Goal: Task Accomplishment & Management: Use online tool/utility

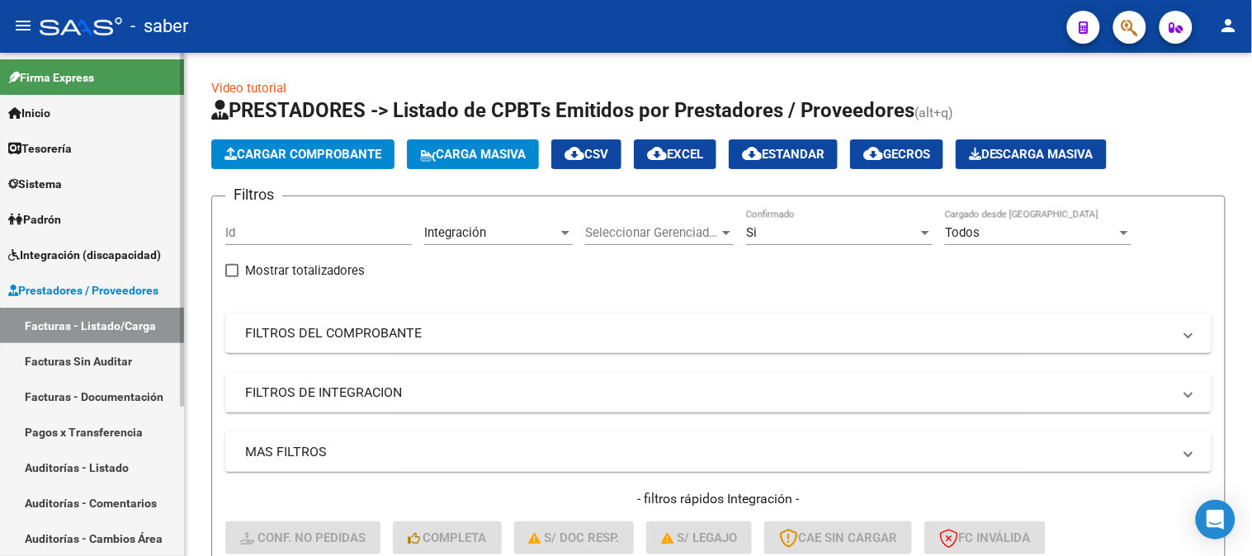
click at [74, 283] on span "Prestadores / Proveedores" at bounding box center [83, 290] width 150 height 18
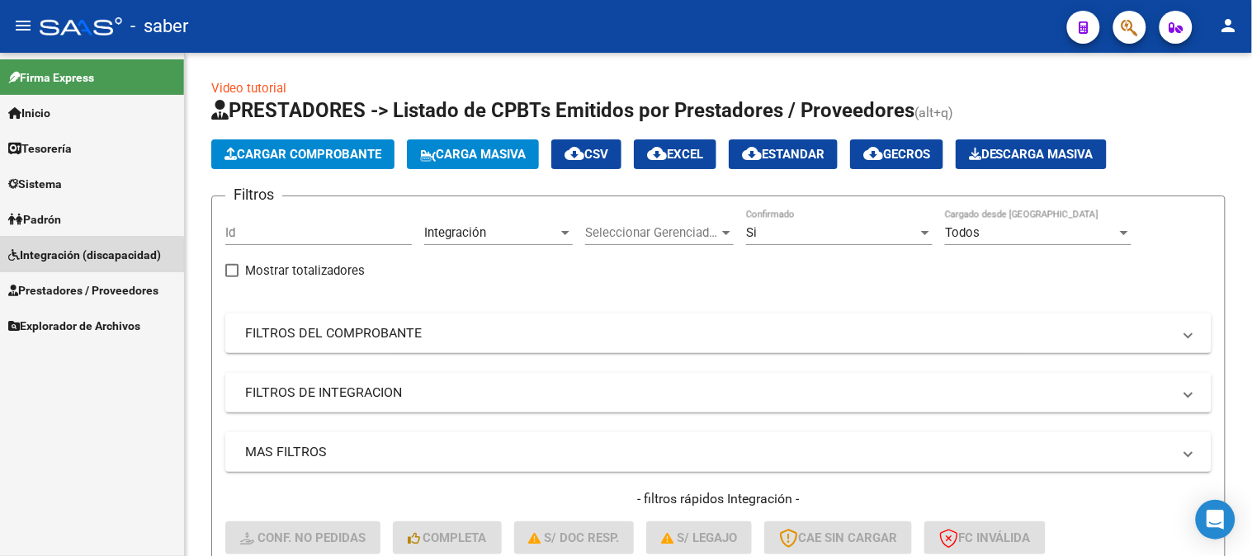
click at [78, 257] on span "Integración (discapacidad)" at bounding box center [84, 255] width 153 height 18
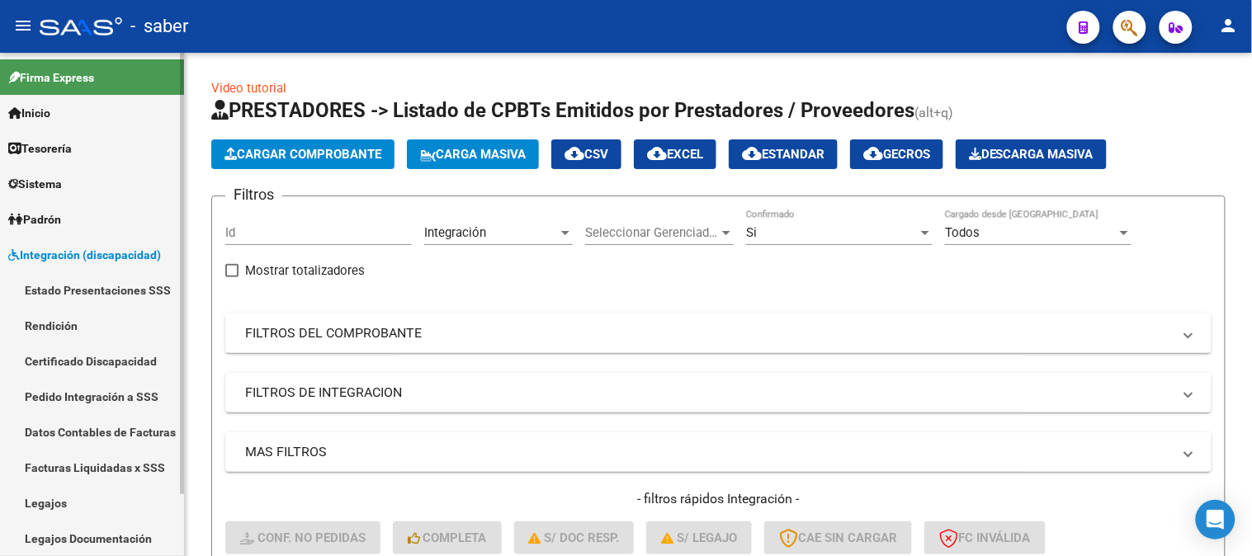
click at [108, 371] on link "Certificado Discapacidad" at bounding box center [92, 360] width 184 height 35
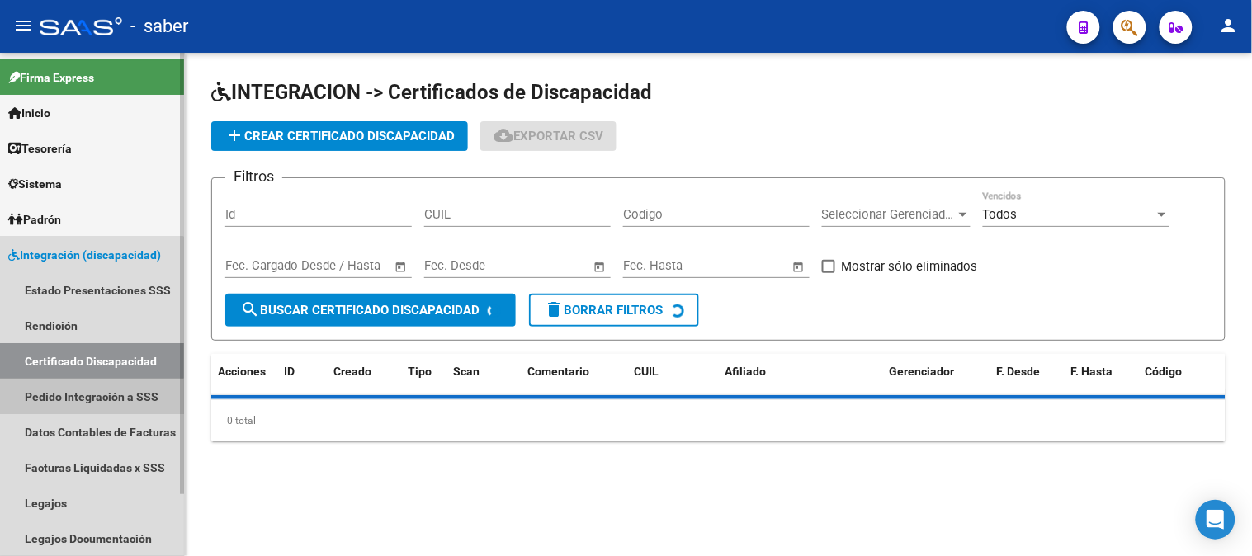
click at [83, 403] on link "Pedido Integración a SSS" at bounding box center [92, 396] width 184 height 35
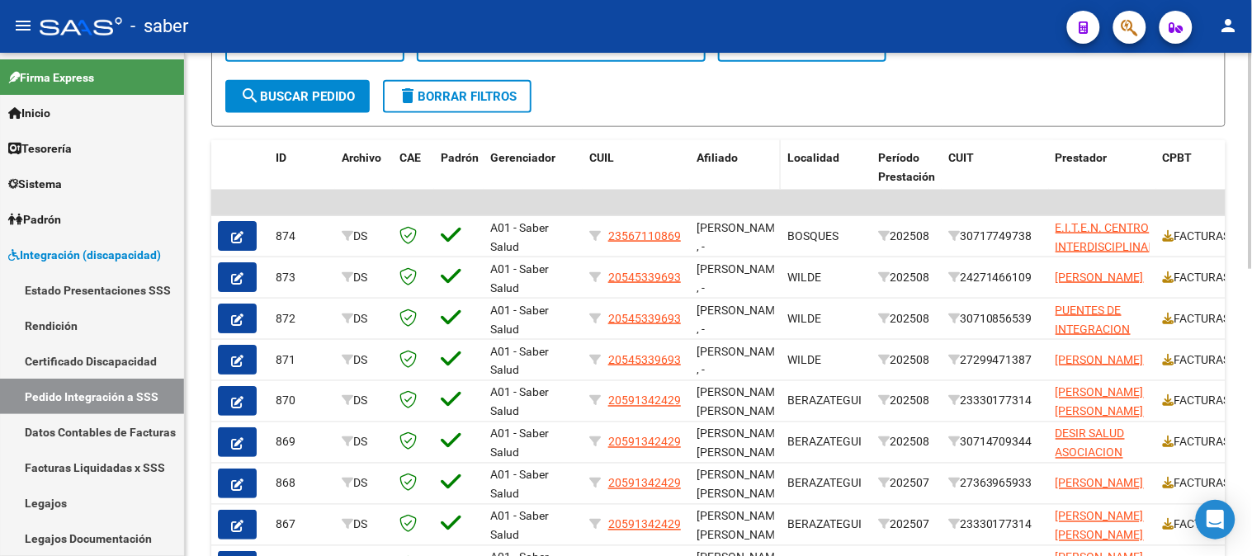
scroll to position [393, 0]
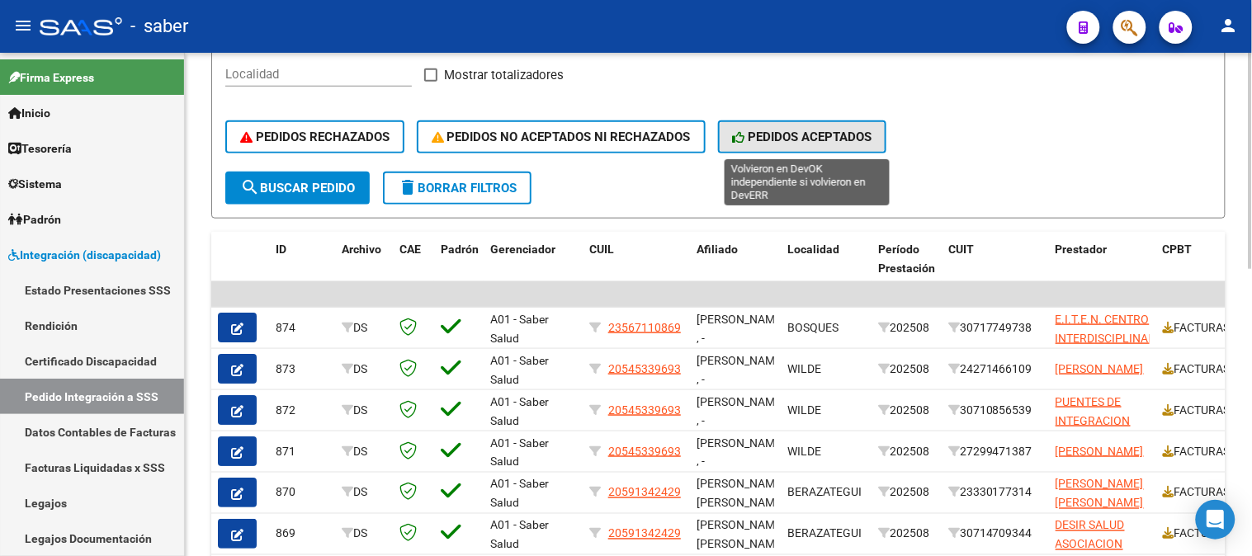
click at [801, 142] on span "PEDIDOS ACEPTADOS" at bounding box center [802, 137] width 139 height 15
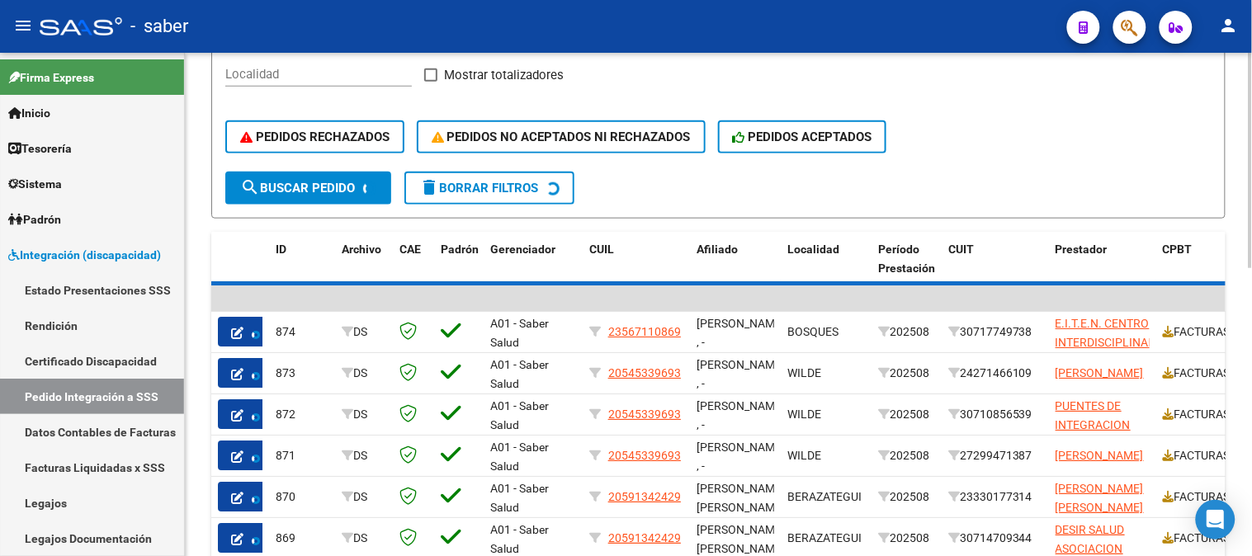
scroll to position [252, 0]
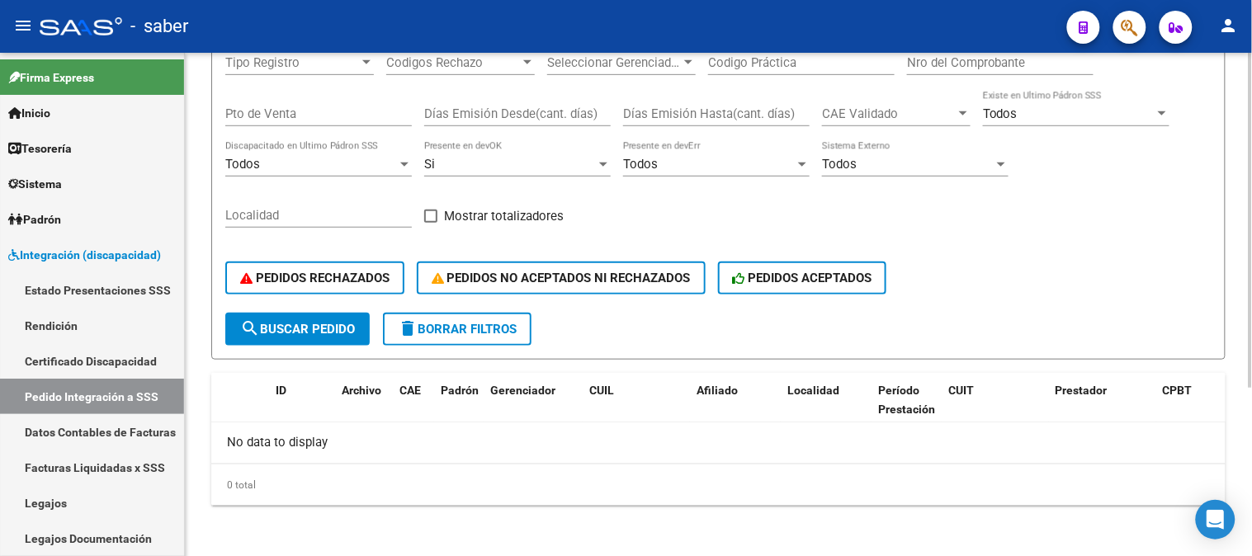
click at [435, 316] on button "delete Borrar Filtros" at bounding box center [457, 329] width 149 height 33
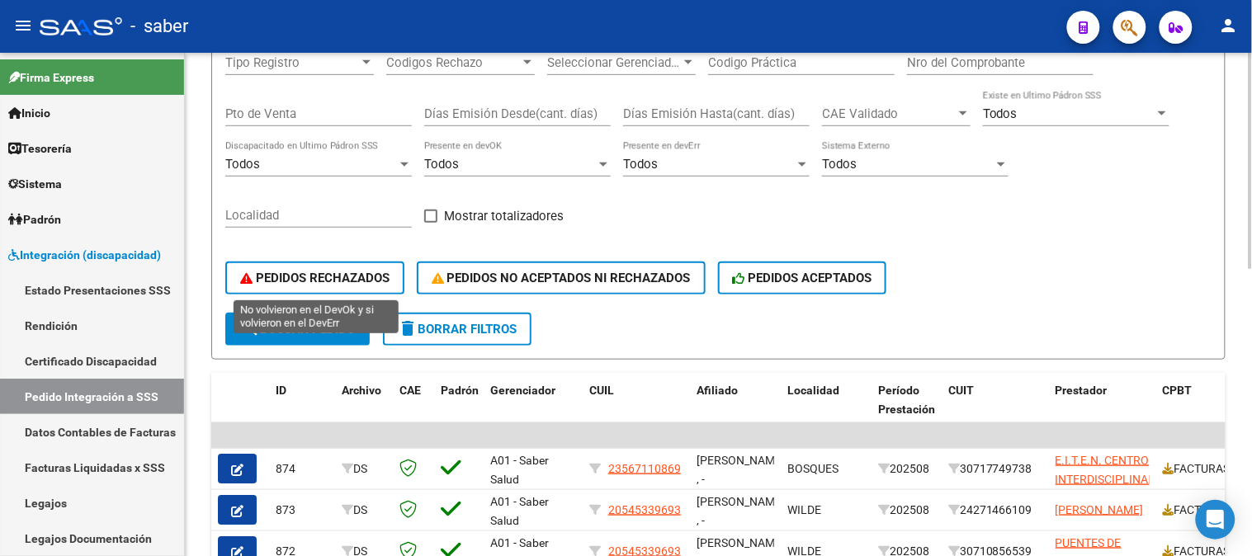
click at [355, 271] on span "PEDIDOS RECHAZADOS" at bounding box center [314, 278] width 149 height 15
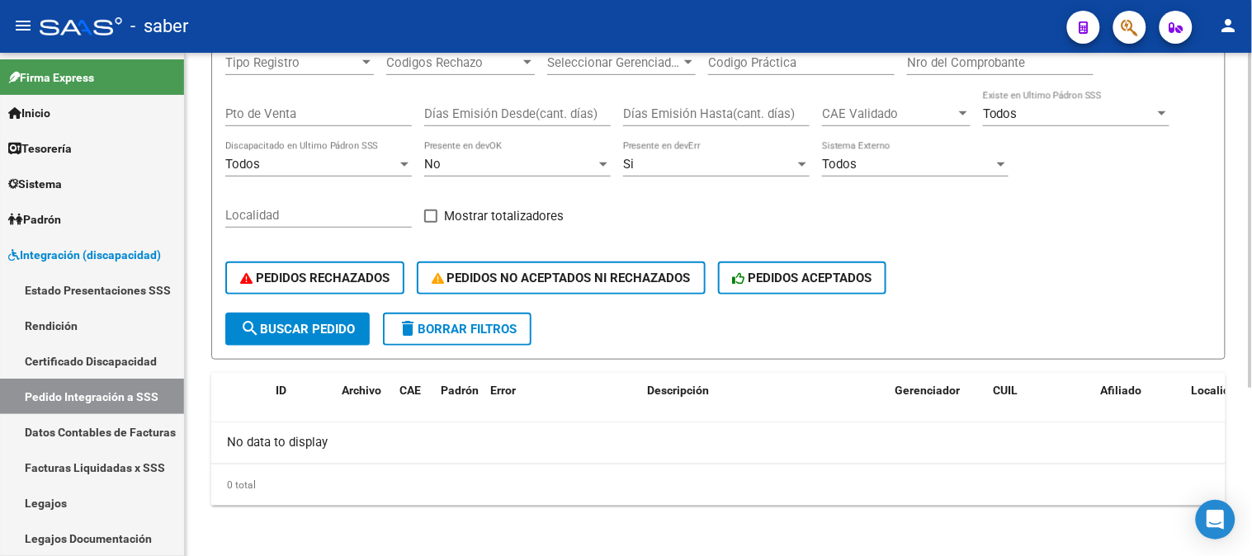
click at [473, 342] on button "delete Borrar Filtros" at bounding box center [457, 329] width 149 height 33
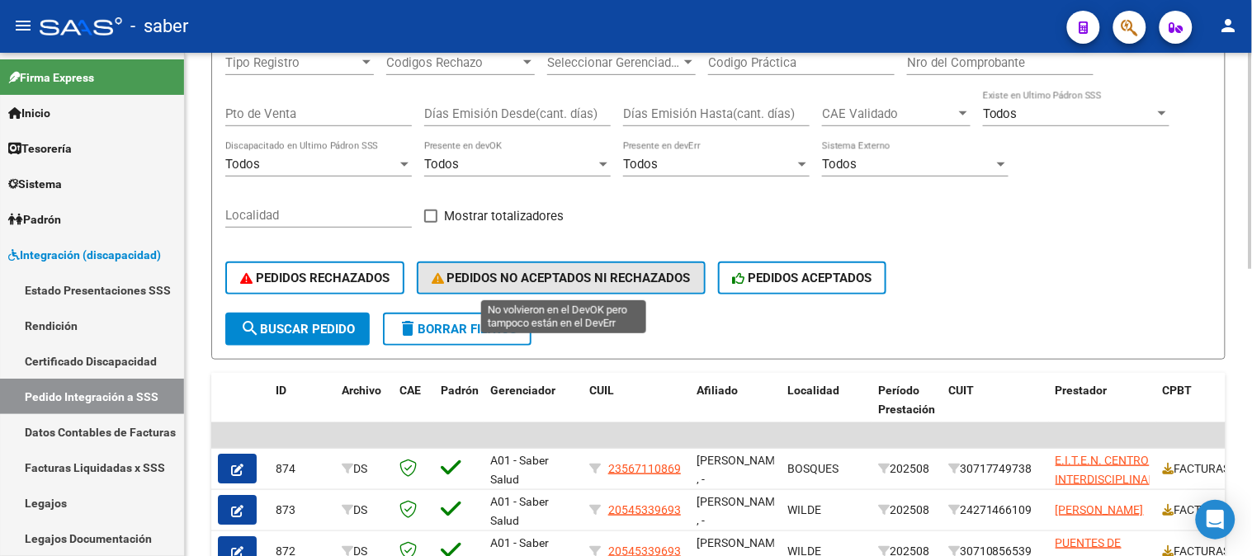
click at [609, 281] on span "PEDIDOS NO ACEPTADOS NI RECHAZADOS" at bounding box center [561, 278] width 259 height 15
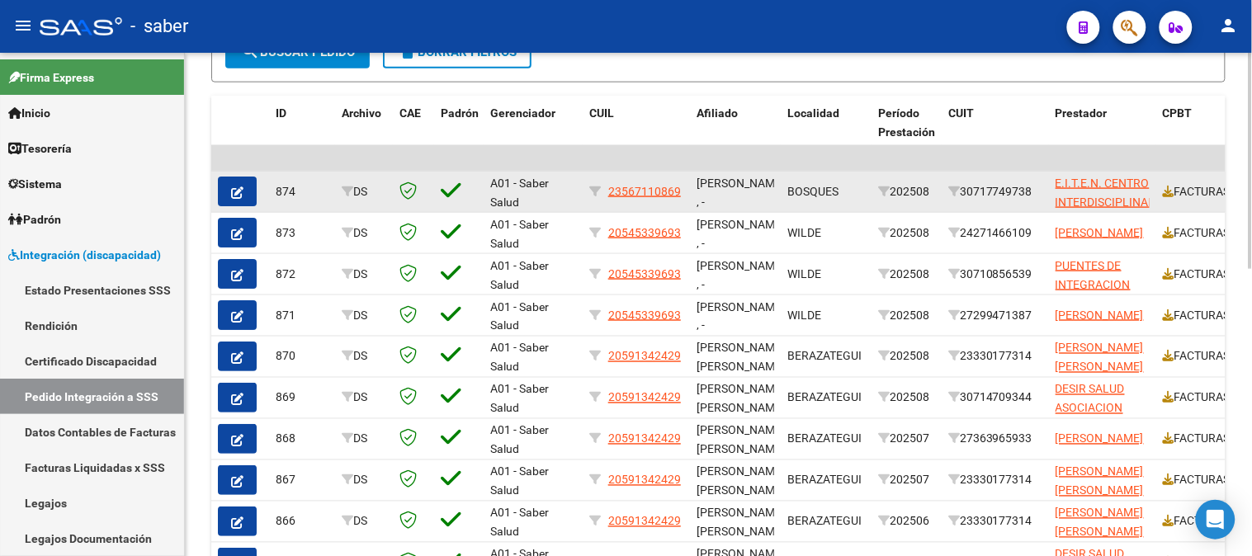
scroll to position [435, 0]
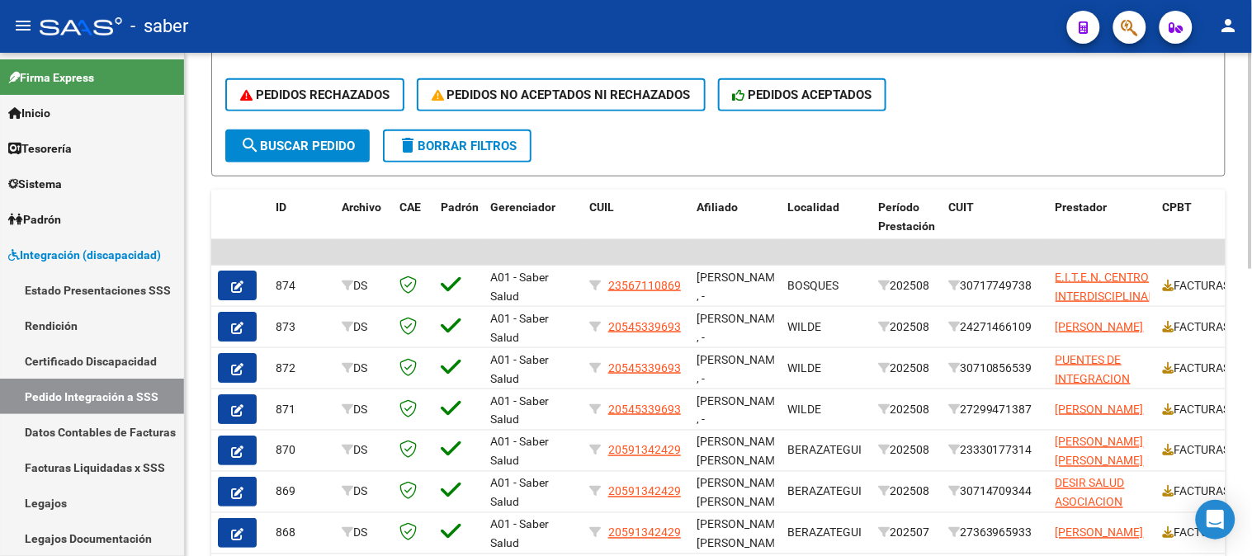
click at [450, 139] on span "delete Borrar Filtros" at bounding box center [457, 146] width 119 height 15
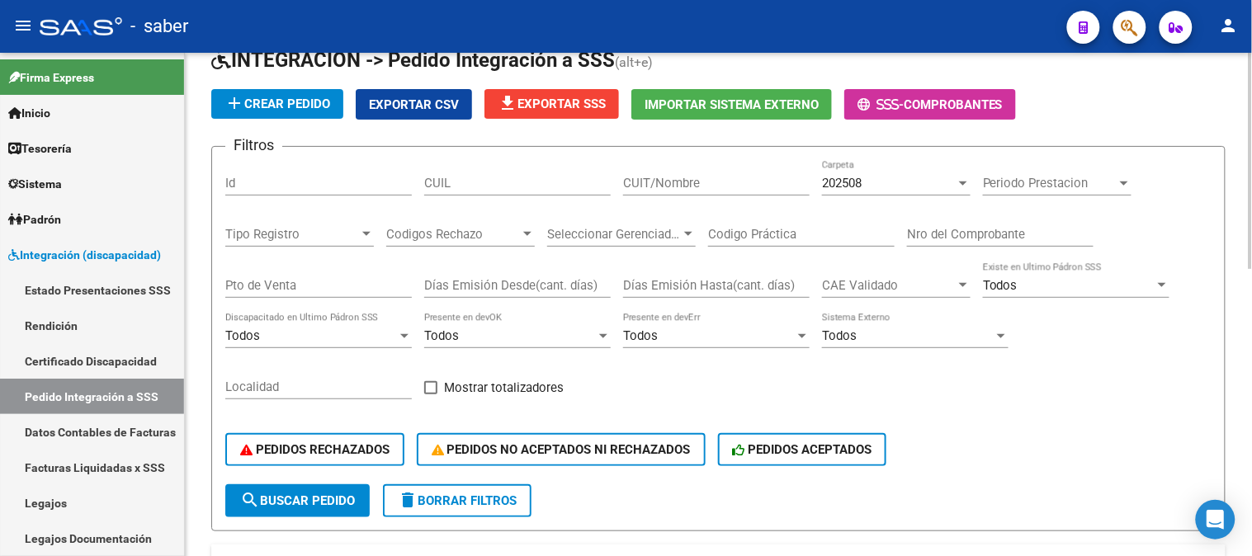
scroll to position [0, 0]
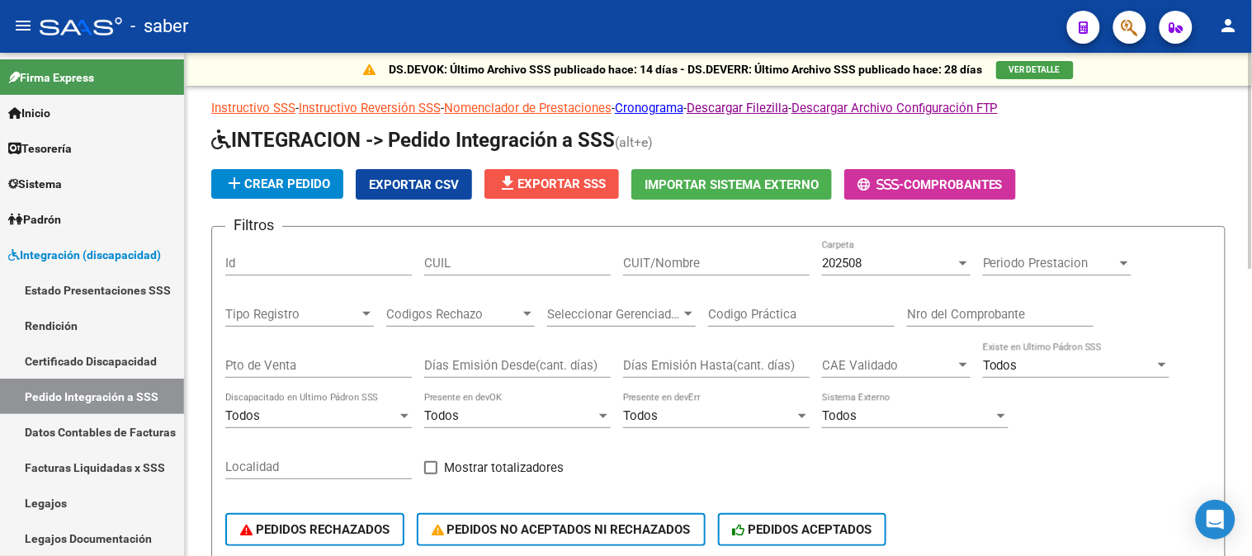
click at [542, 187] on span "file_download Exportar SSS" at bounding box center [552, 184] width 108 height 15
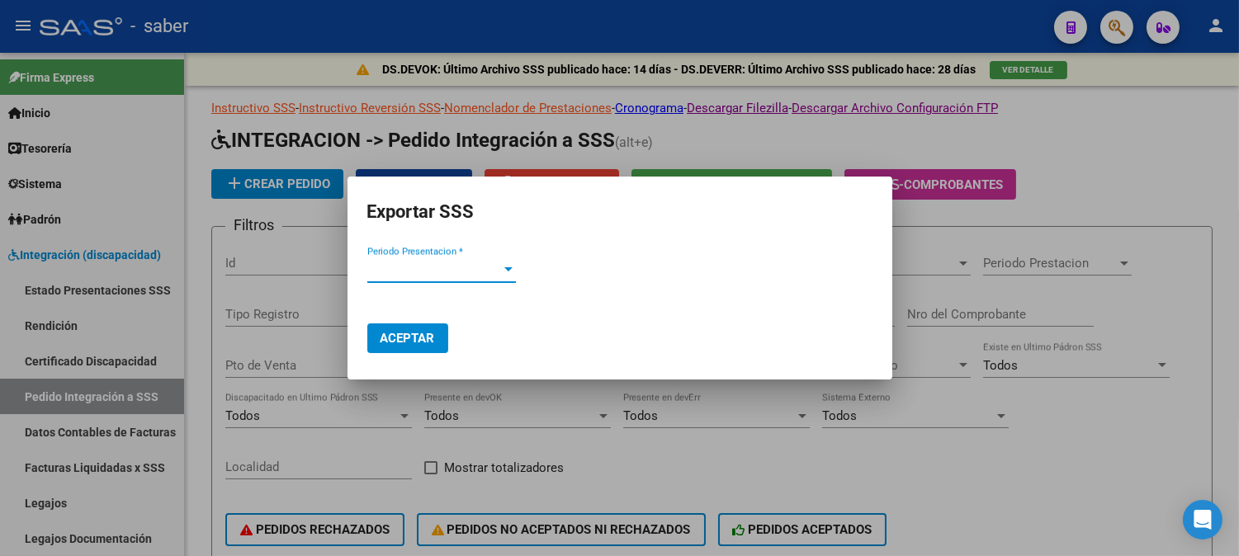
click at [477, 268] on span "Periodo Presentacion *" at bounding box center [434, 269] width 134 height 15
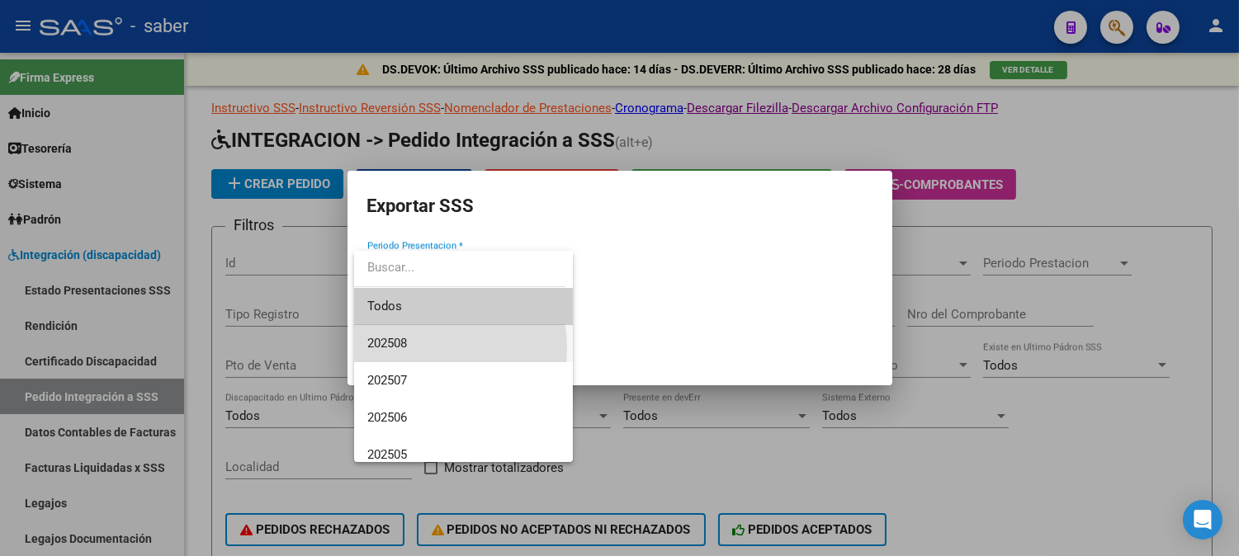
click at [427, 347] on span "202508" at bounding box center [463, 343] width 192 height 37
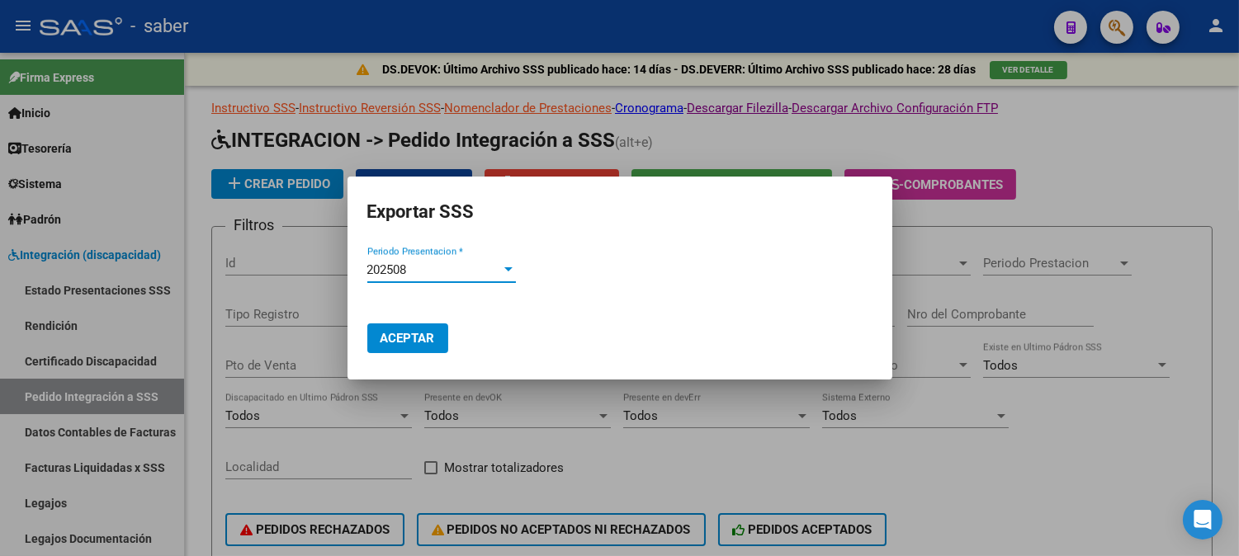
click at [422, 342] on span "Aceptar" at bounding box center [407, 338] width 54 height 15
click at [404, 341] on span "Aceptar" at bounding box center [407, 338] width 54 height 15
click at [1095, 198] on div at bounding box center [619, 278] width 1239 height 556
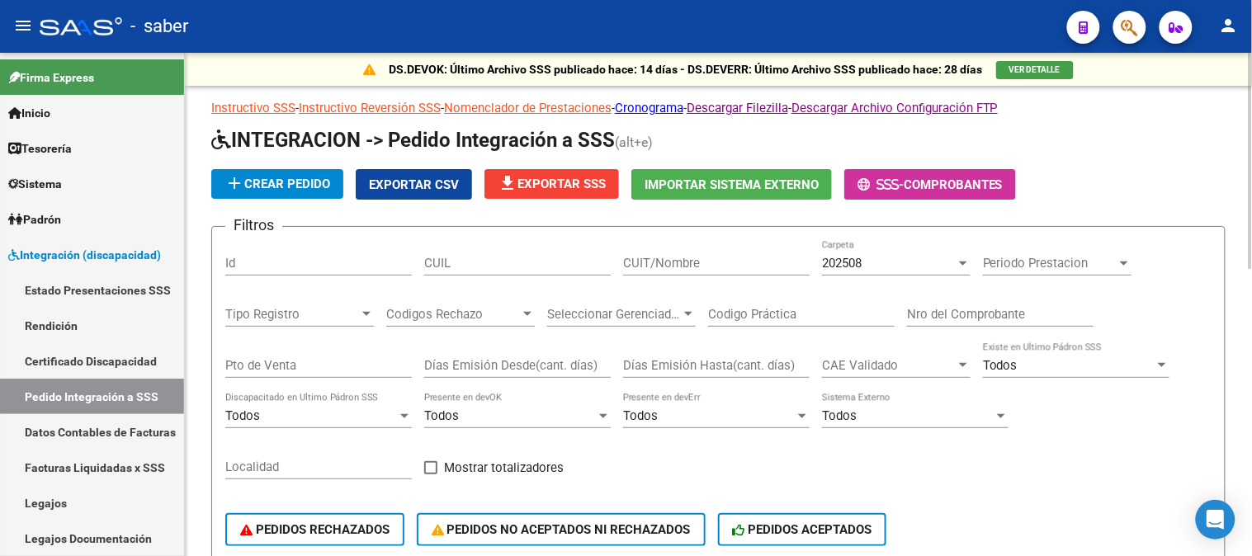
click at [417, 179] on span "Exportar CSV" at bounding box center [414, 184] width 90 height 15
click at [92, 251] on span "Integración (discapacidad)" at bounding box center [84, 255] width 153 height 18
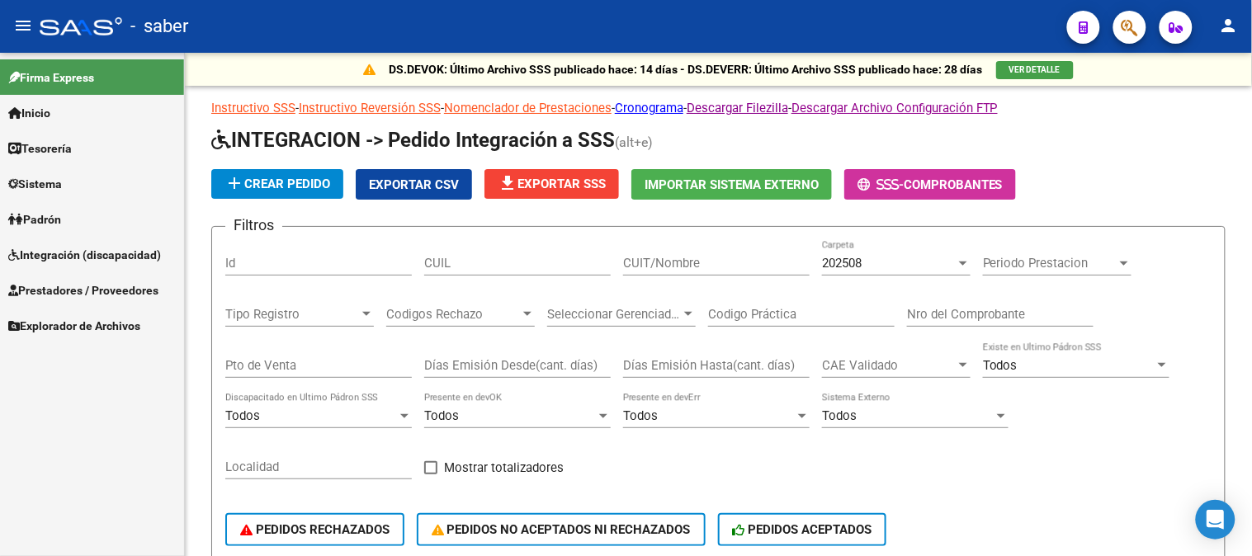
click at [66, 254] on span "Integración (discapacidad)" at bounding box center [84, 255] width 153 height 18
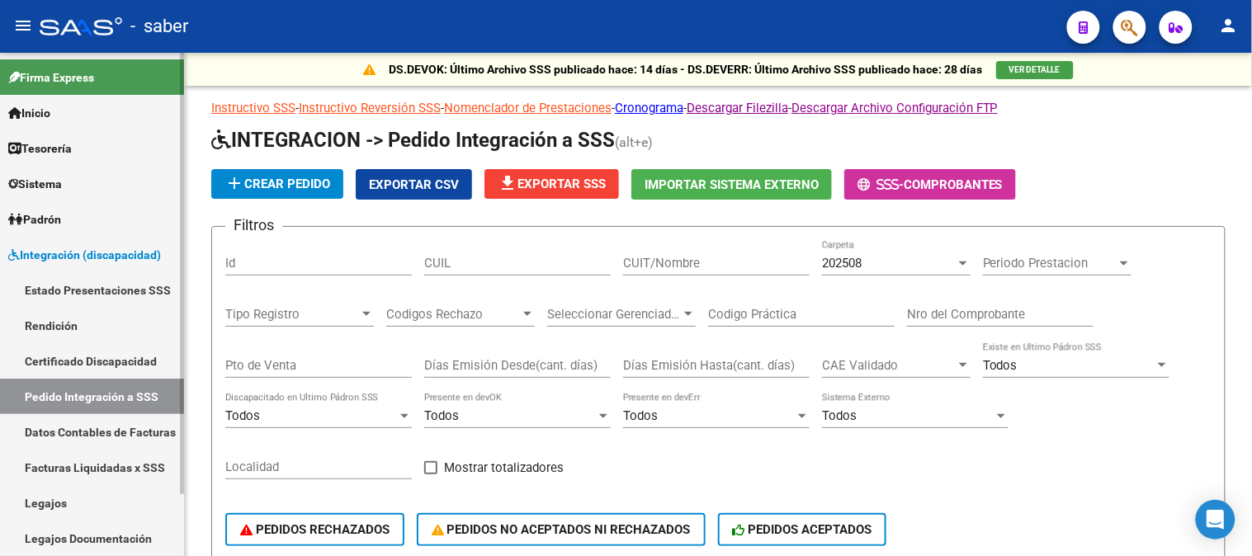
click at [37, 323] on link "Rendición" at bounding box center [92, 325] width 184 height 35
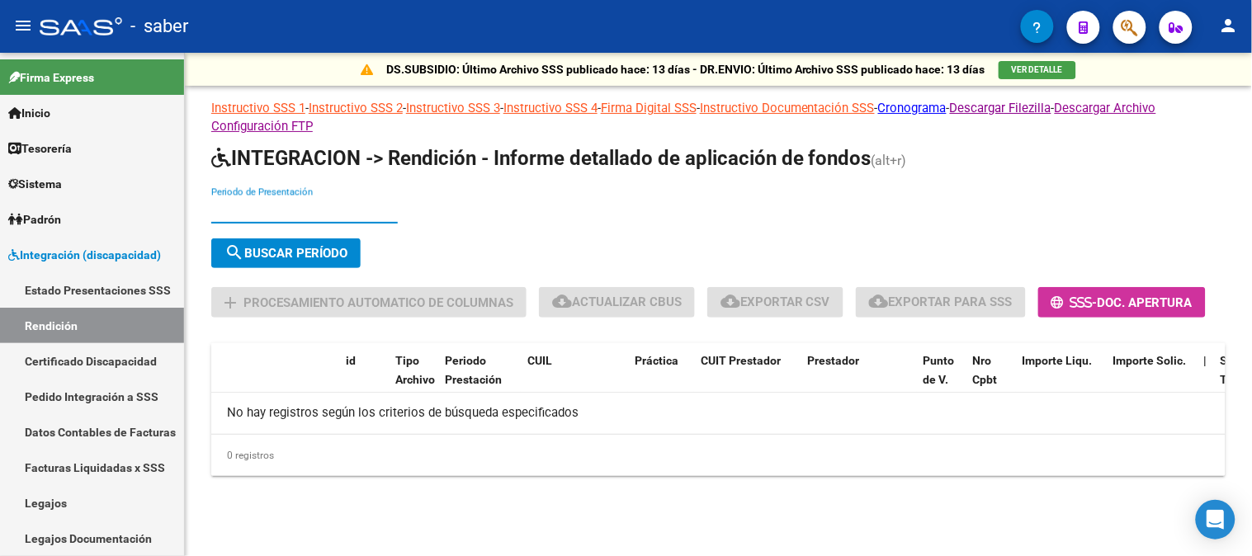
click at [304, 204] on input "Periodo de Presentación" at bounding box center [304, 210] width 187 height 15
type input "202505"
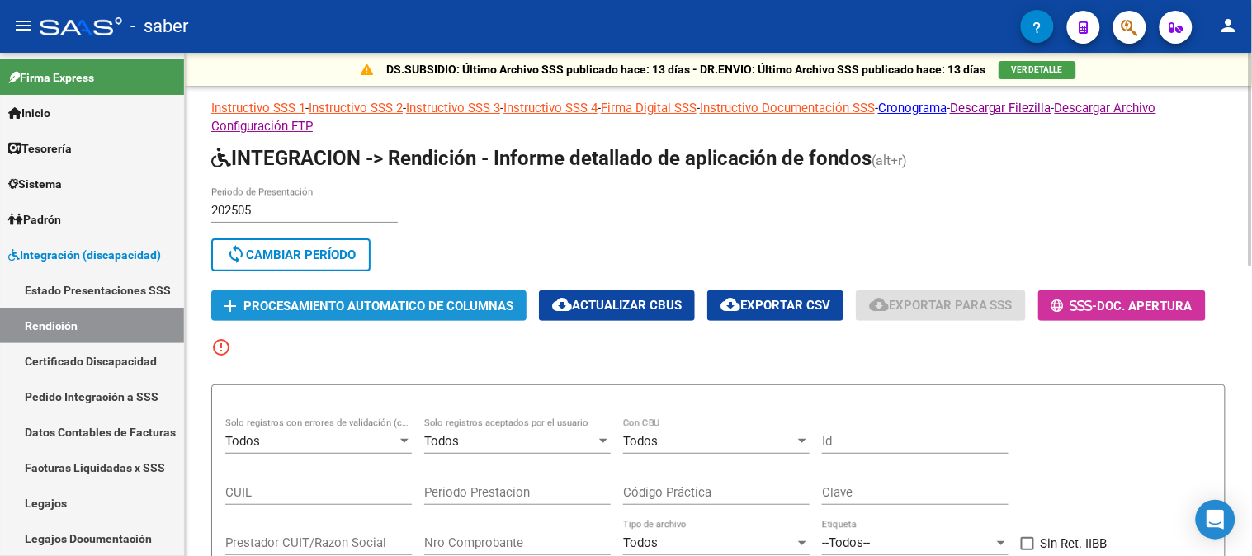
click at [369, 308] on span "Procesamiento automatico de columnas" at bounding box center [378, 306] width 270 height 15
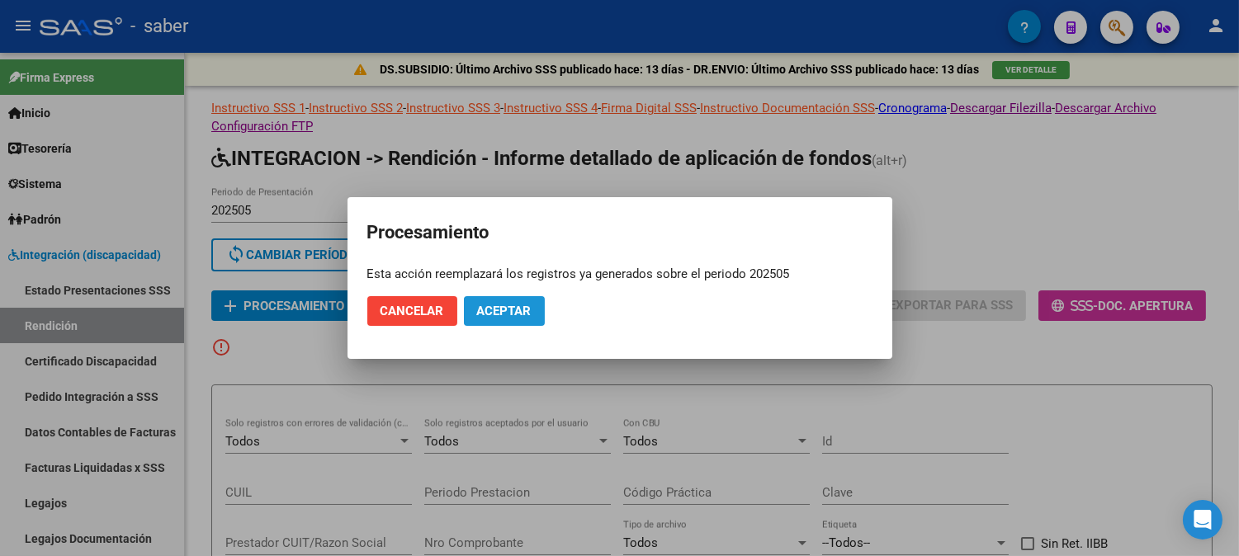
click at [510, 299] on button "Aceptar" at bounding box center [504, 311] width 81 height 30
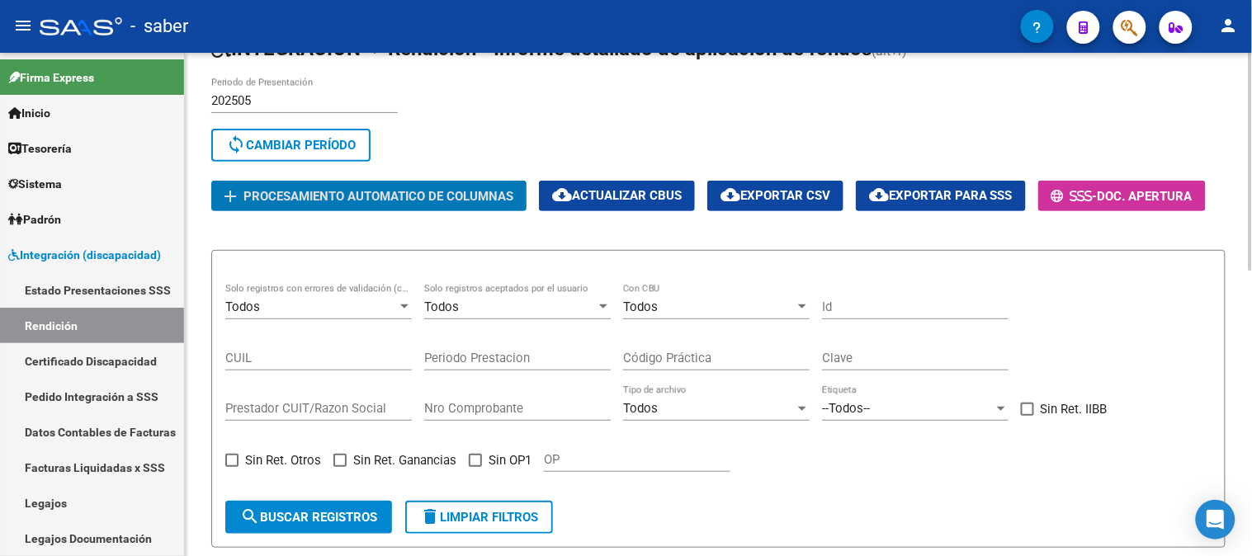
scroll to position [109, 0]
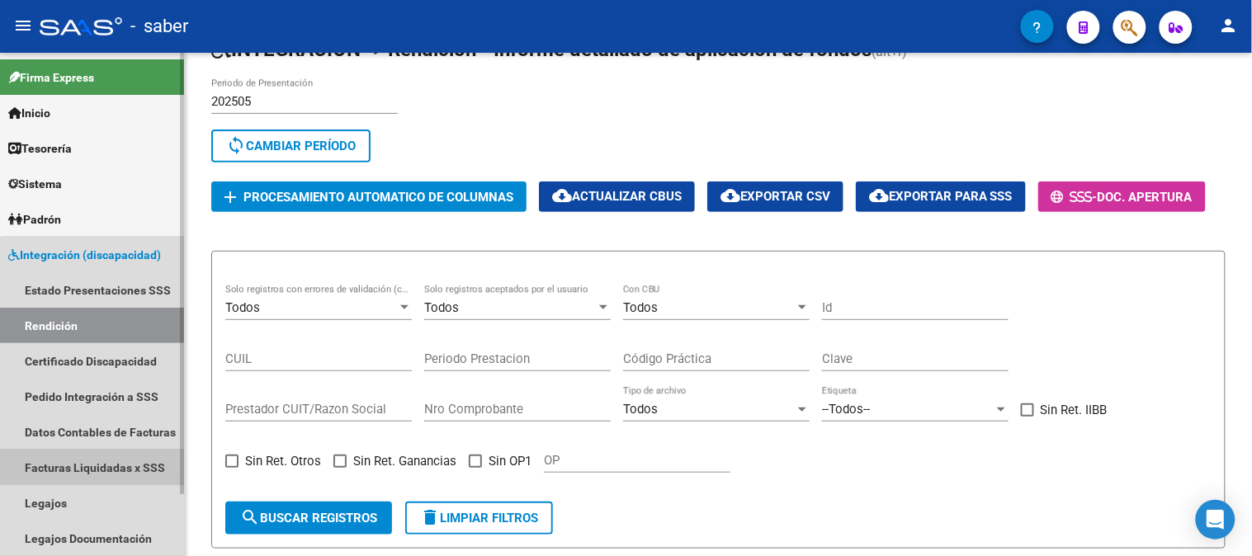
click at [120, 463] on link "Facturas Liquidadas x SSS" at bounding box center [92, 467] width 184 height 35
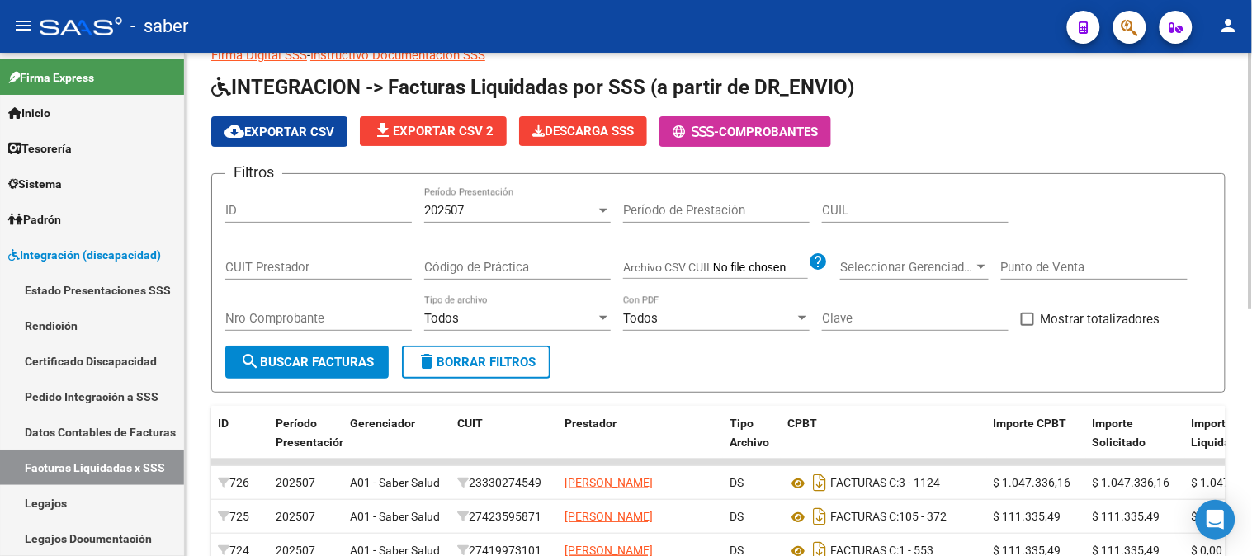
scroll to position [109, 0]
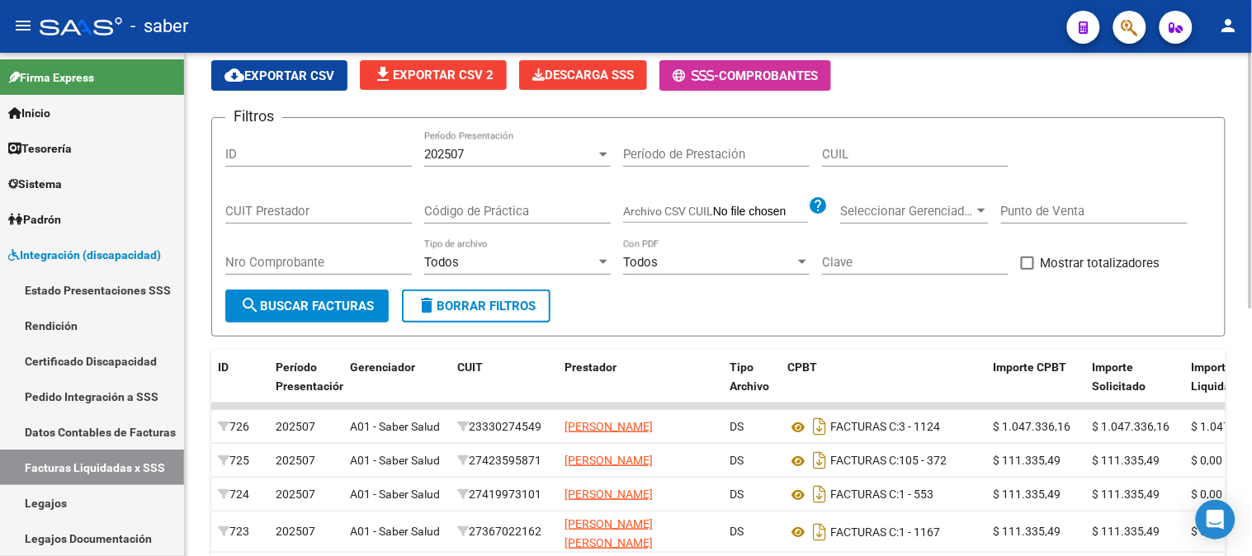
click at [571, 152] on div "202507" at bounding box center [510, 154] width 172 height 15
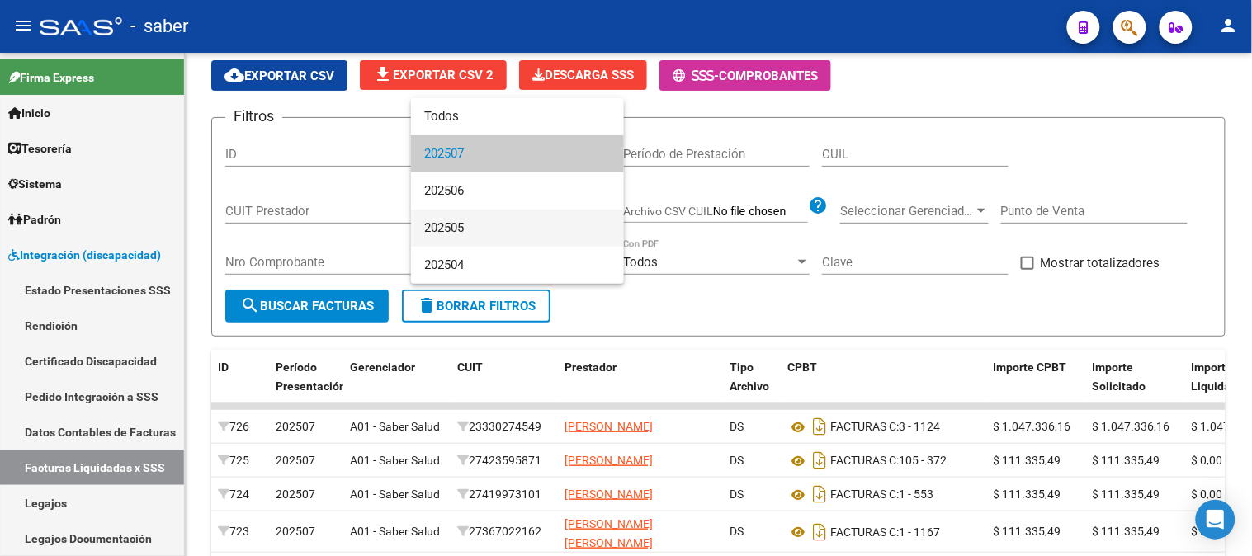
click at [469, 229] on span "202505" at bounding box center [517, 228] width 187 height 37
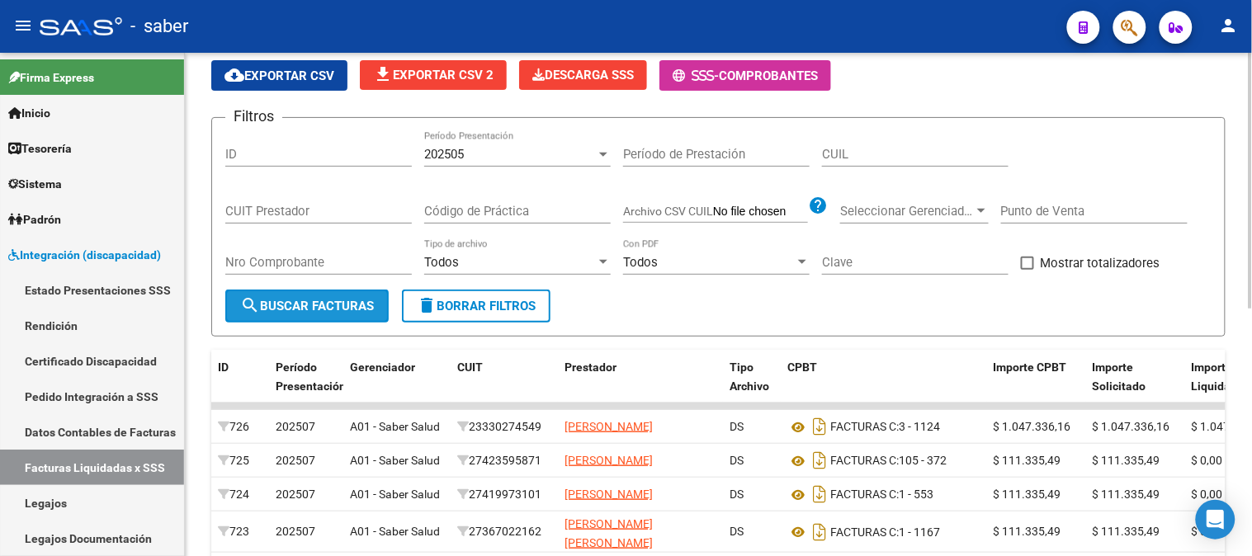
click at [302, 309] on span "search Buscar Facturas" at bounding box center [307, 306] width 134 height 15
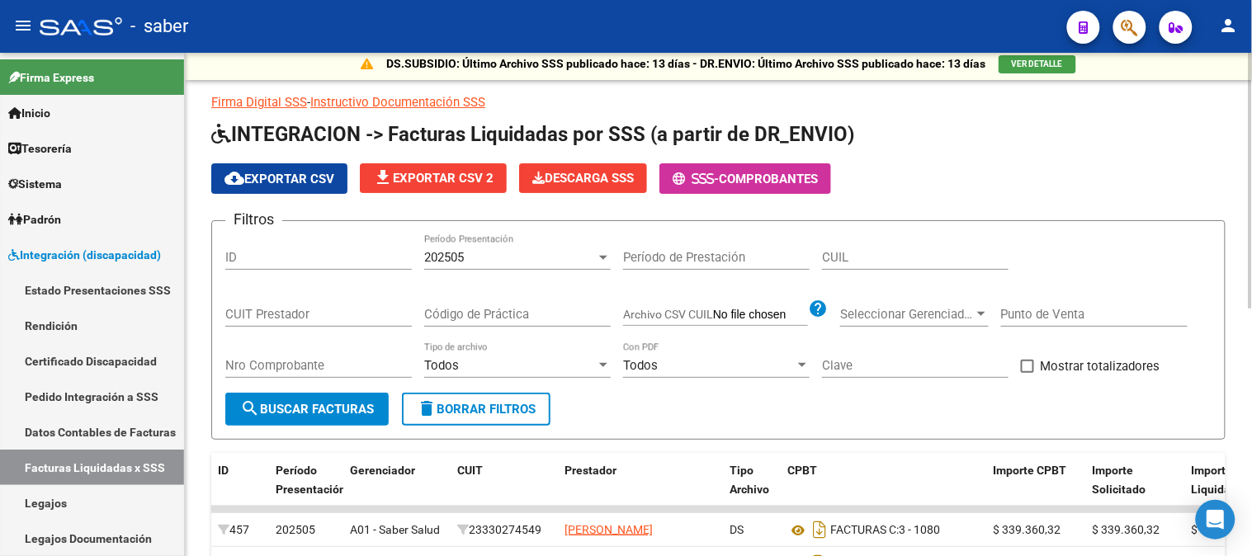
scroll to position [0, 0]
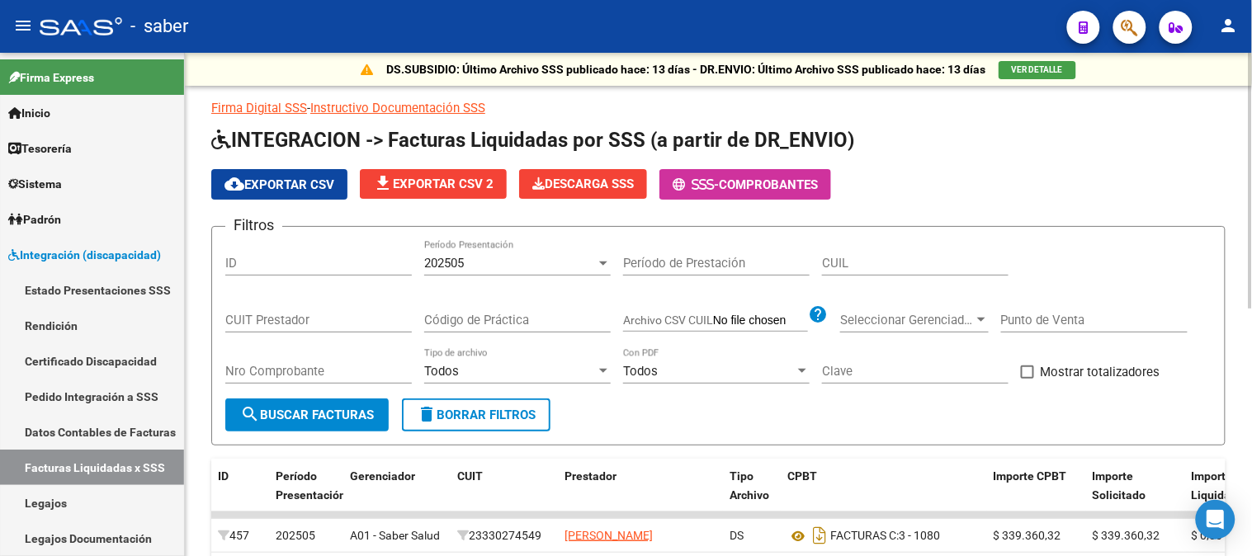
click at [294, 180] on span "cloud_download Exportar CSV" at bounding box center [279, 184] width 110 height 15
click at [104, 430] on link "Datos Contables de Facturas" at bounding box center [92, 431] width 184 height 35
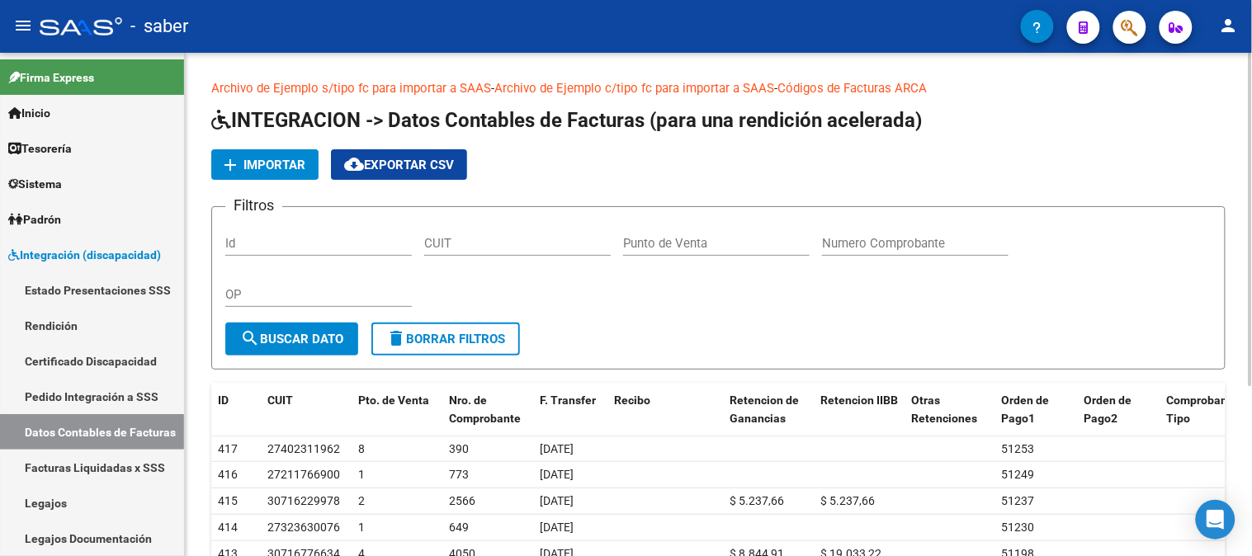
click at [248, 163] on span "Importar" at bounding box center [274, 165] width 62 height 15
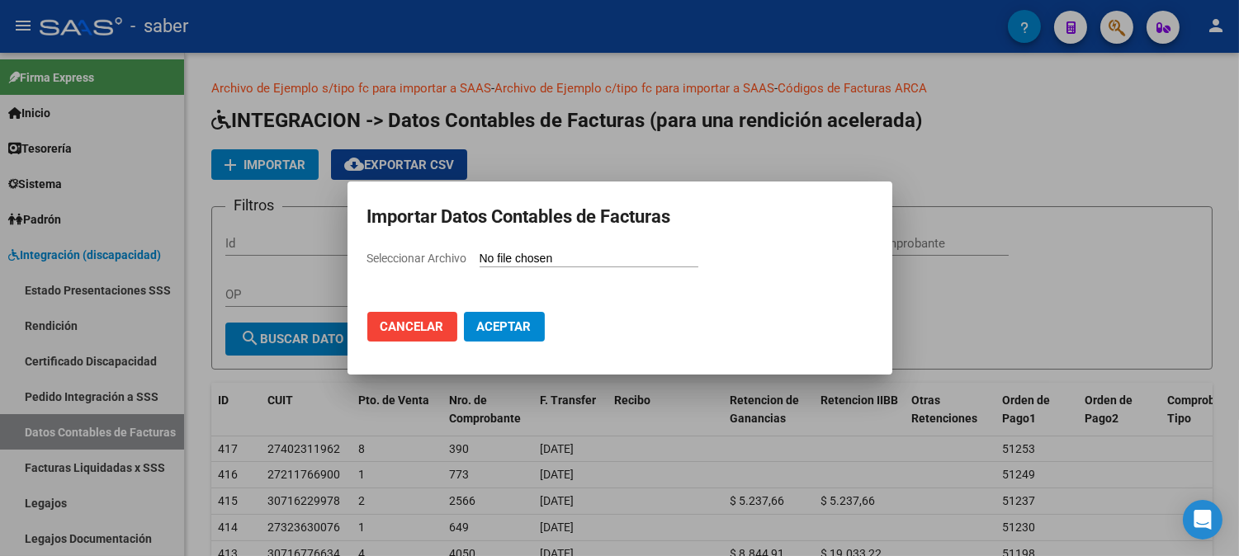
click at [550, 248] on mat-dialog-container "Importar Datos Contables de Facturas Seleccionar Archivo Cancelar Aceptar" at bounding box center [619, 279] width 545 height 194
click at [602, 261] on input "Seleccionar Archivo" at bounding box center [588, 260] width 219 height 16
type input "C:\fakepath\RENDICION 202505.xlsx"
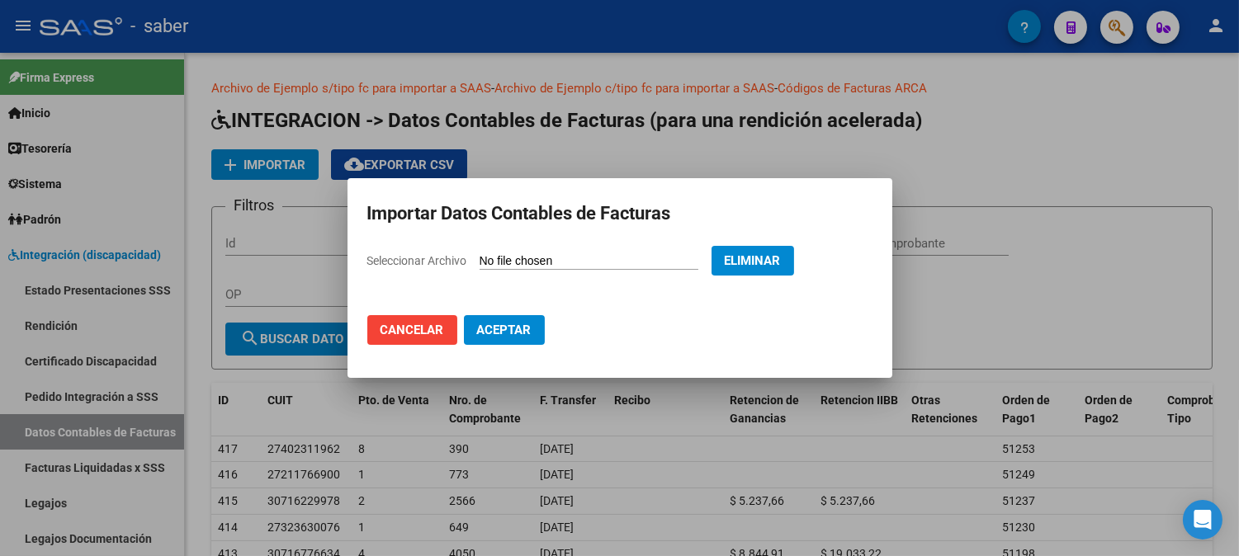
click at [515, 333] on span "Aceptar" at bounding box center [504, 330] width 54 height 15
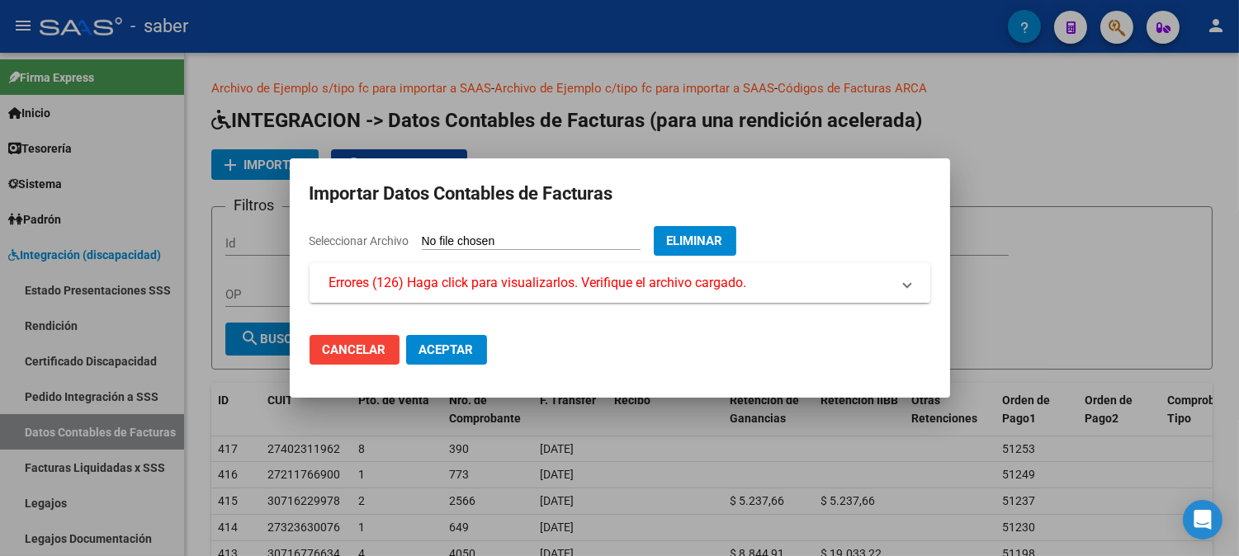
click at [632, 286] on span "Errores (126) Haga click para visualizarlos. Verifique el archivo cargado." at bounding box center [538, 283] width 418 height 20
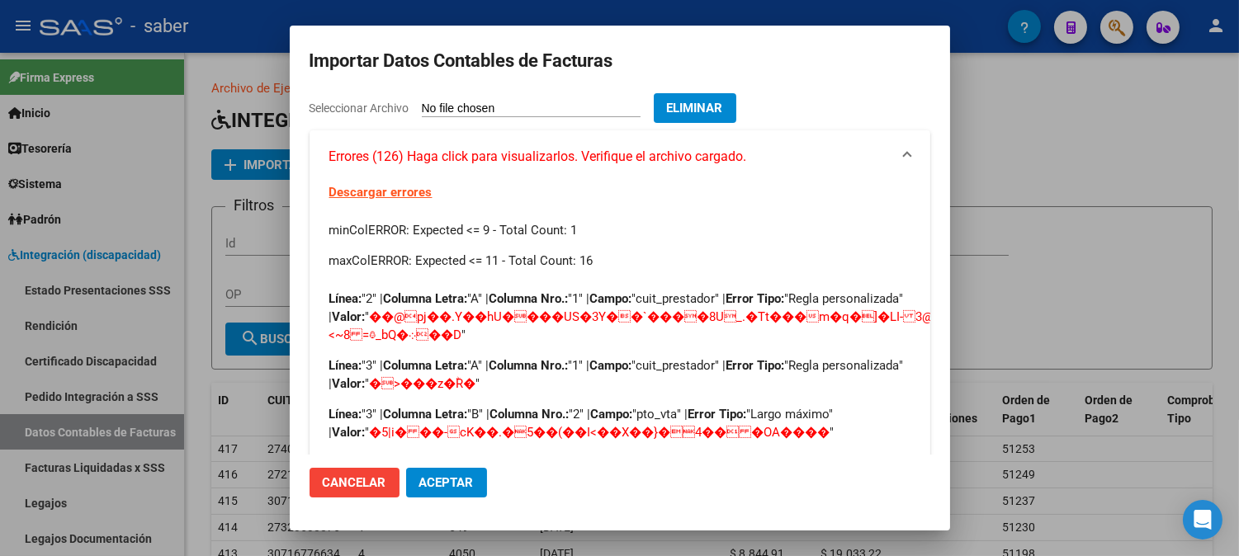
click at [357, 484] on span "Cancelar" at bounding box center [355, 482] width 64 height 15
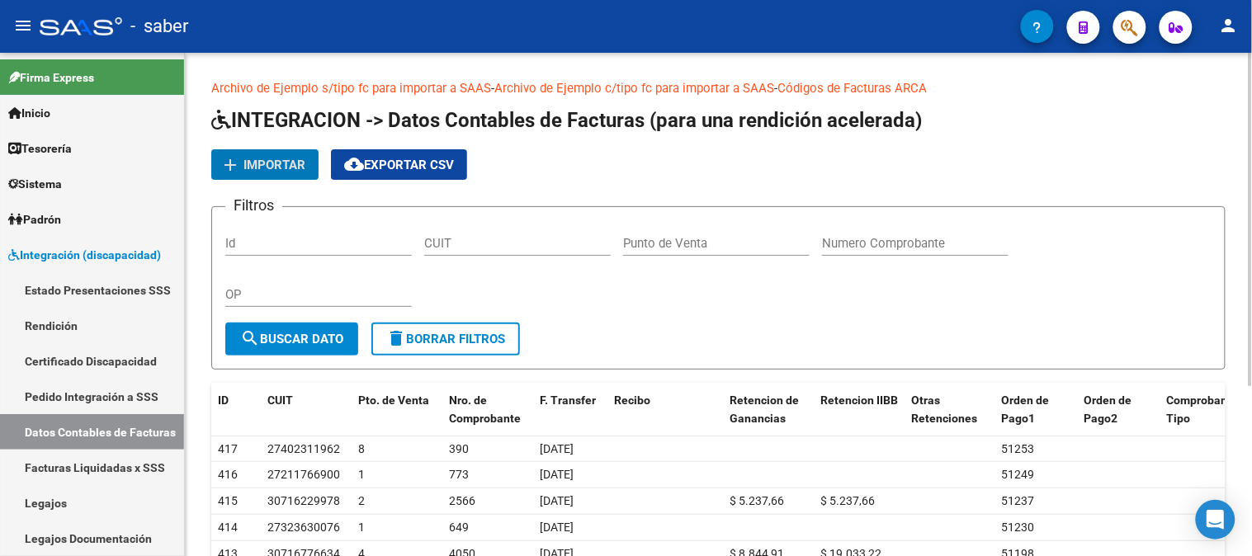
click at [728, 88] on link "Archivo de Ejemplo c/tipo fc para importar a SAAS" at bounding box center [634, 88] width 280 height 15
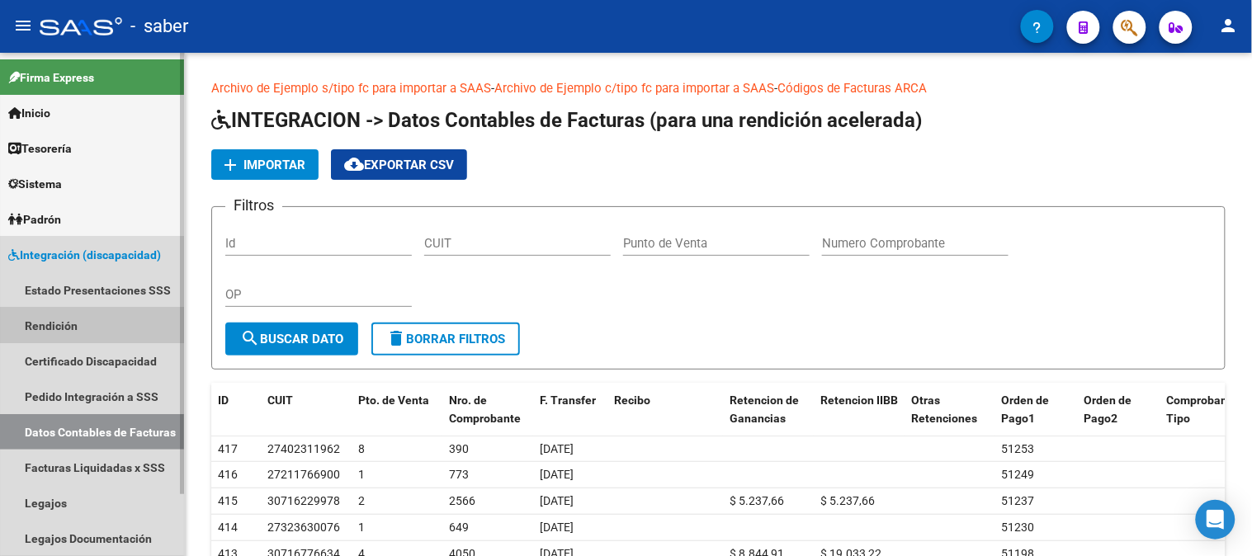
click at [59, 315] on link "Rendición" at bounding box center [92, 325] width 184 height 35
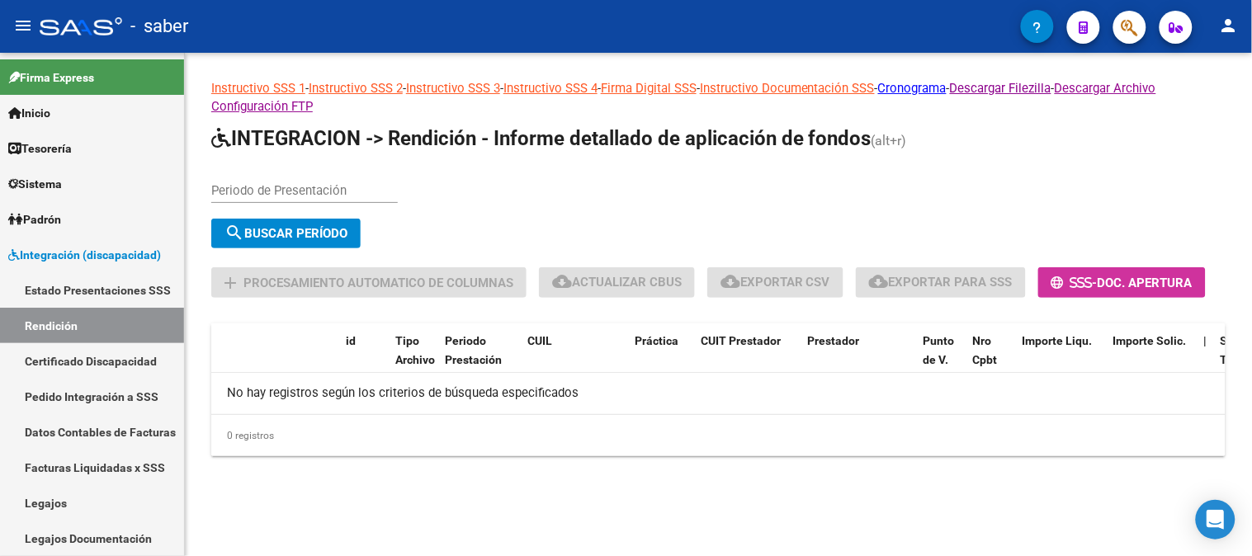
click at [284, 188] on div "Periodo de Presentación" at bounding box center [304, 185] width 187 height 35
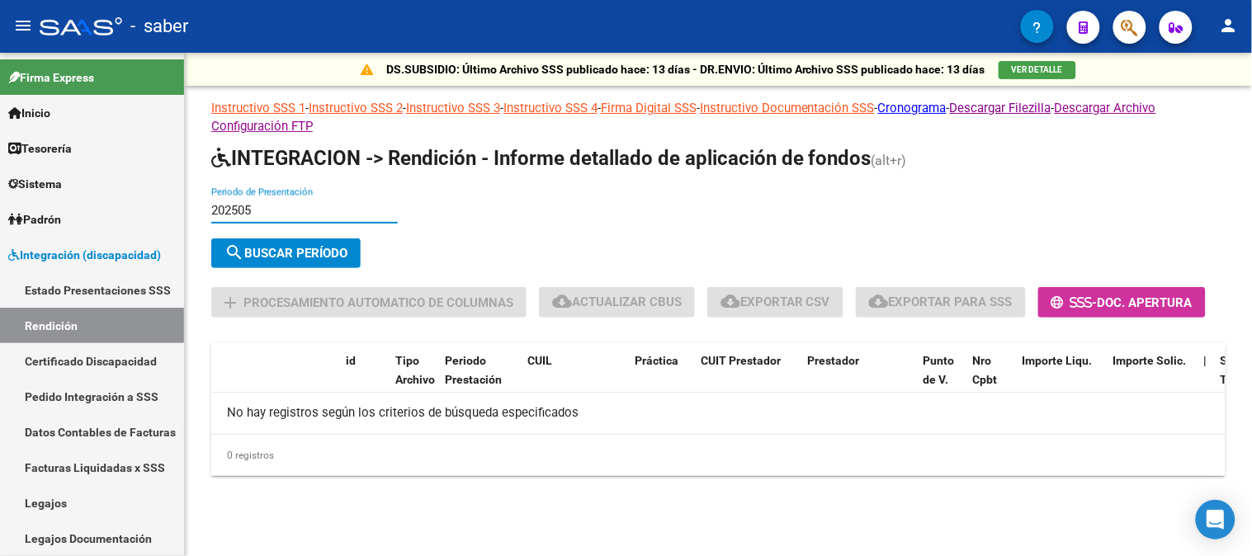
type input "202505"
click at [314, 258] on span "search Buscar Período" at bounding box center [285, 253] width 123 height 15
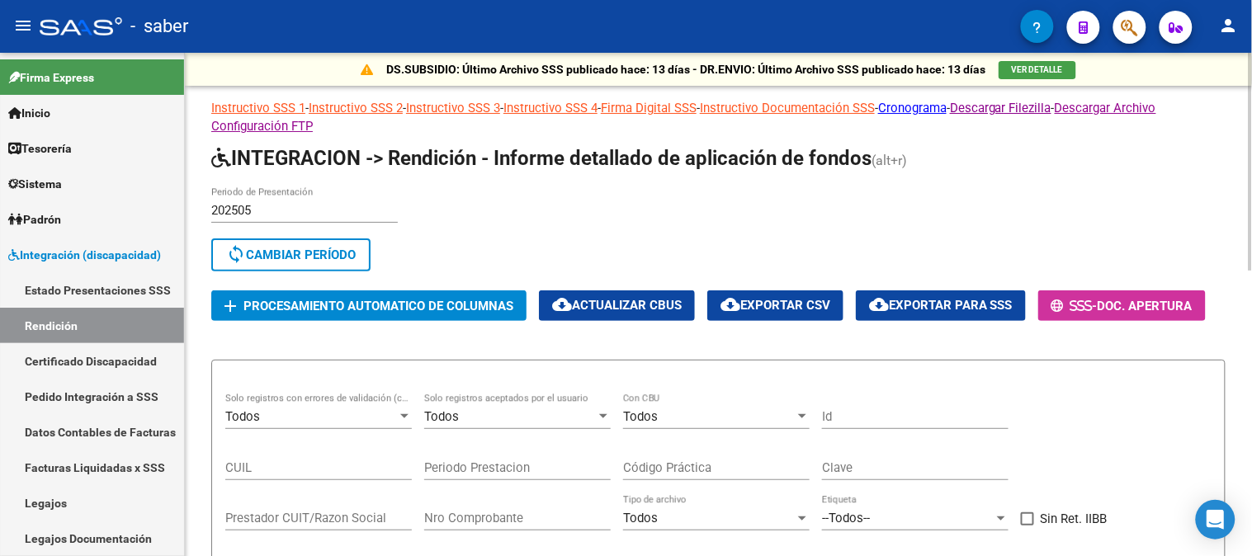
scroll to position [92, 0]
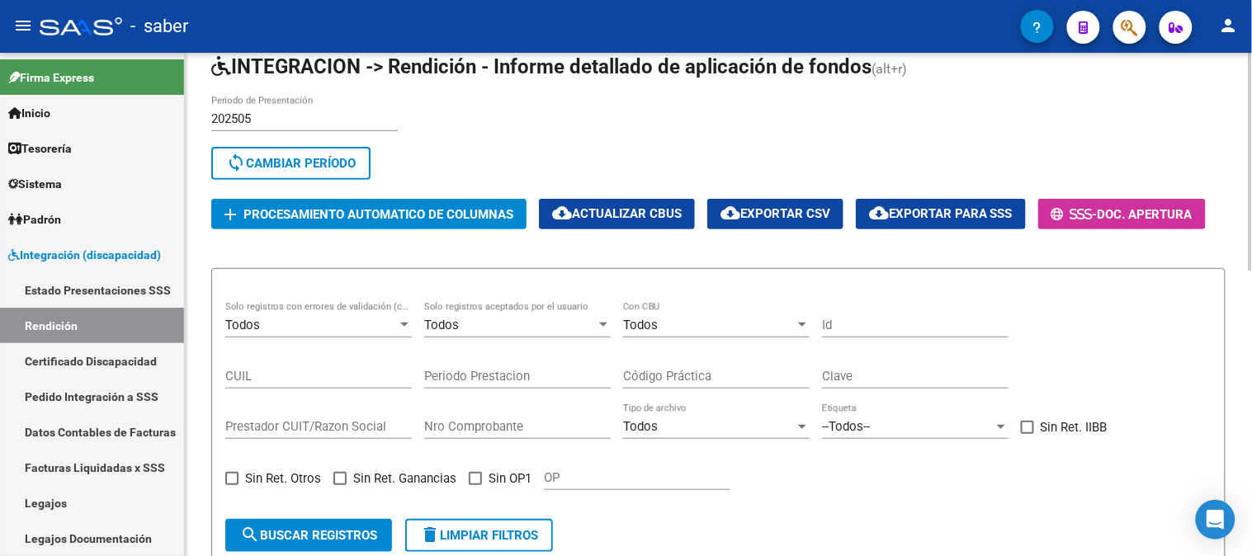
click at [351, 219] on span "Procesamiento automatico de columnas" at bounding box center [378, 214] width 270 height 15
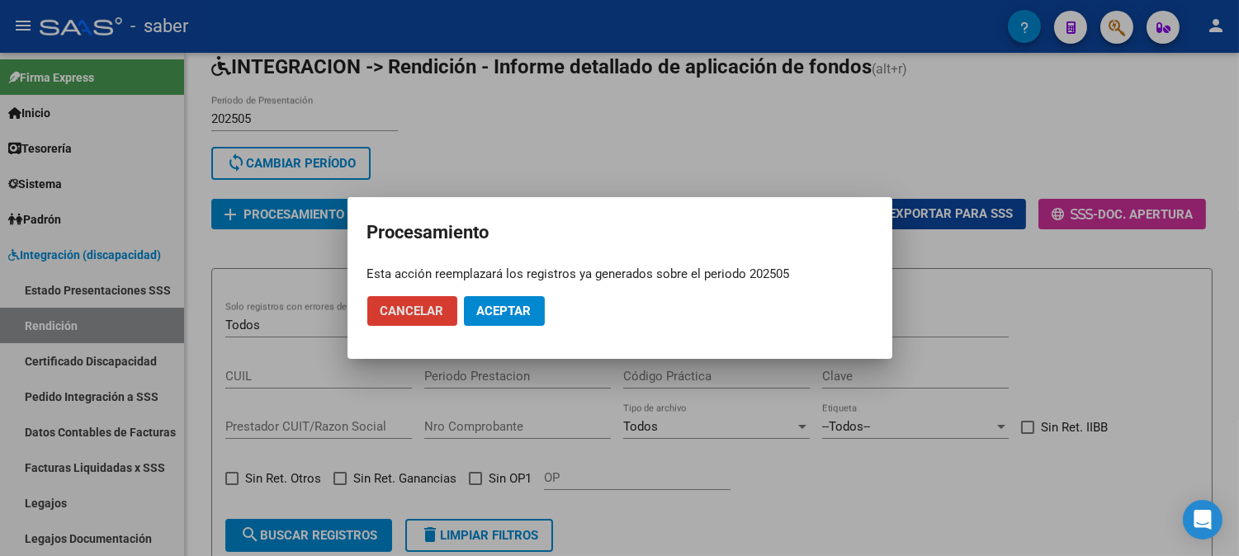
click at [517, 307] on span "Aceptar" at bounding box center [504, 311] width 54 height 15
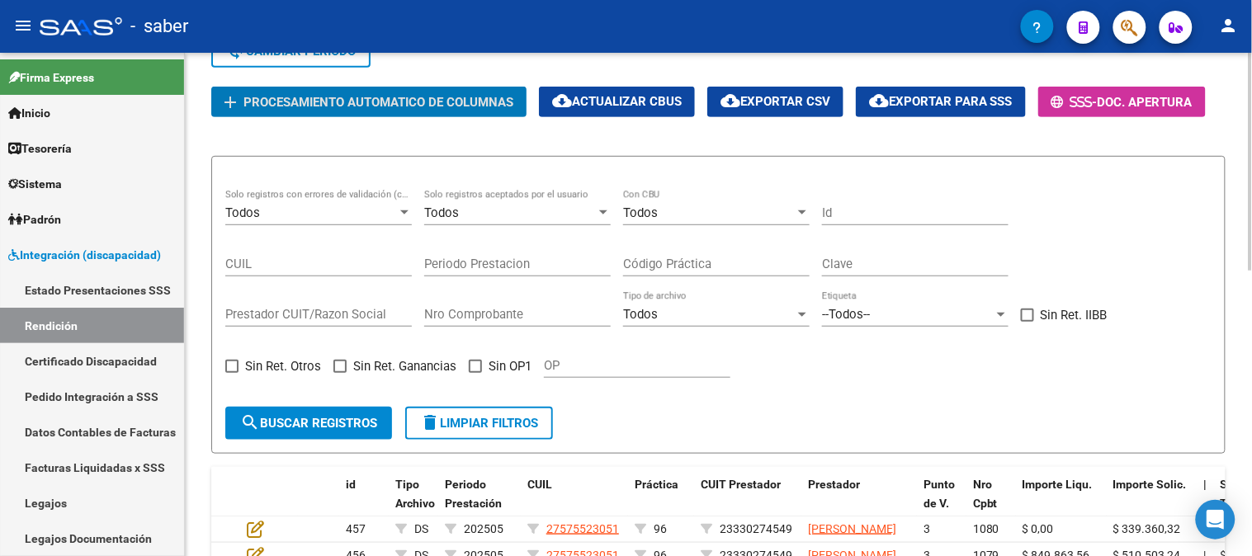
scroll to position [201, 0]
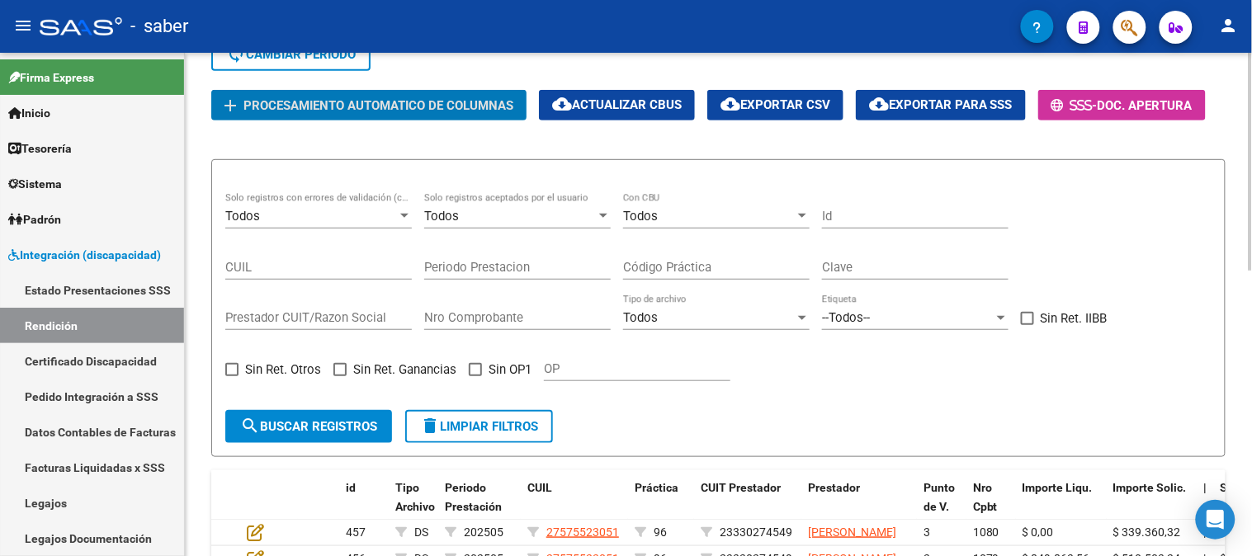
click at [352, 216] on div "Todos" at bounding box center [311, 216] width 172 height 15
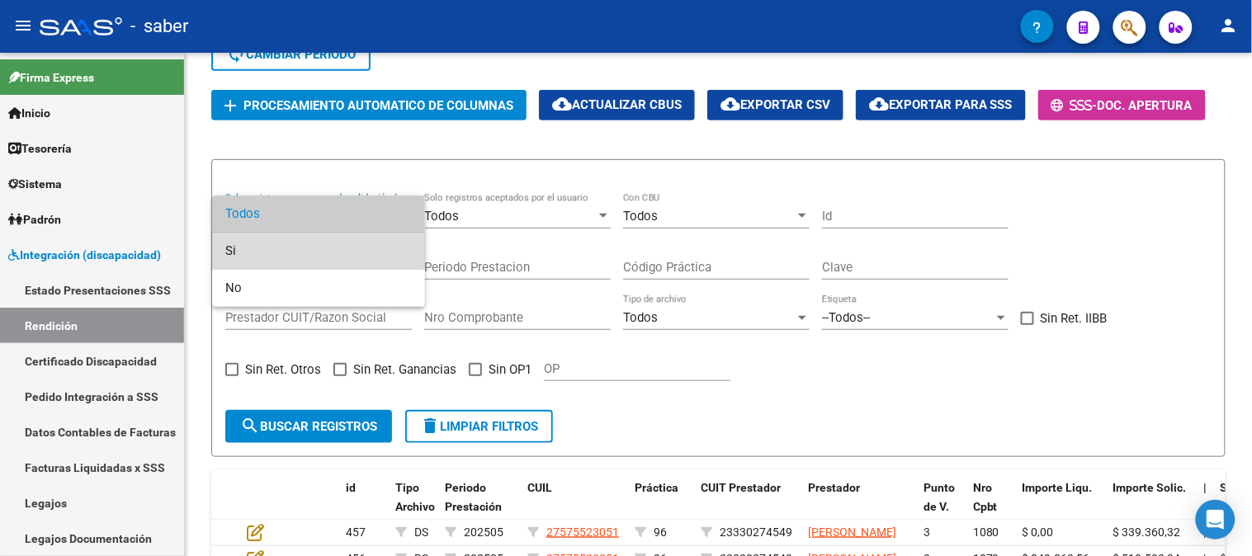
click at [294, 243] on span "Si" at bounding box center [318, 251] width 187 height 37
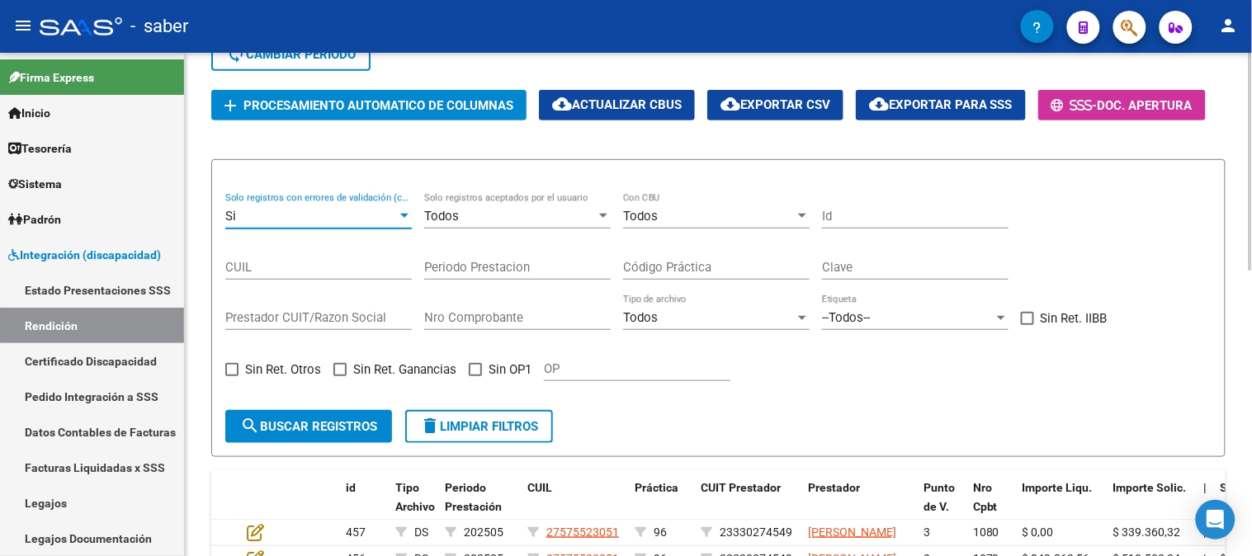
click at [310, 419] on span "search Buscar registros" at bounding box center [308, 426] width 137 height 15
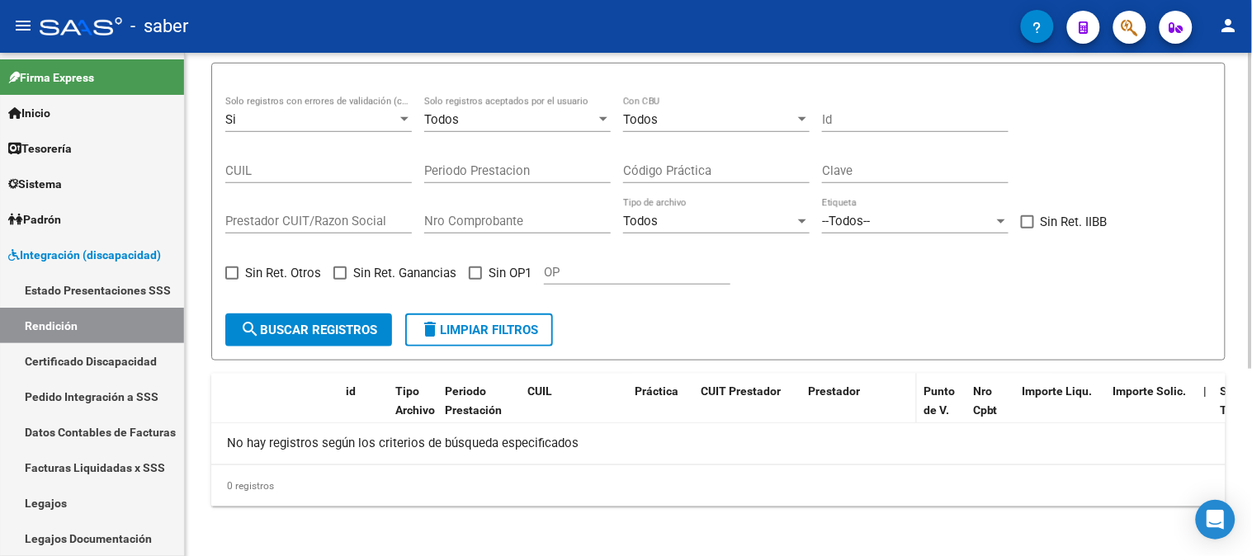
scroll to position [298, 0]
click at [506, 328] on span "delete Limpiar filtros" at bounding box center [479, 329] width 118 height 15
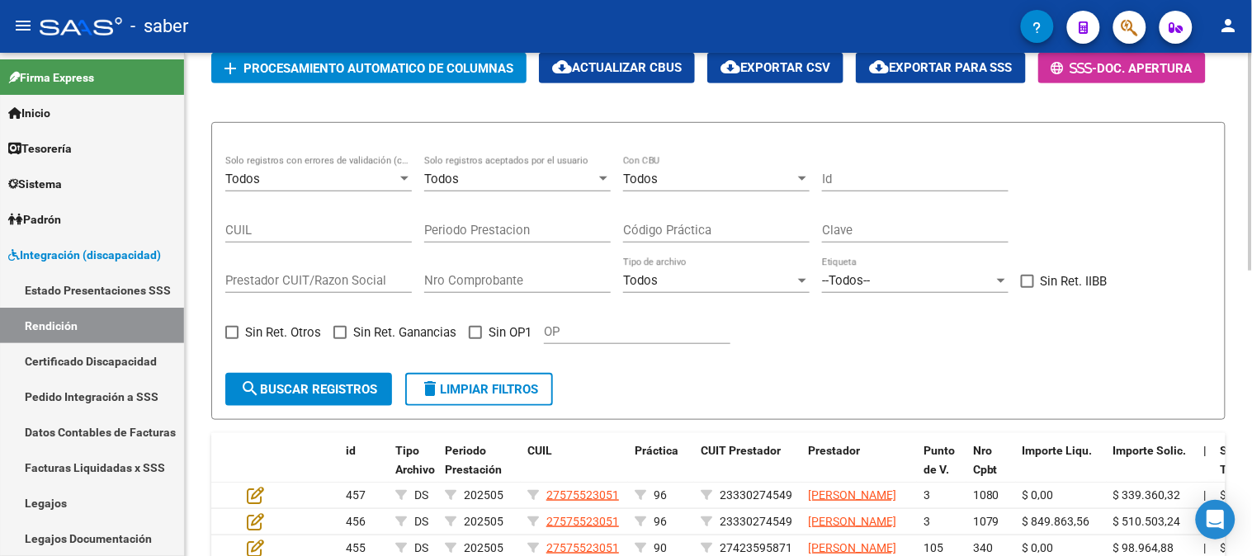
scroll to position [206, 0]
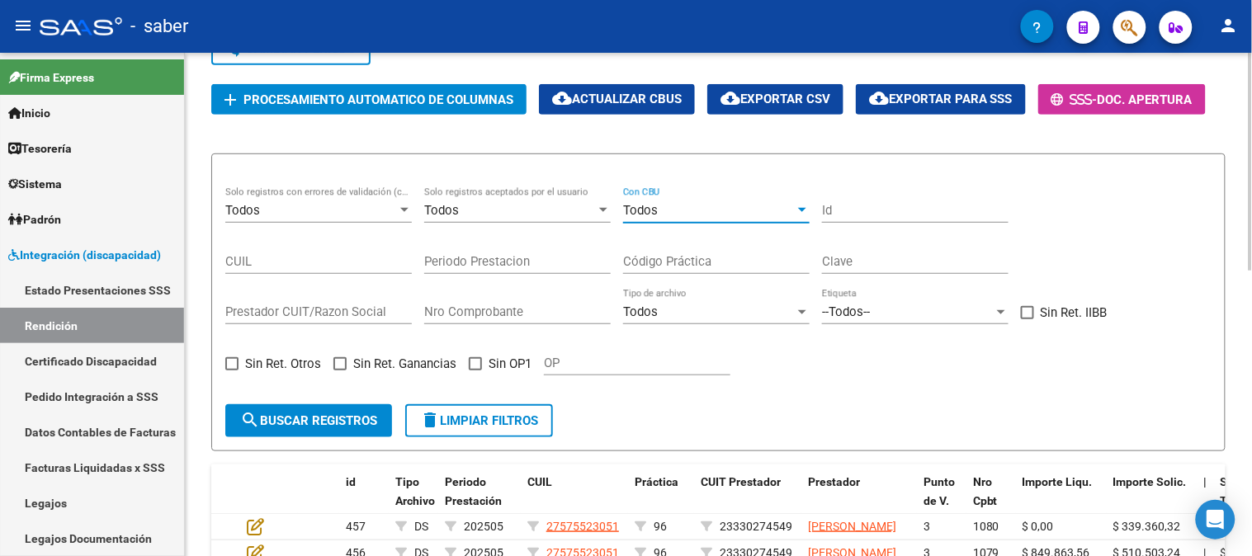
click at [662, 216] on div "Todos" at bounding box center [709, 210] width 172 height 15
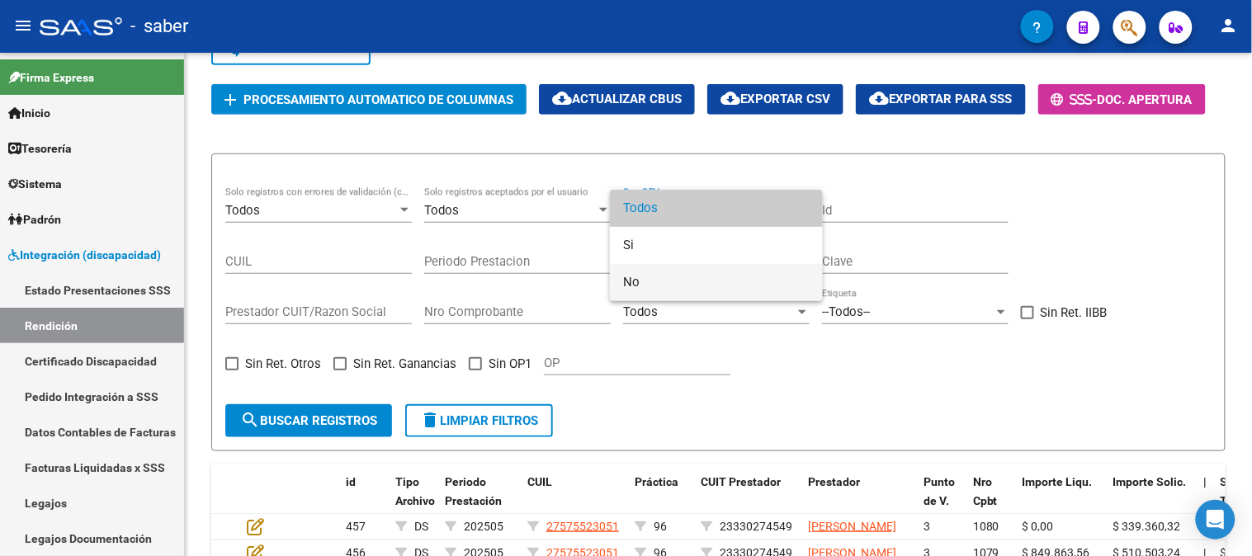
click at [655, 274] on span "No" at bounding box center [716, 282] width 187 height 37
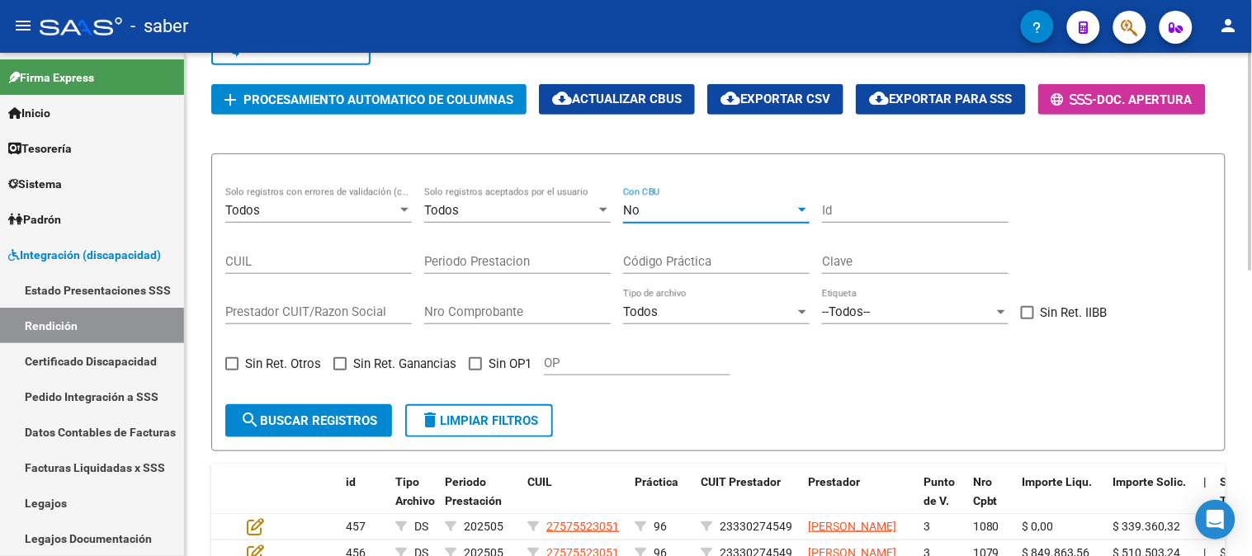
click at [304, 427] on button "search Buscar registros" at bounding box center [308, 420] width 167 height 33
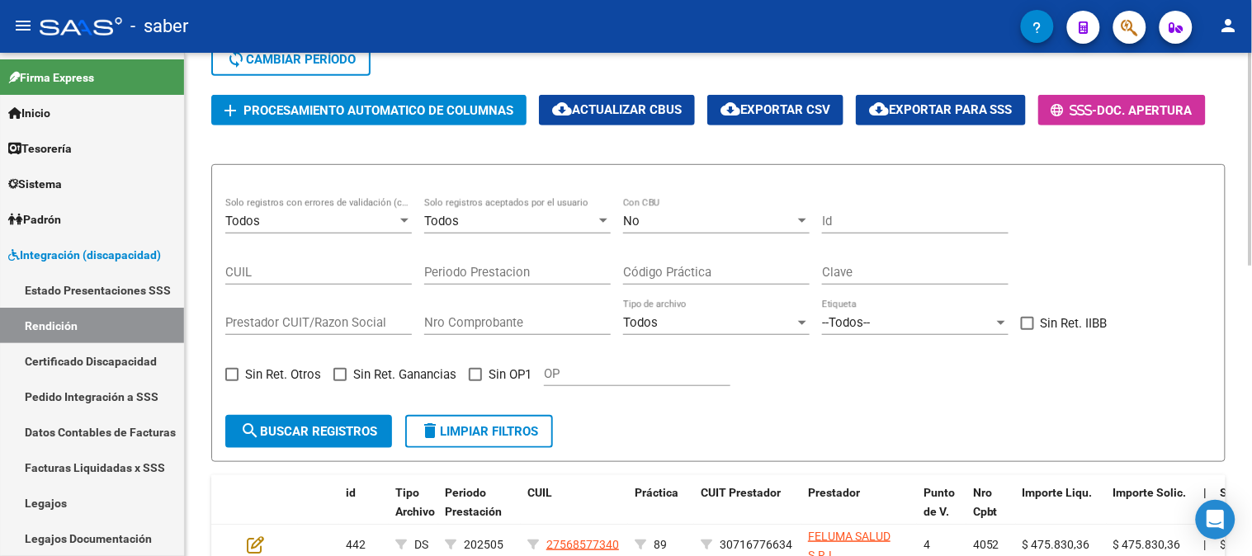
scroll to position [138, 0]
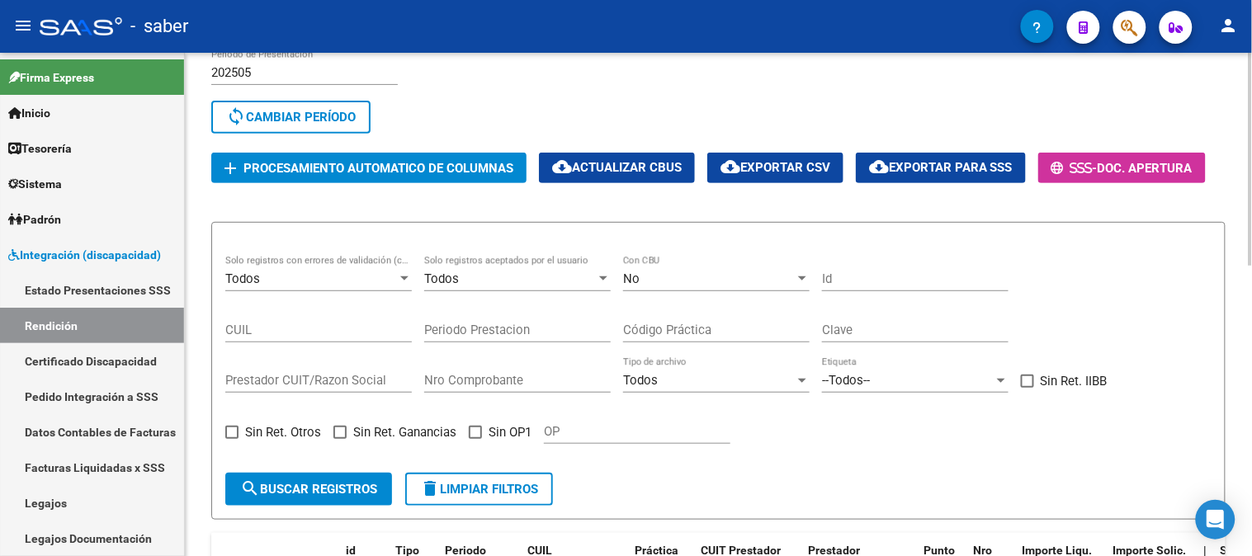
click at [700, 272] on div "No" at bounding box center [709, 279] width 172 height 15
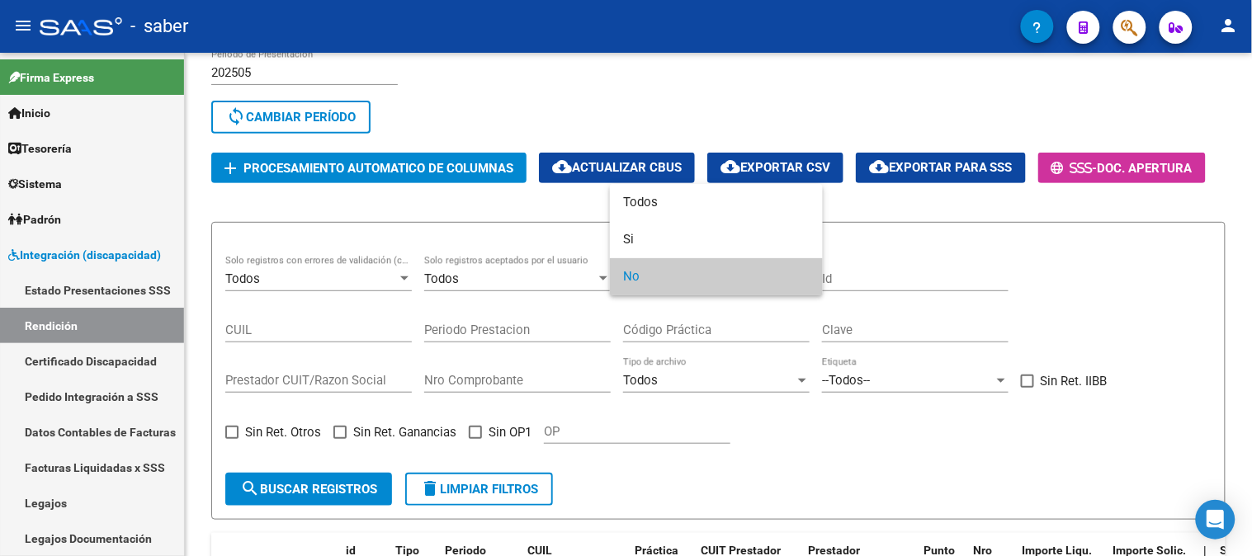
click at [680, 465] on div at bounding box center [626, 278] width 1252 height 556
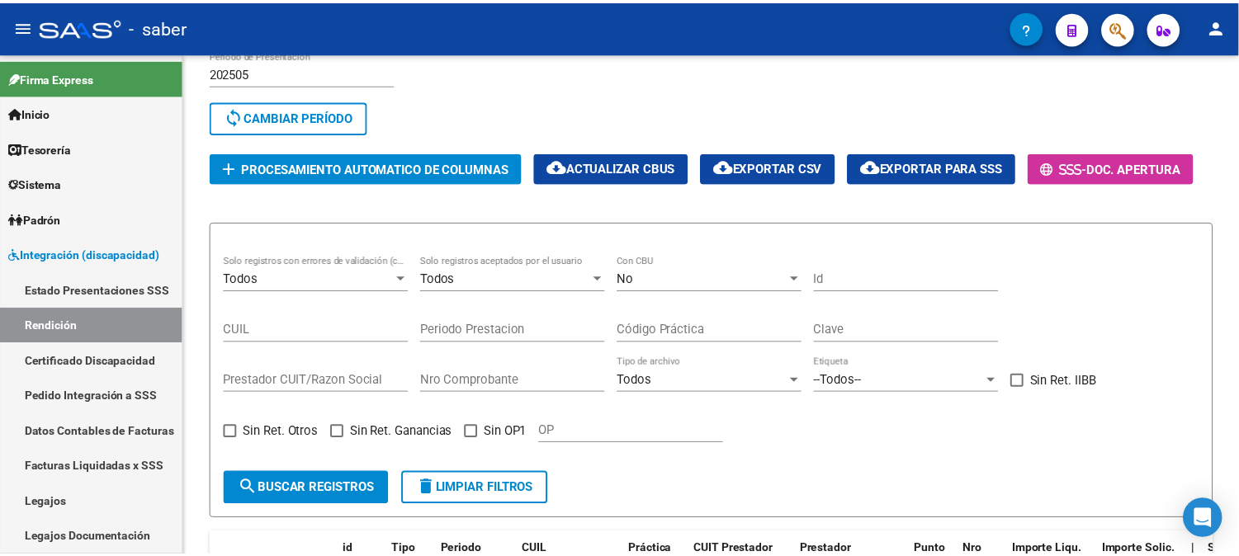
scroll to position [322, 0]
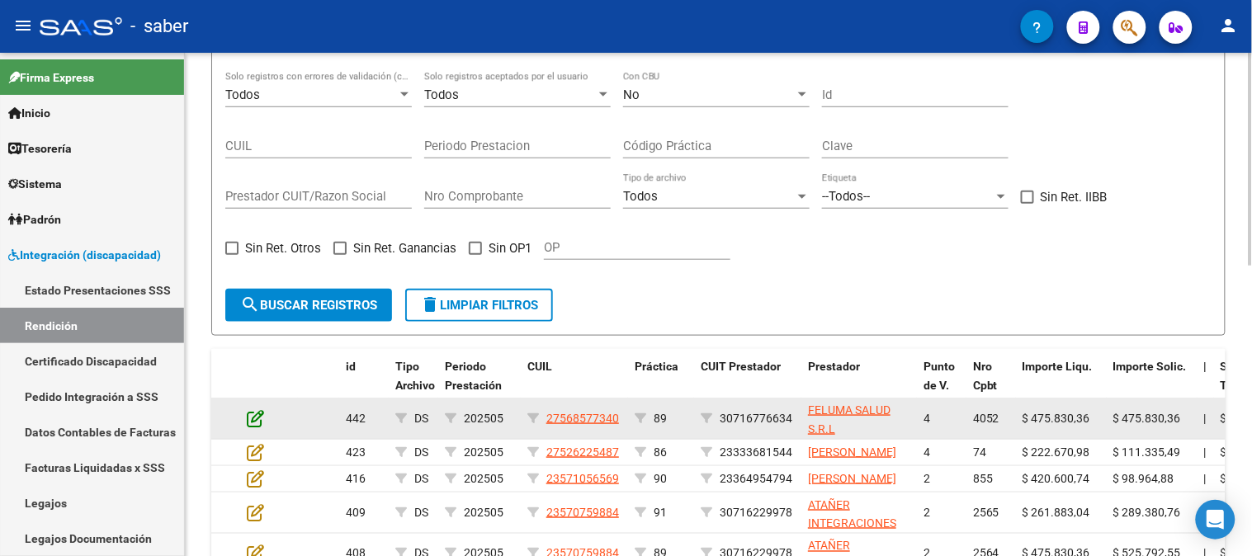
click at [256, 417] on icon at bounding box center [255, 418] width 17 height 18
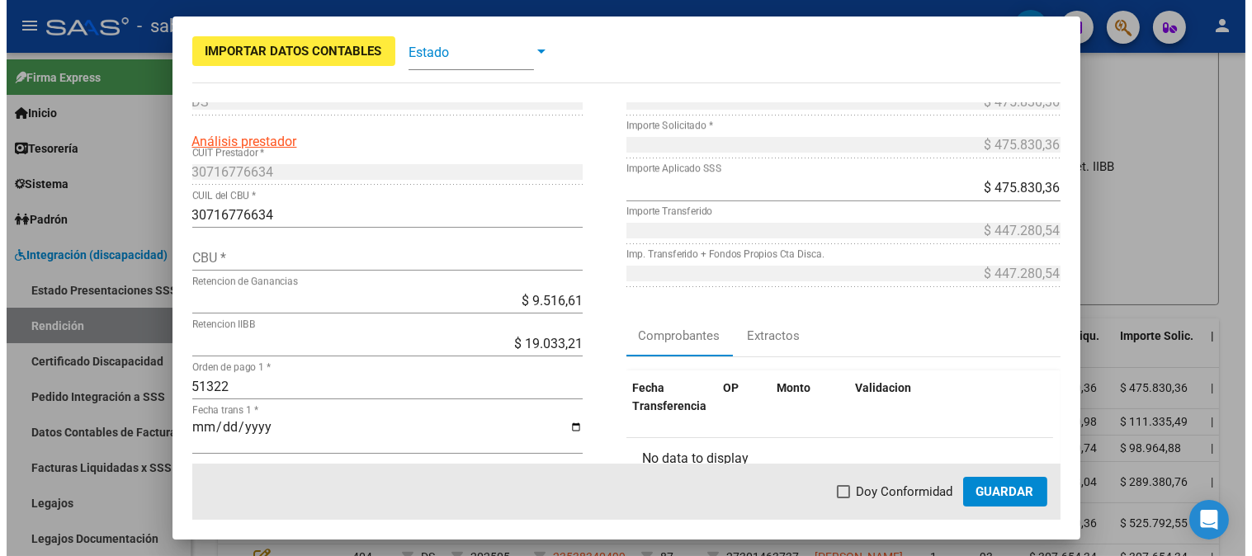
scroll to position [0, 0]
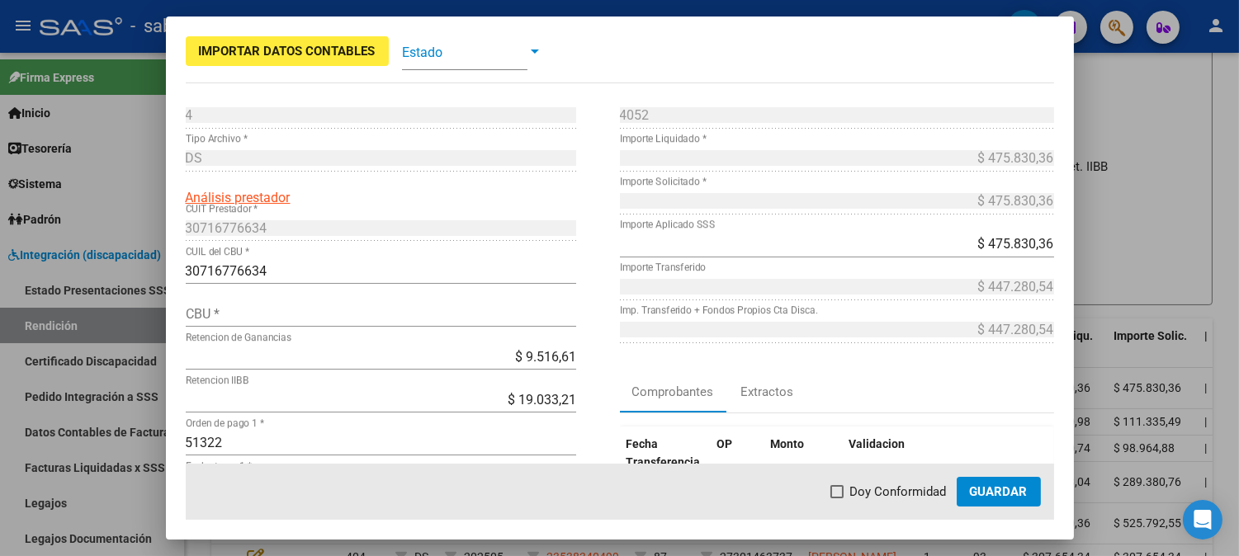
click at [250, 311] on input "CBU *" at bounding box center [381, 314] width 390 height 16
paste input "0070136120000006106126"
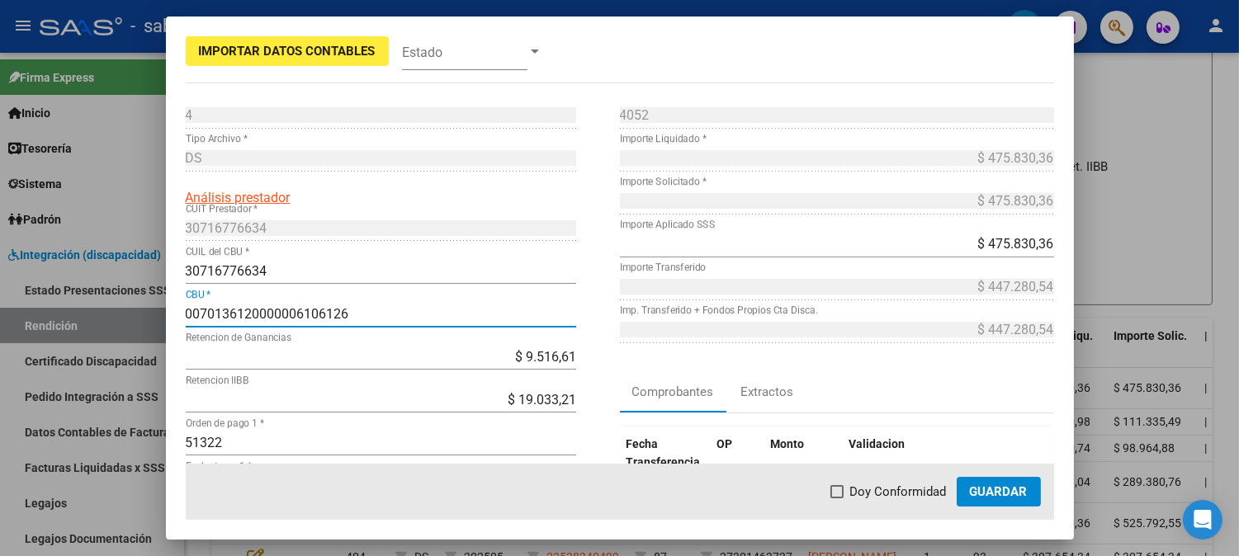
type input "0070136120000006106126"
click at [997, 495] on span "Guardar" at bounding box center [999, 491] width 58 height 15
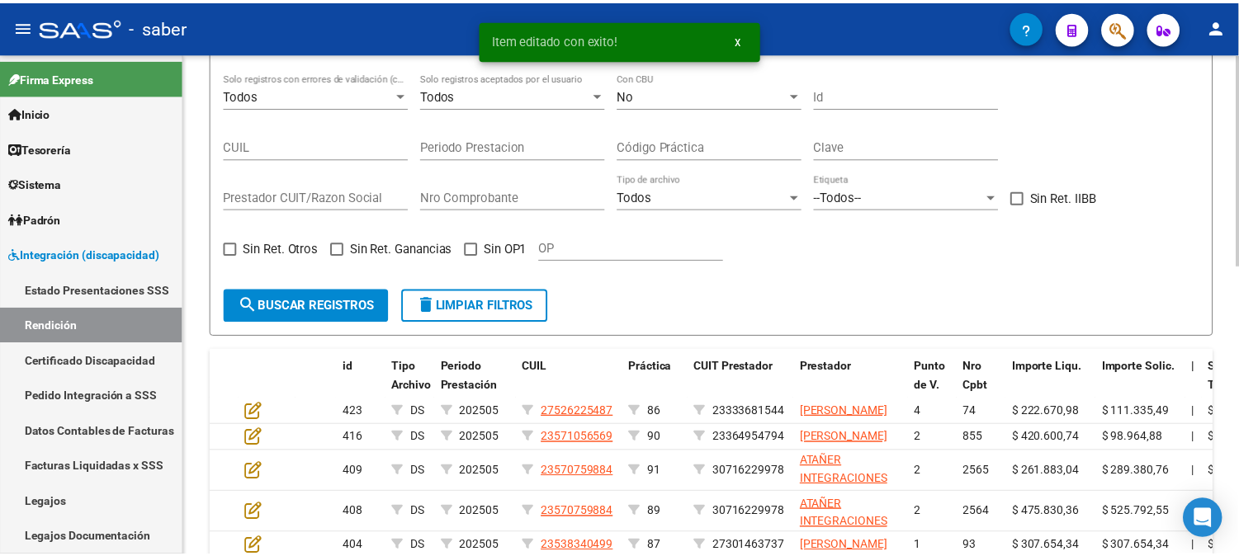
scroll to position [413, 0]
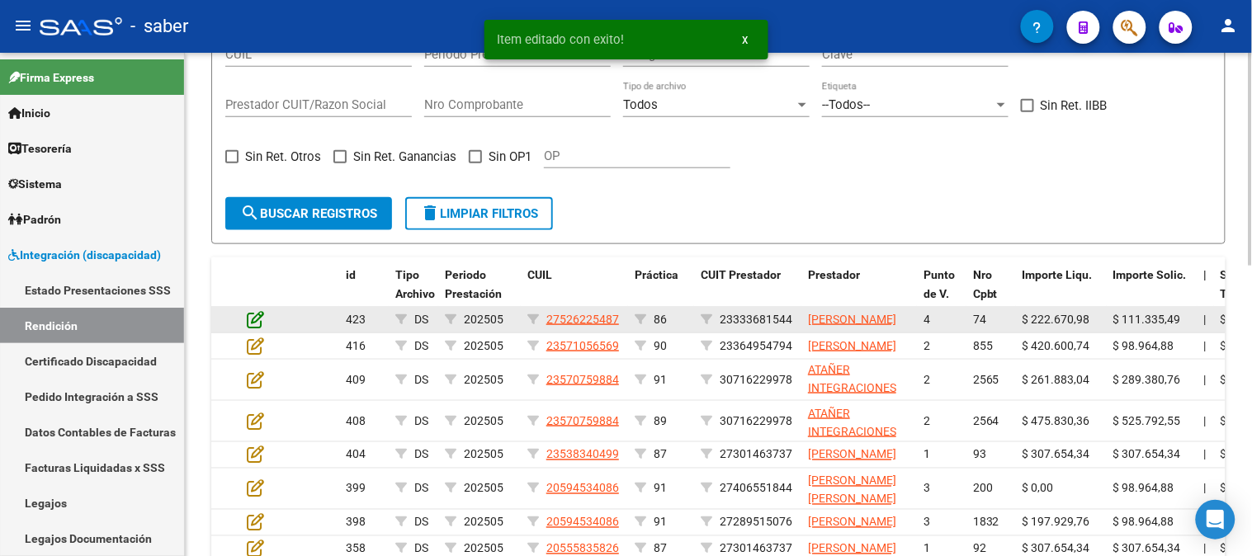
click at [258, 325] on icon at bounding box center [255, 319] width 17 height 18
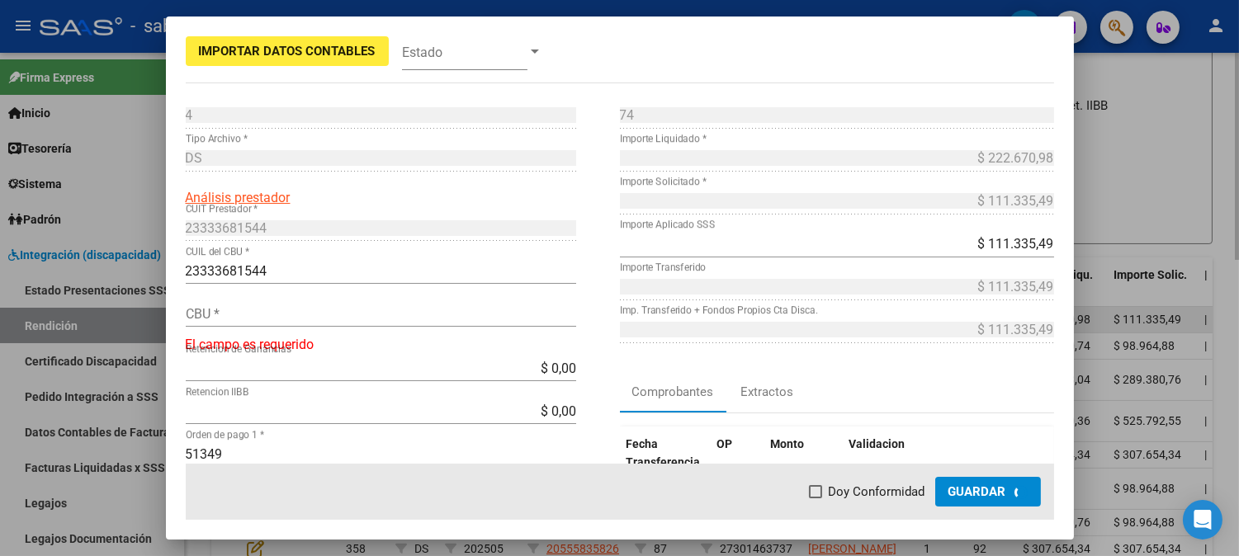
scroll to position [444, 0]
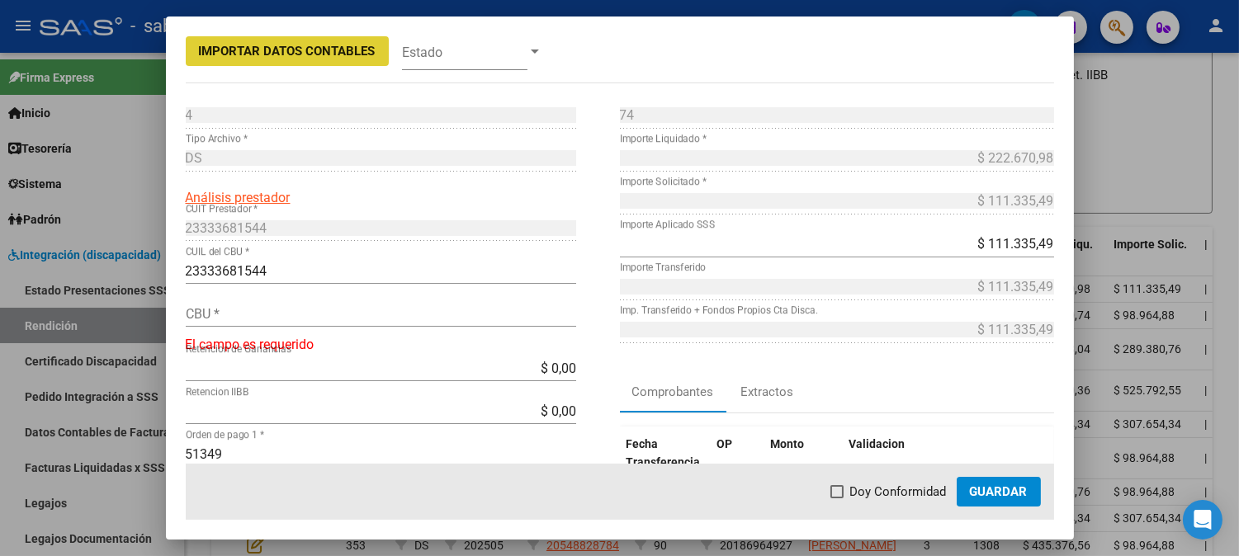
click at [303, 312] on input "CBU *" at bounding box center [381, 314] width 390 height 16
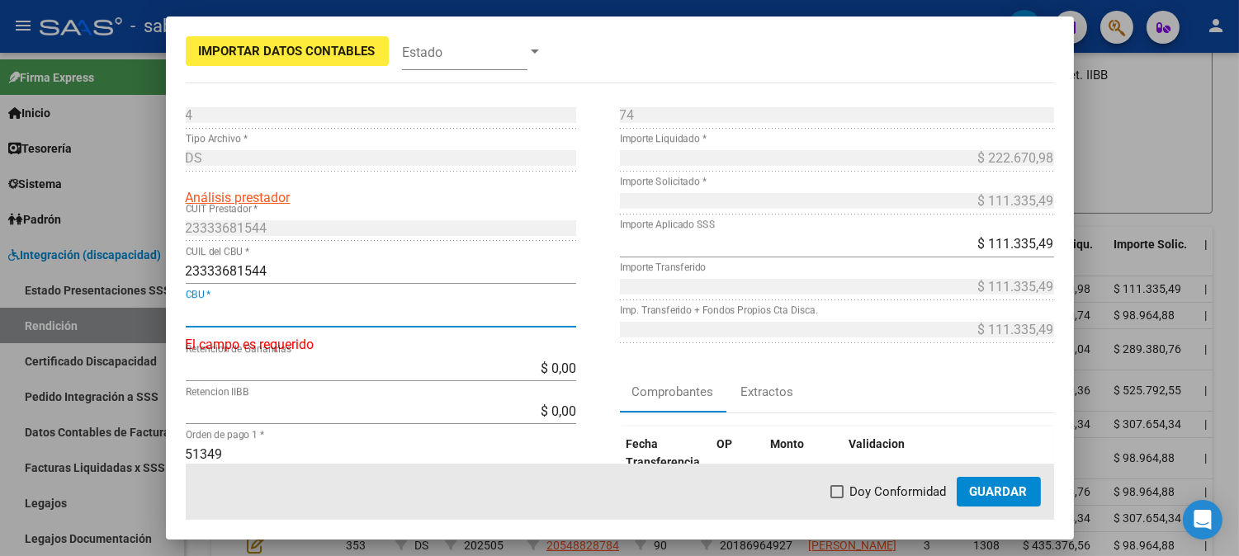
click at [240, 268] on input "23333681544" at bounding box center [381, 271] width 390 height 16
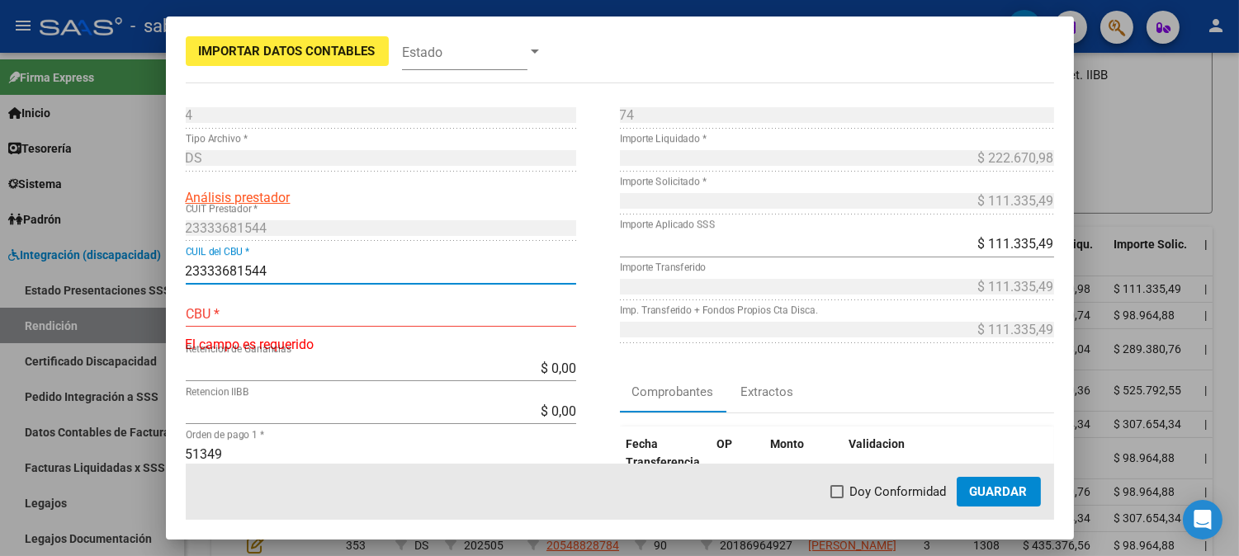
click at [240, 268] on input "23333681544" at bounding box center [381, 271] width 390 height 16
click at [262, 309] on input "CBU *" at bounding box center [381, 314] width 390 height 16
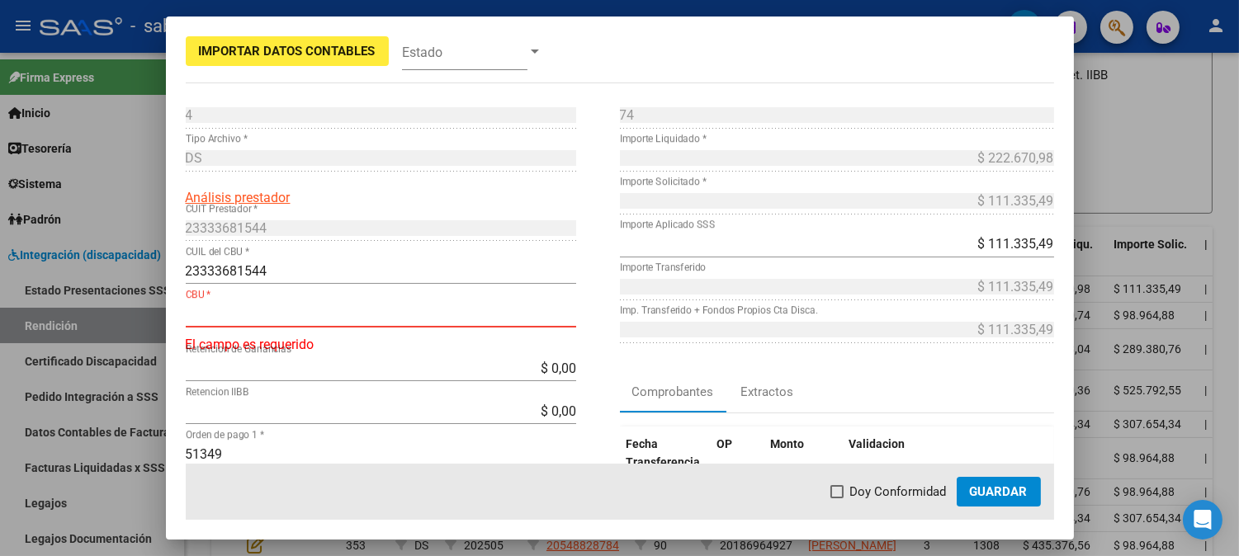
paste input "0140150503504952774266"
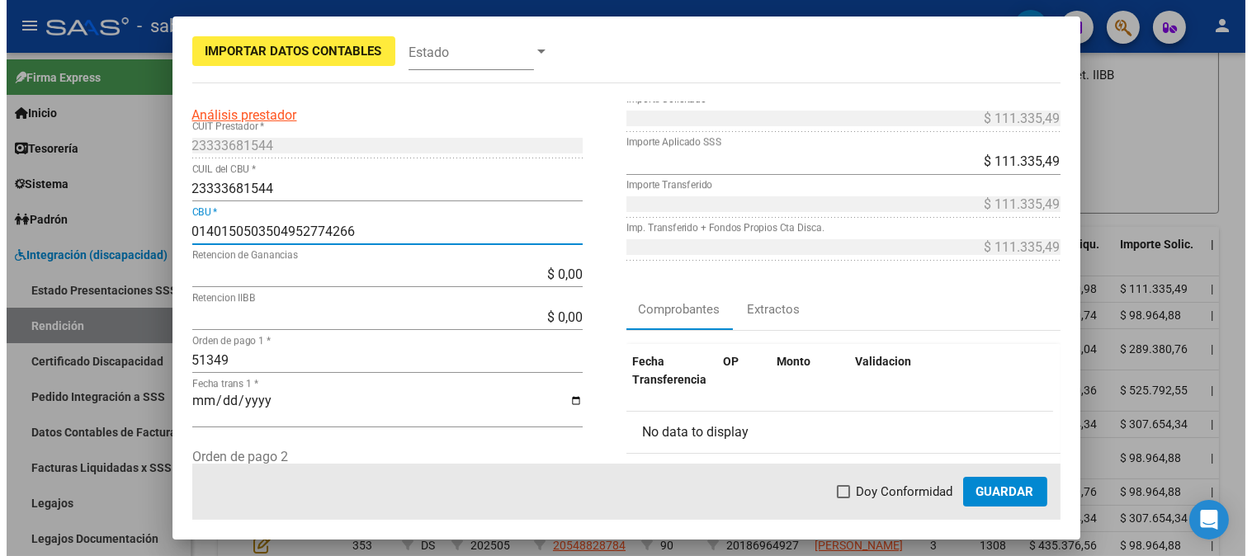
scroll to position [183, 0]
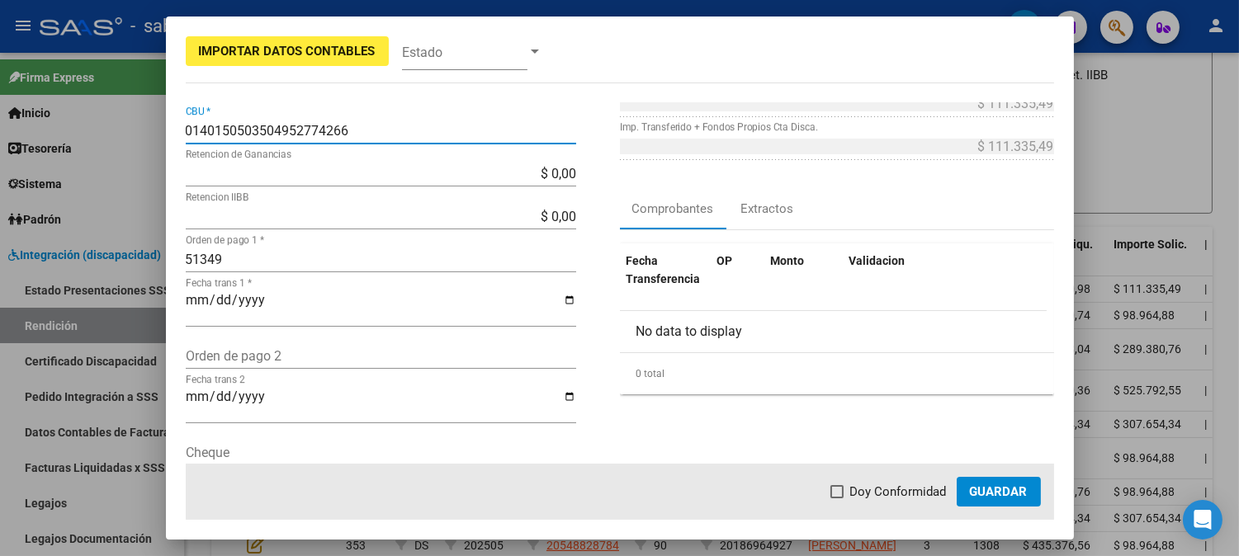
type input "0140150503504952774266"
click at [1037, 493] on button "Guardar" at bounding box center [998, 492] width 84 height 30
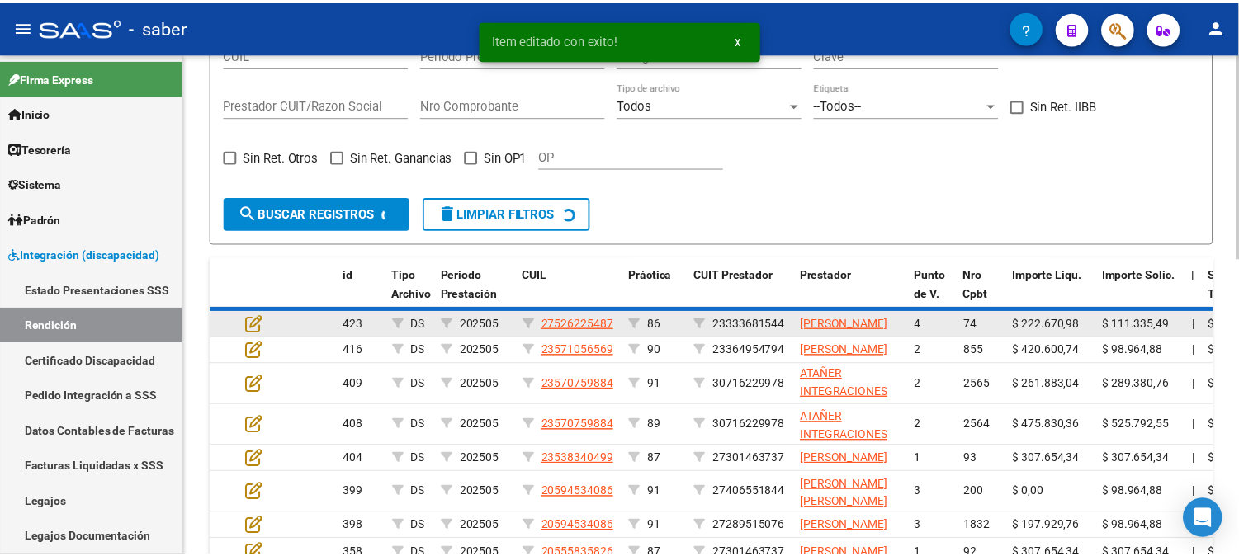
scroll to position [413, 0]
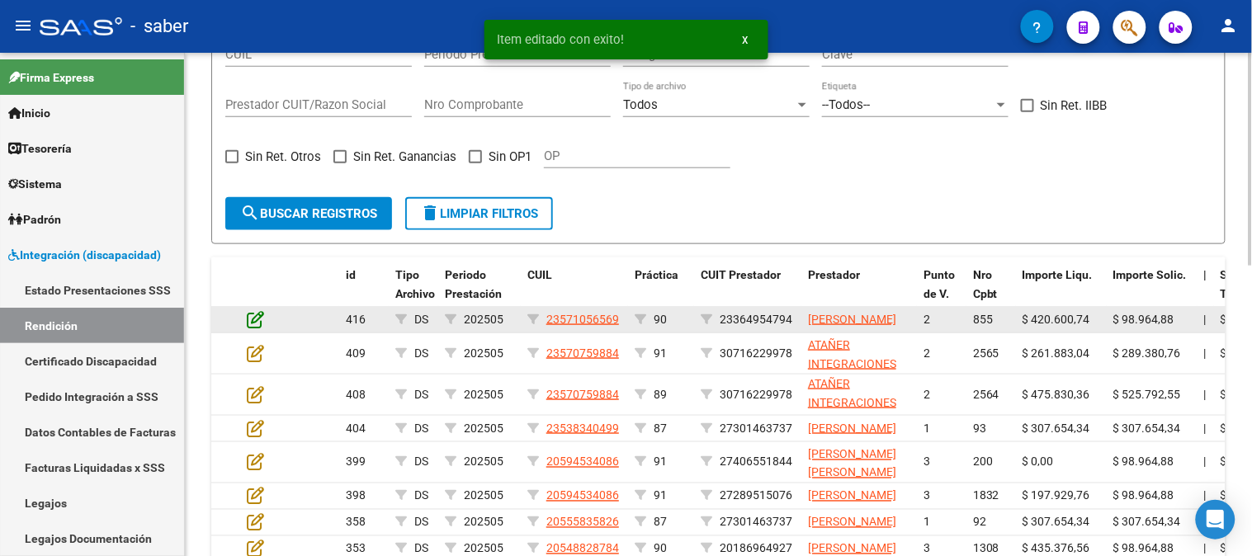
click at [254, 327] on icon at bounding box center [255, 319] width 17 height 18
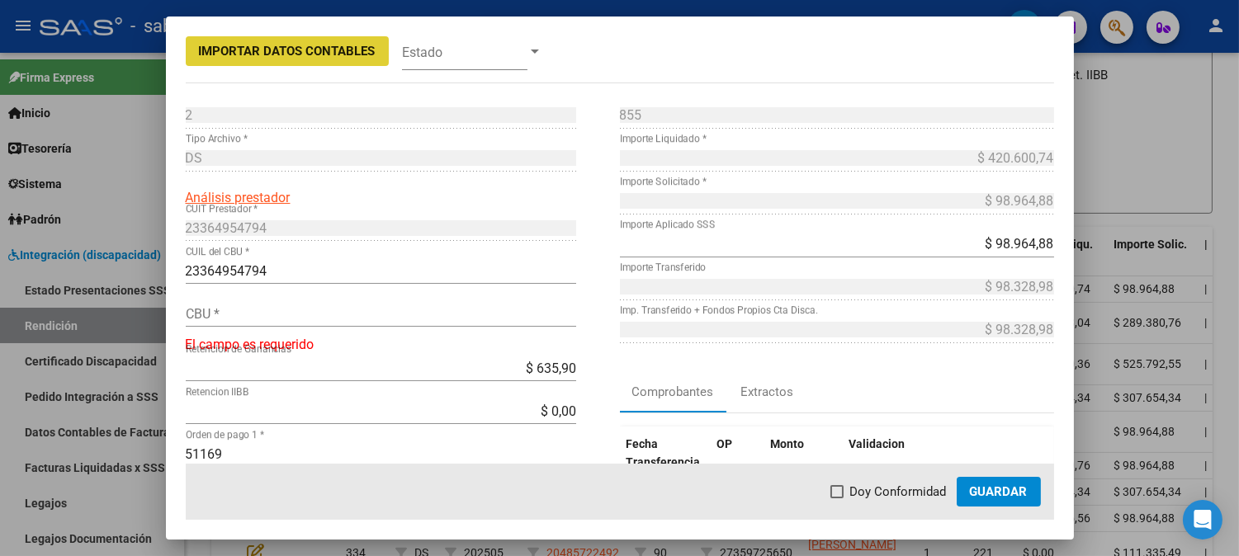
click at [216, 267] on input "23364954794" at bounding box center [381, 271] width 390 height 16
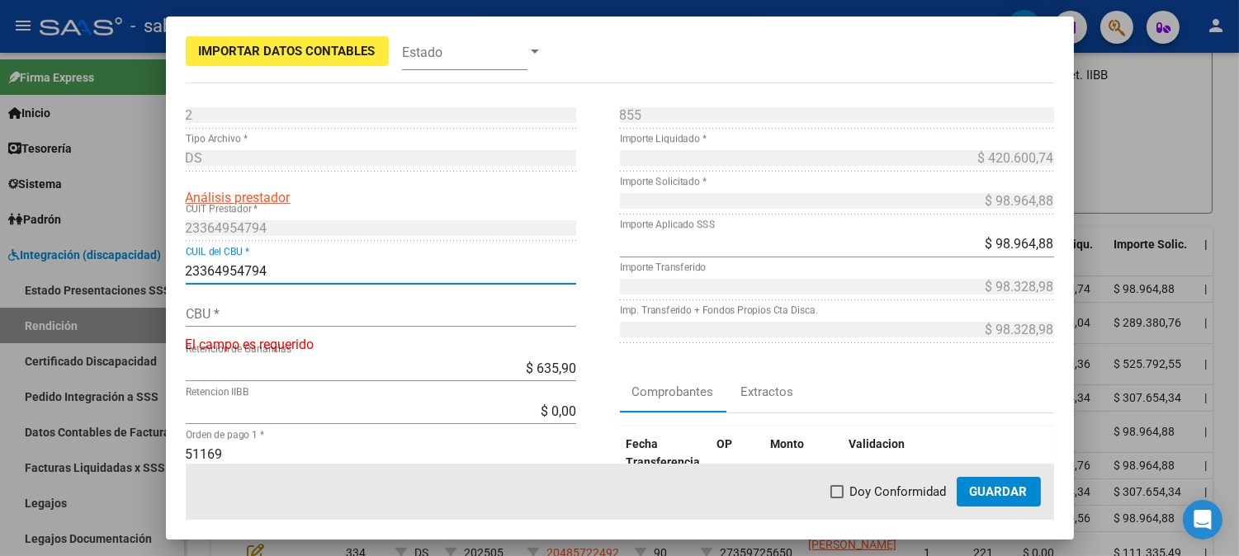
click at [216, 267] on input "23364954794" at bounding box center [381, 271] width 390 height 16
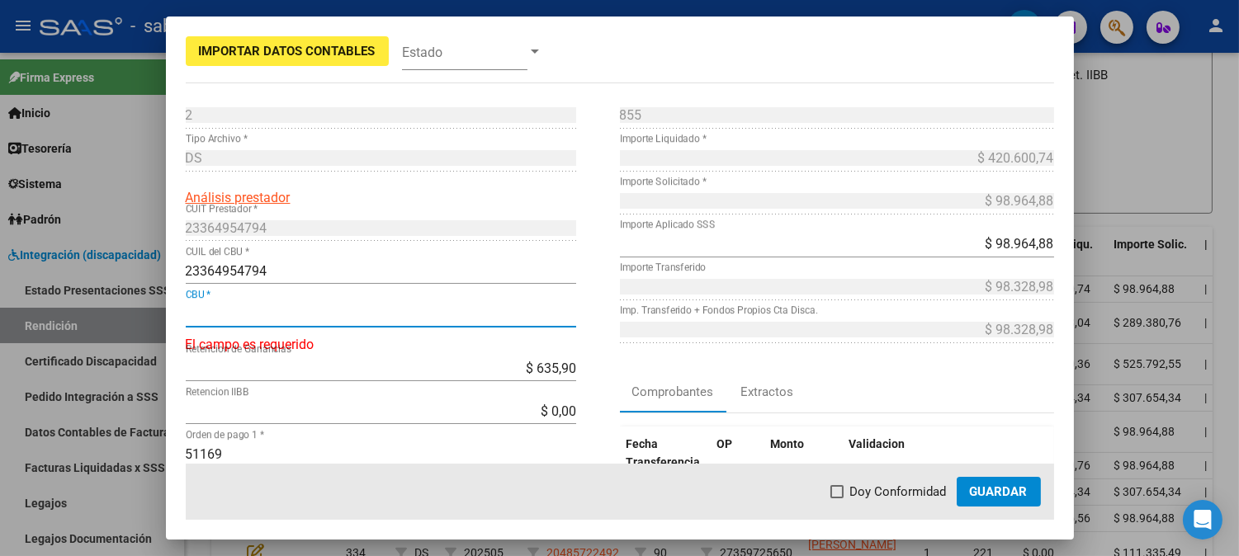
click at [324, 308] on input "CBU *" at bounding box center [381, 314] width 390 height 16
paste input "0070132330004034712451"
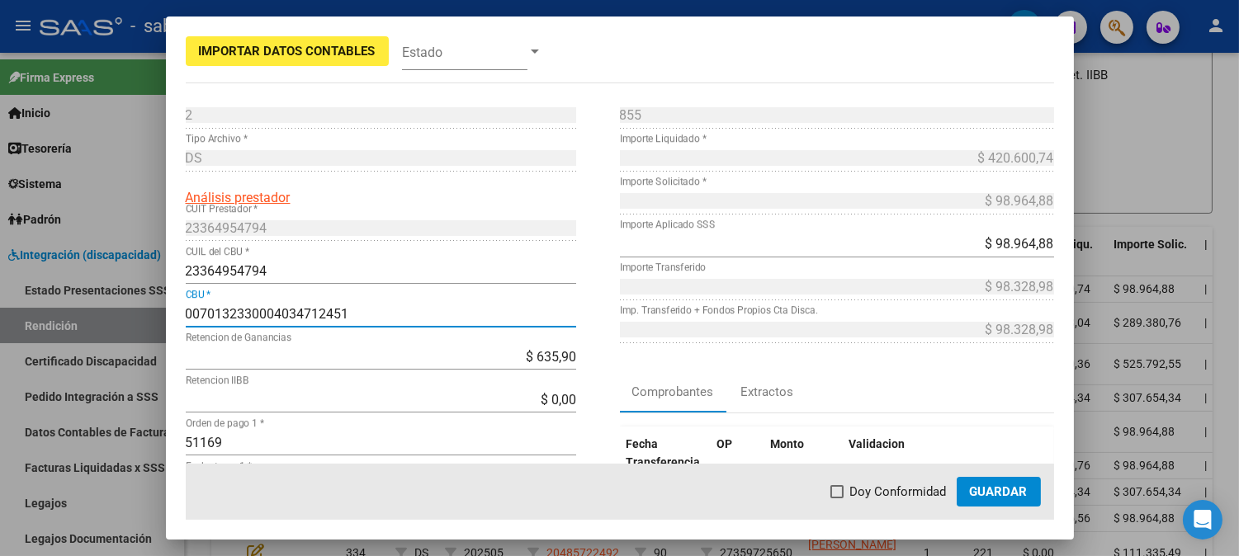
type input "0070132330004034712451"
click at [1005, 496] on span "Guardar" at bounding box center [999, 491] width 58 height 15
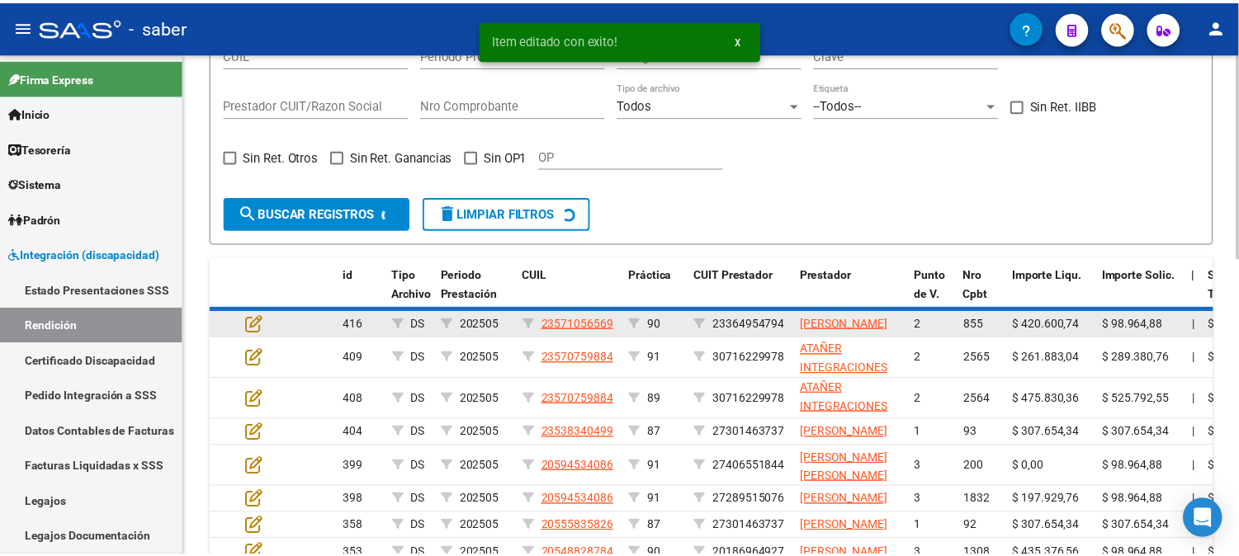
scroll to position [413, 0]
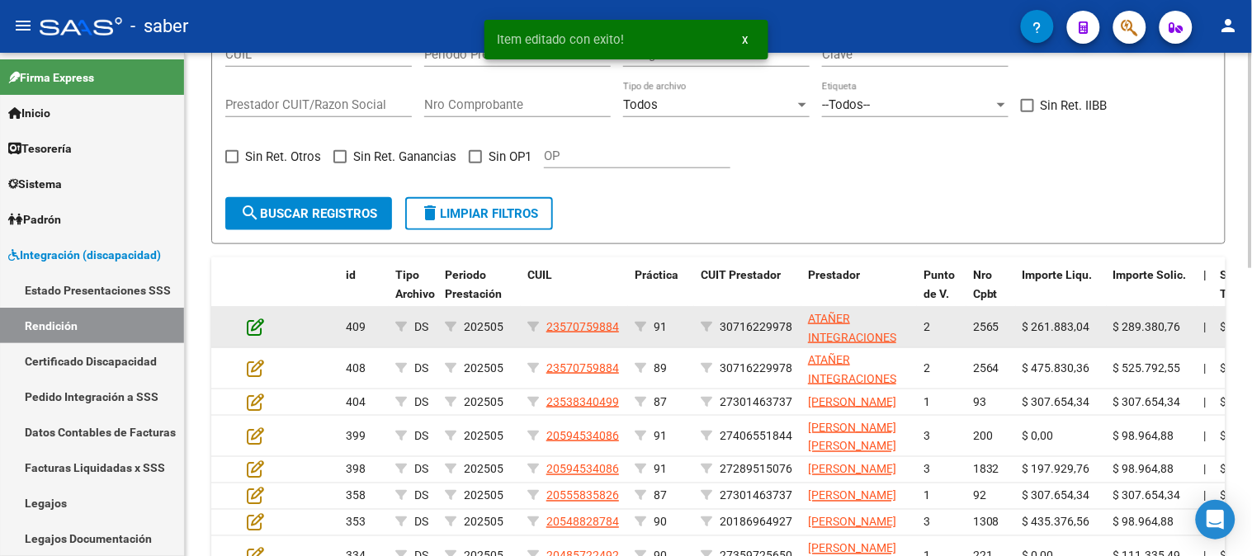
click at [257, 324] on icon at bounding box center [255, 327] width 17 height 18
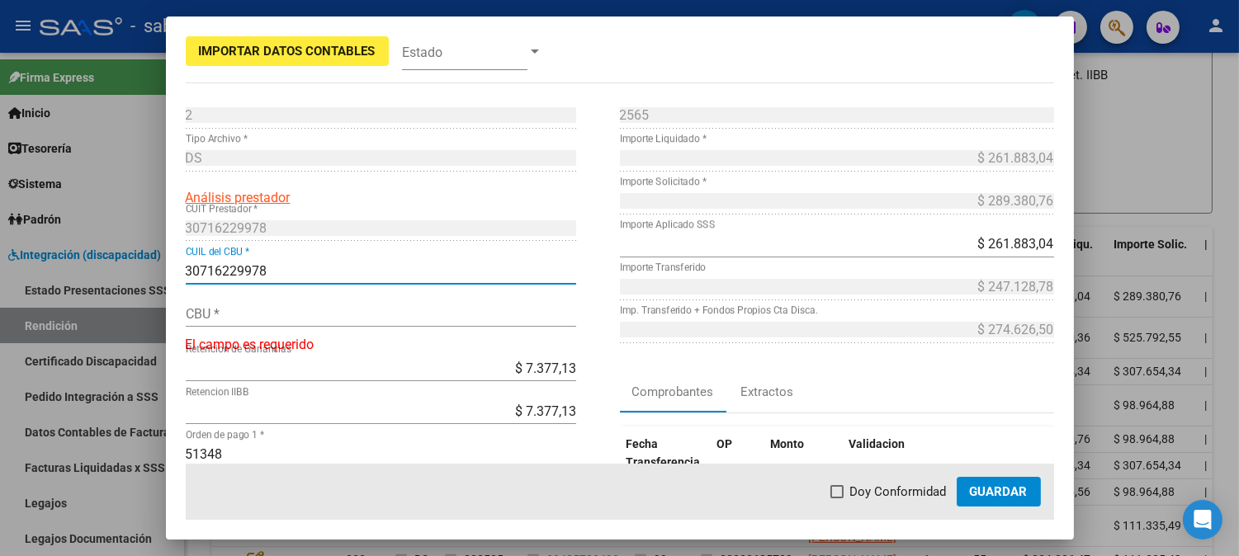
click at [220, 269] on input "30716229978" at bounding box center [381, 271] width 390 height 16
click at [281, 303] on div "CBU *" at bounding box center [381, 313] width 390 height 26
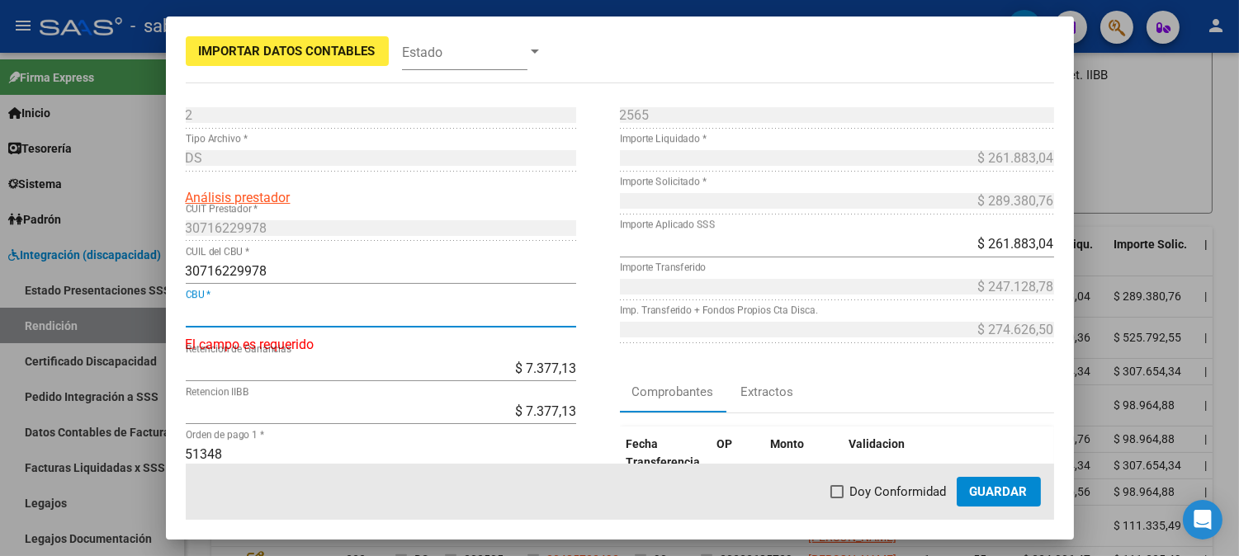
paste input "0140027401508706069495"
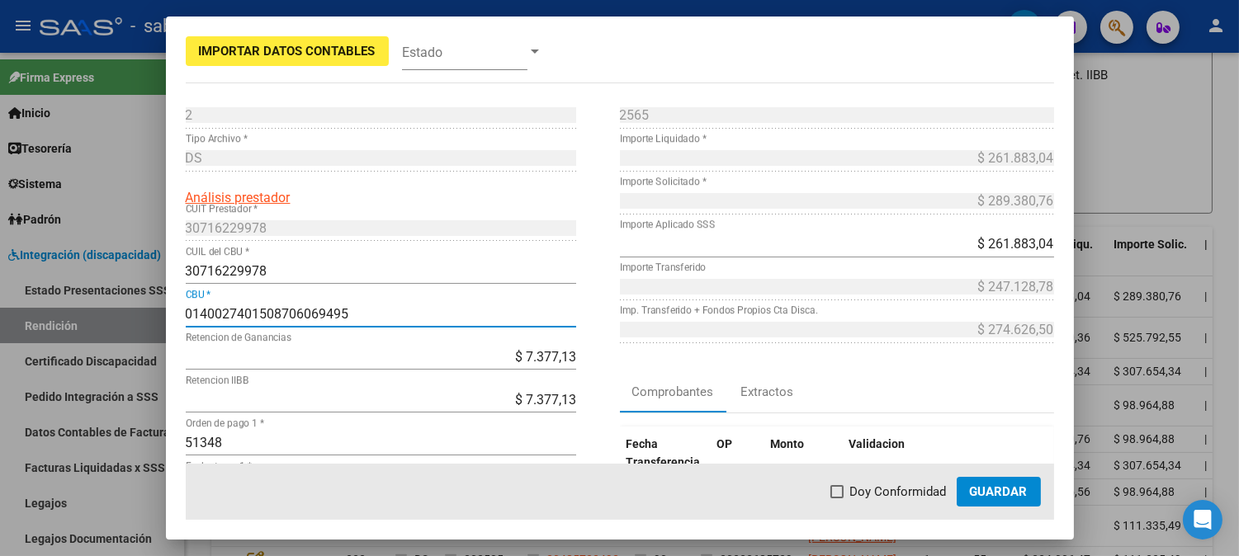
type input "0140027401508706069495"
click at [1005, 498] on span "Guardar" at bounding box center [999, 491] width 58 height 15
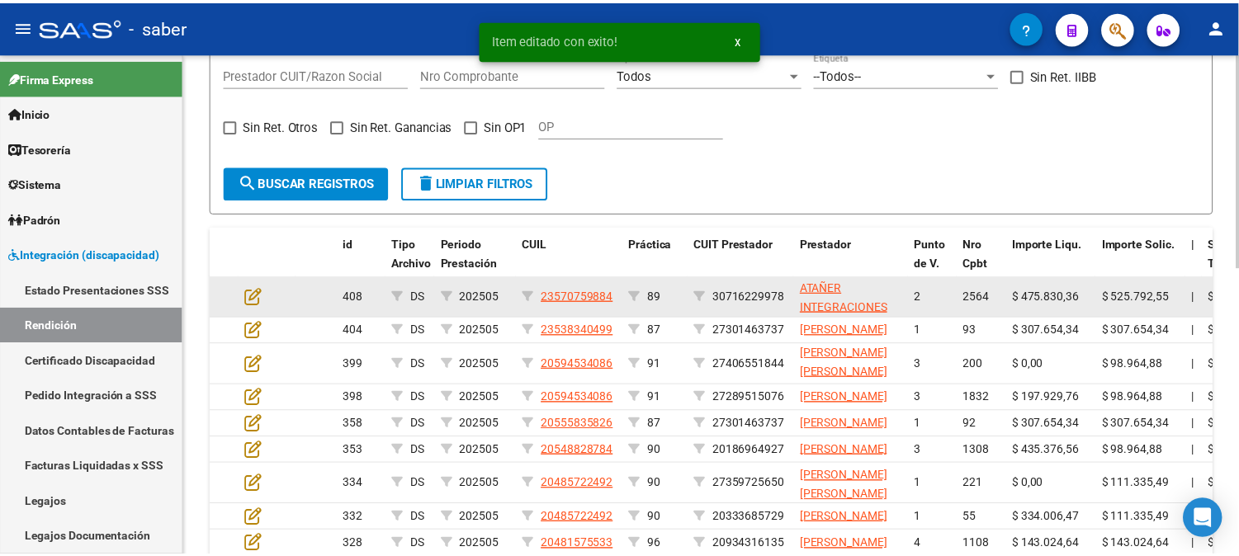
scroll to position [413, 0]
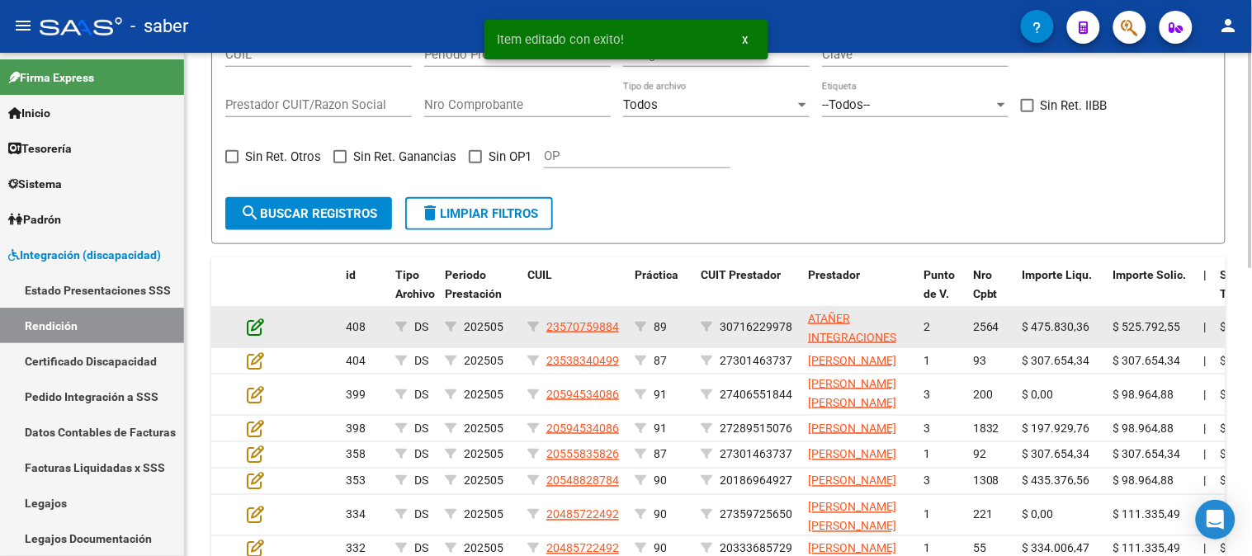
click at [258, 326] on icon at bounding box center [255, 327] width 17 height 18
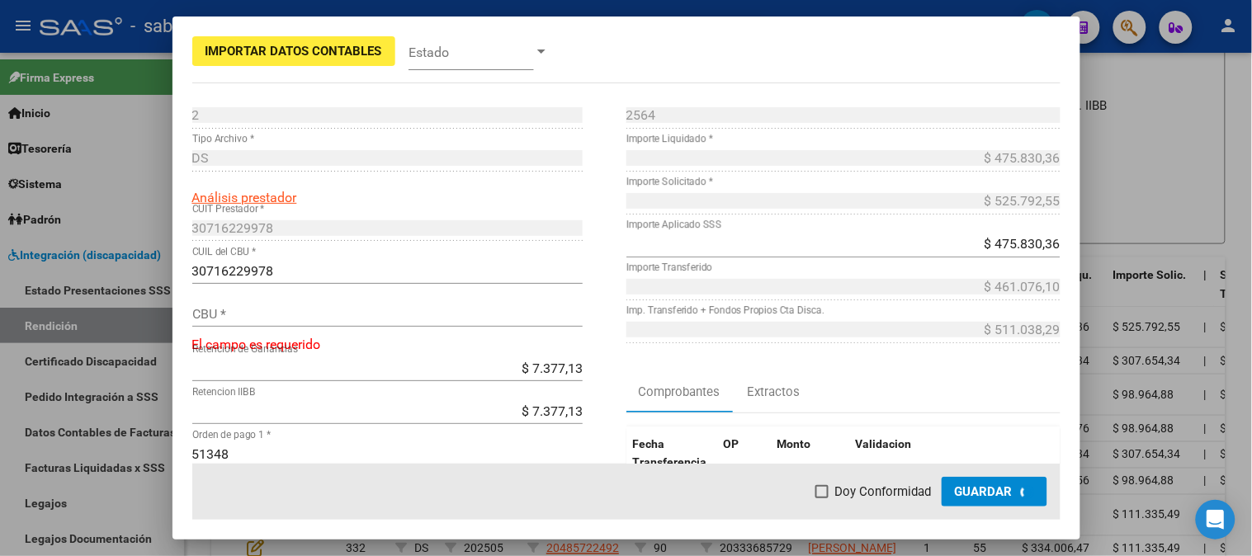
scroll to position [444, 0]
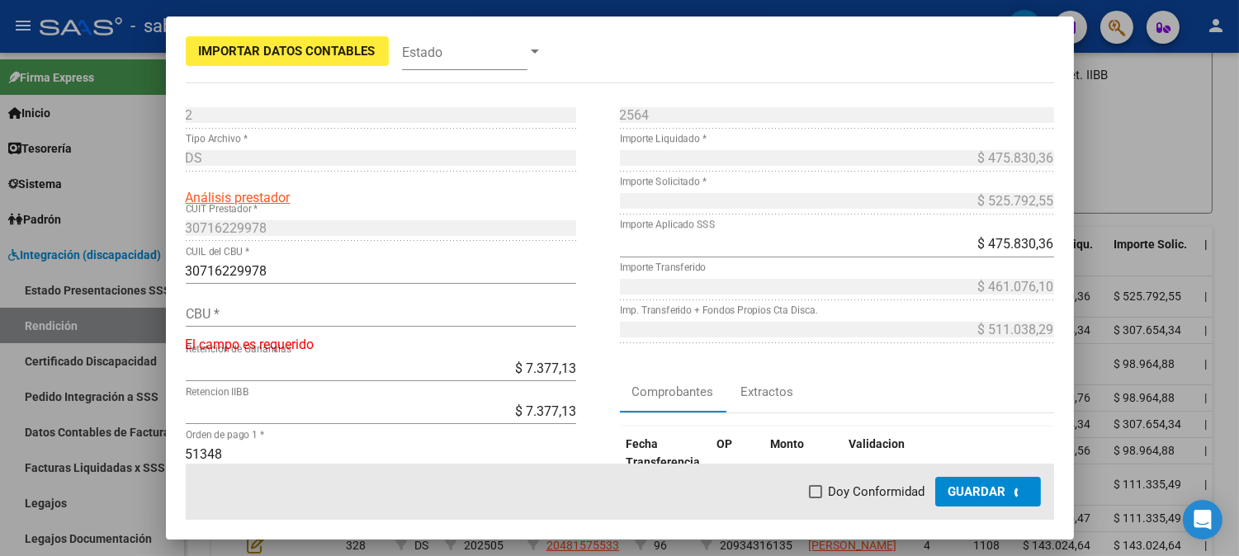
type input "0140027401508706069495"
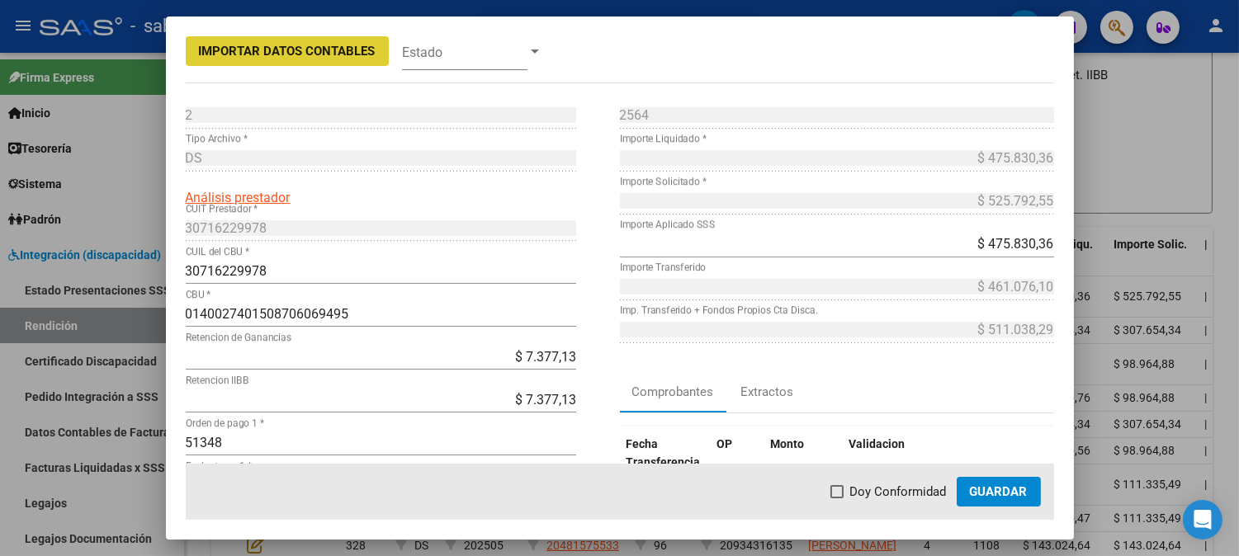
click at [1013, 500] on button "Guardar" at bounding box center [998, 492] width 84 height 30
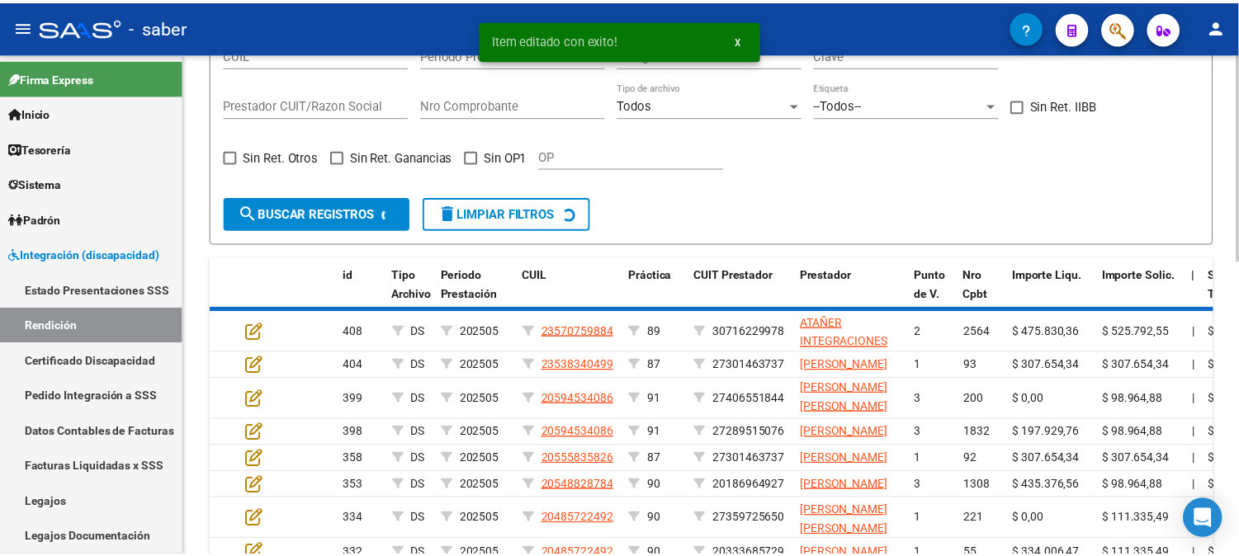
scroll to position [413, 0]
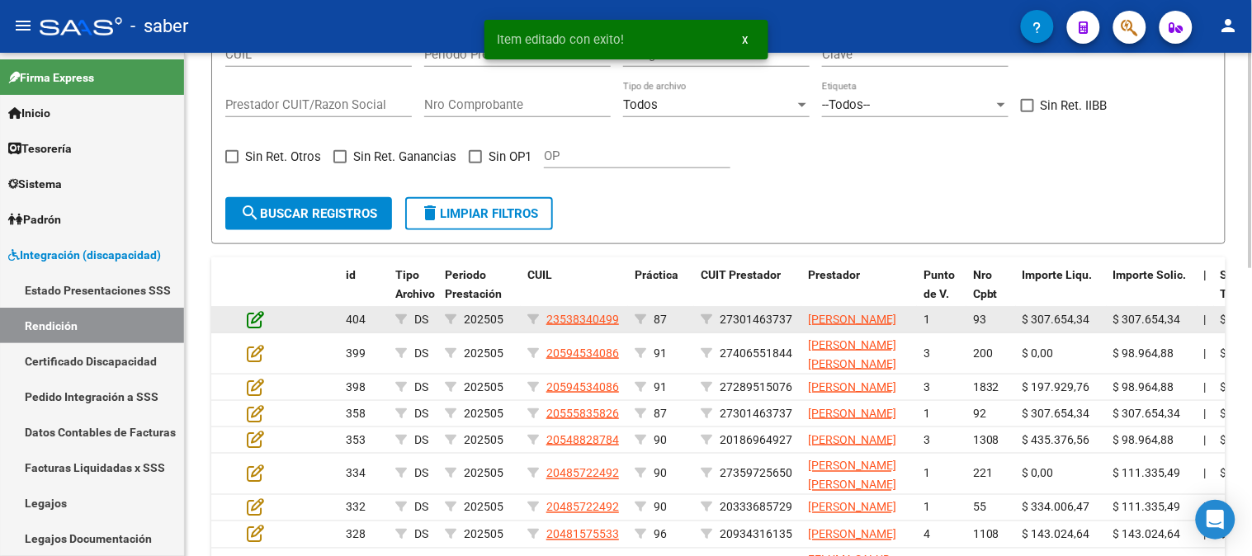
click at [253, 323] on icon at bounding box center [255, 319] width 17 height 18
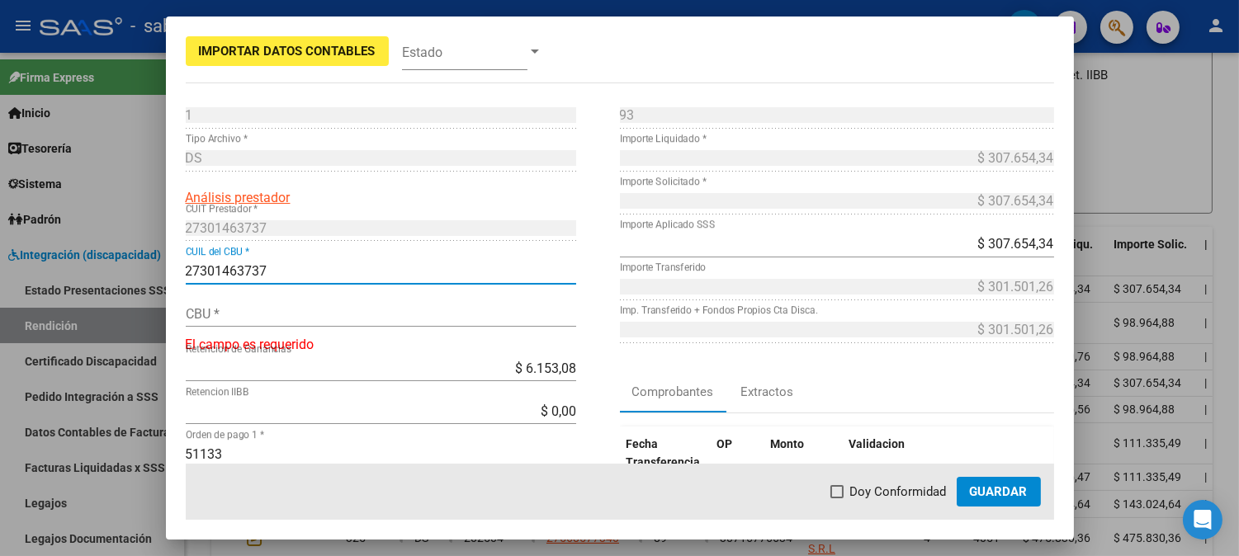
click at [232, 269] on input "27301463737" at bounding box center [381, 271] width 390 height 16
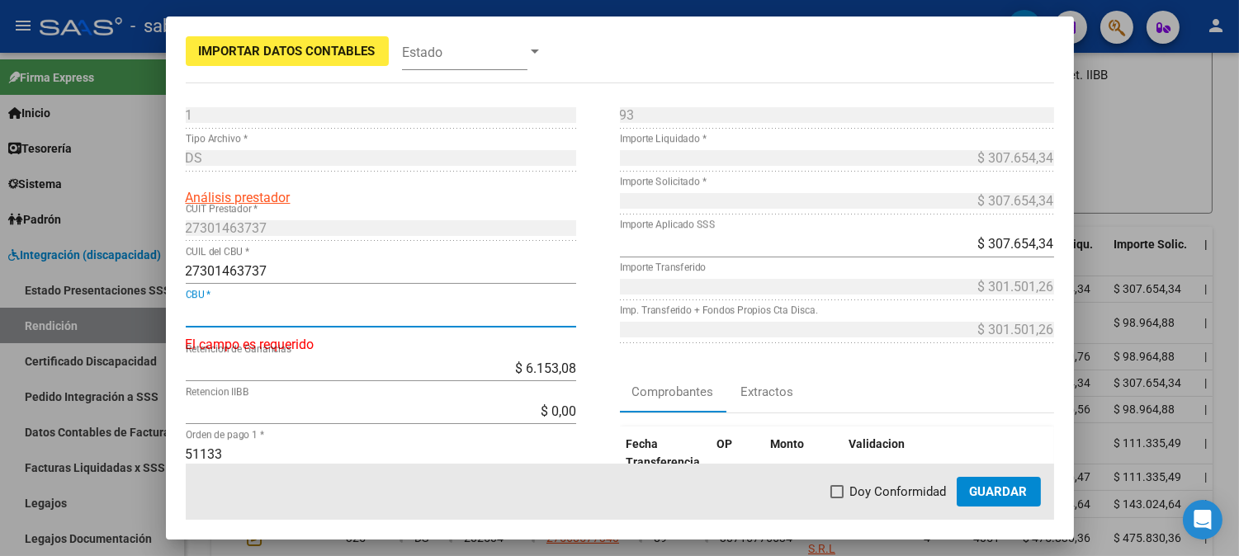
click at [273, 322] on input "CBU *" at bounding box center [381, 314] width 390 height 16
paste input "0140039703511467011324"
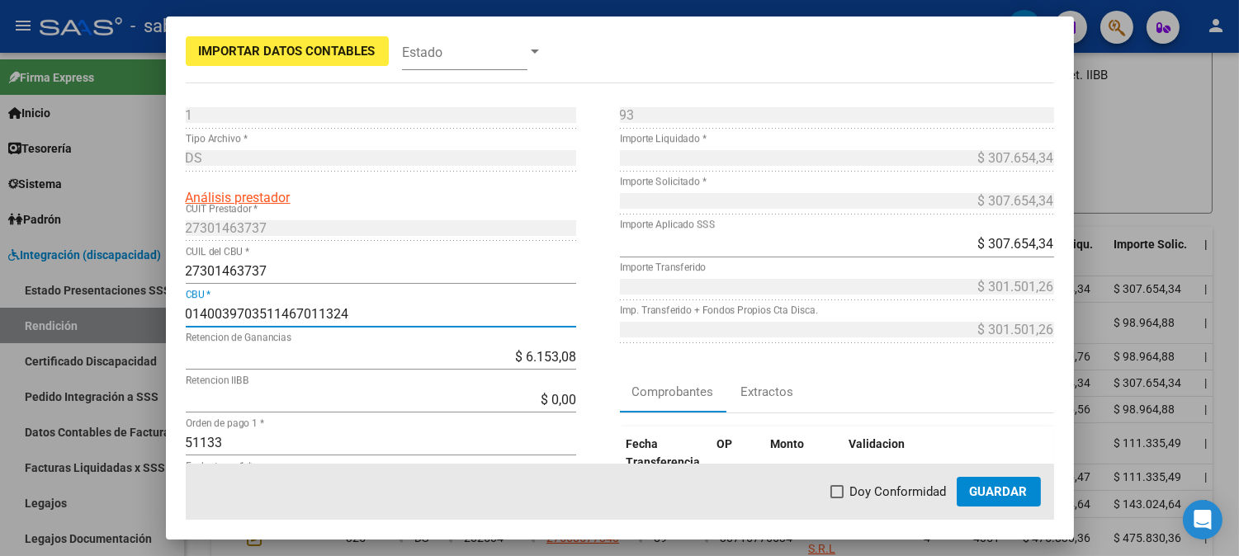
type input "0140039703511467011324"
click at [993, 490] on span "Guardar" at bounding box center [999, 491] width 58 height 15
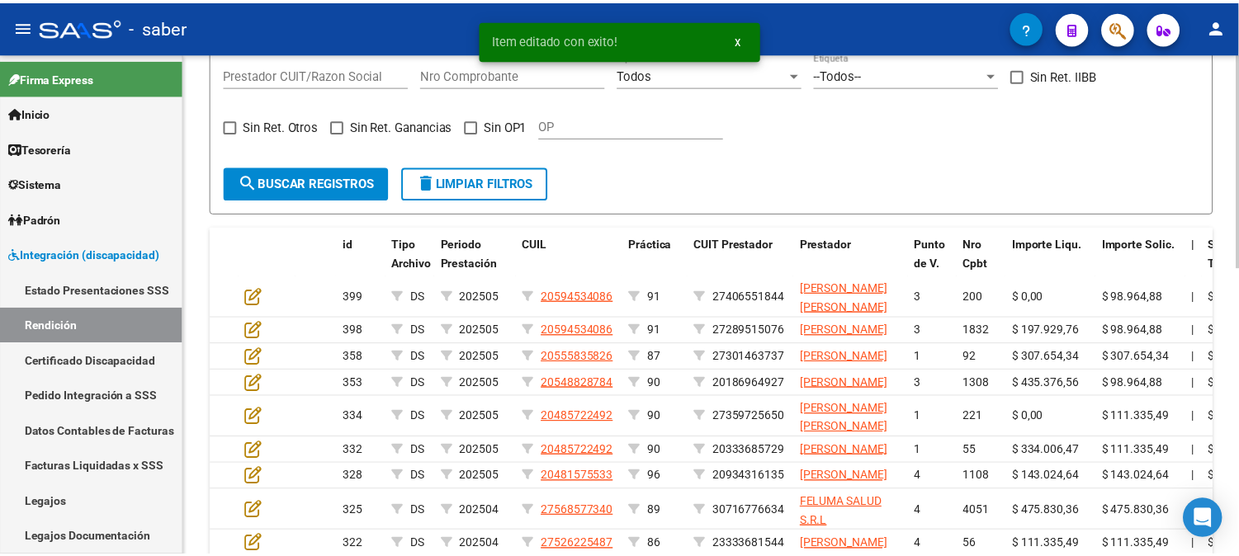
scroll to position [413, 0]
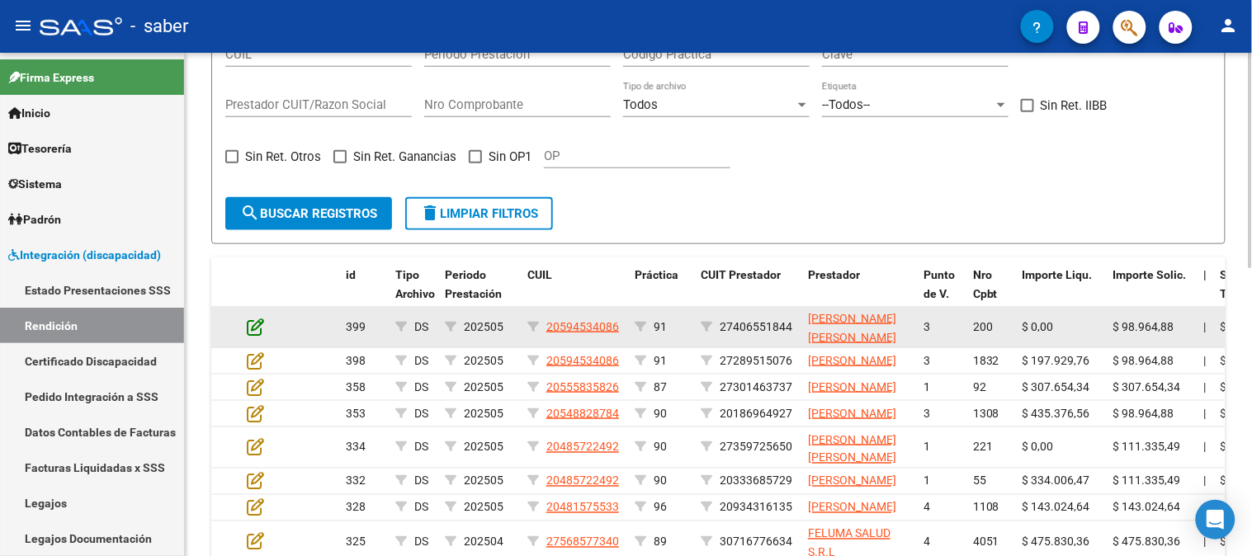
click at [254, 322] on icon at bounding box center [255, 327] width 17 height 18
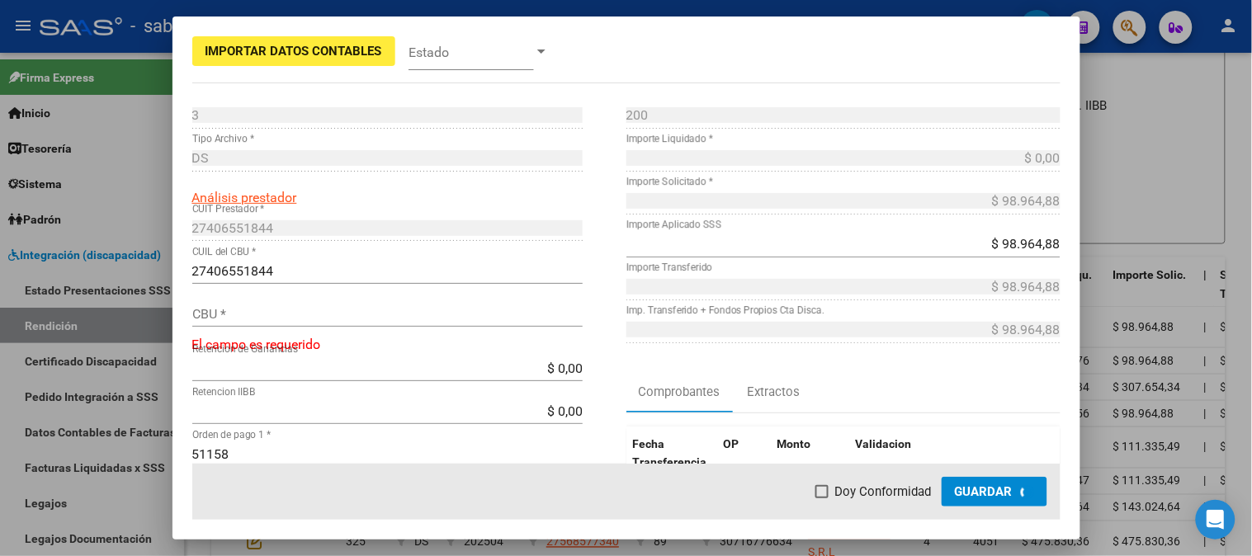
scroll to position [444, 0]
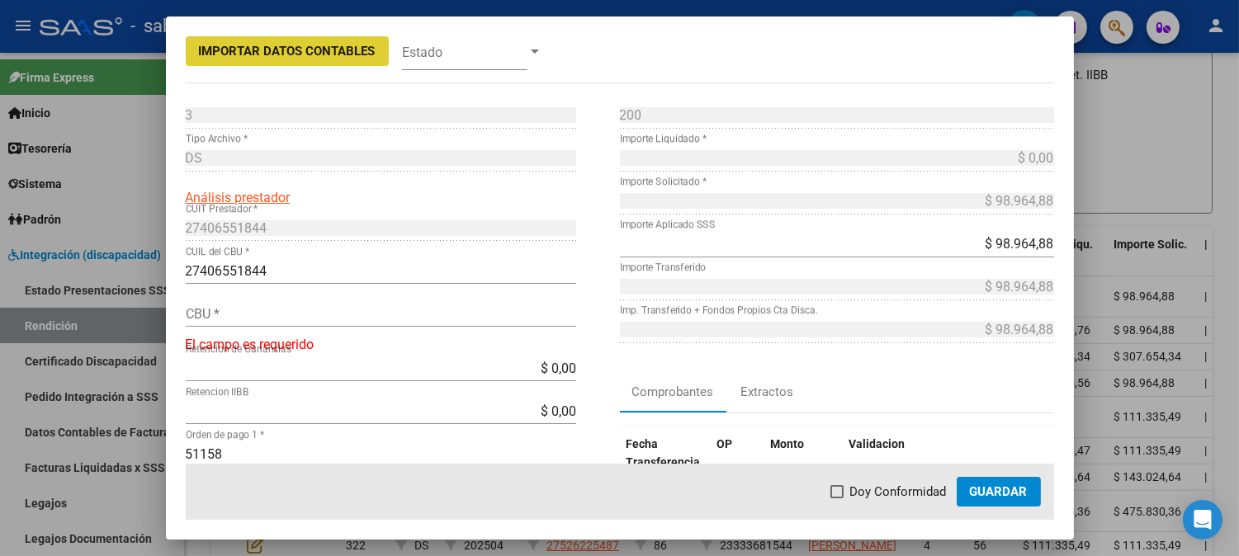
click at [251, 268] on input "27406551844" at bounding box center [381, 271] width 390 height 16
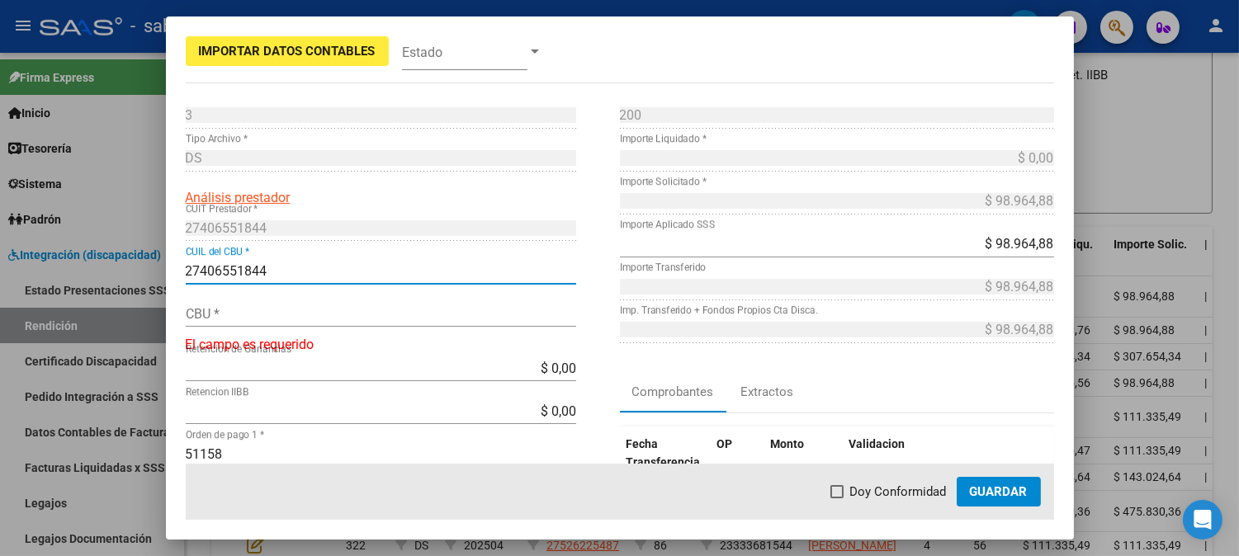
click at [251, 268] on input "27406551844" at bounding box center [381, 271] width 390 height 16
click at [259, 311] on input "CBU *" at bounding box center [381, 314] width 390 height 16
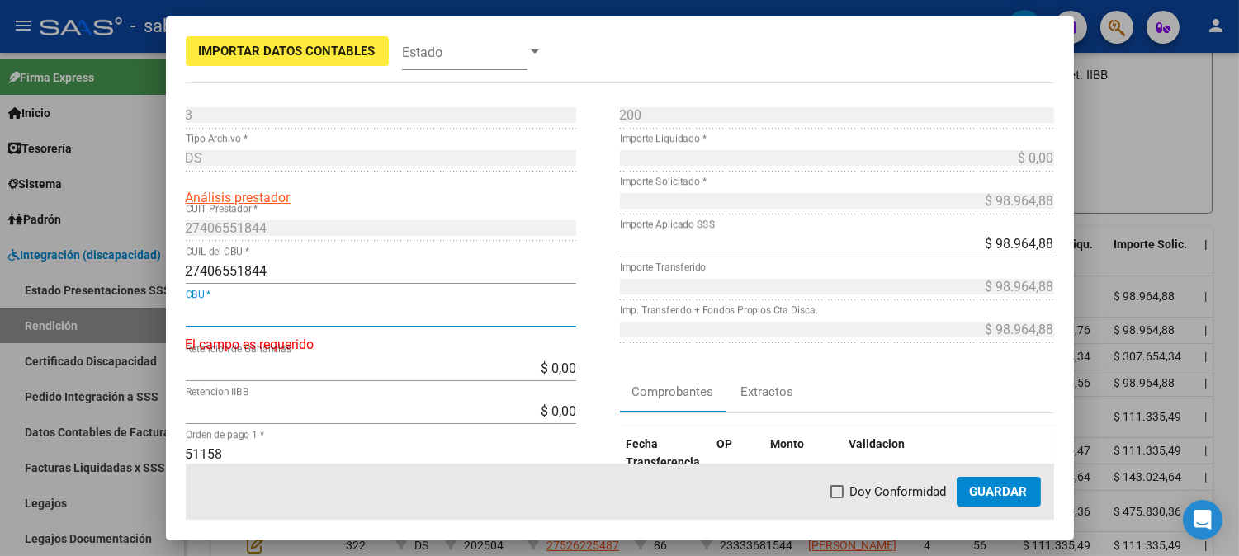
paste input "0140027403508758576190"
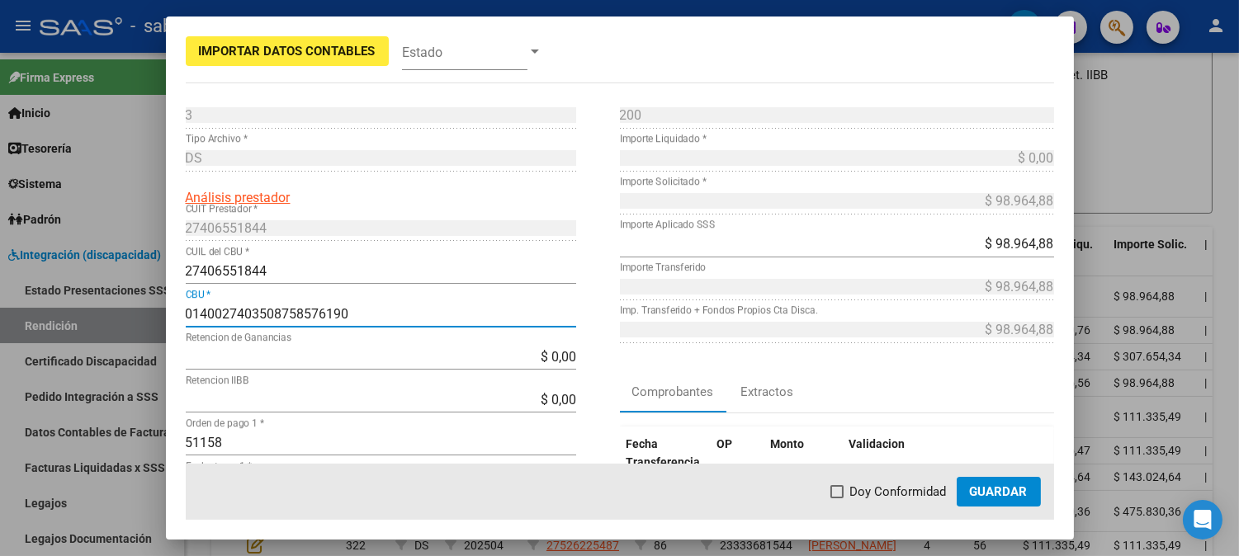
type input "0140027403508758576190"
click at [975, 482] on button "Guardar" at bounding box center [998, 492] width 84 height 30
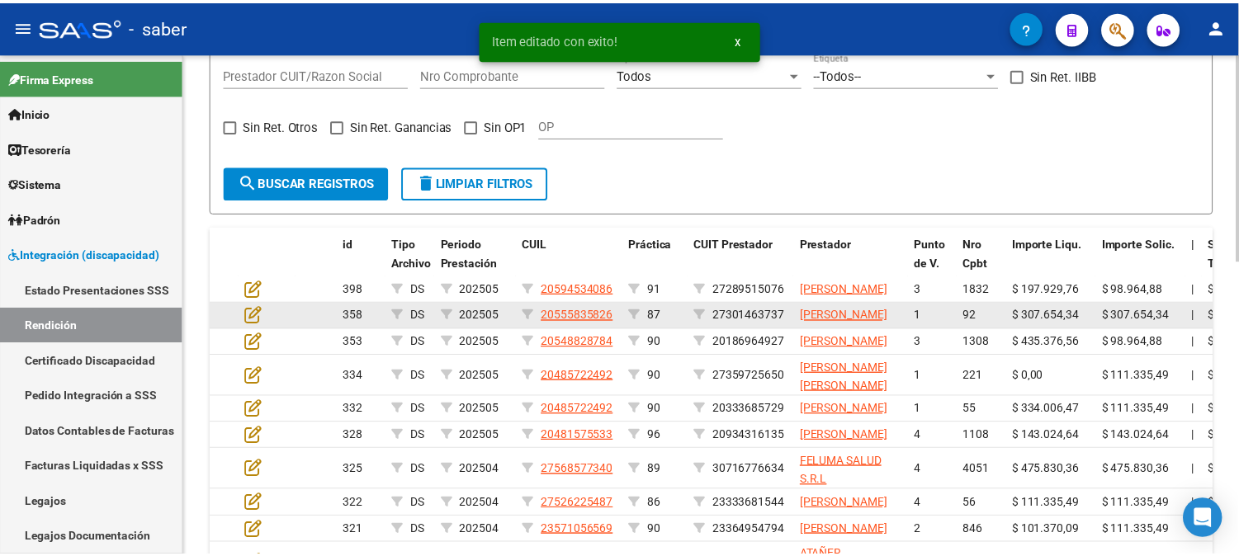
scroll to position [413, 0]
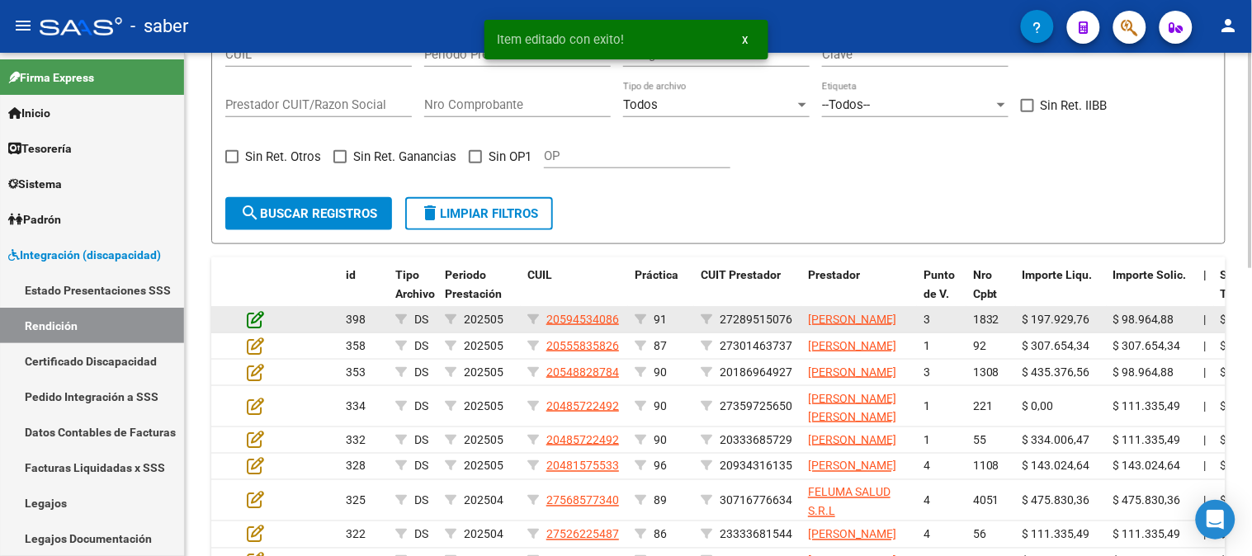
click at [253, 325] on icon at bounding box center [255, 319] width 17 height 18
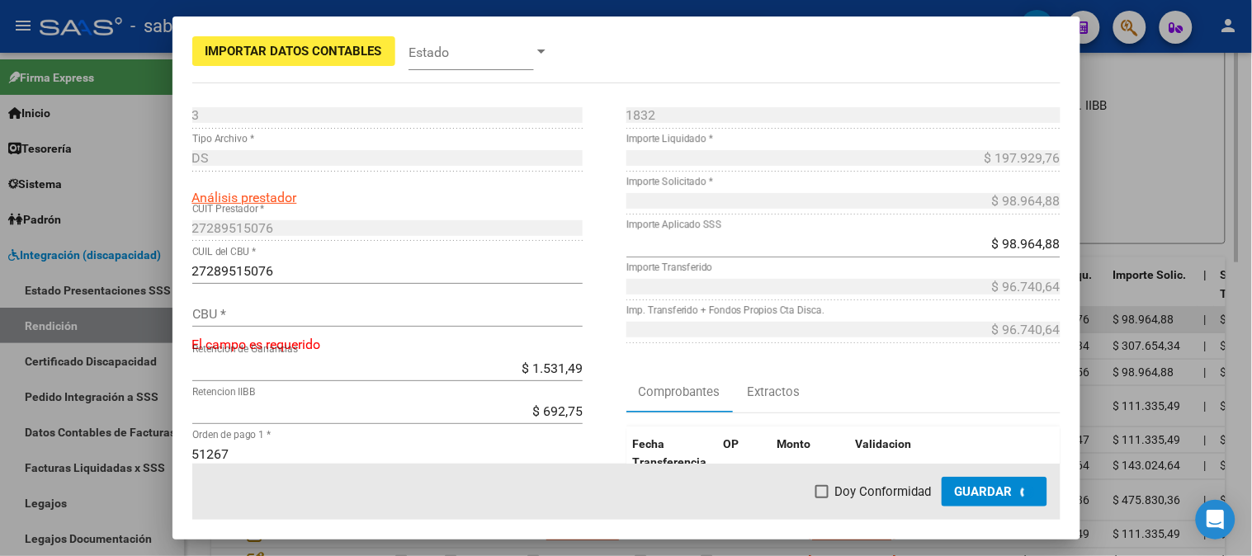
scroll to position [444, 0]
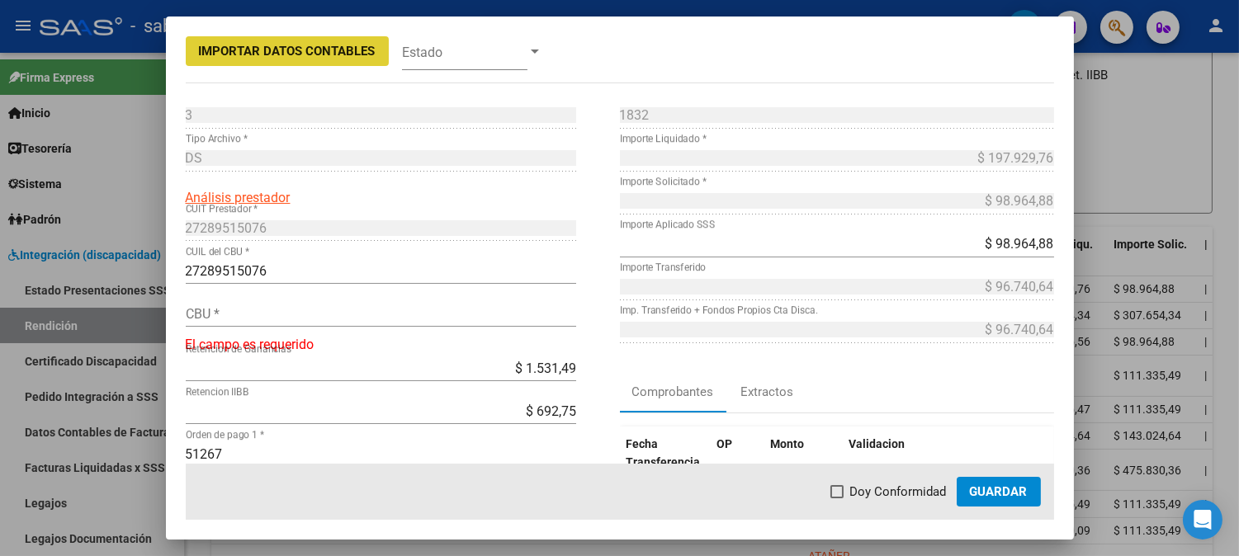
click at [207, 267] on input "27289515076" at bounding box center [381, 271] width 390 height 16
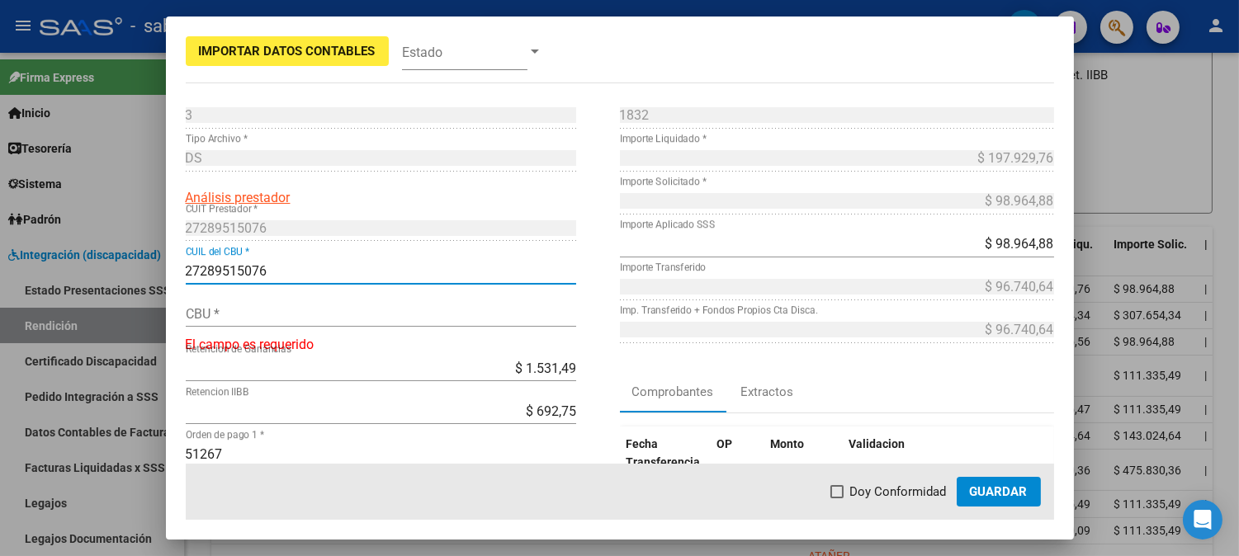
click at [207, 267] on input "27289515076" at bounding box center [381, 271] width 390 height 16
click at [309, 314] on input "CBU *" at bounding box center [381, 314] width 390 height 16
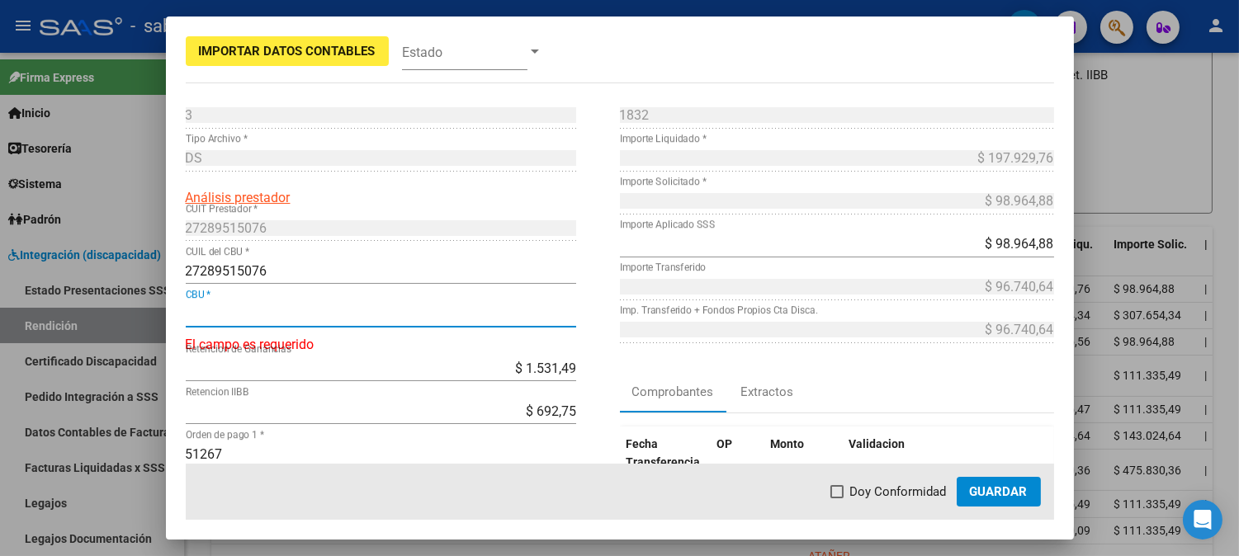
paste input "0720501988000000757740"
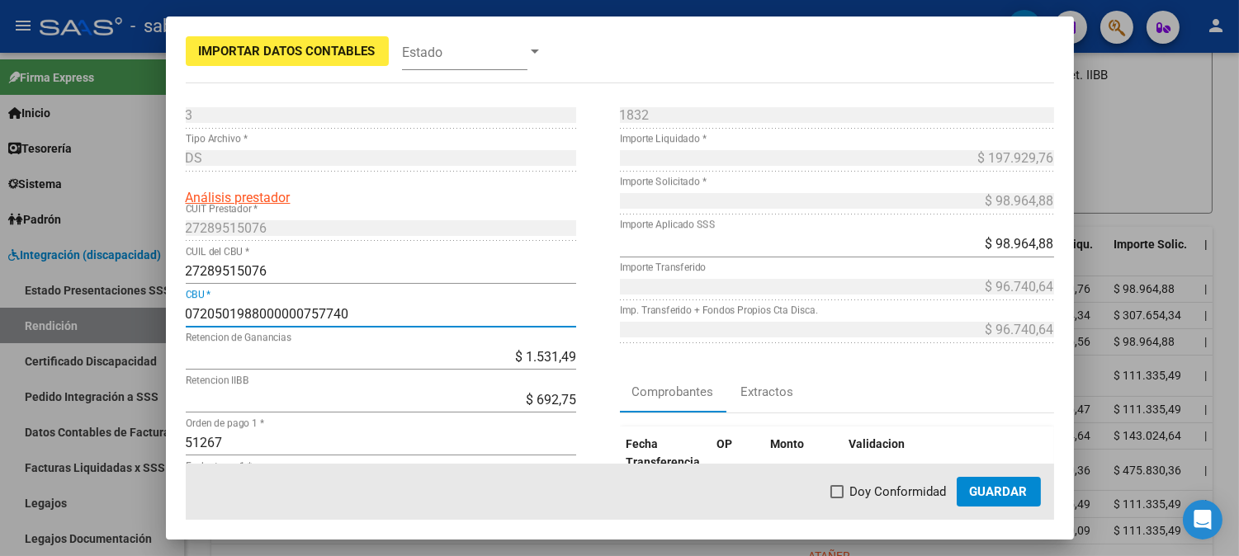
type input "0720501988000000757740"
click at [986, 500] on button "Guardar" at bounding box center [998, 492] width 84 height 30
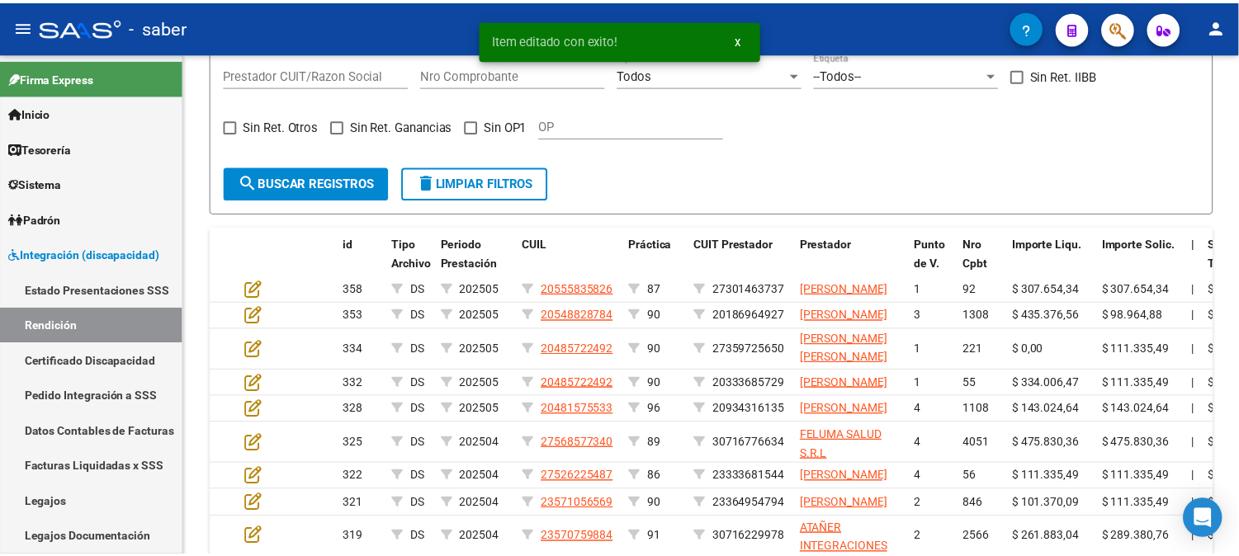
scroll to position [413, 0]
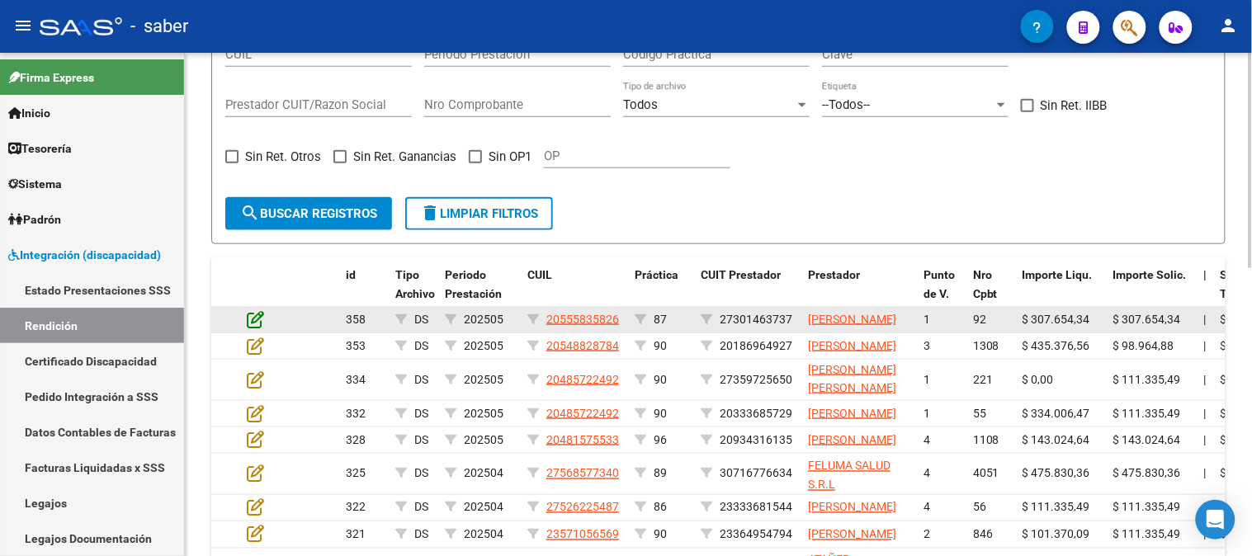
click at [253, 327] on icon at bounding box center [255, 319] width 17 height 18
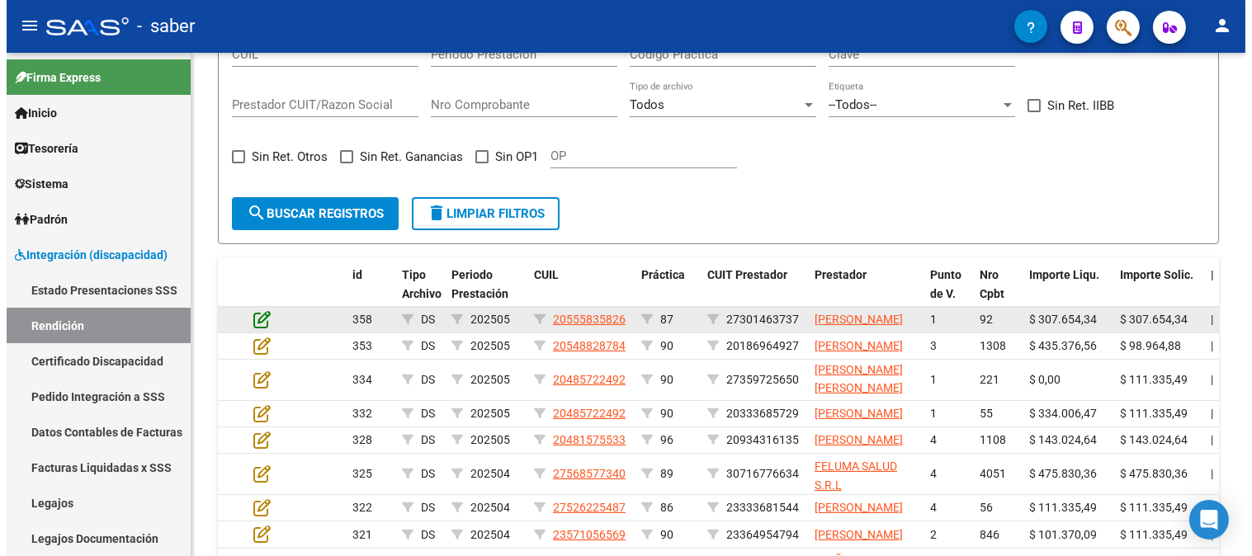
scroll to position [444, 0]
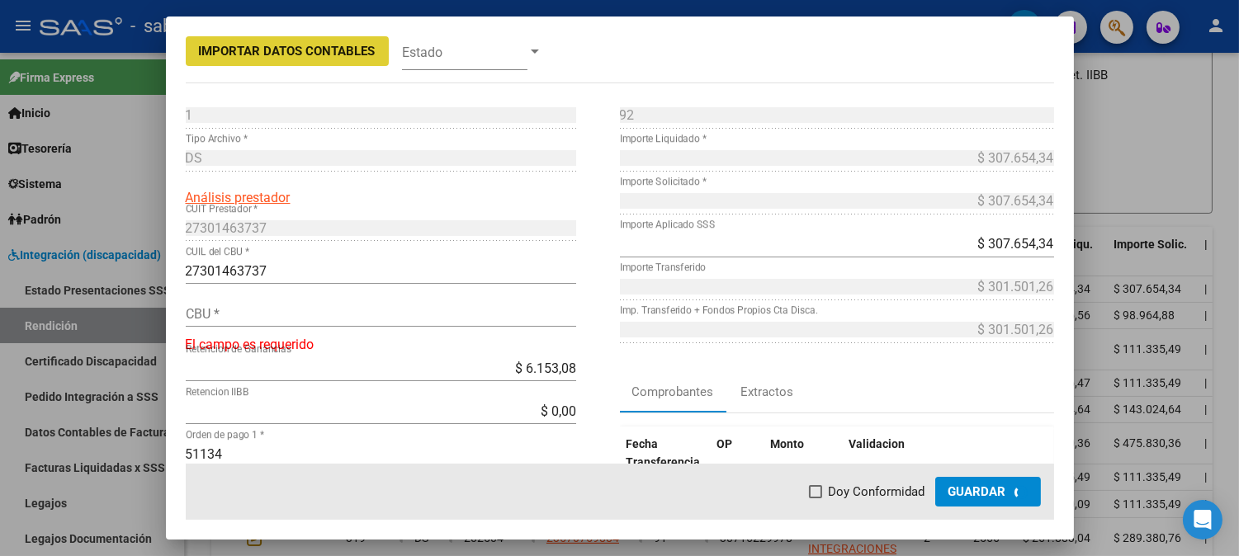
type input "0140039703511467011324"
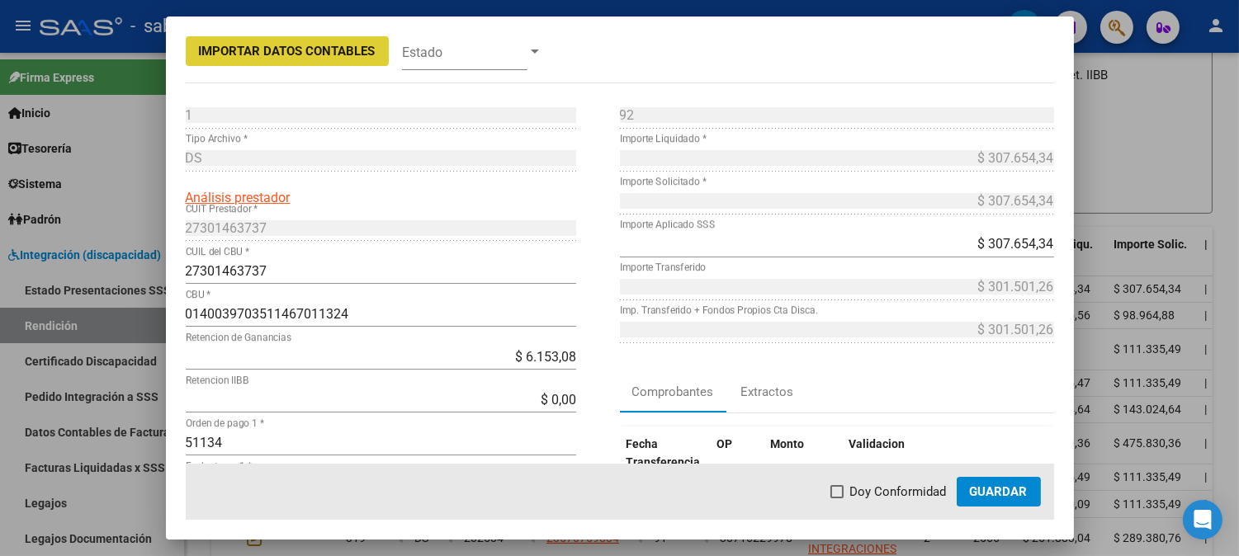
click at [1003, 501] on button "Guardar" at bounding box center [998, 492] width 84 height 30
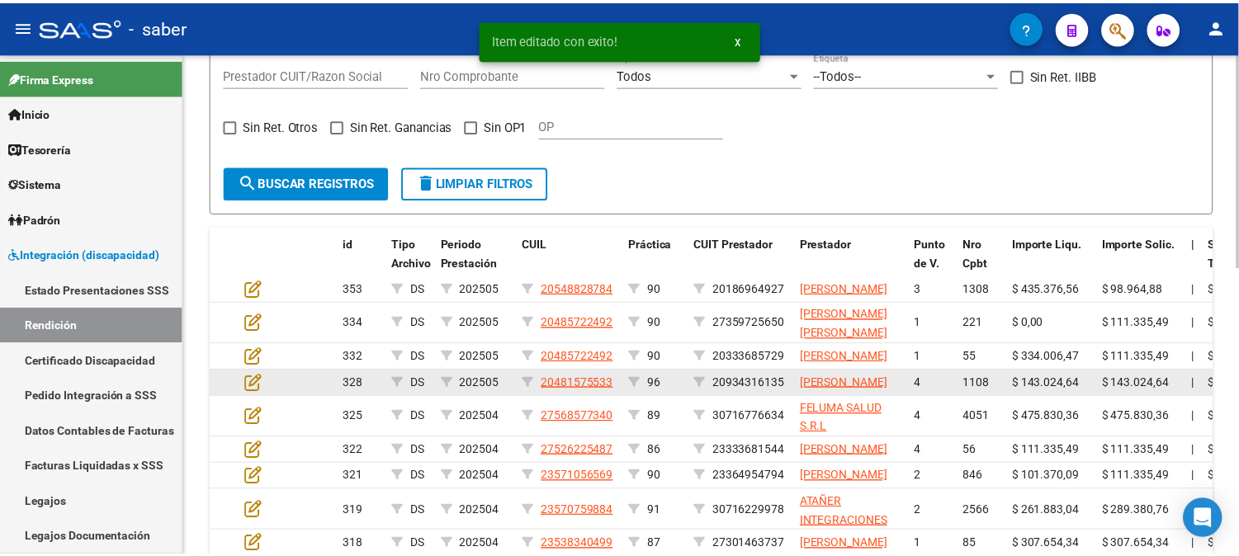
scroll to position [413, 0]
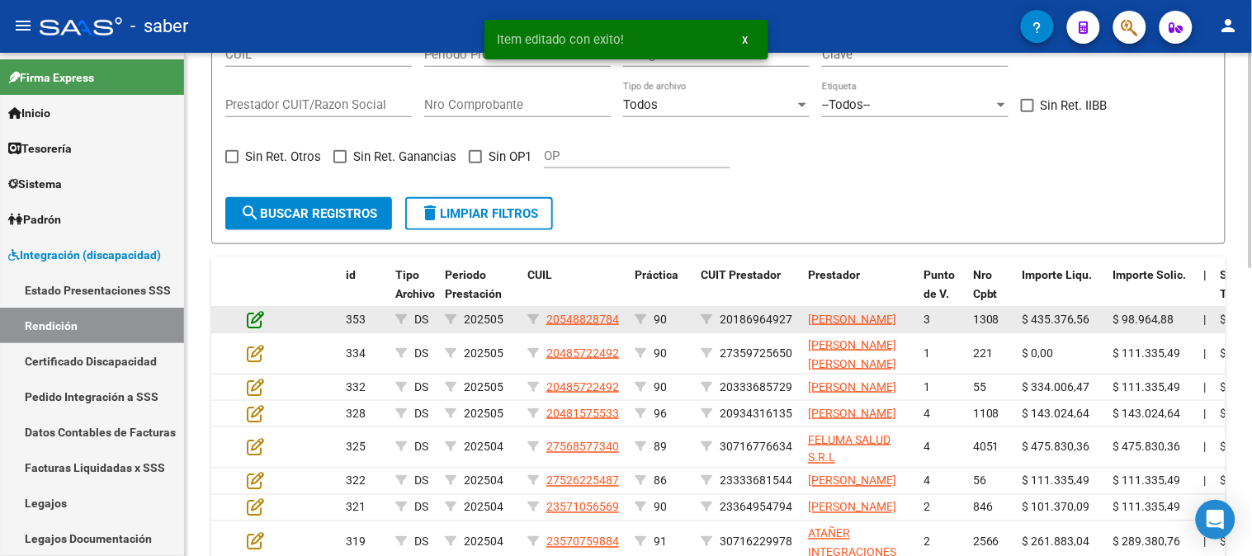
click at [251, 327] on icon at bounding box center [255, 319] width 17 height 18
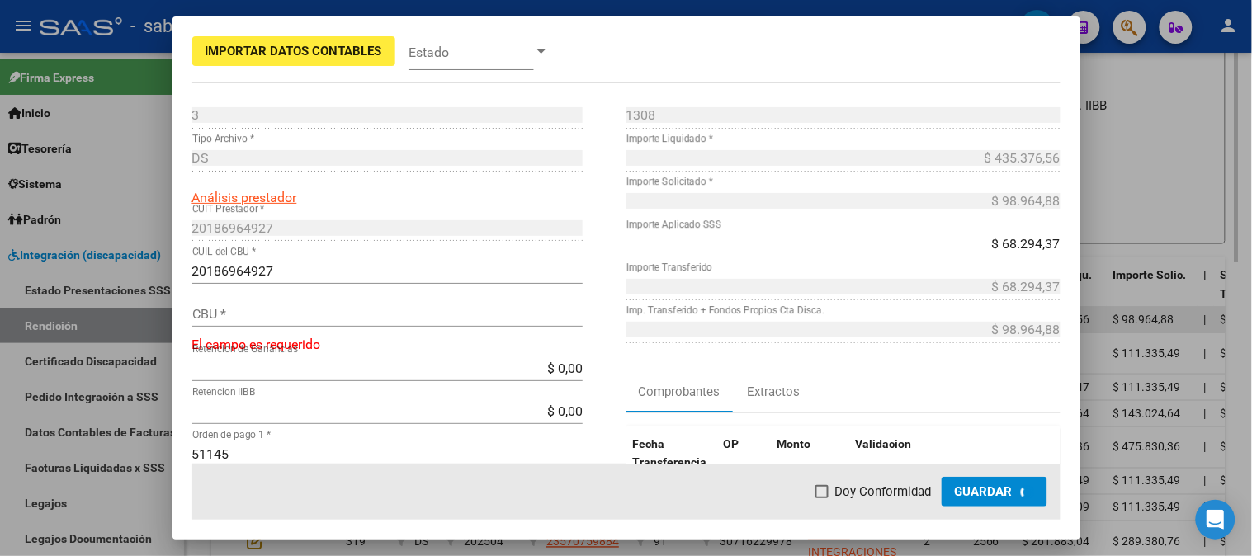
scroll to position [444, 0]
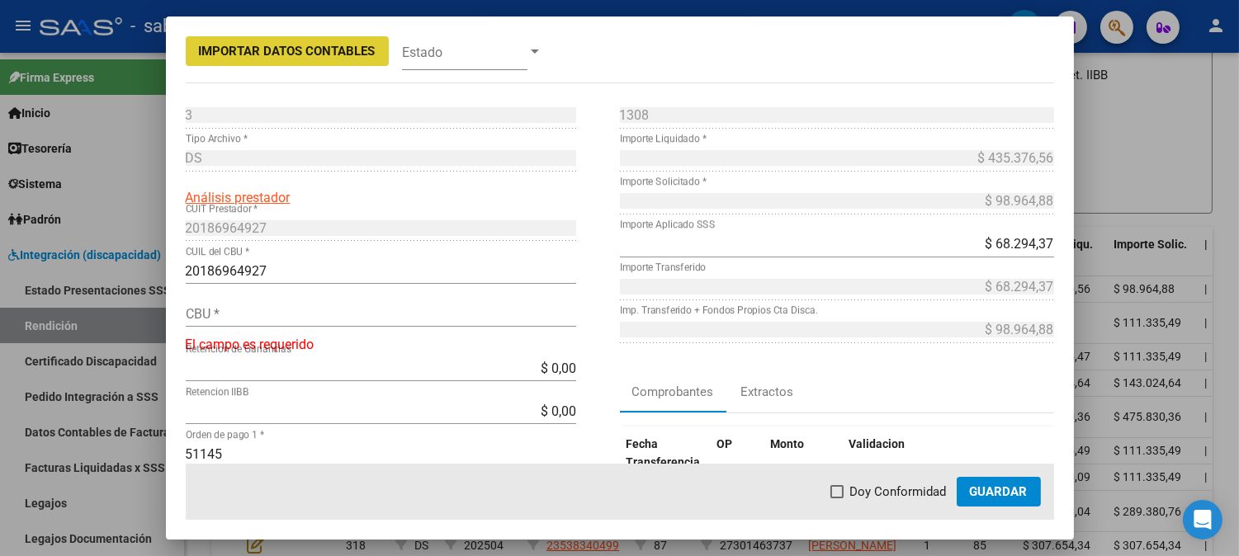
click at [209, 272] on input "20186964927" at bounding box center [381, 271] width 390 height 16
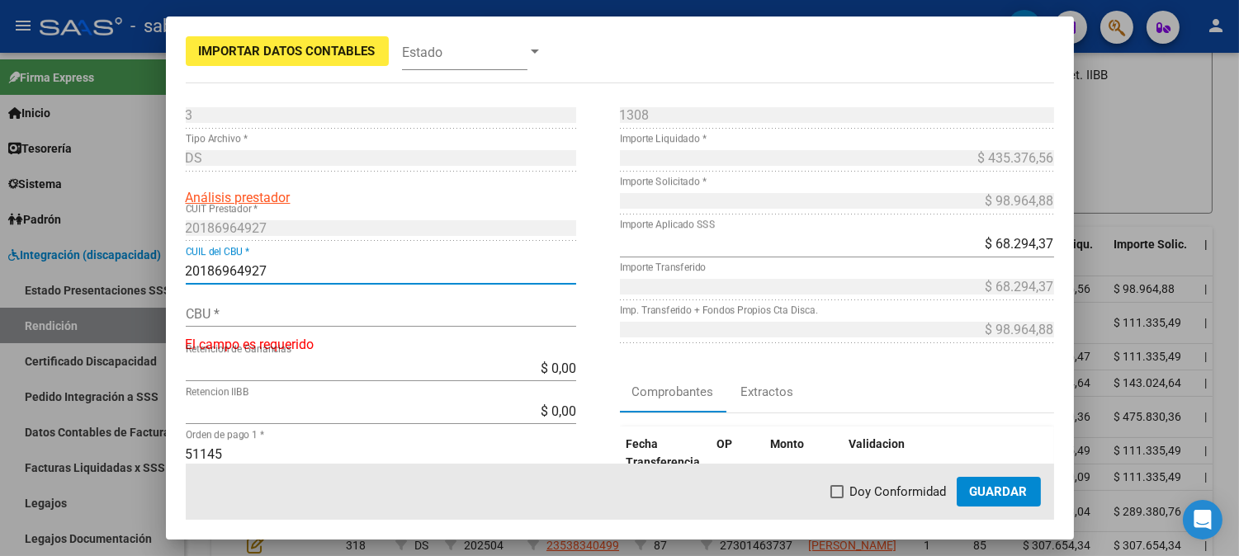
click at [209, 272] on input "20186964927" at bounding box center [381, 271] width 390 height 16
click at [251, 312] on input "CBU *" at bounding box center [381, 314] width 390 height 16
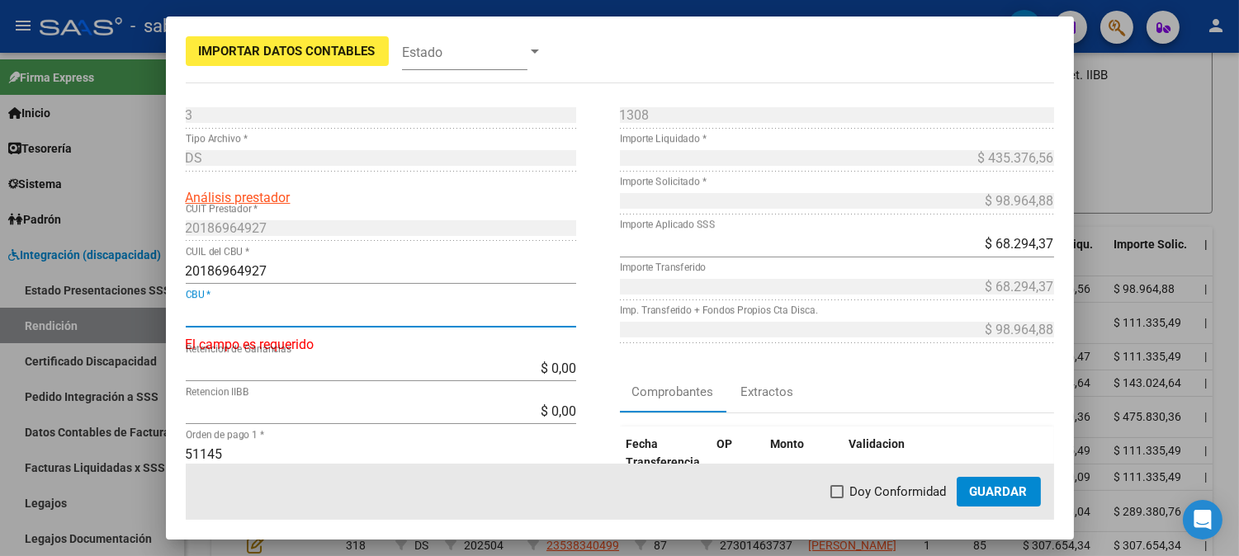
paste input "2990098709810290700017"
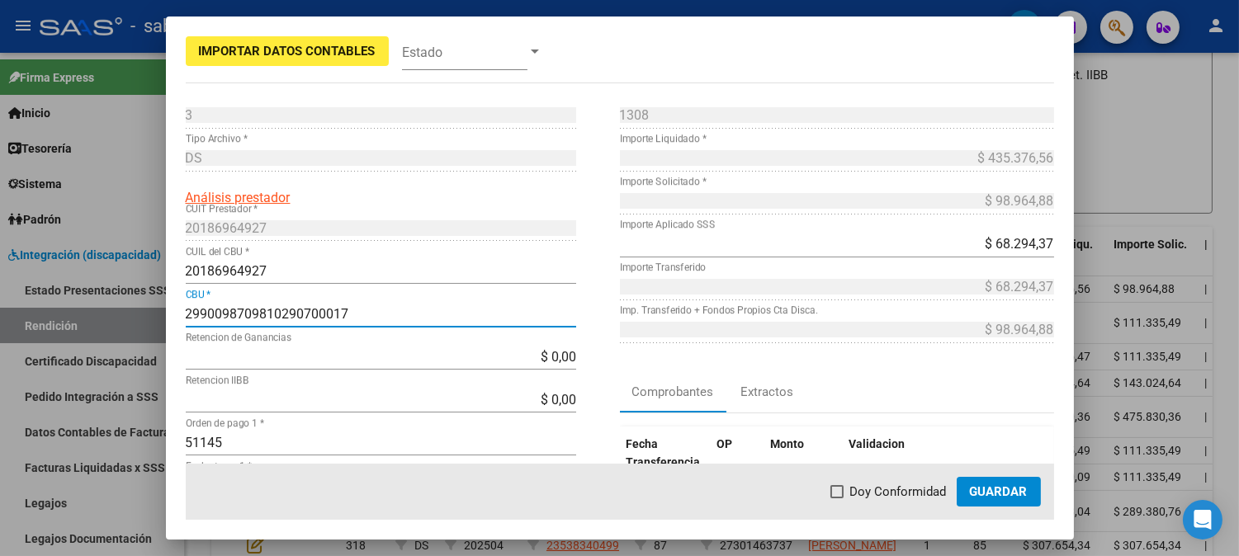
type input "2990098709810290700017"
click at [985, 491] on span "Guardar" at bounding box center [999, 491] width 58 height 15
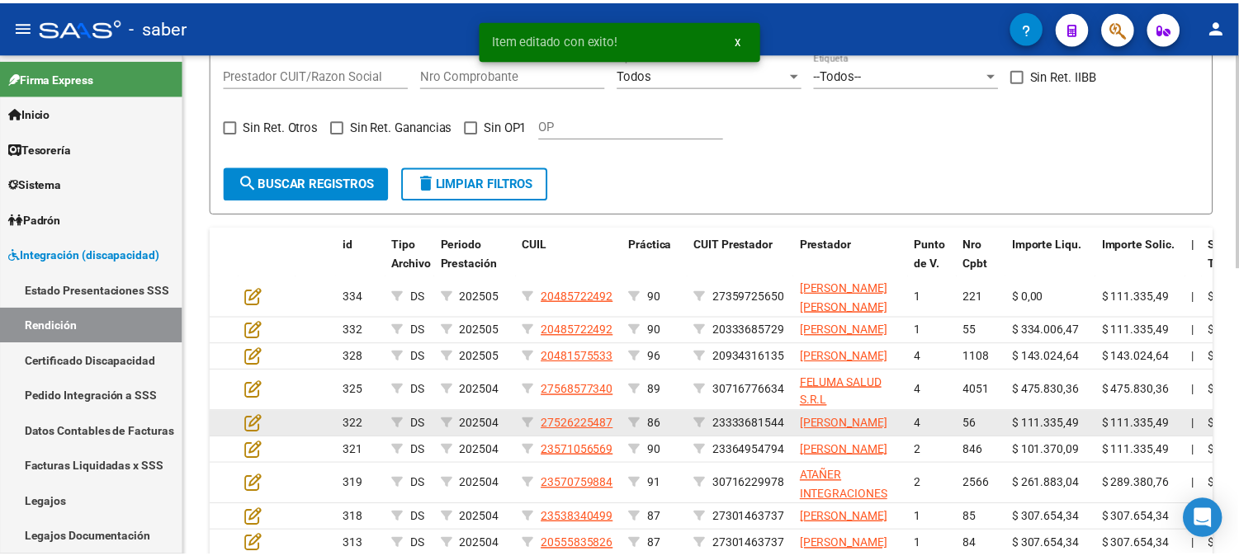
scroll to position [0, 0]
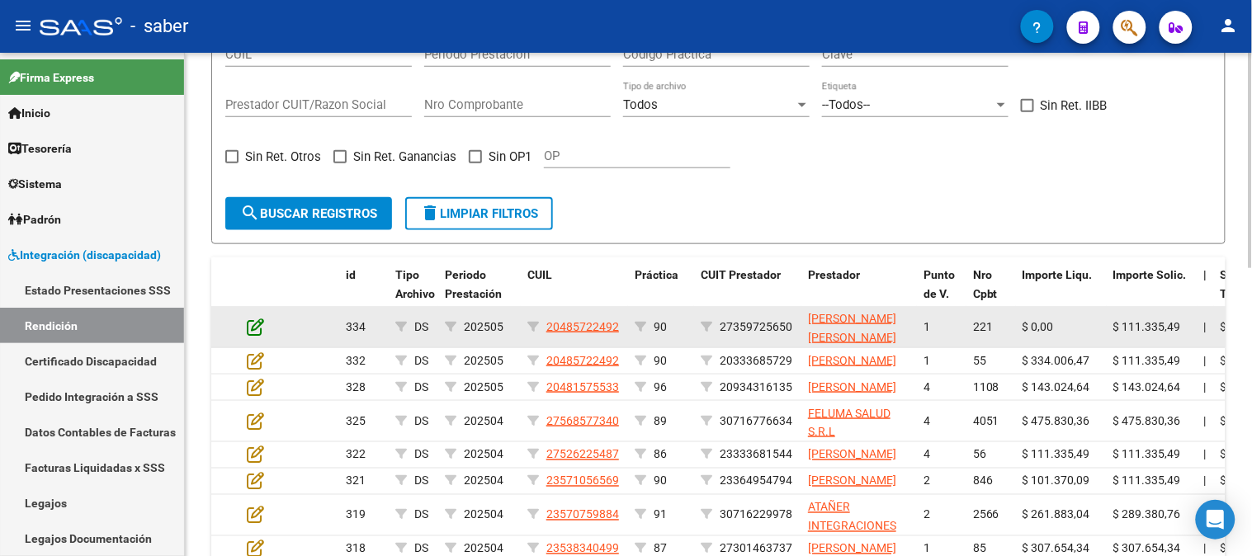
click at [253, 324] on icon at bounding box center [255, 327] width 17 height 18
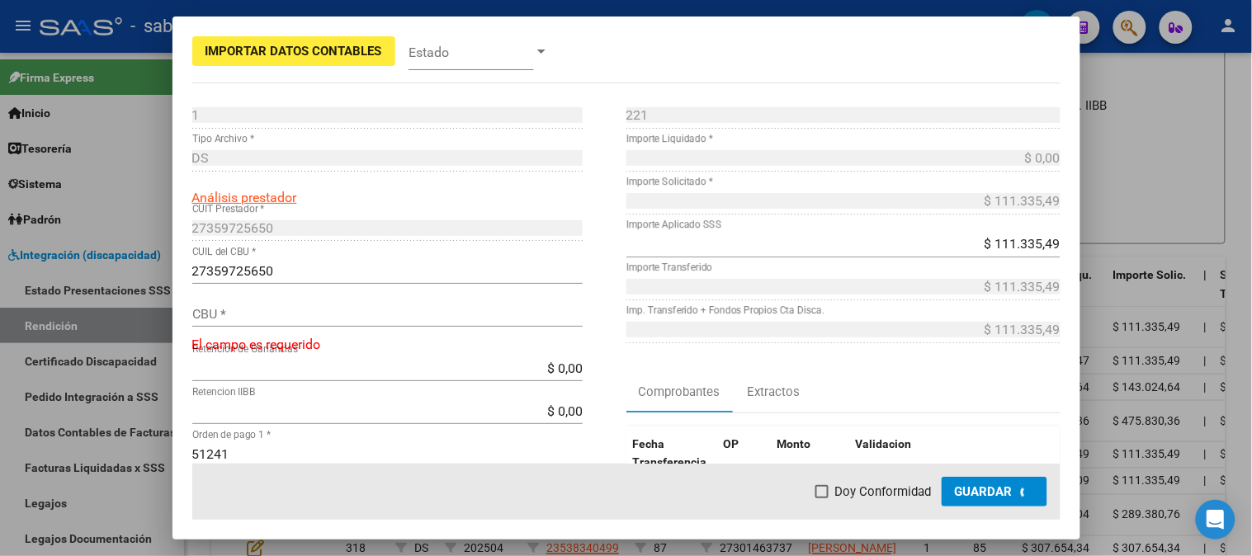
scroll to position [444, 0]
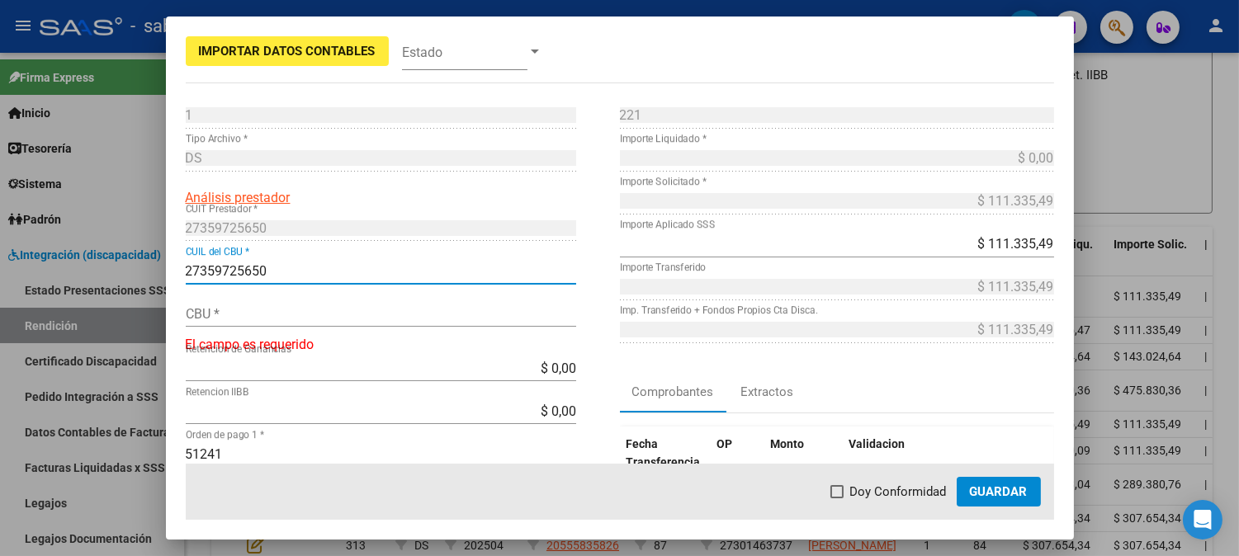
click at [234, 268] on input "27359725650" at bounding box center [381, 271] width 390 height 16
click at [307, 320] on input "CBU *" at bounding box center [381, 314] width 390 height 16
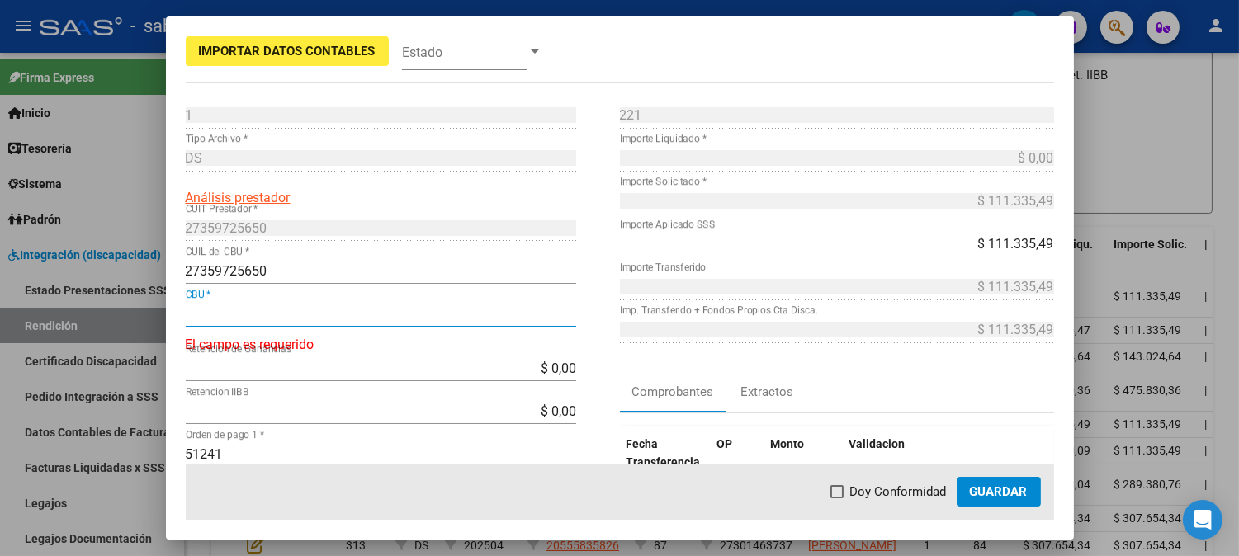
paste input "0170028240000003386798"
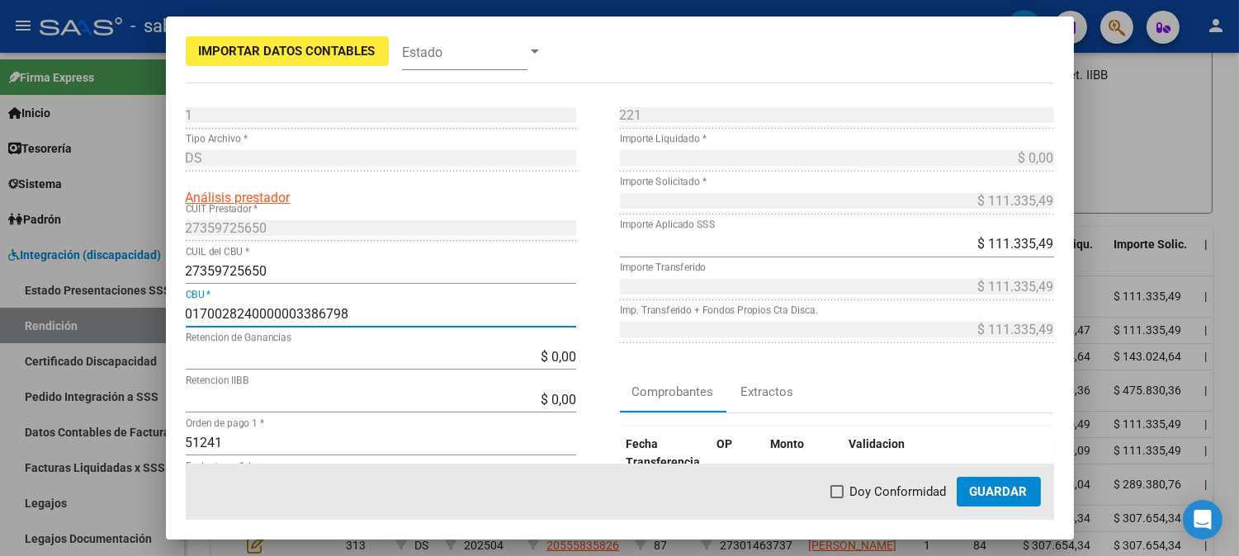
type input "0170028240000003386798"
click at [982, 479] on button "Guardar" at bounding box center [998, 492] width 84 height 30
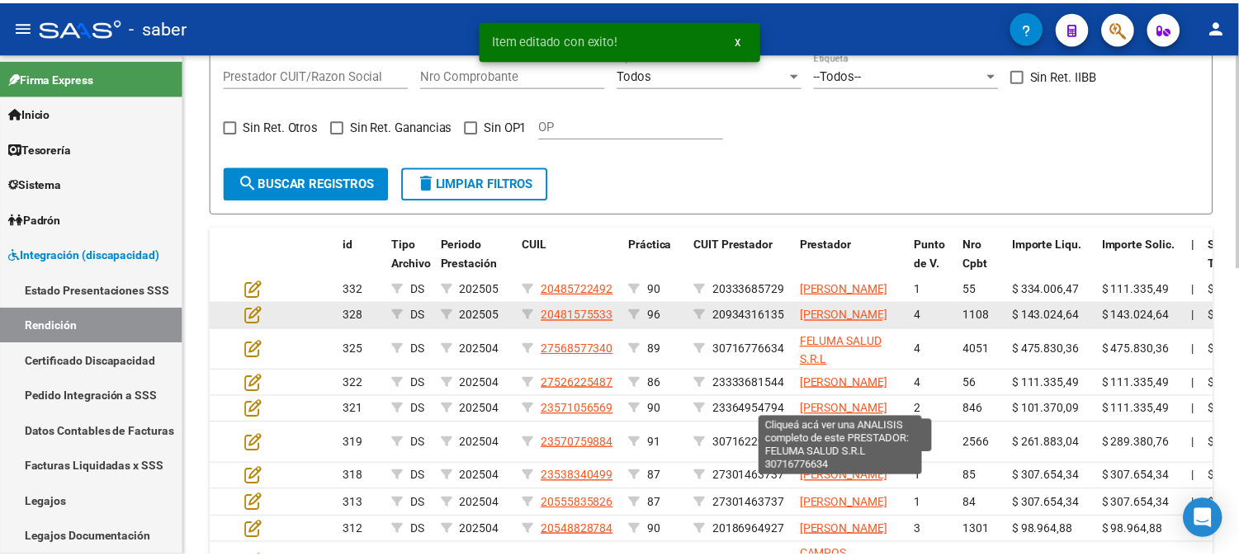
scroll to position [413, 0]
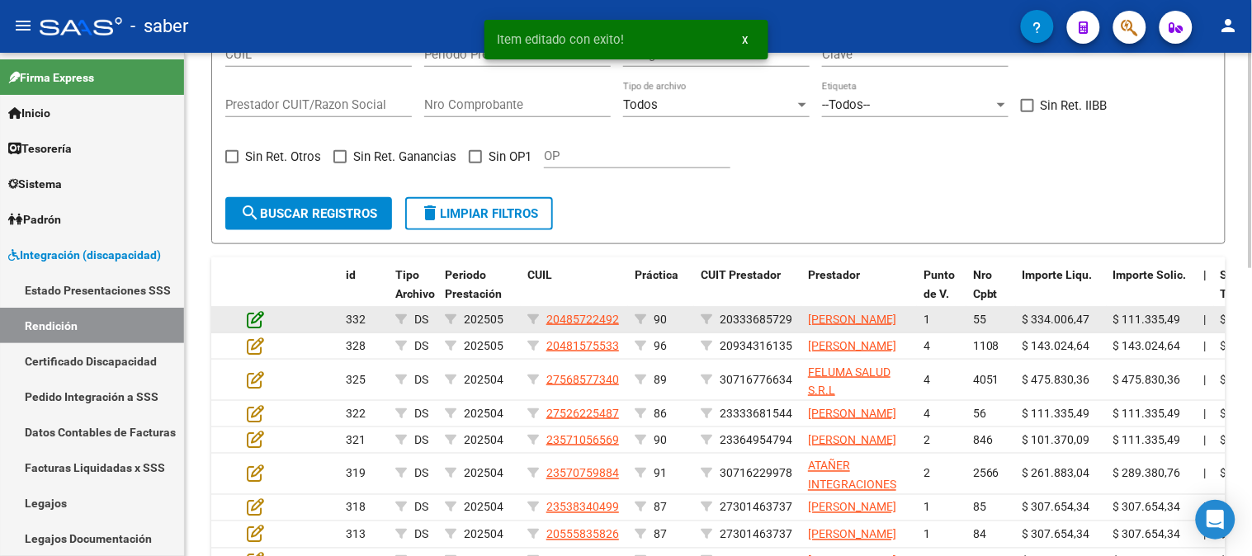
click at [249, 324] on icon at bounding box center [255, 319] width 17 height 18
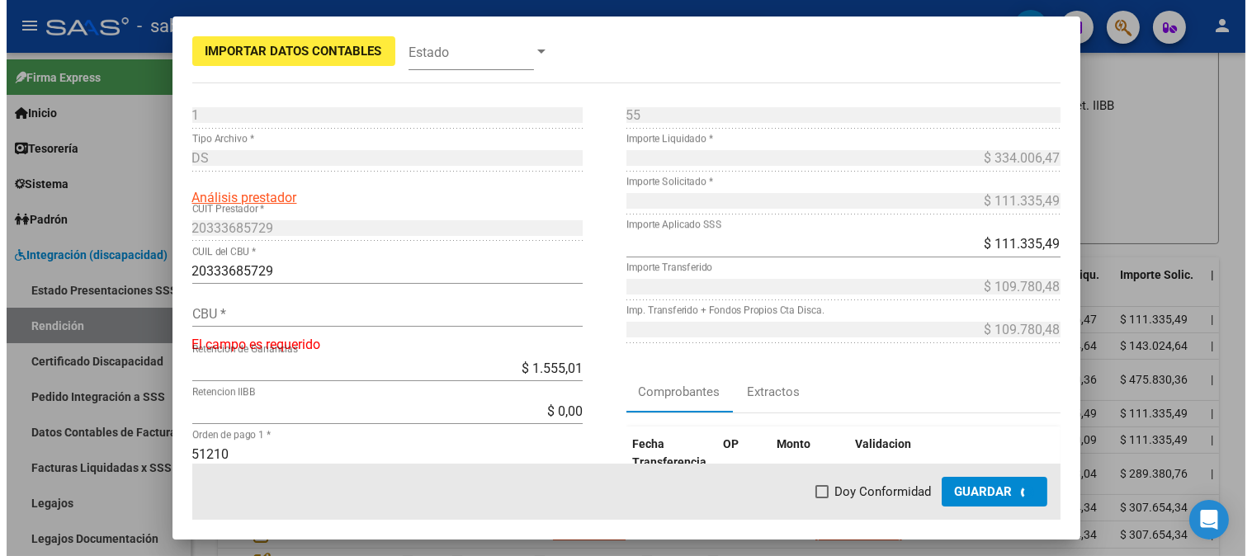
scroll to position [444, 0]
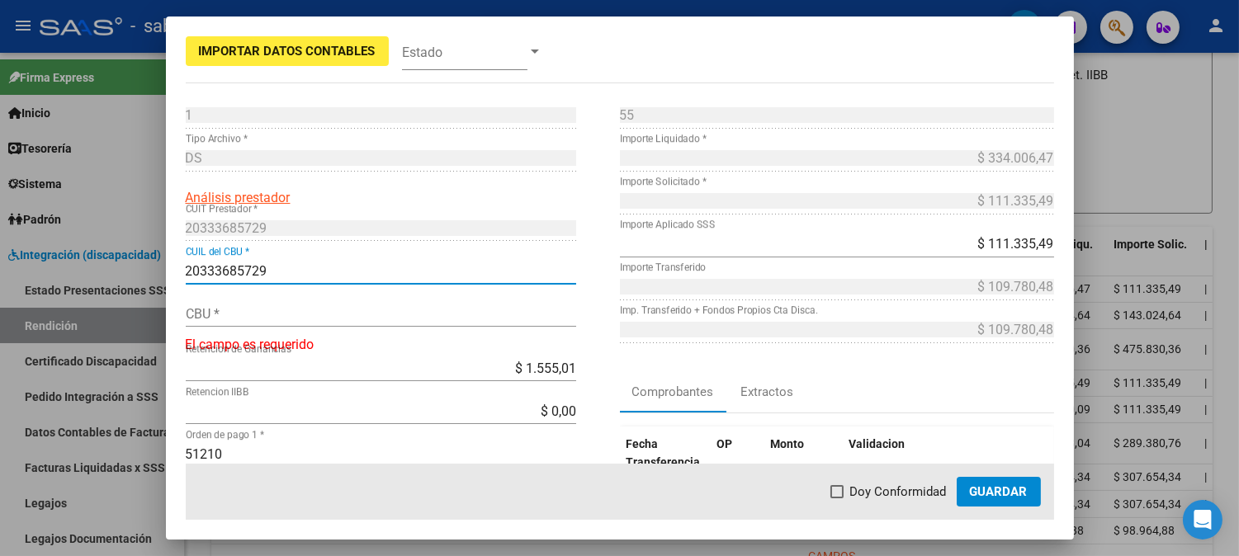
click at [251, 268] on input "20333685729" at bounding box center [381, 271] width 390 height 16
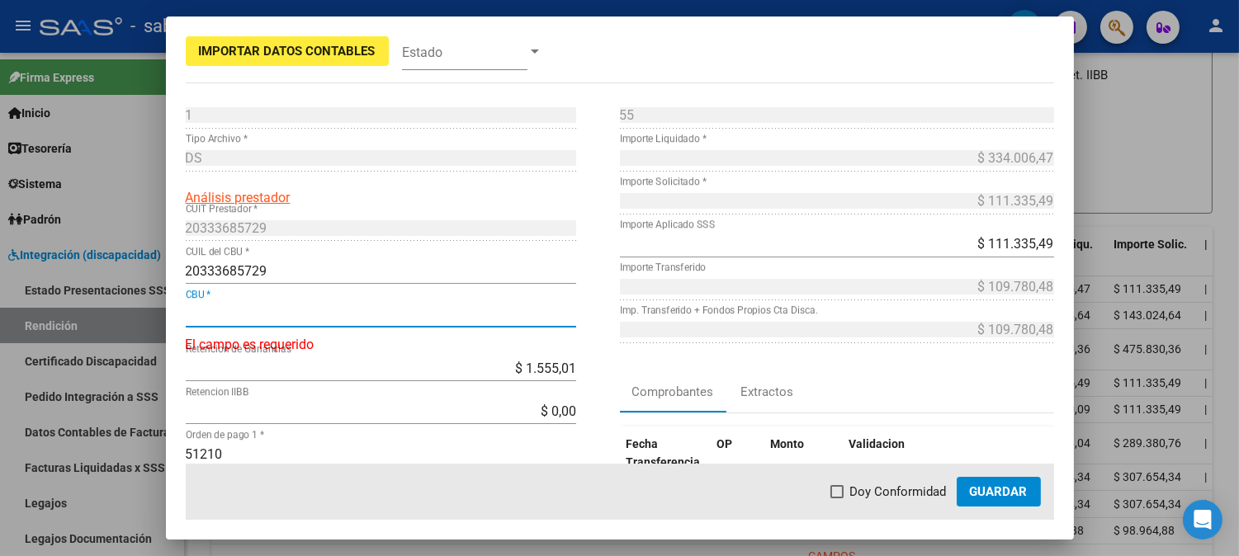
click at [297, 322] on input "CBU *" at bounding box center [381, 314] width 390 height 16
paste input "0170347240000033029584"
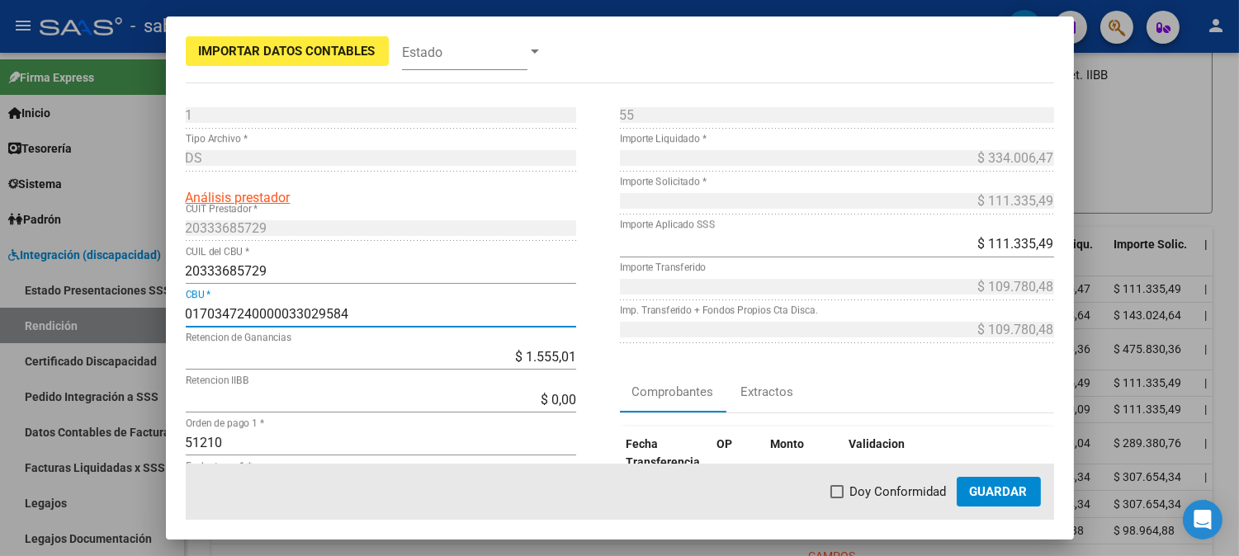
type input "0170347240000033029584"
click at [1004, 491] on span "Guardar" at bounding box center [999, 491] width 58 height 15
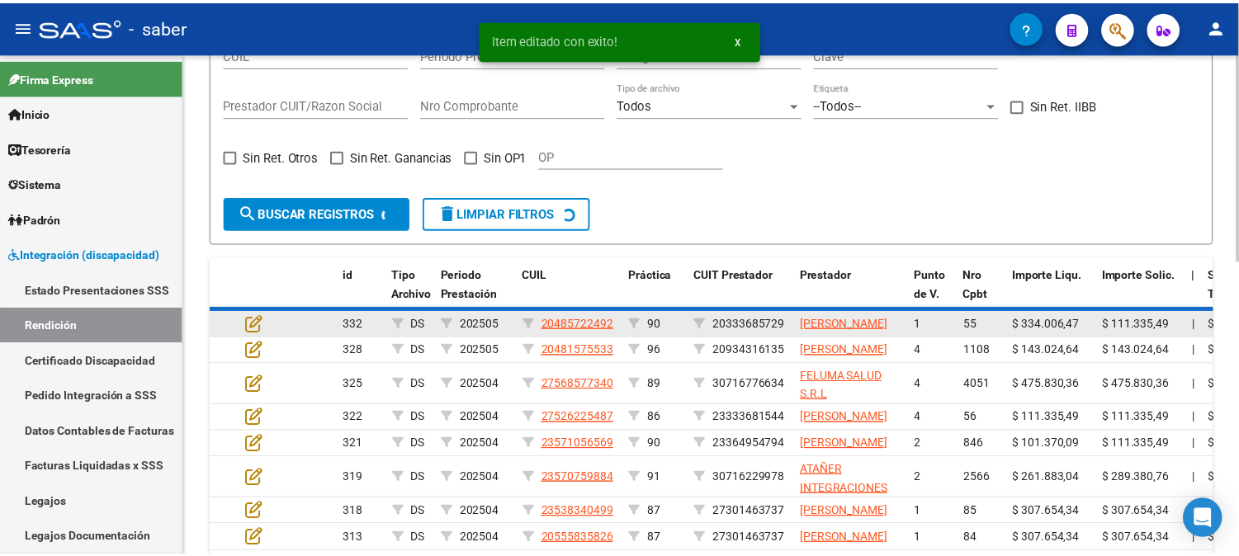
scroll to position [413, 0]
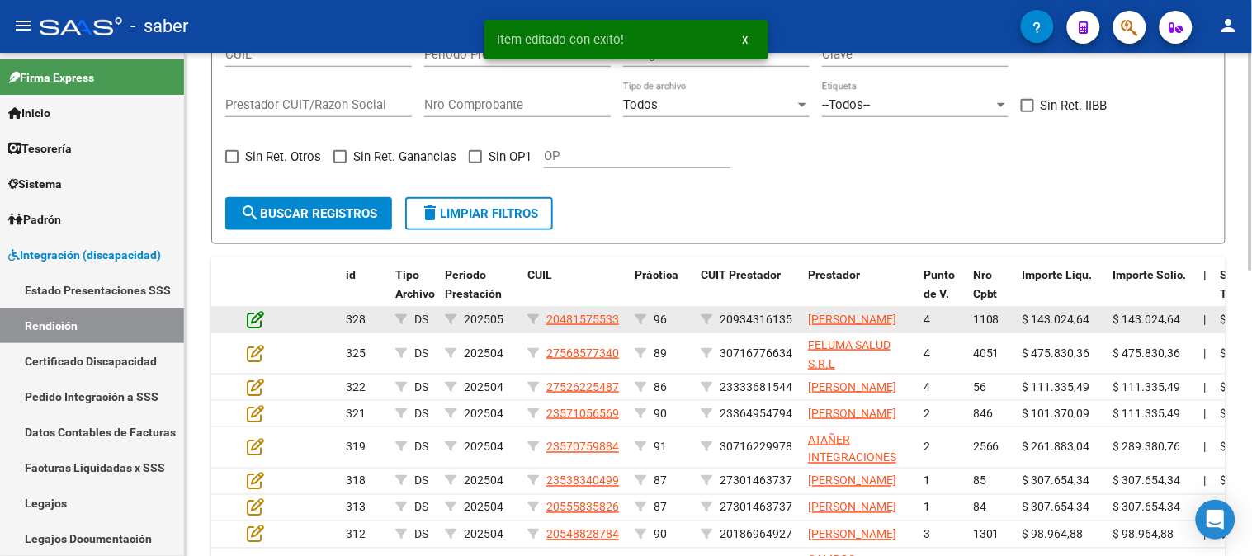
click at [259, 318] on icon at bounding box center [255, 319] width 17 height 18
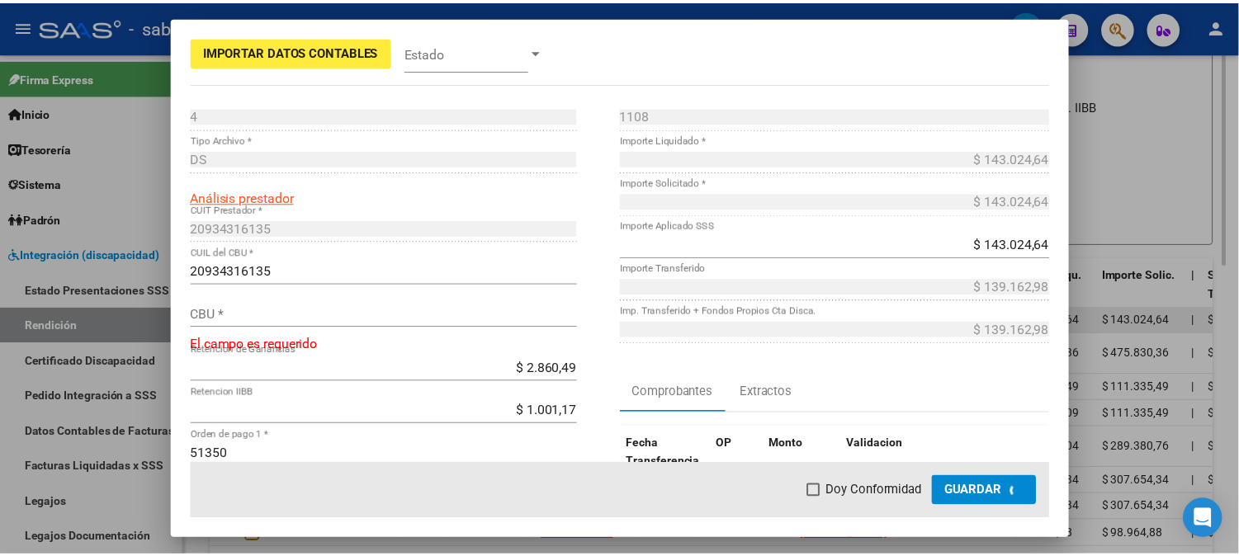
scroll to position [444, 0]
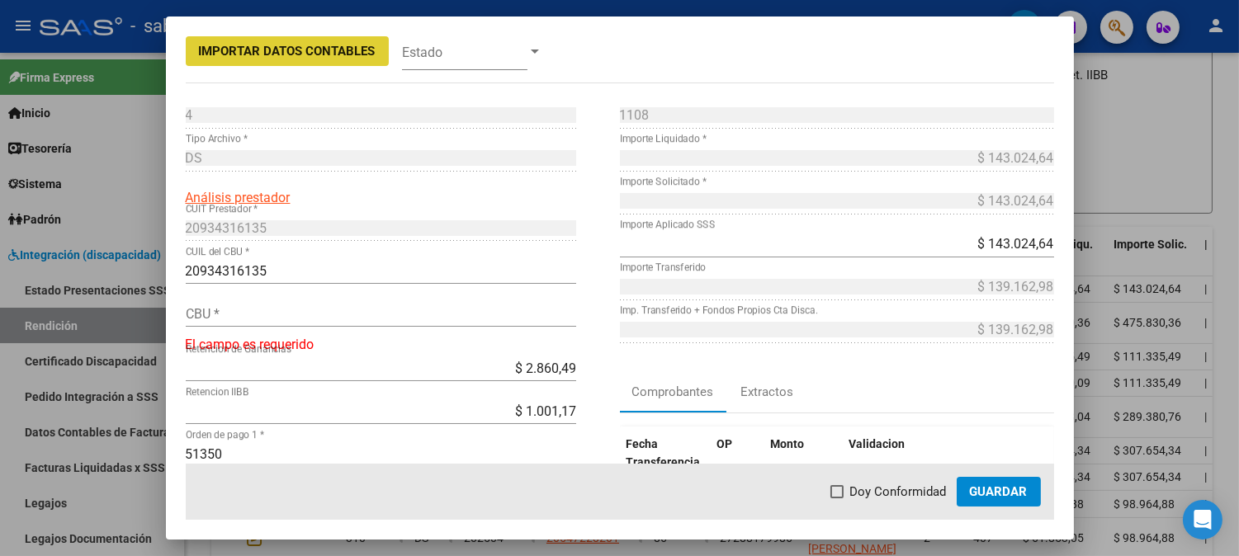
click at [243, 267] on input "20934316135" at bounding box center [381, 271] width 390 height 16
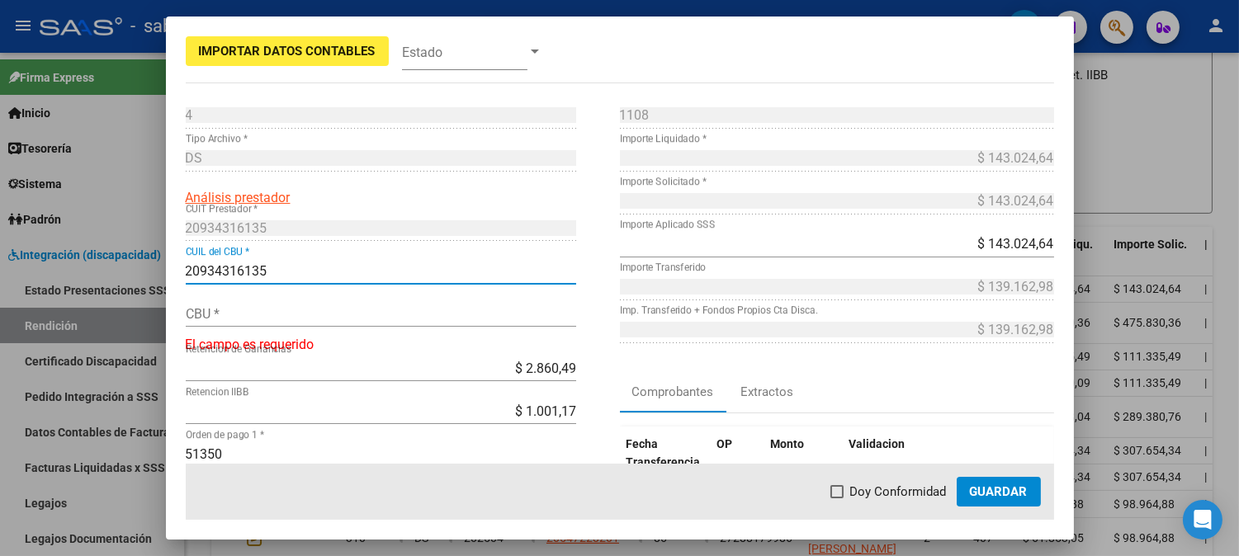
click at [243, 267] on input "20934316135" at bounding box center [381, 271] width 390 height 16
click at [218, 317] on input "CBU *" at bounding box center [381, 314] width 390 height 16
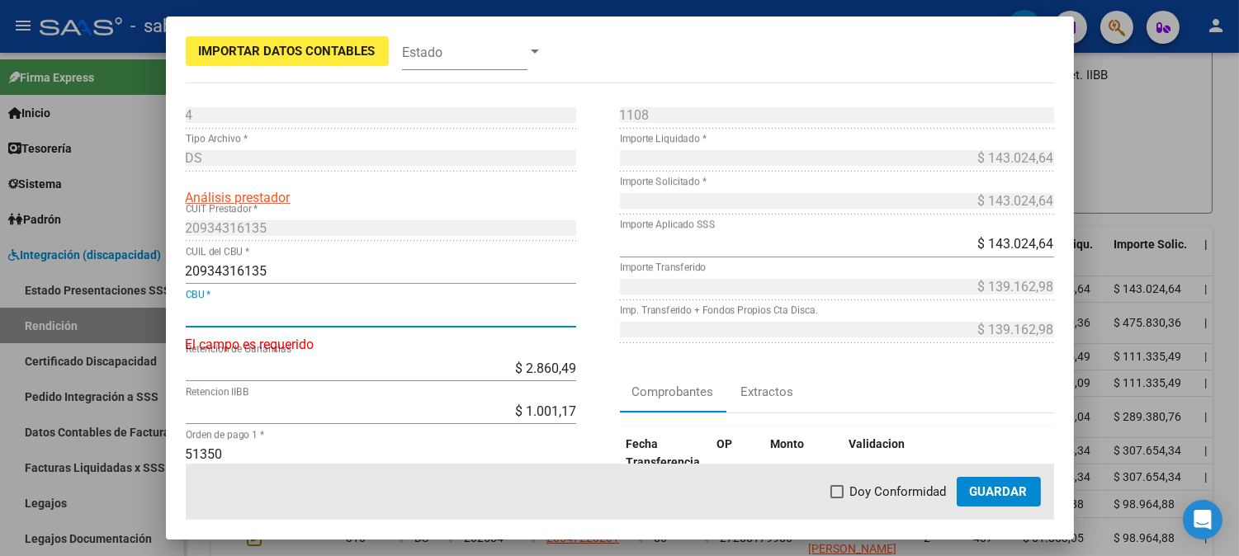
paste input "1910062955006201275696"
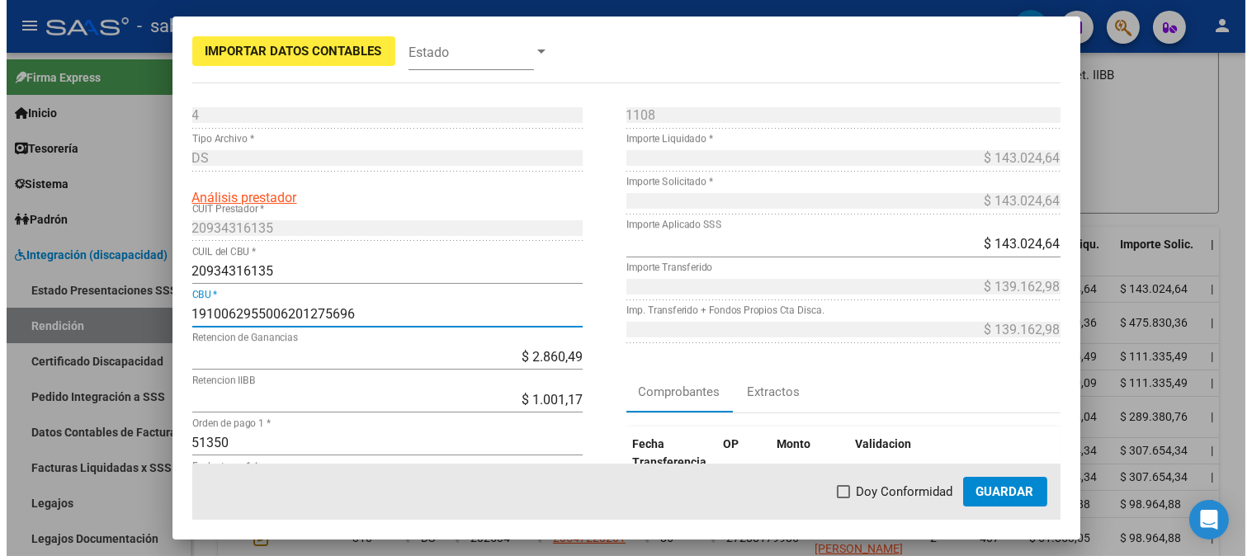
scroll to position [0, 0]
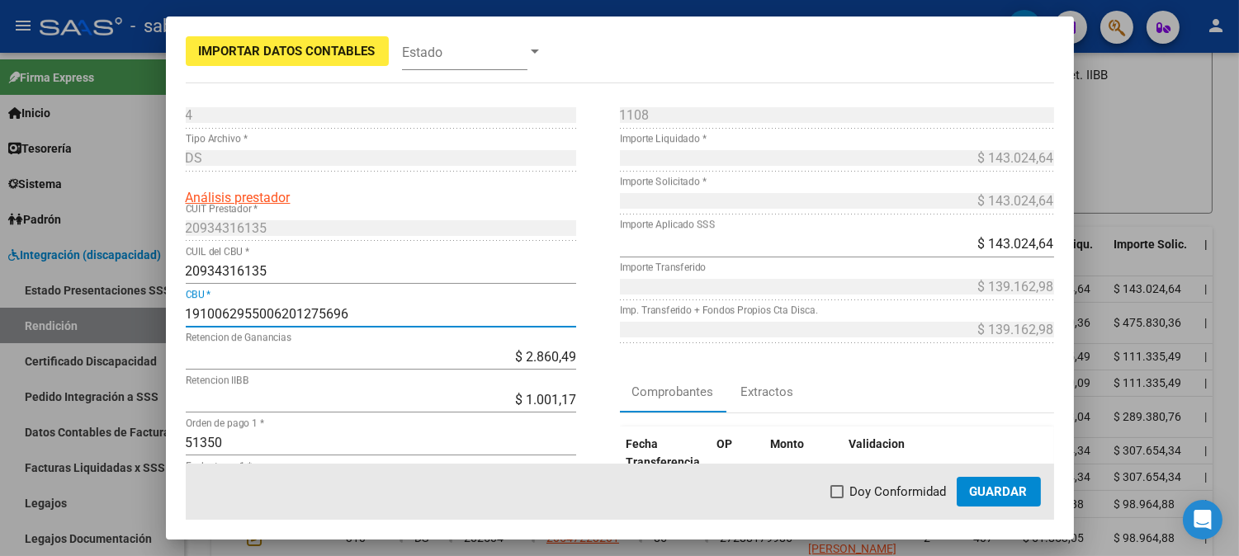
type input "1910062955006201275696"
click at [993, 487] on span "Guardar" at bounding box center [999, 491] width 58 height 15
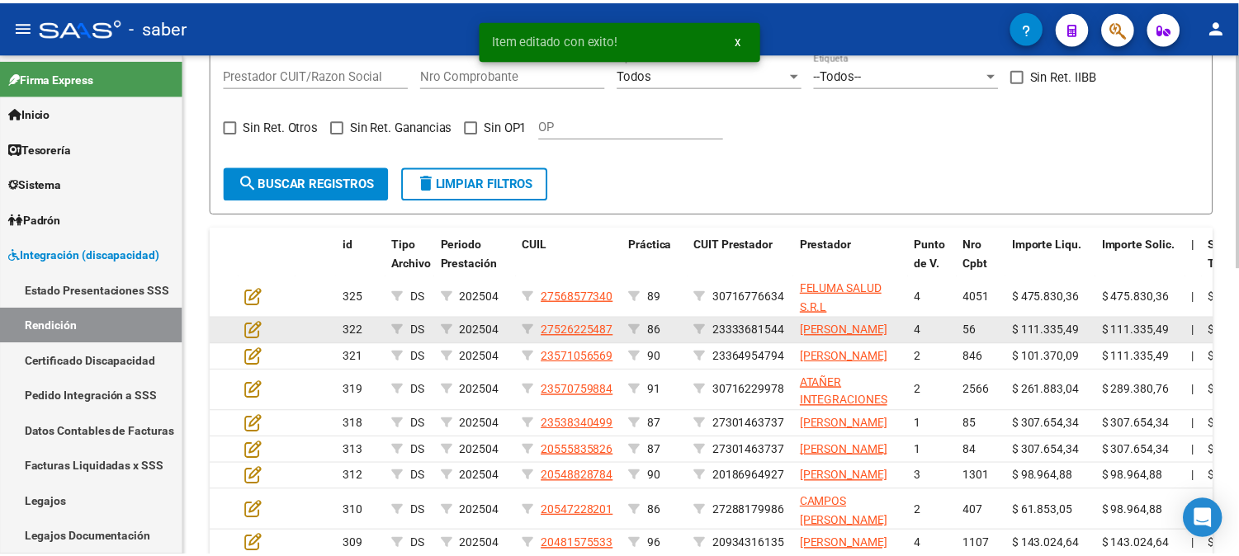
scroll to position [413, 0]
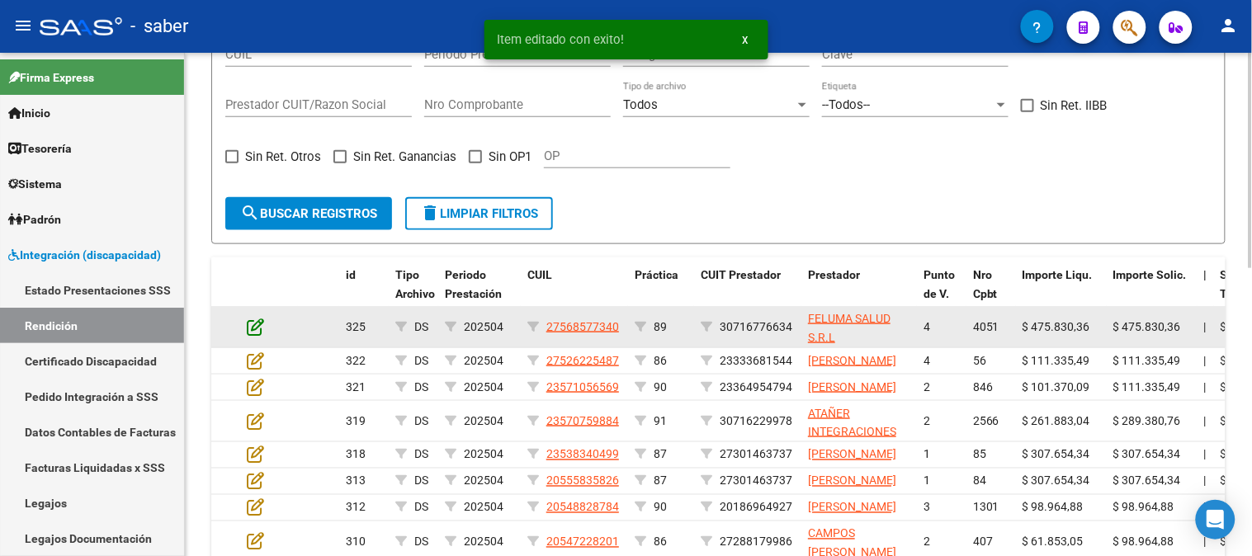
click at [252, 330] on icon at bounding box center [255, 327] width 17 height 18
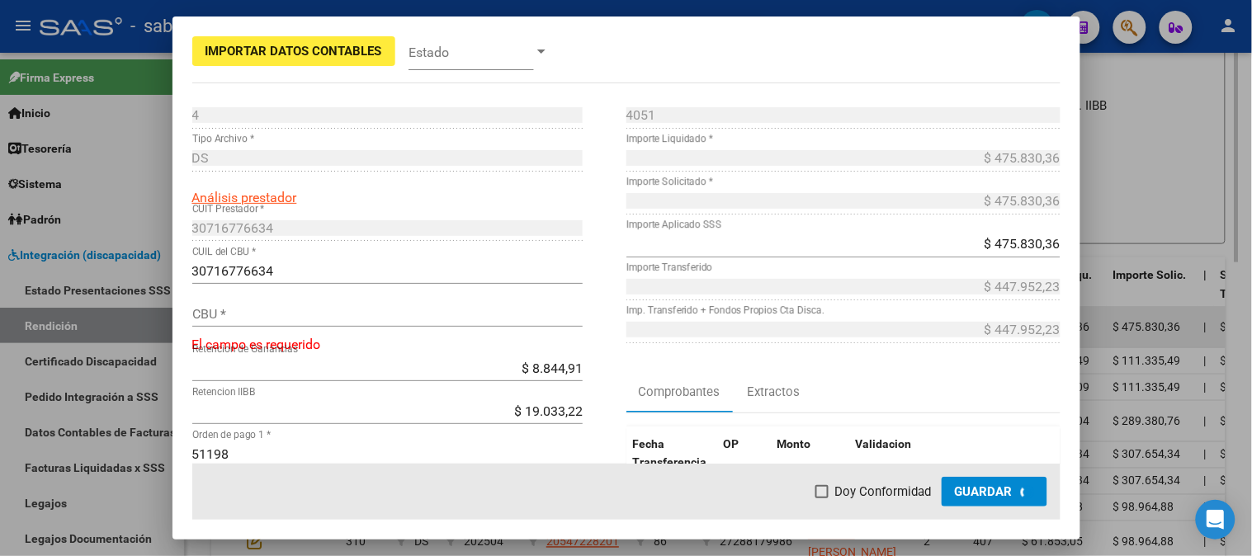
scroll to position [444, 0]
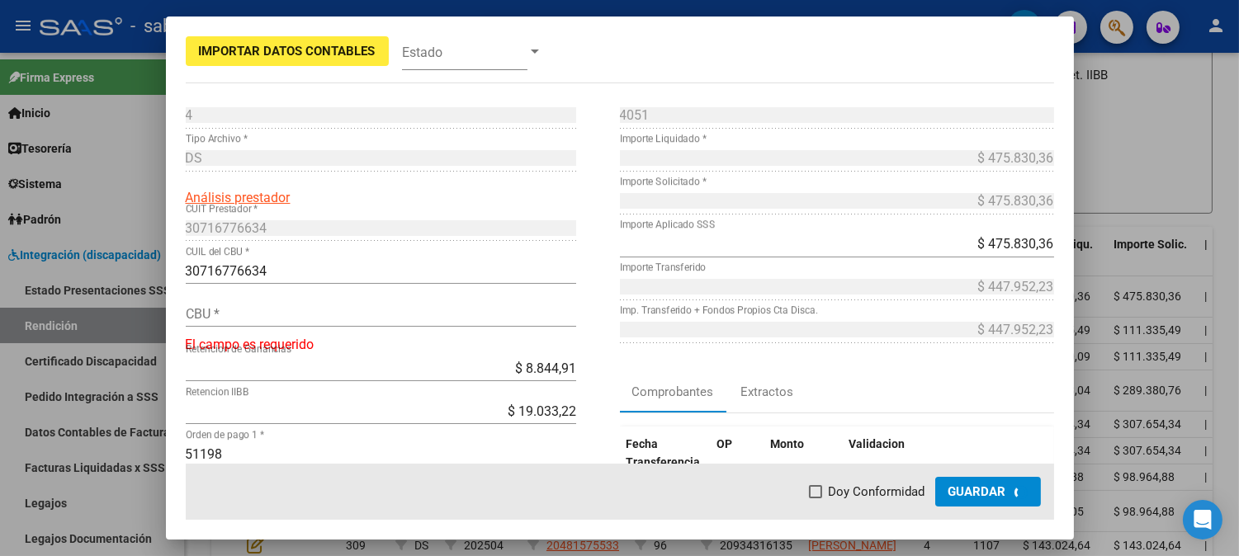
type input "0070136120000006106126"
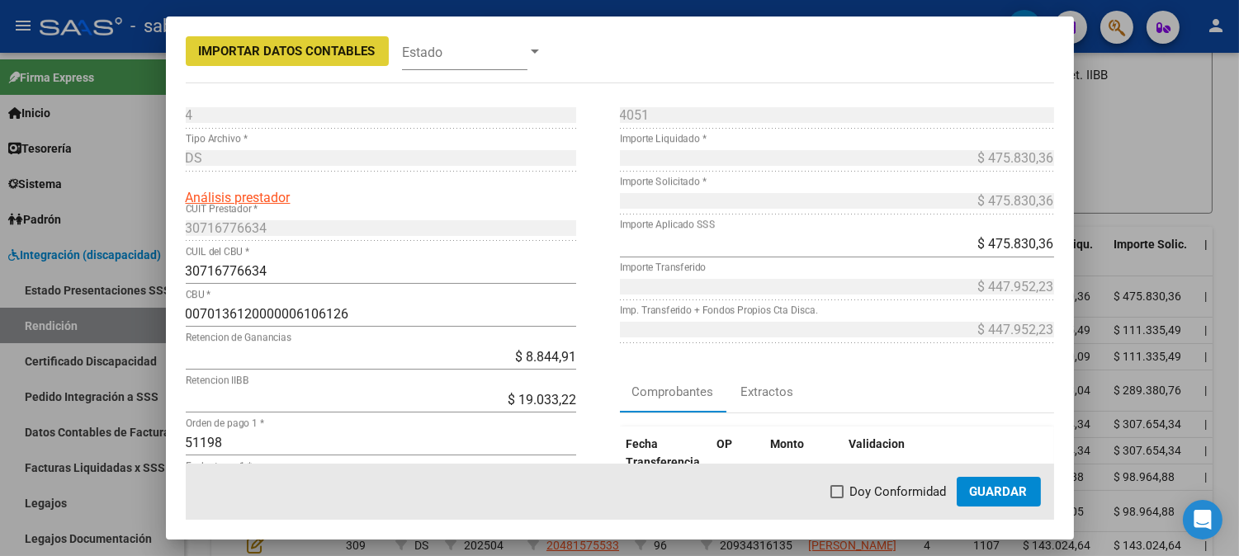
click at [1018, 493] on span "Guardar" at bounding box center [999, 491] width 58 height 15
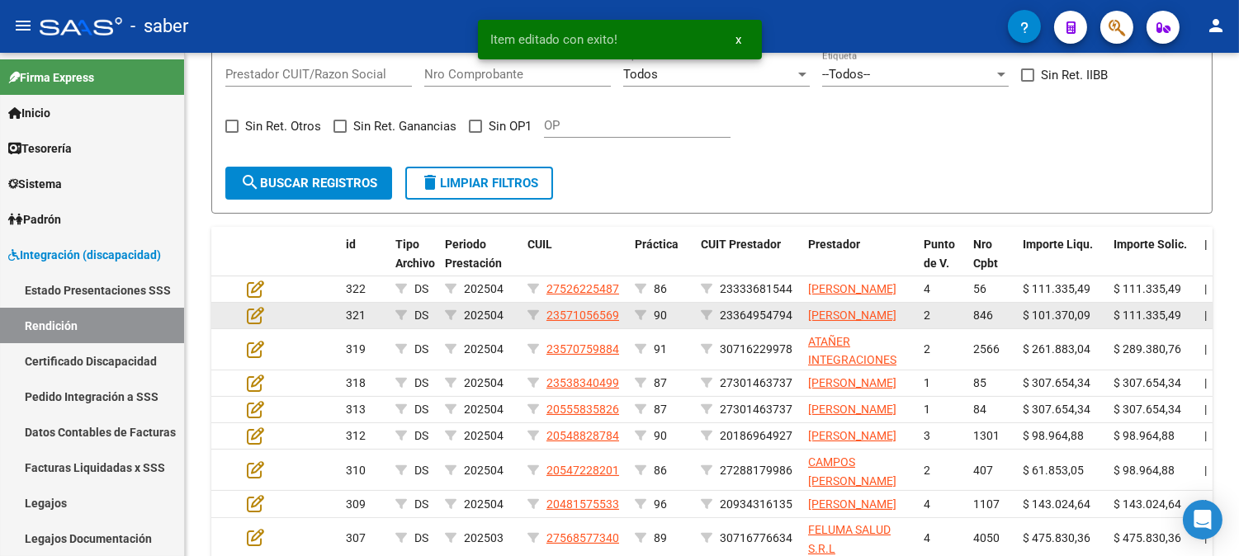
scroll to position [413, 0]
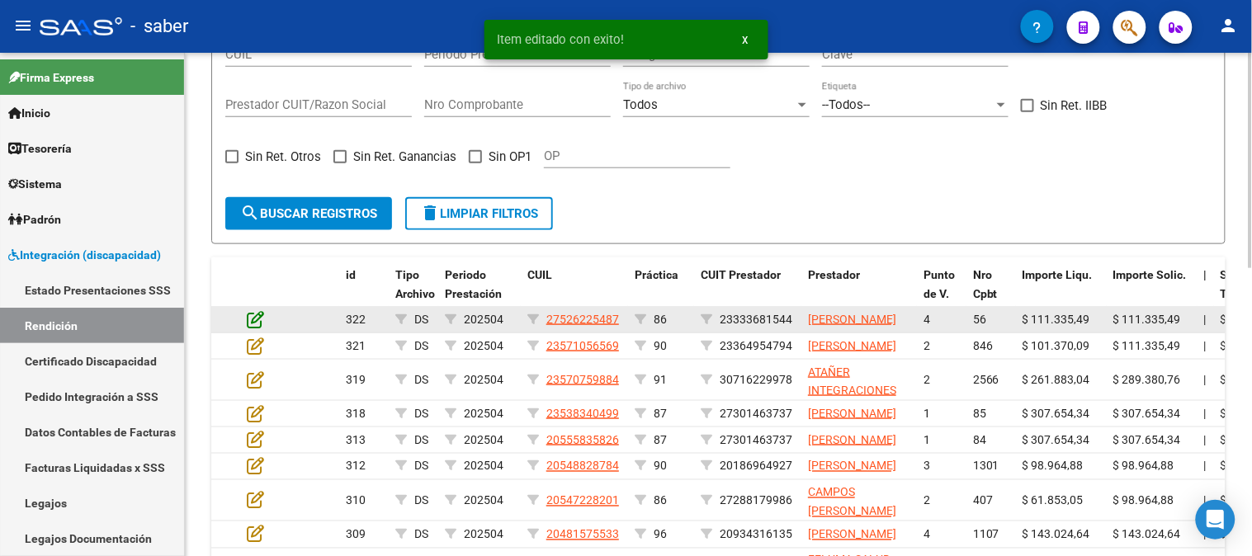
click at [259, 319] on icon at bounding box center [255, 319] width 17 height 18
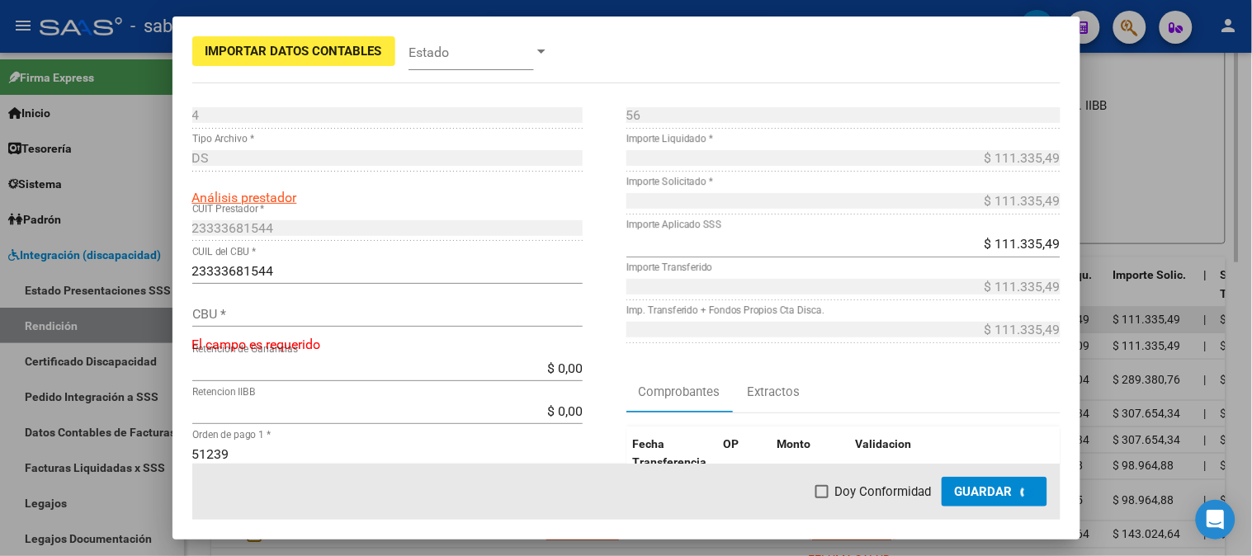
scroll to position [444, 0]
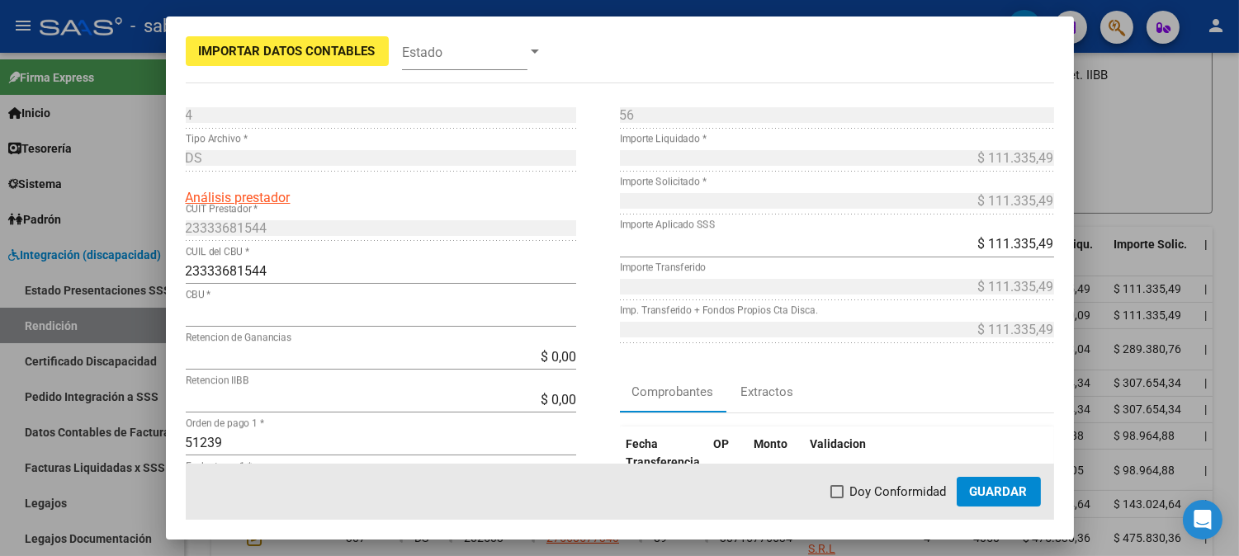
type input "0140150503504952774266"
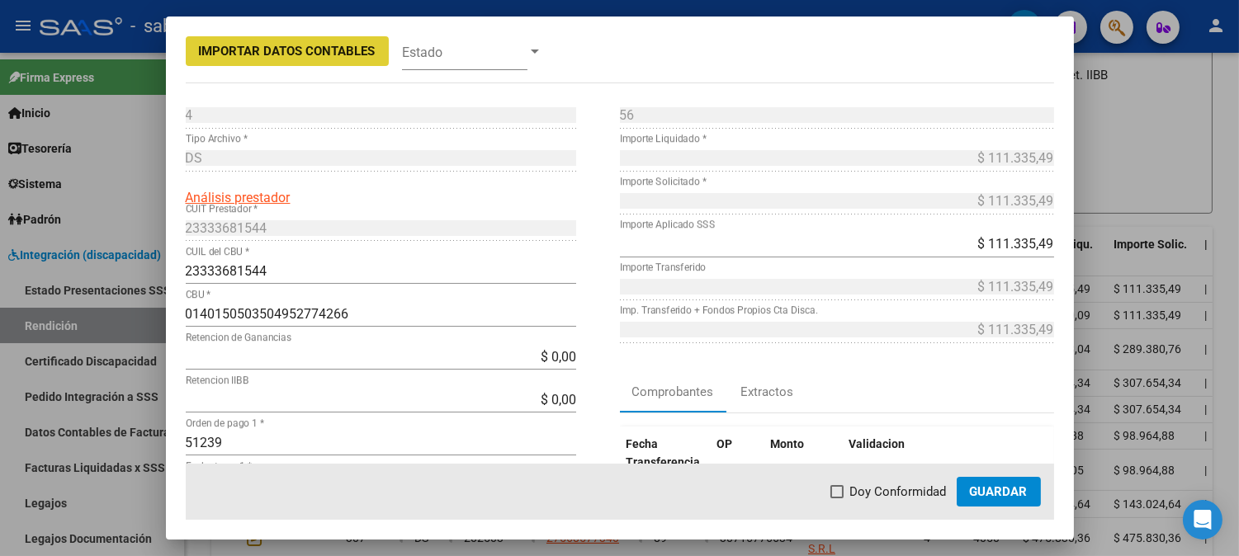
click at [1001, 493] on span "Guardar" at bounding box center [999, 491] width 58 height 15
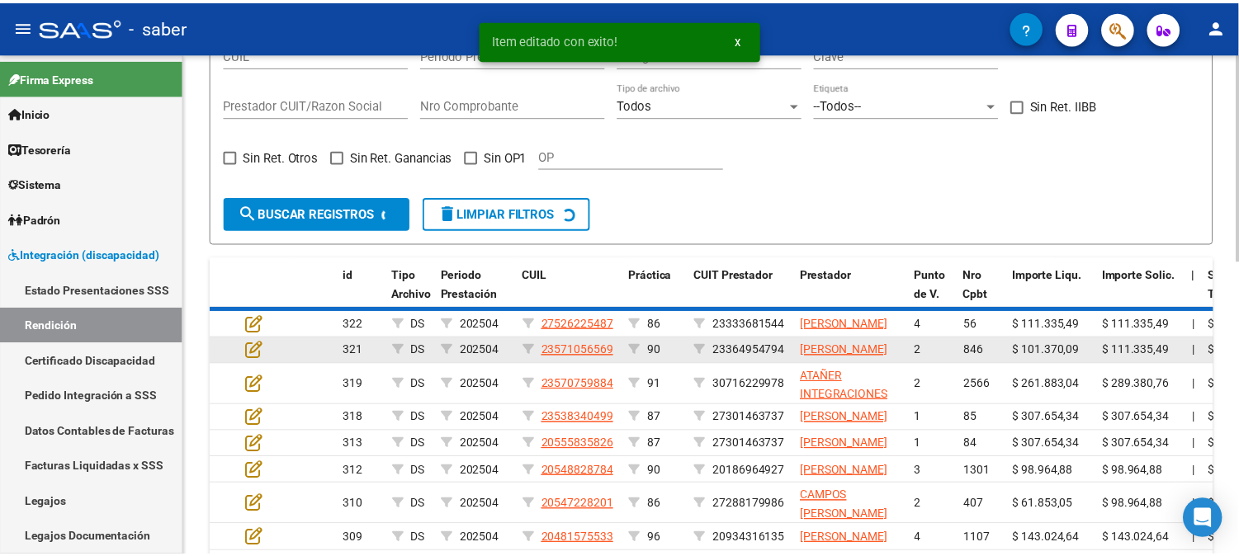
scroll to position [413, 0]
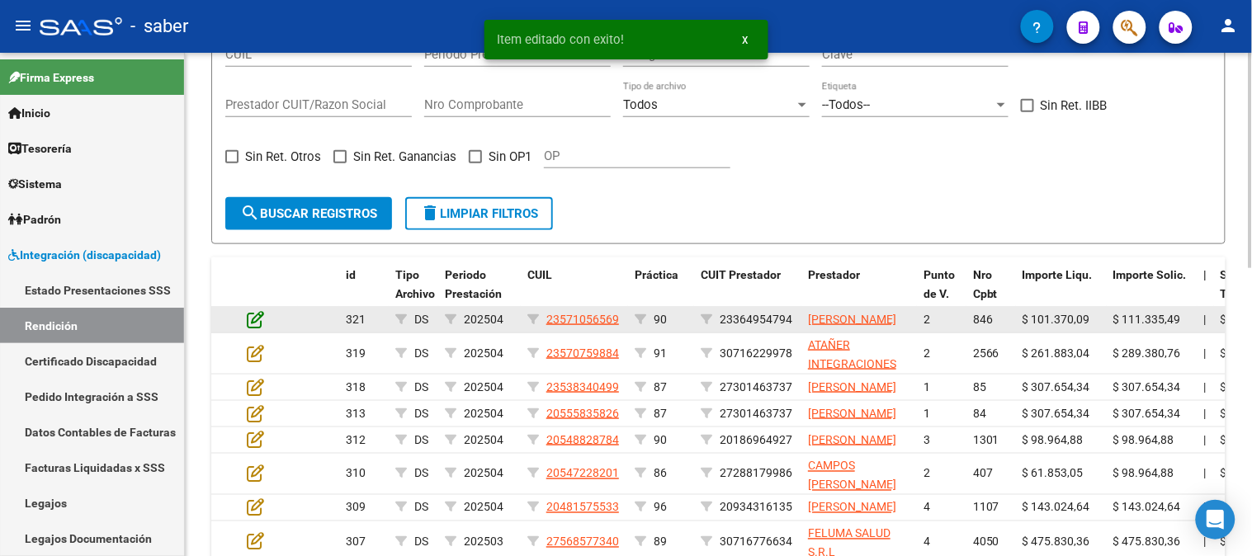
click at [257, 324] on icon at bounding box center [255, 319] width 17 height 18
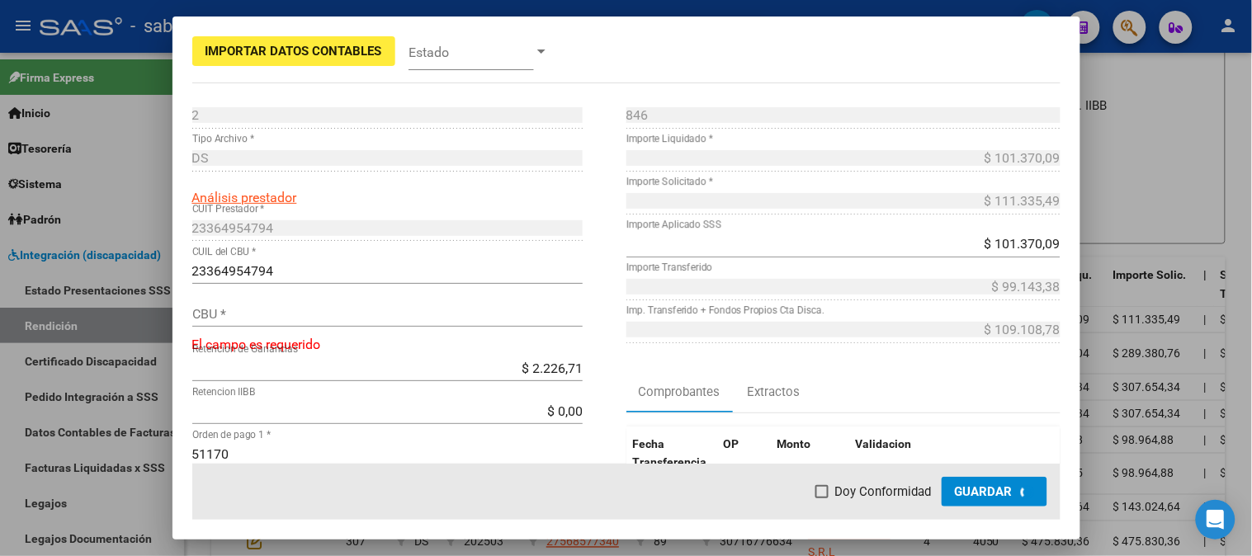
scroll to position [444, 0]
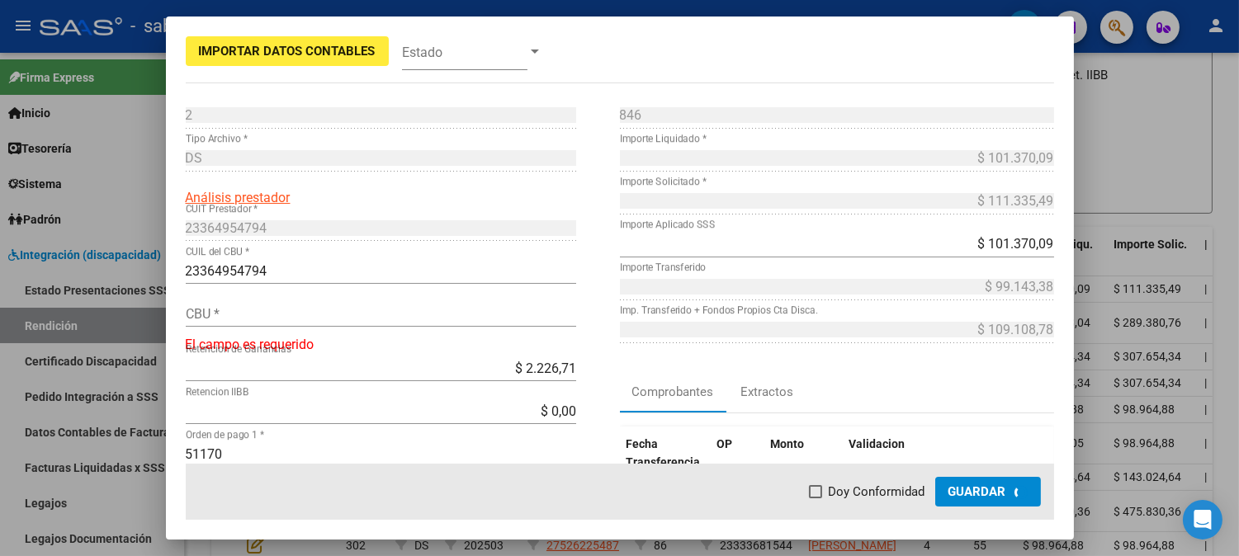
type input "0070132330004034712451"
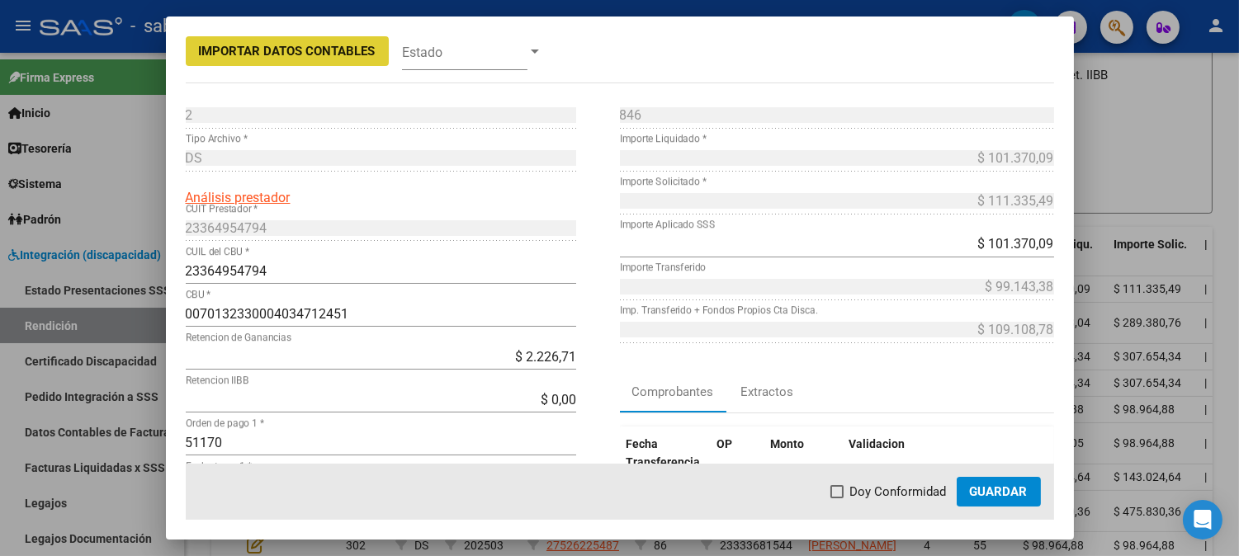
click at [1010, 492] on span "Guardar" at bounding box center [999, 491] width 58 height 15
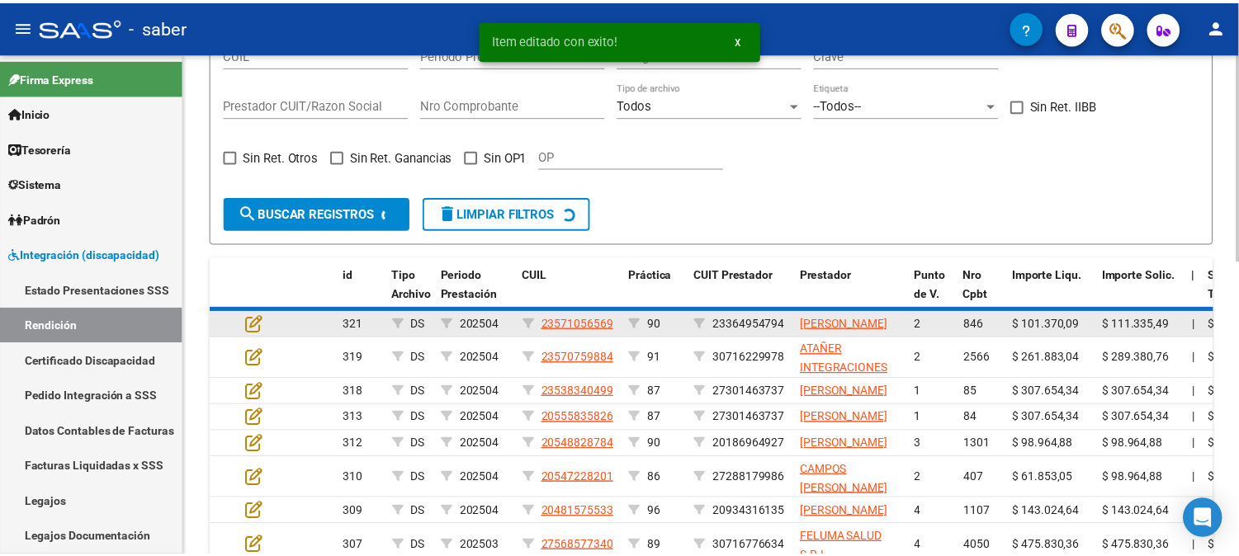
scroll to position [413, 0]
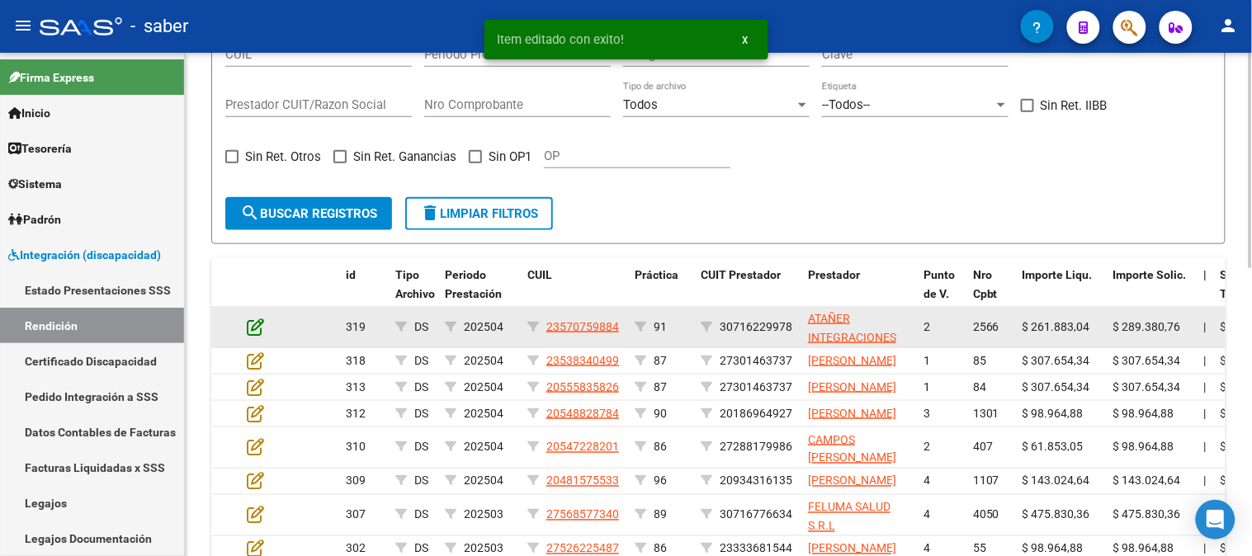
click at [253, 326] on icon at bounding box center [255, 327] width 17 height 18
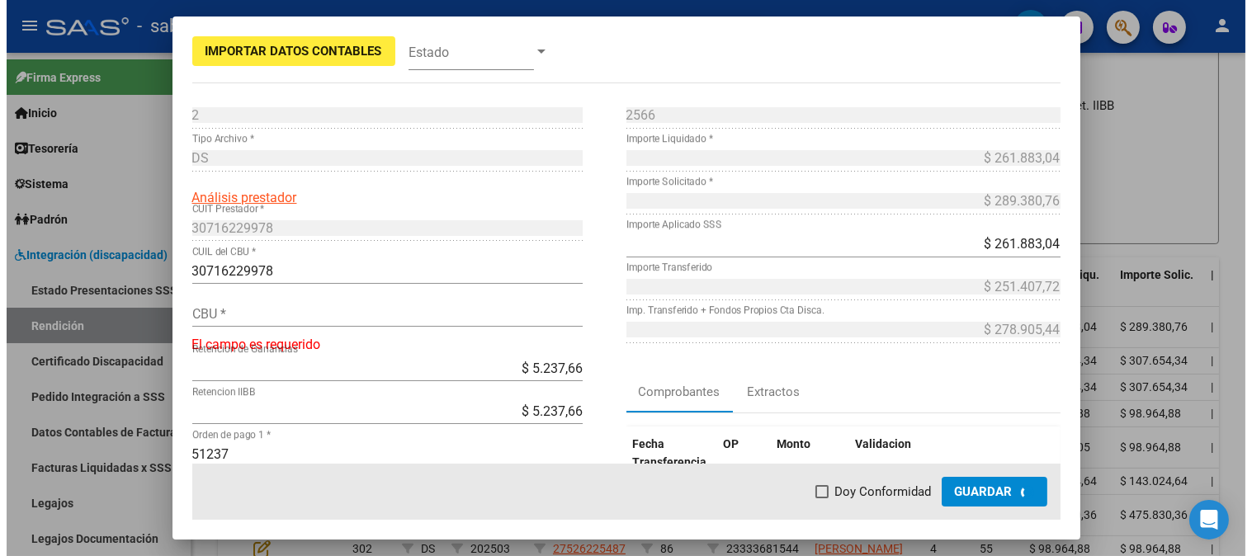
scroll to position [444, 0]
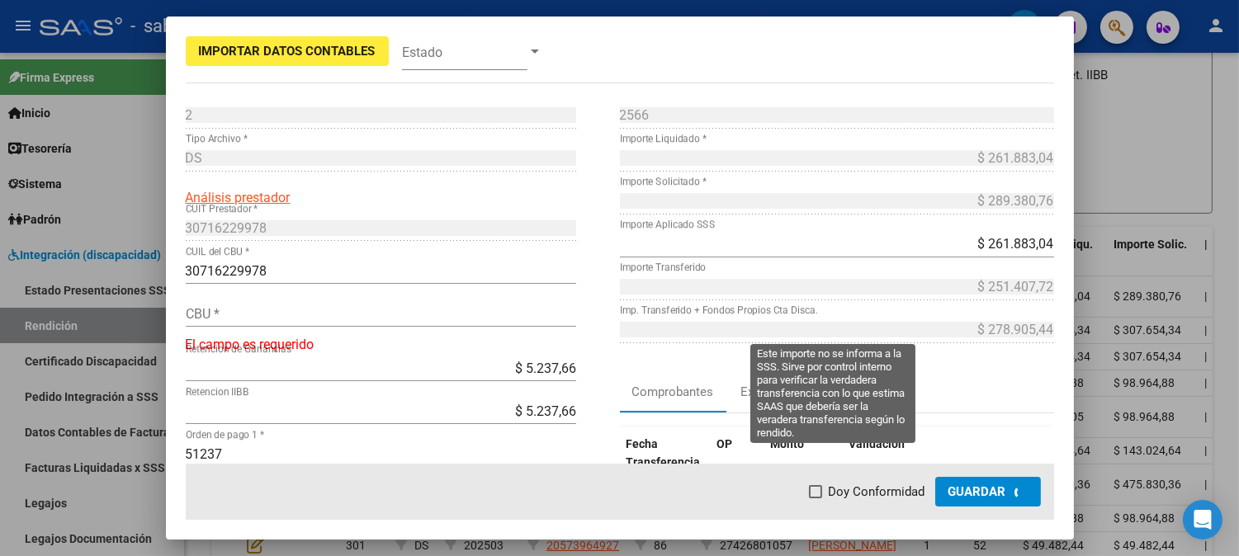
type input "0140027401508706069495"
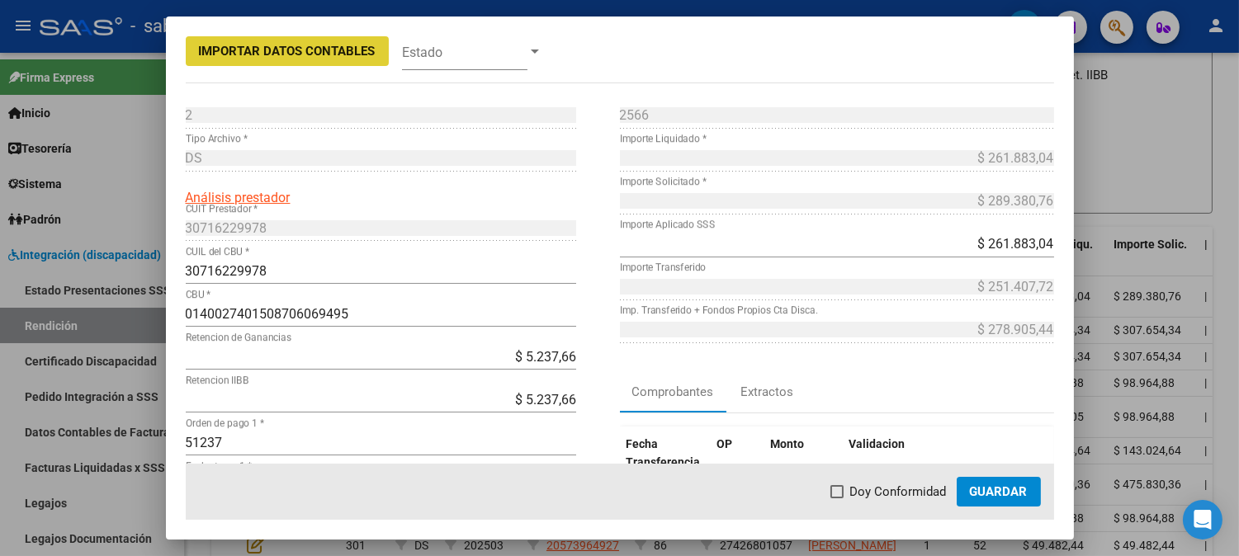
click at [1015, 489] on span "Guardar" at bounding box center [999, 491] width 58 height 15
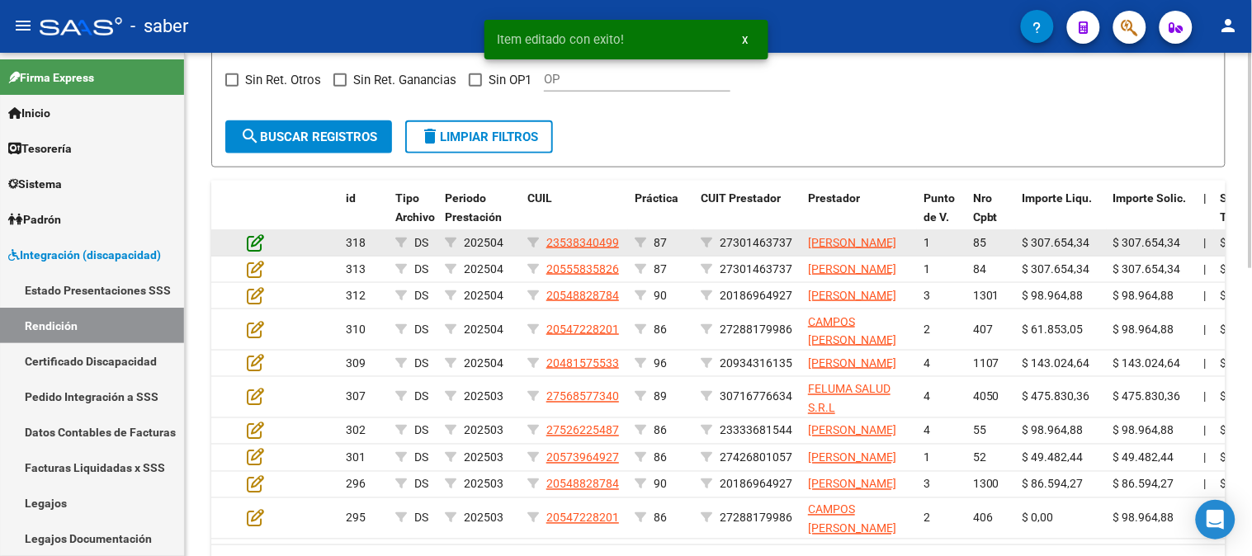
click at [249, 243] on icon at bounding box center [255, 243] width 17 height 18
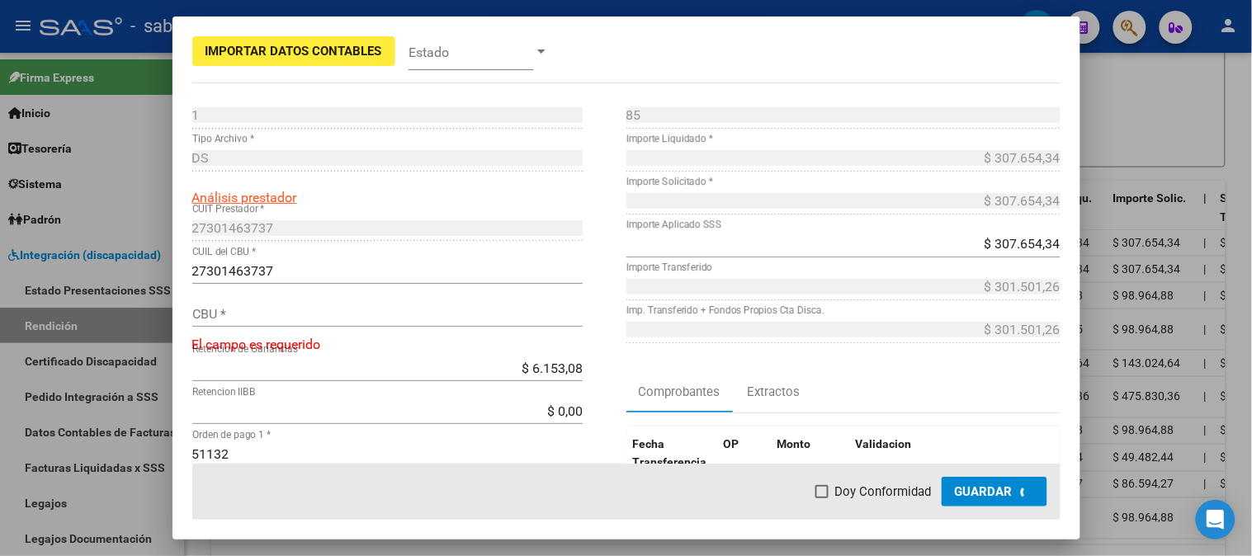
scroll to position [521, 0]
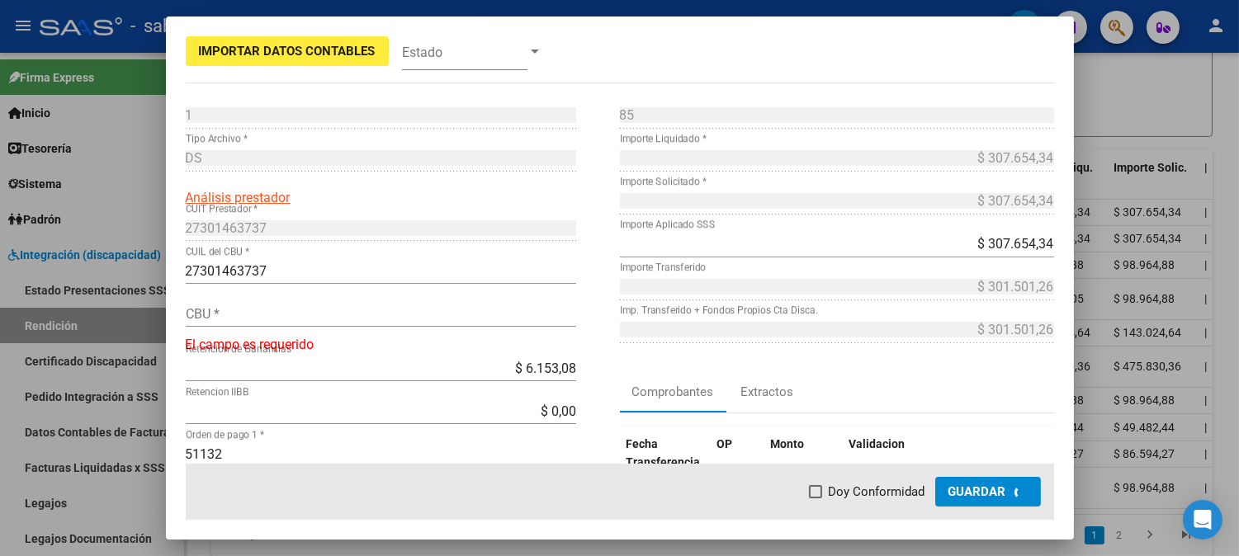
type input "0140039703511467011324"
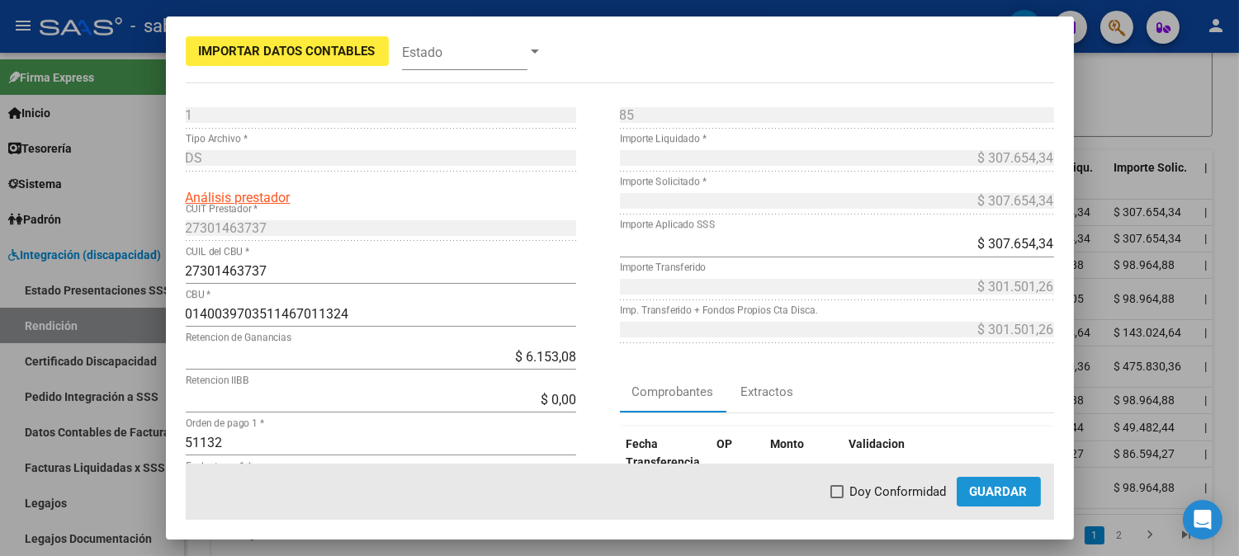
click at [1015, 480] on button "Guardar" at bounding box center [998, 492] width 84 height 30
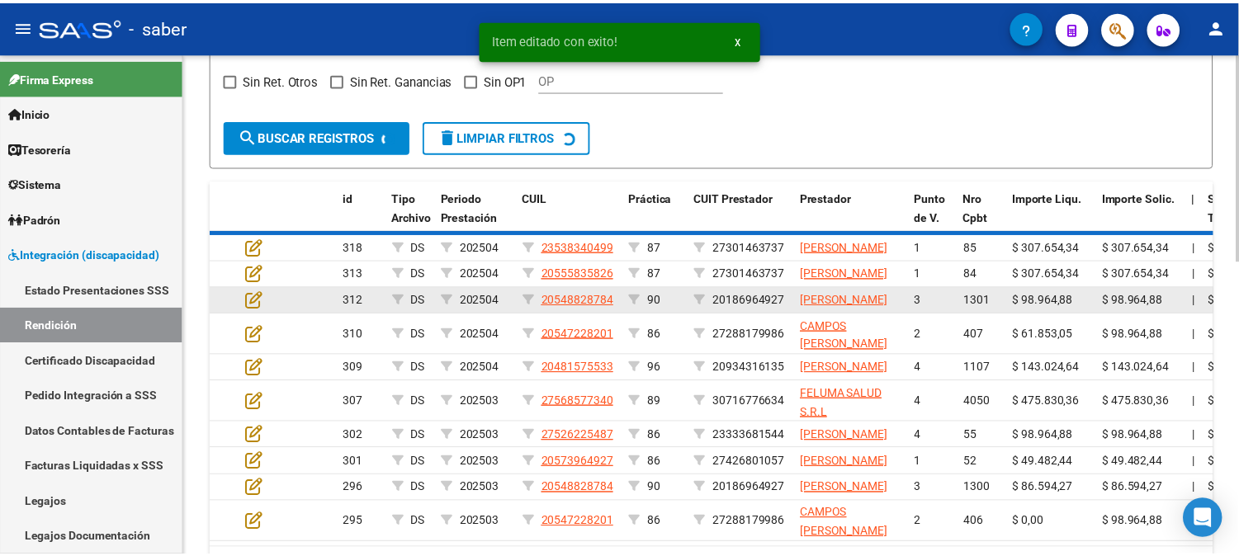
scroll to position [490, 0]
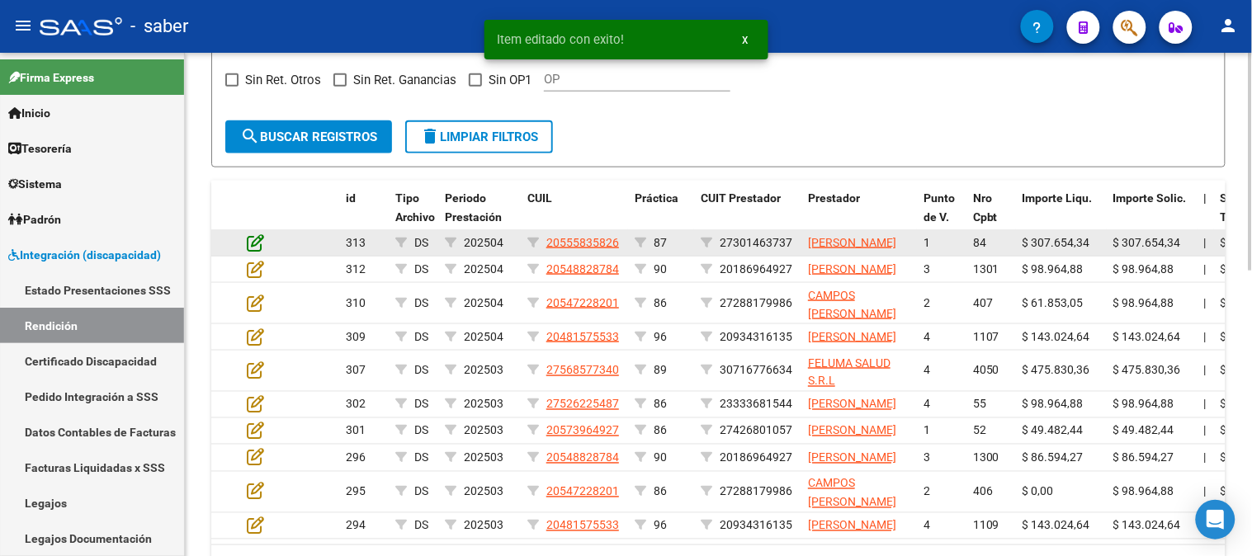
click at [257, 250] on icon at bounding box center [255, 243] width 17 height 18
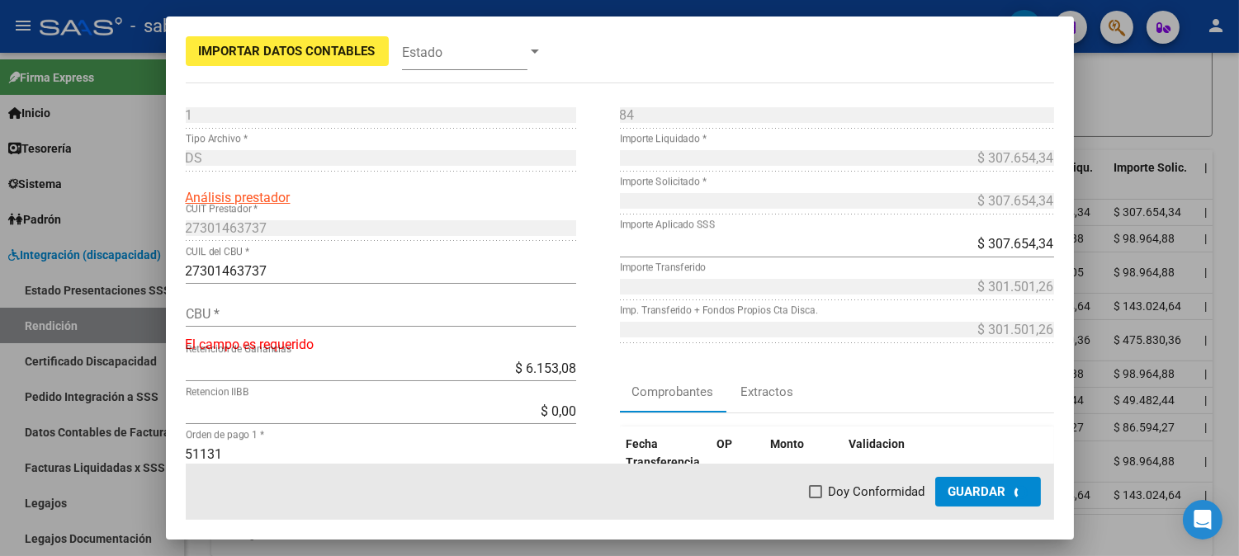
type input "0140039703511467011324"
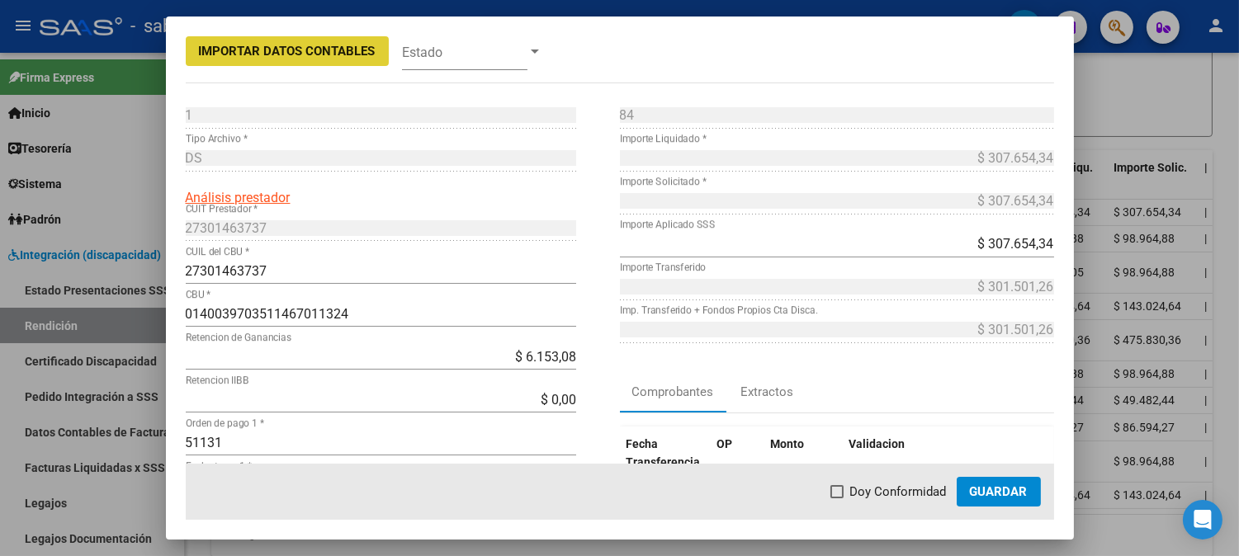
click at [1004, 490] on span "Guardar" at bounding box center [999, 491] width 58 height 15
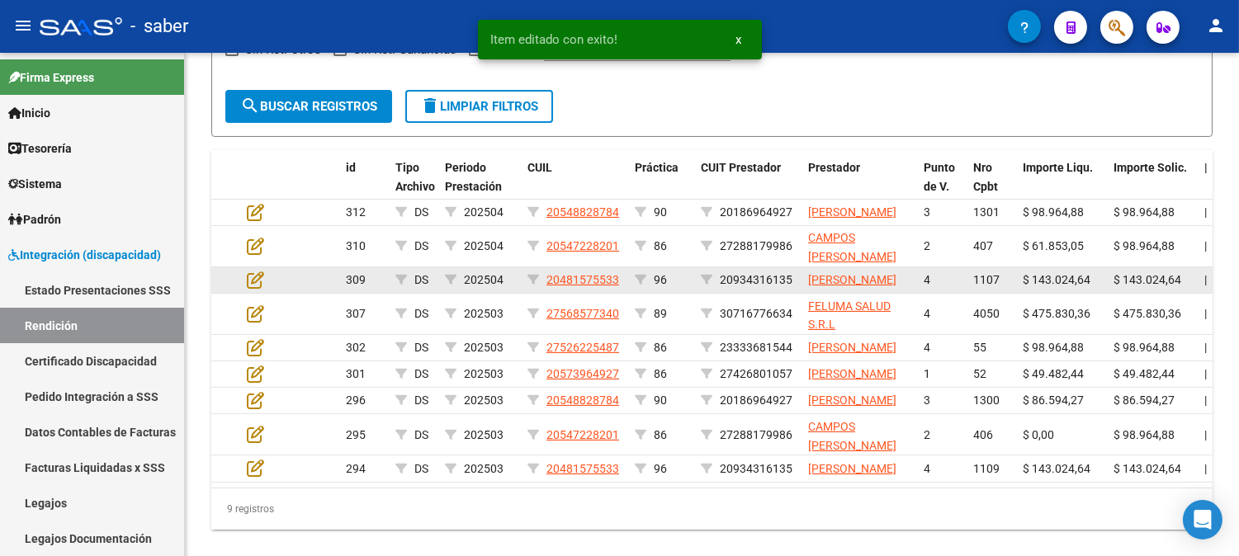
scroll to position [490, 0]
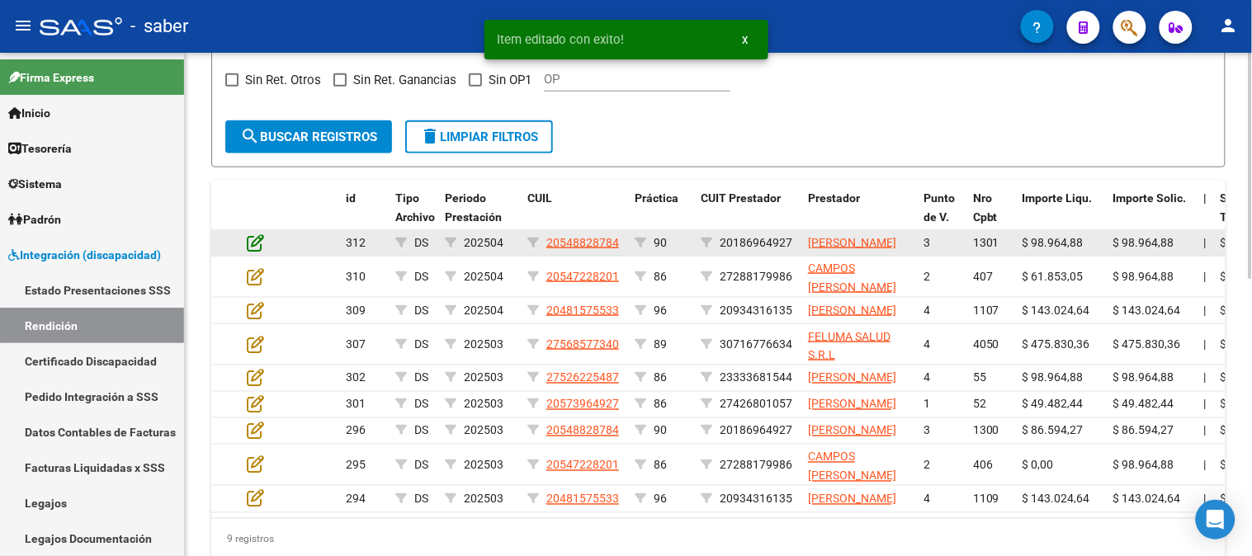
click at [258, 239] on icon at bounding box center [255, 243] width 17 height 18
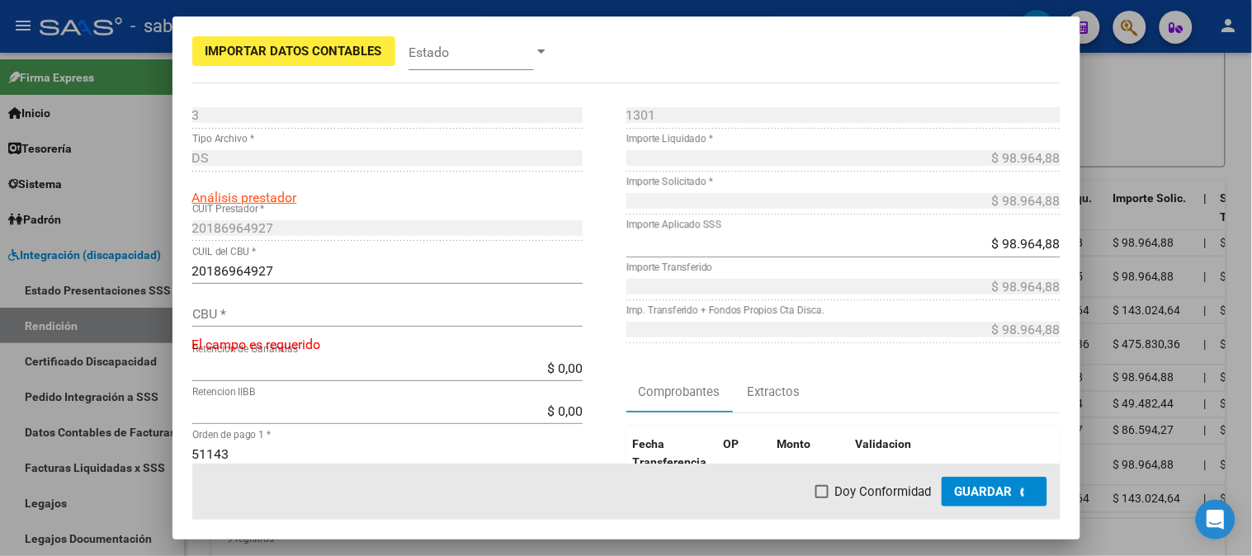
scroll to position [521, 0]
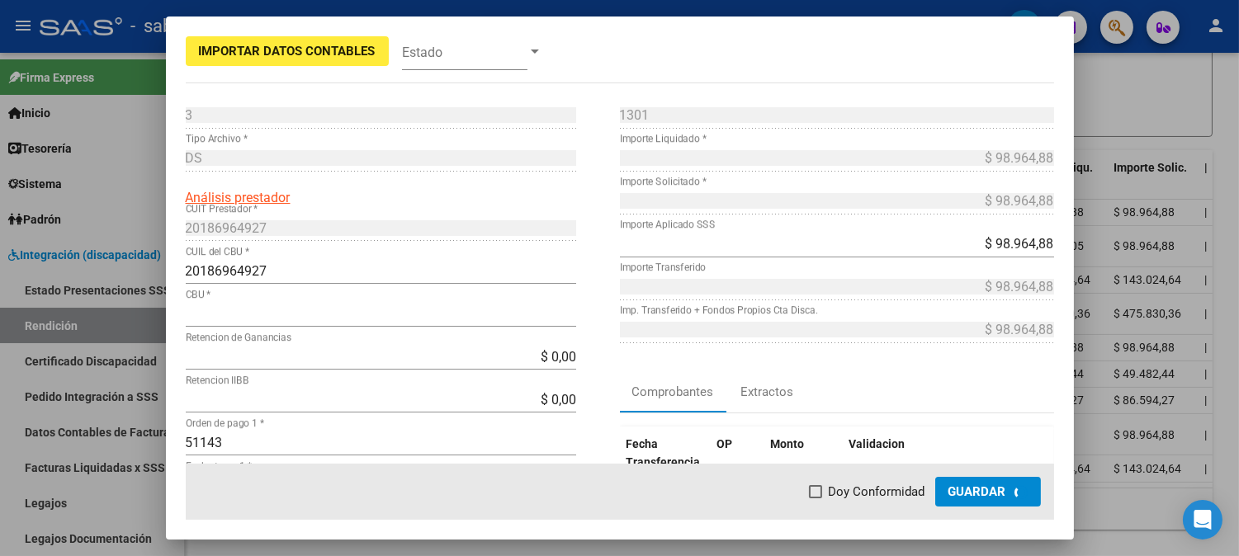
type input "2990098709810290700017"
click at [980, 479] on button "Guardar" at bounding box center [998, 492] width 84 height 30
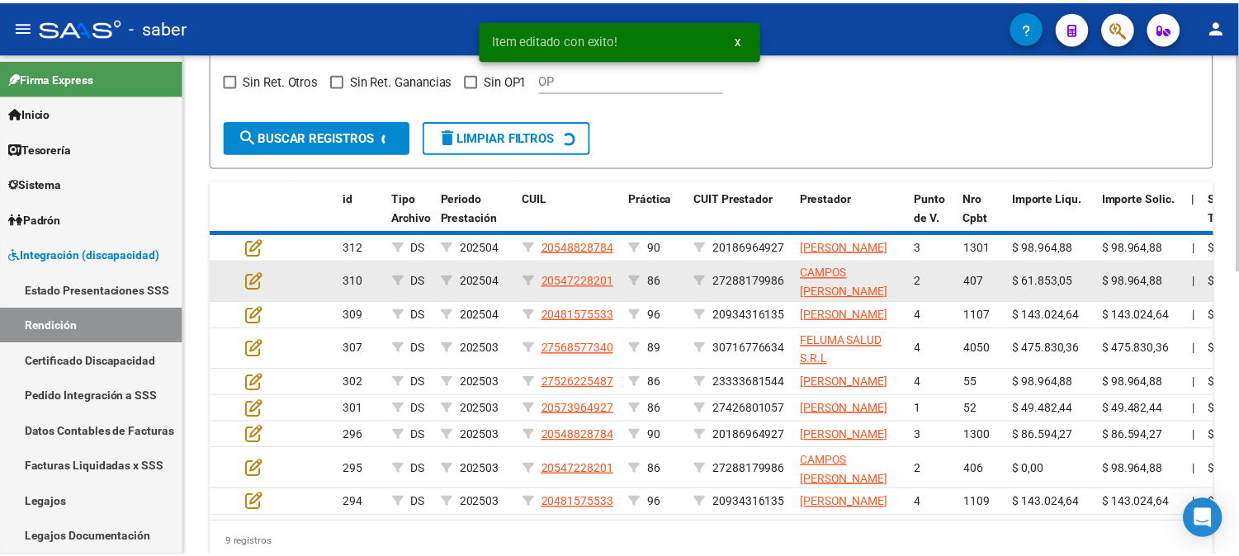
scroll to position [490, 0]
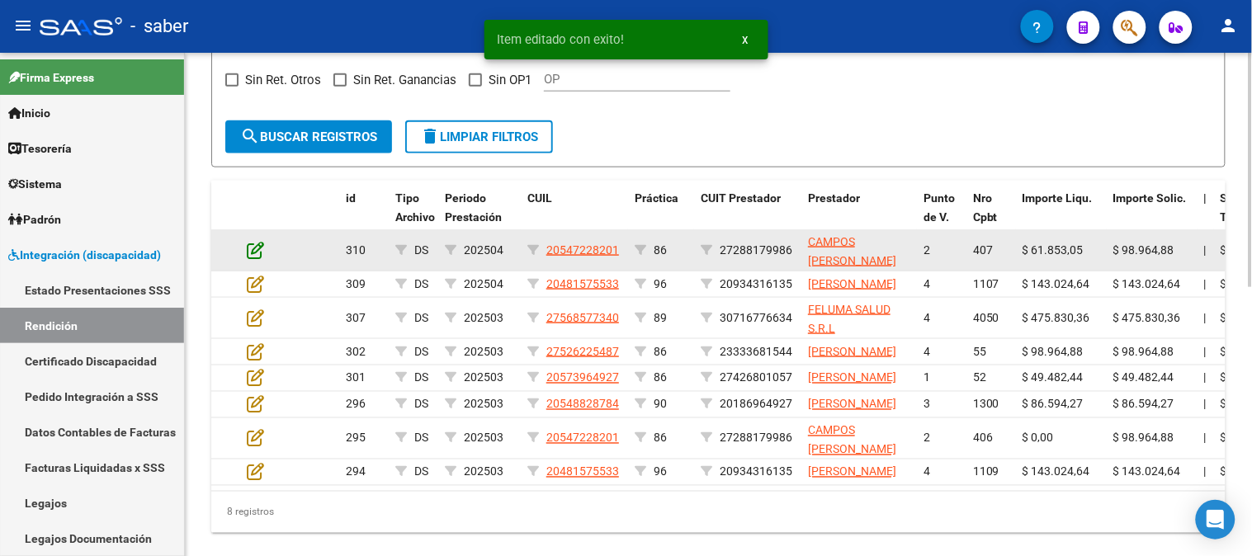
click at [252, 244] on icon at bounding box center [255, 250] width 17 height 18
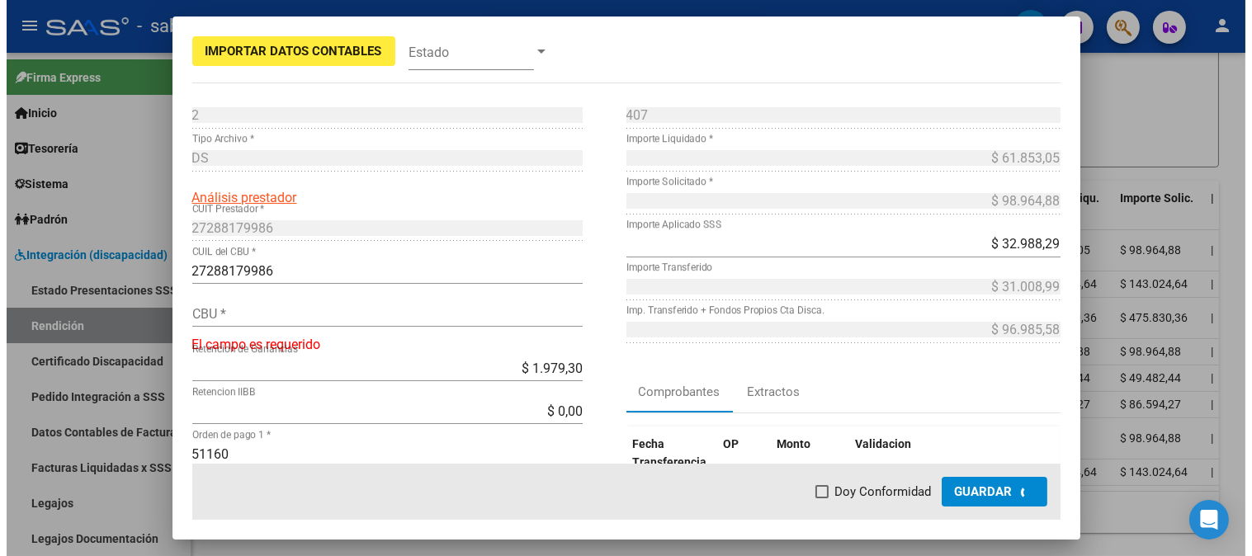
scroll to position [521, 0]
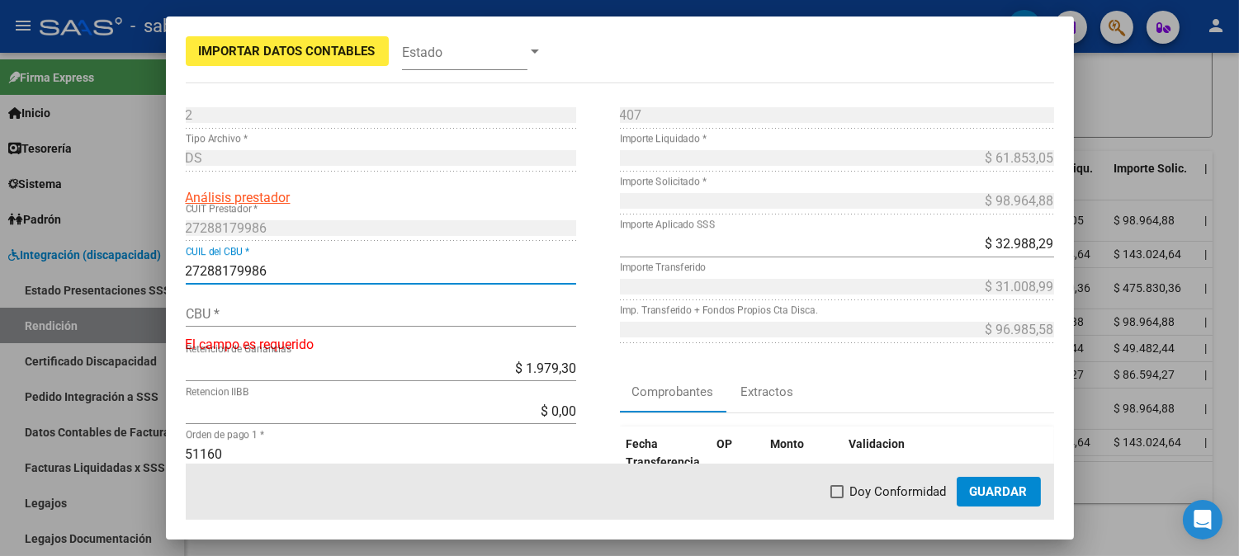
click at [232, 272] on input "27288179986" at bounding box center [381, 271] width 390 height 16
click at [279, 317] on input "CBU *" at bounding box center [381, 314] width 390 height 16
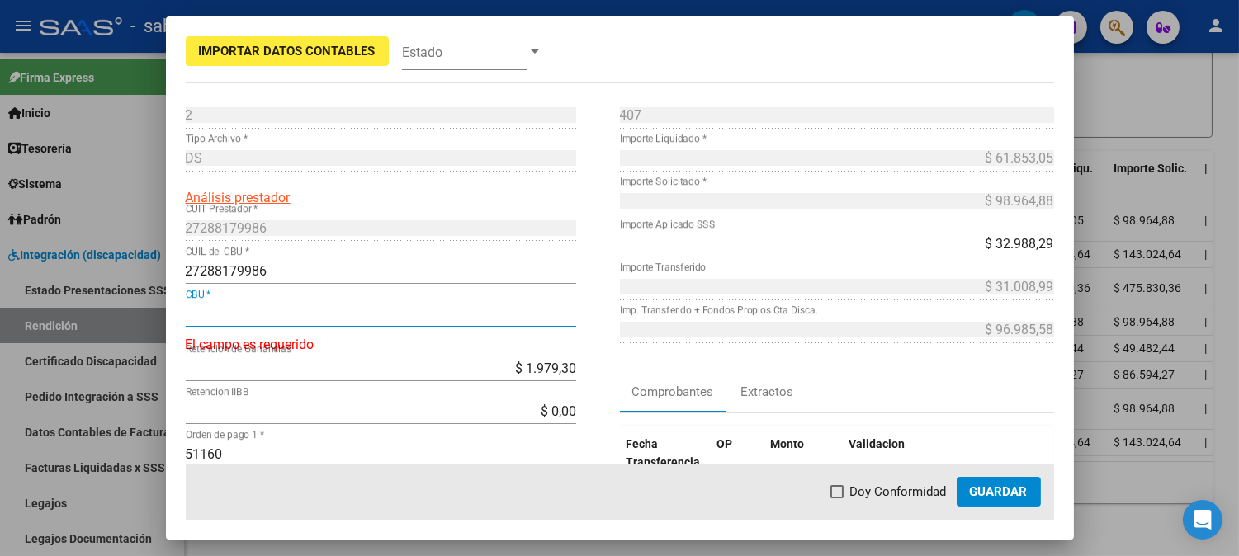
paste input "0140024303502656034989"
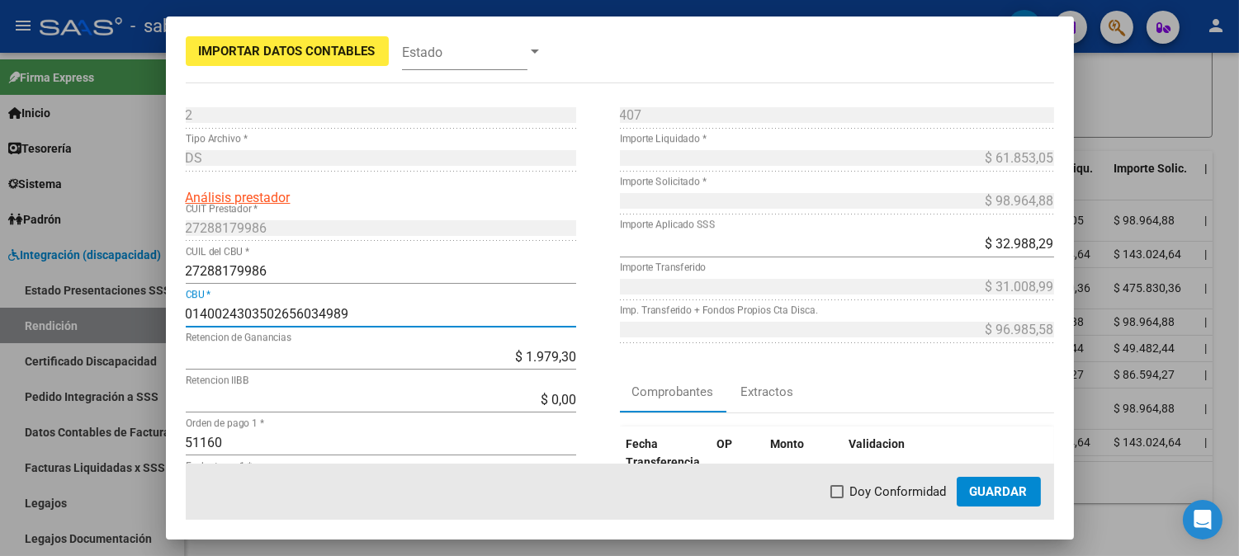
type input "0140024303502656034989"
click at [1000, 494] on span "Guardar" at bounding box center [999, 491] width 58 height 15
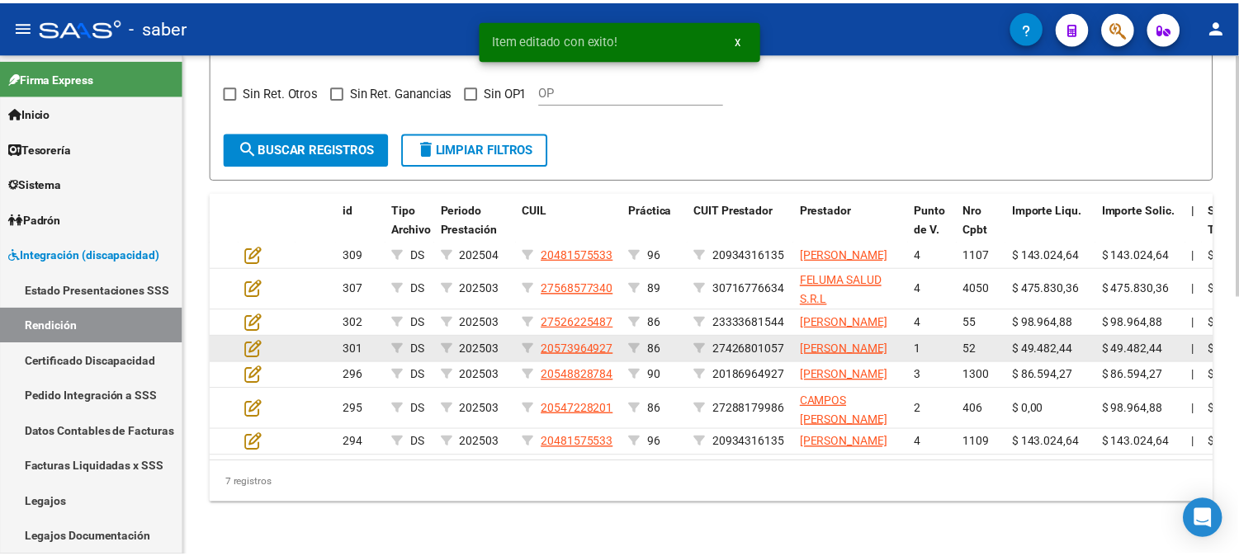
scroll to position [490, 0]
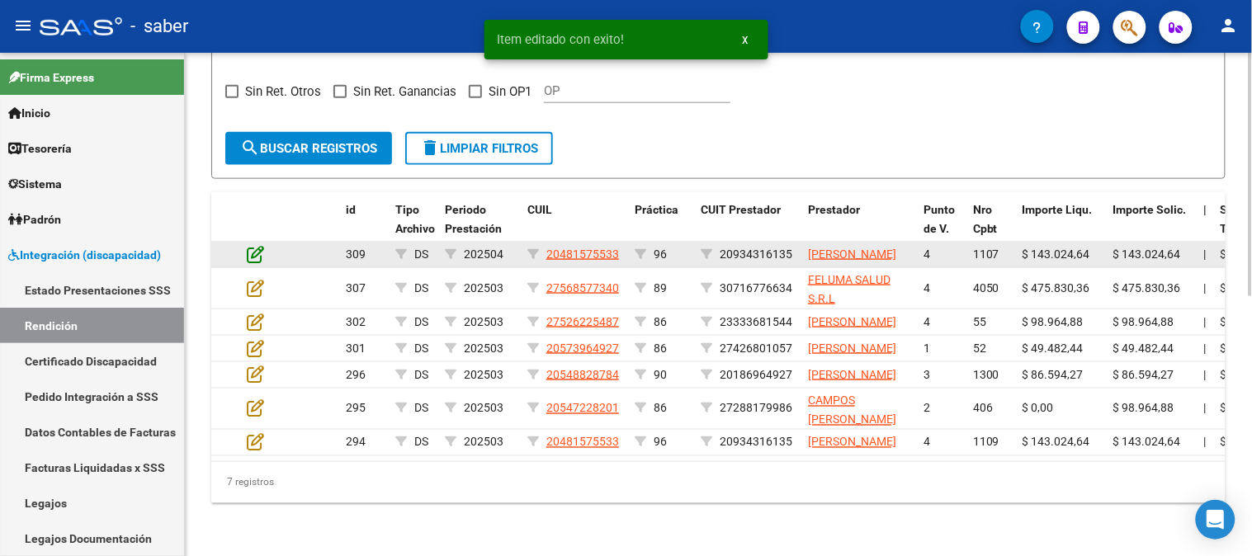
click at [261, 245] on icon at bounding box center [255, 254] width 17 height 18
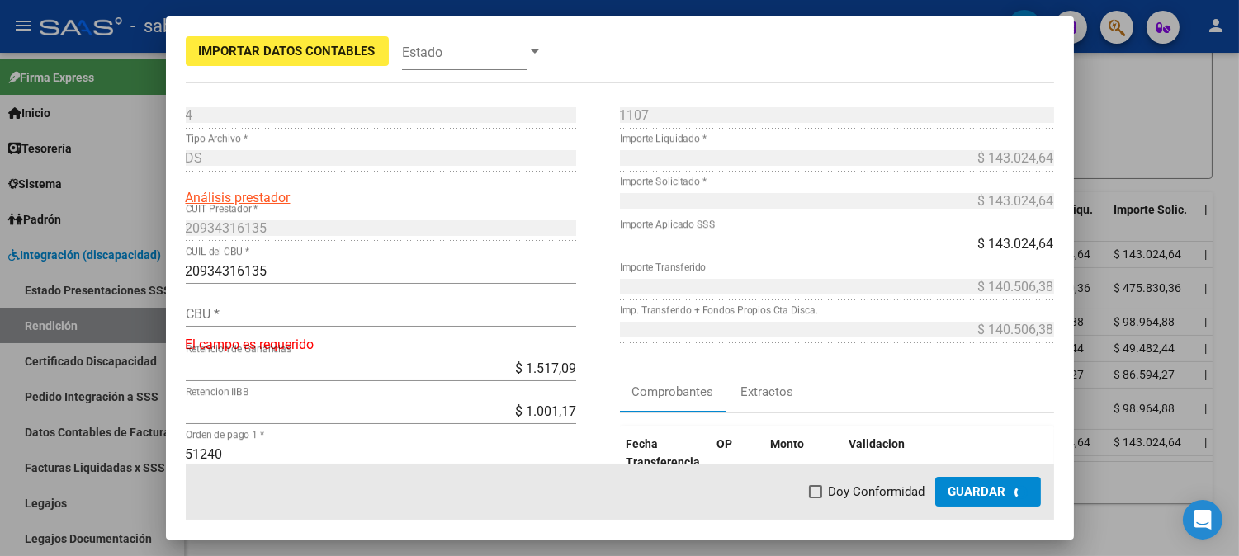
type input "1910062955006201275696"
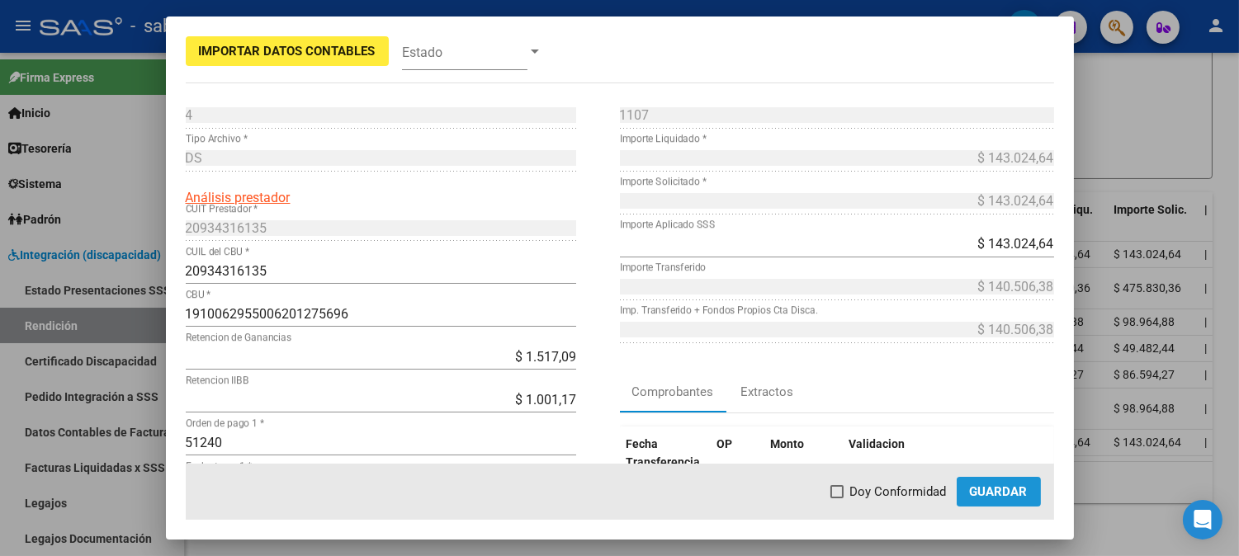
click at [1005, 488] on span "Guardar" at bounding box center [999, 491] width 58 height 15
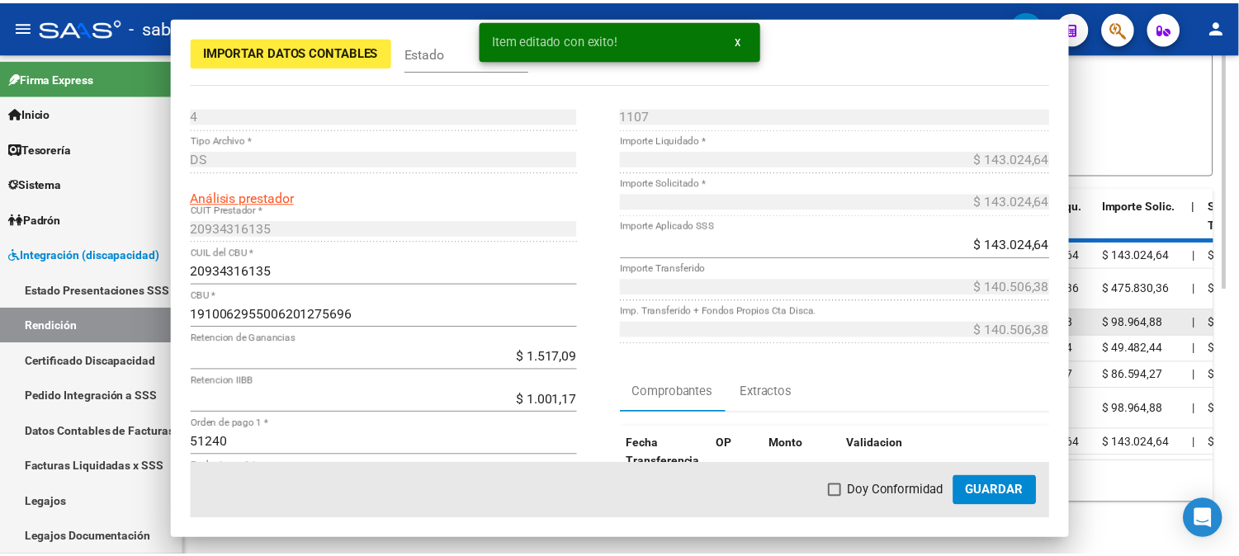
scroll to position [490, 0]
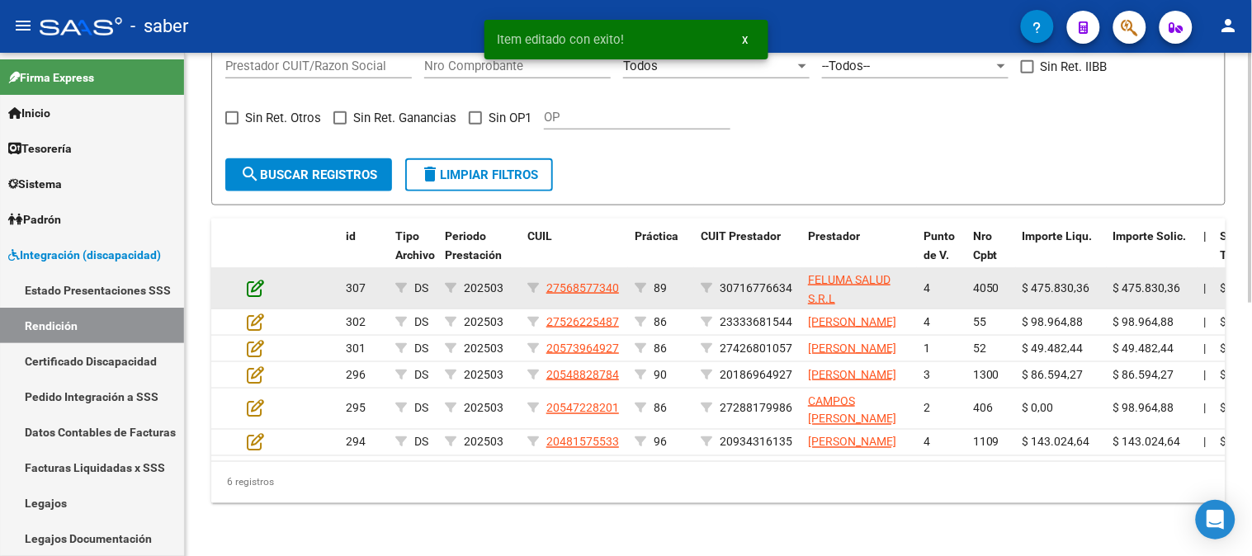
click at [251, 279] on icon at bounding box center [255, 288] width 17 height 18
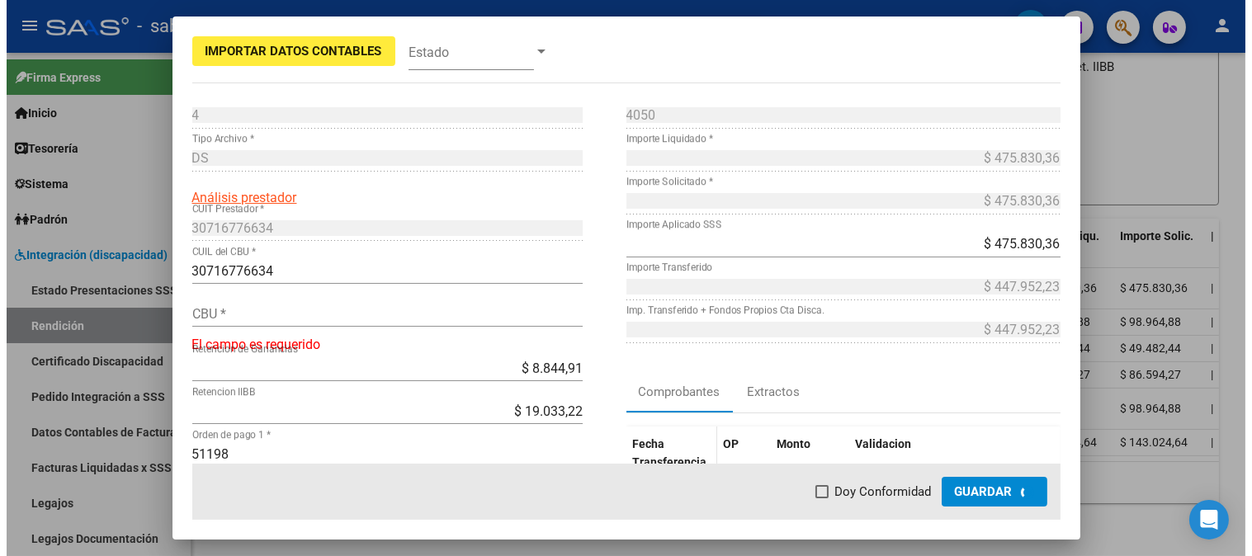
scroll to position [521, 0]
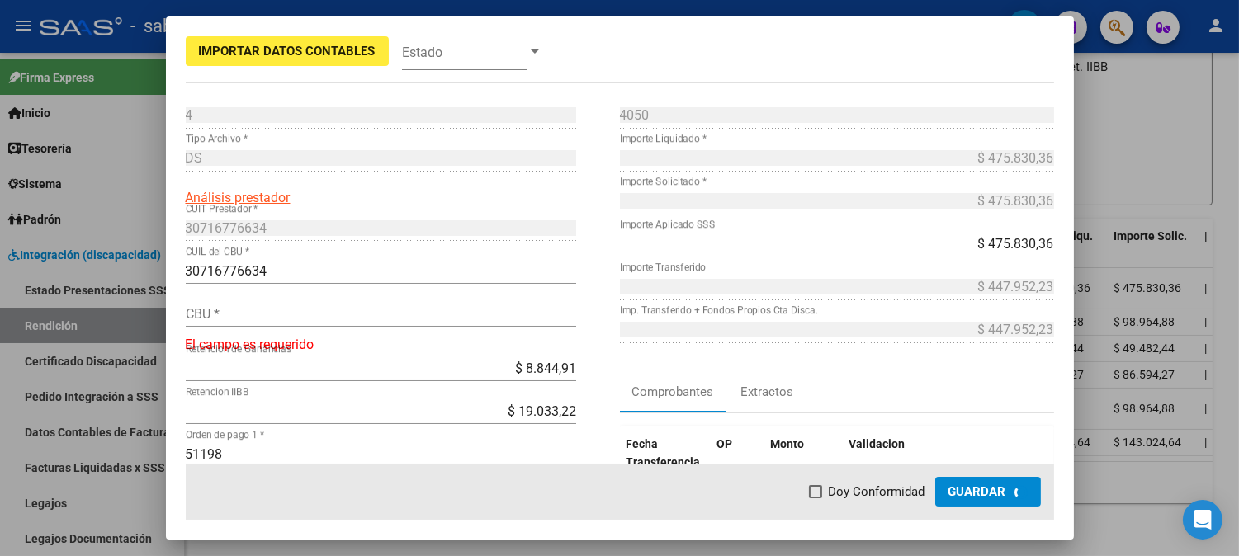
type input "0070136120000006106126"
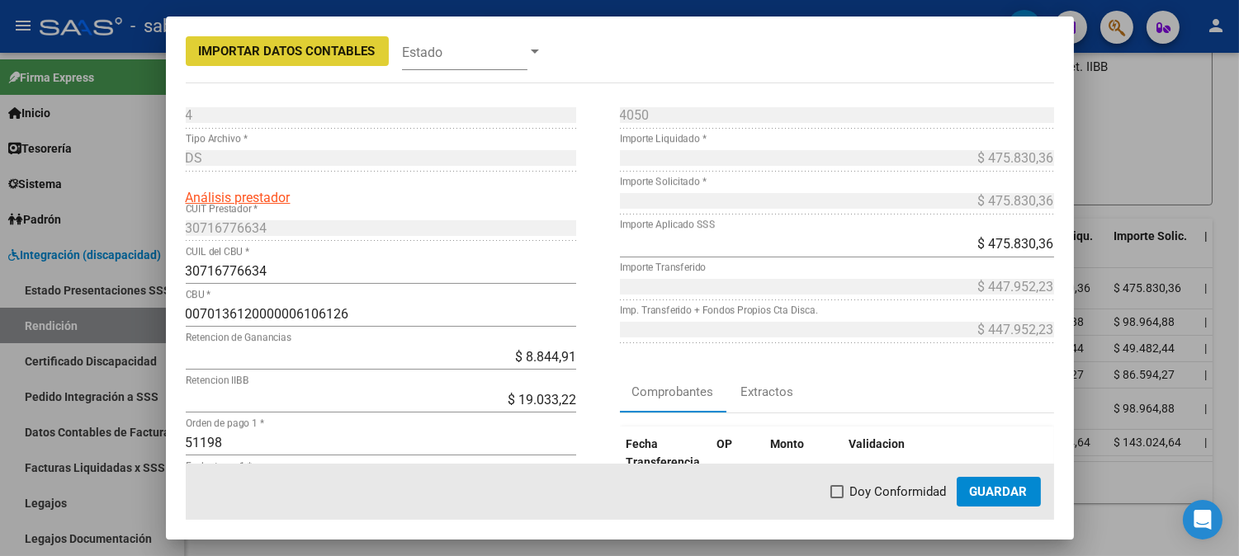
click at [1019, 485] on span "Guardar" at bounding box center [999, 491] width 58 height 15
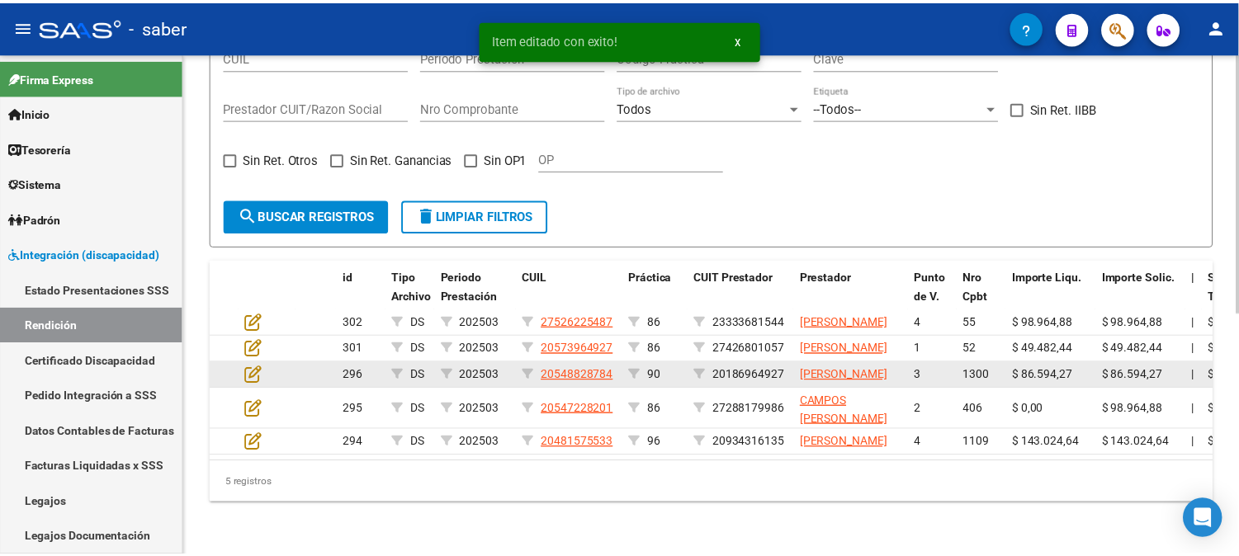
scroll to position [468, 0]
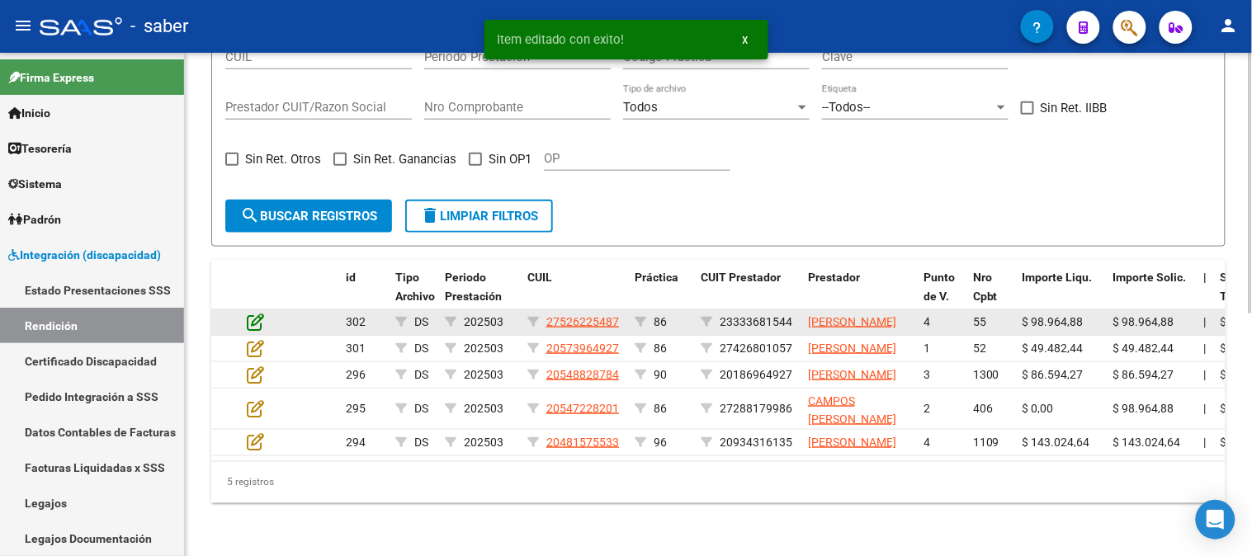
click at [262, 313] on icon at bounding box center [255, 322] width 17 height 18
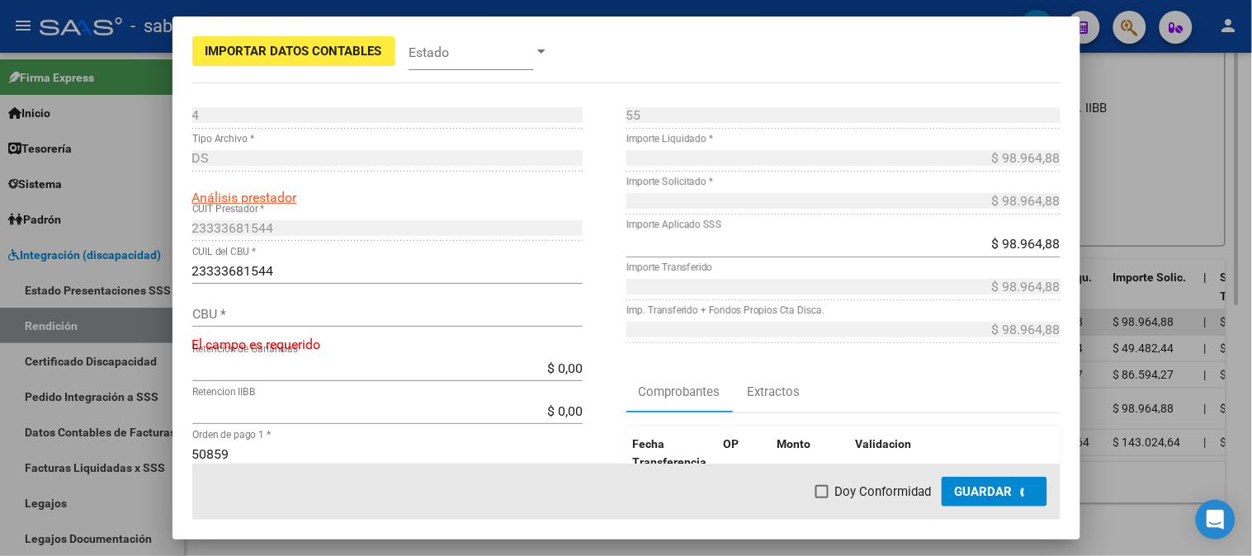
scroll to position [498, 0]
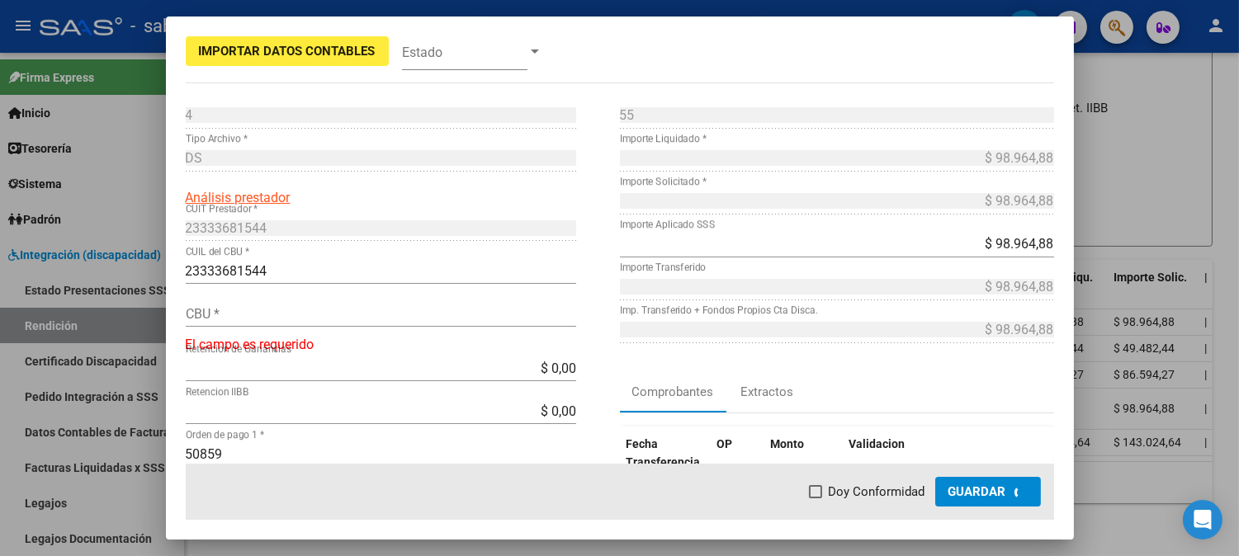
type input "0140150503504952774266"
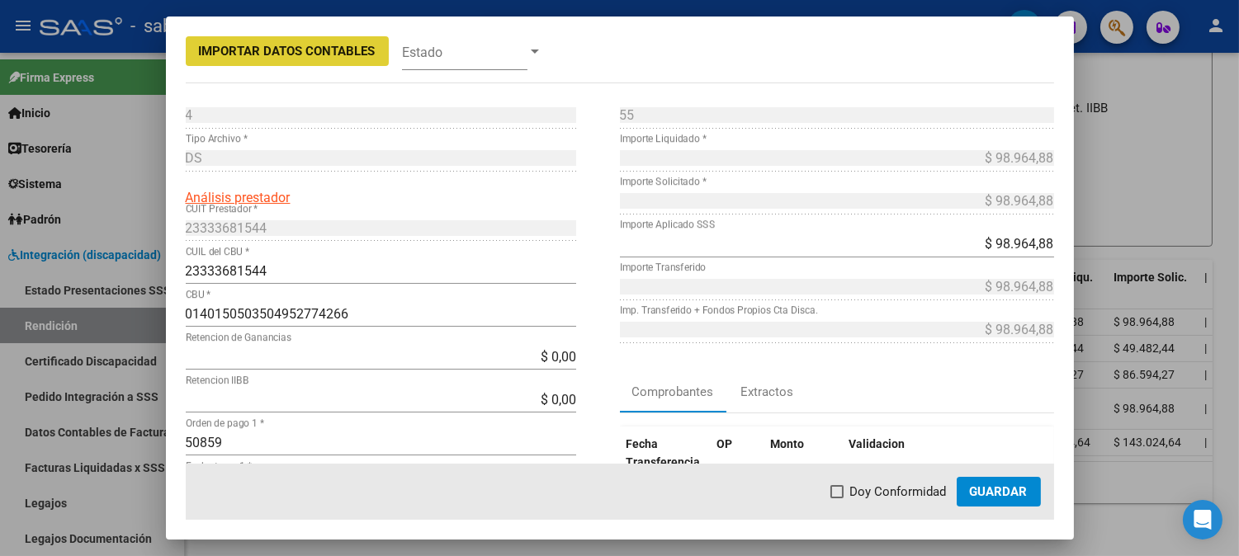
click at [1012, 489] on span "Guardar" at bounding box center [999, 491] width 58 height 15
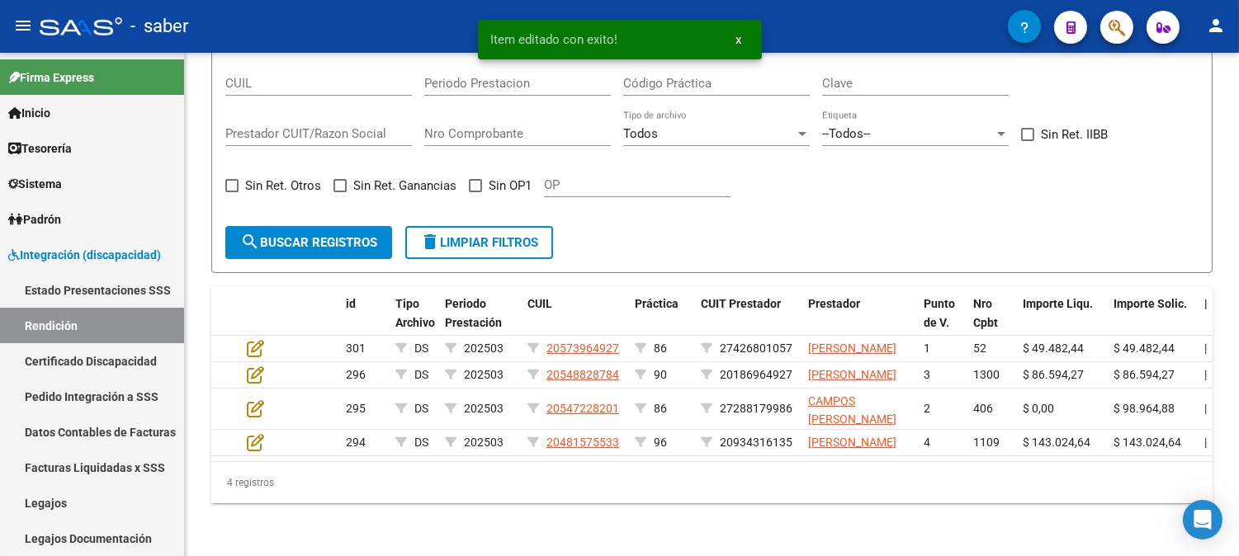
scroll to position [427, 0]
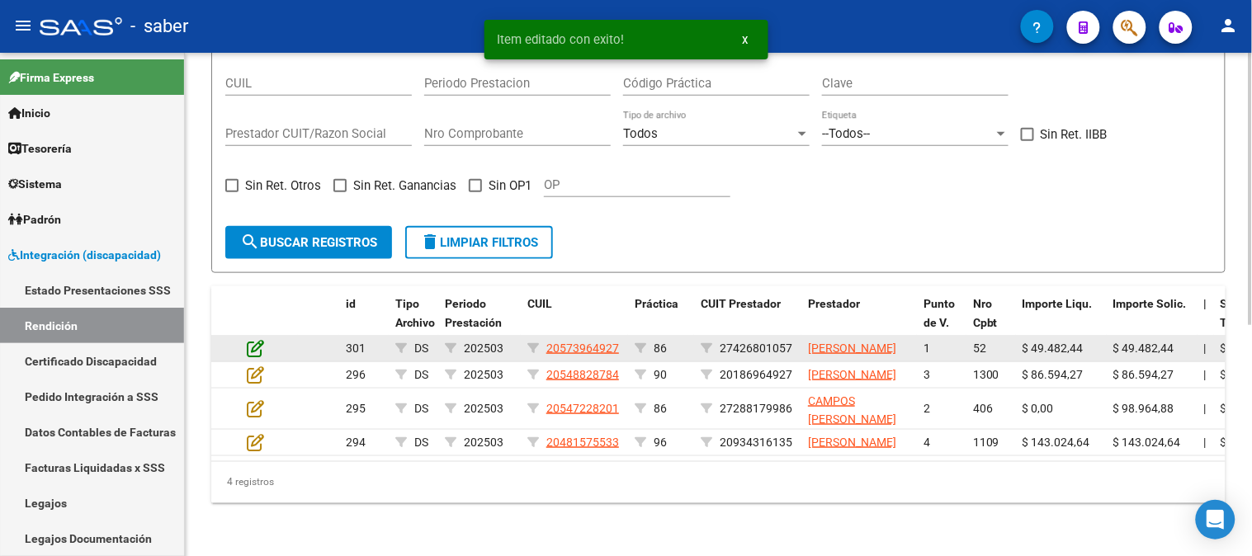
click at [264, 339] on icon at bounding box center [255, 348] width 17 height 18
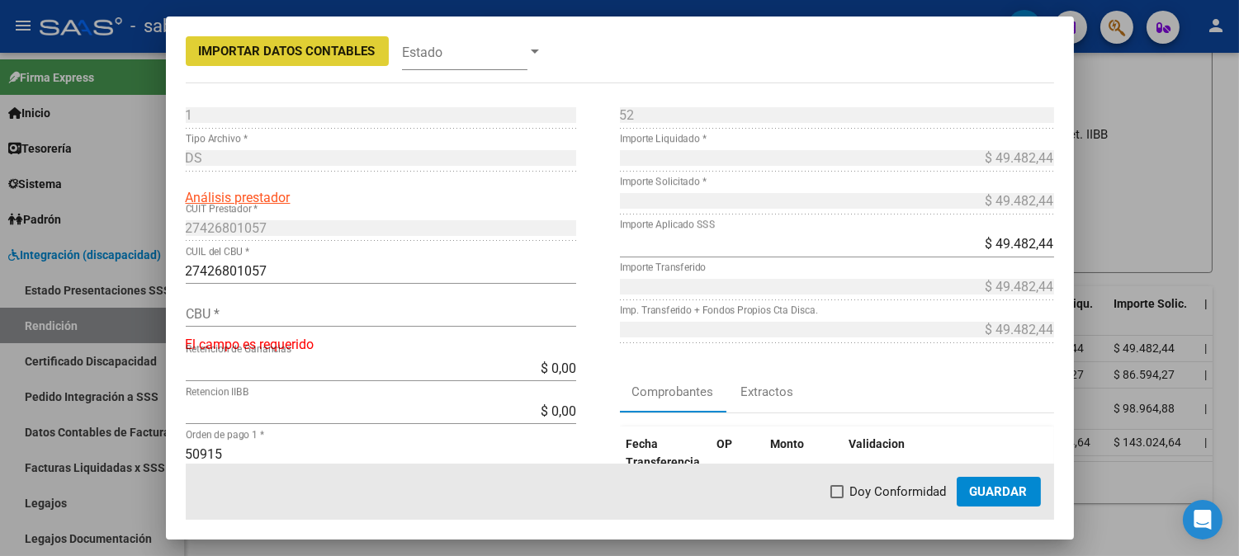
click at [235, 269] on input "27426801057" at bounding box center [381, 271] width 390 height 16
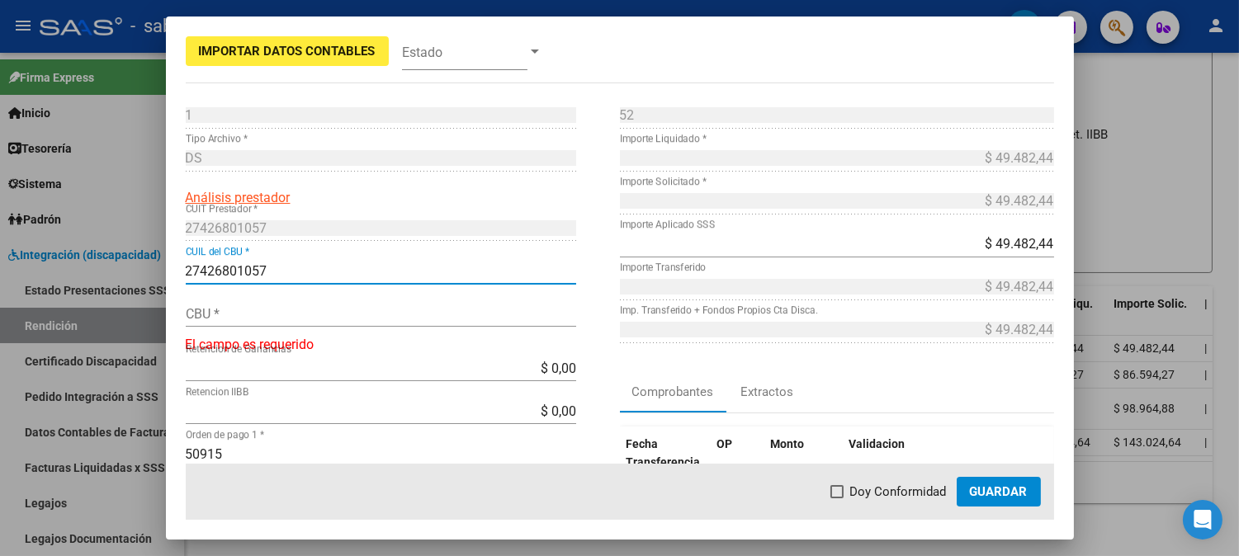
click at [235, 269] on input "27426801057" at bounding box center [381, 271] width 390 height 16
click at [301, 306] on input "CBU *" at bounding box center [381, 314] width 390 height 16
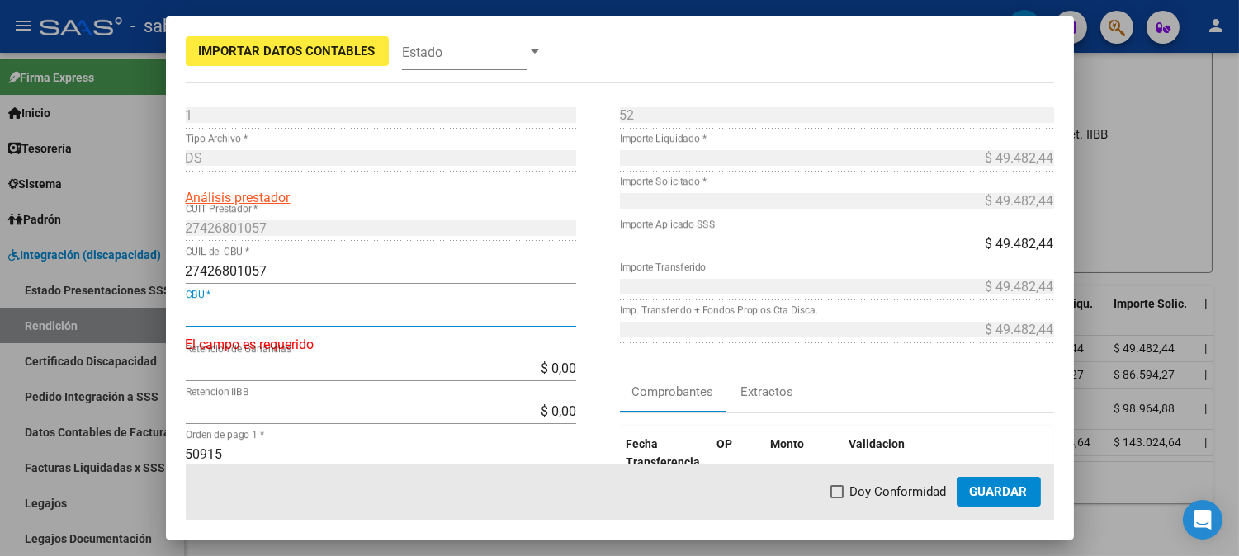
paste input "0140140603508855283058"
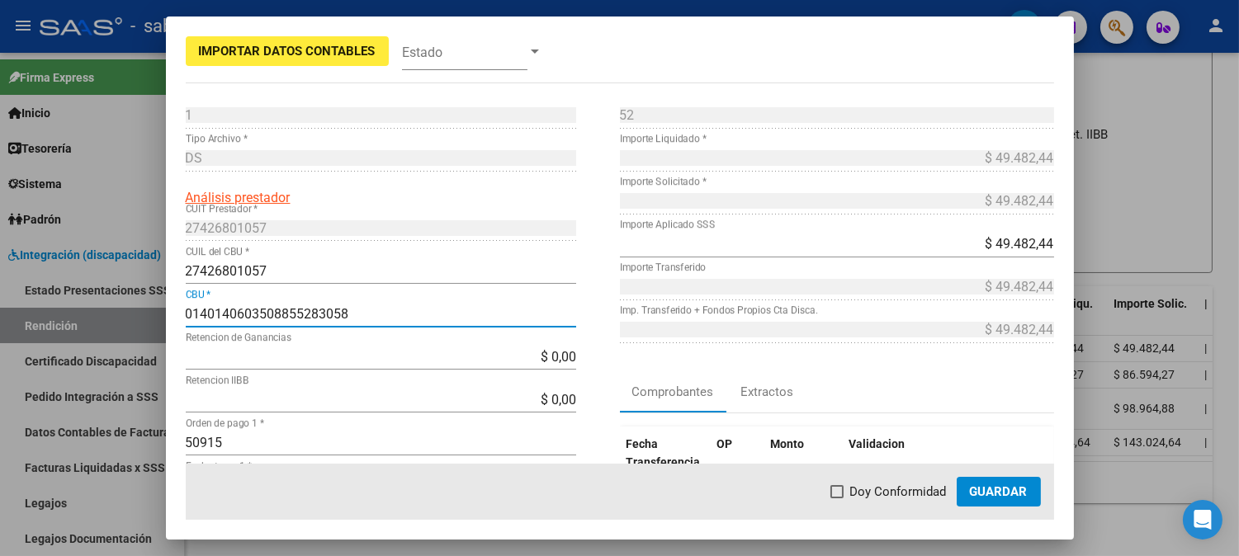
type input "0140140603508855283058"
click at [979, 484] on span "Guardar" at bounding box center [999, 491] width 58 height 15
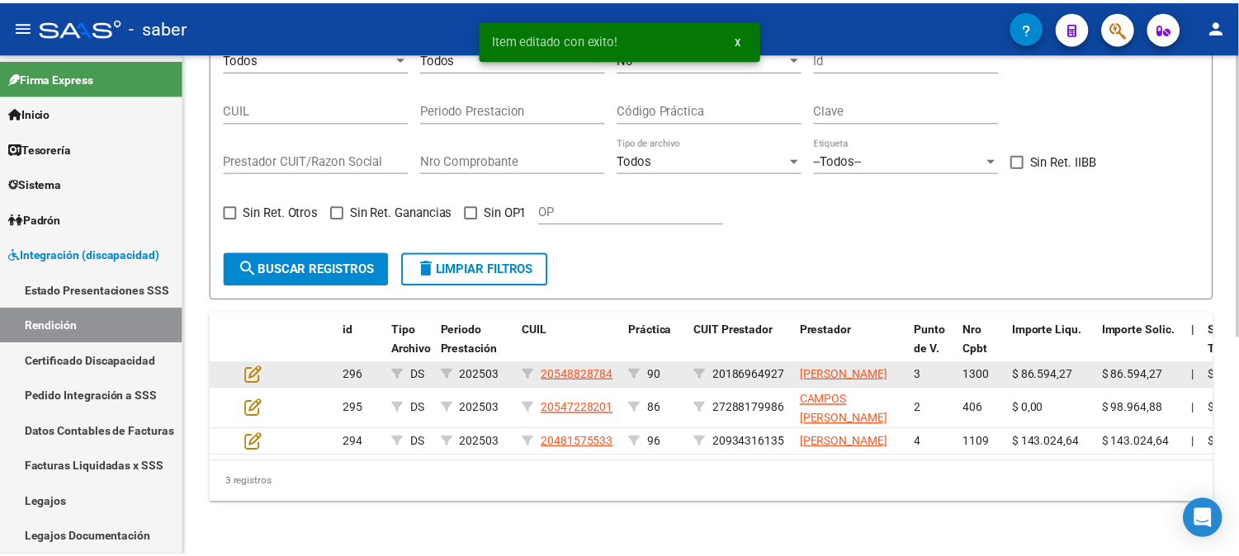
scroll to position [385, 0]
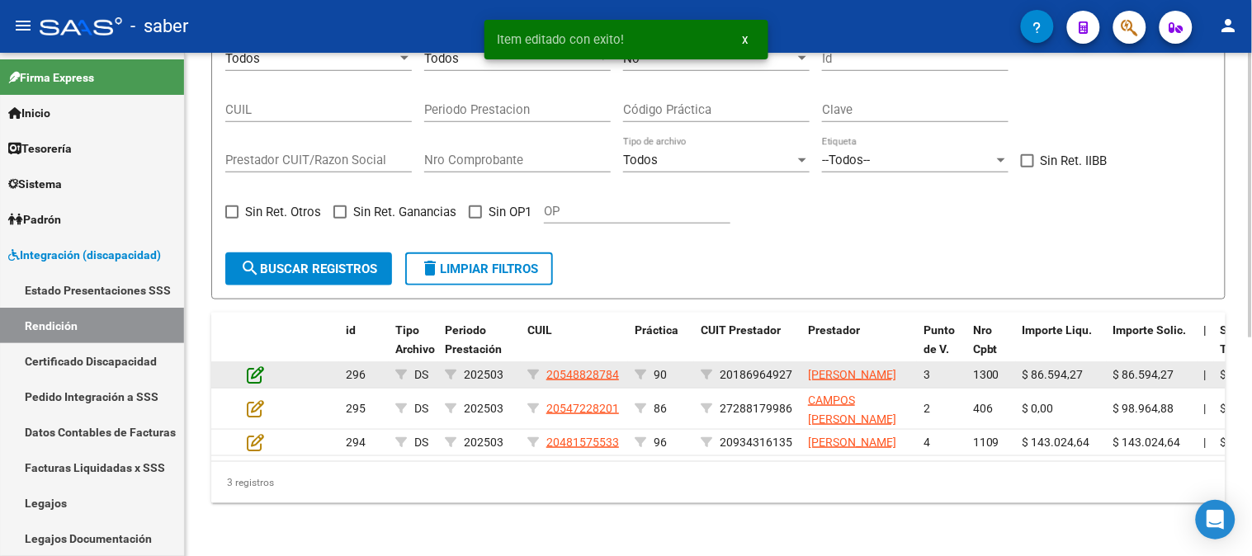
click at [258, 366] on icon at bounding box center [255, 375] width 17 height 18
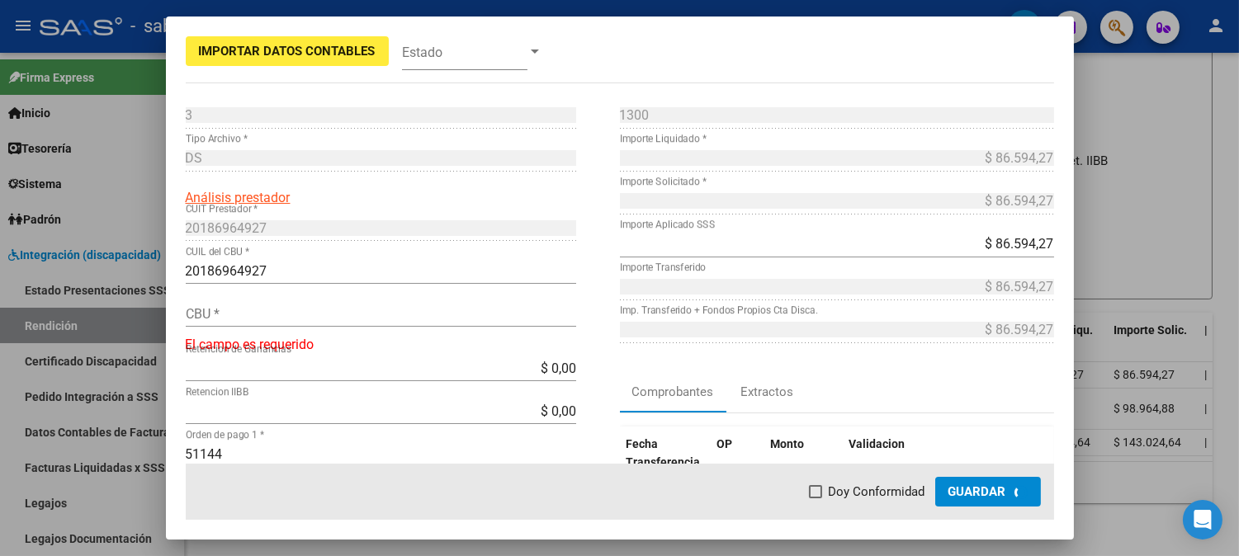
scroll to position [416, 0]
type input "2990098709810290700017"
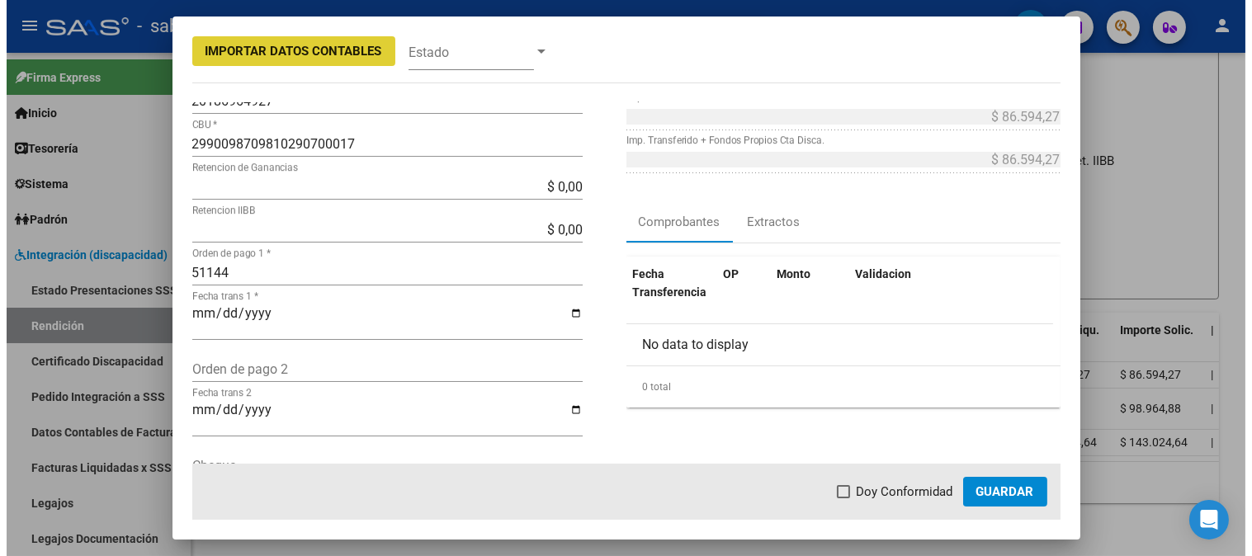
scroll to position [183, 0]
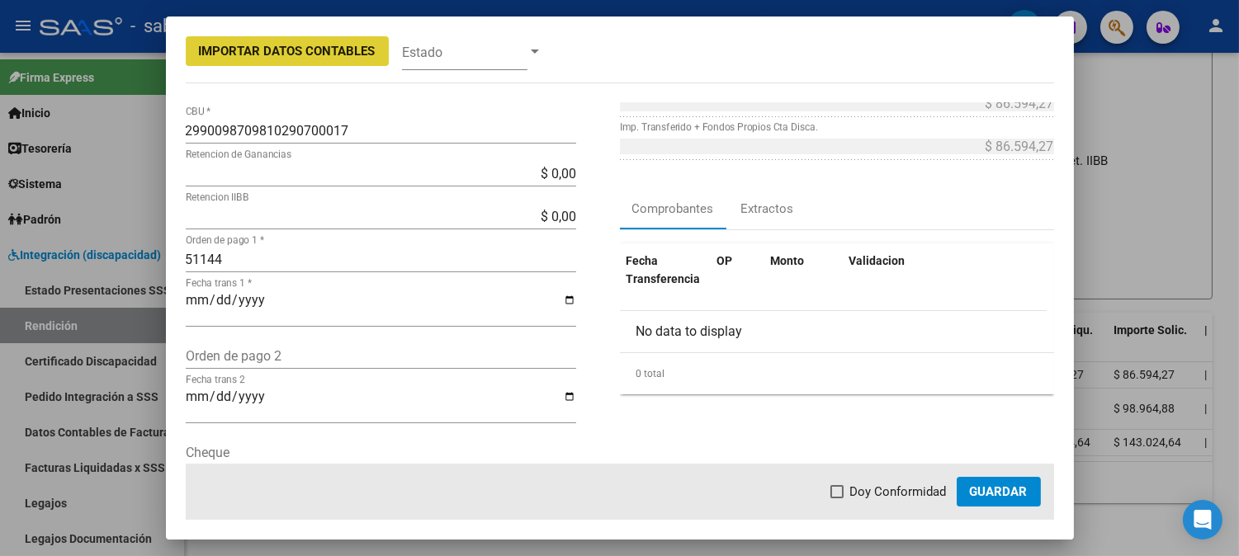
click at [1002, 488] on span "Guardar" at bounding box center [999, 491] width 58 height 15
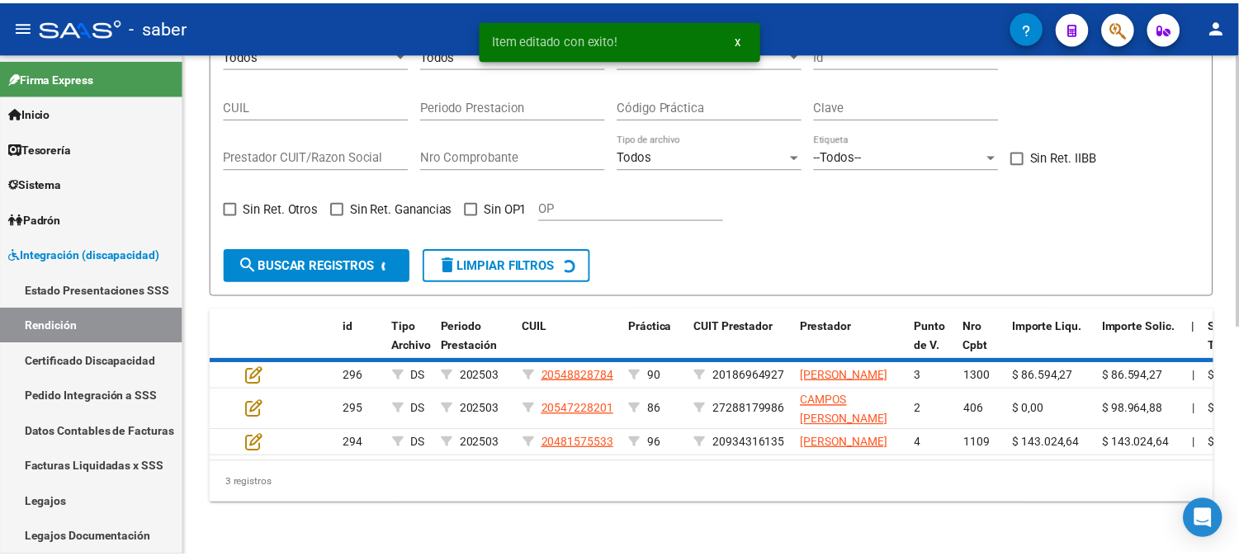
scroll to position [344, 0]
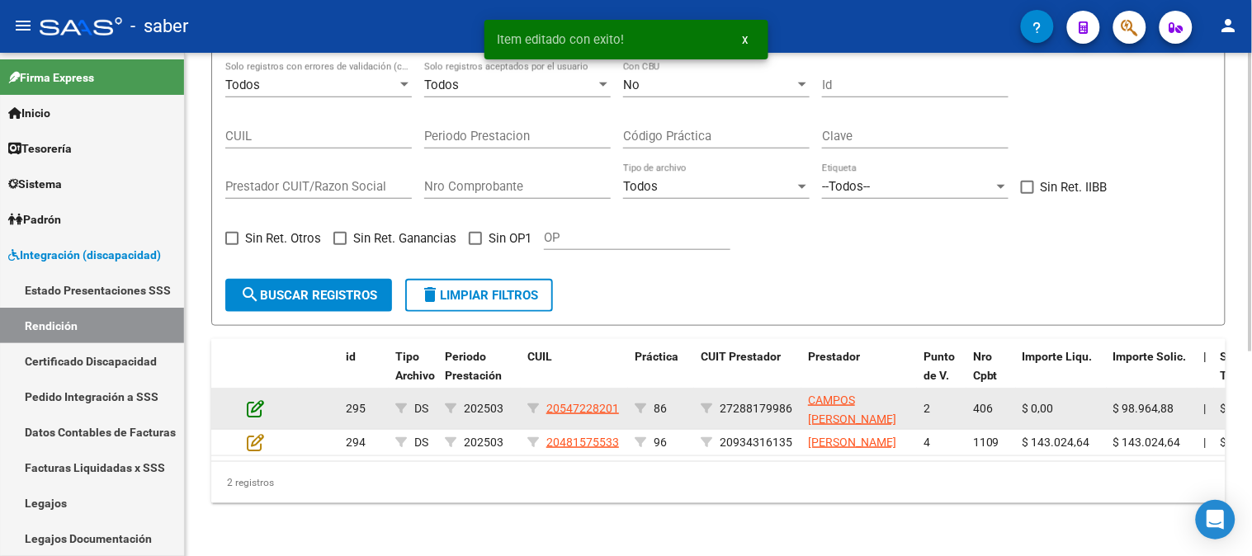
click at [253, 399] on icon at bounding box center [255, 408] width 17 height 18
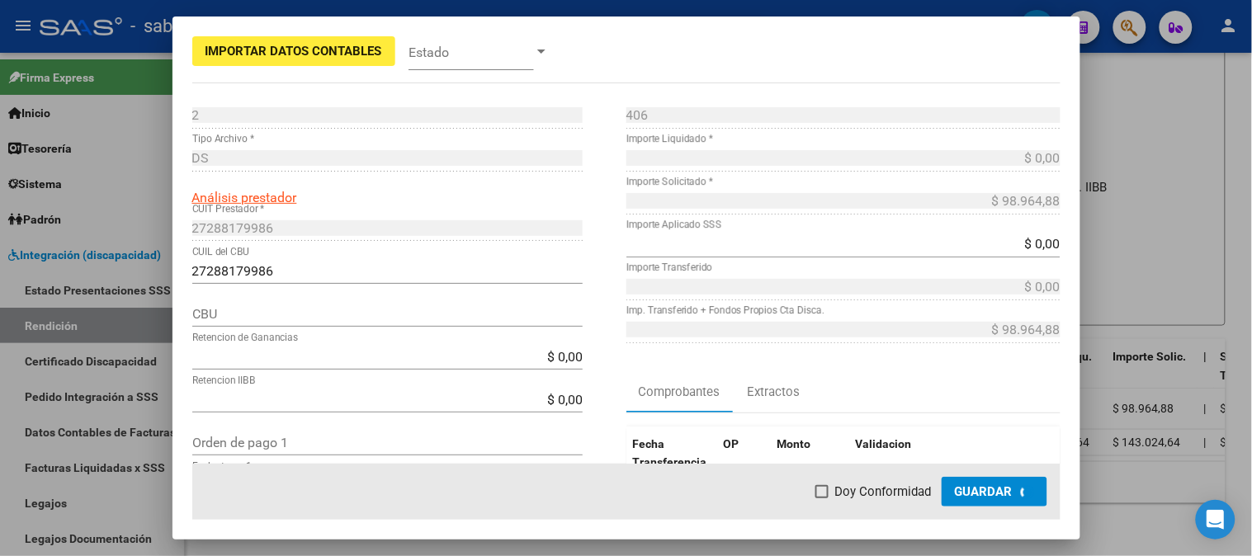
scroll to position [375, 0]
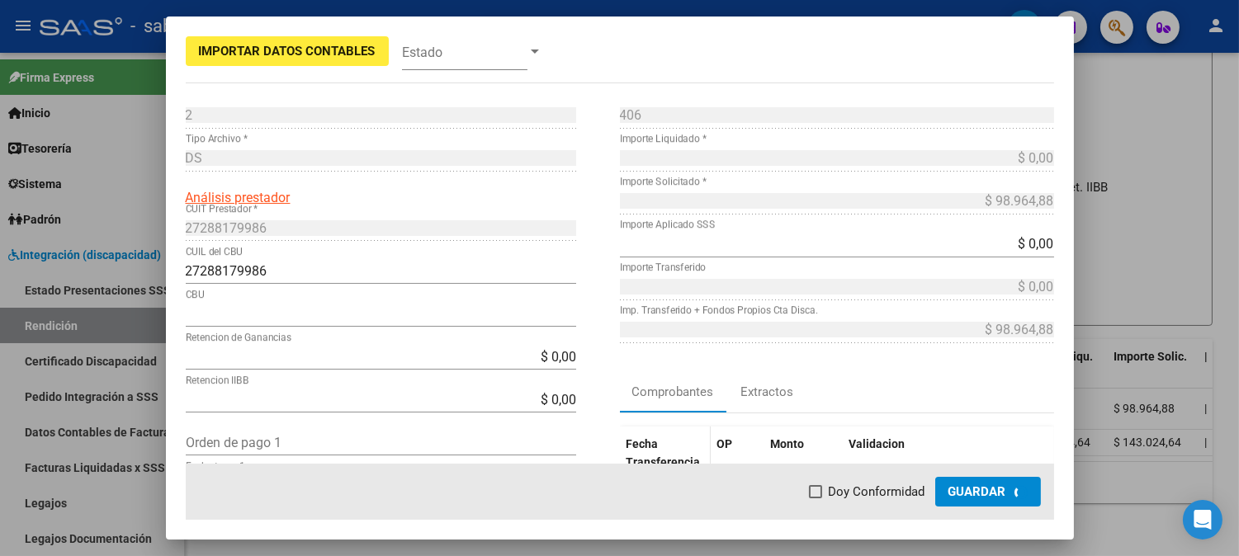
type input "0140024303502656034989"
click at [1008, 484] on span "Guardar" at bounding box center [999, 491] width 58 height 15
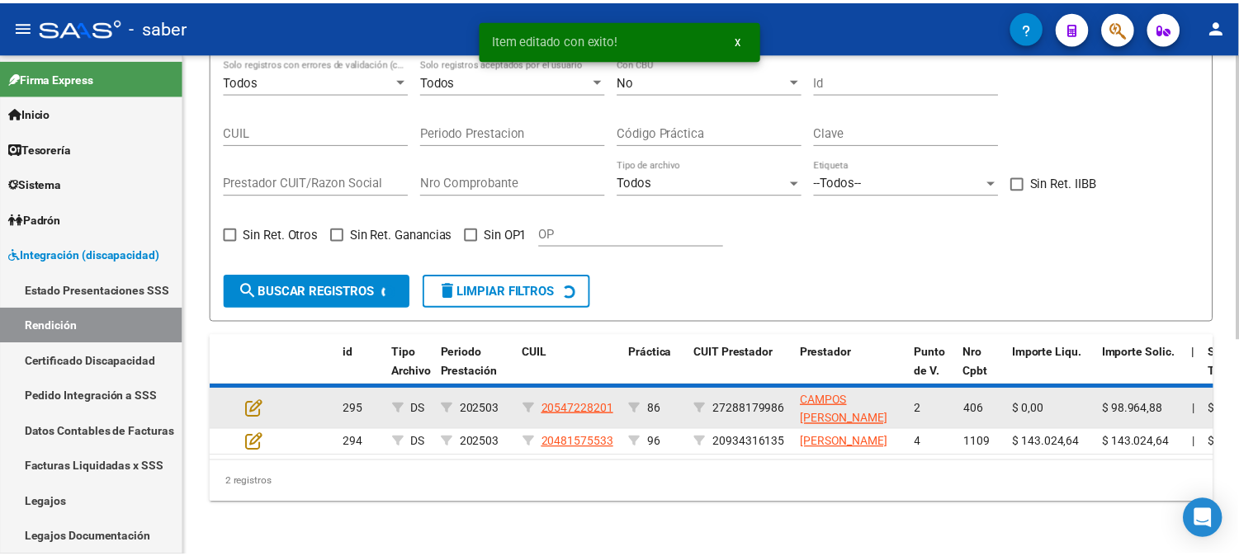
scroll to position [303, 0]
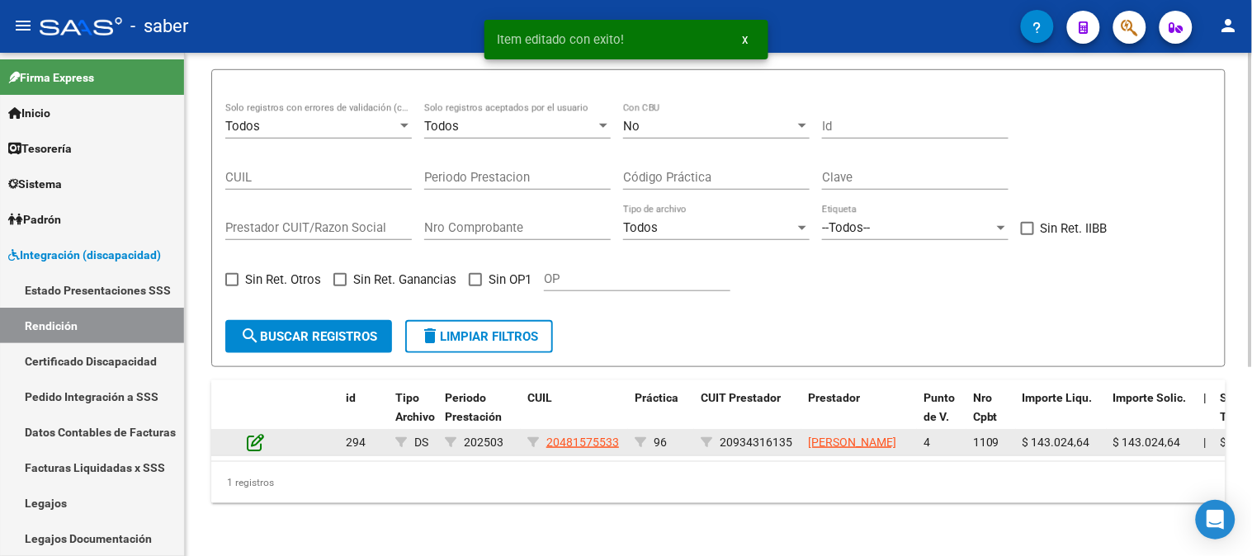
click at [253, 433] on icon at bounding box center [255, 442] width 17 height 18
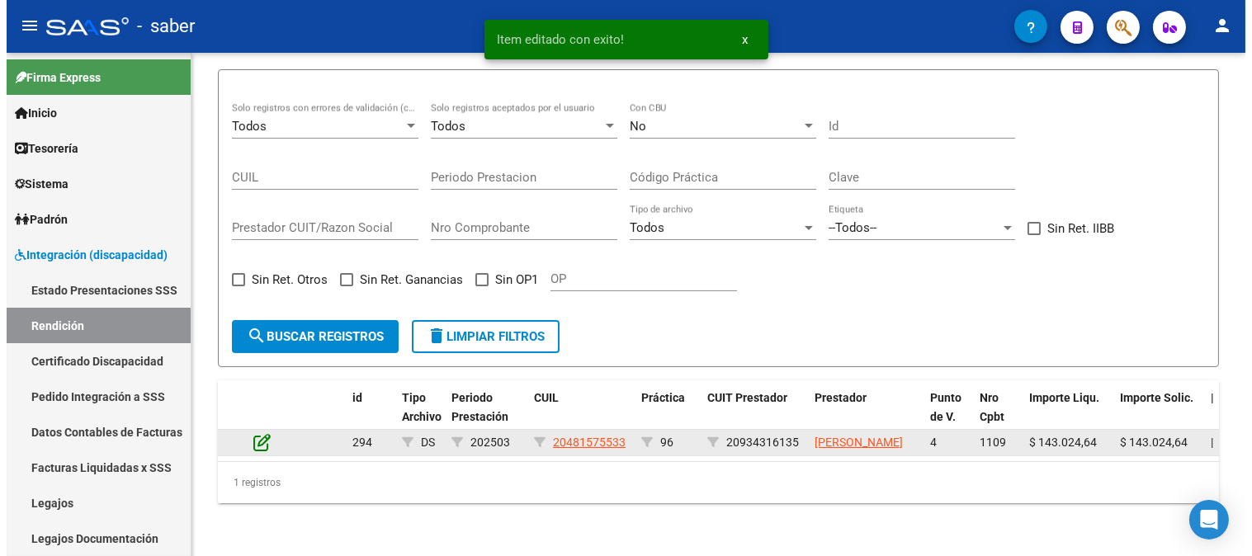
scroll to position [333, 0]
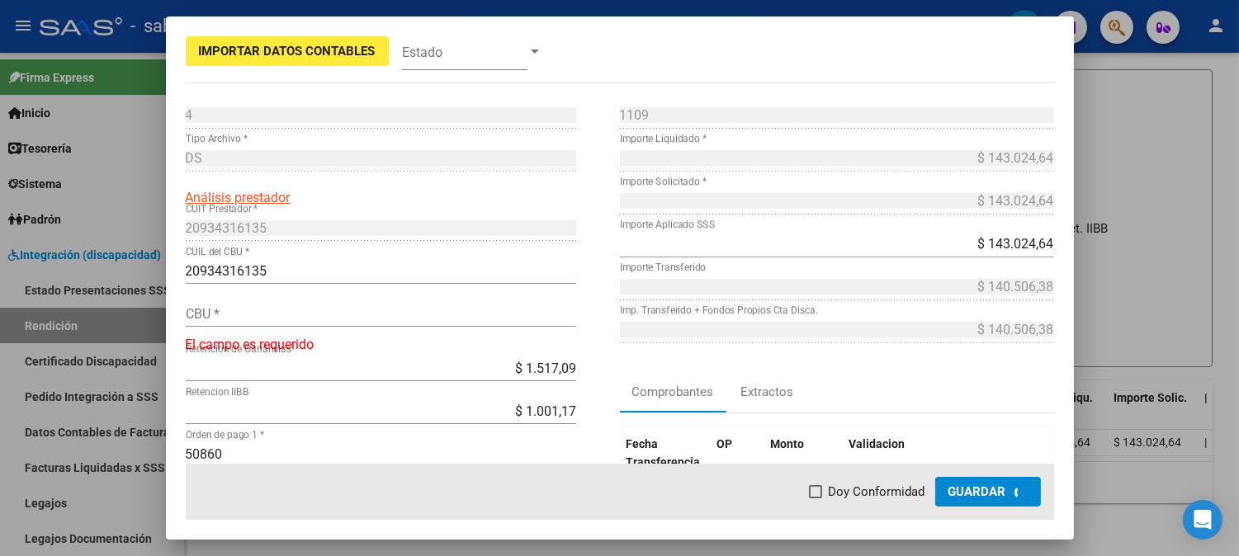
type input "1910062955006201275696"
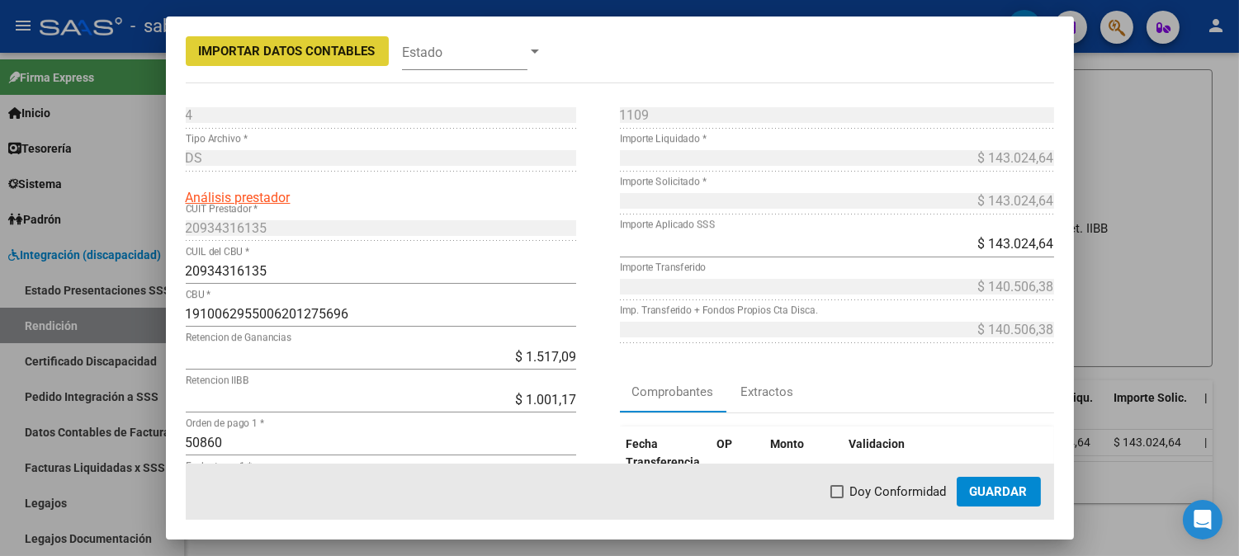
click at [1000, 491] on span "Guardar" at bounding box center [999, 491] width 58 height 15
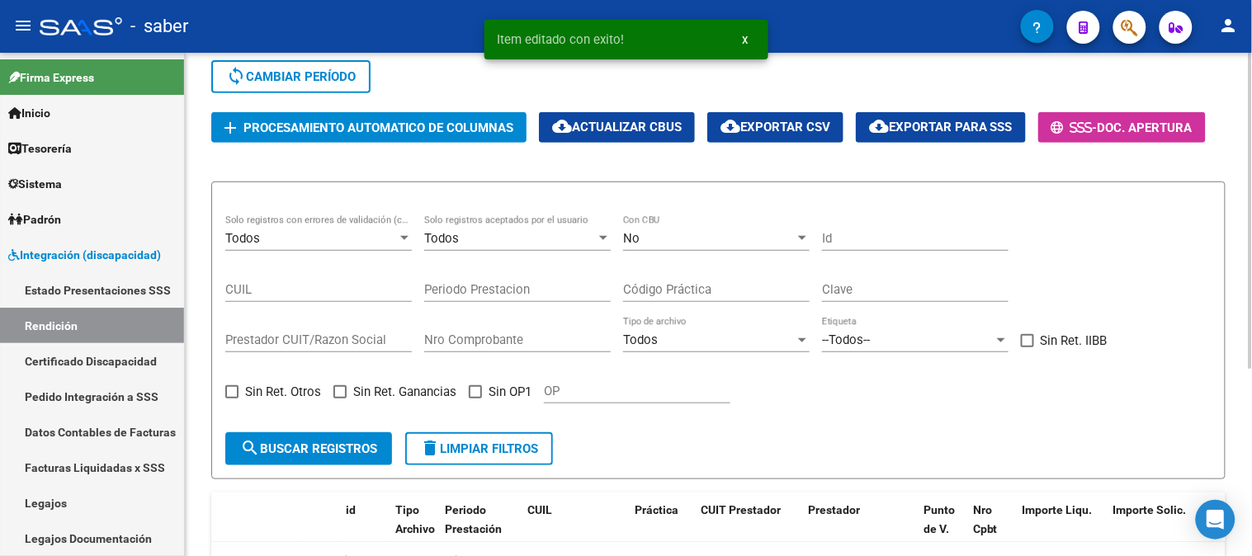
scroll to position [207, 0]
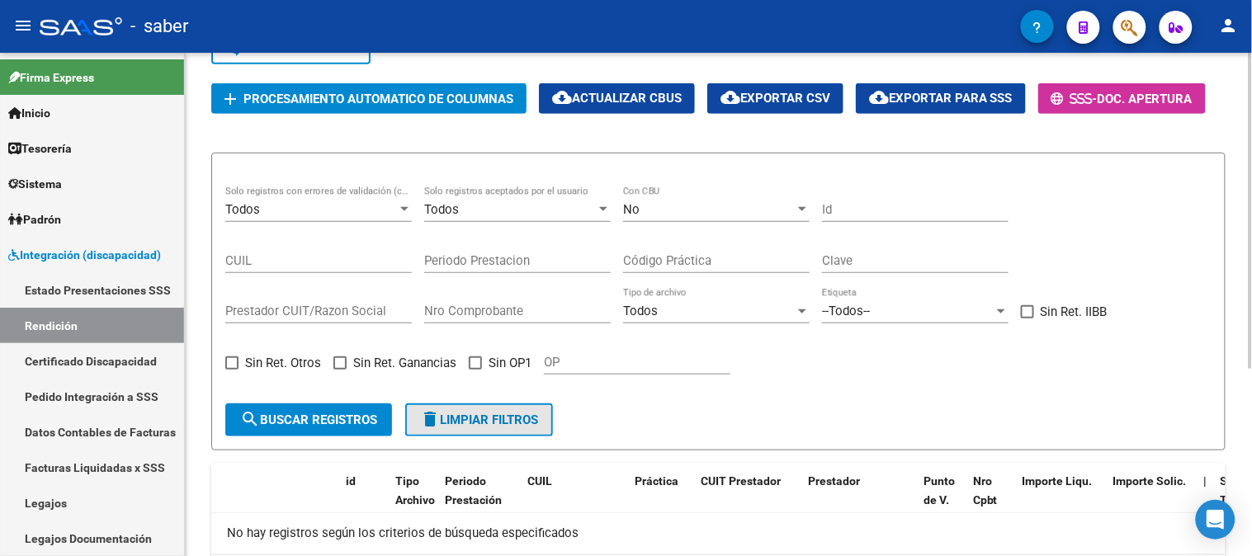
click at [510, 423] on span "delete Limpiar filtros" at bounding box center [479, 420] width 118 height 15
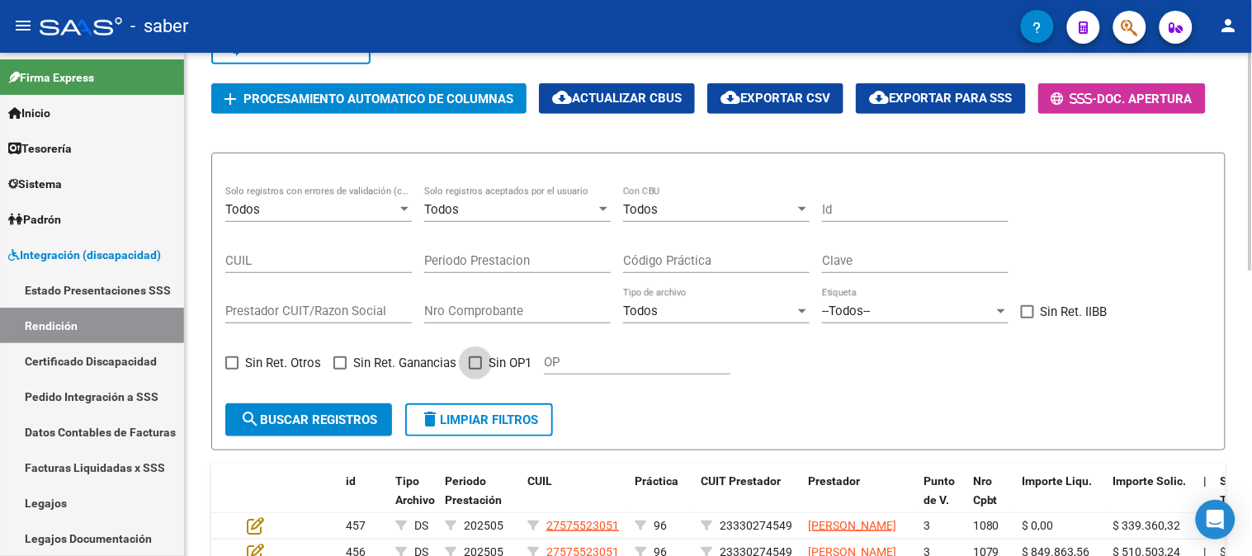
click at [475, 361] on span at bounding box center [475, 363] width 13 height 13
click at [475, 370] on input "Sin OP1" at bounding box center [475, 370] width 1 height 1
checkbox input "true"
click at [310, 418] on span "search Buscar registros" at bounding box center [308, 420] width 137 height 15
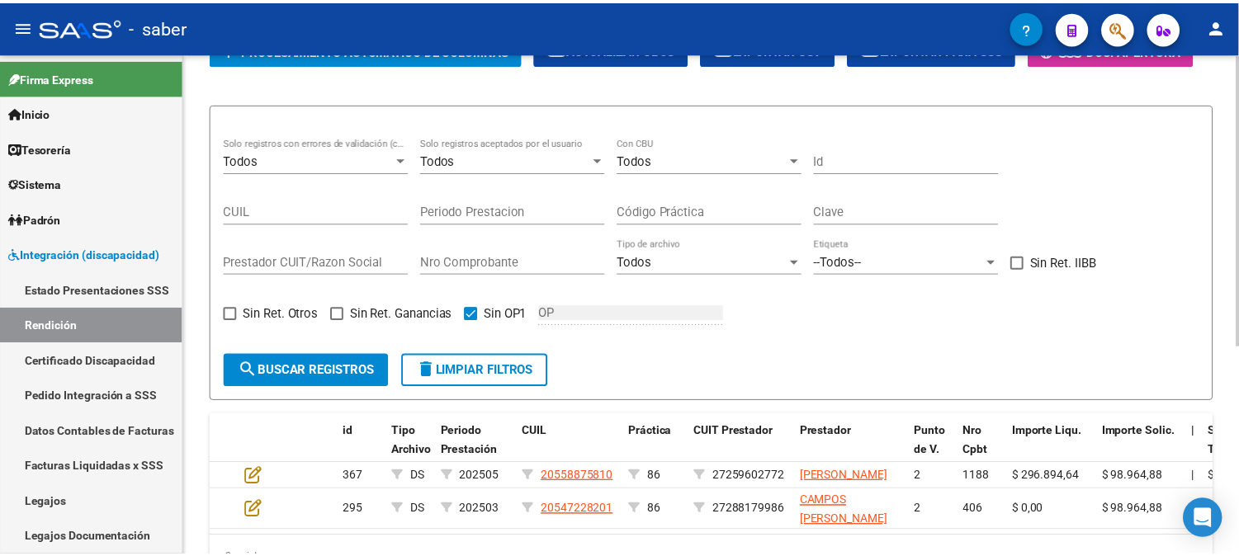
scroll to position [299, 0]
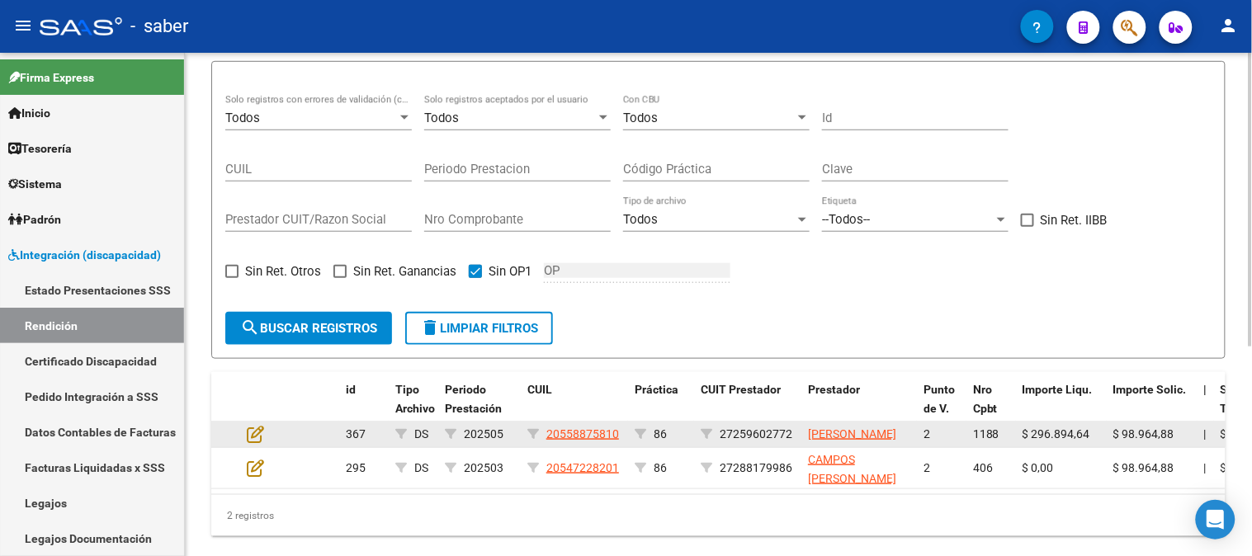
click at [740, 441] on span "27259602772" at bounding box center [756, 433] width 73 height 13
copy span "27259602772"
click at [260, 437] on icon at bounding box center [255, 434] width 17 height 18
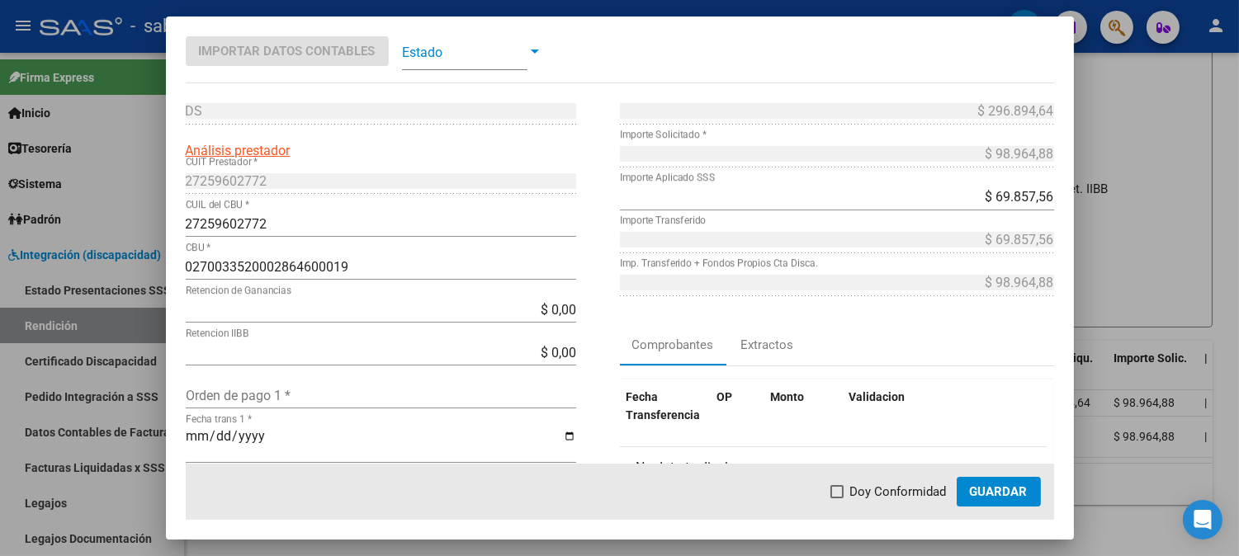
scroll to position [92, 0]
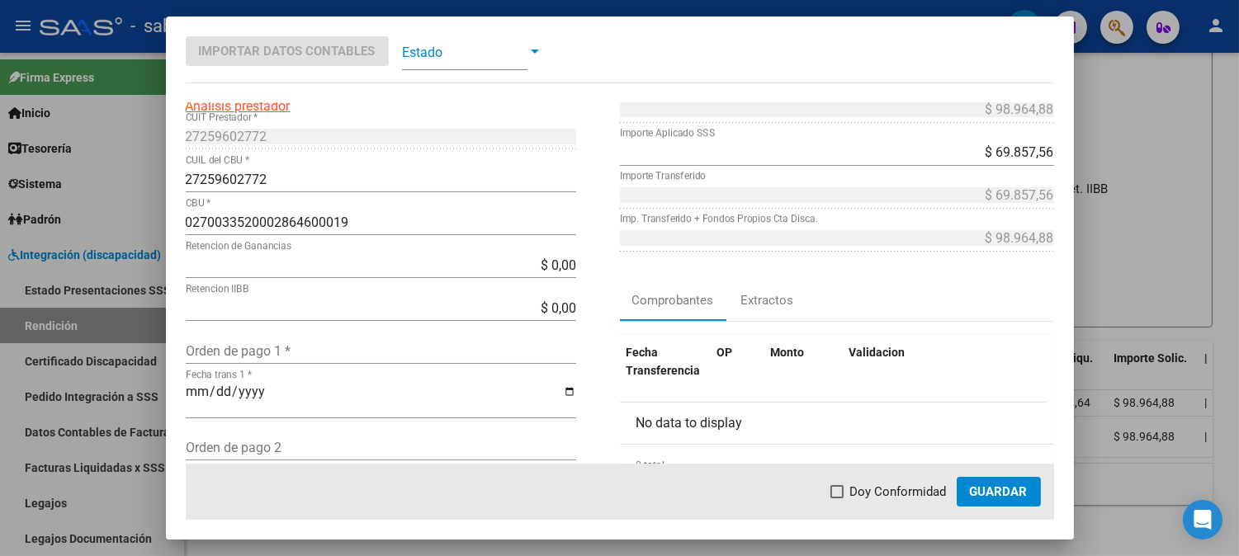
click at [427, 352] on input "Orden de pago 1 *" at bounding box center [381, 351] width 390 height 16
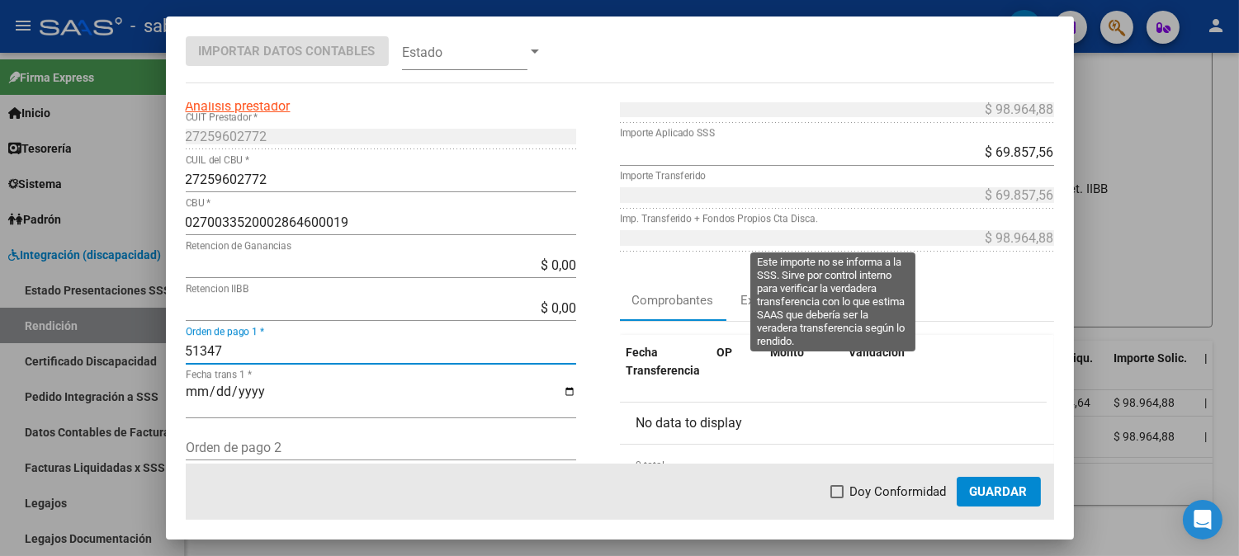
type input "51347"
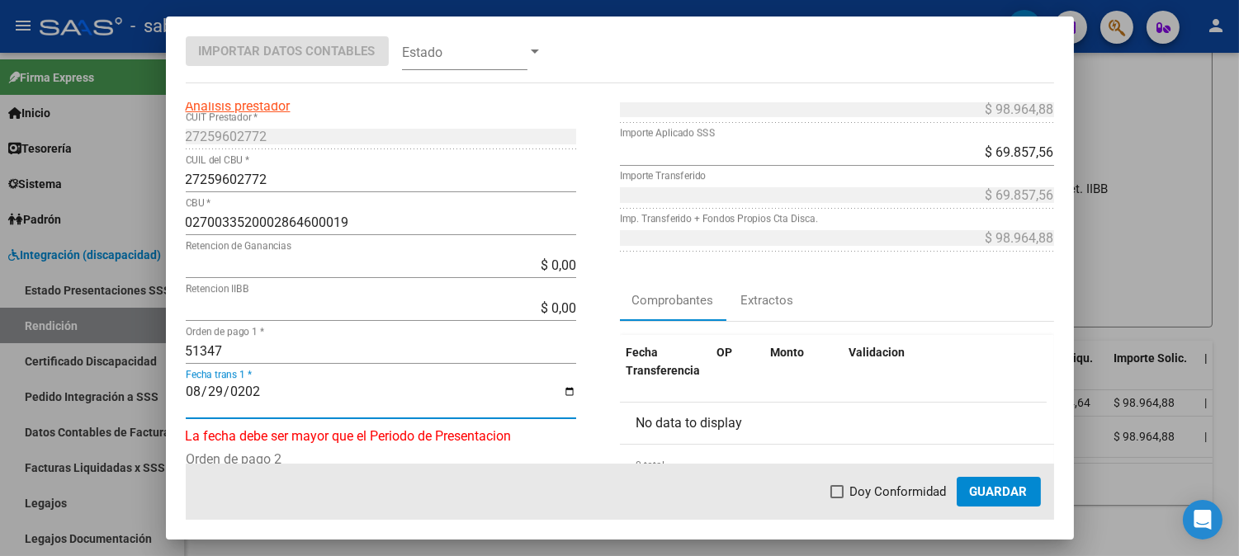
type input "[DATE]"
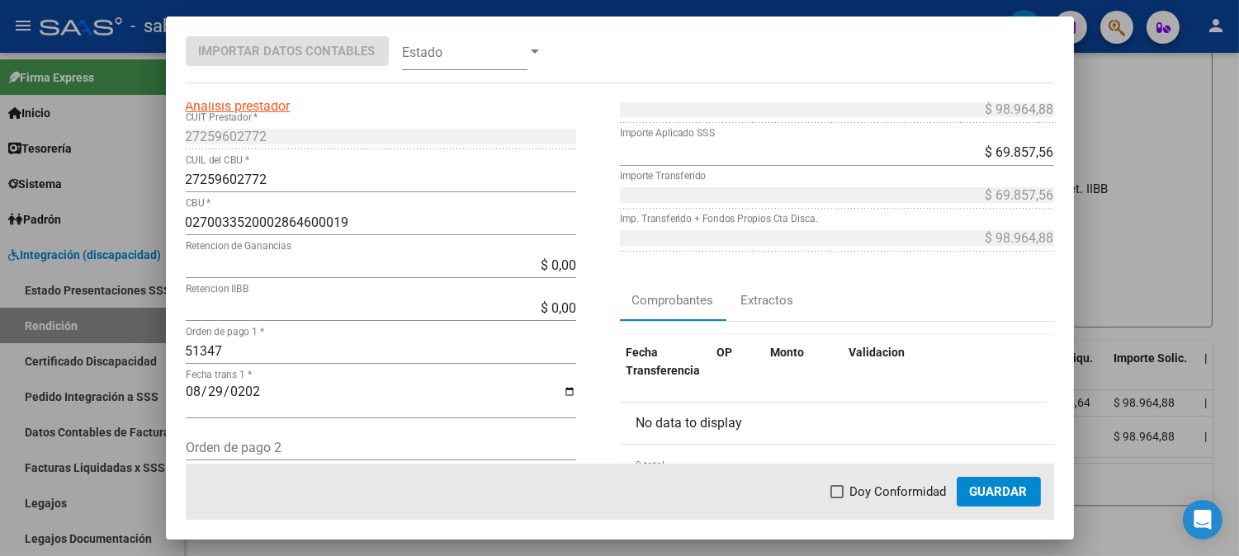
click at [564, 304] on input "$ 0,00" at bounding box center [381, 308] width 390 height 16
type input "$ 79,17"
type input "$ 69.778,39"
type input "$ 98.885,71"
type input "$ 7.917,19"
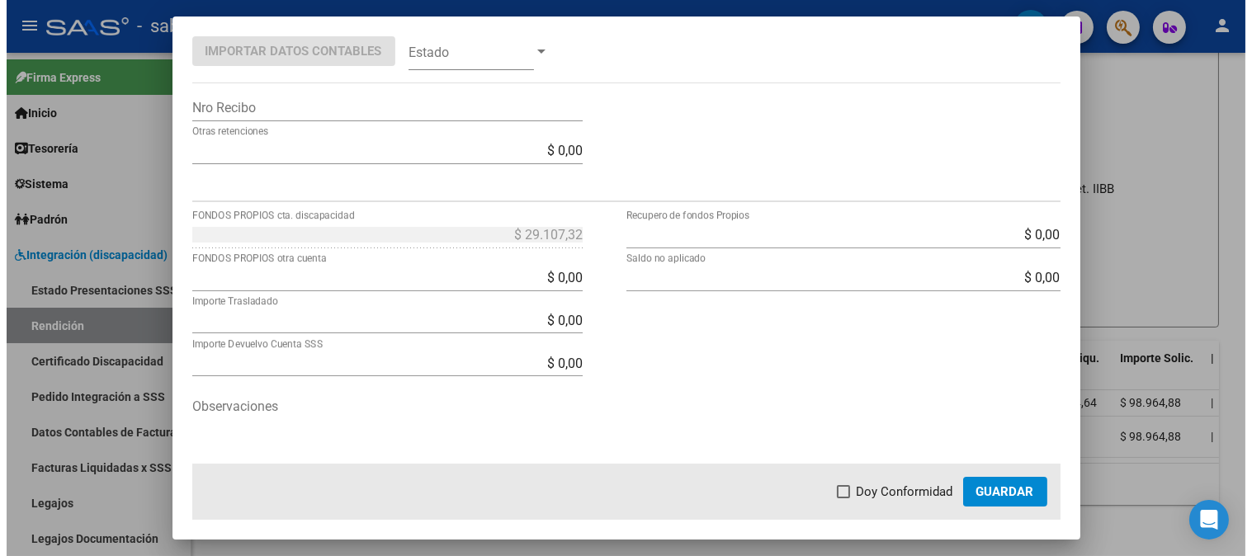
scroll to position [606, 0]
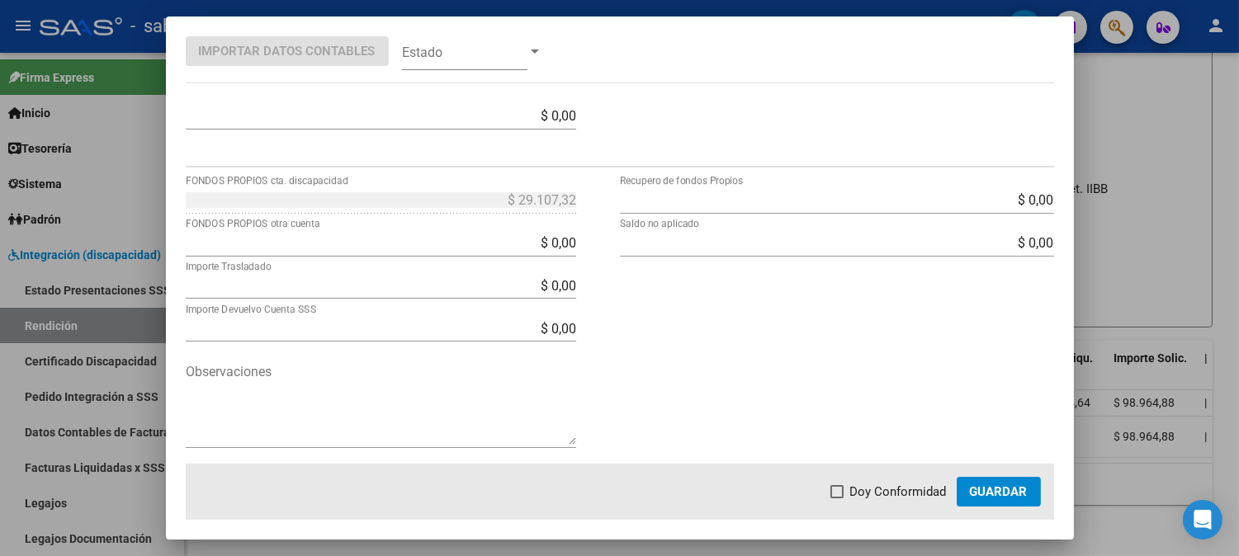
type input "$ 61.940,37"
type input "$ 91.047,69"
click at [1013, 487] on span "Guardar" at bounding box center [999, 491] width 58 height 15
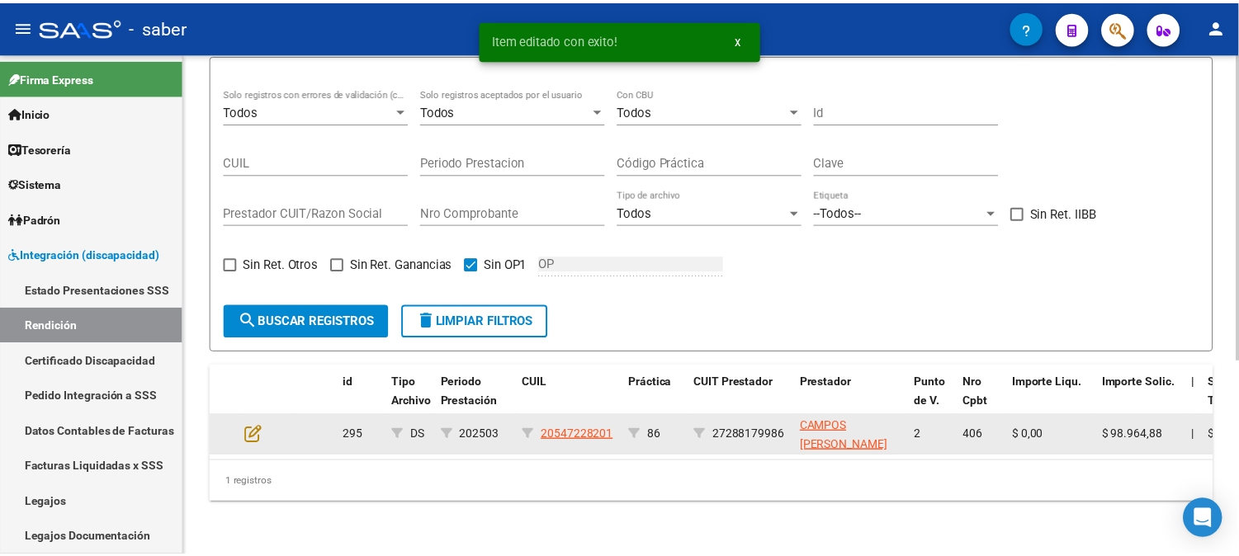
scroll to position [299, 0]
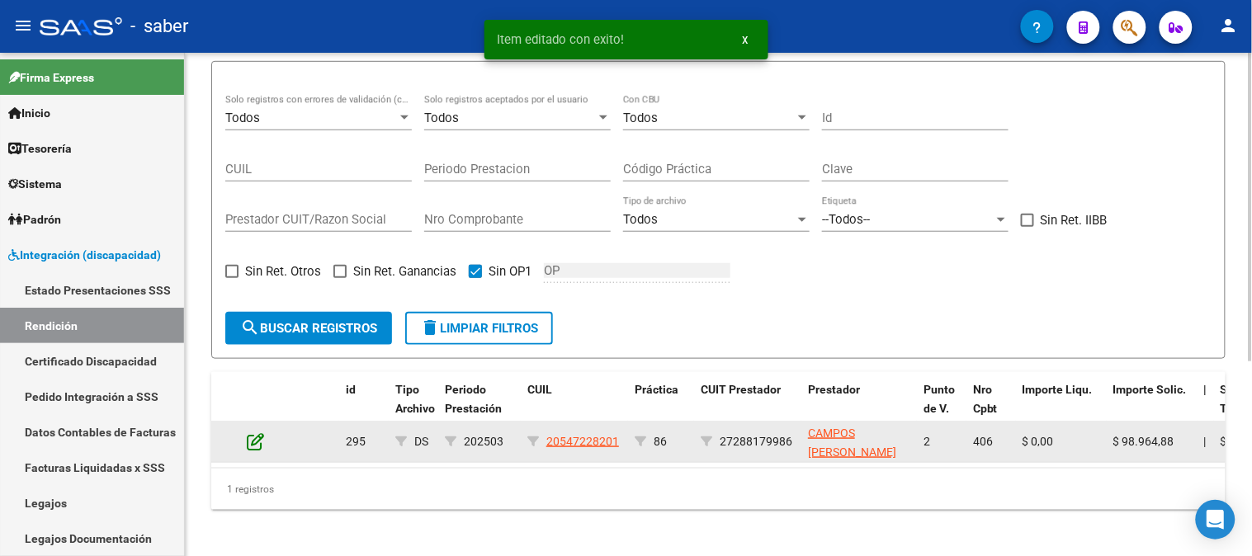
click at [253, 439] on icon at bounding box center [255, 441] width 17 height 18
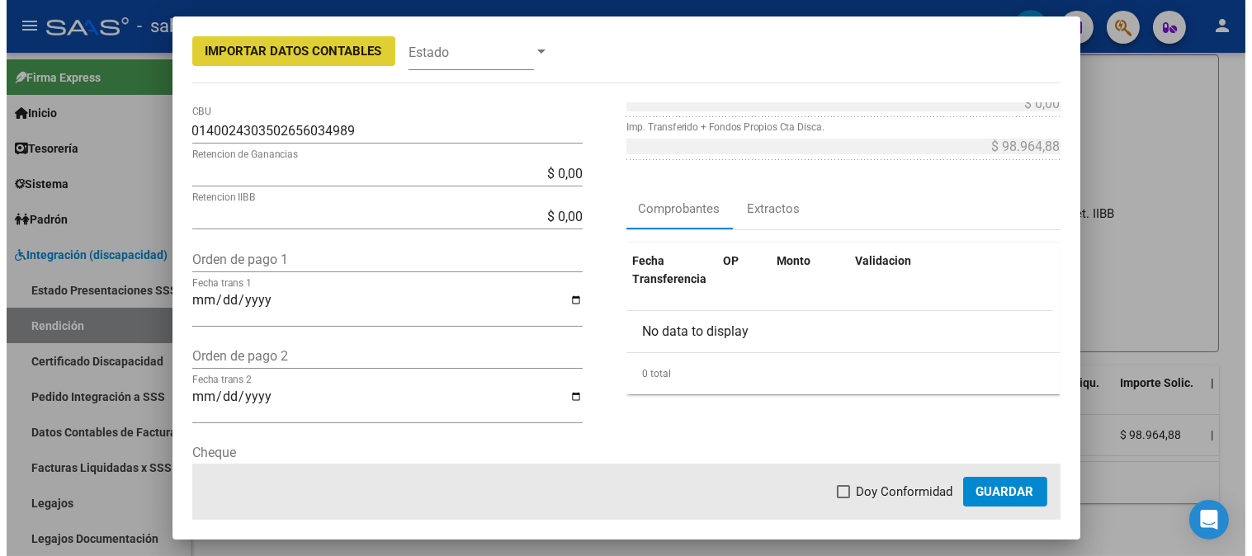
scroll to position [0, 0]
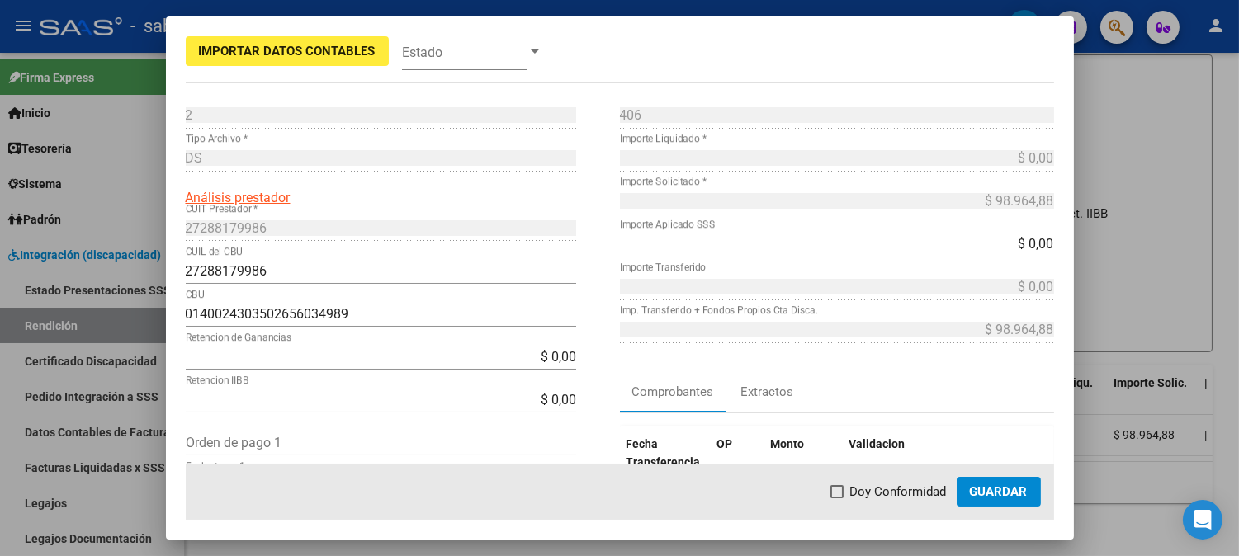
click at [1142, 256] on div at bounding box center [619, 278] width 1239 height 556
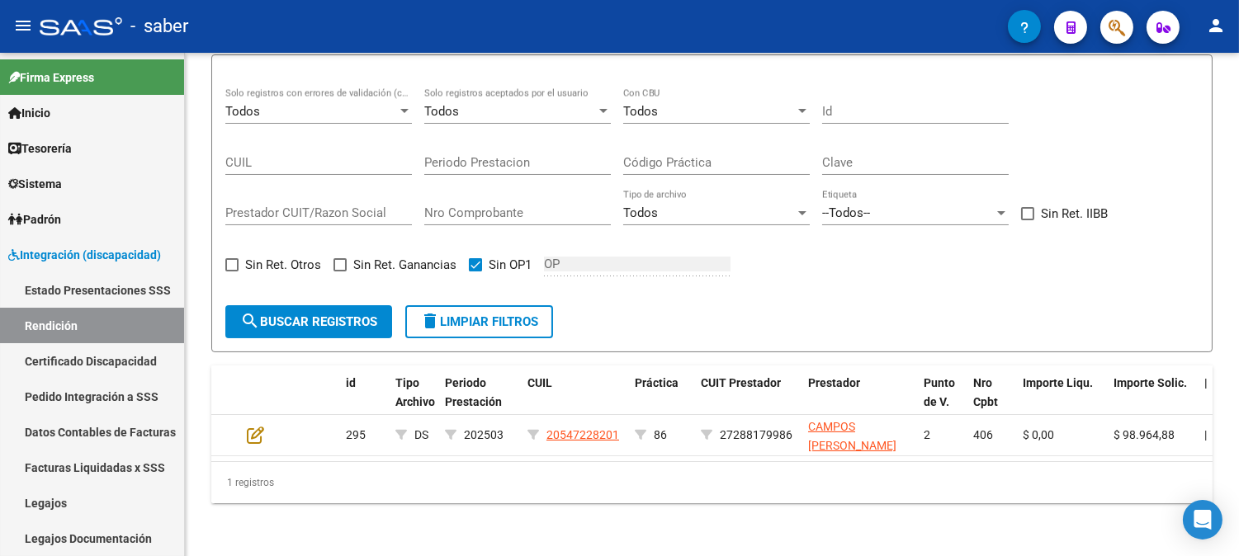
scroll to position [299, 0]
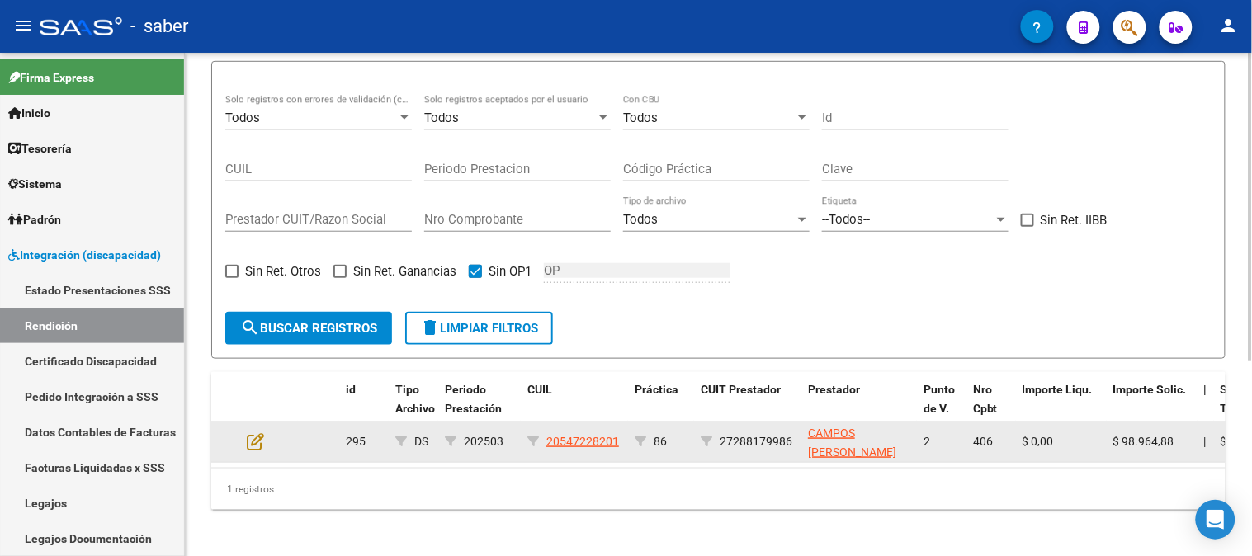
click at [768, 435] on span "27288179986" at bounding box center [756, 441] width 73 height 13
copy span "27288179986"
click at [253, 437] on icon at bounding box center [255, 441] width 17 height 18
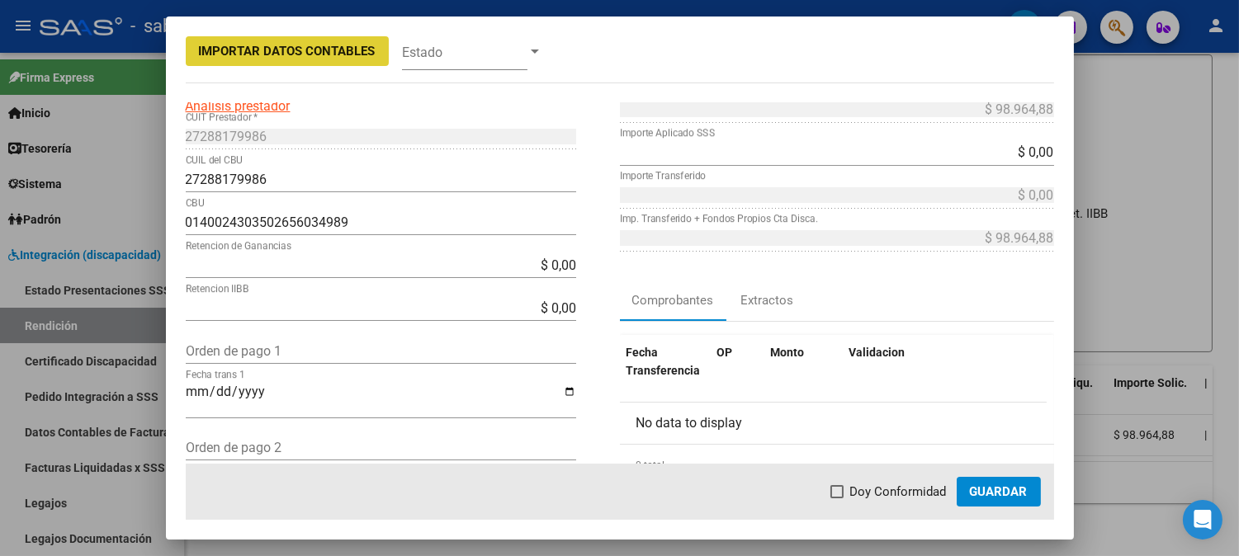
scroll to position [183, 0]
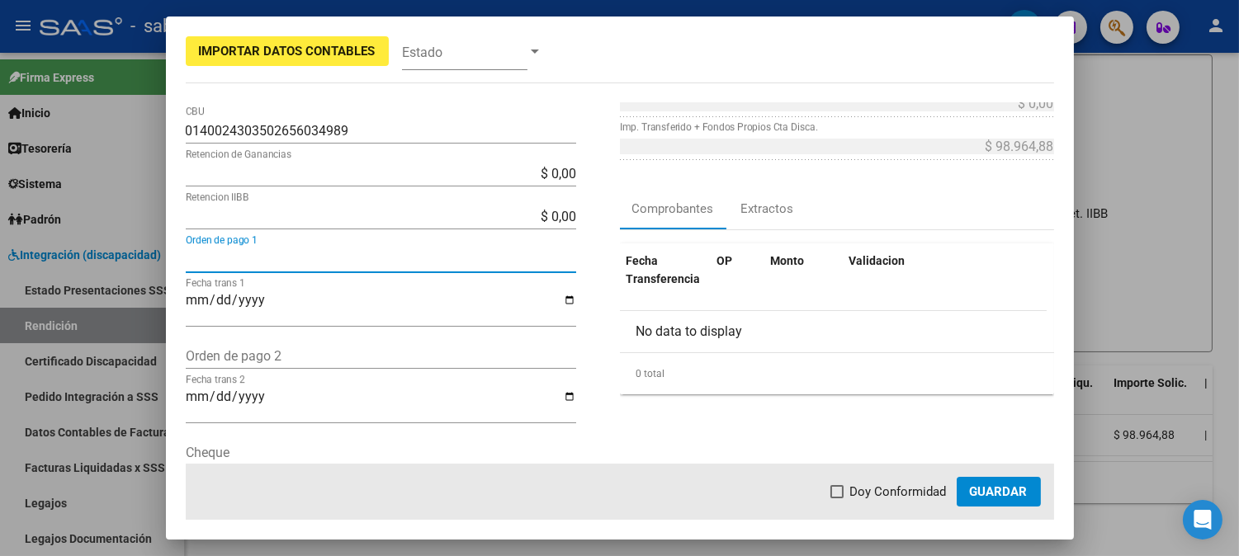
click at [235, 253] on input "Orden de pago 1" at bounding box center [381, 260] width 390 height 16
type input "51159"
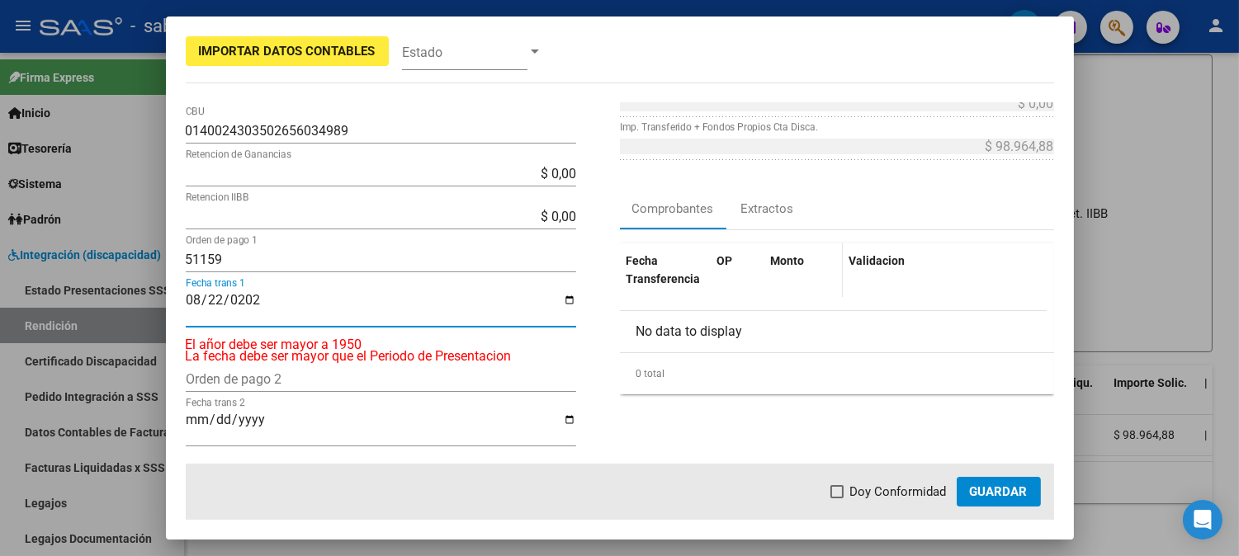
type input "[DATE]"
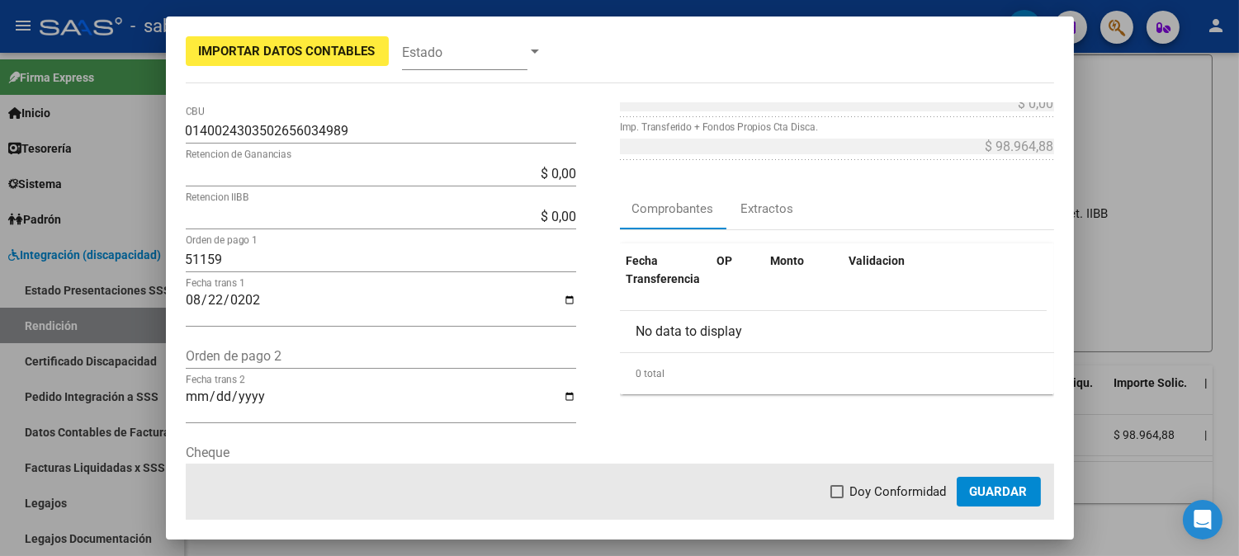
click at [570, 218] on app-form-text-field "$ 0,00 Retencion IIBB" at bounding box center [388, 217] width 404 height 16
click at [569, 171] on input "$ 0,00" at bounding box center [381, 174] width 390 height 16
type input "$ 635,90"
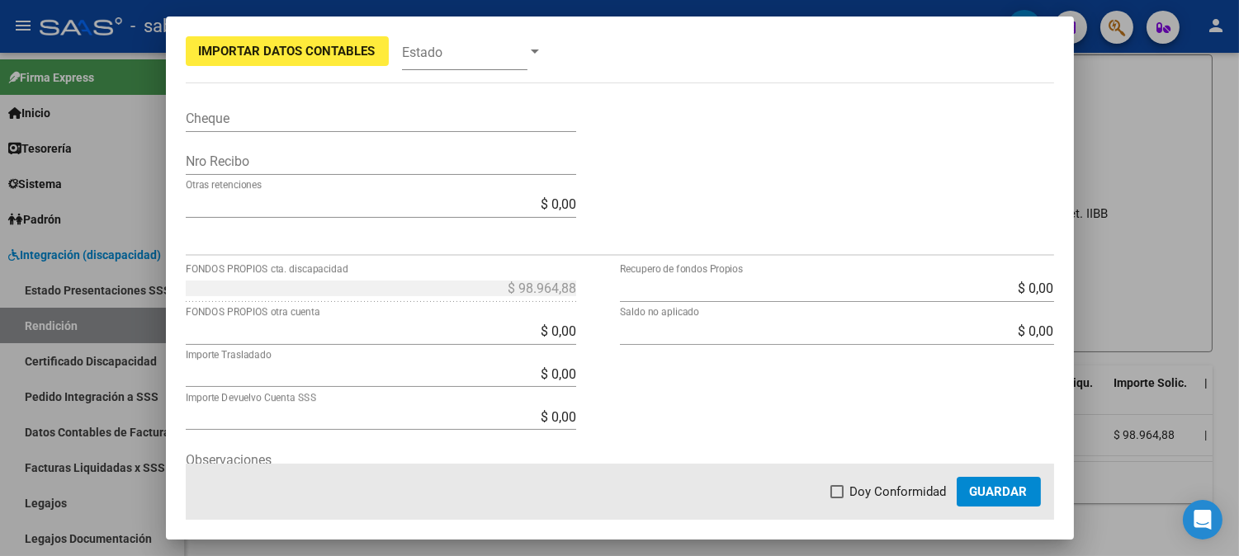
scroll to position [550, 0]
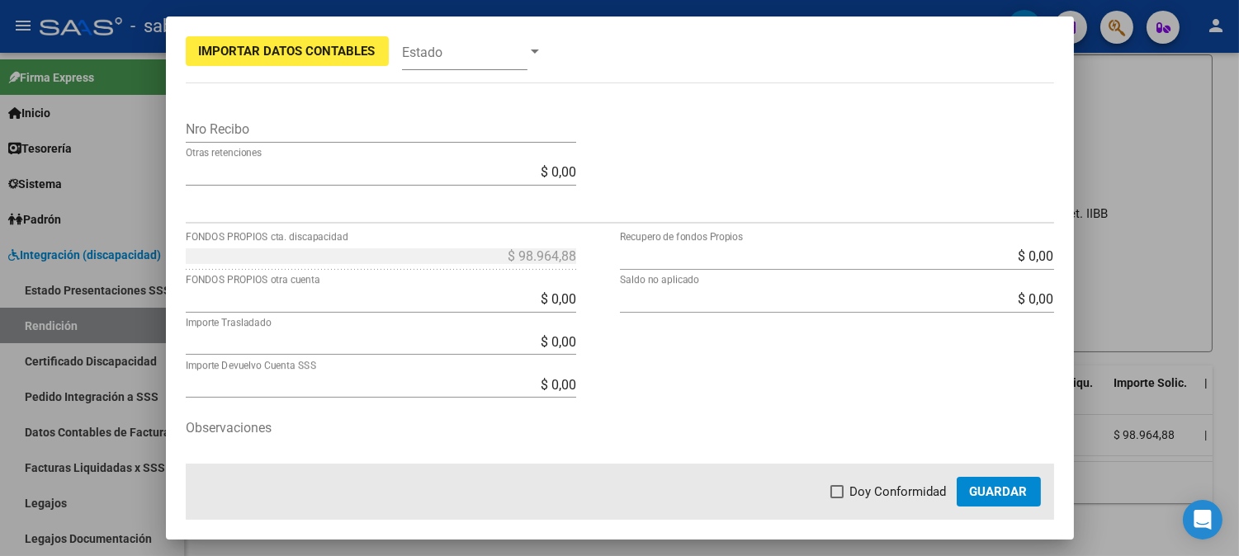
type input "-$ 635,90"
type input "$ 98.328,98"
click at [989, 490] on span "Guardar" at bounding box center [999, 491] width 58 height 15
click at [993, 507] on mat-dialog-actions "Doy Conformidad Guardar" at bounding box center [620, 492] width 868 height 56
click at [995, 494] on span "Guardar" at bounding box center [999, 491] width 58 height 15
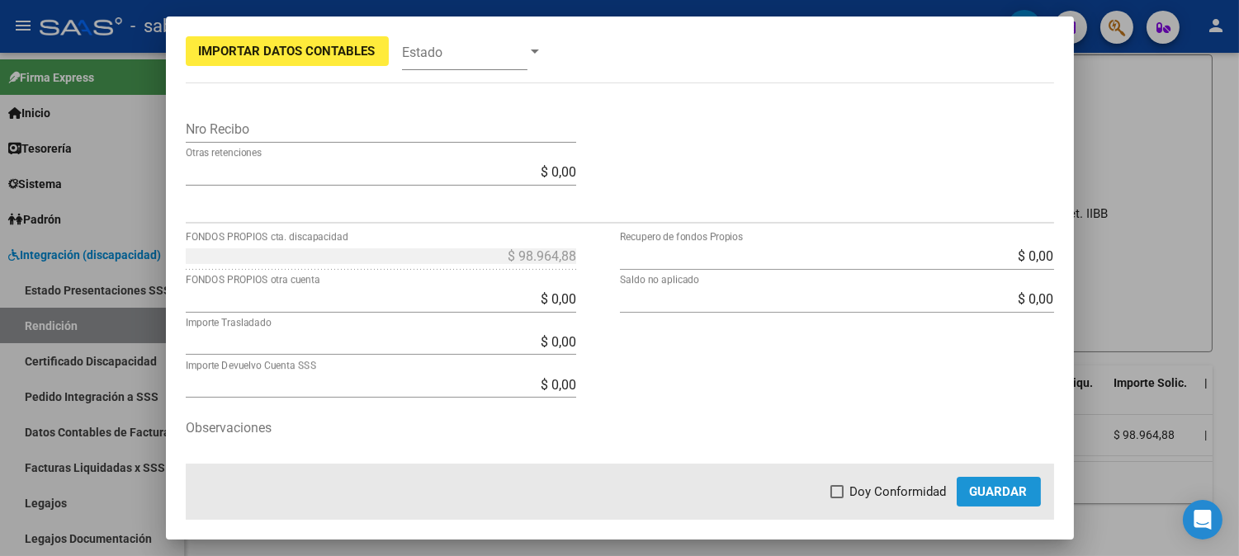
click at [989, 492] on span "Guardar" at bounding box center [999, 491] width 58 height 15
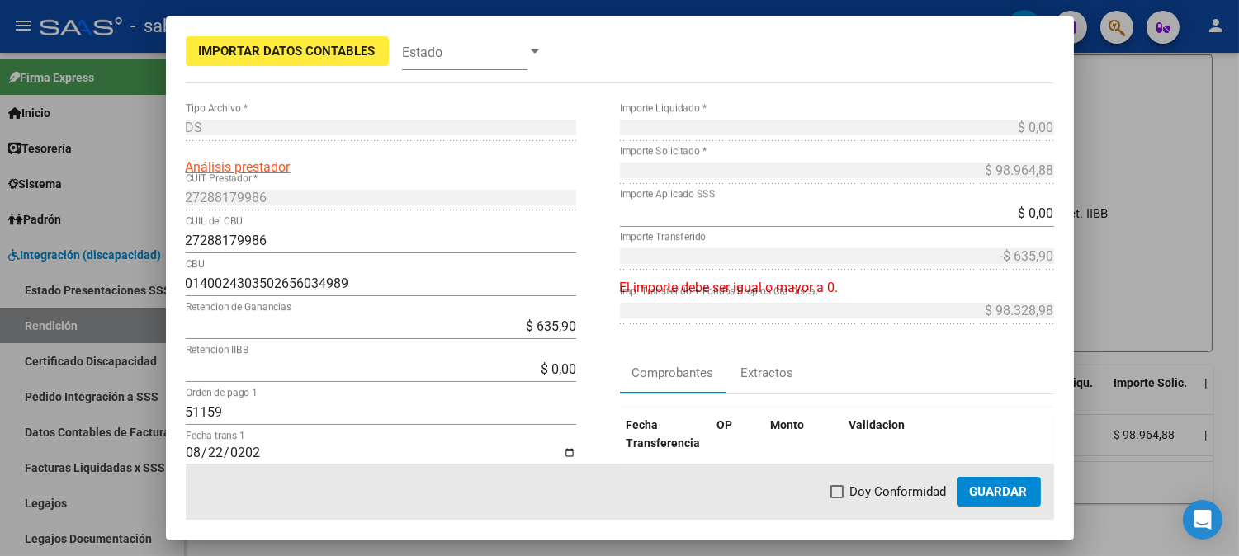
scroll to position [0, 0]
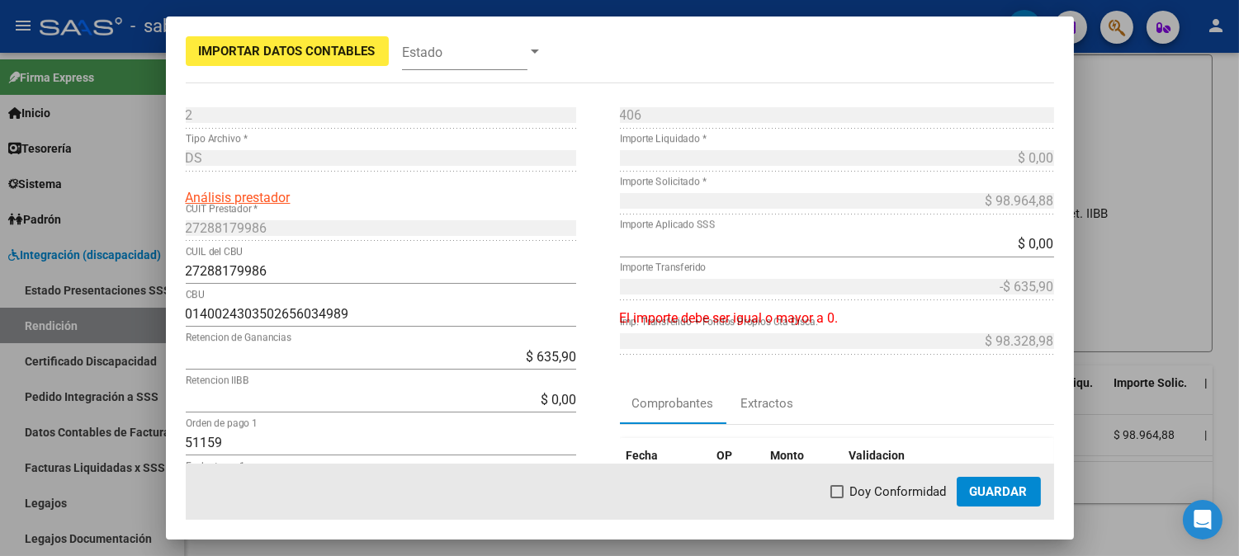
click at [788, 272] on div "$ 0,00 Importe Aplicado SSS" at bounding box center [837, 252] width 434 height 43
click at [877, 248] on input "$ 0,00" at bounding box center [837, 244] width 434 height 16
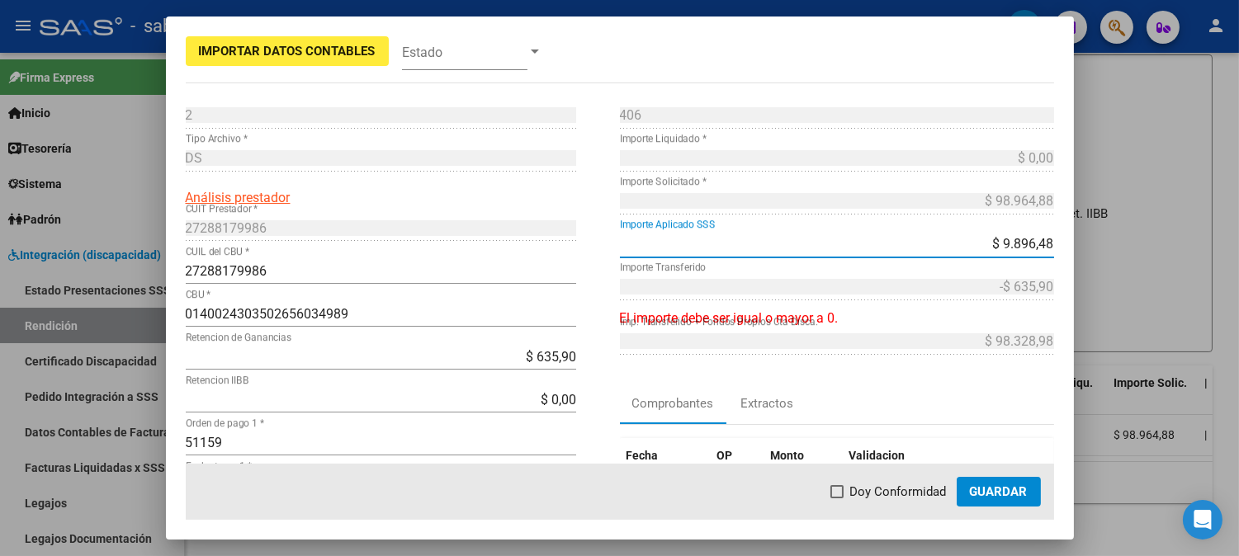
type input "$ 98.964,88"
type input "$ 98.328,98"
type input "$ 0,00"
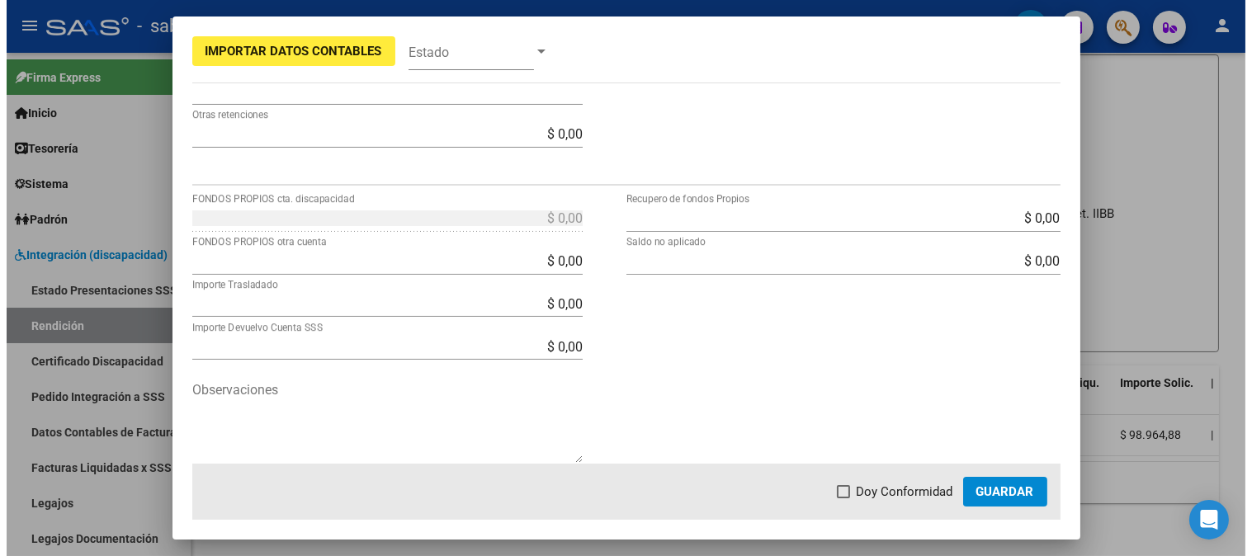
scroll to position [606, 0]
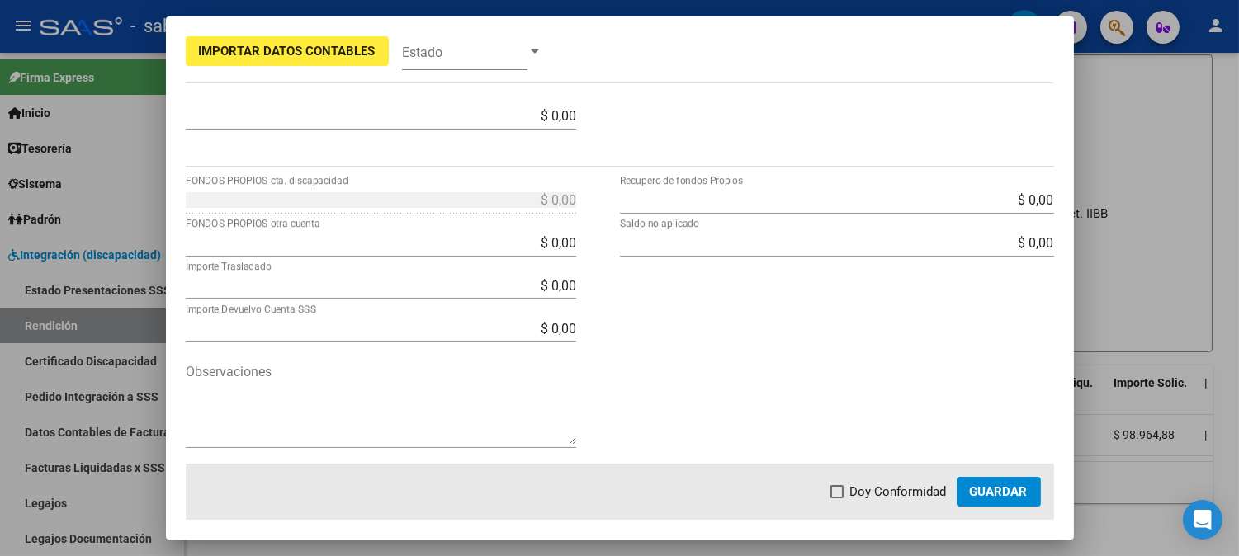
click at [1010, 492] on span "Guardar" at bounding box center [999, 491] width 58 height 15
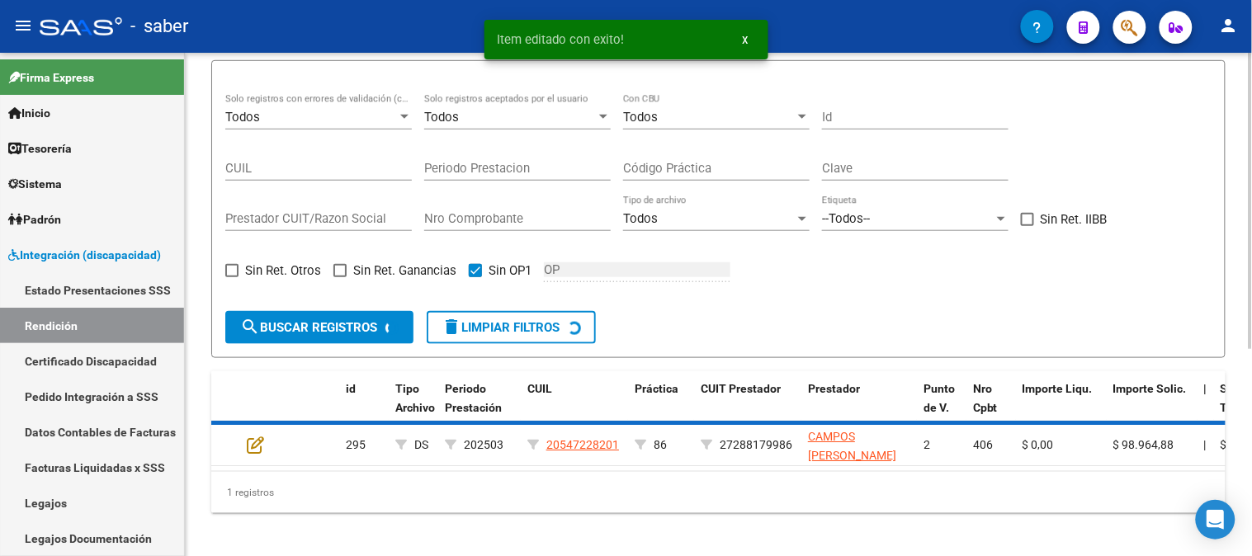
scroll to position [324, 0]
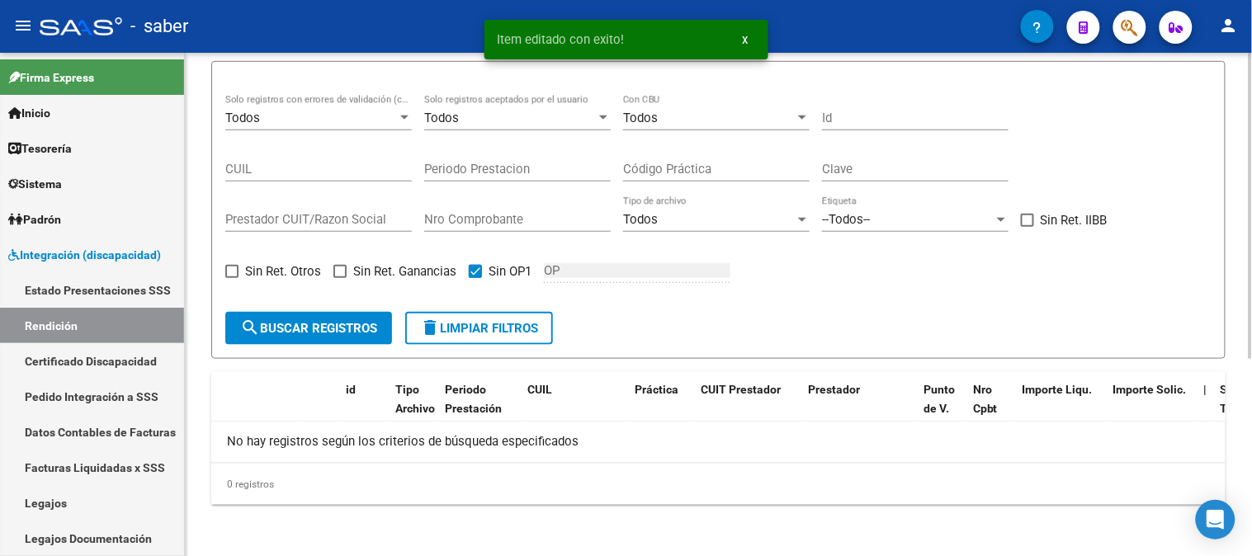
click at [468, 325] on span "delete Limpiar filtros" at bounding box center [479, 328] width 118 height 15
checkbox input "false"
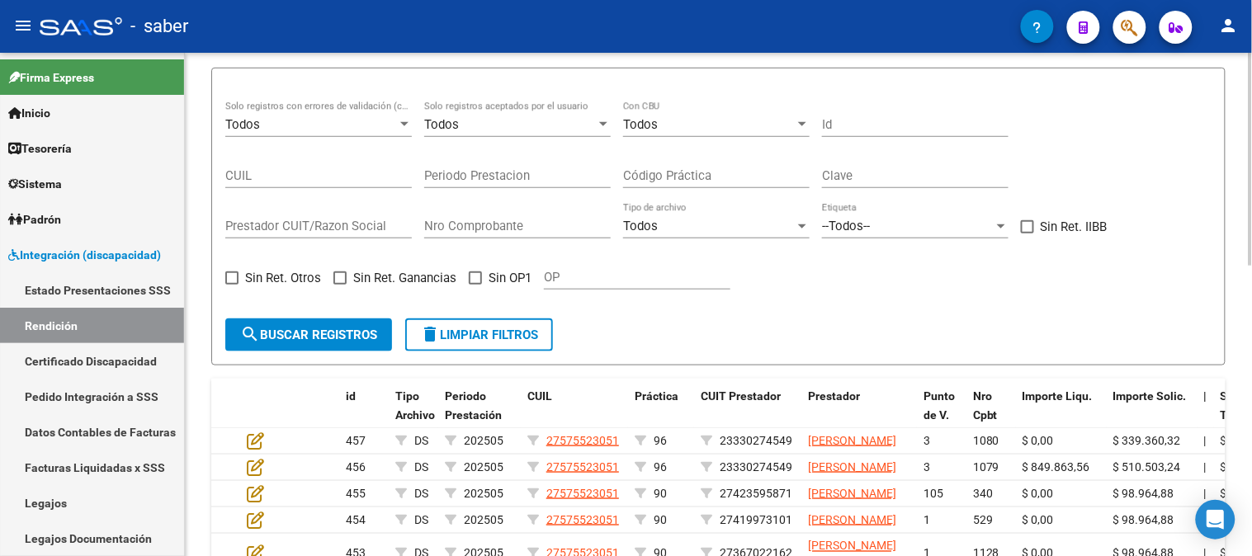
scroll to position [0, 0]
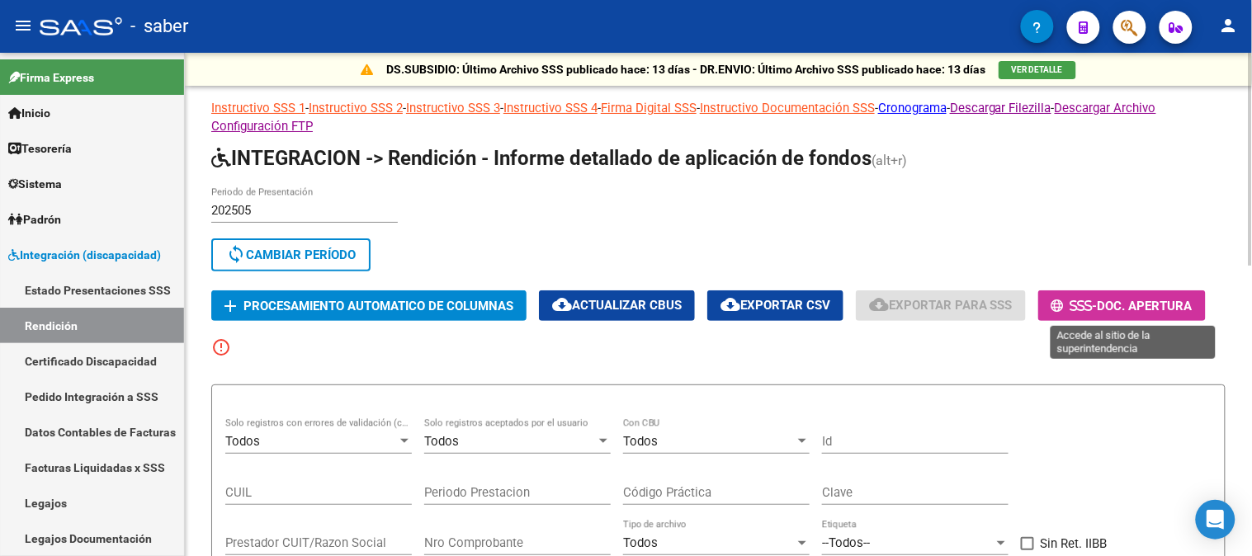
click at [1174, 299] on span "Doc. Apertura" at bounding box center [1145, 306] width 95 height 15
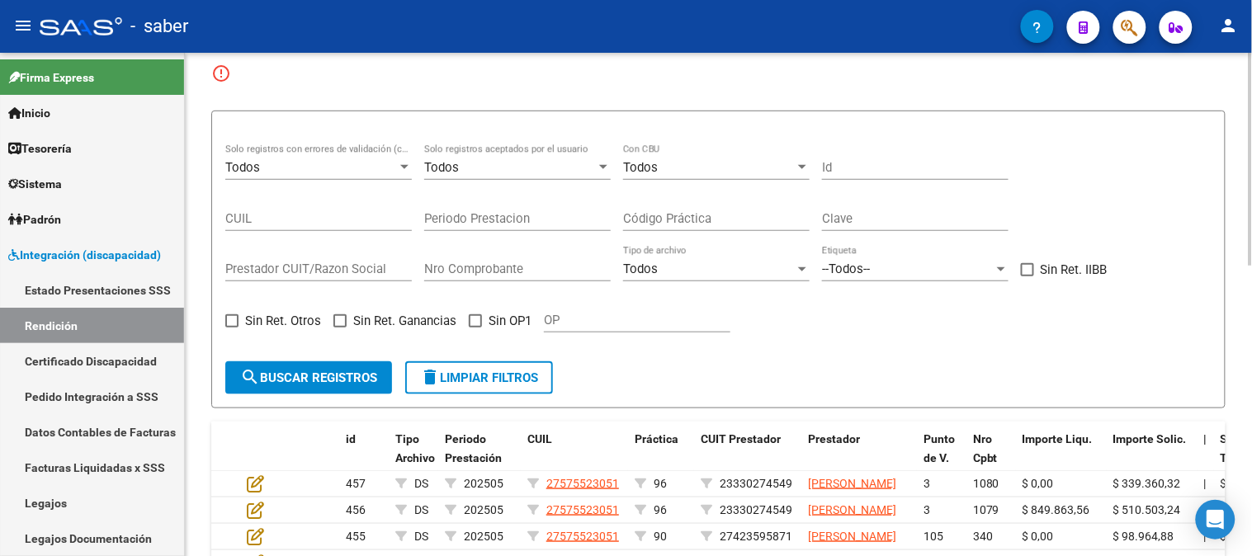
scroll to position [366, 0]
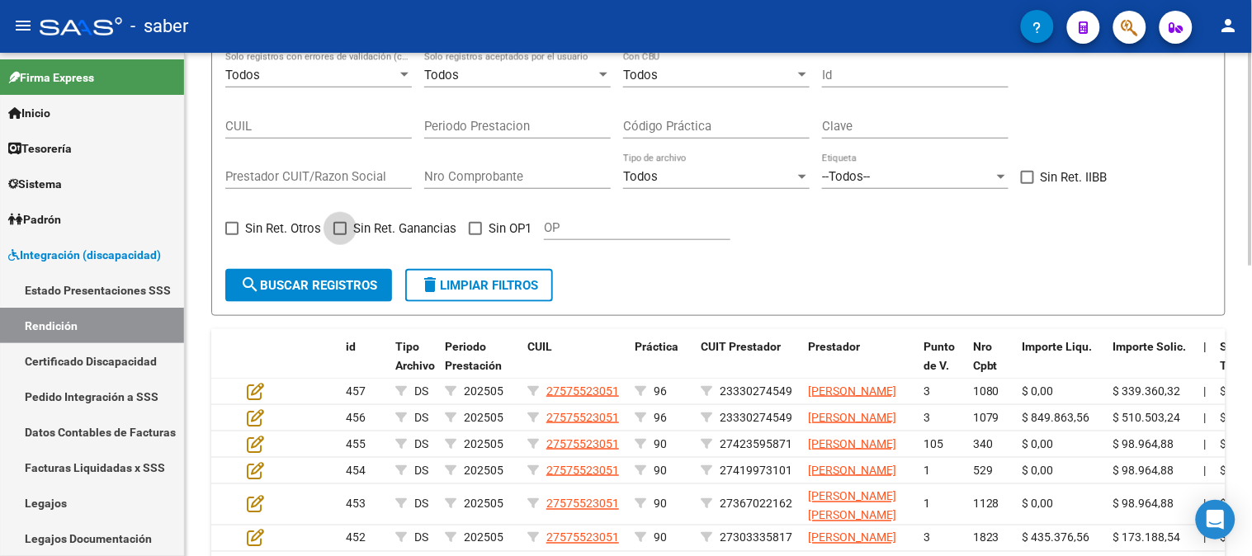
click at [365, 227] on span "Sin Ret. Ganancias" at bounding box center [404, 229] width 103 height 20
click at [340, 235] on input "Sin Ret. Ganancias" at bounding box center [339, 235] width 1 height 1
checkbox input "true"
click at [357, 282] on span "search Buscar registros" at bounding box center [308, 285] width 137 height 15
click at [270, 219] on span "Sin Ret. Otros" at bounding box center [283, 229] width 76 height 20
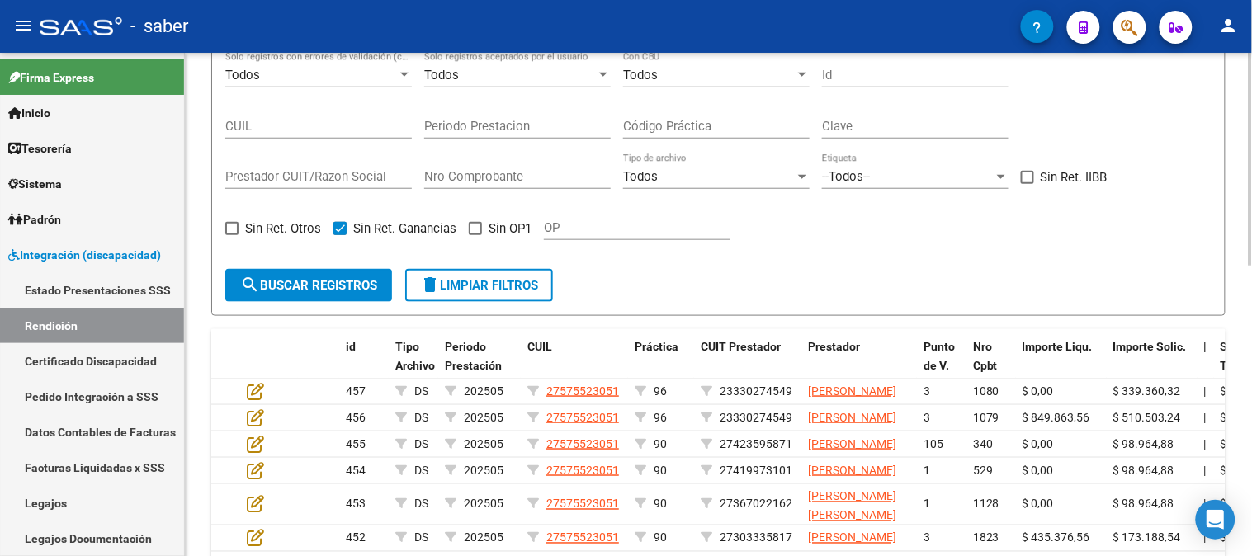
click at [232, 235] on input "Sin Ret. Otros" at bounding box center [231, 235] width 1 height 1
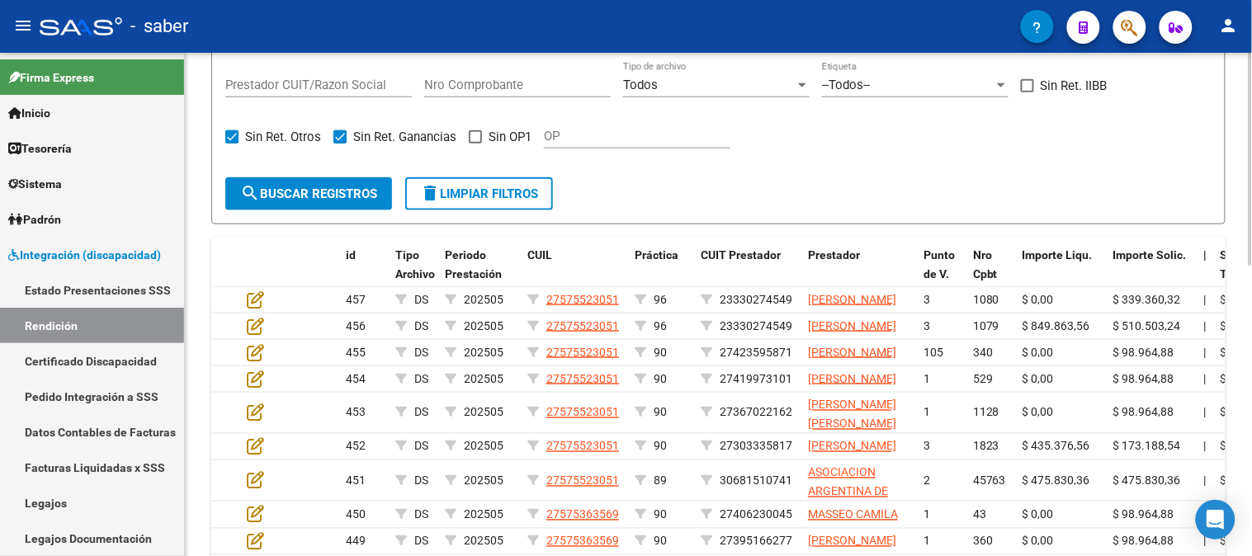
click at [465, 202] on button "delete Limpiar filtros" at bounding box center [479, 193] width 148 height 33
checkbox input "false"
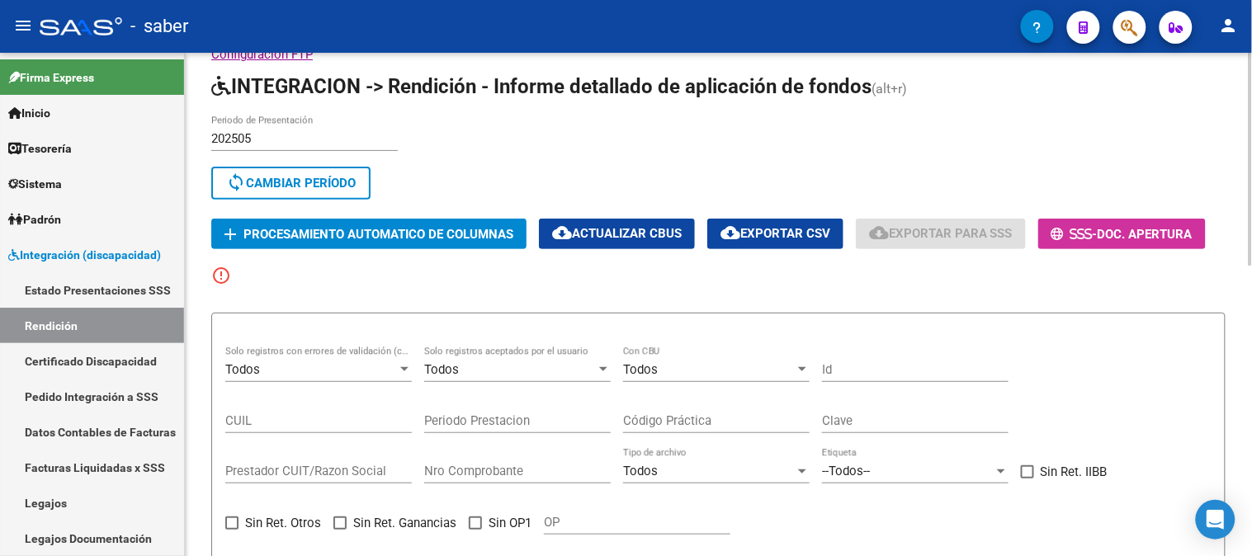
scroll to position [42, 0]
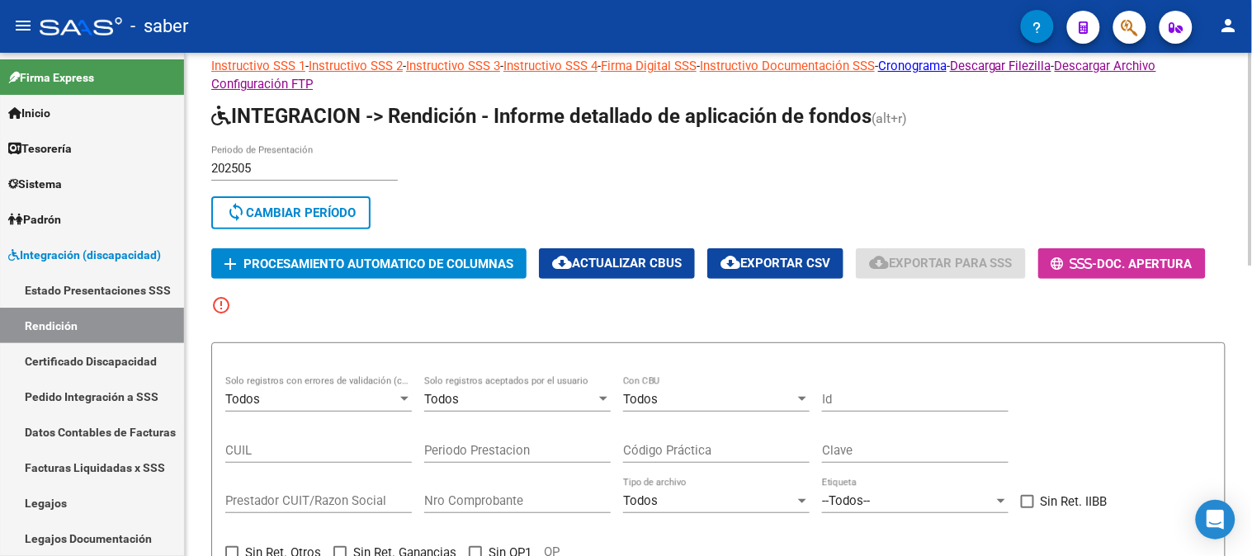
click at [311, 394] on div "Todos" at bounding box center [311, 399] width 172 height 15
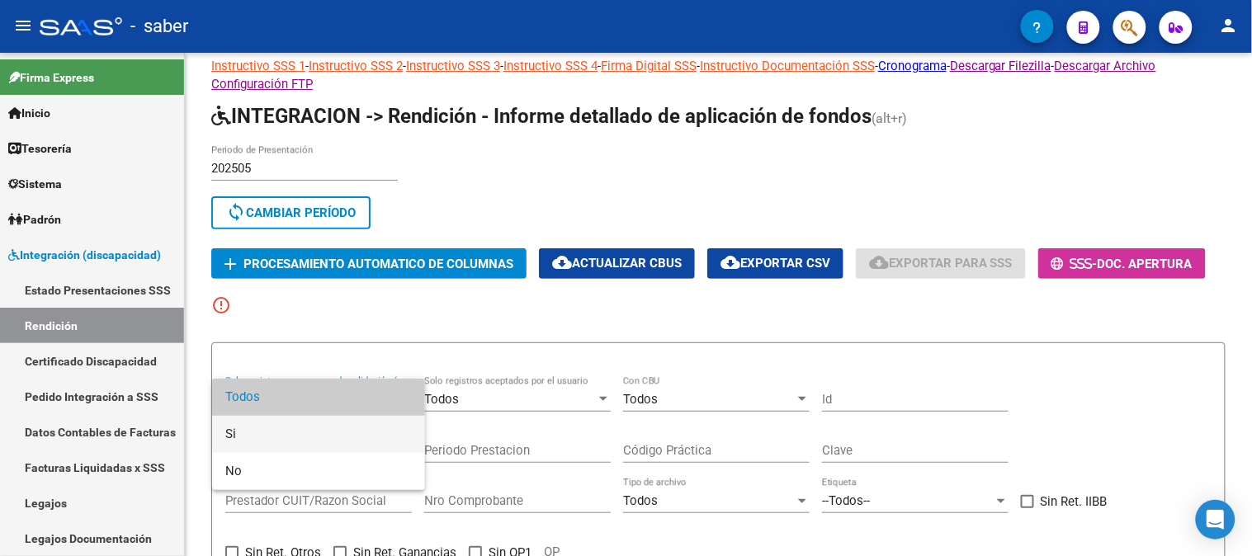
click at [276, 436] on span "Si" at bounding box center [318, 434] width 187 height 37
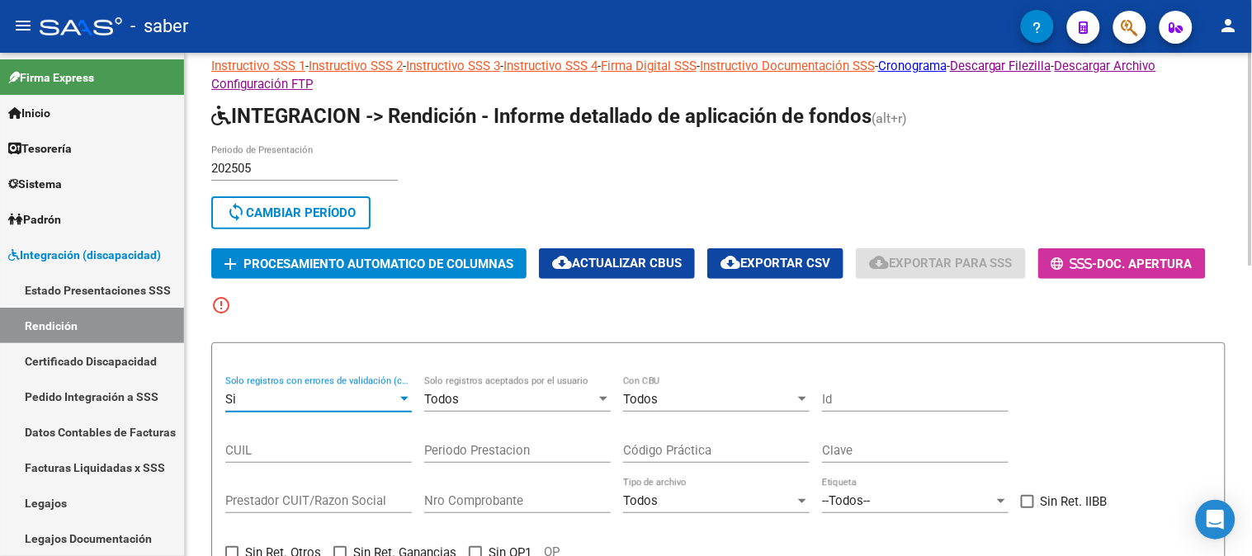
click at [365, 397] on div "Si" at bounding box center [311, 399] width 172 height 15
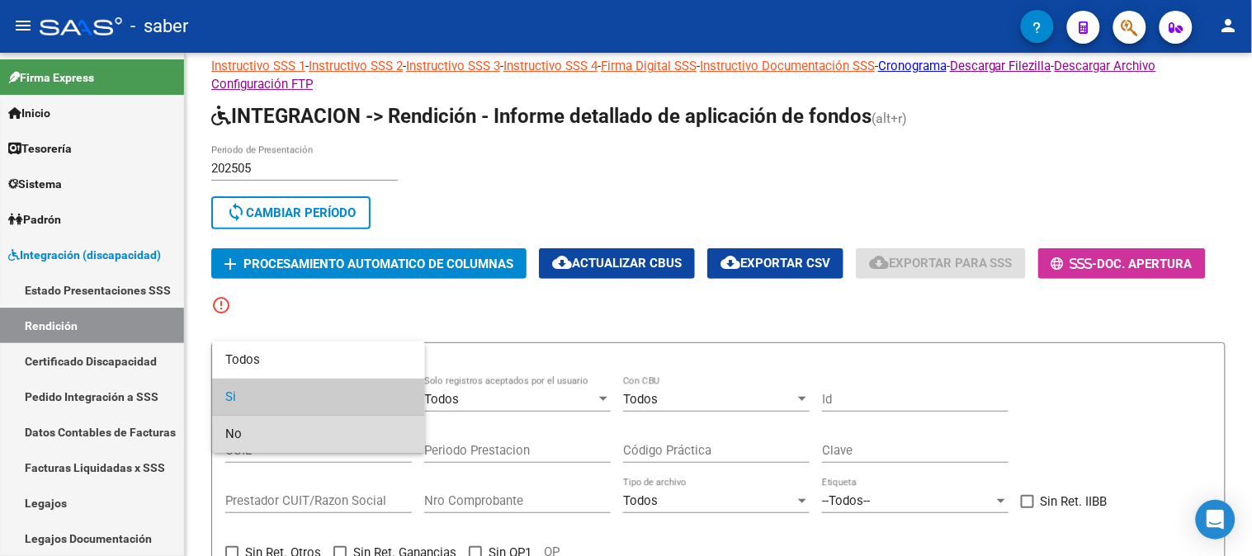
click at [327, 439] on span "No" at bounding box center [318, 434] width 187 height 37
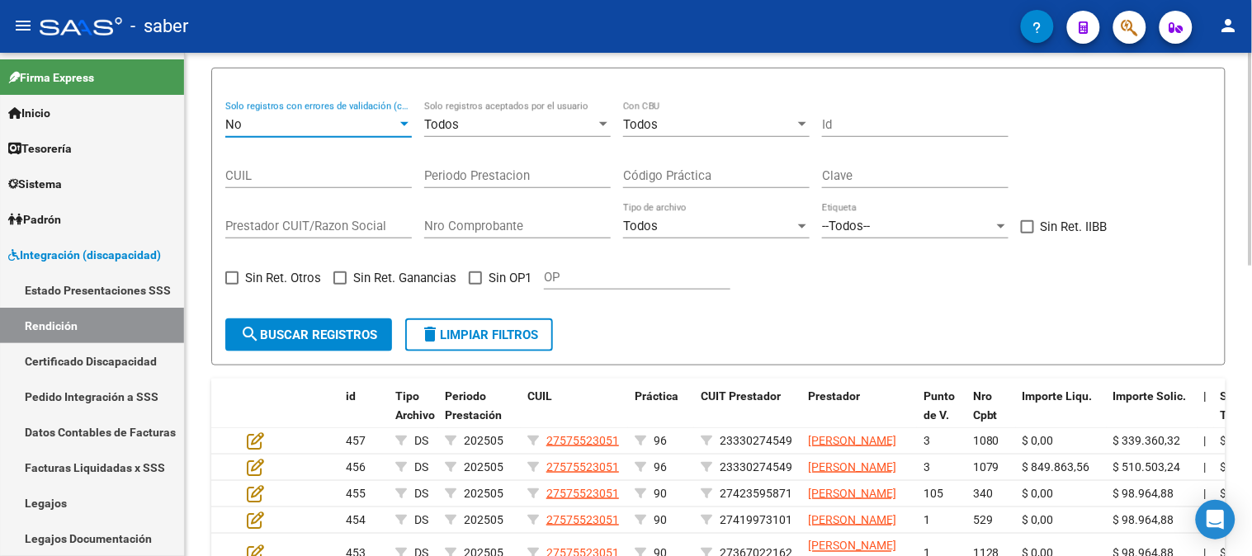
click at [281, 331] on span "search Buscar registros" at bounding box center [308, 335] width 137 height 15
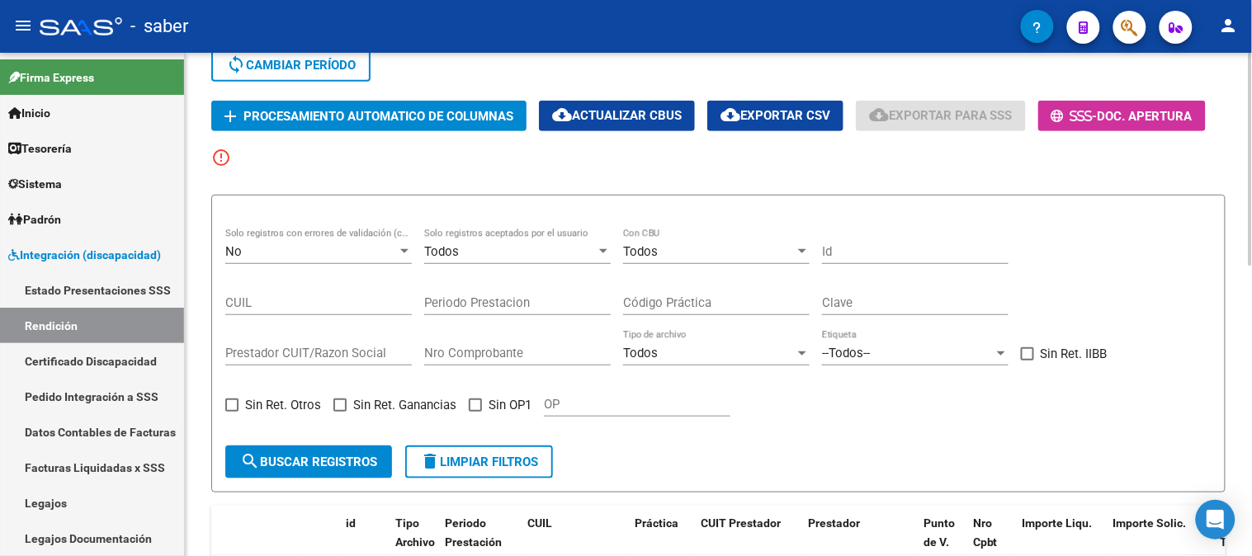
scroll to position [134, 0]
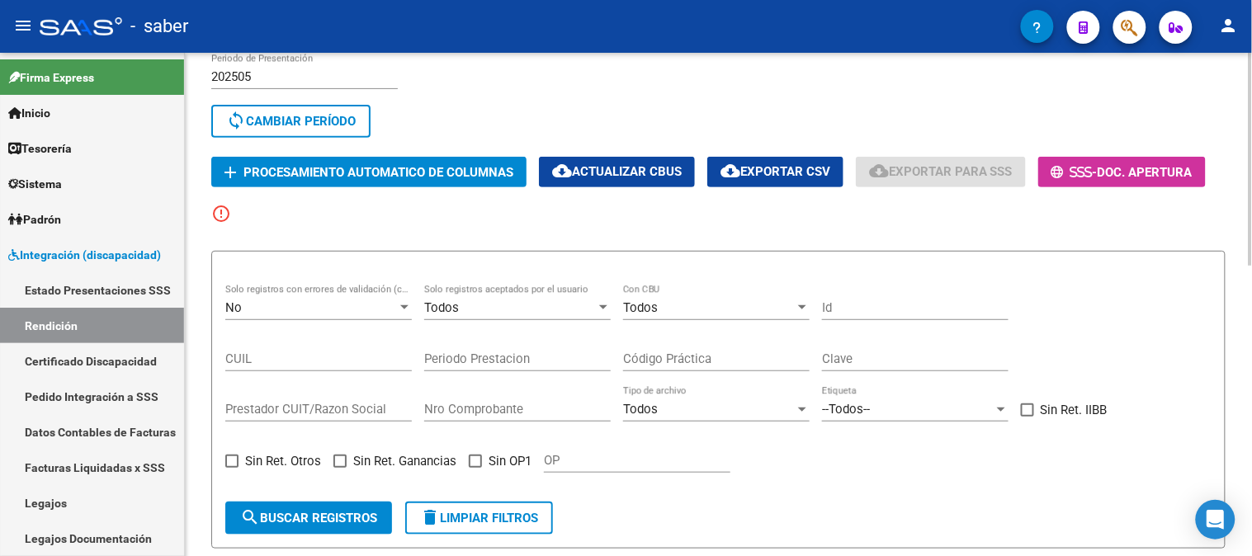
click at [300, 311] on div "No" at bounding box center [311, 307] width 172 height 15
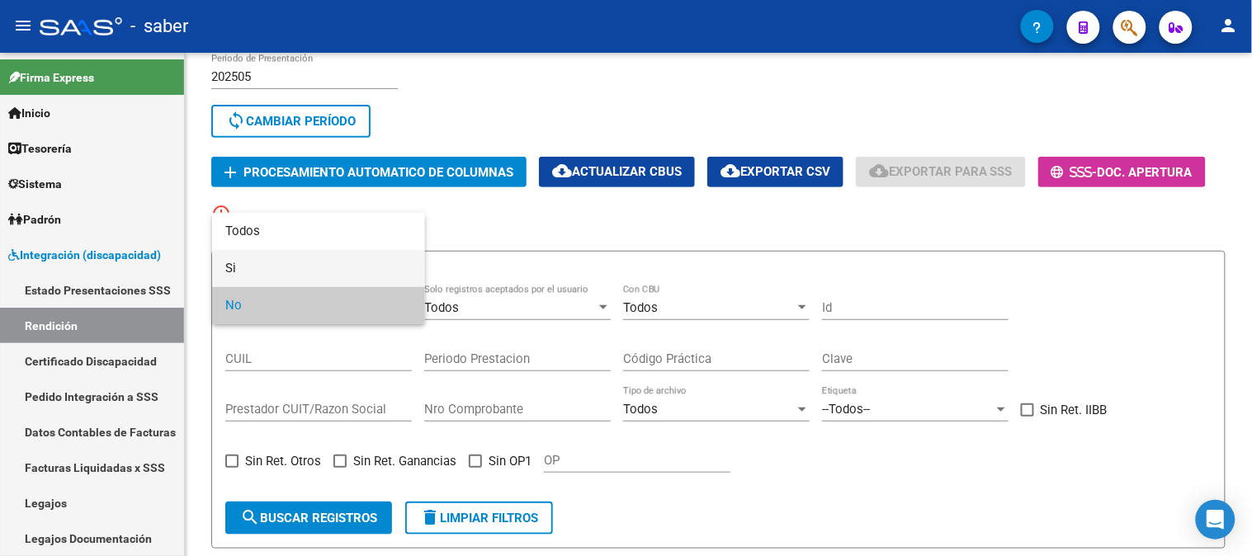
click at [282, 252] on span "Si" at bounding box center [318, 268] width 187 height 37
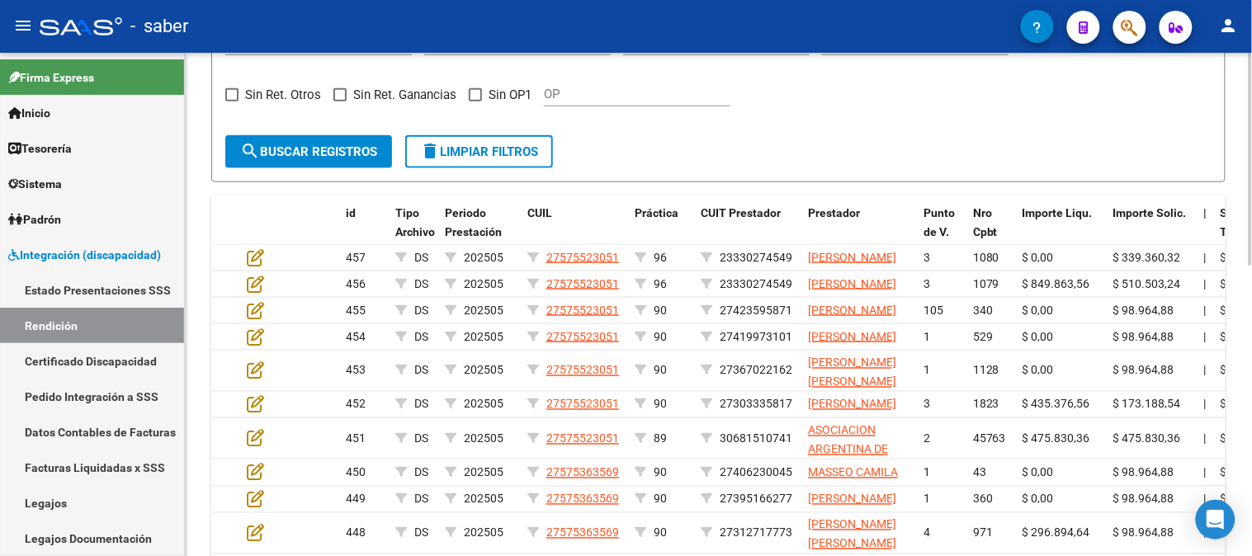
click at [327, 159] on button "search Buscar registros" at bounding box center [308, 151] width 167 height 33
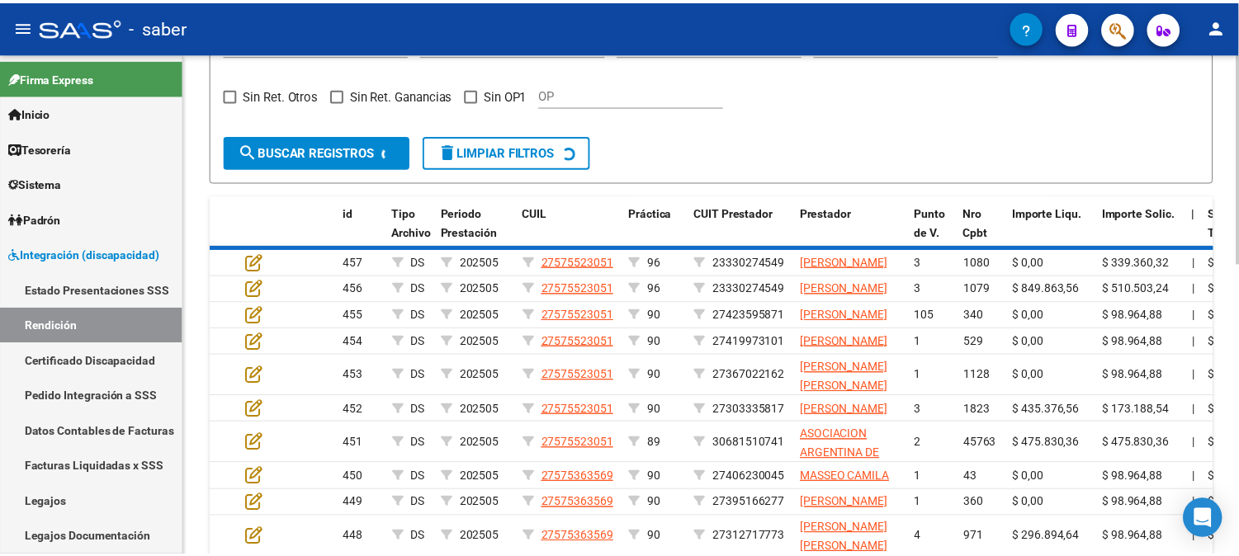
scroll to position [342, 0]
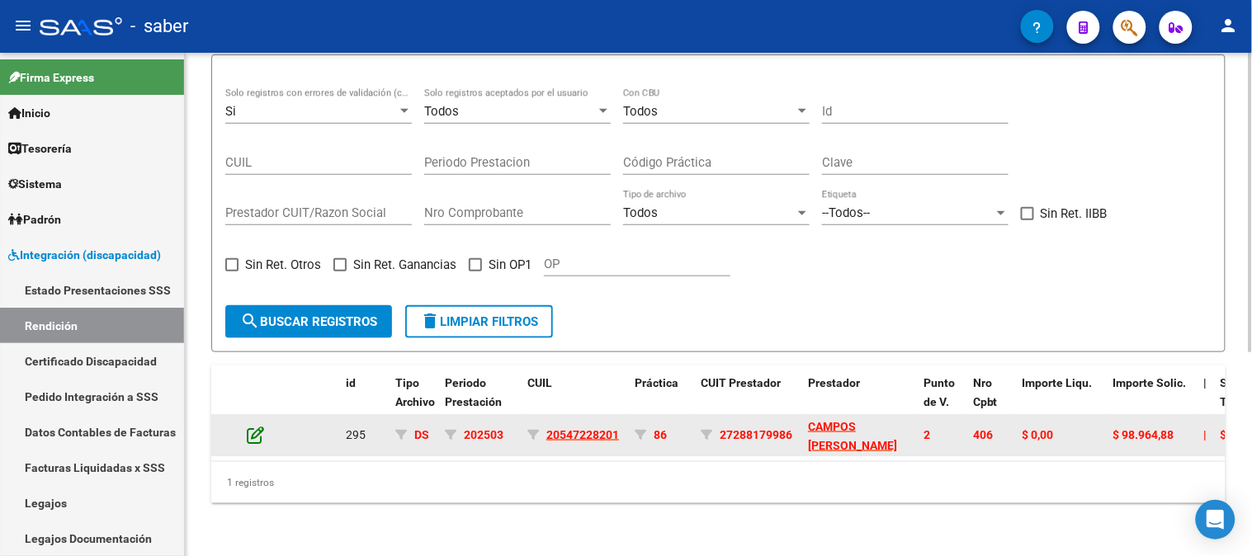
click at [253, 426] on icon at bounding box center [255, 435] width 17 height 18
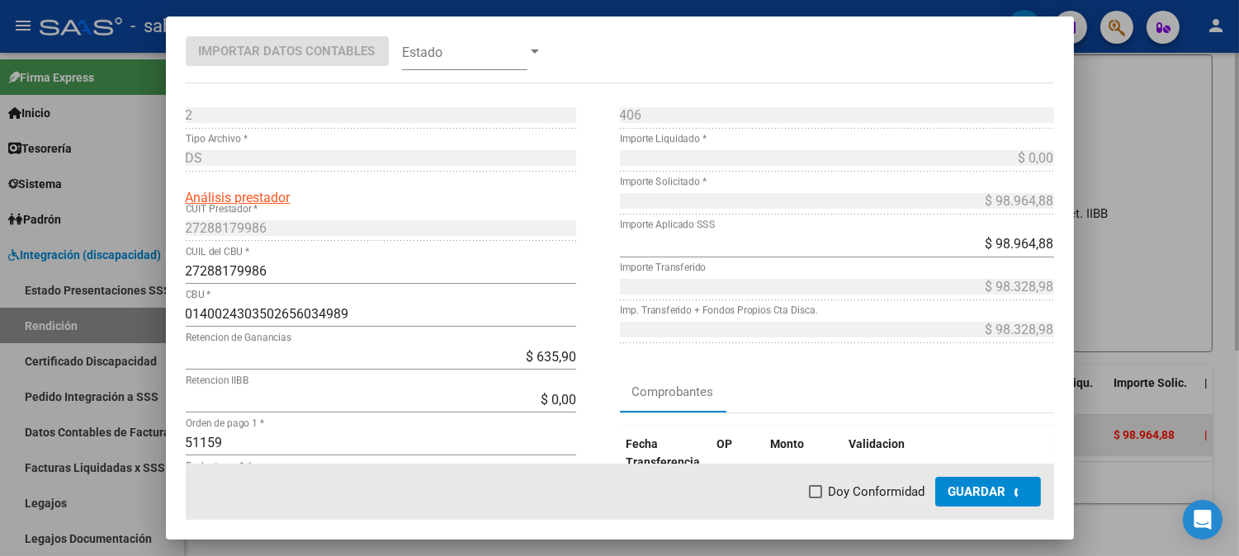
scroll to position [348, 0]
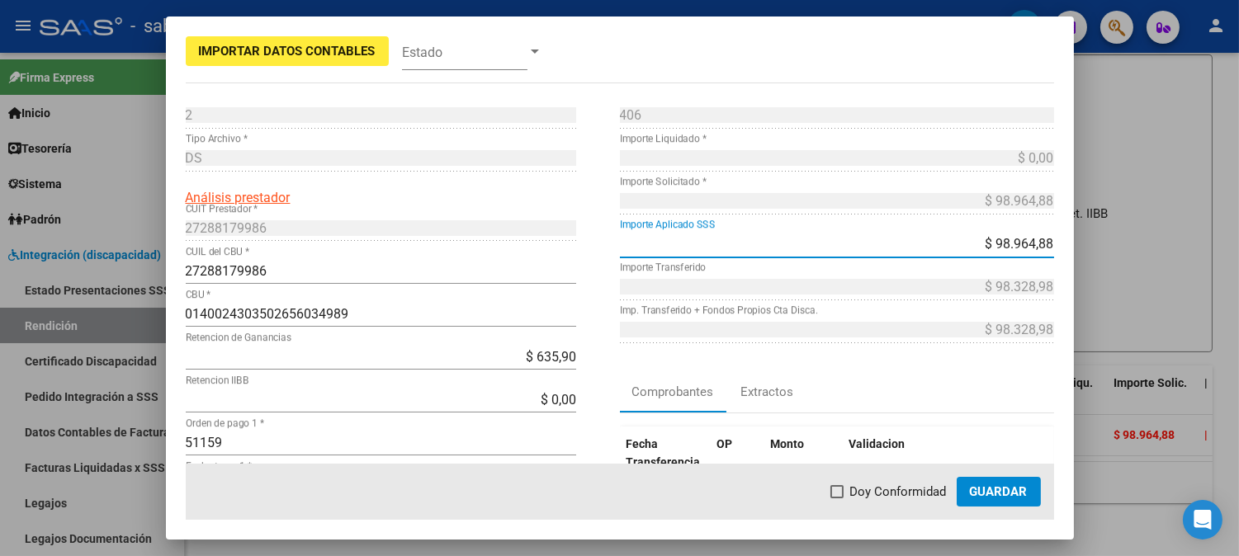
drag, startPoint x: 983, startPoint y: 243, endPoint x: 1135, endPoint y: 239, distance: 151.9
click at [1135, 239] on div "Importar Datos Contables Estado 2 Punto de Venta * DS Tipo Archivo * Análisis p…" at bounding box center [619, 278] width 1239 height 556
type input "$ 0,00"
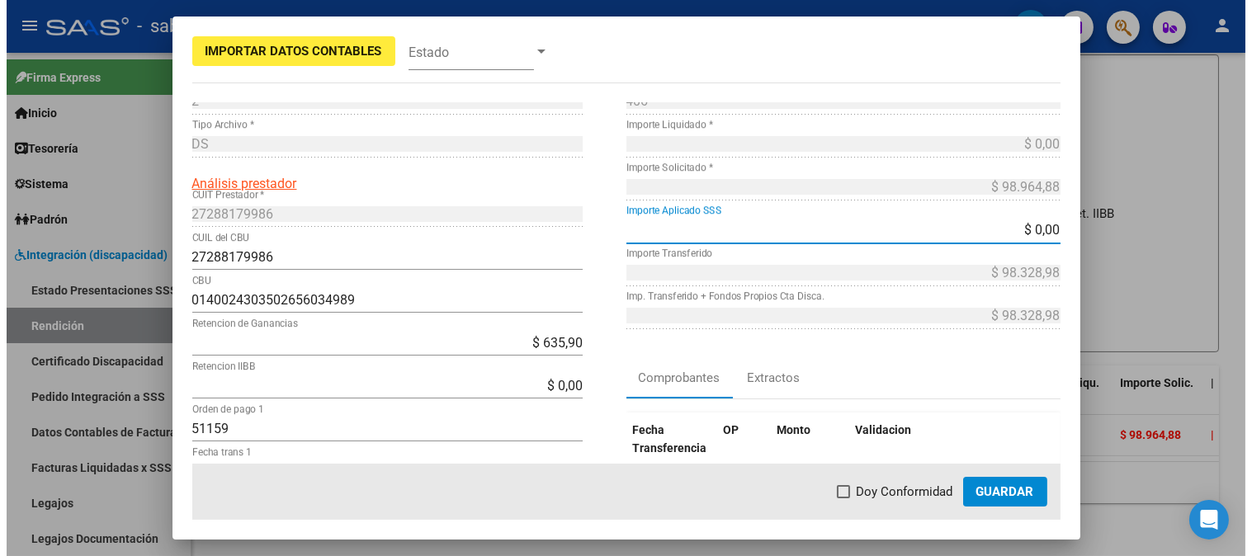
scroll to position [0, 0]
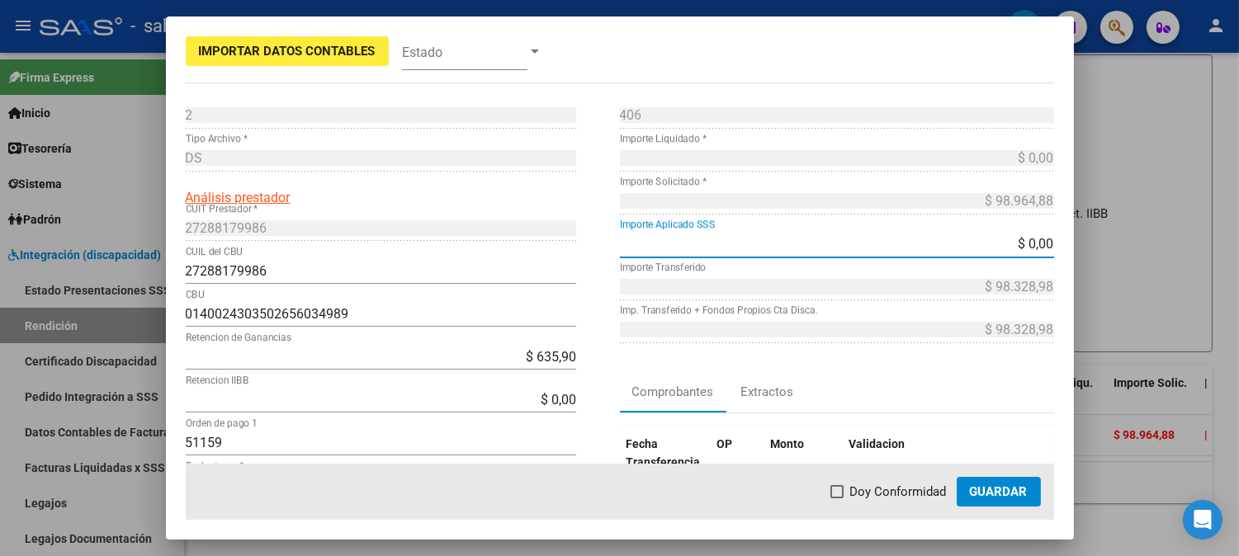
type input "-$ 635,90"
type input "$ 98.964,88"
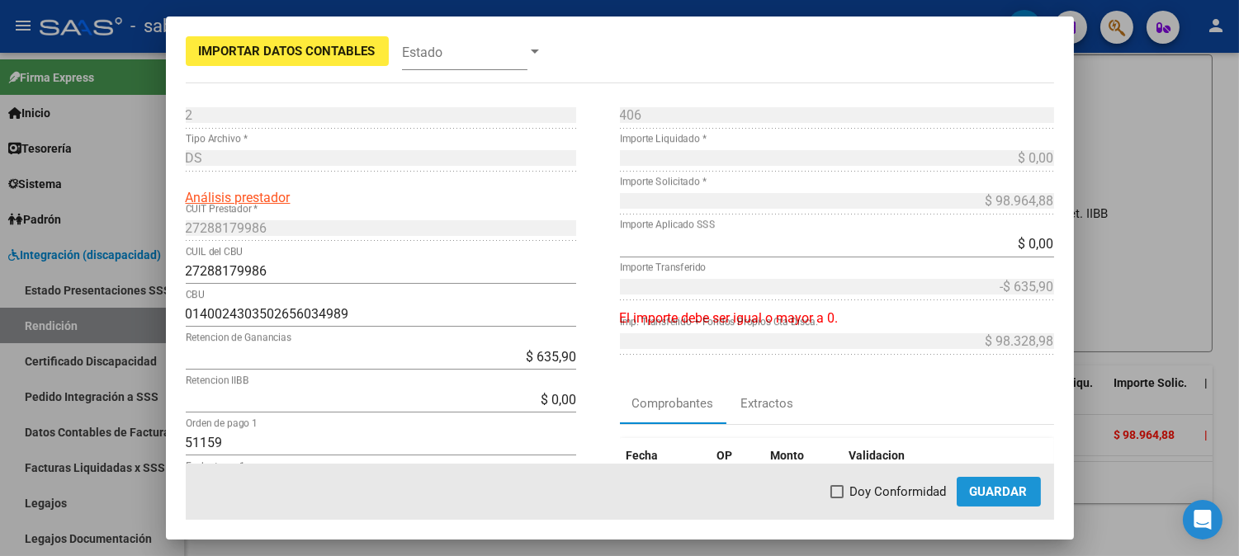
click at [994, 490] on span "Guardar" at bounding box center [999, 491] width 58 height 15
click at [980, 317] on p "El importe debe ser igual o mayor a 0." at bounding box center [837, 319] width 434 height 20
drag, startPoint x: 567, startPoint y: 357, endPoint x: 479, endPoint y: 355, distance: 88.3
click at [479, 355] on input "$ 635,90" at bounding box center [381, 357] width 390 height 16
type input "$ 0,00"
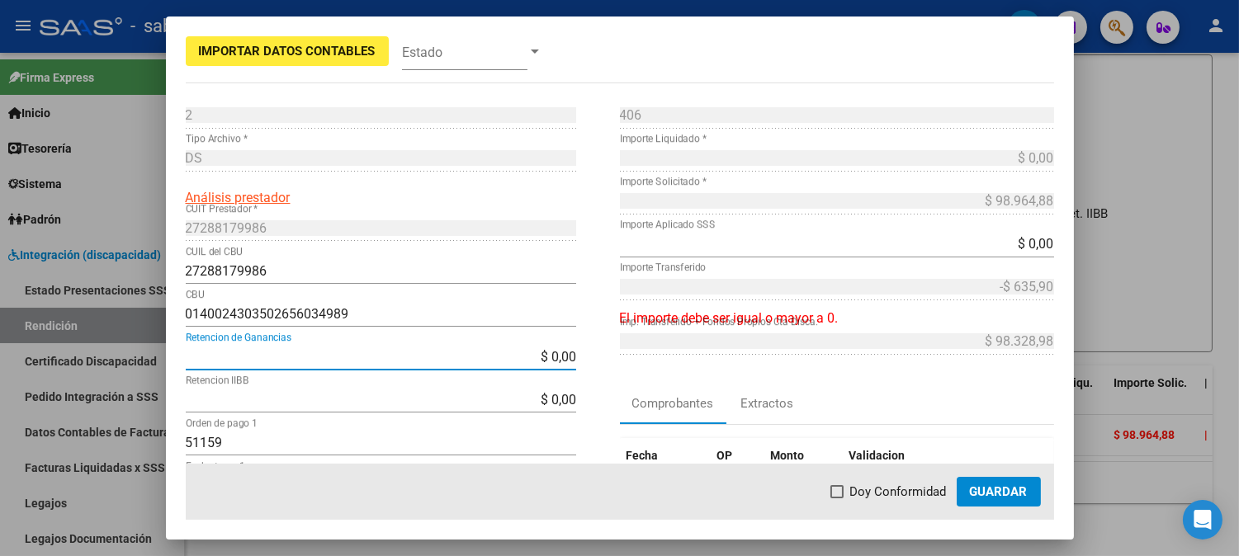
type input "$ 0,00"
type input "$ 98.964,88"
click at [975, 391] on div "Comprobantes Extractos" at bounding box center [837, 405] width 434 height 40
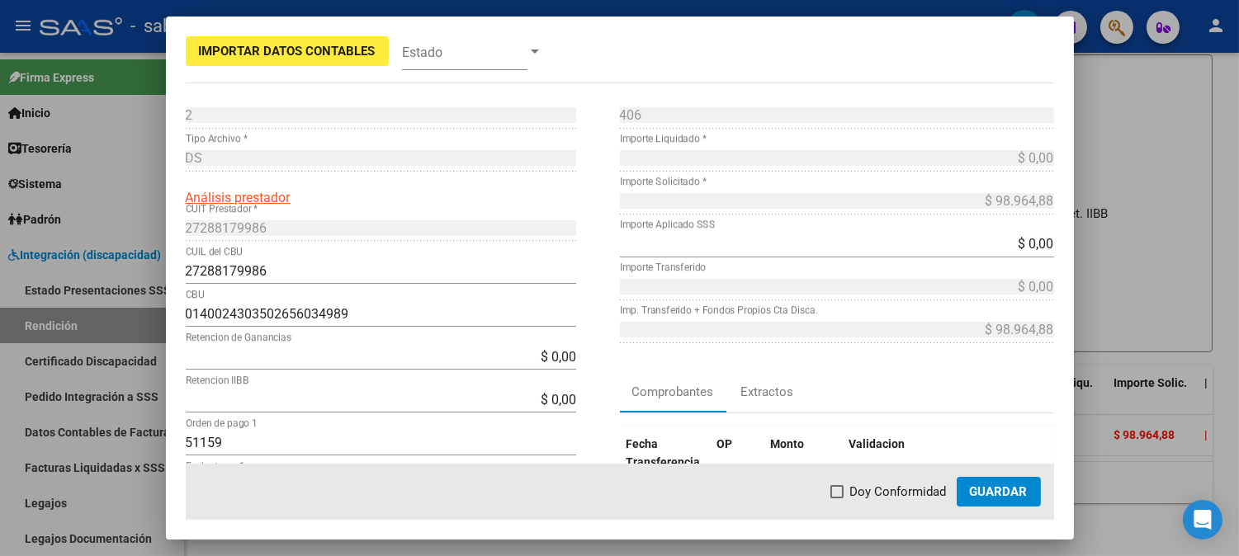
click at [990, 492] on span "Guardar" at bounding box center [999, 491] width 58 height 15
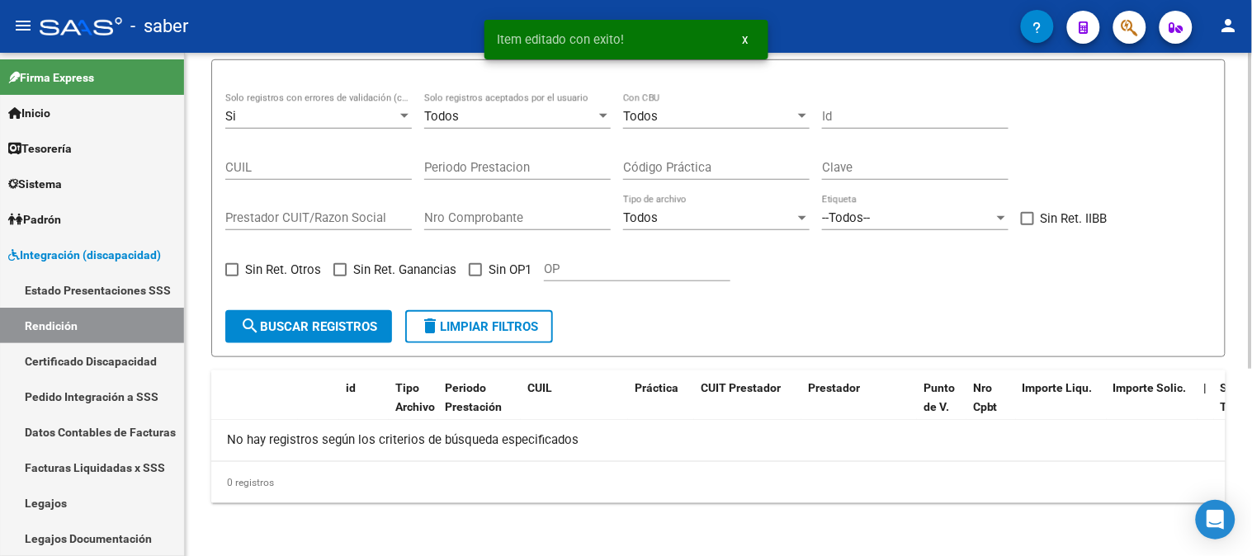
scroll to position [299, 0]
click at [513, 322] on span "delete Limpiar filtros" at bounding box center [479, 328] width 118 height 15
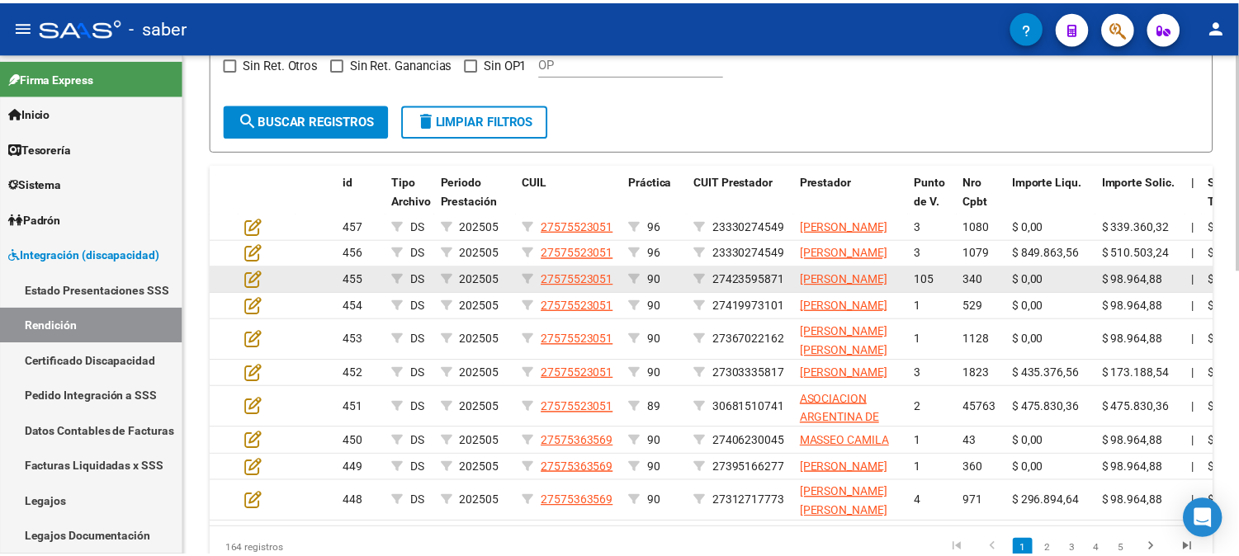
scroll to position [475, 0]
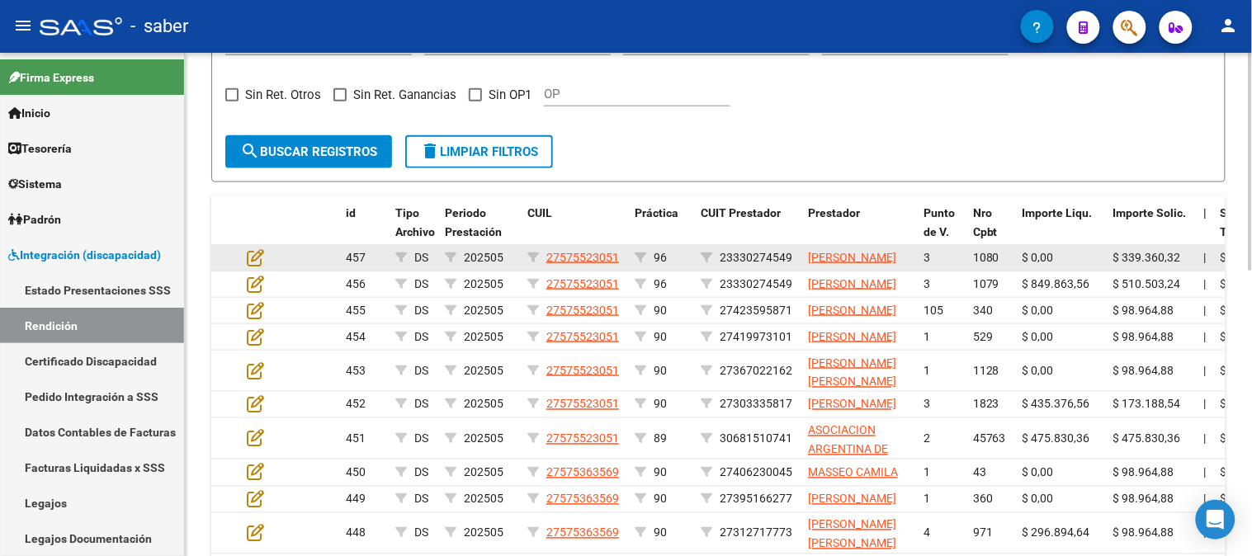
click at [245, 264] on datatable-body-cell at bounding box center [269, 258] width 58 height 26
click at [247, 265] on icon at bounding box center [255, 257] width 17 height 18
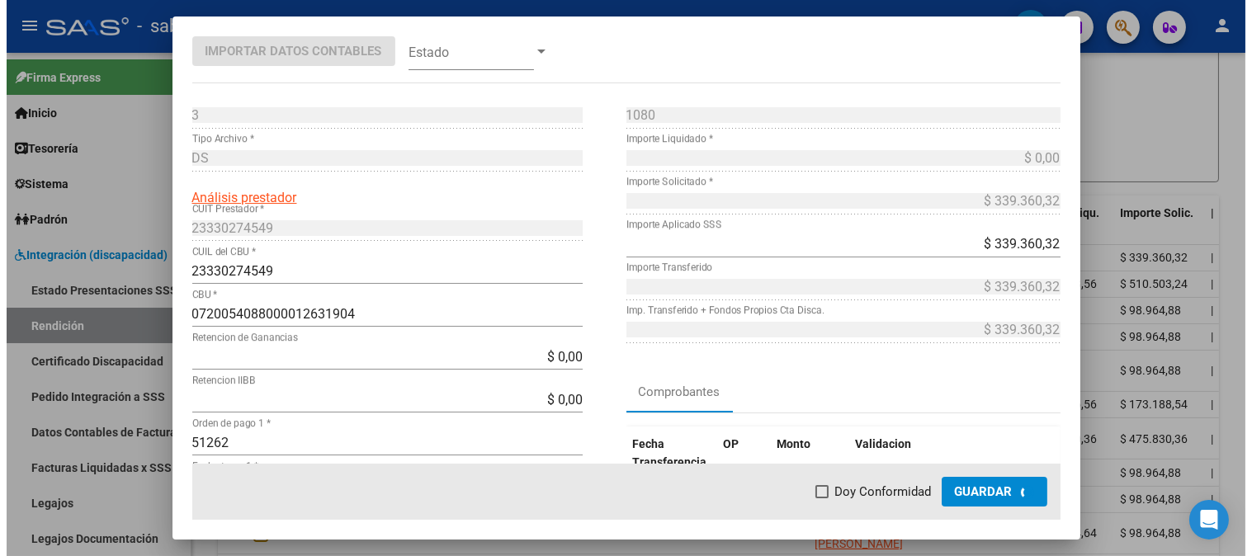
scroll to position [506, 0]
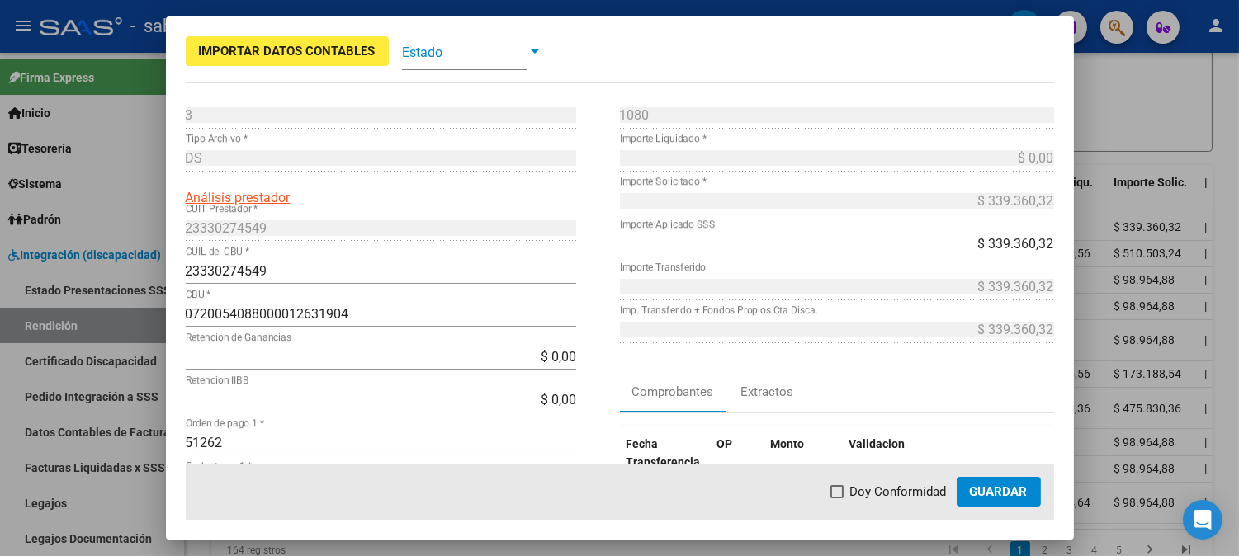
click at [1134, 141] on div at bounding box center [619, 278] width 1239 height 556
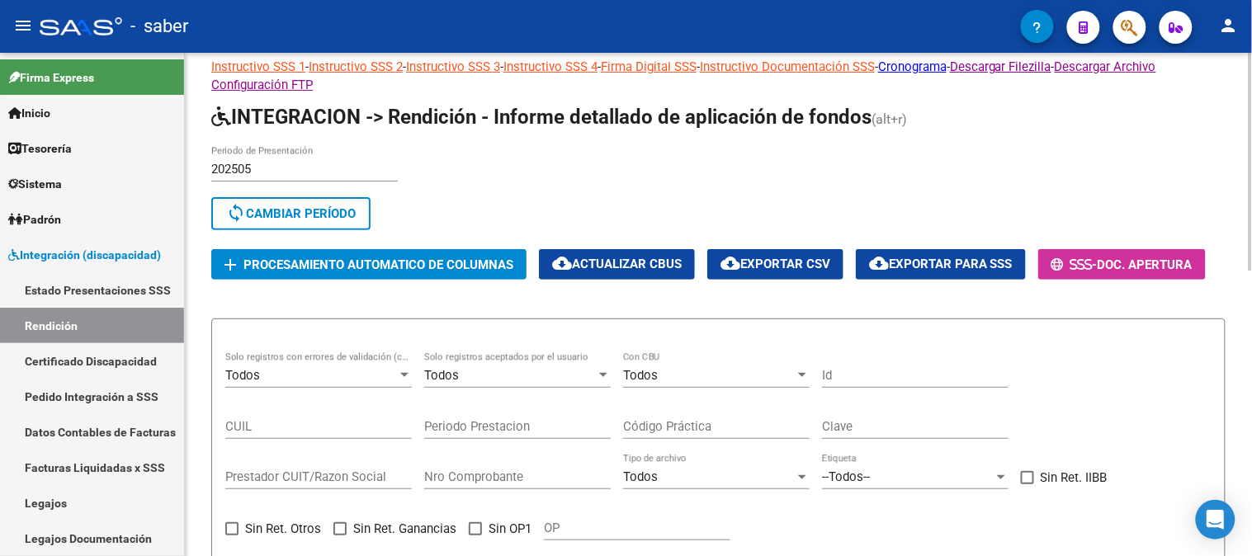
scroll to position [17, 0]
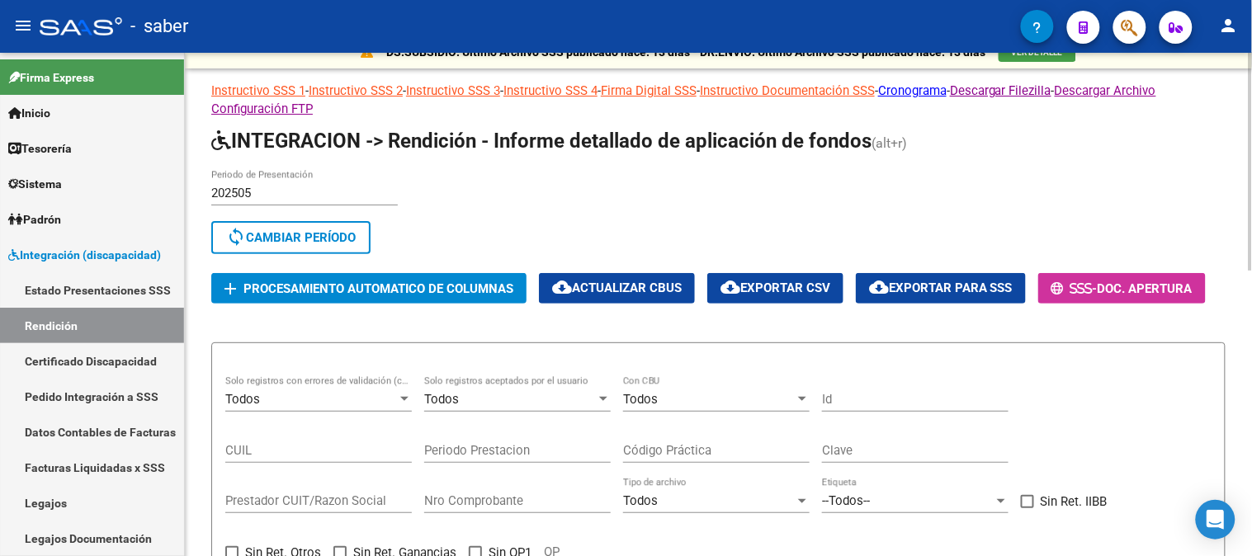
click at [944, 284] on span "cloud_download Exportar para SSS" at bounding box center [941, 288] width 144 height 15
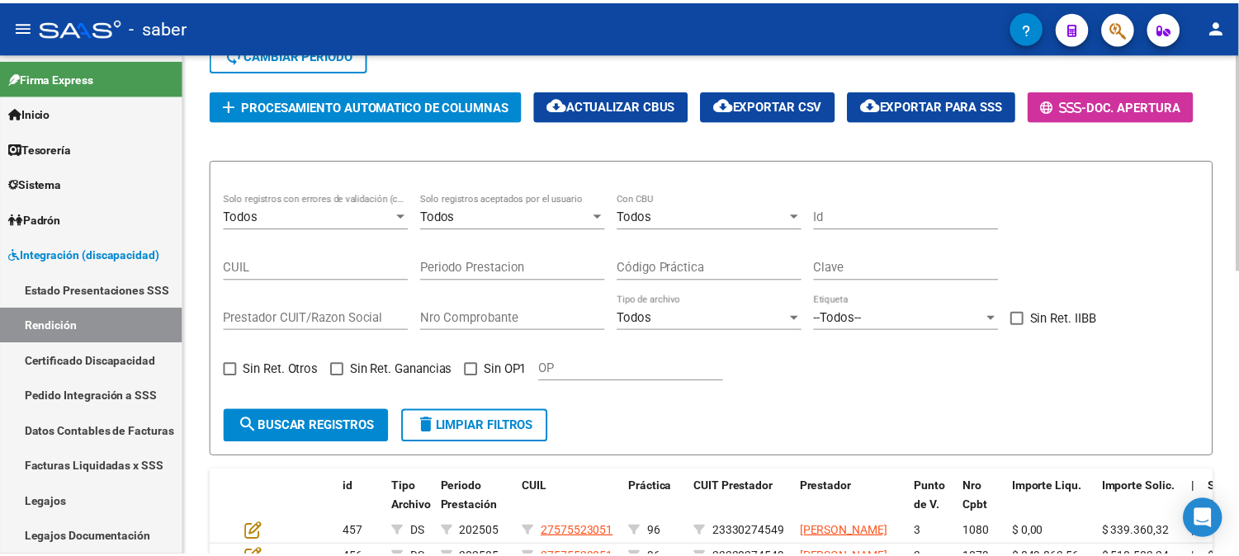
scroll to position [384, 0]
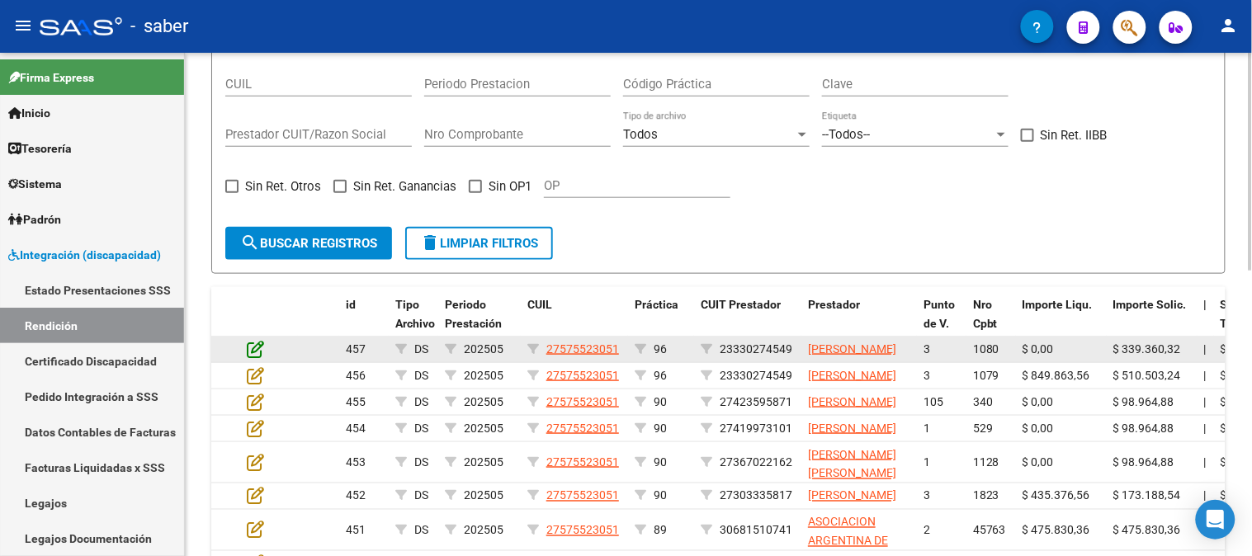
click at [257, 355] on icon at bounding box center [255, 349] width 17 height 18
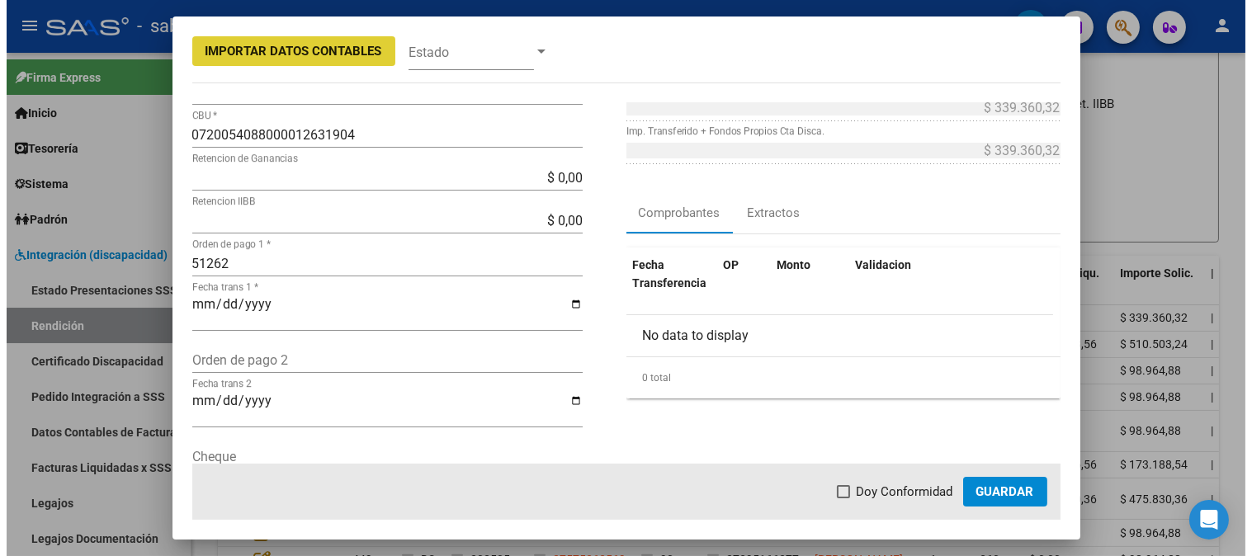
scroll to position [183, 0]
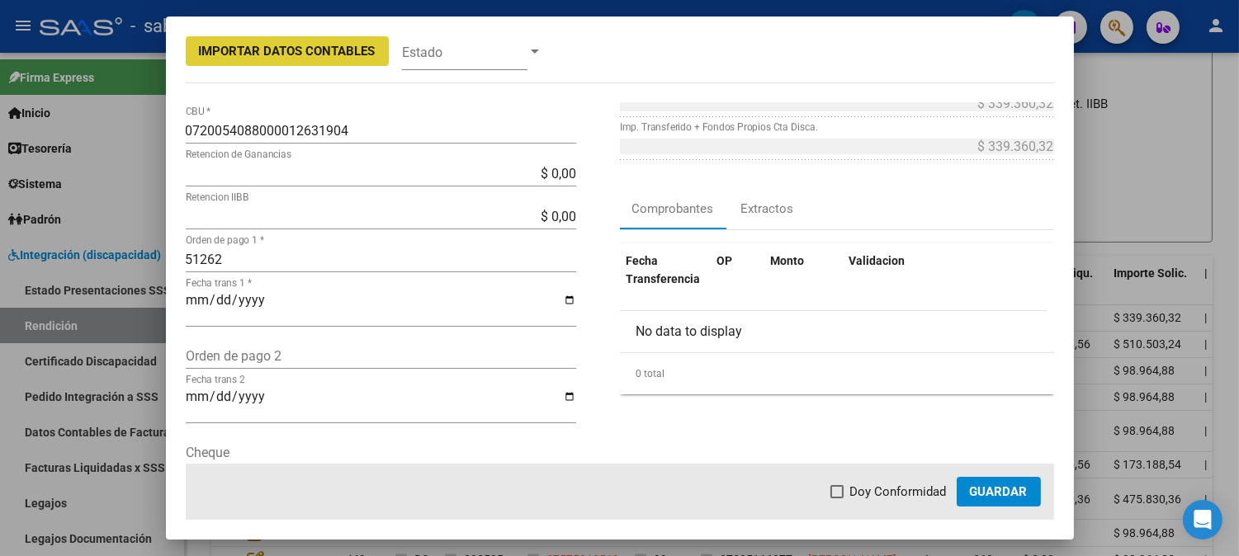
click at [868, 490] on span "Doy Conformidad" at bounding box center [898, 492] width 97 height 20
click at [837, 498] on input "Doy Conformidad" at bounding box center [836, 498] width 1 height 1
checkbox input "true"
click at [984, 490] on span "Guardar" at bounding box center [999, 491] width 58 height 15
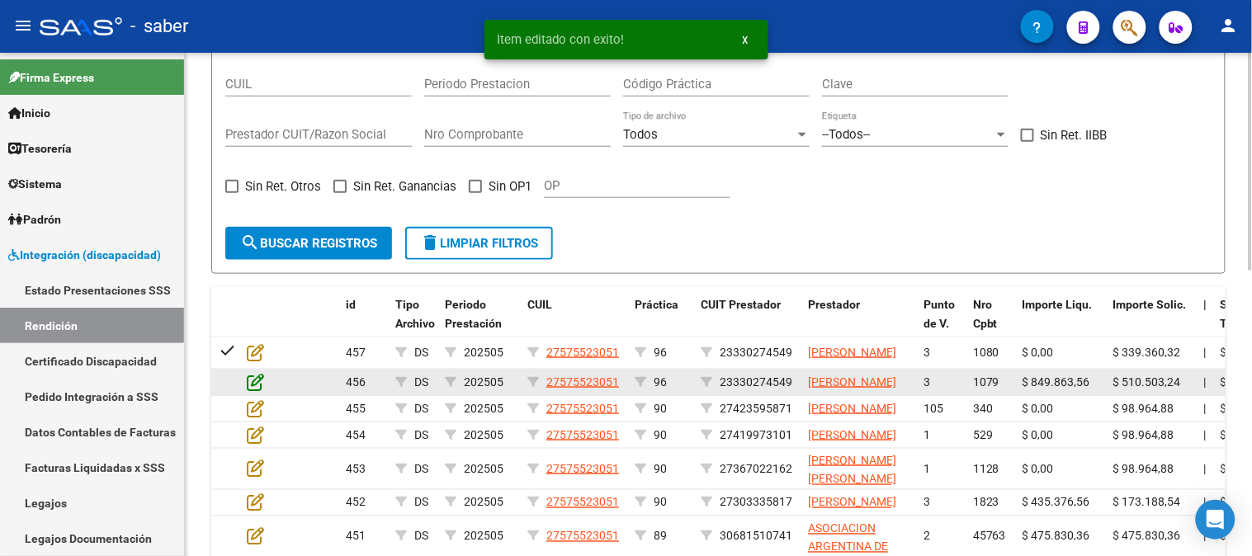
click at [252, 391] on icon at bounding box center [255, 382] width 17 height 18
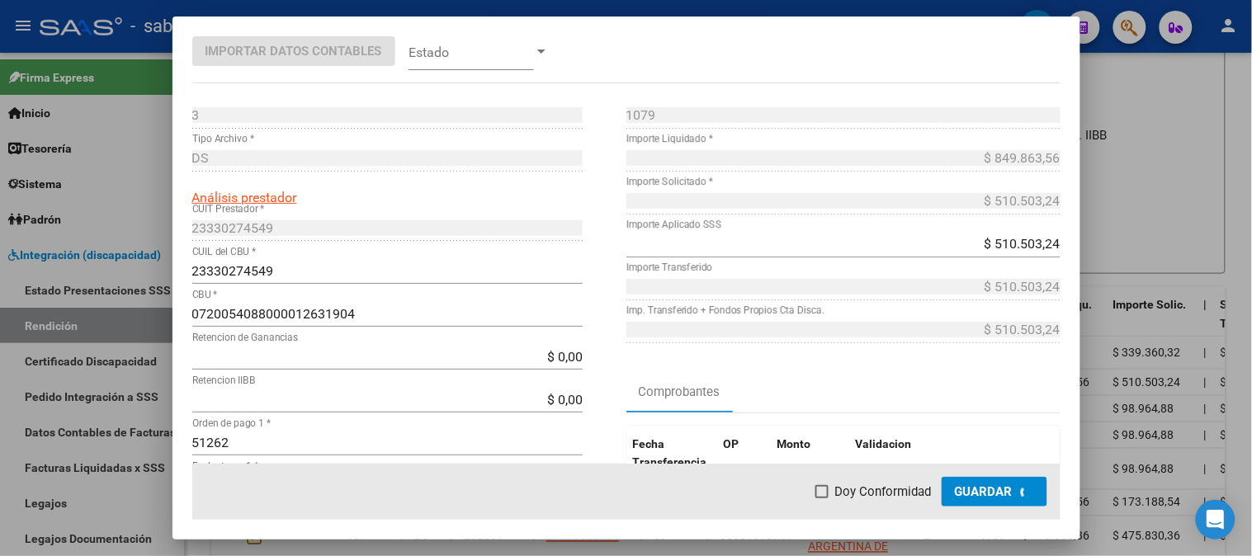
scroll to position [415, 0]
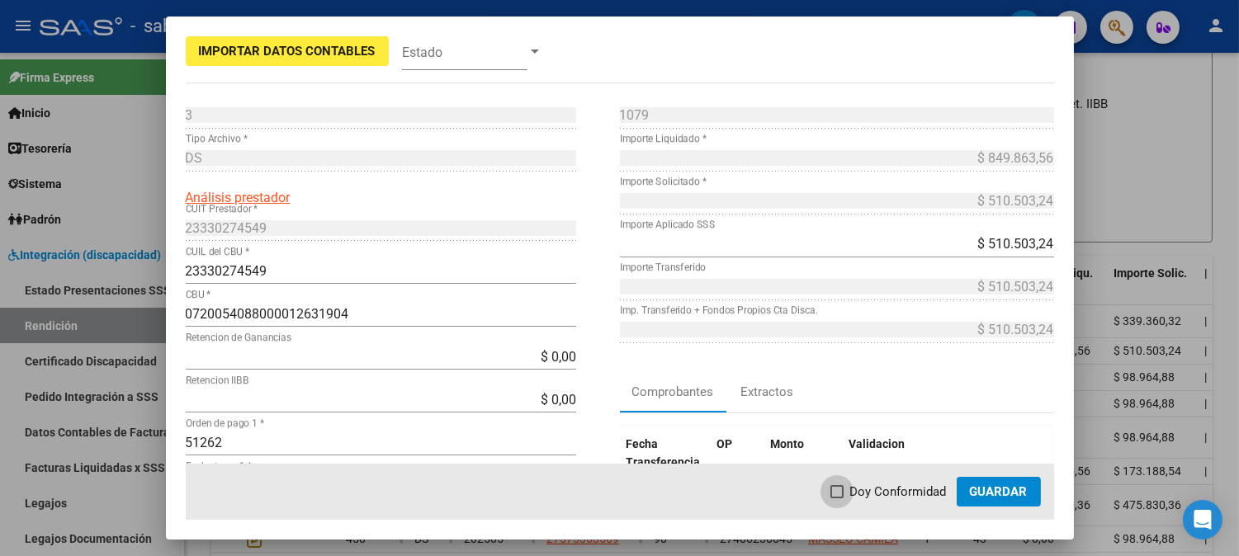
drag, startPoint x: 872, startPoint y: 489, endPoint x: 989, endPoint y: 491, distance: 116.4
click at [876, 489] on span "Doy Conformidad" at bounding box center [898, 492] width 97 height 20
click at [837, 498] on input "Doy Conformidad" at bounding box center [836, 498] width 1 height 1
checkbox input "true"
click at [991, 490] on span "Guardar" at bounding box center [999, 491] width 58 height 15
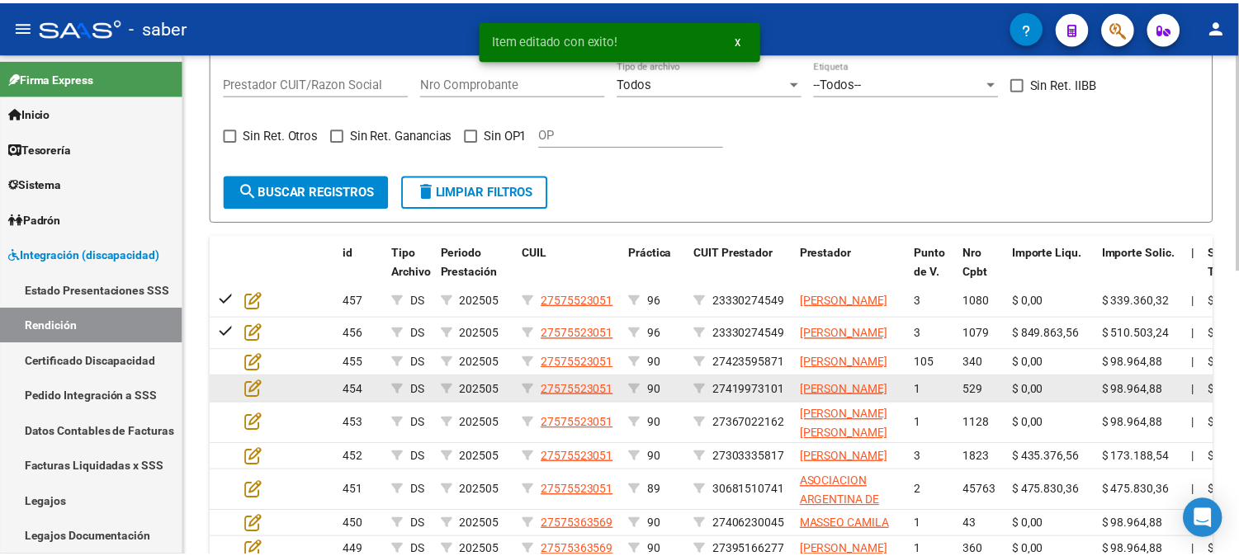
scroll to position [475, 0]
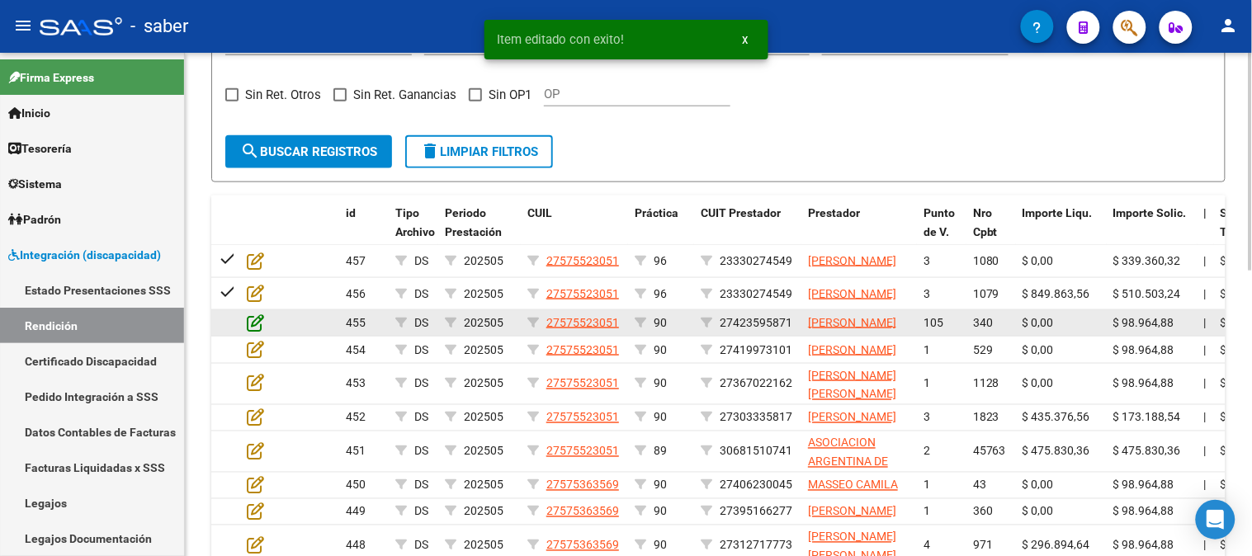
click at [257, 332] on icon at bounding box center [255, 323] width 17 height 18
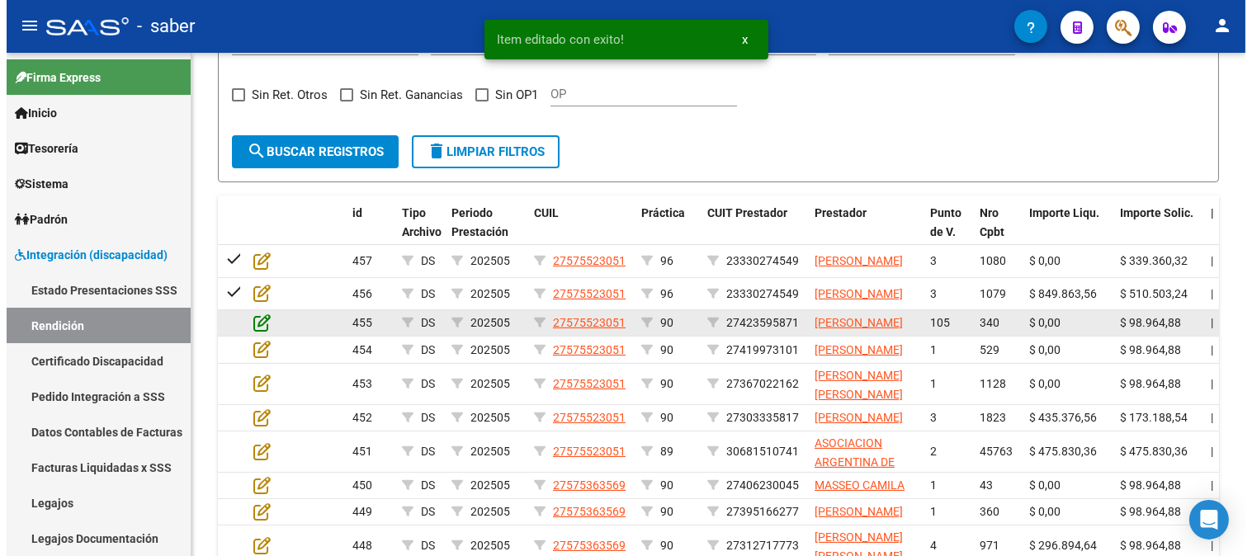
scroll to position [506, 0]
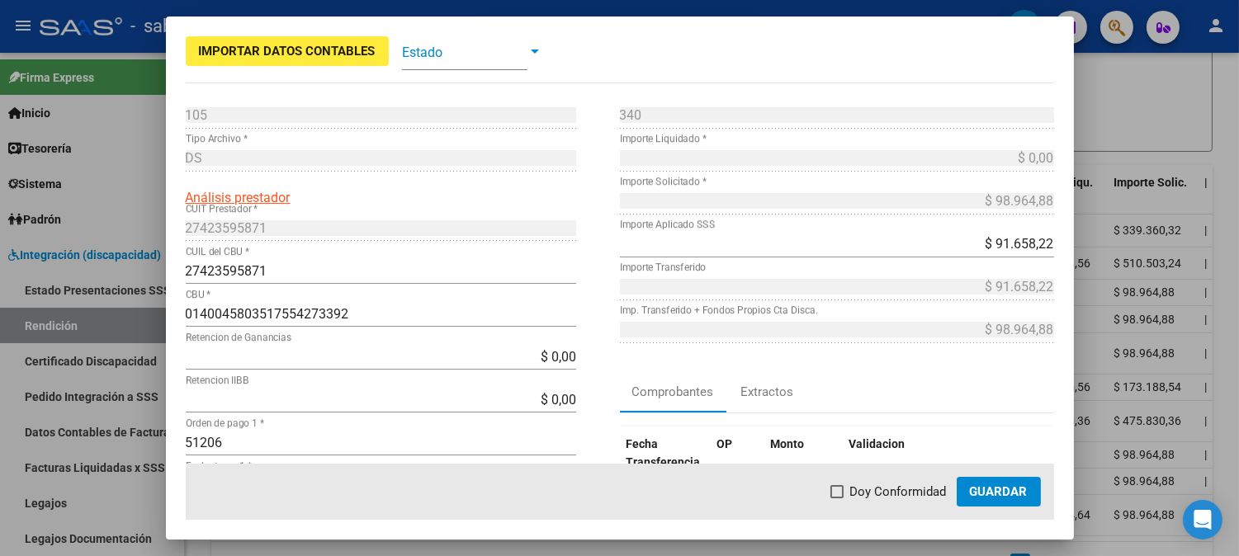
click at [894, 497] on span "Doy Conformidad" at bounding box center [898, 492] width 97 height 20
click at [837, 498] on input "Doy Conformidad" at bounding box center [836, 498] width 1 height 1
checkbox input "true"
click at [1003, 497] on span "Guardar" at bounding box center [999, 491] width 58 height 15
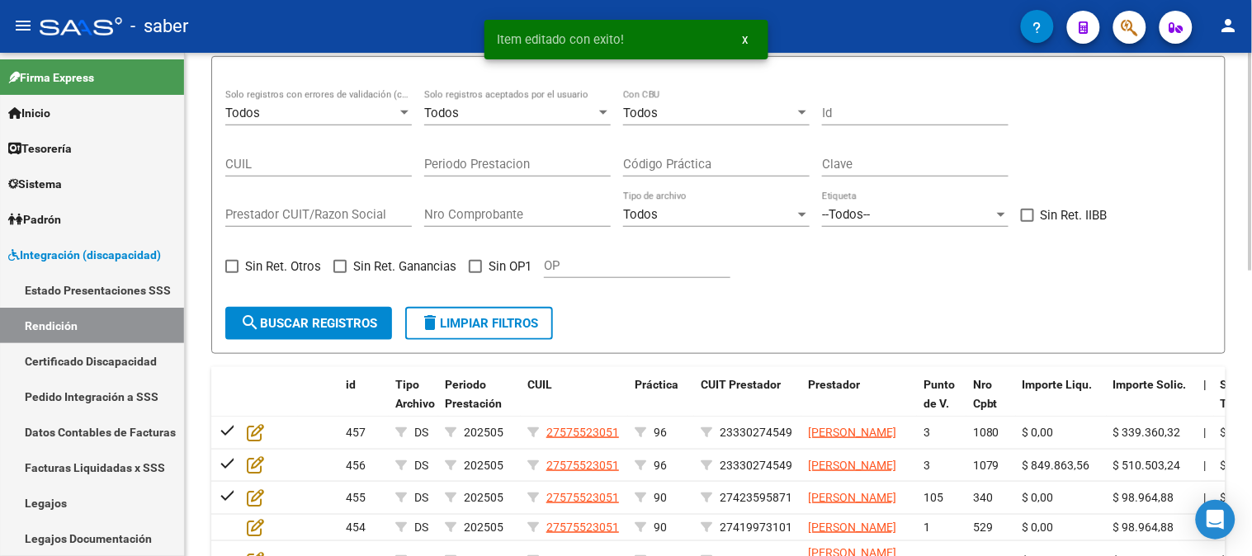
scroll to position [201, 0]
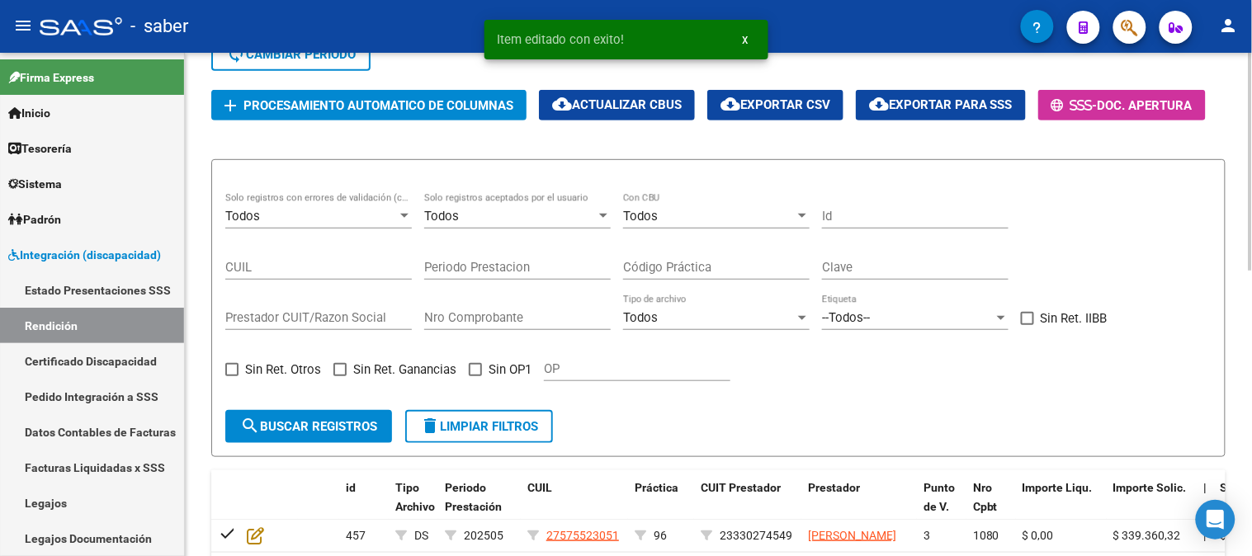
click at [508, 215] on div "Todos" at bounding box center [510, 216] width 172 height 15
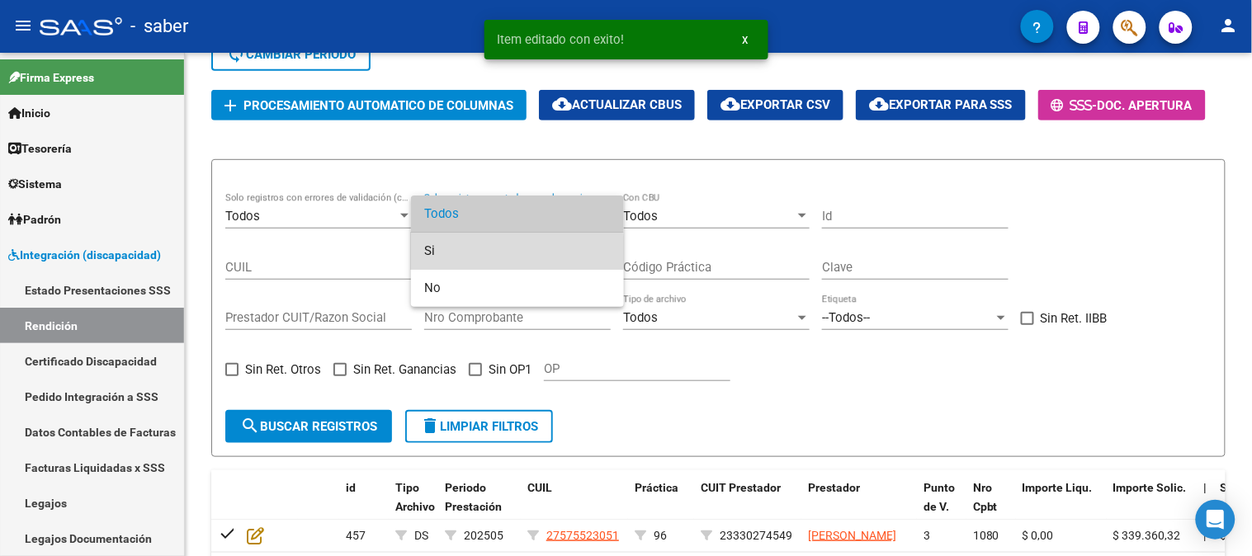
click at [457, 251] on span "Si" at bounding box center [517, 251] width 187 height 37
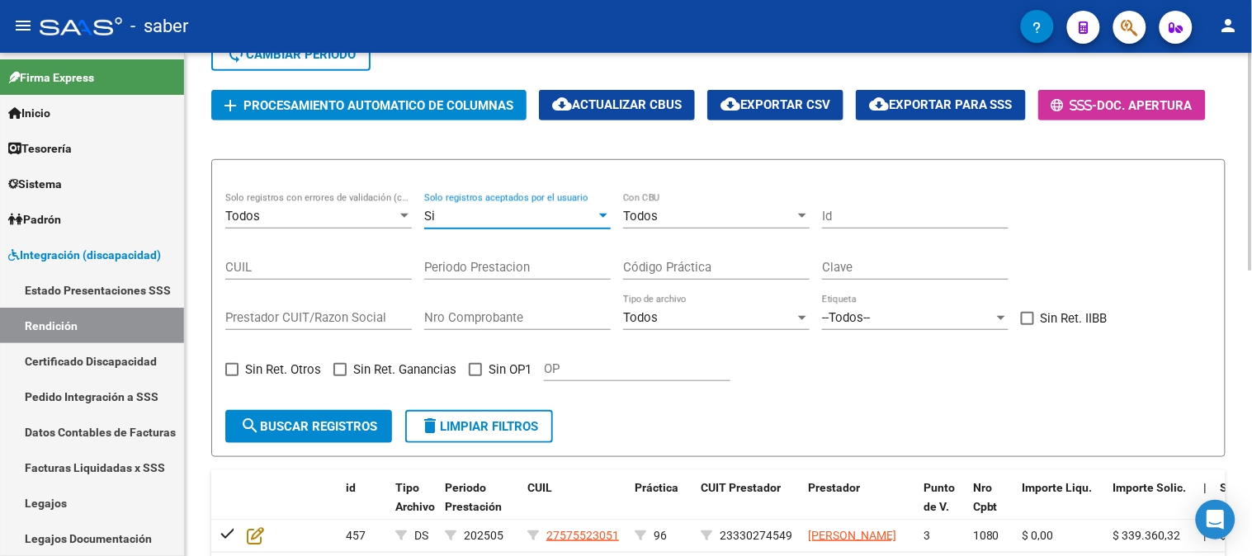
click at [550, 219] on div "Si" at bounding box center [510, 216] width 172 height 15
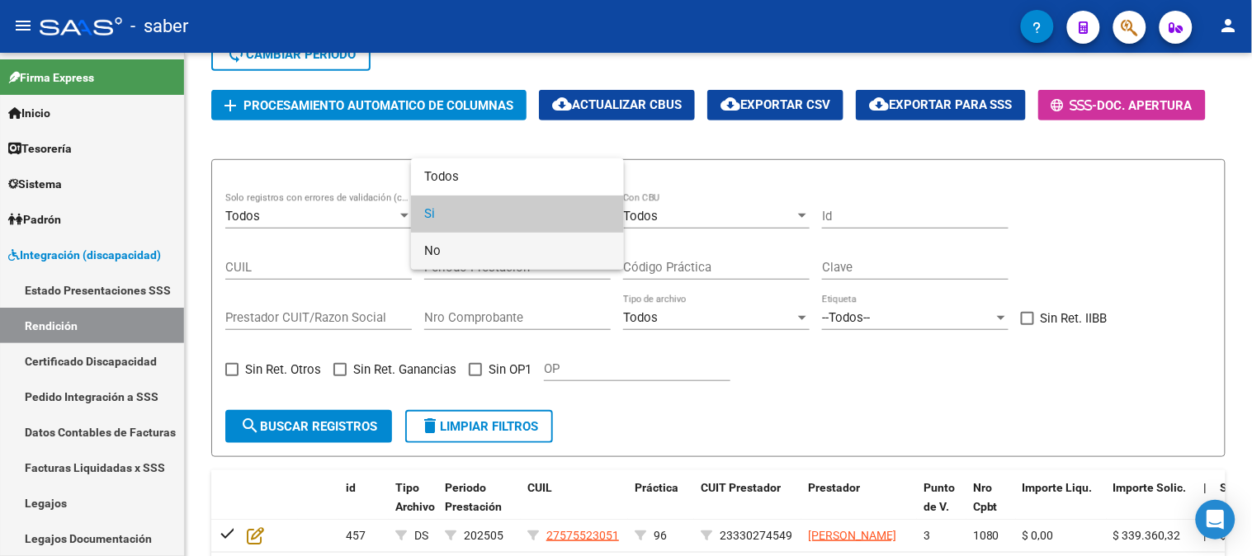
click at [484, 257] on span "No" at bounding box center [517, 251] width 187 height 37
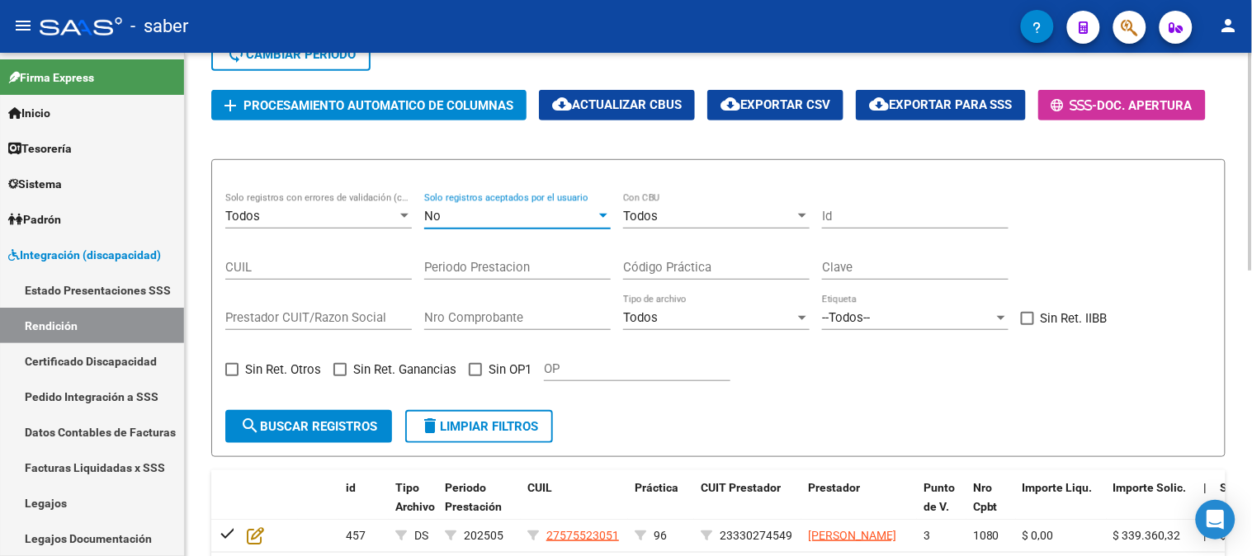
click at [302, 422] on span "search Buscar registros" at bounding box center [308, 426] width 137 height 15
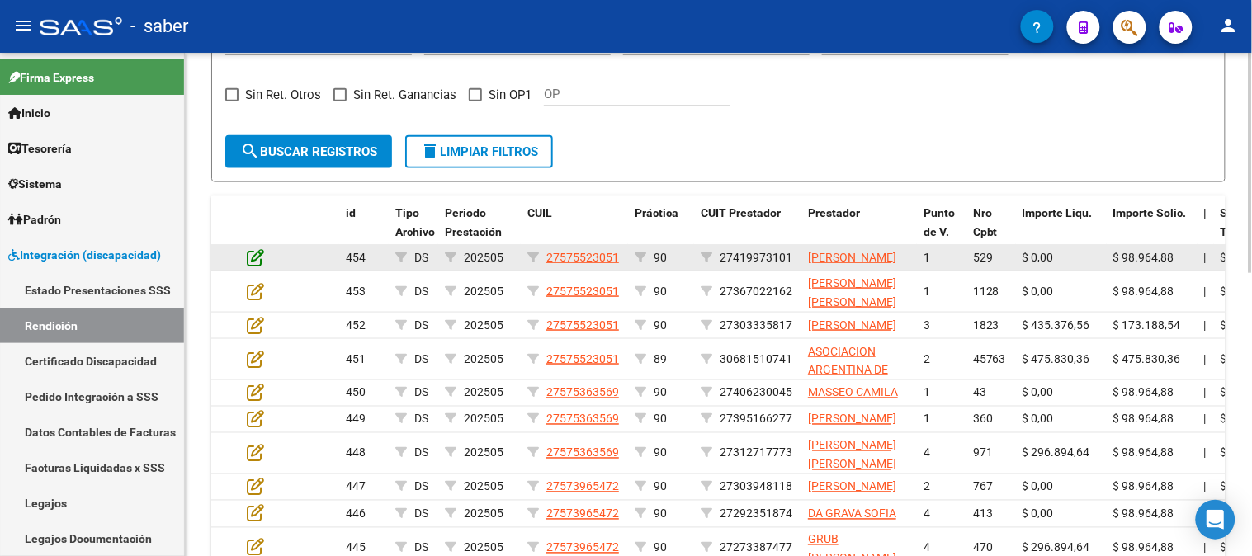
click at [258, 256] on icon at bounding box center [255, 257] width 17 height 18
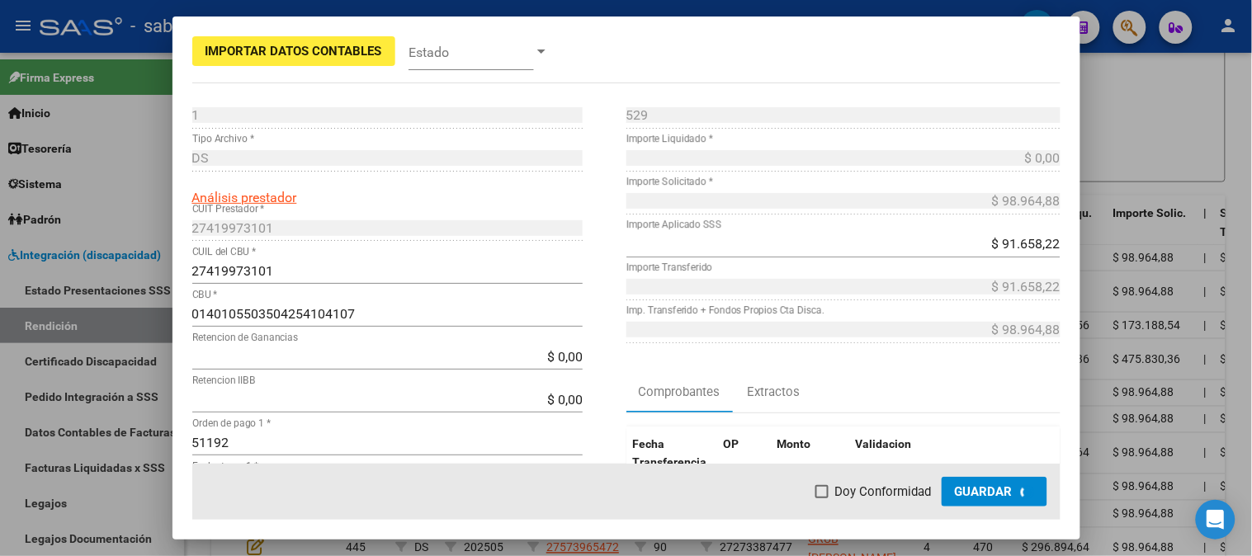
scroll to position [506, 0]
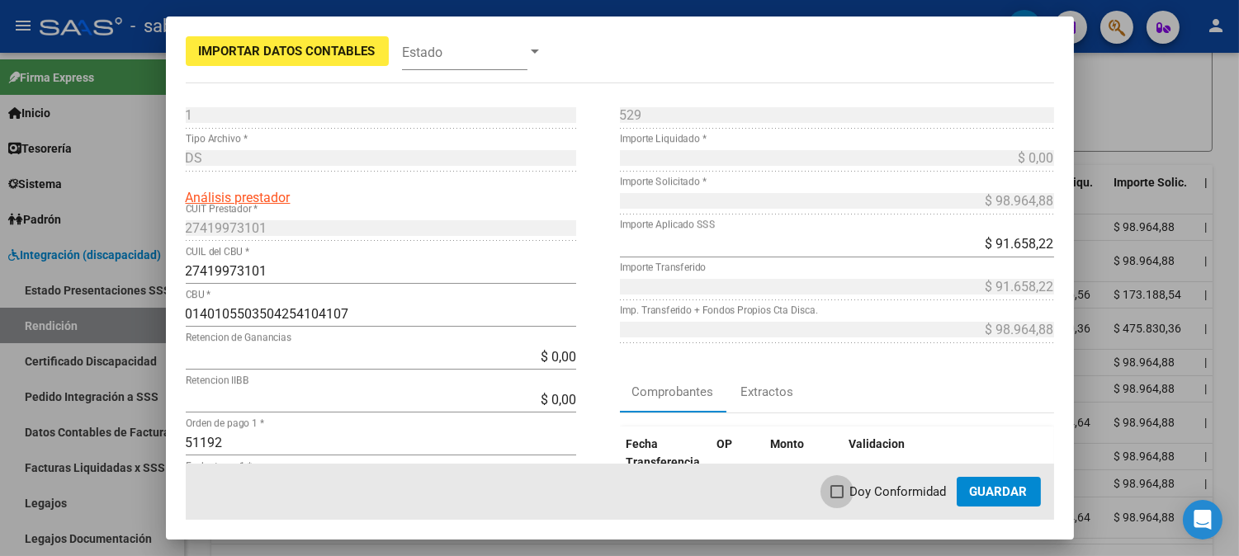
drag, startPoint x: 862, startPoint y: 485, endPoint x: 954, endPoint y: 485, distance: 91.6
click at [863, 485] on span "Doy Conformidad" at bounding box center [898, 492] width 97 height 20
click at [837, 498] on input "Doy Conformidad" at bounding box center [836, 498] width 1 height 1
checkbox input "true"
click at [1009, 484] on span "Guardar" at bounding box center [999, 491] width 58 height 15
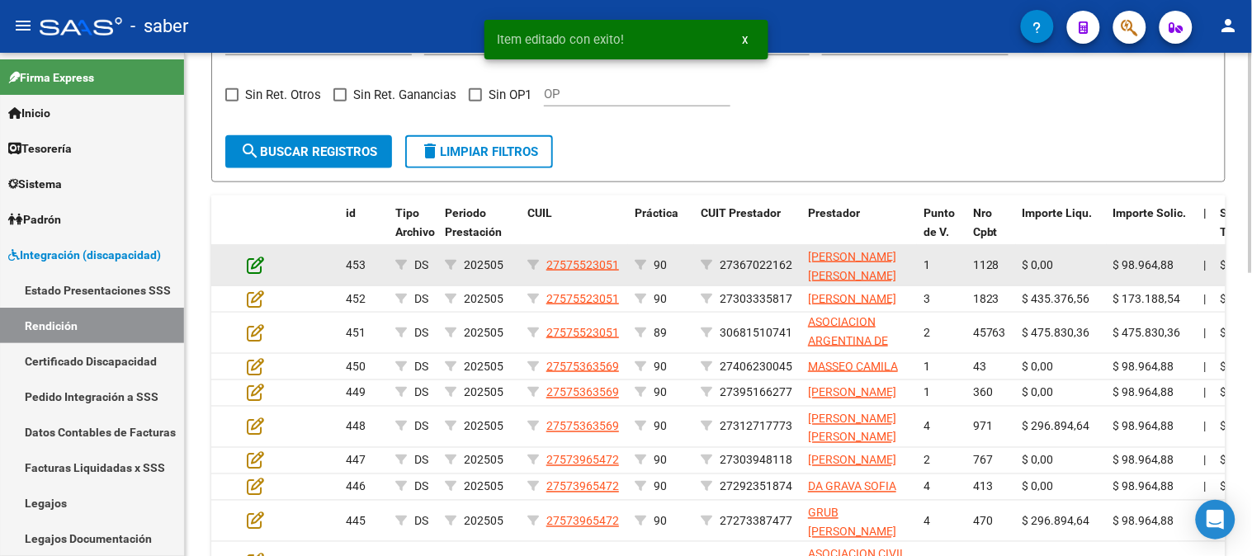
click at [253, 259] on icon at bounding box center [255, 265] width 17 height 18
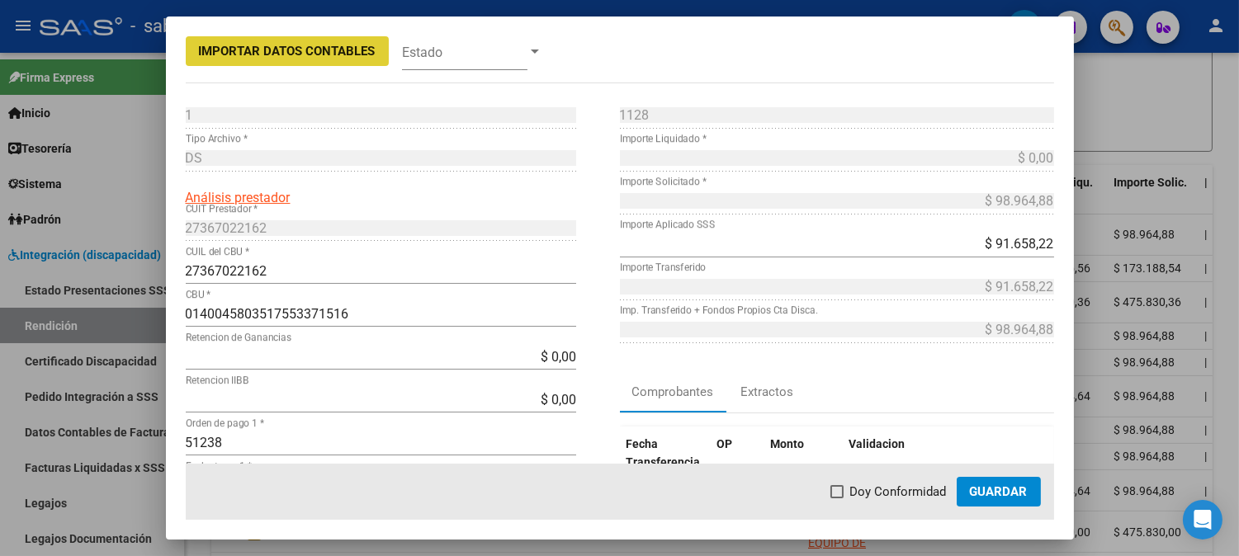
click at [855, 493] on span "Doy Conformidad" at bounding box center [898, 492] width 97 height 20
click at [837, 498] on input "Doy Conformidad" at bounding box center [836, 498] width 1 height 1
checkbox input "true"
click at [1008, 492] on span "Guardar" at bounding box center [999, 491] width 58 height 15
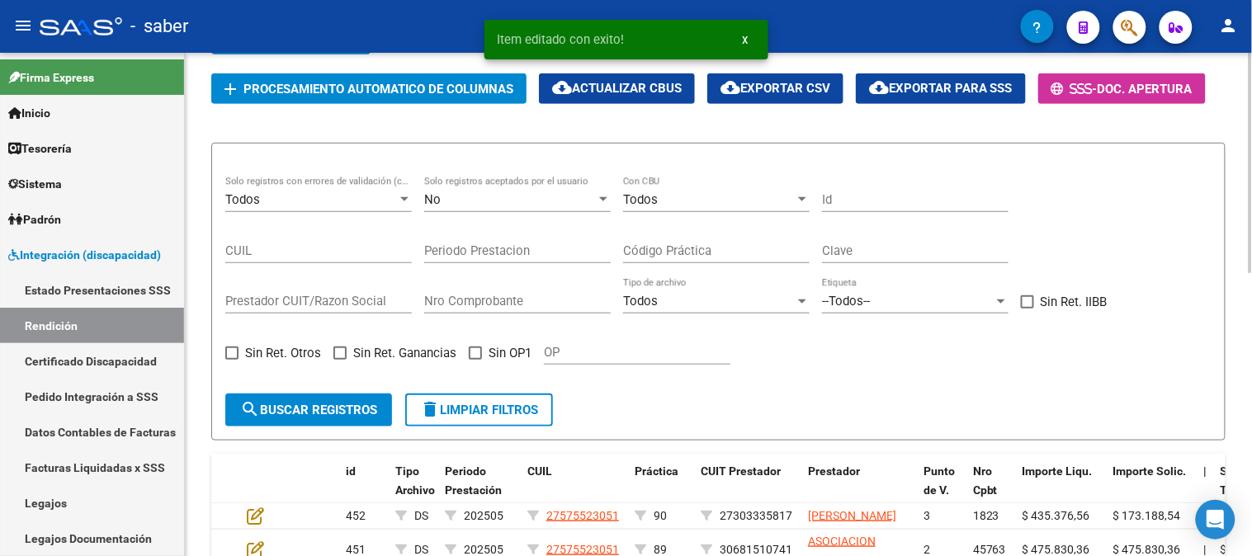
scroll to position [201, 0]
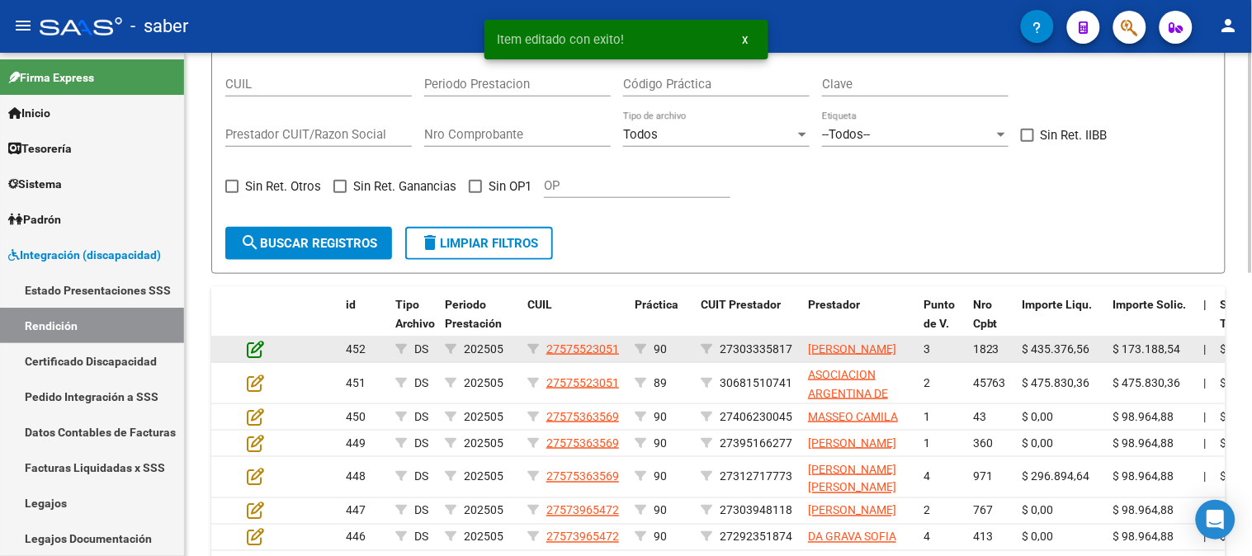
click at [257, 351] on icon at bounding box center [255, 349] width 17 height 18
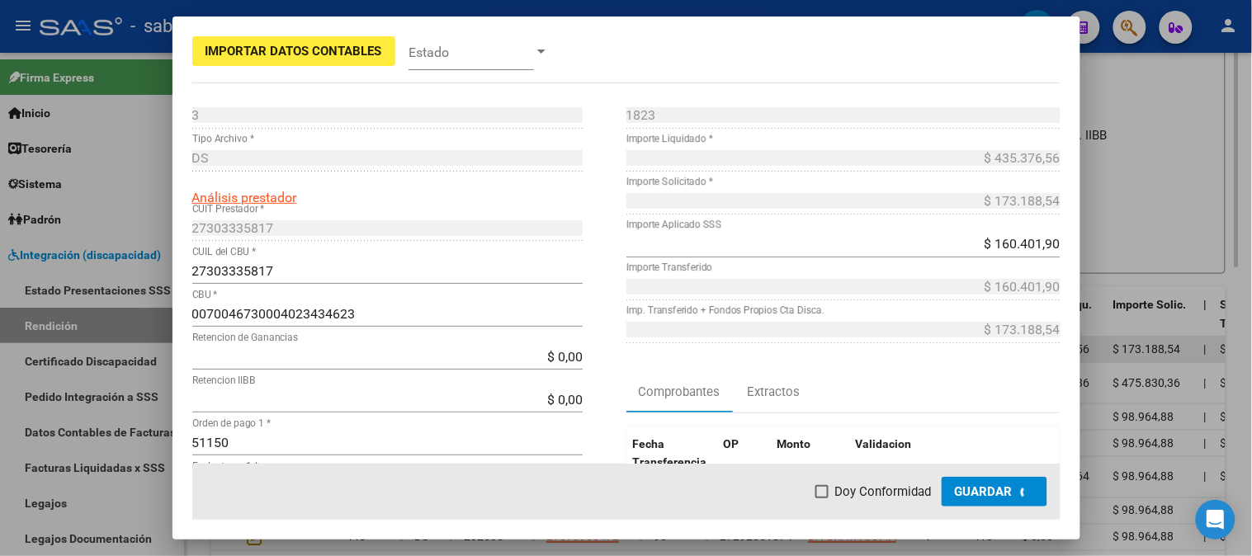
scroll to position [415, 0]
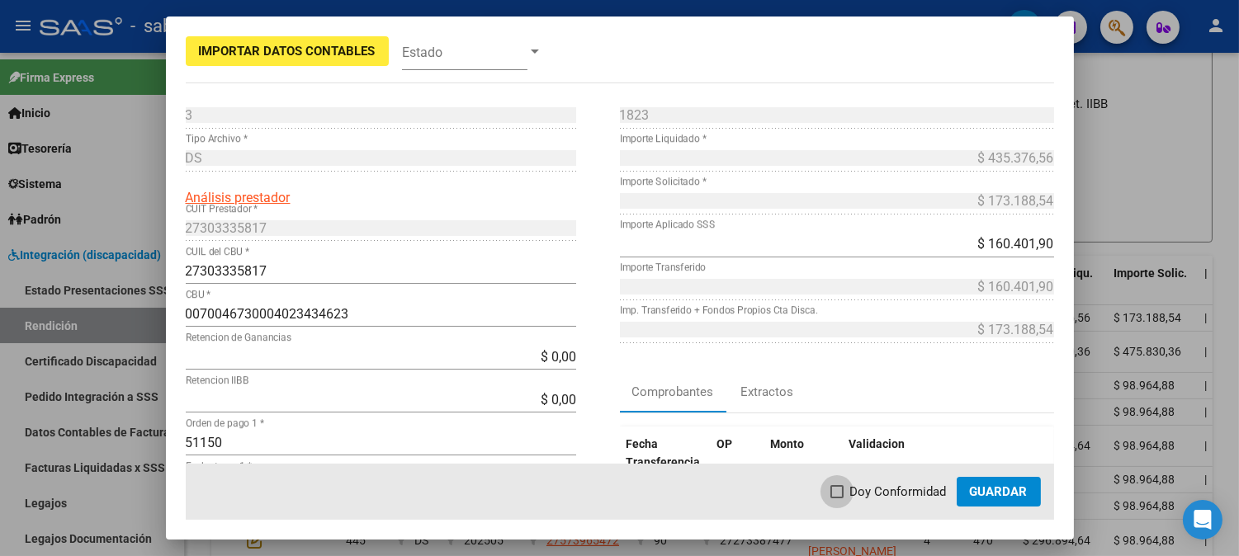
drag, startPoint x: 889, startPoint y: 492, endPoint x: 996, endPoint y: 495, distance: 107.3
click at [892, 492] on span "Doy Conformidad" at bounding box center [898, 492] width 97 height 20
click at [837, 498] on input "Doy Conformidad" at bounding box center [836, 498] width 1 height 1
checkbox input "true"
click at [999, 495] on span "Guardar" at bounding box center [999, 491] width 58 height 15
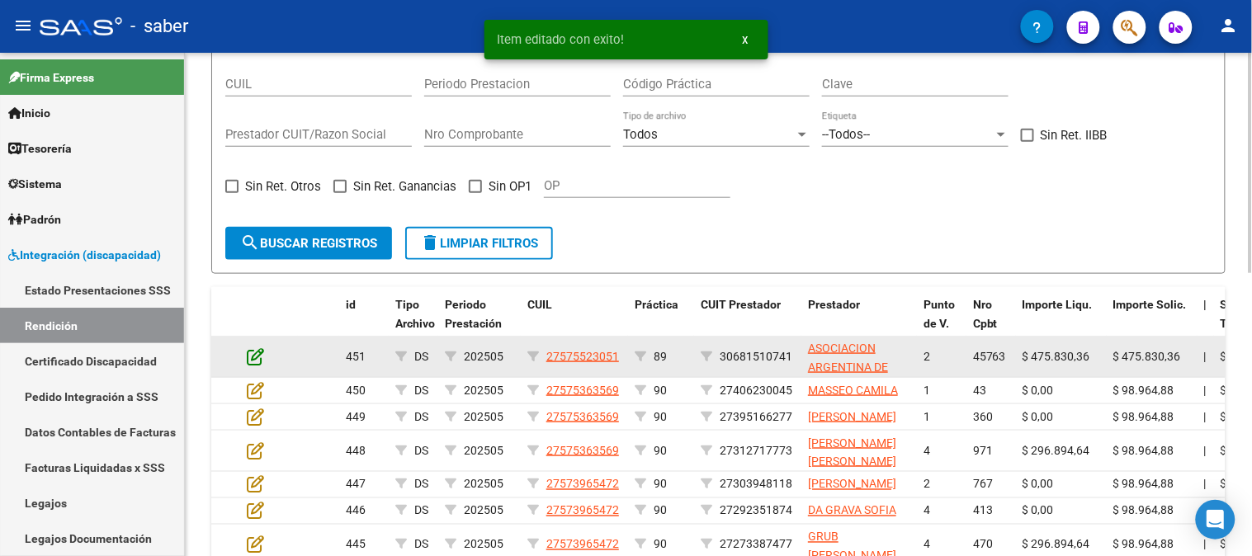
click at [258, 350] on icon at bounding box center [255, 356] width 17 height 18
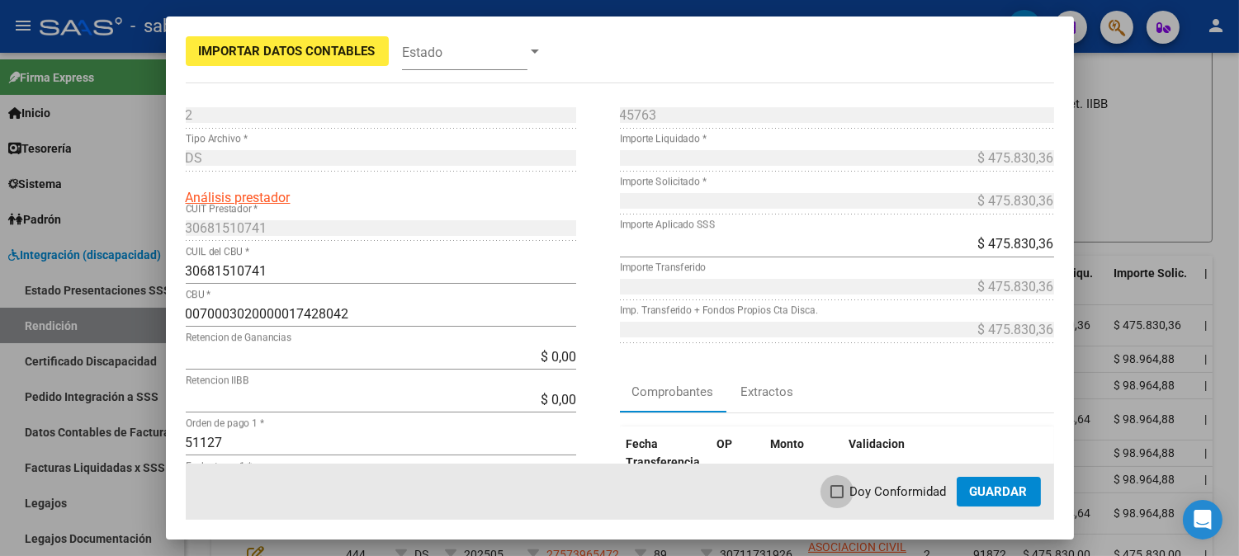
drag, startPoint x: 886, startPoint y: 489, endPoint x: 959, endPoint y: 487, distance: 73.5
click at [889, 489] on span "Doy Conformidad" at bounding box center [898, 492] width 97 height 20
click at [837, 498] on input "Doy Conformidad" at bounding box center [836, 498] width 1 height 1
checkbox input "true"
click at [994, 485] on span "Guardar" at bounding box center [999, 491] width 58 height 15
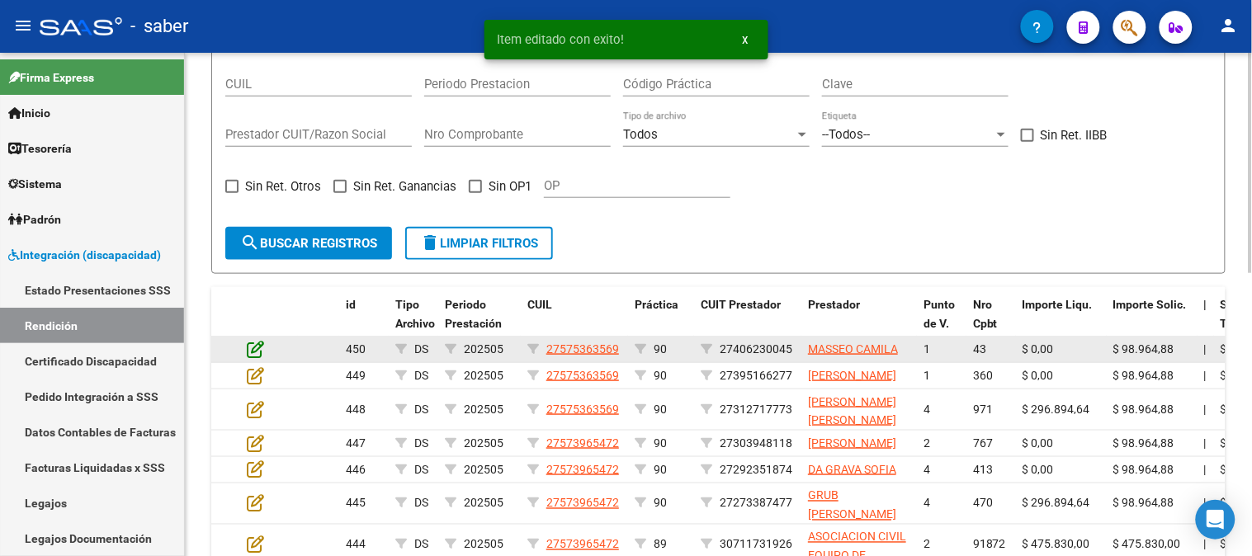
click at [256, 347] on icon at bounding box center [255, 349] width 17 height 18
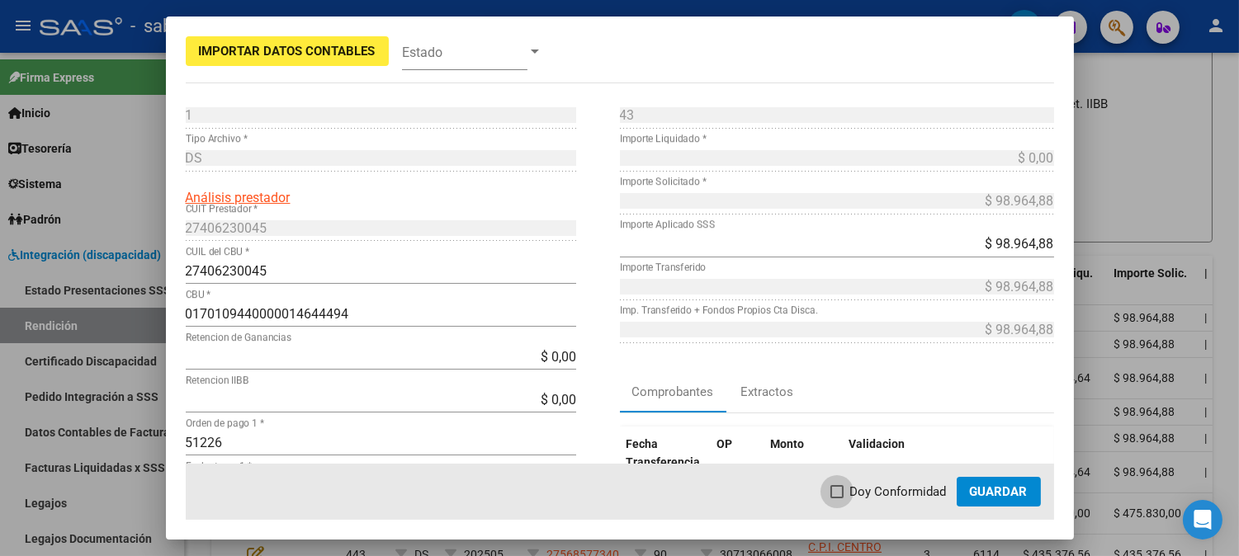
drag, startPoint x: 895, startPoint y: 489, endPoint x: 987, endPoint y: 489, distance: 91.6
click at [900, 489] on span "Doy Conformidad" at bounding box center [898, 492] width 97 height 20
click at [837, 498] on input "Doy Conformidad" at bounding box center [836, 498] width 1 height 1
checkbox input "true"
click at [988, 489] on span "Guardar" at bounding box center [999, 491] width 58 height 15
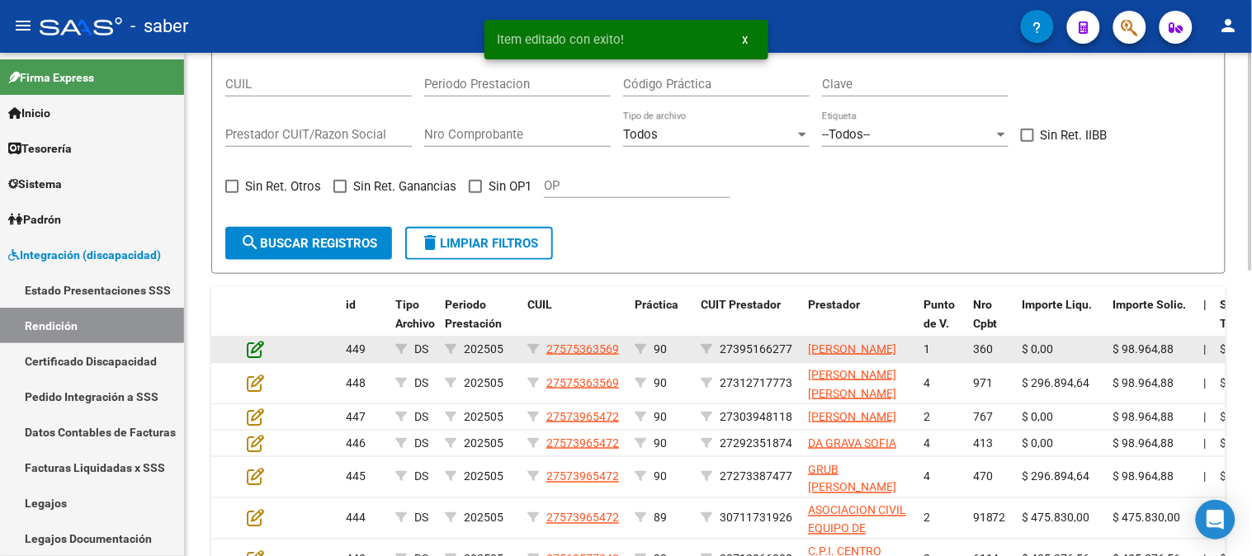
click at [253, 348] on icon at bounding box center [255, 349] width 17 height 18
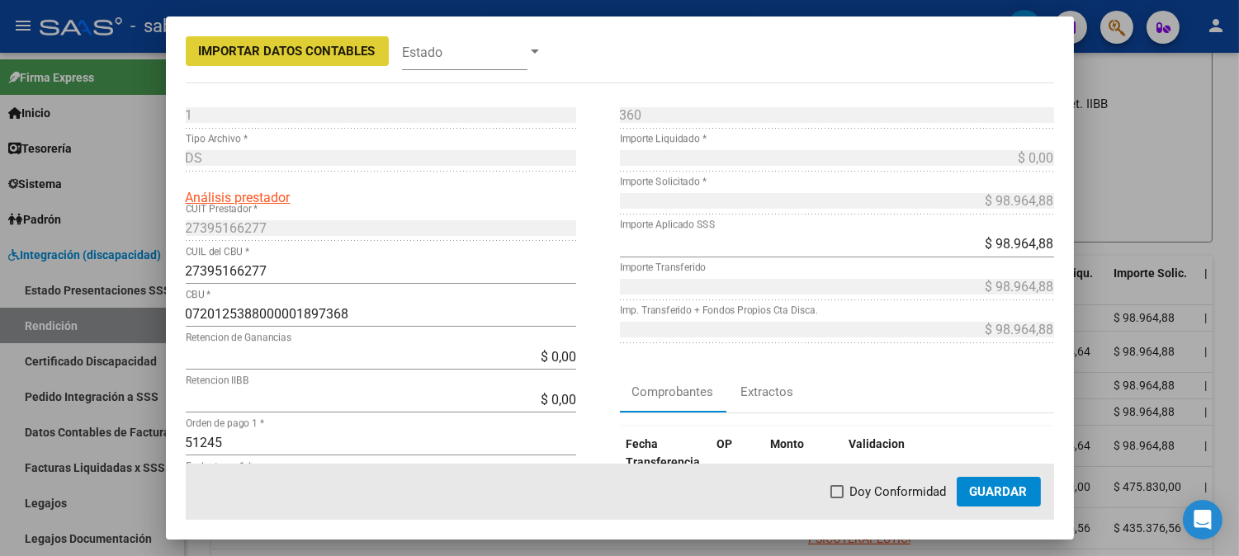
click at [868, 484] on span "Doy Conformidad" at bounding box center [898, 492] width 97 height 20
click at [837, 498] on input "Doy Conformidad" at bounding box center [836, 498] width 1 height 1
checkbox input "true"
click at [999, 484] on span "Guardar" at bounding box center [999, 491] width 58 height 15
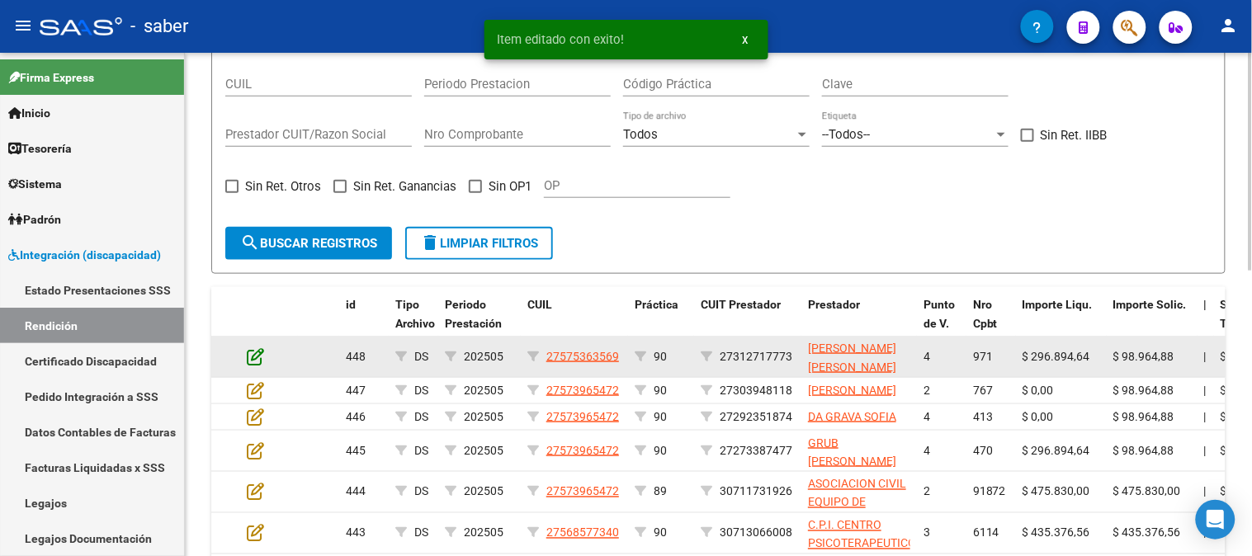
click at [253, 352] on icon at bounding box center [255, 356] width 17 height 18
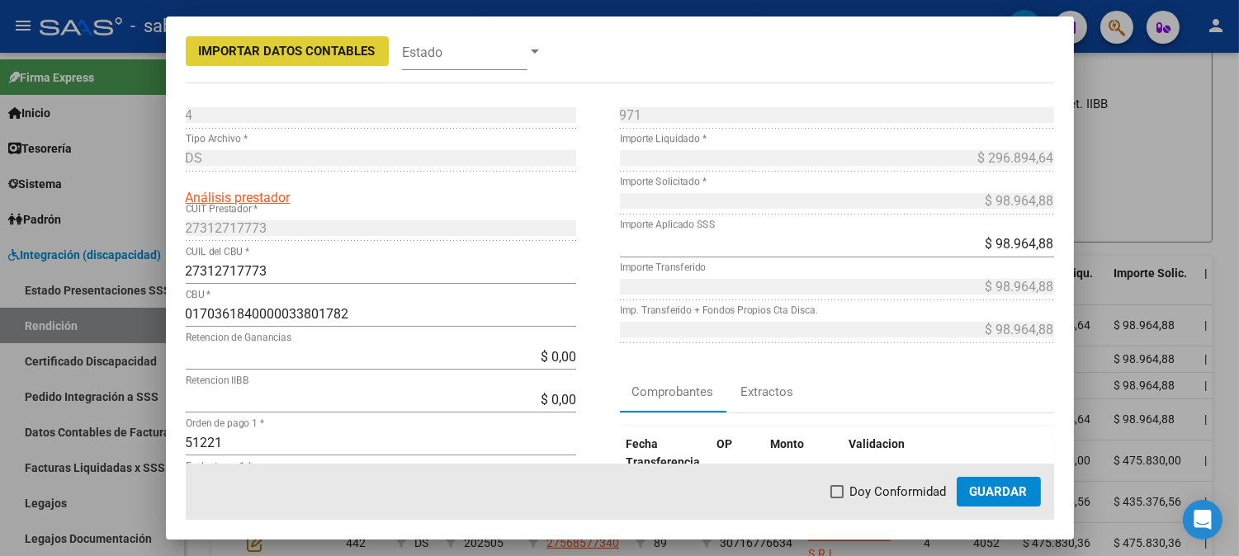
drag, startPoint x: 861, startPoint y: 490, endPoint x: 890, endPoint y: 490, distance: 28.9
click at [862, 490] on span "Doy Conformidad" at bounding box center [898, 492] width 97 height 20
click at [837, 498] on input "Doy Conformidad" at bounding box center [836, 498] width 1 height 1
checkbox input "true"
click at [999, 490] on span "Guardar" at bounding box center [999, 491] width 58 height 15
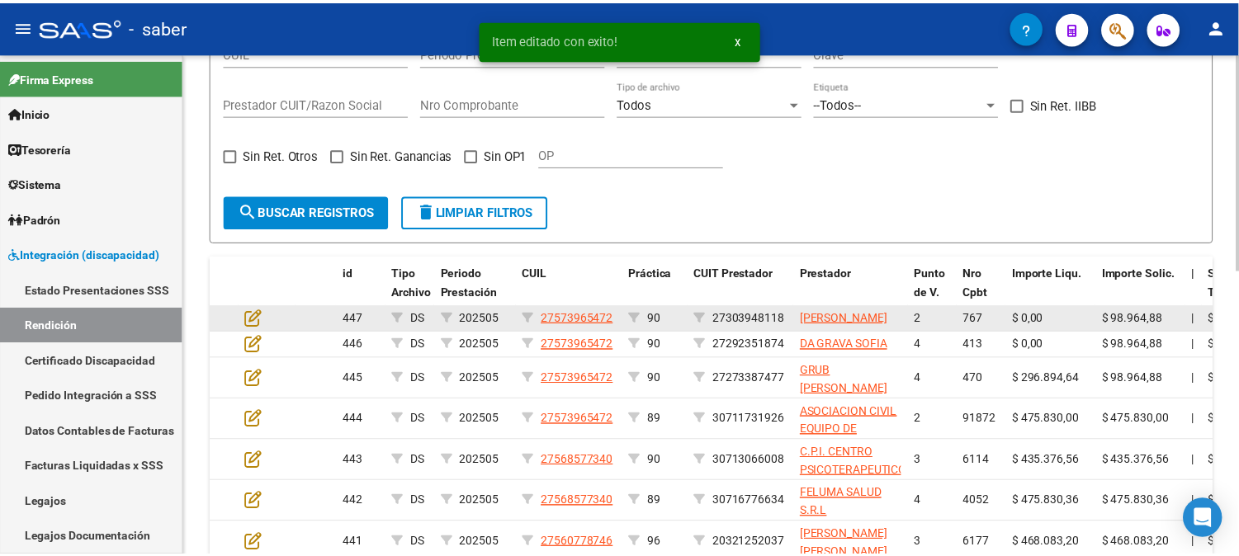
scroll to position [384, 0]
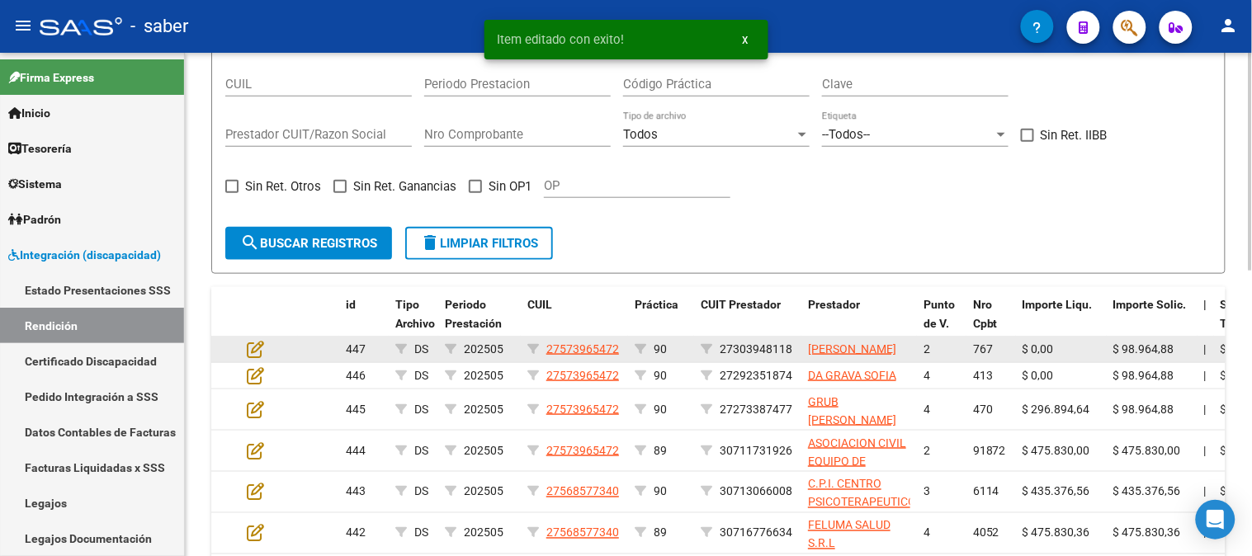
click at [259, 359] on app-edit-rendicion at bounding box center [255, 349] width 17 height 19
click at [254, 357] on icon at bounding box center [255, 349] width 17 height 18
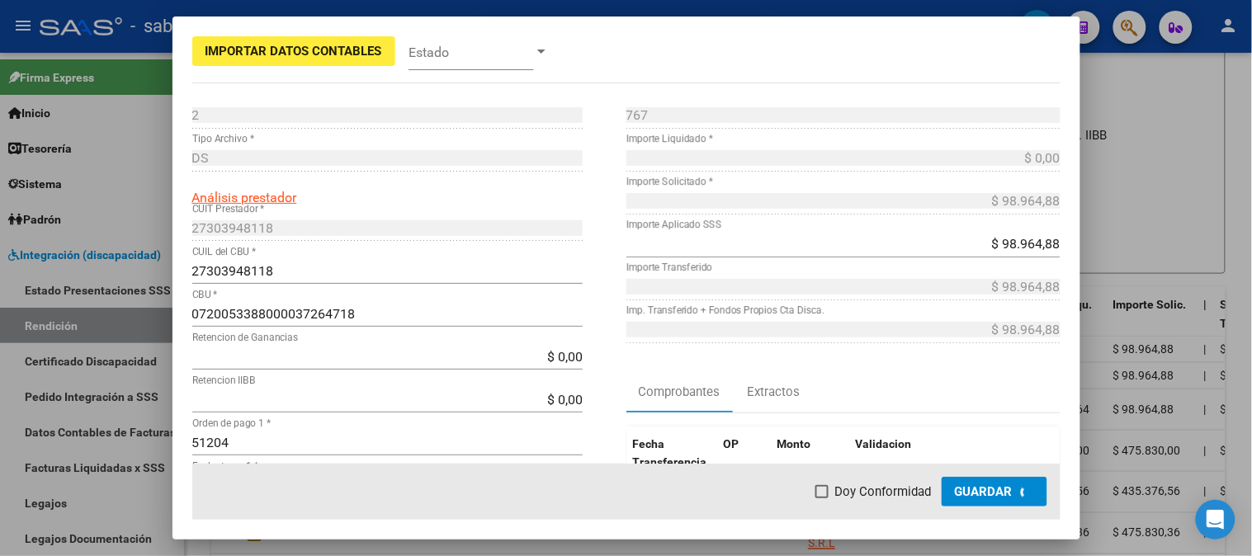
scroll to position [415, 0]
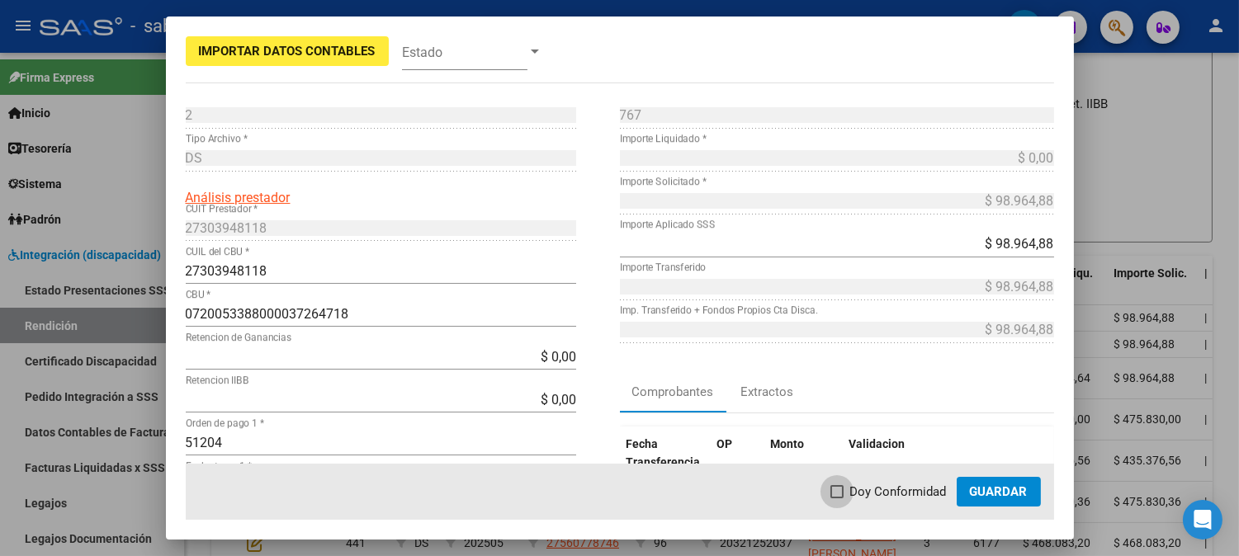
drag, startPoint x: 863, startPoint y: 498, endPoint x: 969, endPoint y: 497, distance: 105.6
click at [864, 498] on span "Doy Conformidad" at bounding box center [898, 492] width 97 height 20
click at [837, 498] on input "Doy Conformidad" at bounding box center [836, 498] width 1 height 1
checkbox input "true"
click at [994, 496] on span "Guardar" at bounding box center [999, 491] width 58 height 15
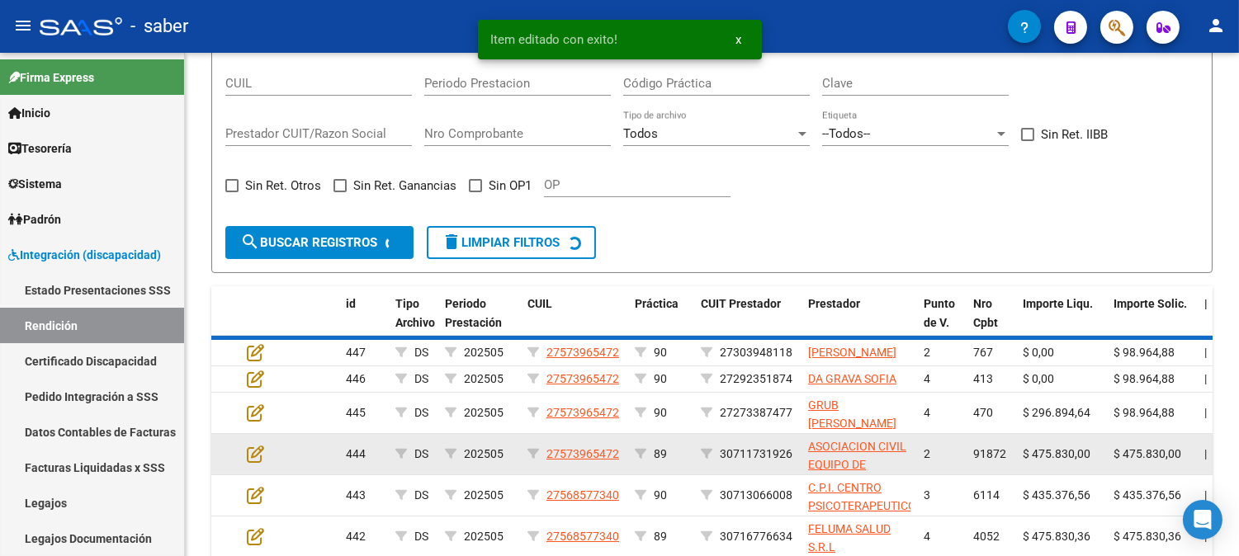
scroll to position [384, 0]
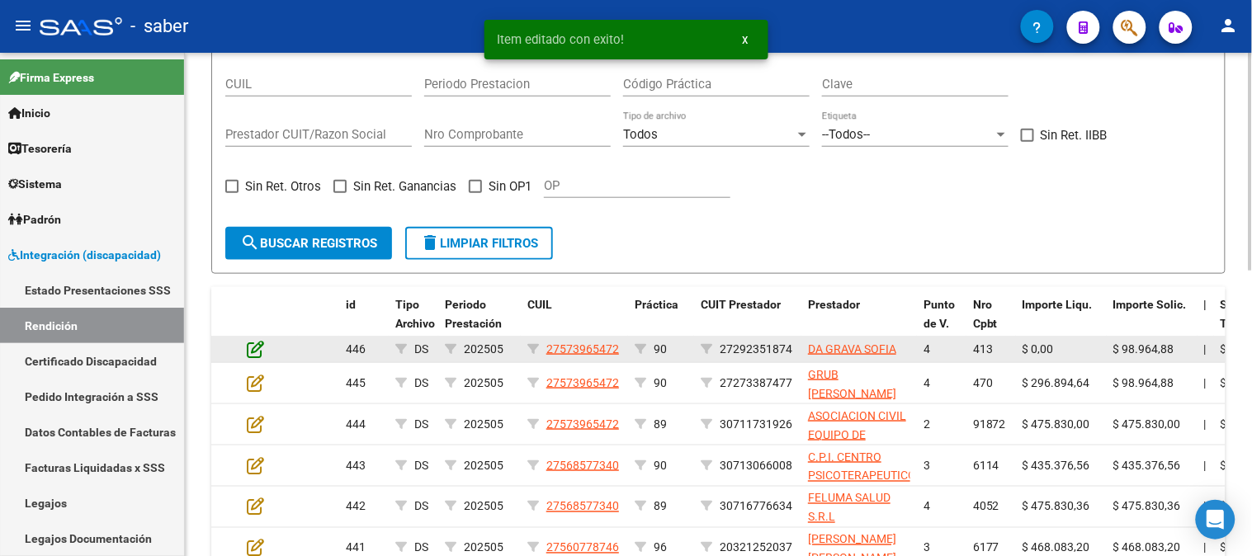
click at [253, 349] on icon at bounding box center [255, 349] width 17 height 18
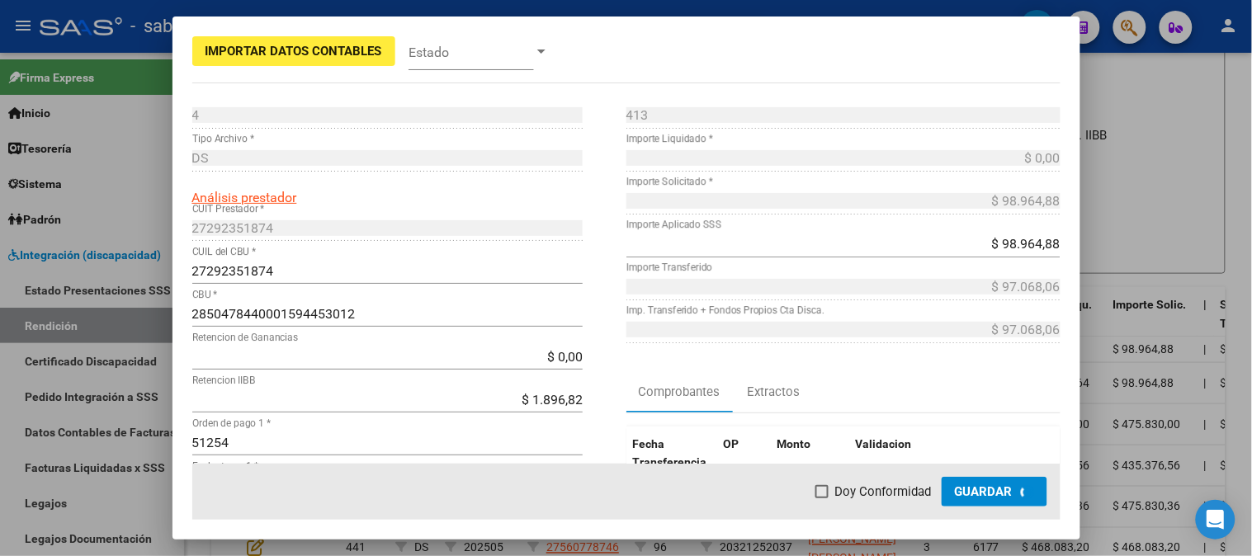
scroll to position [415, 0]
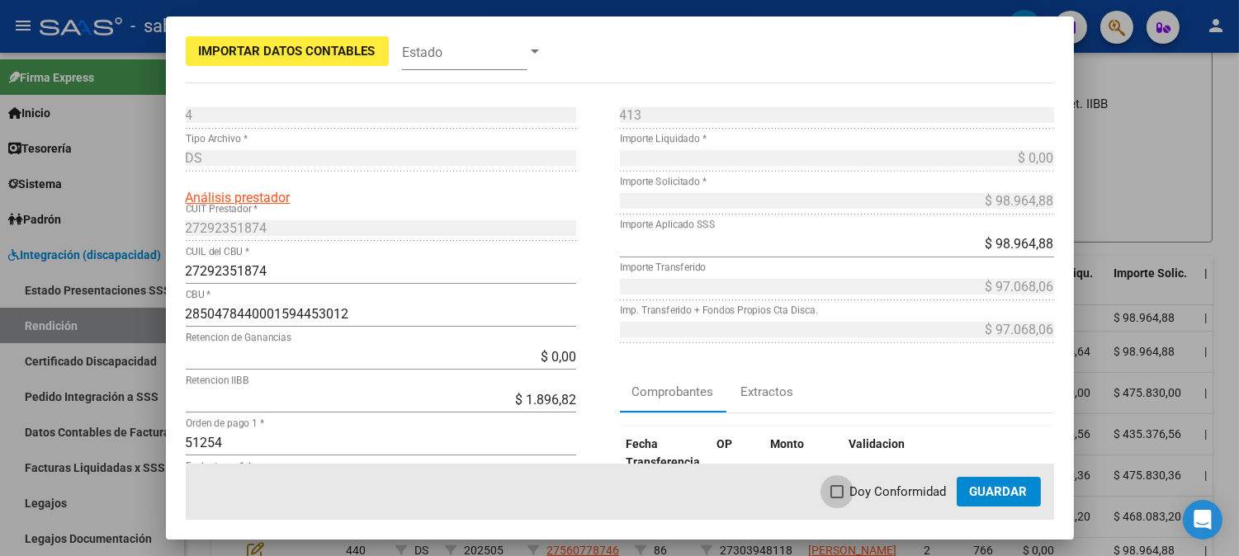
drag, startPoint x: 881, startPoint y: 500, endPoint x: 995, endPoint y: 491, distance: 114.2
click at [886, 500] on span "Doy Conformidad" at bounding box center [898, 492] width 97 height 20
click at [837, 499] on input "Doy Conformidad" at bounding box center [836, 498] width 1 height 1
checkbox input "true"
click at [999, 489] on span "Guardar" at bounding box center [999, 491] width 58 height 15
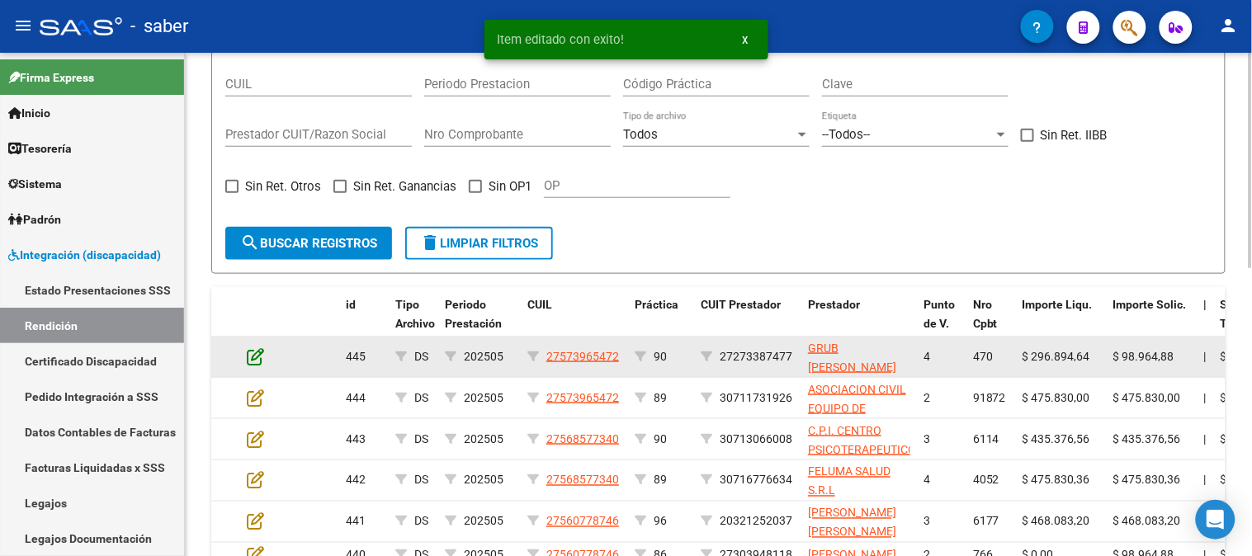
click at [256, 352] on icon at bounding box center [255, 356] width 17 height 18
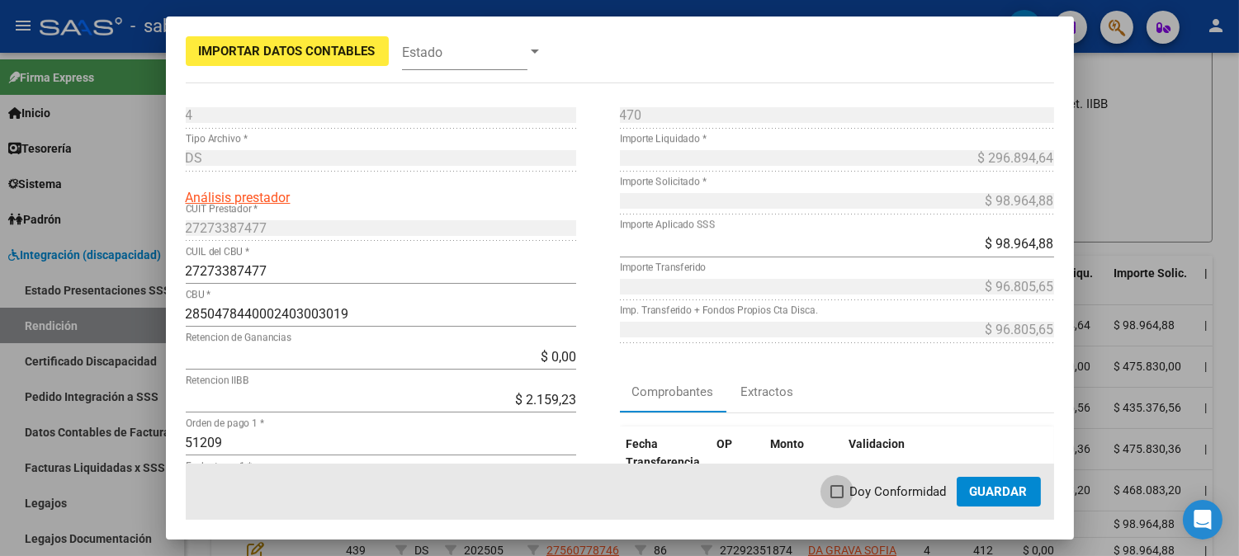
click at [878, 489] on span "Doy Conformidad" at bounding box center [898, 492] width 97 height 20
click at [837, 498] on input "Doy Conformidad" at bounding box center [836, 498] width 1 height 1
checkbox input "true"
click at [994, 489] on span "Guardar" at bounding box center [999, 491] width 58 height 15
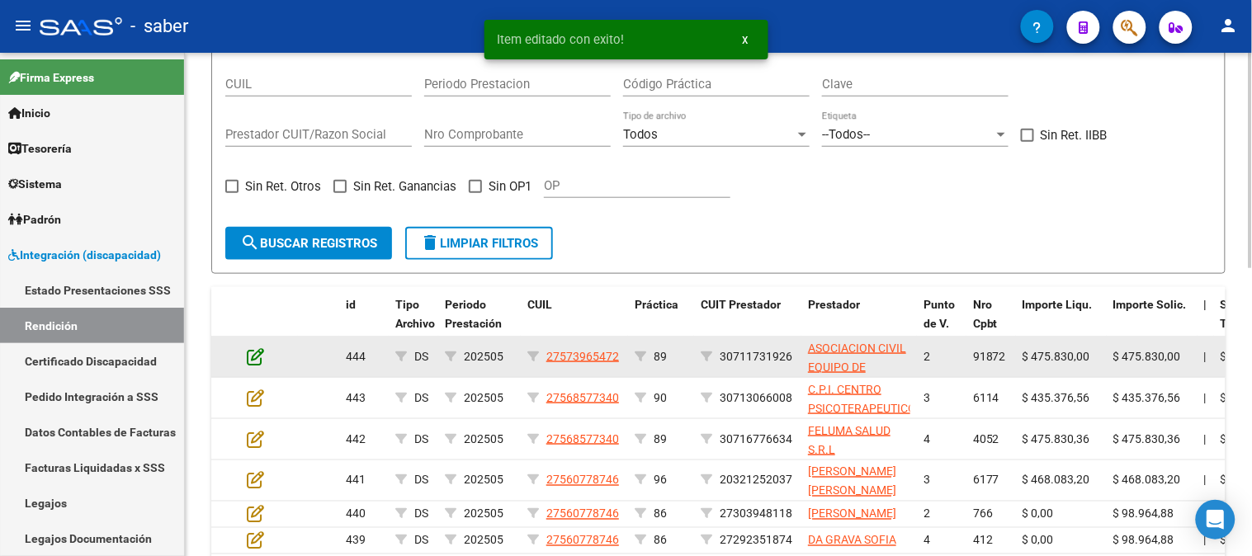
click at [253, 357] on icon at bounding box center [255, 356] width 17 height 18
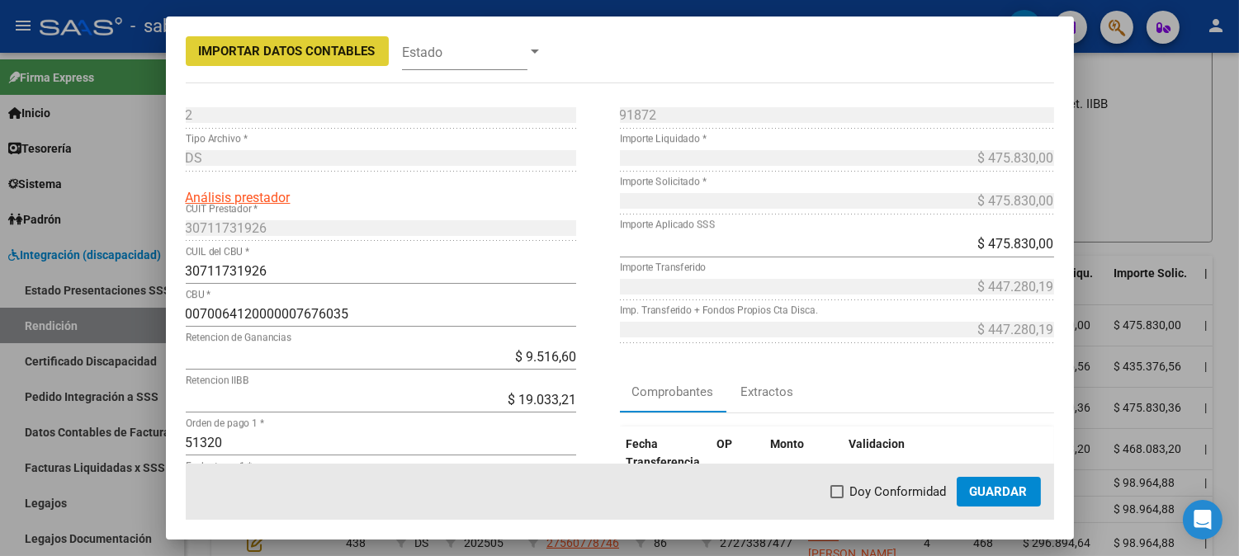
click at [886, 501] on mat-dialog-actions "Doy Conformidad Guardar" at bounding box center [620, 492] width 868 height 56
click at [903, 492] on span "Doy Conformidad" at bounding box center [898, 492] width 97 height 20
click at [837, 498] on input "Doy Conformidad" at bounding box center [836, 498] width 1 height 1
checkbox input "true"
click at [980, 489] on span "Guardar" at bounding box center [999, 491] width 58 height 15
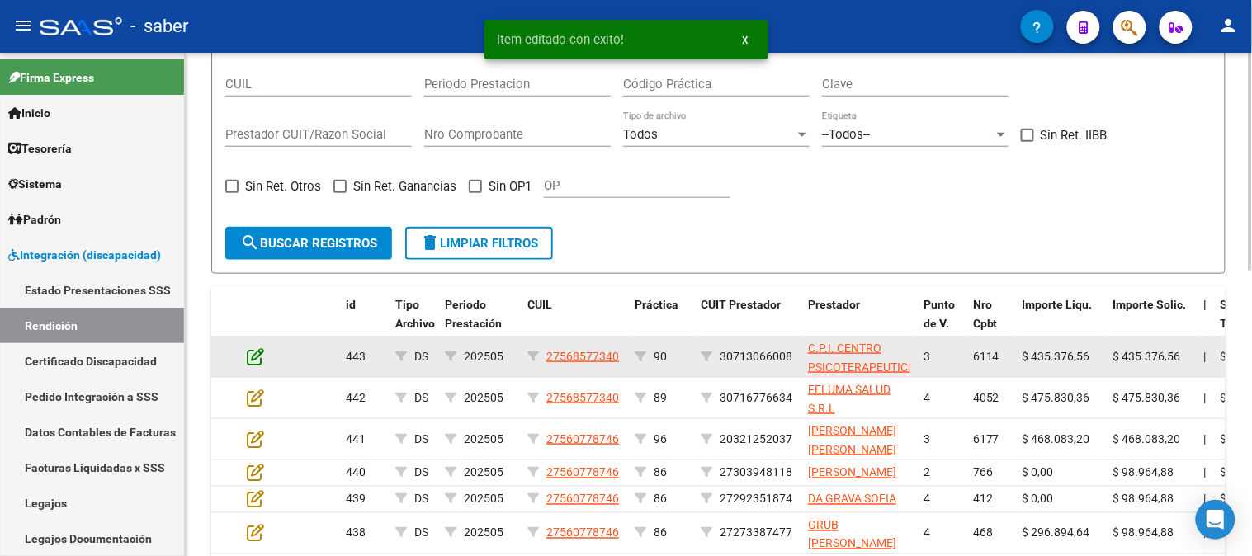
click at [253, 352] on icon at bounding box center [255, 356] width 17 height 18
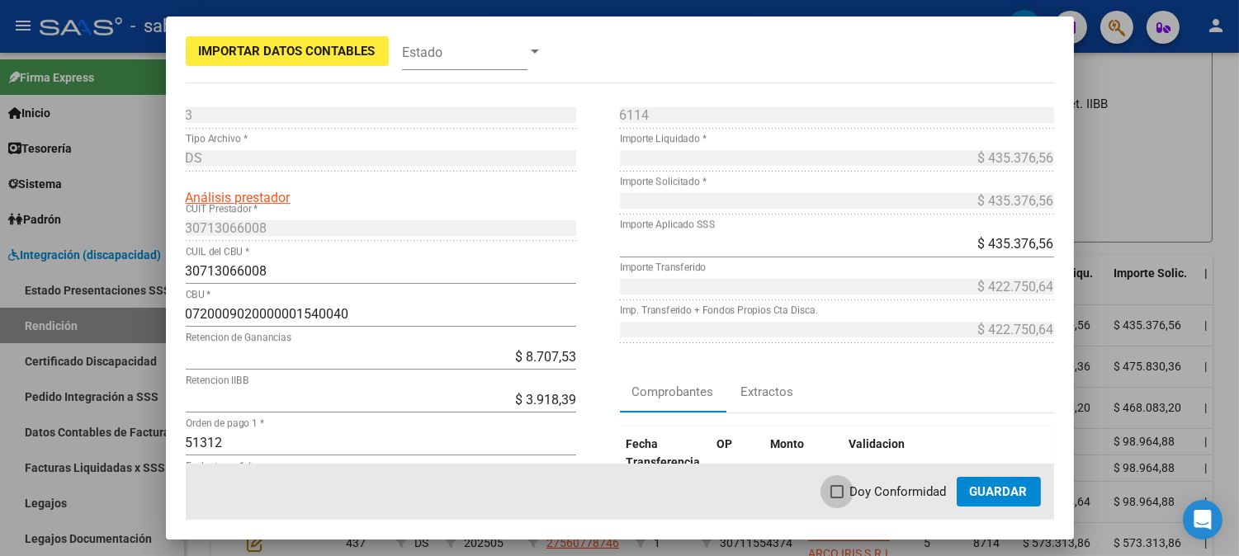
drag, startPoint x: 871, startPoint y: 496, endPoint x: 976, endPoint y: 496, distance: 105.6
click at [873, 496] on span "Doy Conformidad" at bounding box center [898, 492] width 97 height 20
click at [837, 498] on input "Doy Conformidad" at bounding box center [836, 498] width 1 height 1
checkbox input "true"
drag, startPoint x: 980, startPoint y: 495, endPoint x: 970, endPoint y: 494, distance: 10.9
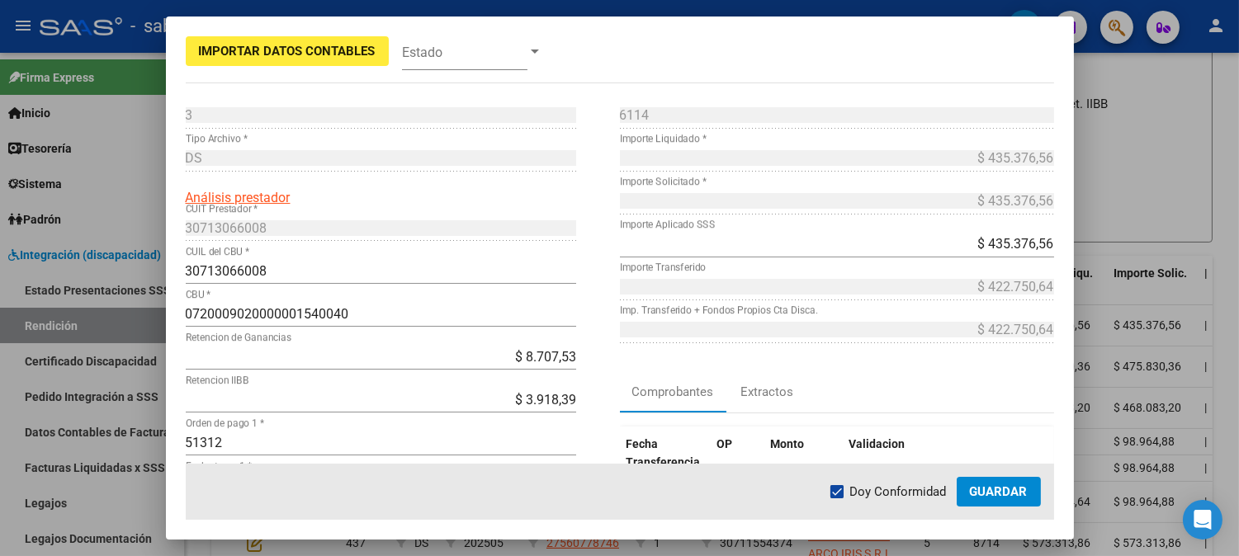
click at [980, 494] on span "Guardar" at bounding box center [999, 491] width 58 height 15
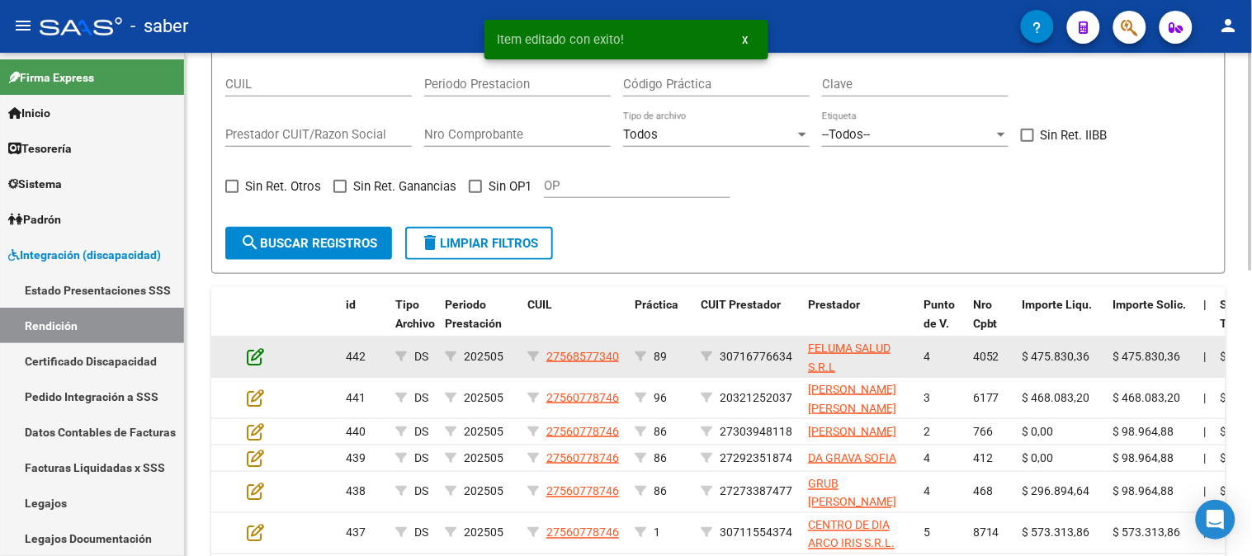
click at [259, 360] on icon at bounding box center [255, 356] width 17 height 18
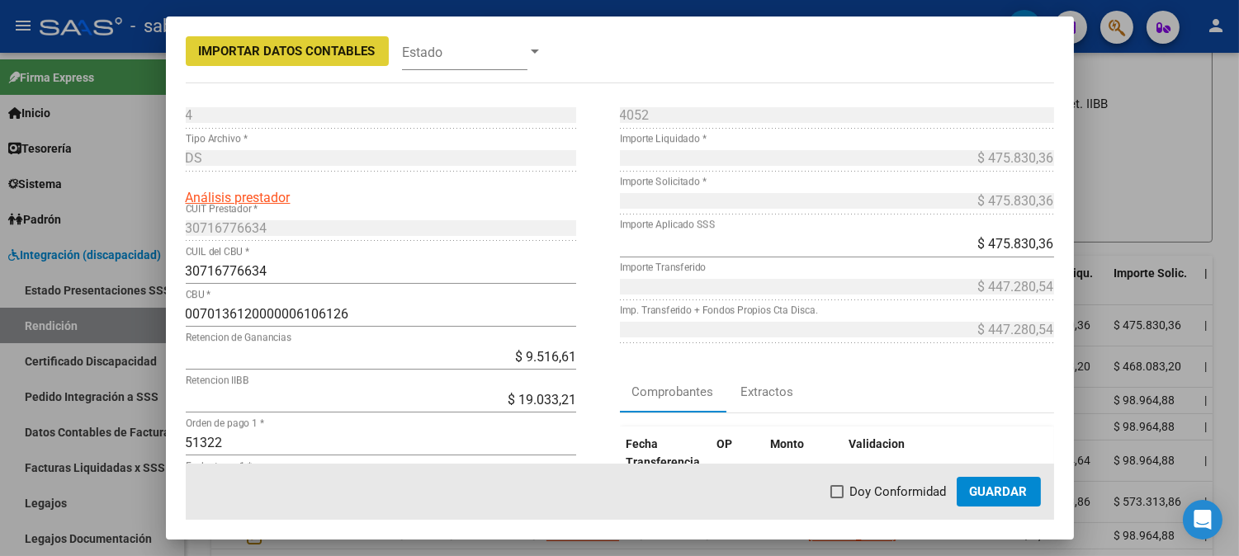
drag, startPoint x: 872, startPoint y: 490, endPoint x: 938, endPoint y: 482, distance: 66.5
click at [875, 490] on span "Doy Conformidad" at bounding box center [898, 492] width 97 height 20
click at [837, 498] on input "Doy Conformidad" at bounding box center [836, 498] width 1 height 1
checkbox input "true"
click at [986, 482] on button "Guardar" at bounding box center [998, 492] width 84 height 30
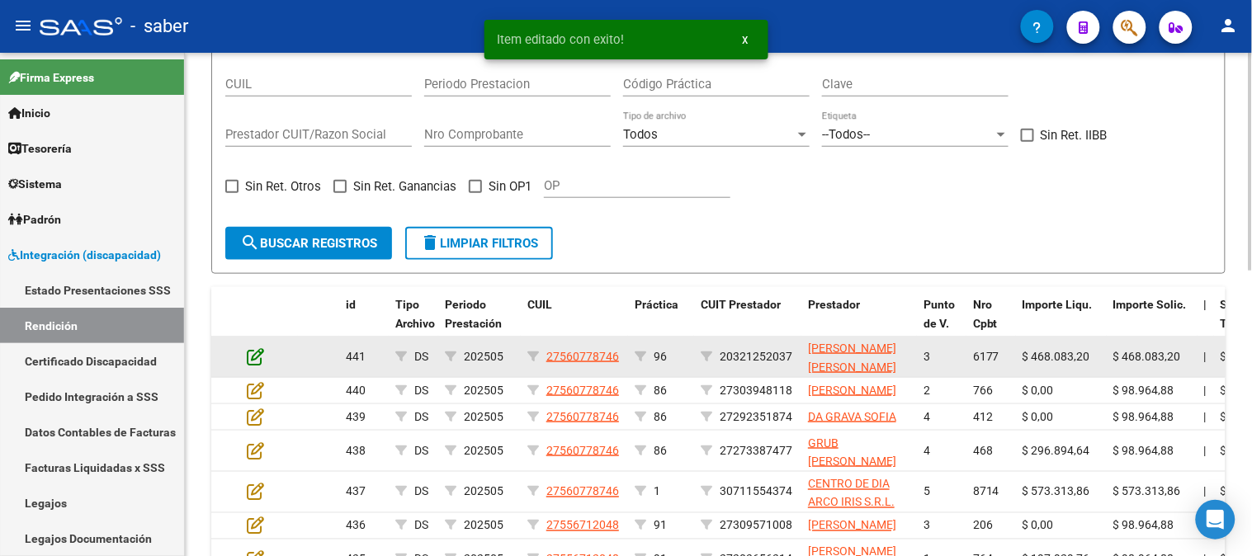
click at [254, 353] on icon at bounding box center [255, 356] width 17 height 18
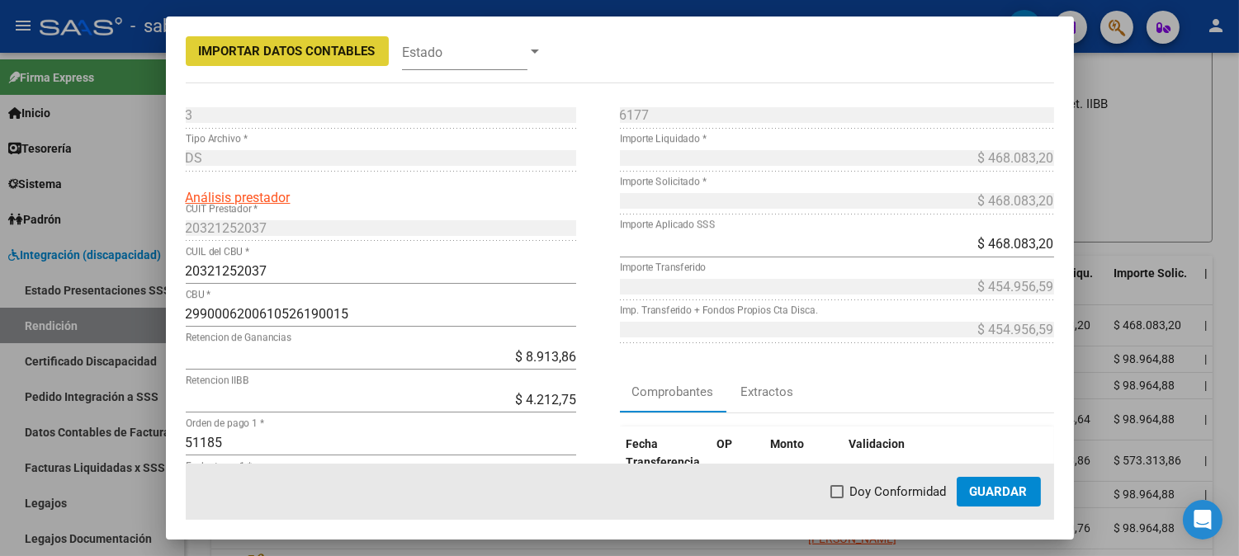
click at [862, 494] on span "Doy Conformidad" at bounding box center [898, 492] width 97 height 20
click at [837, 498] on input "Doy Conformidad" at bounding box center [836, 498] width 1 height 1
checkbox input "true"
click at [980, 494] on span "Guardar" at bounding box center [999, 491] width 58 height 15
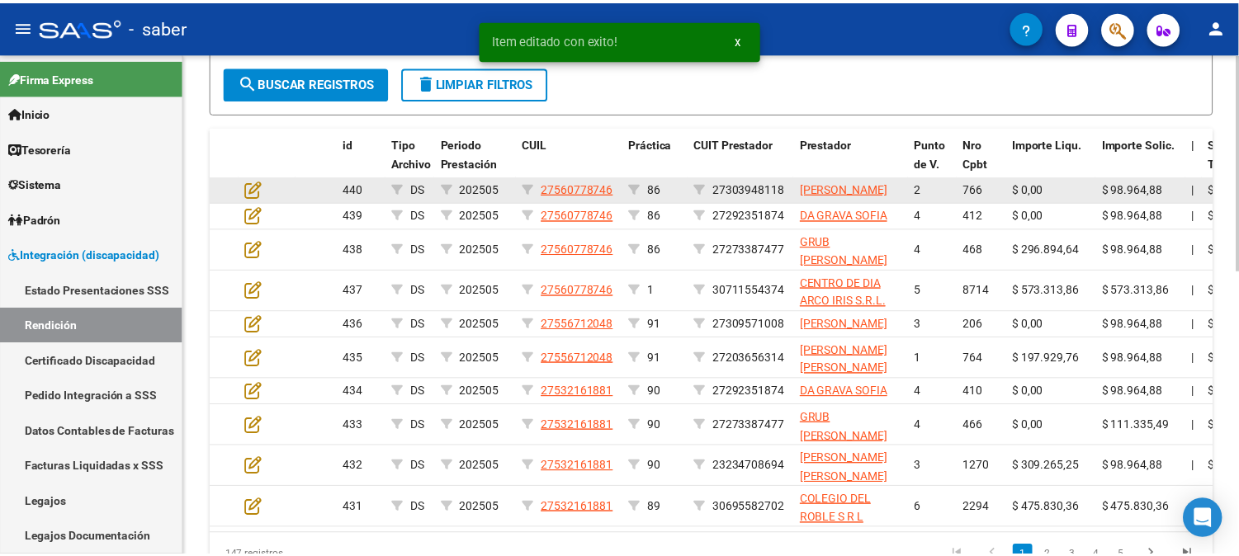
scroll to position [567, 0]
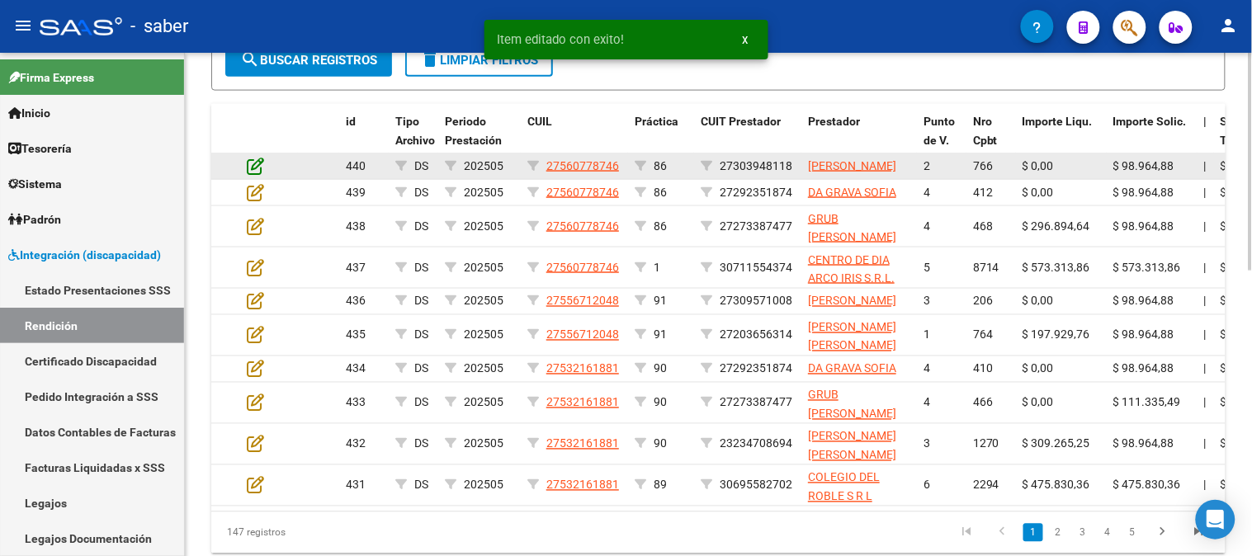
click at [257, 175] on icon at bounding box center [255, 166] width 17 height 18
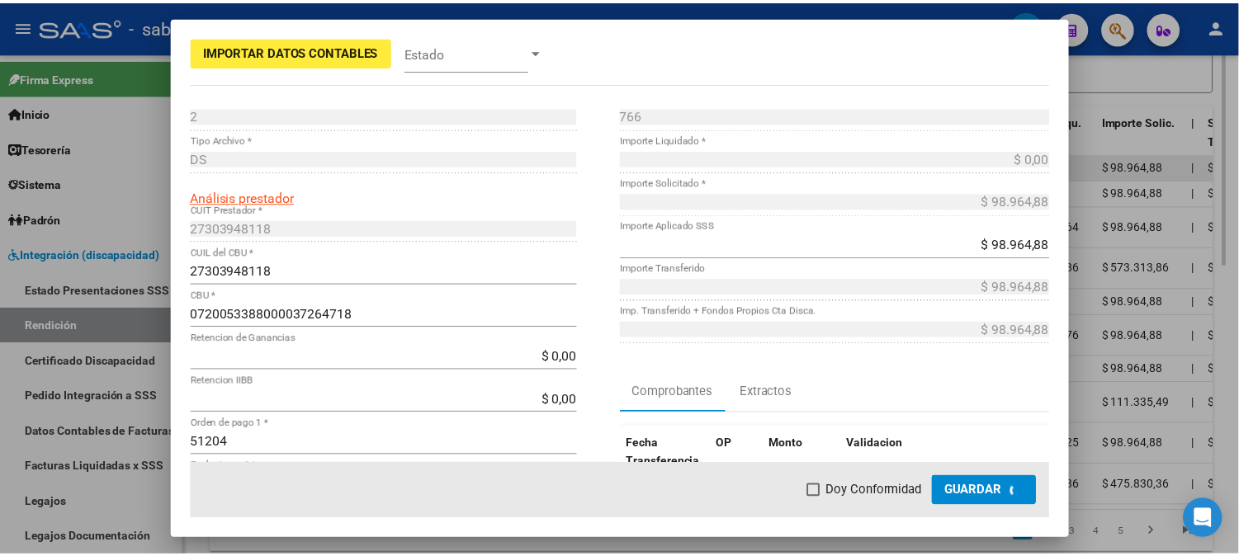
scroll to position [597, 0]
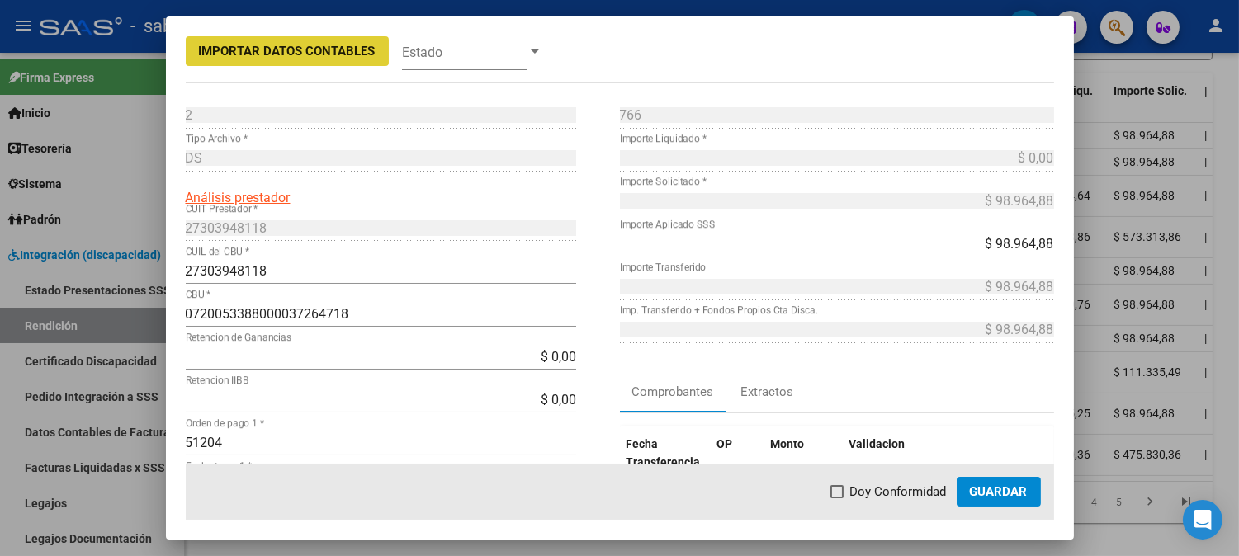
drag, startPoint x: 889, startPoint y: 493, endPoint x: 933, endPoint y: 493, distance: 44.6
click at [903, 493] on span "Doy Conformidad" at bounding box center [898, 492] width 97 height 20
click at [837, 498] on input "Doy Conformidad" at bounding box center [836, 498] width 1 height 1
checkbox input "true"
click at [992, 493] on span "Guardar" at bounding box center [999, 491] width 58 height 15
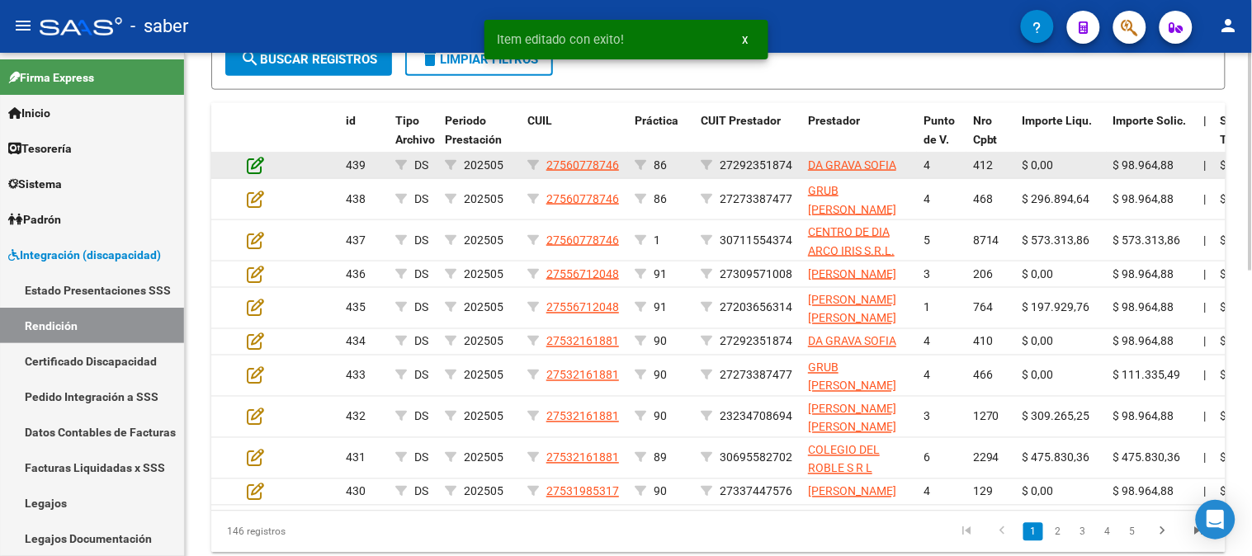
click at [252, 165] on icon at bounding box center [255, 165] width 17 height 18
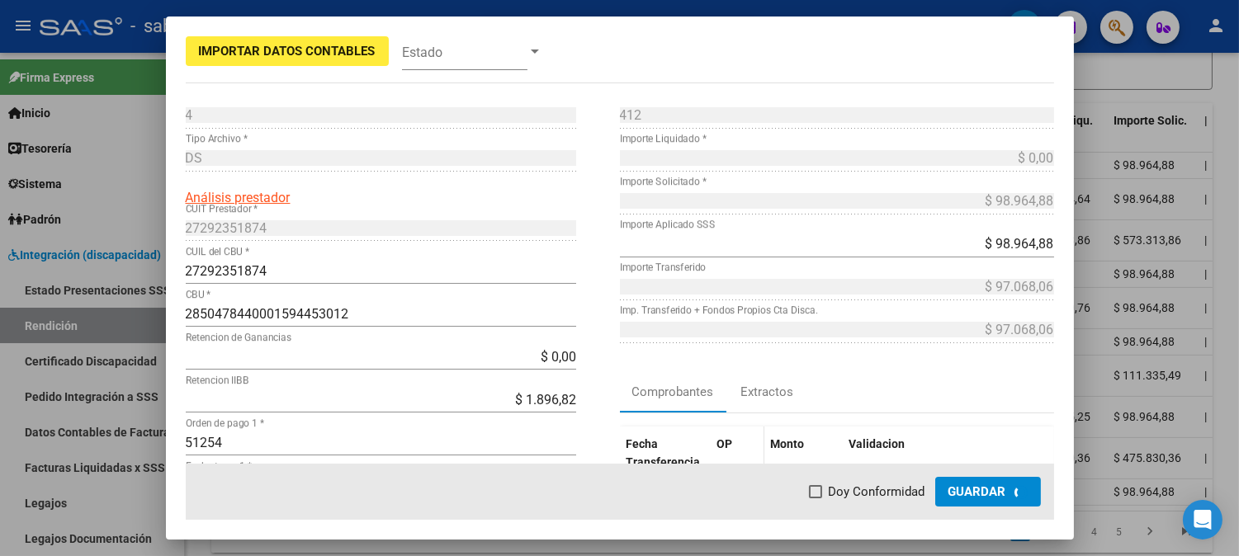
scroll to position [598, 0]
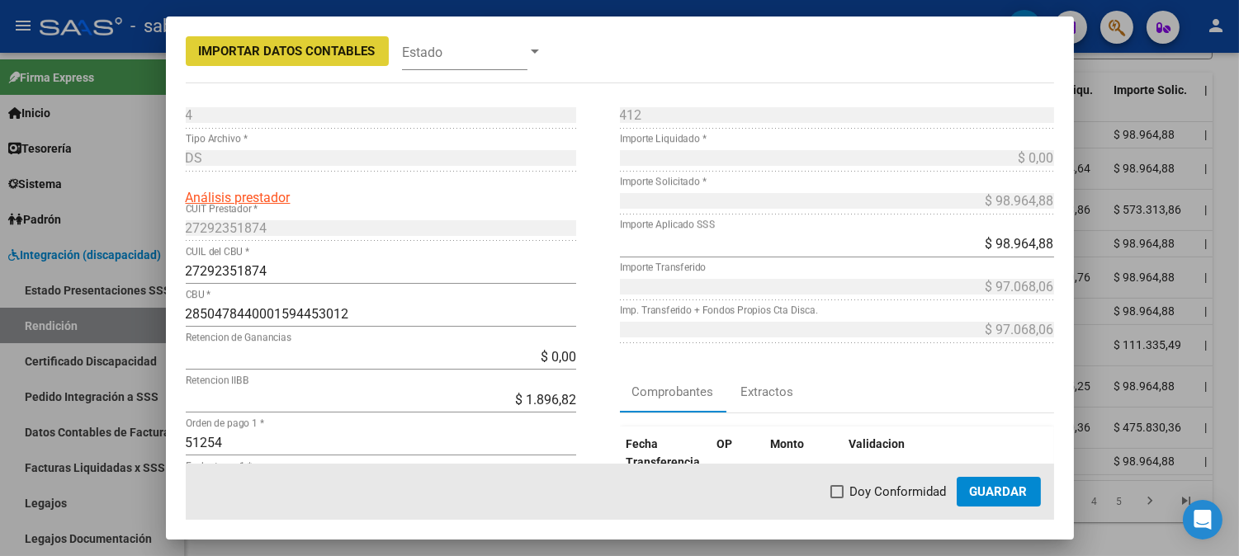
drag, startPoint x: 862, startPoint y: 485, endPoint x: 951, endPoint y: 487, distance: 88.3
click at [867, 487] on span "Doy Conformidad" at bounding box center [898, 492] width 97 height 20
click at [837, 498] on input "Doy Conformidad" at bounding box center [836, 498] width 1 height 1
checkbox input "true"
drag, startPoint x: 979, startPoint y: 487, endPoint x: 910, endPoint y: 440, distance: 83.1
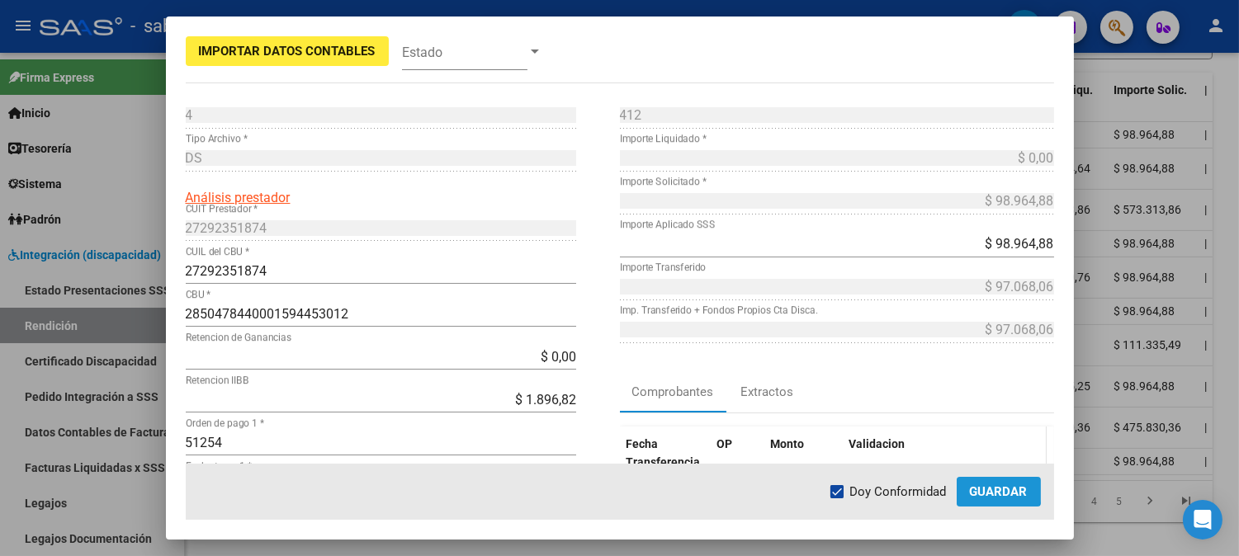
click at [980, 485] on span "Guardar" at bounding box center [999, 491] width 58 height 15
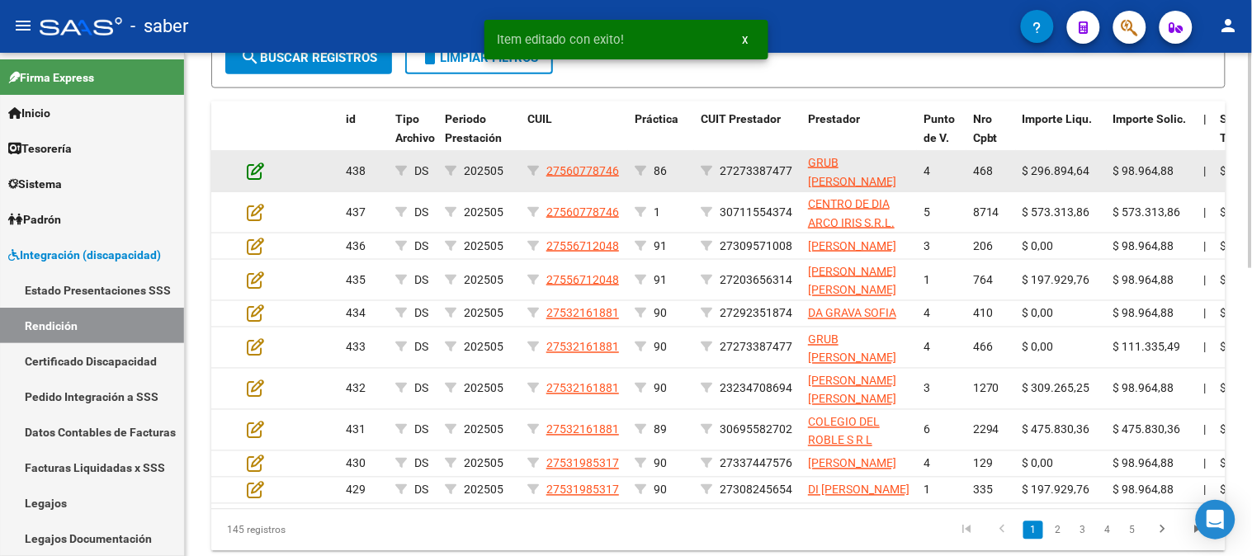
click at [256, 168] on icon at bounding box center [255, 171] width 17 height 18
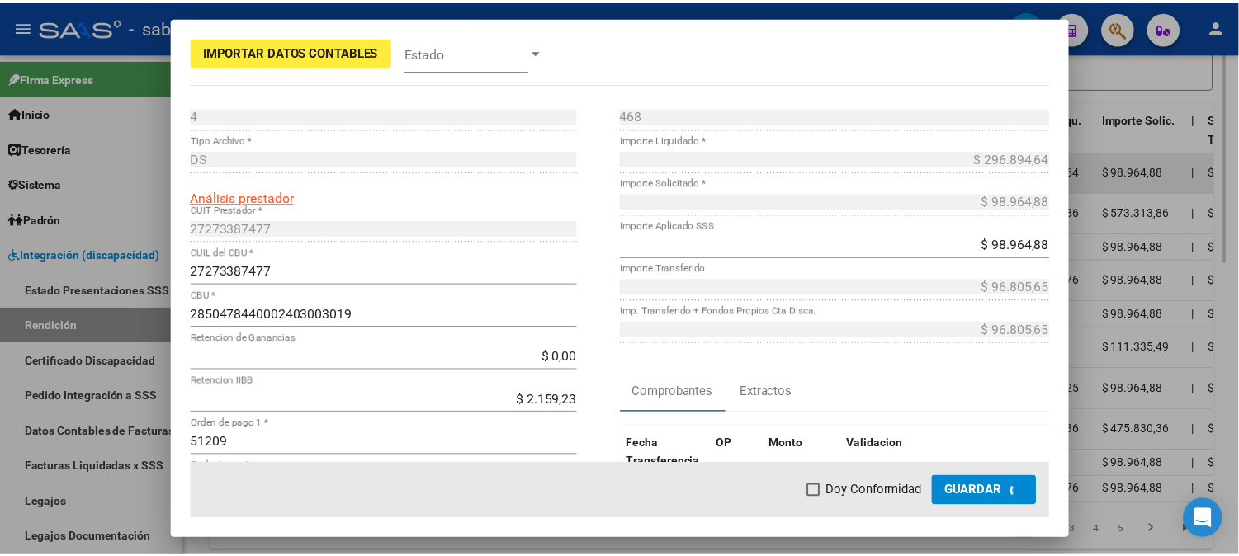
scroll to position [599, 0]
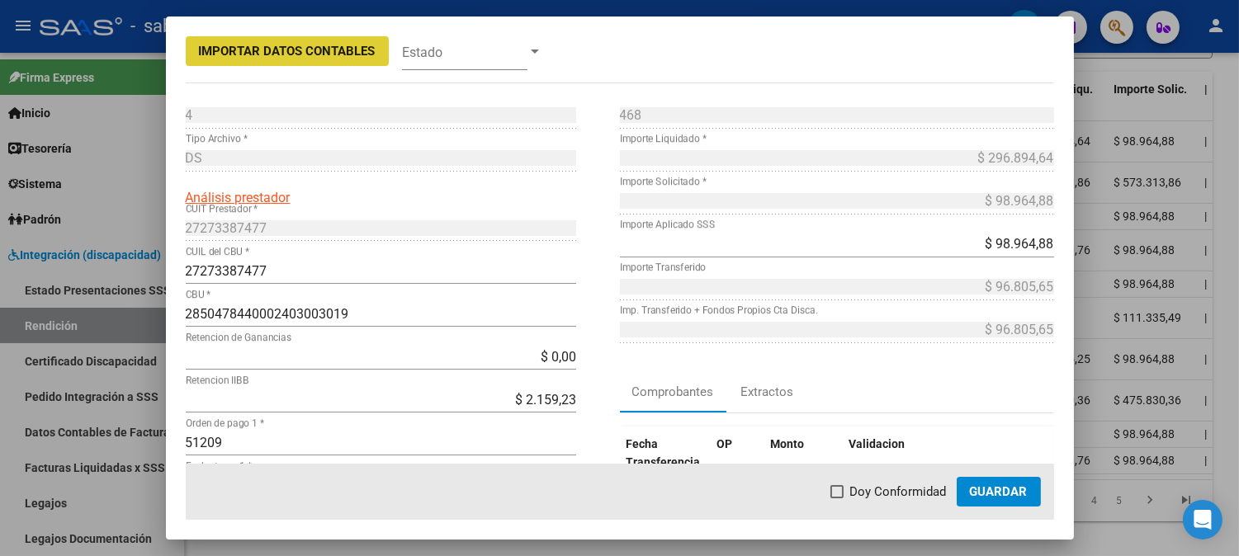
drag, startPoint x: 871, startPoint y: 490, endPoint x: 969, endPoint y: 490, distance: 97.4
click at [886, 490] on span "Doy Conformidad" at bounding box center [898, 492] width 97 height 20
click at [837, 498] on input "Doy Conformidad" at bounding box center [836, 498] width 1 height 1
checkbox input "true"
click at [1009, 490] on span "Guardar" at bounding box center [999, 491] width 58 height 15
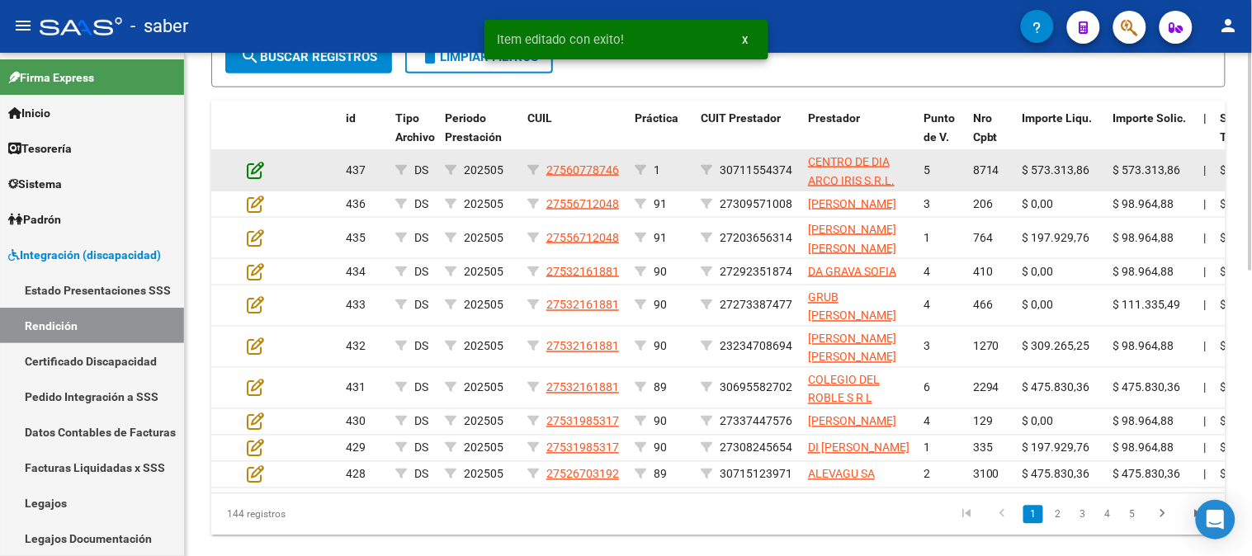
click at [256, 177] on icon at bounding box center [255, 170] width 17 height 18
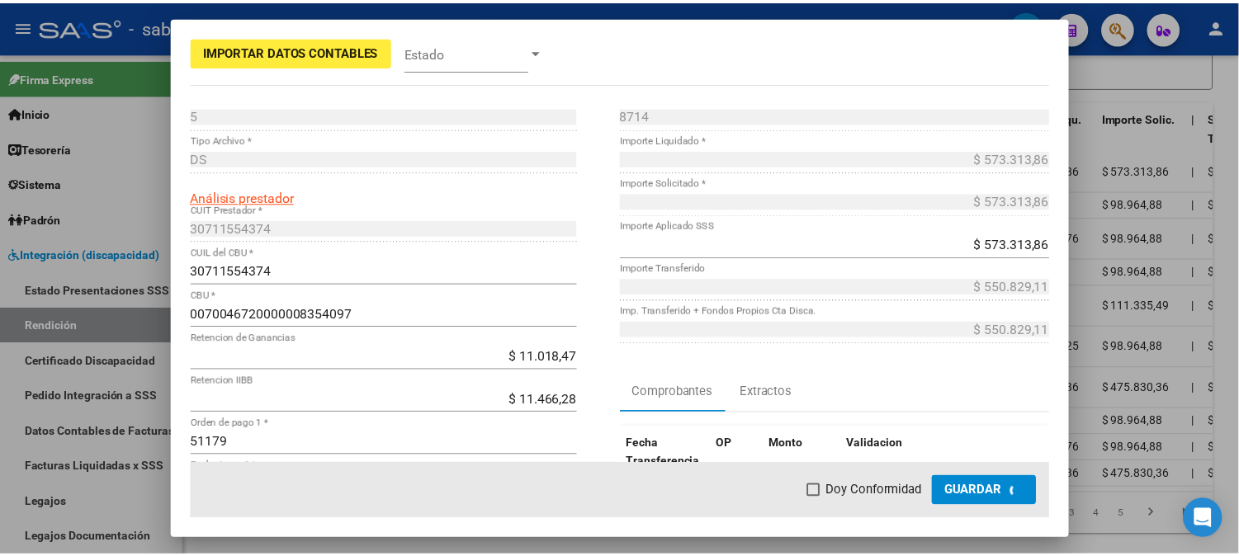
scroll to position [600, 0]
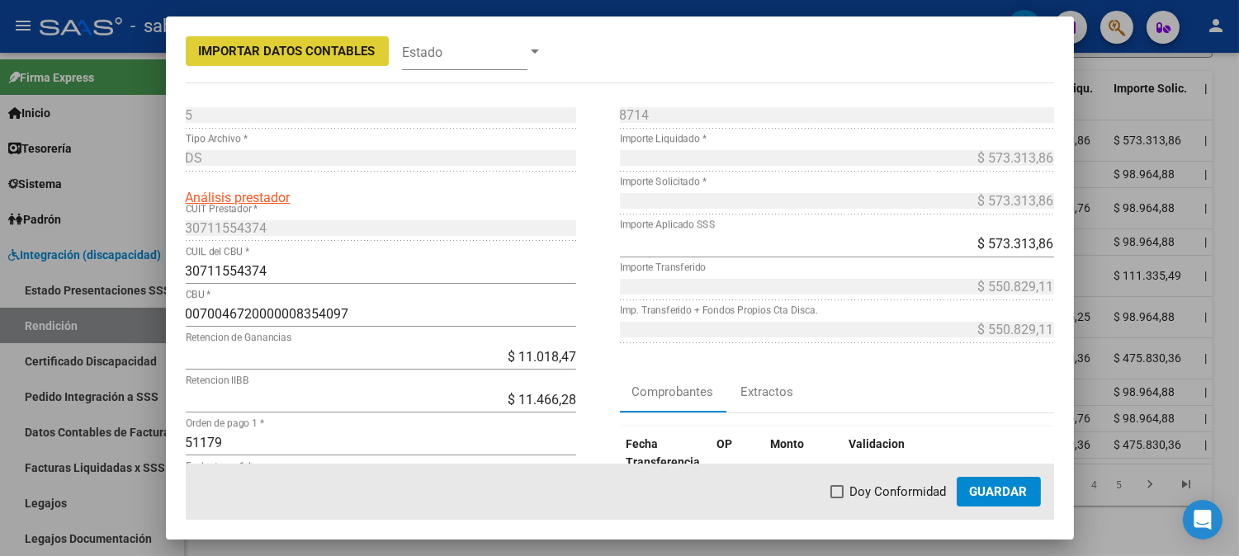
drag, startPoint x: 895, startPoint y: 497, endPoint x: 939, endPoint y: 497, distance: 44.6
click at [903, 497] on span "Doy Conformidad" at bounding box center [898, 492] width 97 height 20
click at [837, 498] on input "Doy Conformidad" at bounding box center [836, 498] width 1 height 1
checkbox input "true"
click at [994, 497] on span "Guardar" at bounding box center [999, 491] width 58 height 15
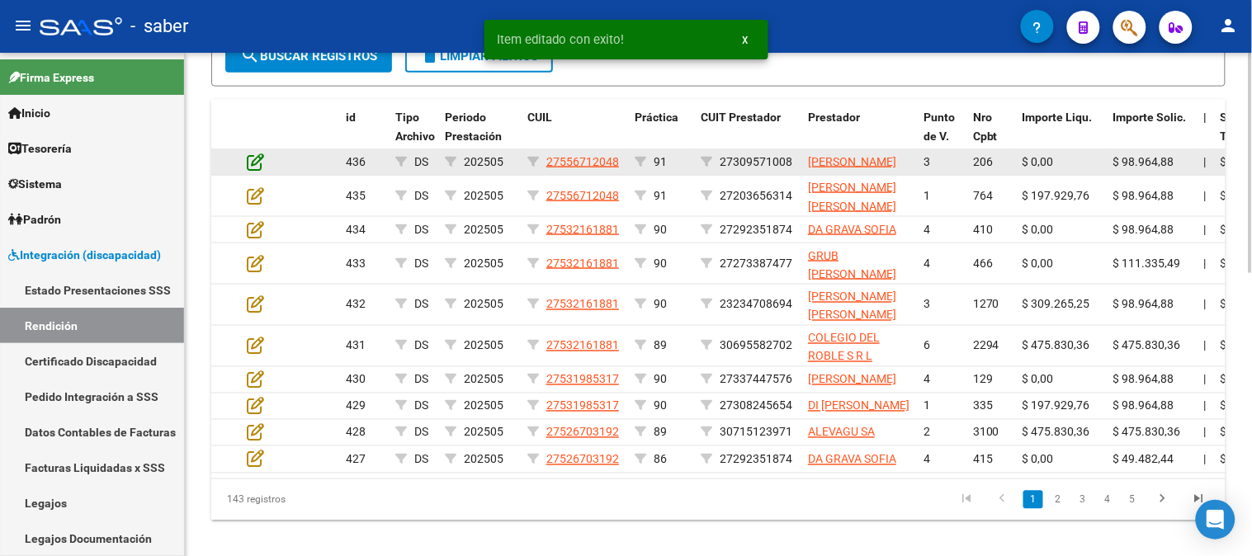
click at [252, 168] on icon at bounding box center [255, 162] width 17 height 18
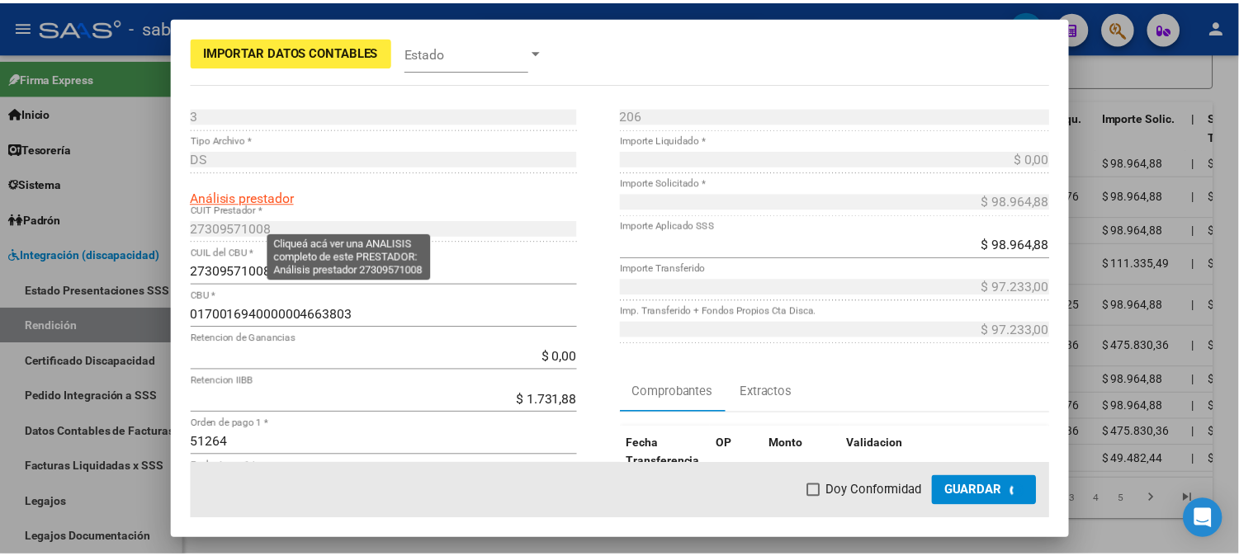
scroll to position [601, 0]
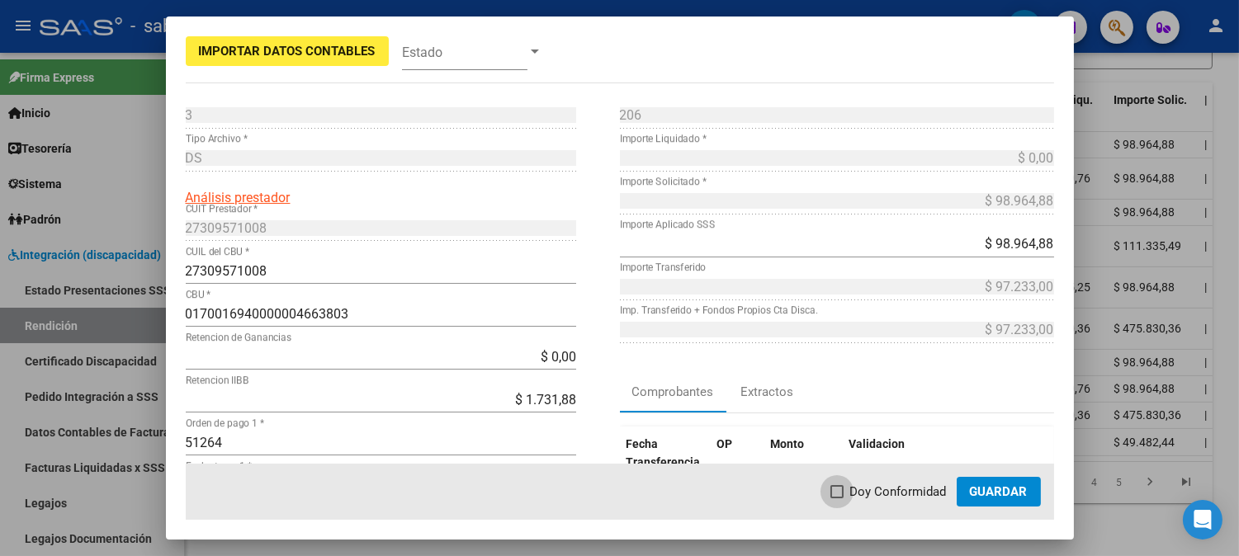
drag, startPoint x: 873, startPoint y: 487, endPoint x: 978, endPoint y: 487, distance: 104.8
click at [877, 487] on span "Doy Conformidad" at bounding box center [898, 492] width 97 height 20
click at [837, 498] on input "Doy Conformidad" at bounding box center [836, 498] width 1 height 1
checkbox input "true"
click at [988, 487] on span "Guardar" at bounding box center [999, 491] width 58 height 15
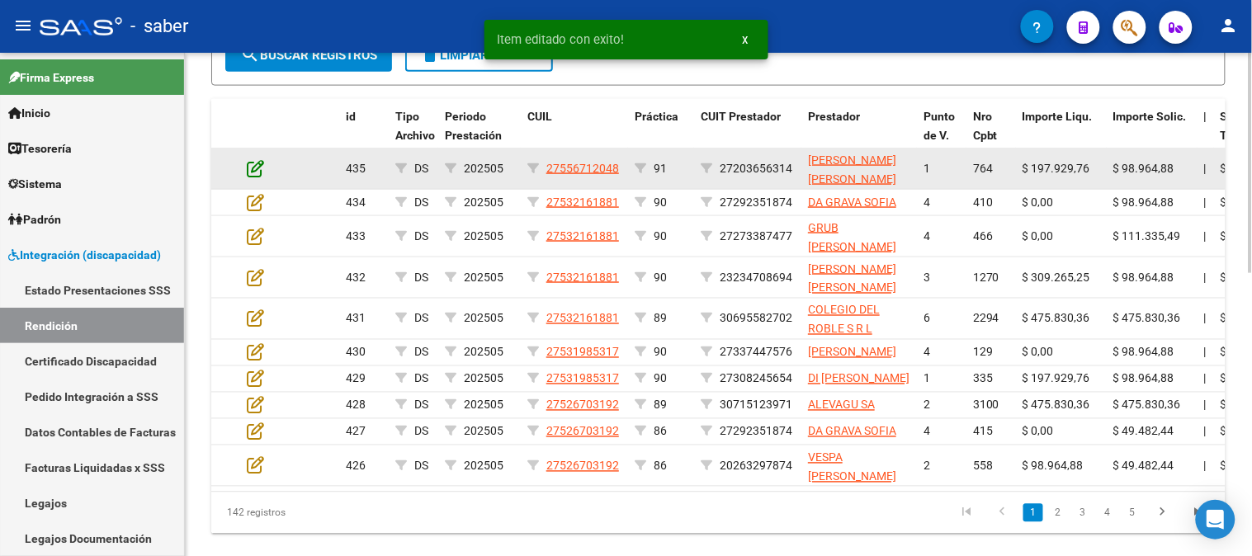
click at [260, 168] on icon at bounding box center [255, 168] width 17 height 18
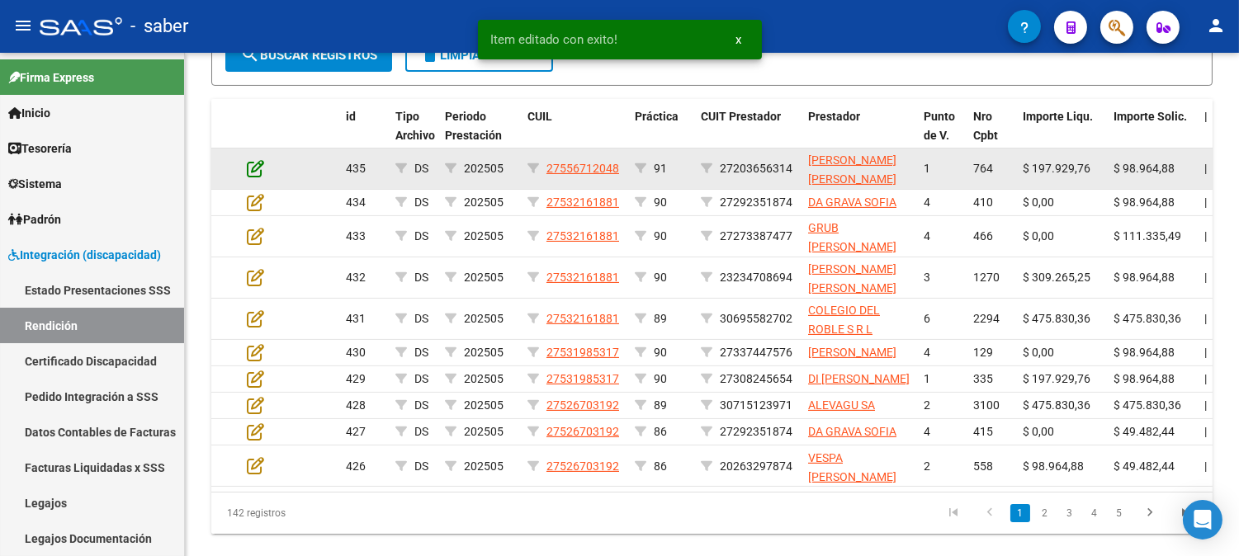
scroll to position [602, 0]
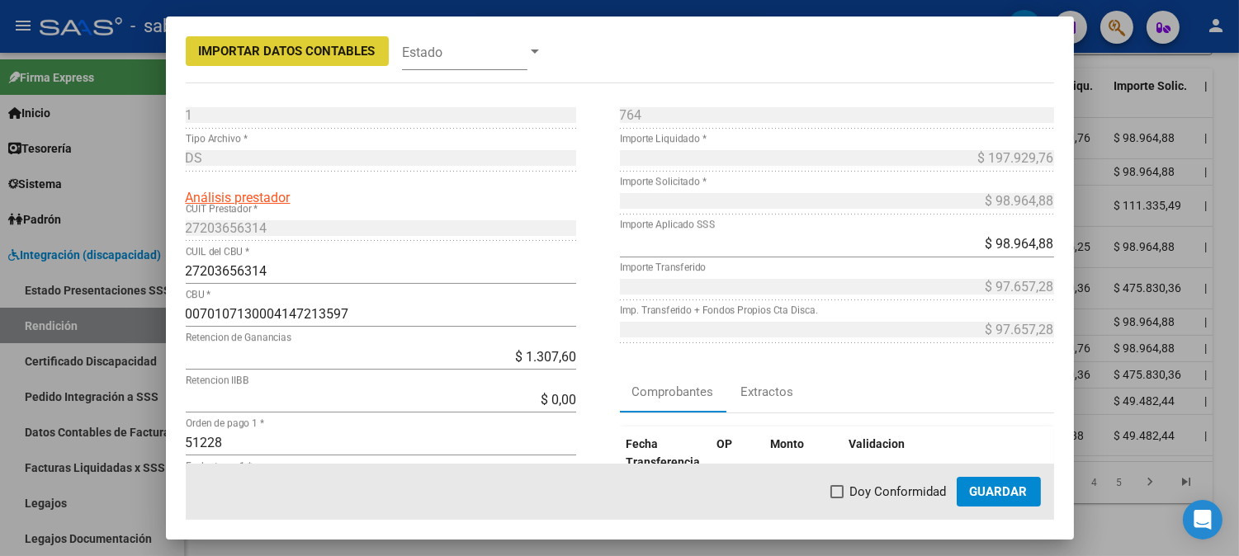
drag, startPoint x: 894, startPoint y: 492, endPoint x: 922, endPoint y: 492, distance: 28.1
click at [897, 492] on span "Doy Conformidad" at bounding box center [898, 492] width 97 height 20
click at [837, 498] on input "Doy Conformidad" at bounding box center [836, 498] width 1 height 1
checkbox input "true"
click at [968, 490] on button "Guardar" at bounding box center [998, 492] width 84 height 30
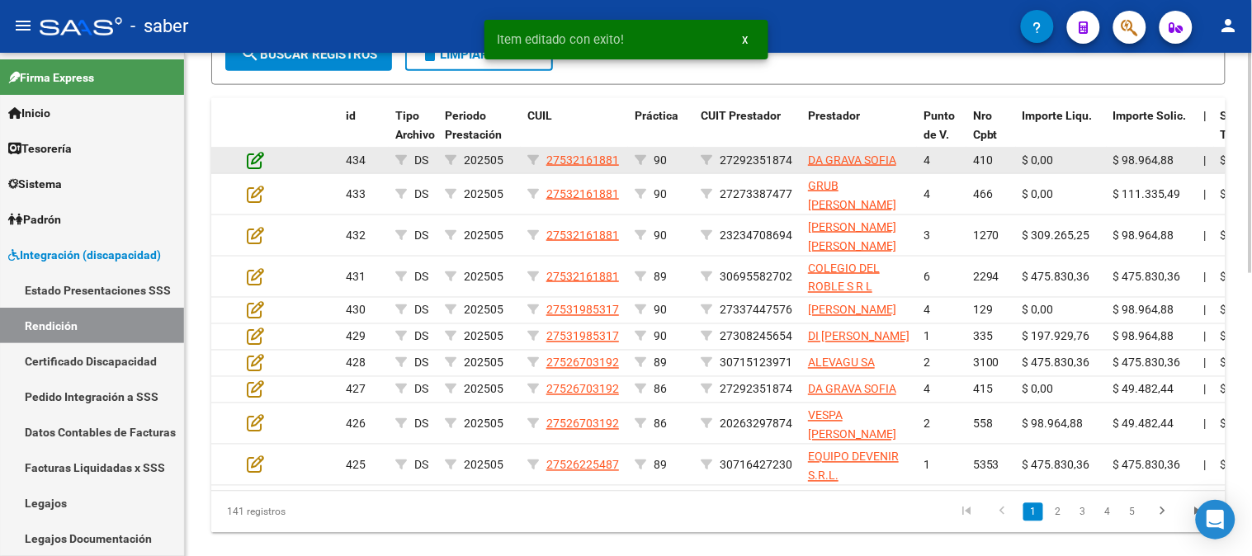
click at [252, 159] on icon at bounding box center [255, 160] width 17 height 18
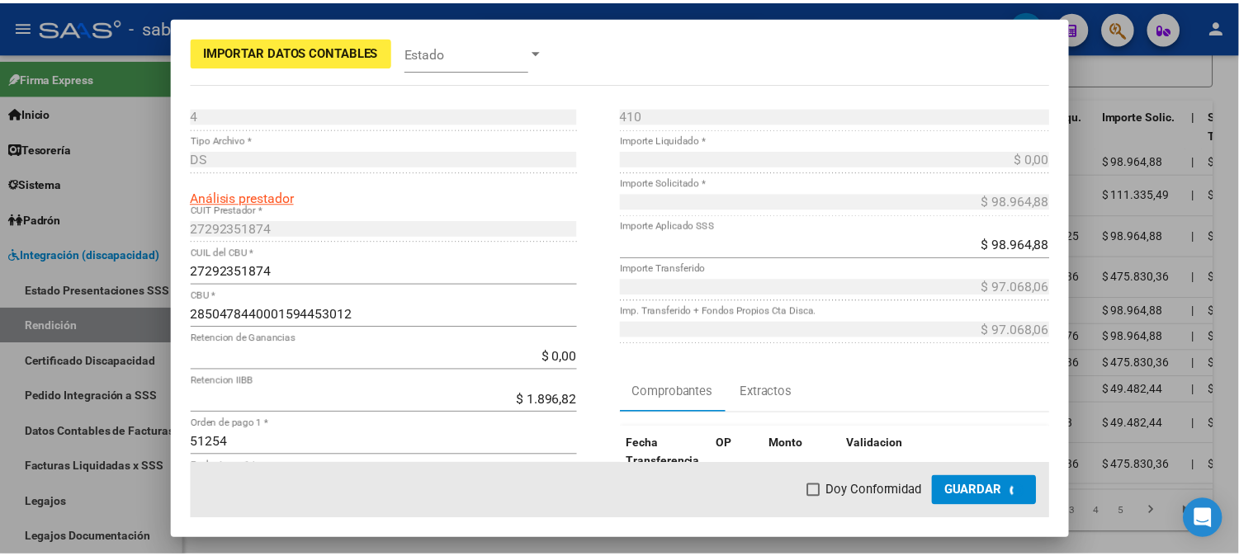
scroll to position [603, 0]
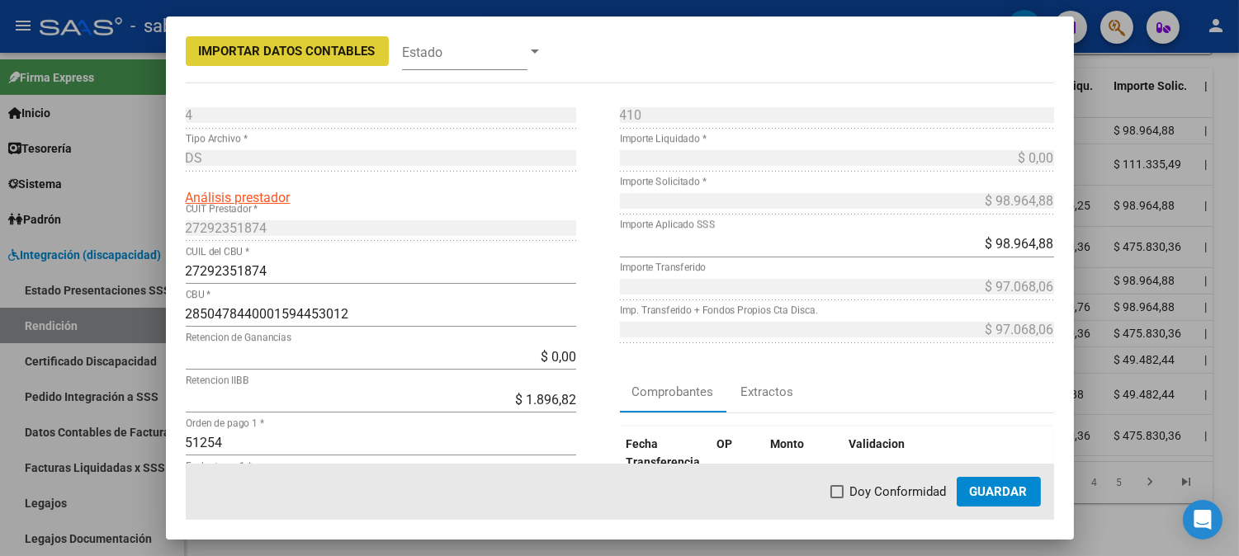
drag, startPoint x: 884, startPoint y: 489, endPoint x: 989, endPoint y: 489, distance: 104.8
click at [895, 489] on span "Doy Conformidad" at bounding box center [898, 492] width 97 height 20
click at [837, 498] on input "Doy Conformidad" at bounding box center [836, 498] width 1 height 1
checkbox input "true"
click at [989, 489] on span "Guardar" at bounding box center [999, 491] width 58 height 15
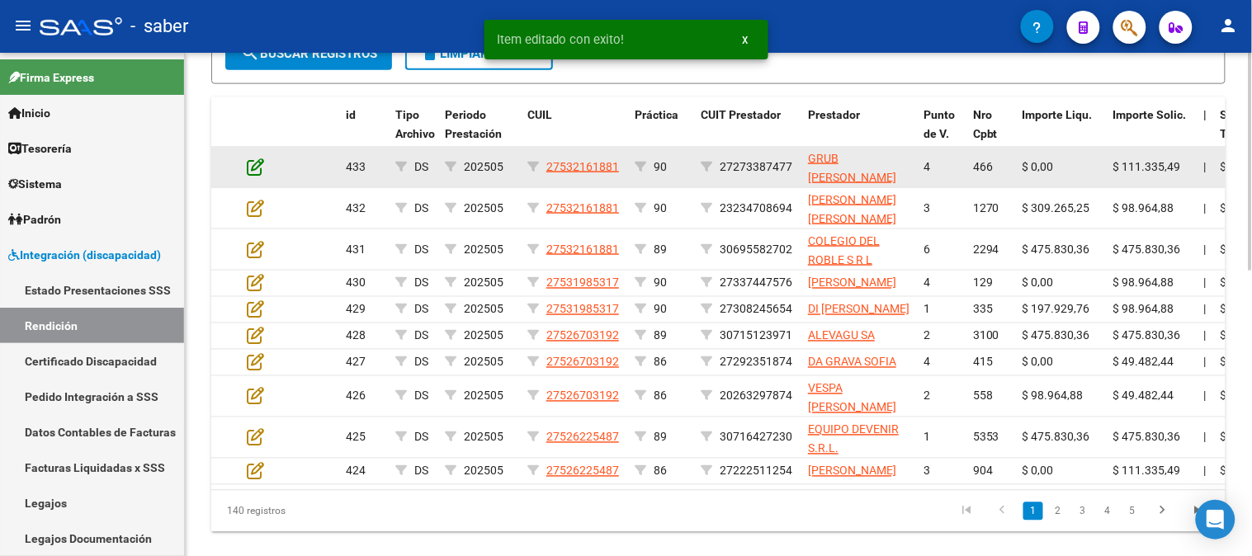
click at [258, 162] on icon at bounding box center [255, 167] width 17 height 18
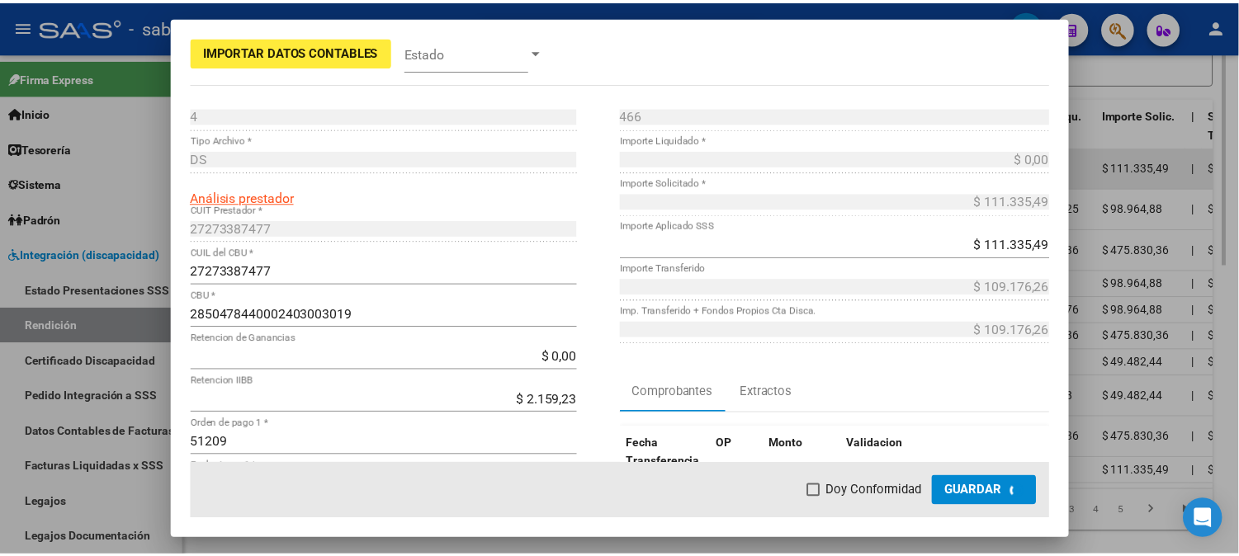
scroll to position [604, 0]
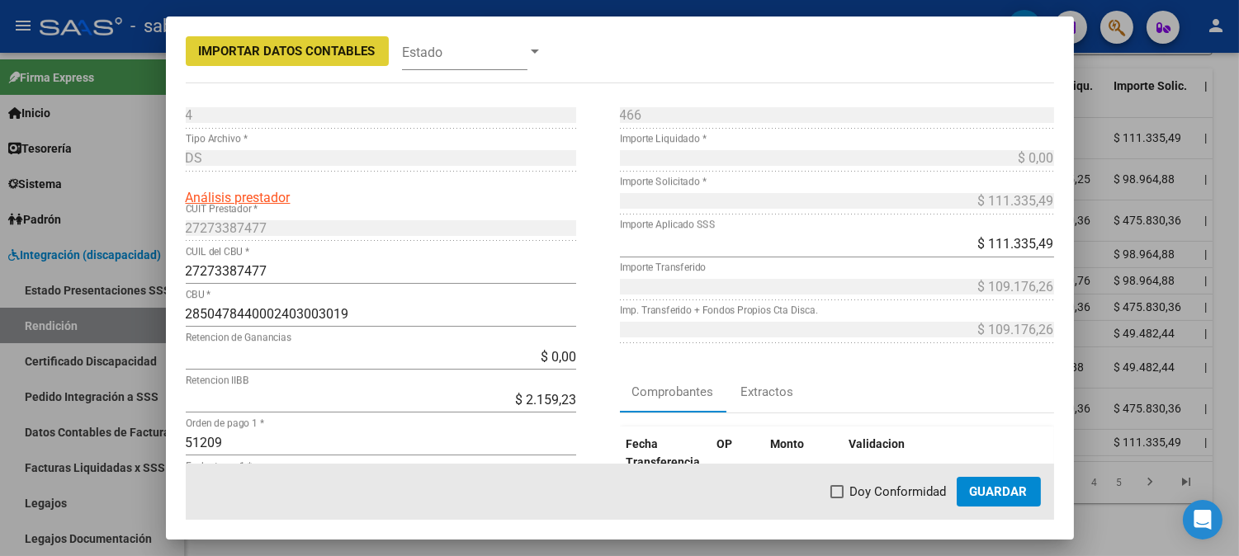
click at [911, 484] on span "Doy Conformidad" at bounding box center [898, 492] width 97 height 20
click at [837, 498] on input "Doy Conformidad" at bounding box center [836, 498] width 1 height 1
checkbox input "true"
click at [1018, 484] on span "Guardar" at bounding box center [999, 491] width 58 height 15
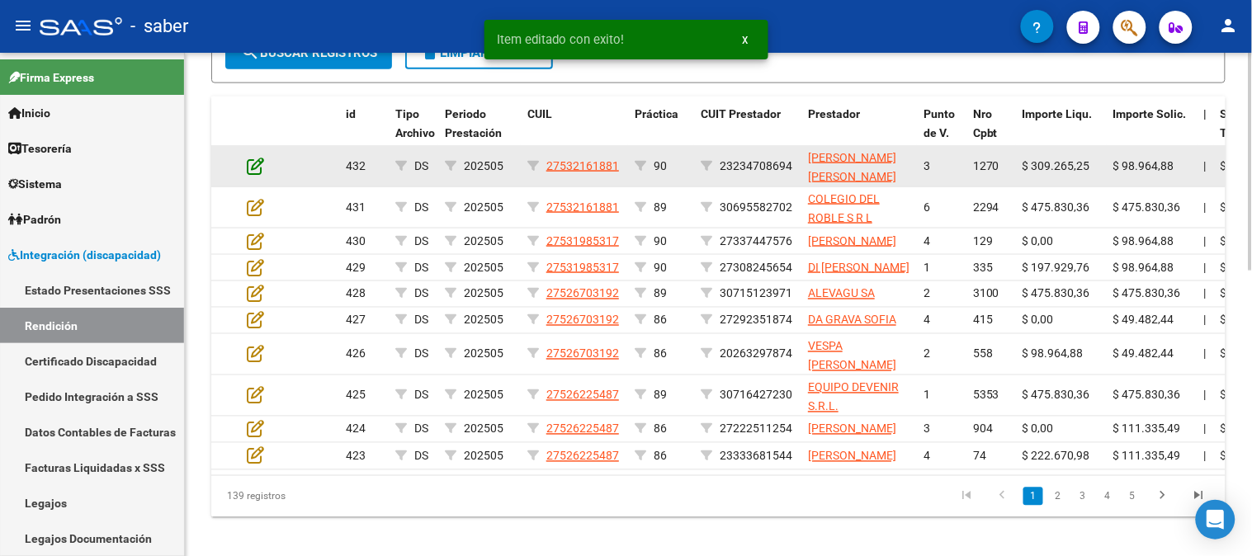
click at [258, 163] on icon at bounding box center [255, 166] width 17 height 18
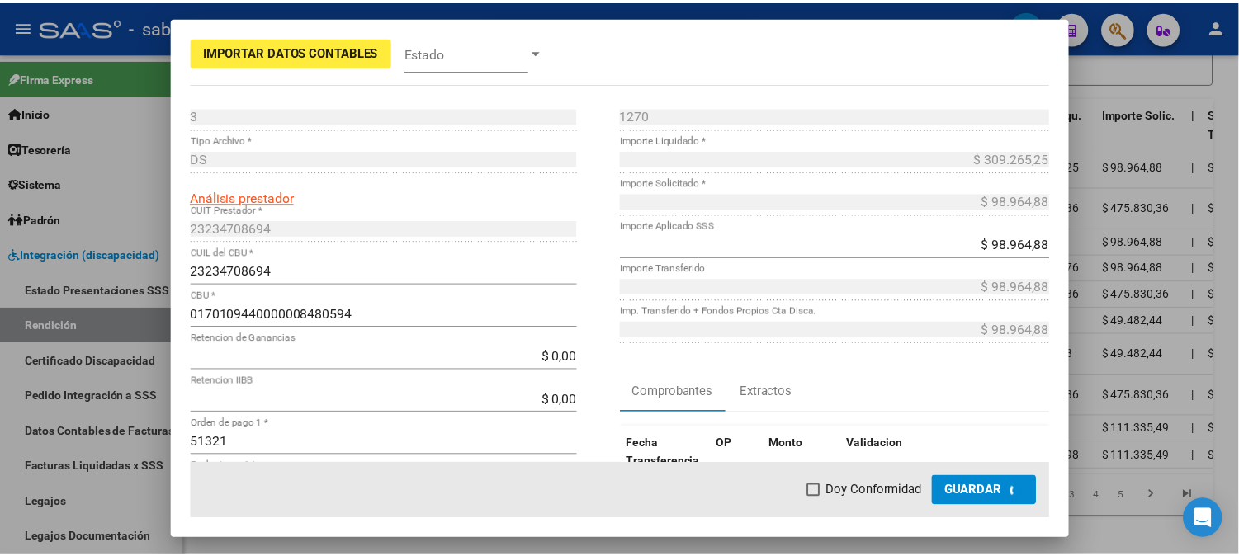
scroll to position [605, 0]
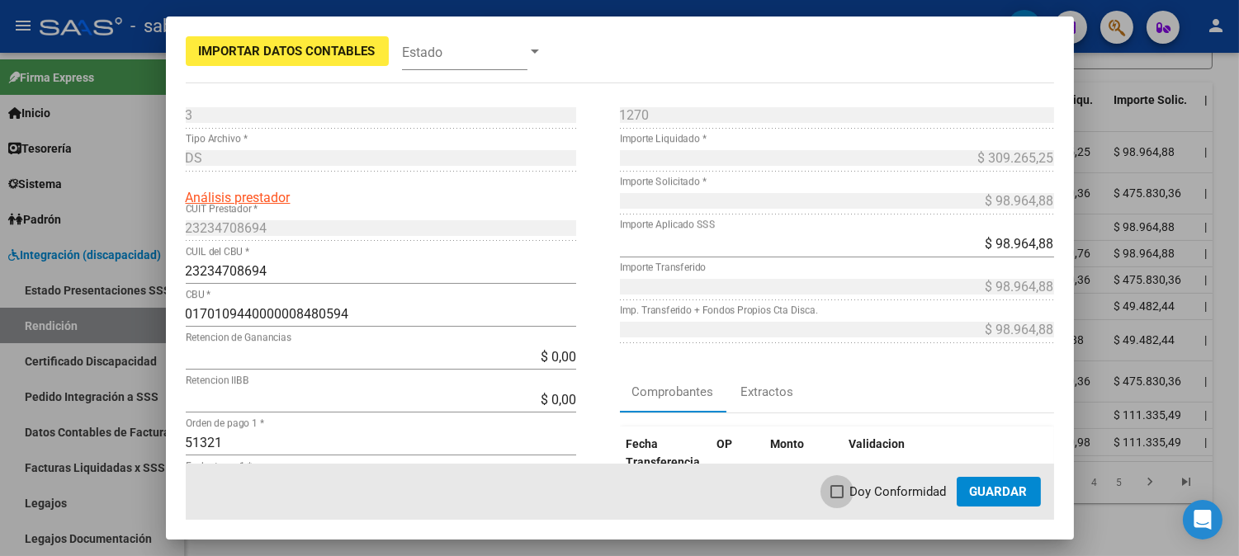
drag, startPoint x: 900, startPoint y: 484, endPoint x: 1012, endPoint y: 493, distance: 112.5
click at [919, 487] on span "Doy Conformidad" at bounding box center [898, 492] width 97 height 20
click at [837, 498] on input "Doy Conformidad" at bounding box center [836, 498] width 1 height 1
checkbox input "true"
click at [1012, 493] on span "Guardar" at bounding box center [999, 491] width 58 height 15
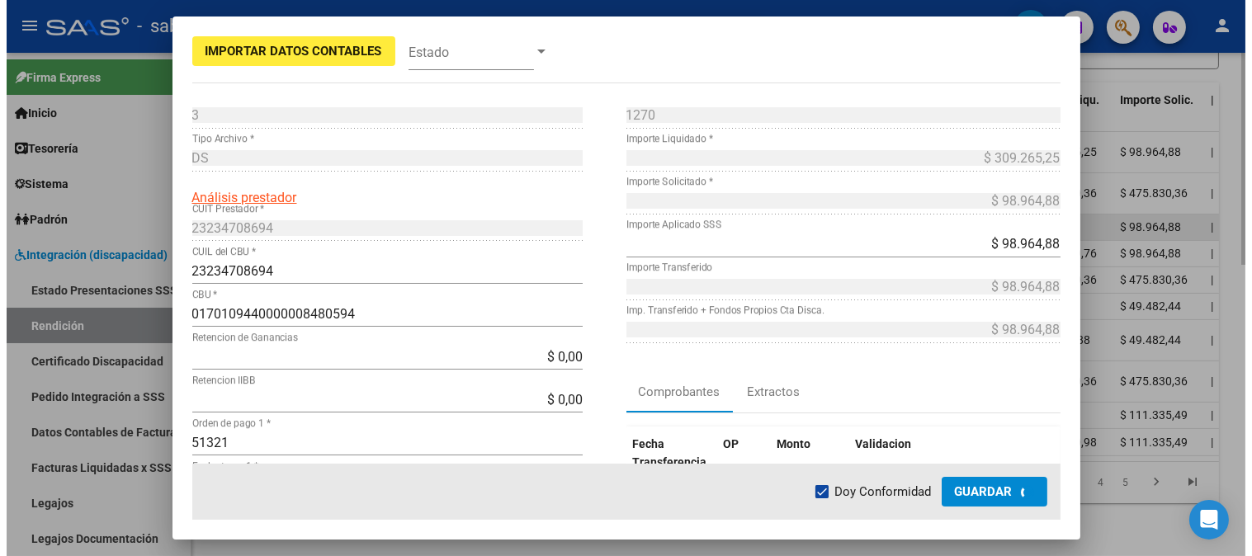
scroll to position [606, 0]
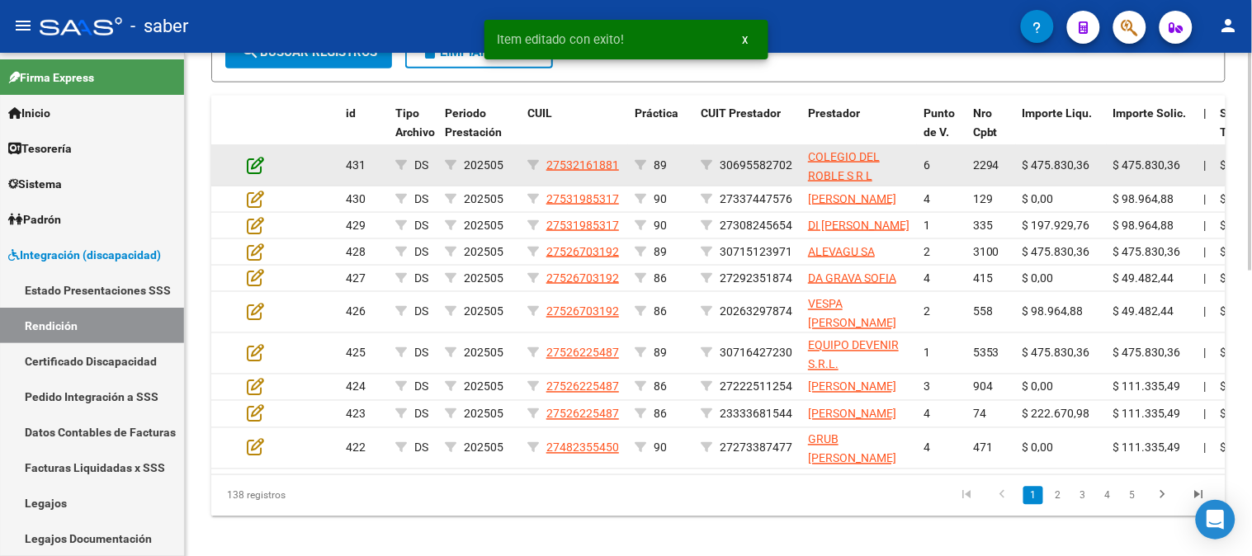
click at [254, 170] on icon at bounding box center [255, 165] width 17 height 18
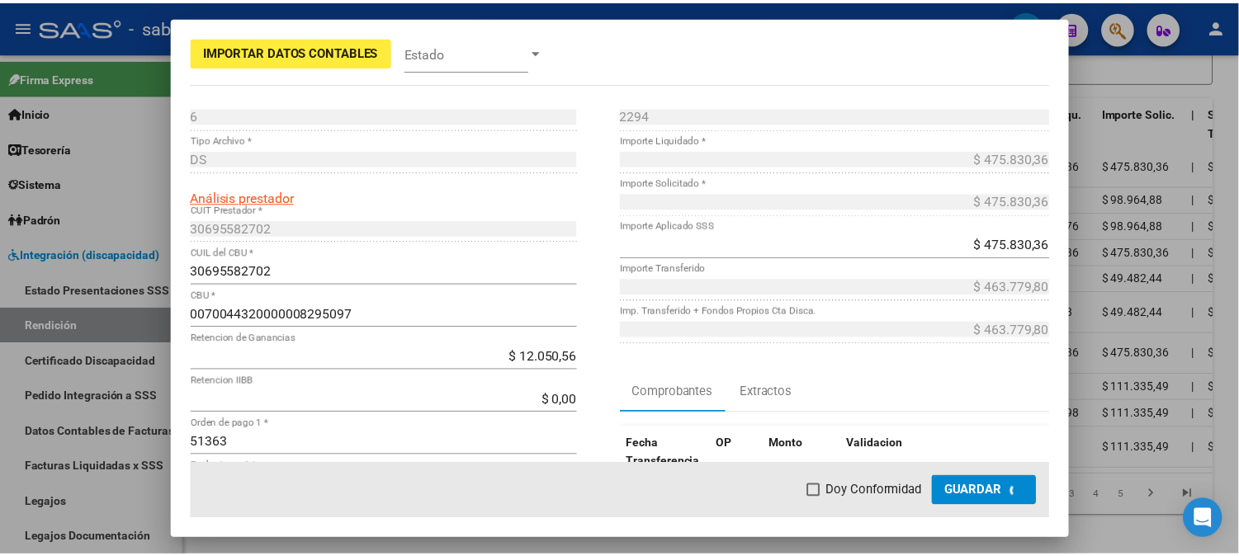
scroll to position [606, 0]
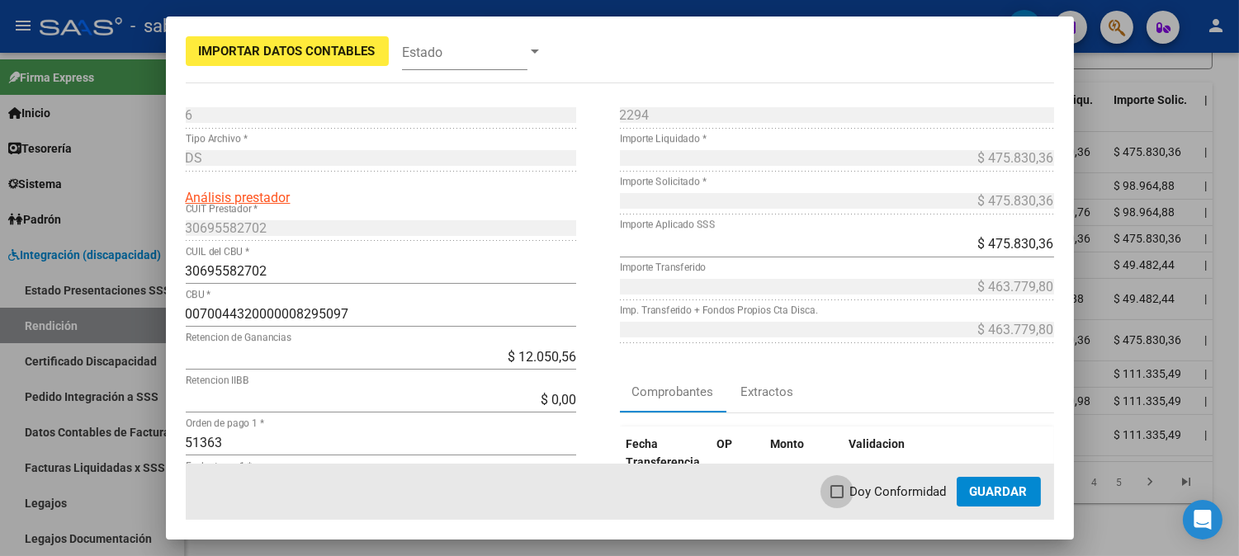
click at [918, 496] on span "Doy Conformidad" at bounding box center [898, 492] width 97 height 20
click at [837, 498] on input "Doy Conformidad" at bounding box center [836, 498] width 1 height 1
checkbox input "true"
click at [993, 496] on span "Guardar" at bounding box center [999, 491] width 58 height 15
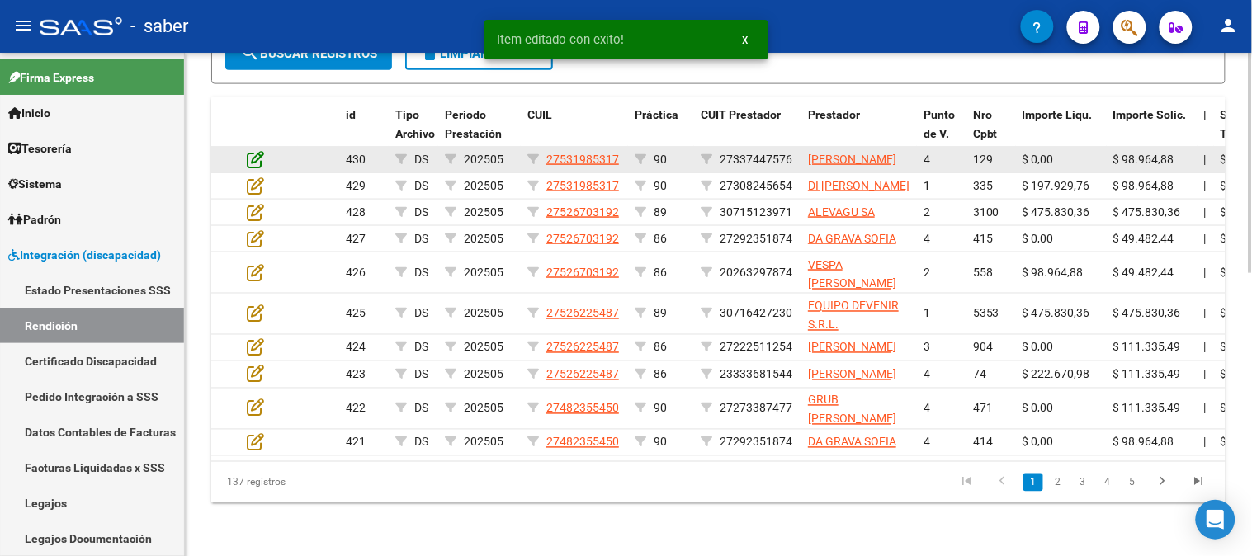
click at [251, 161] on icon at bounding box center [255, 159] width 17 height 18
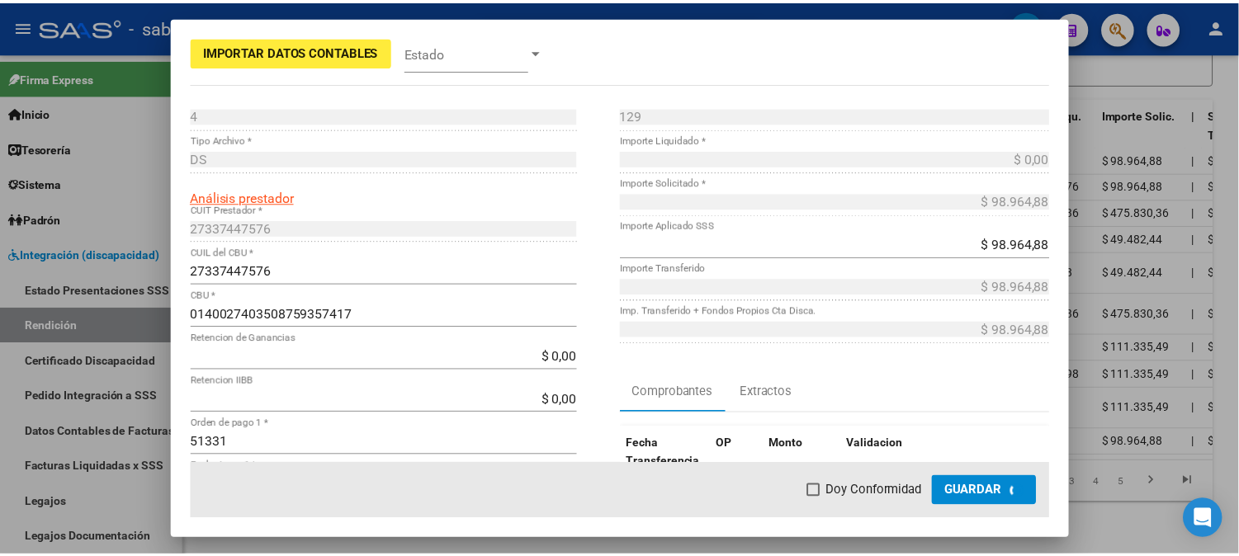
scroll to position [607, 0]
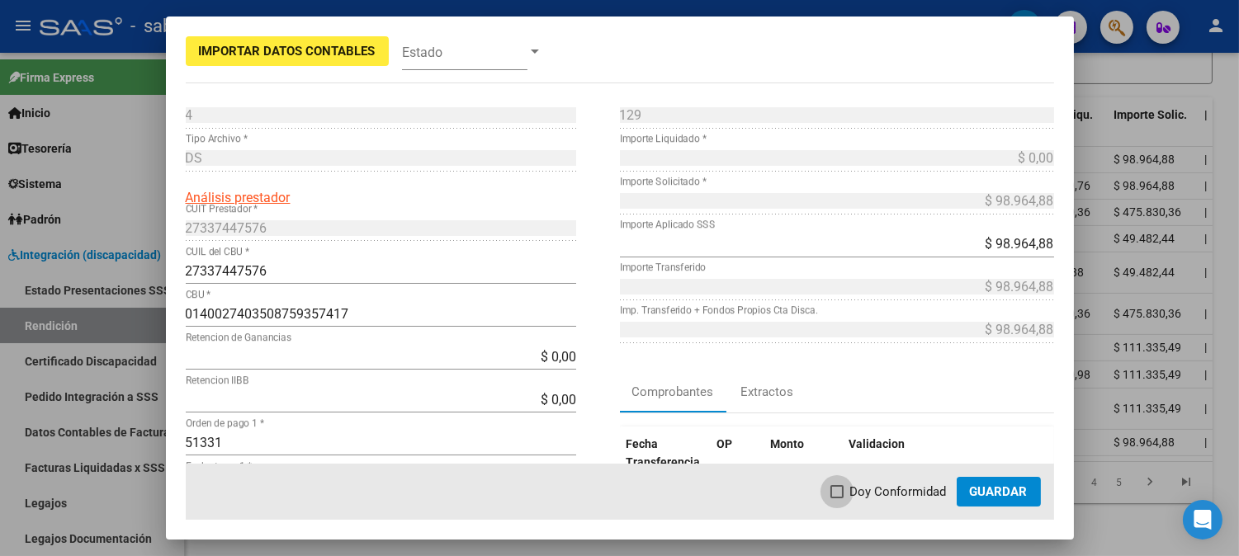
drag, startPoint x: 860, startPoint y: 495, endPoint x: 977, endPoint y: 495, distance: 117.2
click at [862, 495] on span "Doy Conformidad" at bounding box center [898, 492] width 97 height 20
click at [837, 498] on input "Doy Conformidad" at bounding box center [836, 498] width 1 height 1
checkbox input "true"
click at [978, 495] on span "Guardar" at bounding box center [999, 491] width 58 height 15
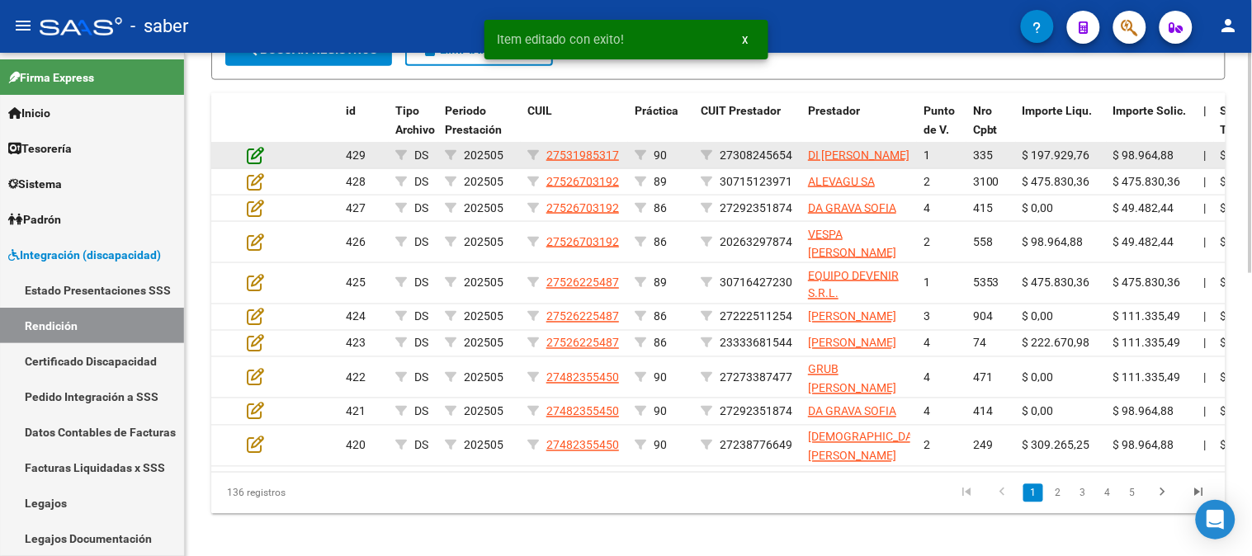
click at [248, 158] on icon at bounding box center [255, 155] width 17 height 18
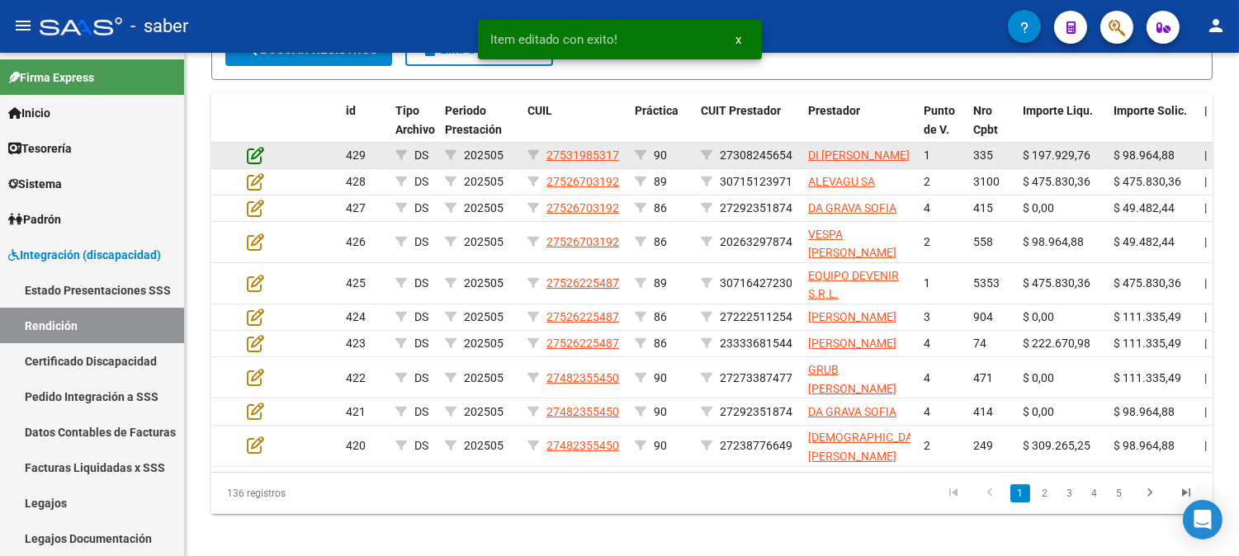
scroll to position [607, 0]
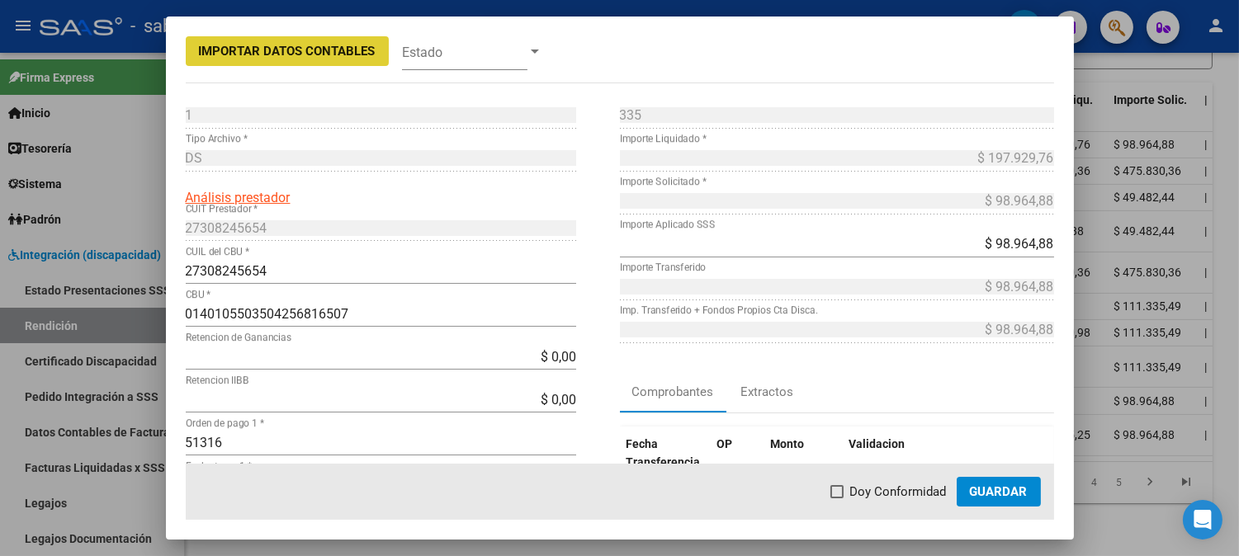
drag, startPoint x: 839, startPoint y: 485, endPoint x: 897, endPoint y: 493, distance: 58.2
click at [847, 490] on label "Doy Conformidad" at bounding box center [888, 492] width 116 height 20
click at [837, 498] on input "Doy Conformidad" at bounding box center [836, 498] width 1 height 1
checkbox input "true"
click at [1003, 494] on span "Guardar" at bounding box center [999, 491] width 58 height 15
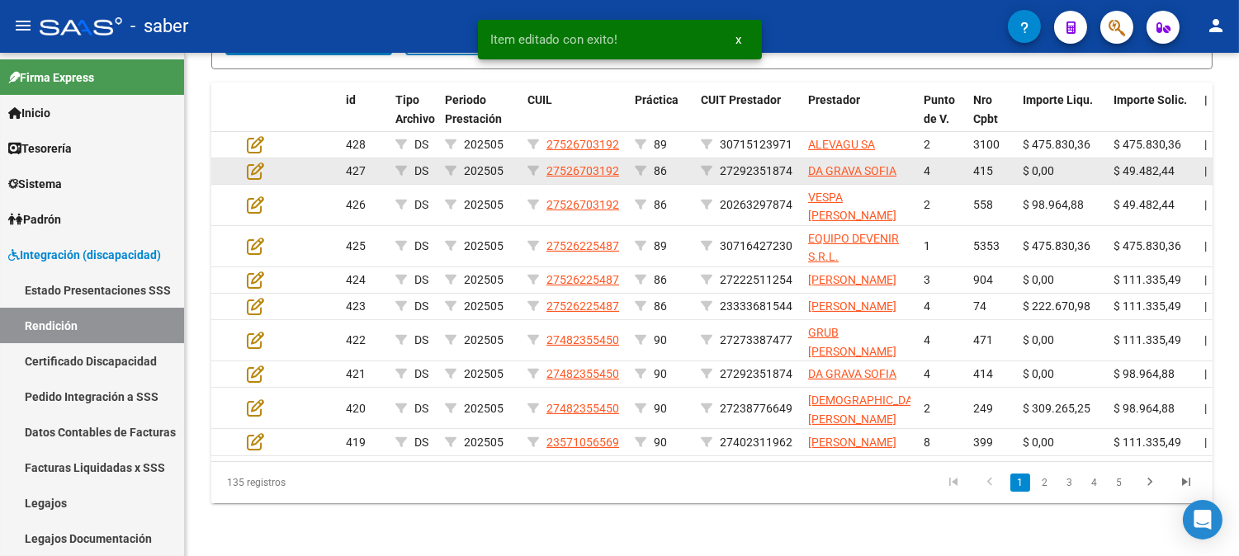
scroll to position [579, 0]
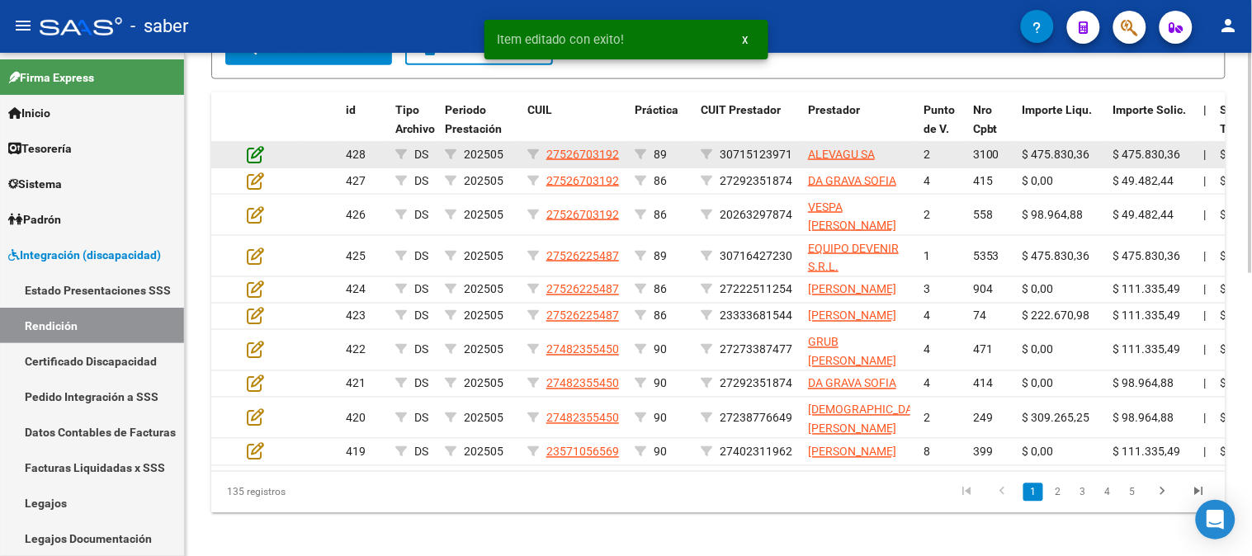
click at [252, 152] on icon at bounding box center [255, 154] width 17 height 18
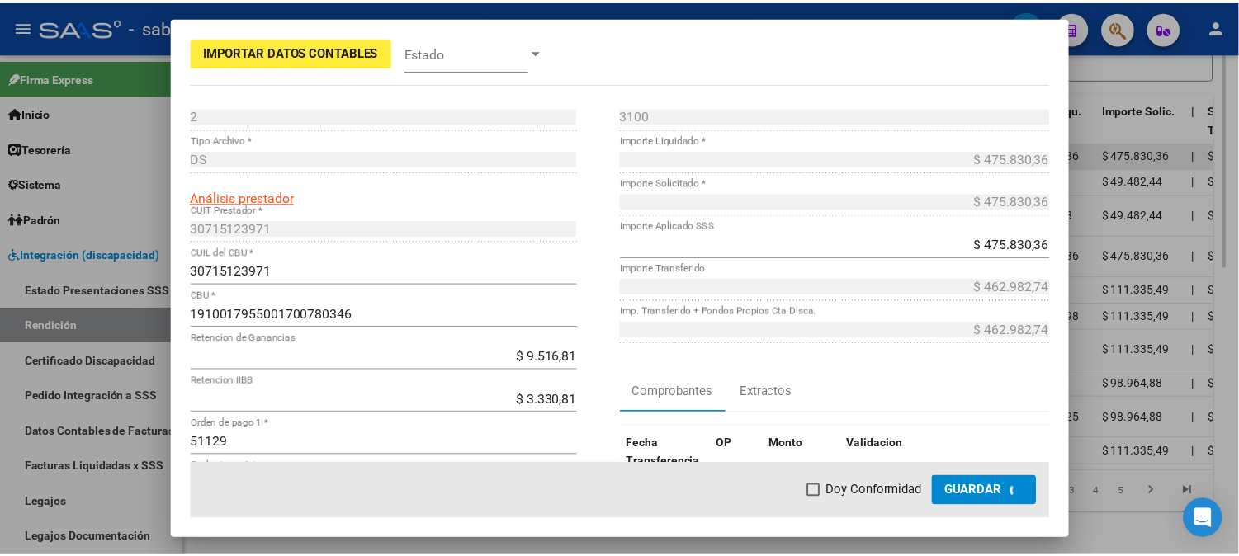
scroll to position [608, 0]
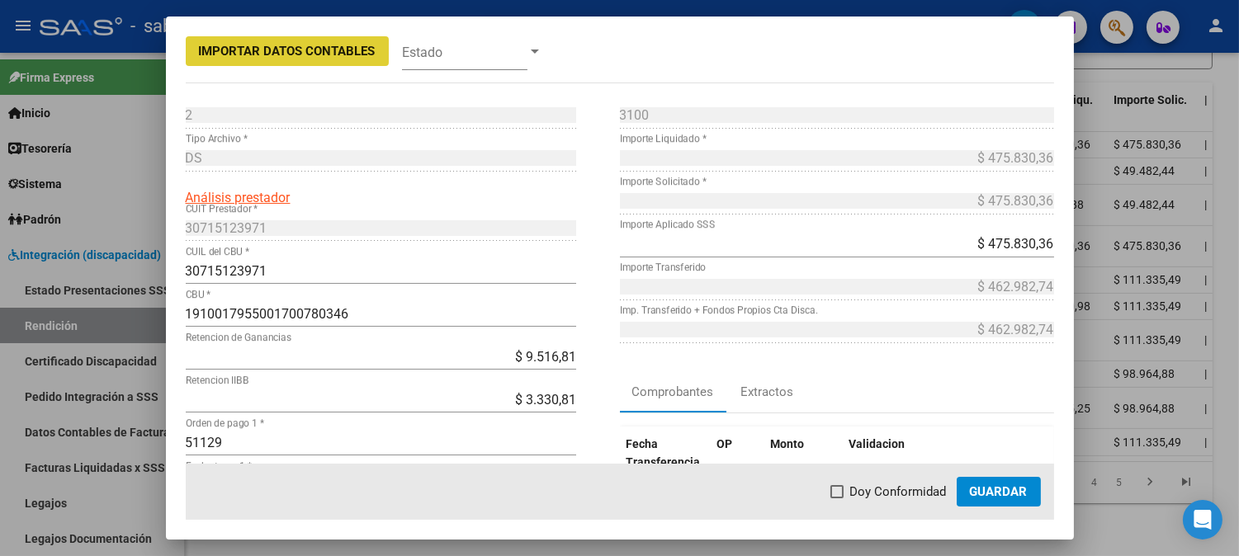
drag, startPoint x: 881, startPoint y: 480, endPoint x: 894, endPoint y: 484, distance: 13.6
click at [883, 480] on mat-dialog-actions "Doy Conformidad Guardar" at bounding box center [620, 492] width 868 height 56
drag, startPoint x: 909, startPoint y: 492, endPoint x: 1009, endPoint y: 492, distance: 100.7
click at [912, 492] on span "Doy Conformidad" at bounding box center [898, 492] width 97 height 20
click at [837, 498] on input "Doy Conformidad" at bounding box center [836, 498] width 1 height 1
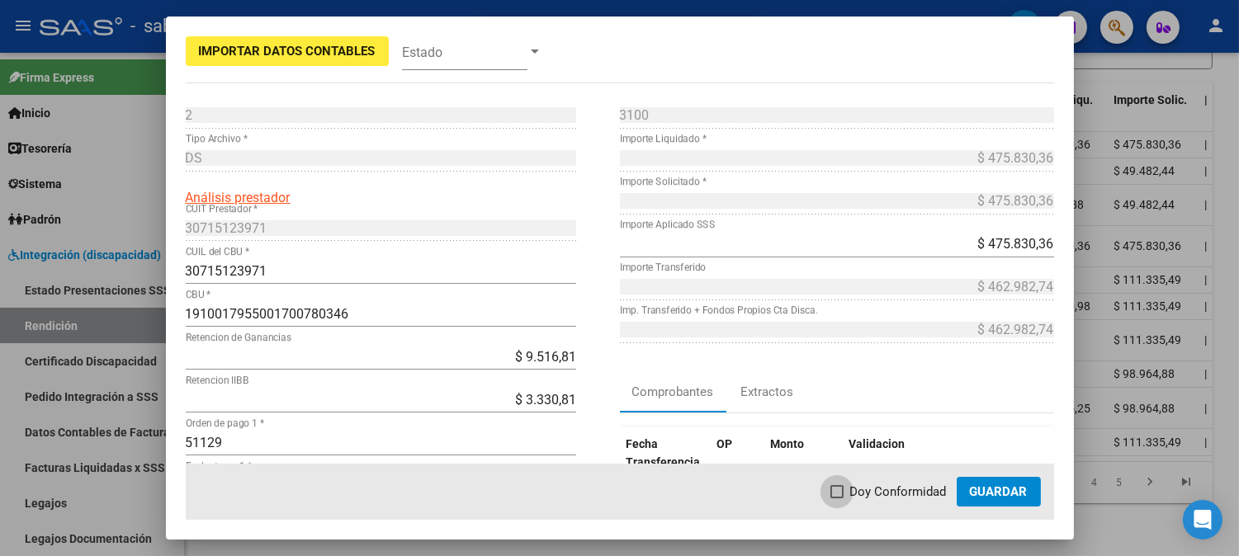
checkbox input "true"
click at [1009, 492] on span "Guardar" at bounding box center [999, 491] width 58 height 15
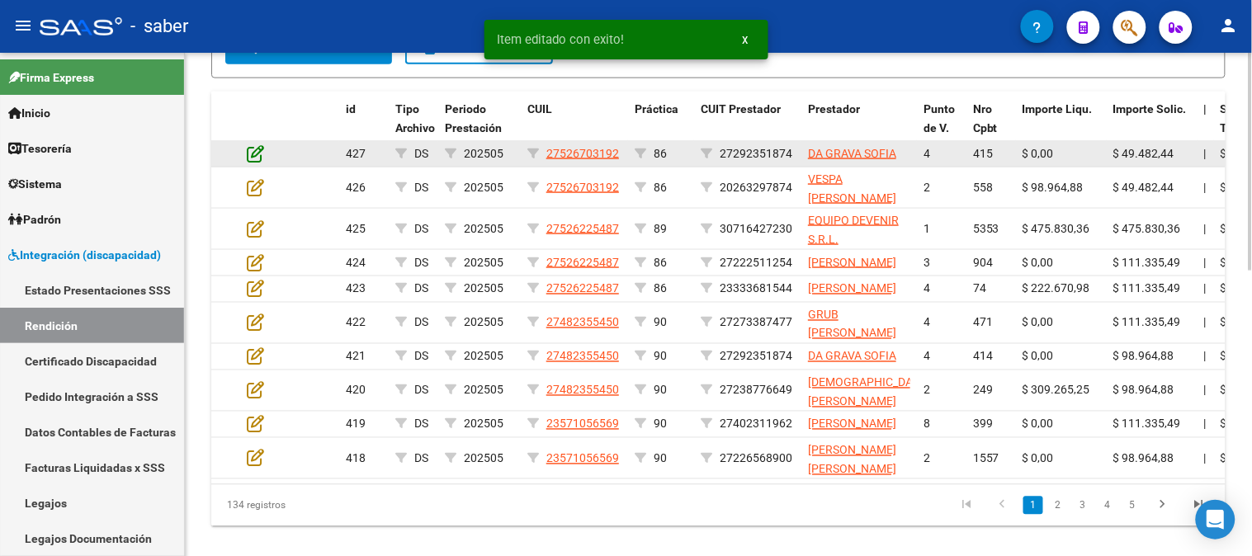
click at [254, 153] on icon at bounding box center [255, 153] width 17 height 18
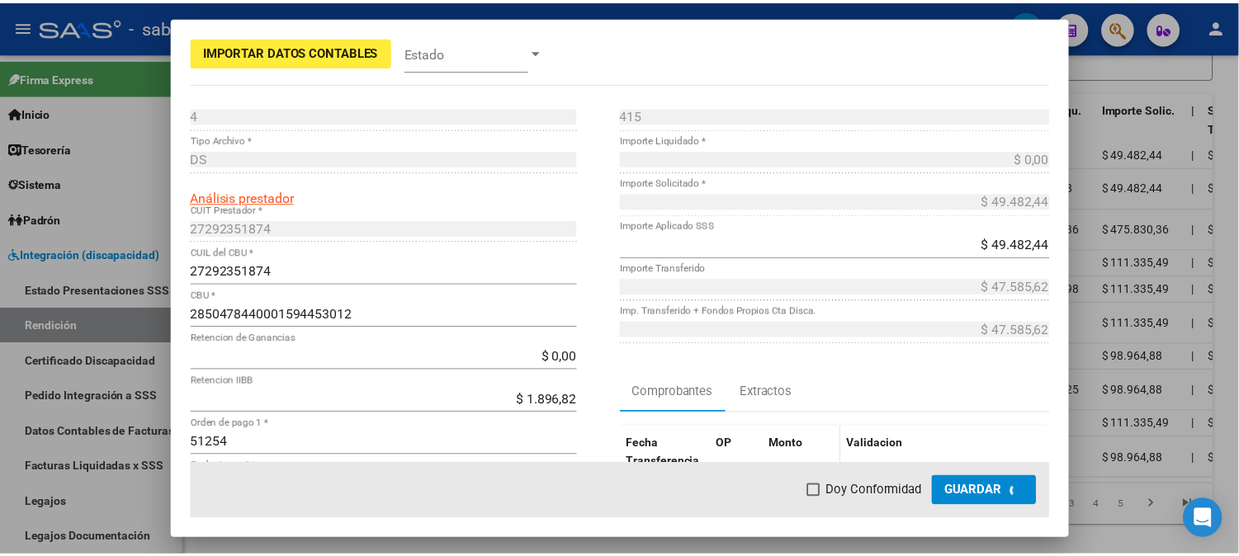
scroll to position [609, 0]
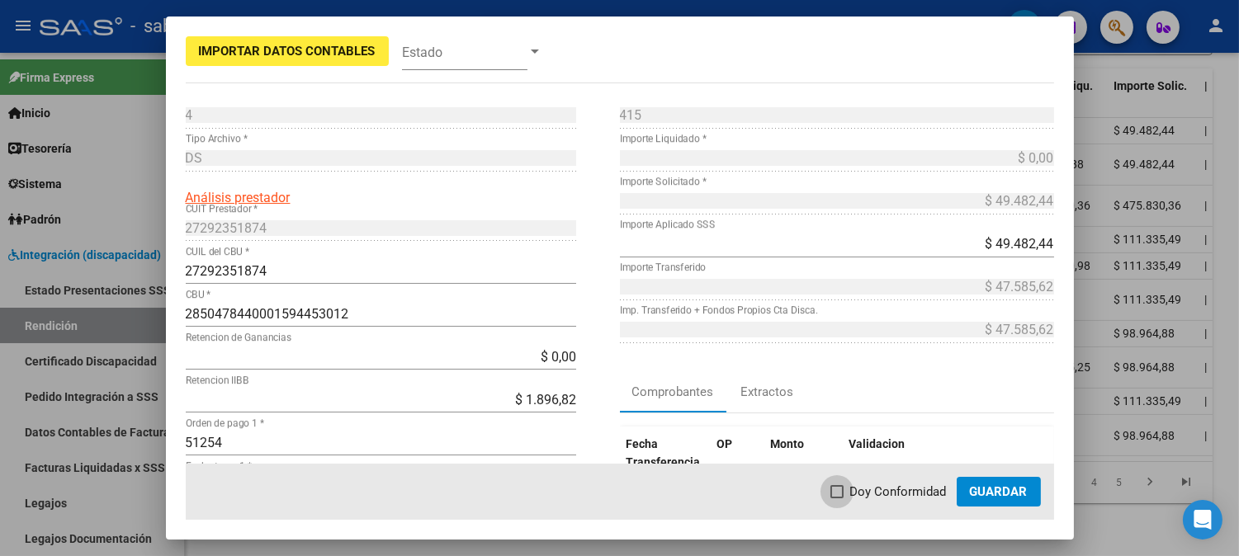
drag, startPoint x: 872, startPoint y: 492, endPoint x: 975, endPoint y: 491, distance: 103.2
click at [878, 492] on span "Doy Conformidad" at bounding box center [898, 492] width 97 height 20
click at [837, 498] on input "Doy Conformidad" at bounding box center [836, 498] width 1 height 1
checkbox input "true"
click at [987, 491] on span "Guardar" at bounding box center [999, 491] width 58 height 15
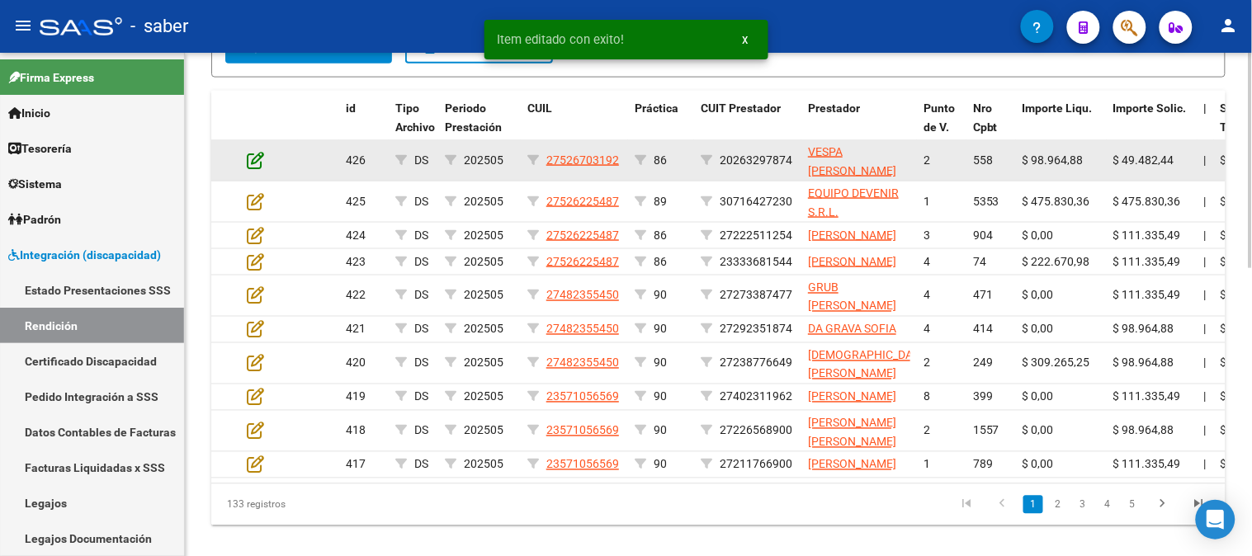
click at [252, 154] on icon at bounding box center [255, 160] width 17 height 18
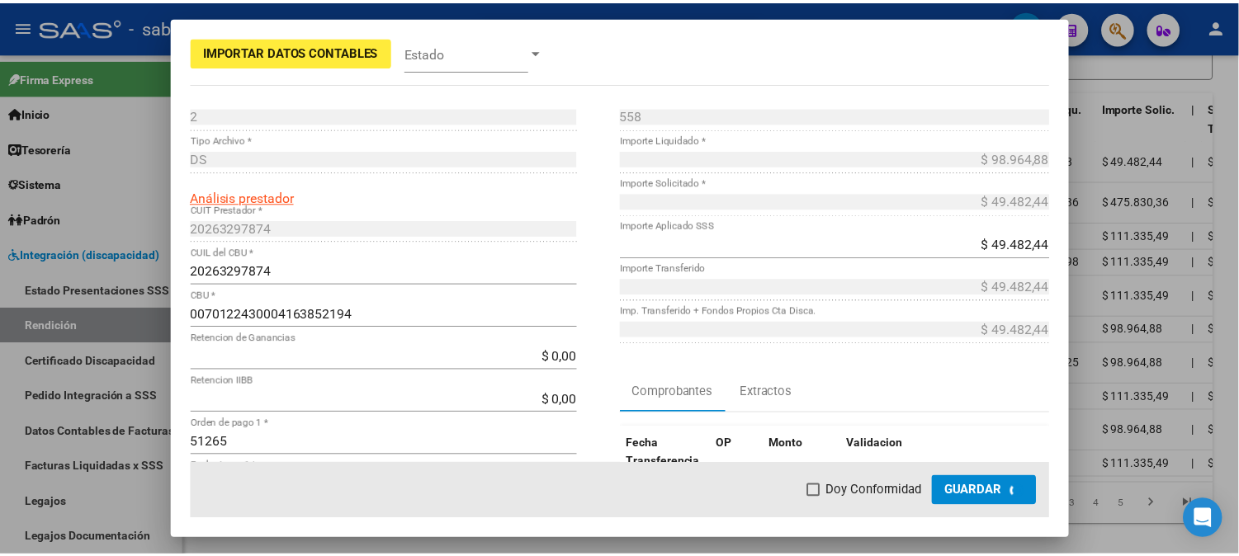
scroll to position [611, 0]
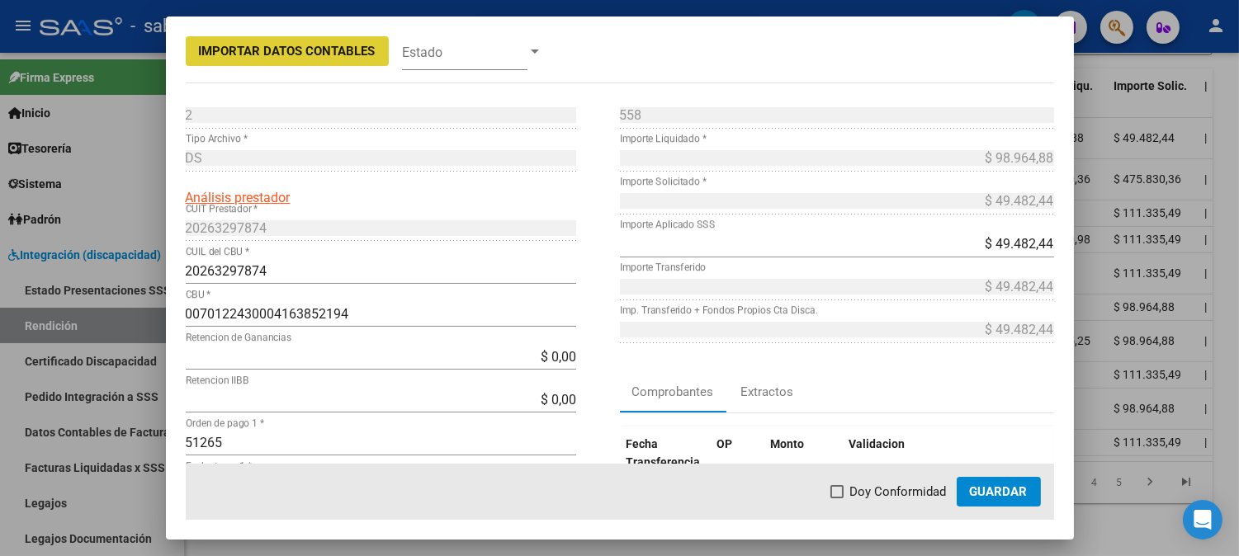
click at [843, 489] on span at bounding box center [836, 491] width 13 height 13
click at [837, 498] on input "Doy Conformidad" at bounding box center [836, 498] width 1 height 1
checkbox input "true"
click at [964, 489] on button "Guardar" at bounding box center [998, 492] width 84 height 30
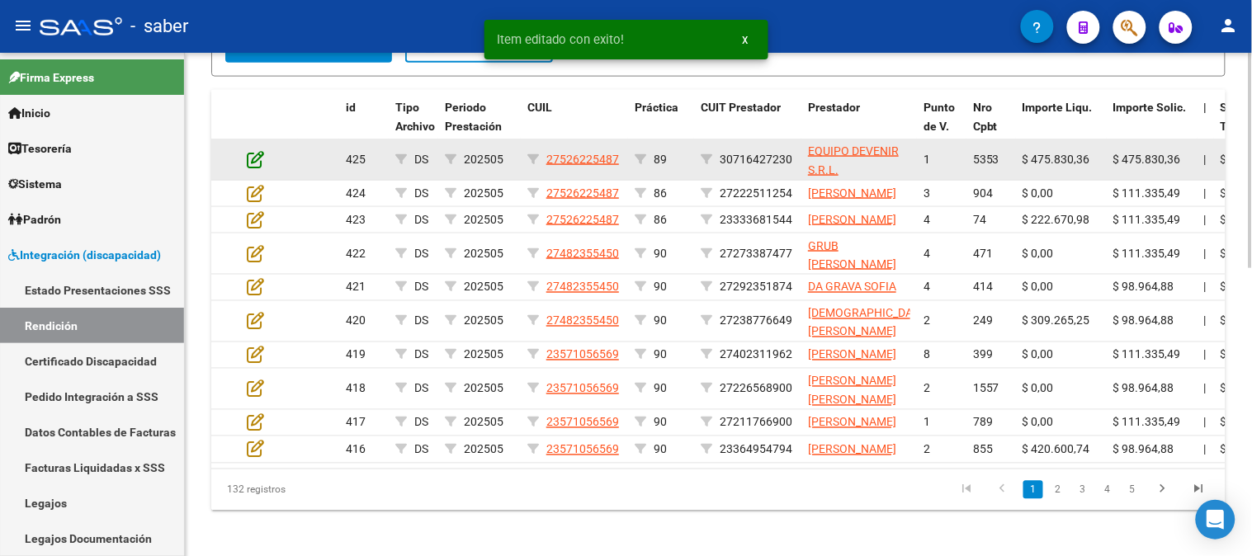
click at [247, 157] on icon at bounding box center [255, 159] width 17 height 18
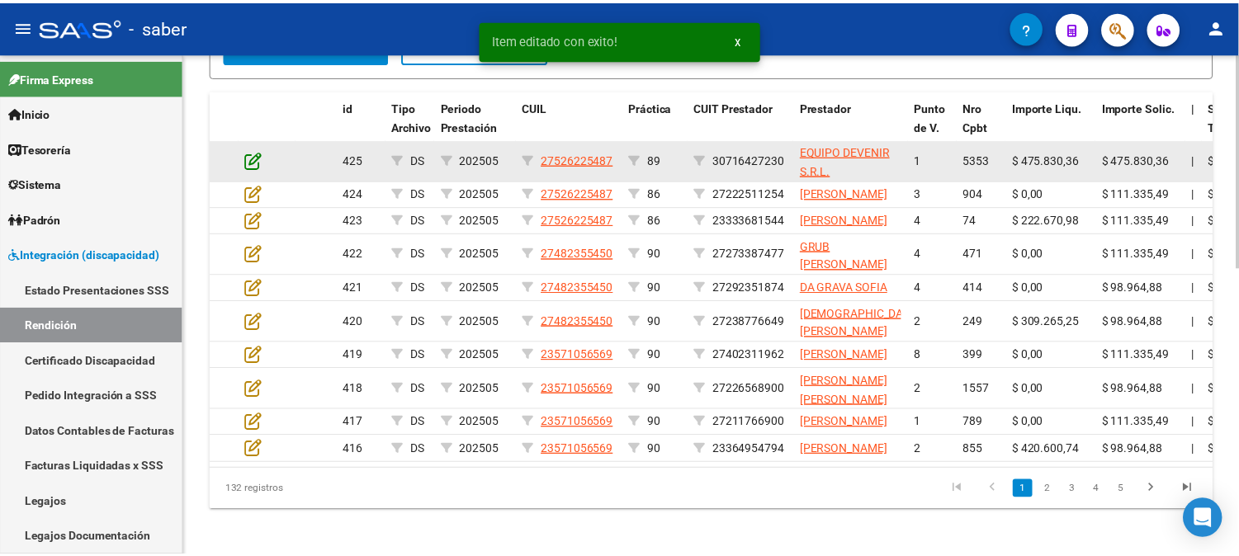
scroll to position [612, 0]
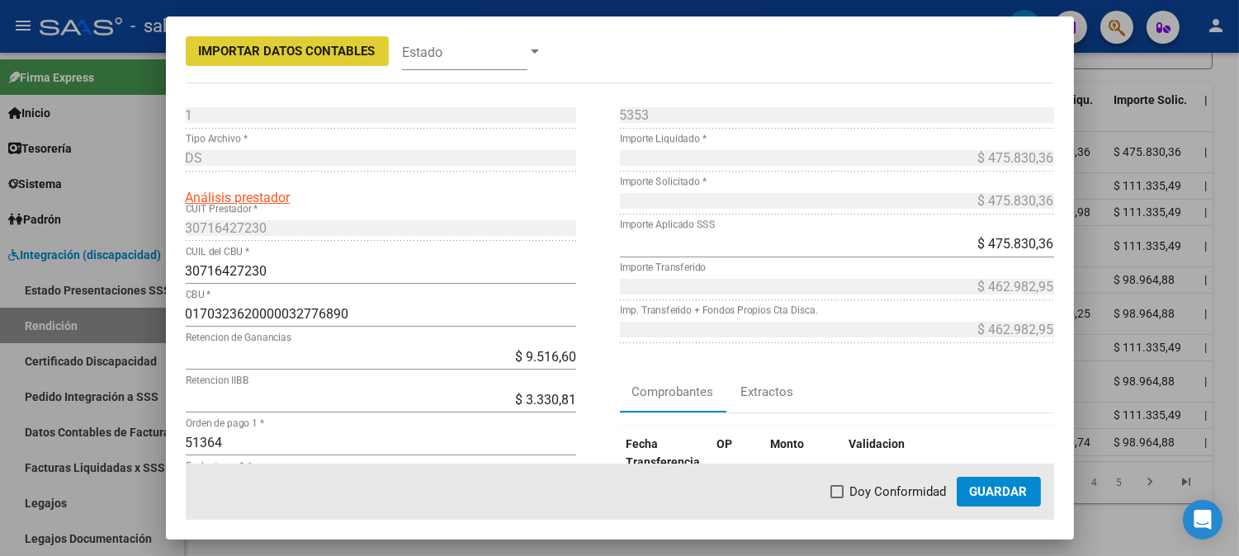
drag, startPoint x: 897, startPoint y: 487, endPoint x: 968, endPoint y: 487, distance: 71.0
click at [900, 487] on span "Doy Conformidad" at bounding box center [898, 492] width 97 height 20
click at [837, 498] on input "Doy Conformidad" at bounding box center [836, 498] width 1 height 1
checkbox input "true"
click at [968, 487] on button "Guardar" at bounding box center [998, 492] width 84 height 30
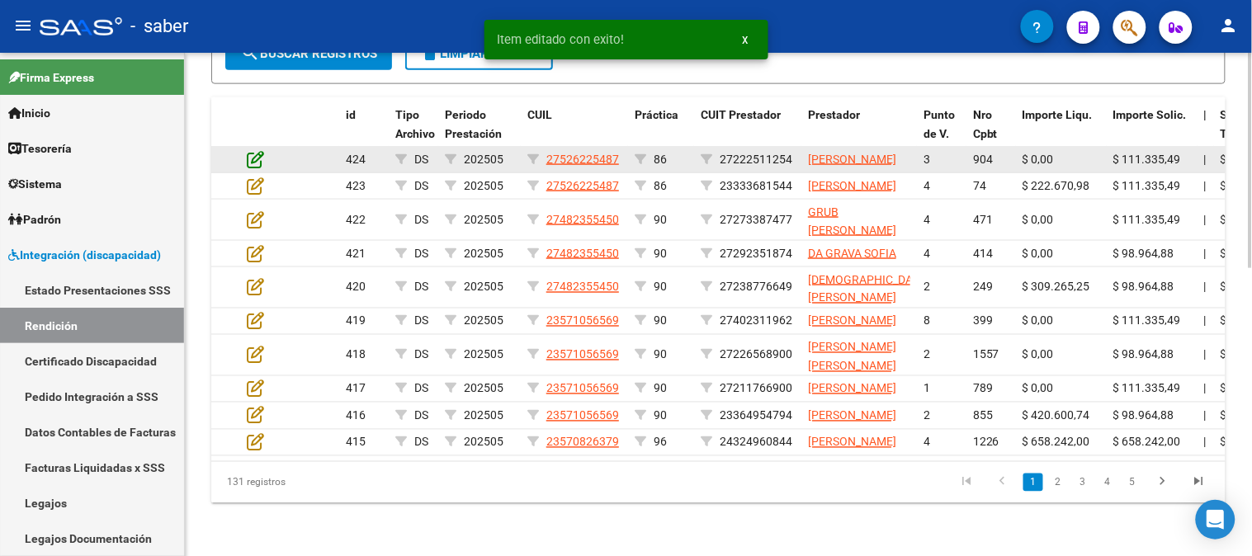
click at [258, 155] on icon at bounding box center [255, 159] width 17 height 18
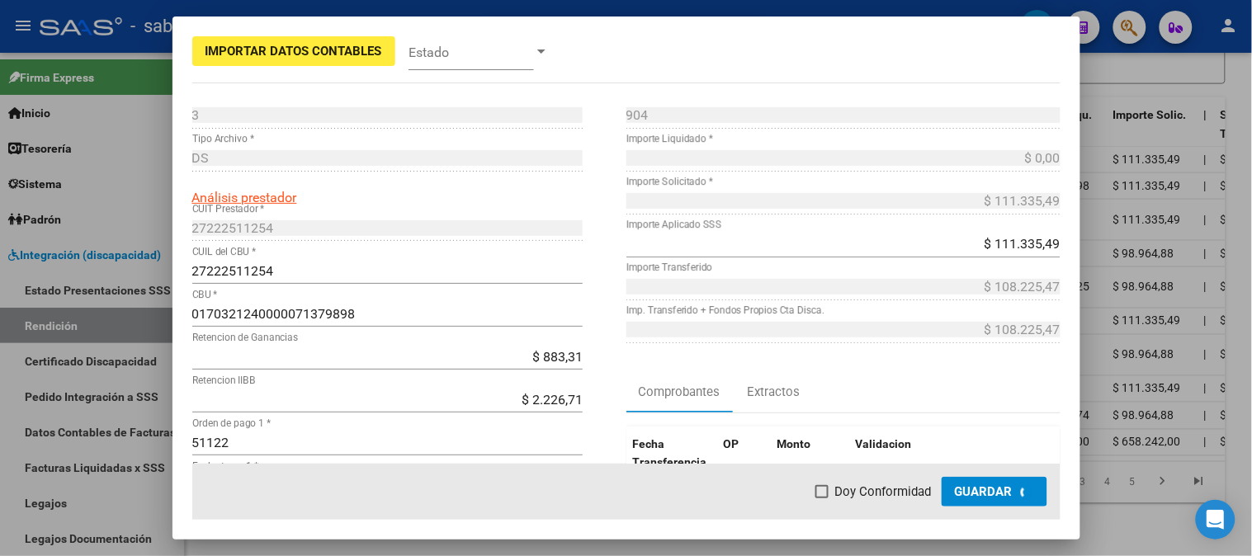
scroll to position [612, 0]
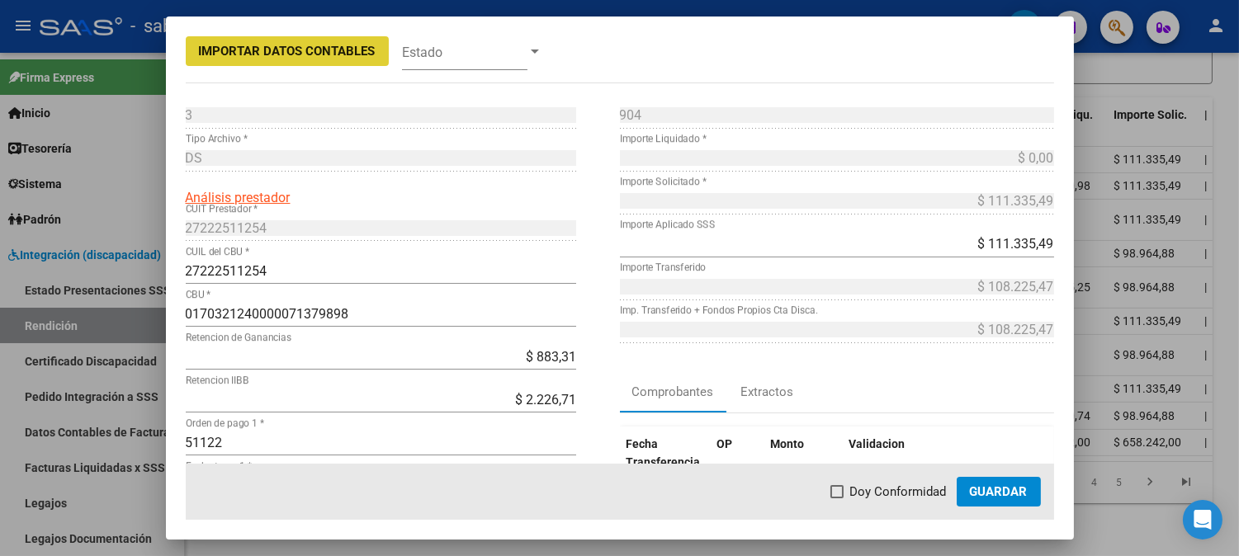
drag, startPoint x: 892, startPoint y: 494, endPoint x: 997, endPoint y: 498, distance: 104.9
click at [895, 496] on span "Doy Conformidad" at bounding box center [898, 492] width 97 height 20
click at [837, 498] on input "Doy Conformidad" at bounding box center [836, 498] width 1 height 1
checkbox input "true"
click at [1011, 495] on span "Guardar" at bounding box center [999, 491] width 58 height 15
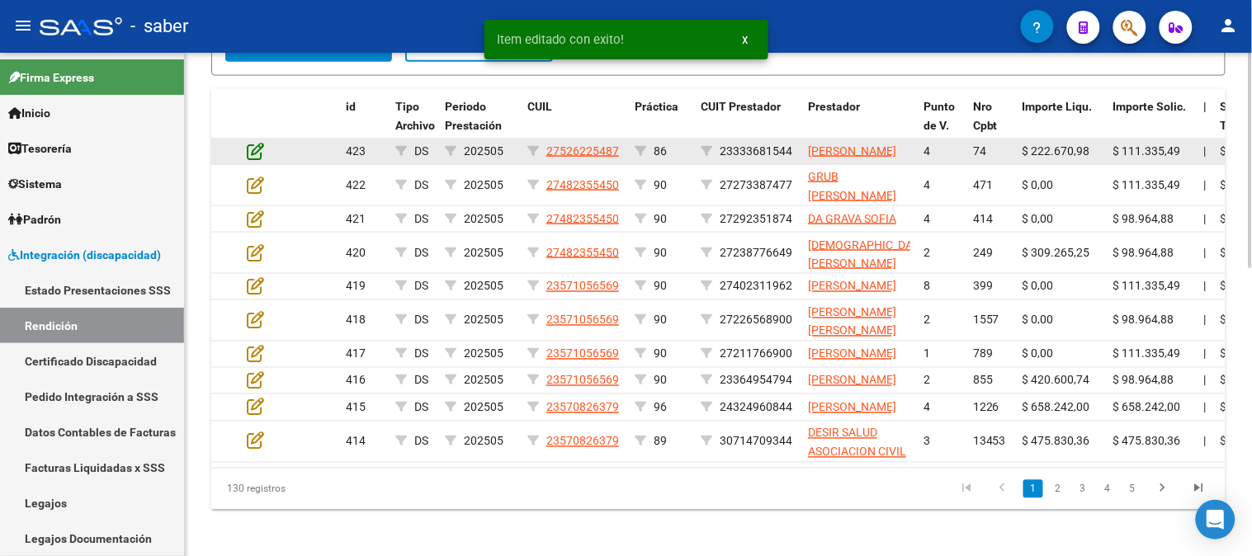
click at [261, 149] on icon at bounding box center [255, 151] width 17 height 18
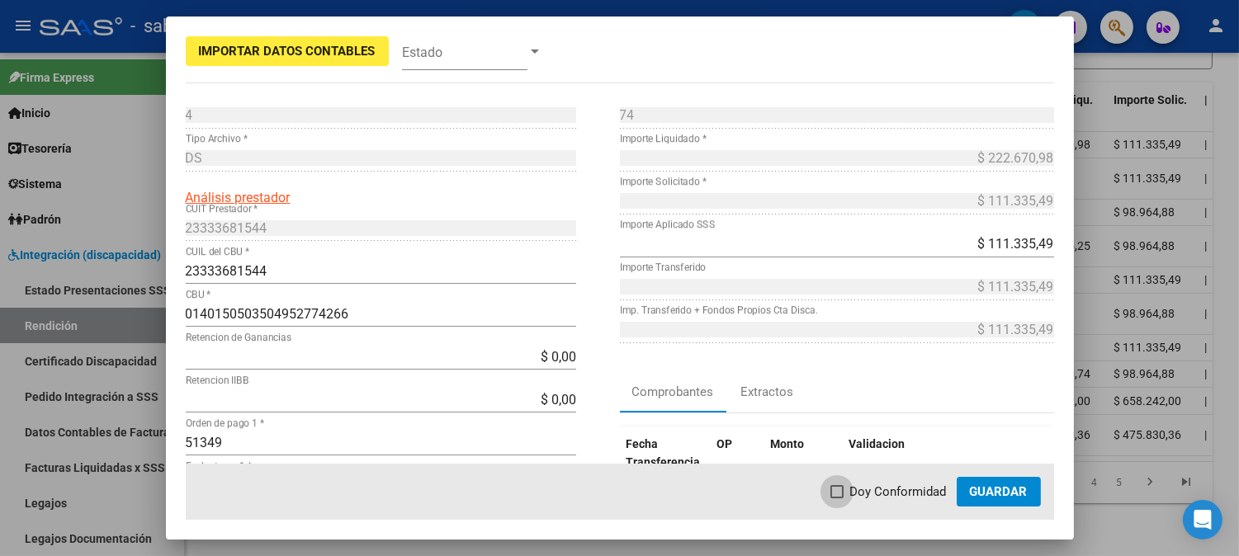
drag, startPoint x: 909, startPoint y: 489, endPoint x: 977, endPoint y: 492, distance: 68.6
click at [917, 489] on span "Doy Conformidad" at bounding box center [898, 492] width 97 height 20
click at [837, 498] on input "Doy Conformidad" at bounding box center [836, 498] width 1 height 1
checkbox input "true"
click at [987, 491] on span "Guardar" at bounding box center [999, 491] width 58 height 15
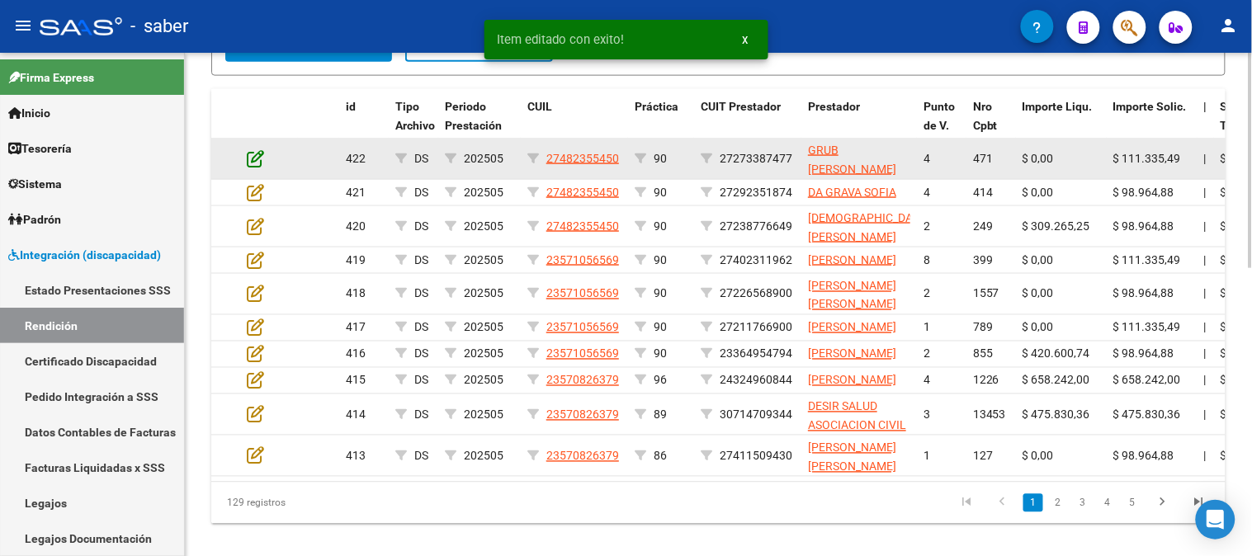
click at [254, 157] on icon at bounding box center [255, 158] width 17 height 18
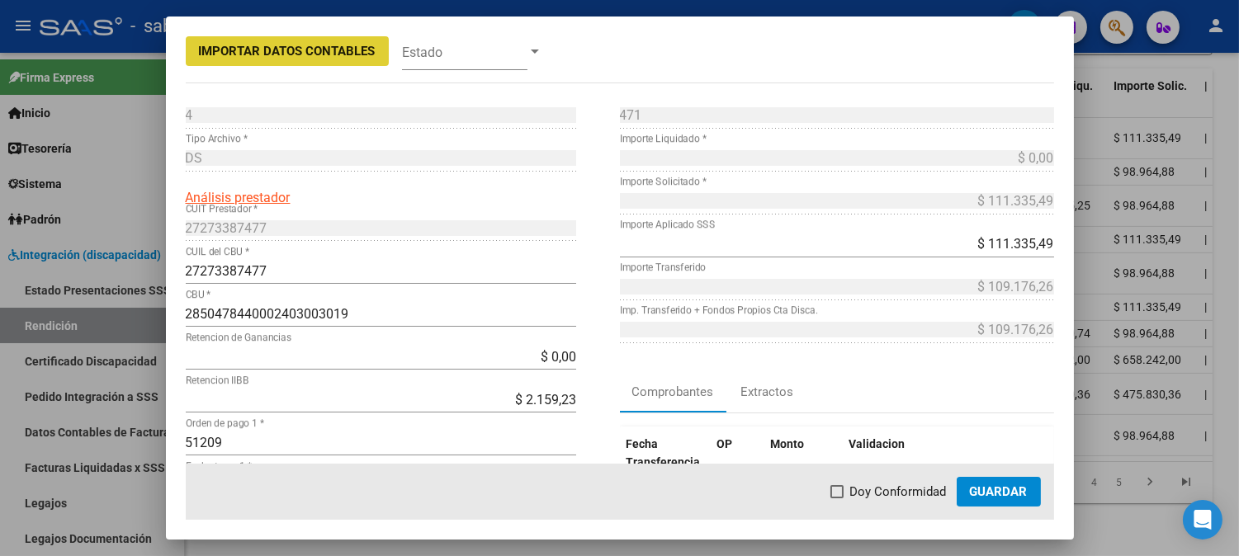
drag, startPoint x: 869, startPoint y: 484, endPoint x: 955, endPoint y: 484, distance: 85.8
click at [871, 484] on span "Doy Conformidad" at bounding box center [898, 492] width 97 height 20
click at [837, 498] on input "Doy Conformidad" at bounding box center [836, 498] width 1 height 1
checkbox input "true"
click at [967, 485] on button "Guardar" at bounding box center [998, 492] width 84 height 30
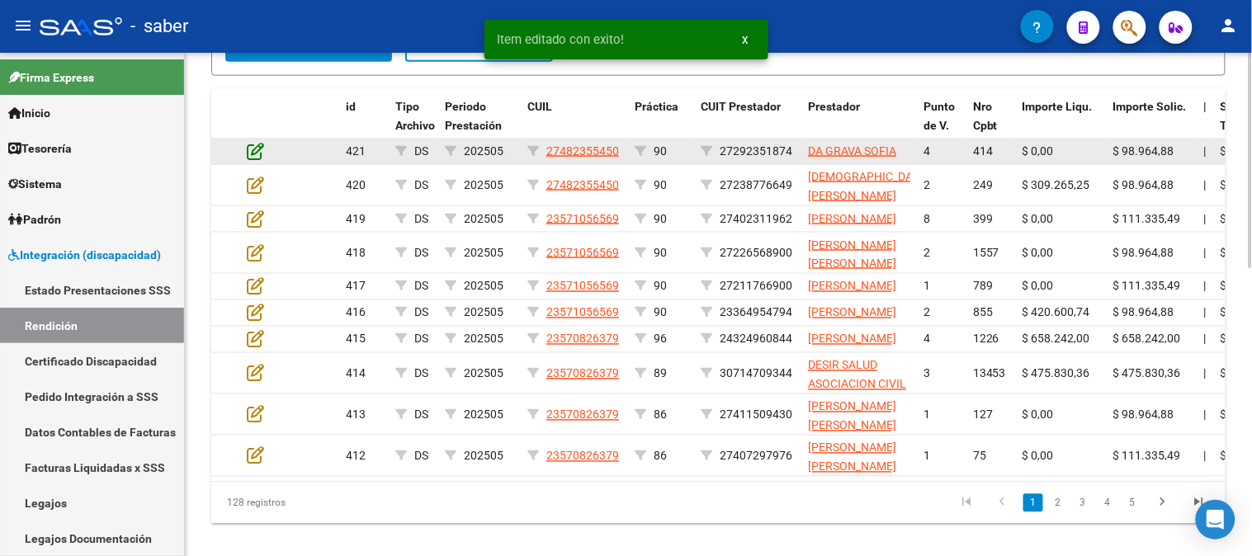
click at [252, 151] on icon at bounding box center [255, 151] width 17 height 18
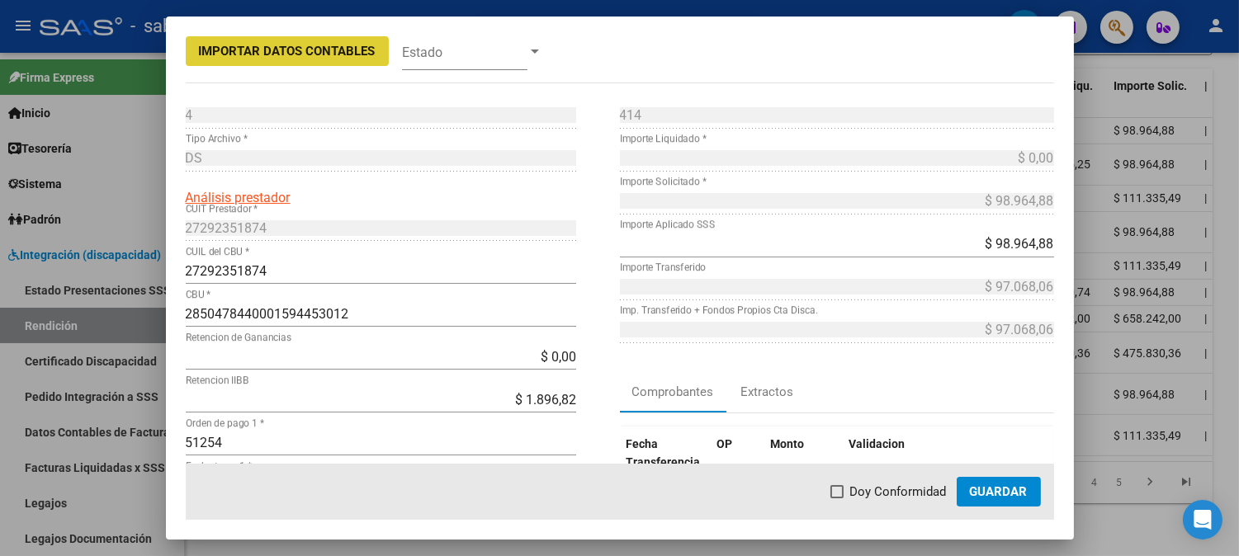
drag, startPoint x: 869, startPoint y: 490, endPoint x: 946, endPoint y: 492, distance: 76.8
click at [870, 491] on span "Doy Conformidad" at bounding box center [898, 492] width 97 height 20
click at [837, 498] on input "Doy Conformidad" at bounding box center [836, 498] width 1 height 1
checkbox input "true"
click at [1000, 490] on span "Guardar" at bounding box center [999, 491] width 58 height 15
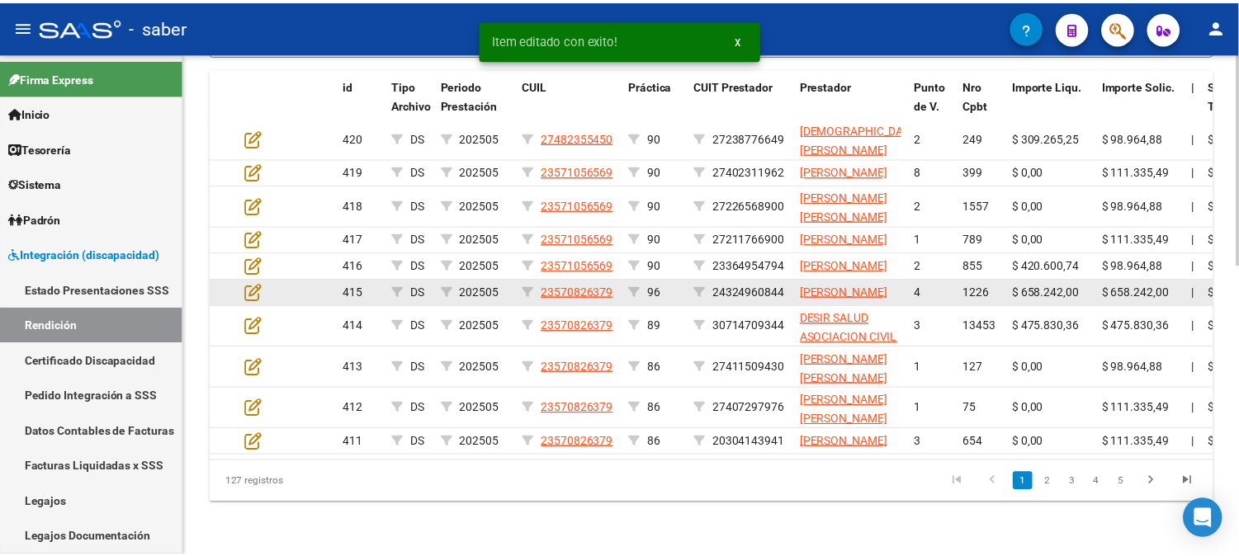
scroll to position [688, 0]
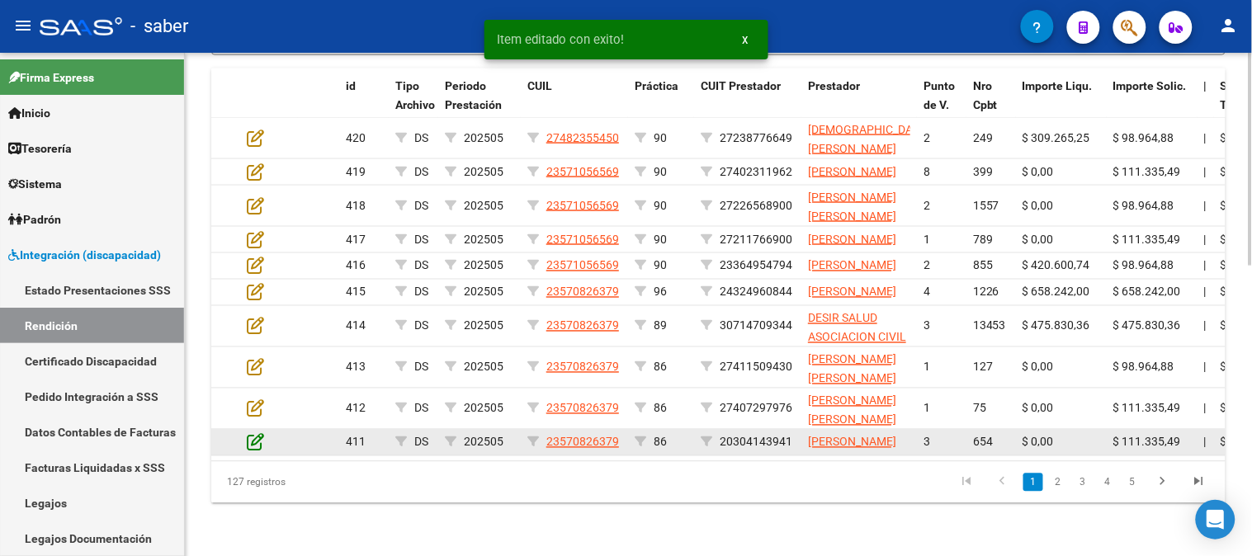
click at [251, 433] on icon at bounding box center [255, 442] width 17 height 18
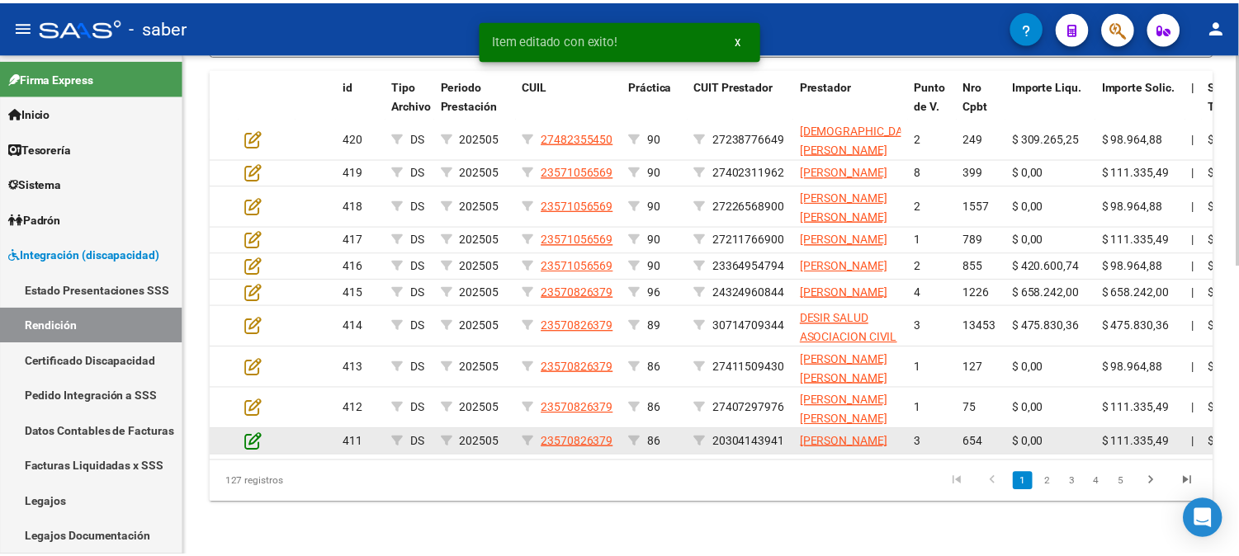
scroll to position [720, 0]
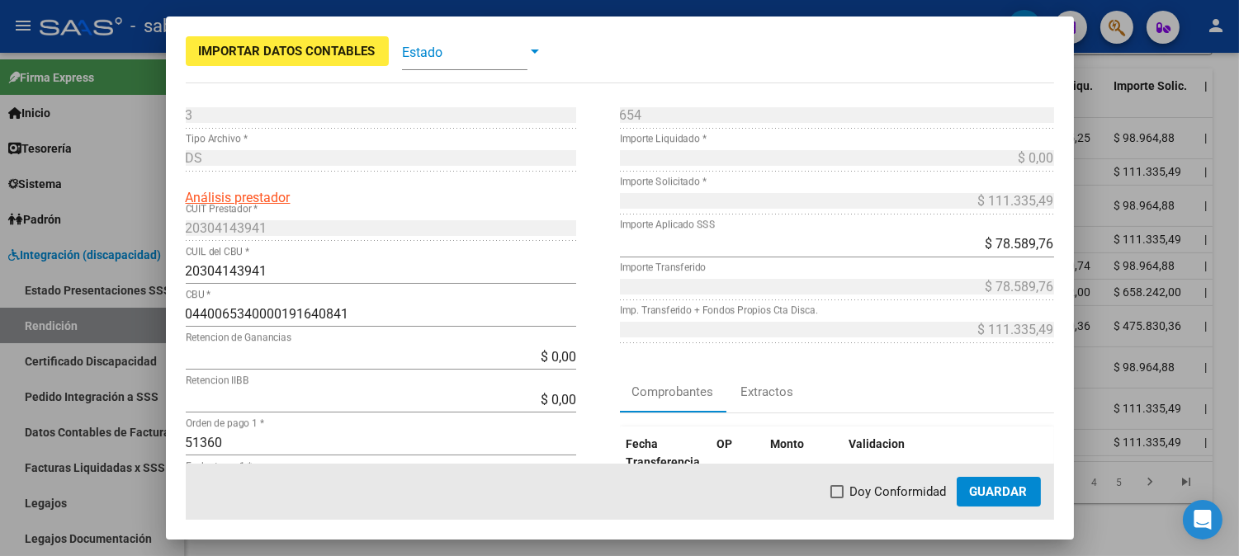
drag, startPoint x: 867, startPoint y: 490, endPoint x: 909, endPoint y: 490, distance: 42.1
click at [870, 490] on span "Doy Conformidad" at bounding box center [898, 492] width 97 height 20
click at [837, 498] on input "Doy Conformidad" at bounding box center [836, 498] width 1 height 1
checkbox input "true"
click at [984, 490] on span "Guardar" at bounding box center [999, 491] width 58 height 15
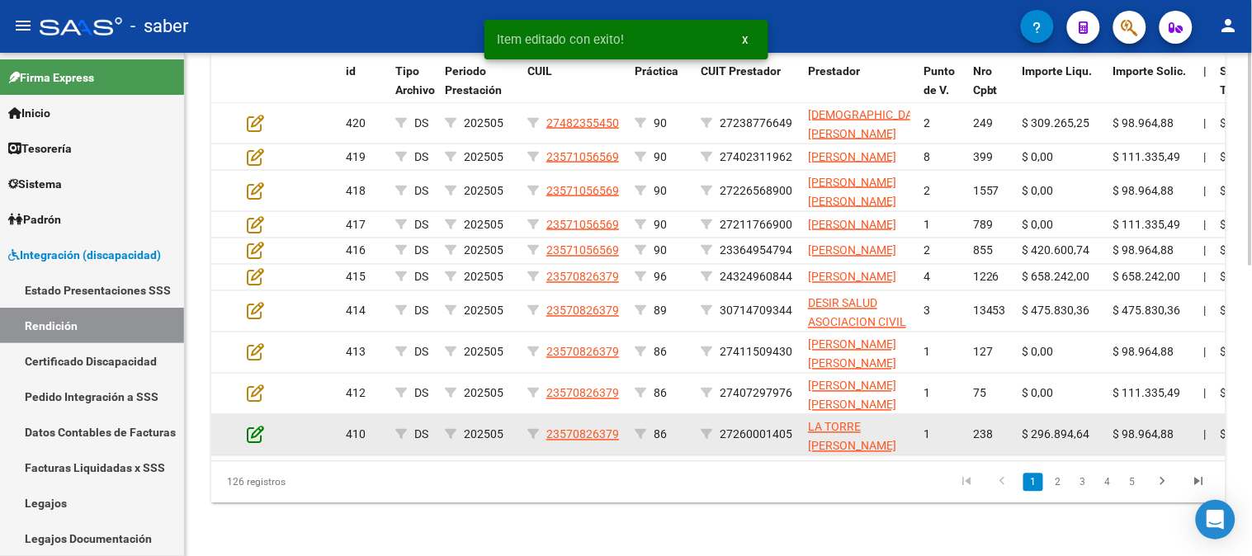
click at [253, 426] on icon at bounding box center [255, 435] width 17 height 18
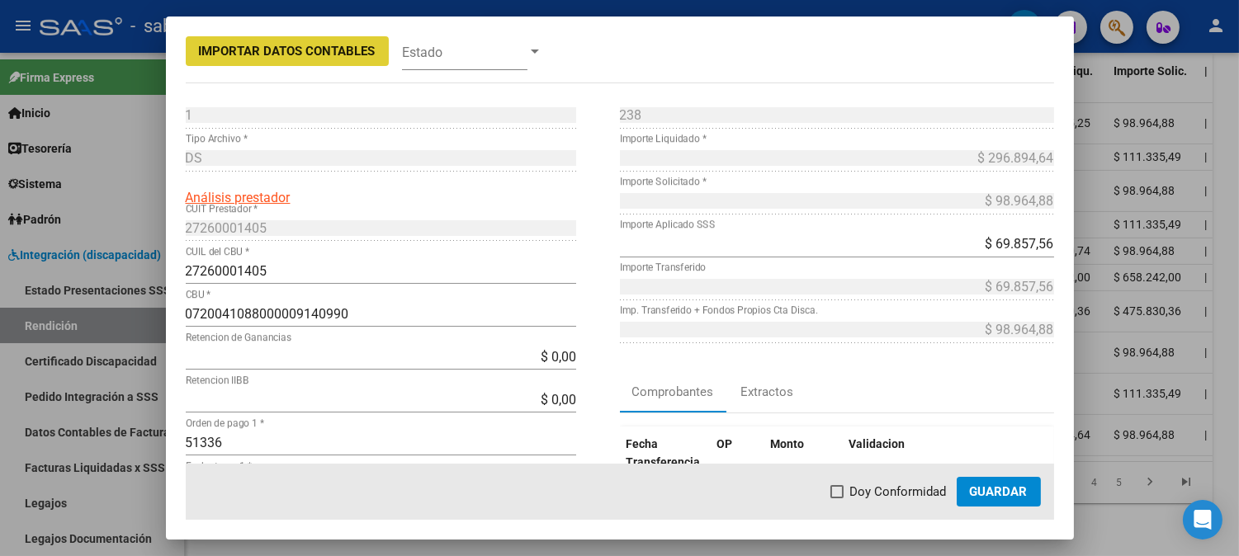
drag, startPoint x: 905, startPoint y: 496, endPoint x: 977, endPoint y: 496, distance: 71.8
click at [908, 496] on span "Doy Conformidad" at bounding box center [898, 492] width 97 height 20
click at [837, 498] on input "Doy Conformidad" at bounding box center [836, 498] width 1 height 1
checkbox input "true"
click at [982, 496] on span "Guardar" at bounding box center [999, 491] width 58 height 15
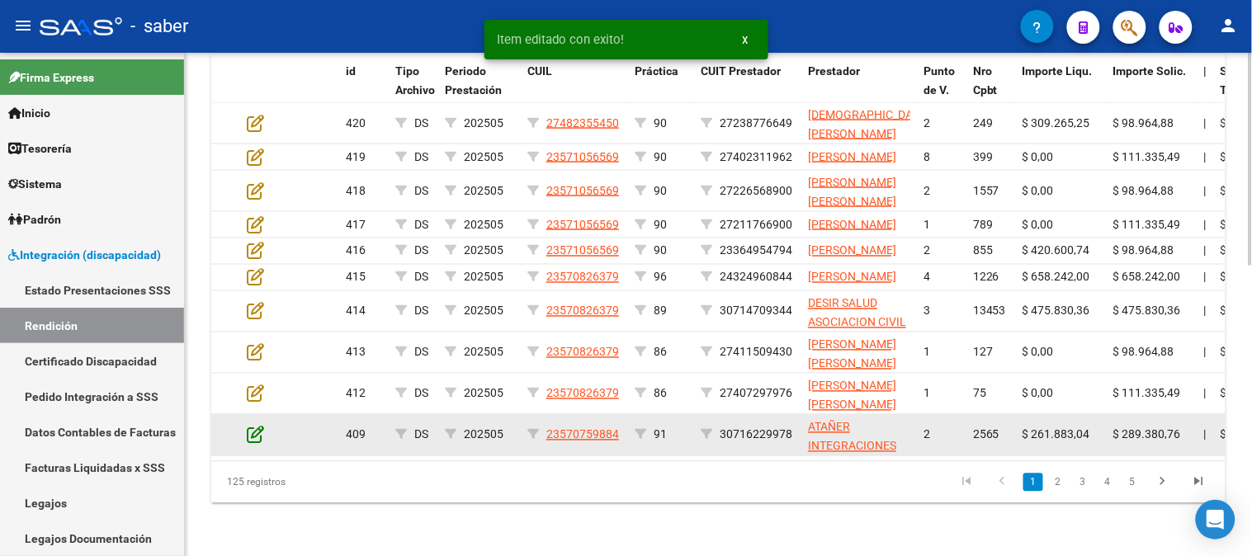
click at [257, 426] on icon at bounding box center [255, 435] width 17 height 18
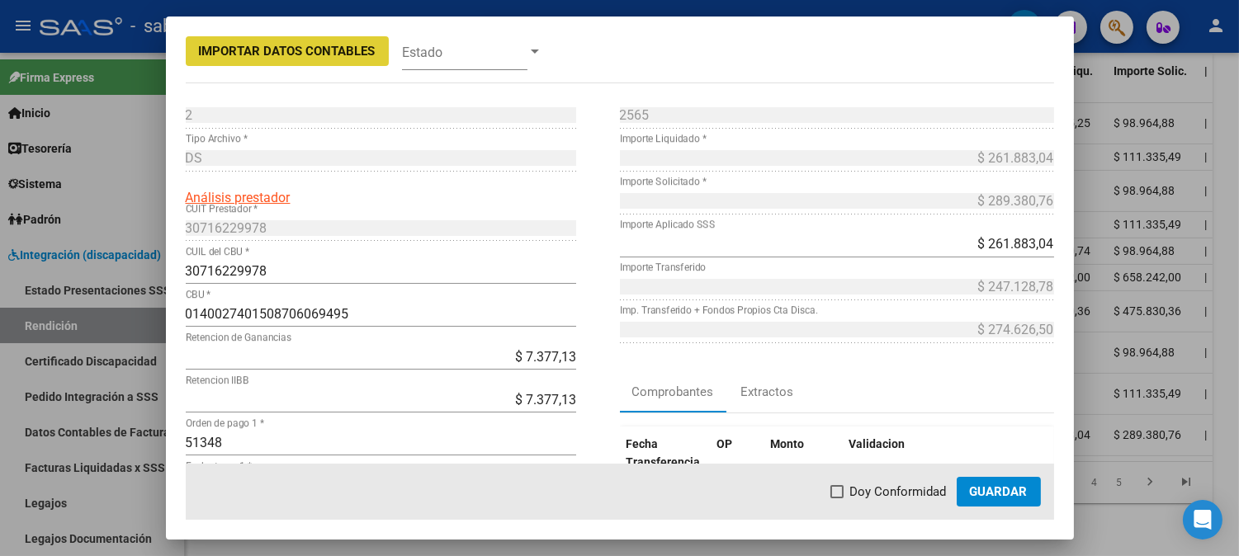
click at [860, 488] on span "Doy Conformidad" at bounding box center [898, 492] width 97 height 20
click at [837, 498] on input "Doy Conformidad" at bounding box center [836, 498] width 1 height 1
checkbox input "true"
click at [992, 488] on span "Guardar" at bounding box center [999, 491] width 58 height 15
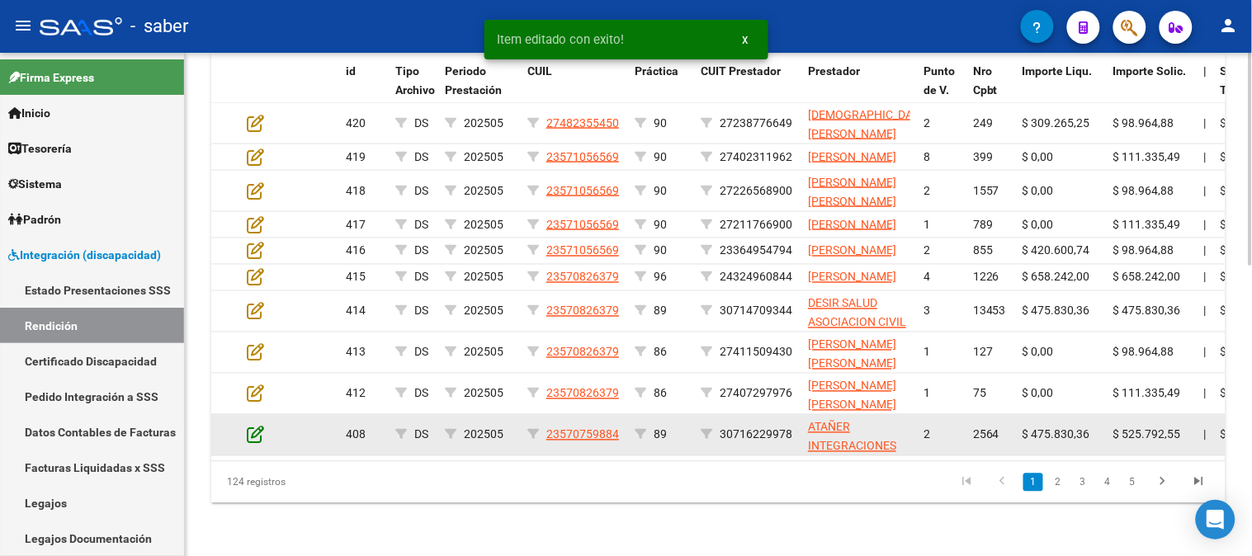
click at [253, 426] on icon at bounding box center [255, 435] width 17 height 18
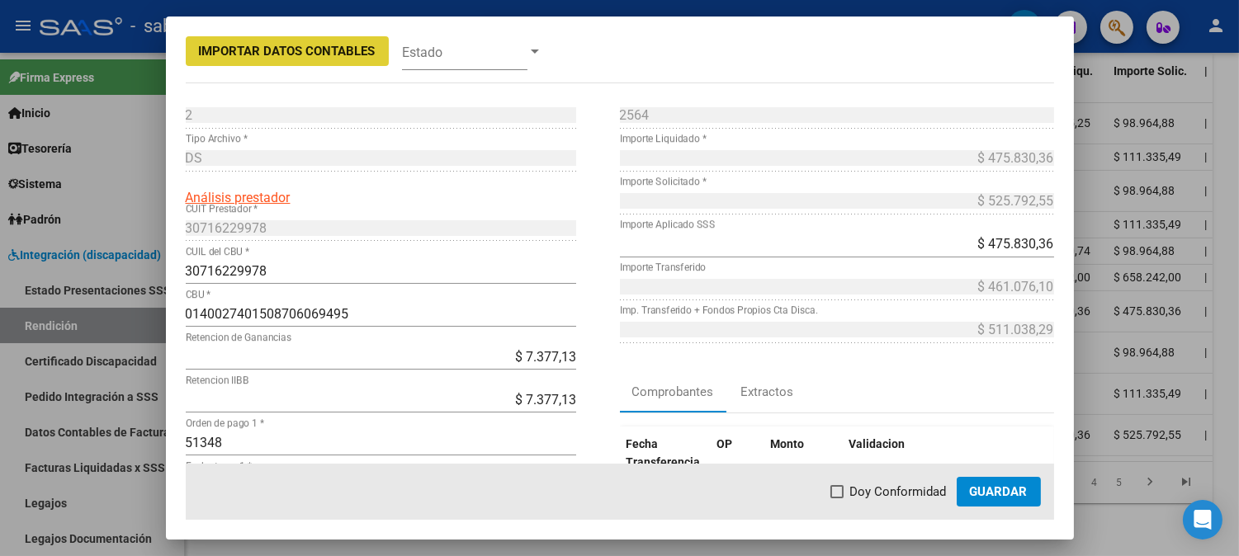
click at [865, 482] on mat-checkbox "Doy Conformidad" at bounding box center [888, 492] width 116 height 20
drag, startPoint x: 909, startPoint y: 484, endPoint x: 980, endPoint y: 484, distance: 71.8
click at [918, 484] on span "Doy Conformidad" at bounding box center [898, 492] width 97 height 20
click at [837, 498] on input "Doy Conformidad" at bounding box center [836, 498] width 1 height 1
checkbox input "true"
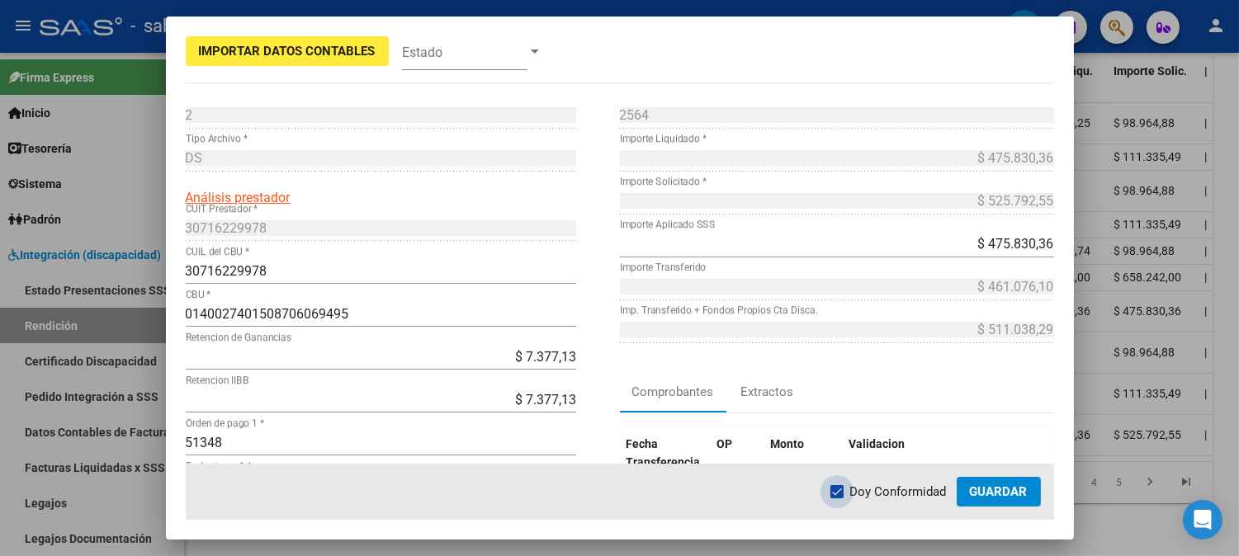
click at [1018, 485] on span "Guardar" at bounding box center [999, 491] width 58 height 15
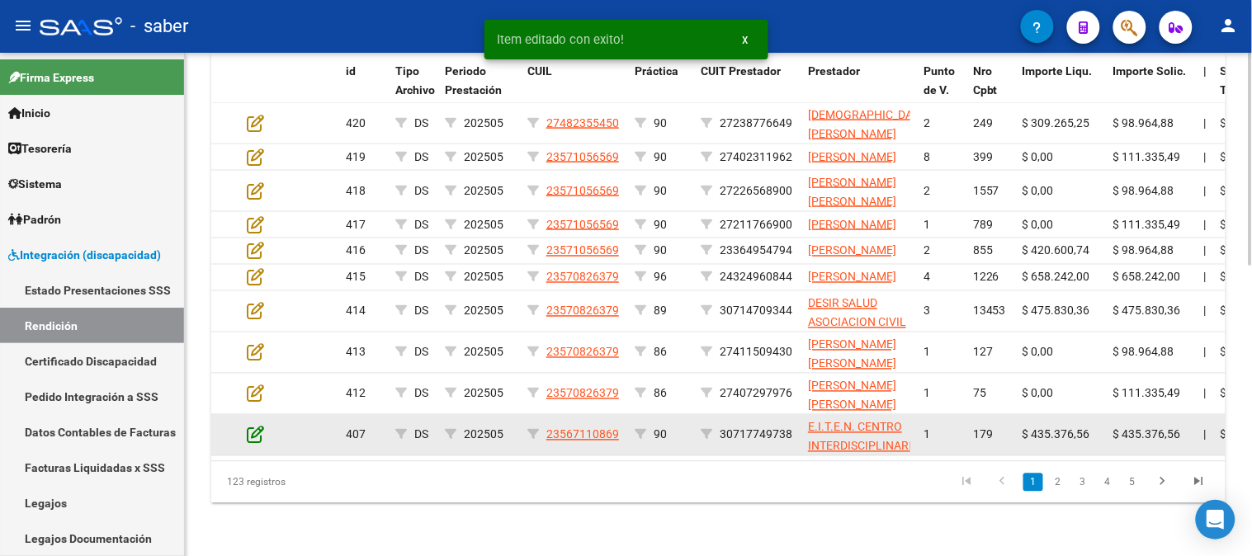
click at [259, 429] on icon at bounding box center [255, 435] width 17 height 18
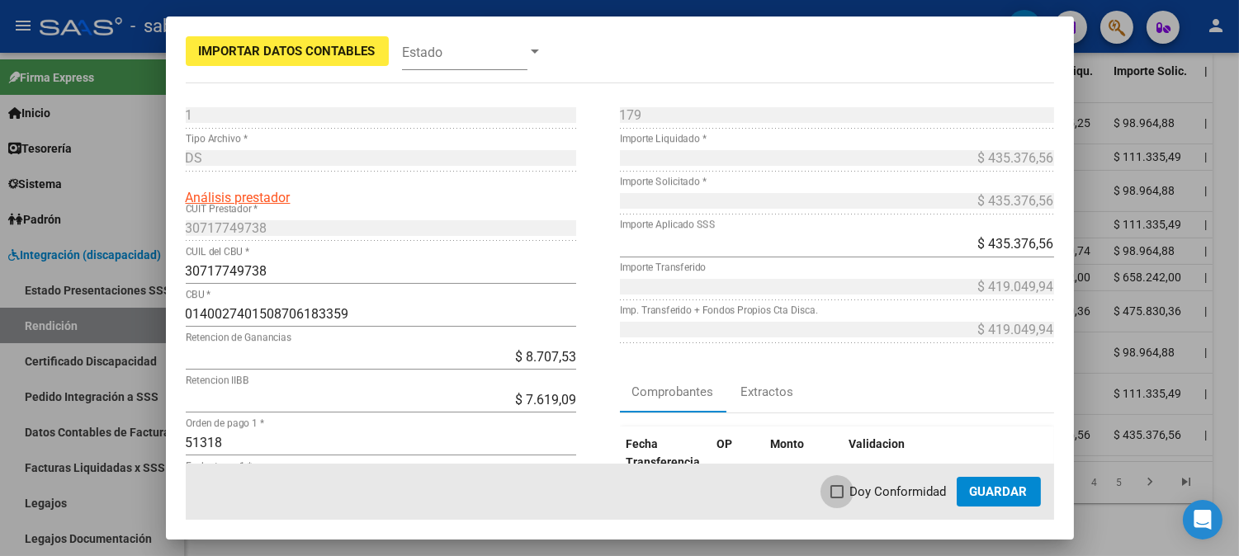
drag, startPoint x: 877, startPoint y: 497, endPoint x: 987, endPoint y: 497, distance: 109.8
click at [884, 497] on span "Doy Conformidad" at bounding box center [898, 492] width 97 height 20
click at [837, 498] on input "Doy Conformidad" at bounding box center [836, 498] width 1 height 1
checkbox input "true"
click at [987, 497] on span "Guardar" at bounding box center [999, 491] width 58 height 15
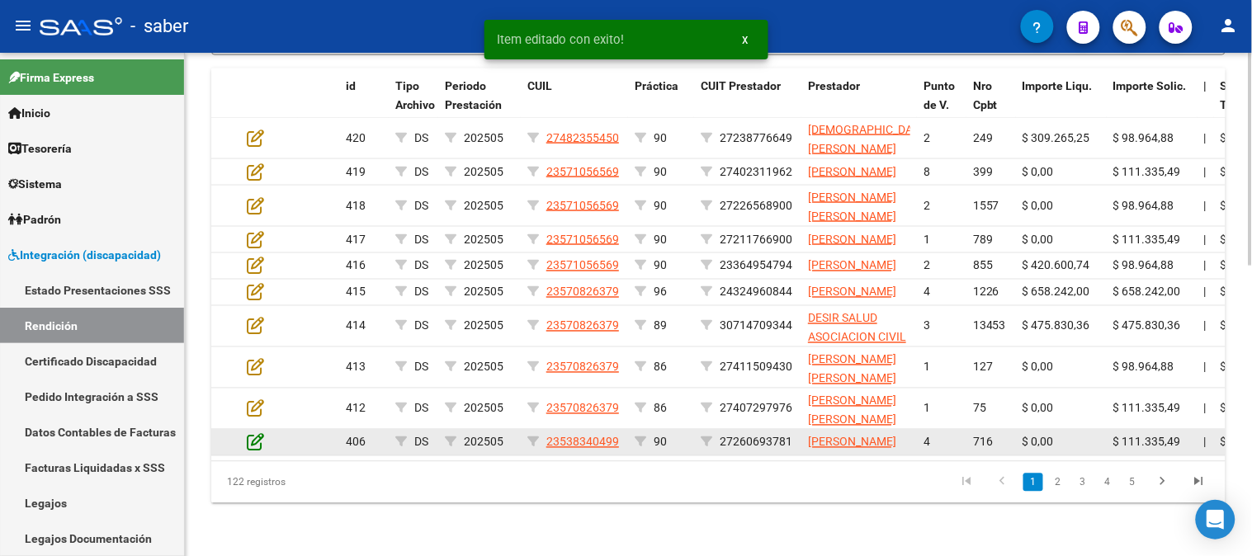
click at [257, 433] on icon at bounding box center [255, 442] width 17 height 18
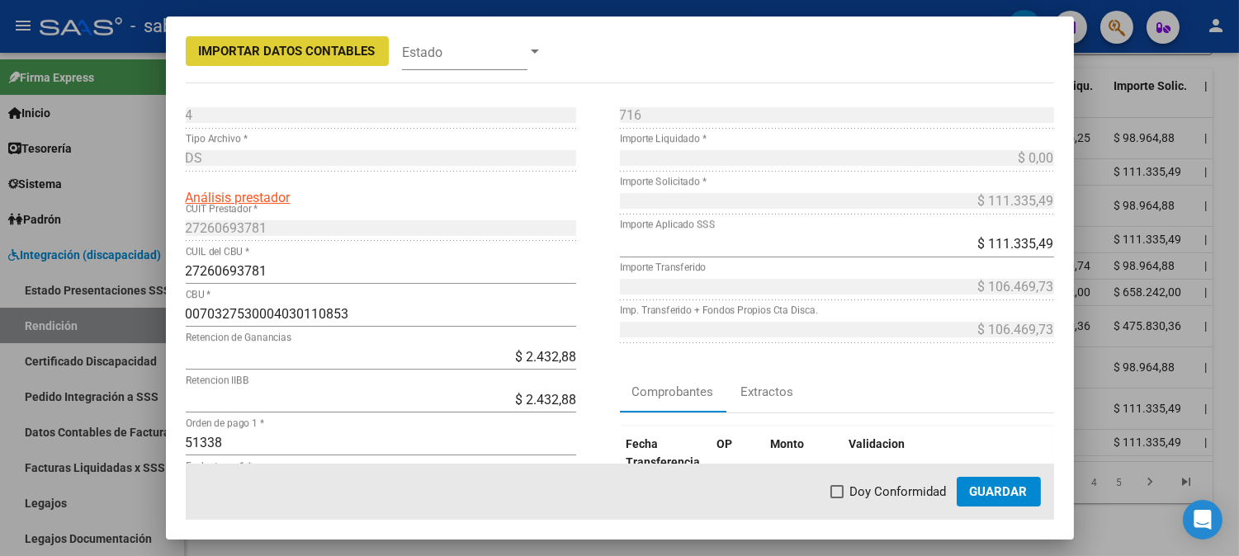
click at [853, 489] on span "Doy Conformidad" at bounding box center [898, 492] width 97 height 20
click at [837, 498] on input "Doy Conformidad" at bounding box center [836, 498] width 1 height 1
click at [947, 489] on span "Doy Conformidad" at bounding box center [898, 492] width 97 height 20
click at [837, 498] on input "Doy Conformidad" at bounding box center [836, 498] width 1 height 1
drag, startPoint x: 876, startPoint y: 489, endPoint x: 983, endPoint y: 489, distance: 107.3
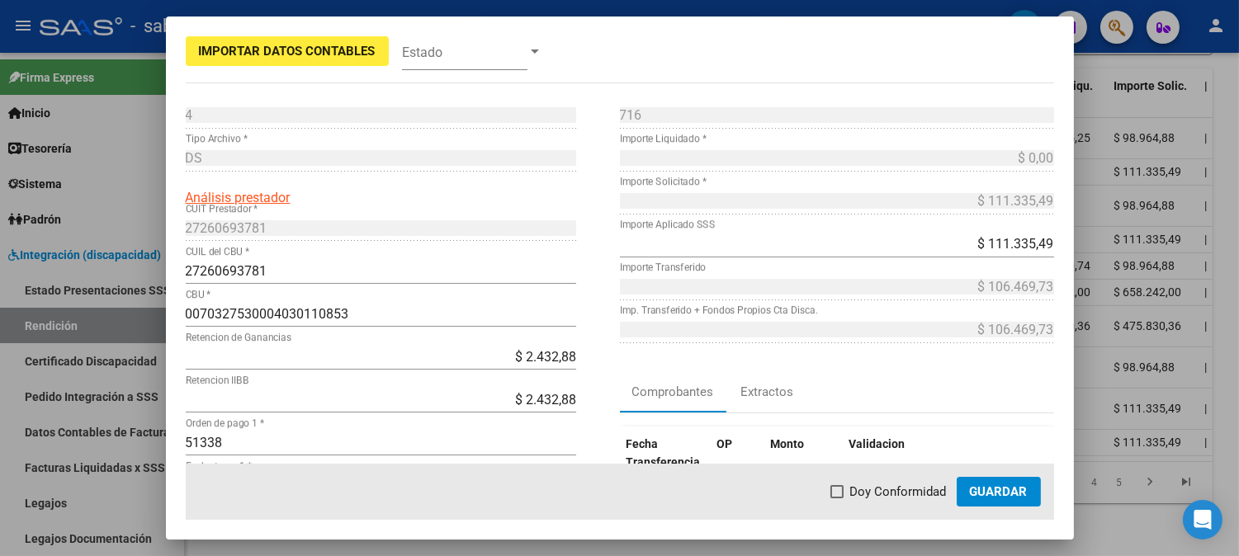
click at [883, 489] on span "Doy Conformidad" at bounding box center [898, 492] width 97 height 20
click at [837, 498] on input "Doy Conformidad" at bounding box center [836, 498] width 1 height 1
checkbox input "true"
click at [1008, 489] on span "Guardar" at bounding box center [999, 491] width 58 height 15
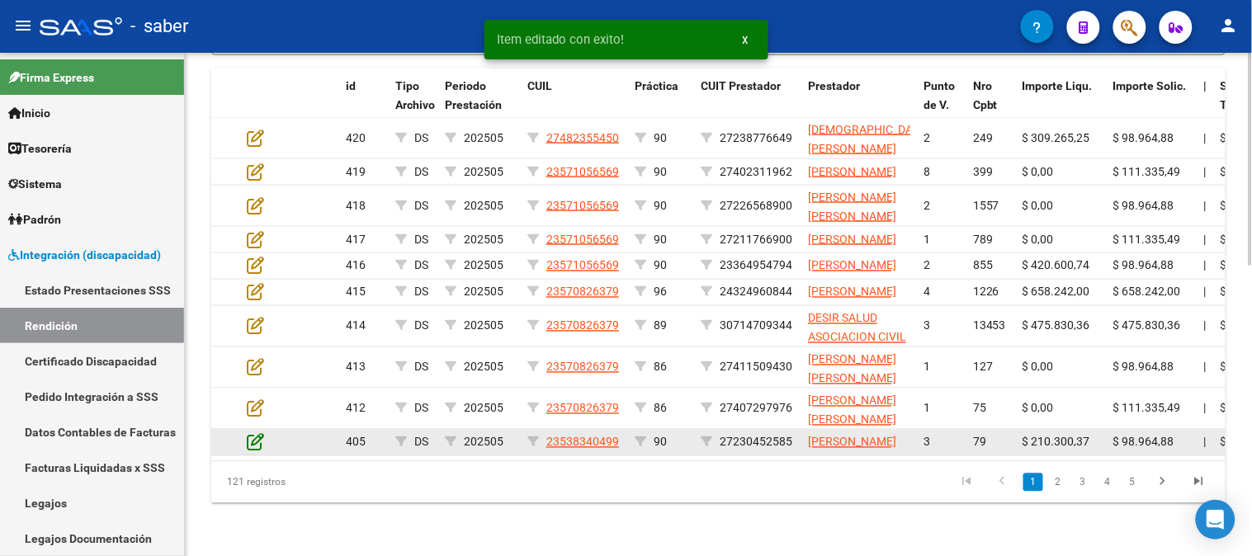
click at [256, 433] on icon at bounding box center [255, 442] width 17 height 18
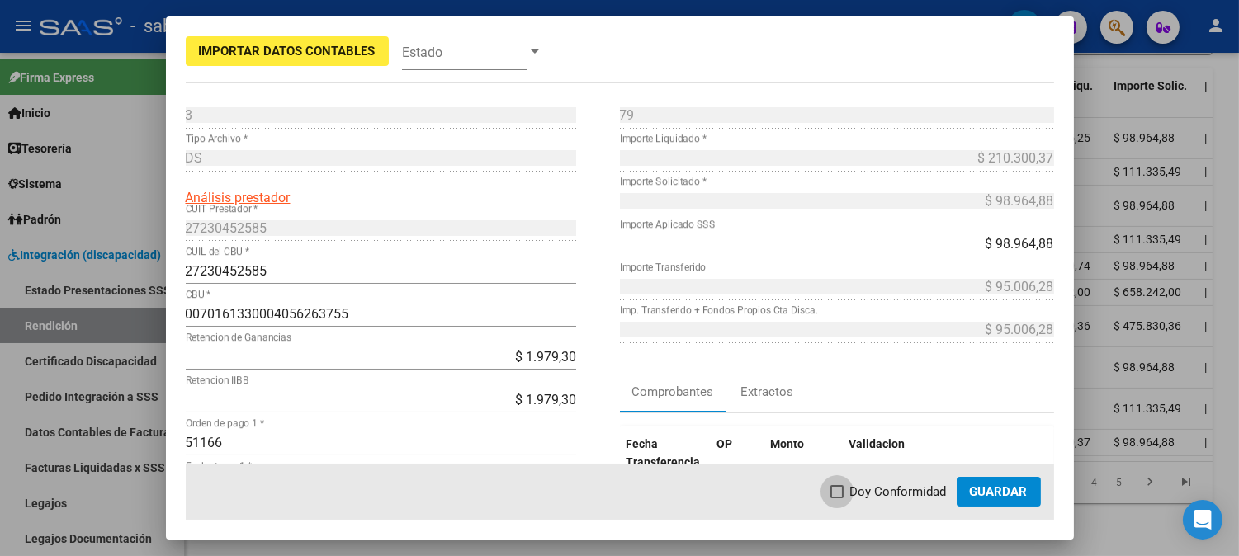
click at [876, 490] on span "Doy Conformidad" at bounding box center [898, 492] width 97 height 20
click at [837, 498] on input "Doy Conformidad" at bounding box center [836, 498] width 1 height 1
checkbox input "true"
click at [987, 490] on span "Guardar" at bounding box center [999, 491] width 58 height 15
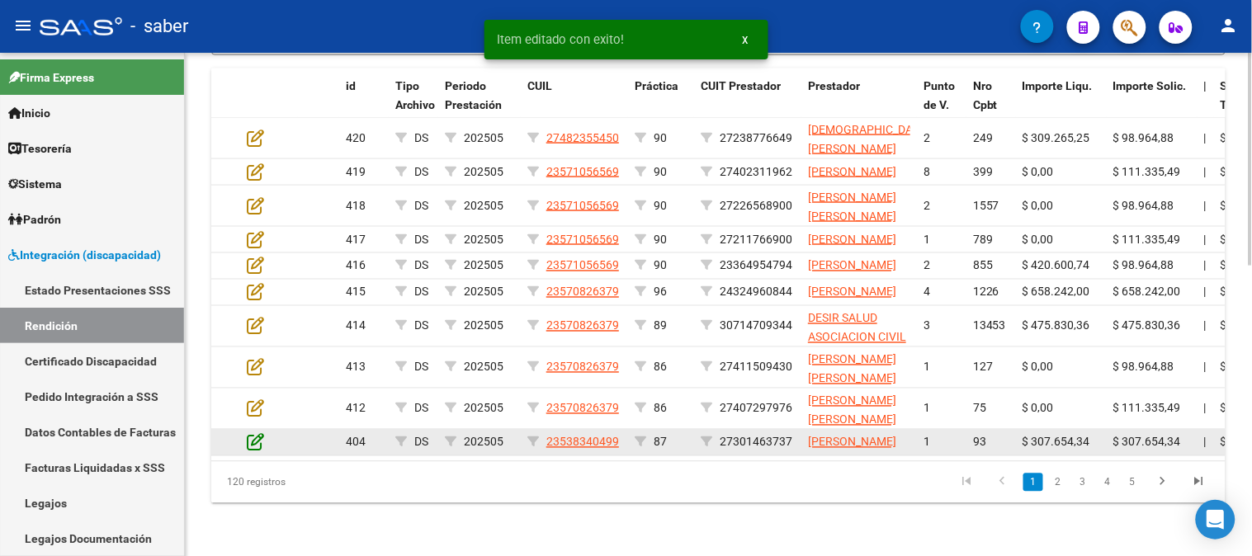
click at [259, 433] on icon at bounding box center [255, 442] width 17 height 18
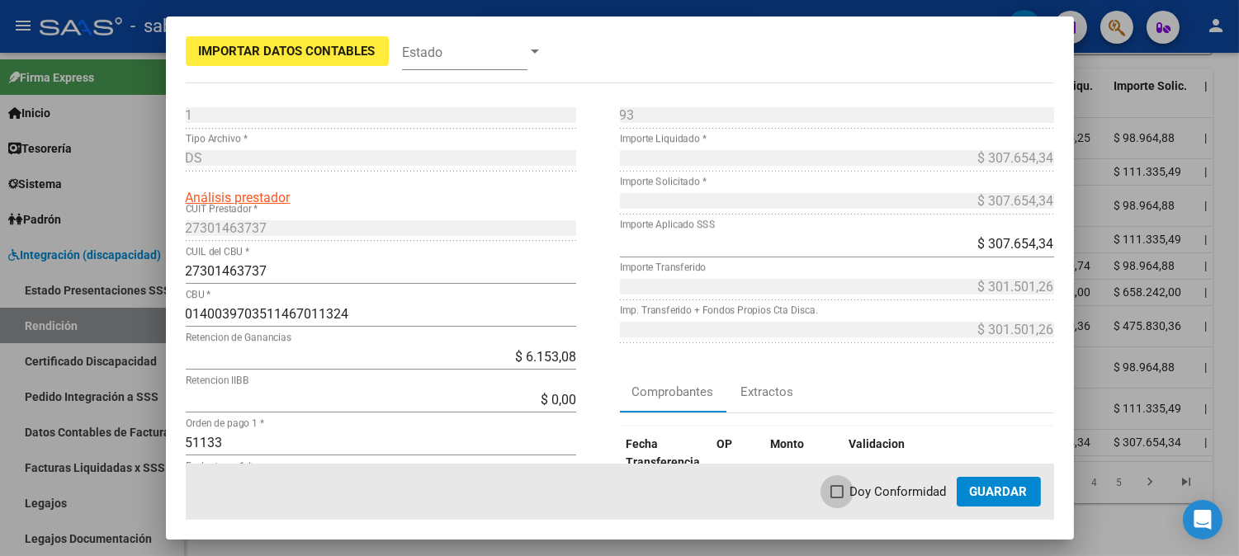
drag, startPoint x: 900, startPoint y: 497, endPoint x: 1017, endPoint y: 493, distance: 117.3
click at [901, 497] on span "Doy Conformidad" at bounding box center [898, 492] width 97 height 20
click at [837, 498] on input "Doy Conformidad" at bounding box center [836, 498] width 1 height 1
checkbox input "true"
click at [1018, 493] on span "Guardar" at bounding box center [999, 491] width 58 height 15
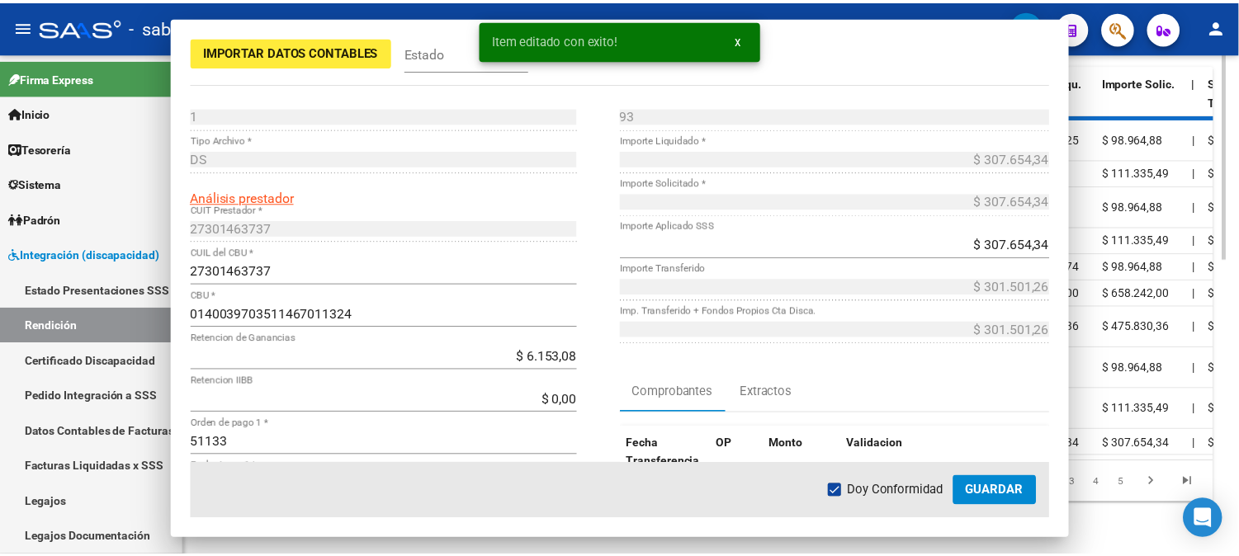
scroll to position [688, 0]
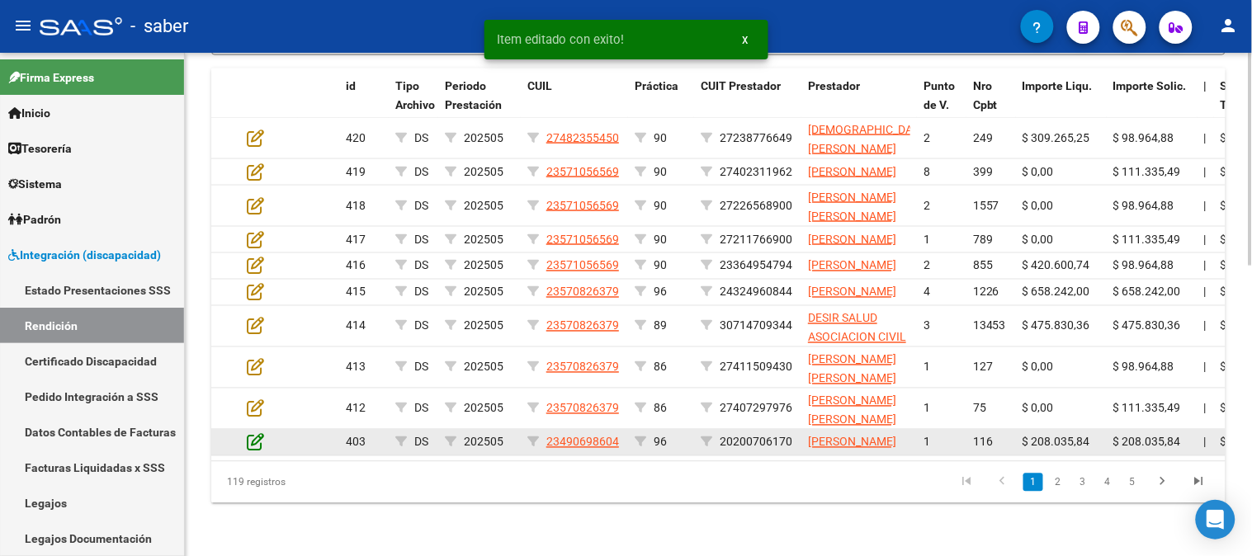
click at [261, 433] on icon at bounding box center [255, 442] width 17 height 18
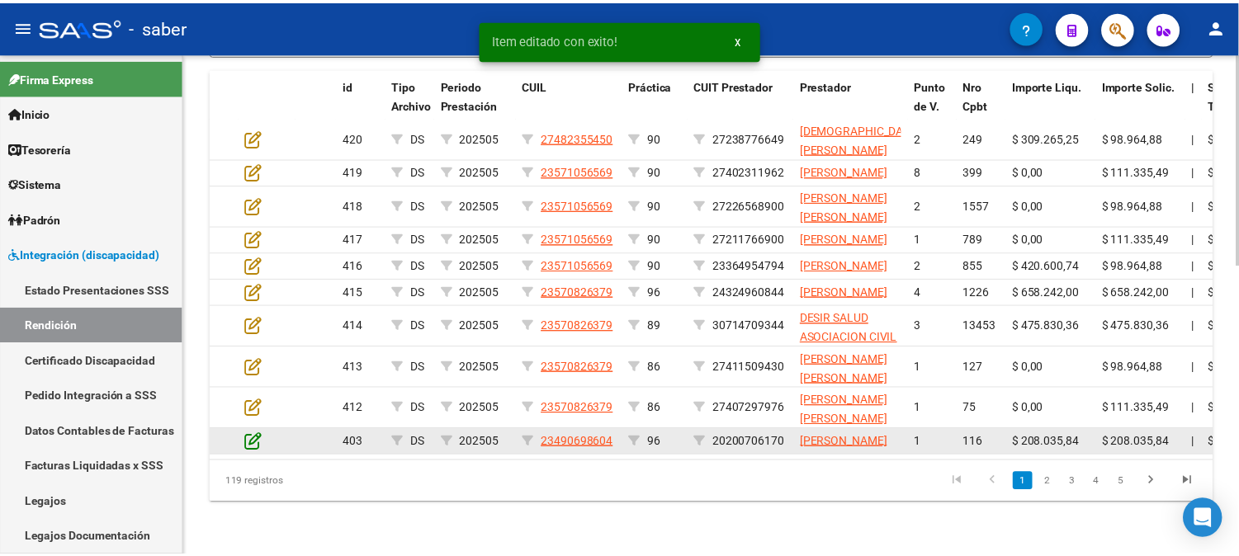
scroll to position [720, 0]
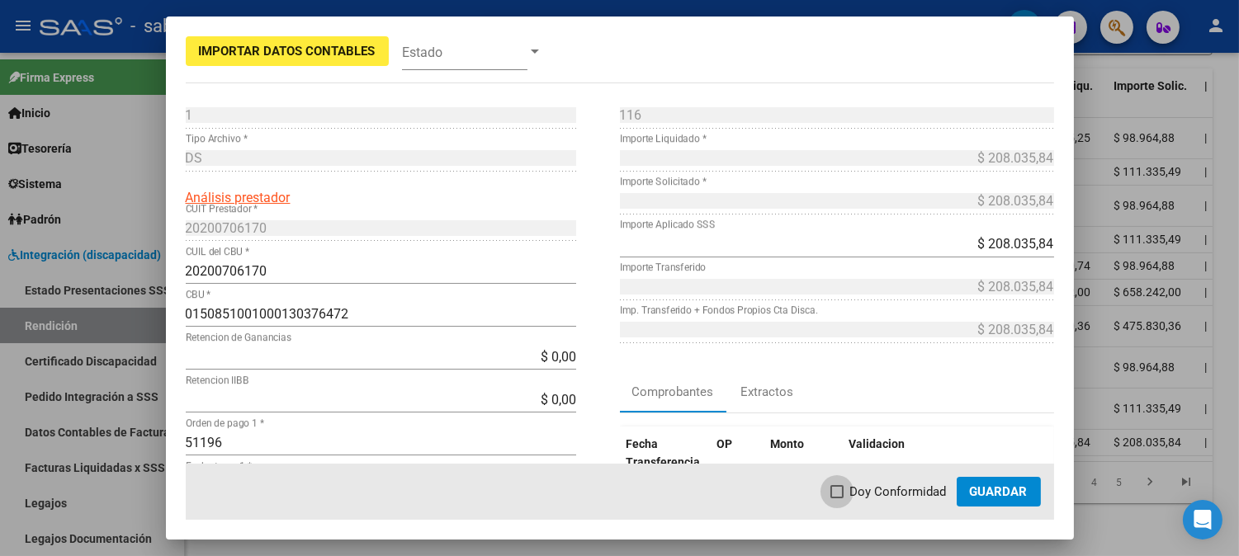
drag, startPoint x: 891, startPoint y: 487, endPoint x: 999, endPoint y: 487, distance: 108.1
click at [893, 487] on span "Doy Conformidad" at bounding box center [898, 492] width 97 height 20
click at [837, 498] on input "Doy Conformidad" at bounding box center [836, 498] width 1 height 1
checkbox input "true"
click at [1000, 487] on span "Guardar" at bounding box center [999, 491] width 58 height 15
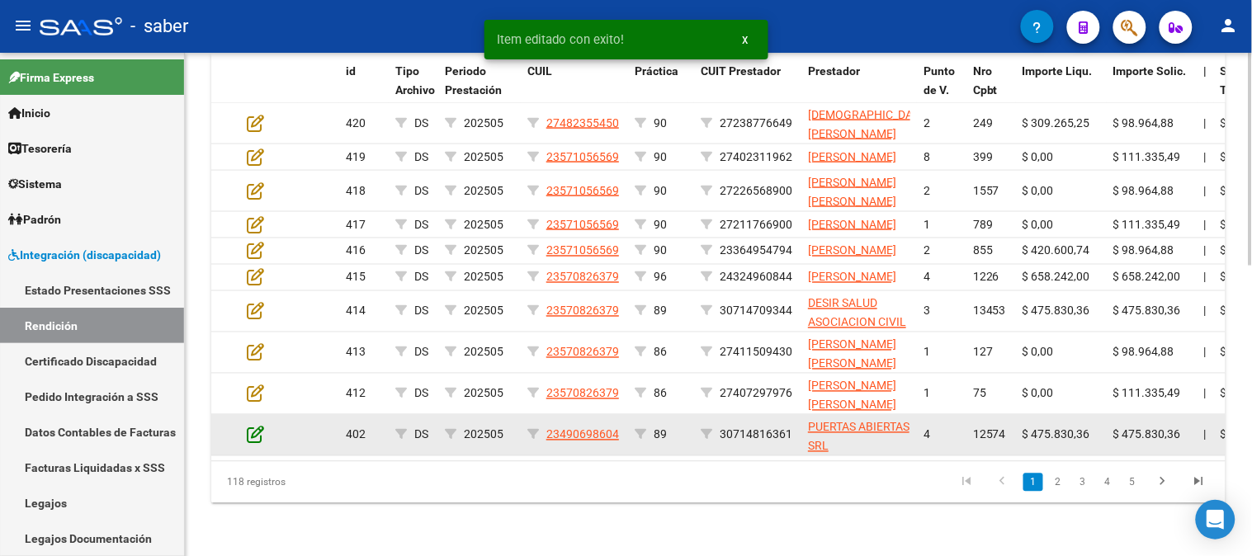
click at [248, 426] on icon at bounding box center [255, 435] width 17 height 18
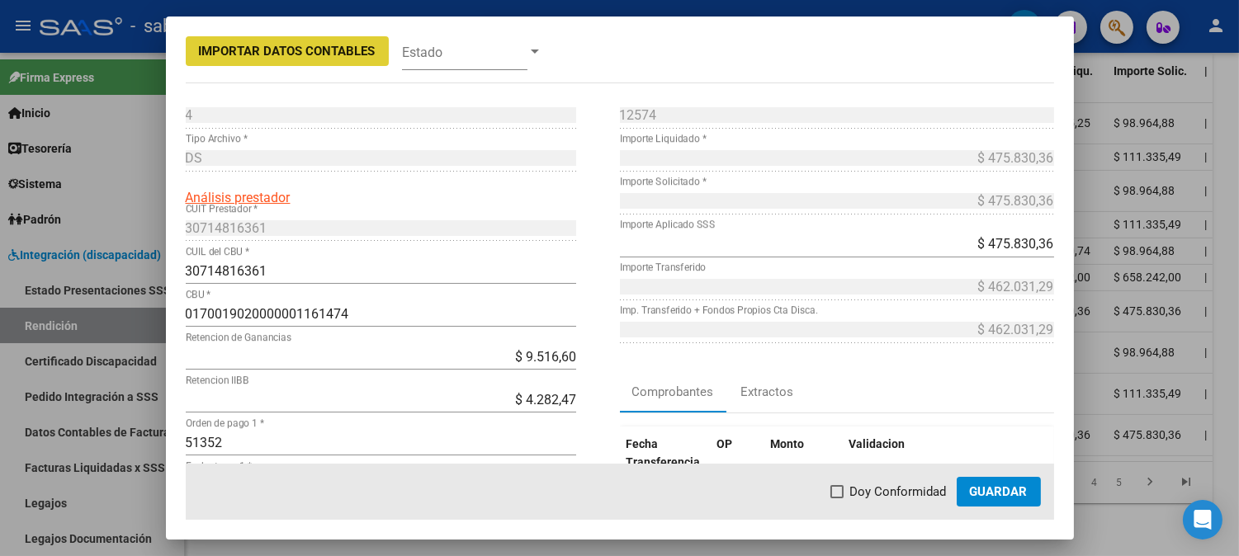
click at [905, 498] on span "Doy Conformidad" at bounding box center [898, 492] width 97 height 20
click at [837, 498] on input "Doy Conformidad" at bounding box center [836, 498] width 1 height 1
checkbox input "true"
click at [972, 488] on span "Guardar" at bounding box center [999, 491] width 58 height 15
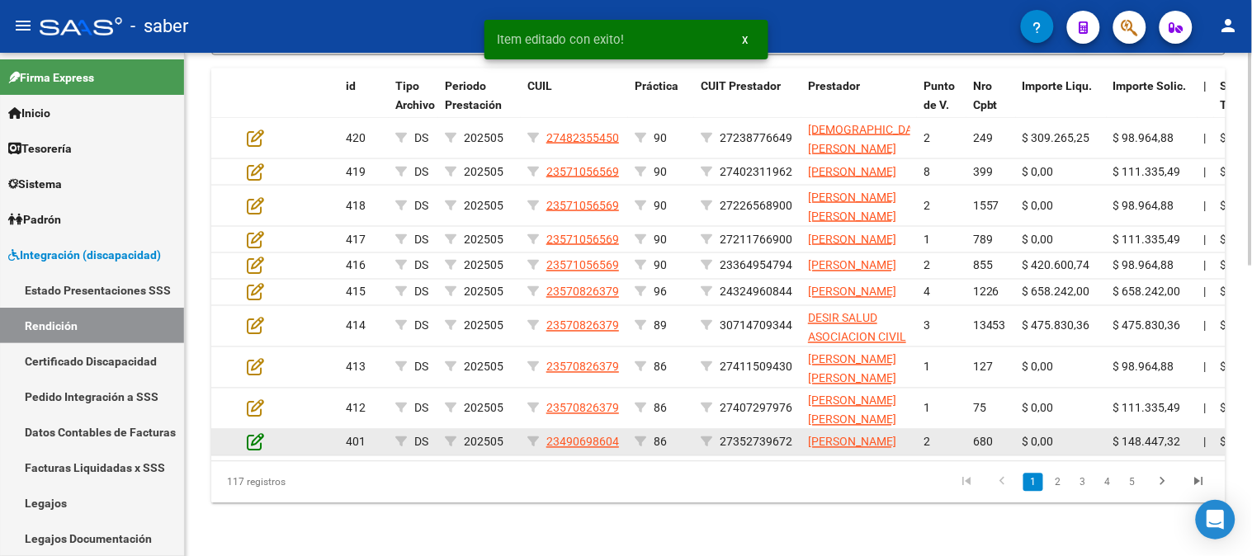
click at [259, 433] on icon at bounding box center [255, 442] width 17 height 18
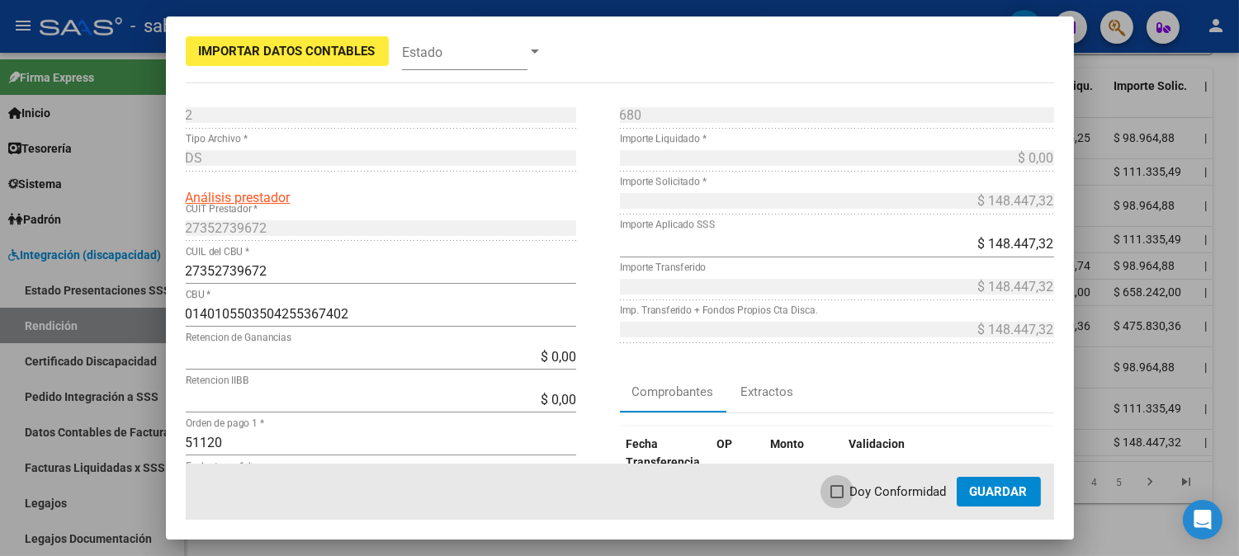
drag, startPoint x: 868, startPoint y: 487, endPoint x: 1003, endPoint y: 487, distance: 134.5
click at [878, 487] on span "Doy Conformidad" at bounding box center [898, 492] width 97 height 20
click at [837, 498] on input "Doy Conformidad" at bounding box center [836, 498] width 1 height 1
checkbox input "true"
click at [1008, 487] on span "Guardar" at bounding box center [999, 491] width 58 height 15
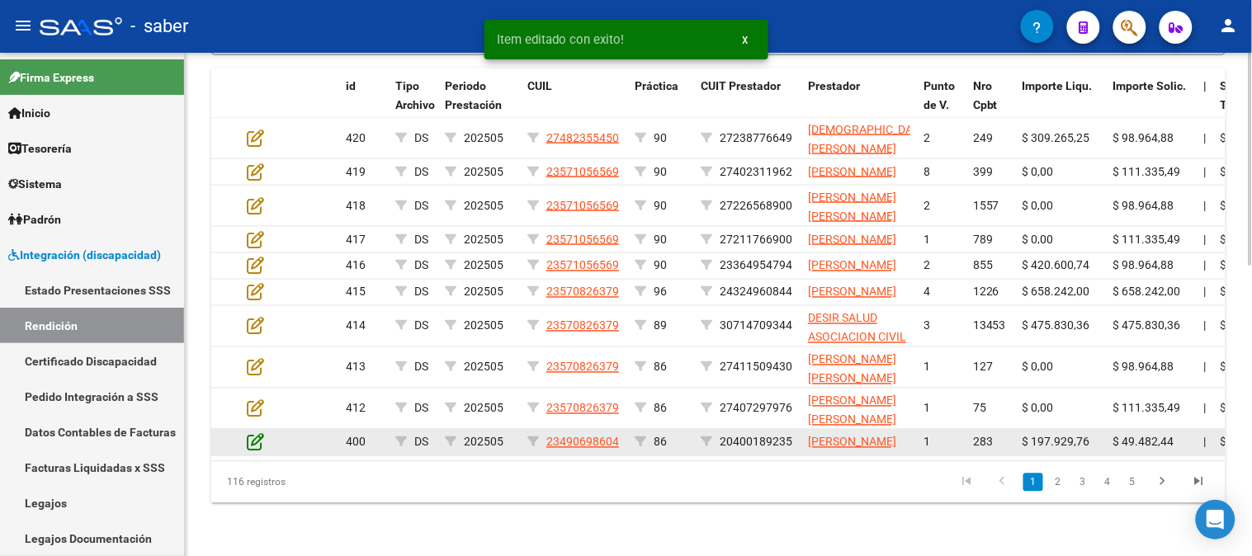
click at [253, 433] on icon at bounding box center [255, 442] width 17 height 18
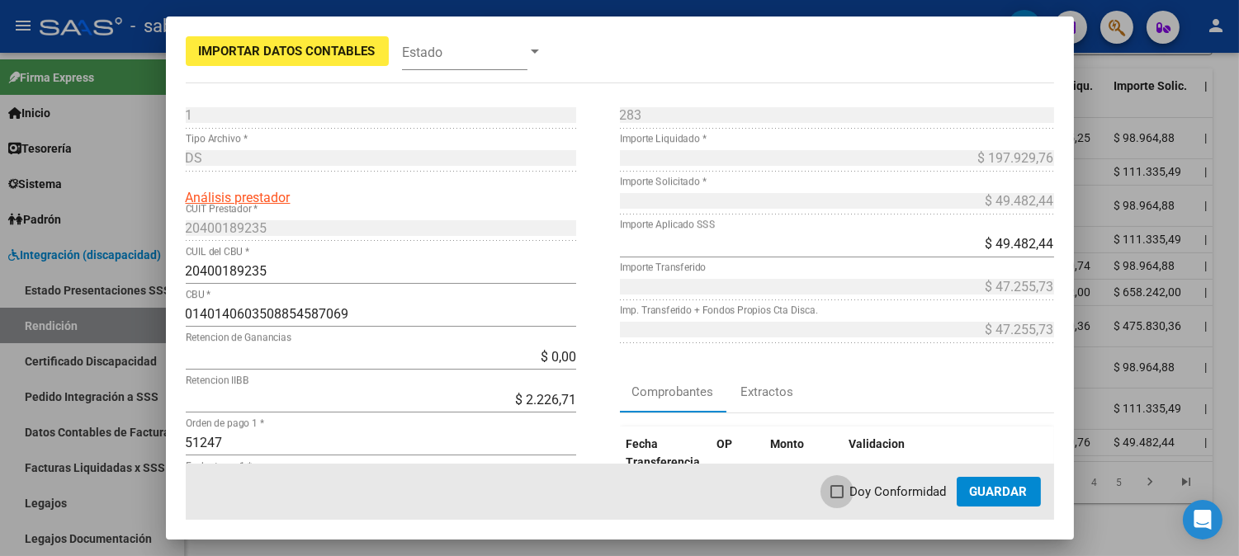
drag, startPoint x: 868, startPoint y: 490, endPoint x: 976, endPoint y: 490, distance: 108.1
click at [872, 490] on span "Doy Conformidad" at bounding box center [898, 492] width 97 height 20
click at [837, 498] on input "Doy Conformidad" at bounding box center [836, 498] width 1 height 1
checkbox input "true"
click at [984, 490] on span "Guardar" at bounding box center [999, 491] width 58 height 15
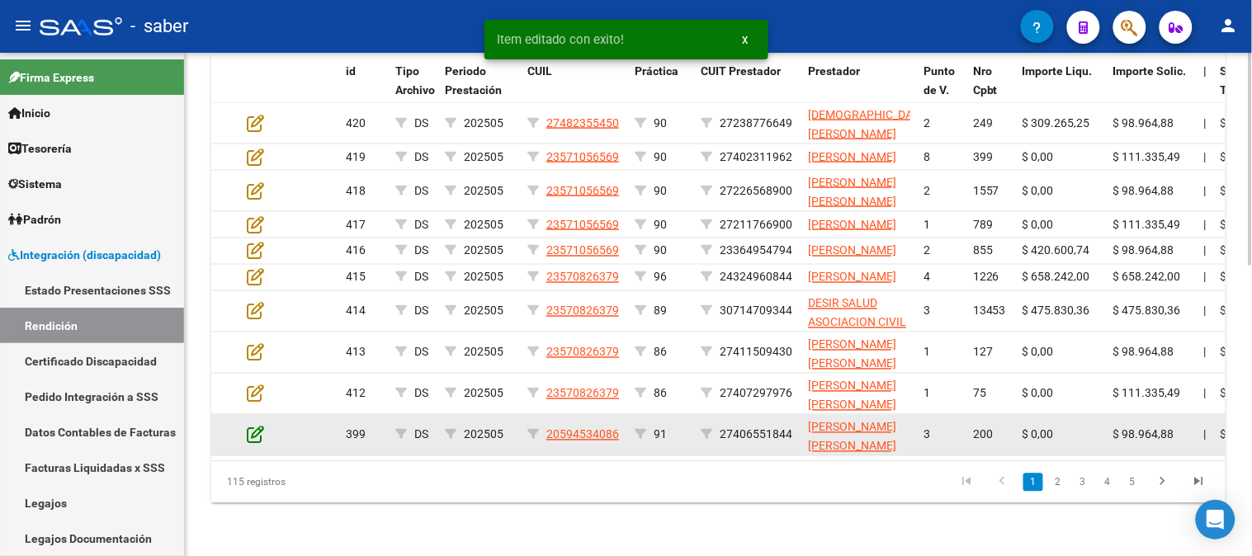
click at [252, 426] on icon at bounding box center [255, 435] width 17 height 18
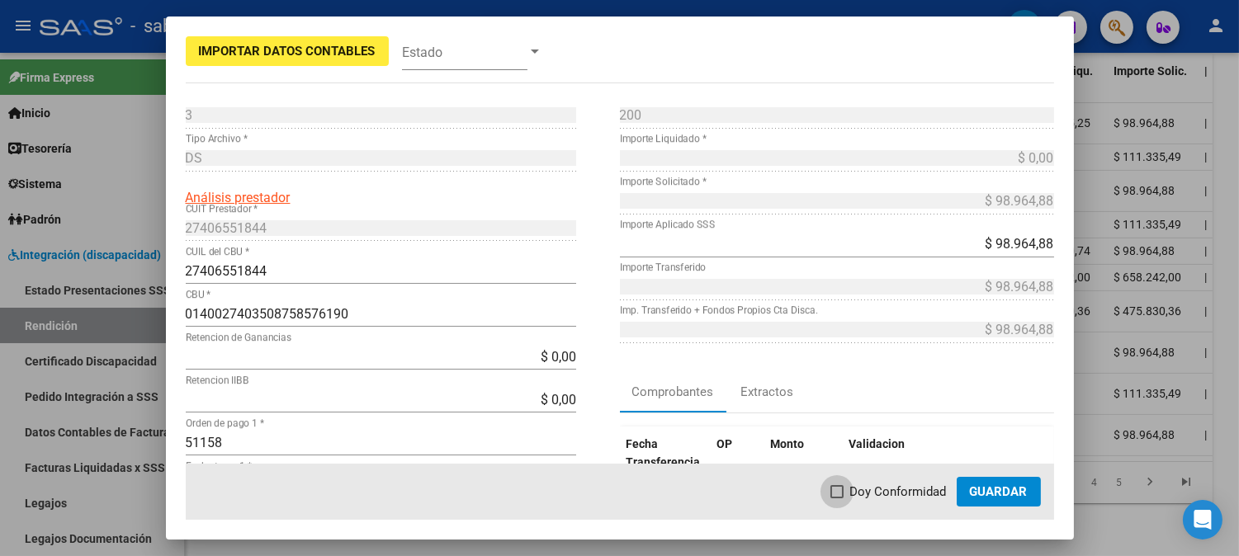
drag, startPoint x: 890, startPoint y: 489, endPoint x: 968, endPoint y: 489, distance: 78.4
click at [895, 489] on span "Doy Conformidad" at bounding box center [898, 492] width 97 height 20
click at [837, 498] on input "Doy Conformidad" at bounding box center [836, 498] width 1 height 1
checkbox input "true"
click at [968, 489] on button "Guardar" at bounding box center [998, 492] width 84 height 30
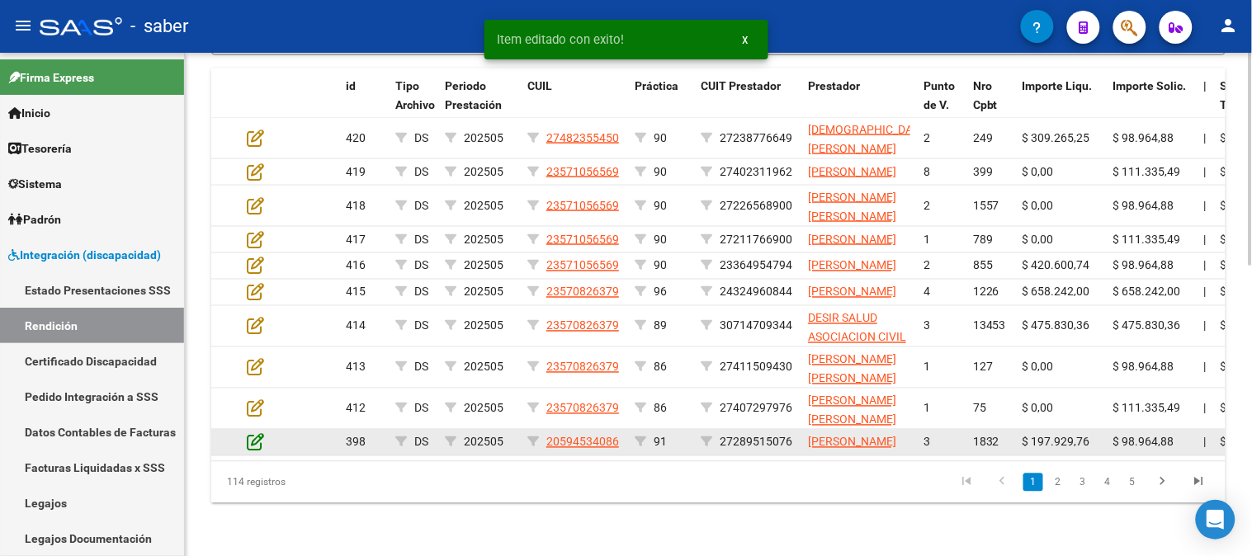
click at [252, 433] on icon at bounding box center [255, 442] width 17 height 18
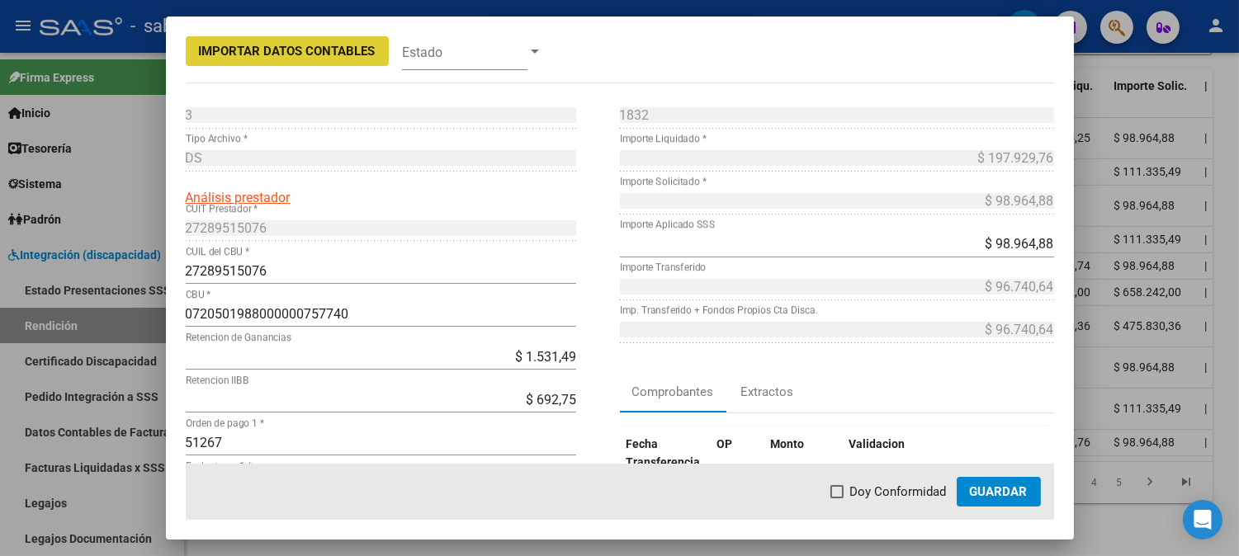
drag, startPoint x: 887, startPoint y: 491, endPoint x: 977, endPoint y: 492, distance: 90.0
click at [906, 491] on span "Doy Conformidad" at bounding box center [898, 492] width 97 height 20
click at [837, 498] on input "Doy Conformidad" at bounding box center [836, 498] width 1 height 1
checkbox input "true"
click at [994, 492] on span "Guardar" at bounding box center [999, 491] width 58 height 15
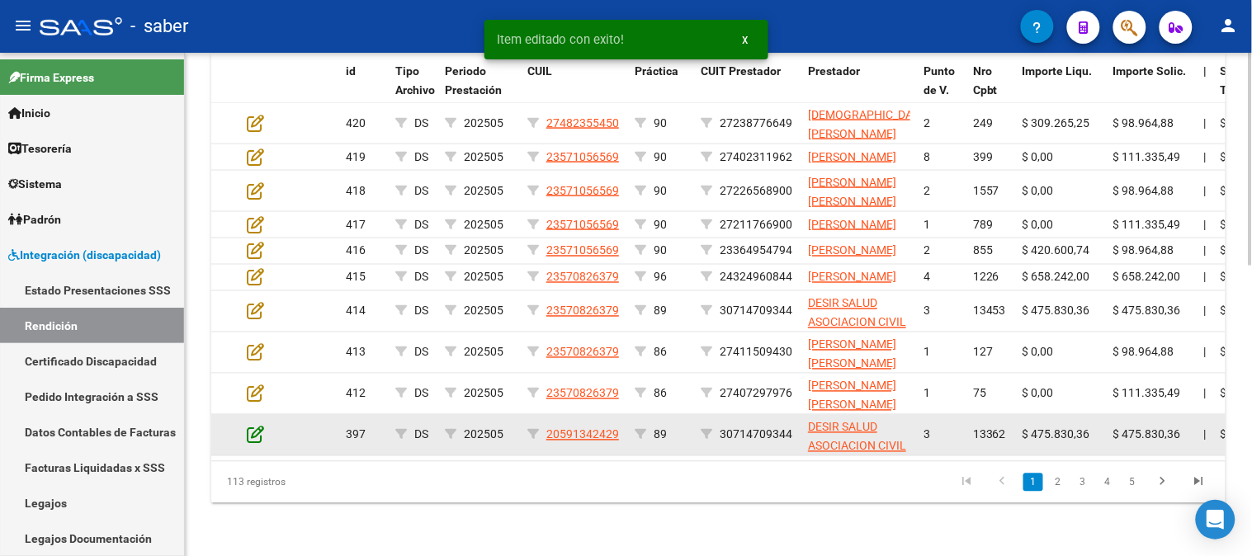
click at [257, 426] on icon at bounding box center [255, 435] width 17 height 18
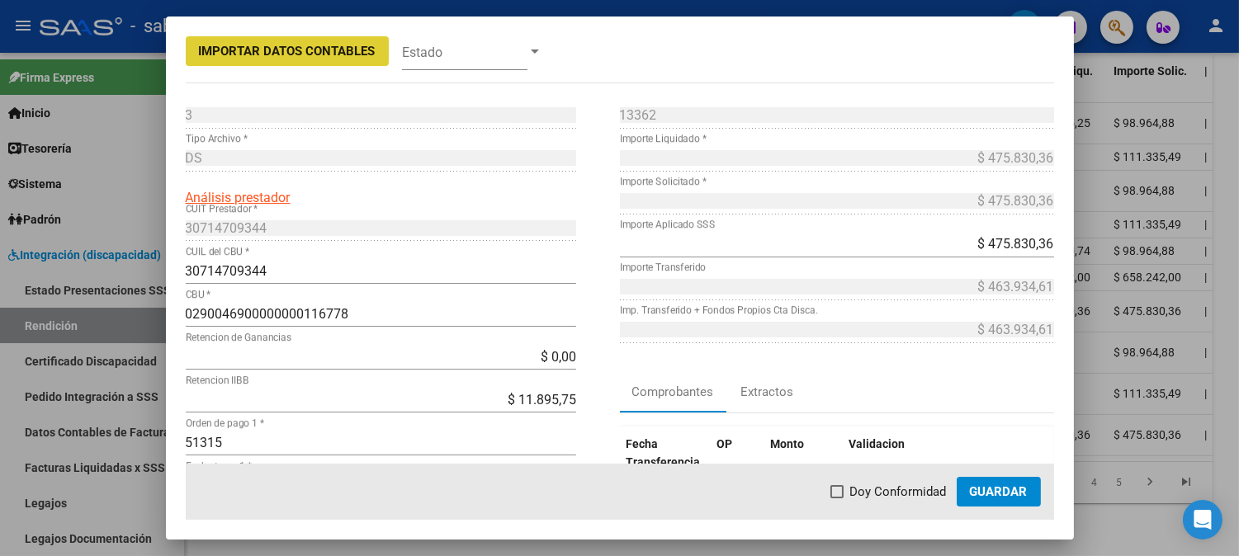
drag, startPoint x: 867, startPoint y: 498, endPoint x: 980, endPoint y: 498, distance: 112.2
click at [875, 498] on span "Doy Conformidad" at bounding box center [898, 492] width 97 height 20
click at [837, 498] on input "Doy Conformidad" at bounding box center [836, 498] width 1 height 1
checkbox input "true"
click at [985, 498] on span "Guardar" at bounding box center [999, 491] width 58 height 15
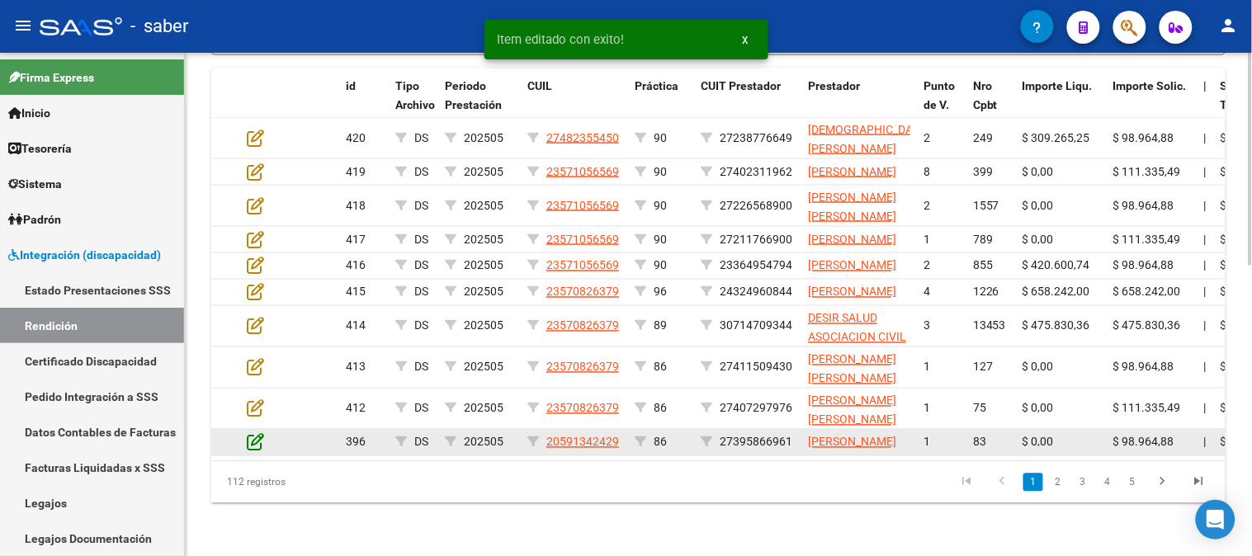
click at [253, 433] on icon at bounding box center [255, 442] width 17 height 18
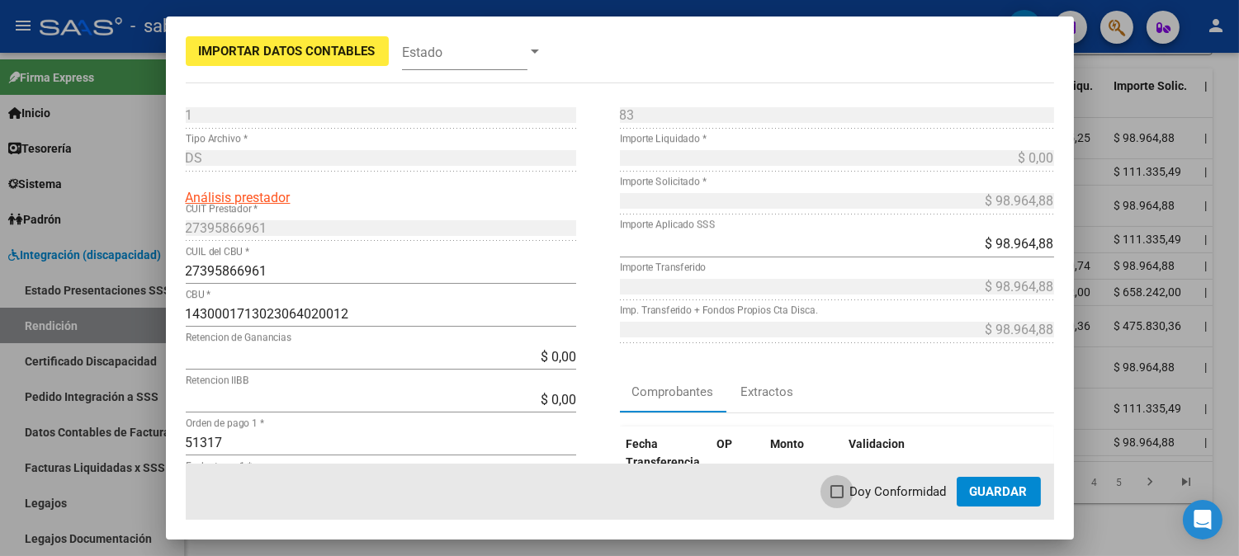
drag, startPoint x: 886, startPoint y: 492, endPoint x: 1005, endPoint y: 492, distance: 118.8
click at [888, 492] on span "Doy Conformidad" at bounding box center [898, 492] width 97 height 20
click at [837, 498] on input "Doy Conformidad" at bounding box center [836, 498] width 1 height 1
checkbox input "true"
drag, startPoint x: 1005, startPoint y: 492, endPoint x: 682, endPoint y: 489, distance: 322.7
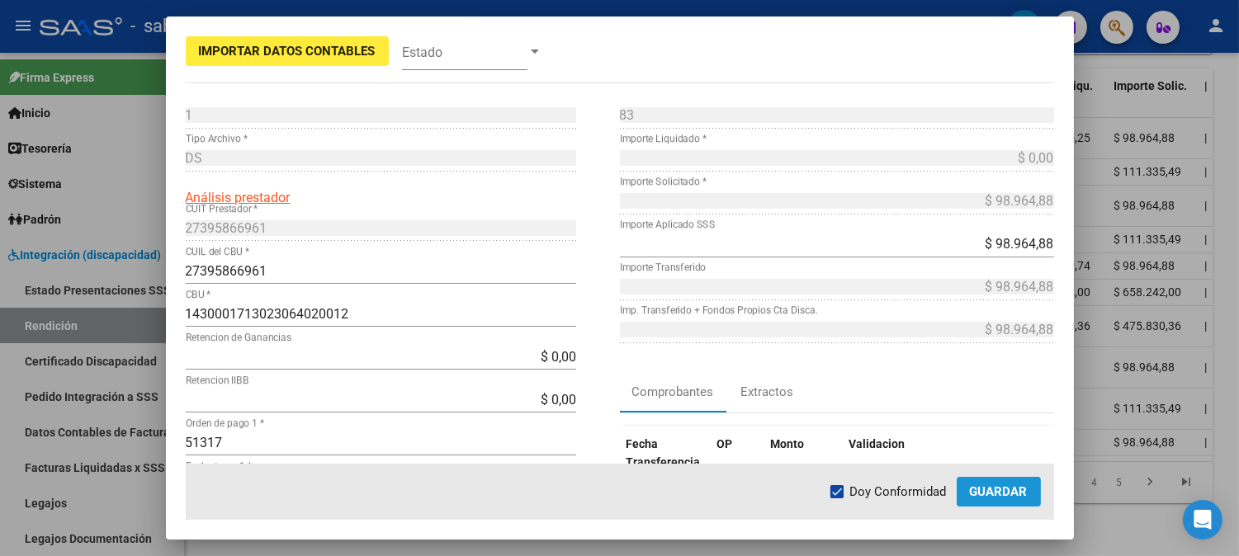
click at [1004, 492] on span "Guardar" at bounding box center [999, 491] width 58 height 15
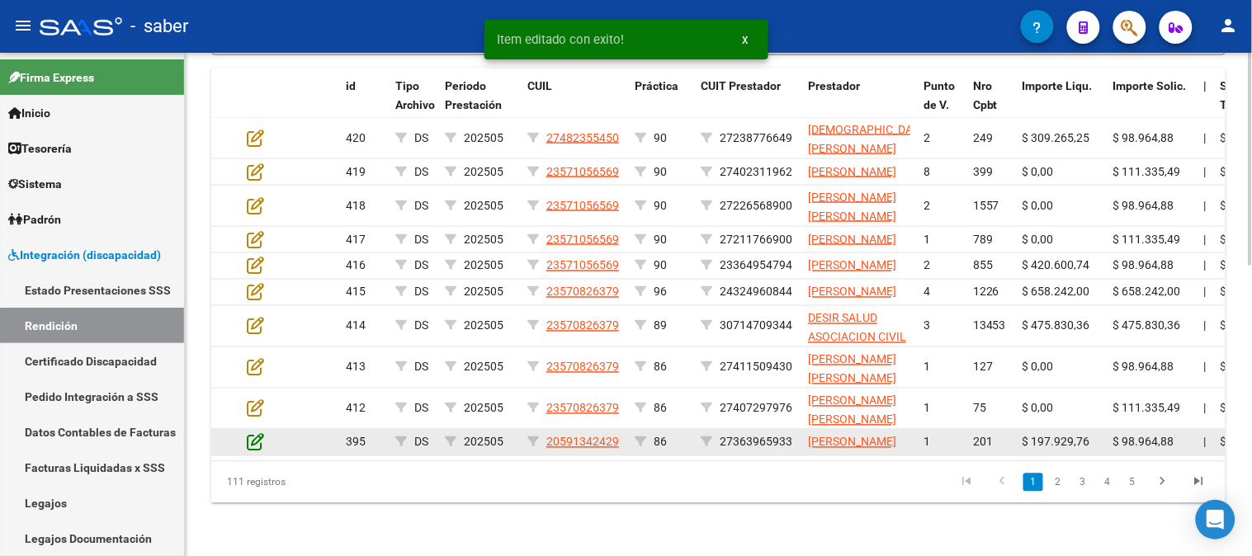
click at [256, 433] on icon at bounding box center [255, 442] width 17 height 18
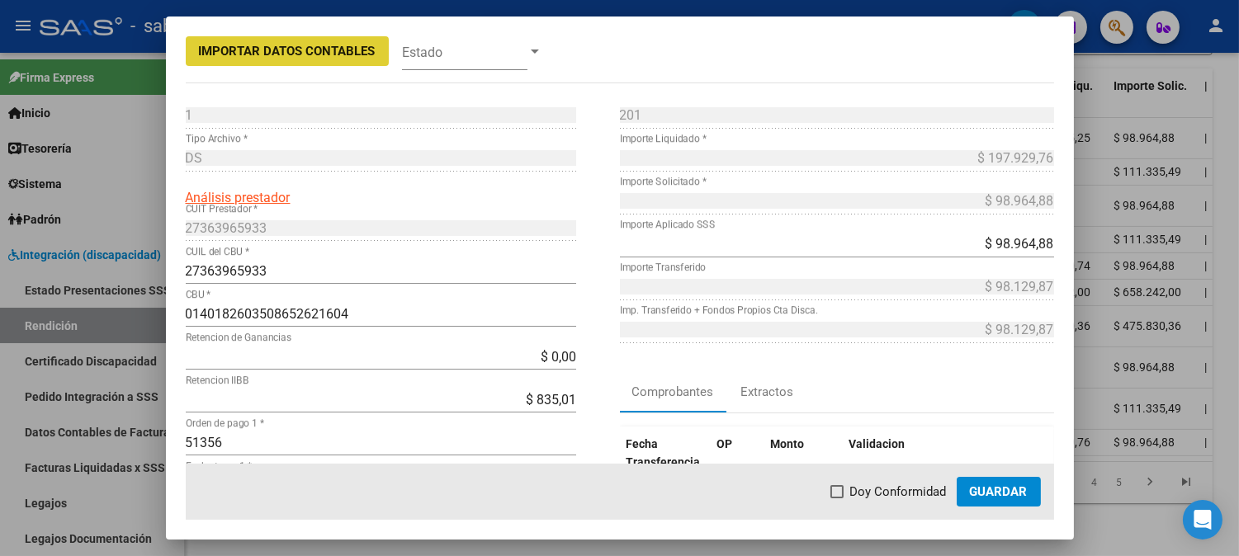
drag, startPoint x: 886, startPoint y: 484, endPoint x: 928, endPoint y: 487, distance: 42.2
click at [895, 485] on span "Doy Conformidad" at bounding box center [898, 492] width 97 height 20
click at [837, 498] on input "Doy Conformidad" at bounding box center [836, 498] width 1 height 1
checkbox input "true"
drag, startPoint x: 1020, startPoint y: 487, endPoint x: 495, endPoint y: 484, distance: 524.9
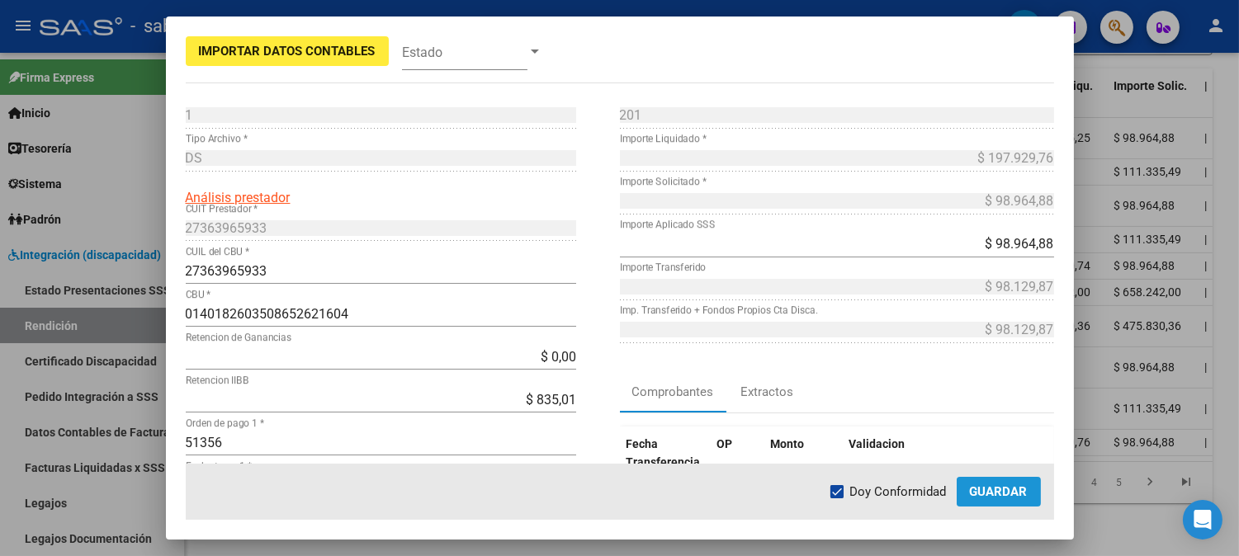
click at [1017, 487] on span "Guardar" at bounding box center [999, 491] width 58 height 15
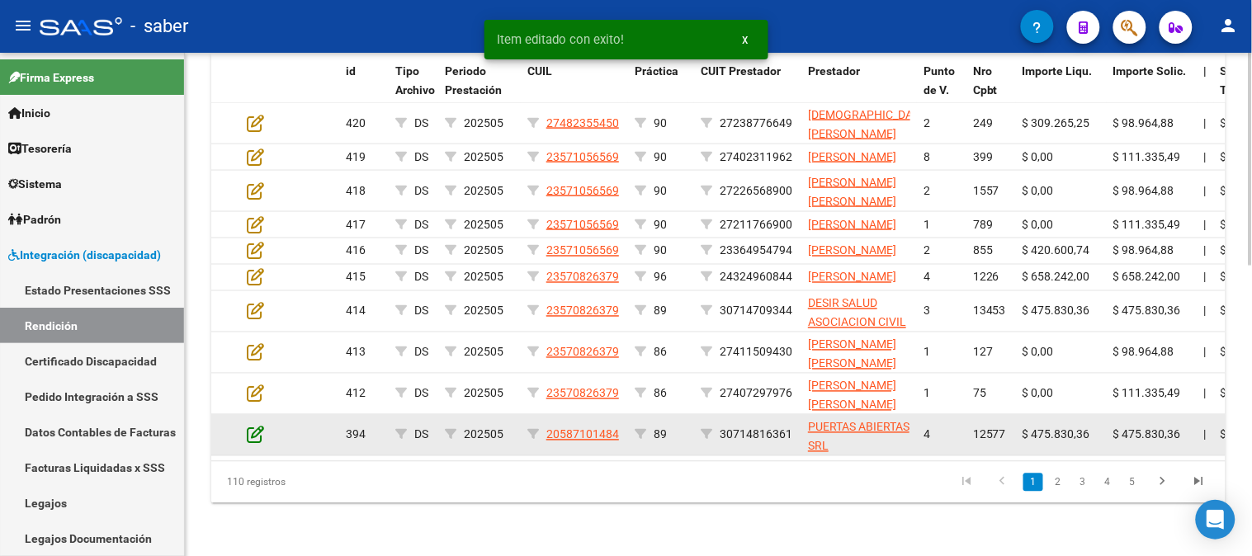
click at [251, 426] on icon at bounding box center [255, 435] width 17 height 18
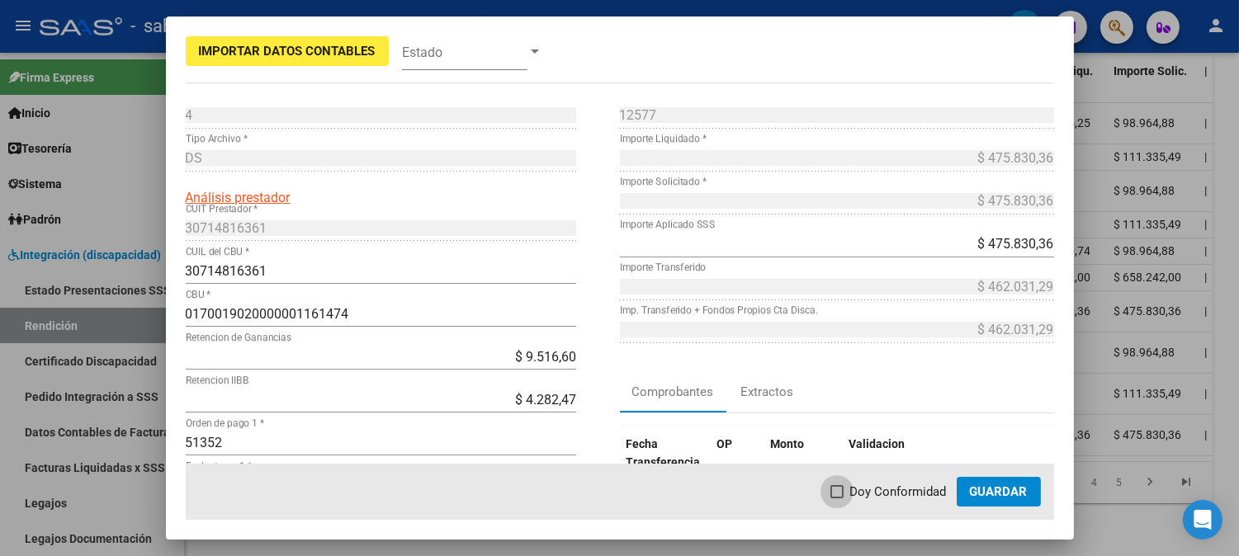
drag, startPoint x: 878, startPoint y: 493, endPoint x: 913, endPoint y: 495, distance: 34.7
click at [880, 494] on span "Doy Conformidad" at bounding box center [898, 492] width 97 height 20
click at [837, 498] on input "Doy Conformidad" at bounding box center [836, 498] width 1 height 1
checkbox input "true"
drag, startPoint x: 1004, startPoint y: 493, endPoint x: 977, endPoint y: 493, distance: 27.2
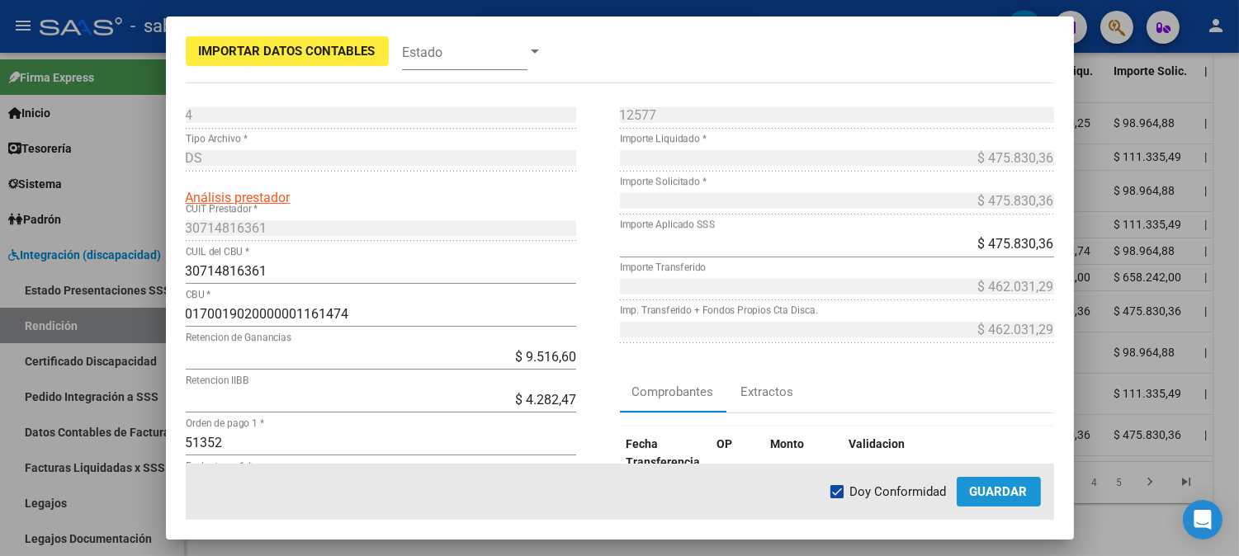
click at [995, 493] on span "Guardar" at bounding box center [999, 491] width 58 height 15
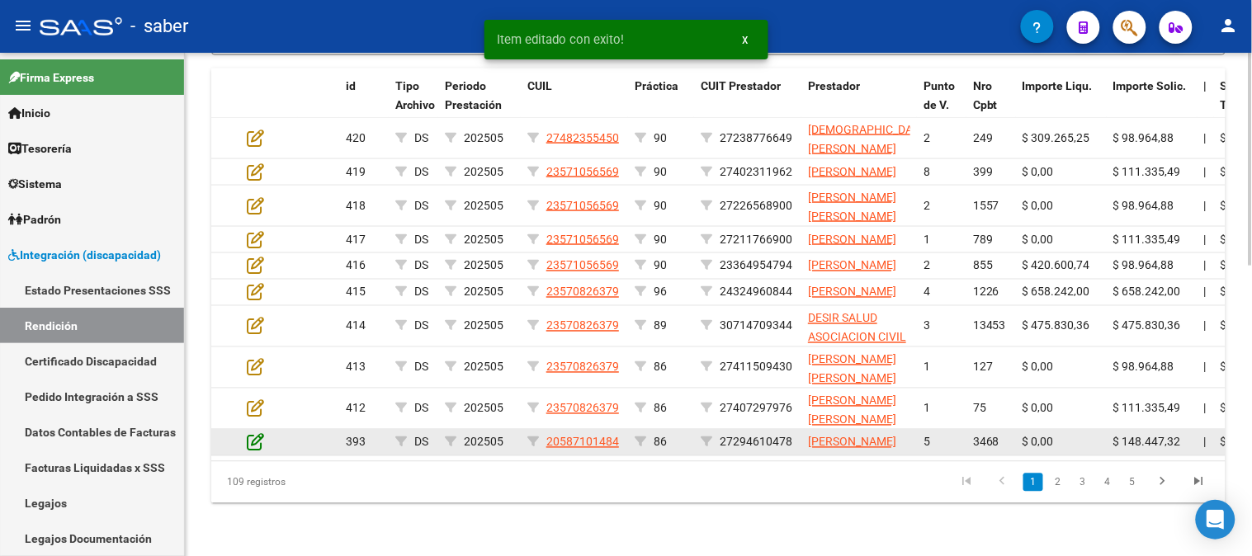
click at [257, 433] on icon at bounding box center [255, 442] width 17 height 18
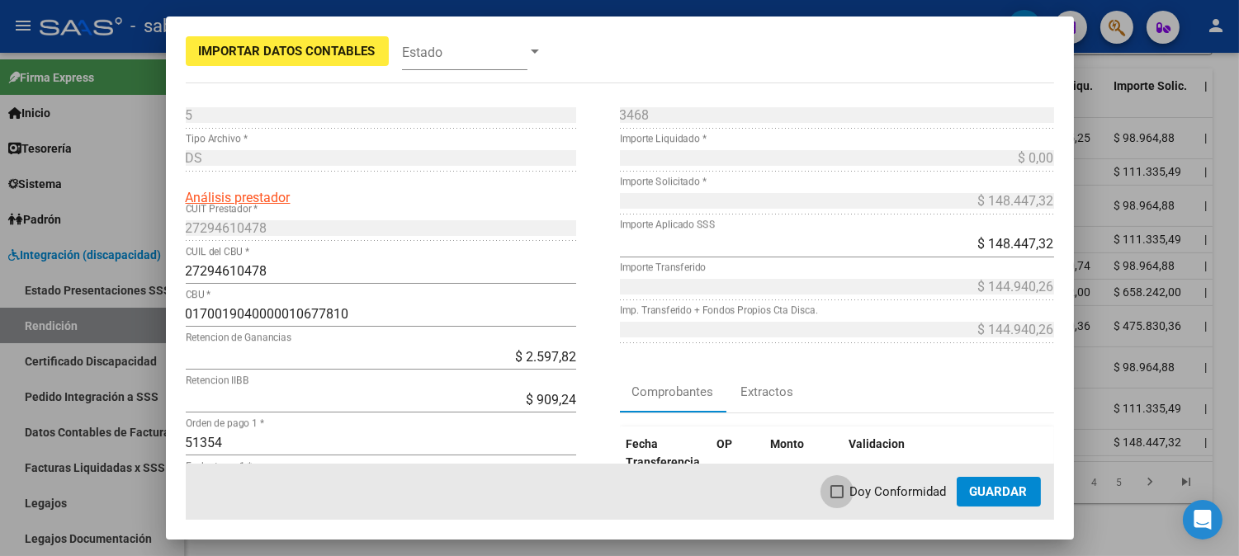
drag, startPoint x: 867, startPoint y: 500, endPoint x: 951, endPoint y: 500, distance: 84.2
click at [867, 500] on span "Doy Conformidad" at bounding box center [898, 492] width 97 height 20
click at [837, 499] on input "Doy Conformidad" at bounding box center [836, 498] width 1 height 1
checkbox input "true"
click at [1003, 499] on button "Guardar" at bounding box center [998, 492] width 84 height 30
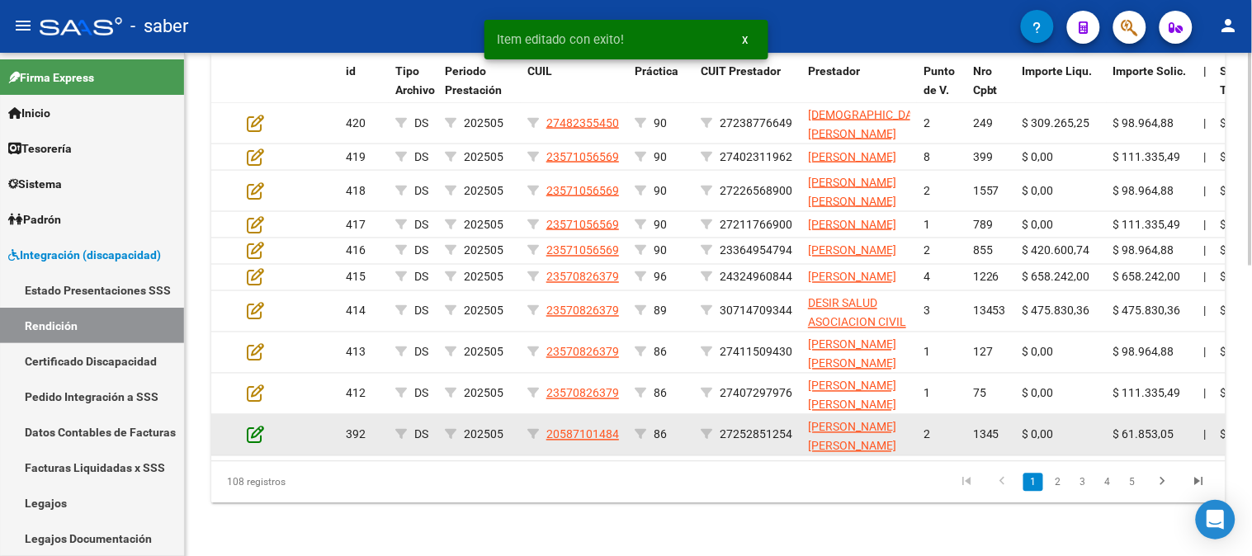
click at [252, 426] on icon at bounding box center [255, 435] width 17 height 18
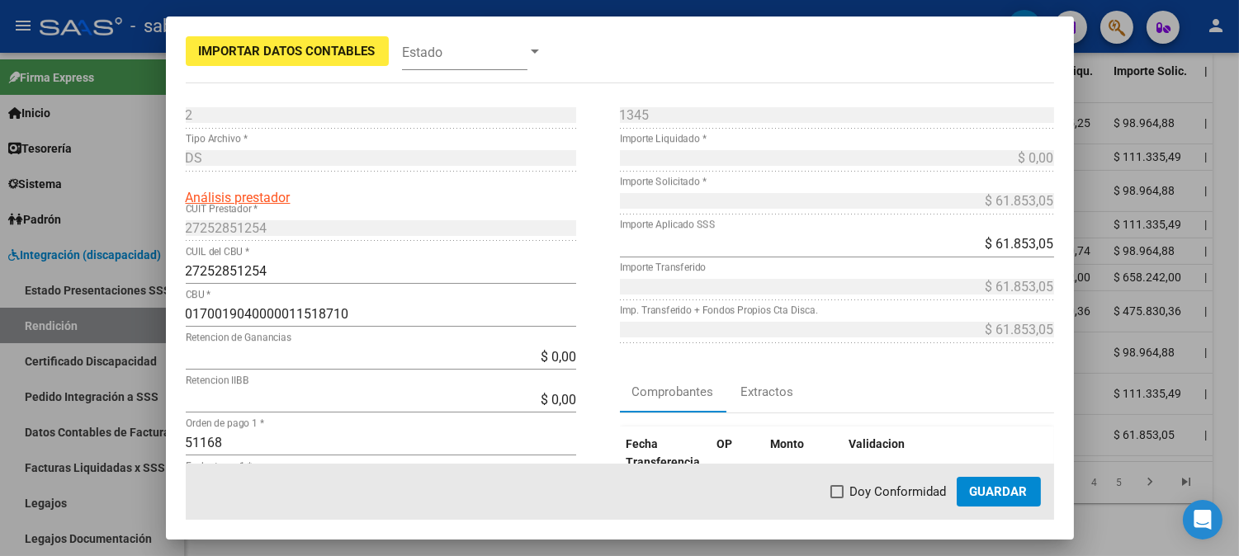
click at [892, 487] on span "Doy Conformidad" at bounding box center [898, 492] width 97 height 20
click at [837, 498] on input "Doy Conformidad" at bounding box center [836, 498] width 1 height 1
checkbox input "true"
drag, startPoint x: 1027, startPoint y: 485, endPoint x: 1011, endPoint y: 482, distance: 16.0
click at [1027, 484] on span "Guardar" at bounding box center [999, 491] width 58 height 15
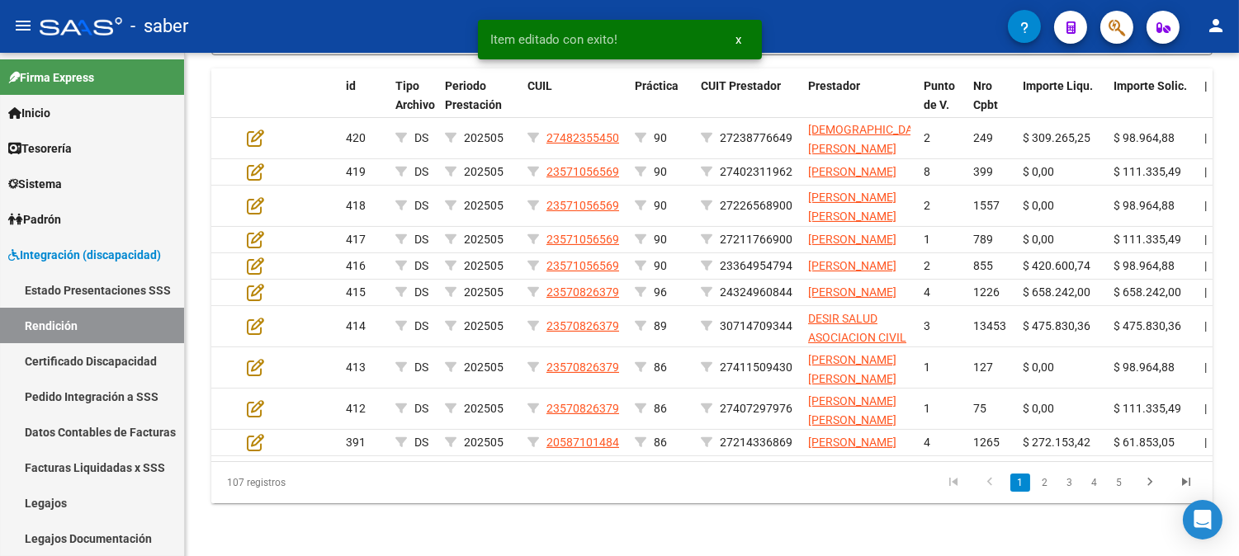
scroll to position [688, 0]
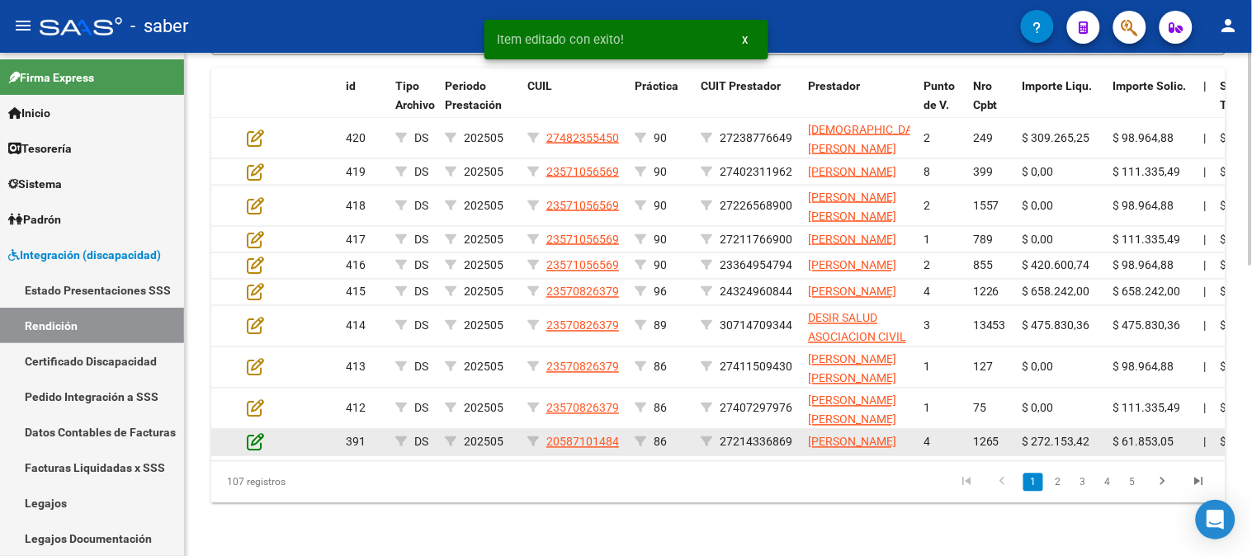
click at [253, 433] on icon at bounding box center [255, 442] width 17 height 18
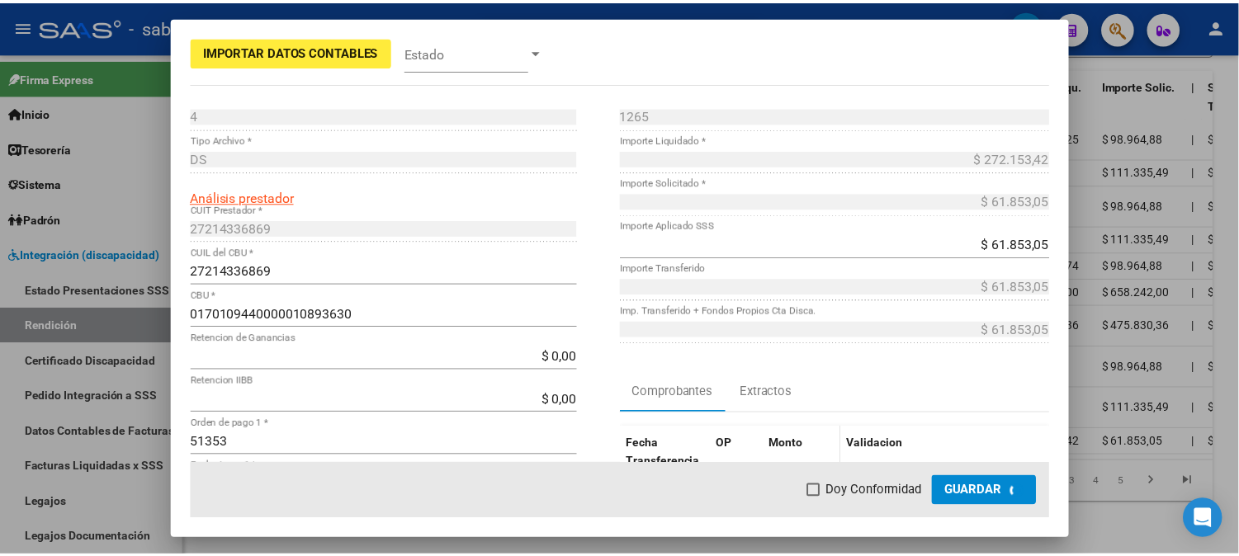
scroll to position [720, 0]
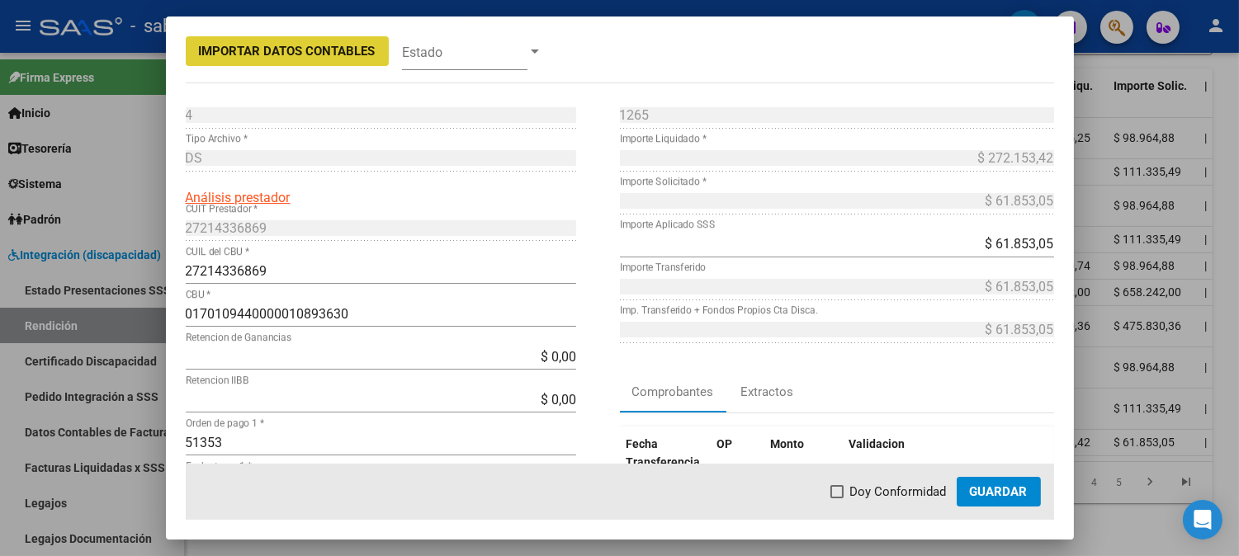
drag, startPoint x: 872, startPoint y: 493, endPoint x: 983, endPoint y: 493, distance: 110.6
click at [879, 493] on span "Doy Conformidad" at bounding box center [898, 492] width 97 height 20
click at [837, 498] on input "Doy Conformidad" at bounding box center [836, 498] width 1 height 1
checkbox input "true"
click at [1008, 492] on span "Guardar" at bounding box center [999, 491] width 58 height 15
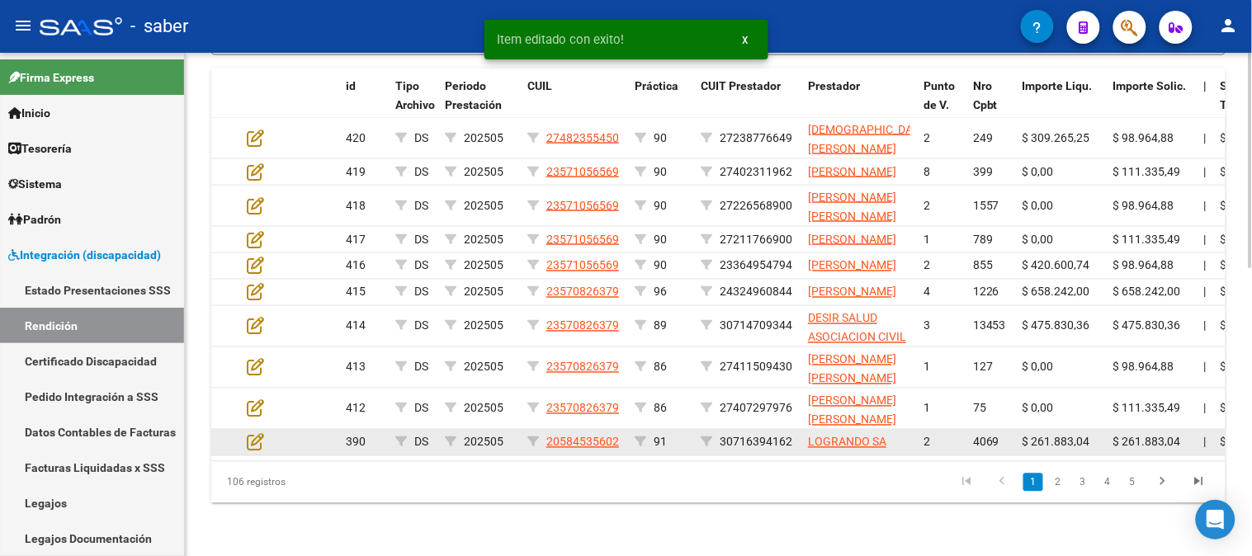
click at [254, 430] on datatable-body-cell at bounding box center [269, 443] width 58 height 26
click at [259, 433] on icon at bounding box center [255, 442] width 17 height 18
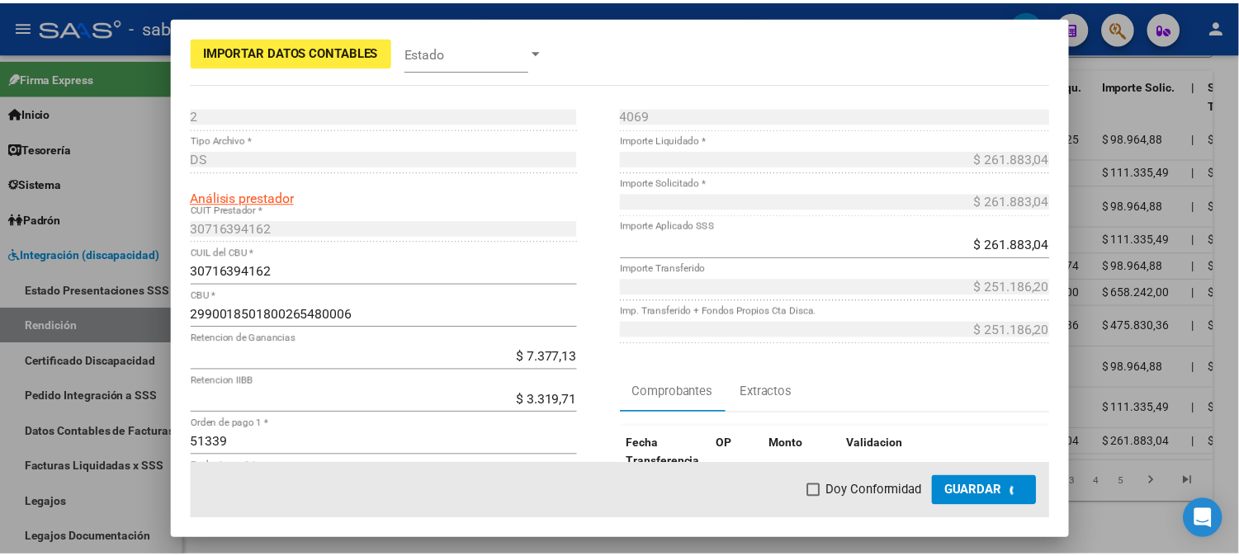
scroll to position [705, 0]
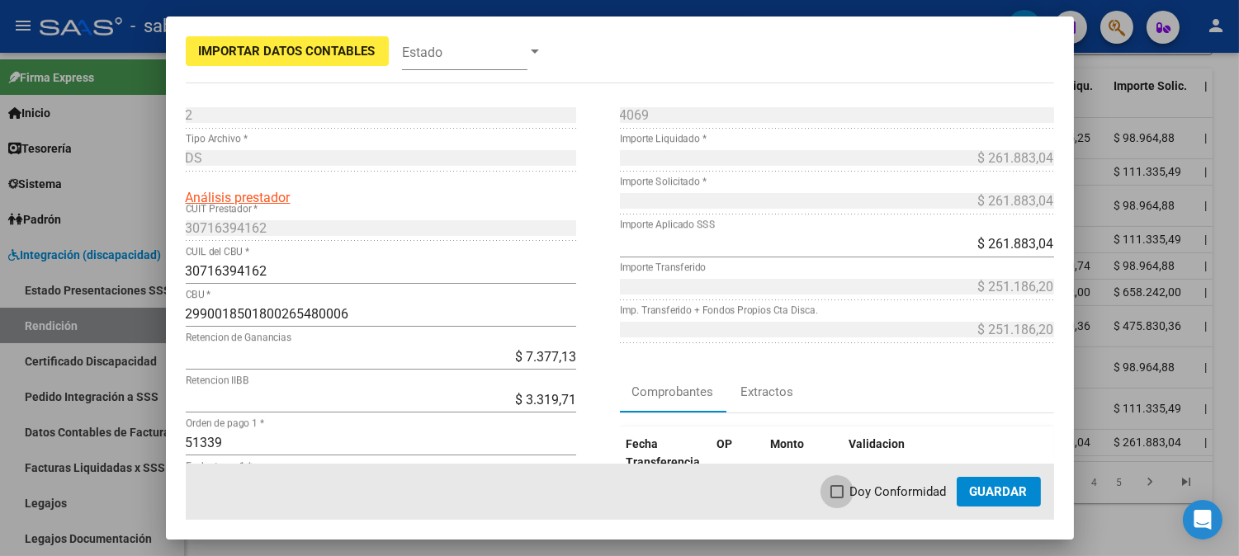
drag, startPoint x: 889, startPoint y: 485, endPoint x: 995, endPoint y: 490, distance: 106.6
click at [891, 485] on span "Doy Conformidad" at bounding box center [898, 492] width 97 height 20
click at [837, 498] on input "Doy Conformidad" at bounding box center [836, 498] width 1 height 1
checkbox input "true"
click at [995, 490] on span "Guardar" at bounding box center [999, 491] width 58 height 15
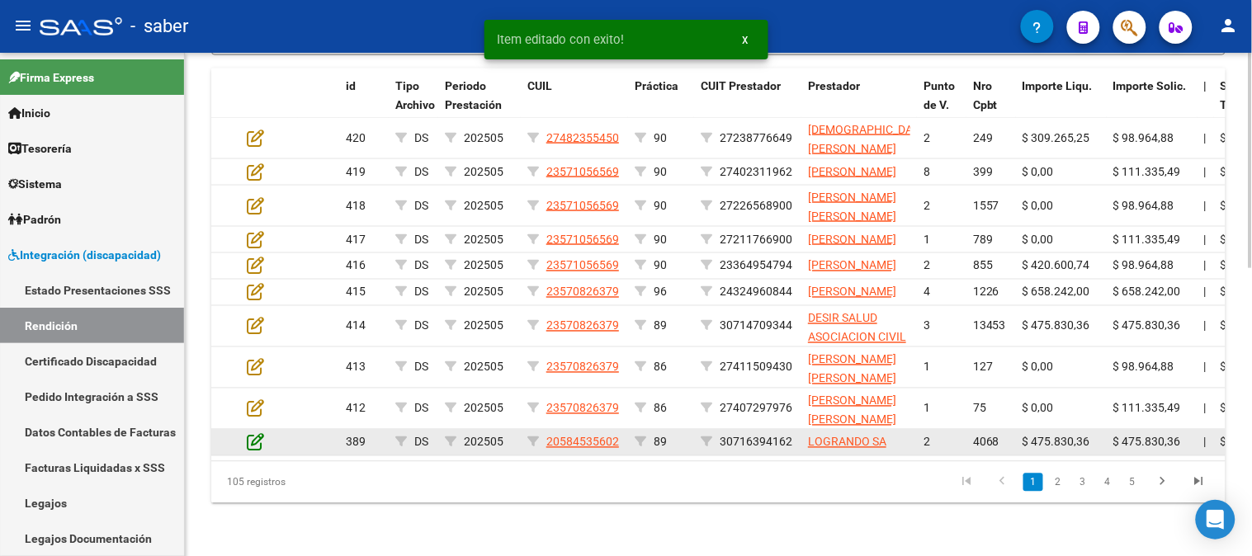
click at [252, 433] on icon at bounding box center [255, 442] width 17 height 18
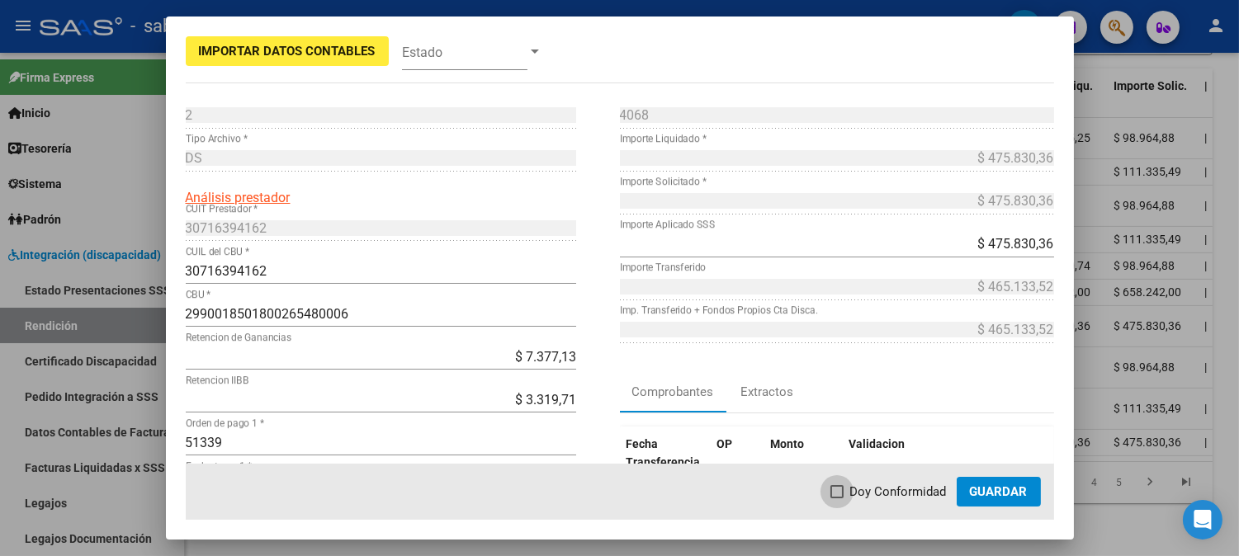
drag, startPoint x: 924, startPoint y: 493, endPoint x: 985, endPoint y: 496, distance: 61.2
click at [927, 494] on span "Doy Conformidad" at bounding box center [898, 492] width 97 height 20
click at [837, 498] on input "Doy Conformidad" at bounding box center [836, 498] width 1 height 1
checkbox input "true"
click at [985, 496] on span "Guardar" at bounding box center [999, 491] width 58 height 15
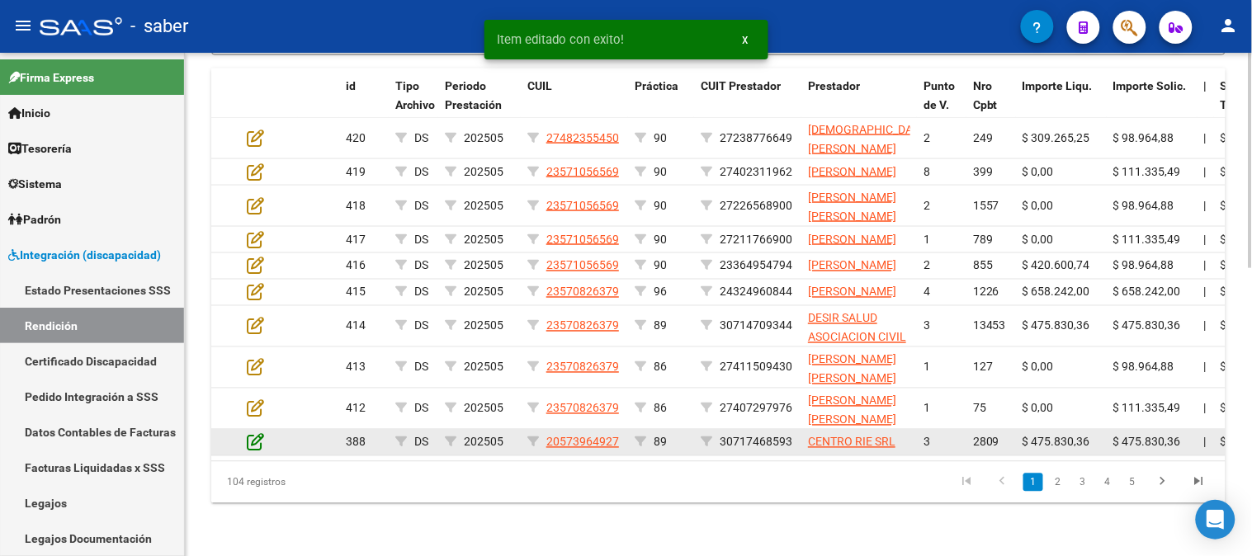
click at [254, 433] on icon at bounding box center [255, 442] width 17 height 18
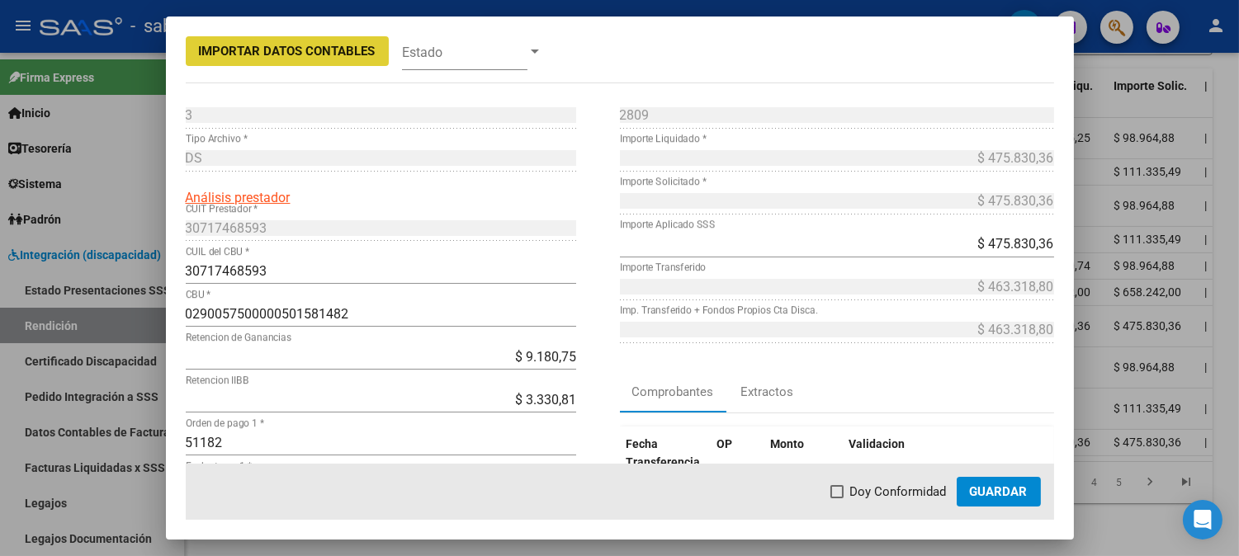
drag, startPoint x: 904, startPoint y: 485, endPoint x: 993, endPoint y: 489, distance: 88.4
click at [904, 487] on span "Doy Conformidad" at bounding box center [898, 492] width 97 height 20
click at [837, 498] on input "Doy Conformidad" at bounding box center [836, 498] width 1 height 1
checkbox input "true"
click at [993, 489] on span "Guardar" at bounding box center [999, 491] width 58 height 15
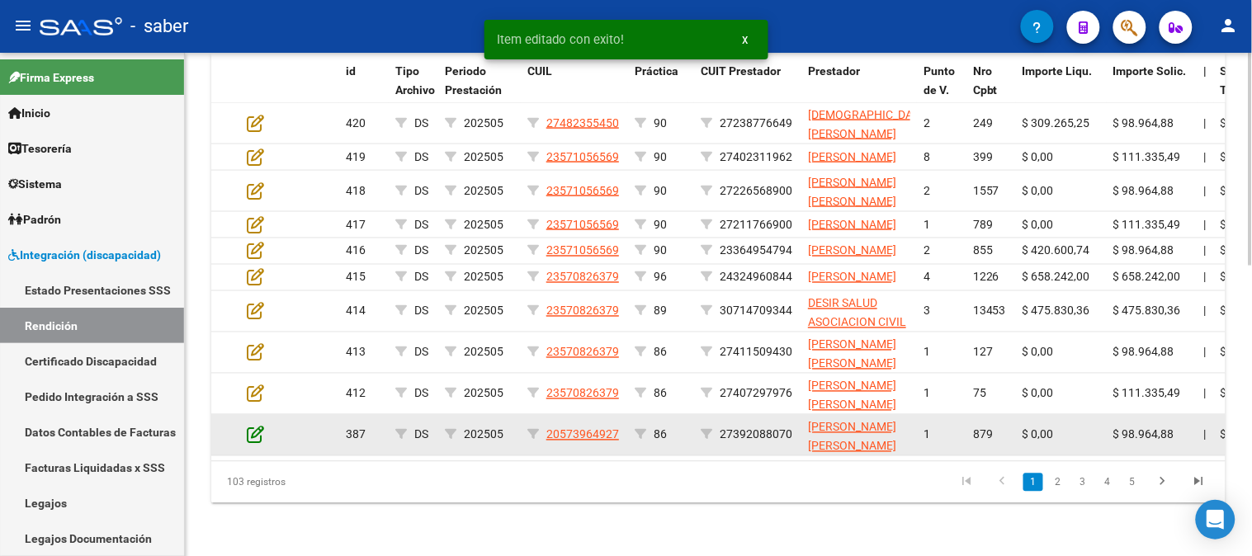
click at [247, 432] on icon at bounding box center [255, 435] width 17 height 18
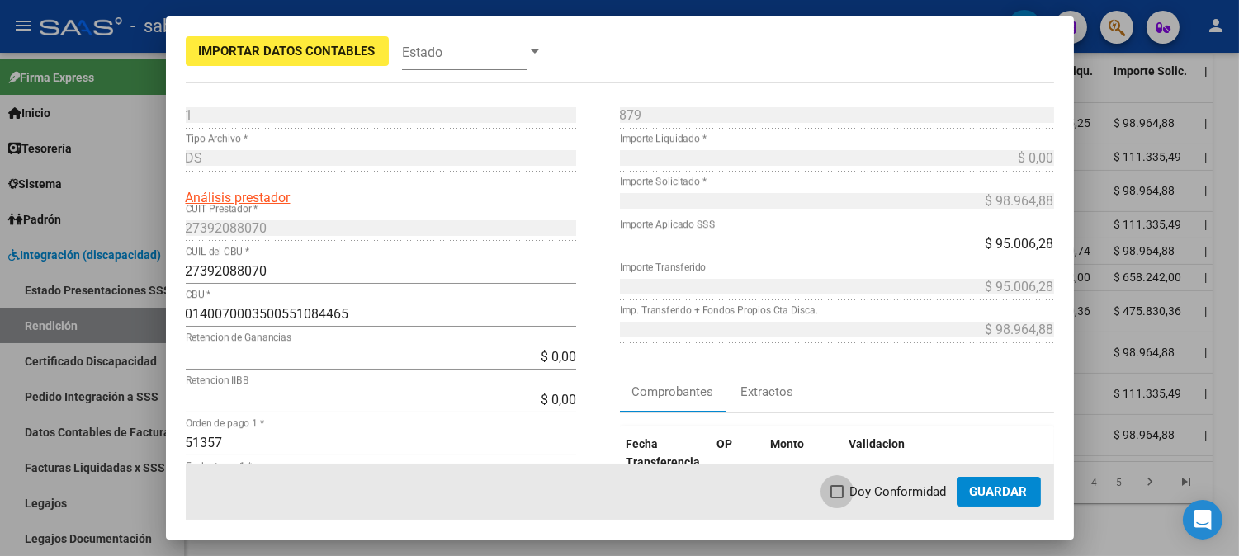
drag, startPoint x: 898, startPoint y: 489, endPoint x: 966, endPoint y: 489, distance: 67.7
click at [901, 489] on span "Doy Conformidad" at bounding box center [898, 492] width 97 height 20
click at [837, 498] on input "Doy Conformidad" at bounding box center [836, 498] width 1 height 1
checkbox input "true"
click at [987, 484] on span "Guardar" at bounding box center [999, 491] width 58 height 15
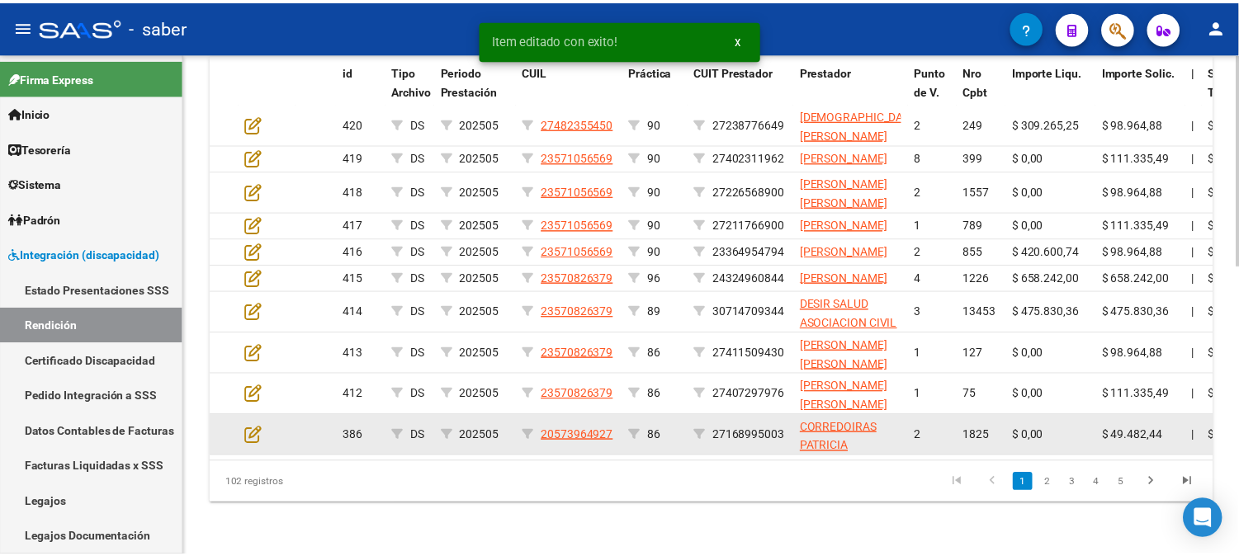
scroll to position [673, 0]
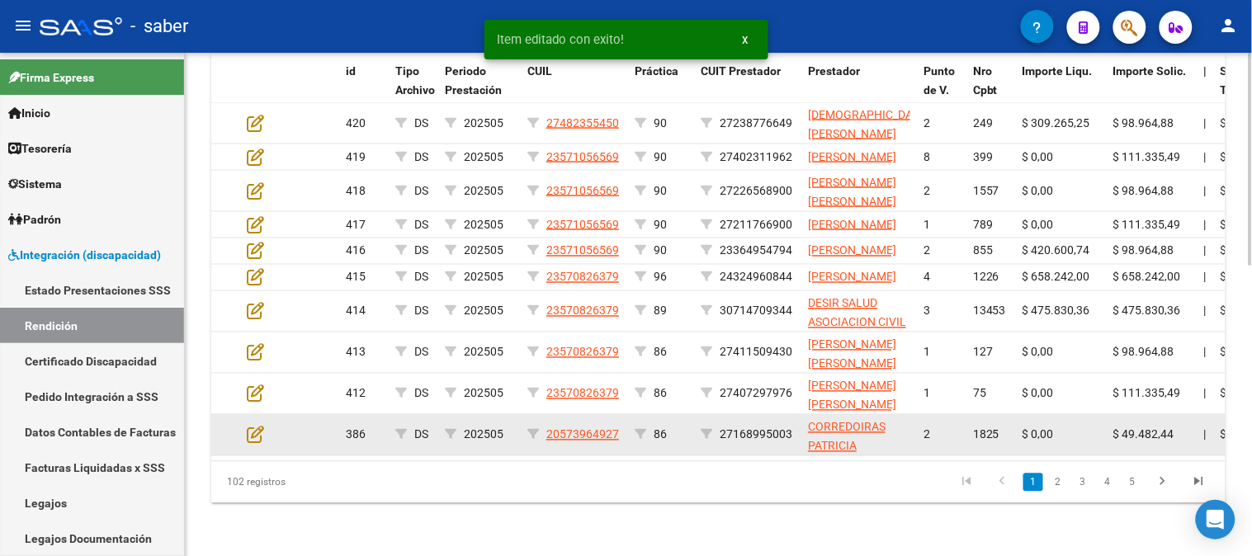
click at [265, 433] on div at bounding box center [269, 435] width 45 height 19
click at [256, 438] on icon at bounding box center [255, 435] width 17 height 18
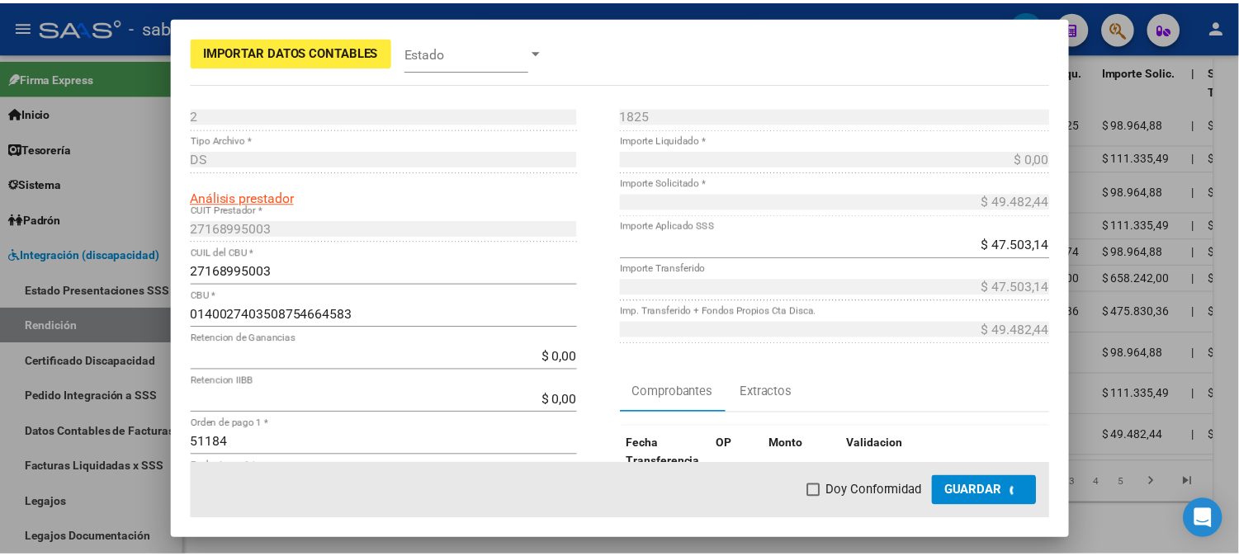
scroll to position [705, 0]
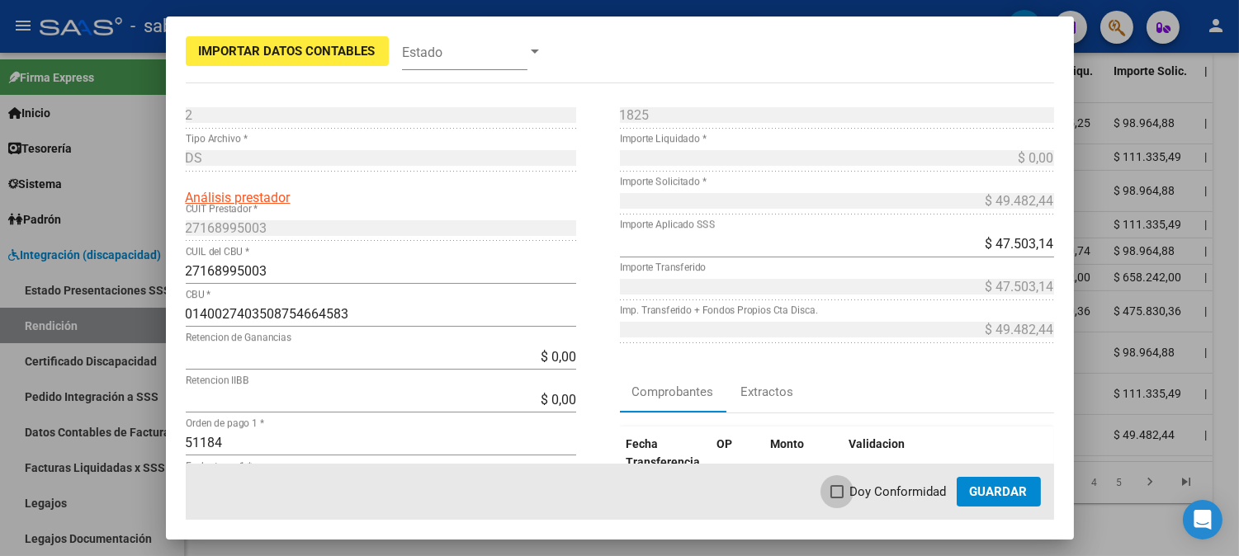
drag, startPoint x: 887, startPoint y: 489, endPoint x: 895, endPoint y: 490, distance: 8.4
click at [888, 489] on span "Doy Conformidad" at bounding box center [898, 492] width 97 height 20
click at [837, 498] on input "Doy Conformidad" at bounding box center [836, 498] width 1 height 1
checkbox input "true"
click at [1023, 484] on span "Guardar" at bounding box center [999, 491] width 58 height 15
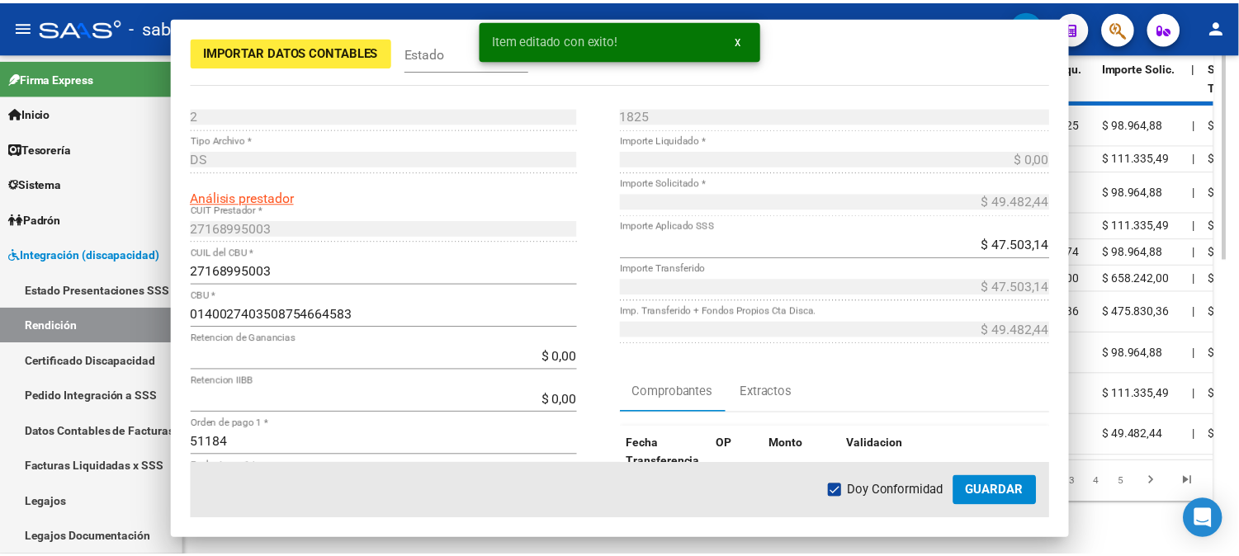
scroll to position [673, 0]
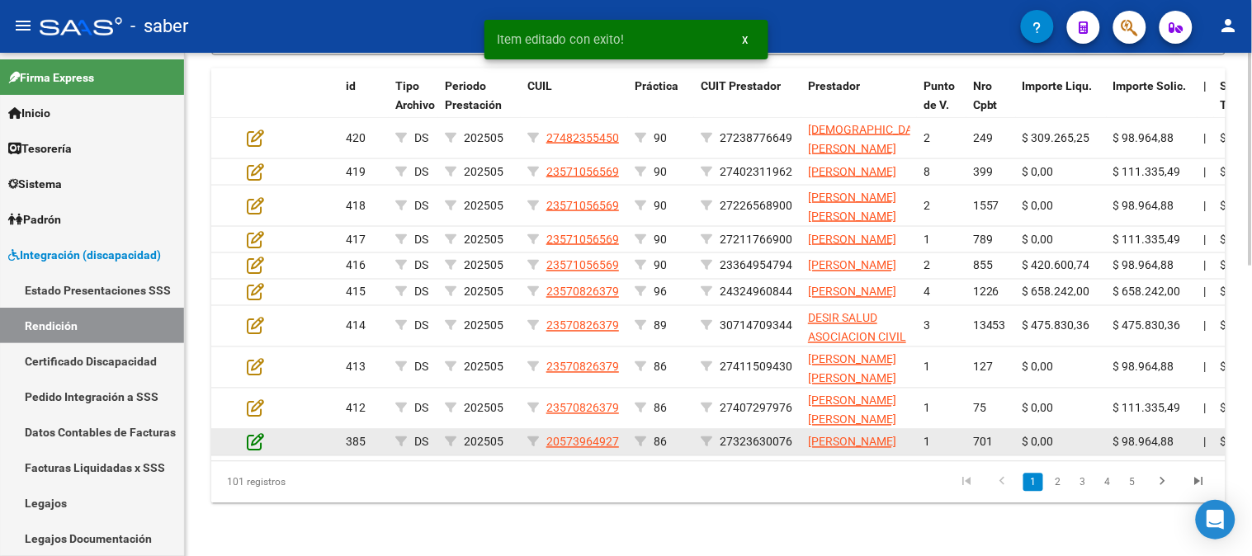
click at [250, 433] on icon at bounding box center [255, 442] width 17 height 18
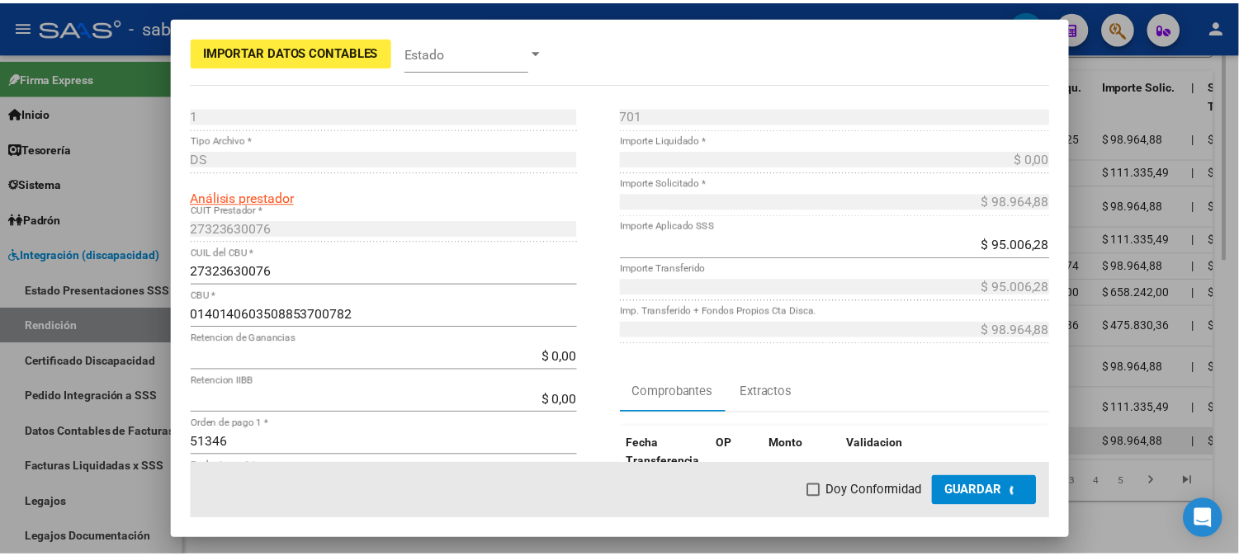
scroll to position [705, 0]
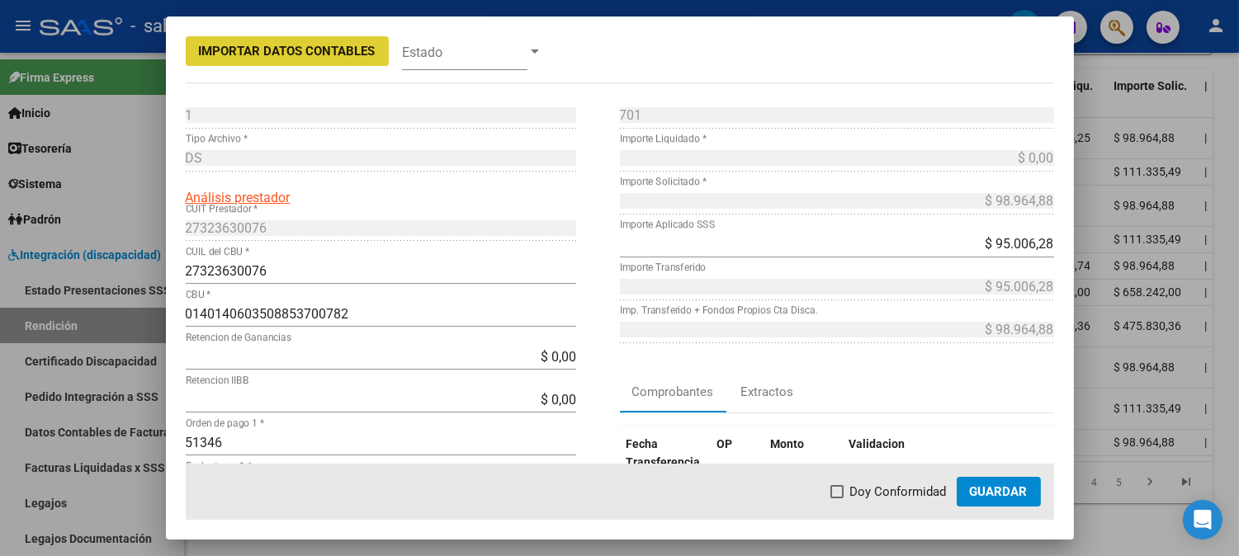
drag, startPoint x: 848, startPoint y: 487, endPoint x: 881, endPoint y: 487, distance: 33.0
click at [852, 487] on label "Doy Conformidad" at bounding box center [888, 492] width 116 height 20
click at [837, 498] on input "Doy Conformidad" at bounding box center [836, 498] width 1 height 1
checkbox input "true"
click at [989, 488] on span "Guardar" at bounding box center [999, 491] width 58 height 15
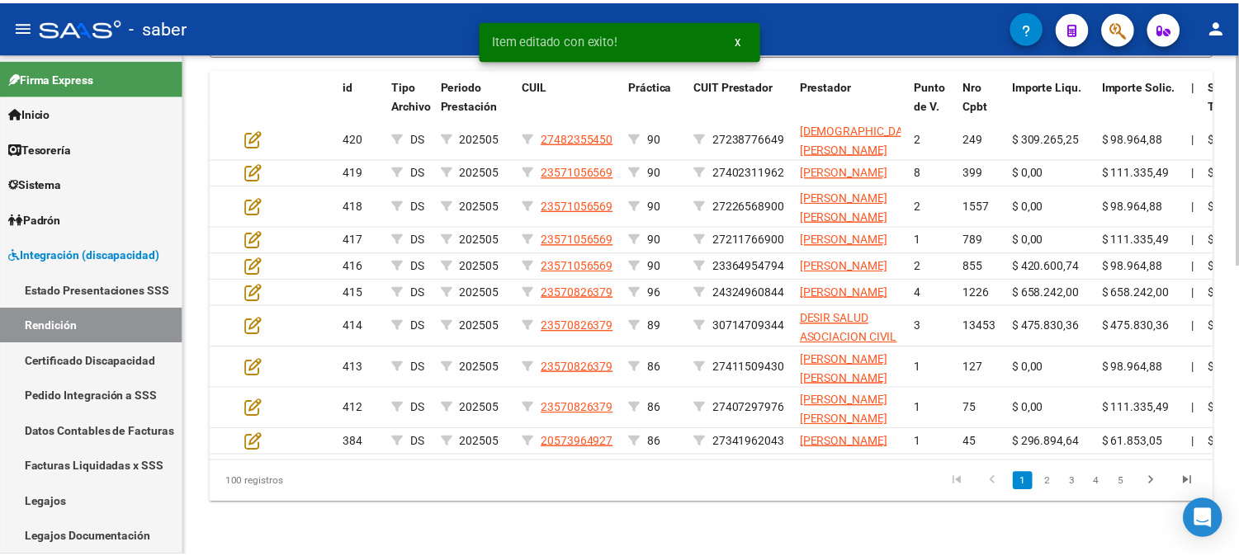
scroll to position [673, 0]
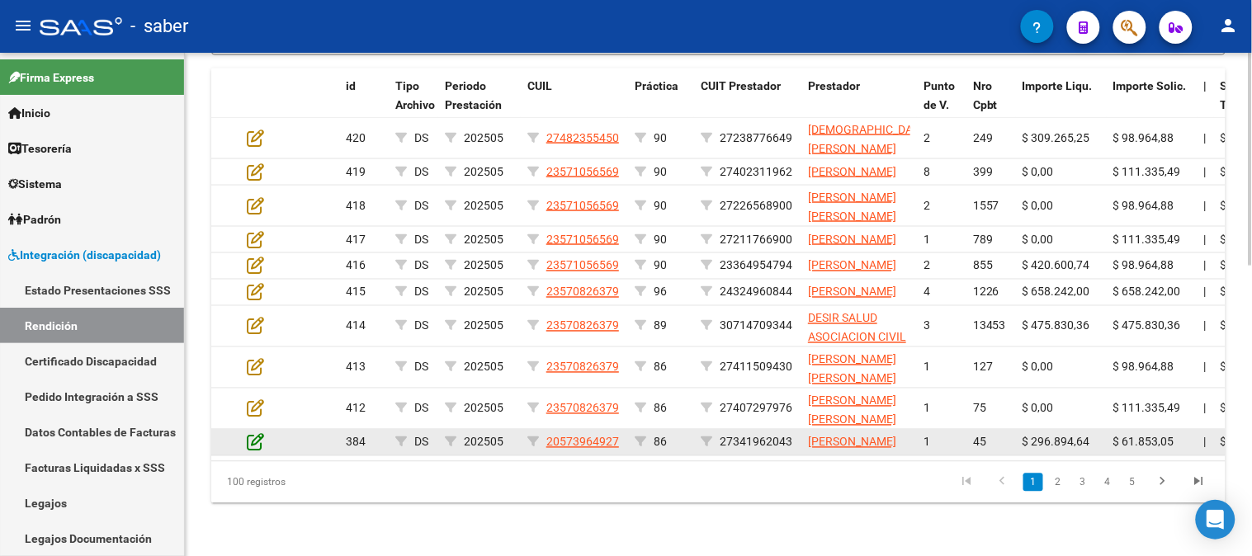
click at [257, 433] on icon at bounding box center [255, 442] width 17 height 18
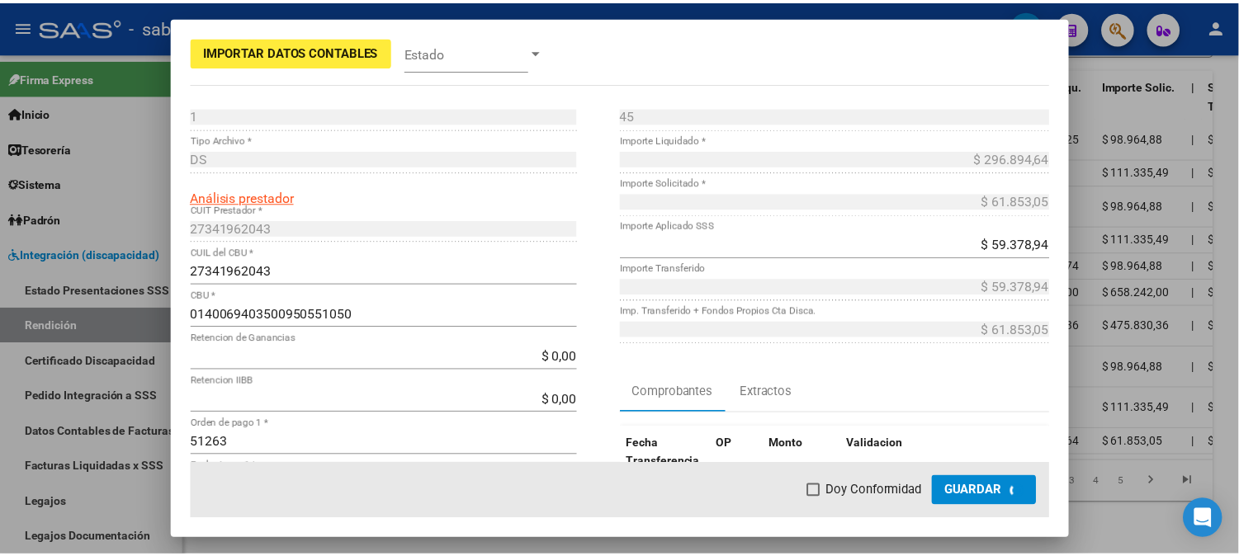
scroll to position [705, 0]
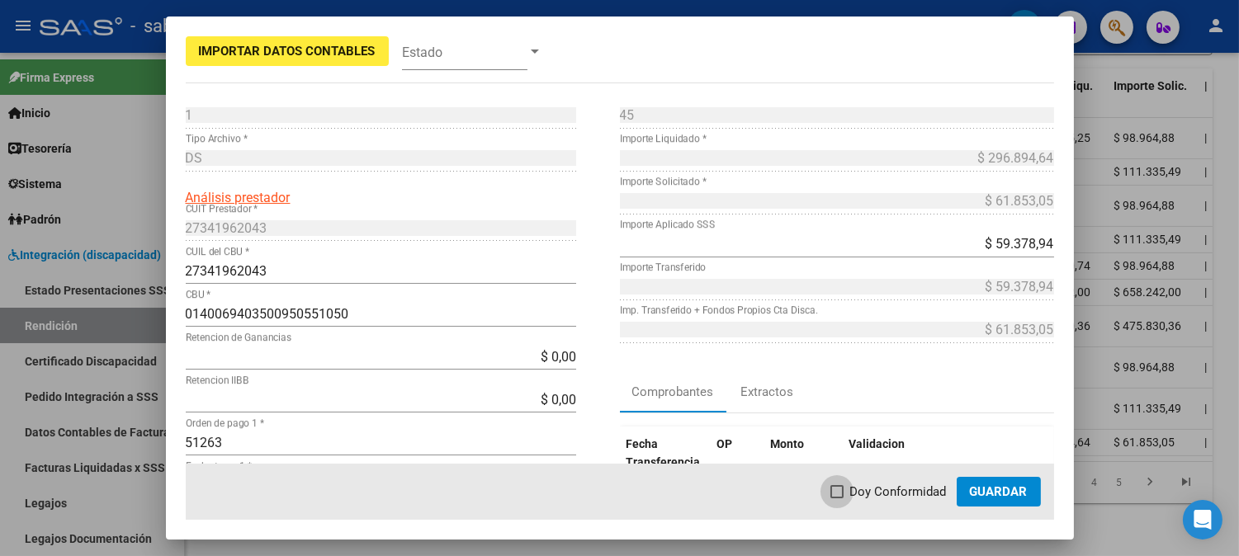
drag, startPoint x: 901, startPoint y: 495, endPoint x: 993, endPoint y: 497, distance: 91.6
click at [909, 497] on span "Doy Conformidad" at bounding box center [898, 492] width 97 height 20
click at [837, 498] on input "Doy Conformidad" at bounding box center [836, 498] width 1 height 1
checkbox input "true"
click at [1029, 494] on button "Guardar" at bounding box center [998, 492] width 84 height 30
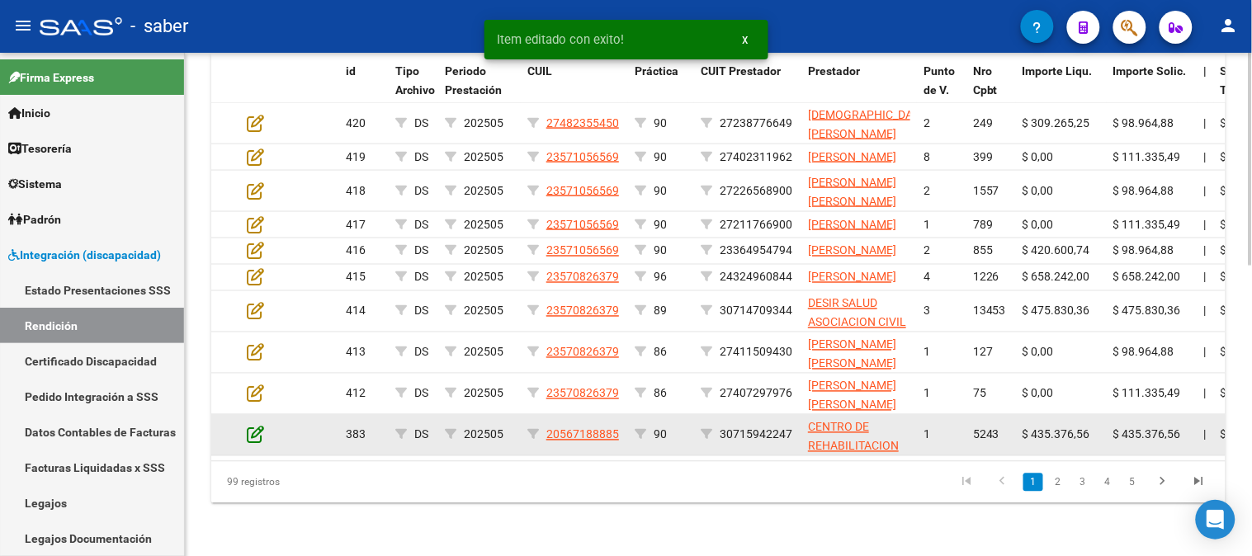
click at [253, 432] on icon at bounding box center [255, 435] width 17 height 18
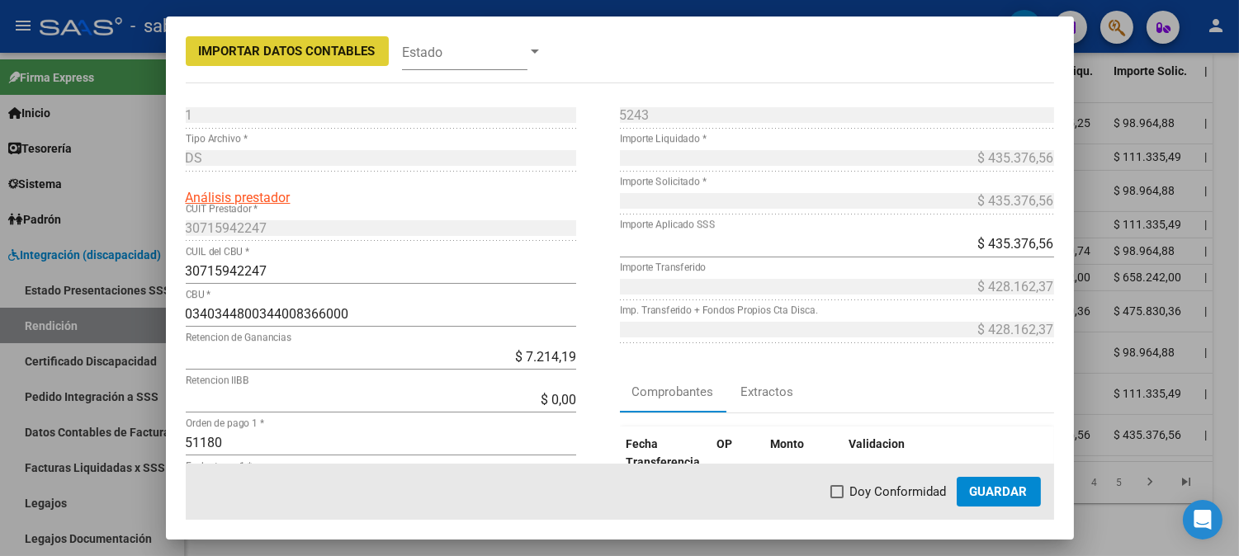
drag, startPoint x: 886, startPoint y: 484, endPoint x: 980, endPoint y: 499, distance: 95.4
click at [887, 484] on span "Doy Conformidad" at bounding box center [898, 492] width 97 height 20
click at [837, 498] on input "Doy Conformidad" at bounding box center [836, 498] width 1 height 1
checkbox input "true"
click at [1000, 499] on button "Guardar" at bounding box center [998, 492] width 84 height 30
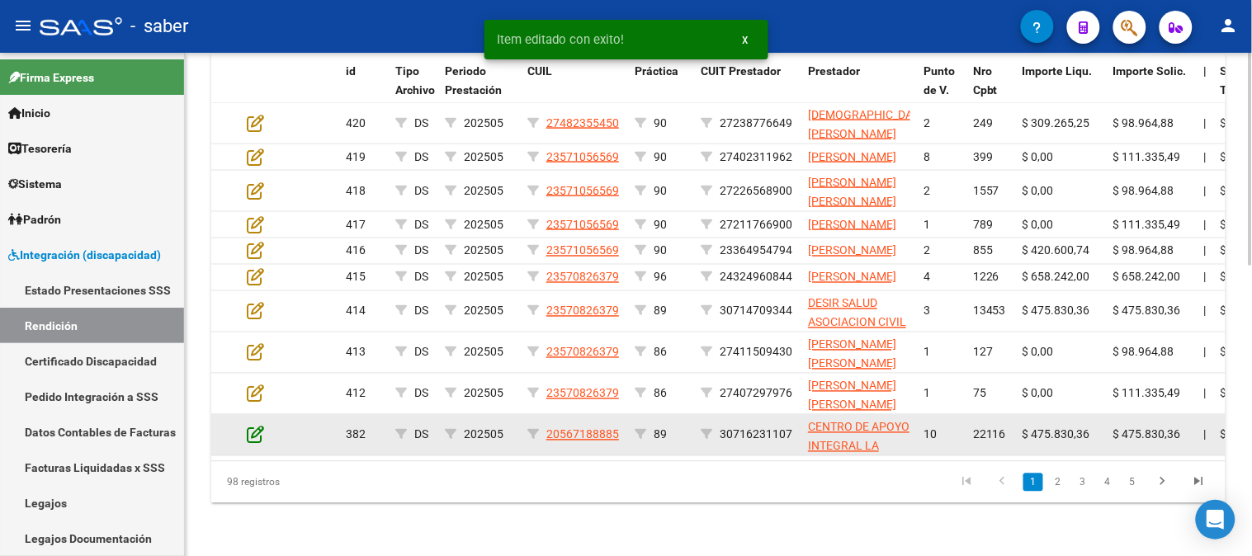
click at [256, 437] on icon at bounding box center [255, 435] width 17 height 18
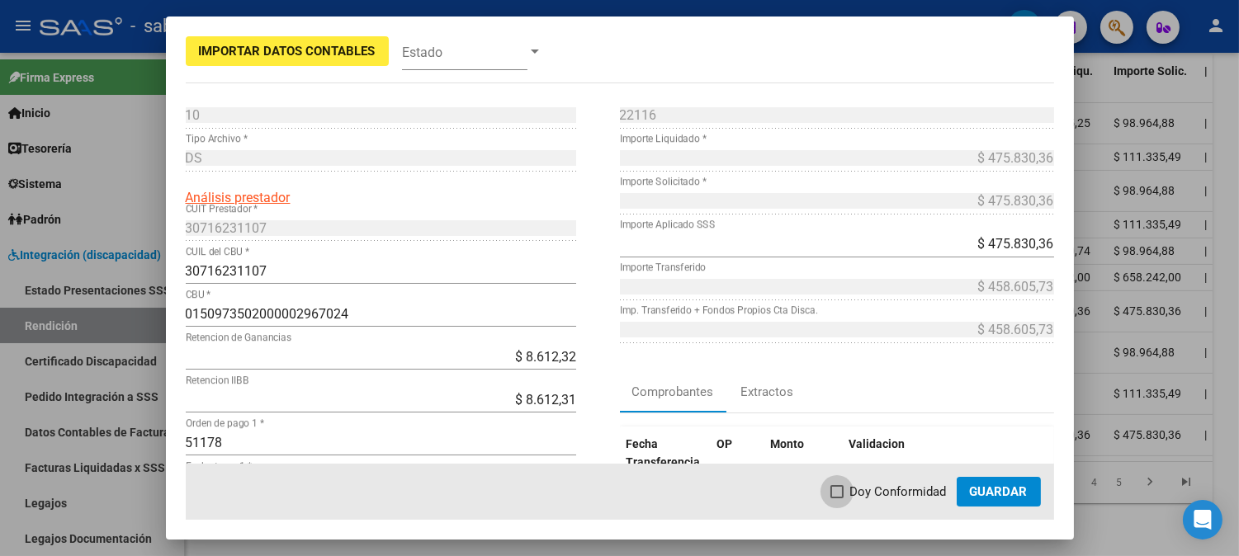
click at [885, 497] on span "Doy Conformidad" at bounding box center [898, 492] width 97 height 20
click at [837, 498] on input "Doy Conformidad" at bounding box center [836, 498] width 1 height 1
checkbox input "true"
click at [1004, 504] on button "Guardar" at bounding box center [998, 492] width 84 height 30
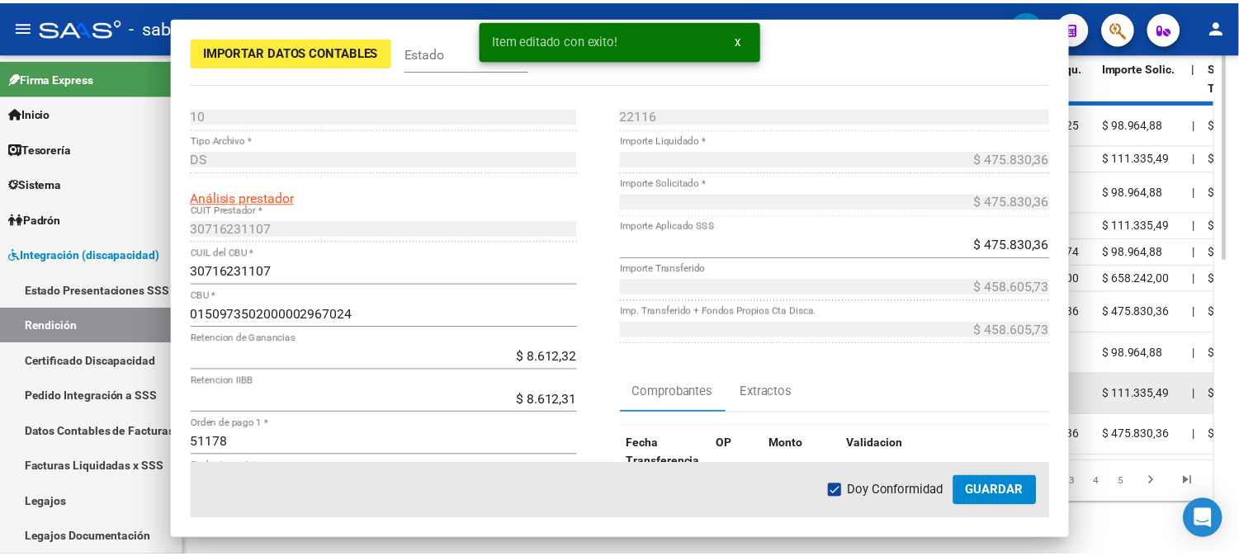
scroll to position [673, 0]
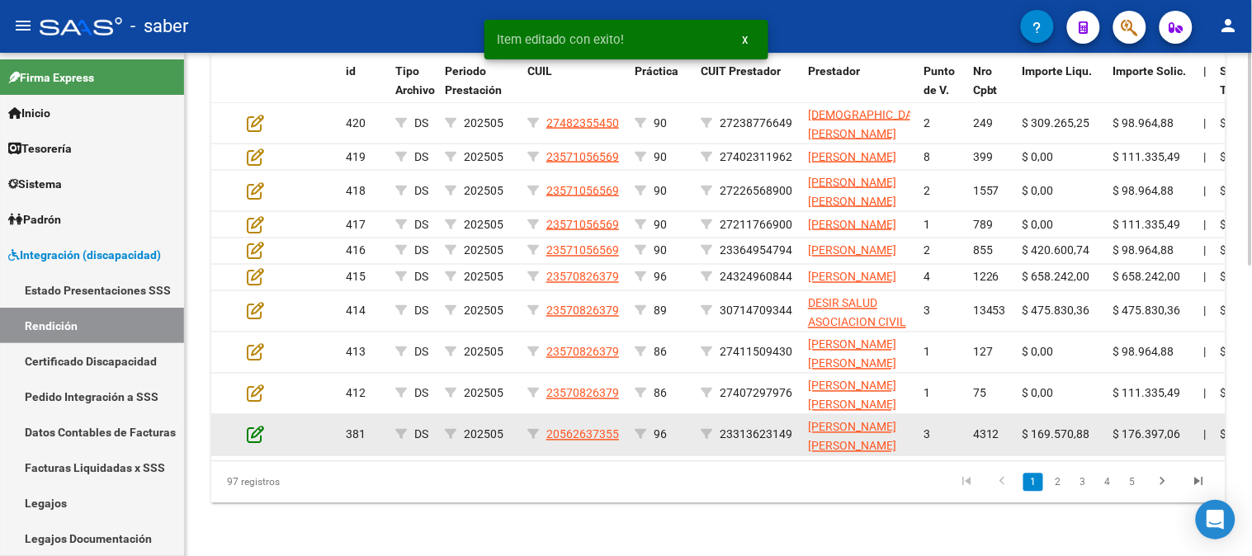
click at [257, 434] on icon at bounding box center [255, 435] width 17 height 18
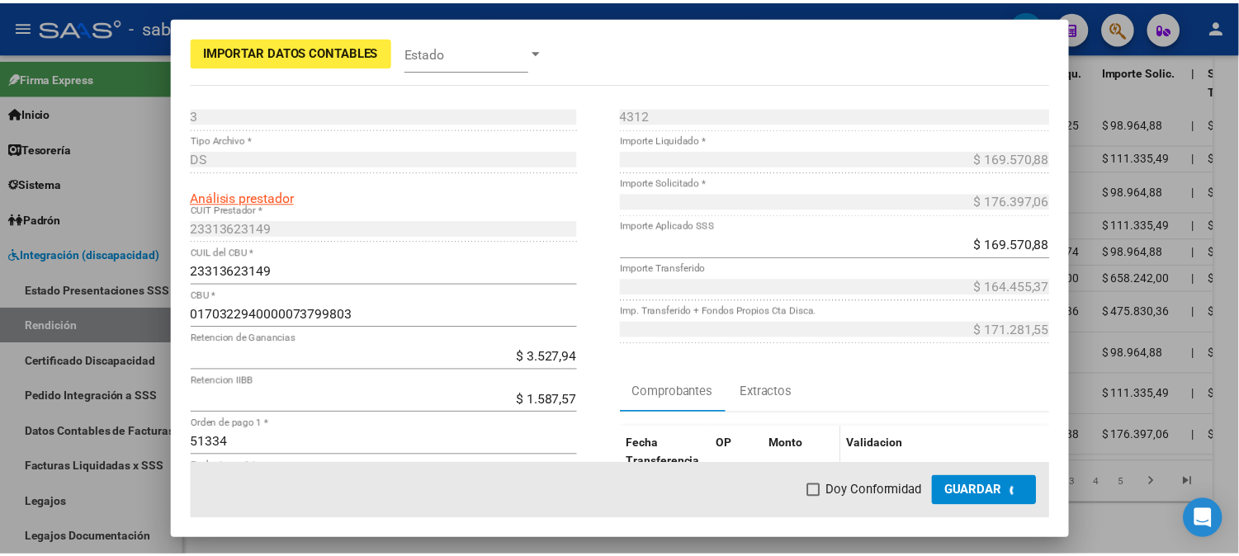
scroll to position [705, 0]
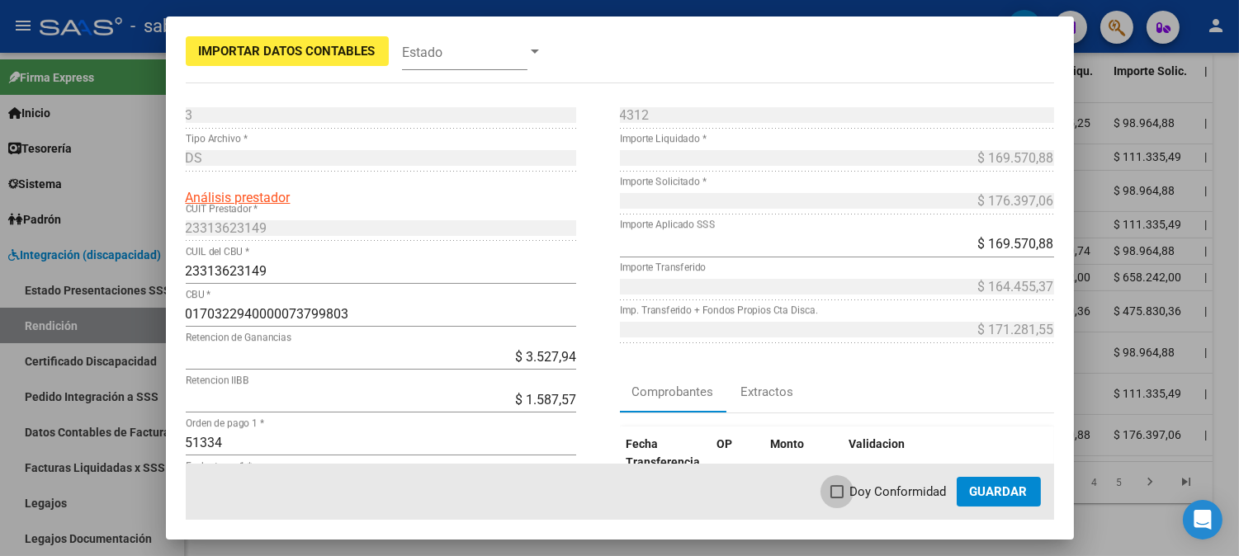
click at [868, 485] on span "Doy Conformidad" at bounding box center [898, 492] width 97 height 20
click at [837, 498] on input "Doy Conformidad" at bounding box center [836, 498] width 1 height 1
checkbox input "true"
click at [1004, 485] on span "Guardar" at bounding box center [999, 491] width 58 height 15
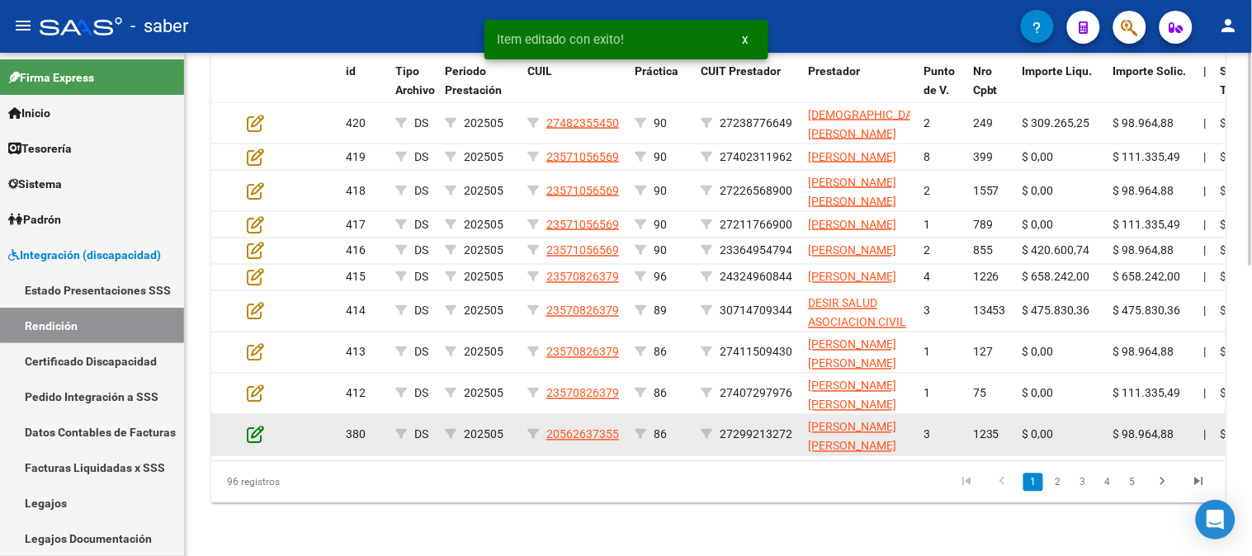
click at [253, 430] on icon at bounding box center [255, 435] width 17 height 18
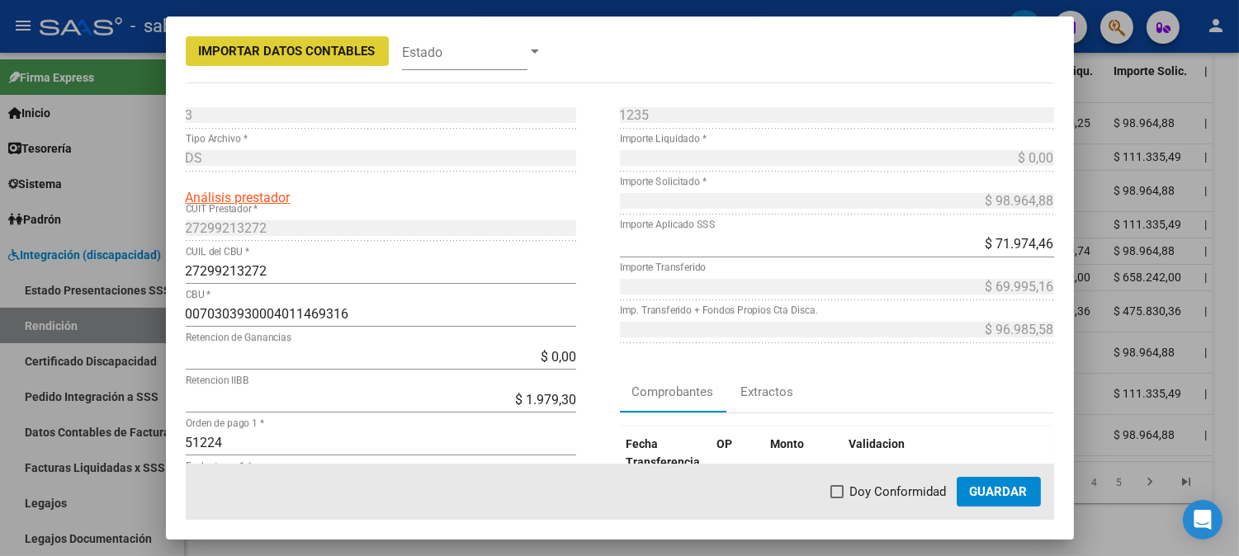
click at [867, 488] on span "Doy Conformidad" at bounding box center [898, 492] width 97 height 20
click at [837, 498] on input "Doy Conformidad" at bounding box center [836, 498] width 1 height 1
checkbox input "true"
click at [999, 490] on span "Guardar" at bounding box center [999, 491] width 58 height 15
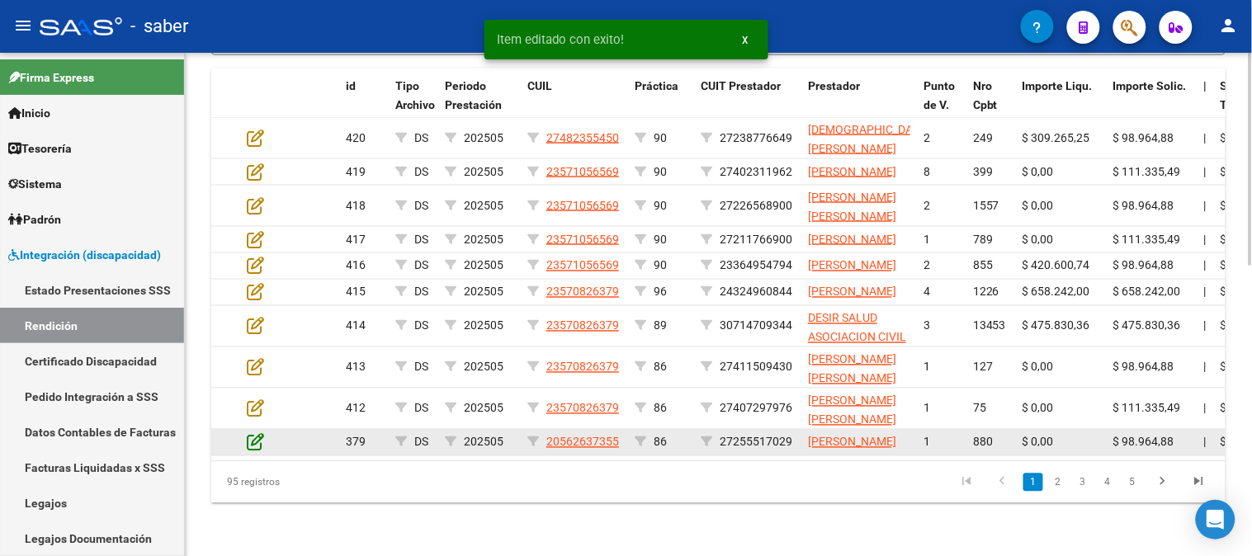
click at [250, 433] on icon at bounding box center [255, 442] width 17 height 18
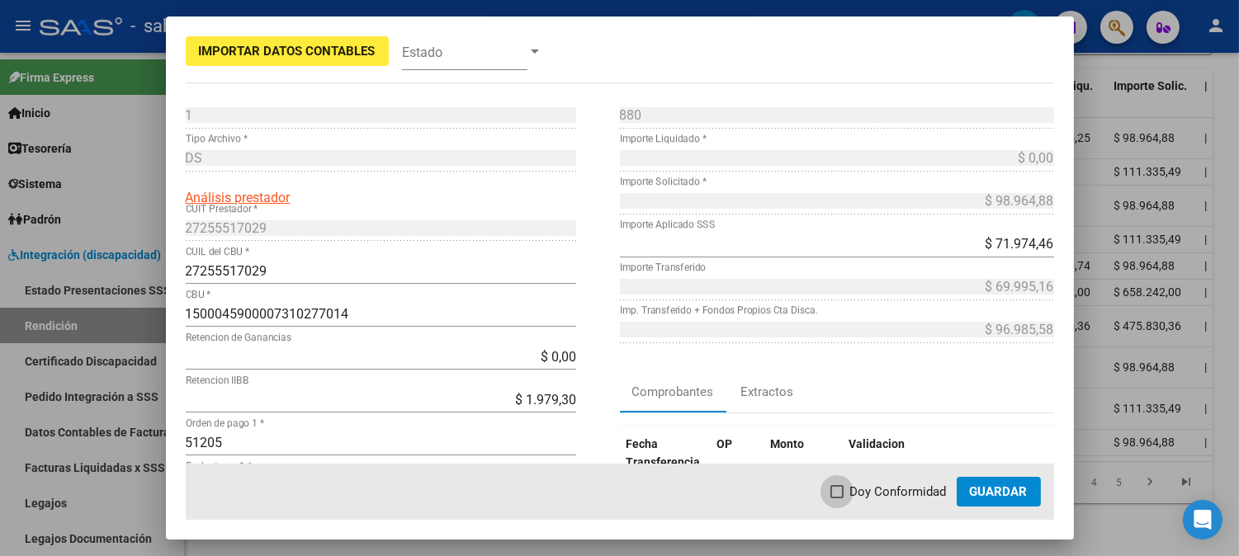
drag, startPoint x: 891, startPoint y: 482, endPoint x: 1004, endPoint y: 489, distance: 112.5
click at [891, 483] on span "Doy Conformidad" at bounding box center [898, 492] width 97 height 20
click at [837, 498] on input "Doy Conformidad" at bounding box center [836, 498] width 1 height 1
checkbox input "true"
click at [1020, 489] on span "Guardar" at bounding box center [999, 491] width 58 height 15
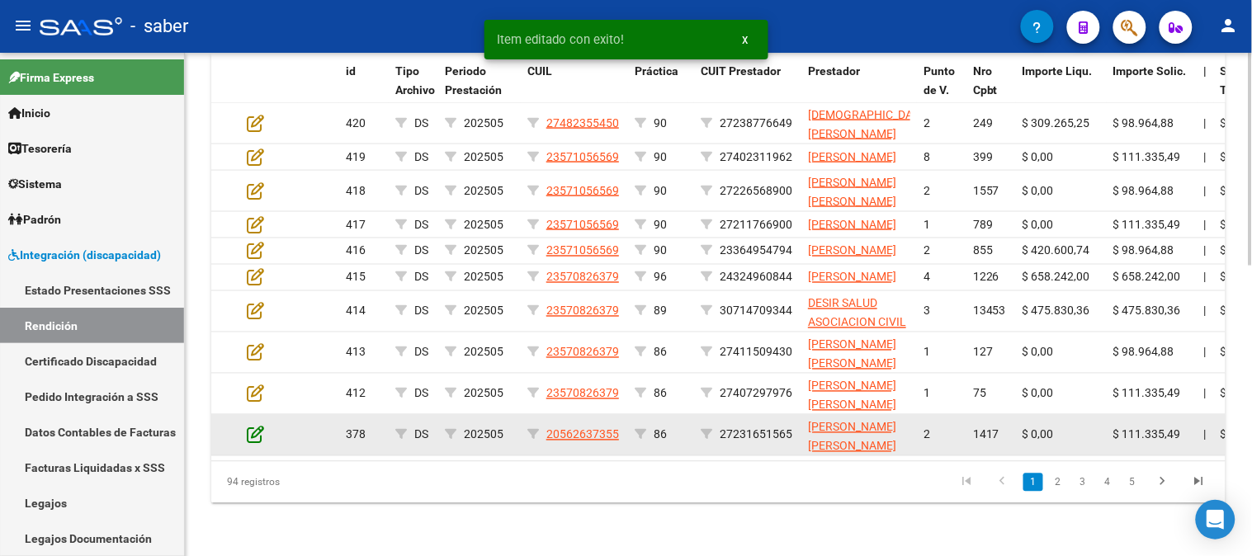
click at [253, 432] on icon at bounding box center [255, 435] width 17 height 18
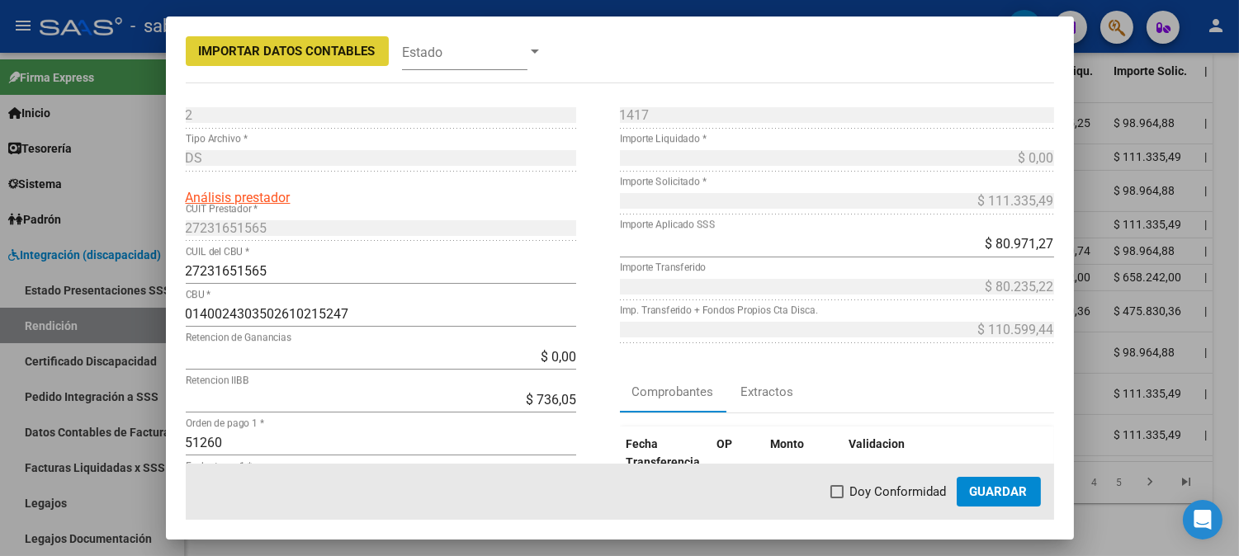
drag, startPoint x: 885, startPoint y: 490, endPoint x: 999, endPoint y: 493, distance: 113.9
click at [887, 492] on span "Doy Conformidad" at bounding box center [898, 492] width 97 height 20
click at [837, 498] on input "Doy Conformidad" at bounding box center [836, 498] width 1 height 1
checkbox input "true"
click at [999, 492] on span "Guardar" at bounding box center [999, 491] width 58 height 15
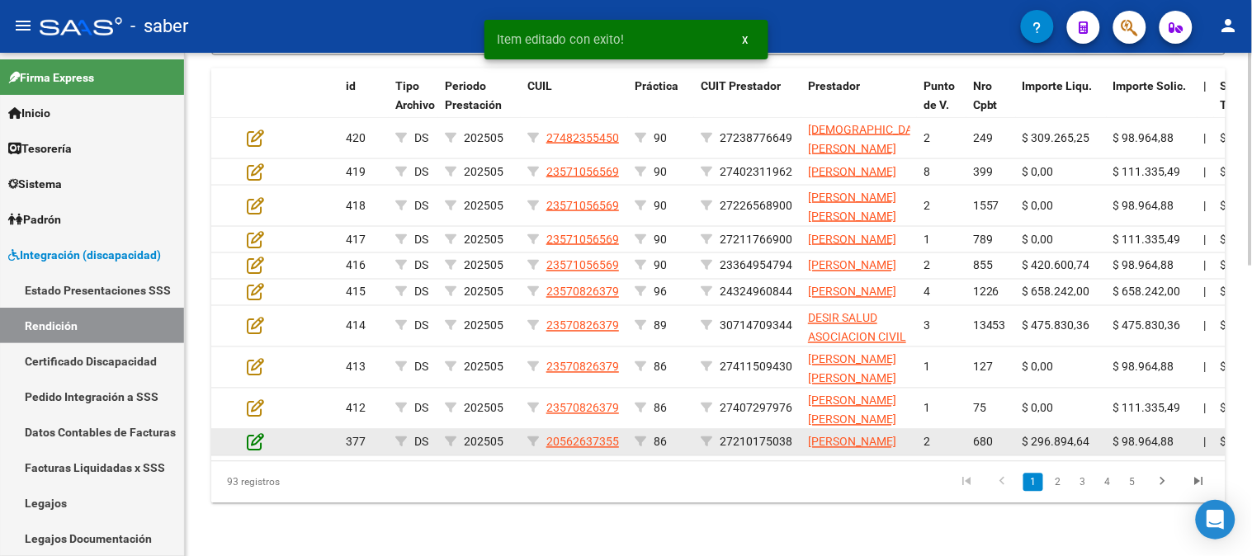
click at [254, 437] on icon at bounding box center [255, 442] width 17 height 18
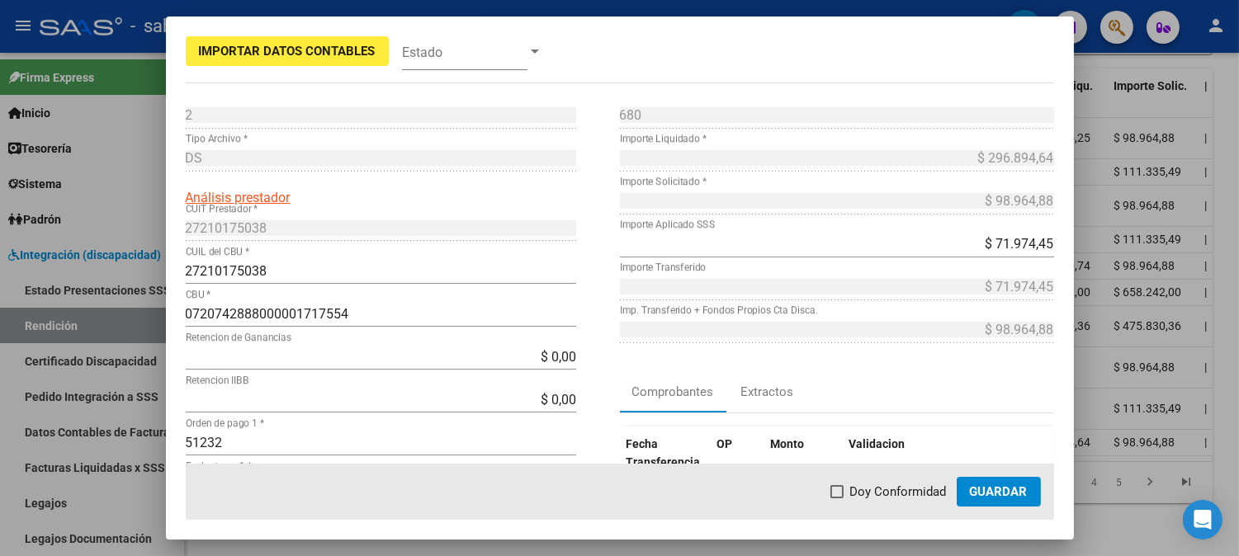
drag, startPoint x: 881, startPoint y: 485, endPoint x: 896, endPoint y: 487, distance: 14.9
click at [884, 487] on span "Doy Conformidad" at bounding box center [898, 492] width 97 height 20
click at [837, 498] on input "Doy Conformidad" at bounding box center [836, 498] width 1 height 1
checkbox input "true"
click at [994, 487] on span "Guardar" at bounding box center [999, 491] width 58 height 15
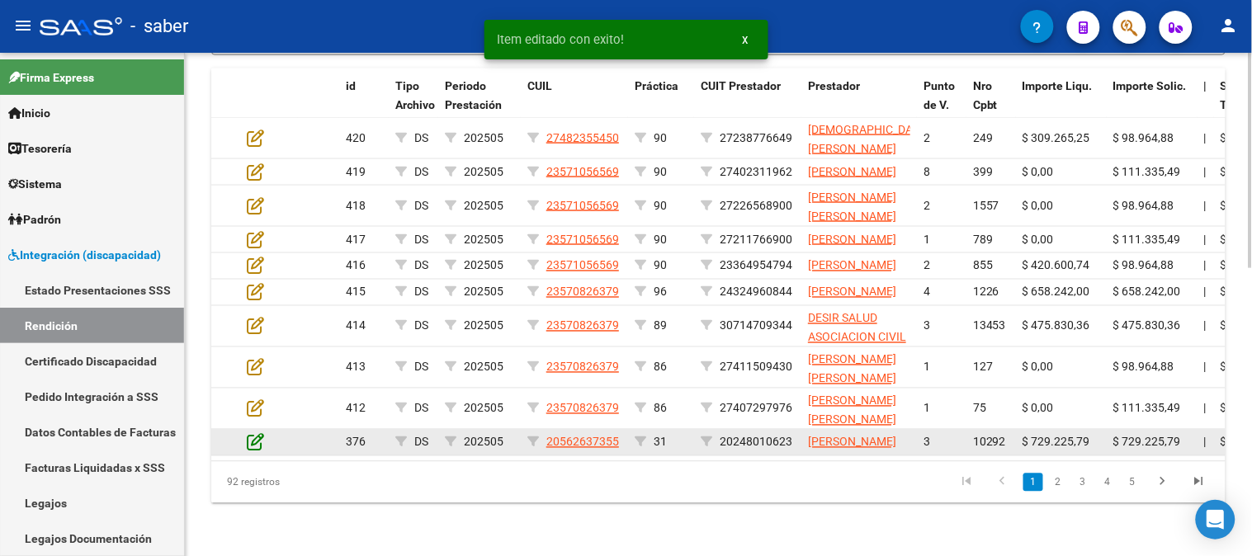
click at [249, 433] on icon at bounding box center [255, 442] width 17 height 18
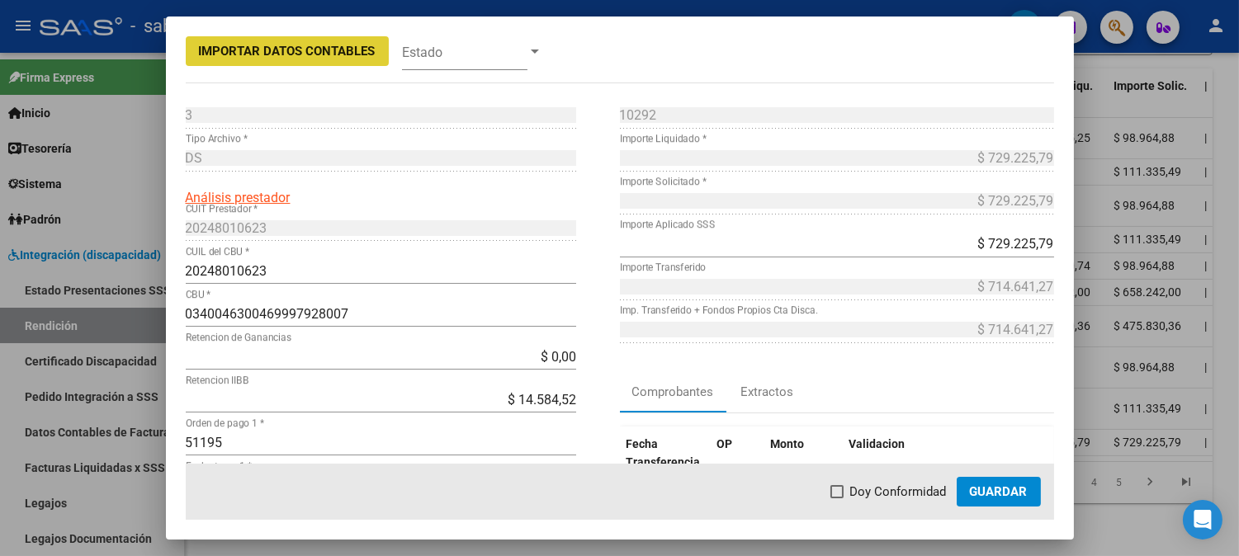
click at [898, 490] on span "Doy Conformidad" at bounding box center [898, 492] width 97 height 20
click at [837, 498] on input "Doy Conformidad" at bounding box center [836, 498] width 1 height 1
checkbox input "true"
click at [1027, 489] on span "Guardar" at bounding box center [999, 491] width 58 height 15
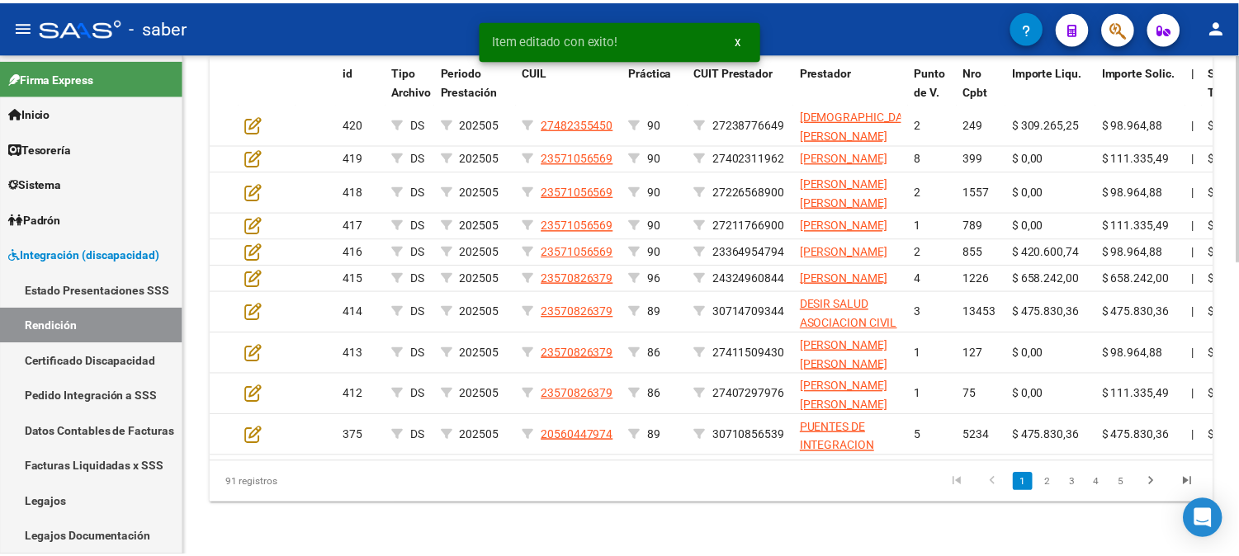
scroll to position [673, 0]
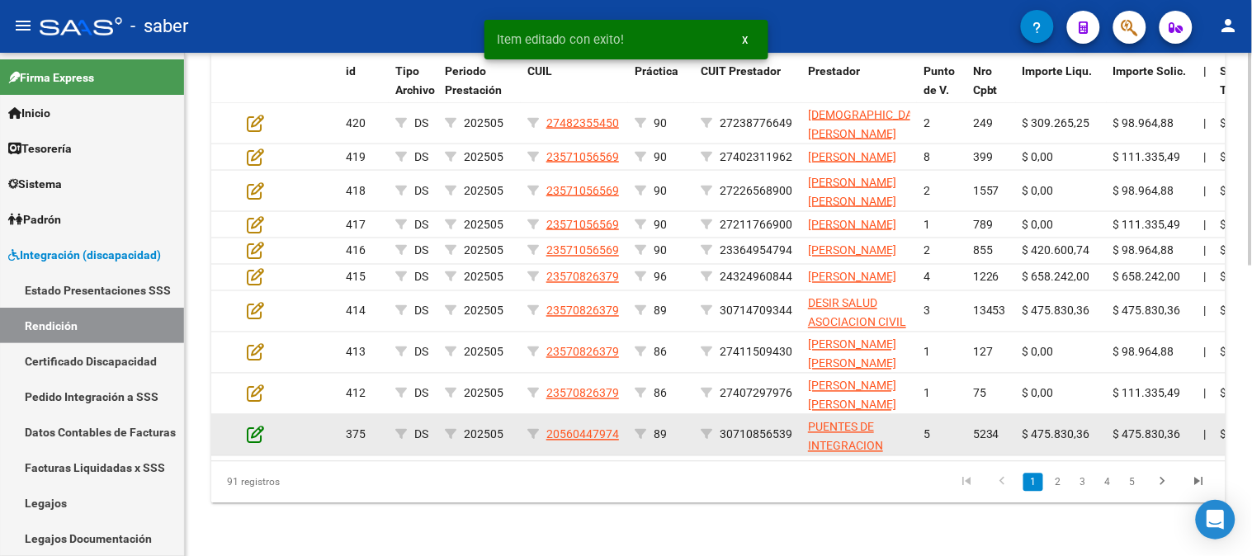
click at [257, 433] on icon at bounding box center [255, 435] width 17 height 18
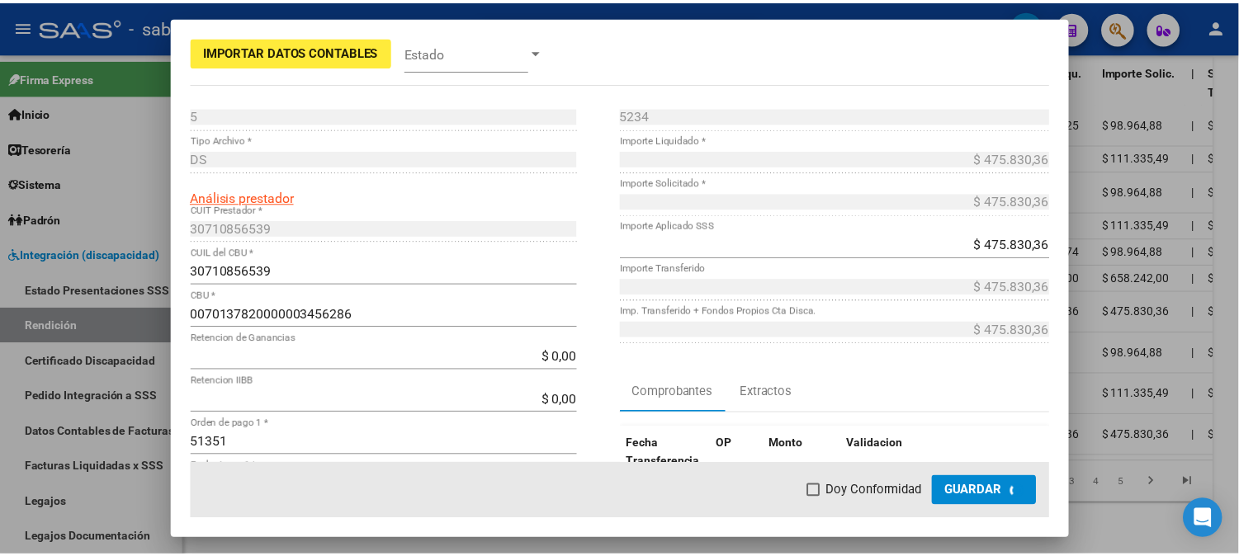
scroll to position [705, 0]
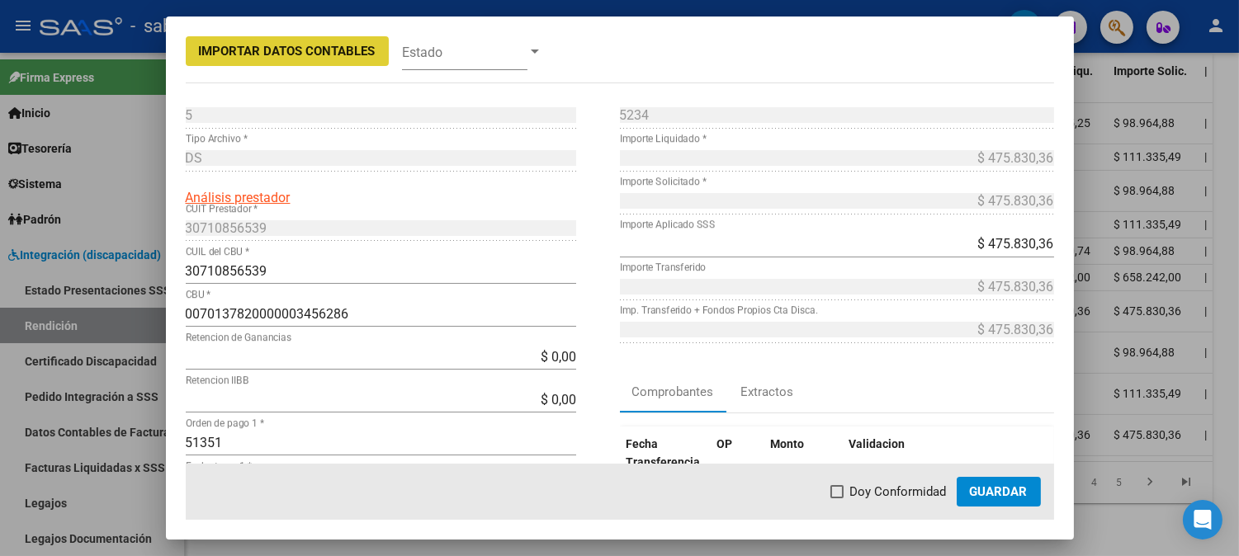
click at [904, 491] on span "Doy Conformidad" at bounding box center [898, 492] width 97 height 20
click at [837, 498] on input "Doy Conformidad" at bounding box center [836, 498] width 1 height 1
checkbox input "true"
click at [999, 491] on span "Guardar" at bounding box center [999, 491] width 58 height 15
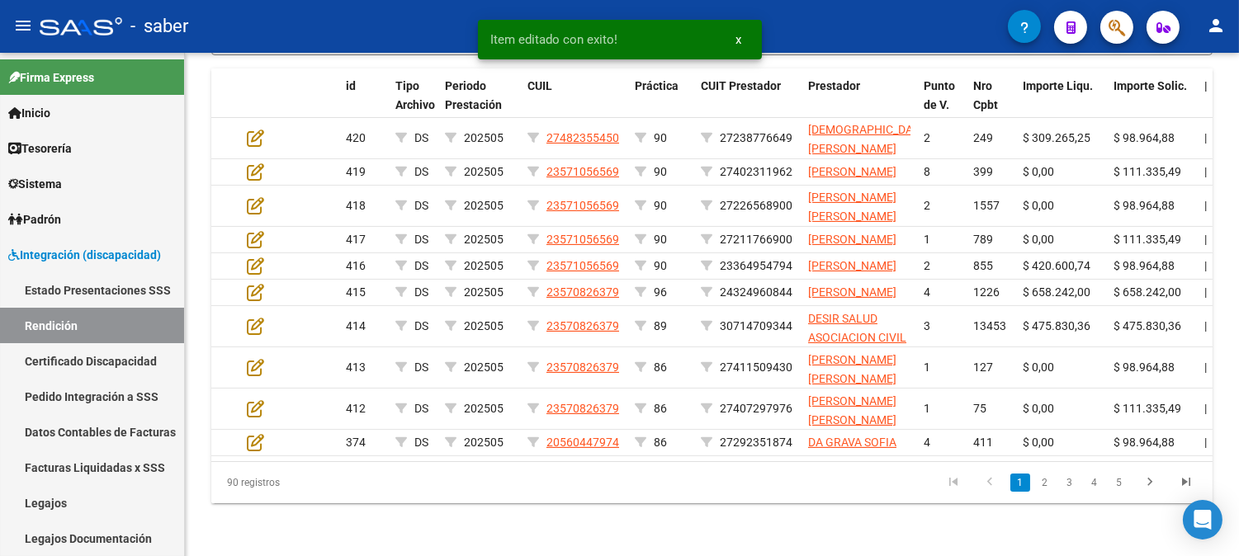
scroll to position [673, 0]
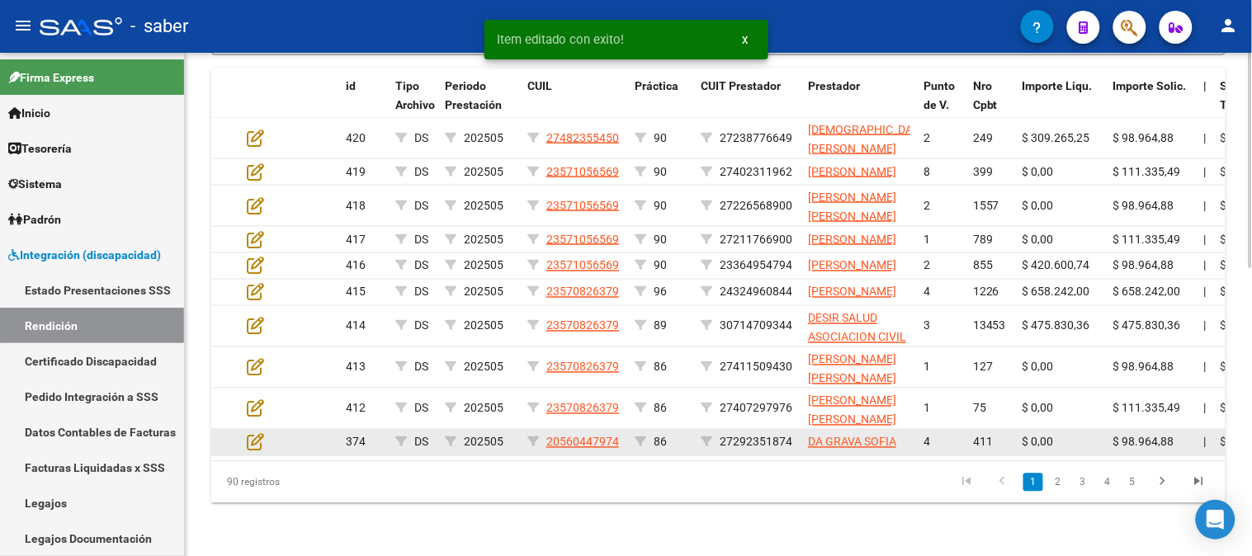
click at [265, 433] on div at bounding box center [269, 442] width 45 height 19
click at [262, 433] on icon at bounding box center [255, 442] width 17 height 18
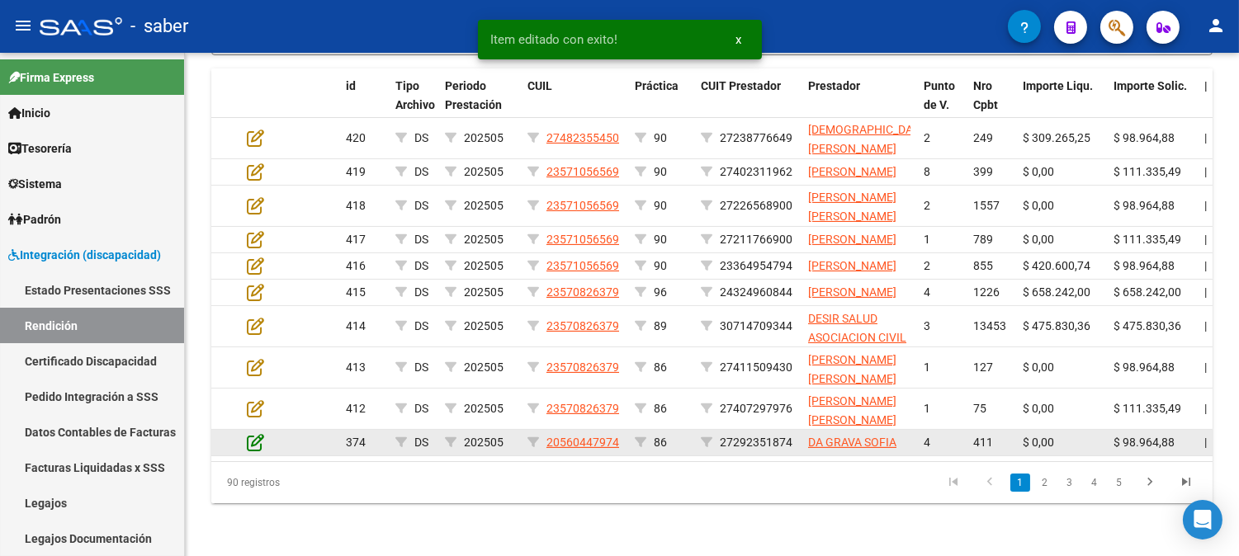
scroll to position [705, 0]
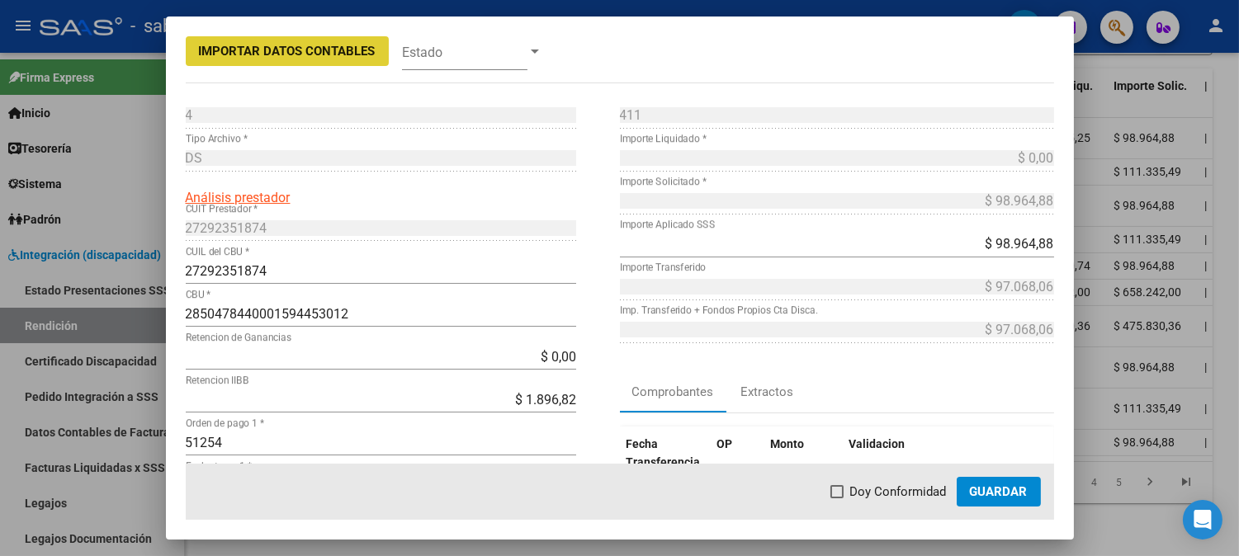
click at [922, 492] on span "Doy Conformidad" at bounding box center [898, 492] width 97 height 20
click at [837, 498] on input "Doy Conformidad" at bounding box center [836, 498] width 1 height 1
checkbox input "true"
click at [1037, 492] on button "Guardar" at bounding box center [998, 492] width 84 height 30
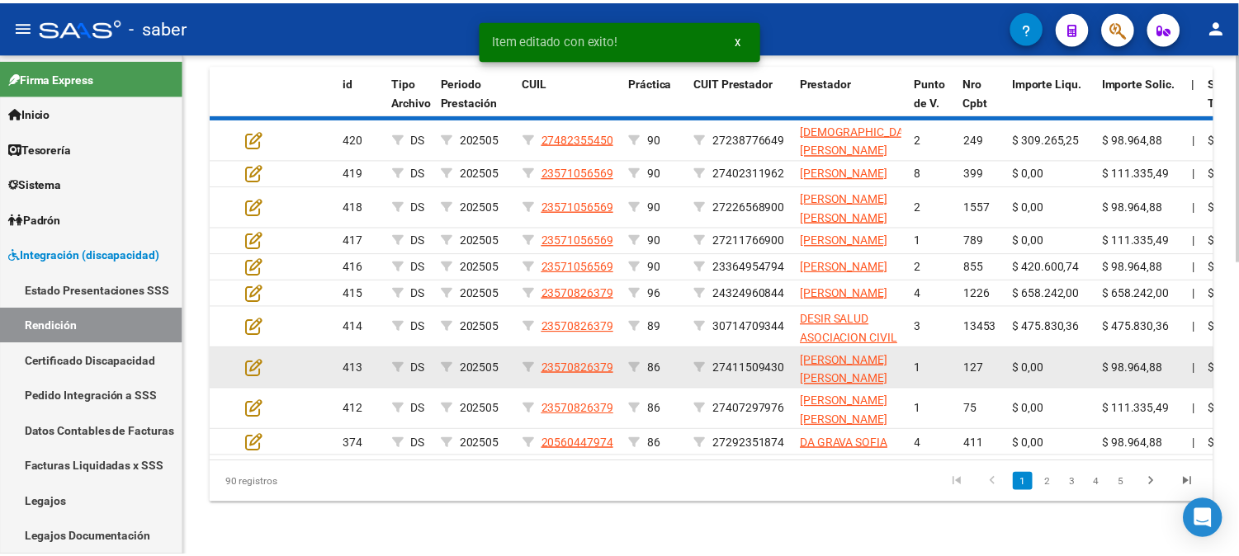
scroll to position [673, 0]
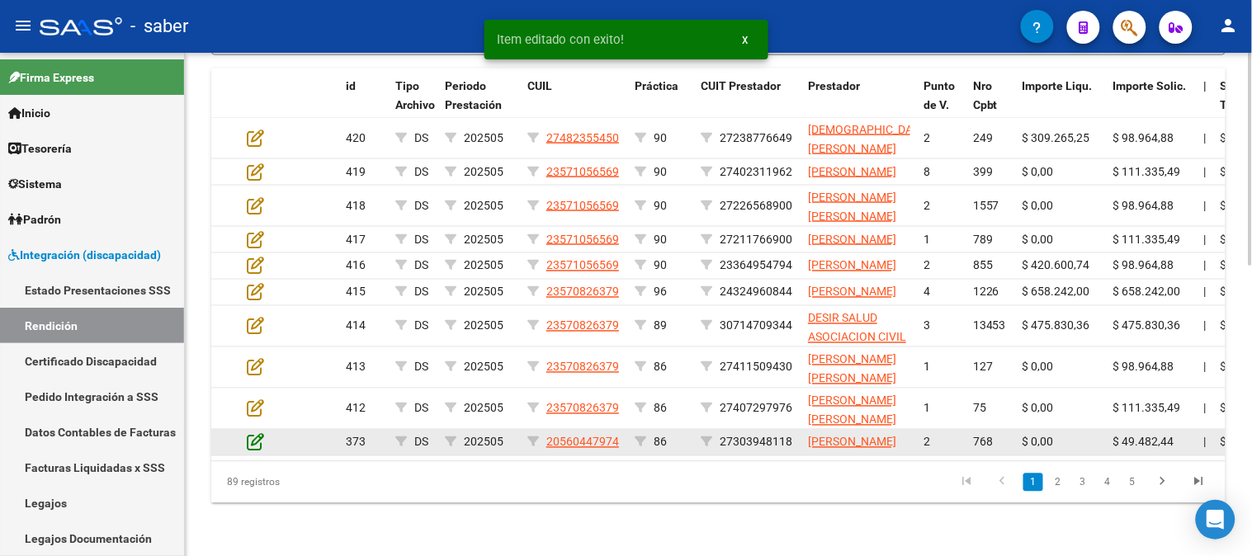
click at [262, 433] on icon at bounding box center [255, 442] width 17 height 18
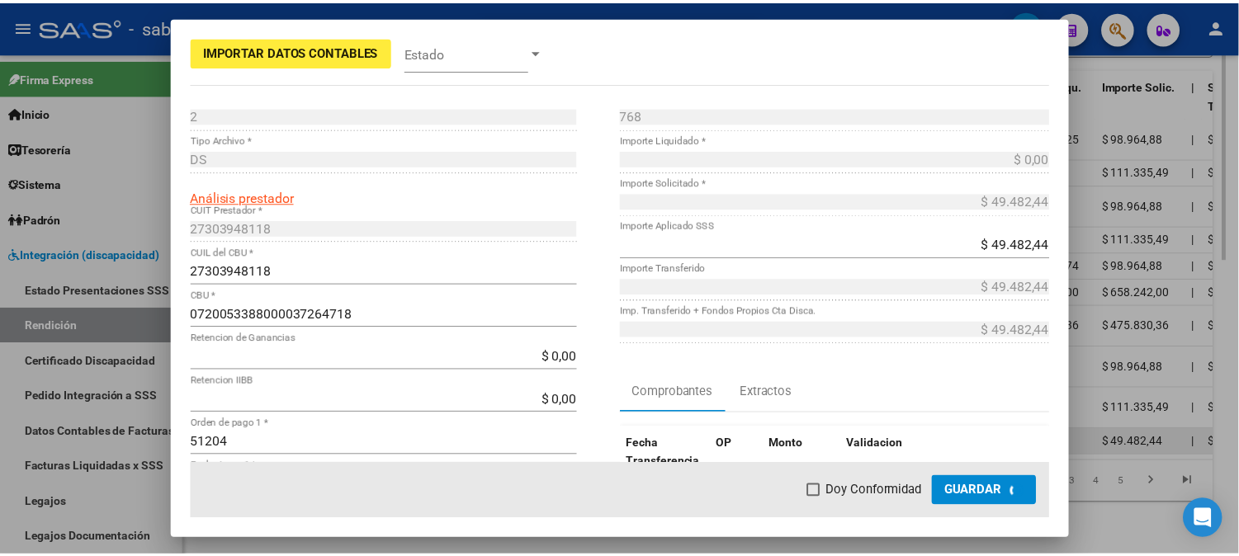
scroll to position [705, 0]
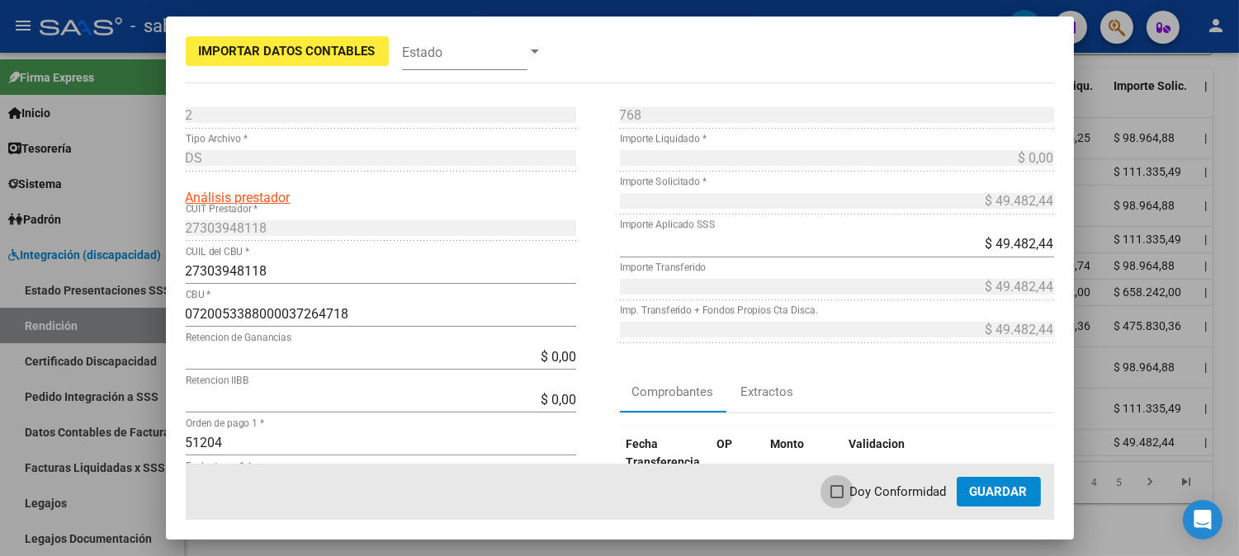
click at [875, 492] on span "Doy Conformidad" at bounding box center [898, 492] width 97 height 20
click at [837, 498] on input "Doy Conformidad" at bounding box center [836, 498] width 1 height 1
checkbox input "true"
click at [1008, 489] on span "Guardar" at bounding box center [999, 491] width 58 height 15
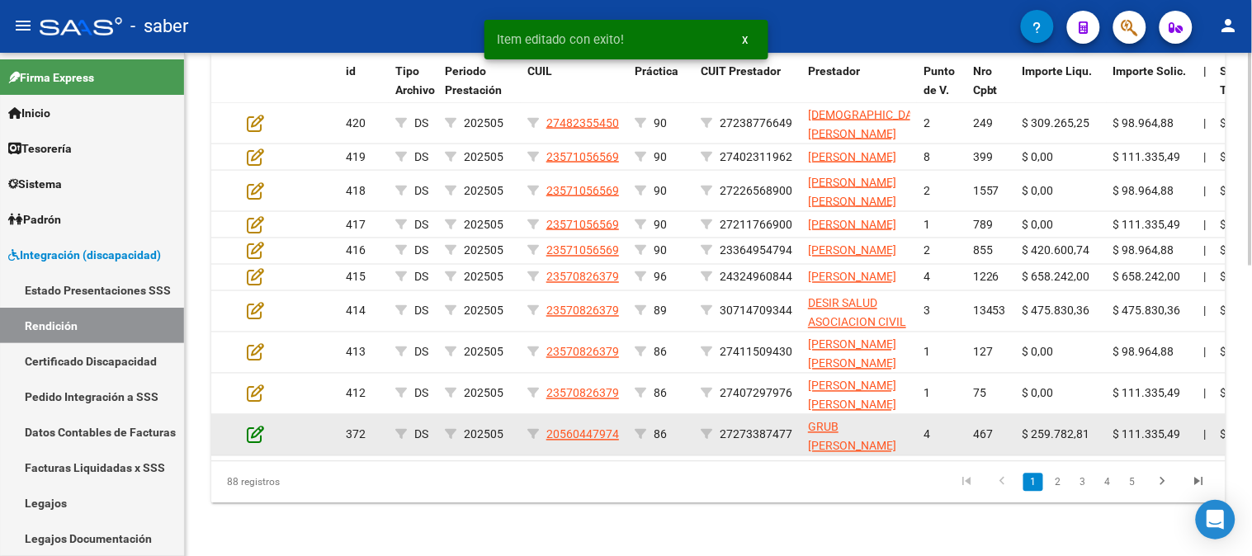
click at [257, 433] on icon at bounding box center [255, 435] width 17 height 18
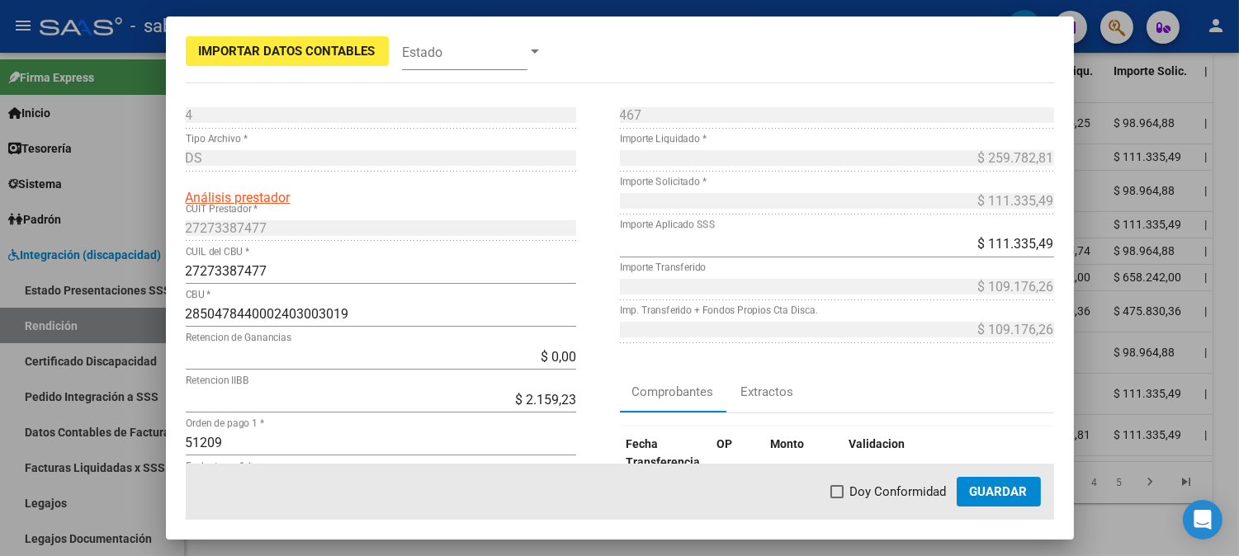
drag, startPoint x: 878, startPoint y: 489, endPoint x: 910, endPoint y: 490, distance: 32.2
click at [881, 489] on span "Doy Conformidad" at bounding box center [898, 492] width 97 height 20
click at [837, 498] on input "Doy Conformidad" at bounding box center [836, 498] width 1 height 1
checkbox input "true"
click at [977, 490] on span "Guardar" at bounding box center [999, 491] width 58 height 15
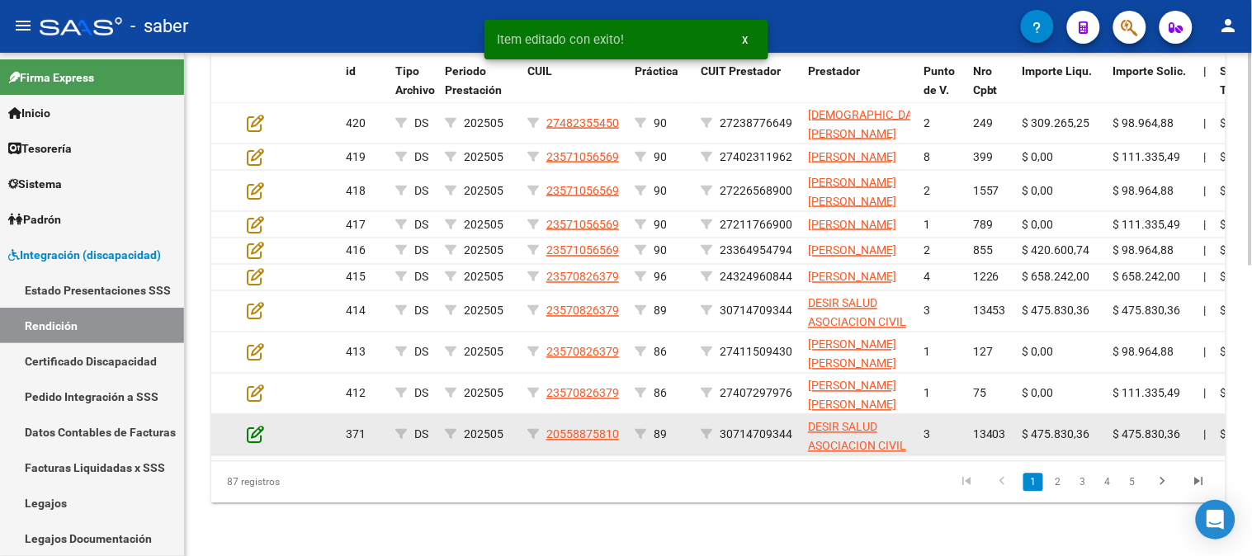
click at [258, 432] on icon at bounding box center [255, 435] width 17 height 18
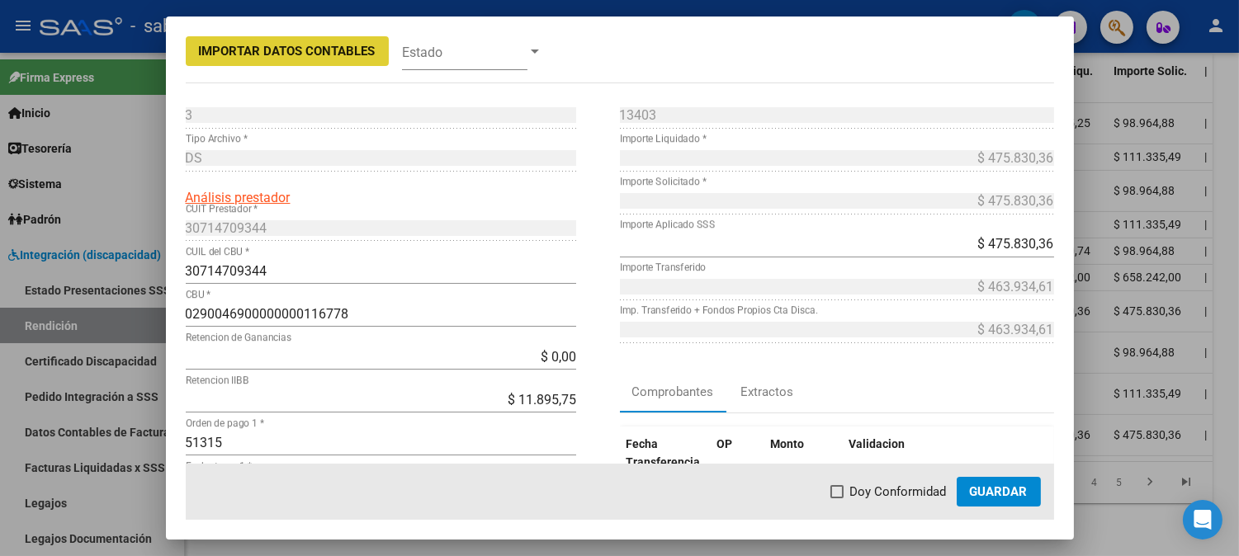
drag, startPoint x: 903, startPoint y: 489, endPoint x: 974, endPoint y: 491, distance: 71.0
click at [922, 491] on span "Doy Conformidad" at bounding box center [898, 492] width 97 height 20
click at [837, 498] on input "Doy Conformidad" at bounding box center [836, 498] width 1 height 1
checkbox input "true"
click at [994, 491] on span "Guardar" at bounding box center [999, 491] width 58 height 15
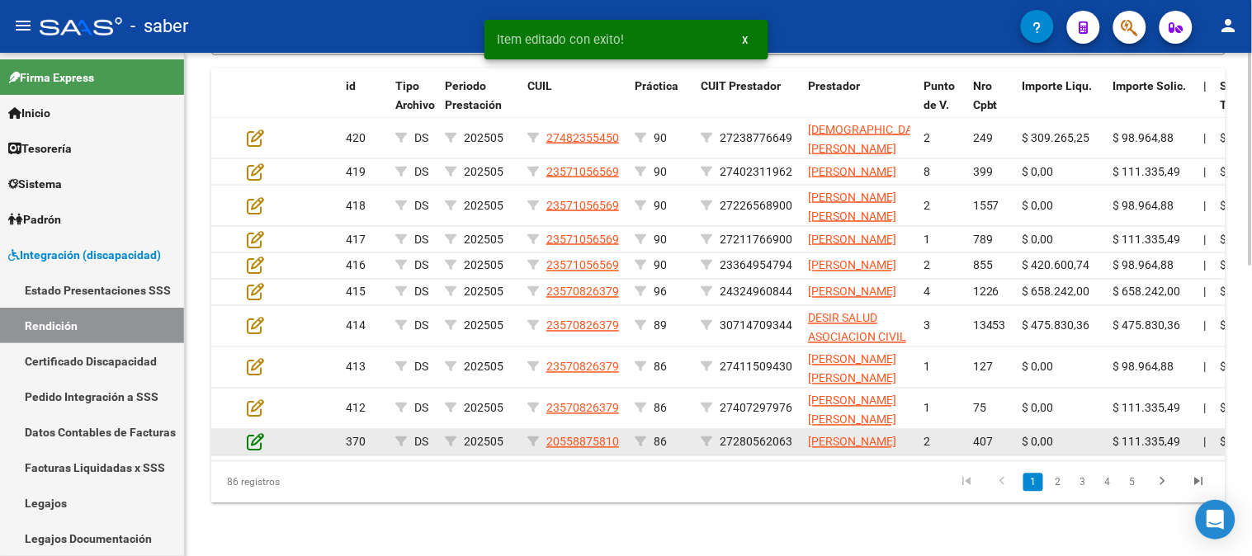
click at [251, 435] on icon at bounding box center [255, 442] width 17 height 18
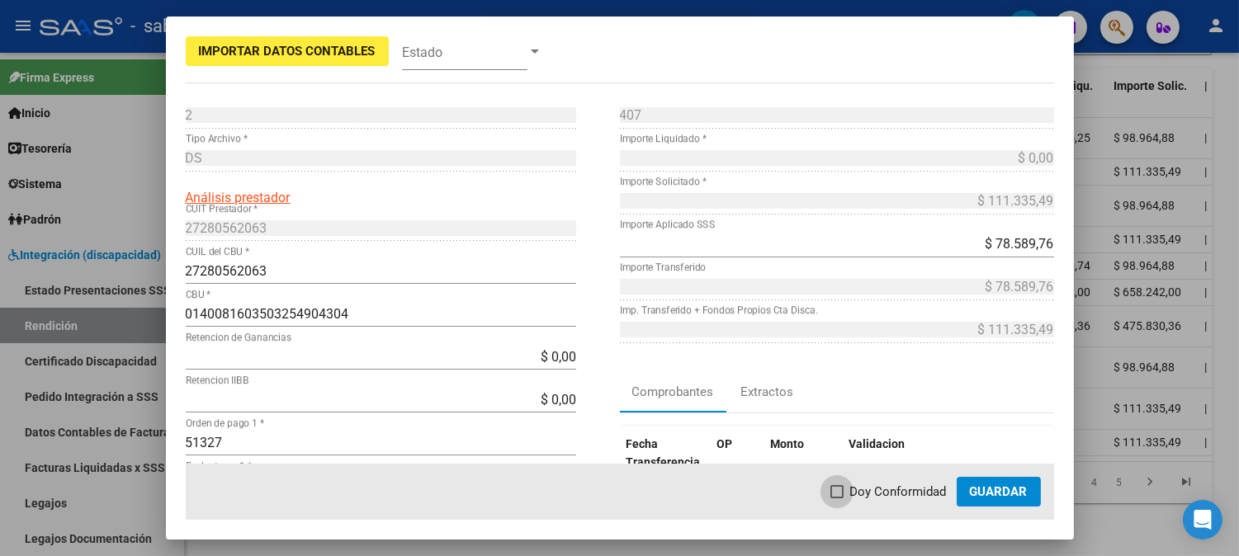
drag, startPoint x: 891, startPoint y: 489, endPoint x: 1007, endPoint y: 489, distance: 115.5
click at [893, 489] on span "Doy Conformidad" at bounding box center [898, 492] width 97 height 20
click at [837, 498] on input "Doy Conformidad" at bounding box center [836, 498] width 1 height 1
checkbox input "true"
drag, startPoint x: 1007, startPoint y: 489, endPoint x: 956, endPoint y: 489, distance: 51.2
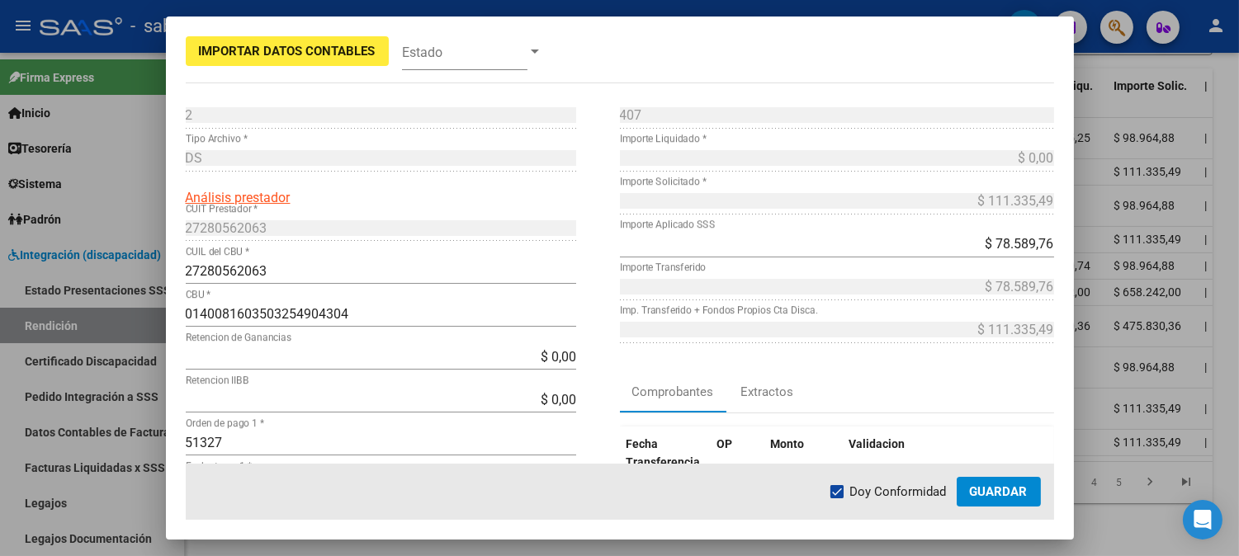
click at [1005, 489] on span "Guardar" at bounding box center [999, 491] width 58 height 15
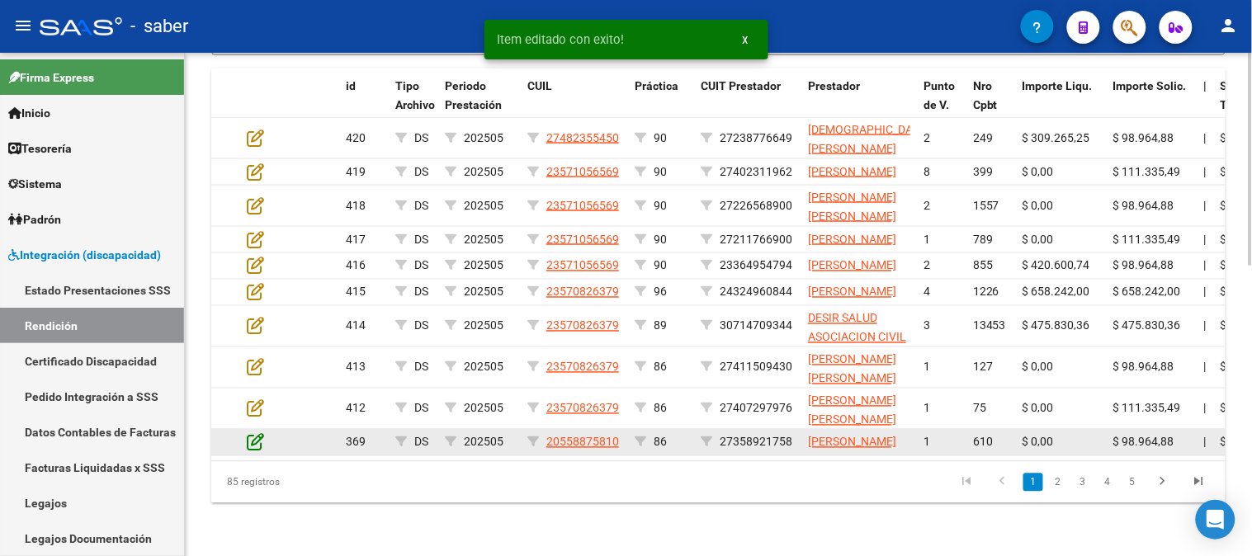
click at [260, 436] on icon at bounding box center [255, 442] width 17 height 18
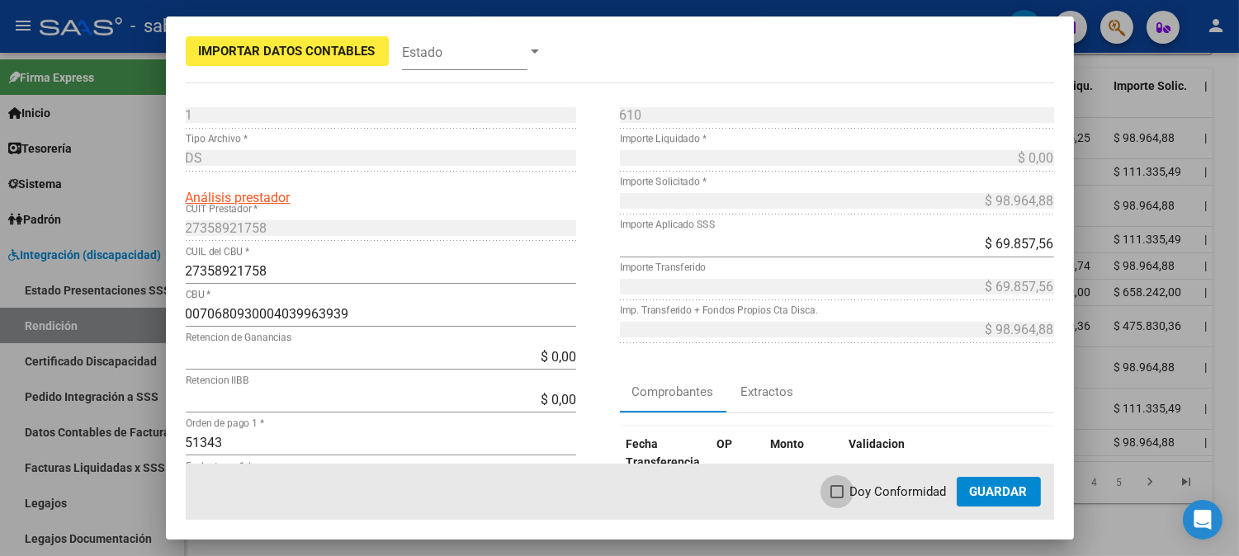
click at [856, 498] on span "Doy Conformidad" at bounding box center [898, 492] width 97 height 20
click at [837, 498] on input "Doy Conformidad" at bounding box center [836, 498] width 1 height 1
checkbox input "true"
click at [984, 496] on span "Guardar" at bounding box center [999, 491] width 58 height 15
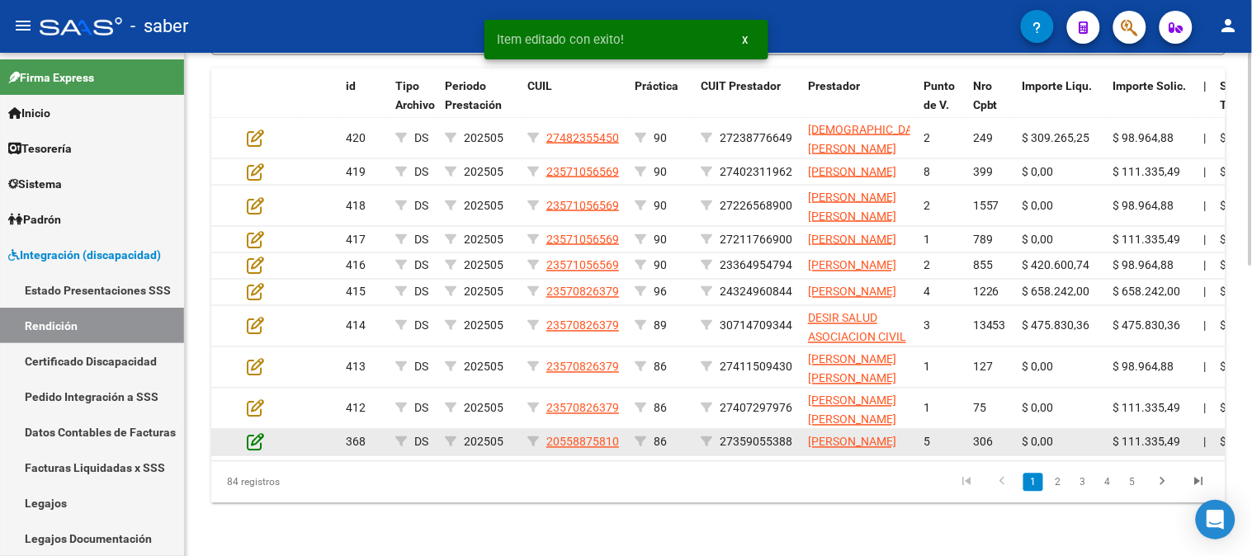
click at [249, 440] on icon at bounding box center [255, 442] width 17 height 18
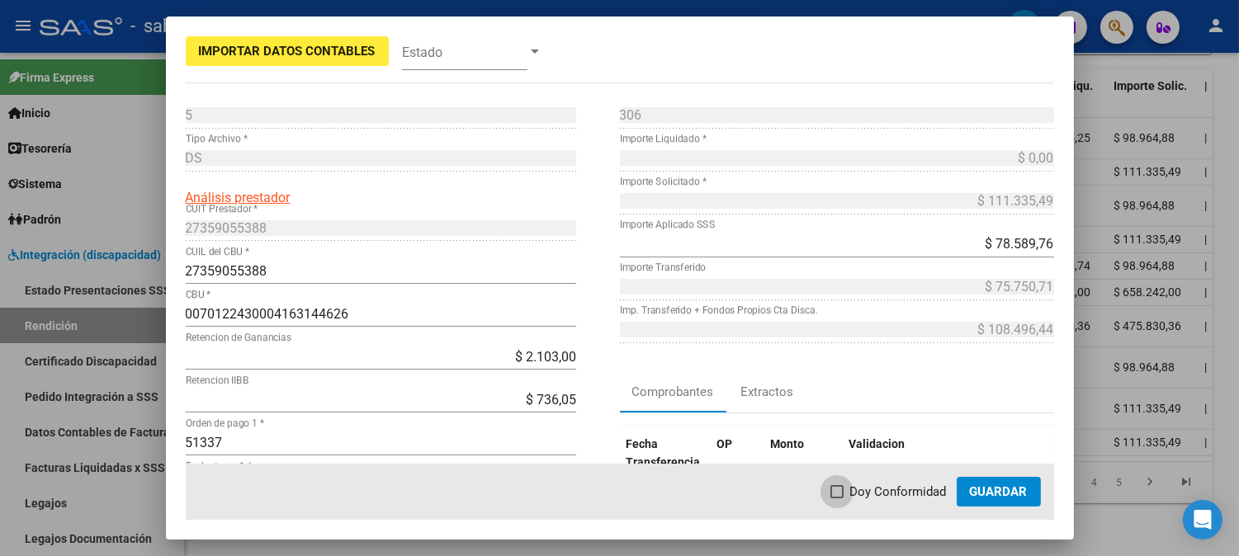
drag, startPoint x: 879, startPoint y: 488, endPoint x: 987, endPoint y: 489, distance: 108.1
click at [881, 489] on span "Doy Conformidad" at bounding box center [898, 492] width 97 height 20
click at [837, 498] on input "Doy Conformidad" at bounding box center [836, 498] width 1 height 1
checkbox input "true"
click at [1000, 489] on span "Guardar" at bounding box center [999, 491] width 58 height 15
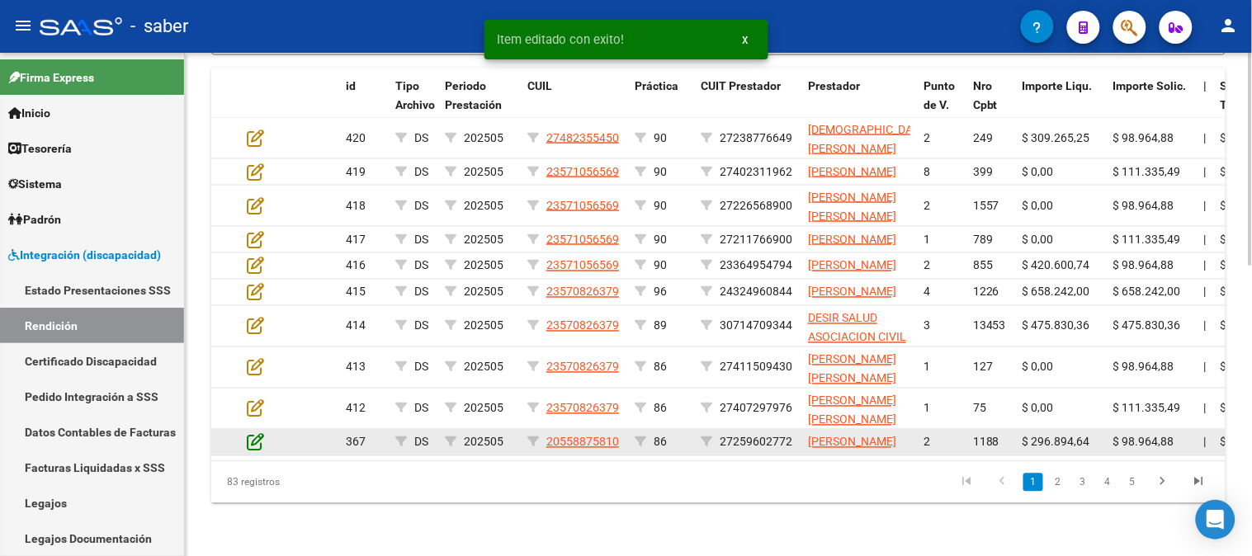
click at [257, 437] on icon at bounding box center [255, 442] width 17 height 18
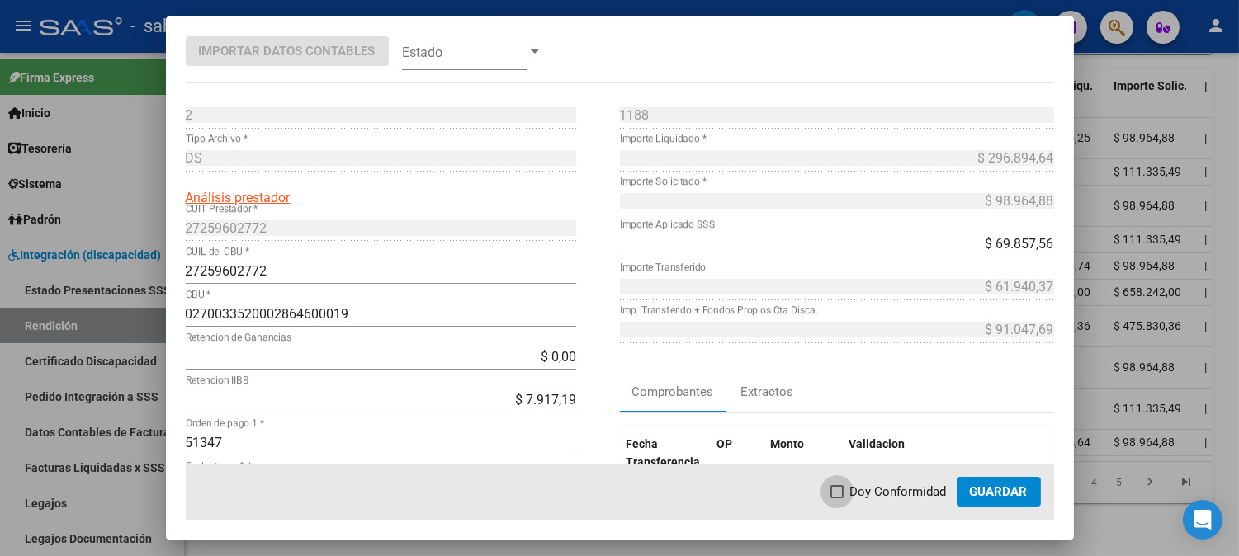
drag, startPoint x: 856, startPoint y: 499, endPoint x: 930, endPoint y: 500, distance: 74.3
click at [858, 500] on span "Doy Conformidad" at bounding box center [898, 492] width 97 height 20
click at [837, 499] on input "Doy Conformidad" at bounding box center [836, 498] width 1 height 1
checkbox input "true"
click at [1004, 496] on span "Guardar" at bounding box center [999, 491] width 58 height 15
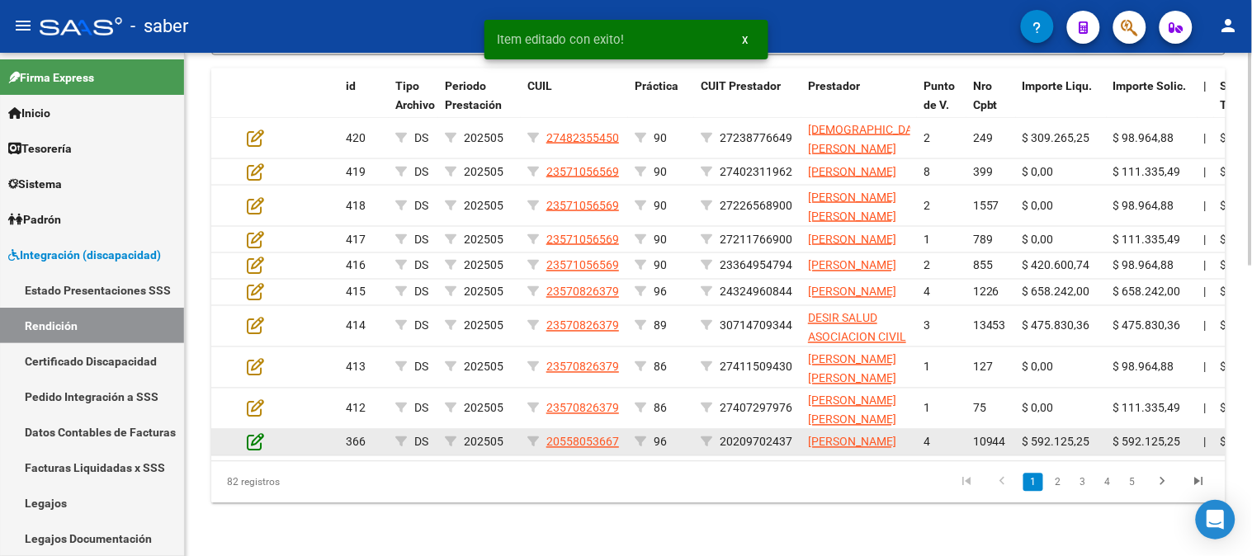
click at [254, 436] on icon at bounding box center [255, 442] width 17 height 18
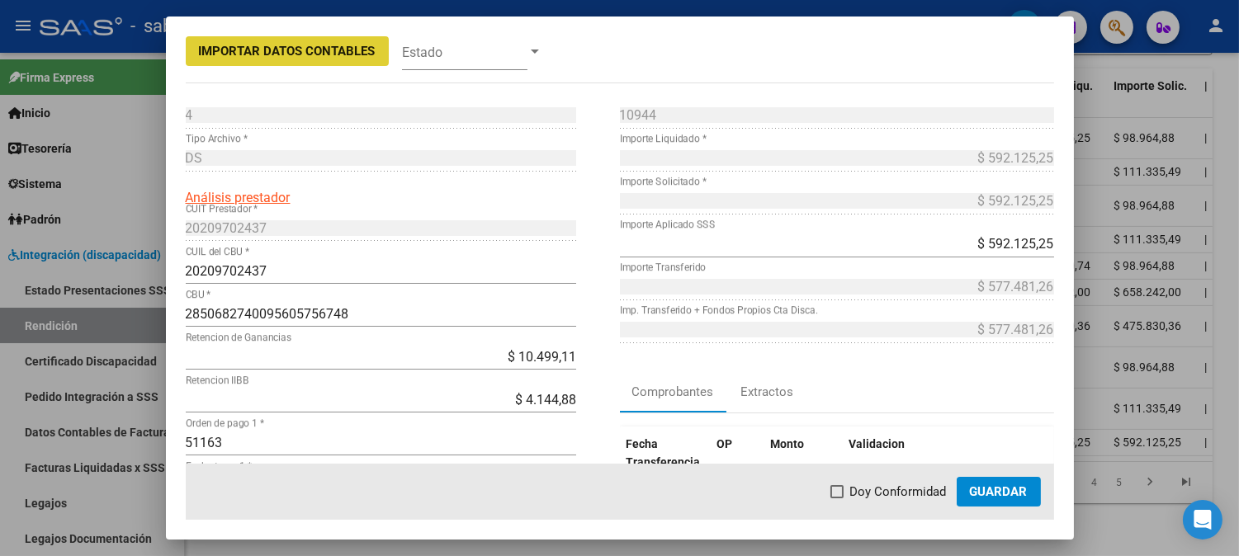
click at [888, 495] on span "Doy Conformidad" at bounding box center [898, 492] width 97 height 20
click at [837, 498] on input "Doy Conformidad" at bounding box center [836, 498] width 1 height 1
checkbox input "true"
click at [1003, 485] on span "Guardar" at bounding box center [999, 491] width 58 height 15
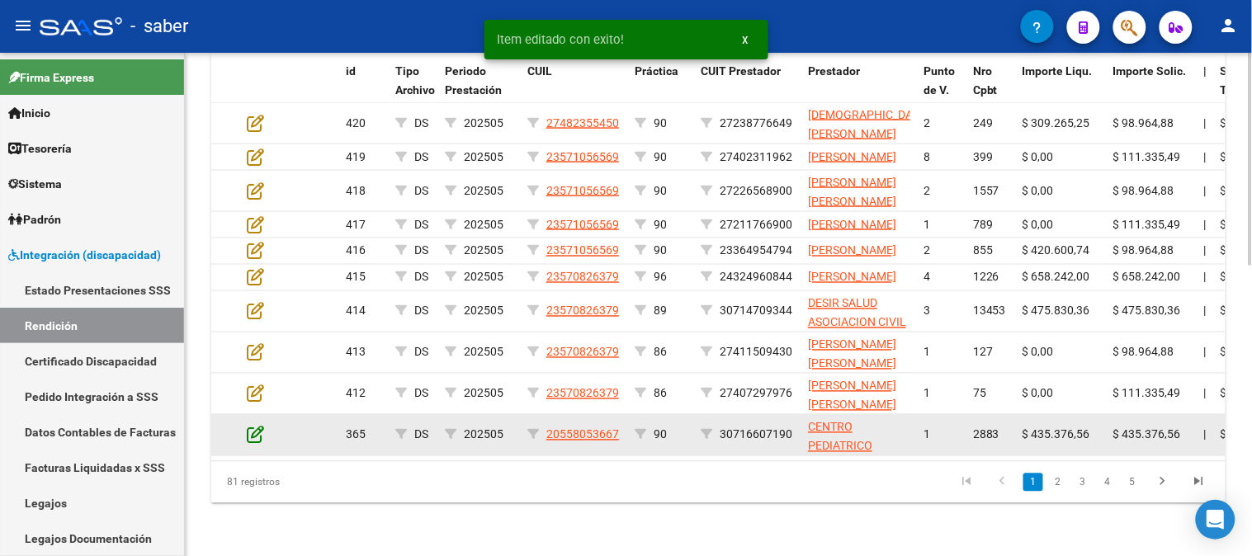
click at [254, 442] on datatable-body-cell at bounding box center [269, 435] width 58 height 40
click at [256, 442] on icon at bounding box center [255, 435] width 17 height 18
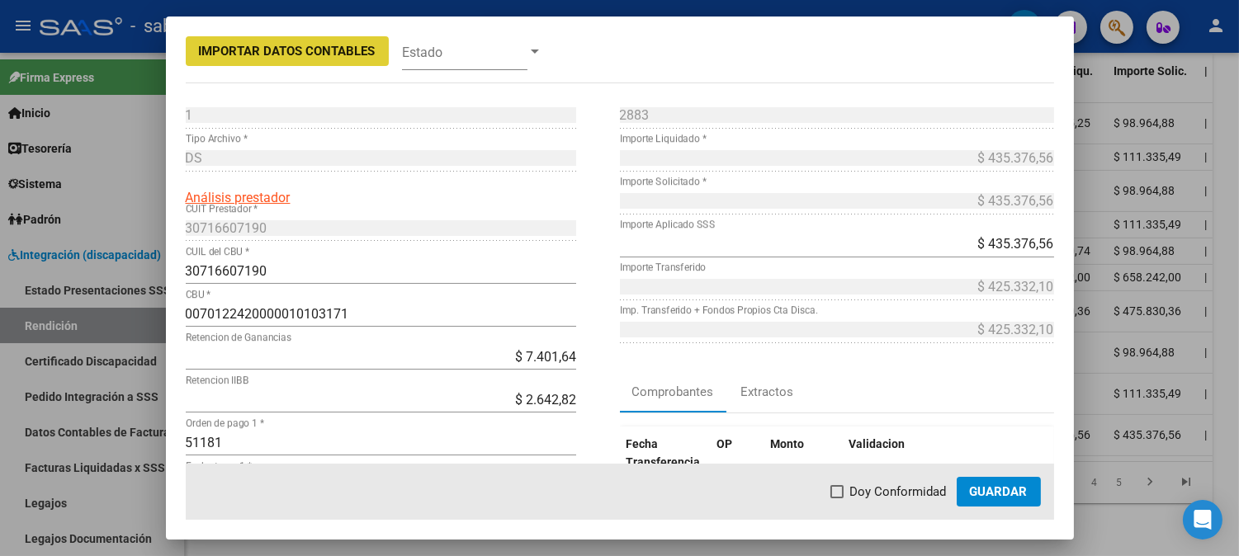
drag, startPoint x: 887, startPoint y: 493, endPoint x: 1017, endPoint y: 494, distance: 129.6
click at [888, 494] on span "Doy Conformidad" at bounding box center [898, 492] width 97 height 20
click at [837, 498] on input "Doy Conformidad" at bounding box center [836, 498] width 1 height 1
checkbox input "true"
click at [1016, 491] on span "Guardar" at bounding box center [999, 491] width 58 height 15
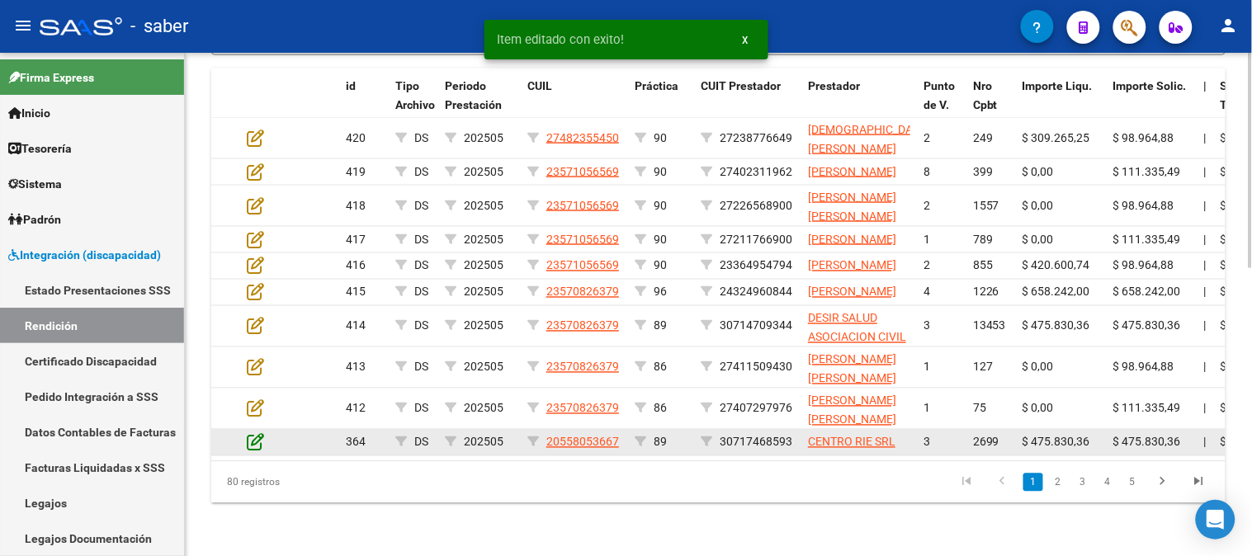
click at [261, 433] on icon at bounding box center [255, 442] width 17 height 18
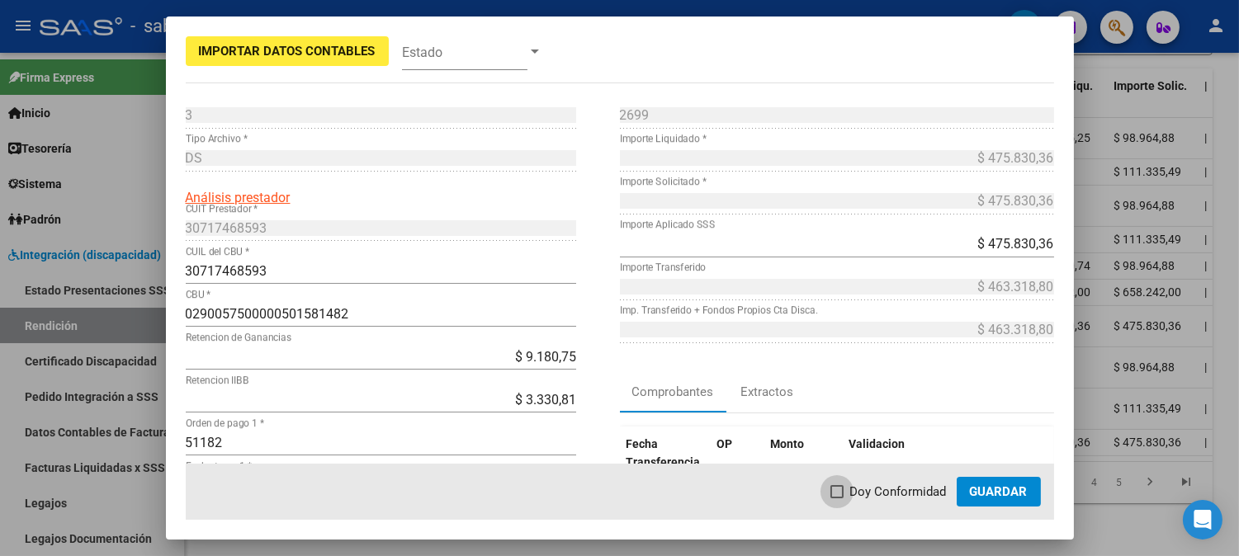
drag, startPoint x: 916, startPoint y: 484, endPoint x: 1008, endPoint y: 484, distance: 92.4
click at [922, 484] on span "Doy Conformidad" at bounding box center [898, 492] width 97 height 20
click at [837, 498] on input "Doy Conformidad" at bounding box center [836, 498] width 1 height 1
checkbox input "true"
click at [1008, 484] on span "Guardar" at bounding box center [999, 491] width 58 height 15
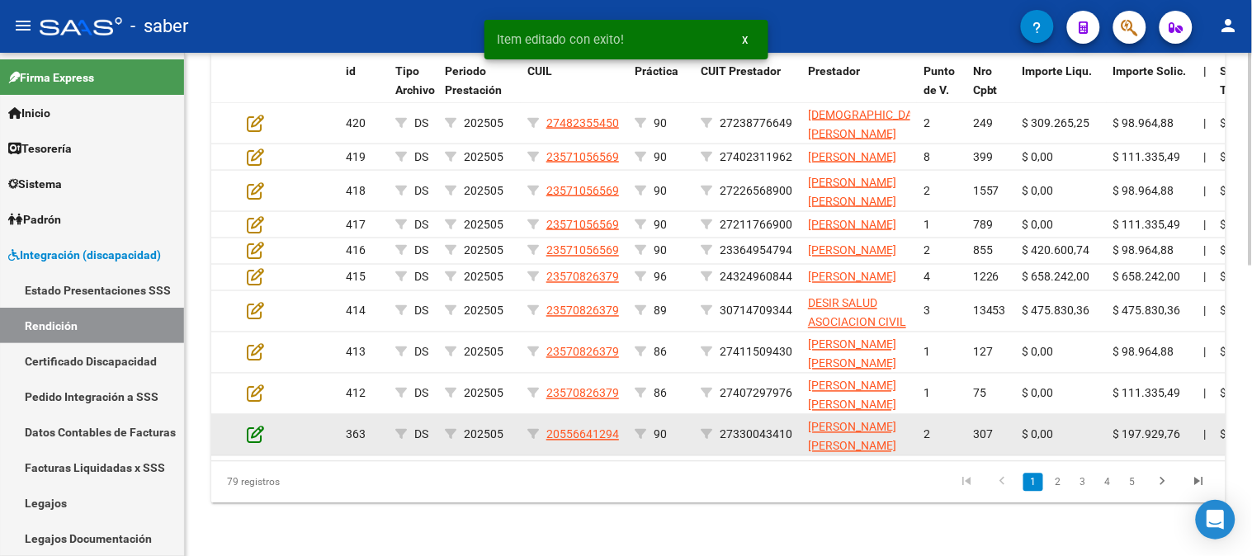
click at [260, 432] on icon at bounding box center [255, 435] width 17 height 18
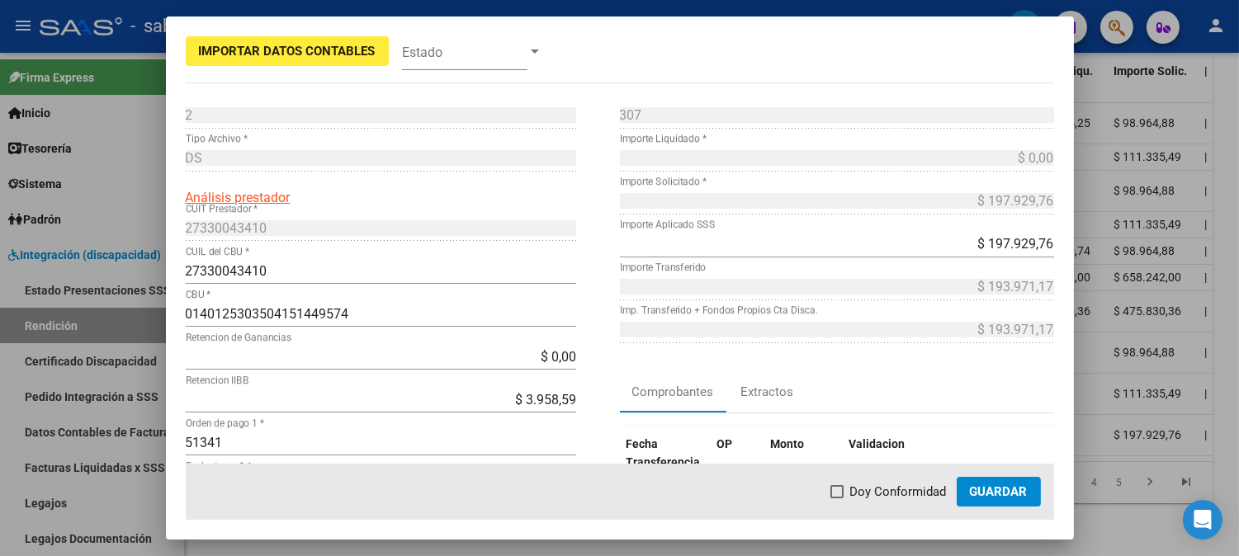
click at [914, 484] on span "Doy Conformidad" at bounding box center [898, 492] width 97 height 20
click at [837, 498] on input "Doy Conformidad" at bounding box center [836, 498] width 1 height 1
checkbox input "true"
drag, startPoint x: 992, startPoint y: 489, endPoint x: 661, endPoint y: 489, distance: 330.9
click at [990, 489] on span "Guardar" at bounding box center [999, 491] width 58 height 15
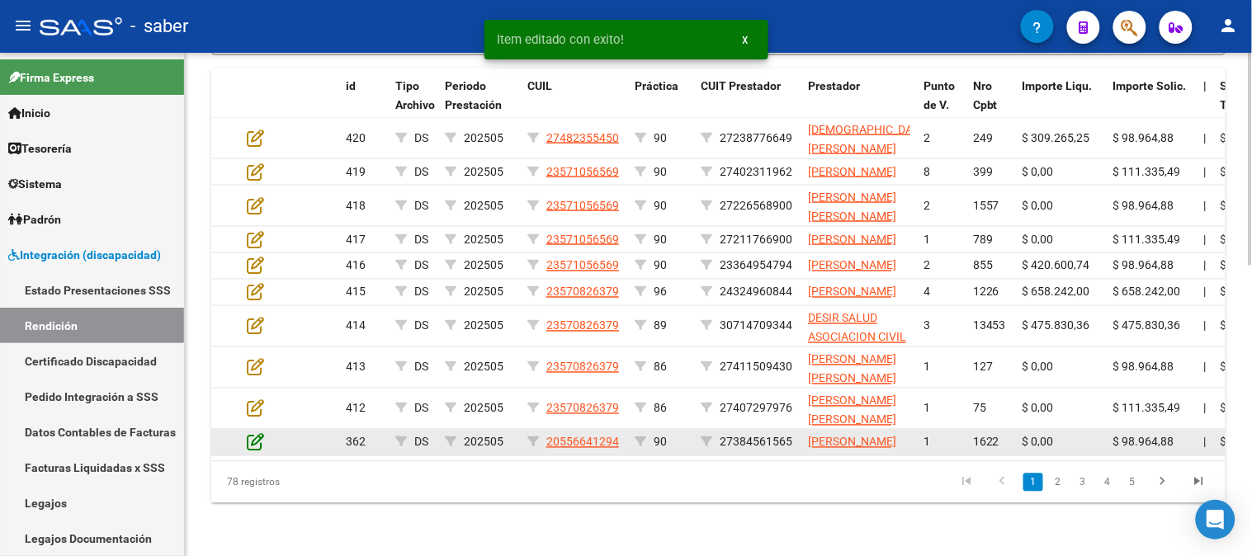
click at [258, 436] on icon at bounding box center [255, 442] width 17 height 18
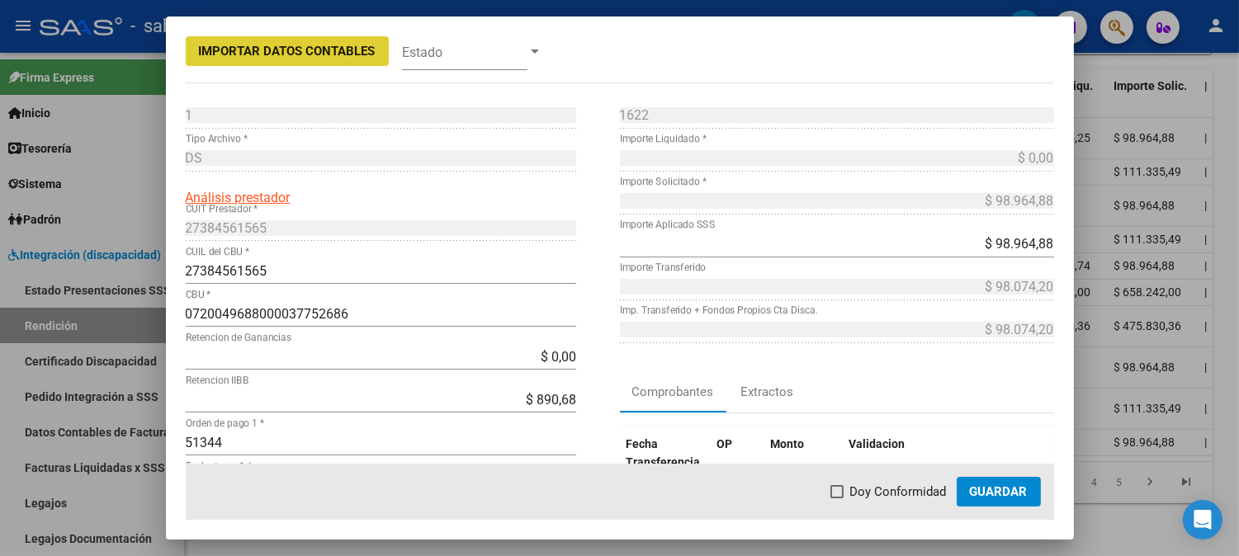
drag, startPoint x: 895, startPoint y: 489, endPoint x: 939, endPoint y: 489, distance: 44.6
click at [896, 489] on span "Doy Conformidad" at bounding box center [898, 492] width 97 height 20
click at [837, 498] on input "Doy Conformidad" at bounding box center [836, 498] width 1 height 1
checkbox input "true"
click at [986, 489] on span "Guardar" at bounding box center [999, 491] width 58 height 15
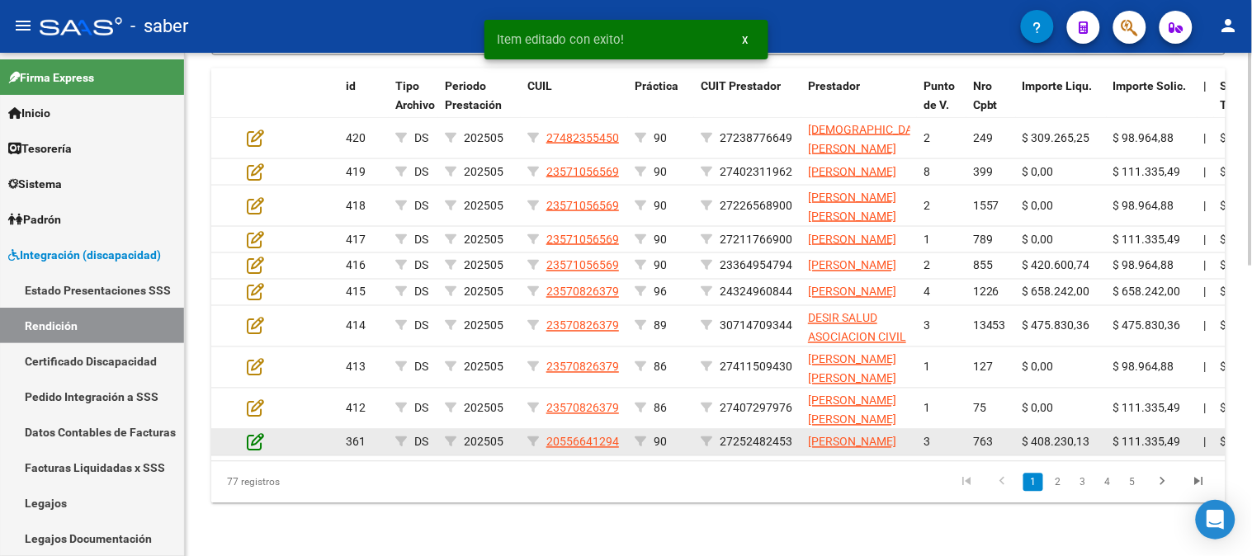
click at [252, 438] on icon at bounding box center [255, 442] width 17 height 18
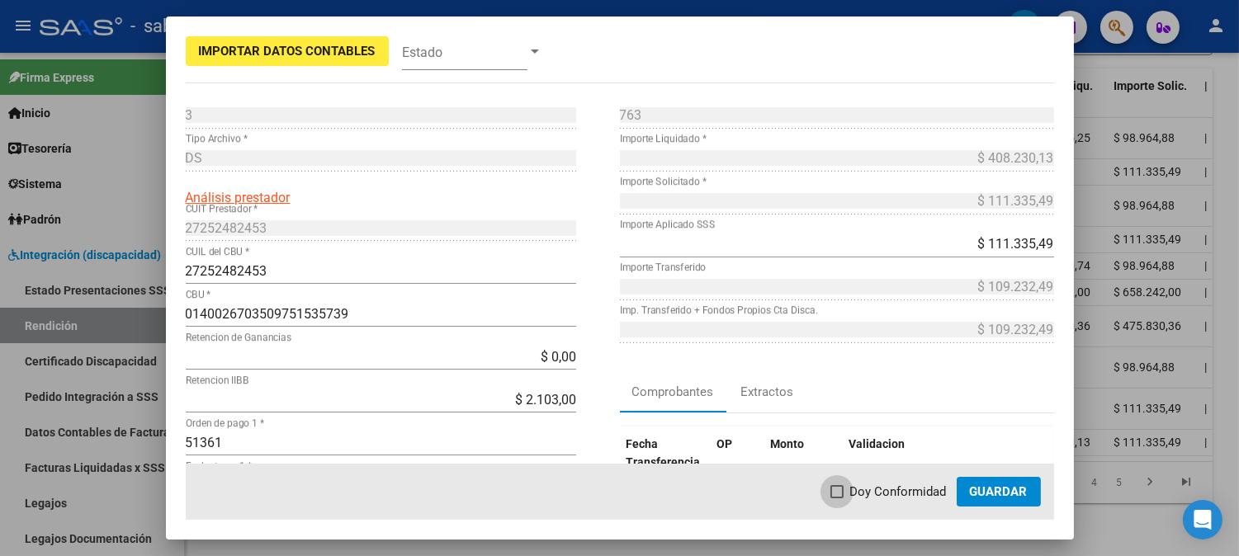
click at [916, 498] on span "Doy Conformidad" at bounding box center [898, 492] width 97 height 20
click at [837, 498] on input "Doy Conformidad" at bounding box center [836, 498] width 1 height 1
checkbox input "true"
click at [987, 498] on span "Guardar" at bounding box center [999, 491] width 58 height 15
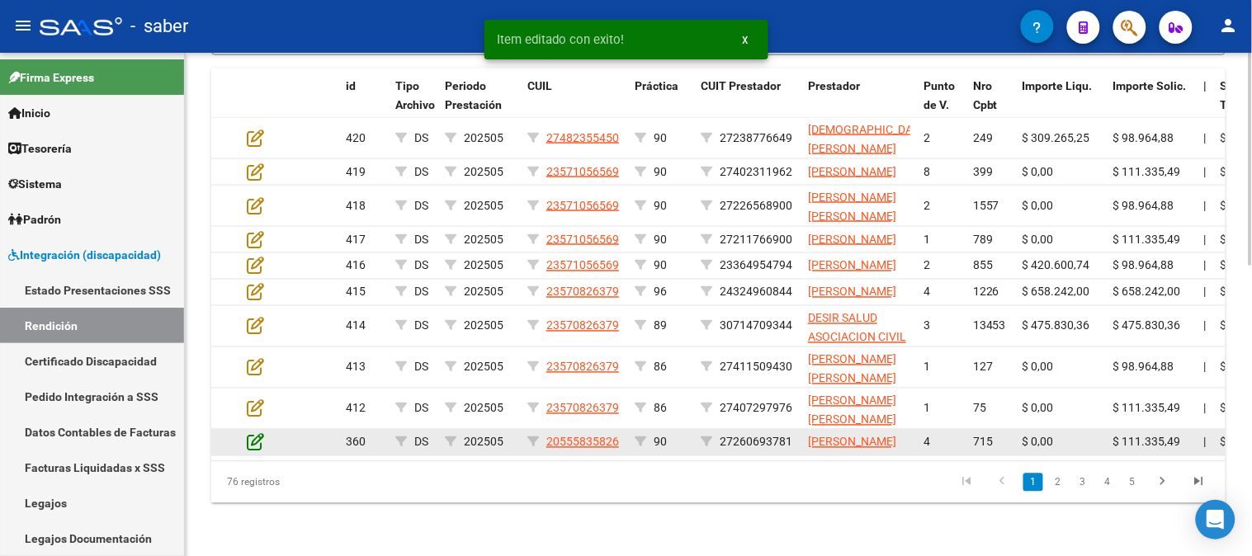
click at [258, 436] on icon at bounding box center [255, 442] width 17 height 18
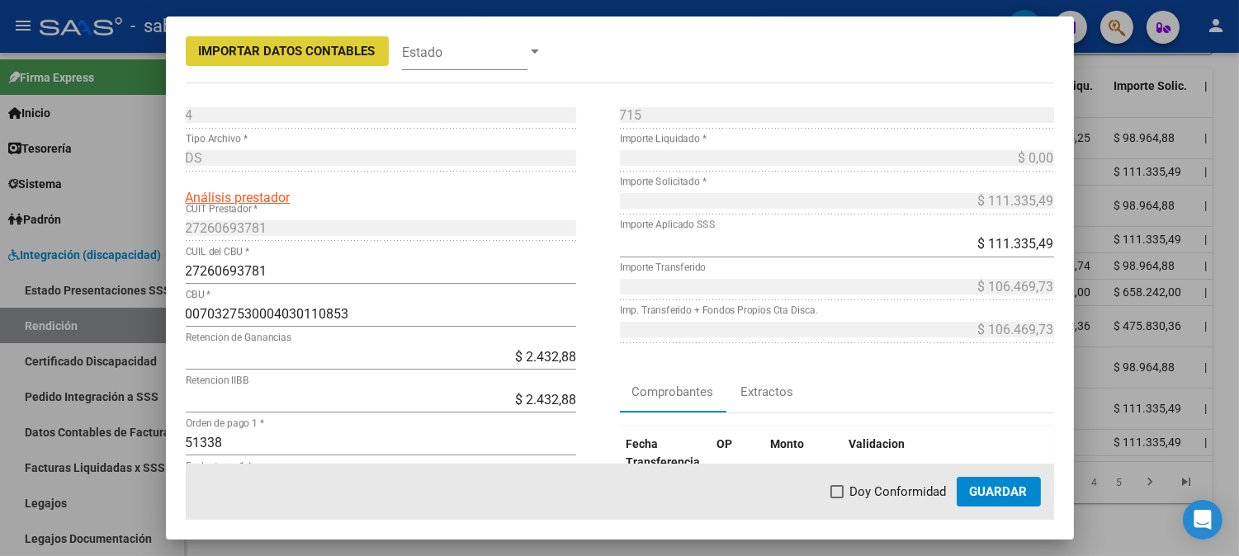
drag, startPoint x: 872, startPoint y: 489, endPoint x: 911, endPoint y: 489, distance: 38.8
click at [879, 489] on span "Doy Conformidad" at bounding box center [898, 492] width 97 height 20
click at [837, 498] on input "Doy Conformidad" at bounding box center [836, 498] width 1 height 1
checkbox input "true"
click at [1018, 489] on span "Guardar" at bounding box center [999, 491] width 58 height 15
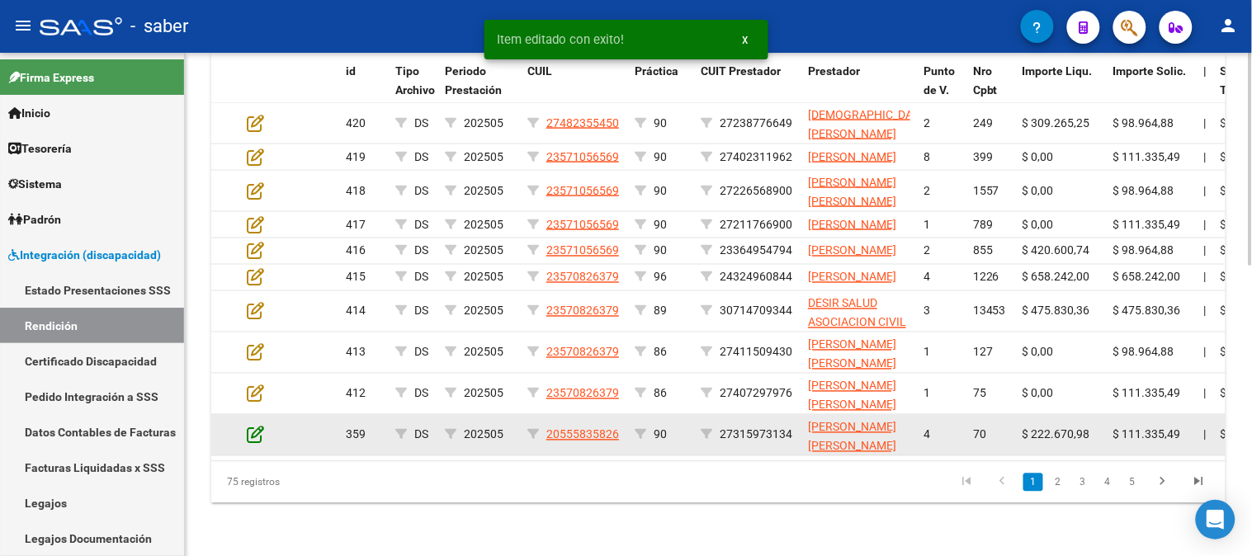
click at [257, 437] on icon at bounding box center [255, 435] width 17 height 18
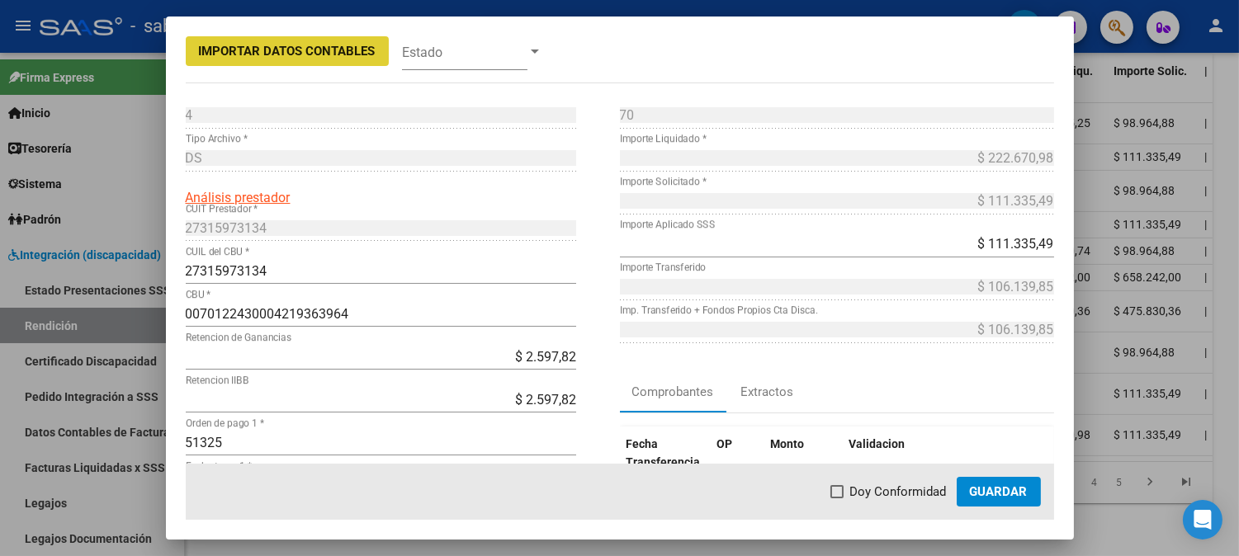
click at [870, 494] on span "Doy Conformidad" at bounding box center [898, 492] width 97 height 20
click at [837, 498] on input "Doy Conformidad" at bounding box center [836, 498] width 1 height 1
checkbox input "true"
click at [985, 495] on span "Guardar" at bounding box center [999, 491] width 58 height 15
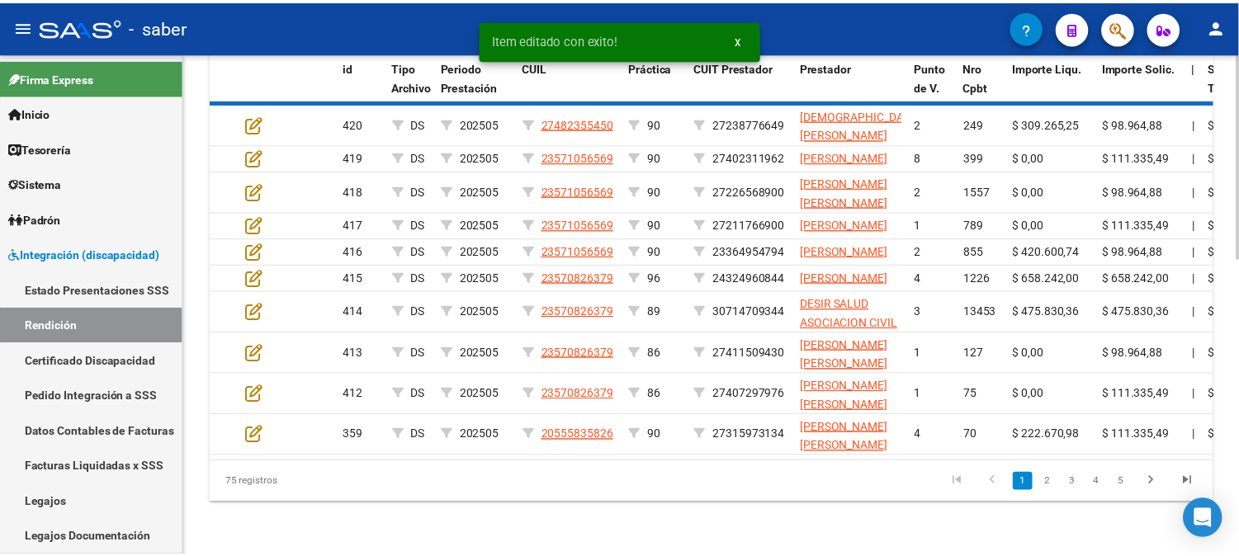
scroll to position [673, 0]
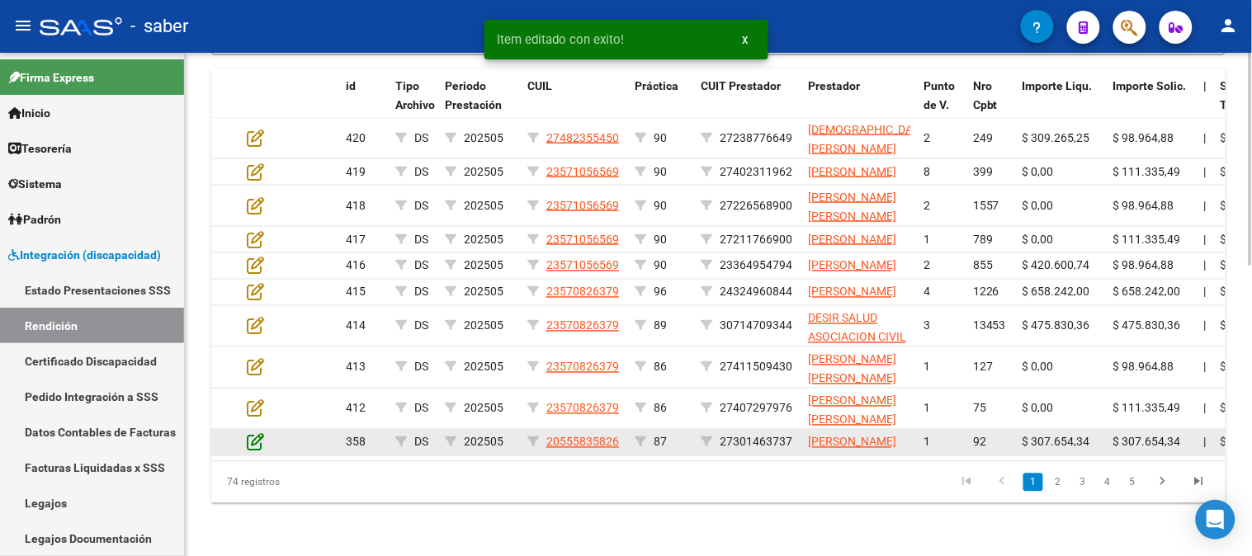
click at [256, 433] on icon at bounding box center [255, 442] width 17 height 18
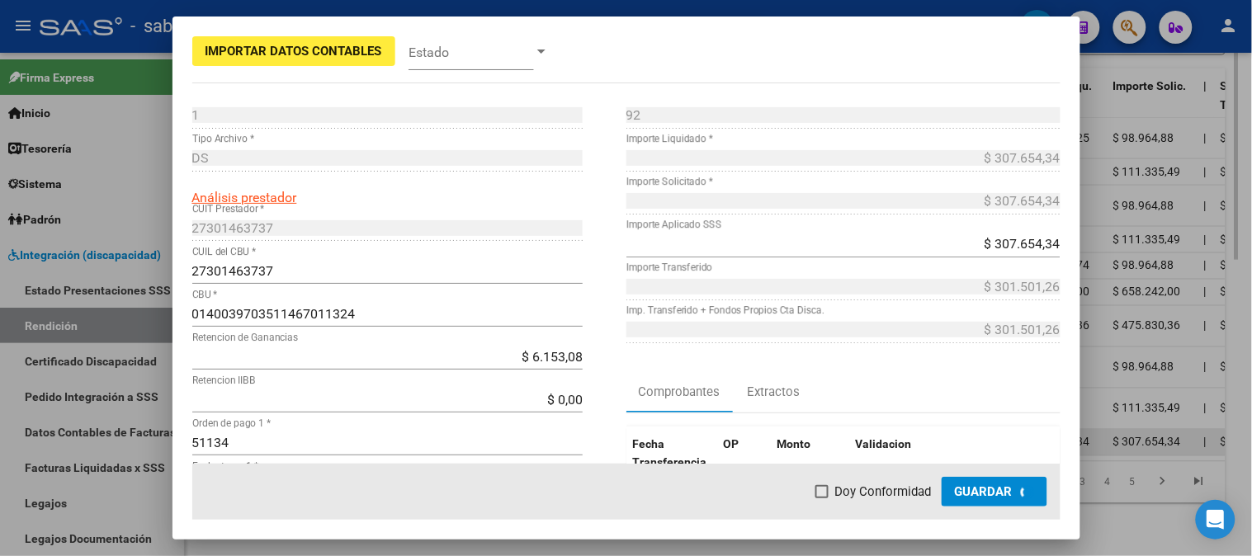
scroll to position [705, 0]
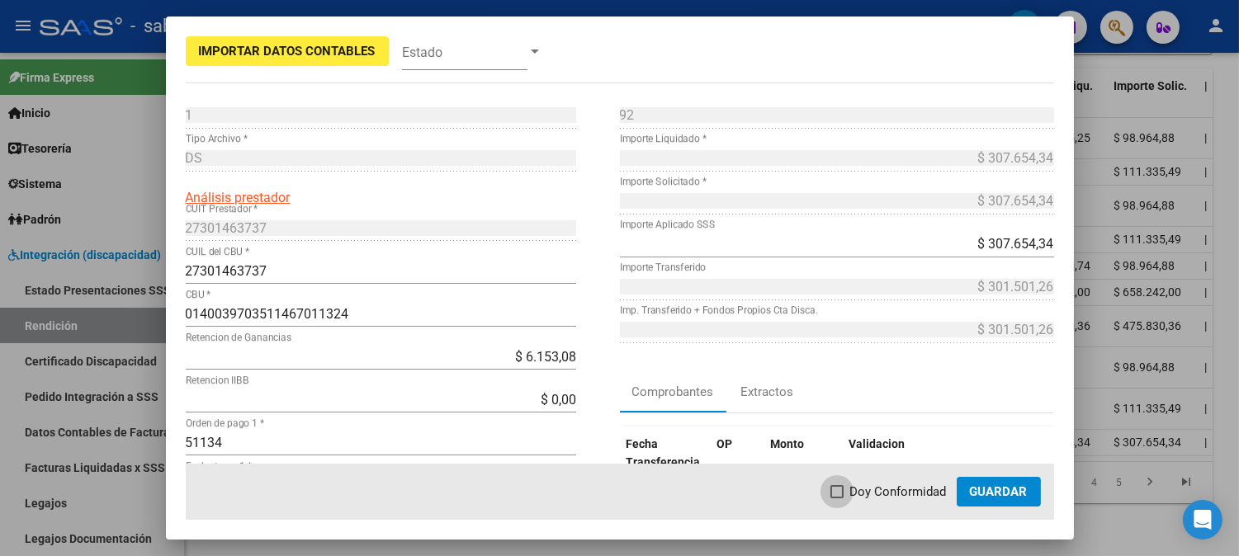
drag, startPoint x: 873, startPoint y: 482, endPoint x: 952, endPoint y: 490, distance: 78.8
click at [873, 485] on span "Doy Conformidad" at bounding box center [898, 492] width 97 height 20
click at [837, 498] on input "Doy Conformidad" at bounding box center [836, 498] width 1 height 1
checkbox input "true"
click at [996, 484] on span "Guardar" at bounding box center [999, 491] width 58 height 15
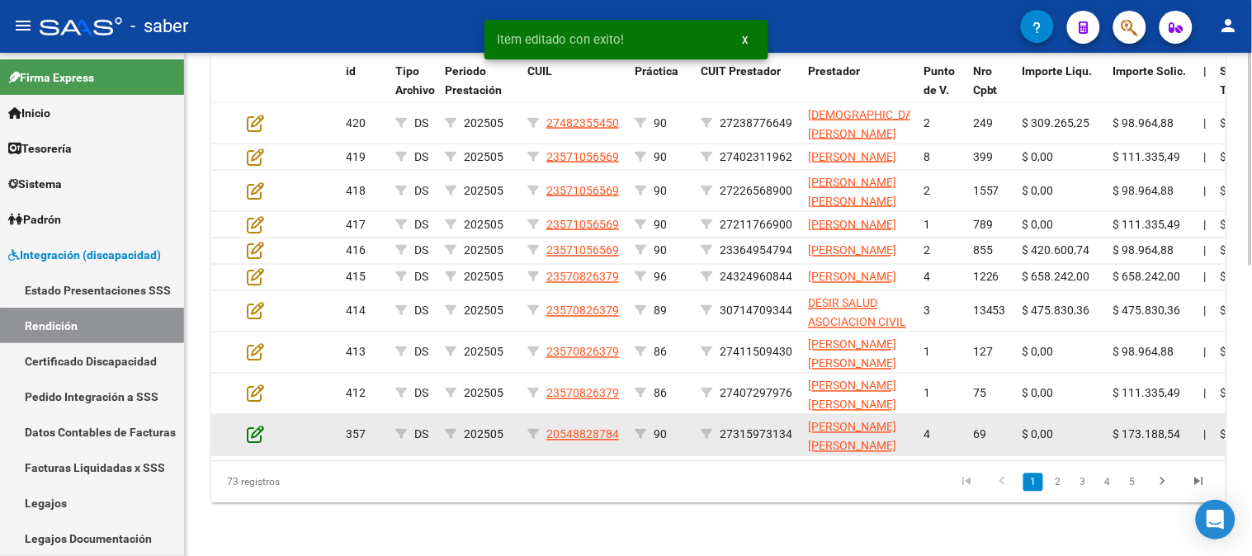
click at [248, 431] on icon at bounding box center [255, 435] width 17 height 18
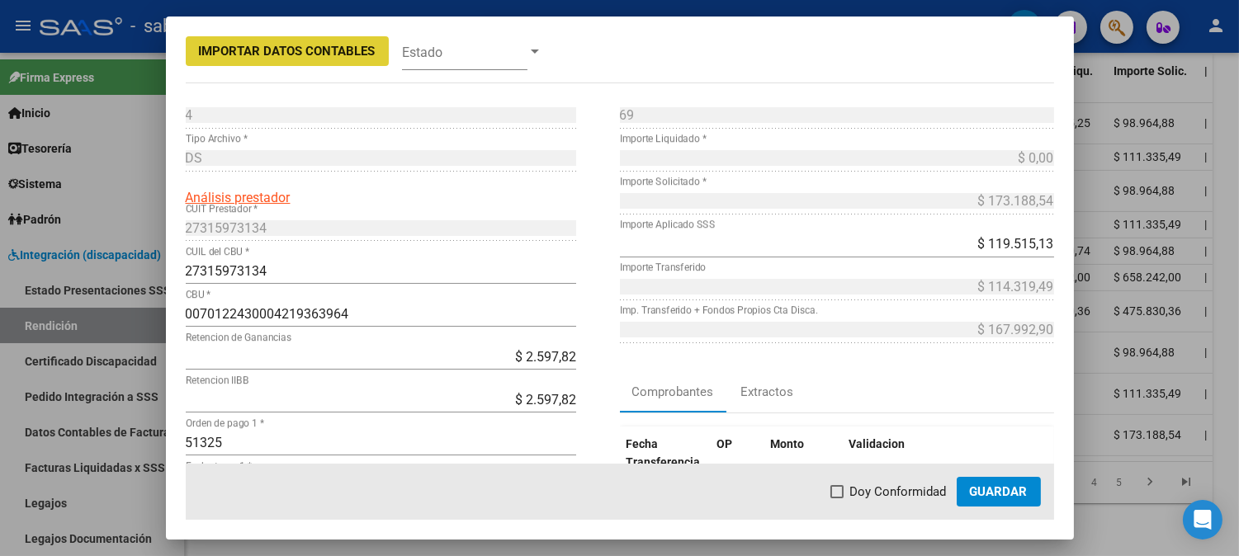
click at [893, 476] on mat-dialog-actions "Doy Conformidad Guardar" at bounding box center [620, 492] width 868 height 56
click at [906, 494] on span "Doy Conformidad" at bounding box center [898, 492] width 97 height 20
click at [837, 498] on input "Doy Conformidad" at bounding box center [836, 498] width 1 height 1
checkbox input "true"
click at [1026, 495] on span "Guardar" at bounding box center [999, 491] width 58 height 15
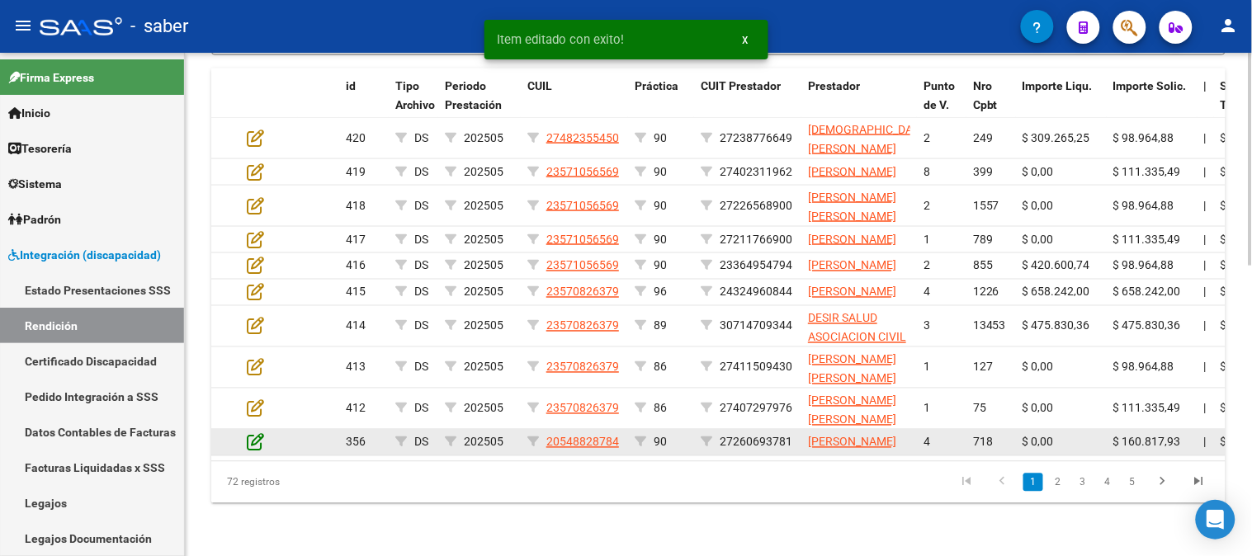
click at [257, 433] on icon at bounding box center [255, 442] width 17 height 18
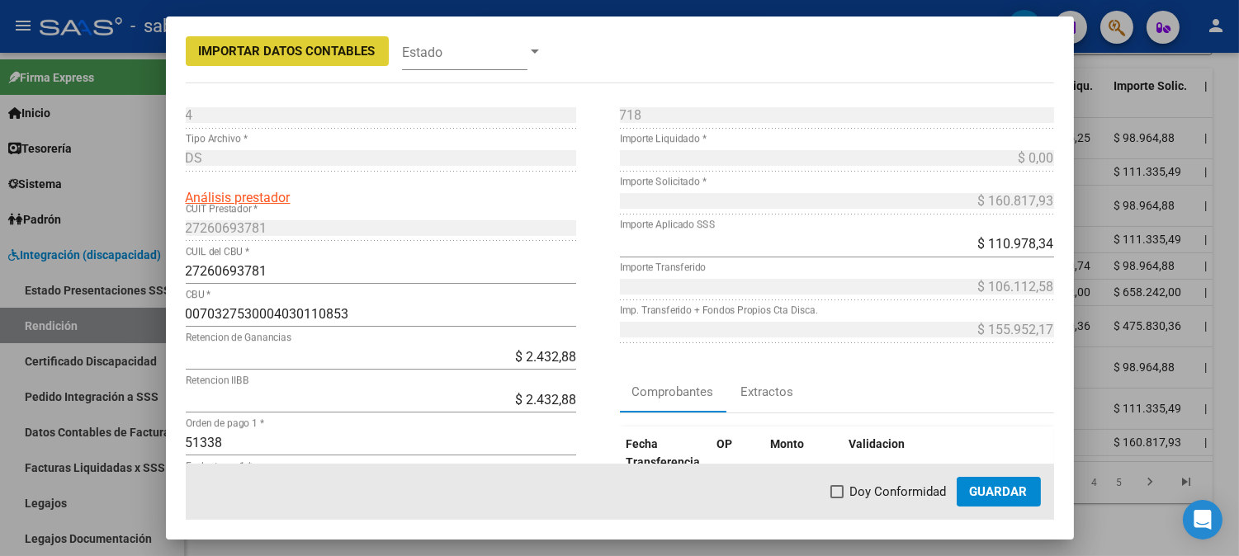
click at [913, 492] on span "Doy Conformidad" at bounding box center [898, 492] width 97 height 20
click at [837, 498] on input "Doy Conformidad" at bounding box center [836, 498] width 1 height 1
checkbox input "true"
click at [1007, 489] on span "Guardar" at bounding box center [999, 491] width 58 height 15
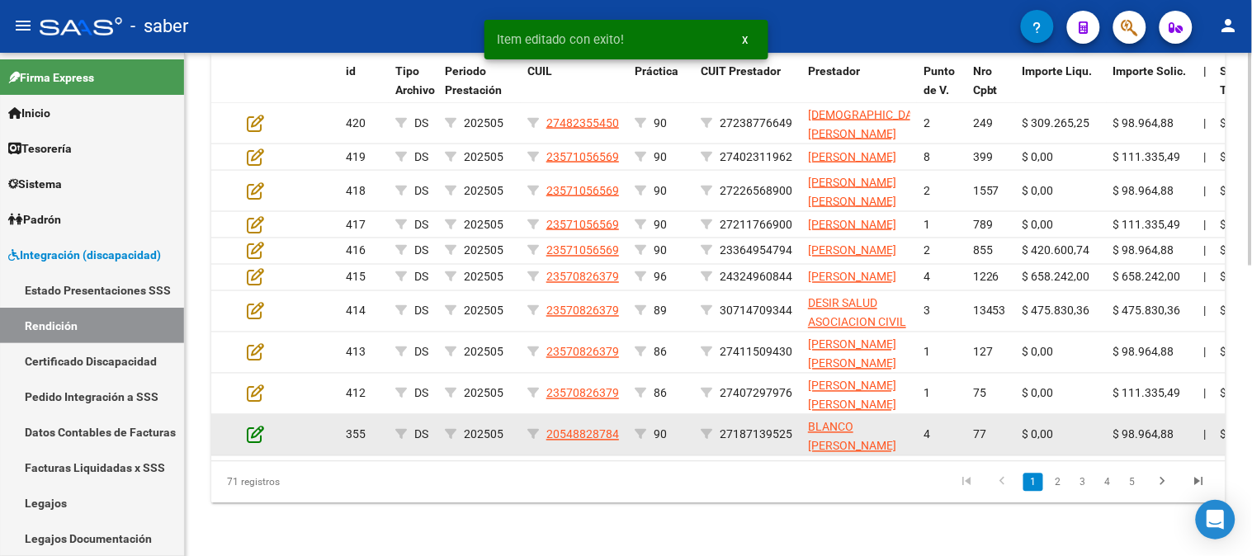
click at [252, 434] on icon at bounding box center [255, 435] width 17 height 18
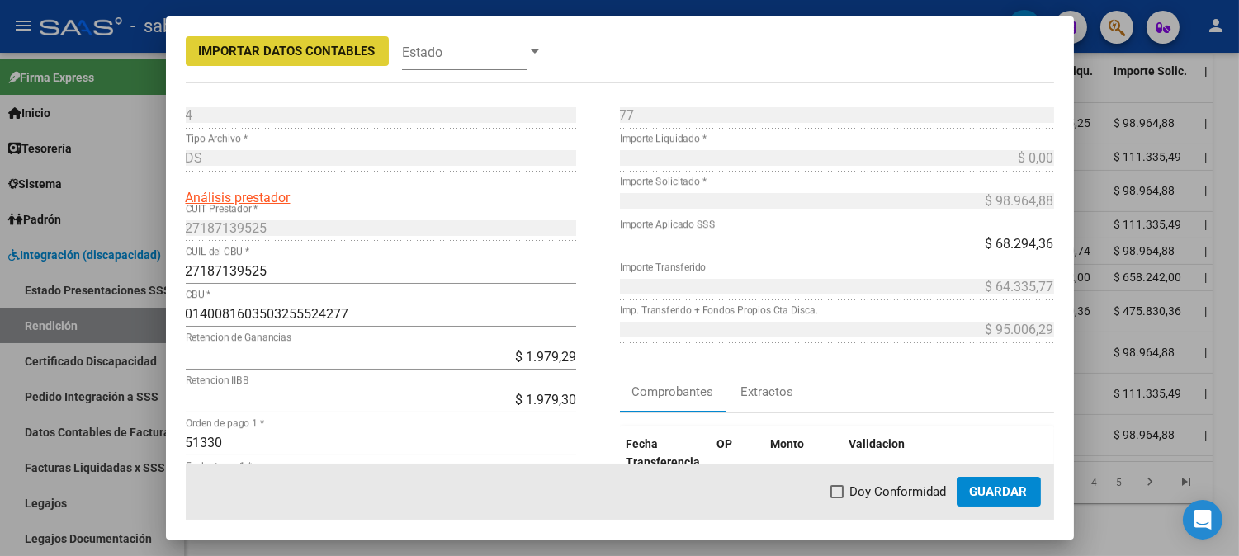
click at [891, 485] on span "Doy Conformidad" at bounding box center [898, 492] width 97 height 20
click at [837, 498] on input "Doy Conformidad" at bounding box center [836, 498] width 1 height 1
checkbox input "true"
click at [996, 485] on span "Guardar" at bounding box center [999, 491] width 58 height 15
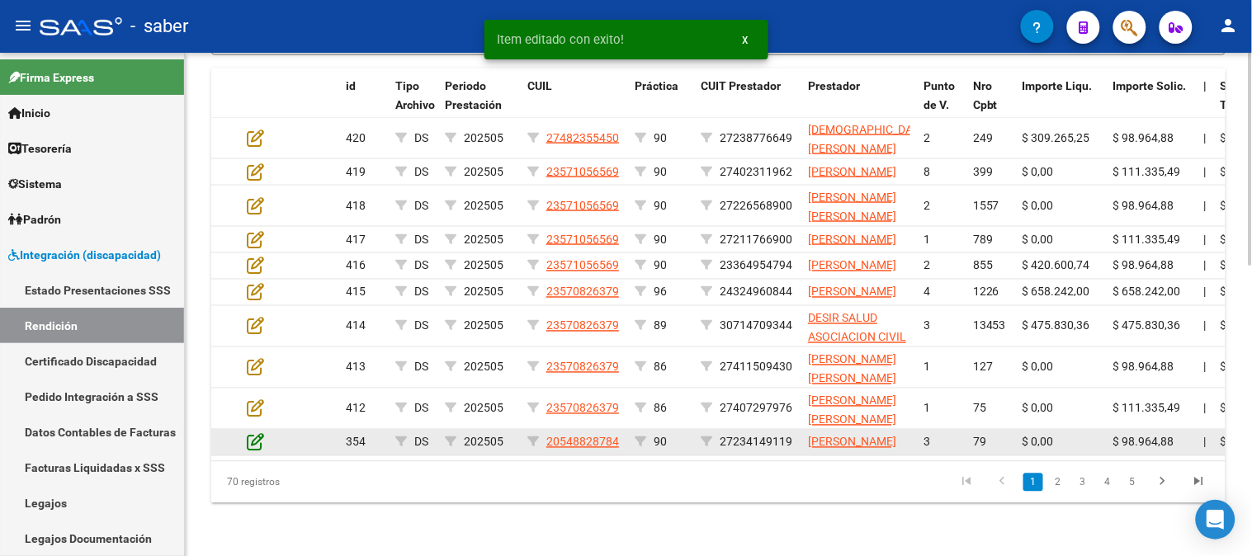
click at [253, 438] on icon at bounding box center [255, 442] width 17 height 18
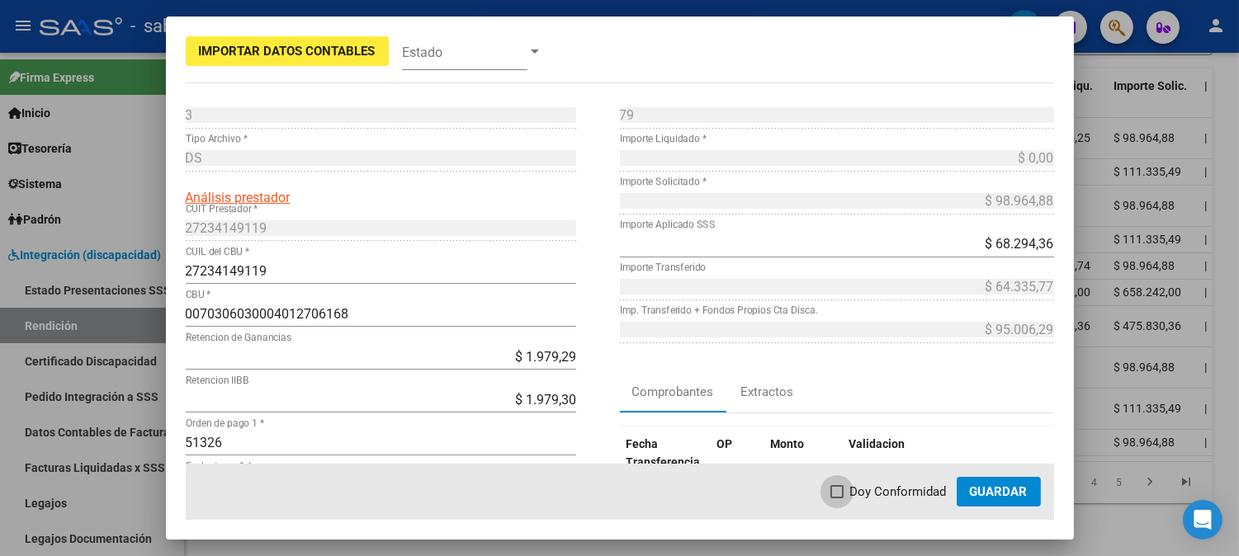
drag, startPoint x: 900, startPoint y: 494, endPoint x: 979, endPoint y: 493, distance: 78.4
click at [901, 494] on span "Doy Conformidad" at bounding box center [898, 492] width 97 height 20
click at [837, 498] on input "Doy Conformidad" at bounding box center [836, 498] width 1 height 1
checkbox input "true"
click at [979, 493] on span "Guardar" at bounding box center [999, 491] width 58 height 15
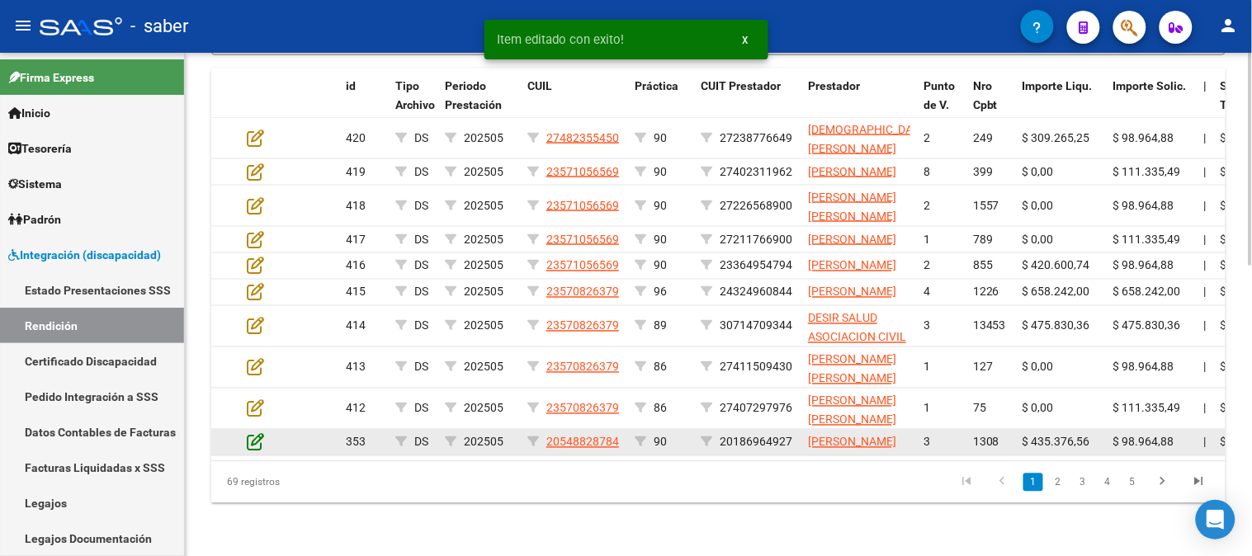
click at [256, 439] on icon at bounding box center [255, 442] width 17 height 18
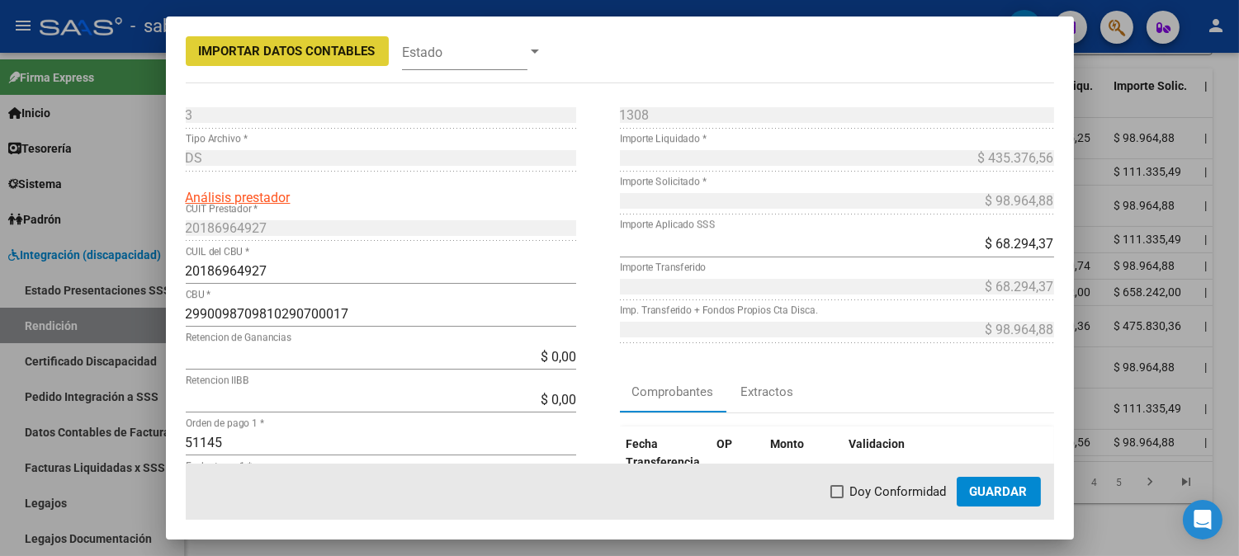
drag, startPoint x: 887, startPoint y: 492, endPoint x: 997, endPoint y: 492, distance: 109.8
click at [893, 492] on span "Doy Conformidad" at bounding box center [898, 492] width 97 height 20
click at [837, 498] on input "Doy Conformidad" at bounding box center [836, 498] width 1 height 1
checkbox input "true"
click at [1003, 492] on span "Guardar" at bounding box center [999, 491] width 58 height 15
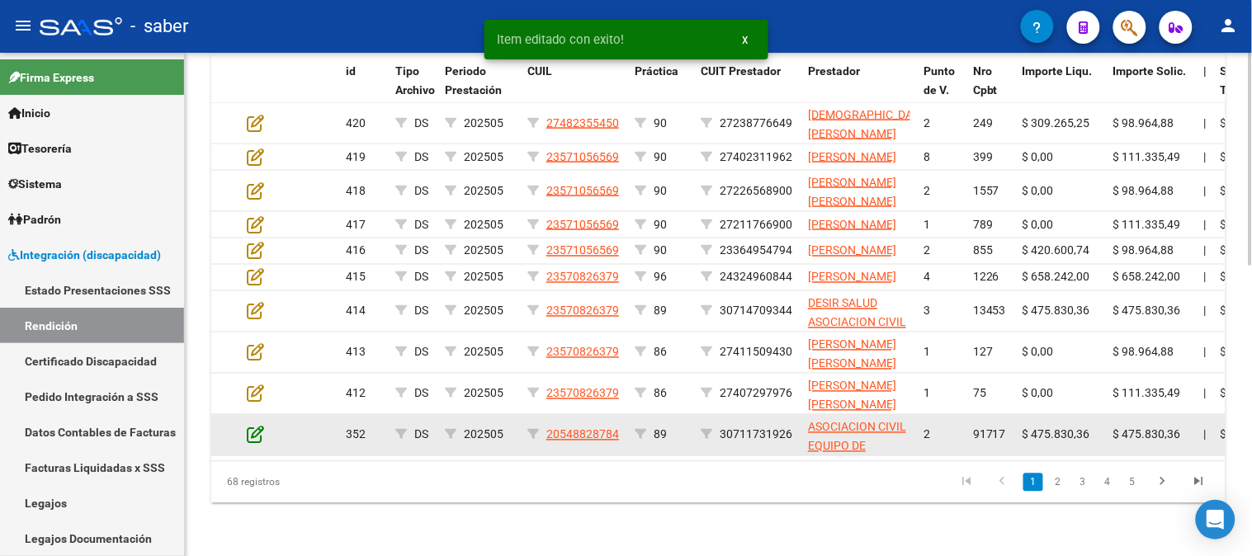
click at [254, 435] on icon at bounding box center [255, 435] width 17 height 18
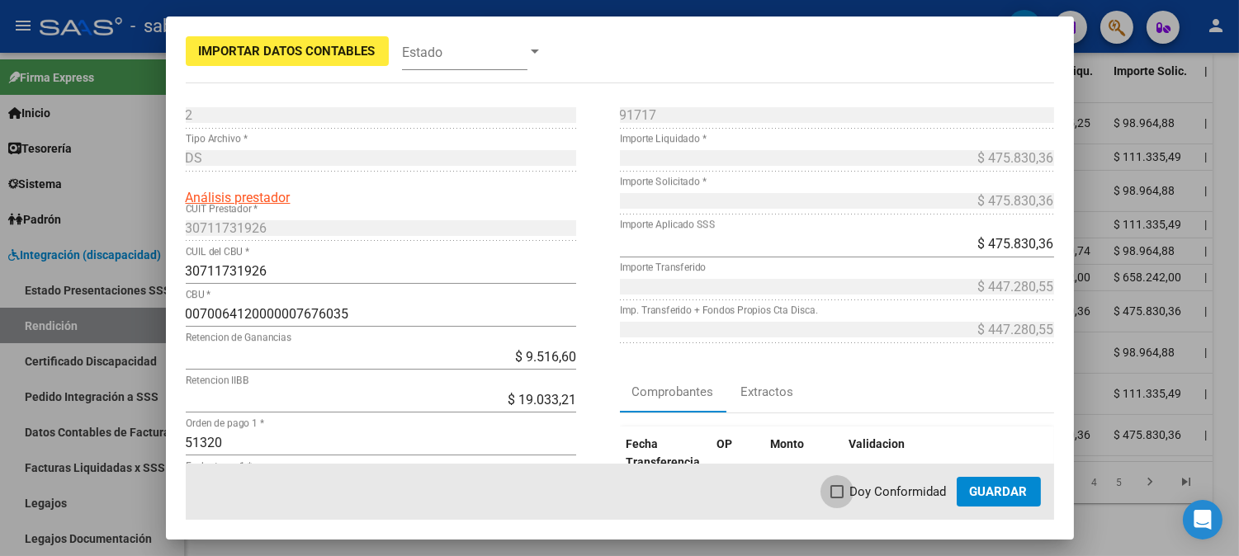
click at [879, 489] on span "Doy Conformidad" at bounding box center [898, 492] width 97 height 20
click at [837, 498] on input "Doy Conformidad" at bounding box center [836, 498] width 1 height 1
checkbox input "true"
click at [1030, 493] on button "Guardar" at bounding box center [998, 492] width 84 height 30
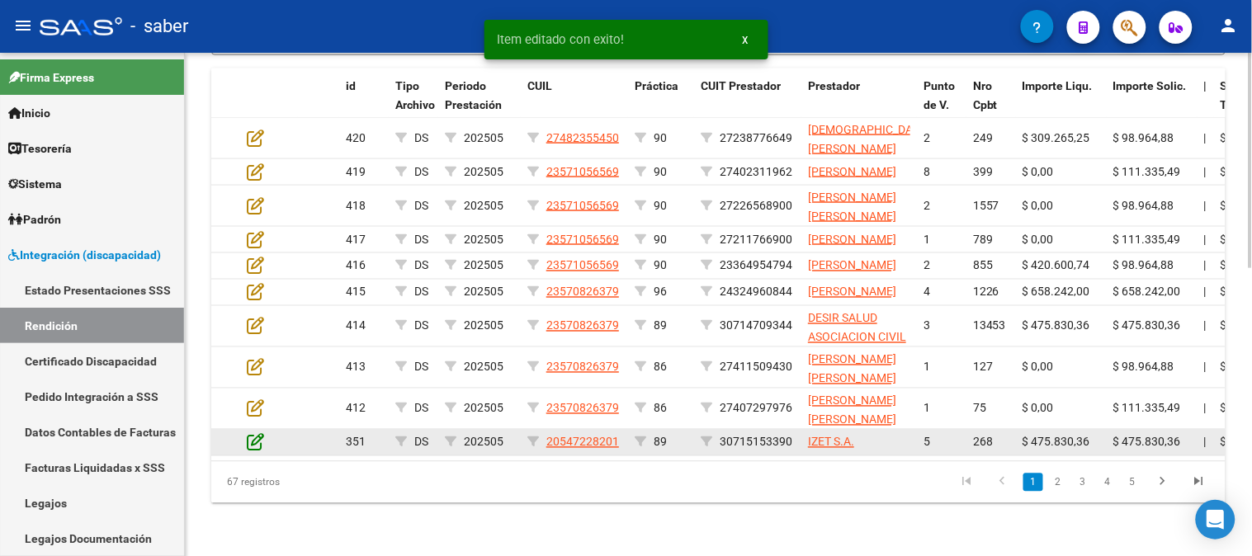
click at [251, 433] on icon at bounding box center [255, 442] width 17 height 18
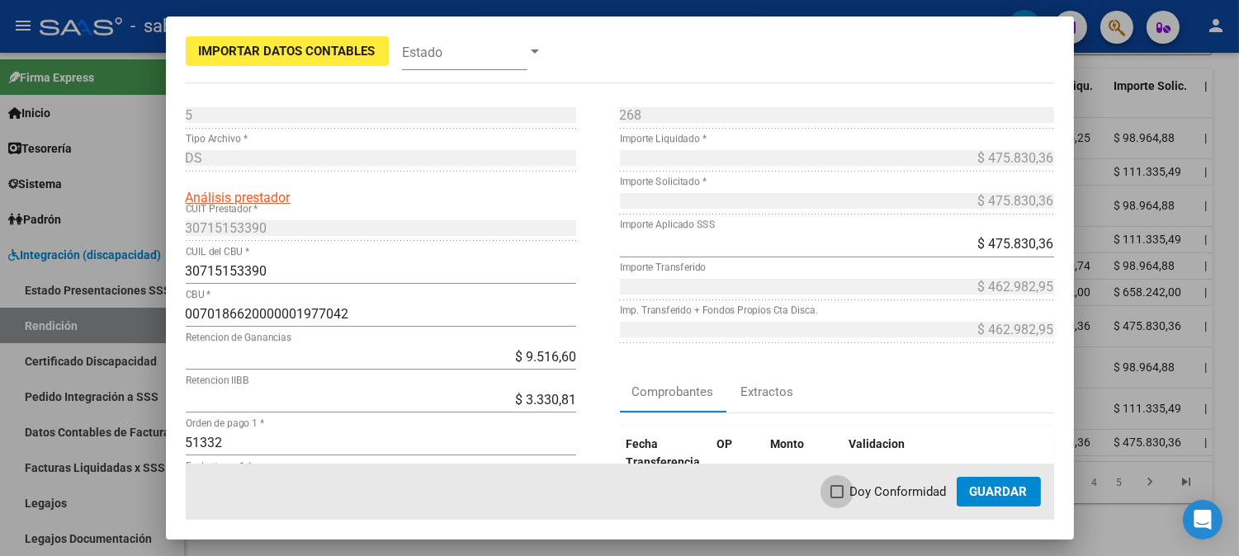
click at [910, 489] on span "Doy Conformidad" at bounding box center [898, 492] width 97 height 20
click at [837, 498] on input "Doy Conformidad" at bounding box center [836, 498] width 1 height 1
checkbox input "true"
click at [1003, 484] on span "Guardar" at bounding box center [999, 491] width 58 height 15
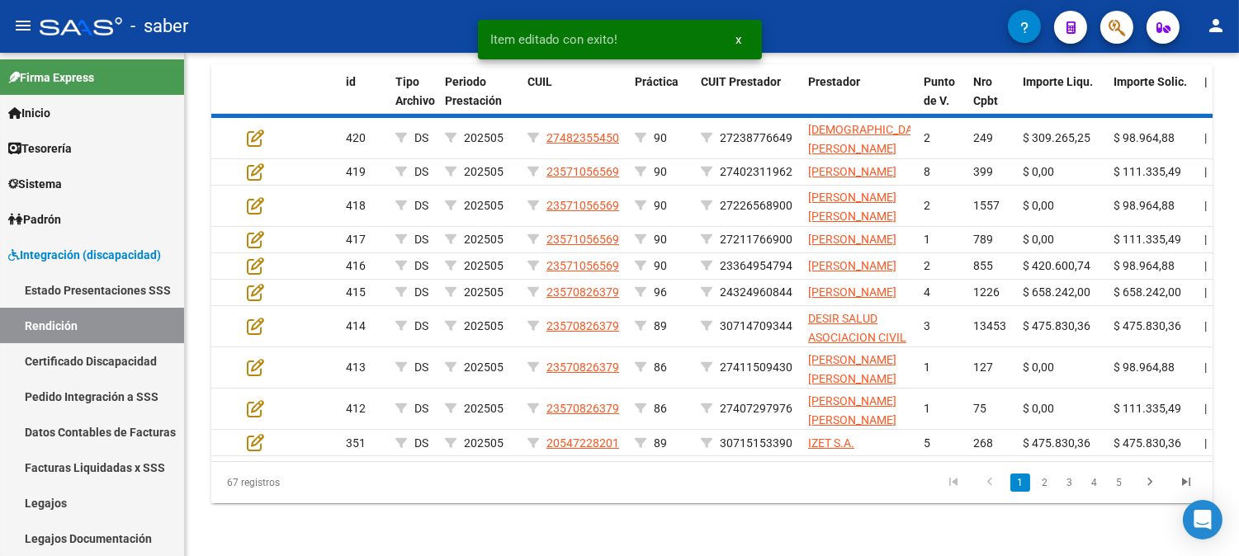
scroll to position [673, 0]
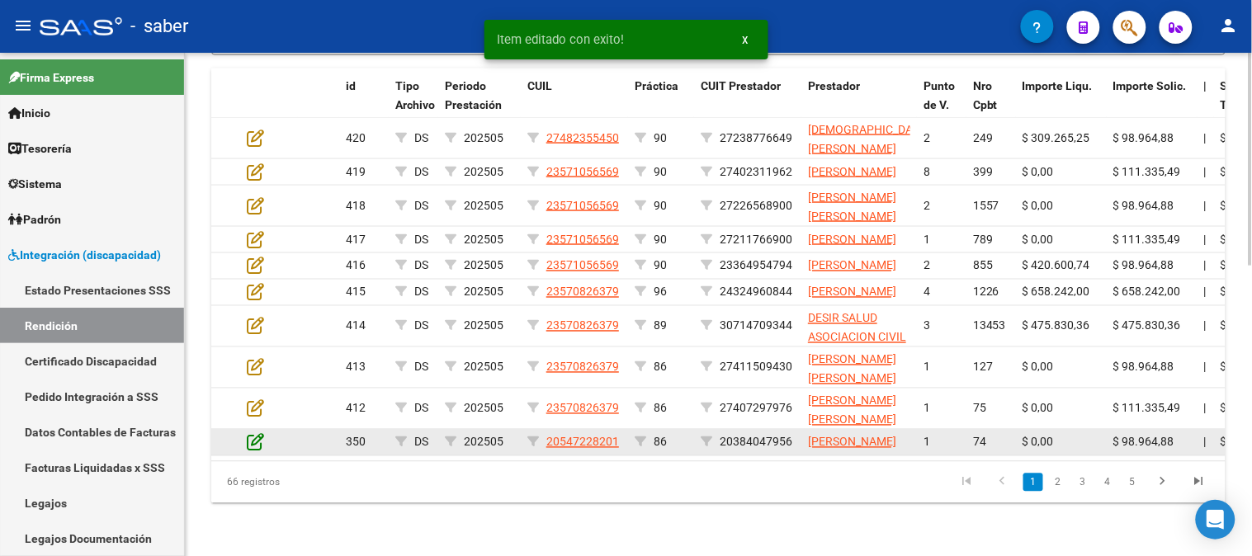
click at [254, 433] on icon at bounding box center [255, 442] width 17 height 18
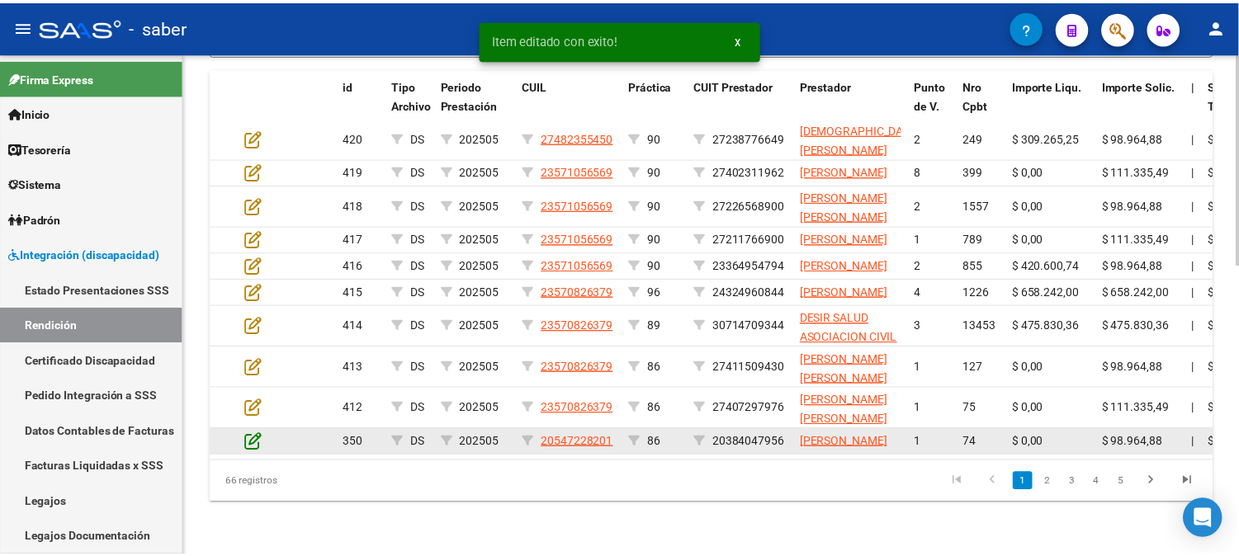
scroll to position [705, 0]
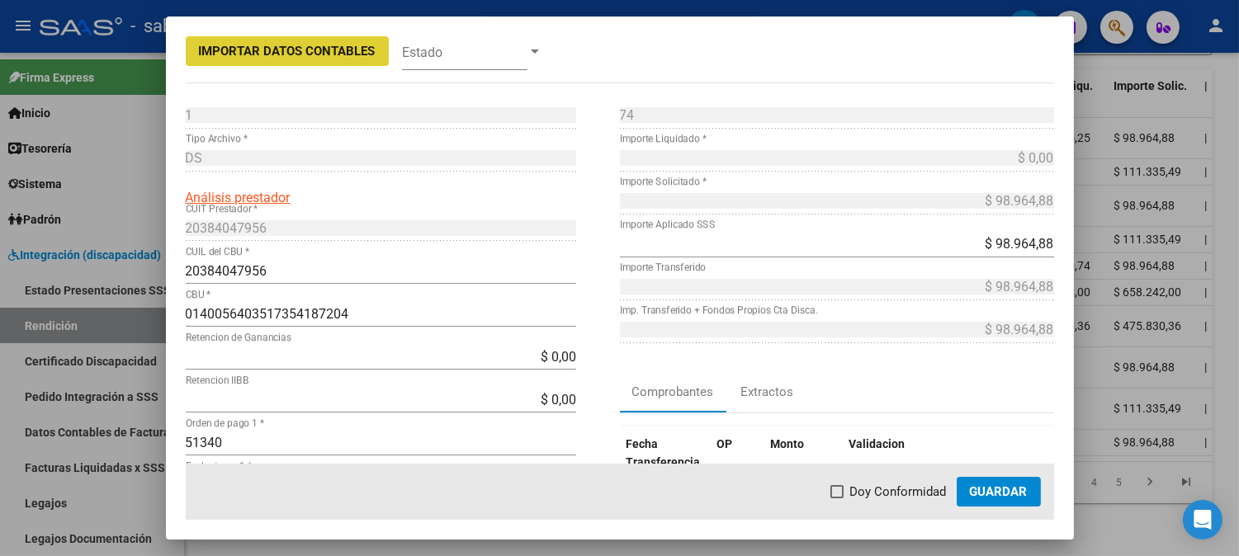
drag, startPoint x: 894, startPoint y: 491, endPoint x: 984, endPoint y: 494, distance: 90.0
click at [896, 493] on span "Doy Conformidad" at bounding box center [898, 492] width 97 height 20
click at [837, 498] on input "Doy Conformidad" at bounding box center [836, 498] width 1 height 1
checkbox input "true"
click at [996, 494] on span "Guardar" at bounding box center [999, 491] width 58 height 15
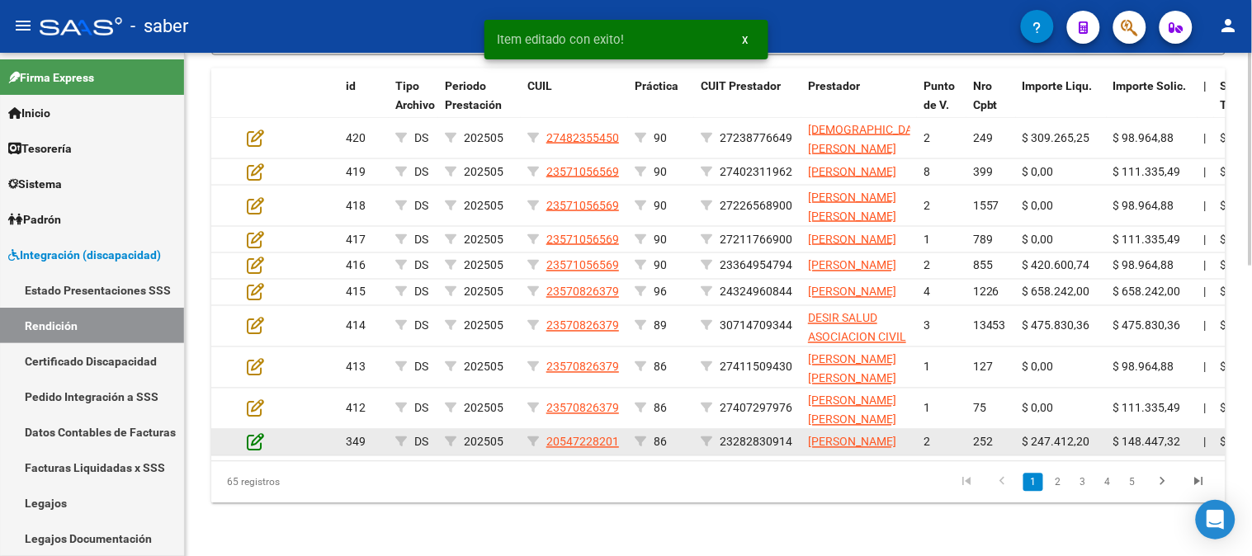
click at [254, 435] on icon at bounding box center [255, 442] width 17 height 18
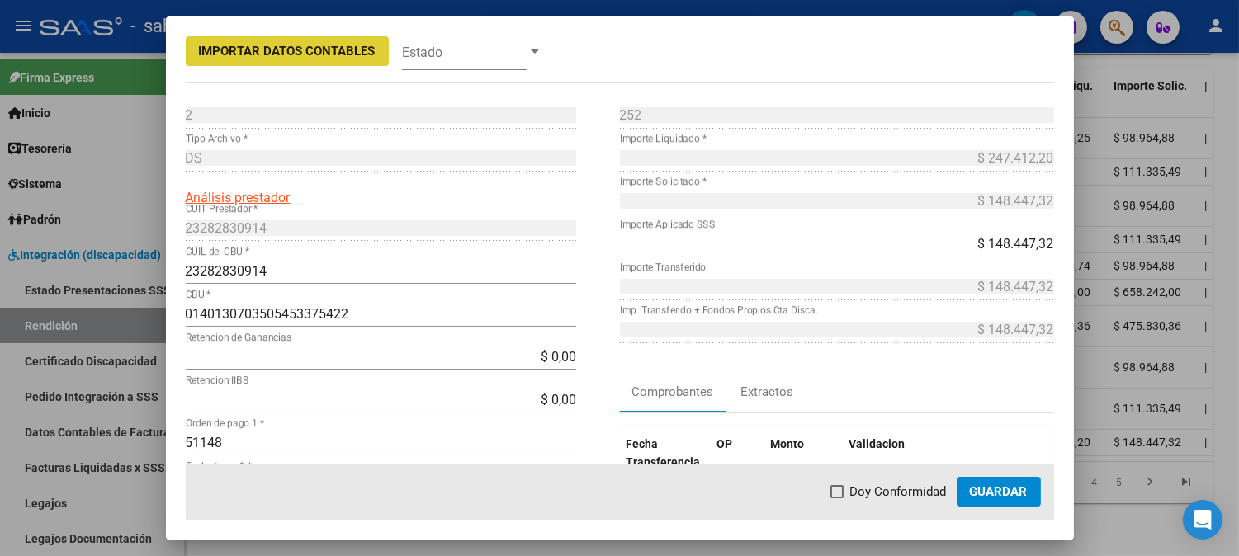
drag, startPoint x: 862, startPoint y: 498, endPoint x: 979, endPoint y: 498, distance: 117.2
click at [863, 498] on span "Doy Conformidad" at bounding box center [898, 492] width 97 height 20
click at [837, 498] on input "Doy Conformidad" at bounding box center [836, 498] width 1 height 1
checkbox input "true"
click at [1004, 496] on span "Guardar" at bounding box center [999, 491] width 58 height 15
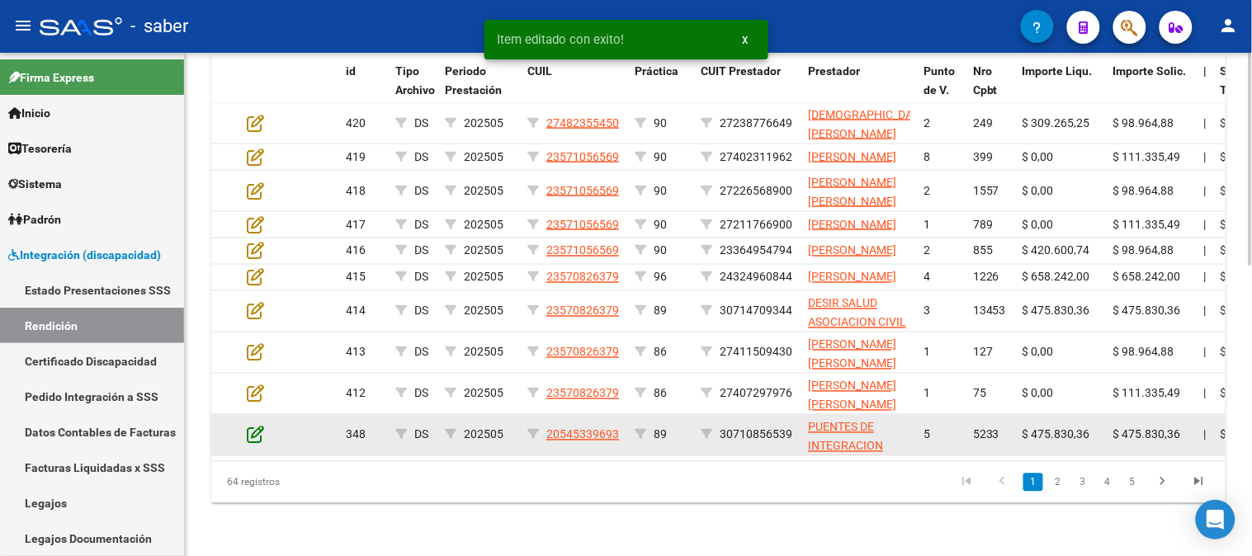
click at [248, 433] on icon at bounding box center [255, 435] width 17 height 18
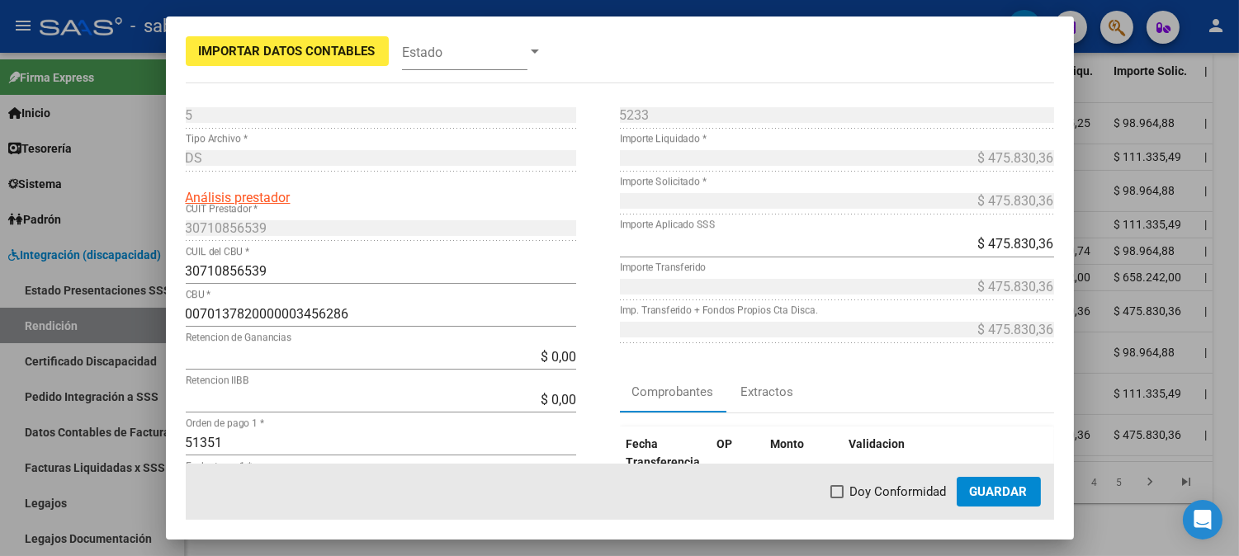
click at [873, 500] on span "Doy Conformidad" at bounding box center [898, 492] width 97 height 20
click at [837, 499] on input "Doy Conformidad" at bounding box center [836, 498] width 1 height 1
checkbox input "true"
click at [989, 498] on span "Guardar" at bounding box center [999, 491] width 58 height 15
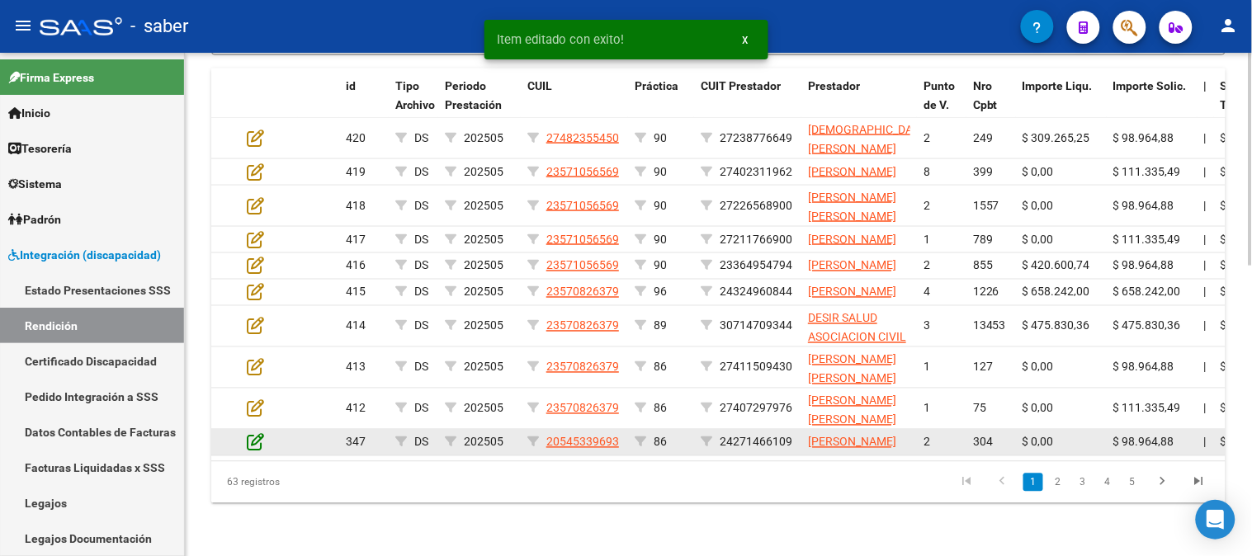
click at [259, 442] on icon at bounding box center [255, 442] width 17 height 18
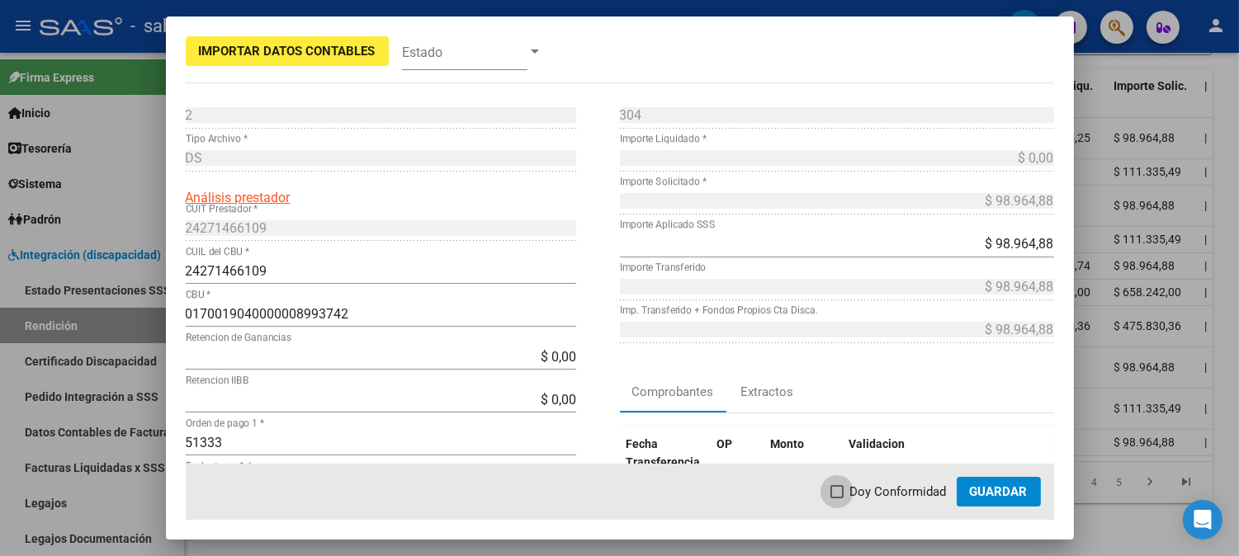
click at [853, 494] on label "Doy Conformidad" at bounding box center [888, 492] width 116 height 20
click at [837, 498] on input "Doy Conformidad" at bounding box center [836, 498] width 1 height 1
checkbox input "true"
click at [986, 492] on span "Guardar" at bounding box center [999, 491] width 58 height 15
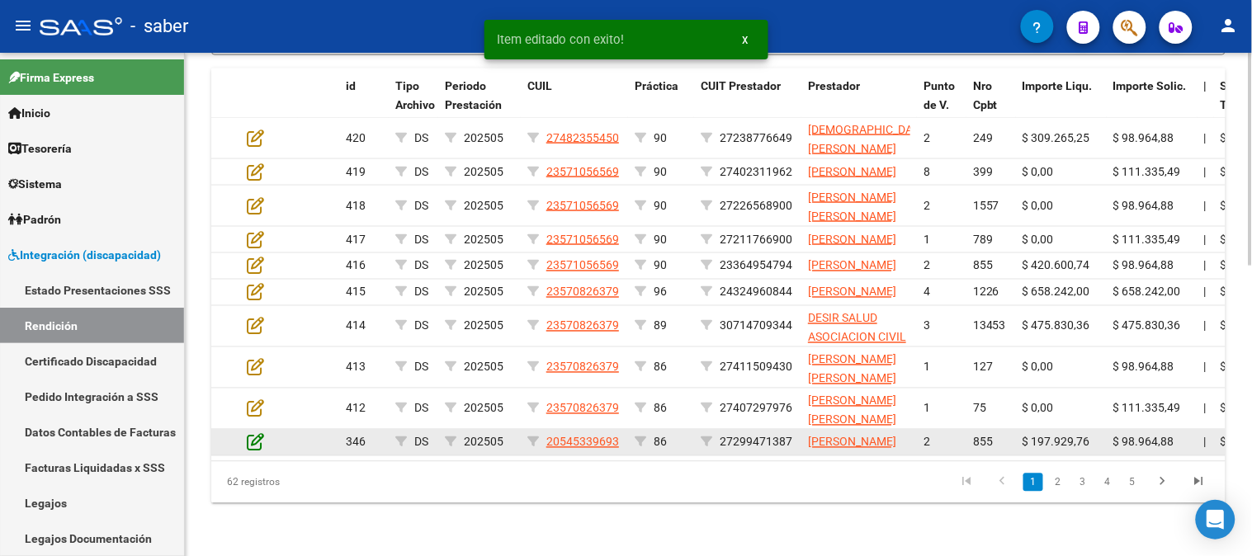
click at [253, 441] on icon at bounding box center [255, 442] width 17 height 18
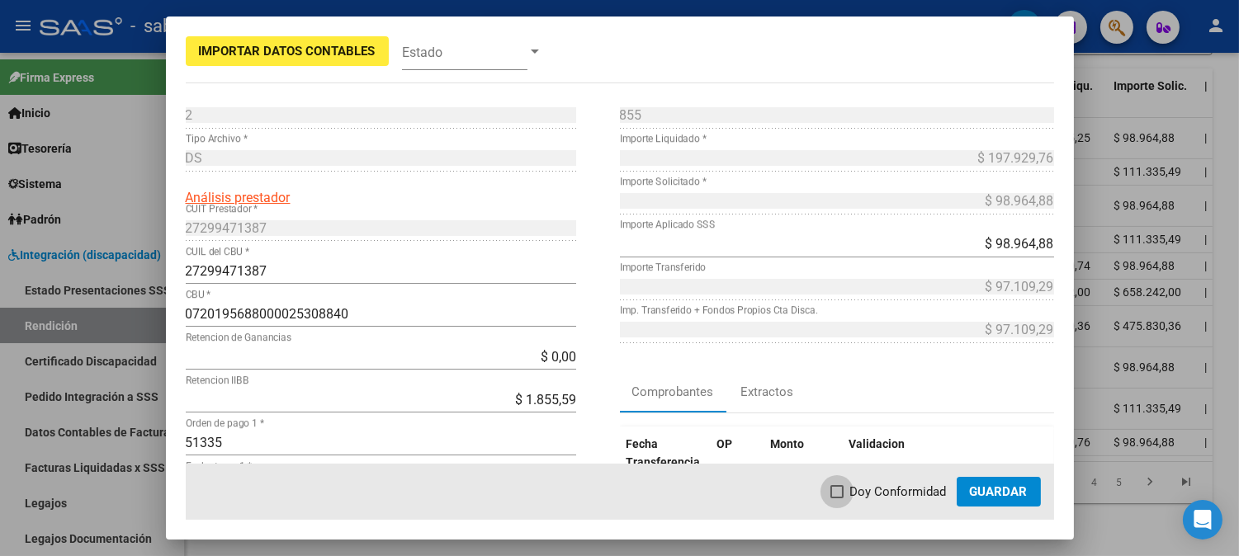
drag, startPoint x: 912, startPoint y: 488, endPoint x: 1000, endPoint y: 489, distance: 88.3
click at [914, 489] on span "Doy Conformidad" at bounding box center [898, 492] width 97 height 20
click at [837, 498] on input "Doy Conformidad" at bounding box center [836, 498] width 1 height 1
checkbox input "true"
click at [1000, 489] on span "Guardar" at bounding box center [999, 491] width 58 height 15
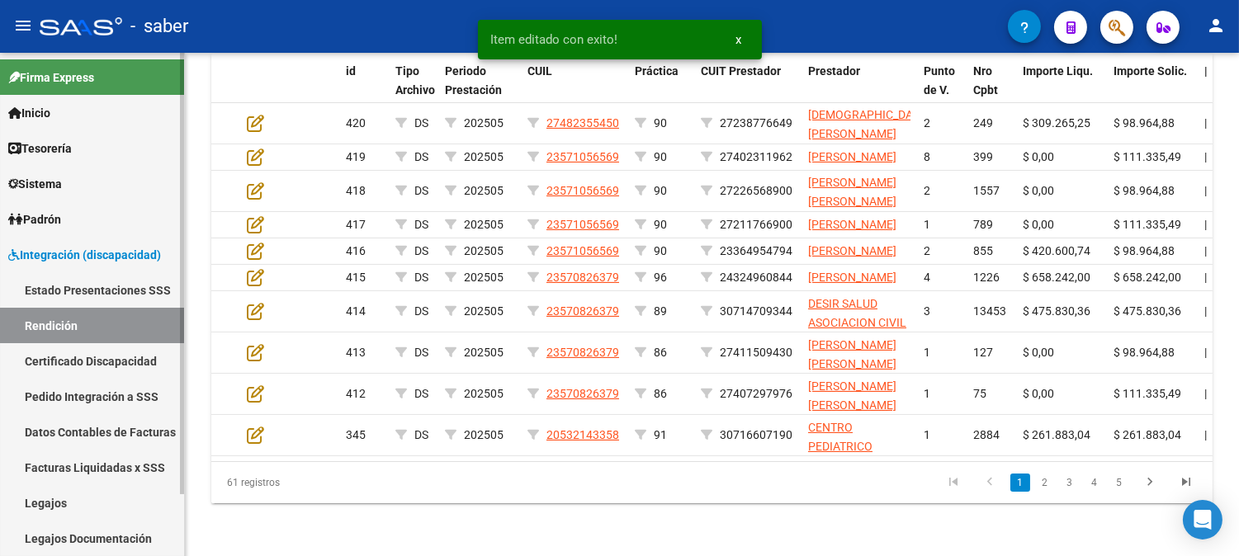
scroll to position [673, 0]
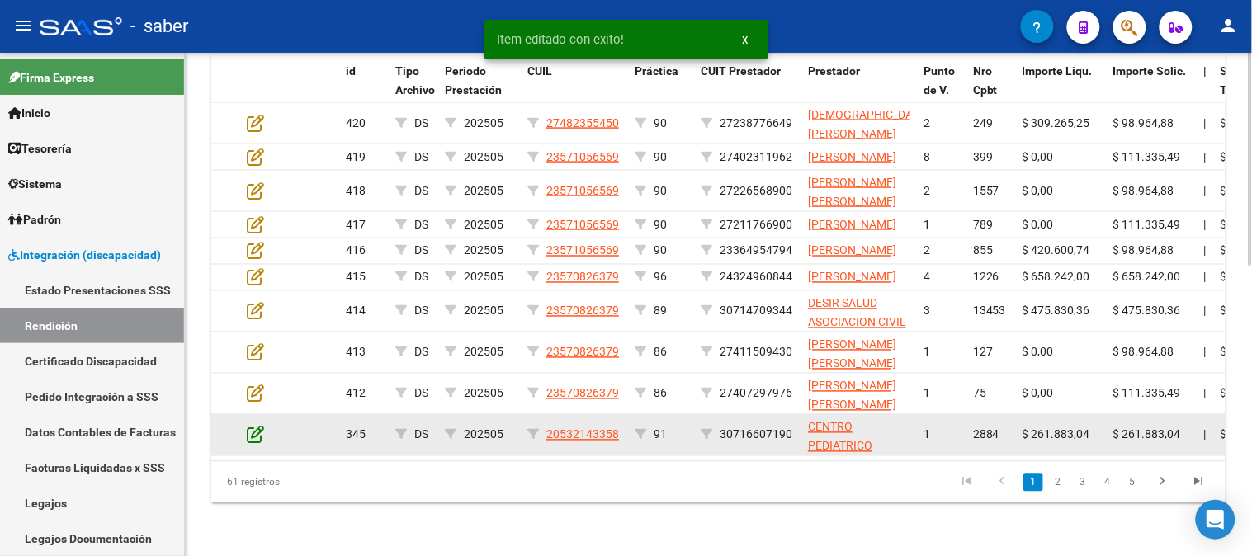
click at [258, 438] on icon at bounding box center [255, 435] width 17 height 18
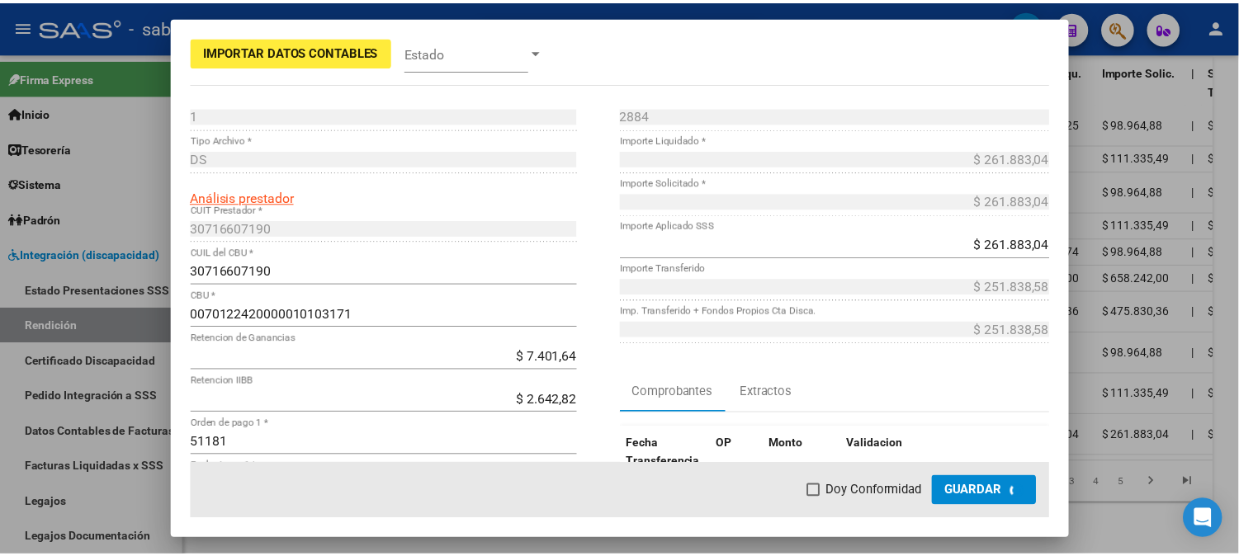
scroll to position [705, 0]
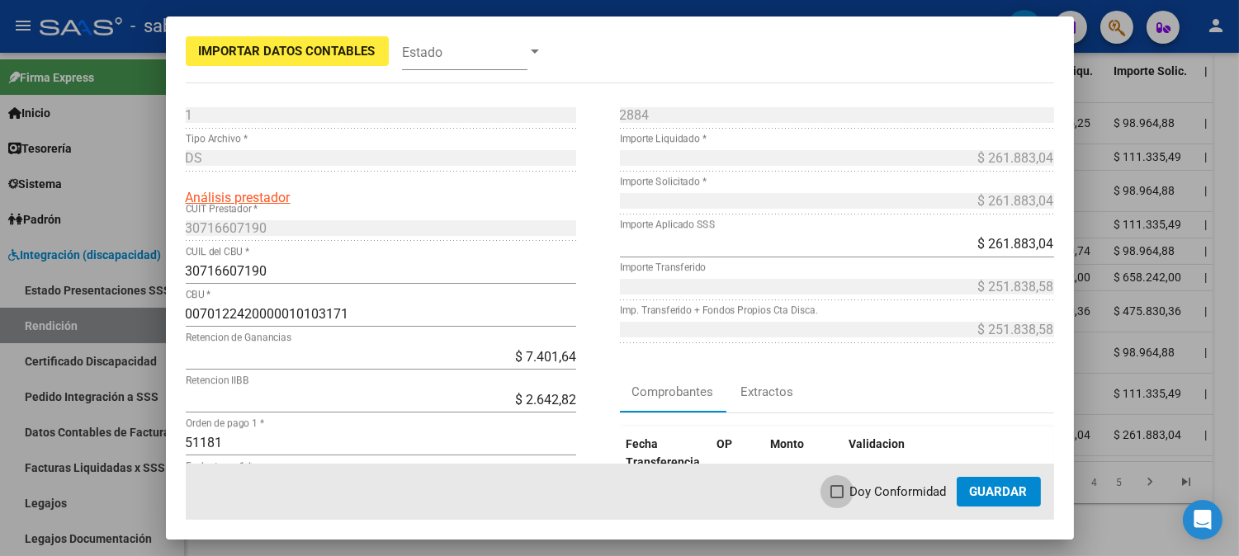
click at [913, 490] on span "Doy Conformidad" at bounding box center [898, 492] width 97 height 20
click at [837, 498] on input "Doy Conformidad" at bounding box center [836, 498] width 1 height 1
checkbox input "true"
click at [1005, 490] on span "Guardar" at bounding box center [999, 491] width 58 height 15
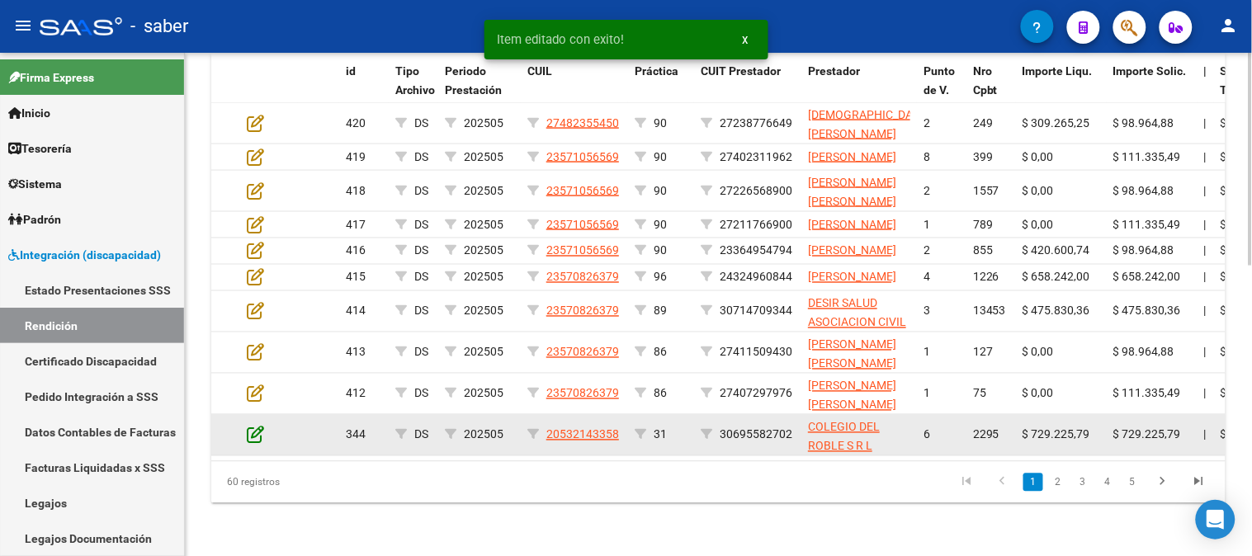
click at [257, 439] on icon at bounding box center [255, 435] width 17 height 18
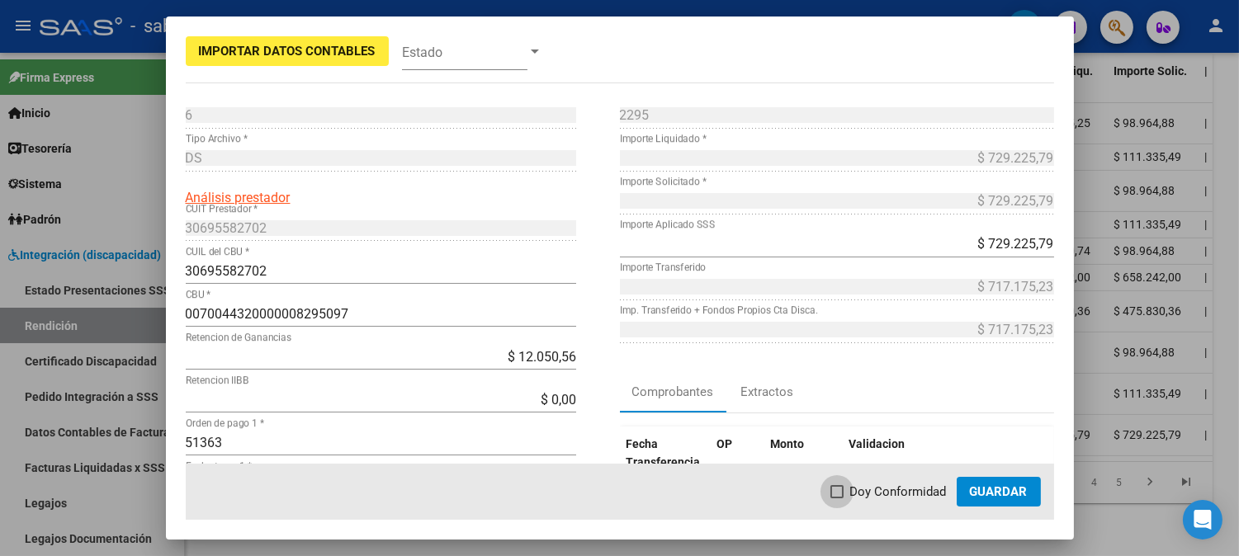
drag, startPoint x: 910, startPoint y: 491, endPoint x: 975, endPoint y: 491, distance: 65.2
click at [912, 491] on span "Doy Conformidad" at bounding box center [898, 492] width 97 height 20
click at [837, 498] on input "Doy Conformidad" at bounding box center [836, 498] width 1 height 1
checkbox input "true"
click at [975, 491] on span "Guardar" at bounding box center [999, 491] width 58 height 15
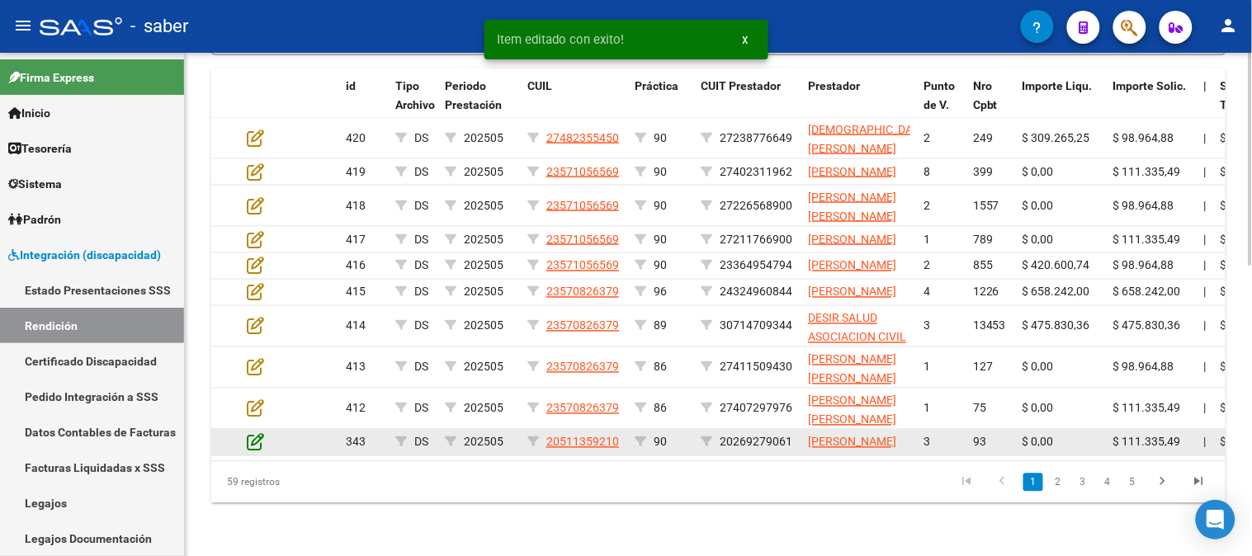
click at [256, 436] on icon at bounding box center [255, 442] width 17 height 18
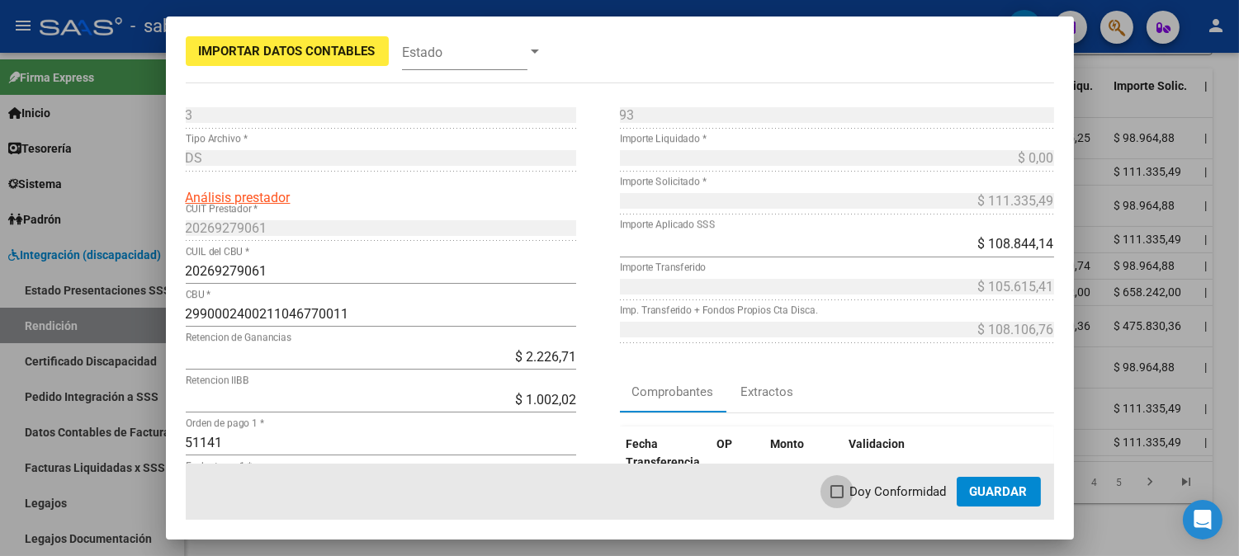
drag, startPoint x: 884, startPoint y: 490, endPoint x: 1008, endPoint y: 490, distance: 123.8
click at [892, 490] on span "Doy Conformidad" at bounding box center [898, 492] width 97 height 20
click at [837, 498] on input "Doy Conformidad" at bounding box center [836, 498] width 1 height 1
checkbox input "true"
click at [1009, 490] on span "Guardar" at bounding box center [999, 491] width 58 height 15
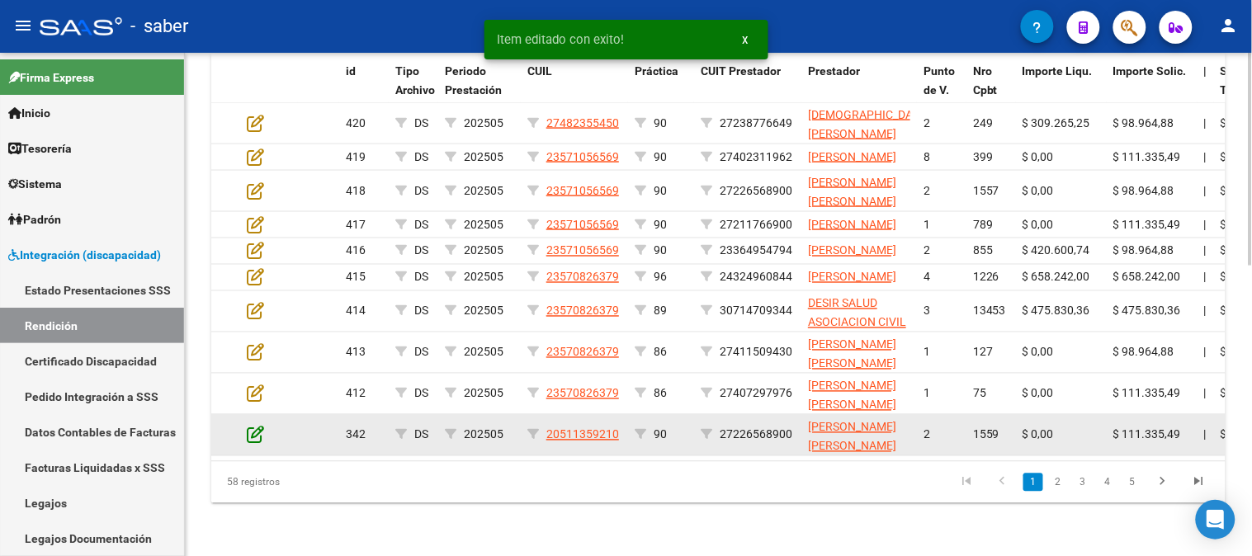
click at [256, 432] on icon at bounding box center [255, 435] width 17 height 18
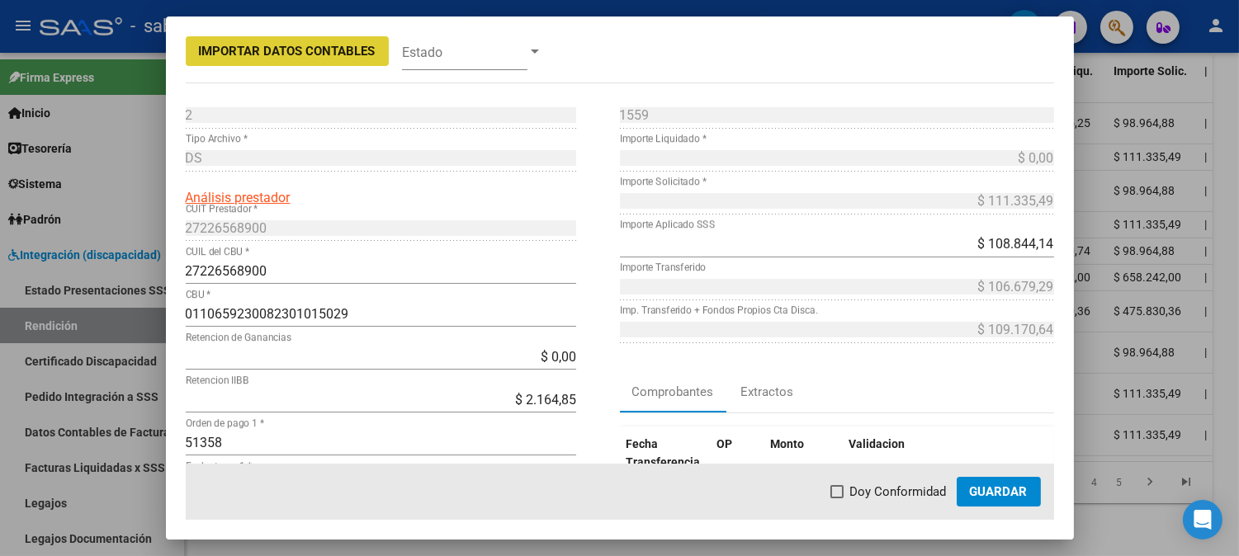
drag, startPoint x: 904, startPoint y: 491, endPoint x: 985, endPoint y: 493, distance: 80.9
click at [911, 493] on span "Doy Conformidad" at bounding box center [898, 492] width 97 height 20
click at [837, 498] on input "Doy Conformidad" at bounding box center [836, 498] width 1 height 1
checkbox input "true"
click at [988, 493] on span "Guardar" at bounding box center [999, 491] width 58 height 15
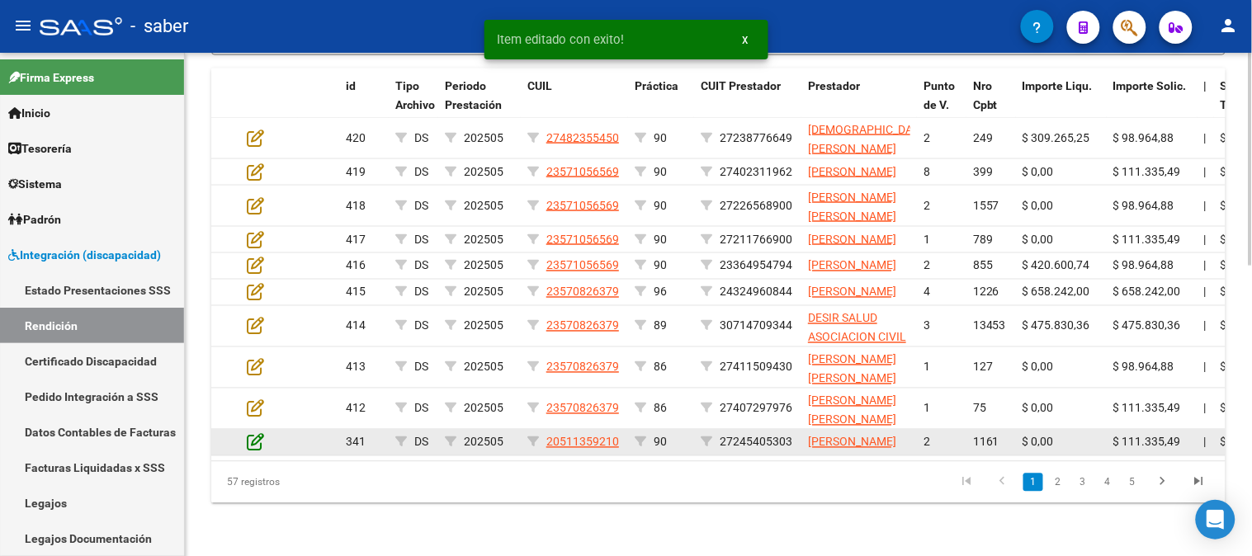
click at [259, 437] on icon at bounding box center [255, 442] width 17 height 18
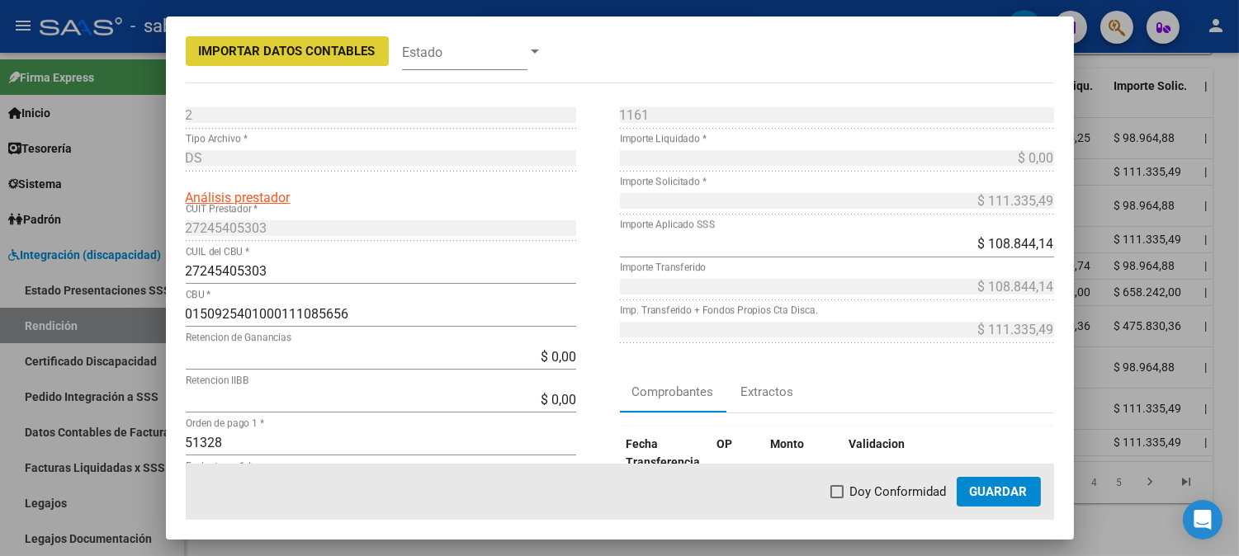
click at [912, 496] on span "Doy Conformidad" at bounding box center [898, 492] width 97 height 20
click at [837, 498] on input "Doy Conformidad" at bounding box center [836, 498] width 1 height 1
checkbox input "true"
drag, startPoint x: 1027, startPoint y: 496, endPoint x: 975, endPoint y: 496, distance: 52.0
click at [1026, 496] on span "Guardar" at bounding box center [999, 491] width 58 height 15
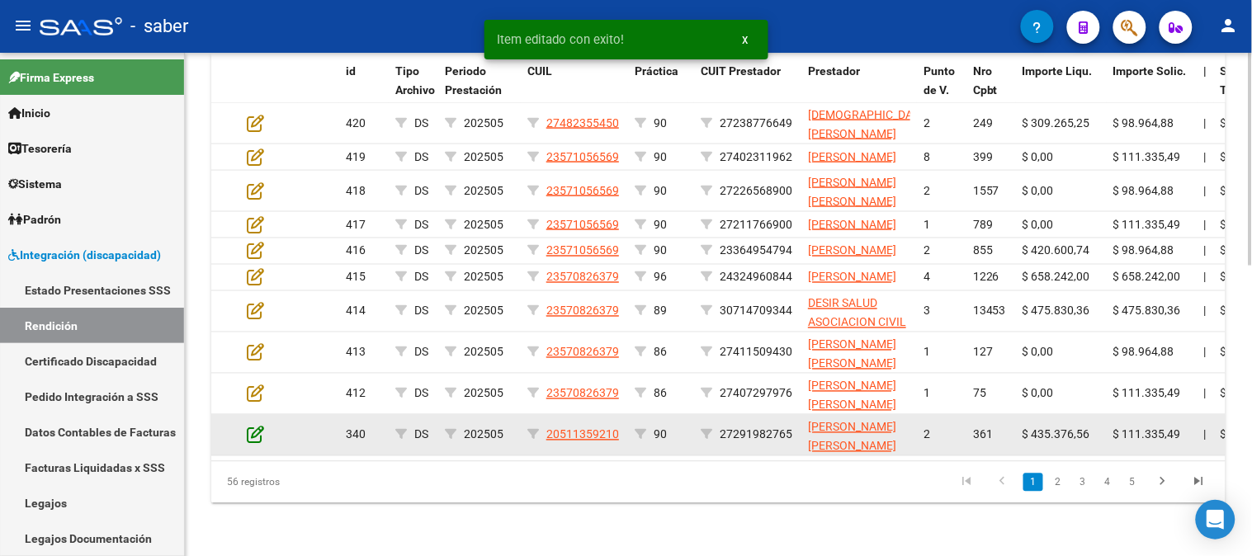
click at [257, 433] on icon at bounding box center [255, 435] width 17 height 18
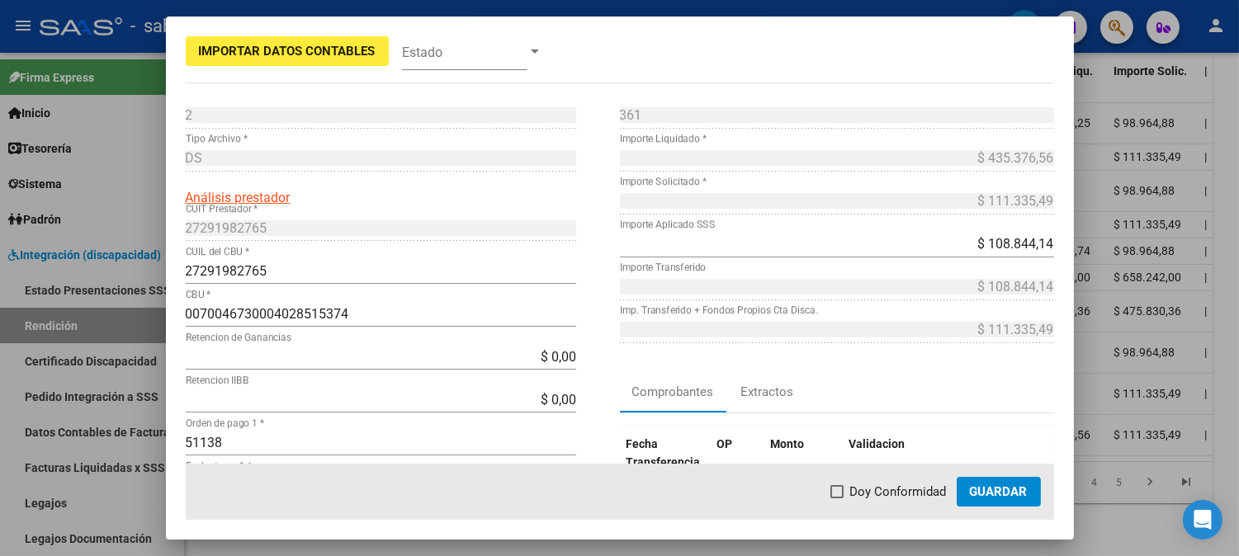
drag, startPoint x: 846, startPoint y: 489, endPoint x: 862, endPoint y: 489, distance: 15.7
click at [848, 489] on label "Doy Conformidad" at bounding box center [888, 492] width 116 height 20
click at [837, 498] on input "Doy Conformidad" at bounding box center [836, 498] width 1 height 1
checkbox input "true"
click at [984, 489] on span "Guardar" at bounding box center [999, 491] width 58 height 15
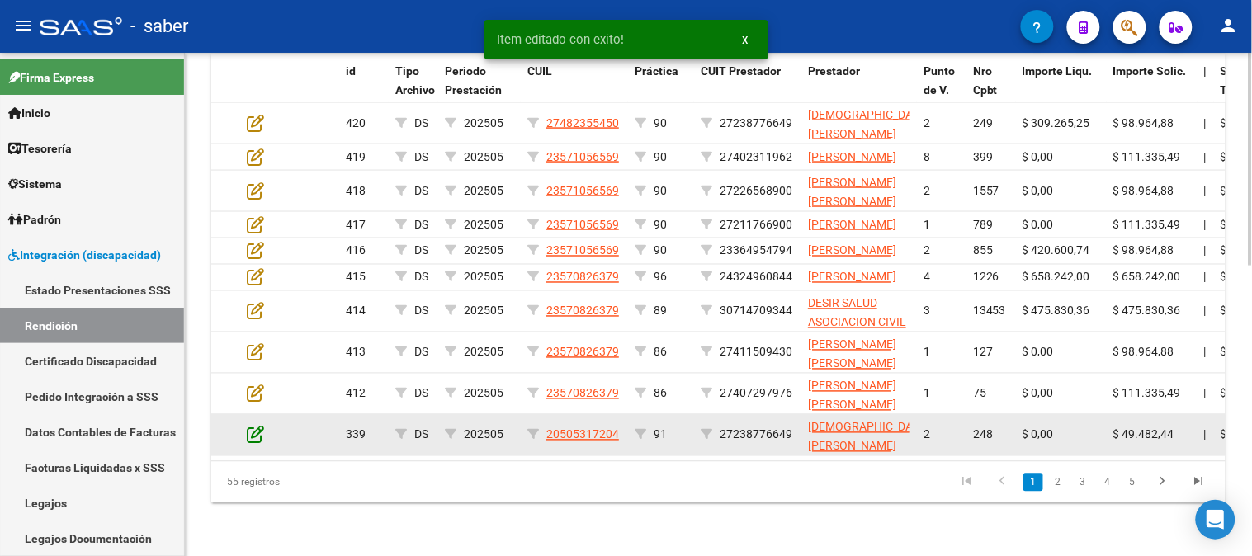
click at [259, 435] on icon at bounding box center [255, 435] width 17 height 18
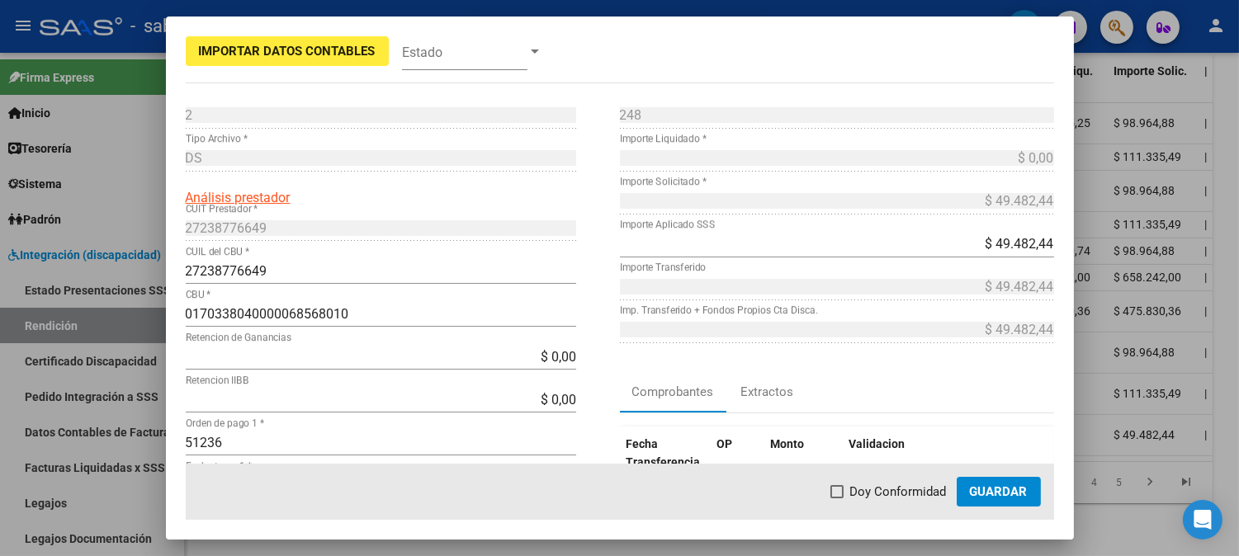
click at [884, 492] on span "Doy Conformidad" at bounding box center [898, 492] width 97 height 20
click at [837, 498] on input "Doy Conformidad" at bounding box center [836, 498] width 1 height 1
checkbox input "true"
click at [1026, 492] on span "Guardar" at bounding box center [999, 491] width 58 height 15
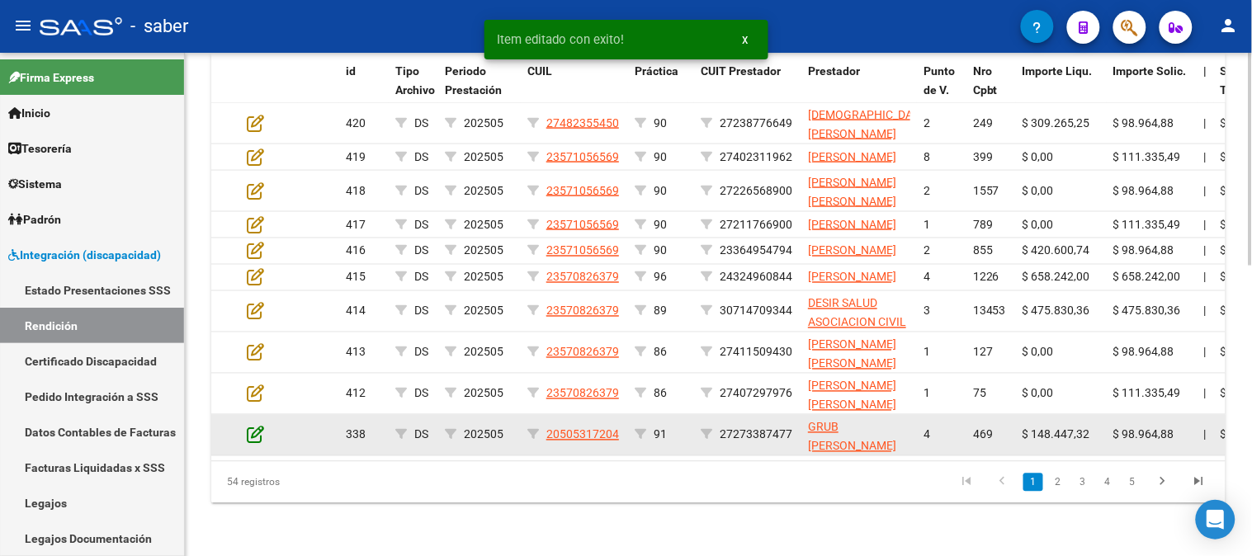
click at [253, 436] on icon at bounding box center [255, 435] width 17 height 18
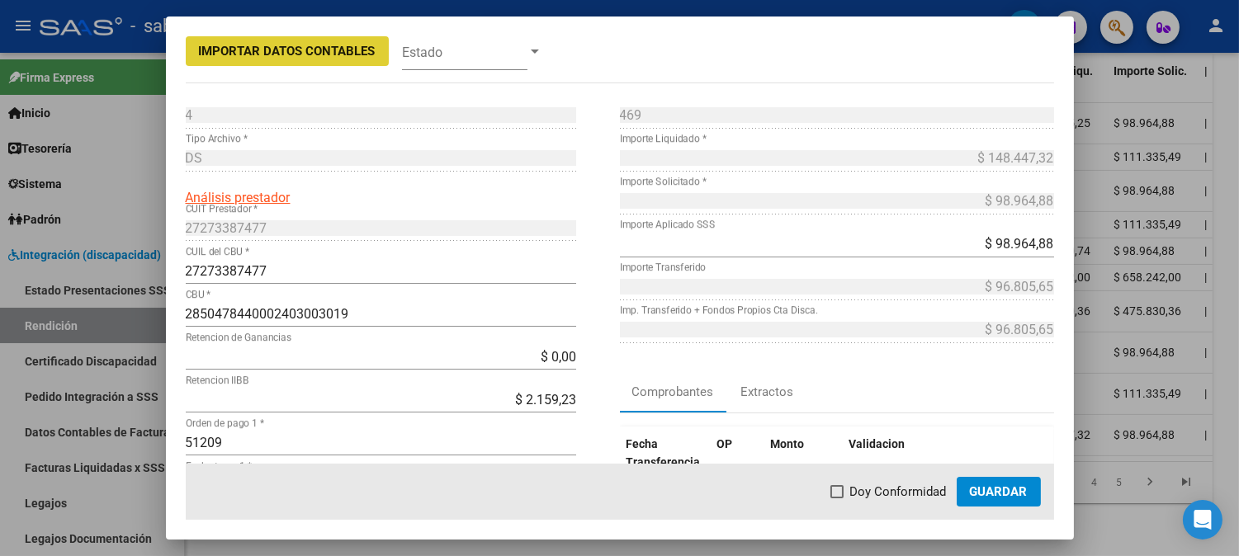
drag, startPoint x: 881, startPoint y: 488, endPoint x: 956, endPoint y: 488, distance: 74.3
click at [887, 488] on span "Doy Conformidad" at bounding box center [898, 492] width 97 height 20
click at [837, 498] on input "Doy Conformidad" at bounding box center [836, 498] width 1 height 1
checkbox input "true"
click at [979, 488] on span "Guardar" at bounding box center [999, 491] width 58 height 15
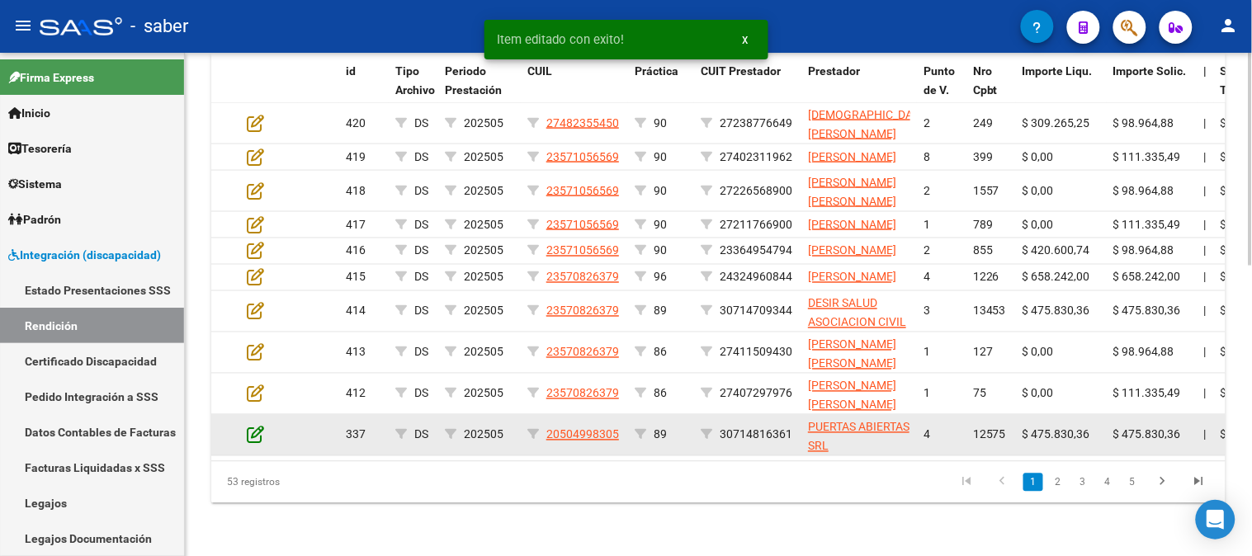
click at [253, 441] on icon at bounding box center [255, 435] width 17 height 18
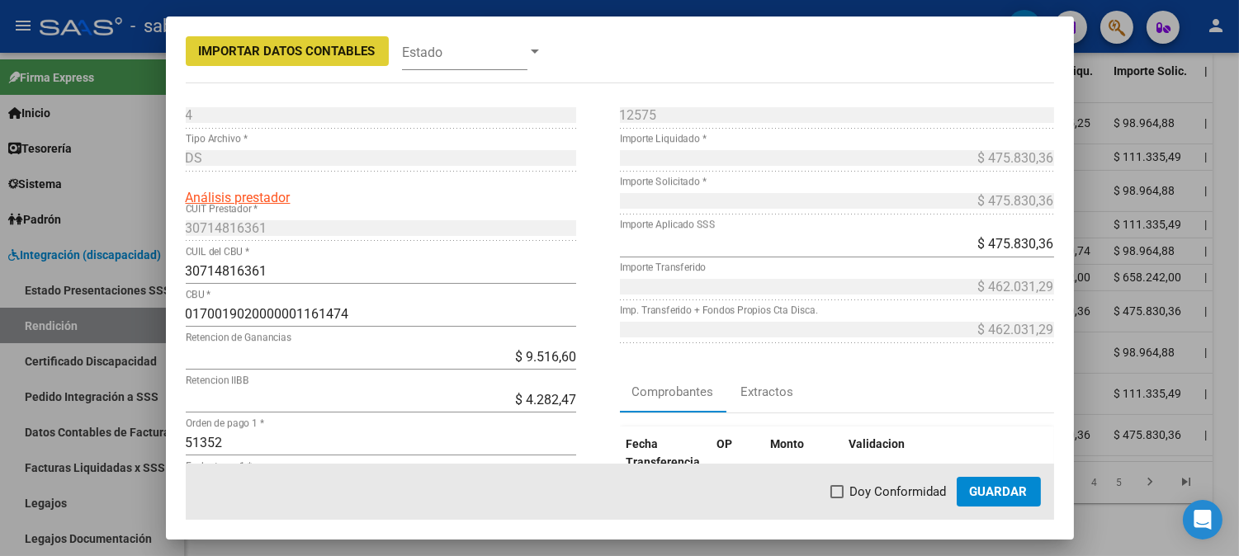
click at [894, 495] on span "Doy Conformidad" at bounding box center [898, 492] width 97 height 20
click at [837, 498] on input "Doy Conformidad" at bounding box center [836, 498] width 1 height 1
checkbox input "true"
click at [977, 494] on span "Guardar" at bounding box center [999, 491] width 58 height 15
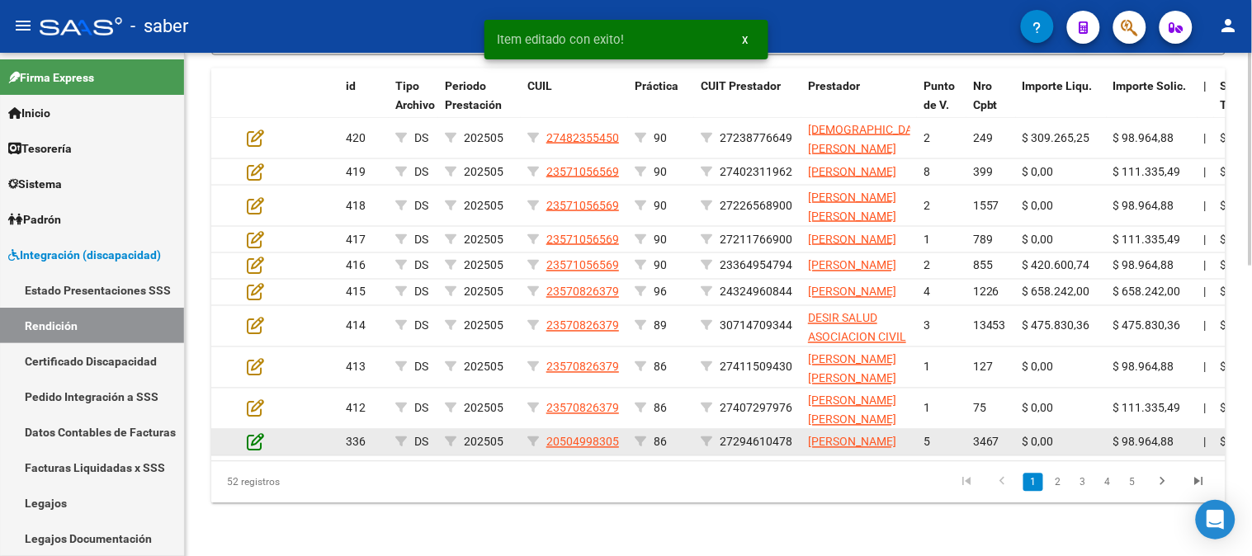
click at [258, 433] on icon at bounding box center [255, 442] width 17 height 18
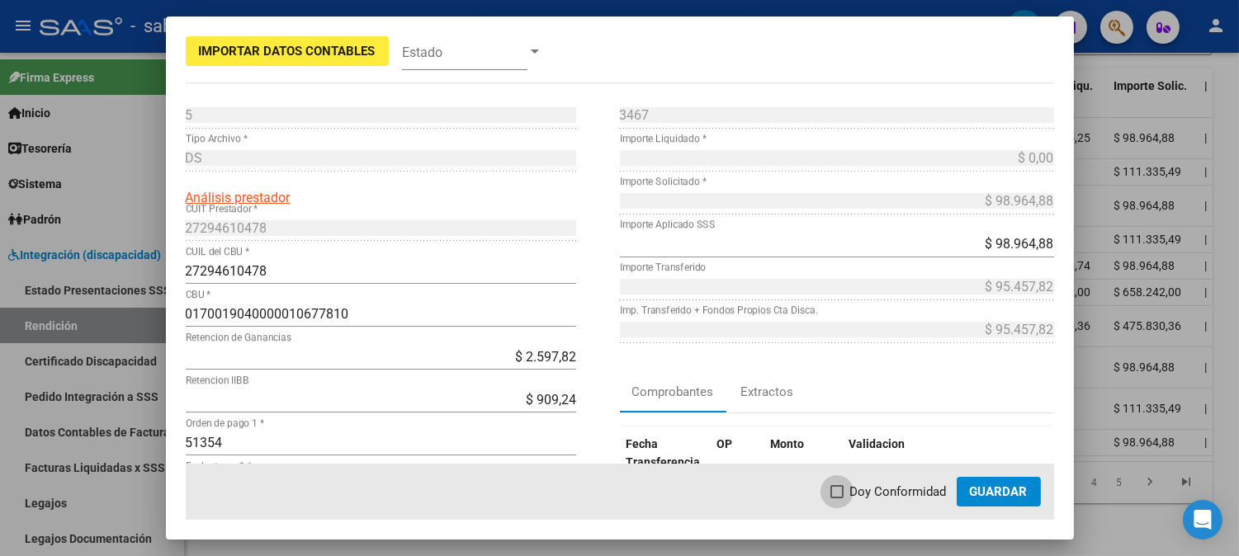
drag, startPoint x: 895, startPoint y: 488, endPoint x: 999, endPoint y: 489, distance: 103.2
click at [896, 489] on span "Doy Conformidad" at bounding box center [898, 492] width 97 height 20
click at [837, 498] on input "Doy Conformidad" at bounding box center [836, 498] width 1 height 1
checkbox input "true"
click at [999, 489] on span "Guardar" at bounding box center [999, 491] width 58 height 15
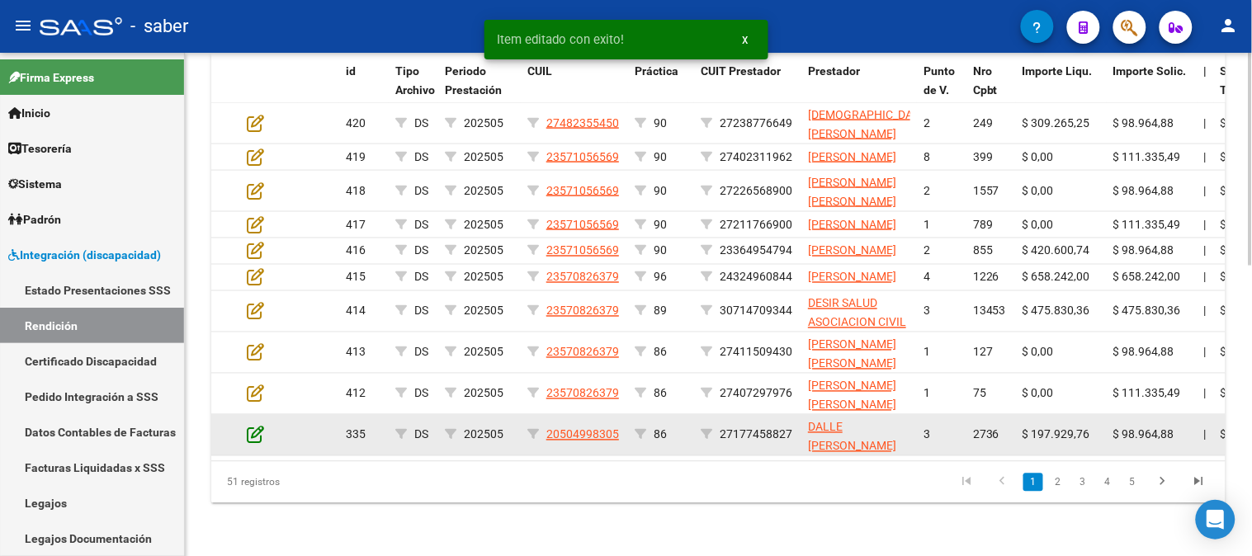
click at [253, 434] on icon at bounding box center [255, 435] width 17 height 18
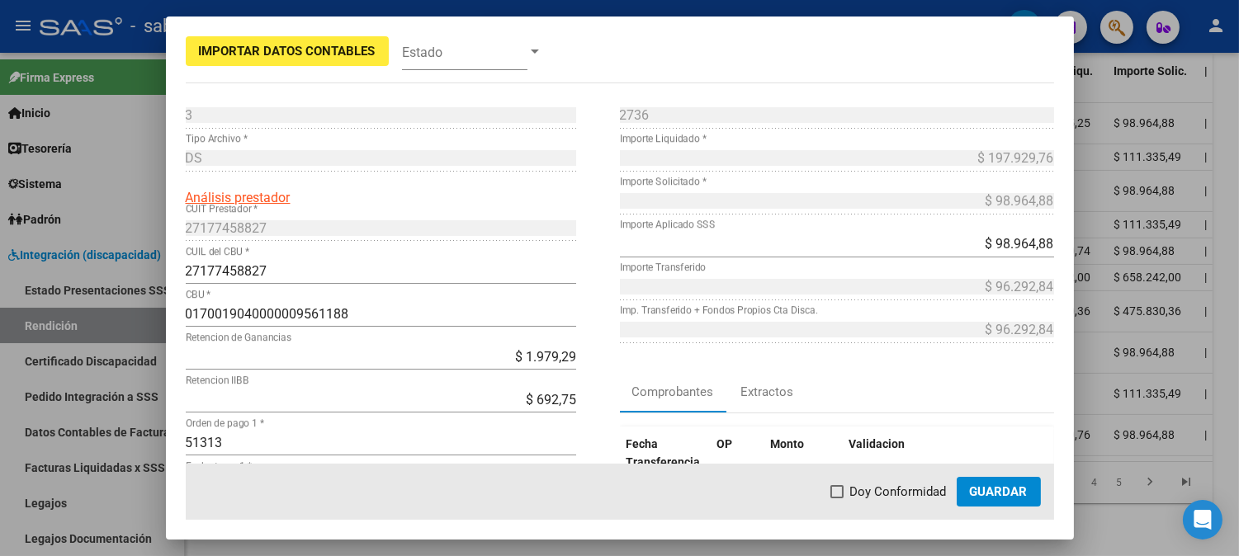
drag, startPoint x: 904, startPoint y: 484, endPoint x: 924, endPoint y: 485, distance: 19.8
click at [909, 485] on span "Doy Conformidad" at bounding box center [898, 492] width 97 height 20
click at [837, 498] on input "Doy Conformidad" at bounding box center [836, 498] width 1 height 1
checkbox input "true"
click at [1018, 485] on span "Guardar" at bounding box center [999, 491] width 58 height 15
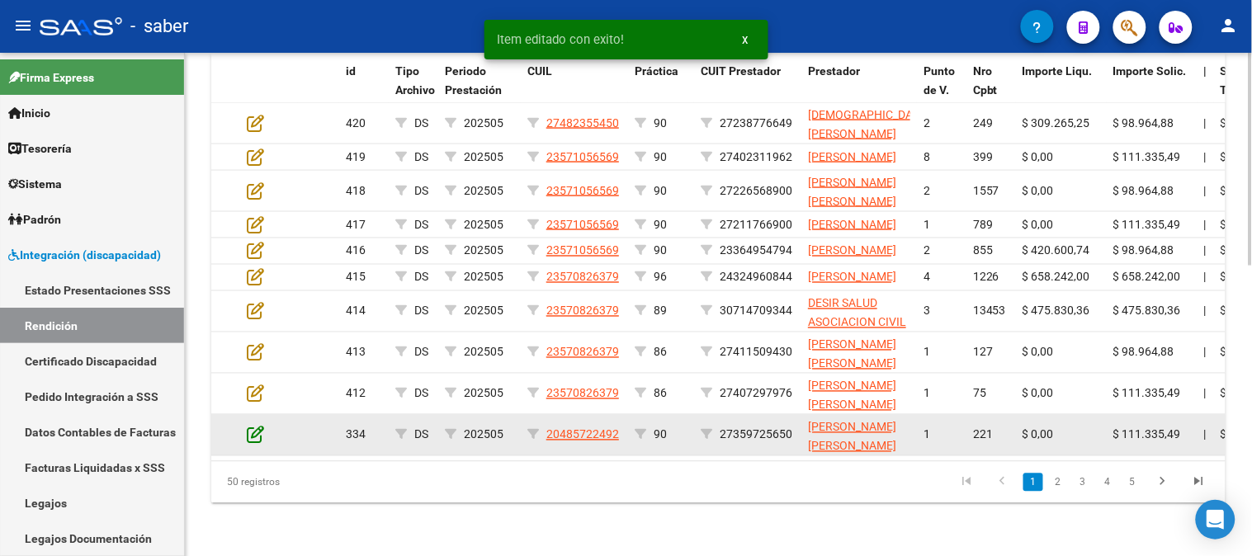
click at [250, 442] on icon at bounding box center [255, 435] width 17 height 18
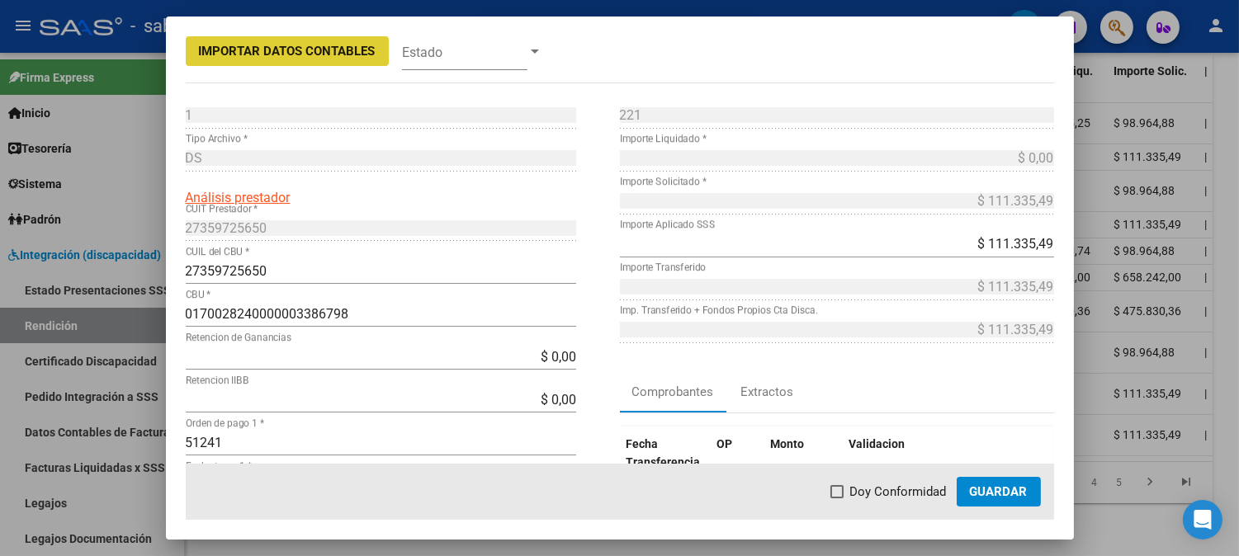
drag, startPoint x: 917, startPoint y: 488, endPoint x: 977, endPoint y: 489, distance: 60.3
click at [921, 489] on span "Doy Conformidad" at bounding box center [898, 492] width 97 height 20
click at [837, 498] on input "Doy Conformidad" at bounding box center [836, 498] width 1 height 1
checkbox input "true"
click at [993, 489] on span "Guardar" at bounding box center [999, 491] width 58 height 15
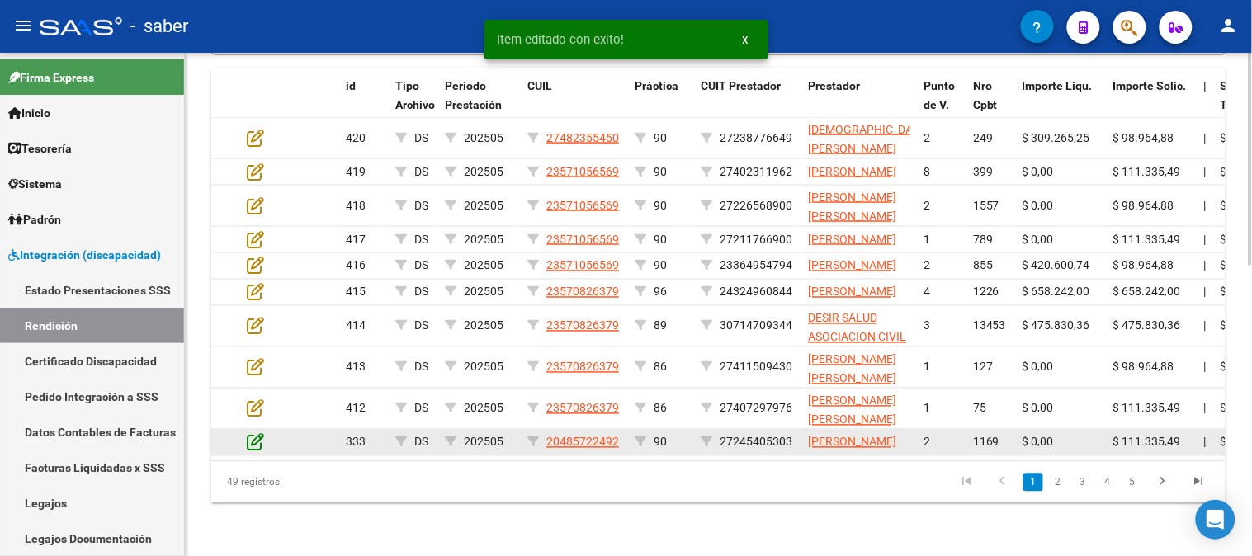
click at [256, 437] on icon at bounding box center [255, 442] width 17 height 18
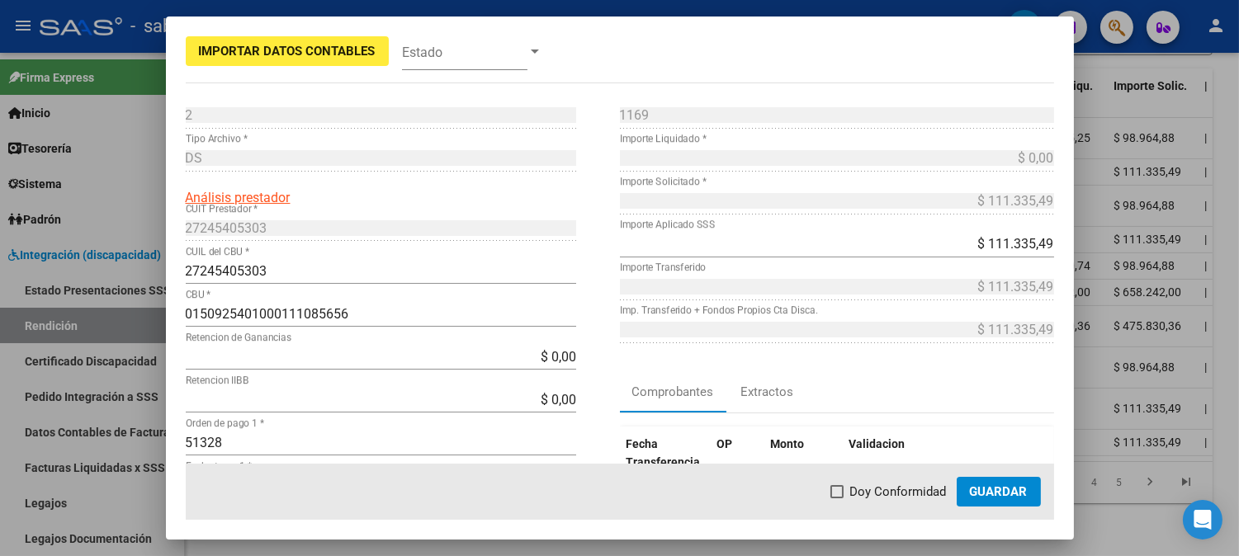
drag, startPoint x: 876, startPoint y: 492, endPoint x: 918, endPoint y: 493, distance: 41.3
click at [886, 493] on span "Doy Conformidad" at bounding box center [898, 492] width 97 height 20
click at [837, 498] on input "Doy Conformidad" at bounding box center [836, 498] width 1 height 1
checkbox input "true"
click at [984, 493] on span "Guardar" at bounding box center [999, 491] width 58 height 15
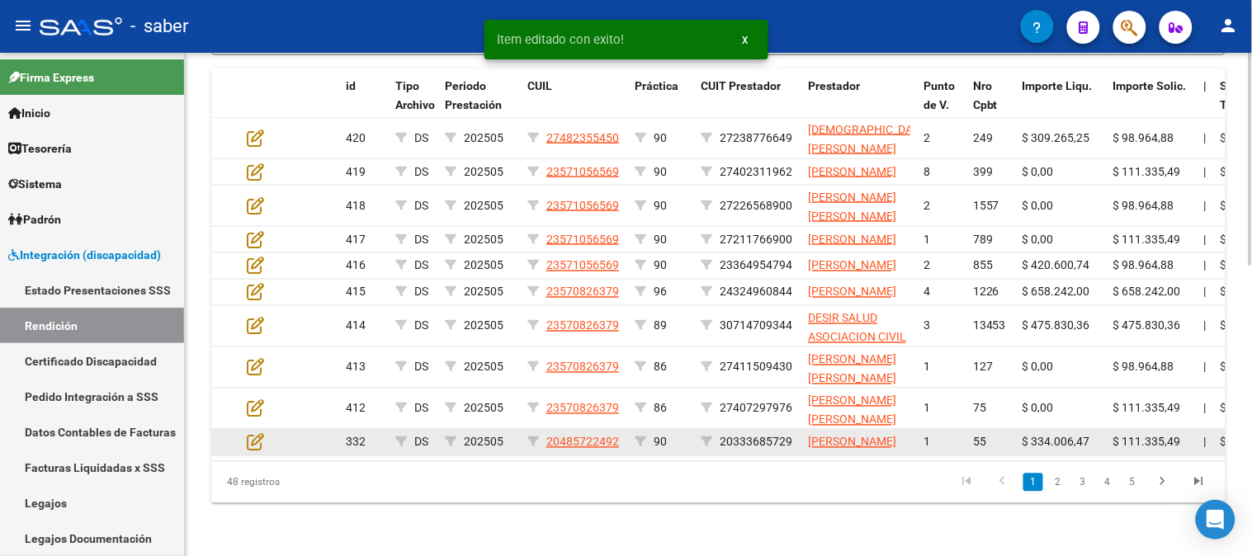
click at [244, 432] on datatable-body-cell at bounding box center [269, 443] width 58 height 26
click at [261, 442] on icon at bounding box center [255, 442] width 17 height 18
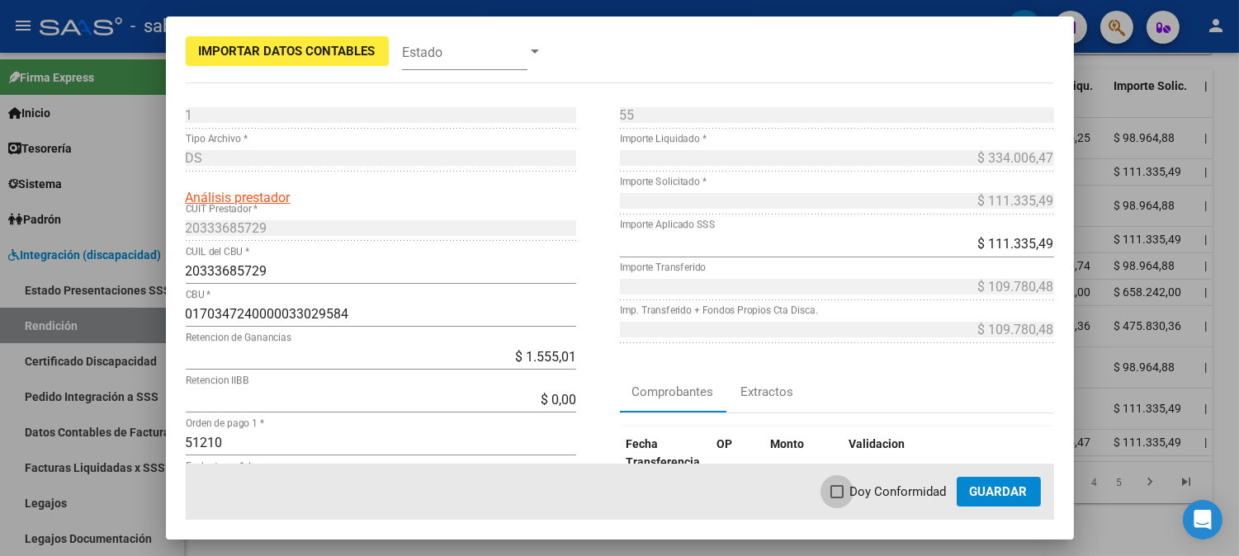
drag, startPoint x: 852, startPoint y: 496, endPoint x: 1044, endPoint y: 494, distance: 192.3
click at [852, 496] on label "Doy Conformidad" at bounding box center [888, 492] width 116 height 20
click at [837, 498] on input "Doy Conformidad" at bounding box center [836, 498] width 1 height 1
checkbox input "true"
click at [1020, 499] on button "Guardar" at bounding box center [998, 492] width 84 height 30
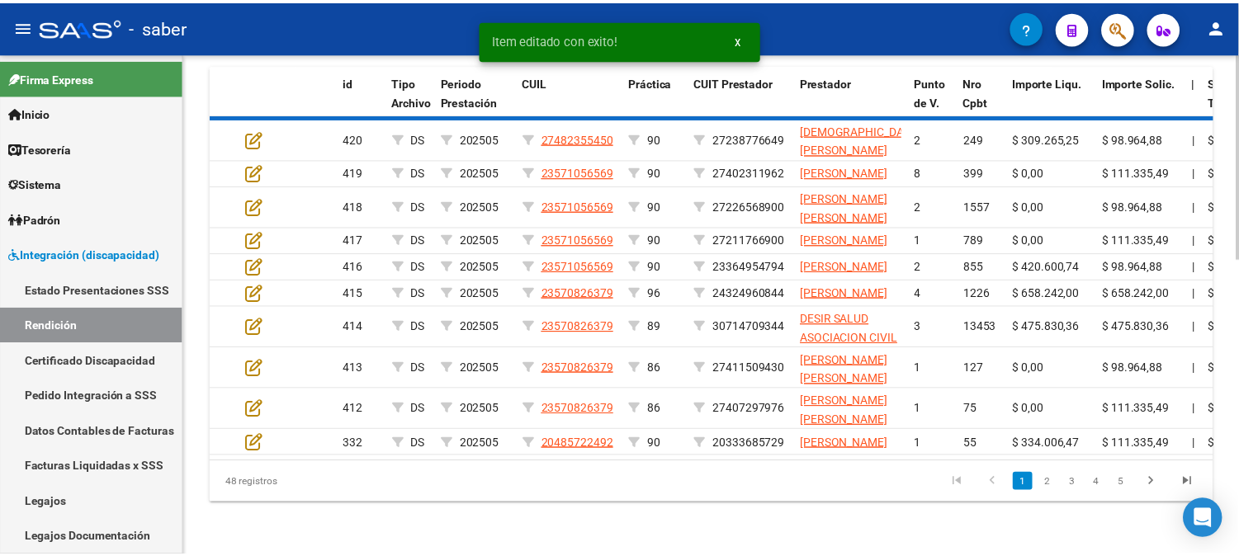
scroll to position [673, 0]
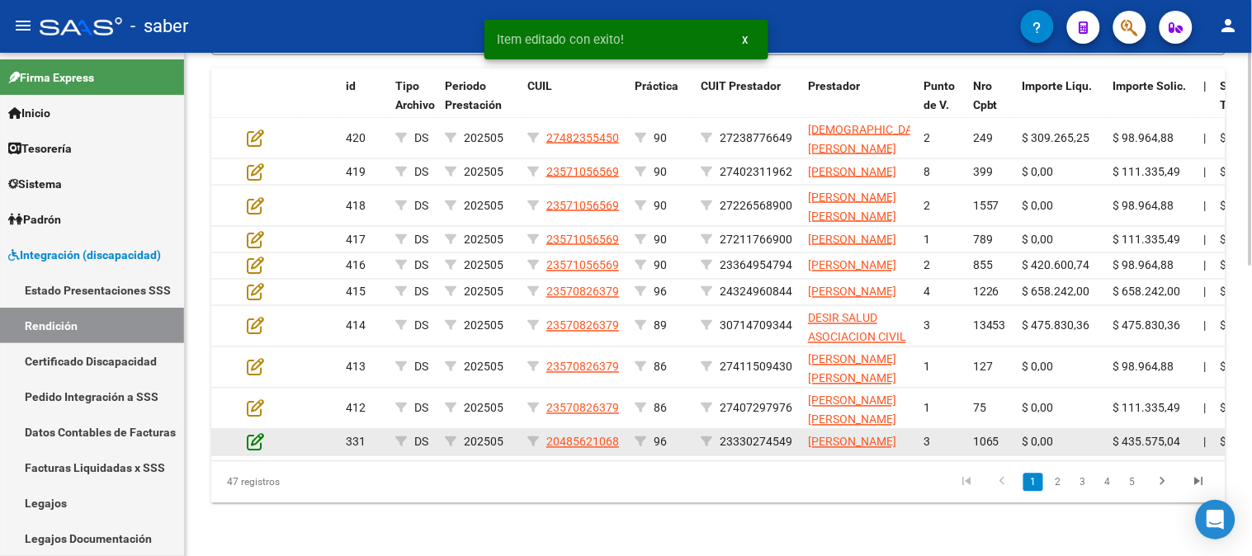
click at [258, 438] on icon at bounding box center [255, 442] width 17 height 18
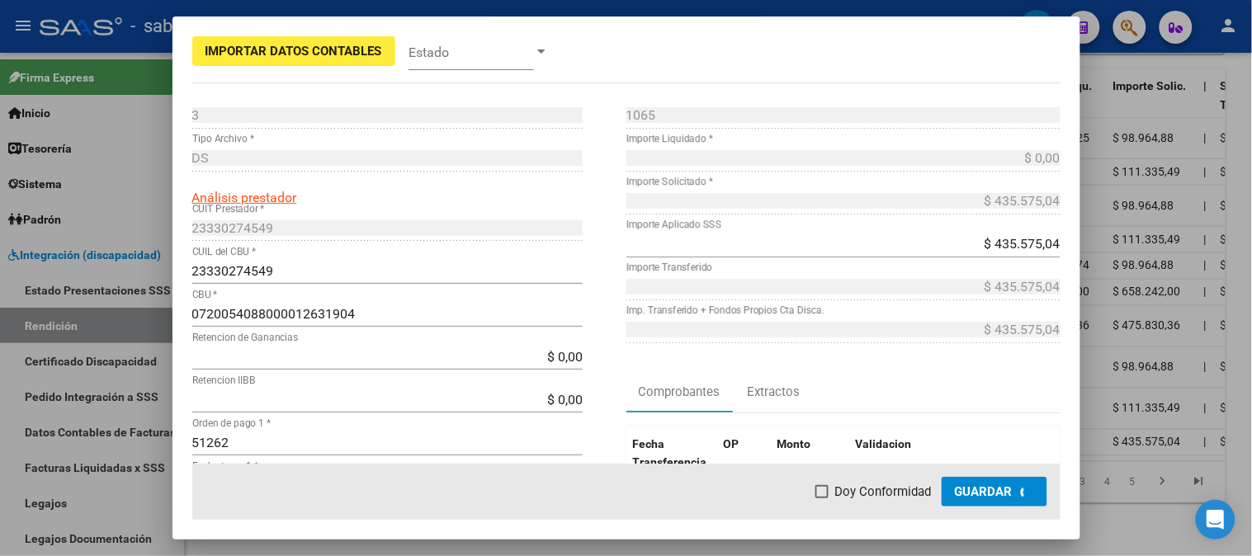
scroll to position [705, 0]
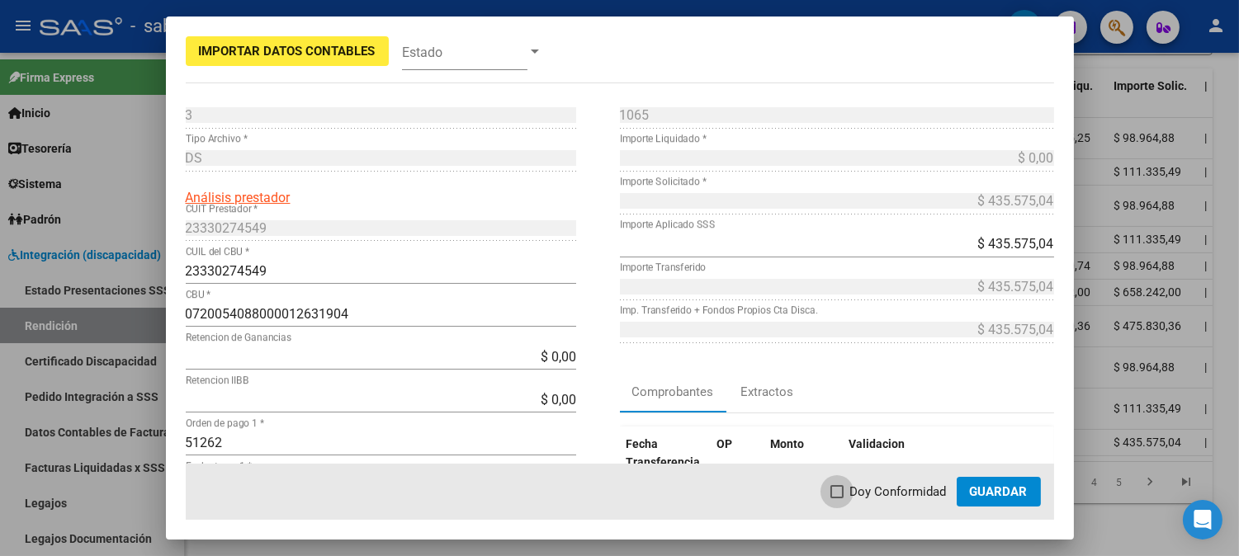
drag, startPoint x: 872, startPoint y: 489, endPoint x: 968, endPoint y: 487, distance: 95.8
click at [875, 489] on span "Doy Conformidad" at bounding box center [898, 492] width 97 height 20
click at [837, 498] on input "Doy Conformidad" at bounding box center [836, 498] width 1 height 1
checkbox input "true"
click at [977, 487] on span "Guardar" at bounding box center [999, 491] width 58 height 15
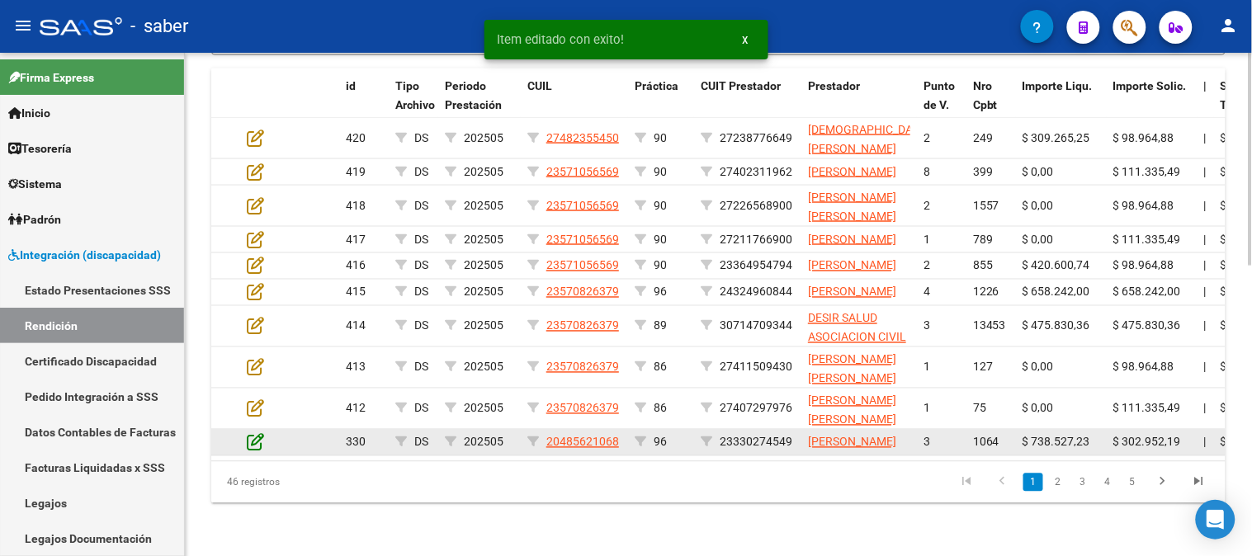
click at [254, 433] on icon at bounding box center [255, 442] width 17 height 18
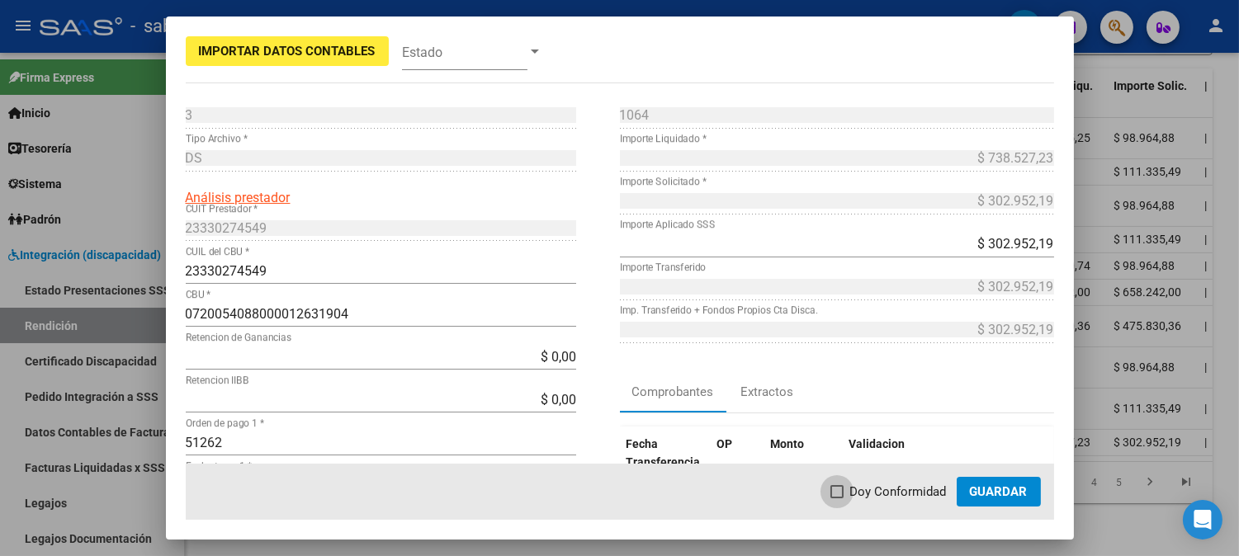
click at [930, 491] on span "Doy Conformidad" at bounding box center [898, 492] width 97 height 20
click at [837, 498] on input "Doy Conformidad" at bounding box center [836, 498] width 1 height 1
checkbox input "true"
click at [990, 491] on span "Guardar" at bounding box center [999, 491] width 58 height 15
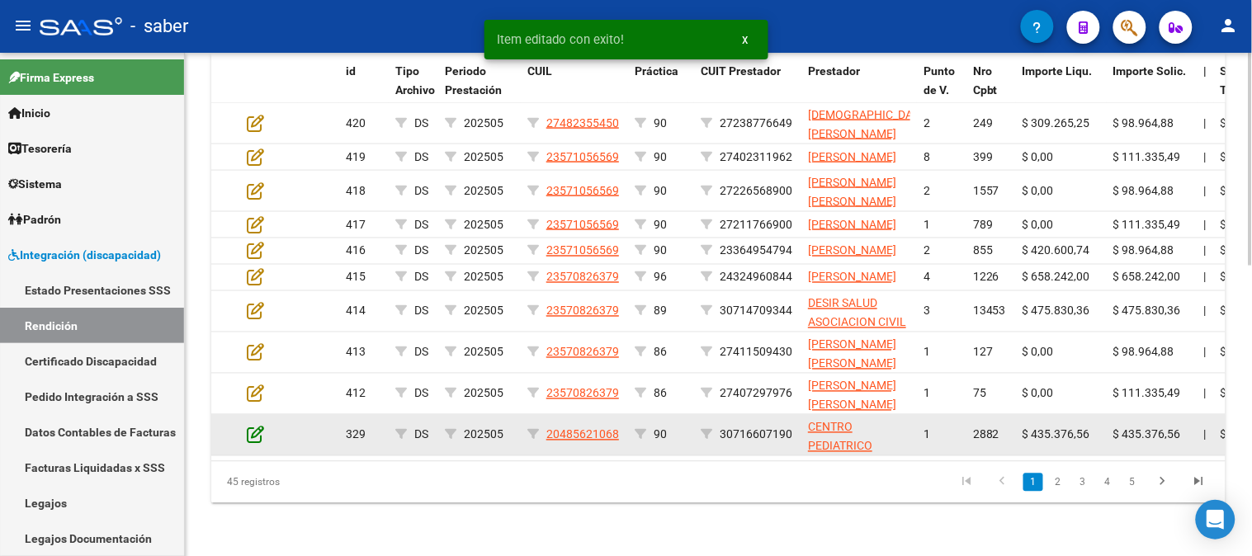
click at [252, 437] on icon at bounding box center [255, 435] width 17 height 18
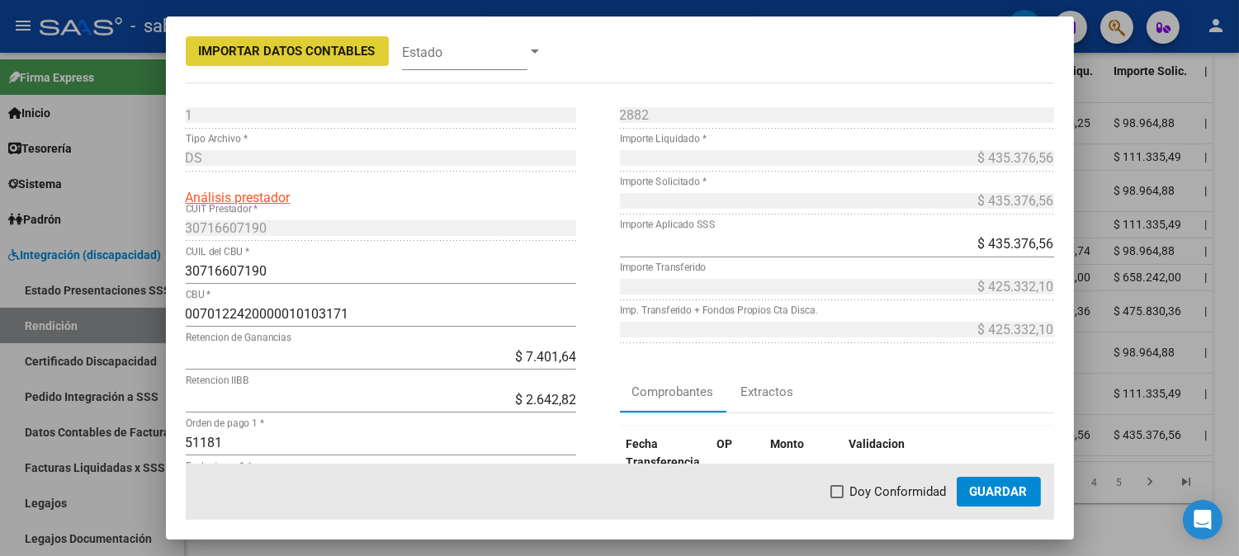
drag, startPoint x: 901, startPoint y: 487, endPoint x: 1000, endPoint y: 487, distance: 99.0
click at [914, 487] on span "Doy Conformidad" at bounding box center [898, 492] width 97 height 20
click at [837, 498] on input "Doy Conformidad" at bounding box center [836, 498] width 1 height 1
checkbox input "true"
drag, startPoint x: 1027, startPoint y: 487, endPoint x: 983, endPoint y: 487, distance: 44.6
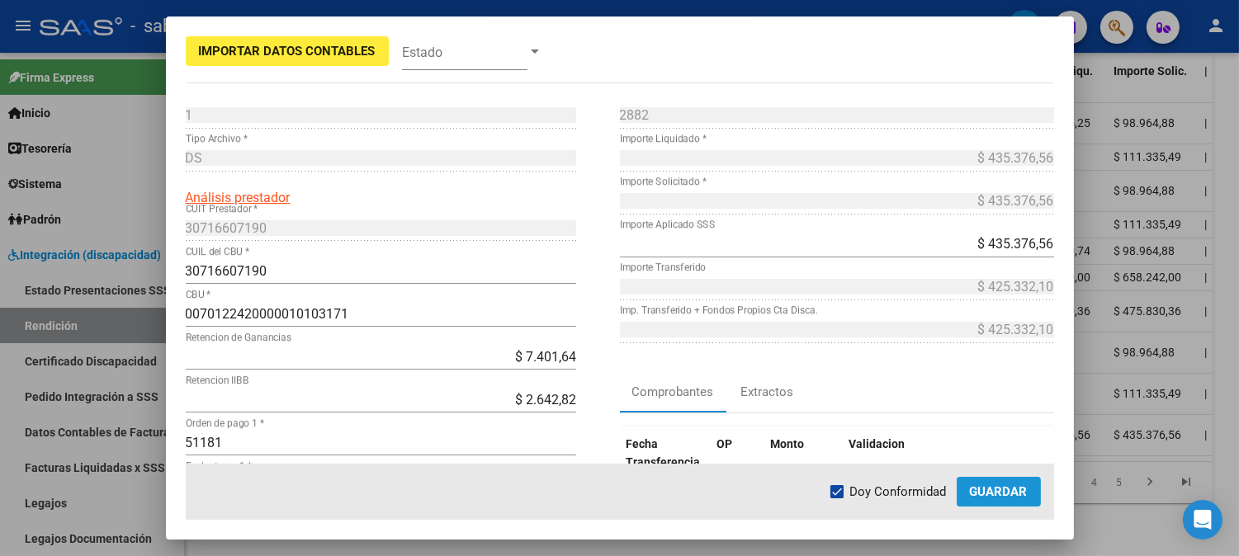
click at [1020, 487] on span "Guardar" at bounding box center [999, 491] width 58 height 15
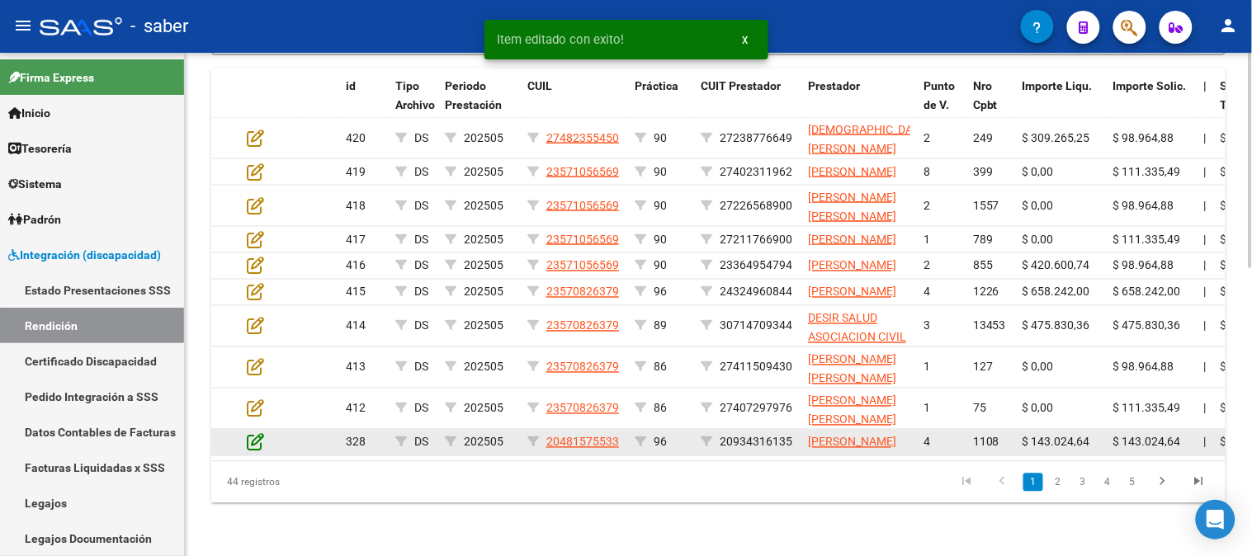
click at [254, 433] on icon at bounding box center [255, 442] width 17 height 18
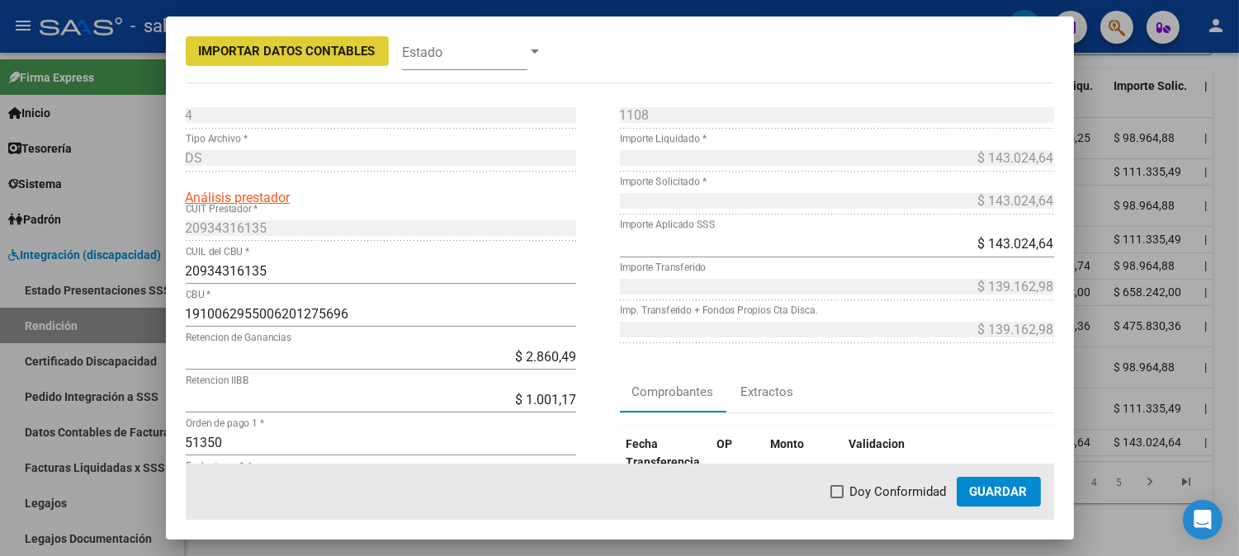
drag, startPoint x: 870, startPoint y: 489, endPoint x: 963, endPoint y: 489, distance: 93.3
click at [879, 489] on span "Doy Conformidad" at bounding box center [898, 492] width 97 height 20
click at [837, 498] on input "Doy Conformidad" at bounding box center [836, 498] width 1 height 1
checkbox input "true"
click at [969, 489] on button "Guardar" at bounding box center [998, 492] width 84 height 30
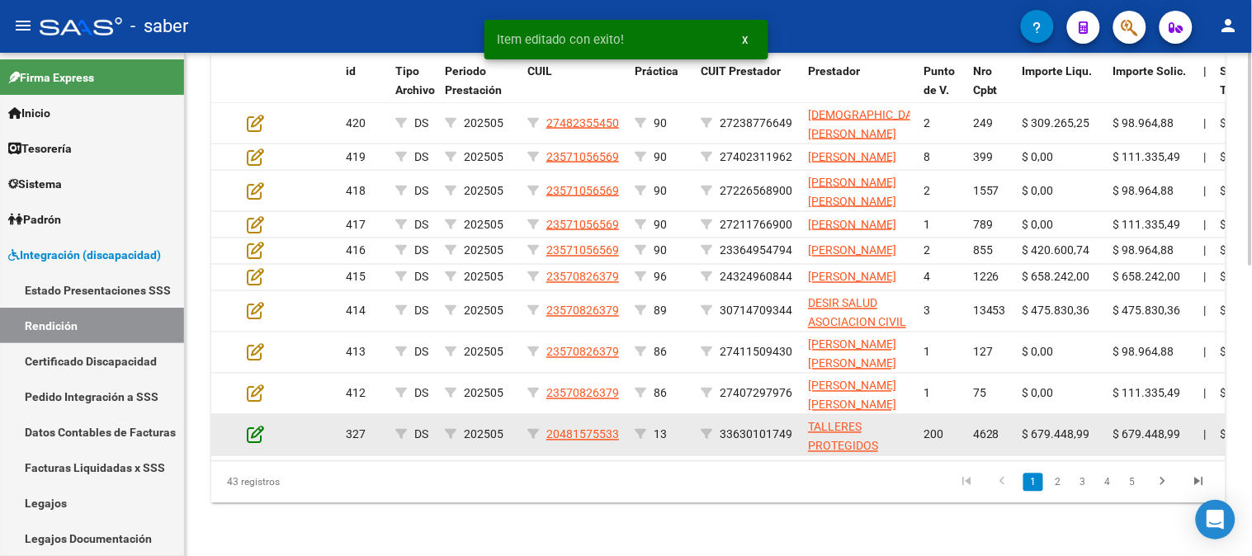
click at [260, 436] on icon at bounding box center [255, 435] width 17 height 18
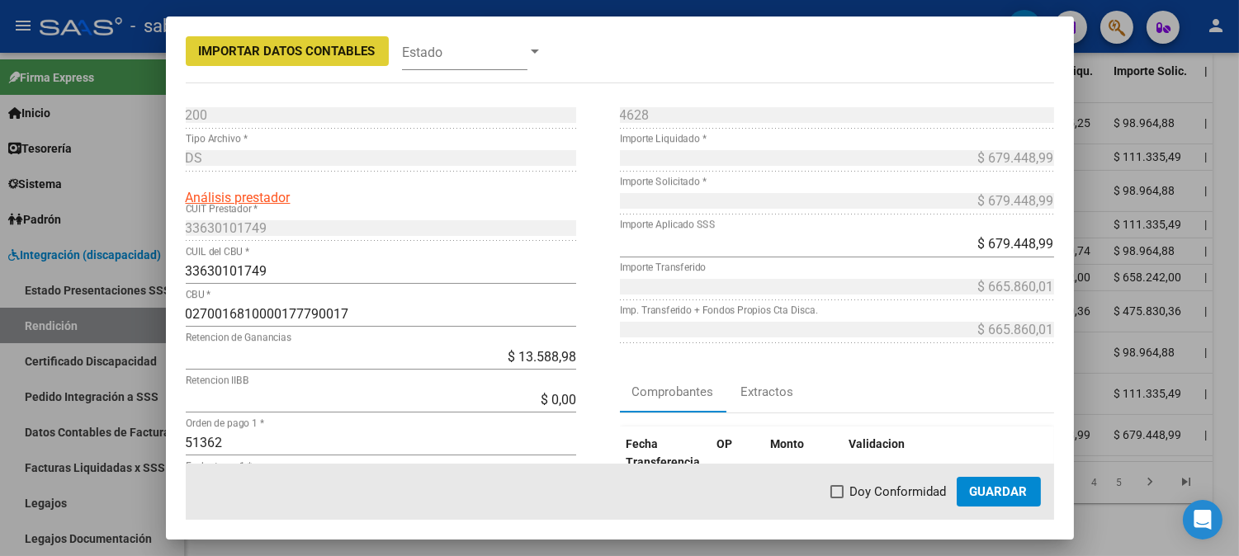
drag, startPoint x: 902, startPoint y: 484, endPoint x: 977, endPoint y: 487, distance: 75.1
click at [908, 487] on span "Doy Conformidad" at bounding box center [898, 492] width 97 height 20
click at [837, 498] on input "Doy Conformidad" at bounding box center [836, 498] width 1 height 1
checkbox input "true"
drag, startPoint x: 1018, startPoint y: 487, endPoint x: 889, endPoint y: 487, distance: 129.6
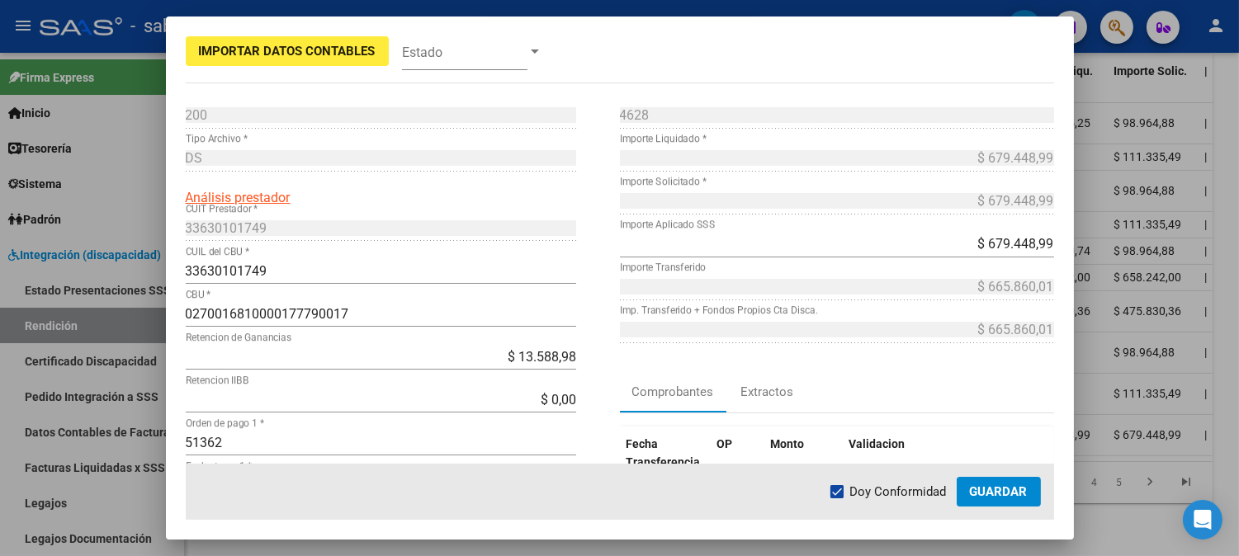
click at [1013, 487] on span "Guardar" at bounding box center [999, 491] width 58 height 15
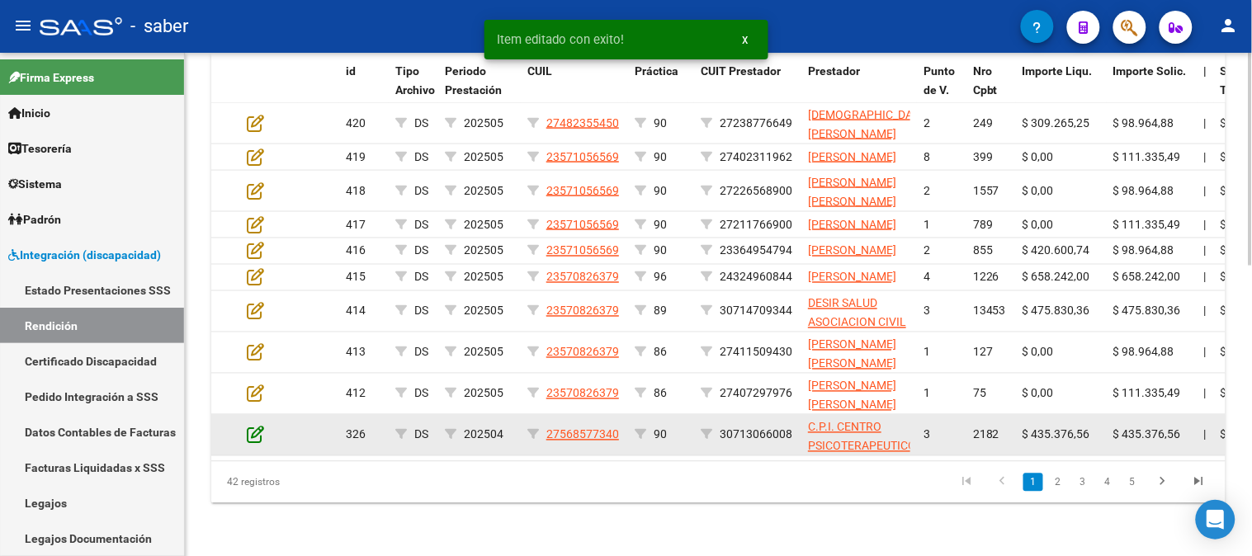
click at [257, 437] on icon at bounding box center [255, 435] width 17 height 18
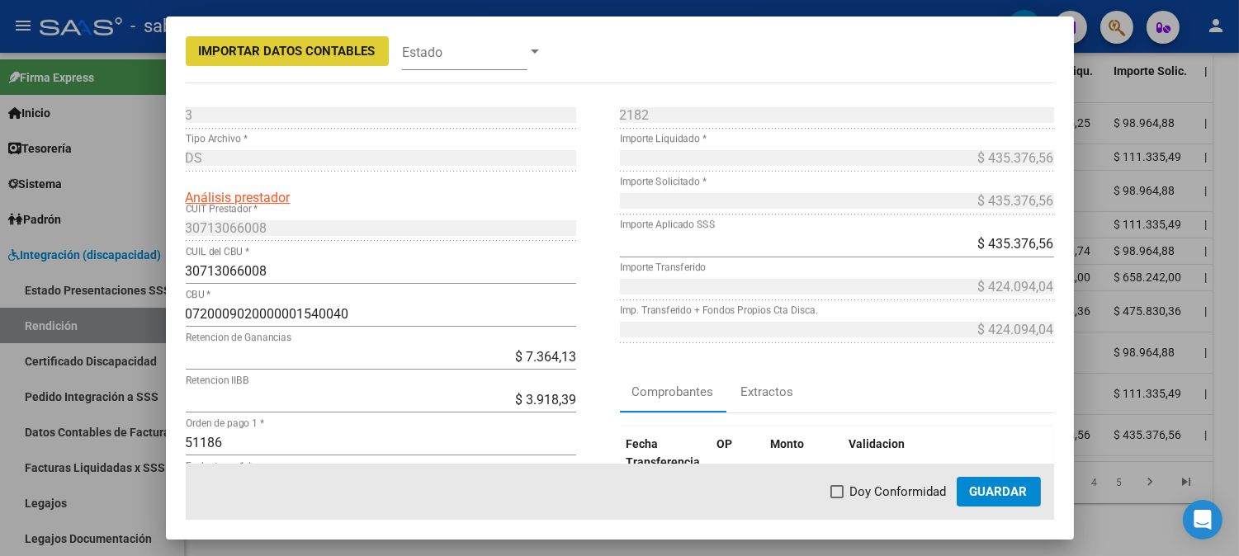
drag, startPoint x: 876, startPoint y: 489, endPoint x: 1027, endPoint y: 489, distance: 151.8
click at [914, 489] on span "Doy Conformidad" at bounding box center [898, 492] width 97 height 20
click at [837, 498] on input "Doy Conformidad" at bounding box center [836, 498] width 1 height 1
checkbox input "true"
drag, startPoint x: 1024, startPoint y: 489, endPoint x: 1005, endPoint y: 488, distance: 19.0
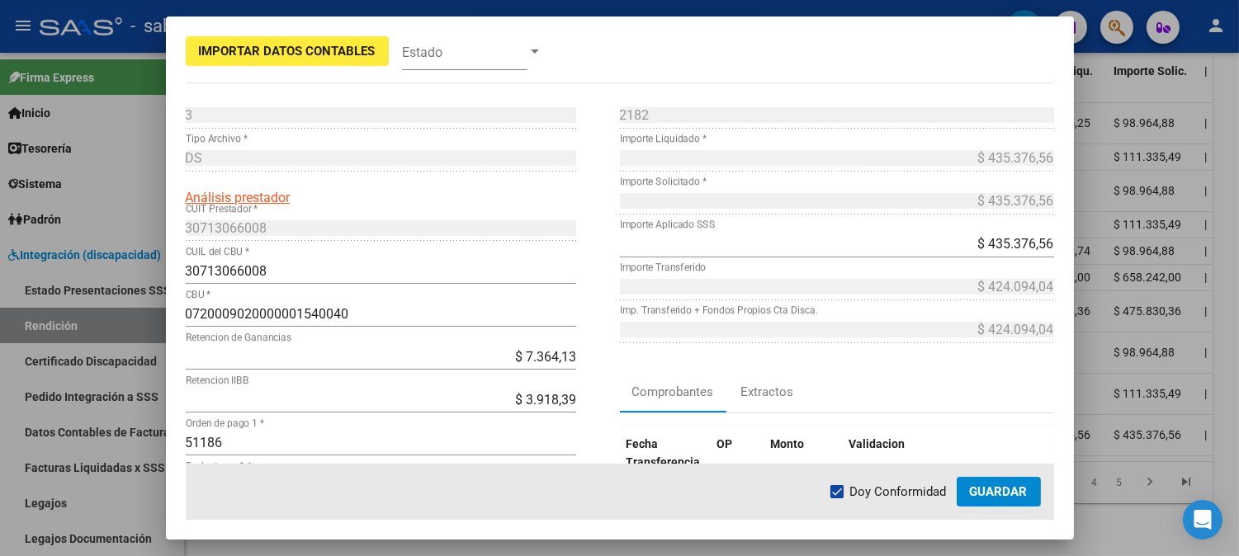
click at [1020, 489] on span "Guardar" at bounding box center [999, 491] width 58 height 15
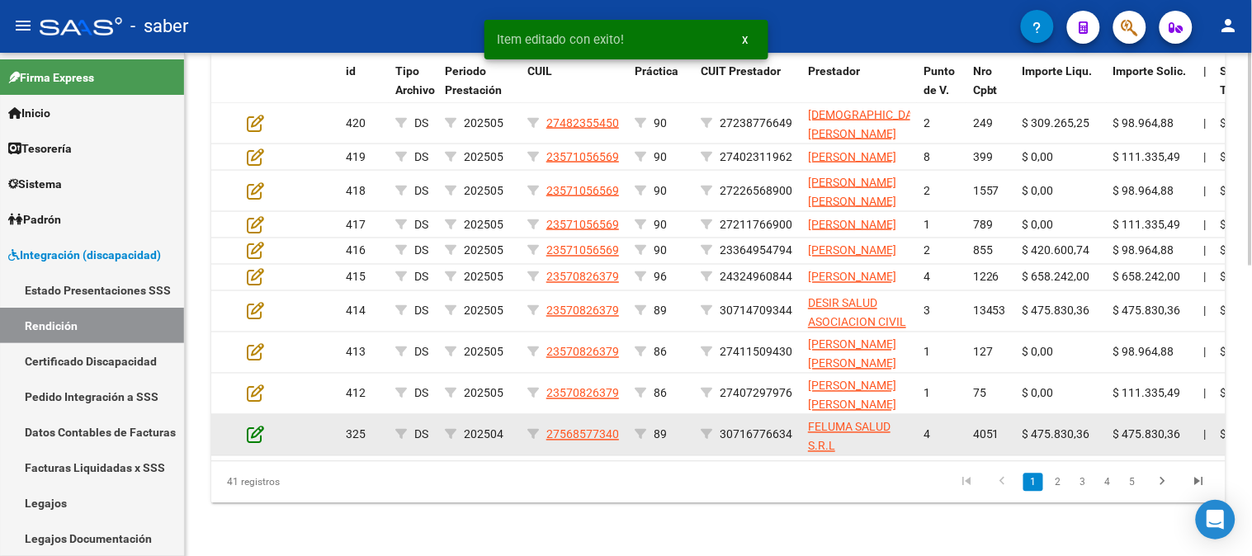
click at [259, 436] on icon at bounding box center [255, 435] width 17 height 18
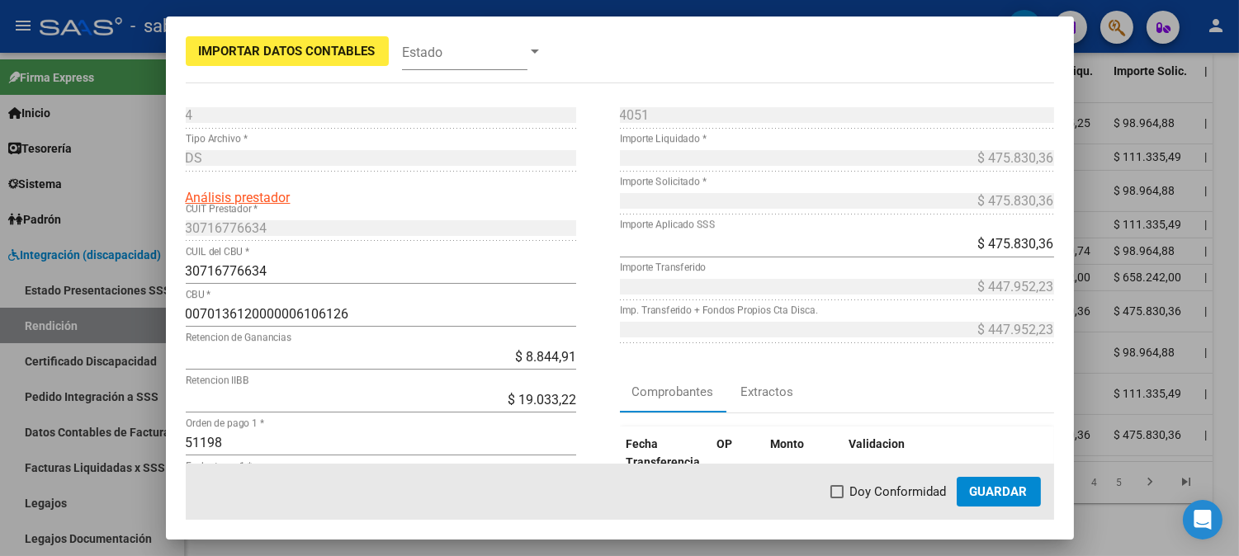
drag, startPoint x: 879, startPoint y: 480, endPoint x: 917, endPoint y: 493, distance: 39.9
click at [883, 482] on mat-dialog-actions "Doy Conformidad Guardar" at bounding box center [620, 492] width 868 height 56
drag, startPoint x: 917, startPoint y: 493, endPoint x: 969, endPoint y: 497, distance: 52.2
click at [928, 496] on span "Doy Conformidad" at bounding box center [898, 492] width 97 height 20
click at [837, 498] on input "Doy Conformidad" at bounding box center [836, 498] width 1 height 1
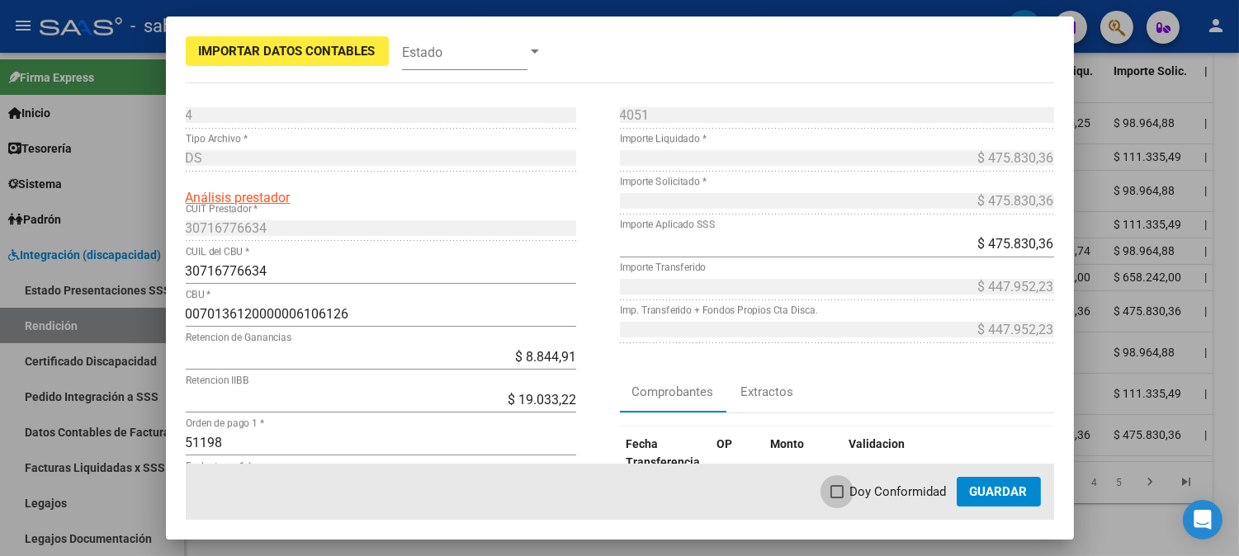
checkbox input "true"
click at [975, 497] on span "Guardar" at bounding box center [999, 491] width 58 height 15
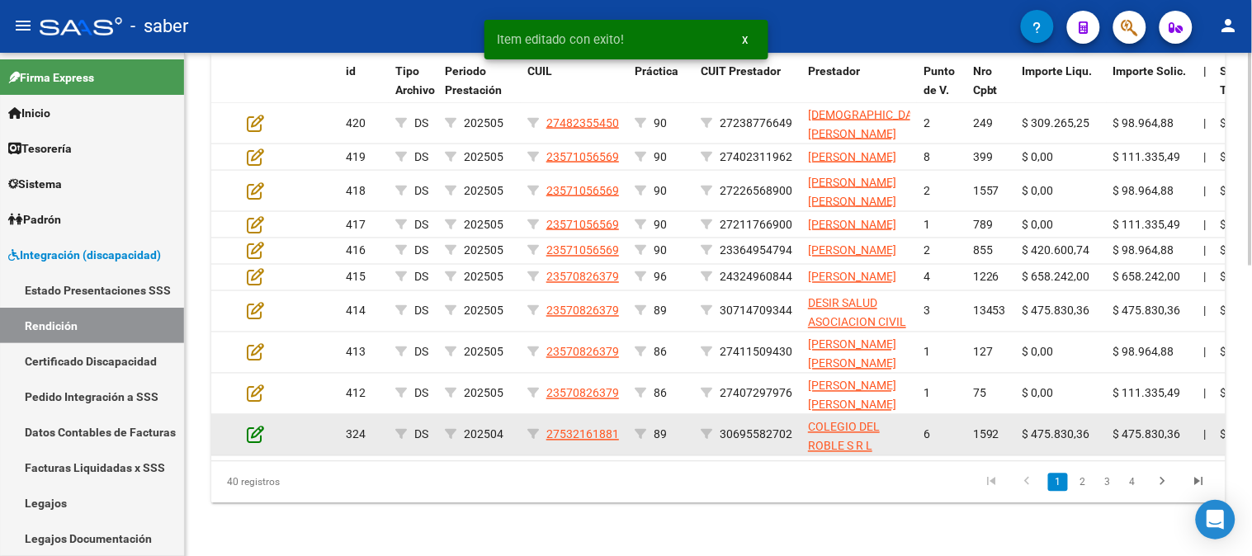
click at [252, 435] on icon at bounding box center [255, 435] width 17 height 18
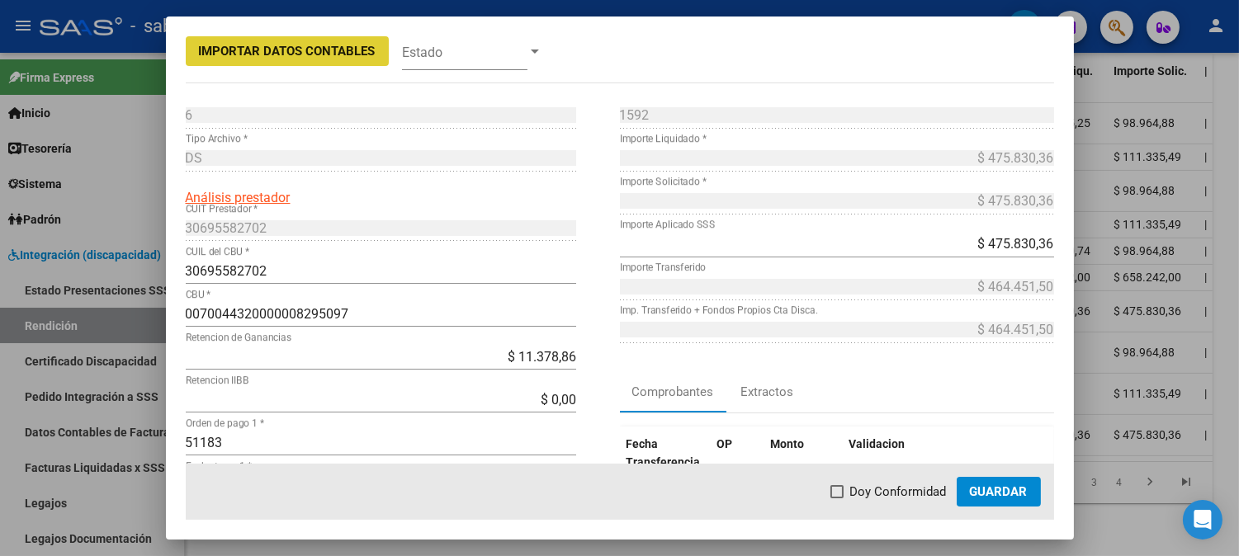
drag, startPoint x: 863, startPoint y: 494, endPoint x: 898, endPoint y: 494, distance: 34.7
click at [871, 494] on span "Doy Conformidad" at bounding box center [898, 492] width 97 height 20
click at [837, 498] on input "Doy Conformidad" at bounding box center [836, 498] width 1 height 1
checkbox input "true"
drag, startPoint x: 977, startPoint y: 493, endPoint x: 694, endPoint y: 491, distance: 283.1
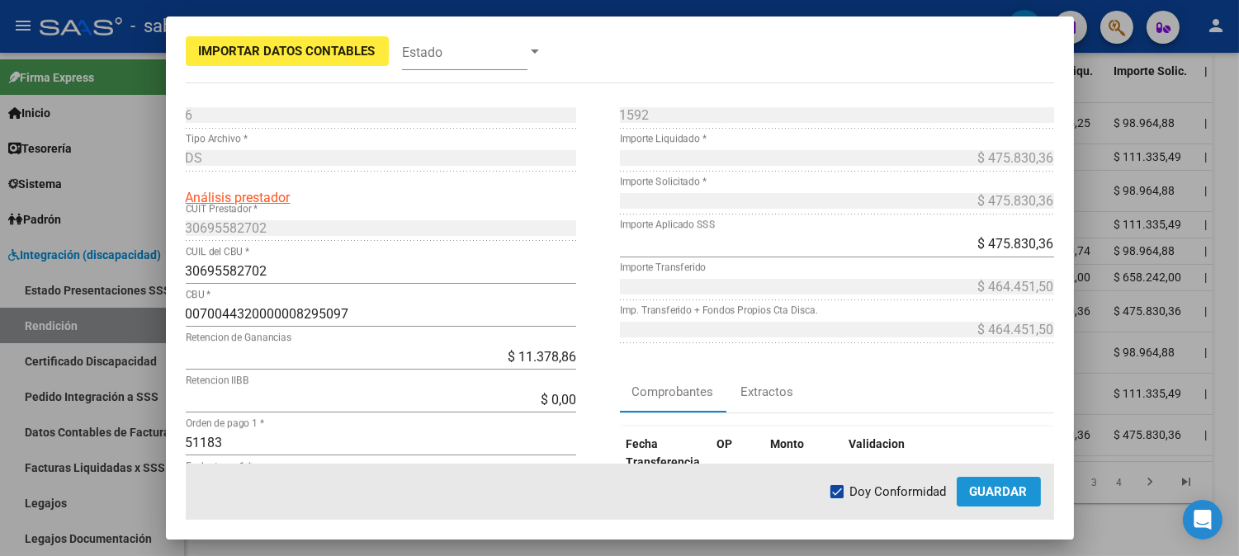
click at [976, 493] on span "Guardar" at bounding box center [999, 491] width 58 height 15
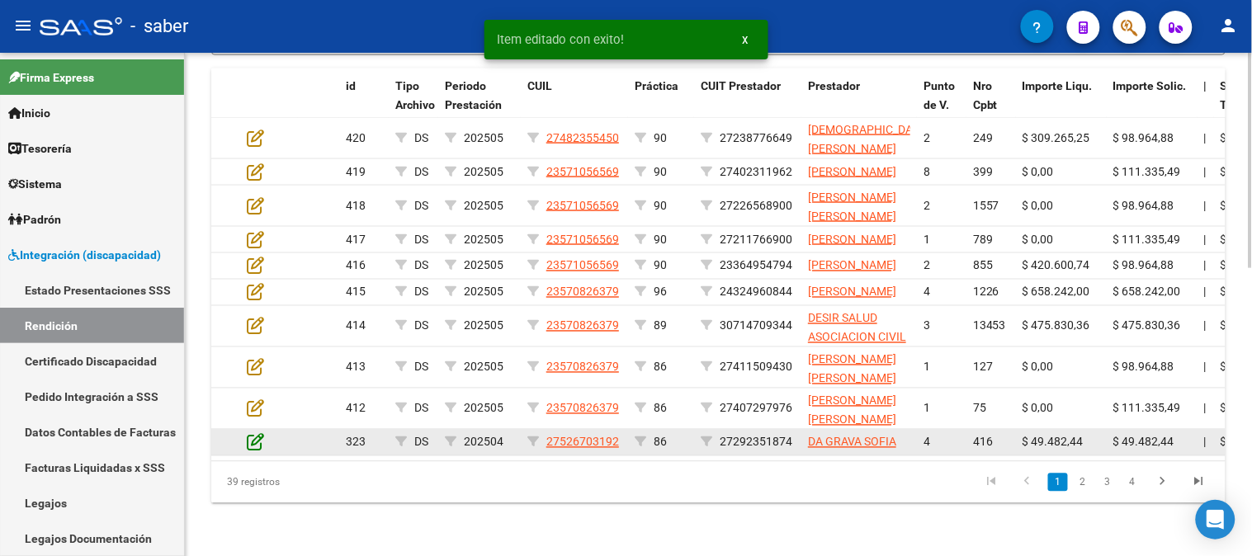
click at [257, 433] on icon at bounding box center [255, 442] width 17 height 18
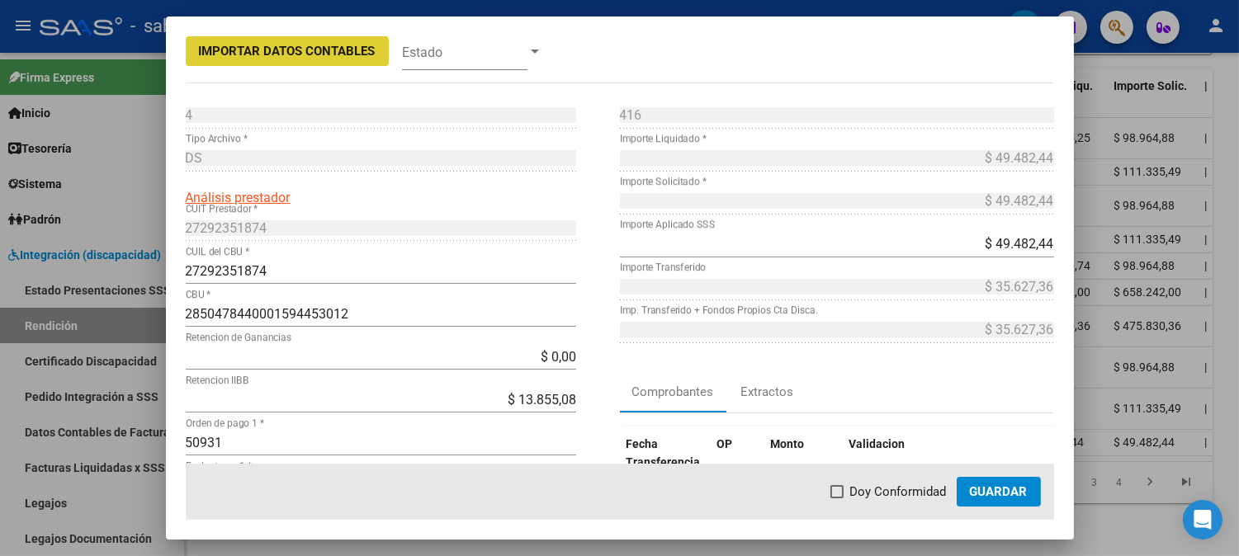
drag, startPoint x: 883, startPoint y: 494, endPoint x: 953, endPoint y: 495, distance: 70.2
click at [883, 495] on span "Doy Conformidad" at bounding box center [898, 492] width 97 height 20
click at [837, 498] on input "Doy Conformidad" at bounding box center [836, 498] width 1 height 1
checkbox input "true"
click at [986, 495] on span "Guardar" at bounding box center [999, 491] width 58 height 15
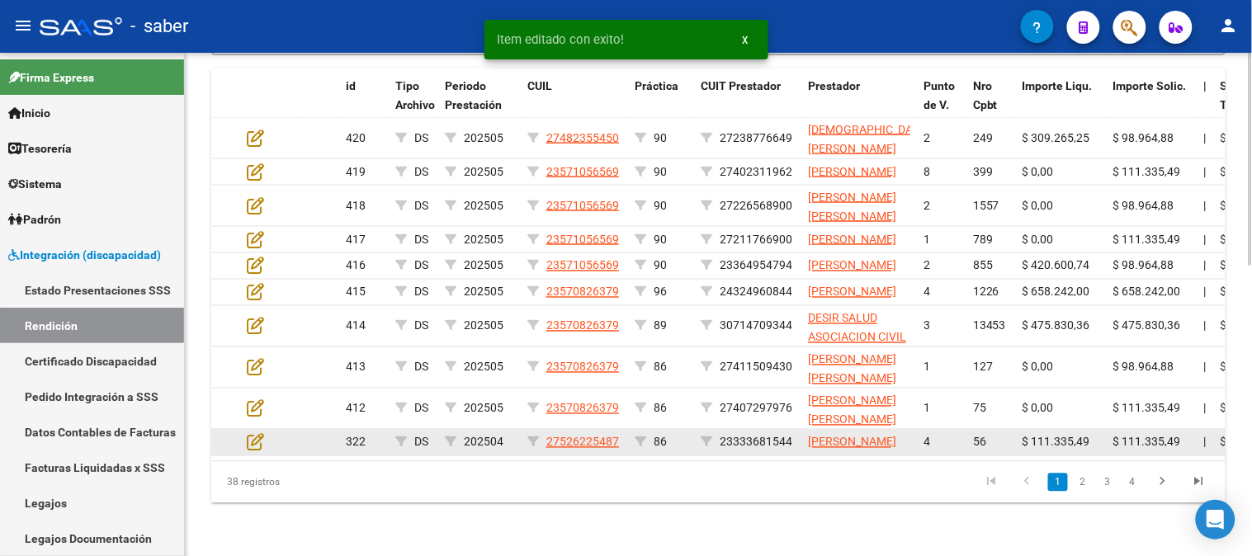
click at [248, 430] on datatable-body-cell at bounding box center [269, 443] width 58 height 26
click at [257, 433] on icon at bounding box center [255, 442] width 17 height 18
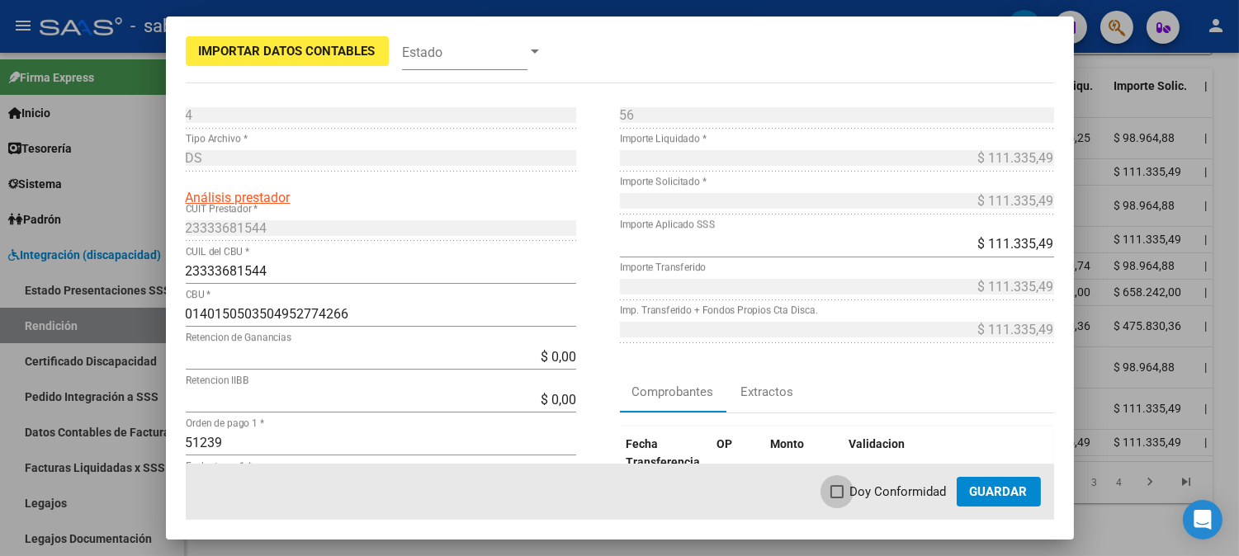
drag, startPoint x: 897, startPoint y: 489, endPoint x: 1000, endPoint y: 489, distance: 103.2
click at [898, 489] on span "Doy Conformidad" at bounding box center [898, 492] width 97 height 20
click at [837, 498] on input "Doy Conformidad" at bounding box center [836, 498] width 1 height 1
checkbox input "true"
click at [1001, 489] on span "Guardar" at bounding box center [999, 491] width 58 height 15
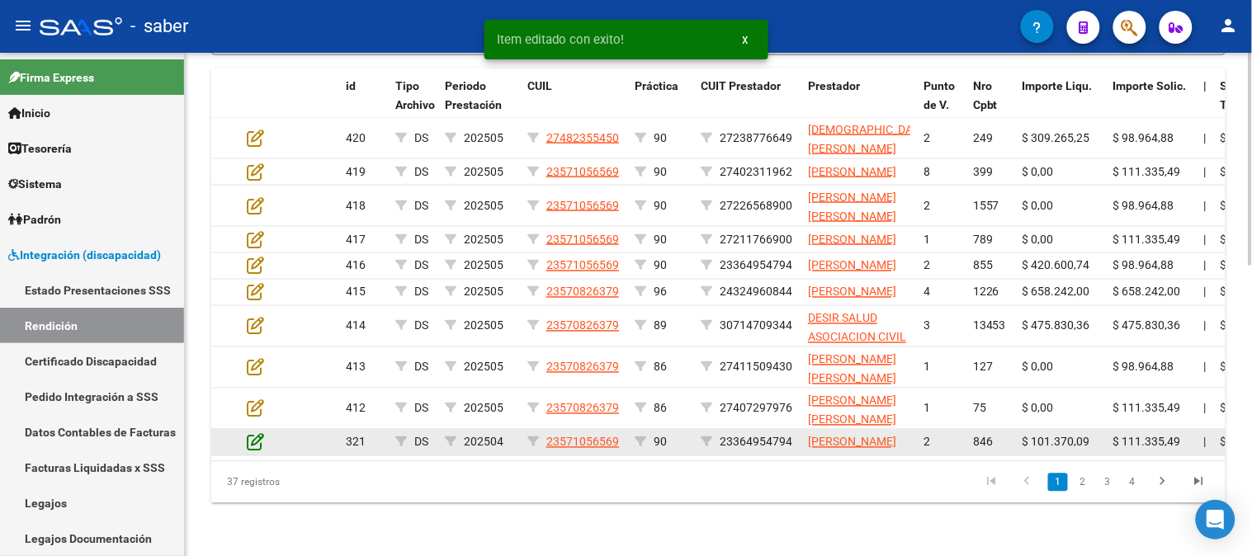
click at [253, 442] on icon at bounding box center [255, 442] width 17 height 18
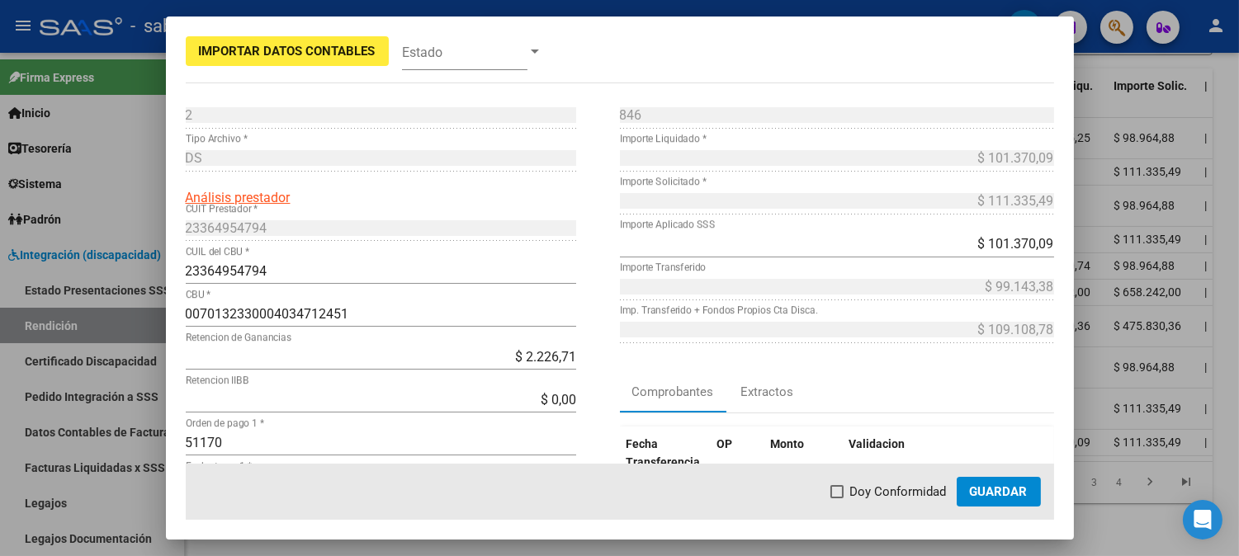
drag, startPoint x: 903, startPoint y: 484, endPoint x: 926, endPoint y: 487, distance: 23.3
click at [904, 485] on span "Doy Conformidad" at bounding box center [898, 492] width 97 height 20
click at [837, 498] on input "Doy Conformidad" at bounding box center [836, 498] width 1 height 1
checkbox input "true"
drag, startPoint x: 984, startPoint y: 487, endPoint x: 959, endPoint y: 480, distance: 25.6
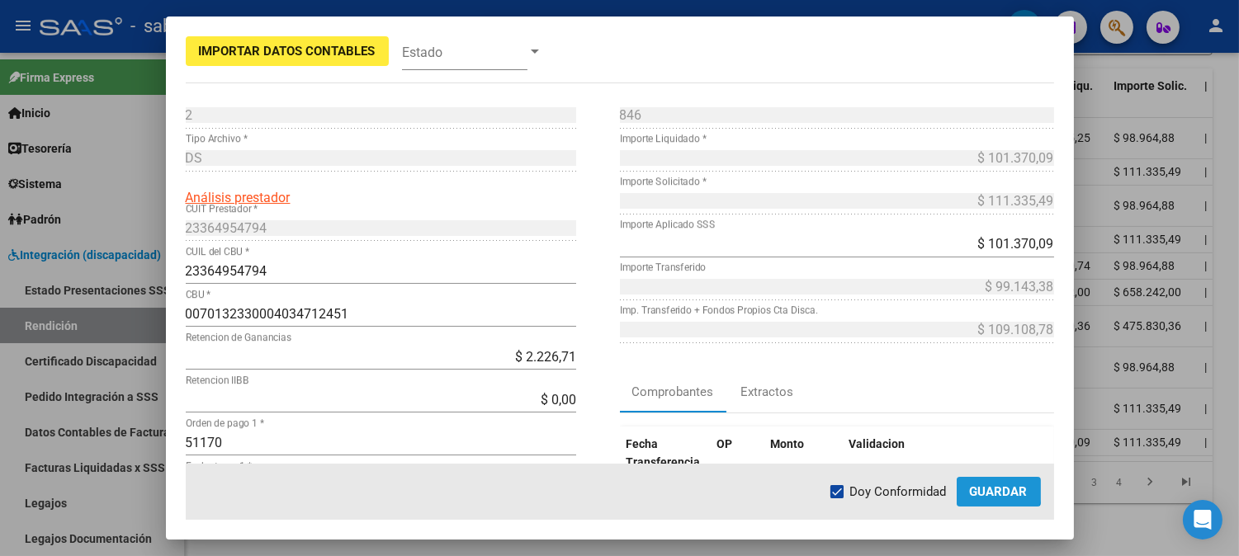
click at [983, 487] on span "Guardar" at bounding box center [999, 491] width 58 height 15
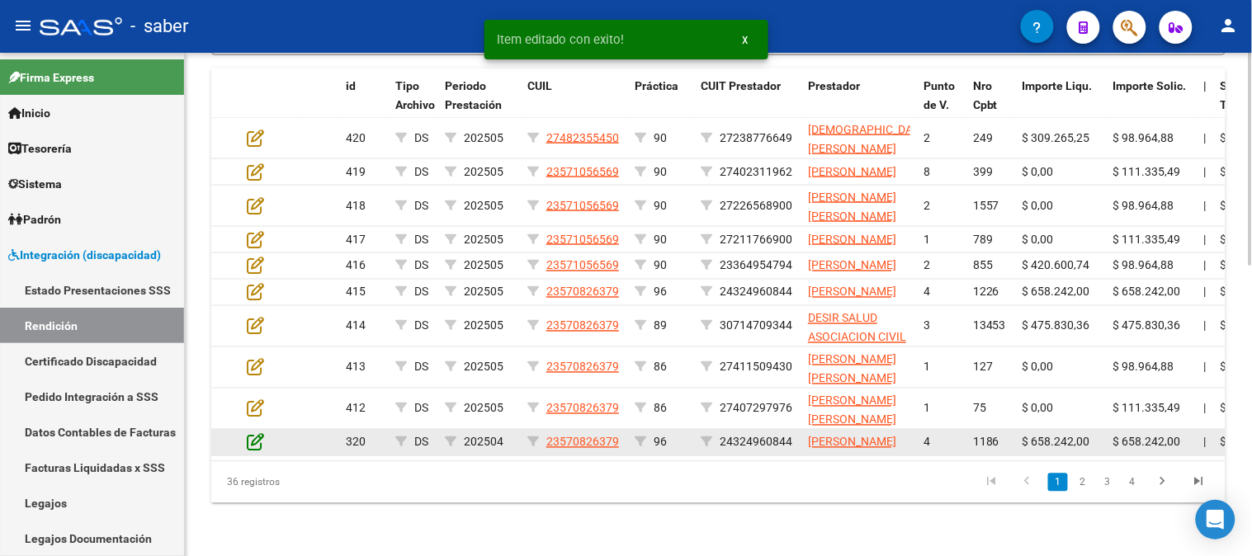
click at [254, 435] on icon at bounding box center [255, 442] width 17 height 18
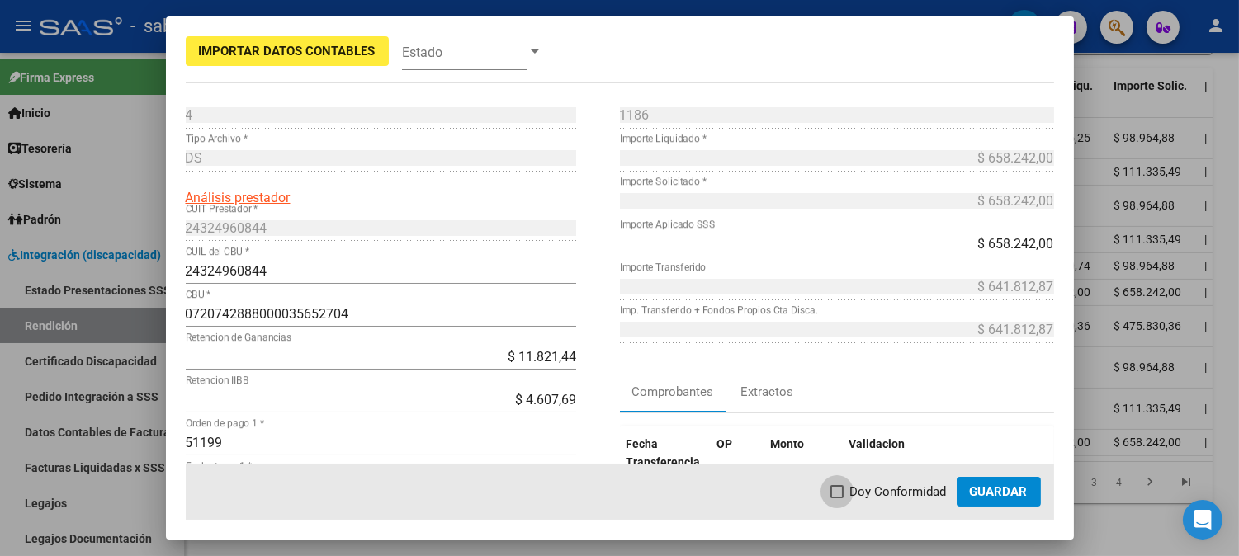
click at [879, 490] on span "Doy Conformidad" at bounding box center [898, 492] width 97 height 20
click at [837, 498] on input "Doy Conformidad" at bounding box center [836, 498] width 1 height 1
checkbox input "true"
click at [966, 490] on button "Guardar" at bounding box center [998, 492] width 84 height 30
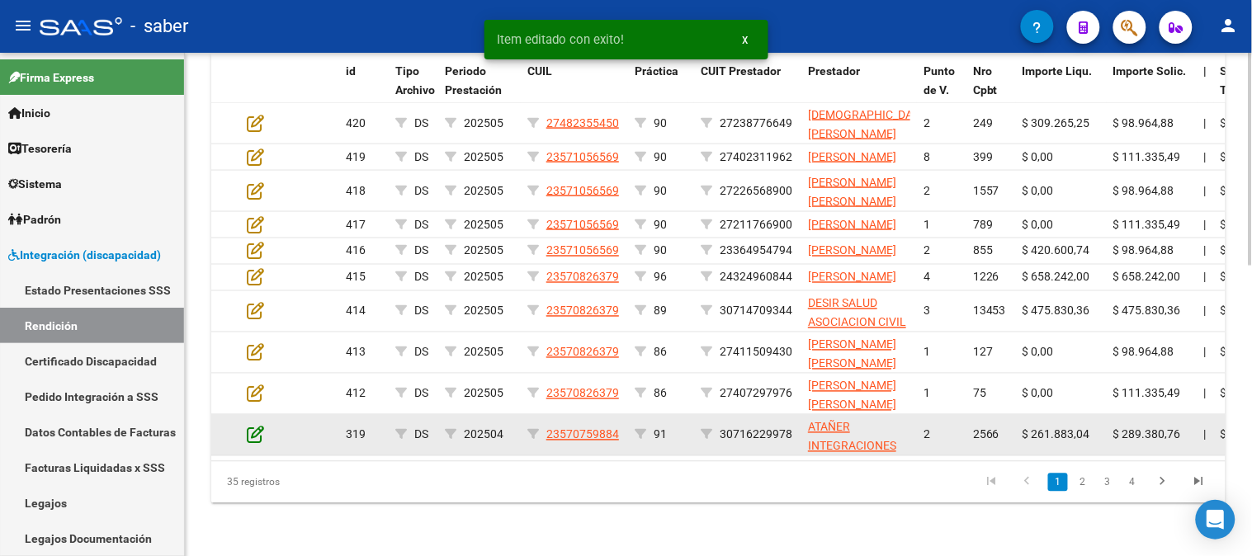
drag, startPoint x: 275, startPoint y: 441, endPoint x: 257, endPoint y: 440, distance: 18.2
click at [273, 442] on div at bounding box center [269, 435] width 45 height 19
click at [253, 440] on icon at bounding box center [255, 435] width 17 height 18
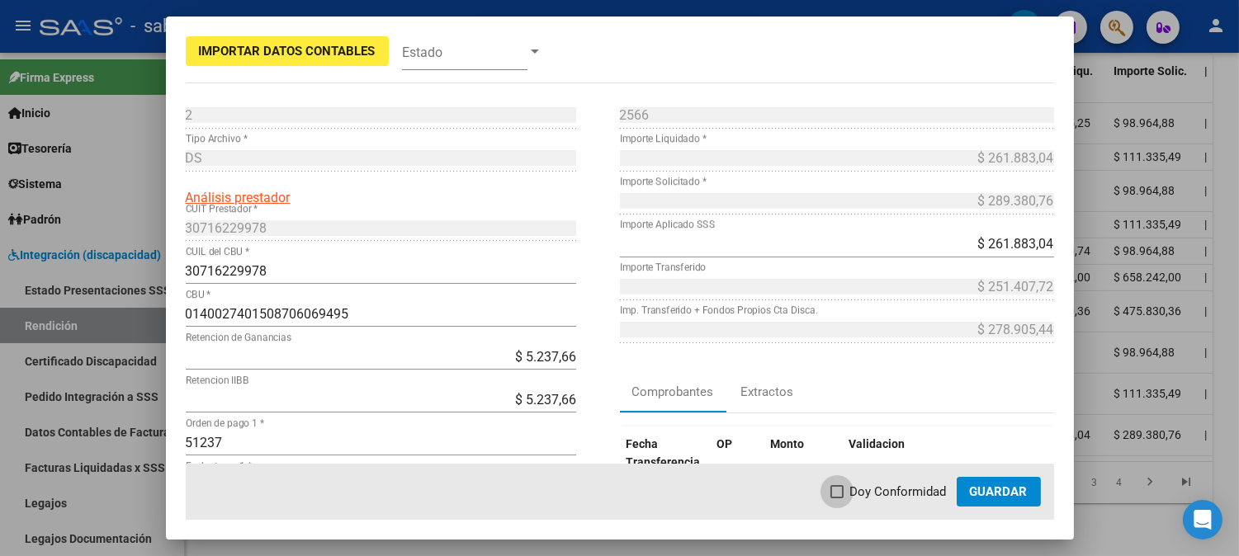
drag, startPoint x: 881, startPoint y: 494, endPoint x: 904, endPoint y: 491, distance: 24.1
click at [886, 494] on span "Doy Conformidad" at bounding box center [898, 492] width 97 height 20
click at [837, 498] on input "Doy Conformidad" at bounding box center [836, 498] width 1 height 1
checkbox input "true"
click at [975, 491] on span "Guardar" at bounding box center [999, 491] width 58 height 15
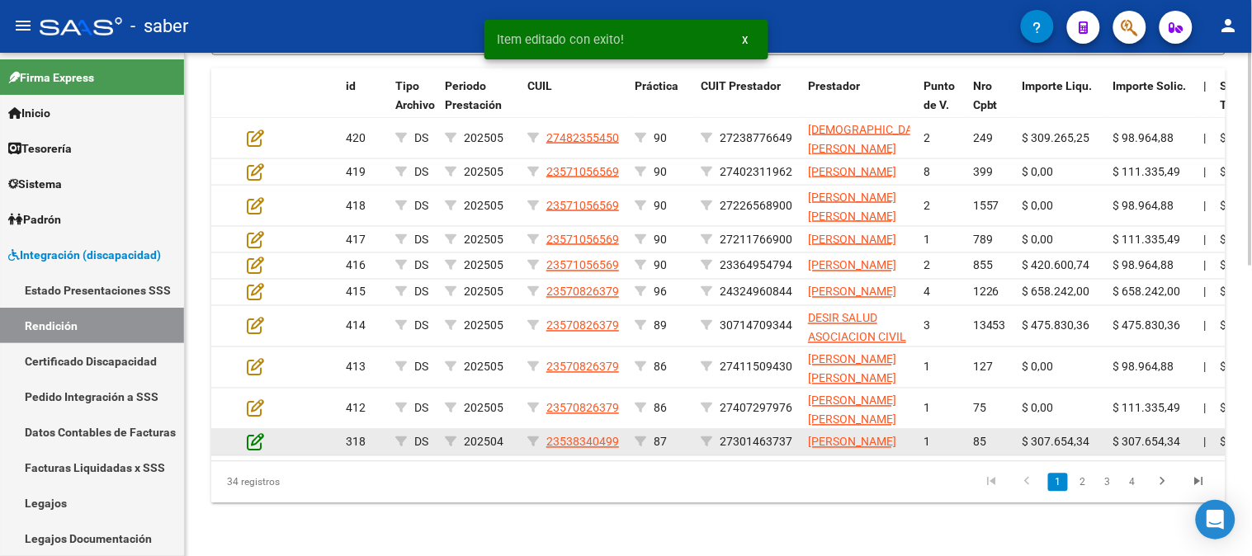
click at [247, 442] on icon at bounding box center [255, 442] width 17 height 18
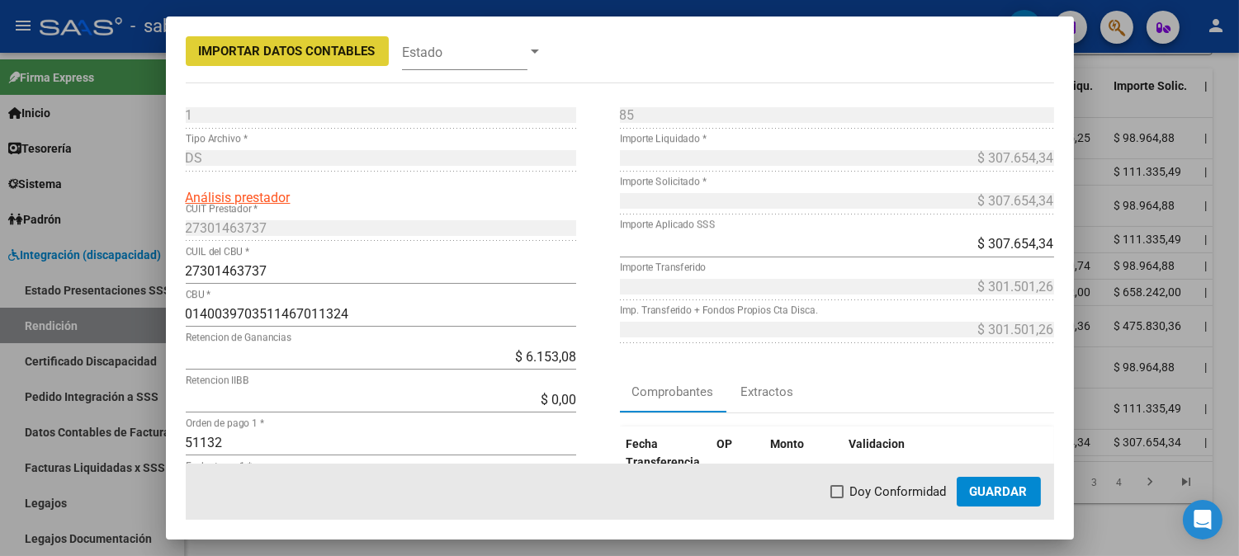
click at [837, 488] on span at bounding box center [836, 491] width 13 height 13
click at [837, 498] on input "Doy Conformidad" at bounding box center [836, 498] width 1 height 1
checkbox input "true"
click at [1034, 489] on button "Guardar" at bounding box center [998, 492] width 84 height 30
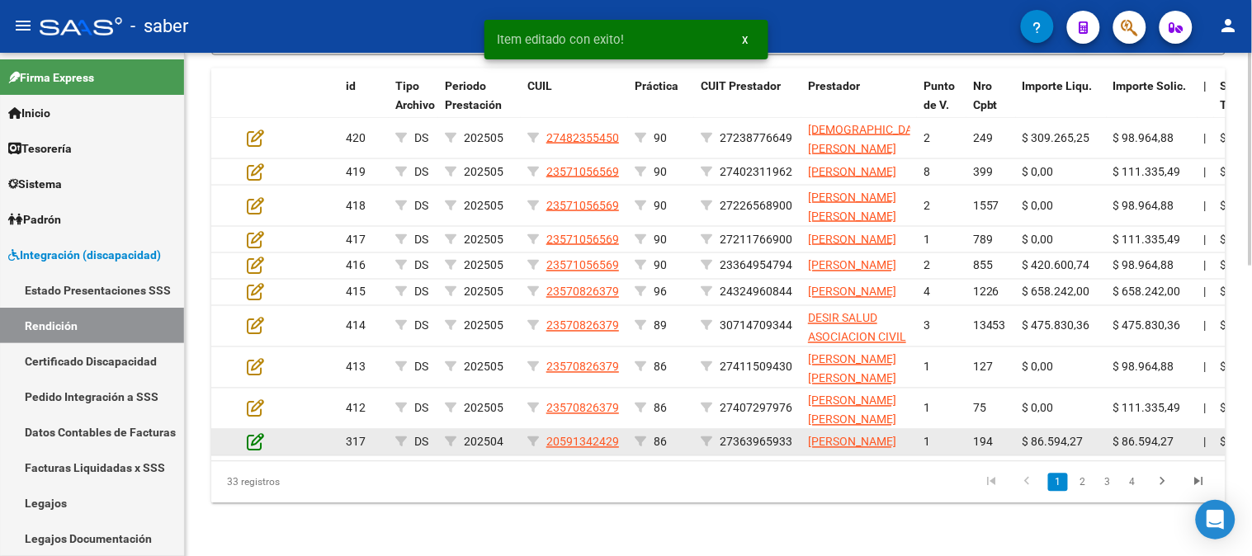
click at [262, 436] on icon at bounding box center [255, 442] width 17 height 18
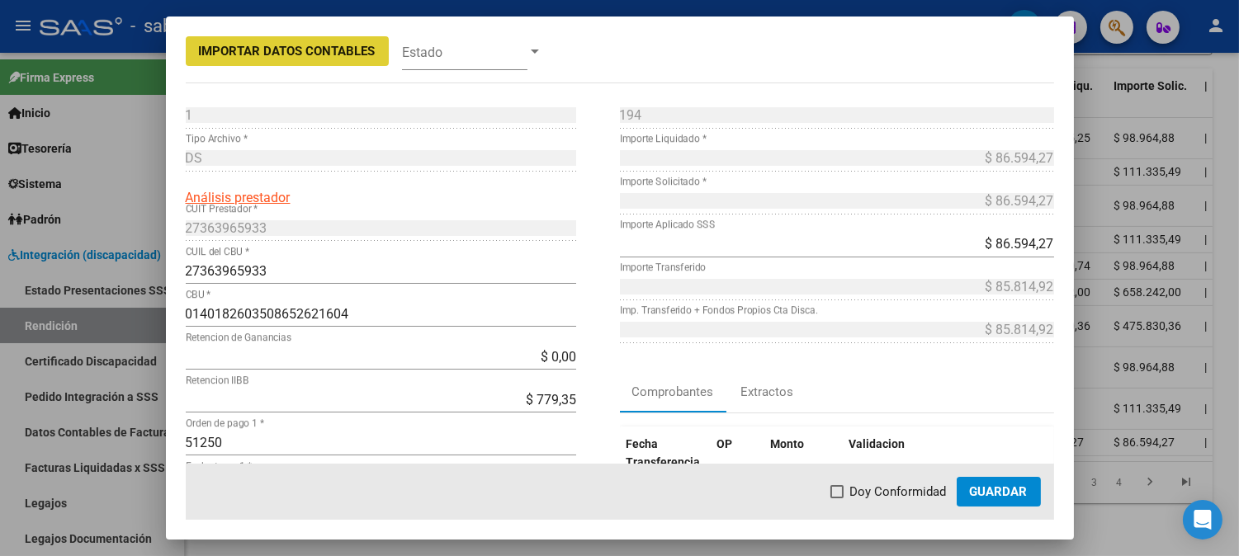
drag, startPoint x: 871, startPoint y: 495, endPoint x: 898, endPoint y: 493, distance: 27.3
click at [873, 495] on span "Doy Conformidad" at bounding box center [898, 492] width 97 height 20
click at [837, 498] on input "Doy Conformidad" at bounding box center [836, 498] width 1 height 1
checkbox input "true"
click at [991, 490] on span "Guardar" at bounding box center [999, 491] width 58 height 15
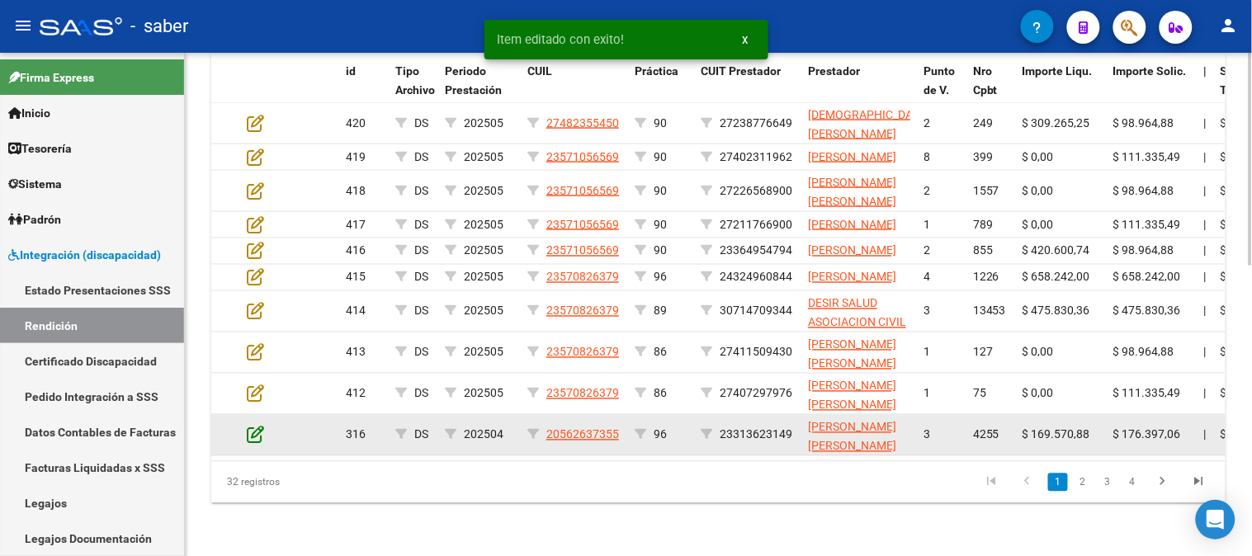
click at [253, 427] on icon at bounding box center [255, 435] width 17 height 18
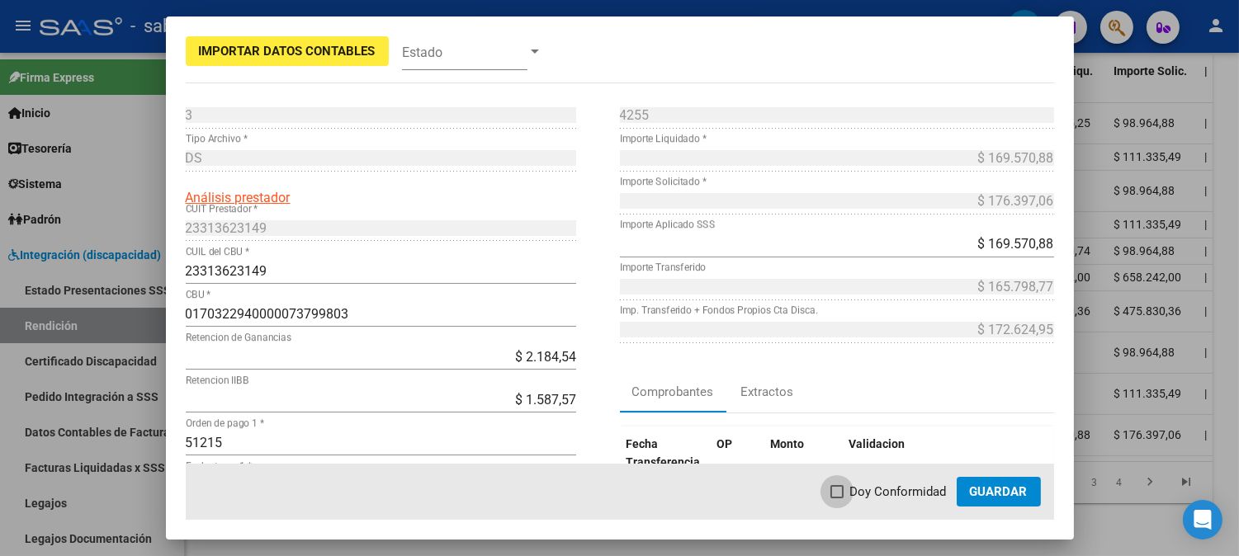
drag, startPoint x: 910, startPoint y: 490, endPoint x: 990, endPoint y: 490, distance: 80.1
click at [913, 490] on span "Doy Conformidad" at bounding box center [898, 492] width 97 height 20
click at [837, 498] on input "Doy Conformidad" at bounding box center [836, 498] width 1 height 1
checkbox input "true"
click at [994, 489] on span "Guardar" at bounding box center [999, 491] width 58 height 15
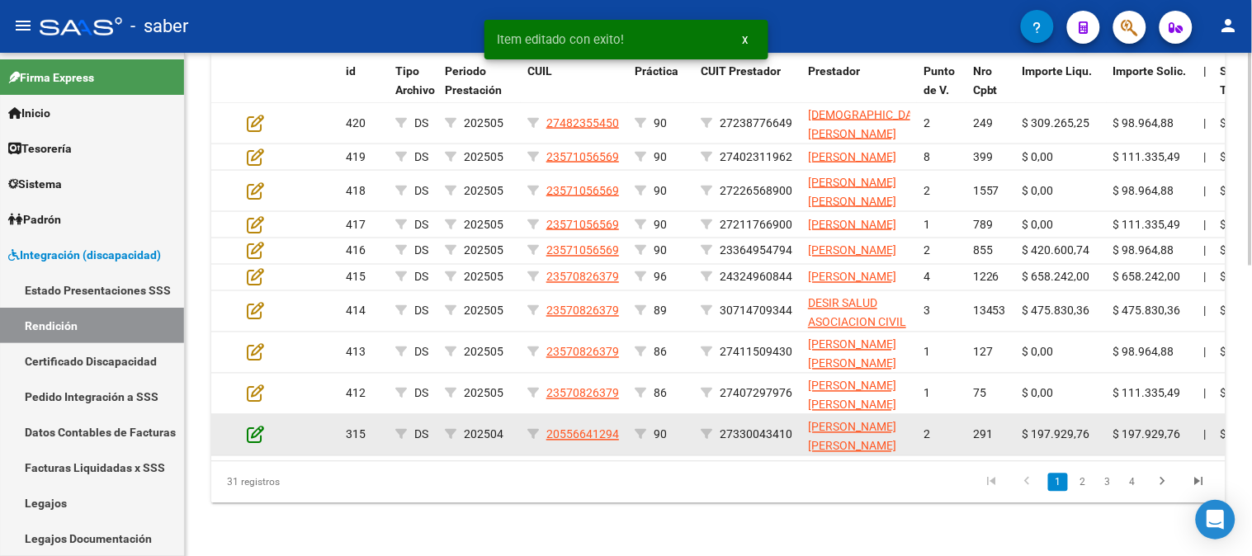
click at [253, 438] on icon at bounding box center [255, 435] width 17 height 18
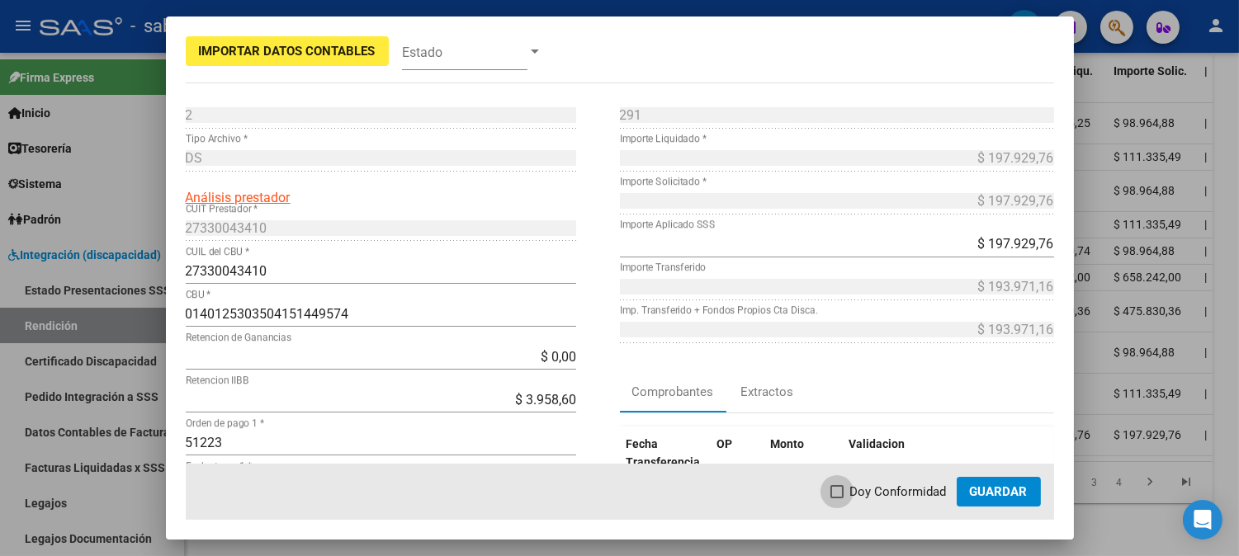
click at [936, 484] on span "Doy Conformidad" at bounding box center [898, 492] width 97 height 20
click at [837, 498] on input "Doy Conformidad" at bounding box center [836, 498] width 1 height 1
checkbox input "true"
click at [1013, 487] on span "Guardar" at bounding box center [999, 491] width 58 height 15
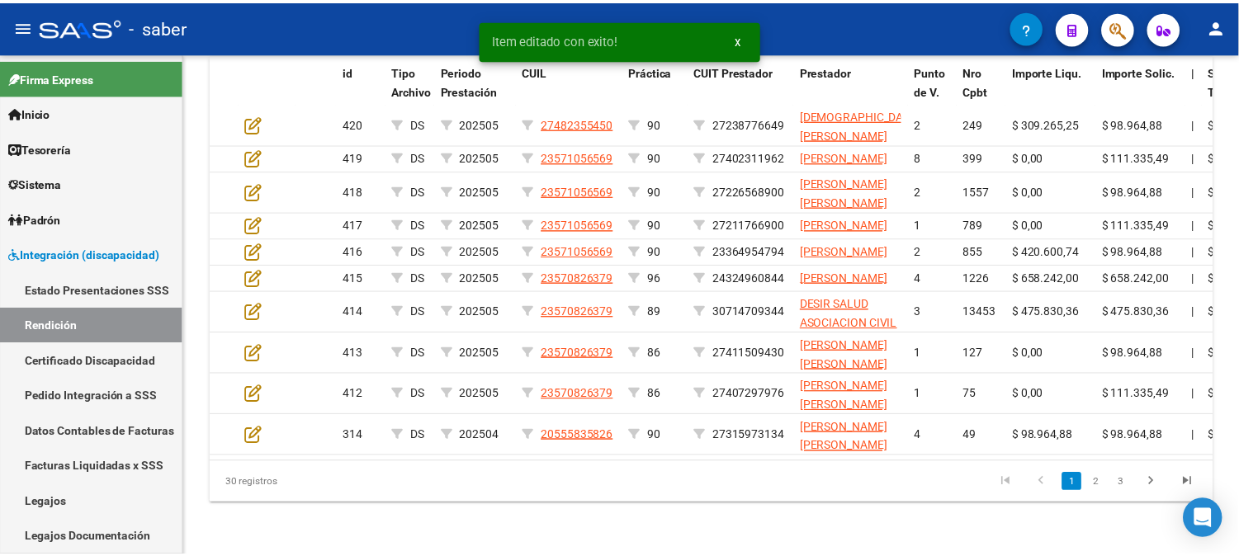
scroll to position [673, 0]
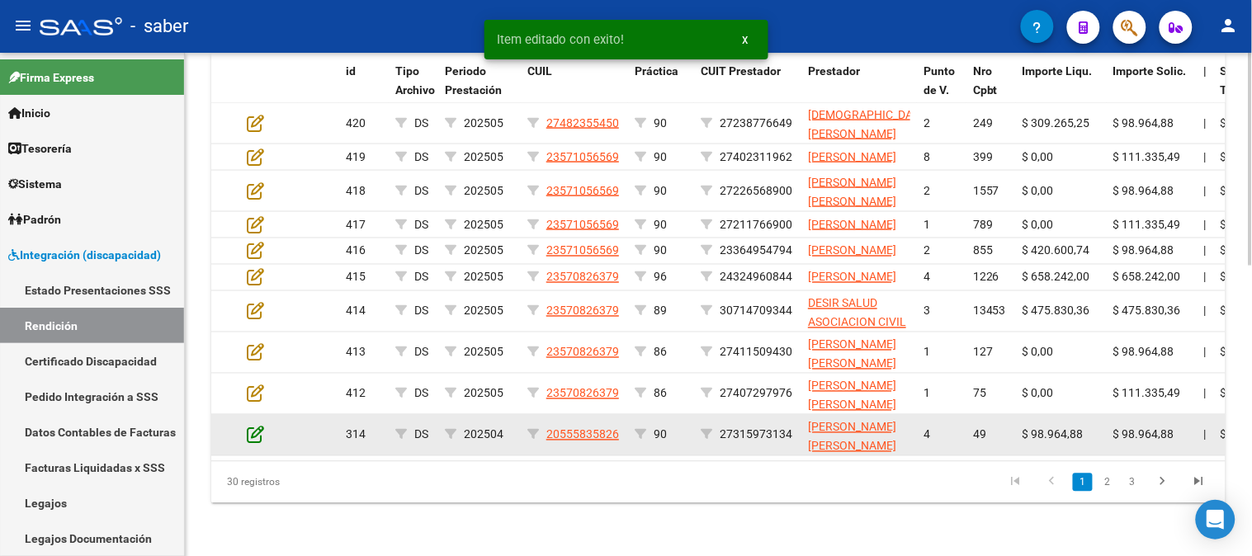
click at [248, 441] on icon at bounding box center [255, 435] width 17 height 18
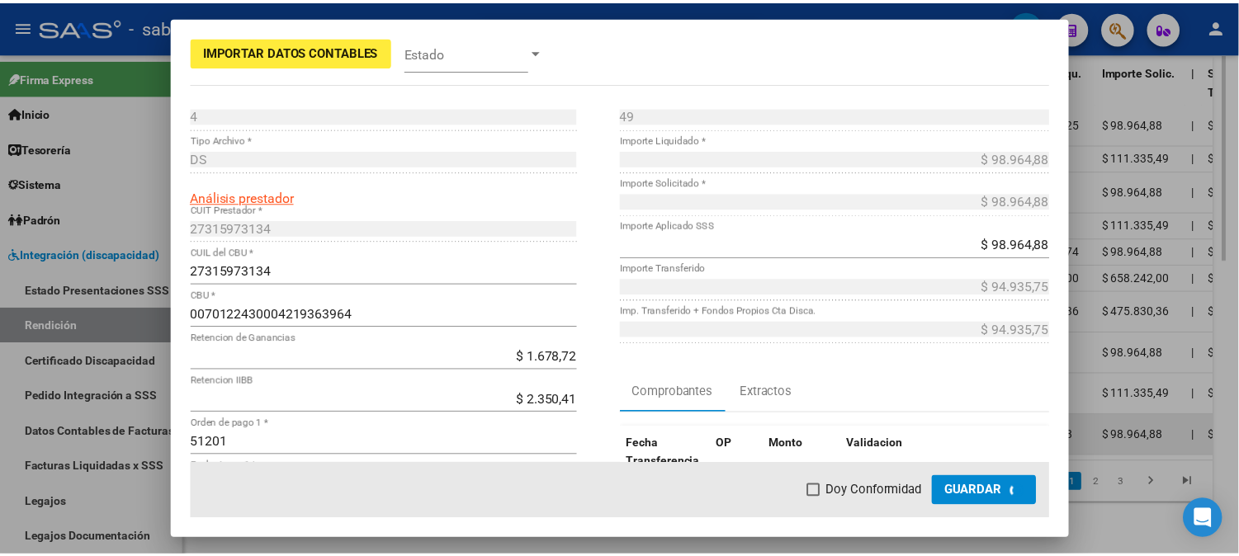
scroll to position [705, 0]
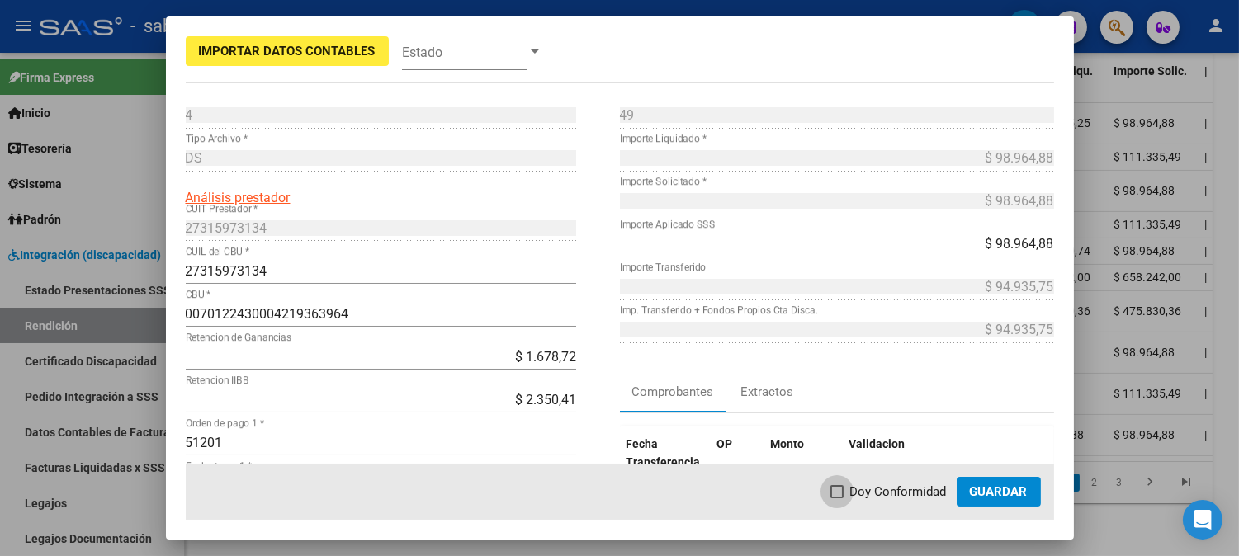
drag, startPoint x: 890, startPoint y: 496, endPoint x: 975, endPoint y: 496, distance: 85.8
click at [894, 496] on span "Doy Conformidad" at bounding box center [898, 492] width 97 height 20
click at [837, 498] on input "Doy Conformidad" at bounding box center [836, 498] width 1 height 1
checkbox input "true"
click at [975, 496] on span "Guardar" at bounding box center [999, 491] width 58 height 15
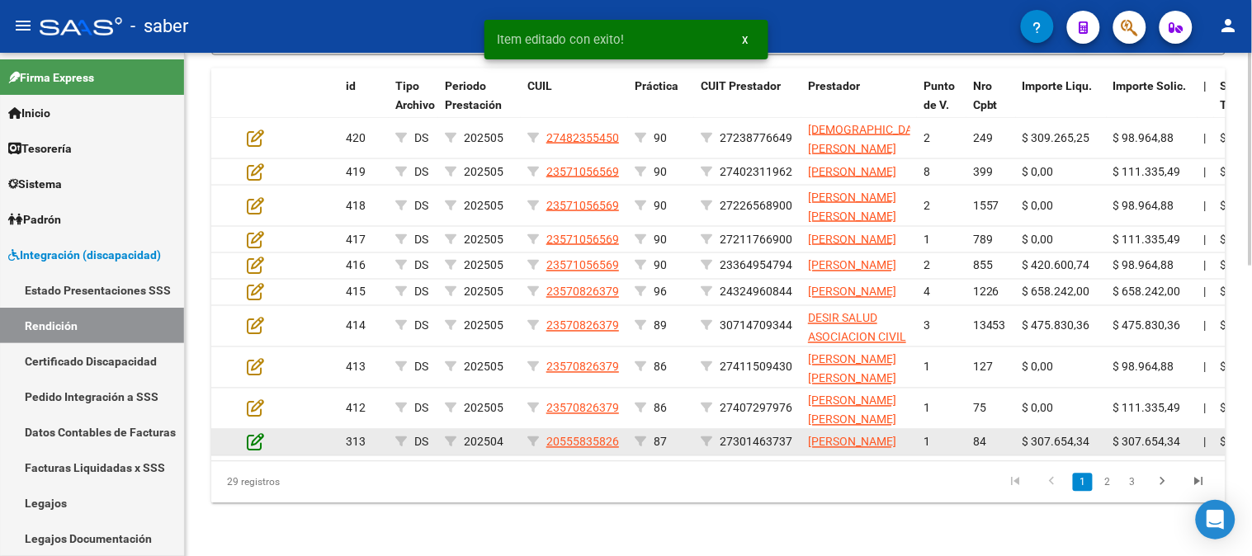
click at [253, 439] on icon at bounding box center [255, 442] width 17 height 18
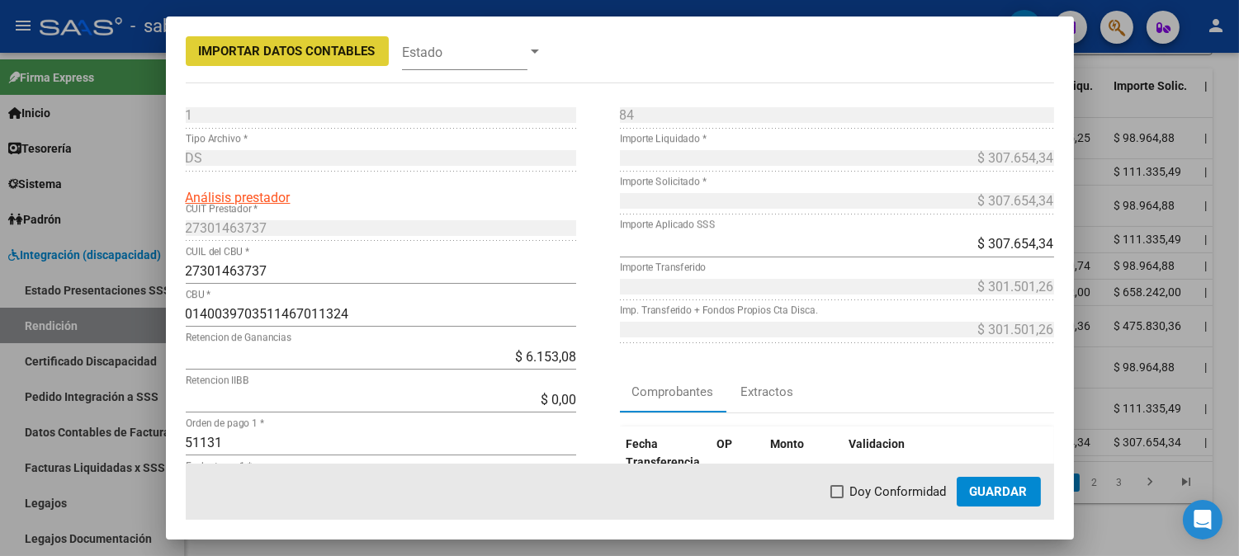
drag, startPoint x: 875, startPoint y: 490, endPoint x: 923, endPoint y: 490, distance: 47.9
click at [877, 490] on span "Doy Conformidad" at bounding box center [898, 492] width 97 height 20
click at [837, 498] on input "Doy Conformidad" at bounding box center [836, 498] width 1 height 1
checkbox input "true"
click at [1023, 490] on span "Guardar" at bounding box center [999, 491] width 58 height 15
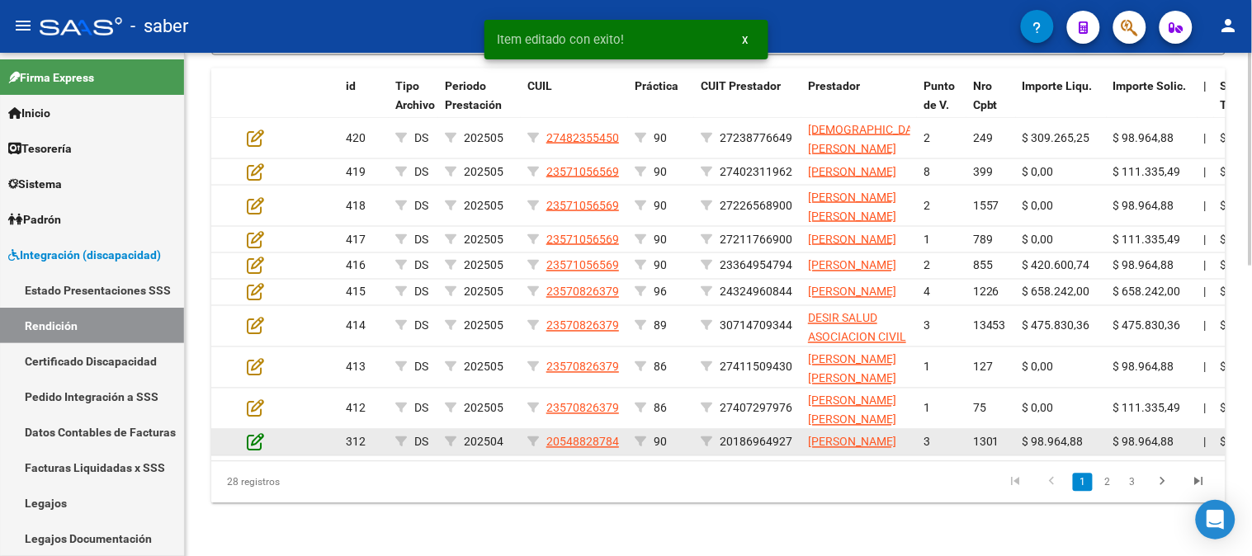
click at [256, 441] on icon at bounding box center [255, 442] width 17 height 18
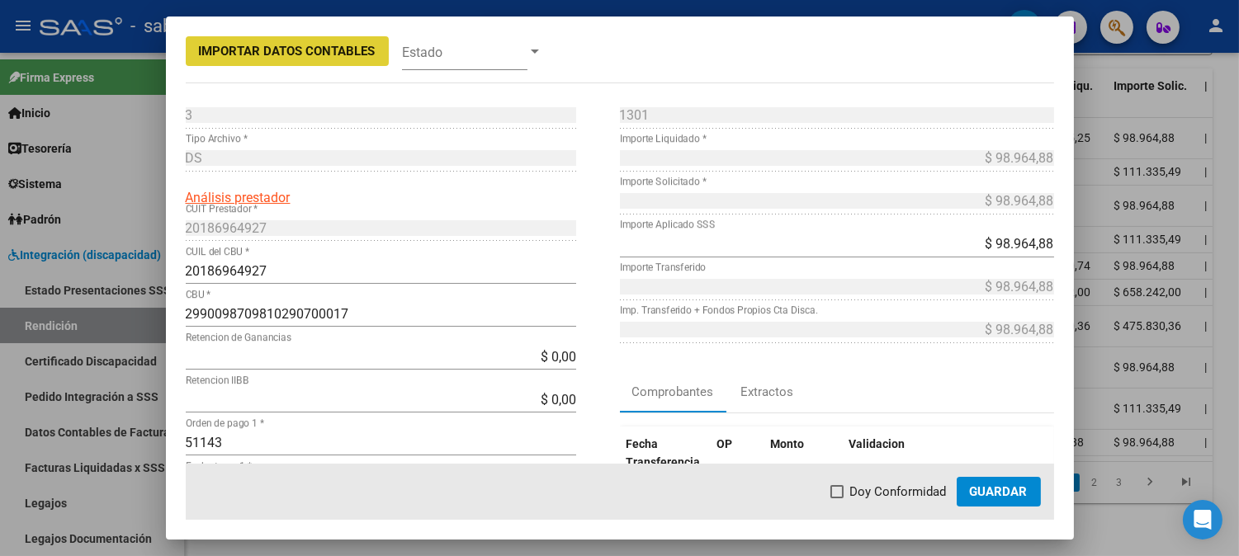
click at [854, 499] on span "Doy Conformidad" at bounding box center [898, 492] width 97 height 20
click at [837, 499] on input "Doy Conformidad" at bounding box center [836, 498] width 1 height 1
checkbox input "true"
click at [968, 489] on button "Guardar" at bounding box center [998, 492] width 84 height 30
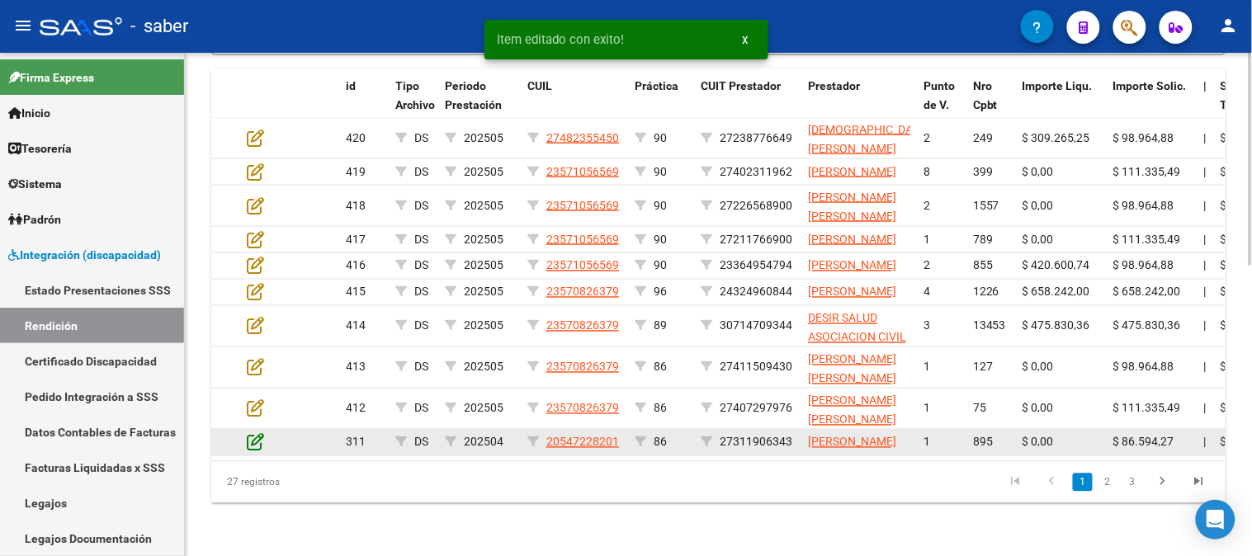
click at [248, 433] on icon at bounding box center [255, 442] width 17 height 18
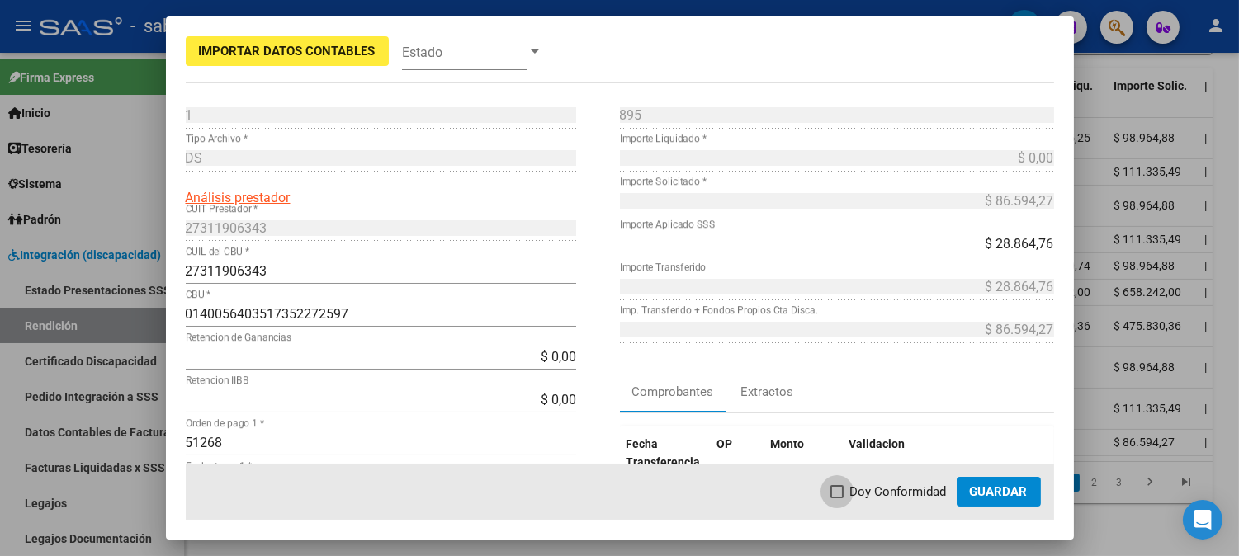
click at [900, 487] on span "Doy Conformidad" at bounding box center [898, 492] width 97 height 20
click at [837, 498] on input "Doy Conformidad" at bounding box center [836, 498] width 1 height 1
checkbox input "true"
click at [1016, 487] on span "Guardar" at bounding box center [999, 491] width 58 height 15
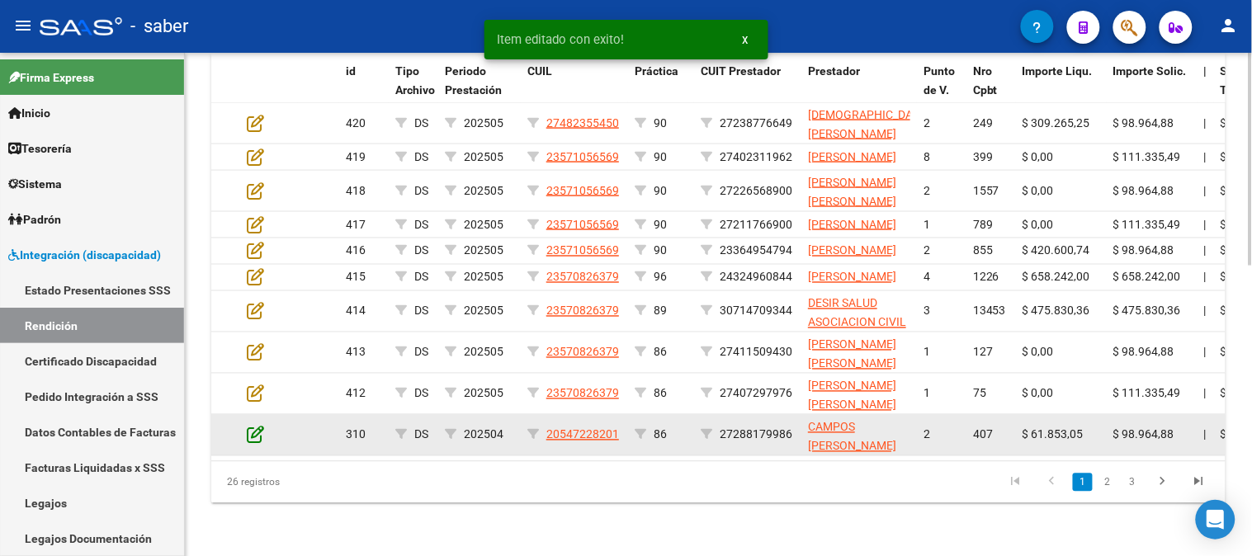
click at [256, 443] on icon at bounding box center [255, 435] width 17 height 18
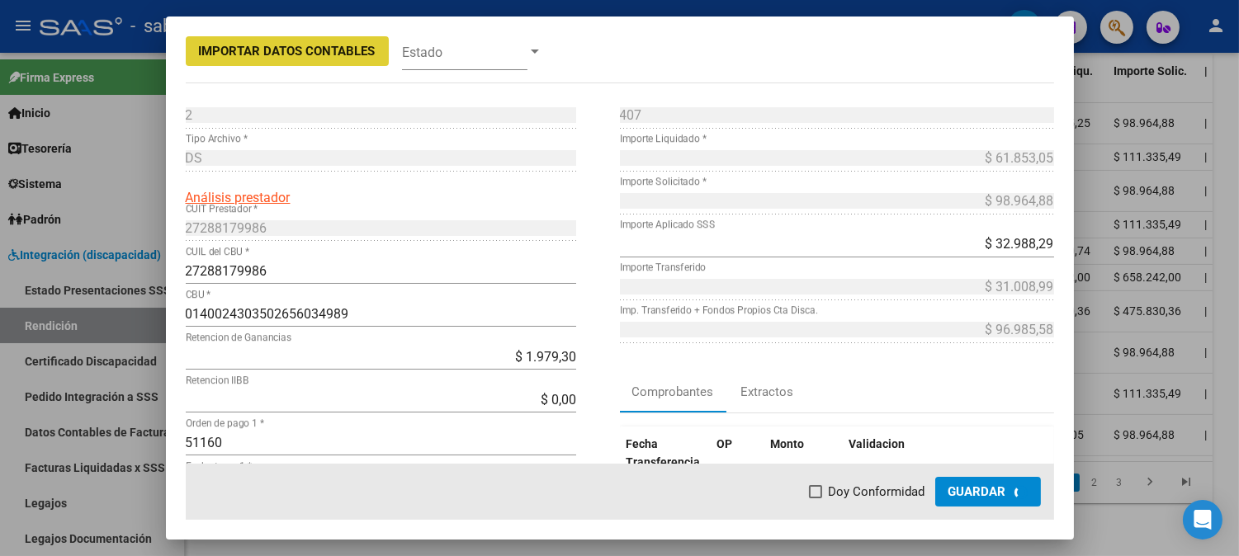
click at [913, 498] on span "Doy Conformidad" at bounding box center [877, 492] width 97 height 20
click at [815, 498] on input "Doy Conformidad" at bounding box center [815, 498] width 1 height 1
checkbox input "true"
click at [996, 496] on span "Guardar" at bounding box center [977, 491] width 58 height 15
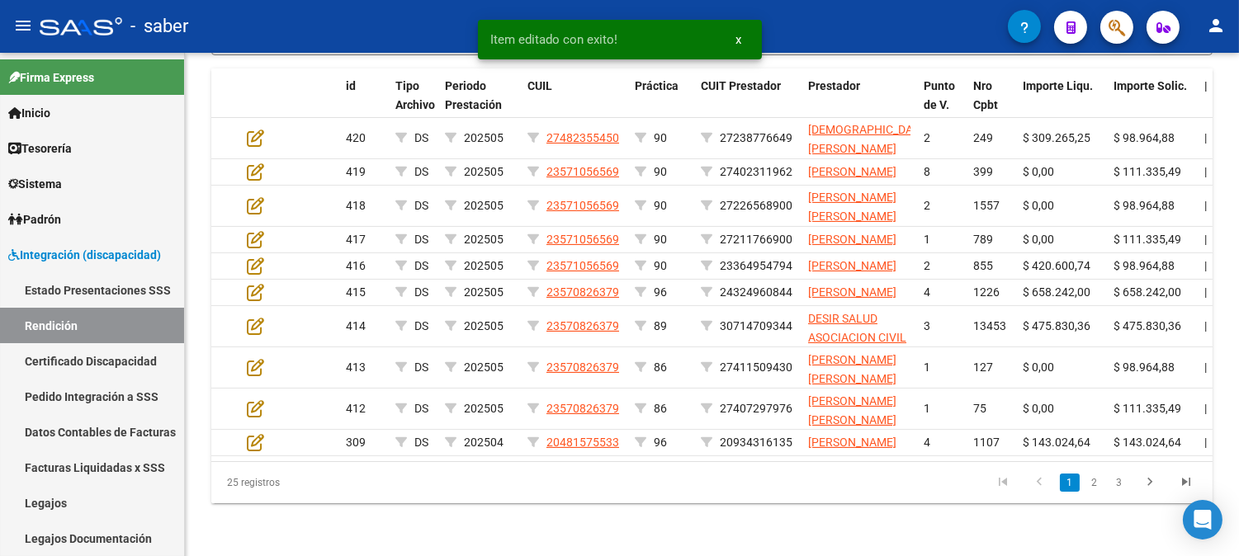
scroll to position [673, 0]
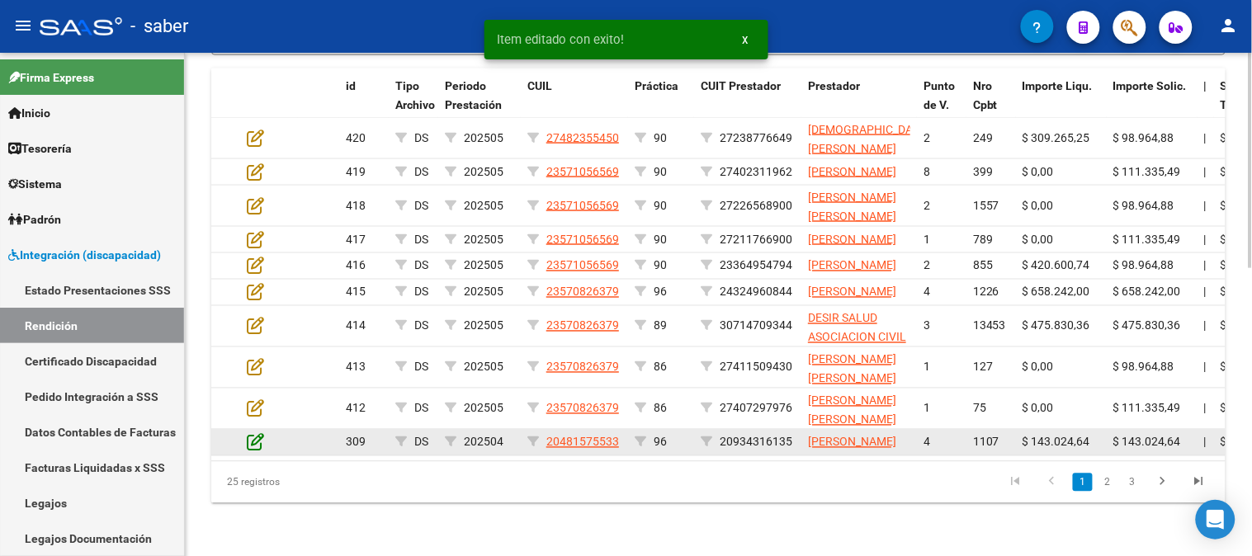
click at [258, 433] on icon at bounding box center [255, 442] width 17 height 18
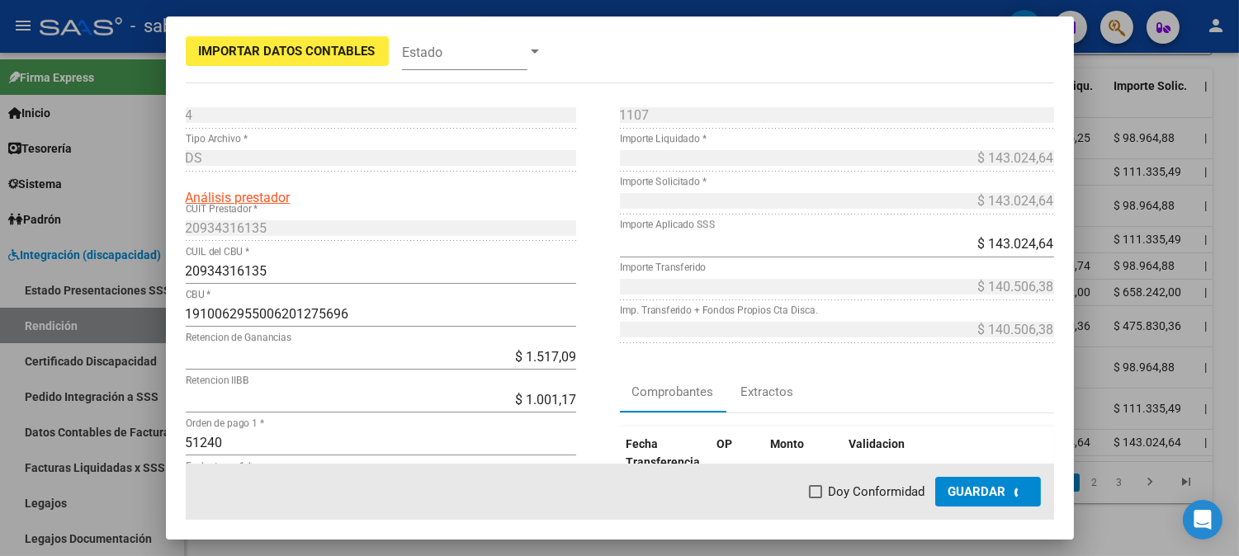
scroll to position [705, 0]
drag, startPoint x: 889, startPoint y: 489, endPoint x: 985, endPoint y: 489, distance: 95.7
click at [893, 489] on span "Doy Conformidad" at bounding box center [898, 492] width 97 height 20
click at [837, 498] on input "Doy Conformidad" at bounding box center [836, 498] width 1 height 1
checkbox input "true"
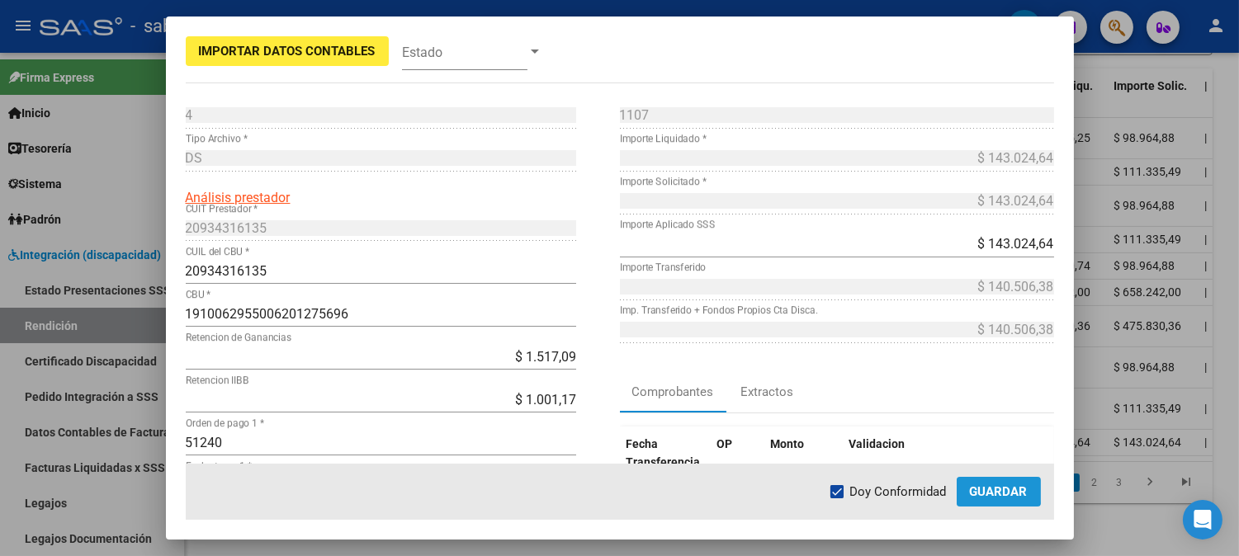
click at [985, 489] on span "Guardar" at bounding box center [999, 491] width 58 height 15
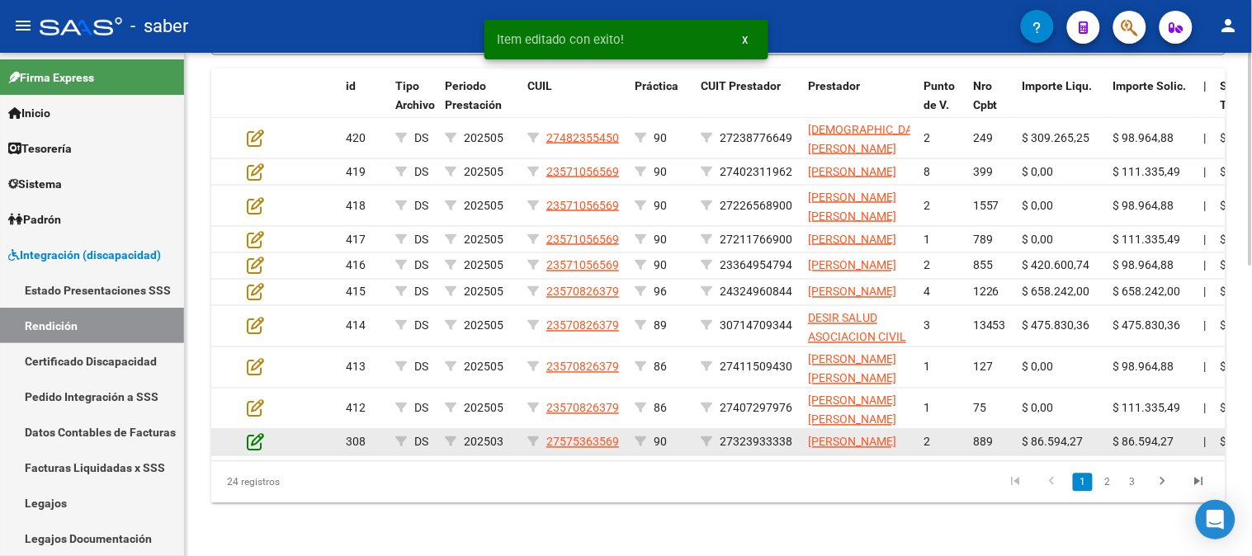
click at [253, 433] on icon at bounding box center [255, 442] width 17 height 18
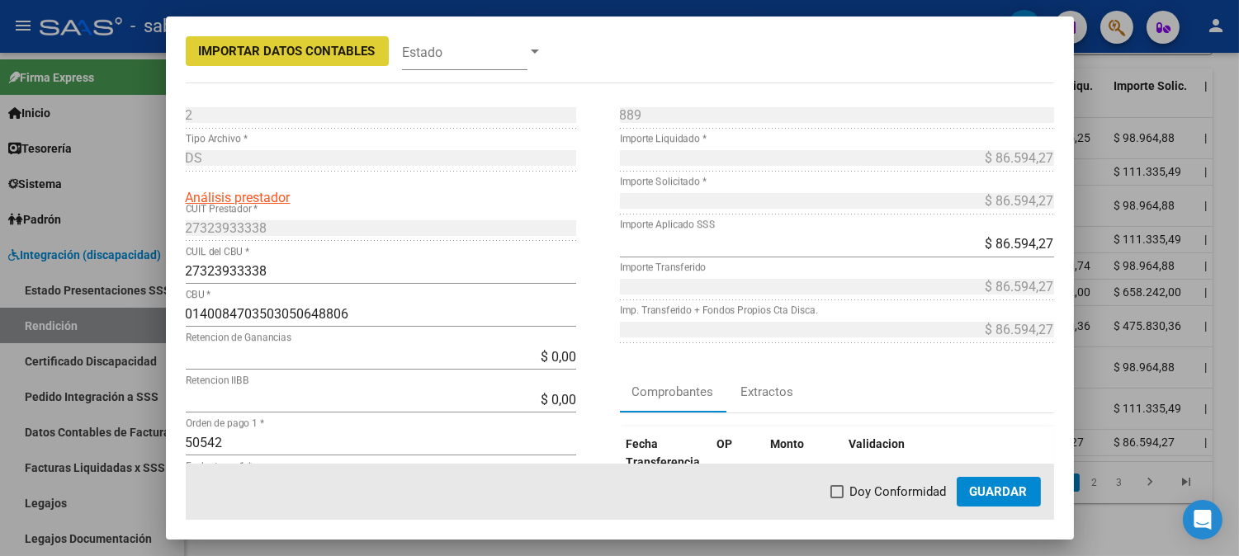
drag, startPoint x: 885, startPoint y: 488, endPoint x: 971, endPoint y: 488, distance: 86.7
click at [888, 488] on span "Doy Conformidad" at bounding box center [898, 492] width 97 height 20
click at [837, 498] on input "Doy Conformidad" at bounding box center [836, 498] width 1 height 1
checkbox input "true"
click at [985, 488] on span "Guardar" at bounding box center [999, 491] width 58 height 15
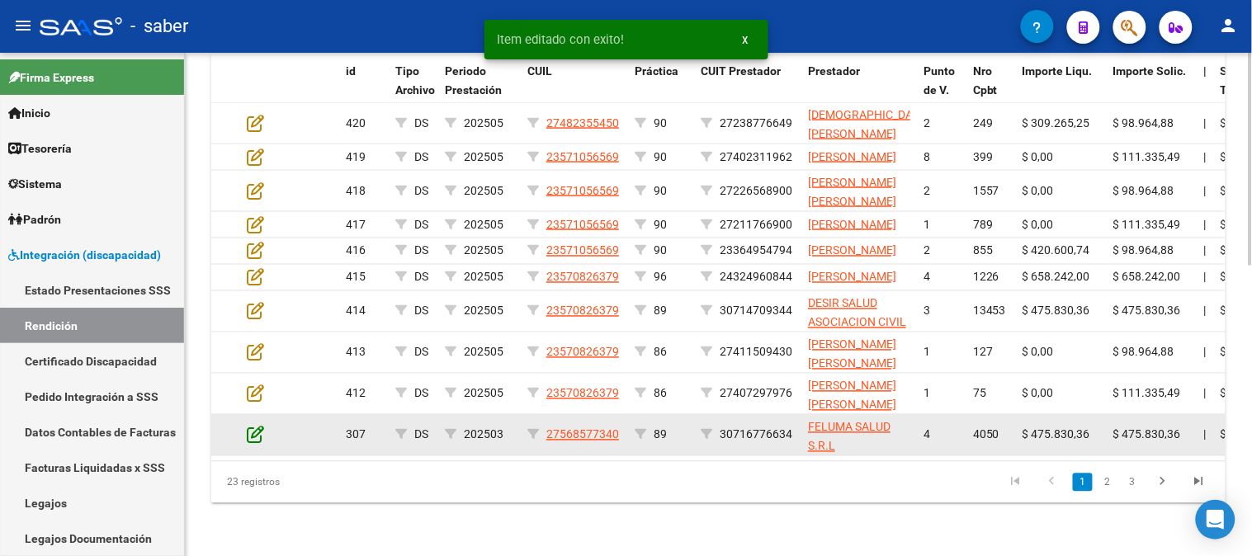
click at [252, 431] on icon at bounding box center [255, 435] width 17 height 18
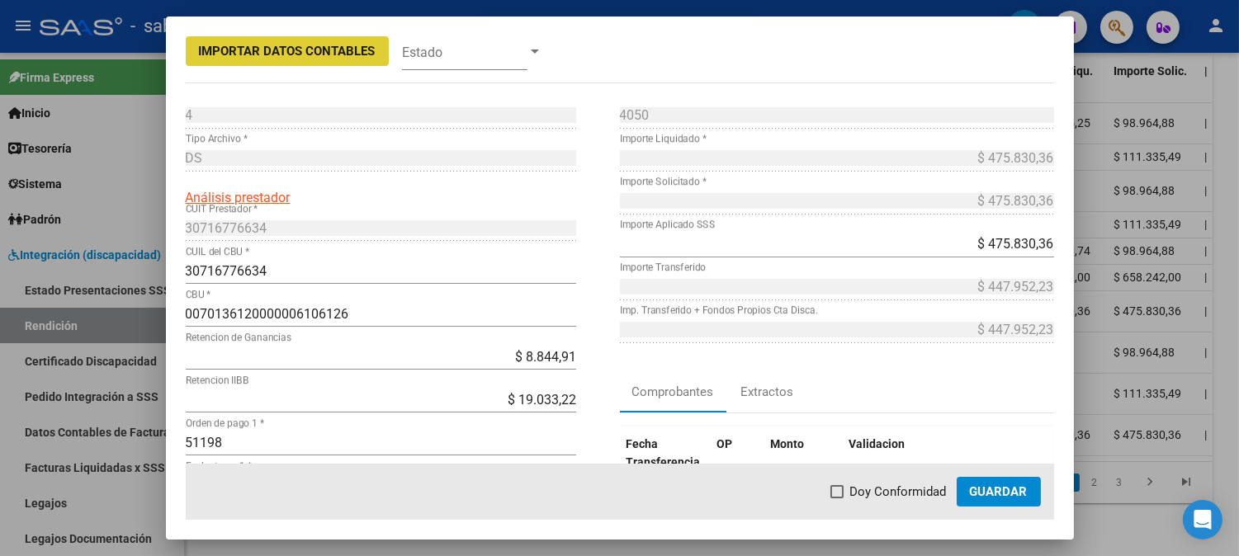
click at [900, 489] on span "Doy Conformidad" at bounding box center [898, 492] width 97 height 20
click at [837, 498] on input "Doy Conformidad" at bounding box center [836, 498] width 1 height 1
checkbox input "true"
click at [995, 493] on span "Guardar" at bounding box center [999, 491] width 58 height 15
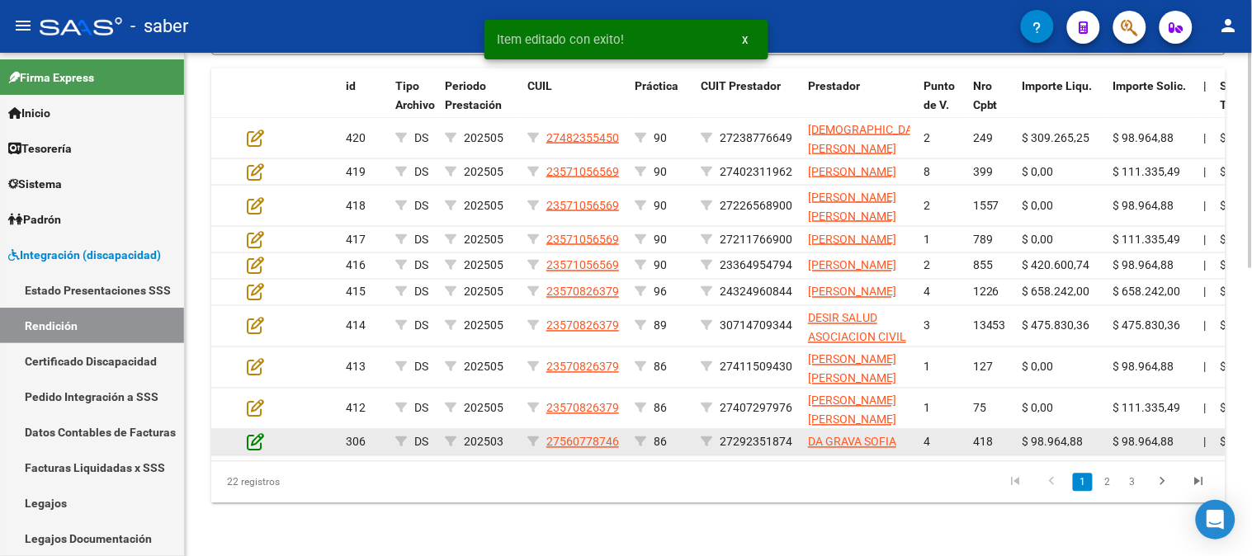
click at [250, 434] on icon at bounding box center [255, 442] width 17 height 18
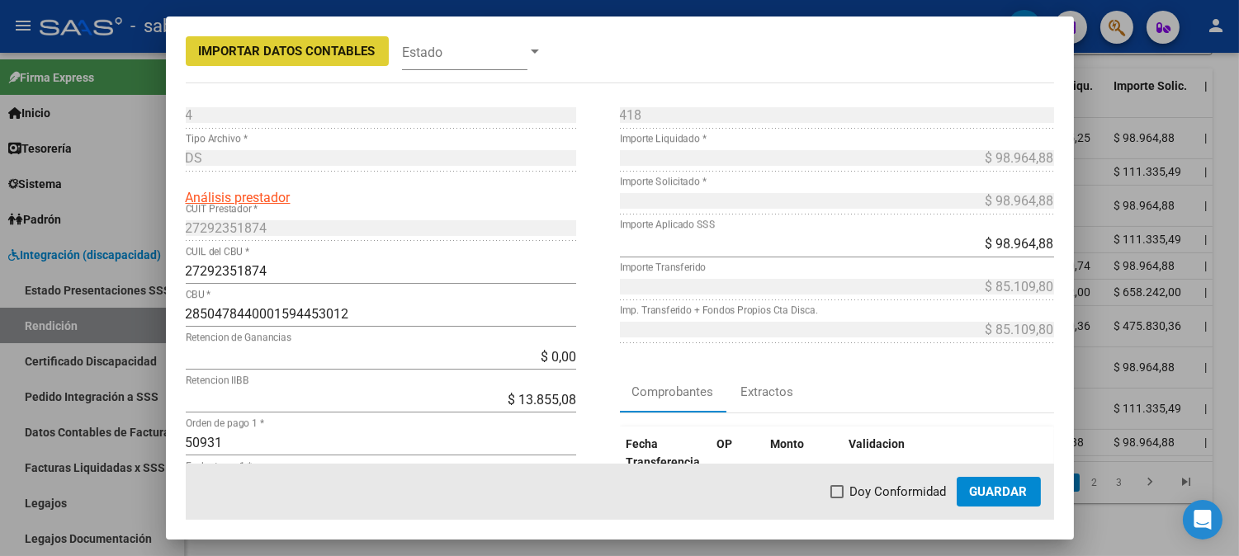
drag, startPoint x: 886, startPoint y: 499, endPoint x: 957, endPoint y: 499, distance: 71.8
click at [889, 499] on span "Doy Conformidad" at bounding box center [898, 492] width 97 height 20
click at [837, 499] on input "Doy Conformidad" at bounding box center [836, 498] width 1 height 1
checkbox input "true"
click at [997, 499] on button "Guardar" at bounding box center [998, 492] width 84 height 30
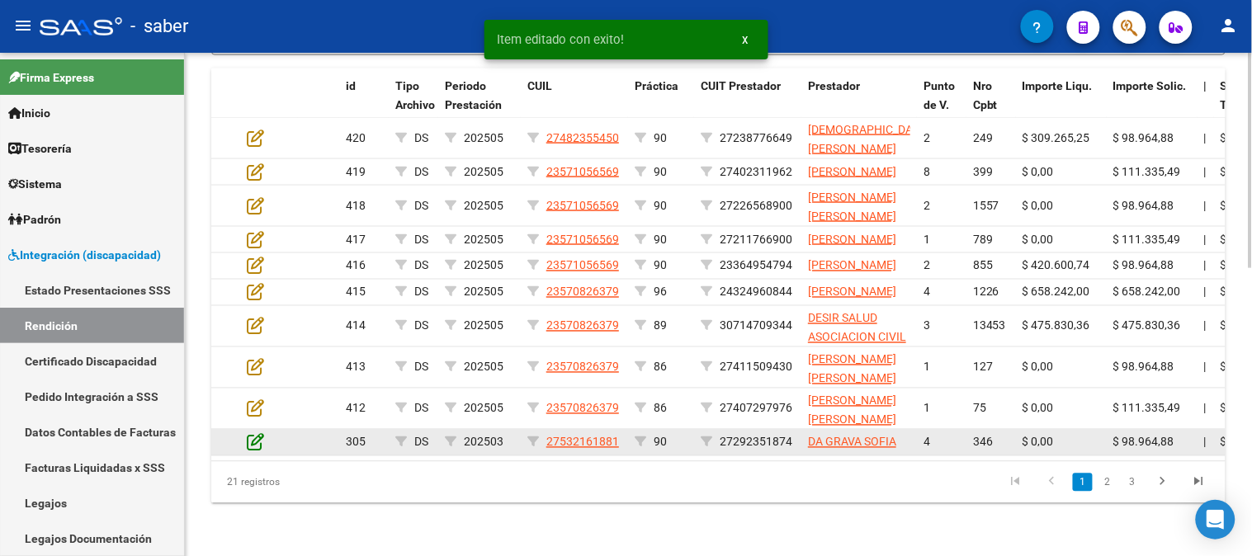
click at [258, 433] on icon at bounding box center [255, 442] width 17 height 18
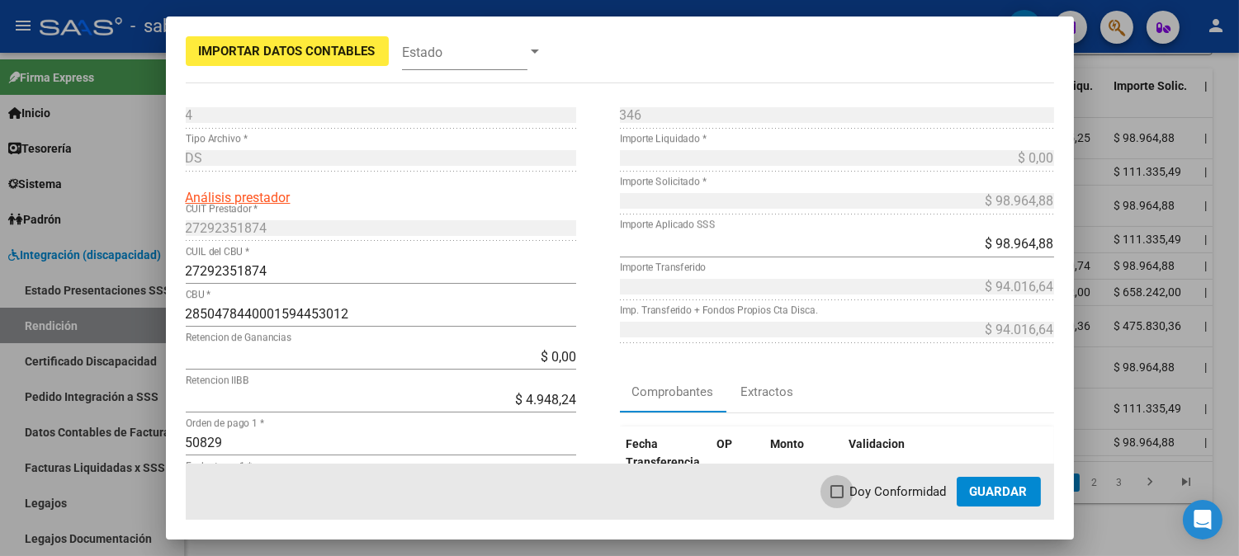
drag, startPoint x: 876, startPoint y: 491, endPoint x: 993, endPoint y: 491, distance: 116.4
click at [879, 491] on span "Doy Conformidad" at bounding box center [898, 492] width 97 height 20
click at [837, 498] on input "Doy Conformidad" at bounding box center [836, 498] width 1 height 1
checkbox input "true"
drag, startPoint x: 993, startPoint y: 491, endPoint x: 975, endPoint y: 485, distance: 18.3
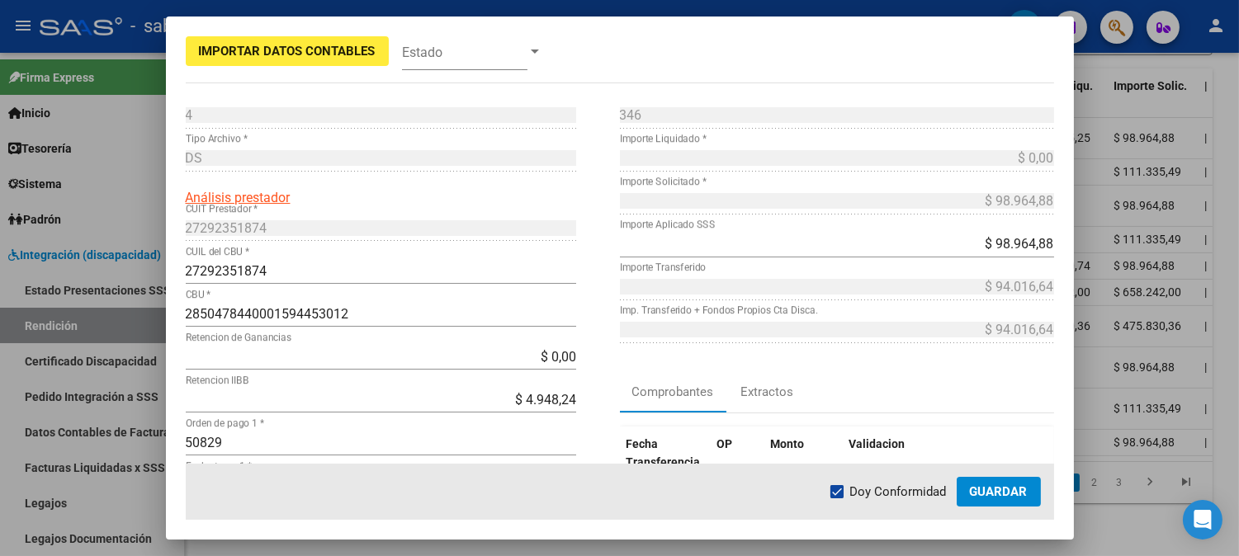
click at [993, 492] on span "Guardar" at bounding box center [999, 491] width 58 height 15
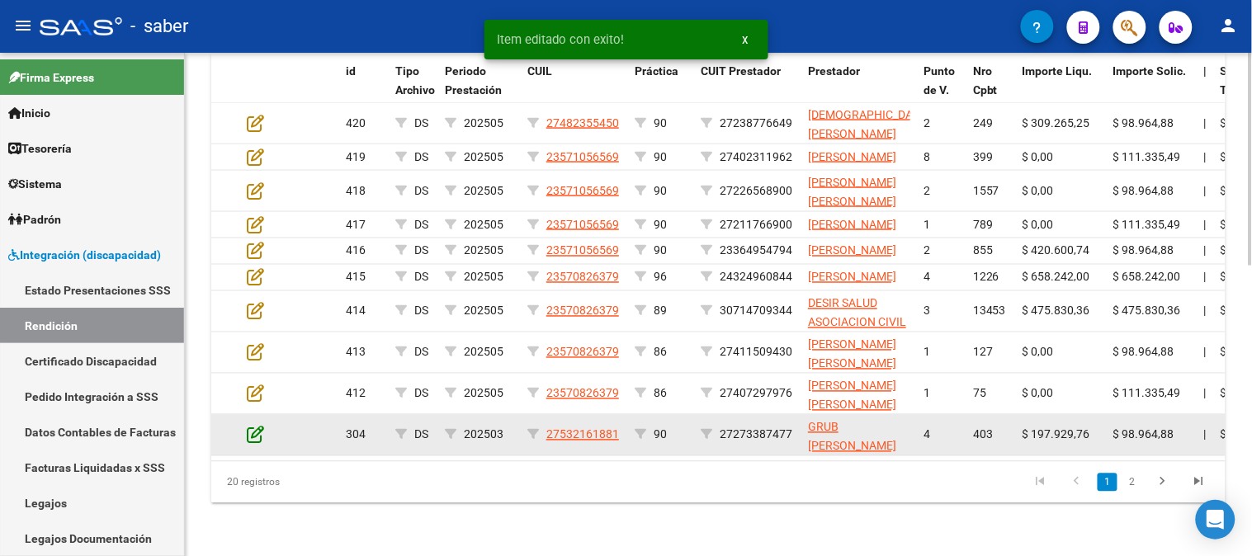
click at [257, 430] on icon at bounding box center [255, 435] width 17 height 18
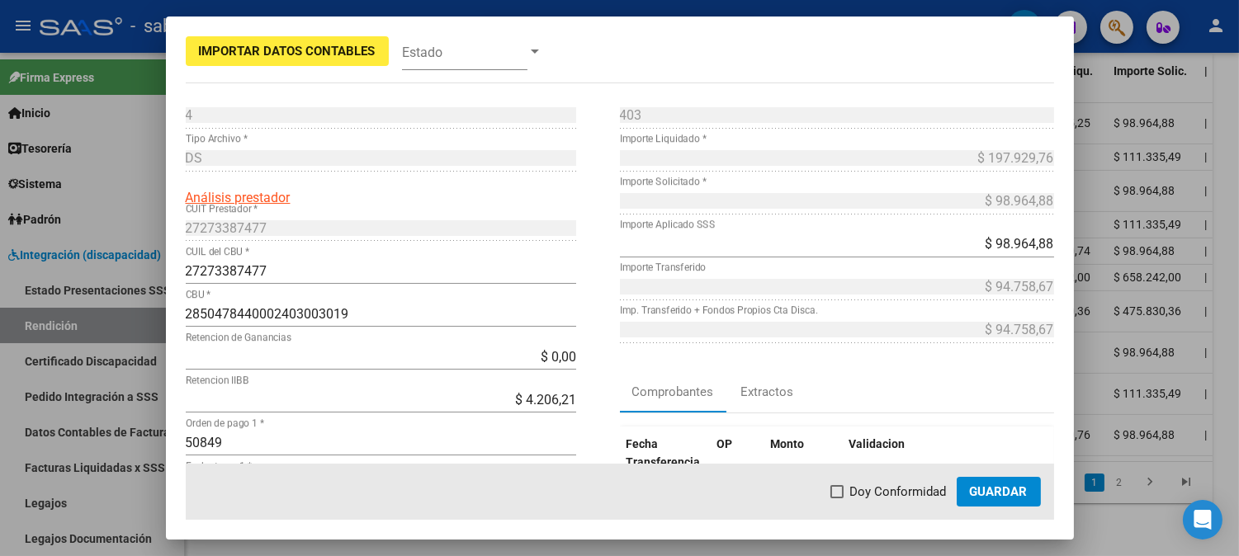
drag, startPoint x: 886, startPoint y: 493, endPoint x: 969, endPoint y: 493, distance: 82.5
click at [890, 493] on span "Doy Conformidad" at bounding box center [898, 492] width 97 height 20
click at [837, 498] on input "Doy Conformidad" at bounding box center [836, 498] width 1 height 1
checkbox input "true"
click at [1021, 493] on span "Guardar" at bounding box center [999, 491] width 58 height 15
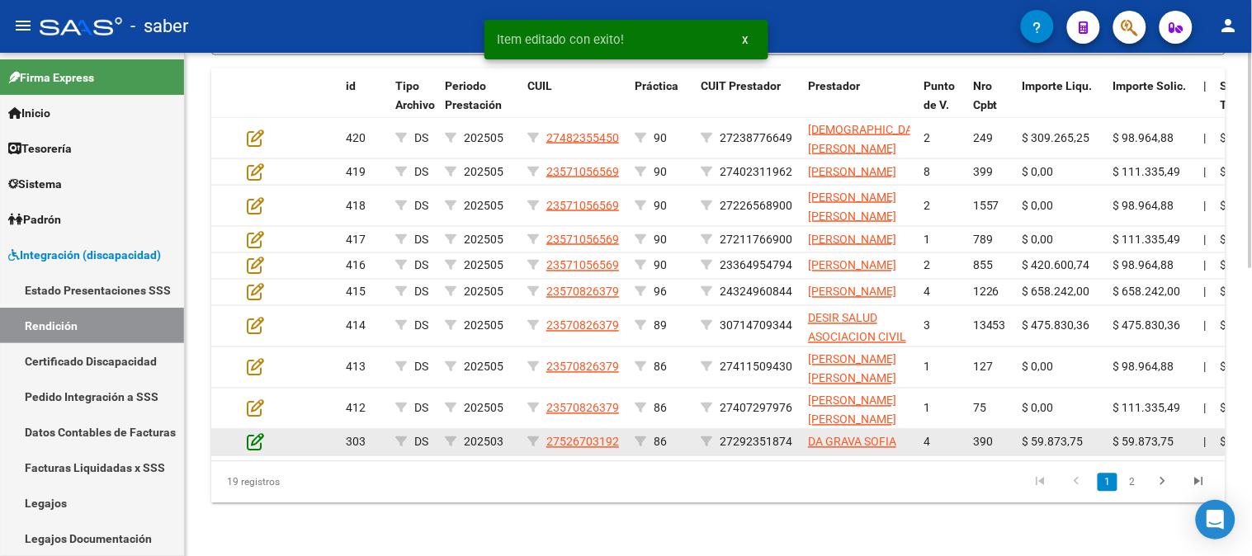
click at [254, 436] on icon at bounding box center [255, 442] width 17 height 18
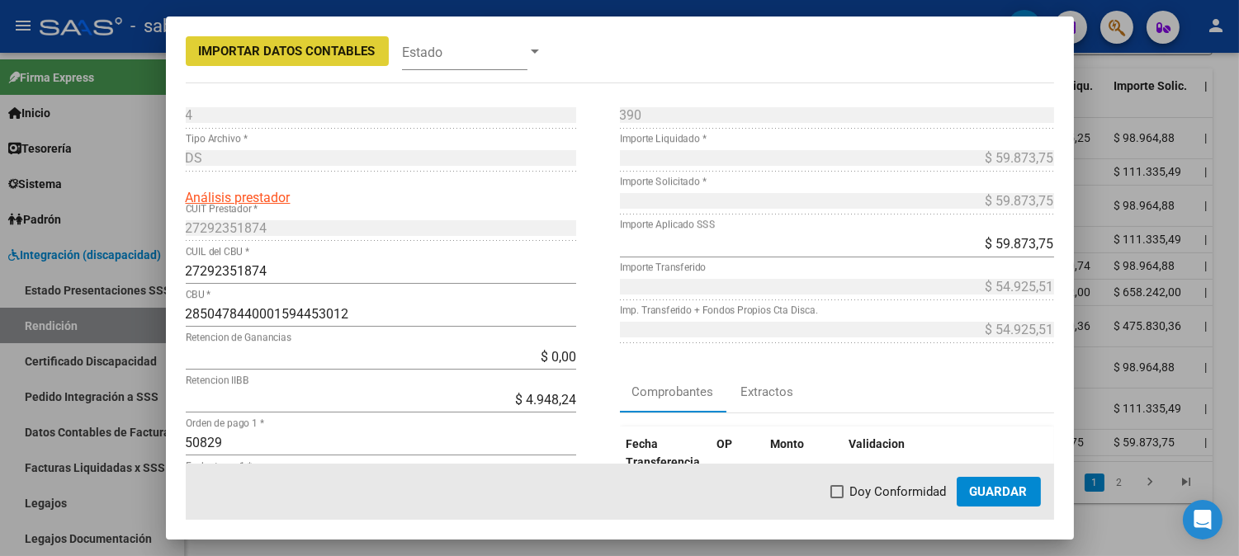
drag, startPoint x: 896, startPoint y: 480, endPoint x: 897, endPoint y: 489, distance: 8.3
click at [896, 487] on mat-dialog-actions "Doy Conformidad Guardar" at bounding box center [620, 492] width 868 height 56
click at [900, 489] on span "Doy Conformidad" at bounding box center [898, 492] width 97 height 20
click at [837, 498] on input "Doy Conformidad" at bounding box center [836, 498] width 1 height 1
checkbox input "true"
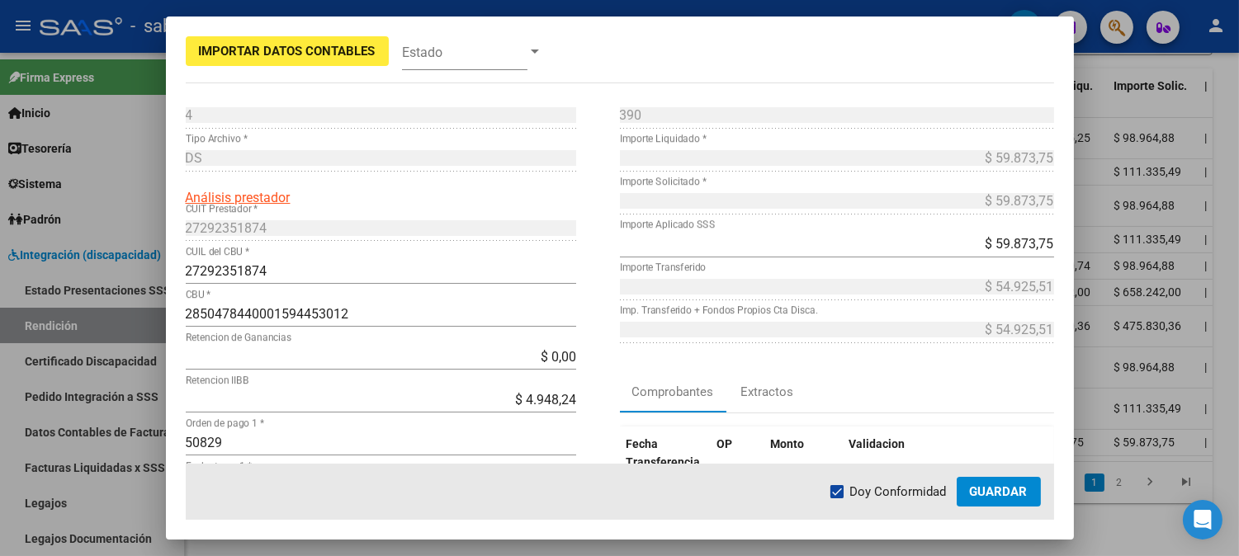
click at [987, 489] on span "Guardar" at bounding box center [999, 491] width 58 height 15
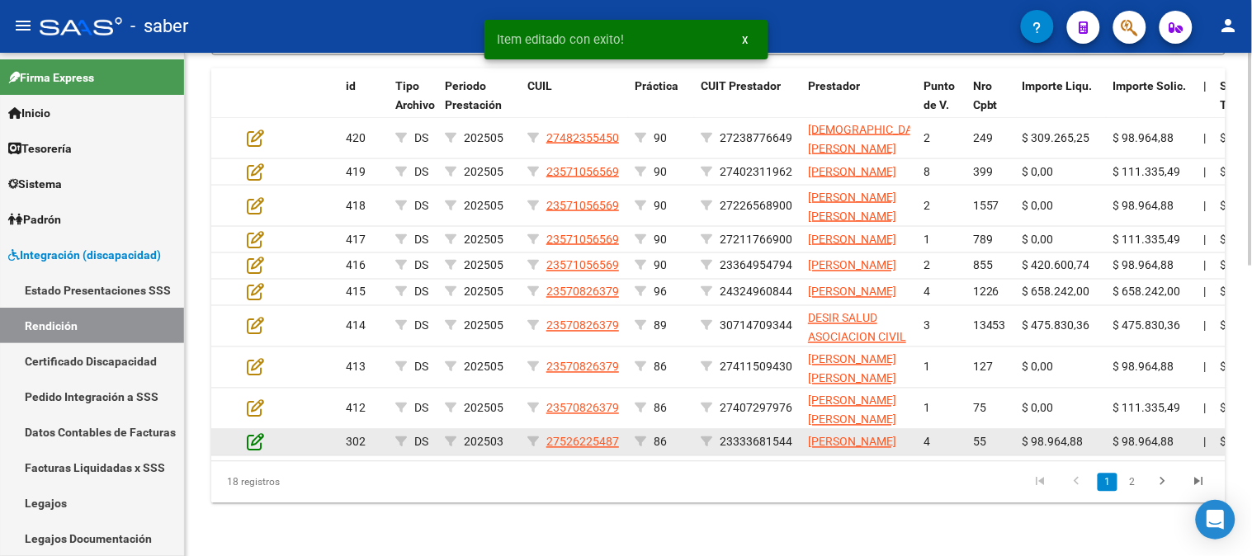
click at [248, 436] on icon at bounding box center [255, 442] width 17 height 18
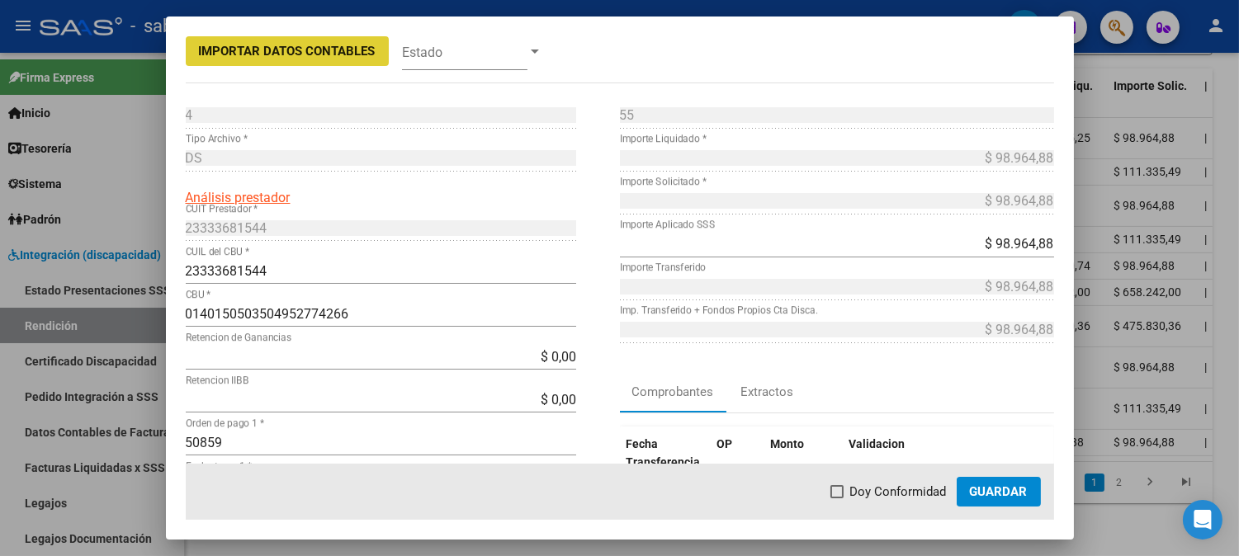
click at [881, 495] on span "Doy Conformidad" at bounding box center [898, 492] width 97 height 20
click at [837, 498] on input "Doy Conformidad" at bounding box center [836, 498] width 1 height 1
checkbox input "true"
click at [978, 481] on button "Guardar" at bounding box center [998, 492] width 84 height 30
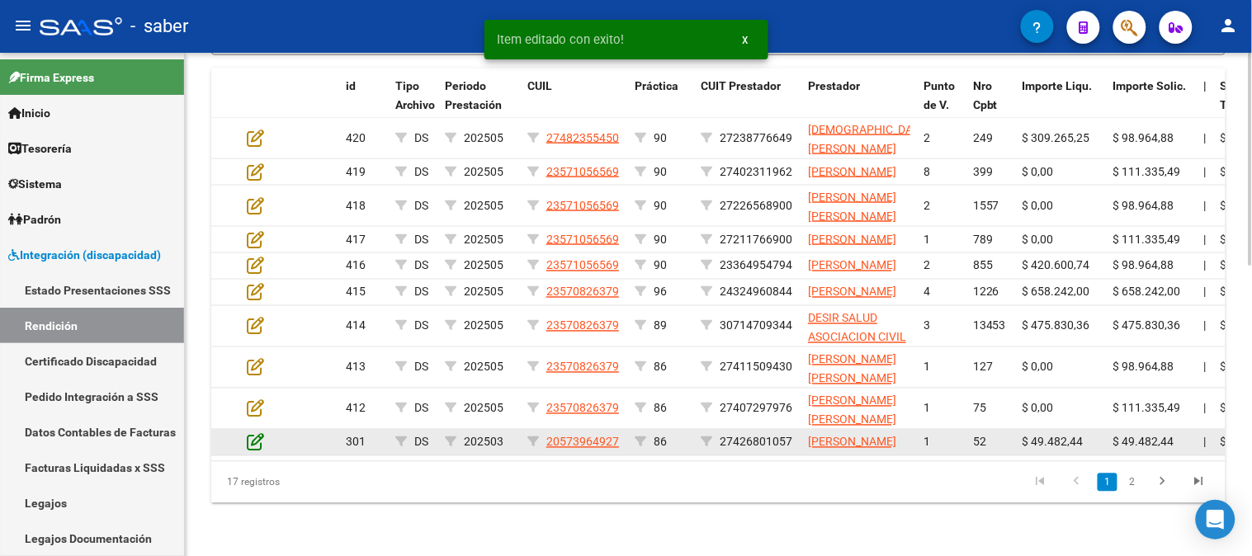
click at [258, 434] on icon at bounding box center [255, 442] width 17 height 18
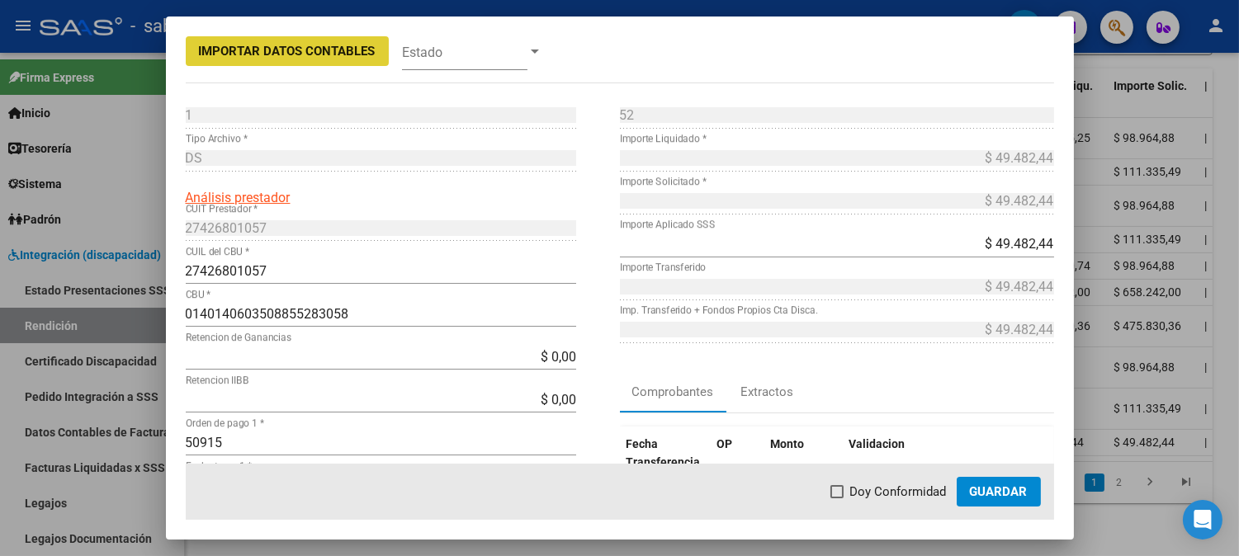
click at [898, 489] on span "Doy Conformidad" at bounding box center [898, 492] width 97 height 20
click at [837, 498] on input "Doy Conformidad" at bounding box center [836, 498] width 1 height 1
checkbox input "true"
click at [1018, 493] on span "Guardar" at bounding box center [999, 491] width 58 height 15
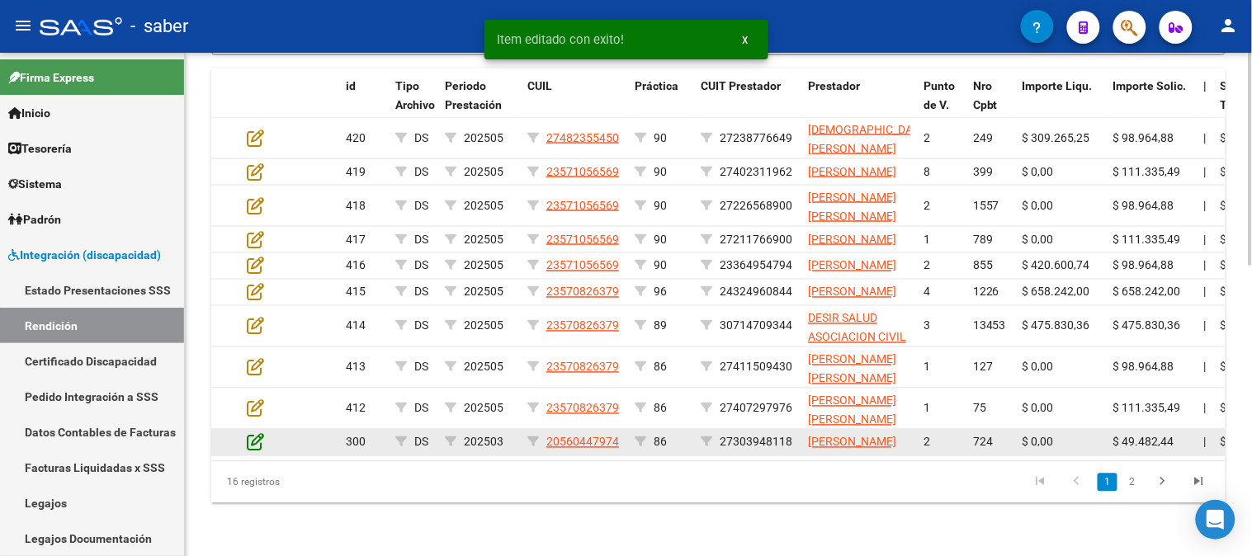
click at [257, 437] on icon at bounding box center [255, 442] width 17 height 18
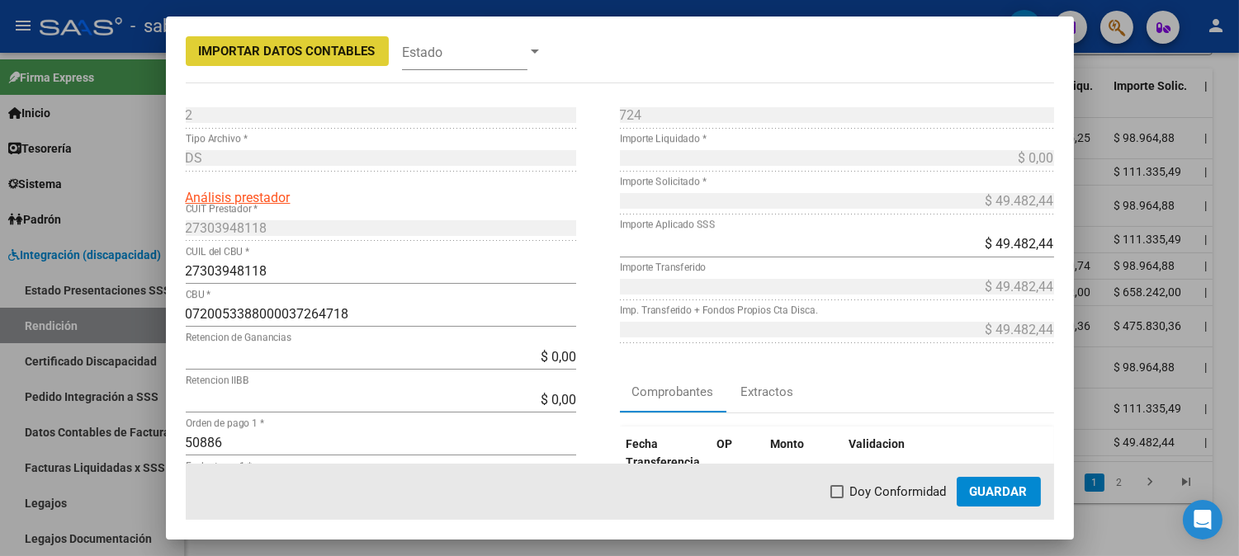
drag, startPoint x: 887, startPoint y: 489, endPoint x: 922, endPoint y: 491, distance: 34.7
click at [888, 491] on span "Doy Conformidad" at bounding box center [898, 492] width 97 height 20
click at [837, 498] on input "Doy Conformidad" at bounding box center [836, 498] width 1 height 1
checkbox input "true"
click at [985, 493] on span "Guardar" at bounding box center [999, 491] width 58 height 15
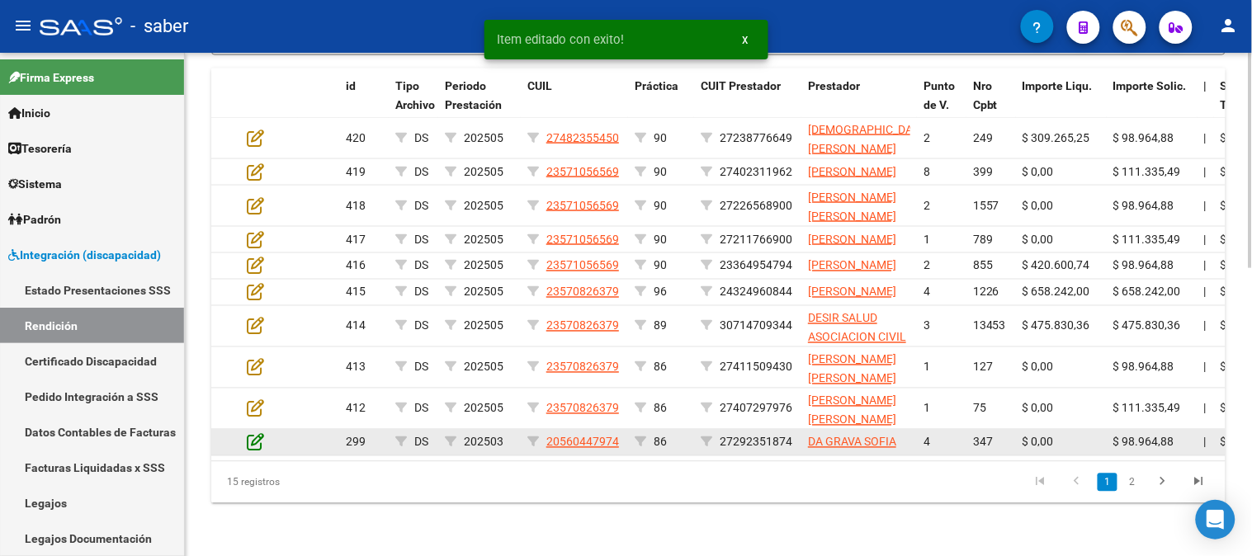
click at [254, 434] on icon at bounding box center [255, 442] width 17 height 18
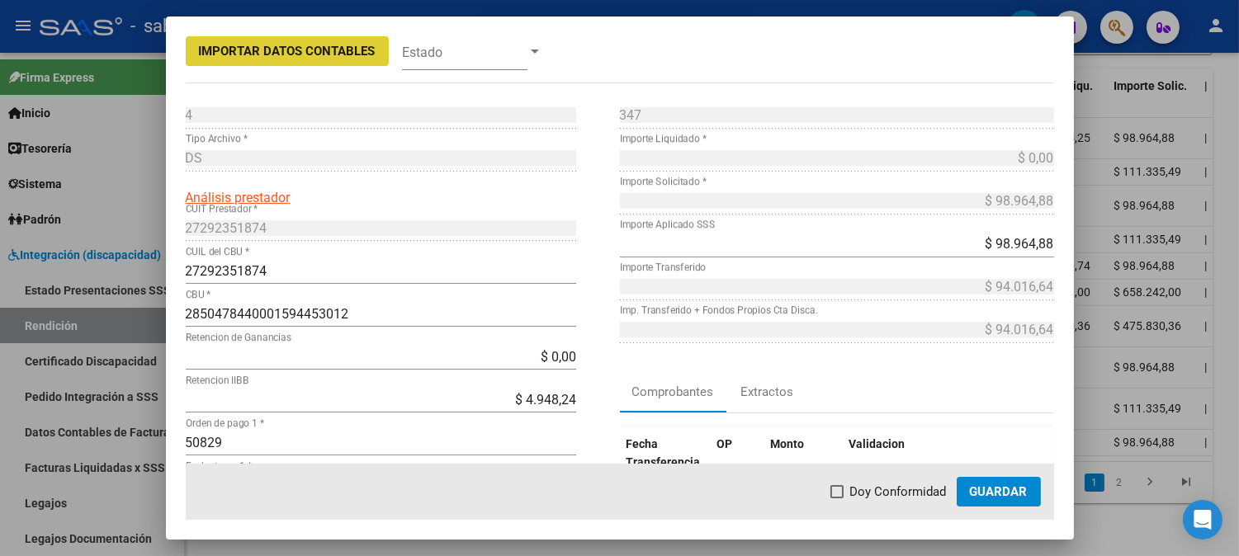
drag, startPoint x: 919, startPoint y: 489, endPoint x: 937, endPoint y: 489, distance: 17.3
click at [920, 489] on span "Doy Conformidad" at bounding box center [898, 492] width 97 height 20
click at [837, 498] on input "Doy Conformidad" at bounding box center [836, 498] width 1 height 1
checkbox input "true"
click at [1004, 489] on span "Guardar" at bounding box center [999, 491] width 58 height 15
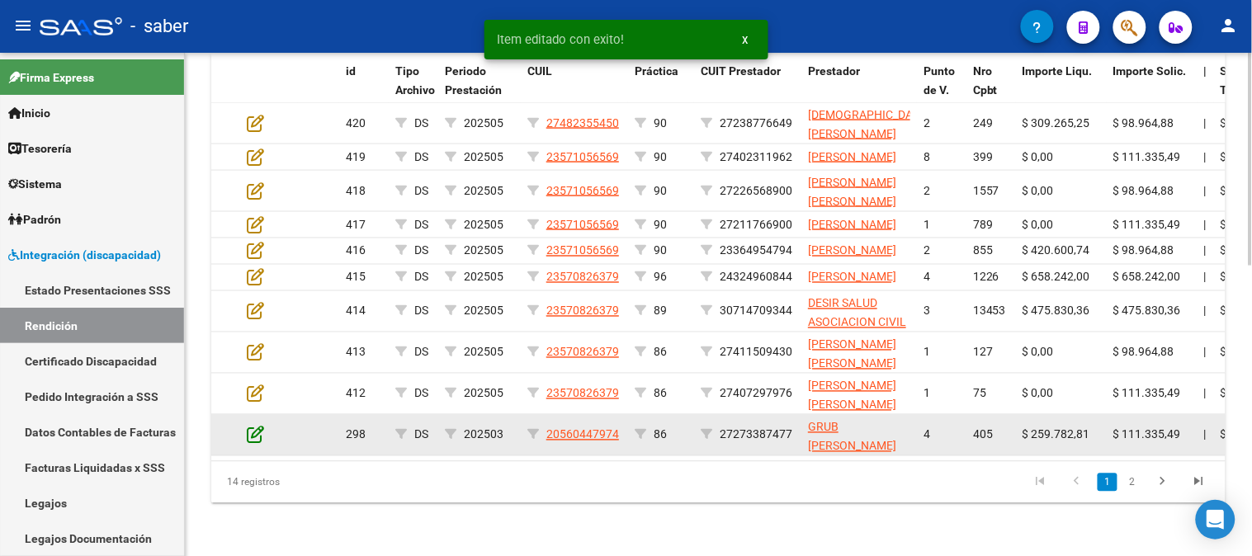
click at [253, 435] on icon at bounding box center [255, 435] width 17 height 18
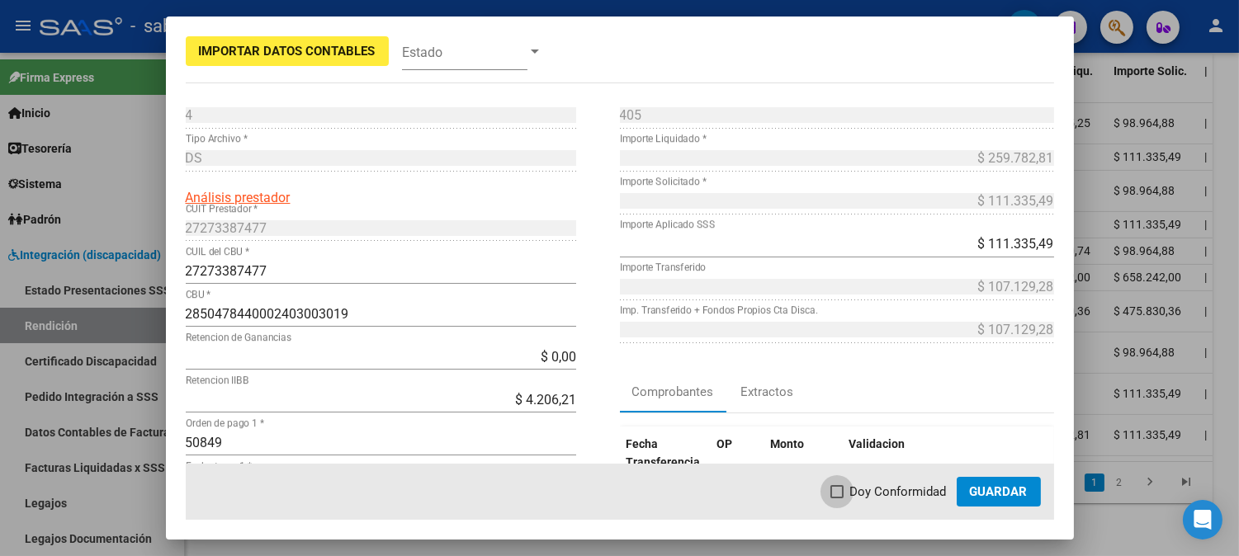
click at [875, 488] on span "Doy Conformidad" at bounding box center [898, 492] width 97 height 20
click at [837, 498] on input "Doy Conformidad" at bounding box center [836, 498] width 1 height 1
checkbox input "true"
click at [997, 489] on span "Guardar" at bounding box center [999, 491] width 58 height 15
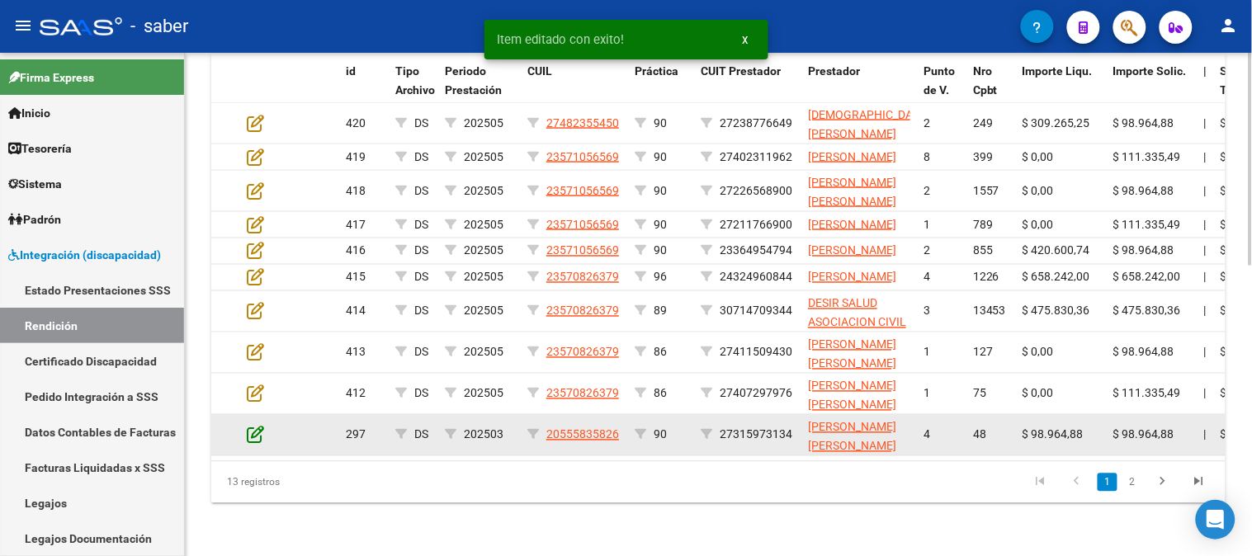
click at [251, 442] on icon at bounding box center [255, 435] width 17 height 18
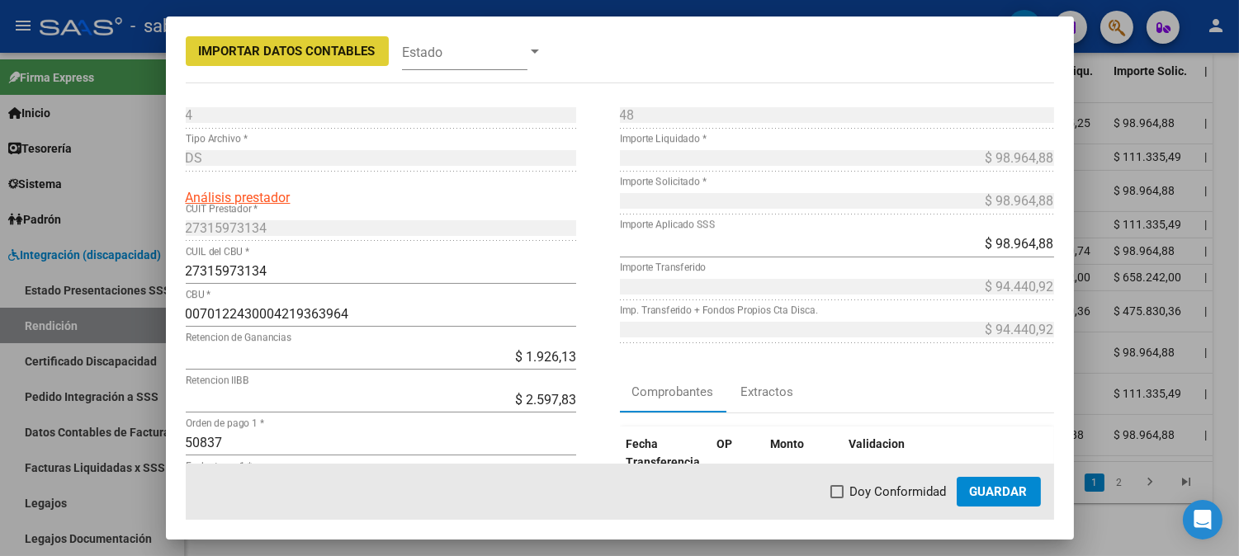
drag, startPoint x: 890, startPoint y: 484, endPoint x: 927, endPoint y: 485, distance: 37.2
click at [895, 485] on span "Doy Conformidad" at bounding box center [898, 492] width 97 height 20
click at [837, 498] on input "Doy Conformidad" at bounding box center [836, 498] width 1 height 1
checkbox input "true"
click at [991, 485] on span "Guardar" at bounding box center [999, 491] width 58 height 15
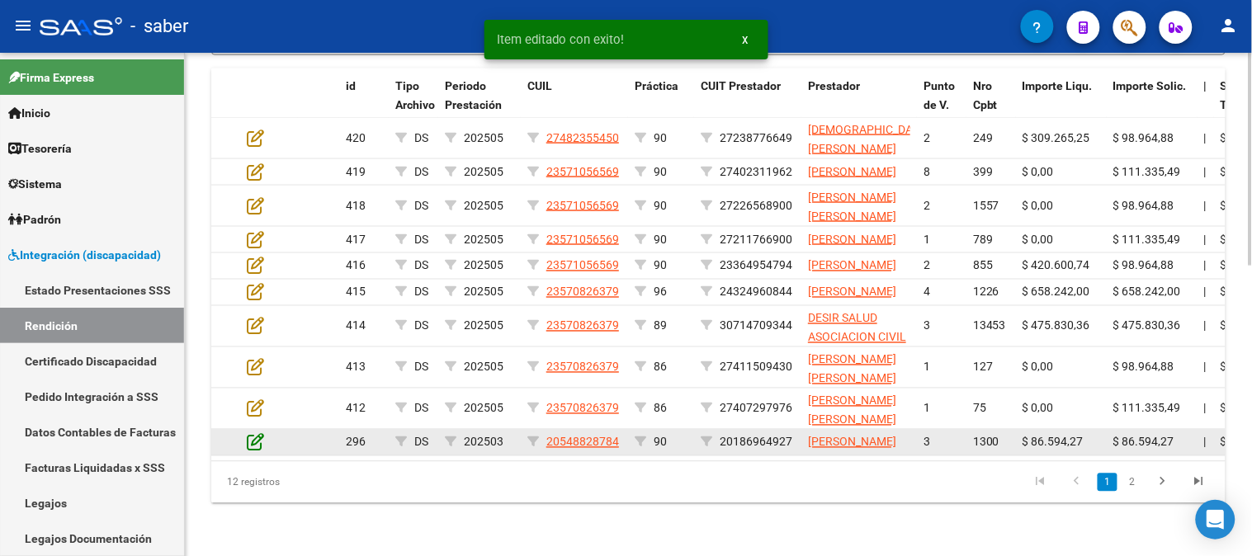
click at [260, 433] on icon at bounding box center [255, 442] width 17 height 18
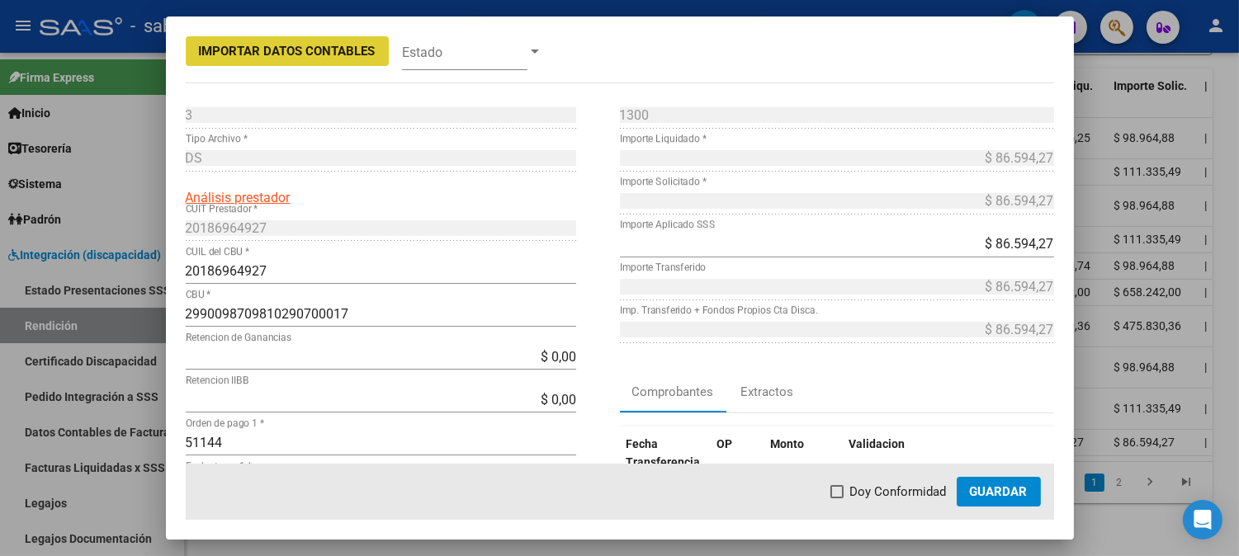
drag, startPoint x: 863, startPoint y: 491, endPoint x: 913, endPoint y: 492, distance: 49.5
click at [869, 491] on span "Doy Conformidad" at bounding box center [898, 492] width 97 height 20
click at [837, 498] on input "Doy Conformidad" at bounding box center [836, 498] width 1 height 1
checkbox input "true"
drag, startPoint x: 1007, startPoint y: 492, endPoint x: 485, endPoint y: 492, distance: 521.6
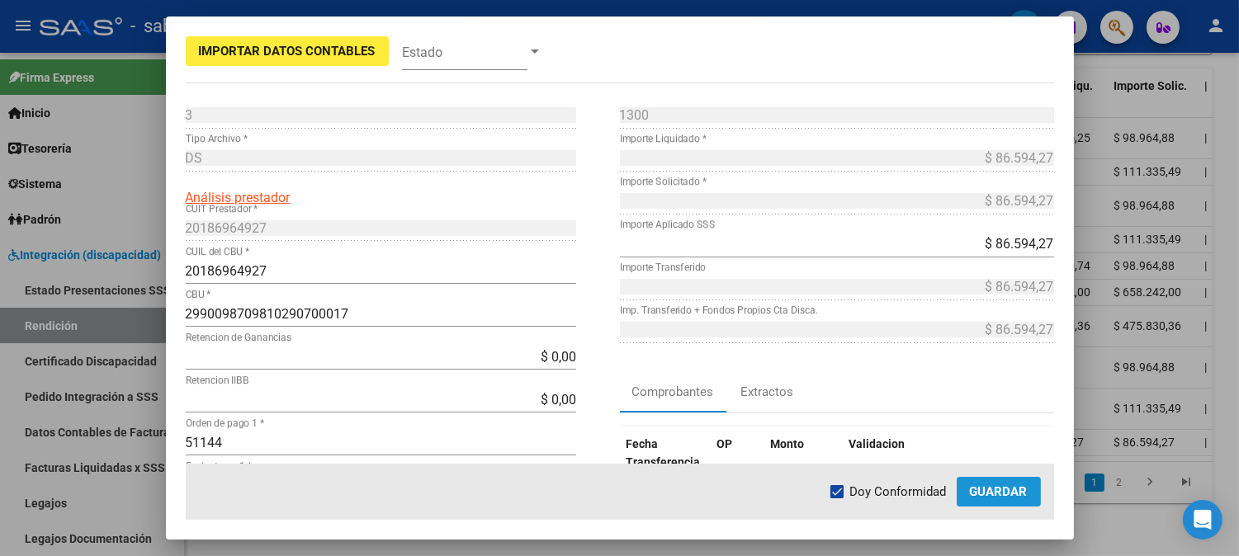
click at [1004, 492] on span "Guardar" at bounding box center [999, 491] width 58 height 15
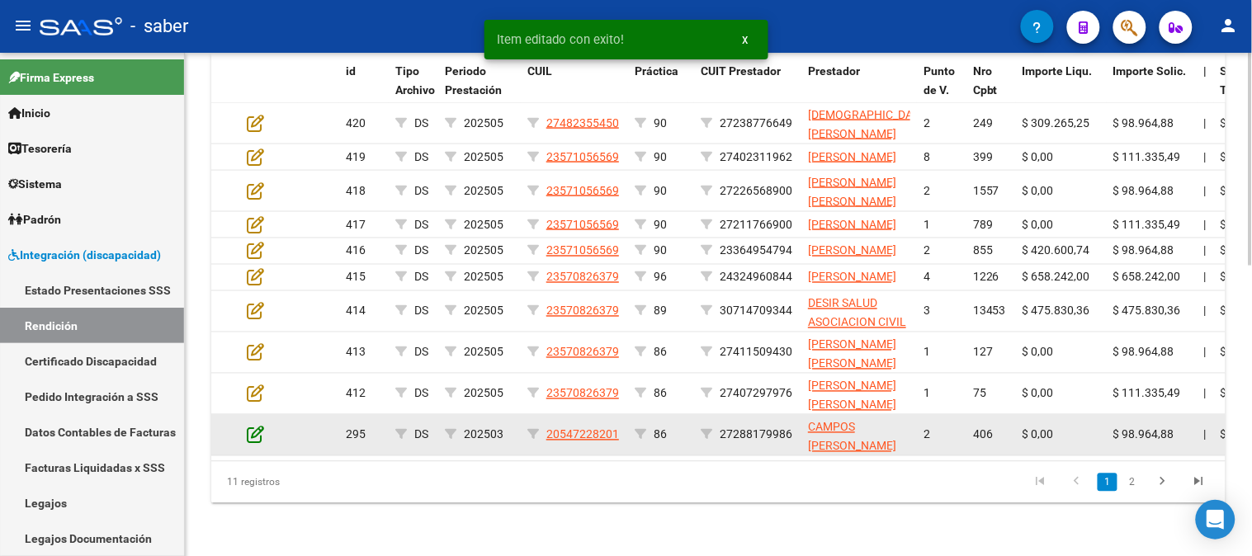
click at [251, 432] on icon at bounding box center [255, 435] width 17 height 18
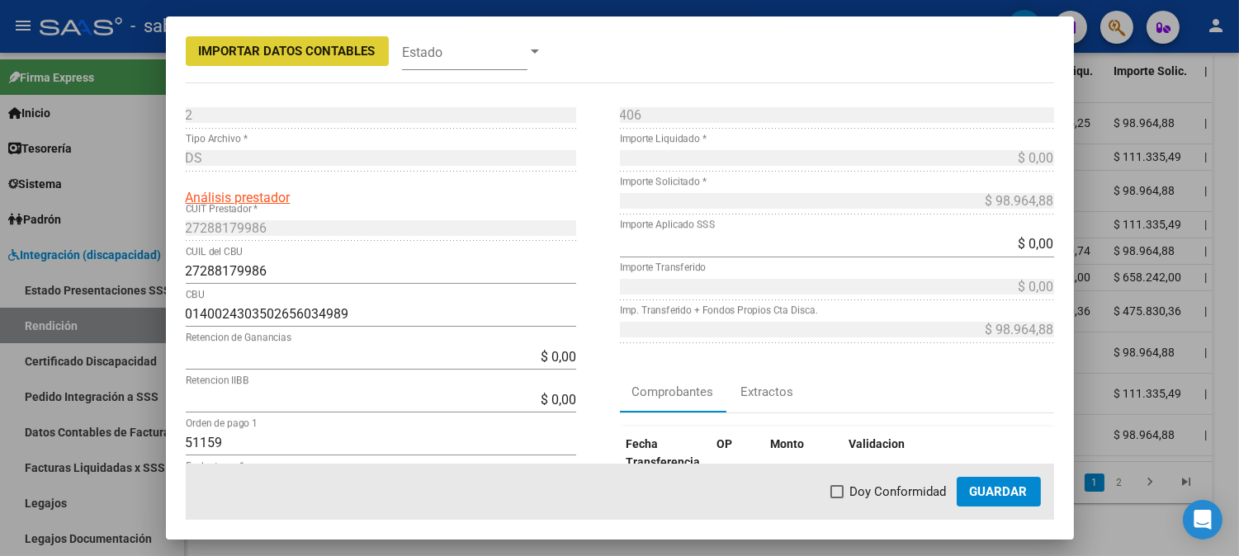
drag, startPoint x: 871, startPoint y: 475, endPoint x: 886, endPoint y: 484, distance: 16.3
click at [873, 477] on mat-dialog-actions "Doy Conformidad Guardar" at bounding box center [620, 492] width 868 height 56
drag, startPoint x: 889, startPoint y: 493, endPoint x: 900, endPoint y: 495, distance: 11.8
click at [890, 494] on span "Doy Conformidad" at bounding box center [898, 492] width 97 height 20
click at [837, 498] on input "Doy Conformidad" at bounding box center [836, 498] width 1 height 1
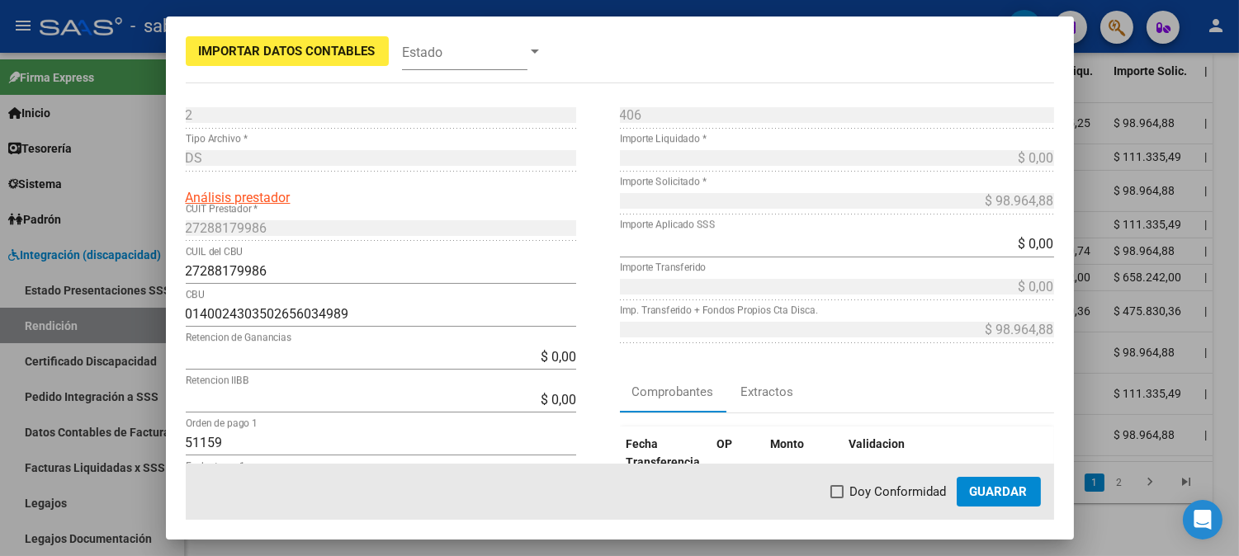
checkbox input "true"
click at [1001, 495] on span "Guardar" at bounding box center [999, 491] width 58 height 15
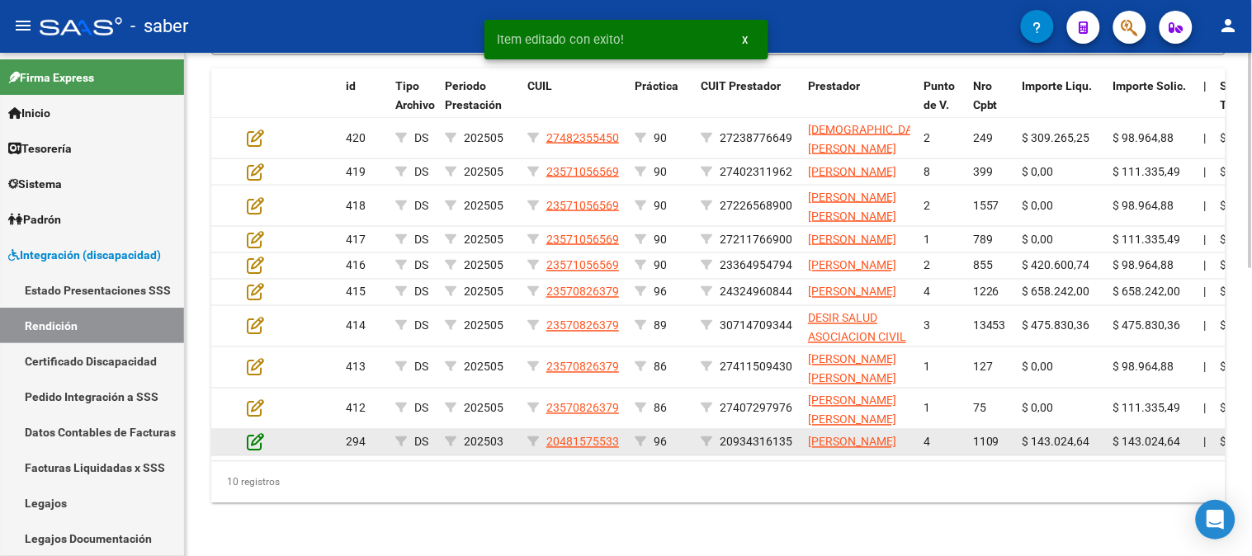
click at [253, 435] on icon at bounding box center [255, 442] width 17 height 18
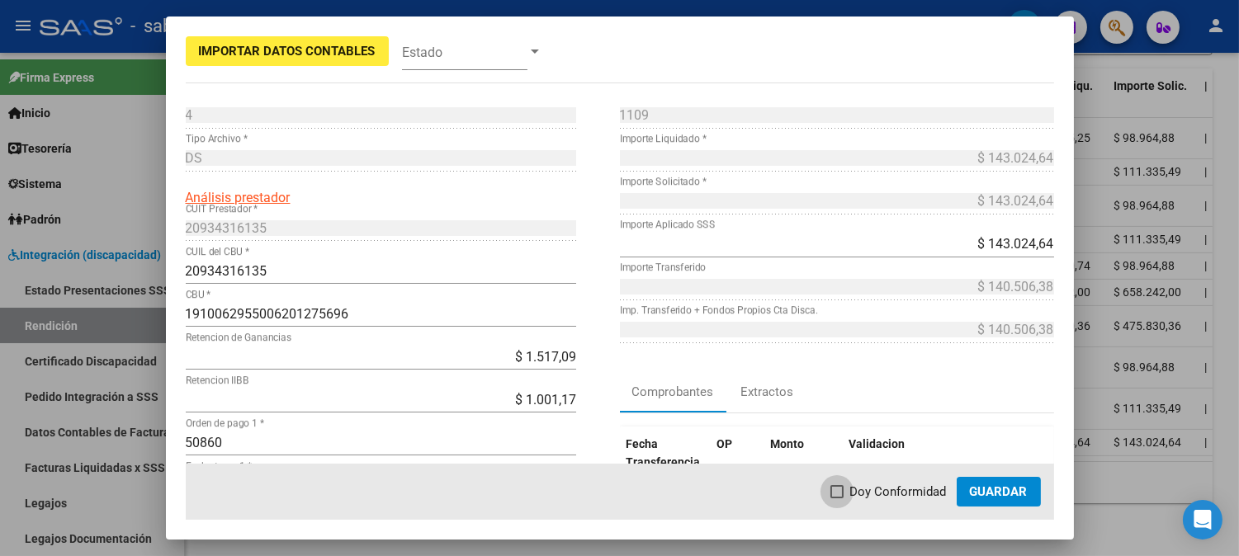
drag, startPoint x: 886, startPoint y: 489, endPoint x: 1004, endPoint y: 492, distance: 118.0
click at [887, 489] on span "Doy Conformidad" at bounding box center [898, 492] width 97 height 20
click at [837, 498] on input "Doy Conformidad" at bounding box center [836, 498] width 1 height 1
checkbox input "true"
click at [1004, 492] on span "Guardar" at bounding box center [999, 491] width 58 height 15
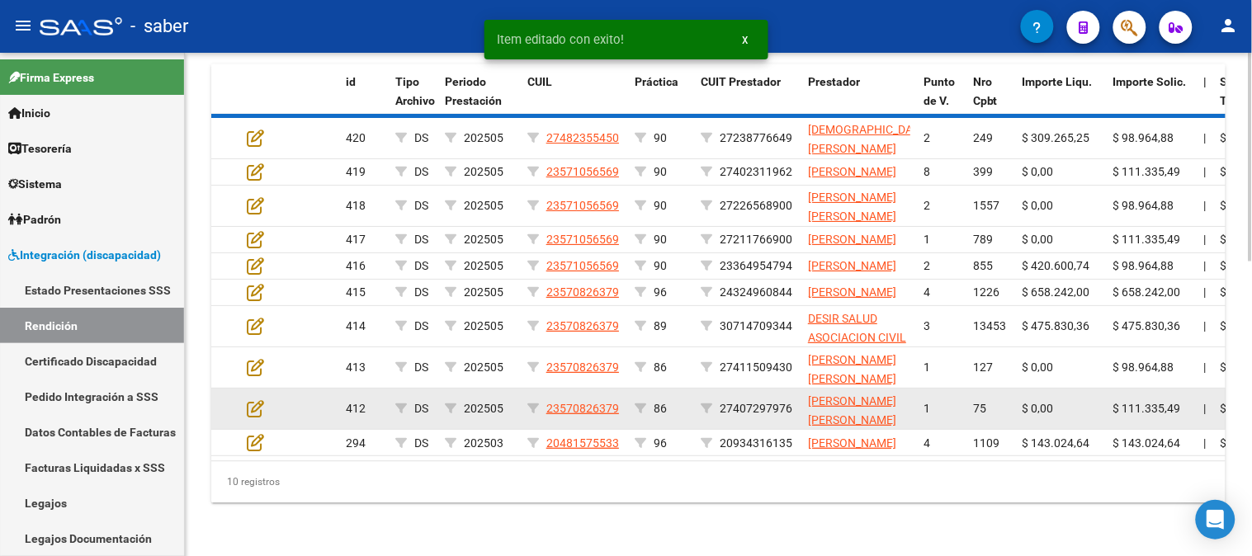
scroll to position [647, 0]
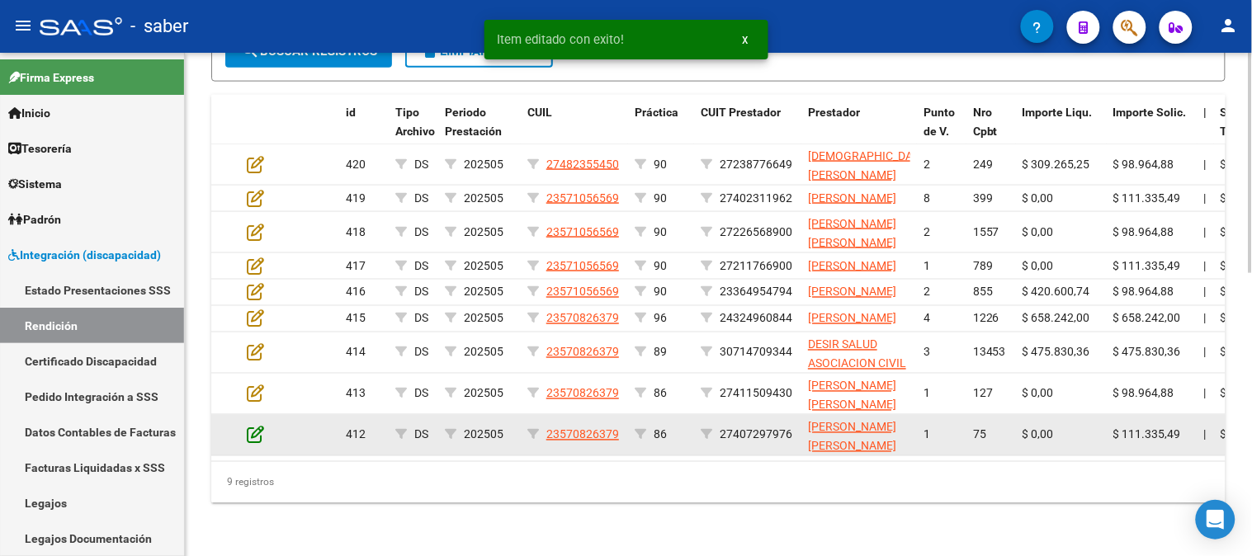
click at [261, 426] on icon at bounding box center [255, 435] width 17 height 18
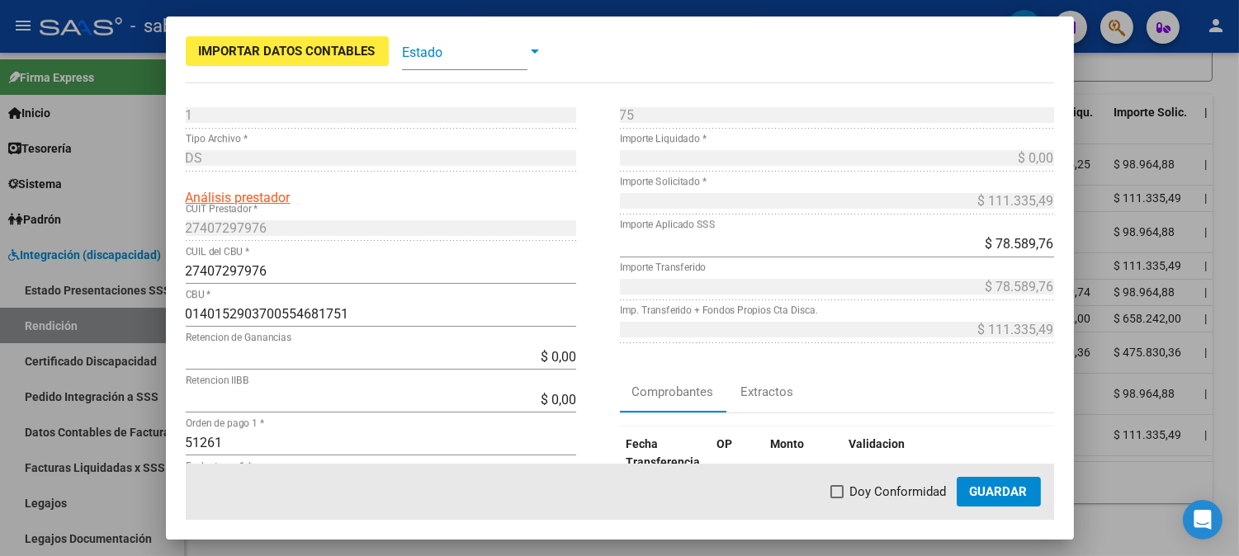
drag, startPoint x: 886, startPoint y: 489, endPoint x: 994, endPoint y: 489, distance: 108.1
click at [888, 489] on span "Doy Conformidad" at bounding box center [898, 492] width 97 height 20
click at [837, 498] on input "Doy Conformidad" at bounding box center [836, 498] width 1 height 1
checkbox input "true"
click at [1021, 489] on span "Guardar" at bounding box center [999, 491] width 58 height 15
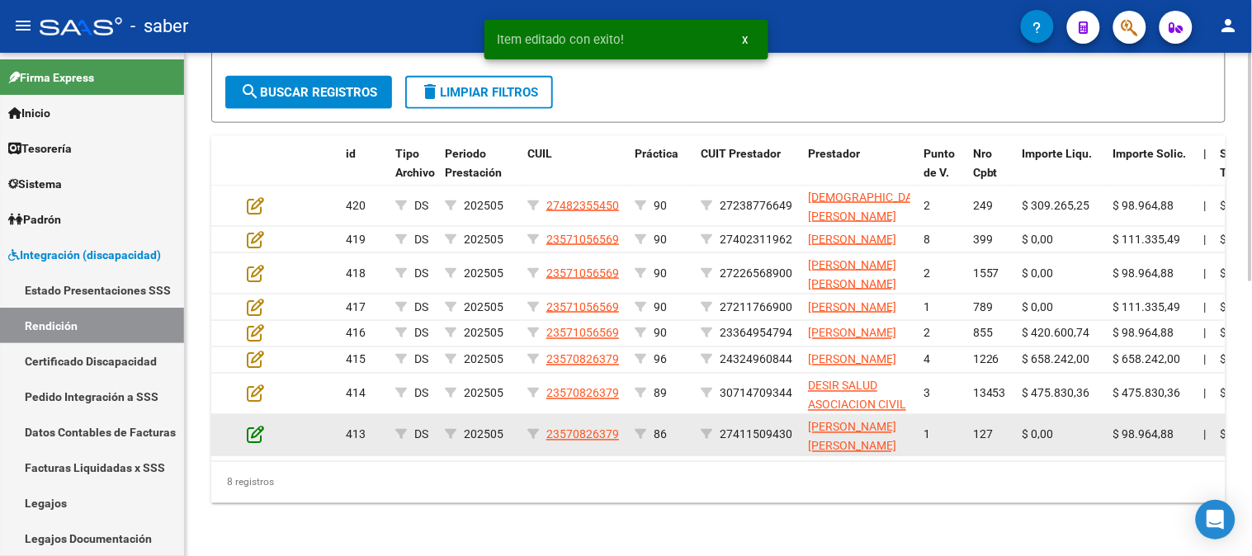
click at [256, 426] on icon at bounding box center [255, 435] width 17 height 18
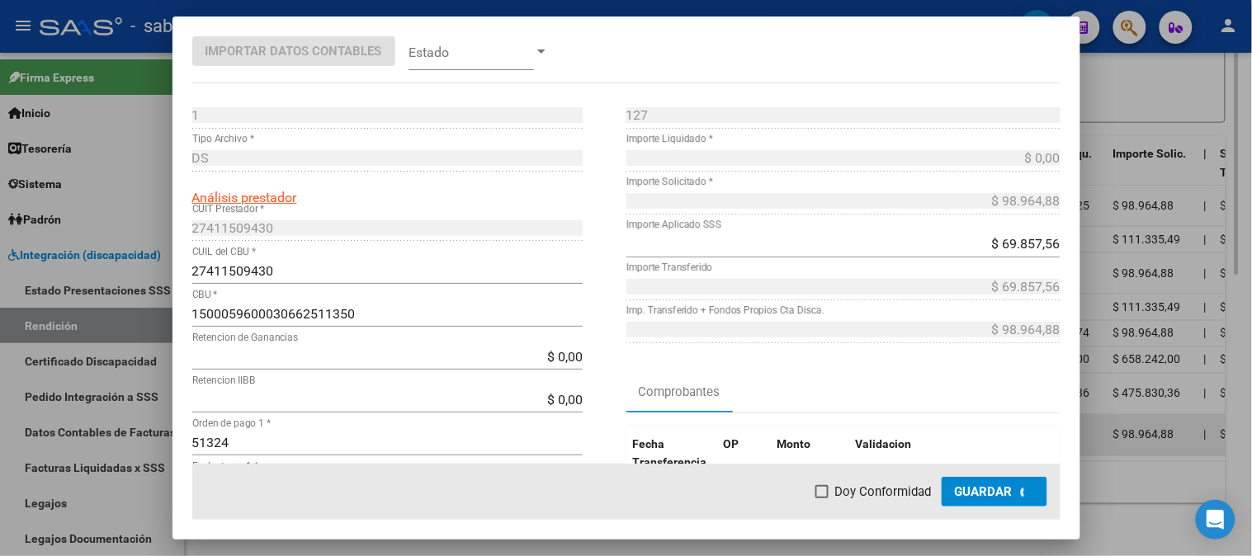
scroll to position [637, 0]
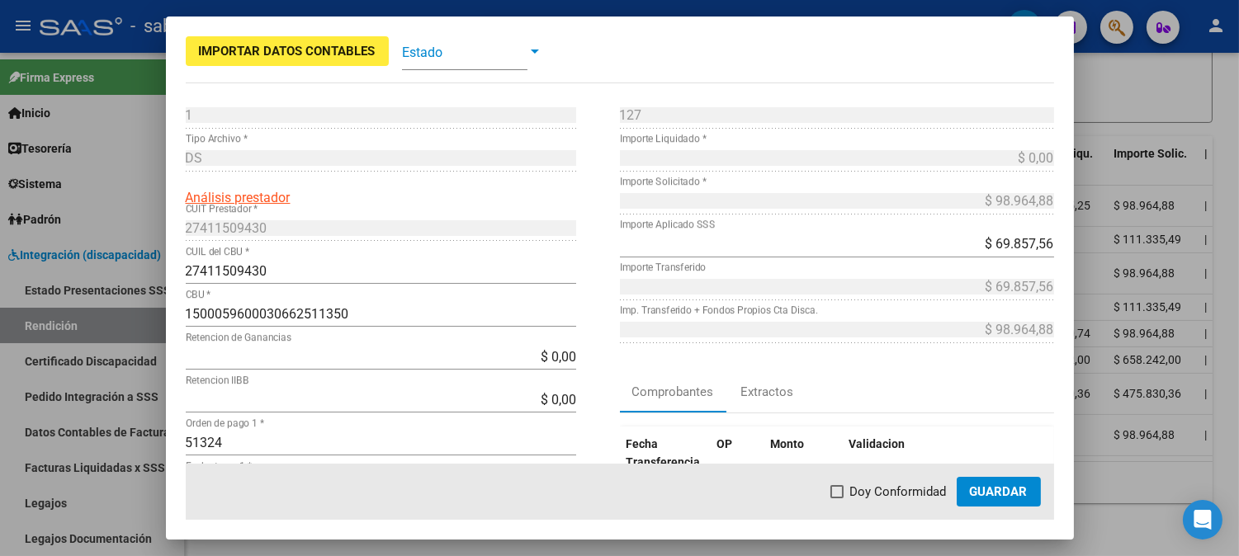
drag, startPoint x: 898, startPoint y: 490, endPoint x: 933, endPoint y: 489, distance: 34.7
click at [901, 490] on span "Doy Conformidad" at bounding box center [898, 492] width 97 height 20
click at [837, 498] on input "Doy Conformidad" at bounding box center [836, 498] width 1 height 1
checkbox input "true"
click at [1010, 489] on span "Guardar" at bounding box center [999, 491] width 58 height 15
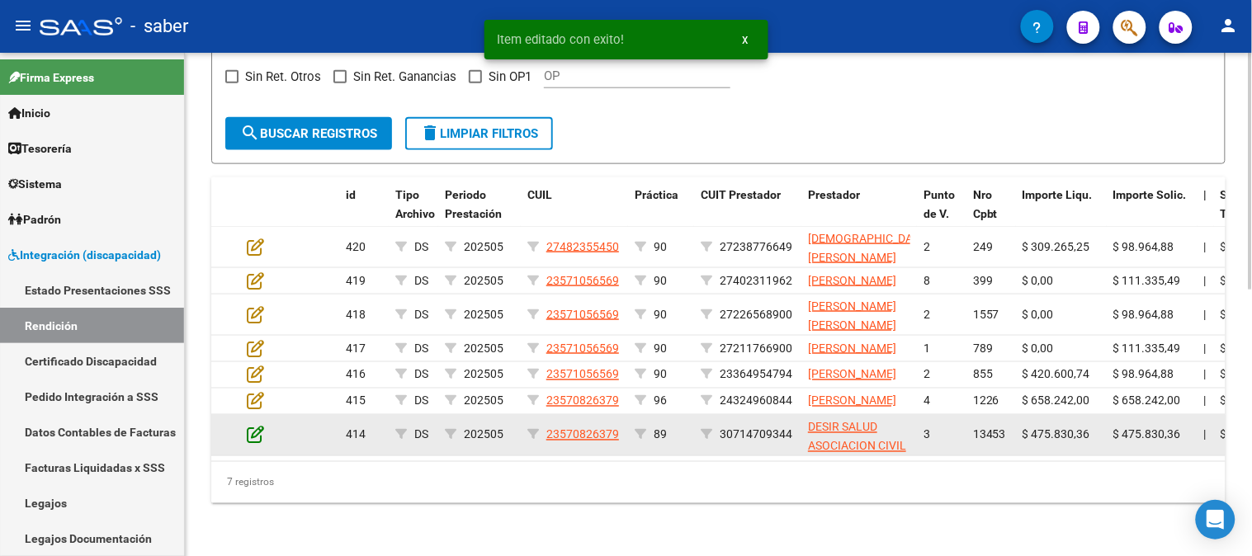
click at [259, 426] on icon at bounding box center [255, 435] width 17 height 18
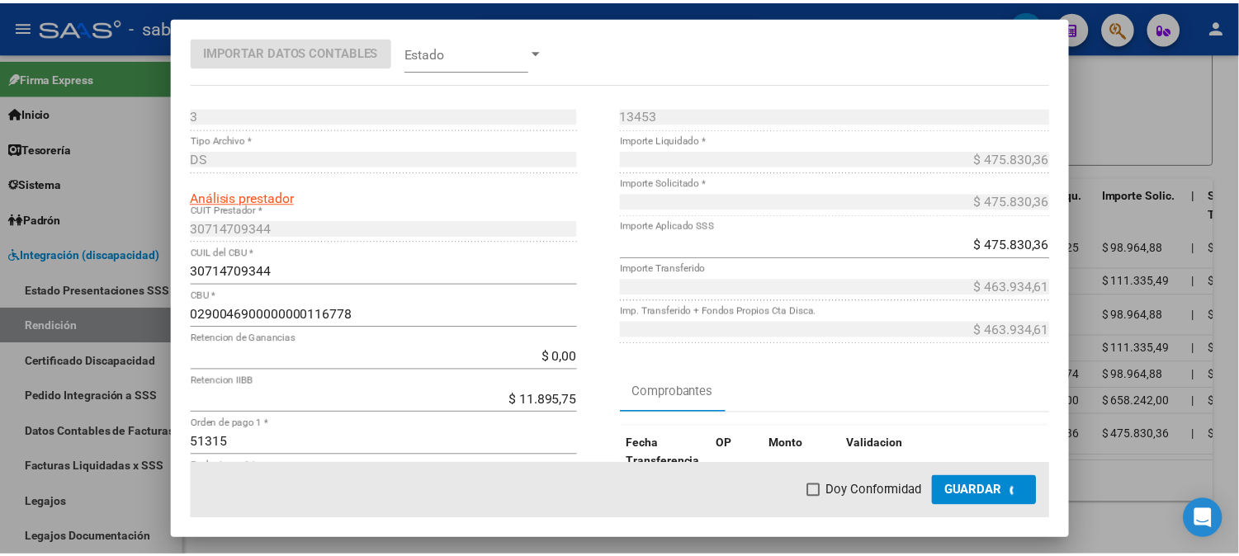
scroll to position [595, 0]
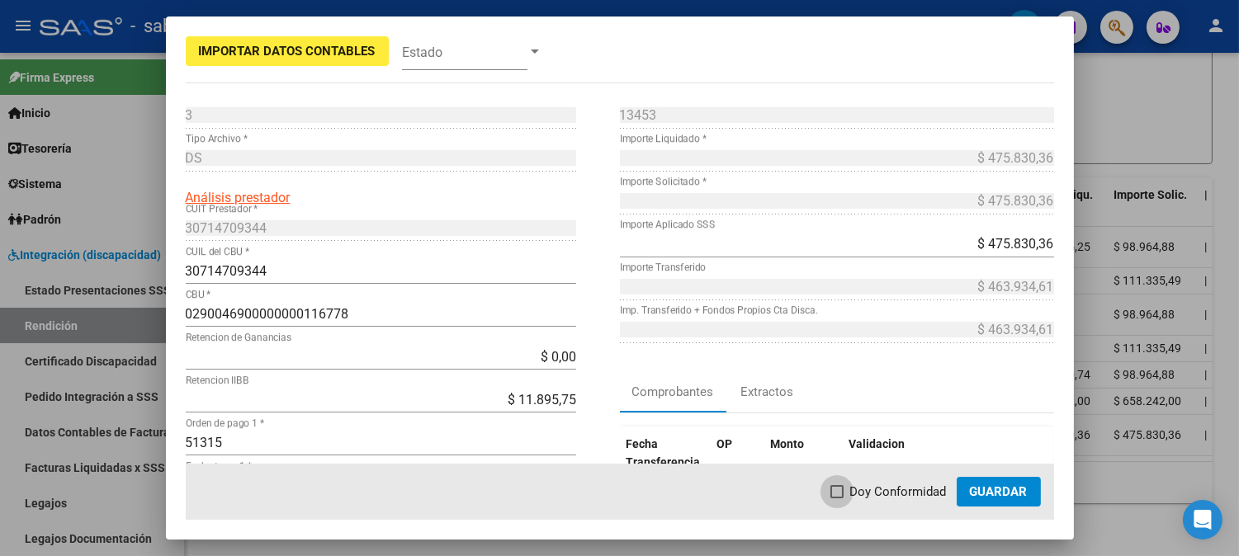
drag, startPoint x: 871, startPoint y: 489, endPoint x: 984, endPoint y: 489, distance: 112.2
click at [875, 489] on span "Doy Conformidad" at bounding box center [898, 492] width 97 height 20
click at [837, 498] on input "Doy Conformidad" at bounding box center [836, 498] width 1 height 1
checkbox input "true"
click at [994, 489] on span "Guardar" at bounding box center [999, 491] width 58 height 15
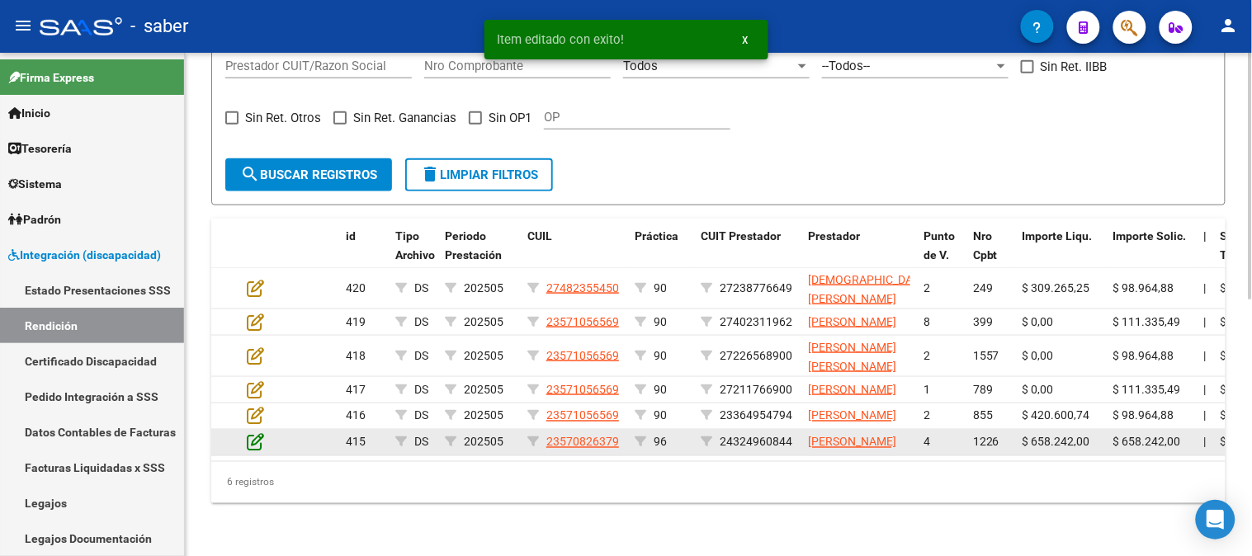
click at [257, 433] on icon at bounding box center [255, 442] width 17 height 18
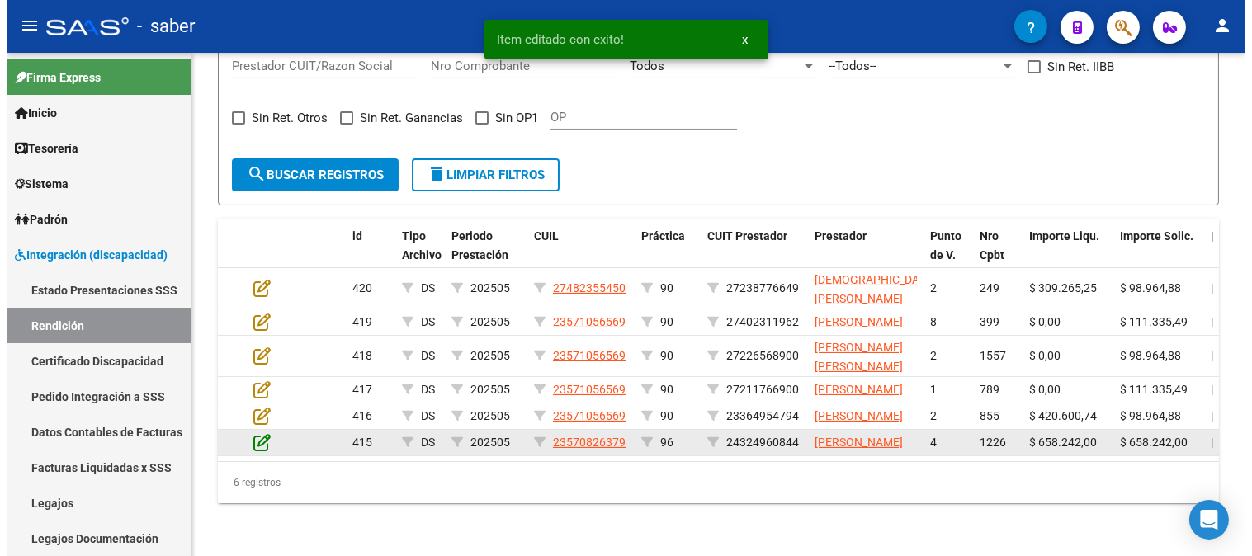
scroll to position [554, 0]
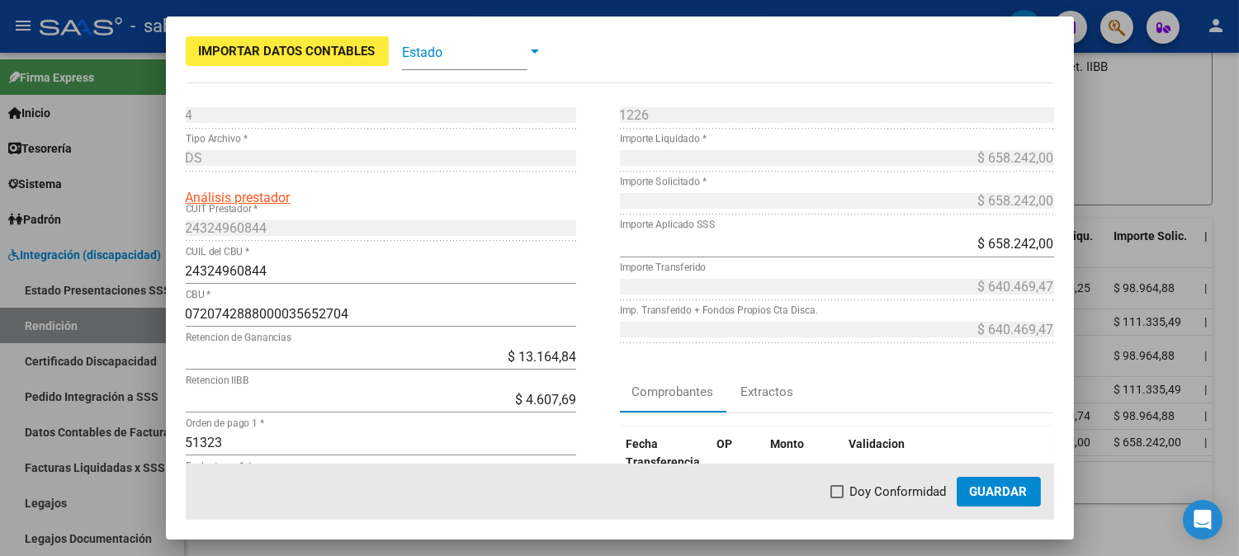
drag, startPoint x: 903, startPoint y: 489, endPoint x: 1003, endPoint y: 490, distance: 99.9
click at [913, 490] on span "Doy Conformidad" at bounding box center [898, 492] width 97 height 20
click at [837, 498] on input "Doy Conformidad" at bounding box center [836, 498] width 1 height 1
checkbox input "true"
click at [1003, 490] on span "Guardar" at bounding box center [999, 491] width 58 height 15
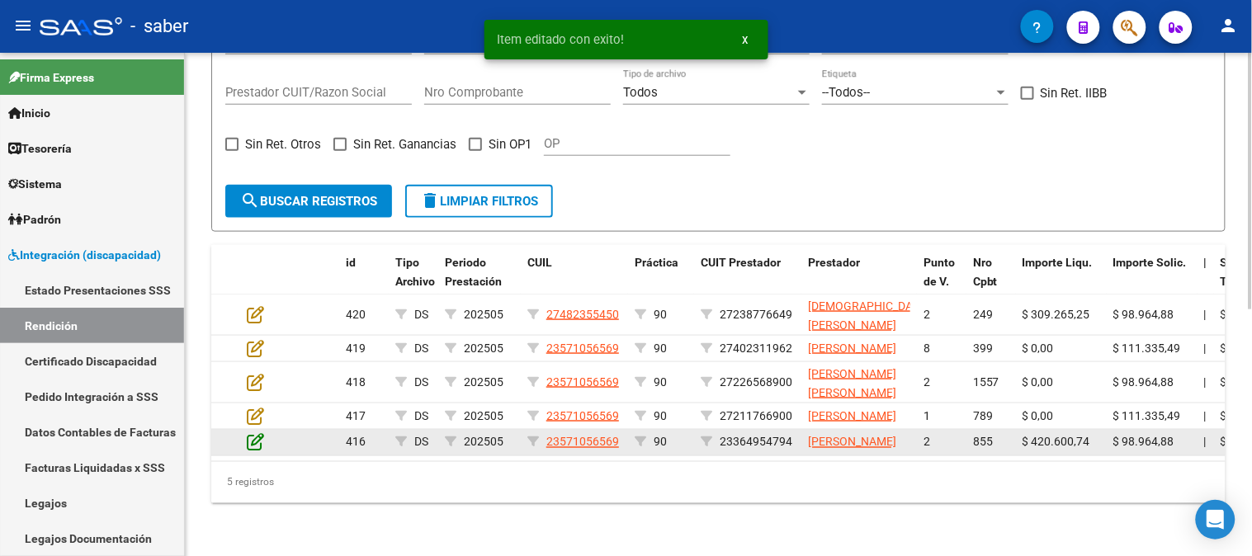
click at [254, 433] on icon at bounding box center [255, 442] width 17 height 18
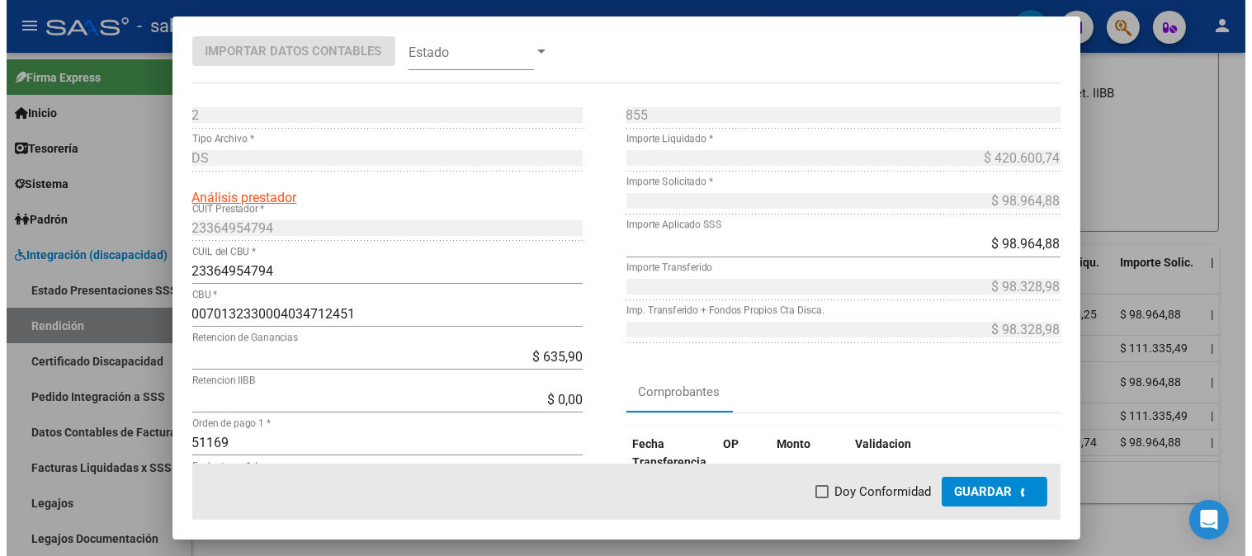
scroll to position [512, 0]
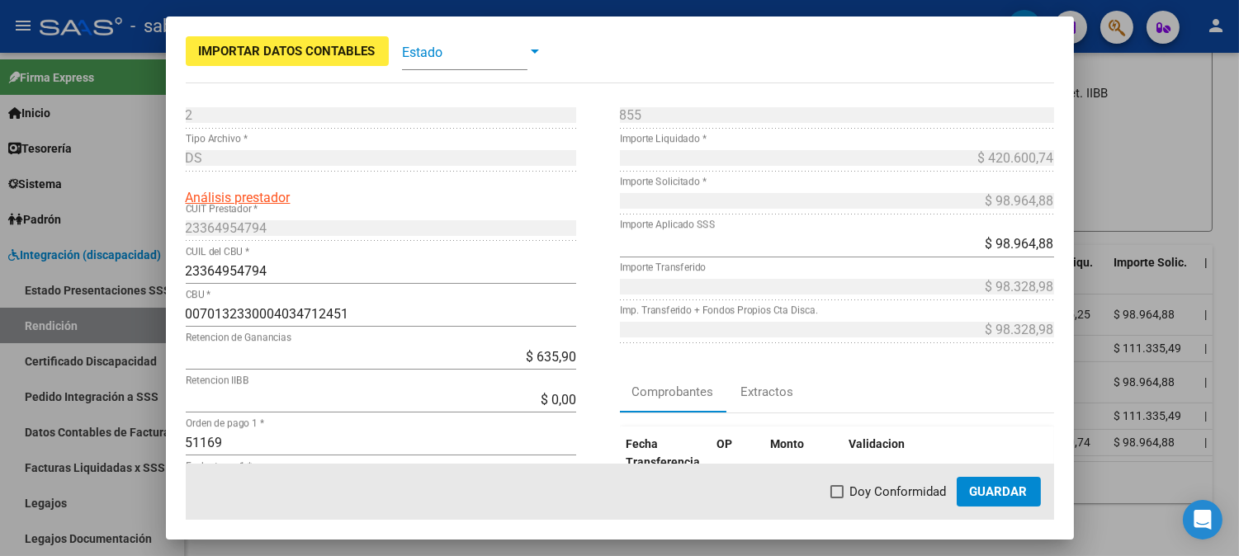
drag, startPoint x: 901, startPoint y: 492, endPoint x: 931, endPoint y: 493, distance: 29.7
click at [903, 492] on span "Doy Conformidad" at bounding box center [898, 492] width 97 height 20
click at [837, 498] on input "Doy Conformidad" at bounding box center [836, 498] width 1 height 1
checkbox input "true"
click at [1003, 493] on span "Guardar" at bounding box center [999, 491] width 58 height 15
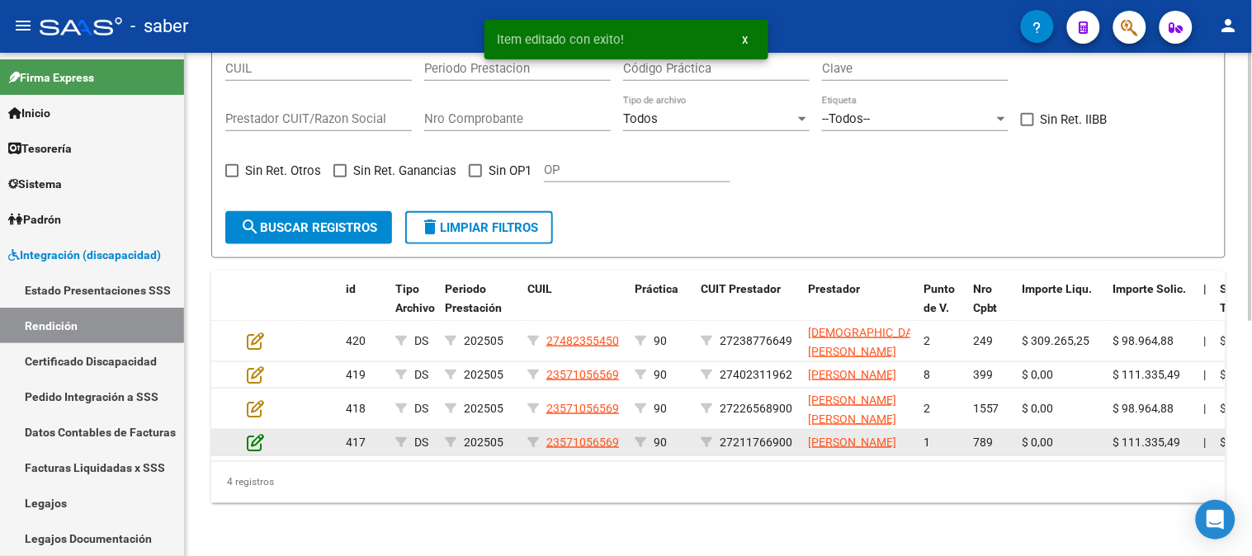
click at [262, 433] on icon at bounding box center [255, 442] width 17 height 18
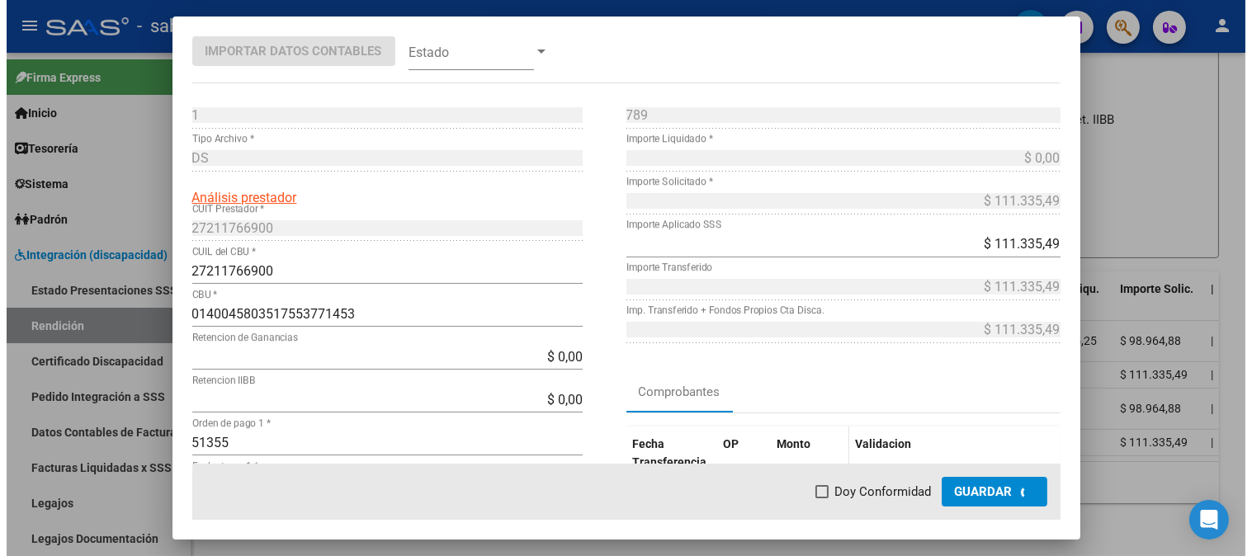
scroll to position [471, 0]
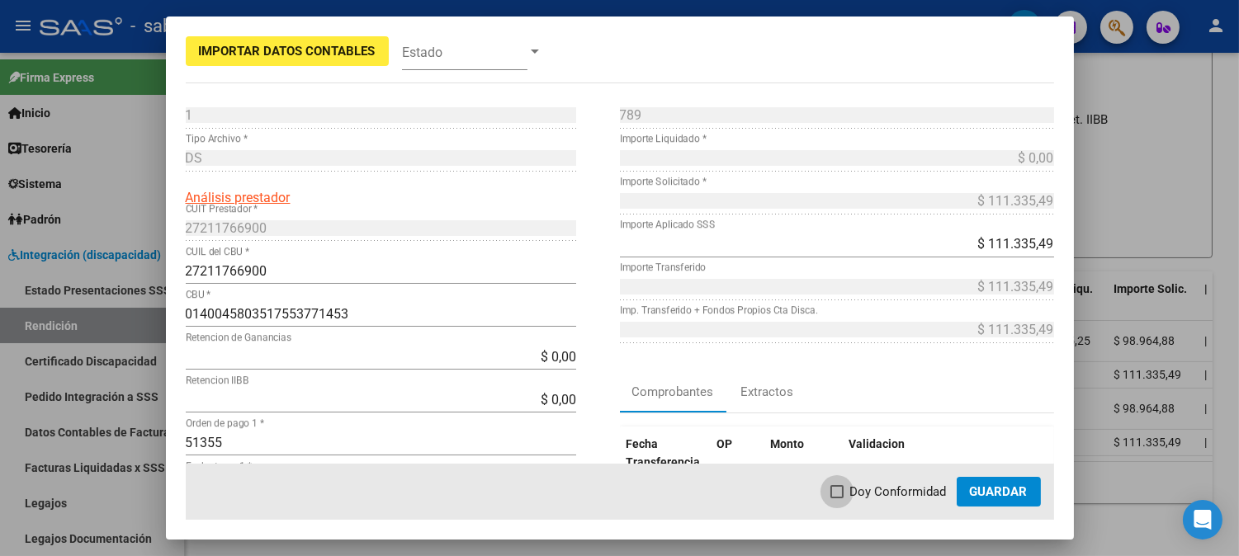
drag, startPoint x: 879, startPoint y: 482, endPoint x: 1008, endPoint y: 483, distance: 128.7
click at [902, 483] on span "Doy Conformidad" at bounding box center [898, 492] width 97 height 20
click at [837, 498] on input "Doy Conformidad" at bounding box center [836, 498] width 1 height 1
checkbox input "true"
click at [1012, 484] on span "Guardar" at bounding box center [999, 491] width 58 height 15
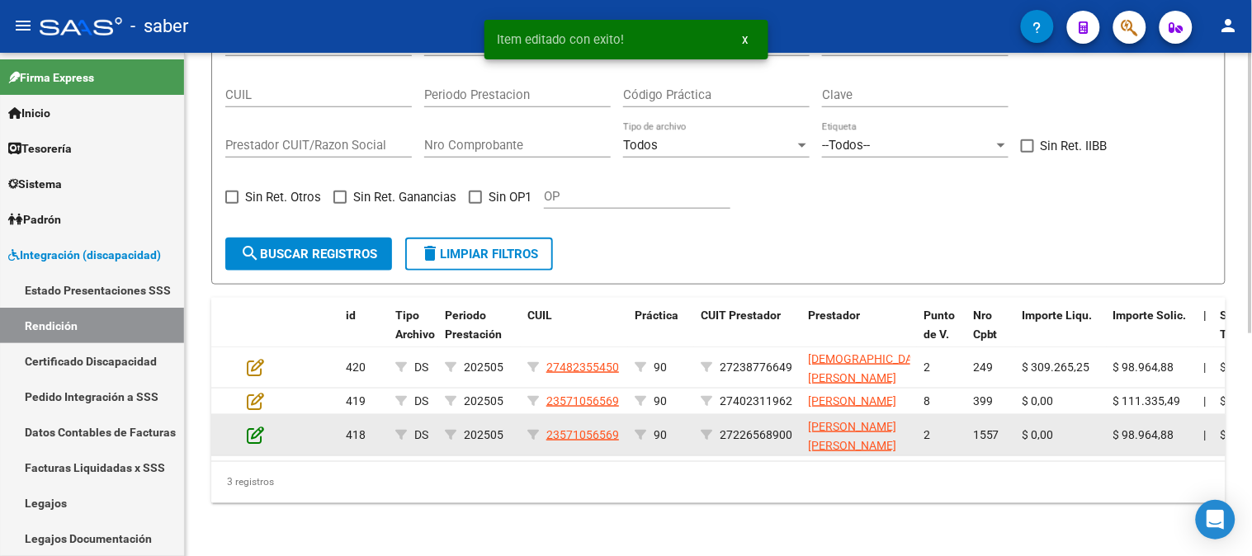
click at [253, 426] on icon at bounding box center [255, 435] width 17 height 18
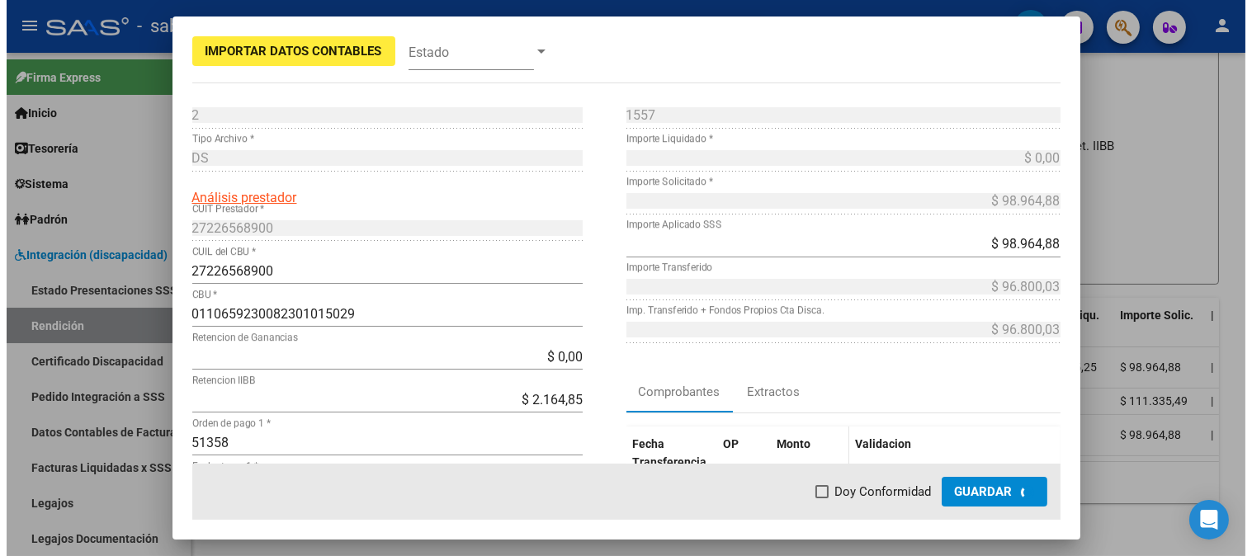
scroll to position [431, 0]
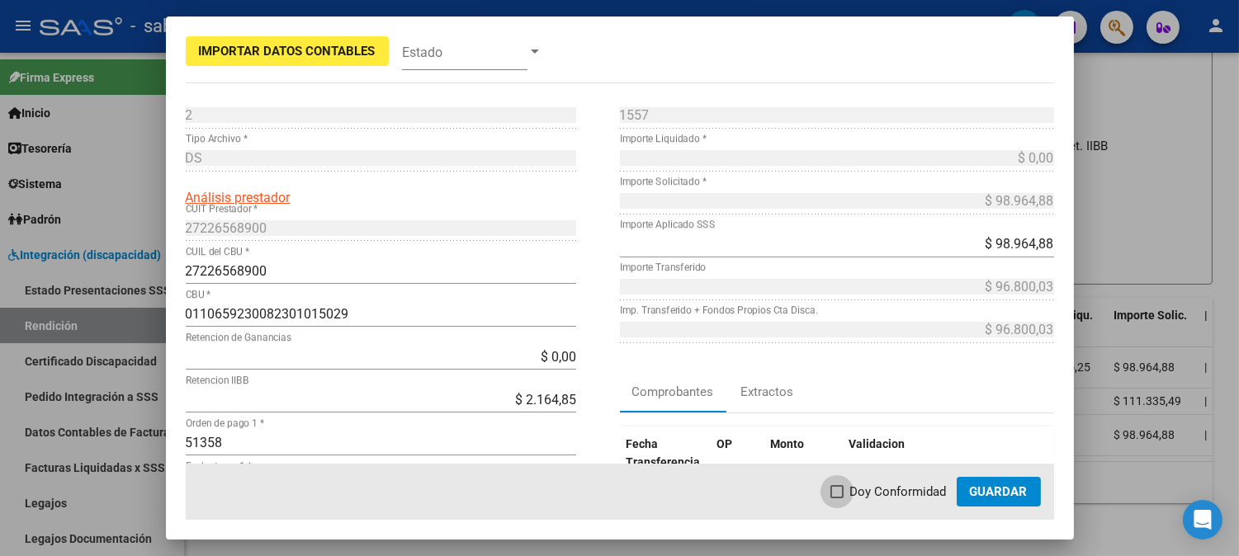
drag, startPoint x: 895, startPoint y: 483, endPoint x: 1018, endPoint y: 487, distance: 123.0
click at [911, 485] on span "Doy Conformidad" at bounding box center [898, 492] width 97 height 20
click at [837, 498] on input "Doy Conformidad" at bounding box center [836, 498] width 1 height 1
checkbox input "true"
click at [1018, 487] on span "Guardar" at bounding box center [999, 491] width 58 height 15
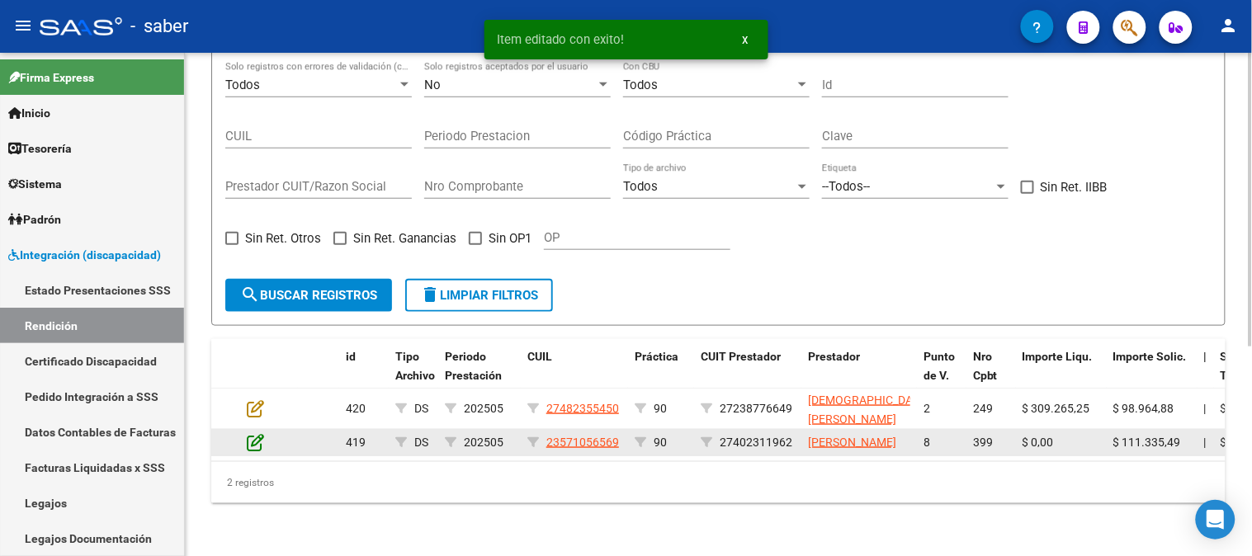
click at [251, 433] on icon at bounding box center [255, 442] width 17 height 18
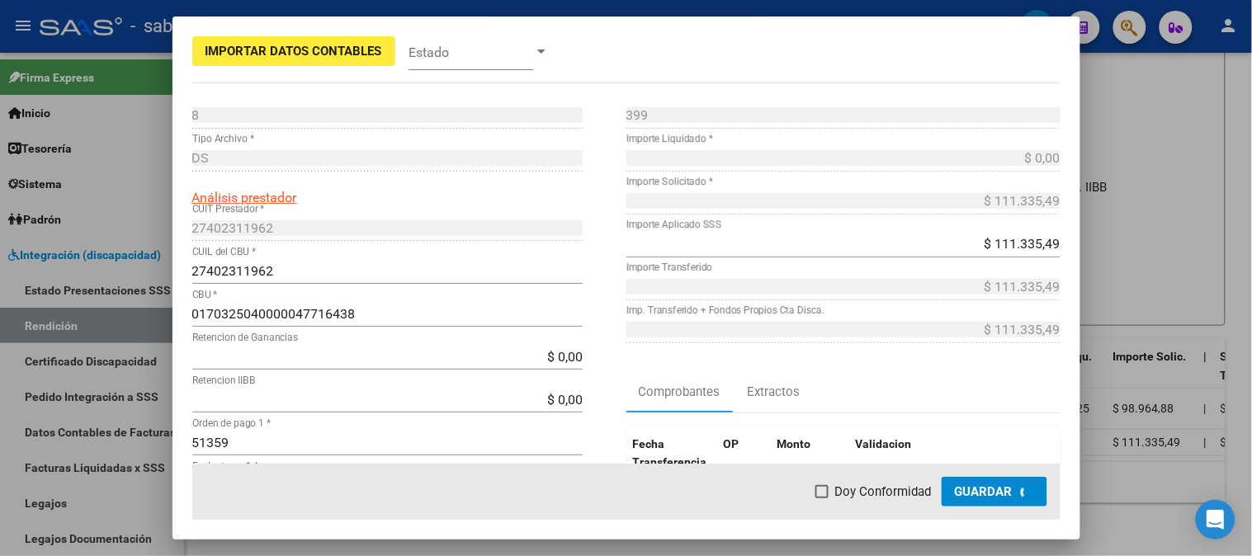
scroll to position [390, 0]
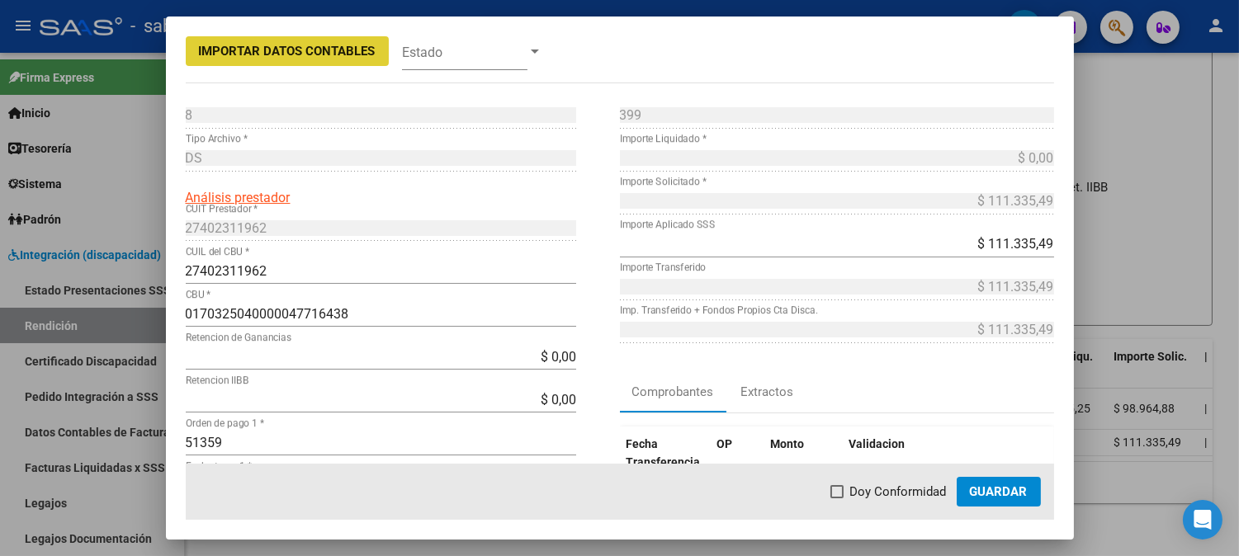
drag, startPoint x: 860, startPoint y: 489, endPoint x: 900, endPoint y: 489, distance: 40.4
click at [870, 489] on span "Doy Conformidad" at bounding box center [898, 492] width 97 height 20
click at [837, 498] on input "Doy Conformidad" at bounding box center [836, 498] width 1 height 1
checkbox input "true"
click at [1002, 489] on span "Guardar" at bounding box center [999, 491] width 58 height 15
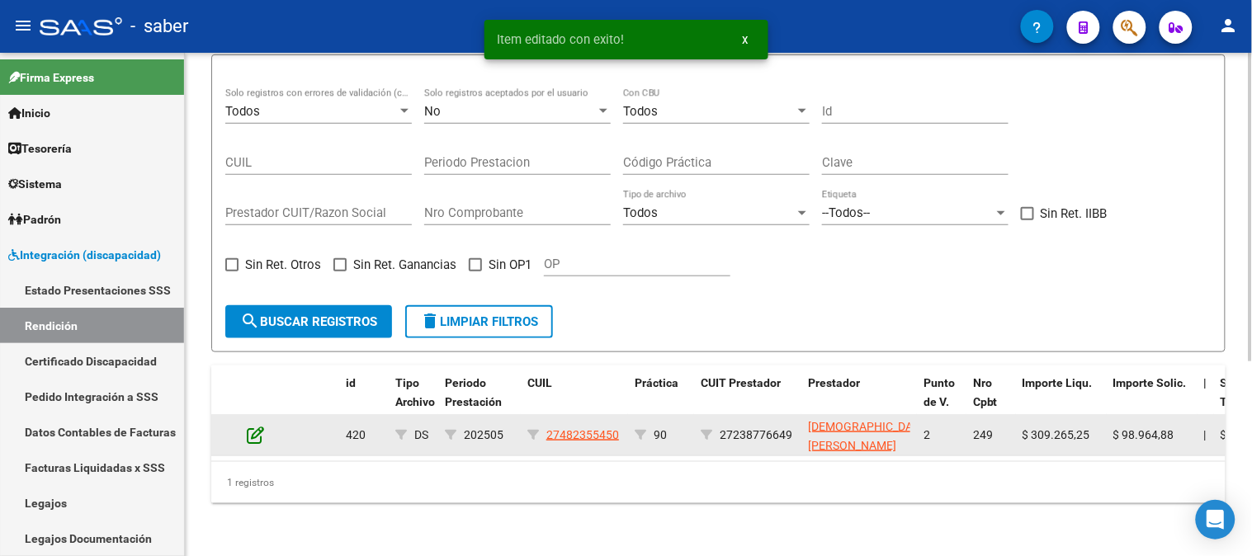
click at [254, 426] on icon at bounding box center [255, 435] width 17 height 18
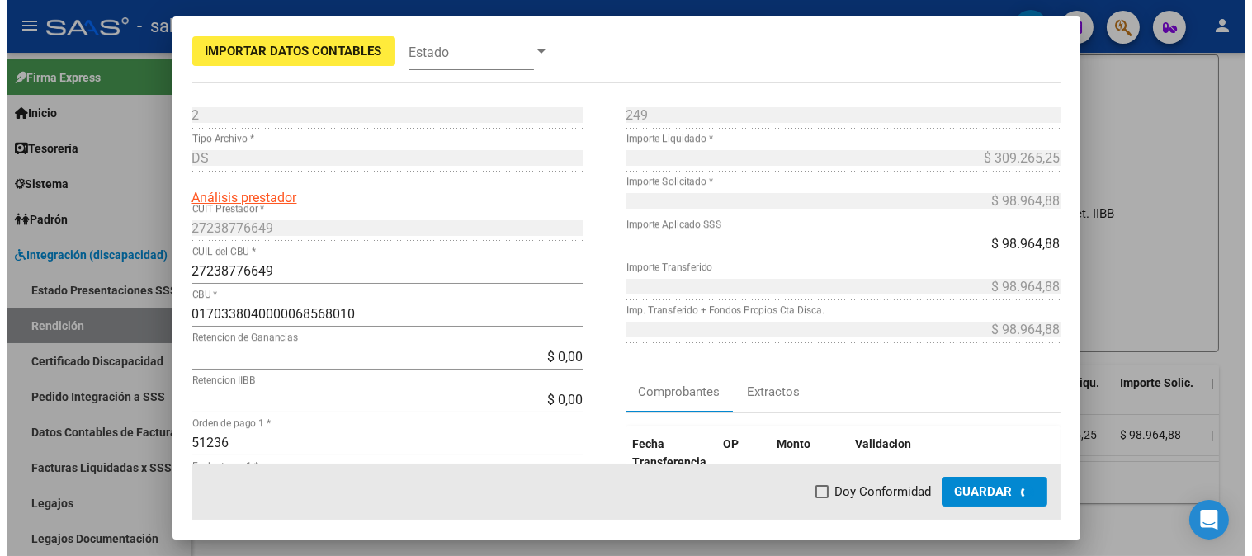
scroll to position [348, 0]
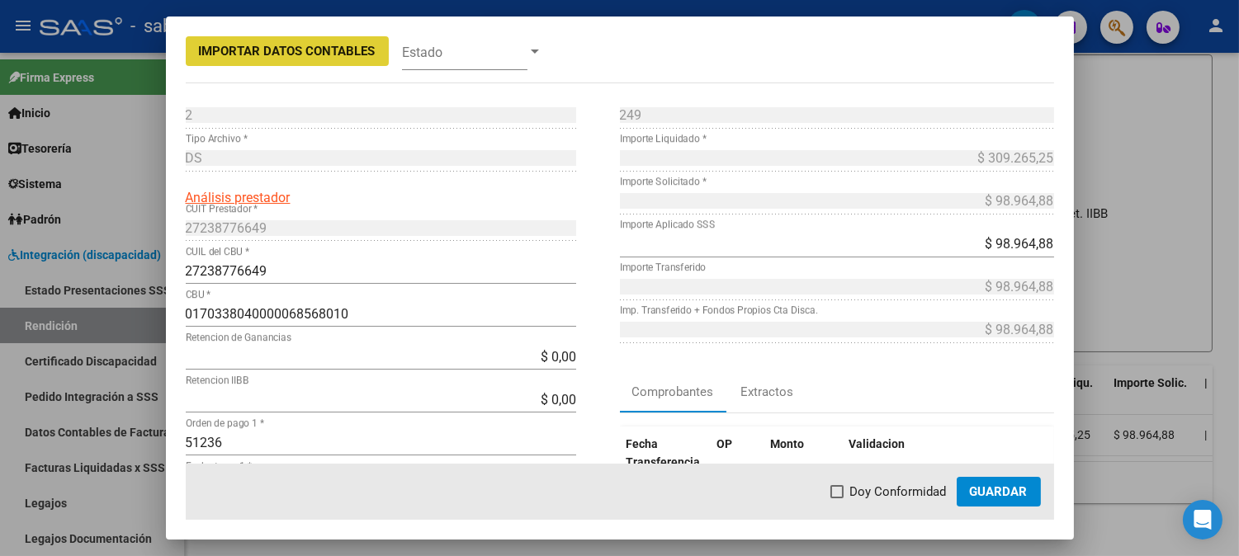
drag, startPoint x: 881, startPoint y: 492, endPoint x: 994, endPoint y: 498, distance: 112.4
click at [888, 492] on span "Doy Conformidad" at bounding box center [898, 492] width 97 height 20
click at [837, 498] on input "Doy Conformidad" at bounding box center [836, 498] width 1 height 1
checkbox input "true"
click at [1022, 498] on span "Guardar" at bounding box center [999, 491] width 58 height 15
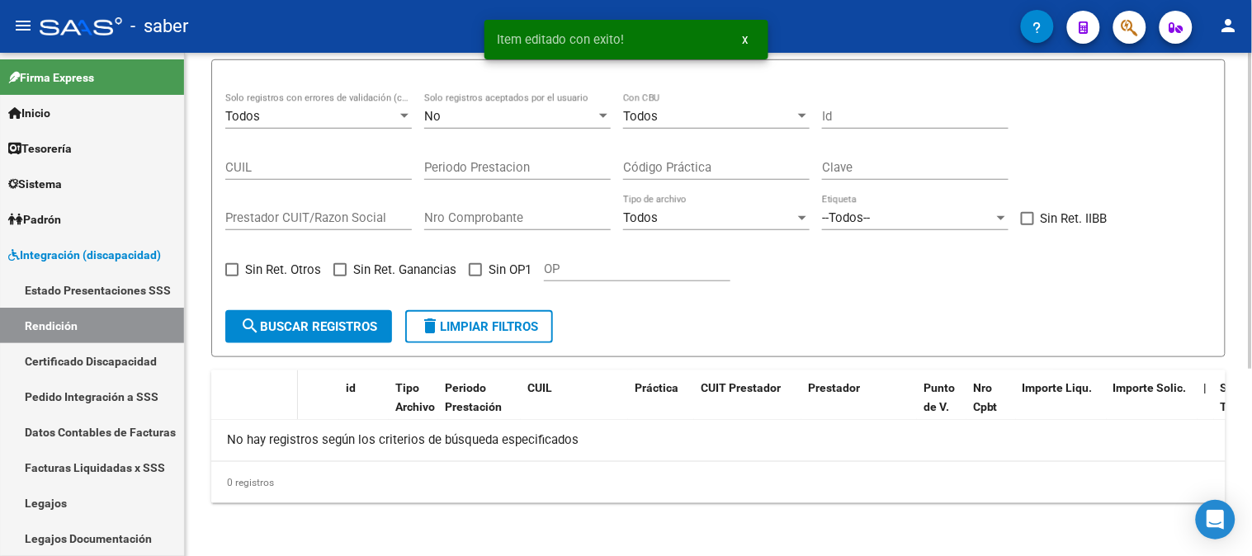
scroll to position [299, 0]
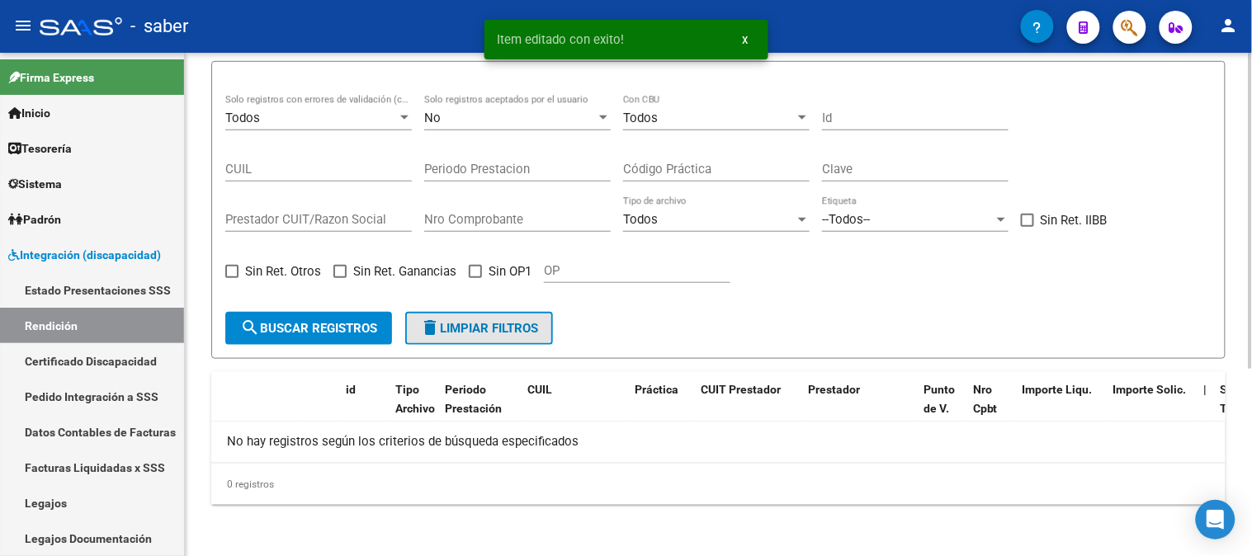
click at [463, 327] on span "delete Limpiar filtros" at bounding box center [479, 328] width 118 height 15
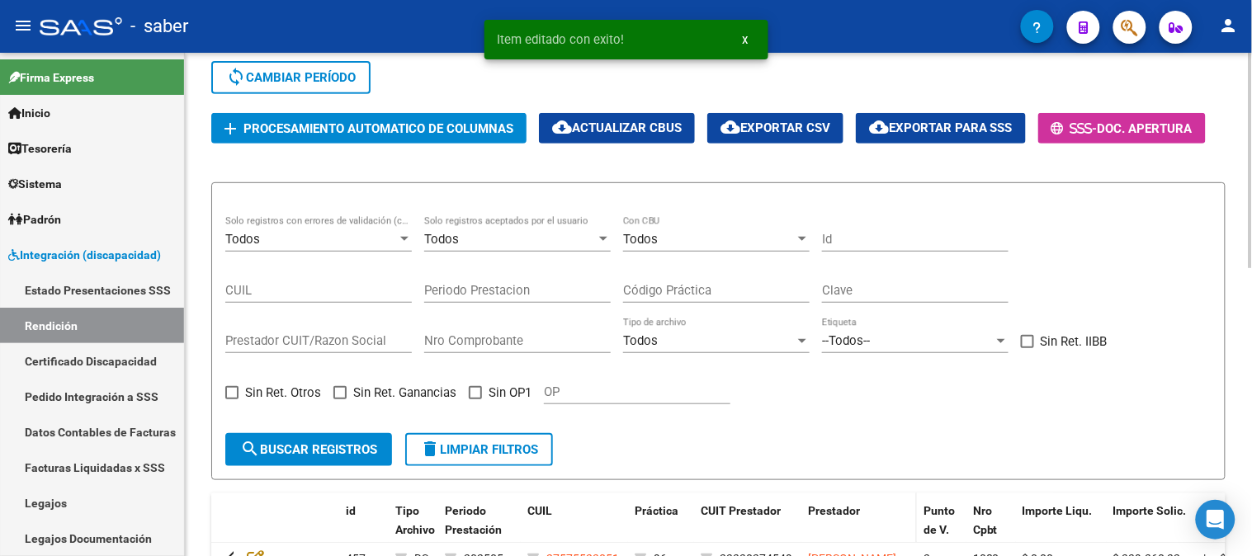
scroll to position [121, 0]
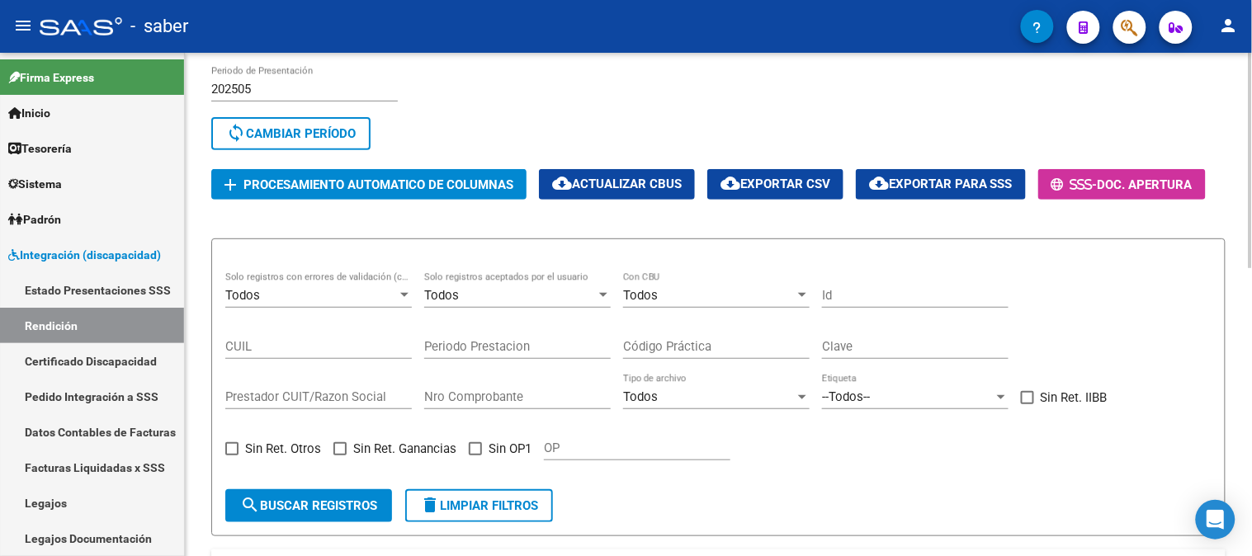
click at [922, 174] on button "cloud_download Exportar para SSS" at bounding box center [941, 184] width 170 height 31
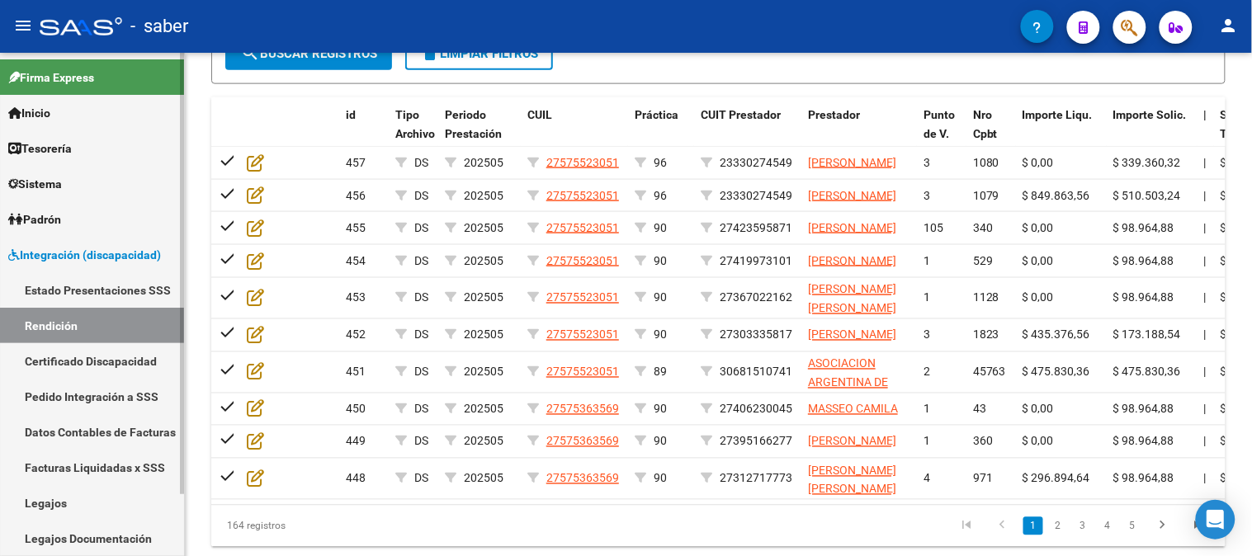
scroll to position [397, 0]
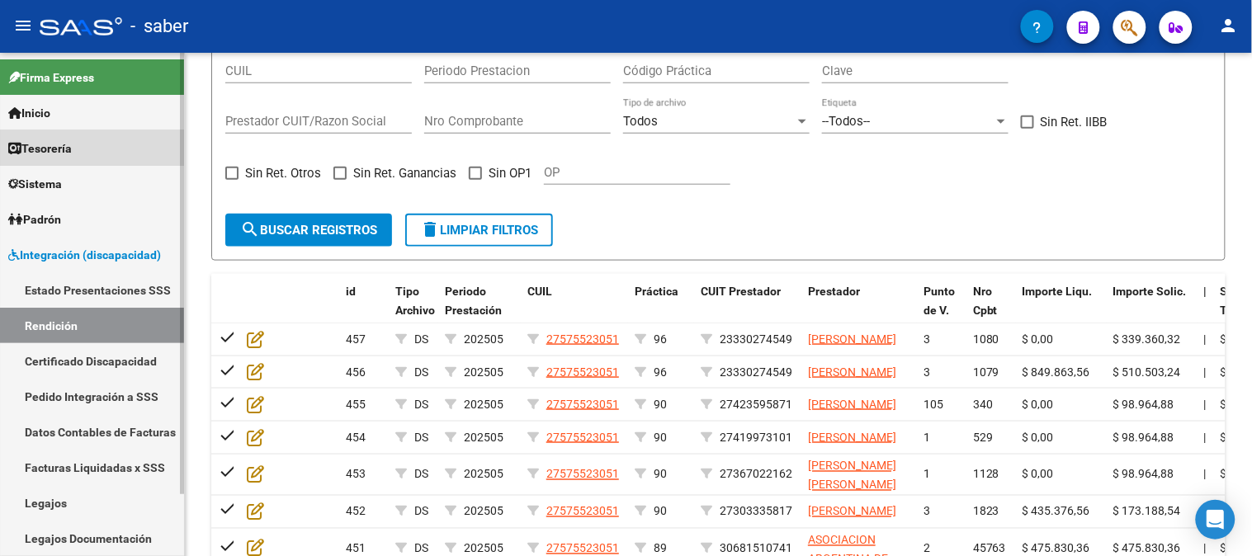
click at [69, 149] on span "Tesorería" at bounding box center [40, 148] width 64 height 18
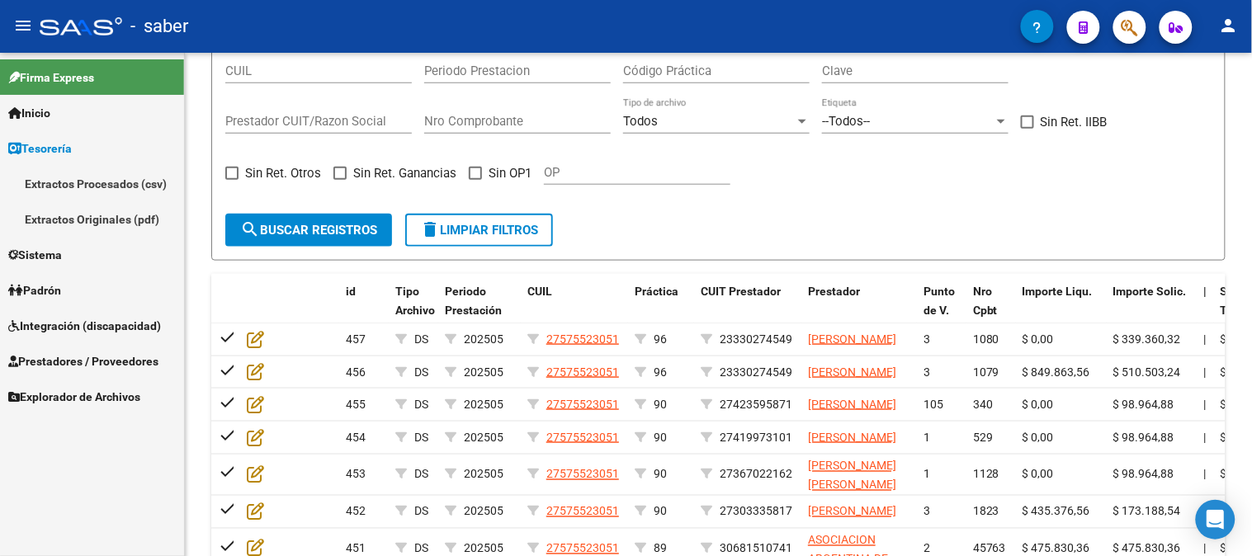
click at [102, 177] on link "Extractos Procesados (csv)" at bounding box center [92, 183] width 184 height 35
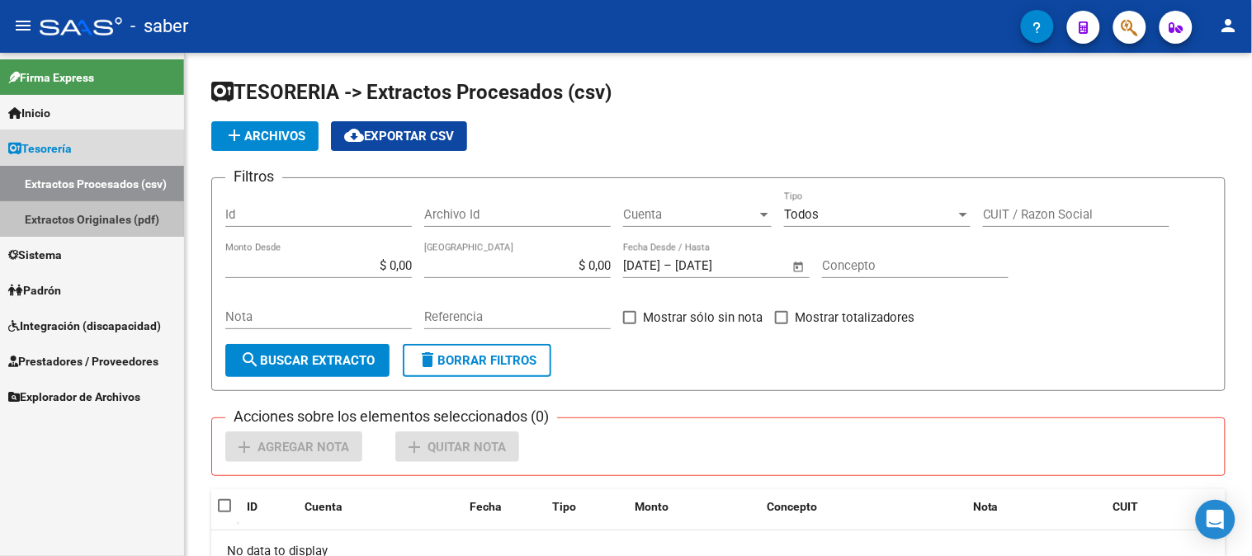
click at [119, 218] on link "Extractos Originales (pdf)" at bounding box center [92, 218] width 184 height 35
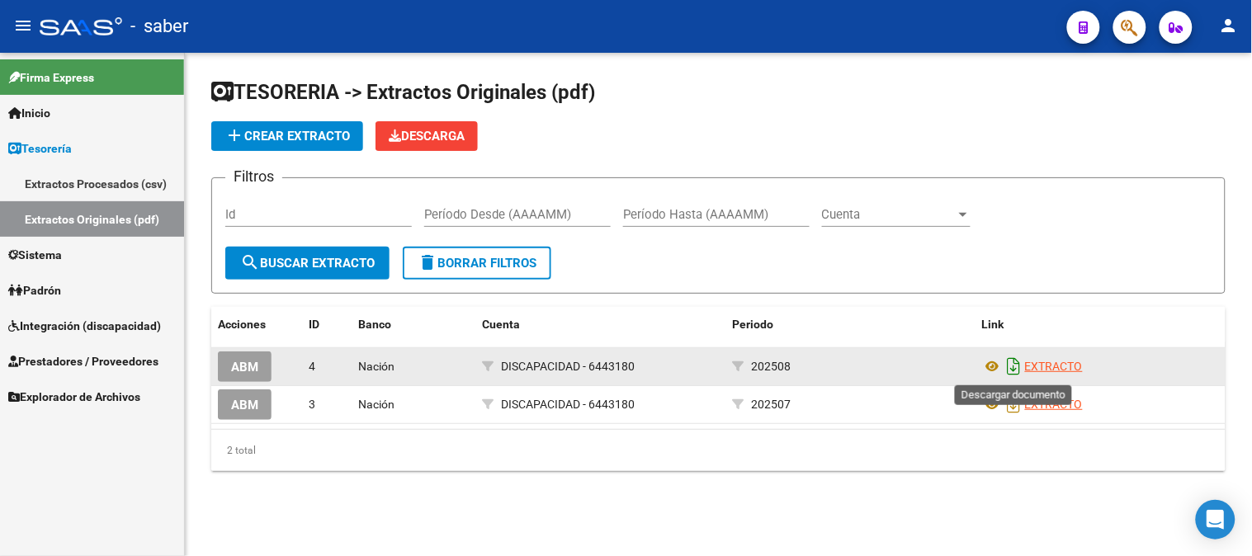
click at [1011, 363] on icon "Descargar documento" at bounding box center [1014, 366] width 21 height 26
click at [989, 366] on icon at bounding box center [992, 367] width 21 height 20
click at [1013, 361] on icon "Descargar documento" at bounding box center [1014, 366] width 21 height 26
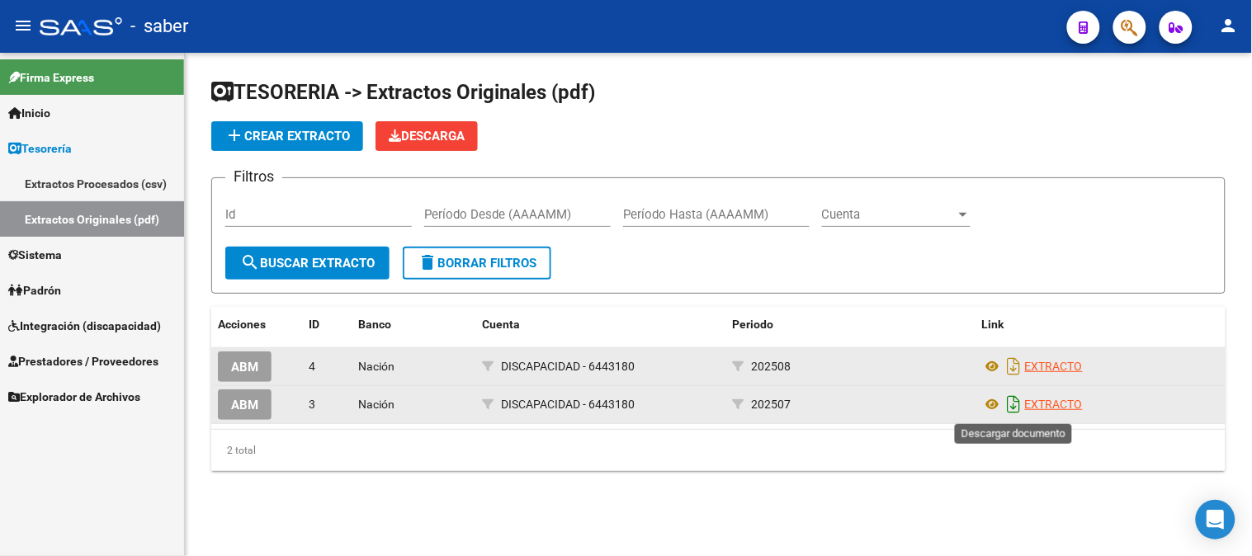
click at [1013, 399] on icon "Descargar documento" at bounding box center [1014, 404] width 21 height 26
click at [60, 324] on span "Integración (discapacidad)" at bounding box center [84, 326] width 153 height 18
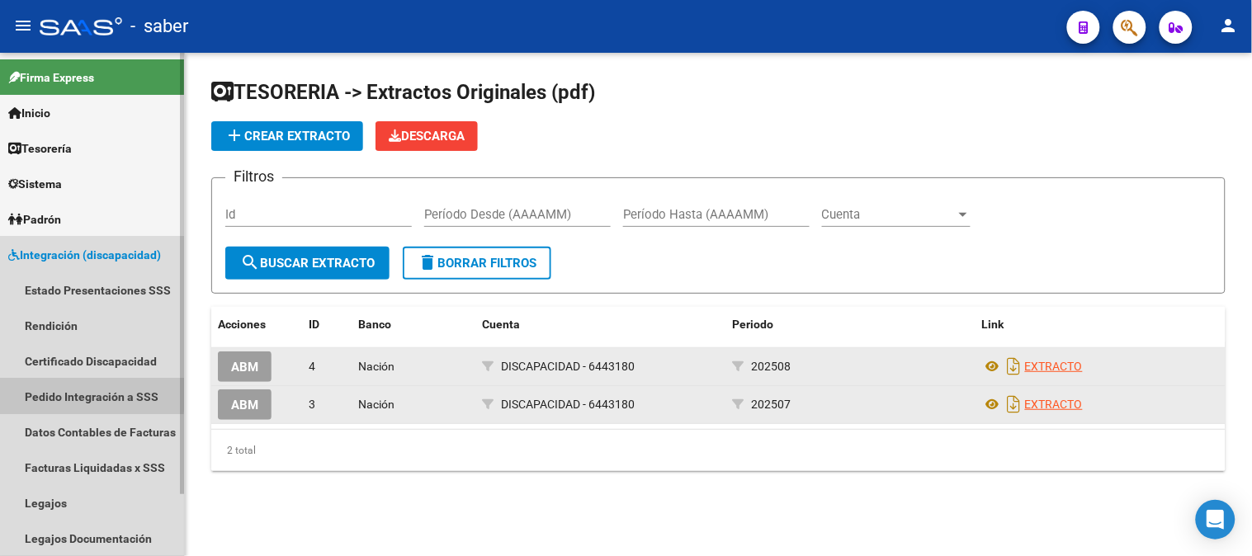
click at [73, 394] on link "Pedido Integración a SSS" at bounding box center [92, 396] width 184 height 35
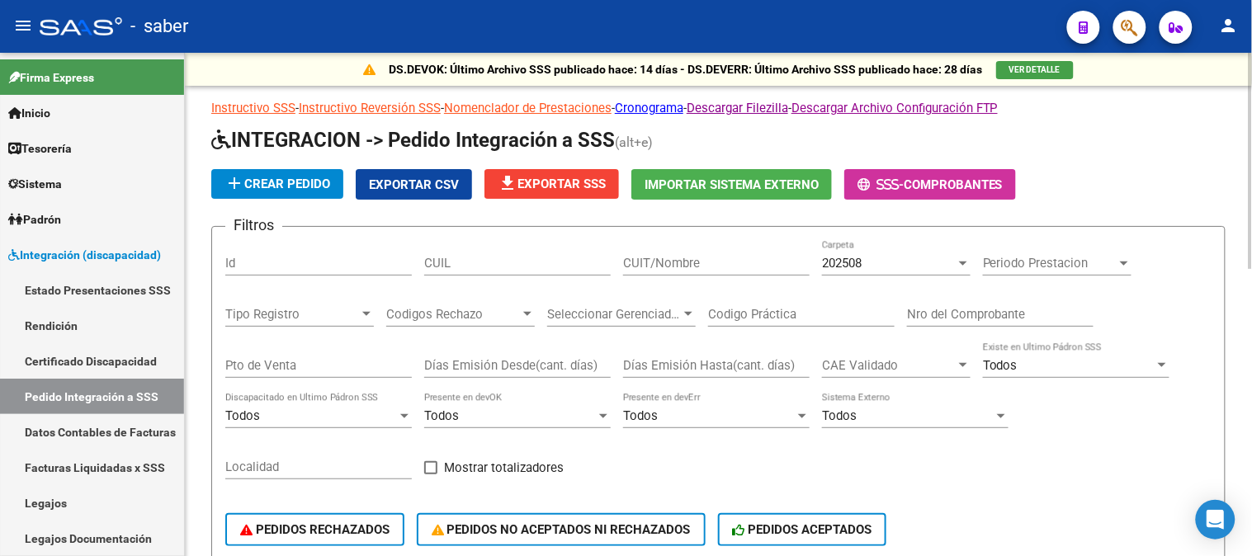
click at [895, 261] on div "202508" at bounding box center [889, 263] width 134 height 15
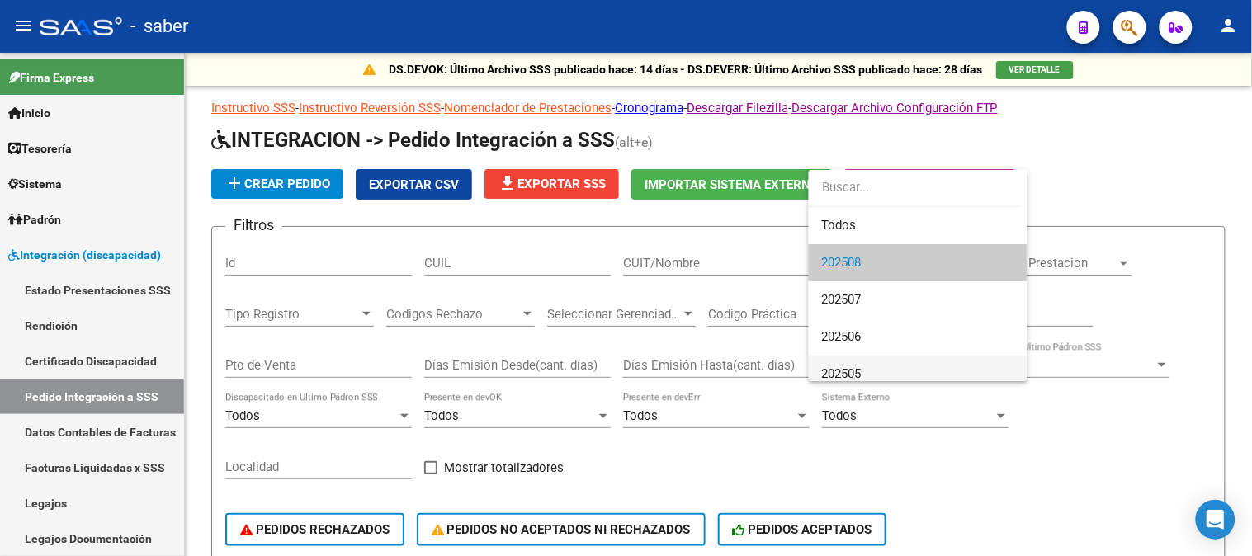
click at [877, 363] on span "202505" at bounding box center [918, 374] width 192 height 37
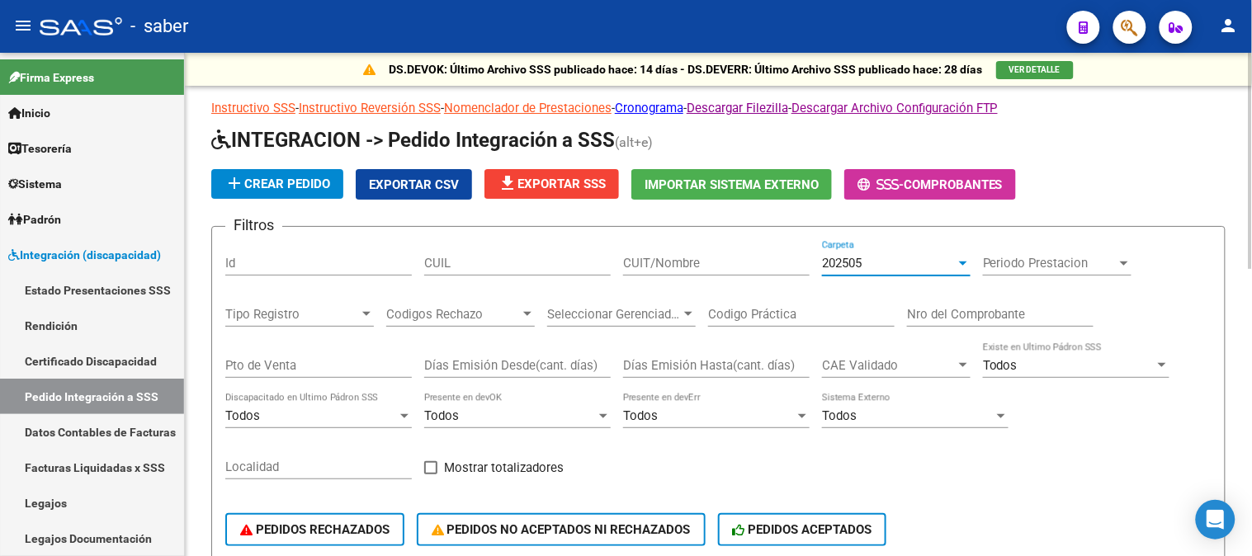
scroll to position [183, 0]
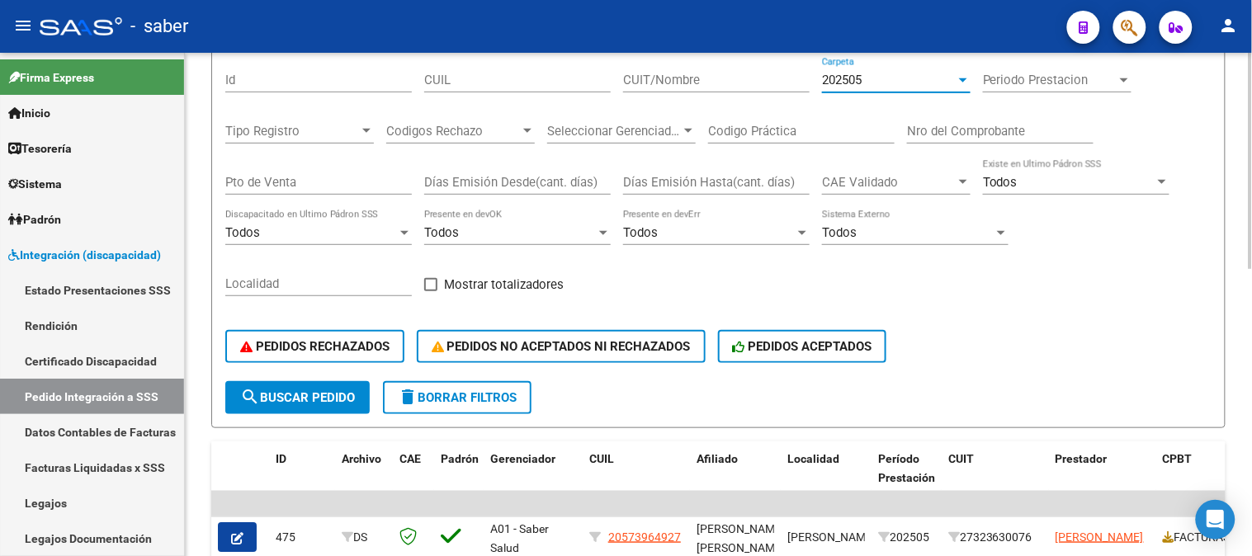
click at [282, 394] on span "search Buscar Pedido" at bounding box center [297, 397] width 115 height 15
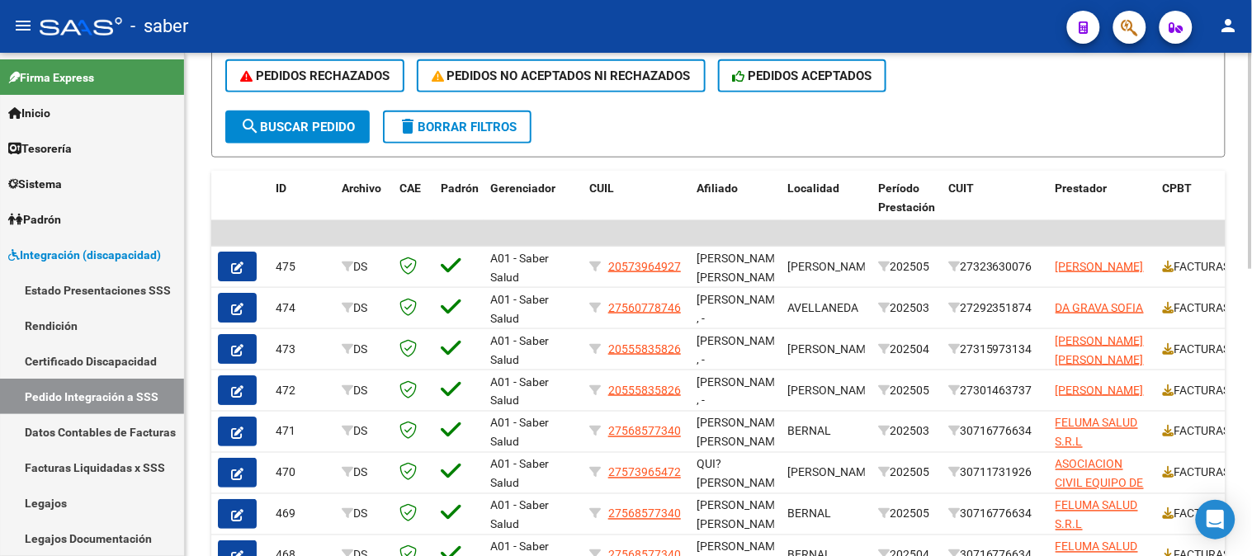
scroll to position [458, 0]
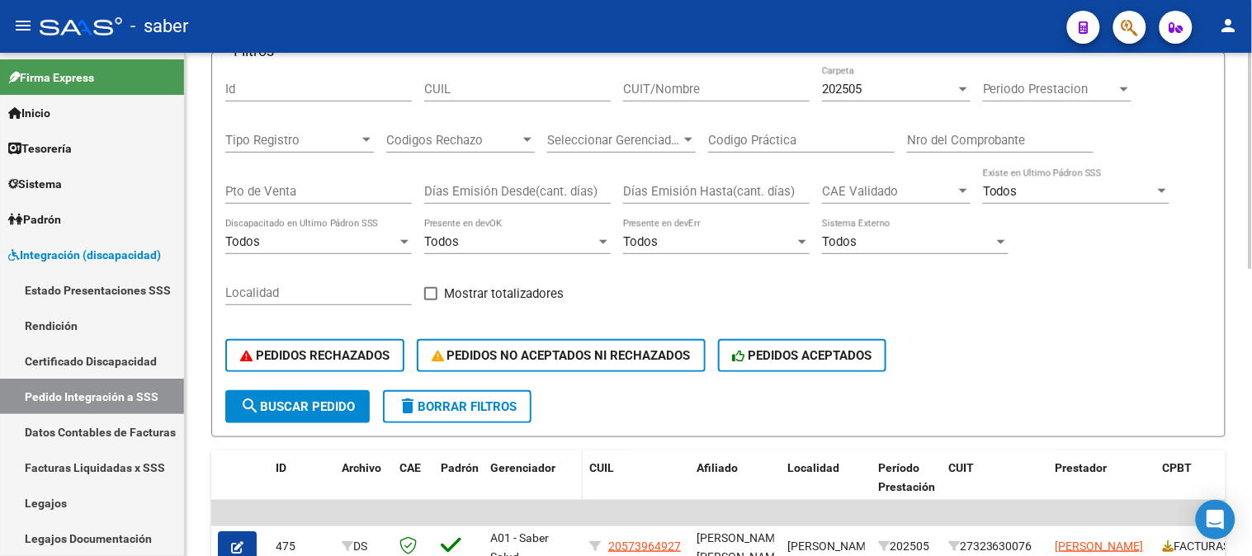
scroll to position [183, 0]
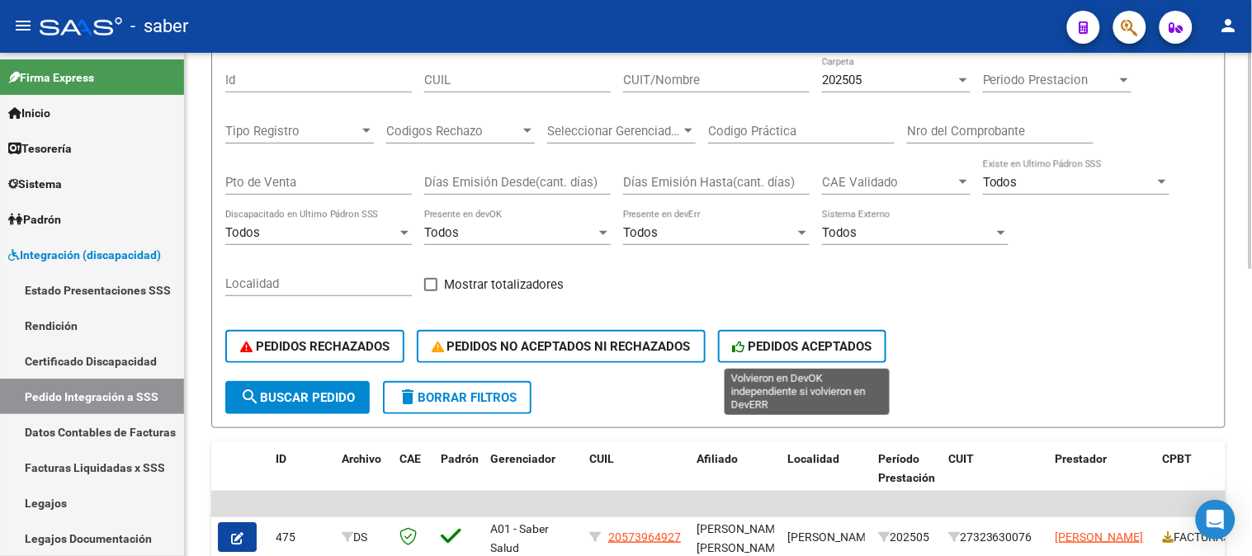
click at [850, 344] on span "PEDIDOS ACEPTADOS" at bounding box center [802, 346] width 139 height 15
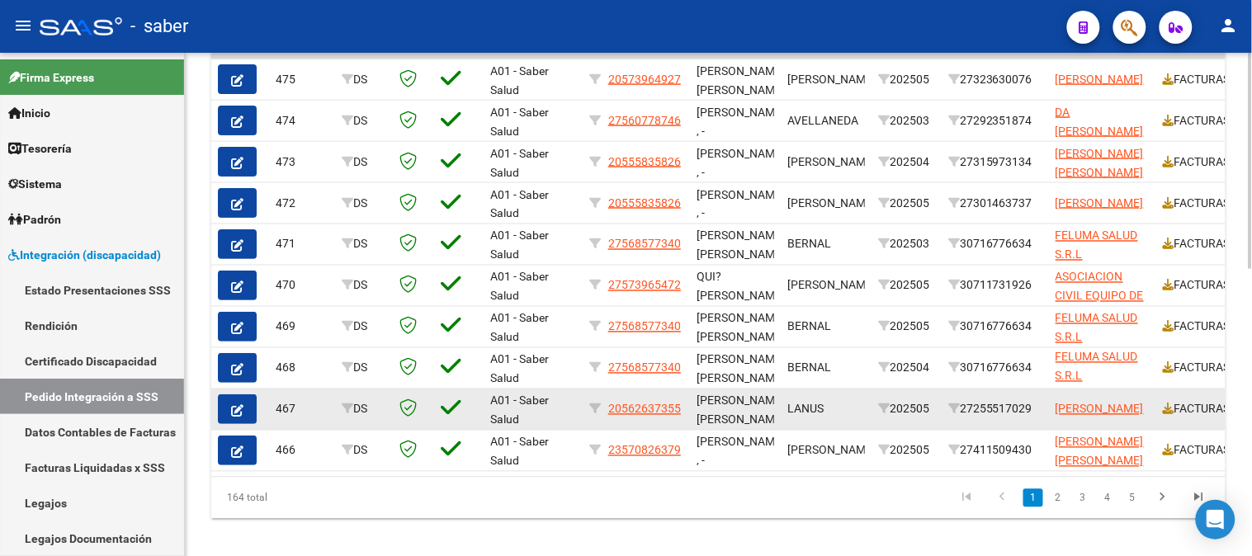
scroll to position [668, 0]
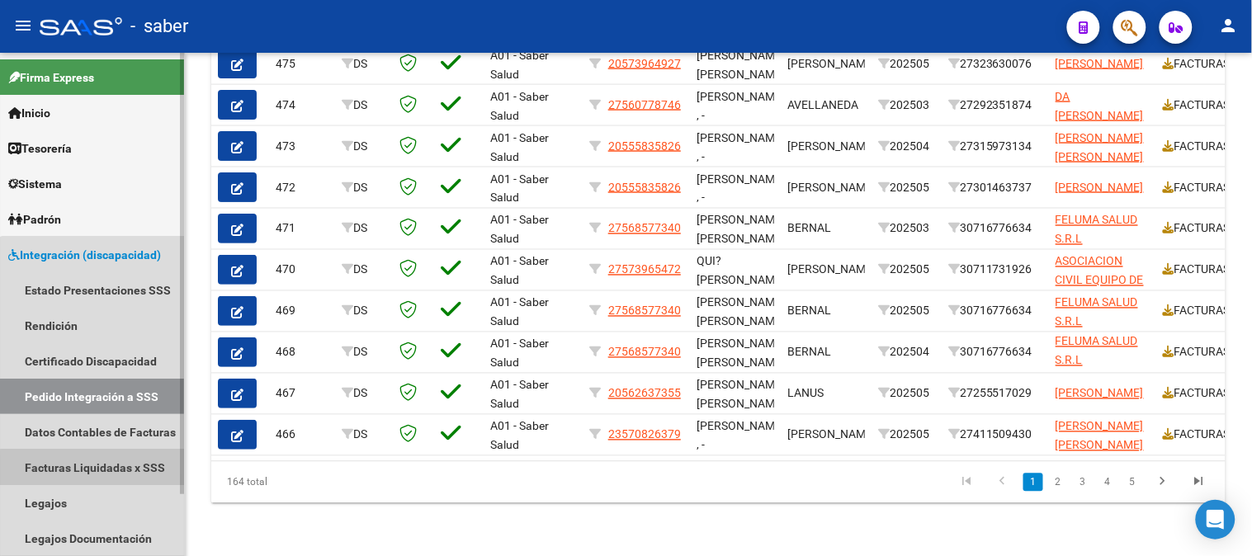
click at [109, 473] on link "Facturas Liquidadas x SSS" at bounding box center [92, 467] width 184 height 35
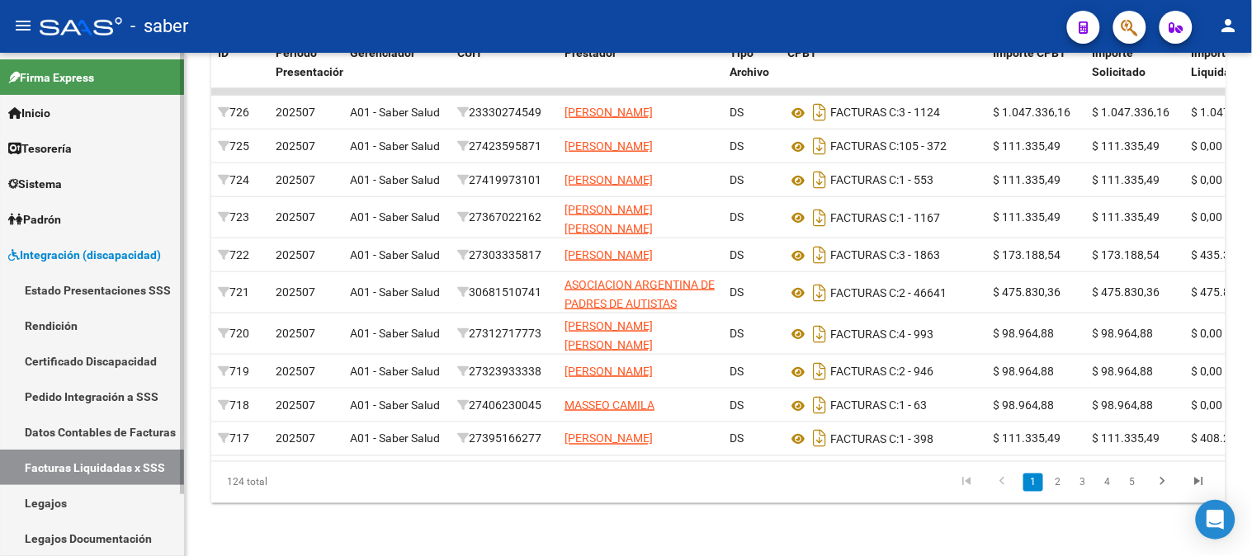
scroll to position [488, 0]
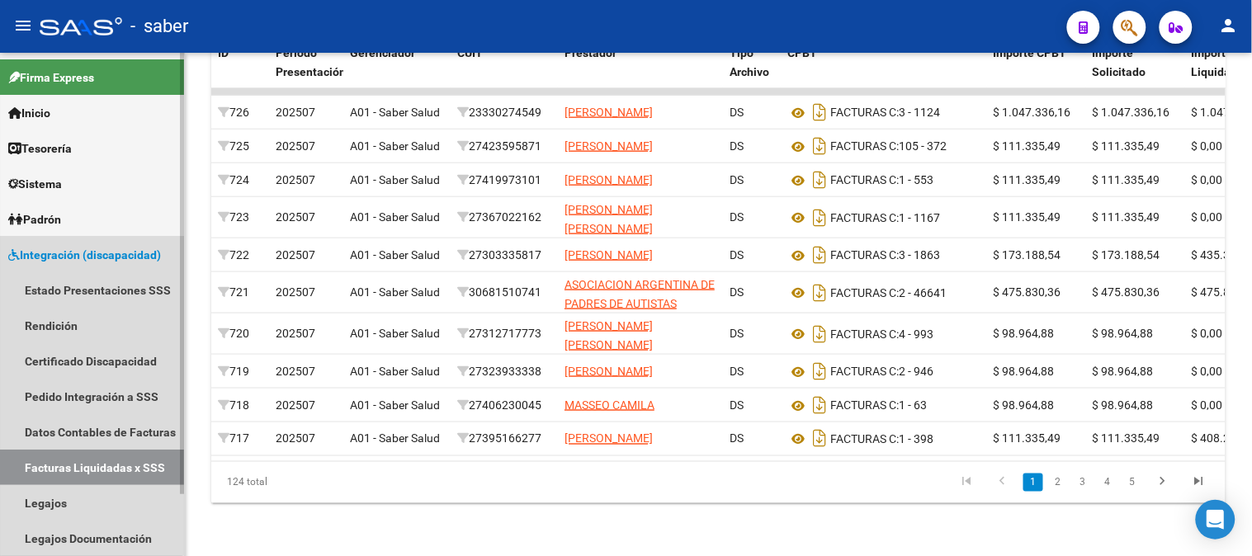
click at [74, 256] on span "Integración (discapacidad)" at bounding box center [84, 255] width 153 height 18
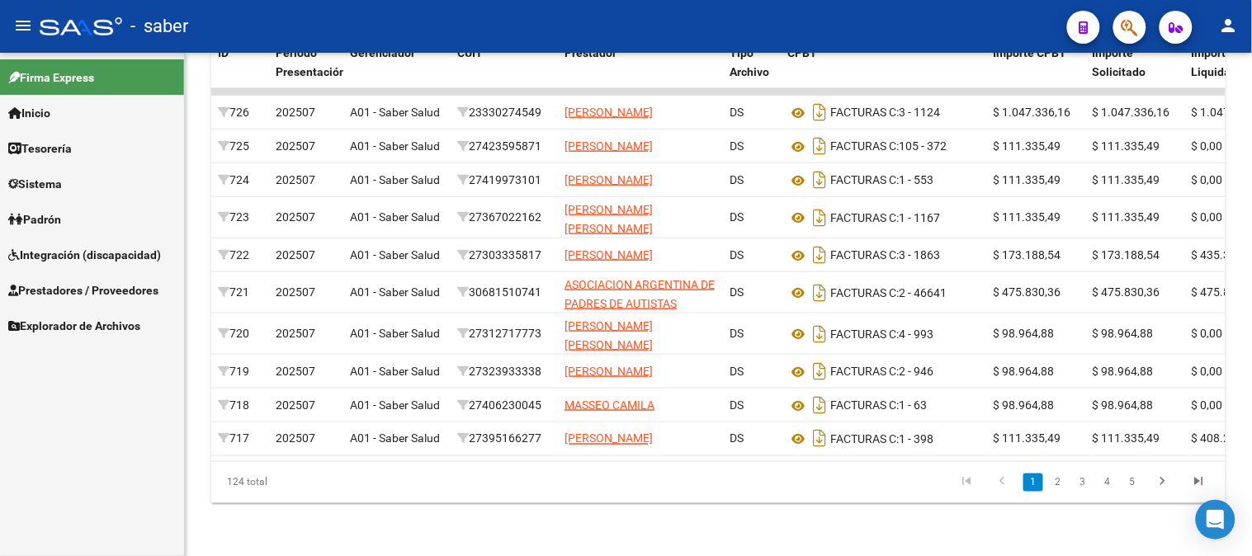
click at [78, 287] on span "Prestadores / Proveedores" at bounding box center [83, 290] width 150 height 18
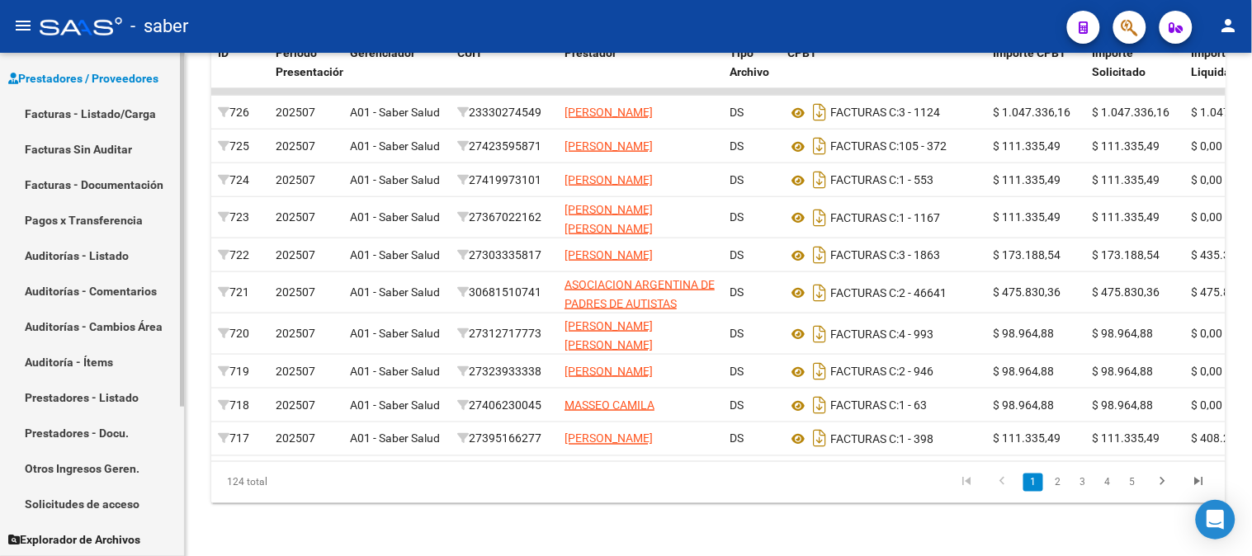
scroll to position [120, 0]
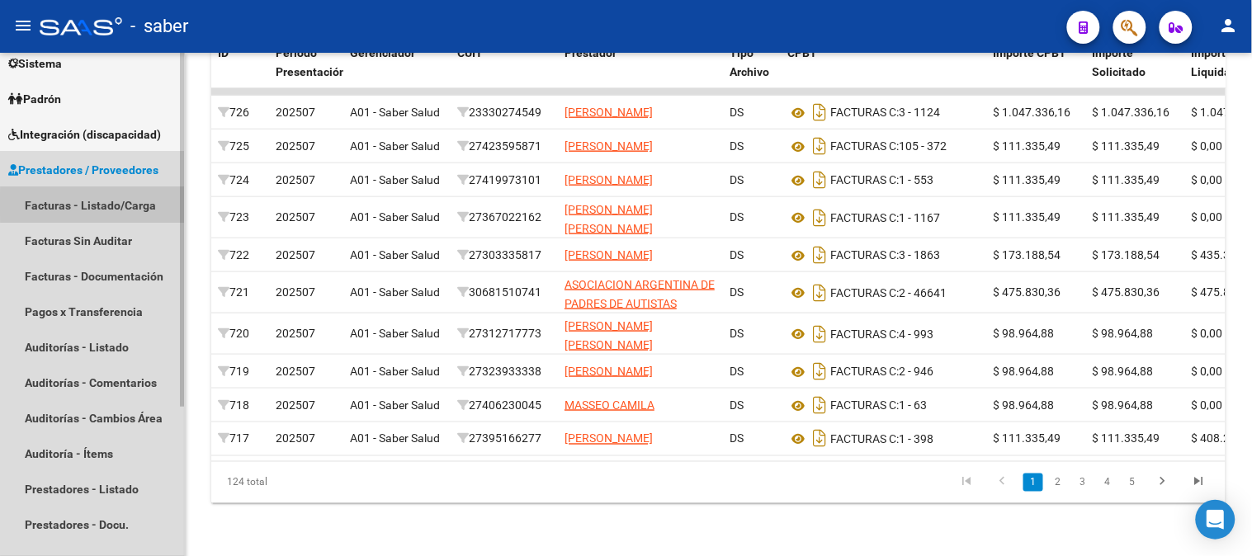
click at [104, 204] on link "Facturas - Listado/Carga" at bounding box center [92, 204] width 184 height 35
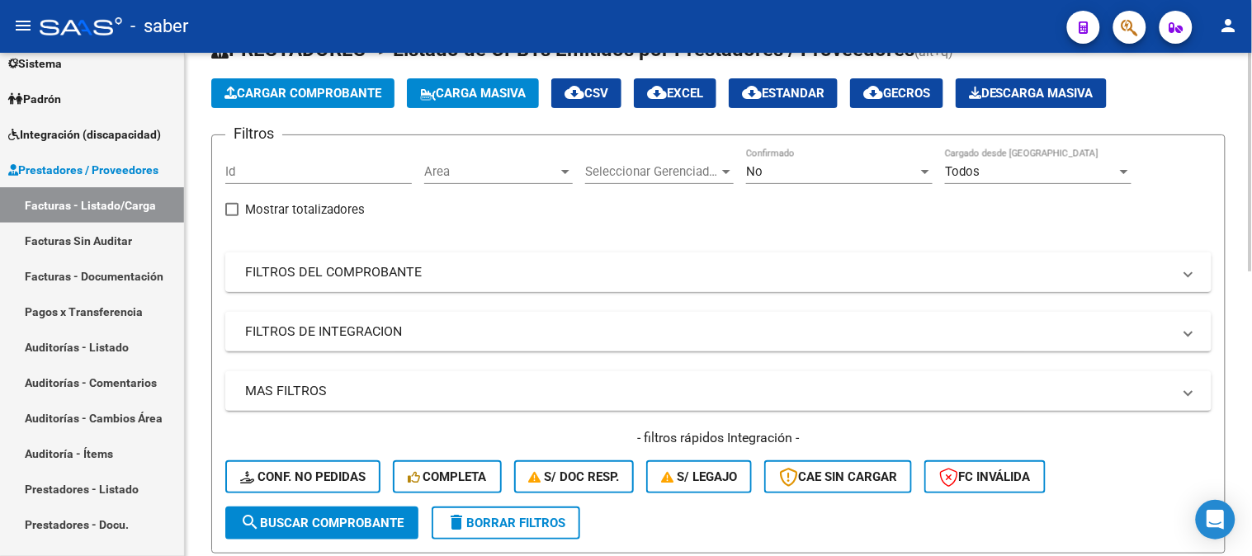
scroll to position [92, 0]
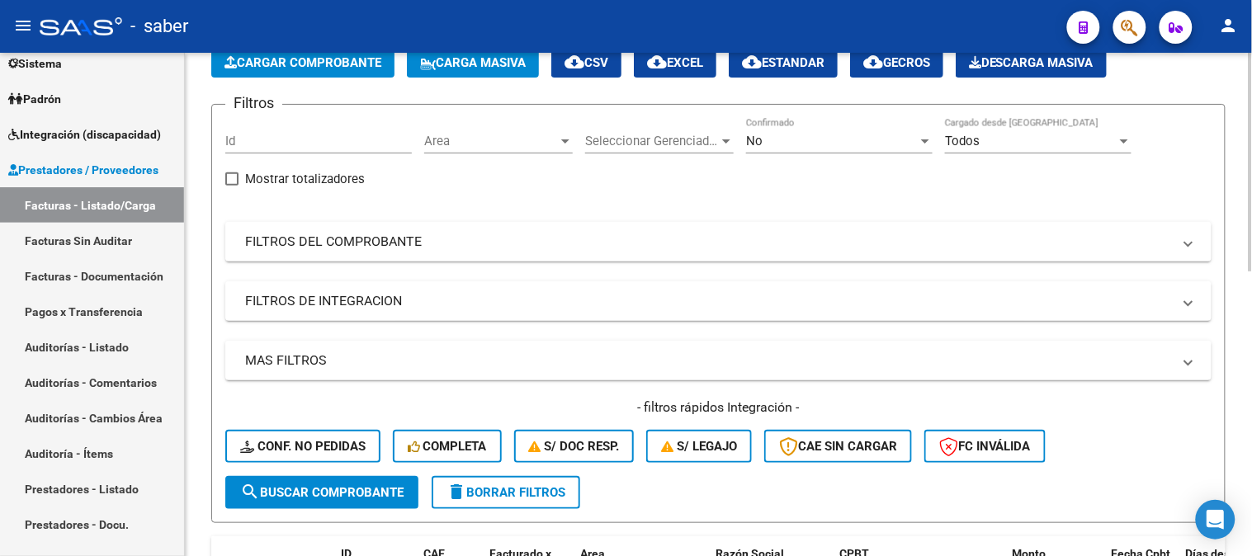
click at [503, 142] on span "Area" at bounding box center [491, 141] width 134 height 15
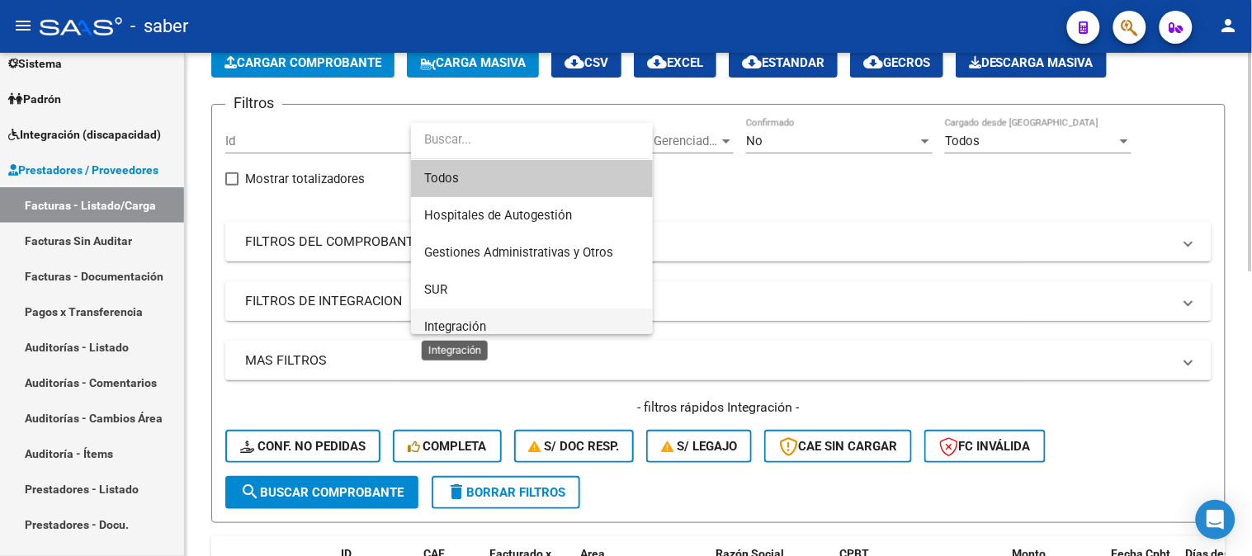
drag, startPoint x: 472, startPoint y: 323, endPoint x: 492, endPoint y: 305, distance: 26.3
click at [471, 323] on span "Integración" at bounding box center [455, 326] width 62 height 15
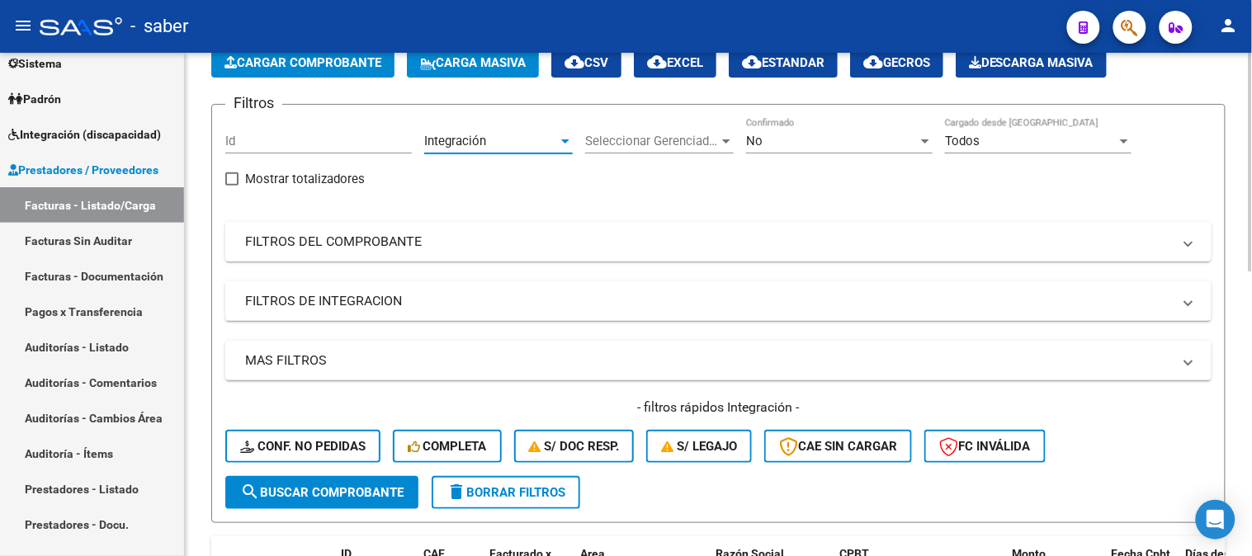
scroll to position [12, 0]
click at [632, 139] on span "Seleccionar Gerenciador" at bounding box center [652, 141] width 134 height 15
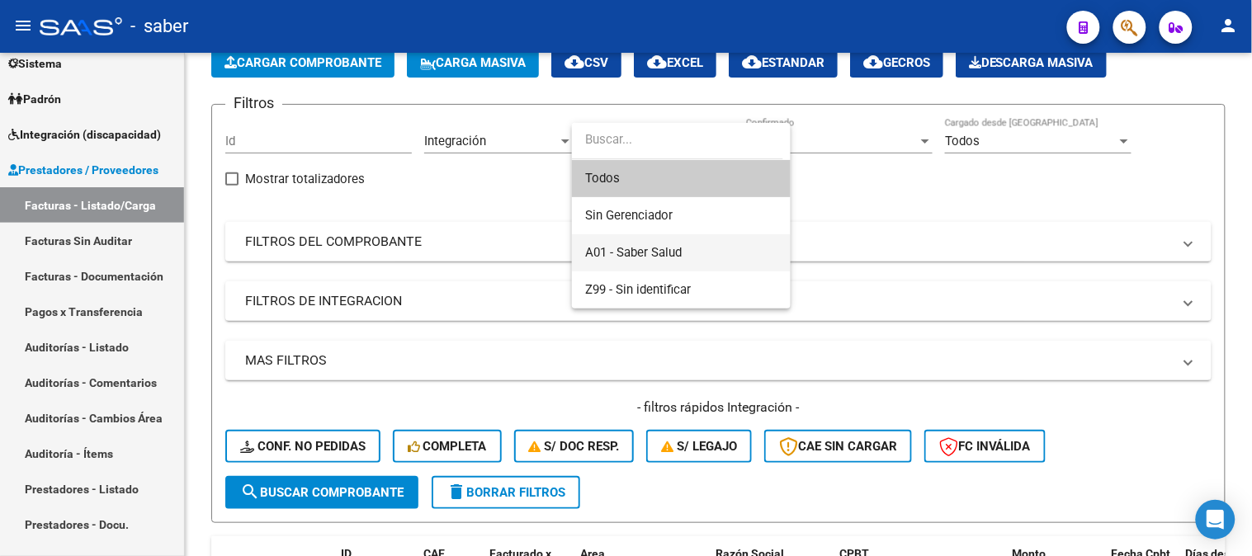
click at [652, 253] on span "A01 - Saber Salud" at bounding box center [633, 252] width 97 height 15
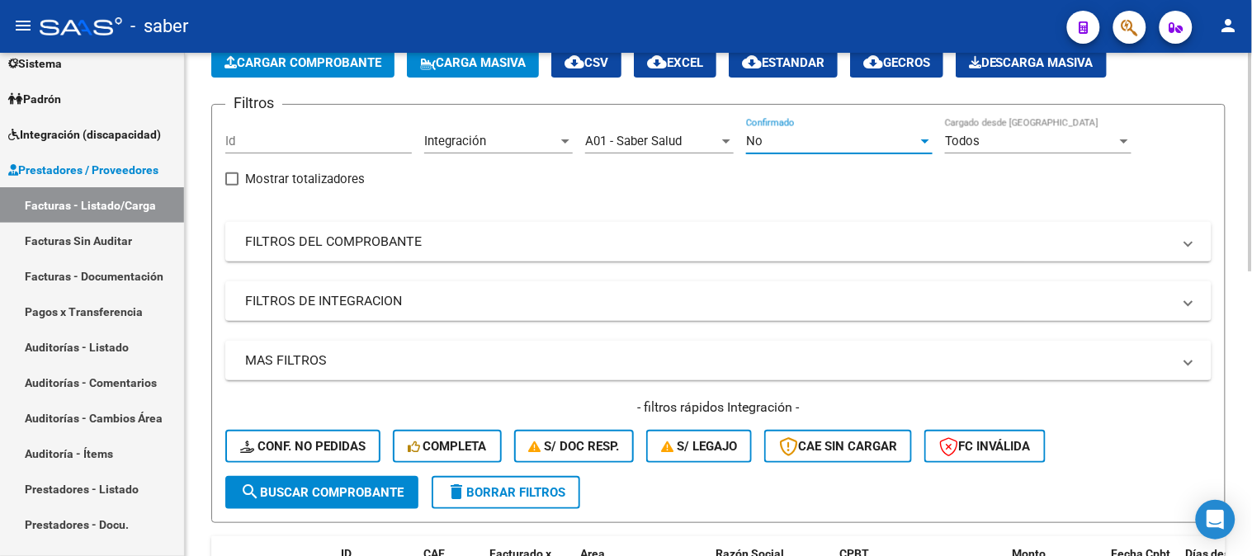
click at [838, 143] on div "No" at bounding box center [832, 141] width 172 height 15
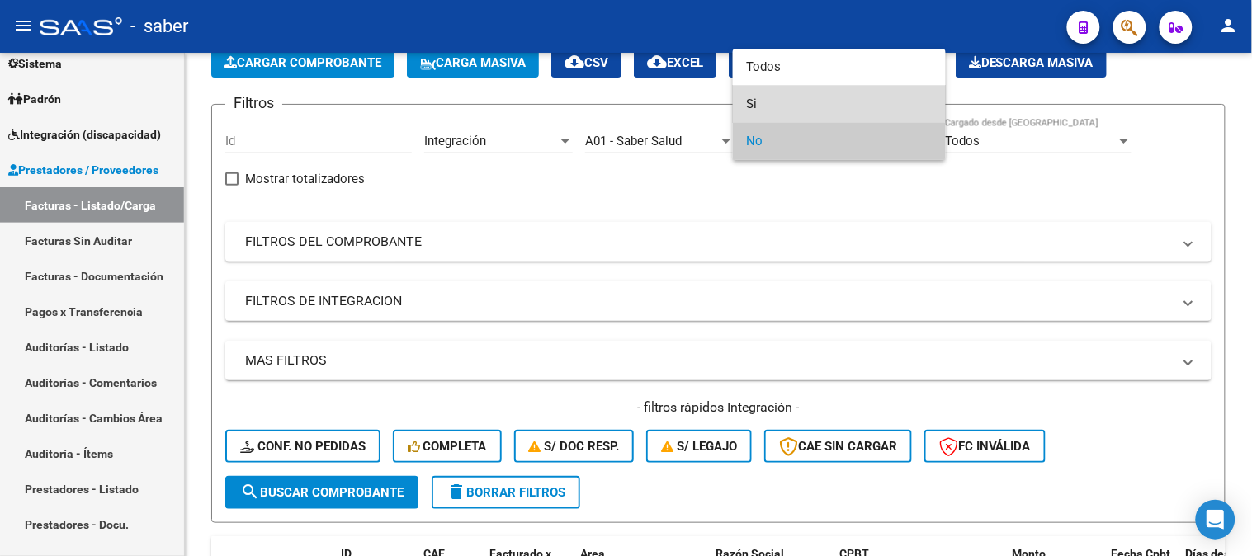
click at [773, 92] on span "Si" at bounding box center [839, 104] width 187 height 37
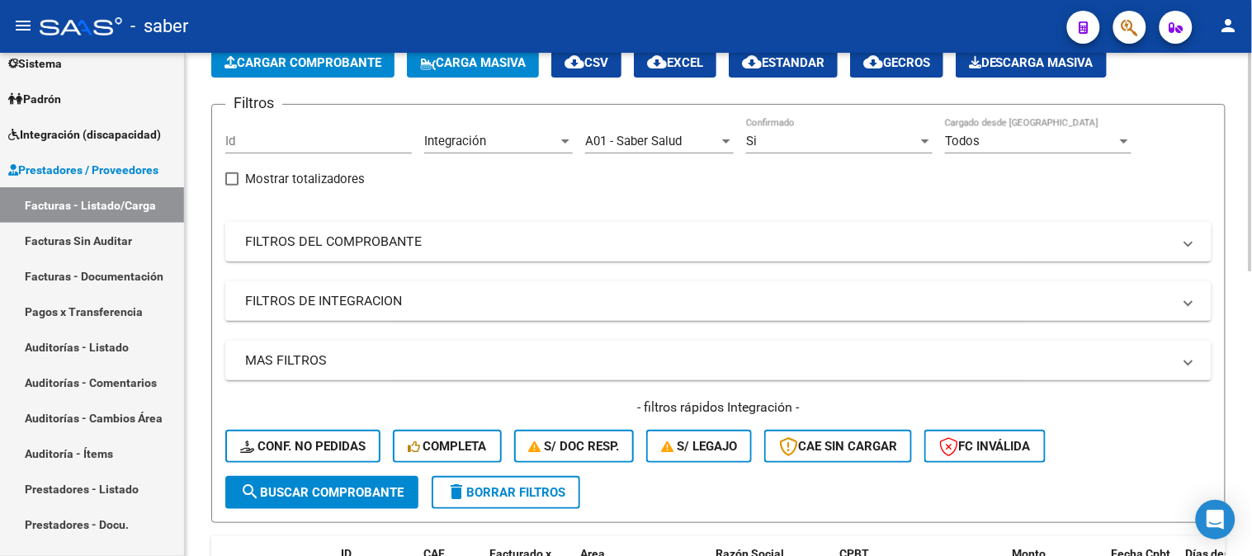
click at [326, 249] on mat-panel-title "FILTROS DEL COMPROBANTE" at bounding box center [708, 242] width 927 height 18
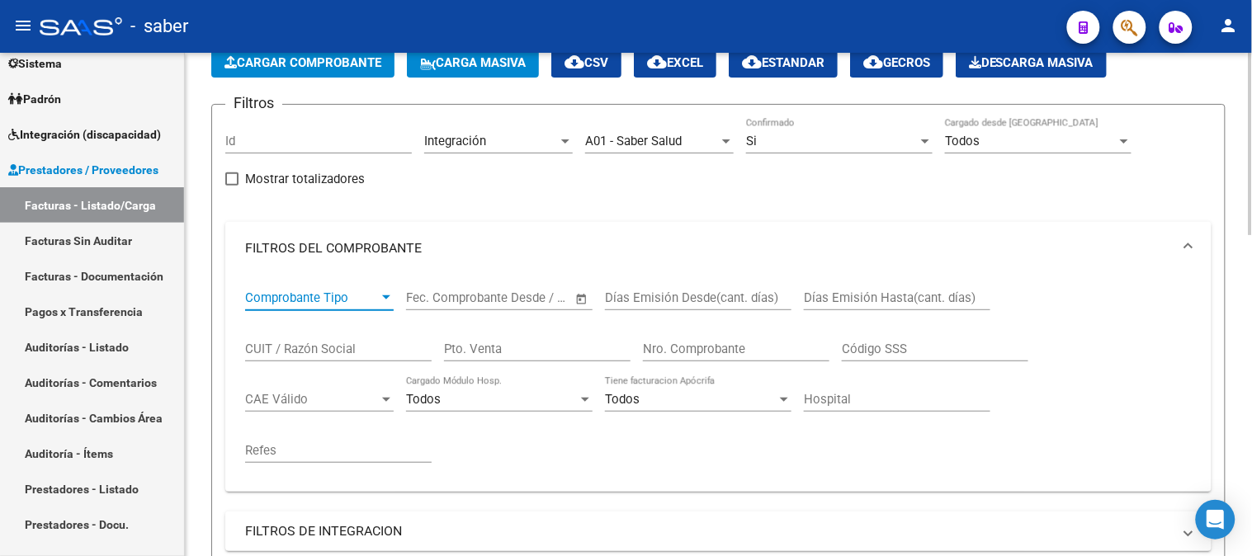
click at [298, 295] on span "Comprobante Tipo" at bounding box center [312, 297] width 134 height 15
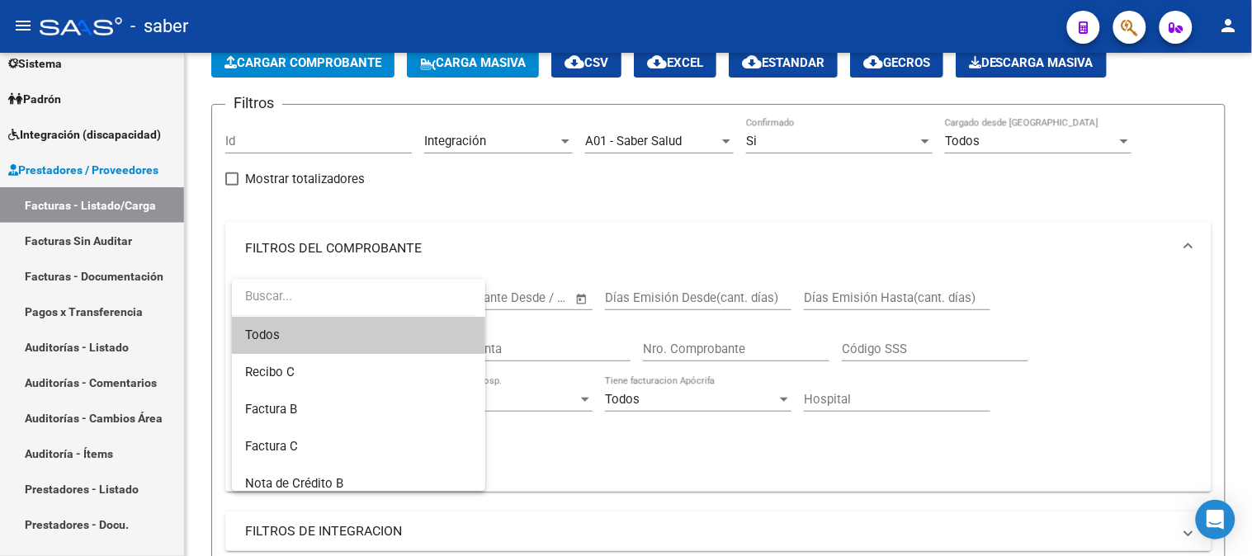
click at [533, 262] on div at bounding box center [626, 278] width 1252 height 556
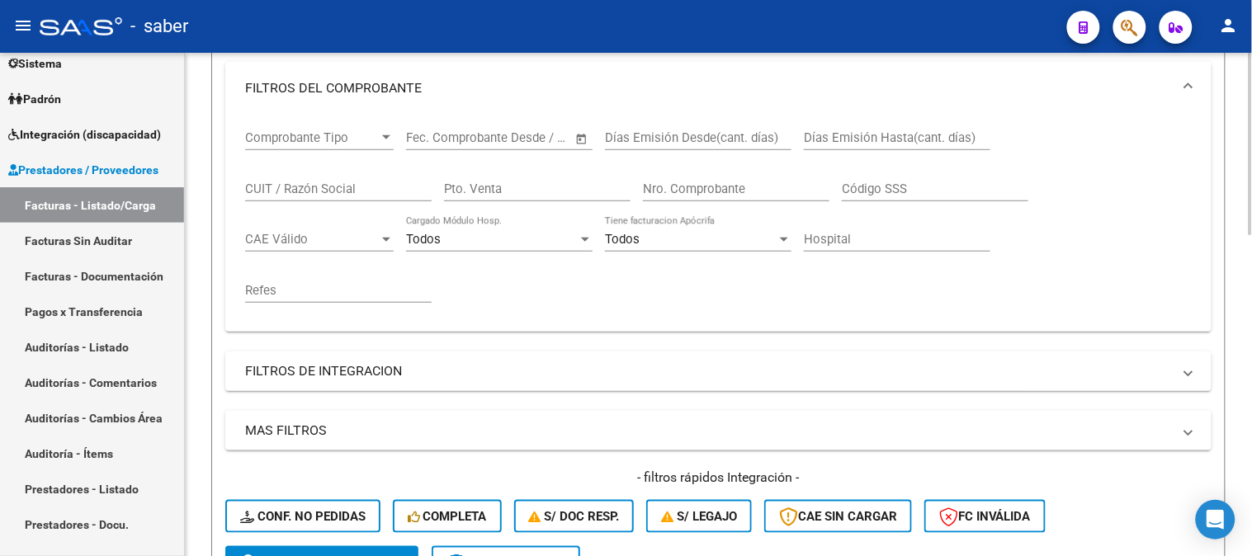
scroll to position [275, 0]
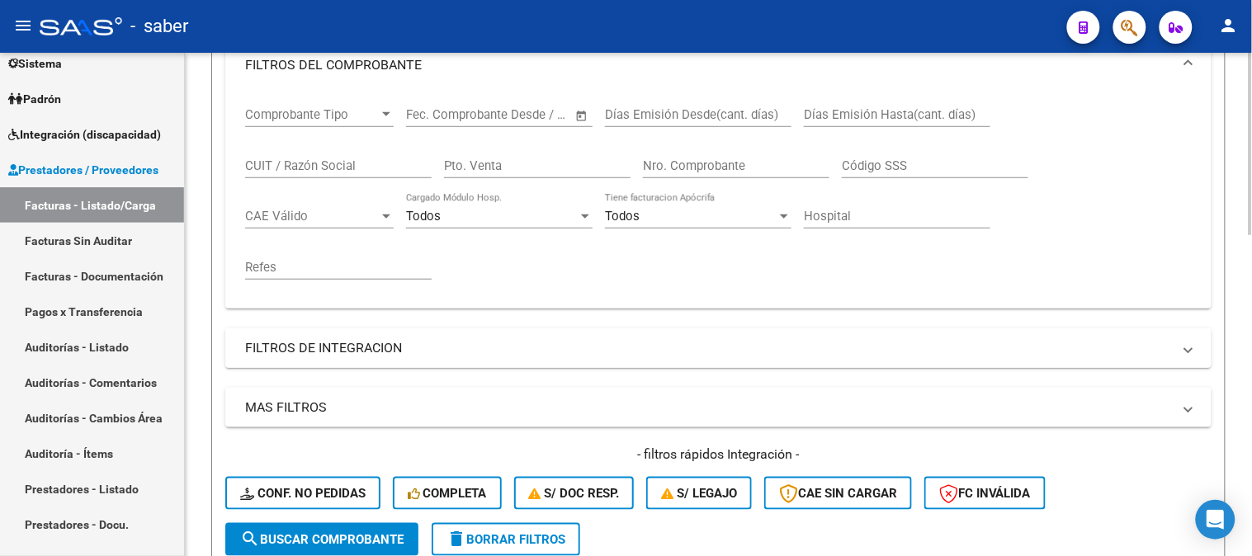
click at [323, 342] on mat-panel-title "FILTROS DE INTEGRACION" at bounding box center [708, 348] width 927 height 18
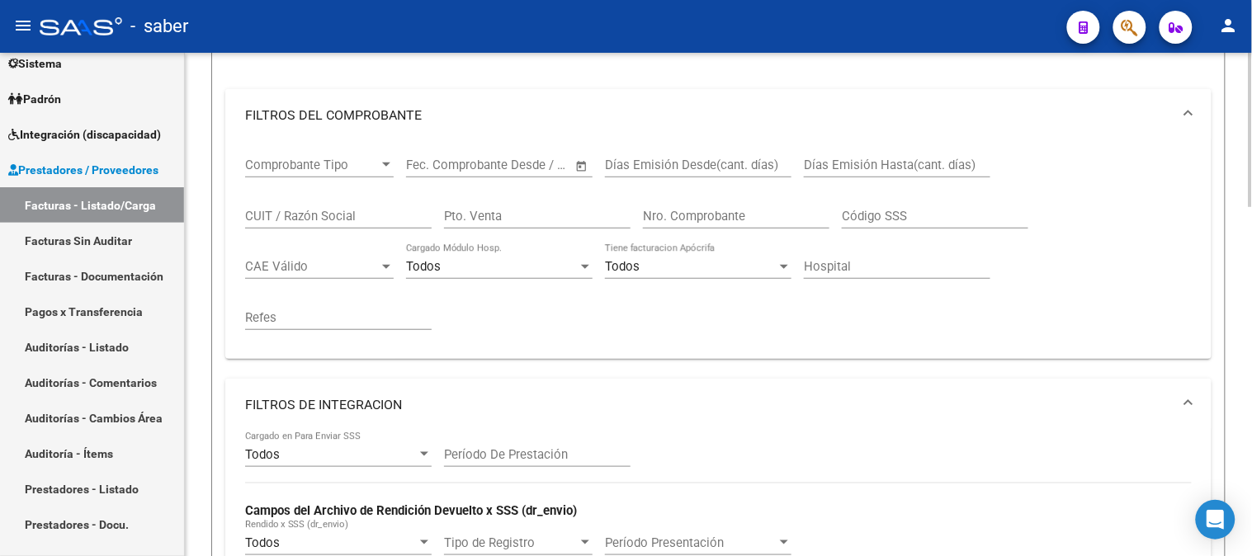
scroll to position [183, 0]
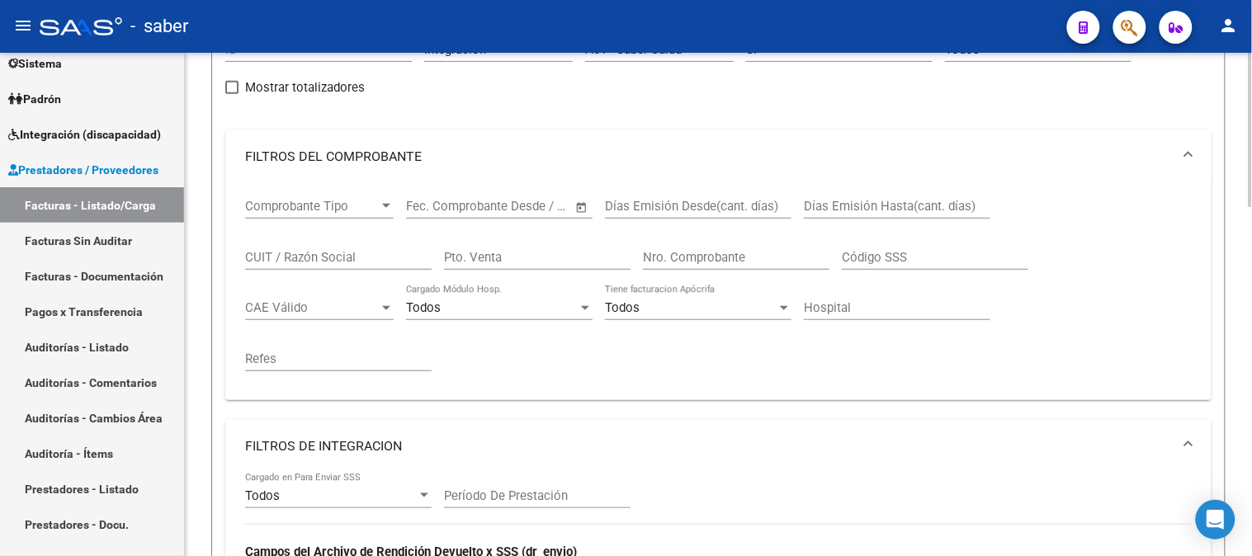
click at [476, 153] on mat-panel-title "FILTROS DEL COMPROBANTE" at bounding box center [708, 157] width 927 height 18
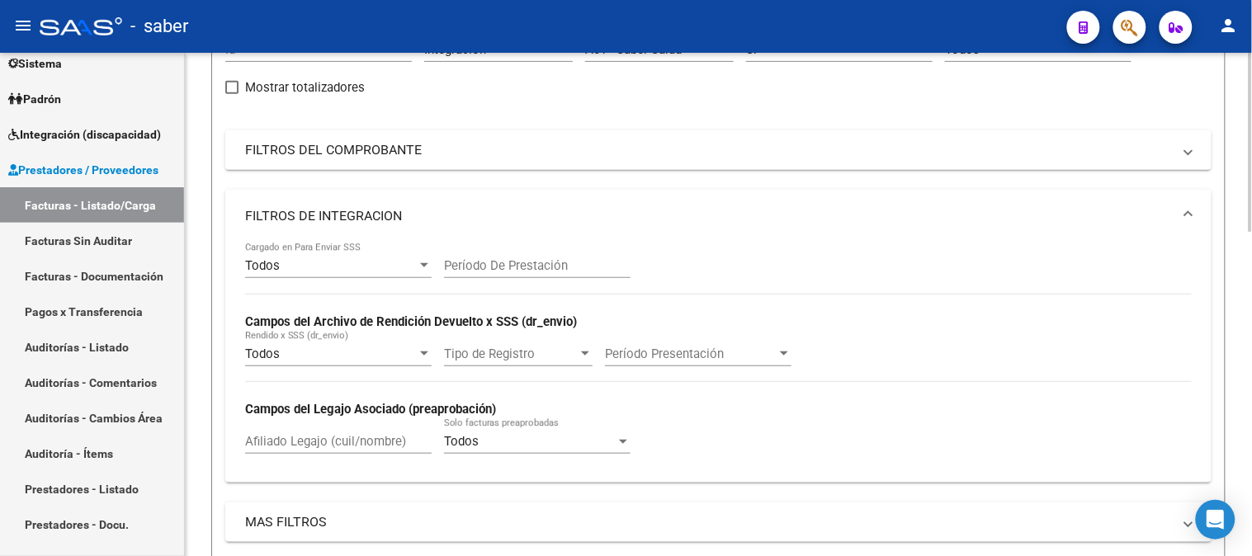
click at [334, 273] on div "Todos" at bounding box center [331, 265] width 172 height 15
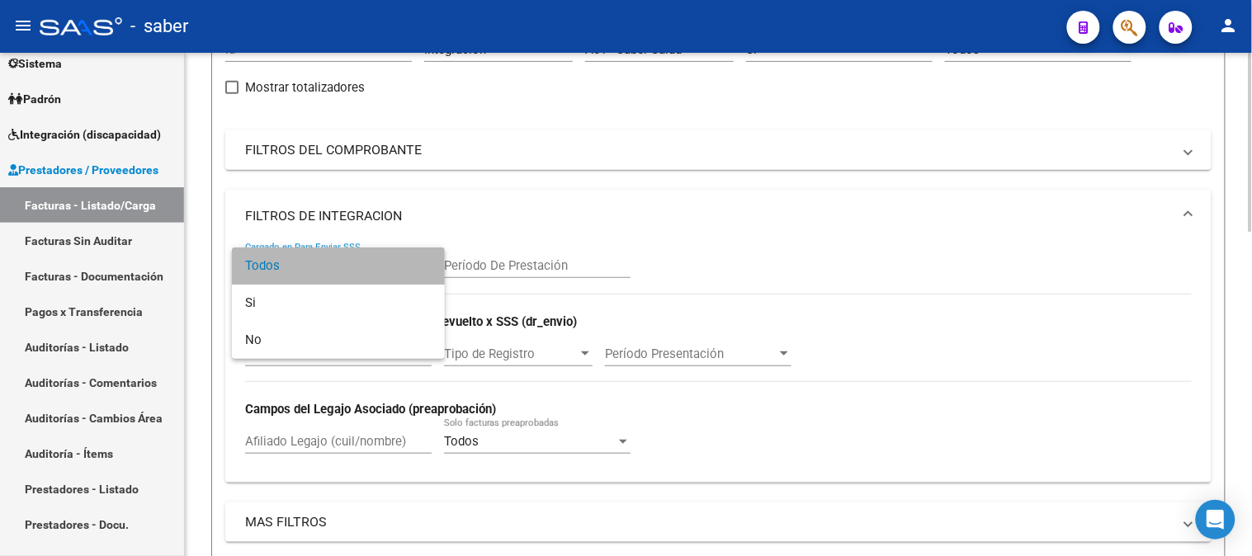
click at [334, 273] on span "Todos" at bounding box center [338, 266] width 187 height 37
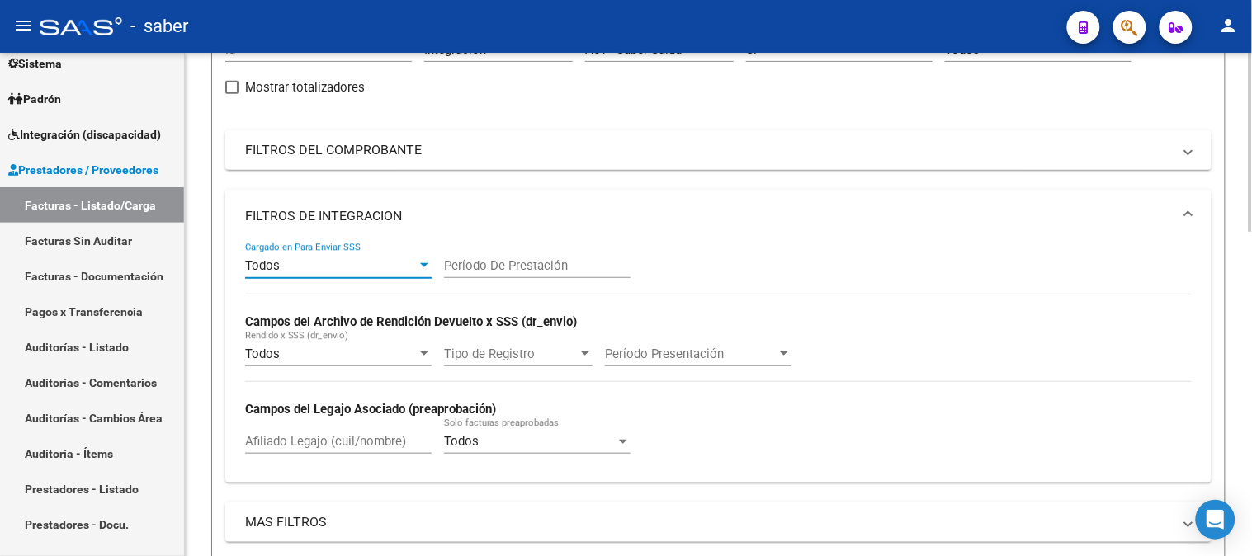
click at [518, 270] on input "Período De Prestación" at bounding box center [537, 265] width 187 height 15
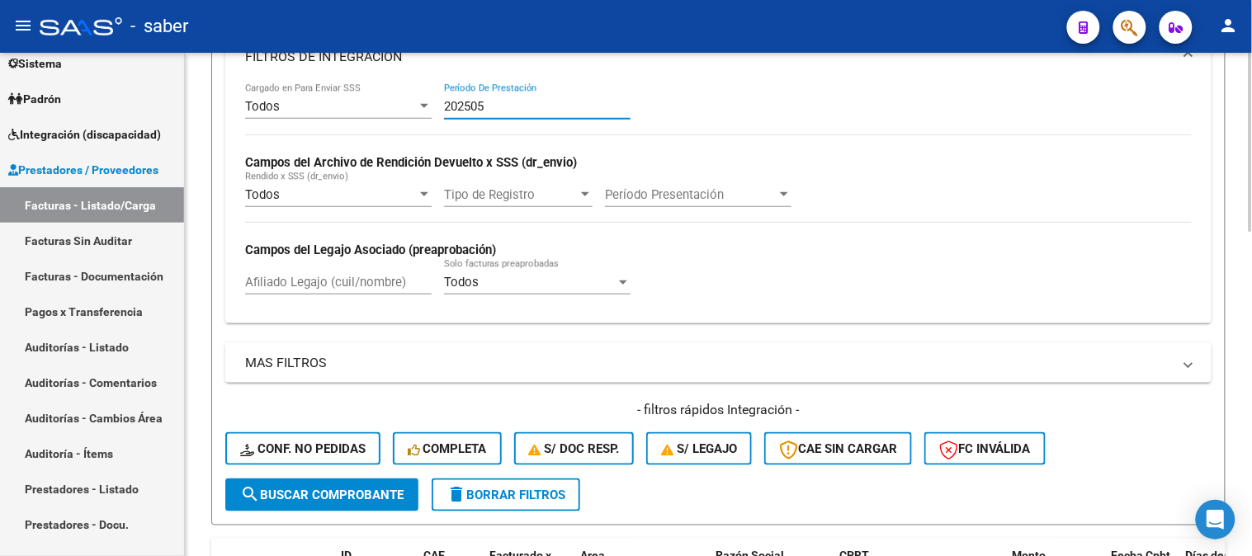
scroll to position [366, 0]
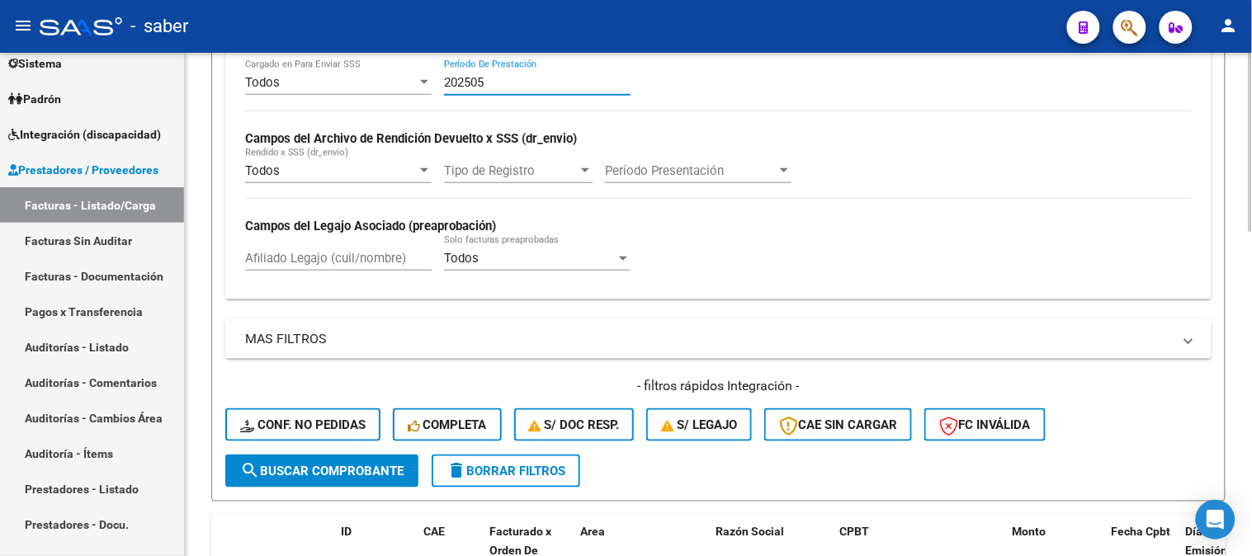
type input "202505"
click at [325, 474] on span "search Buscar Comprobante" at bounding box center [321, 471] width 163 height 15
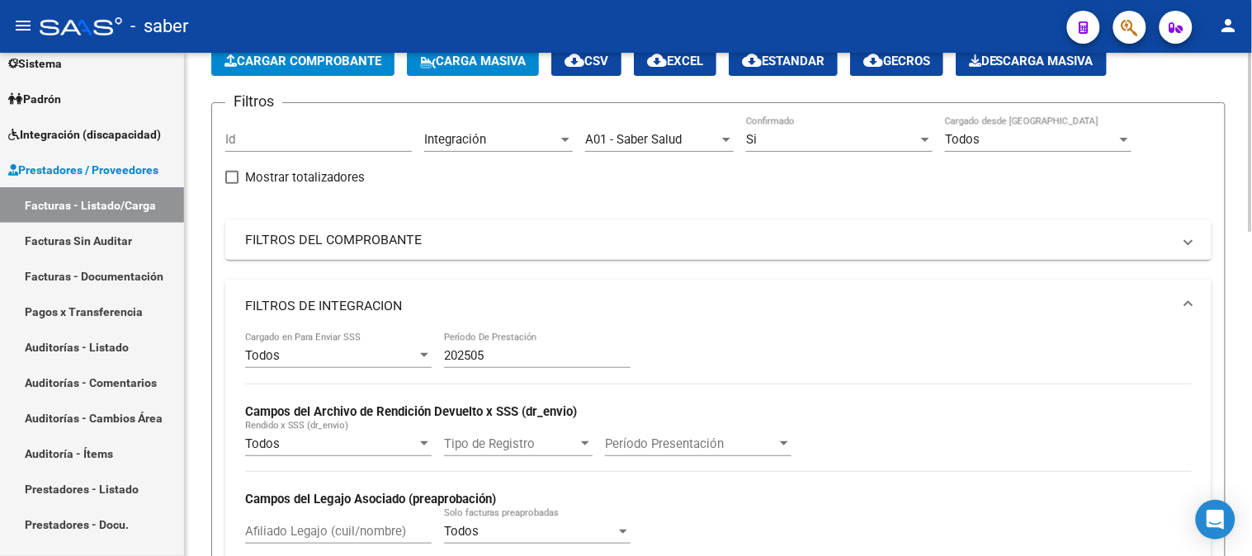
scroll to position [183, 0]
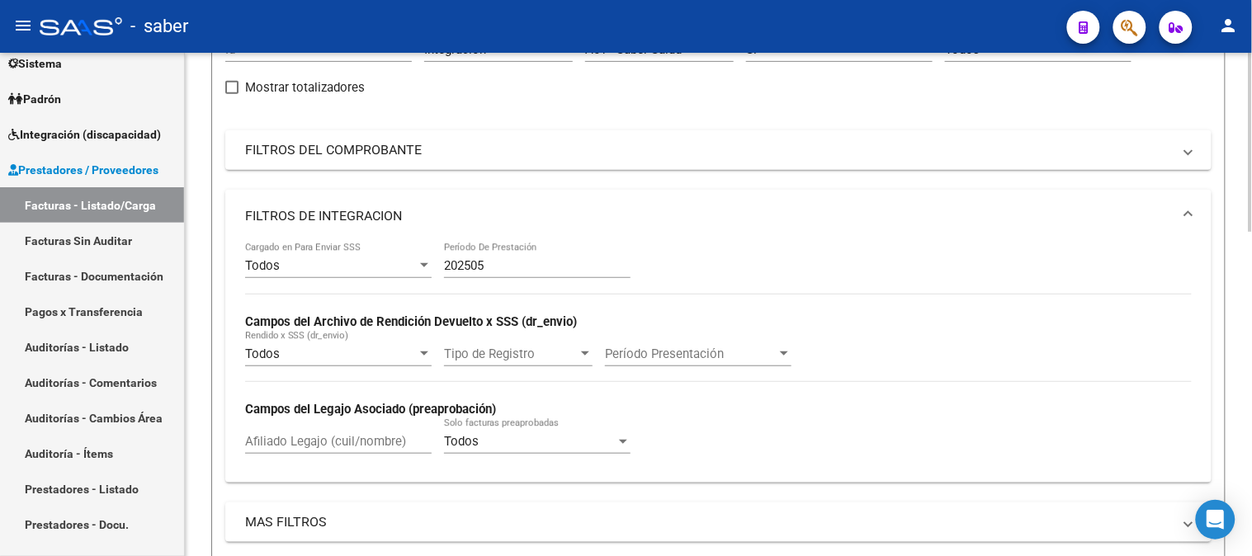
click at [389, 359] on div "Todos" at bounding box center [331, 354] width 172 height 15
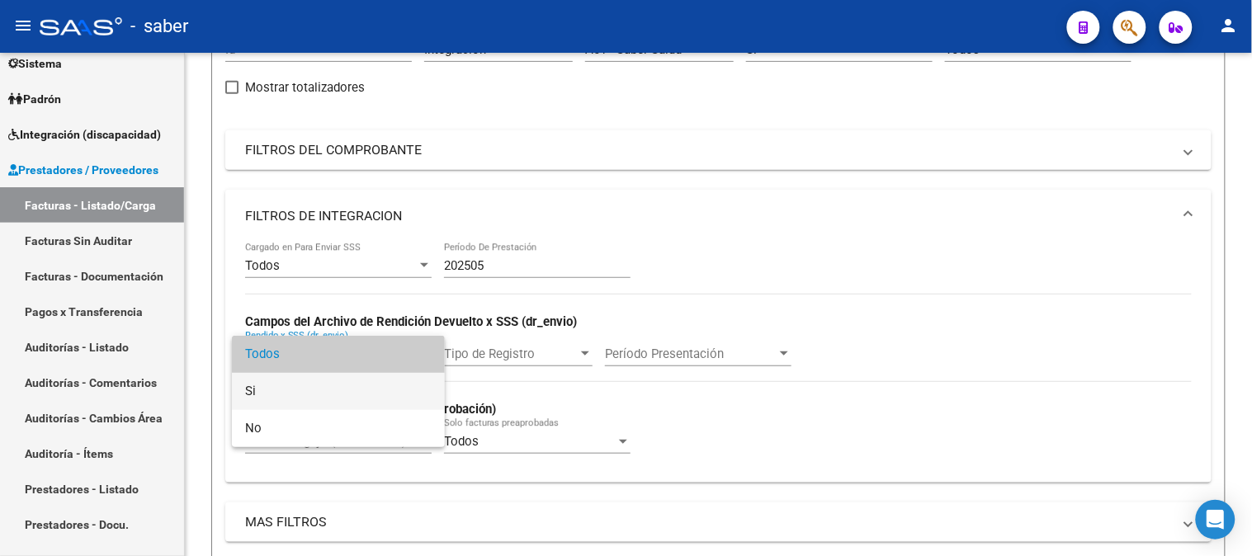
drag, startPoint x: 361, startPoint y: 399, endPoint x: 380, endPoint y: 399, distance: 19.8
click at [361, 399] on span "Si" at bounding box center [338, 391] width 187 height 37
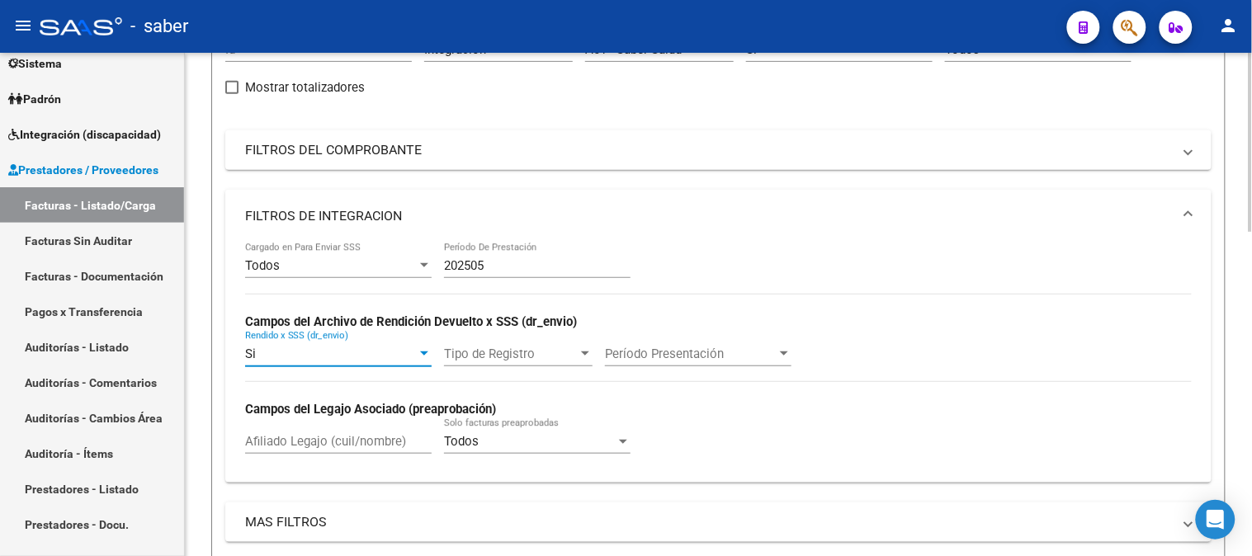
click at [527, 360] on span "Tipo de Registro" at bounding box center [511, 354] width 134 height 15
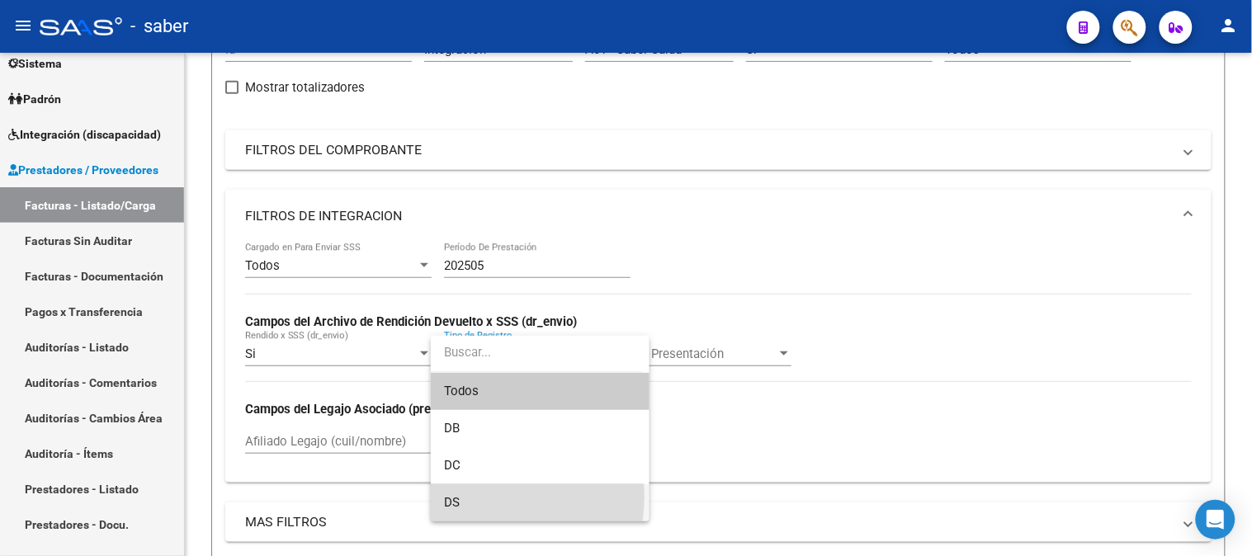
click at [465, 497] on span "DS" at bounding box center [540, 502] width 192 height 37
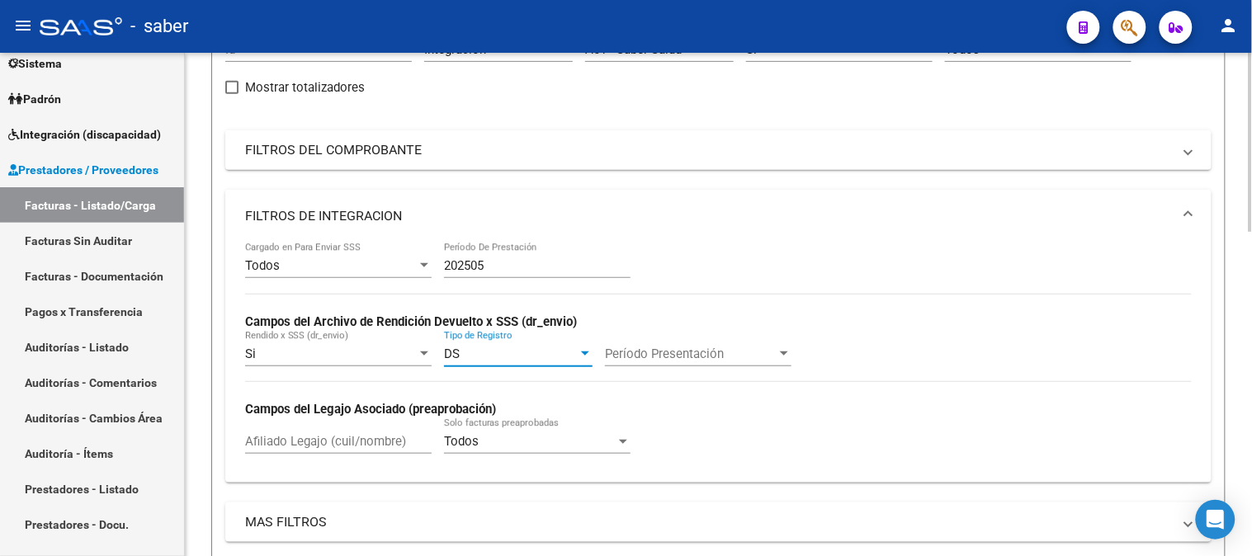
click at [716, 353] on span "Período Presentación" at bounding box center [691, 354] width 172 height 15
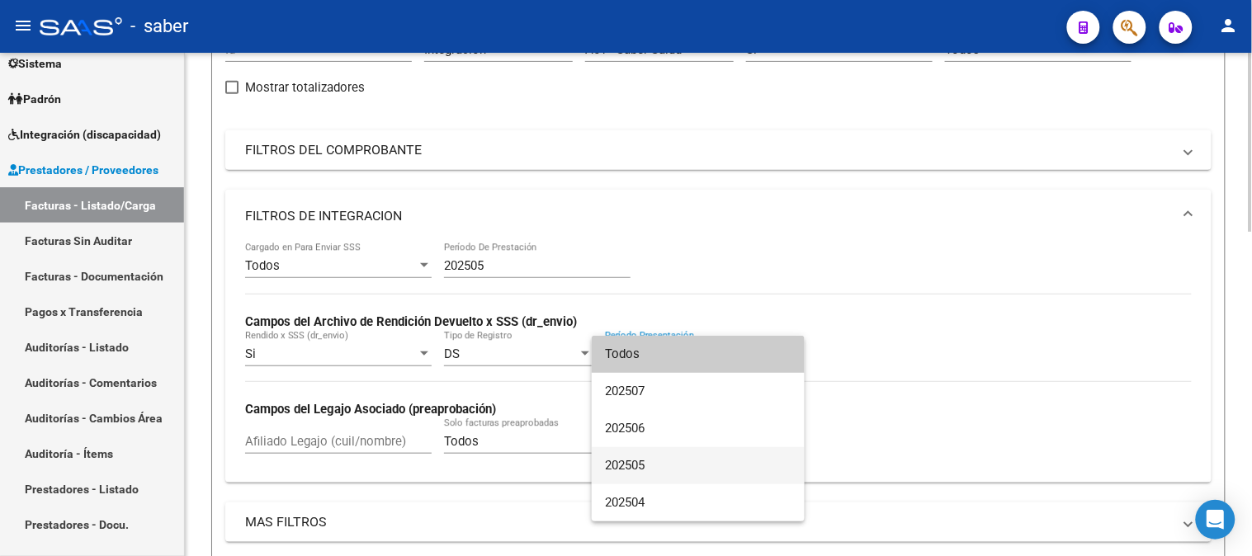
click at [650, 459] on span "202505" at bounding box center [698, 465] width 187 height 37
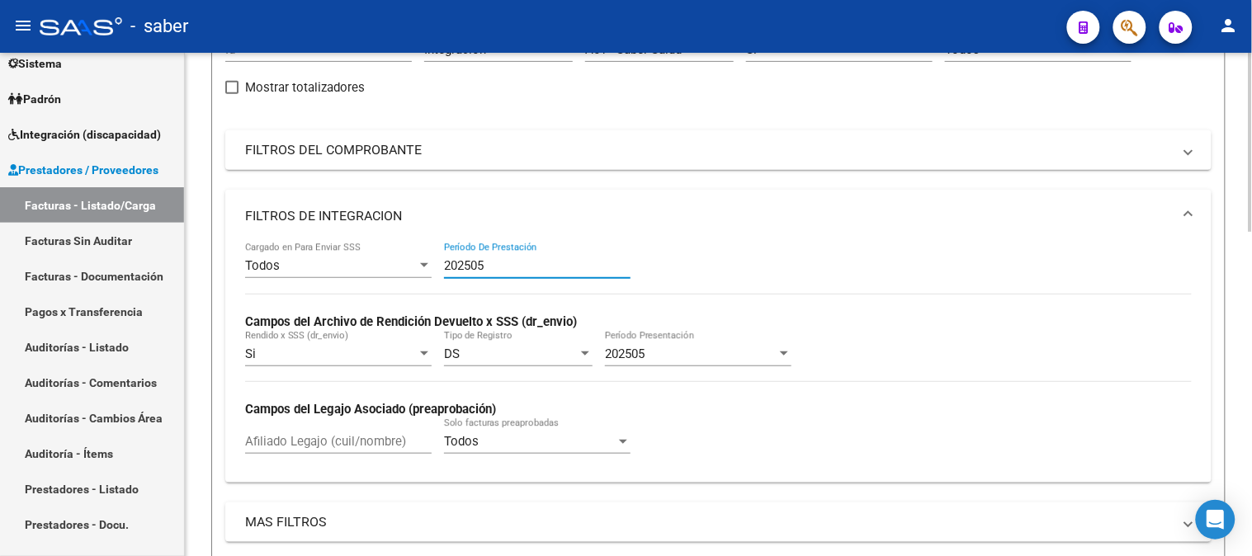
drag, startPoint x: 483, startPoint y: 265, endPoint x: 359, endPoint y: 265, distance: 123.8
click at [358, 265] on div "Todos Cargado en Para Enviar SSS 202505 Período De Prestación Campos del Archiv…" at bounding box center [718, 356] width 947 height 227
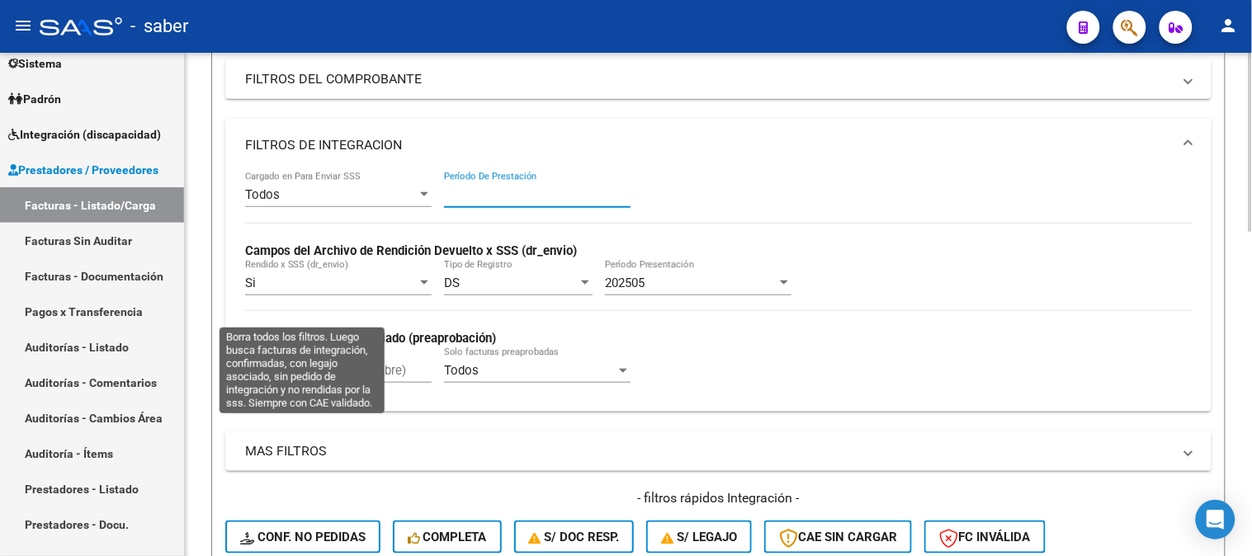
scroll to position [366, 0]
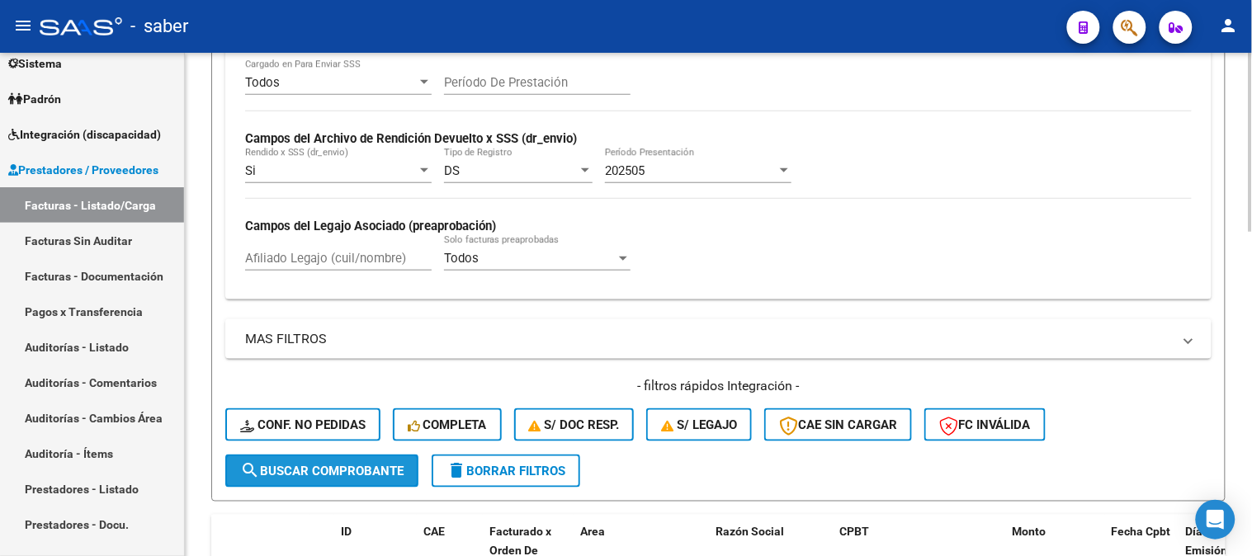
click at [333, 464] on span "search Buscar Comprobante" at bounding box center [321, 471] width 163 height 15
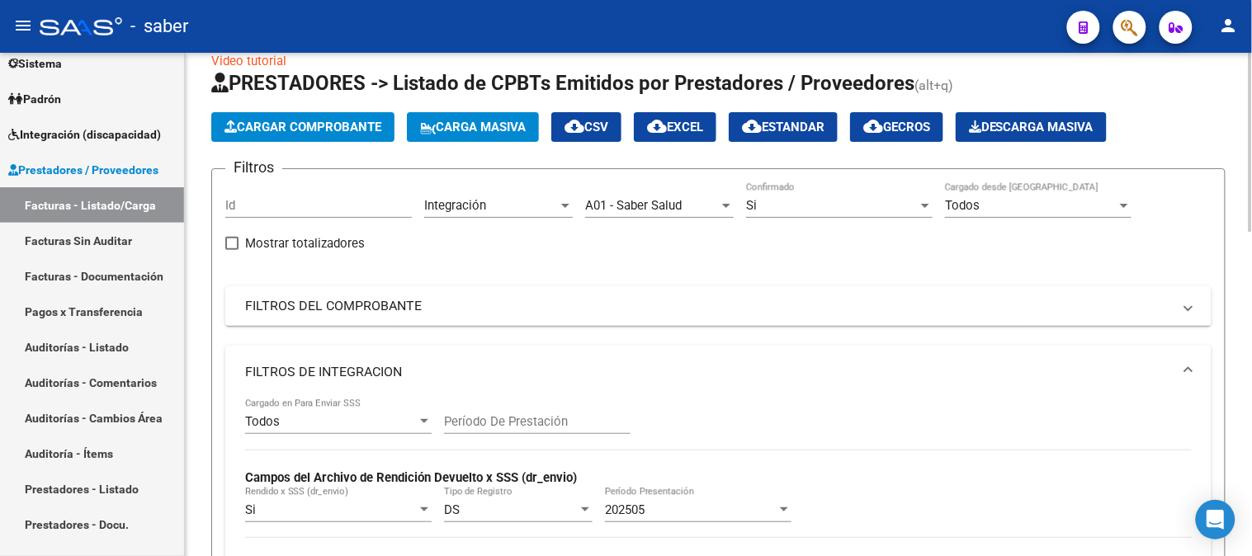
scroll to position [0, 0]
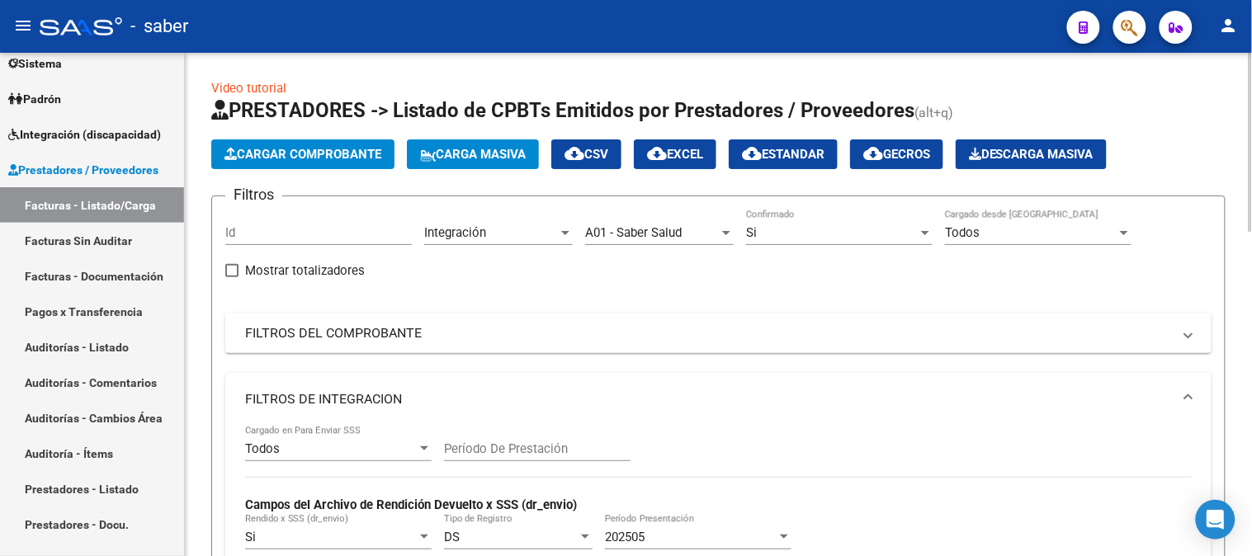
click at [1023, 149] on span "Descarga Masiva" at bounding box center [1031, 154] width 125 height 15
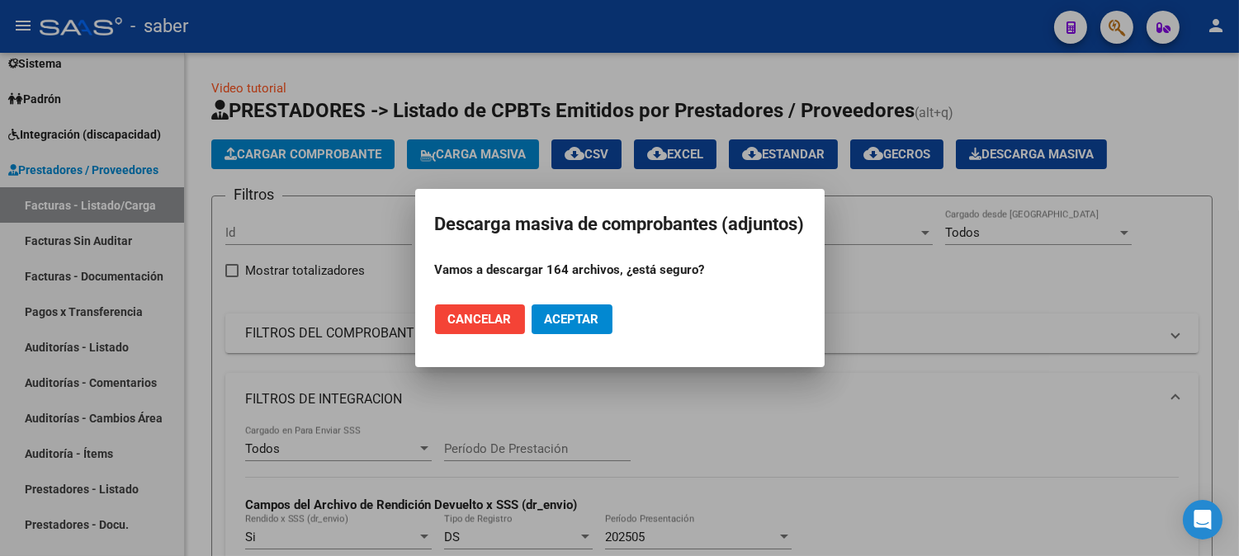
click at [578, 312] on span "Aceptar" at bounding box center [572, 319] width 54 height 15
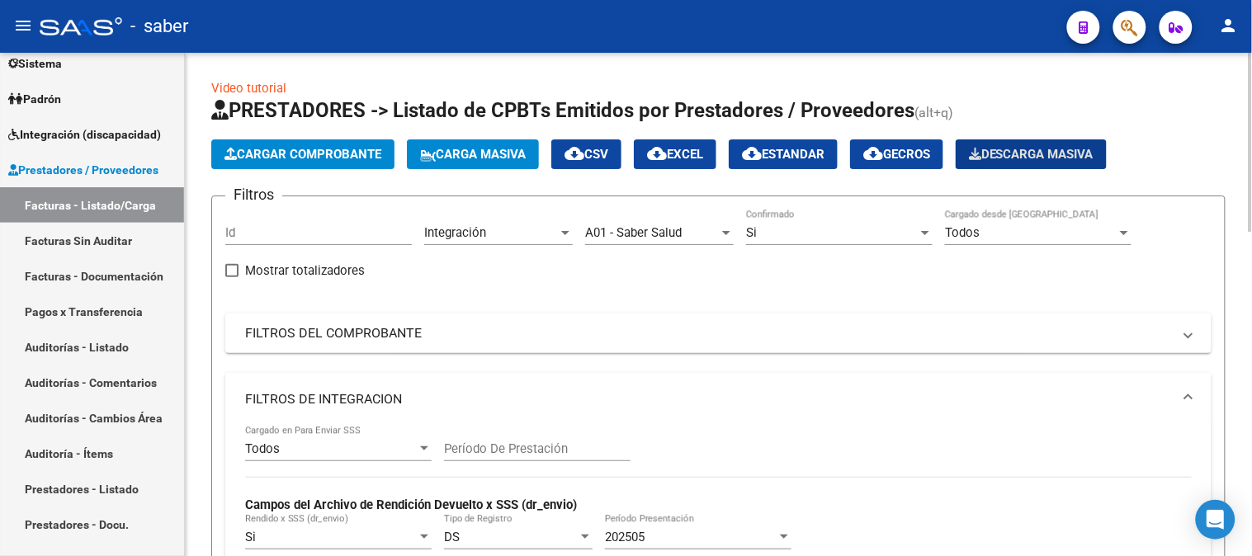
click at [815, 423] on mat-expansion-panel-header "FILTROS DE INTEGRACION" at bounding box center [718, 399] width 986 height 53
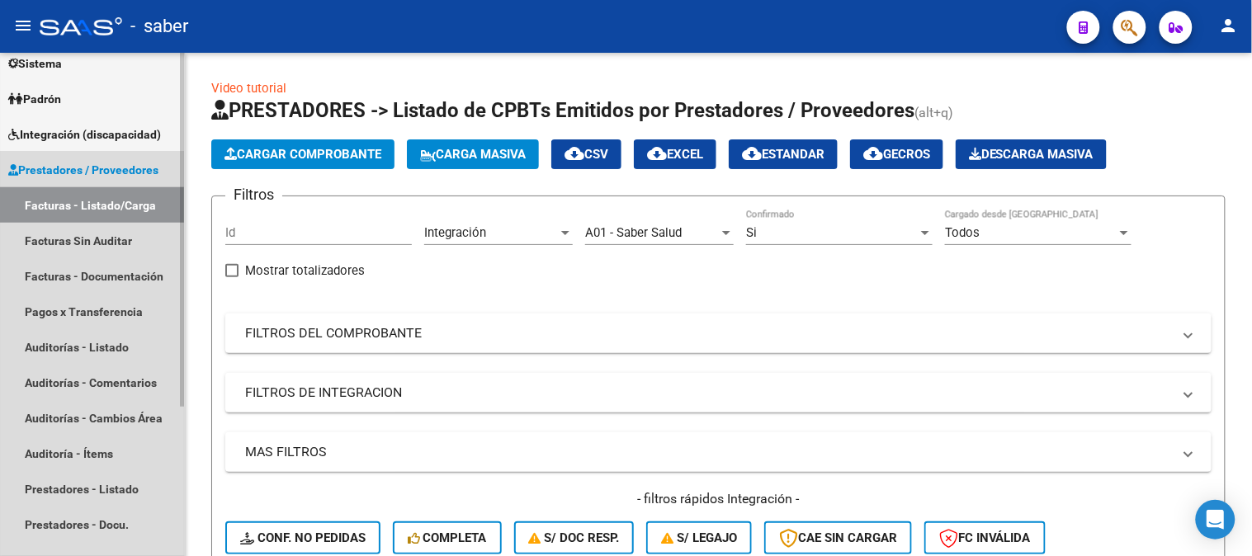
click at [69, 199] on link "Facturas - Listado/Carga" at bounding box center [92, 204] width 184 height 35
click at [68, 167] on span "Prestadores / Proveedores" at bounding box center [83, 170] width 150 height 18
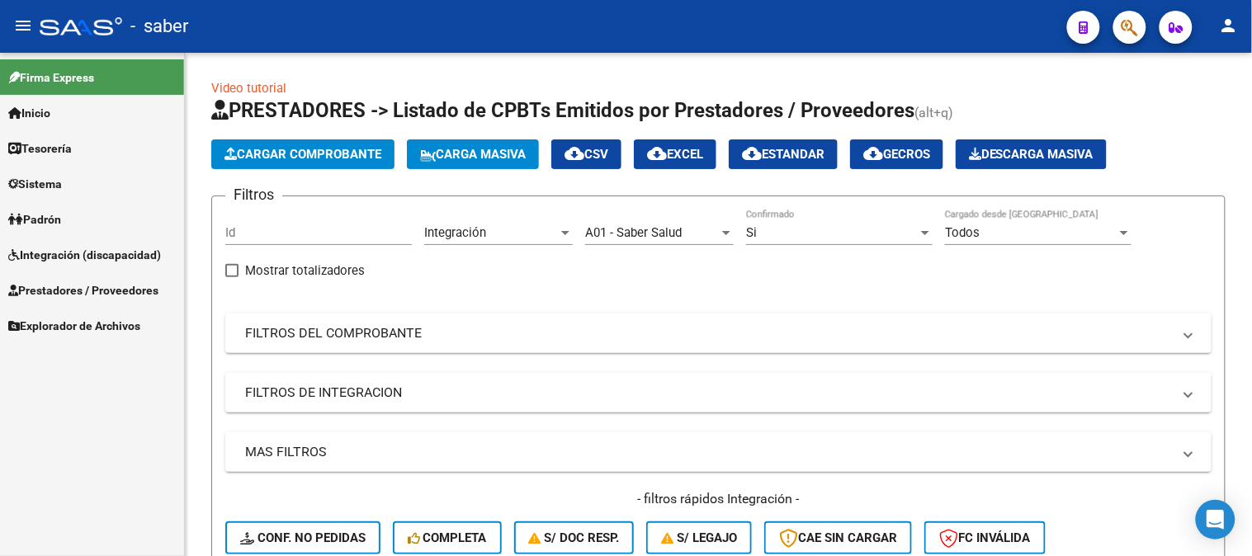
click at [94, 252] on span "Integración (discapacidad)" at bounding box center [84, 255] width 153 height 18
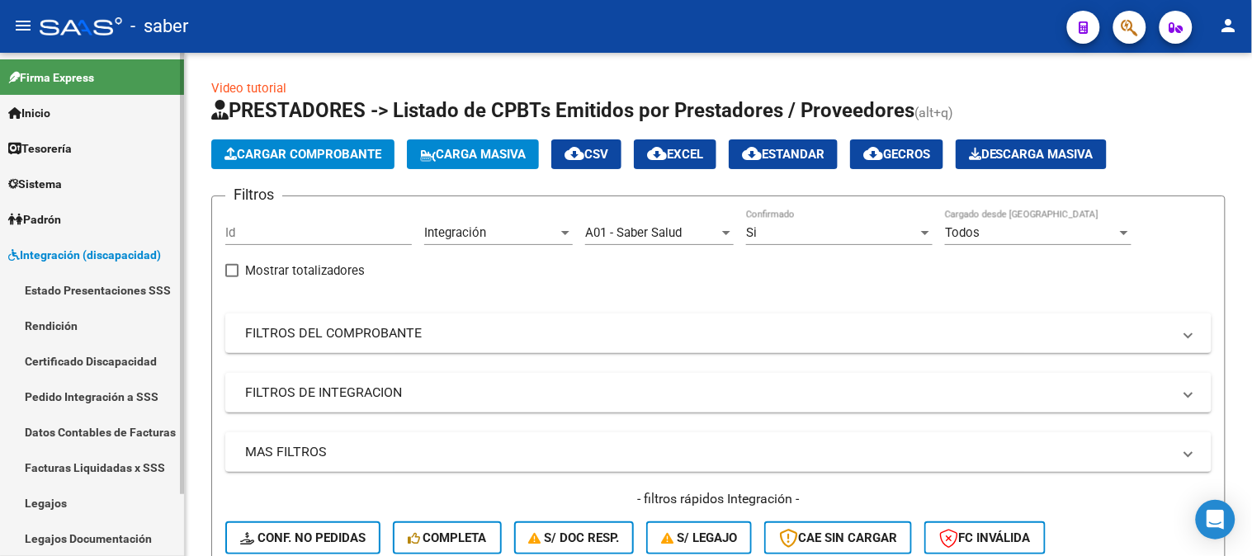
click at [130, 281] on link "Estado Presentaciones SSS" at bounding box center [92, 289] width 184 height 35
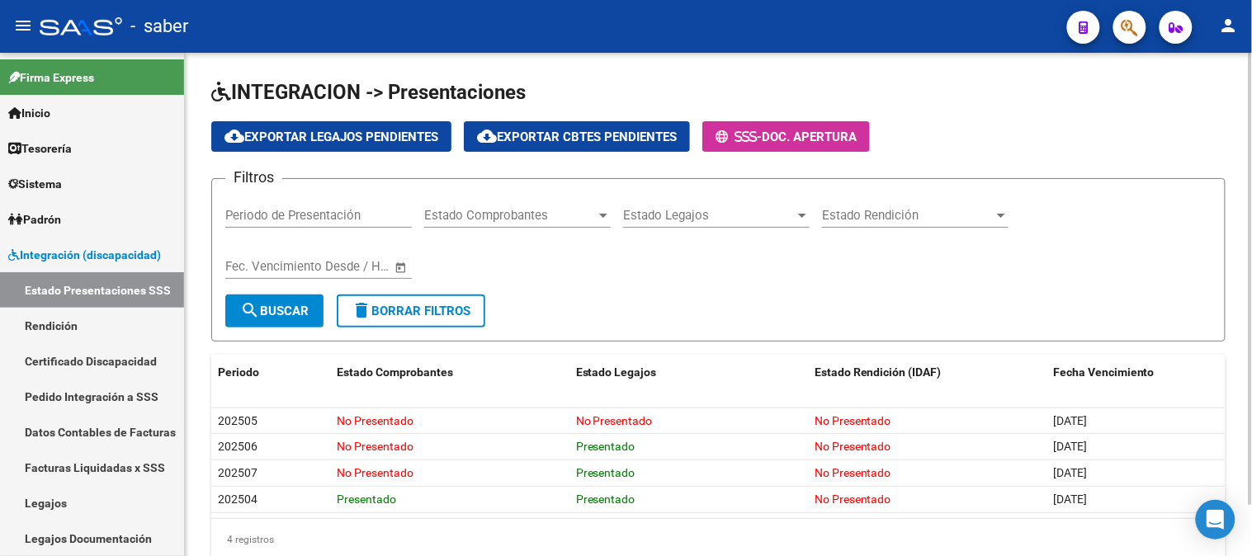
click at [334, 218] on input "Periodo de Presentación" at bounding box center [318, 215] width 187 height 15
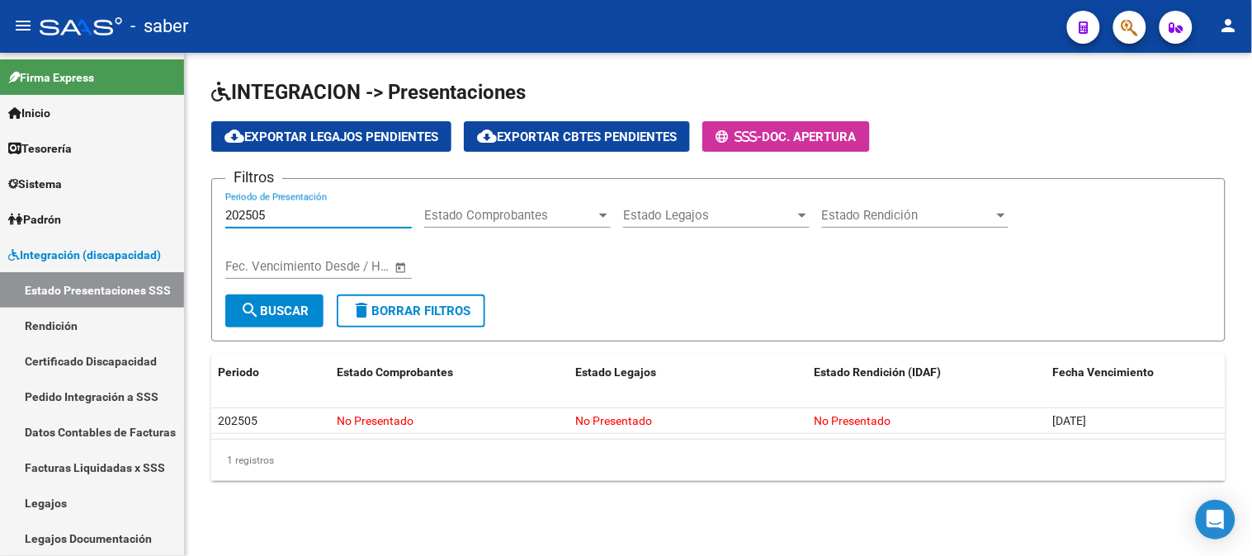
type input "202505"
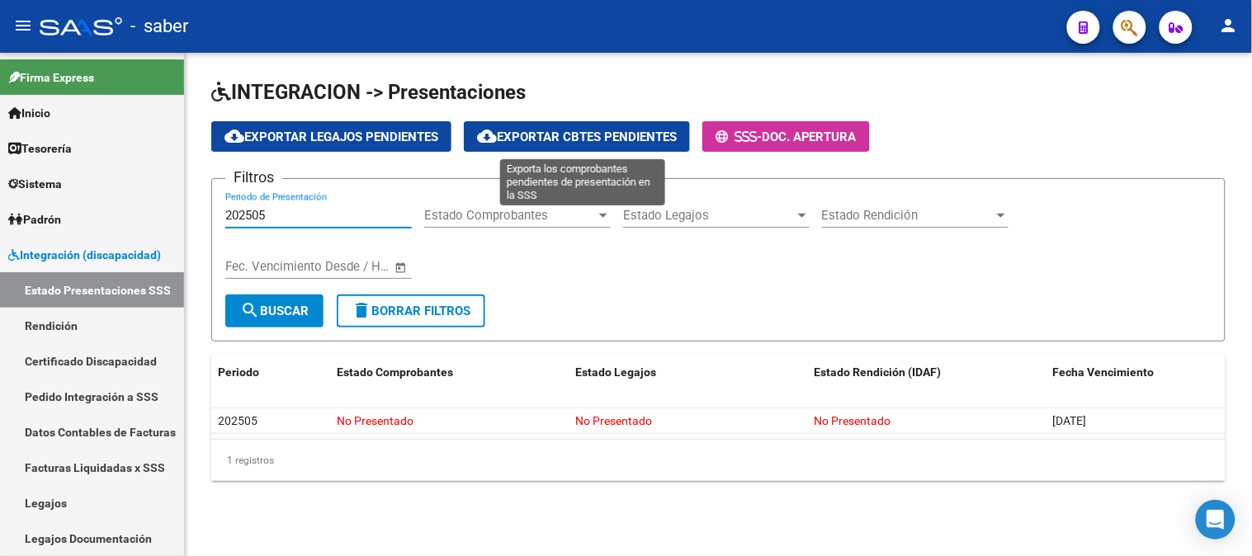
click at [596, 137] on span "cloud_download Exportar Cbtes Pendientes" at bounding box center [577, 137] width 200 height 15
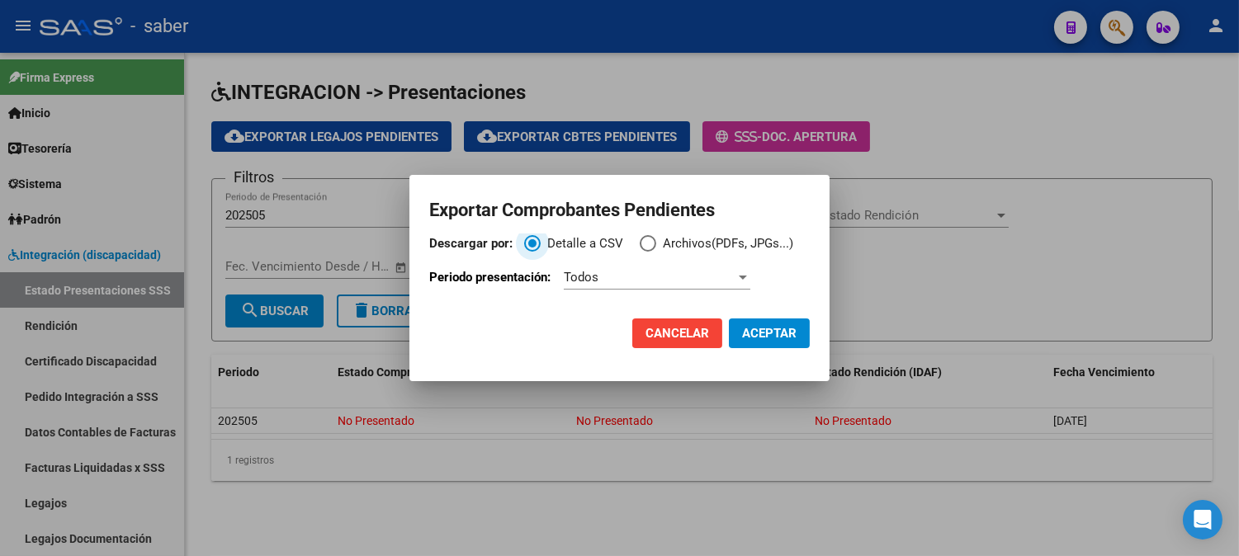
click at [682, 243] on span "Archivos(PDFs, JPGs...)" at bounding box center [724, 243] width 137 height 19
click at [656, 243] on input "Archivos(PDFs, JPGs...)" at bounding box center [648, 243] width 17 height 17
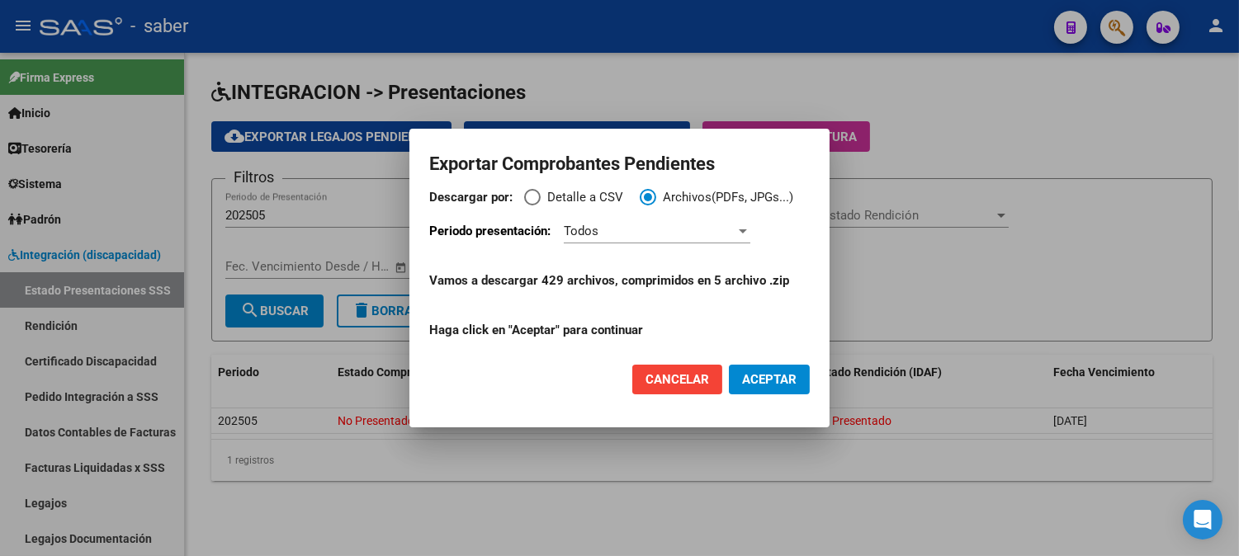
click at [640, 232] on div "Todos" at bounding box center [650, 231] width 172 height 15
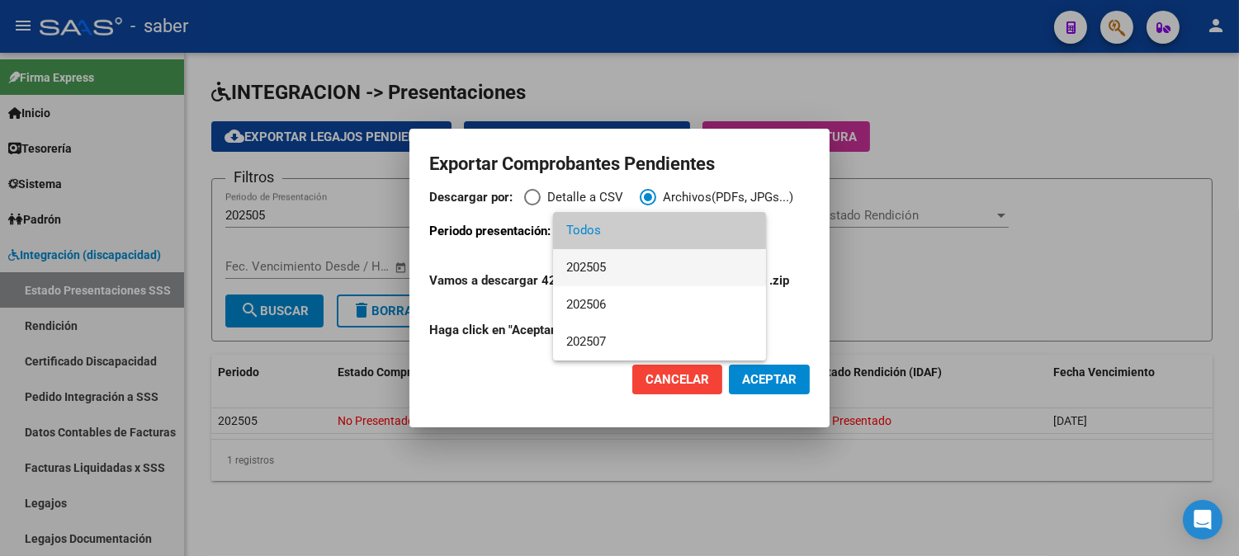
click at [622, 267] on span "202505" at bounding box center [659, 267] width 187 height 37
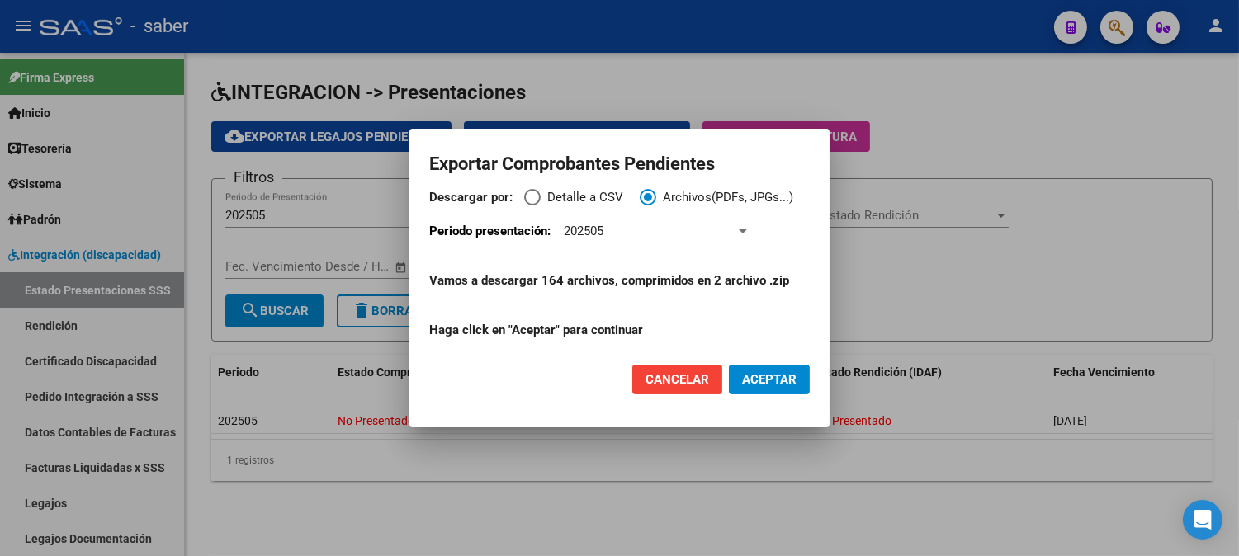
click at [770, 380] on span "ACEPTAR" at bounding box center [769, 379] width 54 height 15
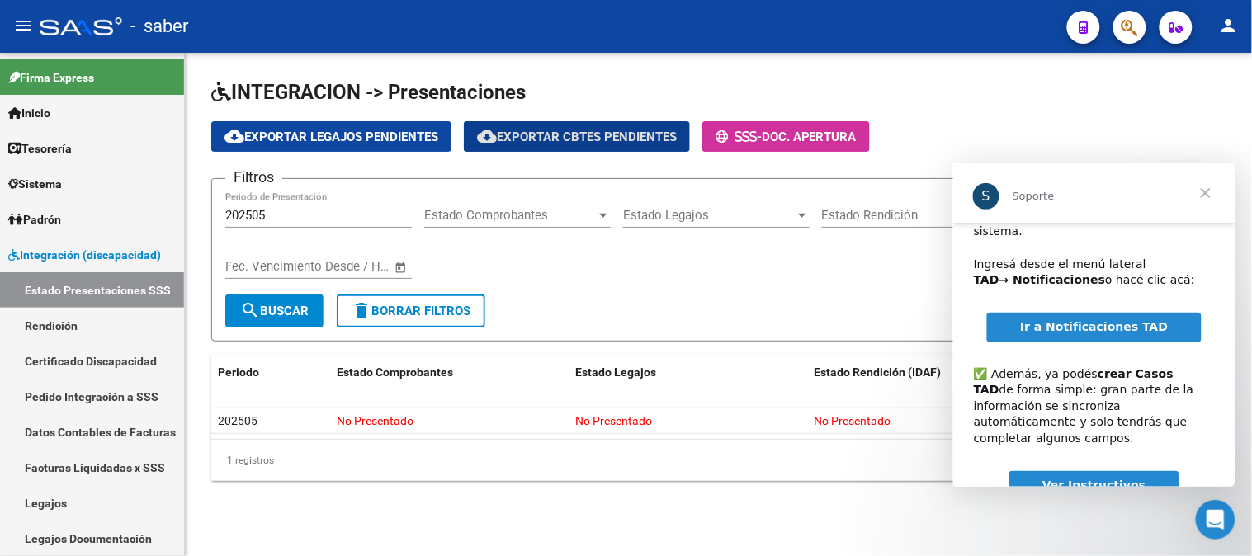
scroll to position [92, 0]
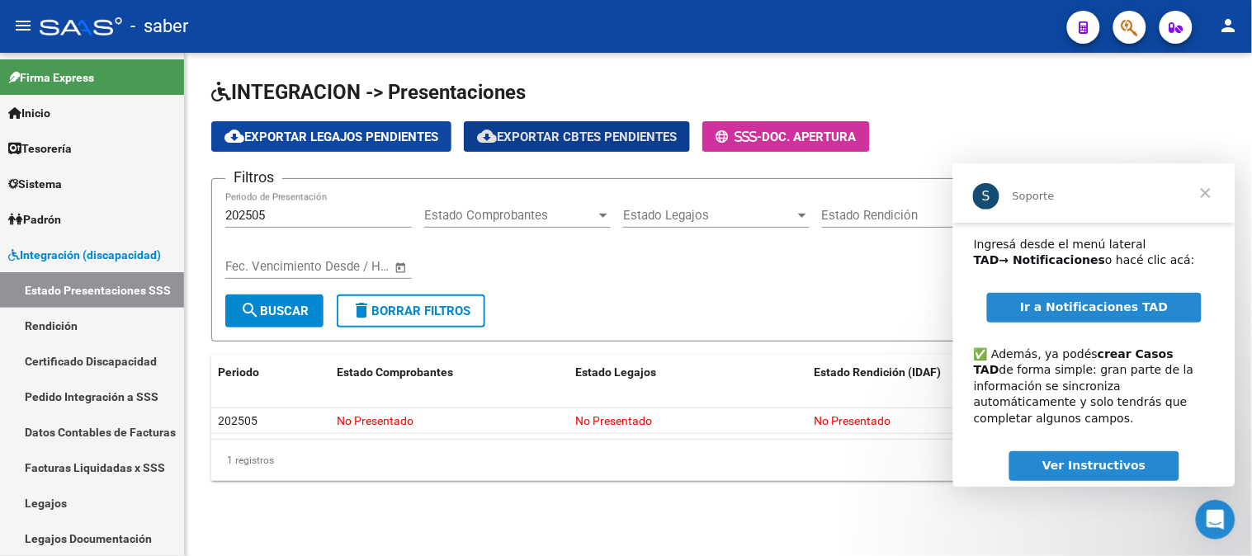
click at [807, 298] on form "Filtros 202505 Periodo de Presentación Estado Comprobantes Estado Comprobantes …" at bounding box center [718, 259] width 1014 height 163
click at [863, 512] on div "INTEGRACION -> Presentaciones cloud_download Exportar Legajos Pendientes cloud_…" at bounding box center [718, 293] width 1067 height 481
click at [1065, 199] on div "Soporte" at bounding box center [1102, 195] width 180 height 13
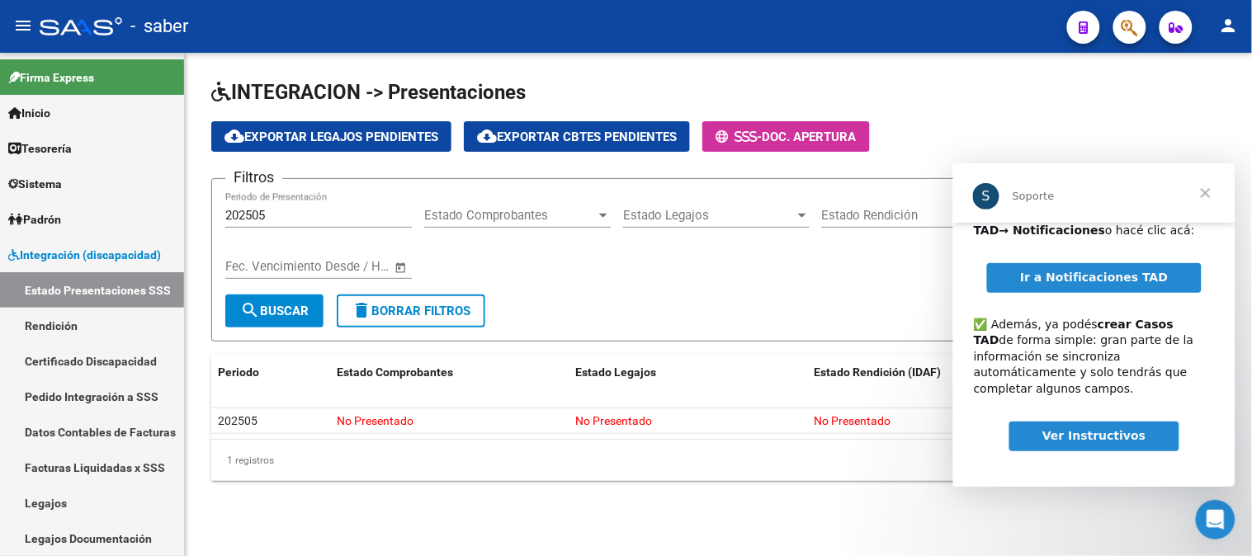
scroll to position [0, 0]
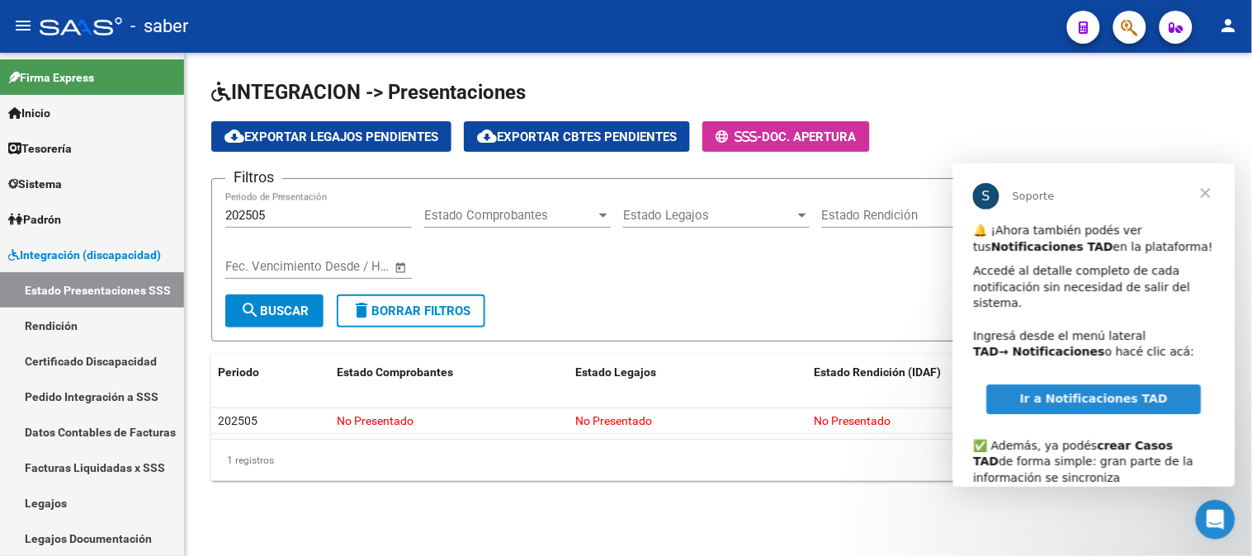
click at [1203, 193] on span "Cerrar" at bounding box center [1204, 192] width 59 height 59
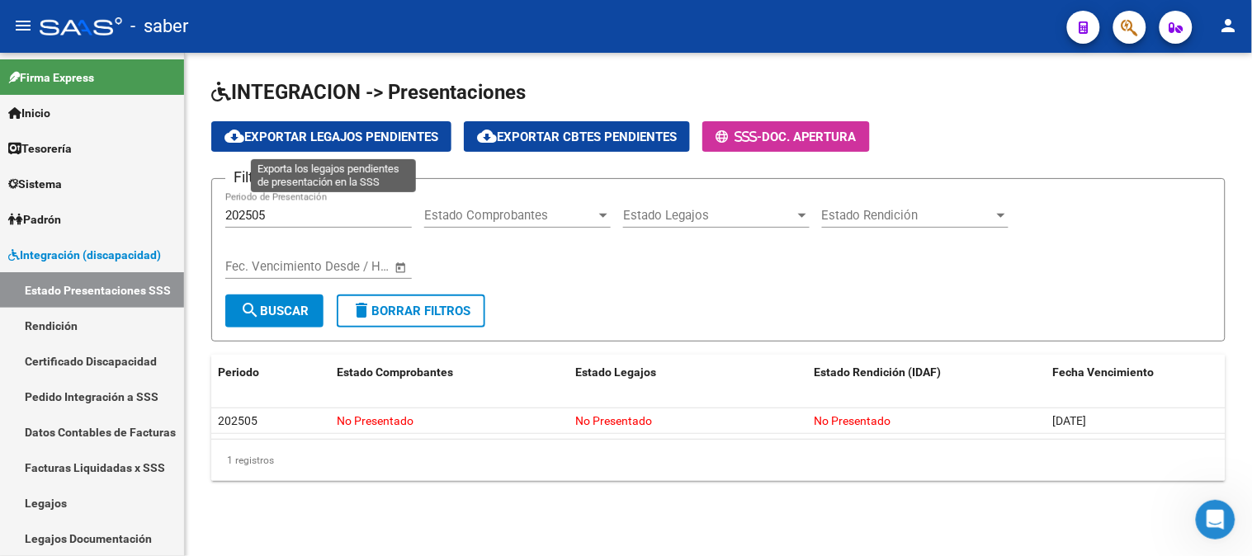
click at [323, 130] on span "cloud_download Exportar Legajos Pendientes" at bounding box center [331, 137] width 214 height 15
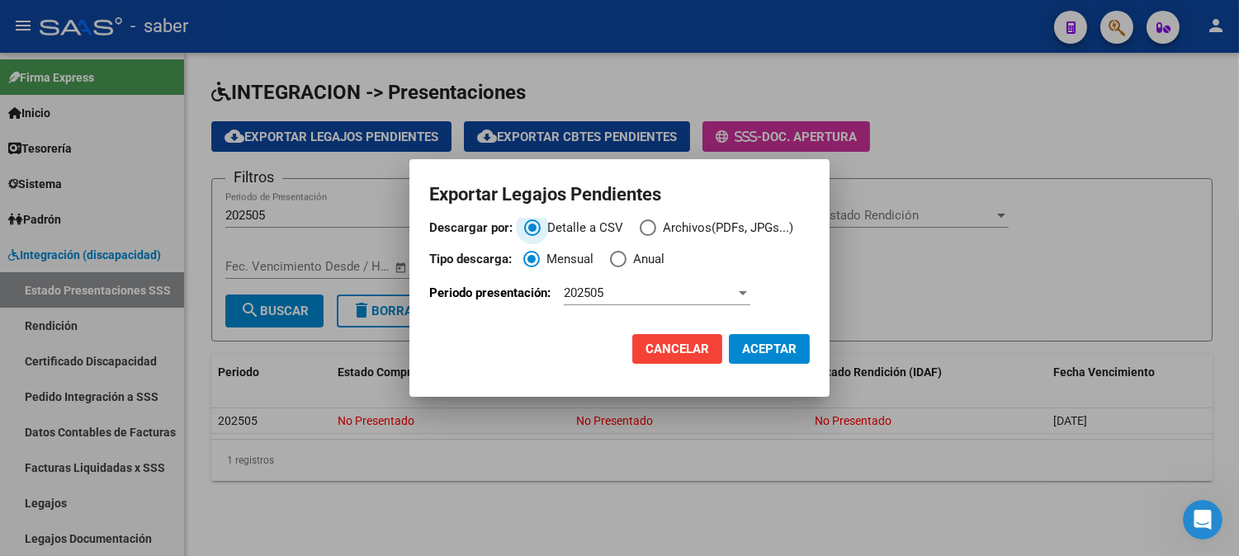
click at [656, 229] on span "Archivos(PDFs, JPGs...)" at bounding box center [724, 228] width 137 height 19
click at [654, 229] on input "Archivos(PDFs, JPGs...)" at bounding box center [648, 228] width 17 height 17
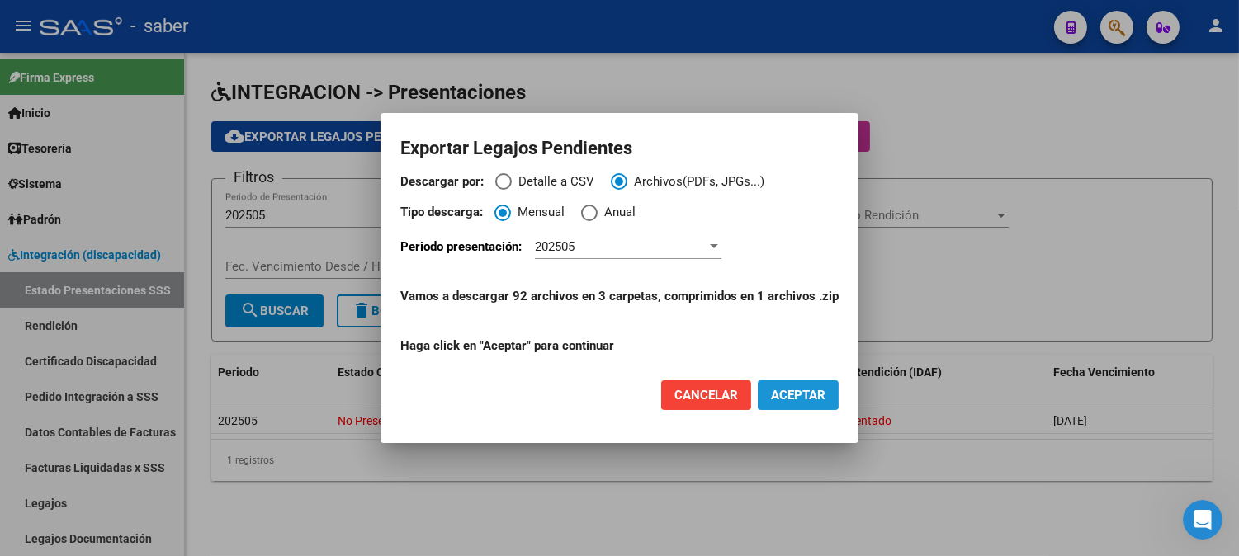
click at [810, 394] on span "ACEPTAR" at bounding box center [798, 395] width 54 height 15
